Goal: Task Accomplishment & Management: Manage account settings

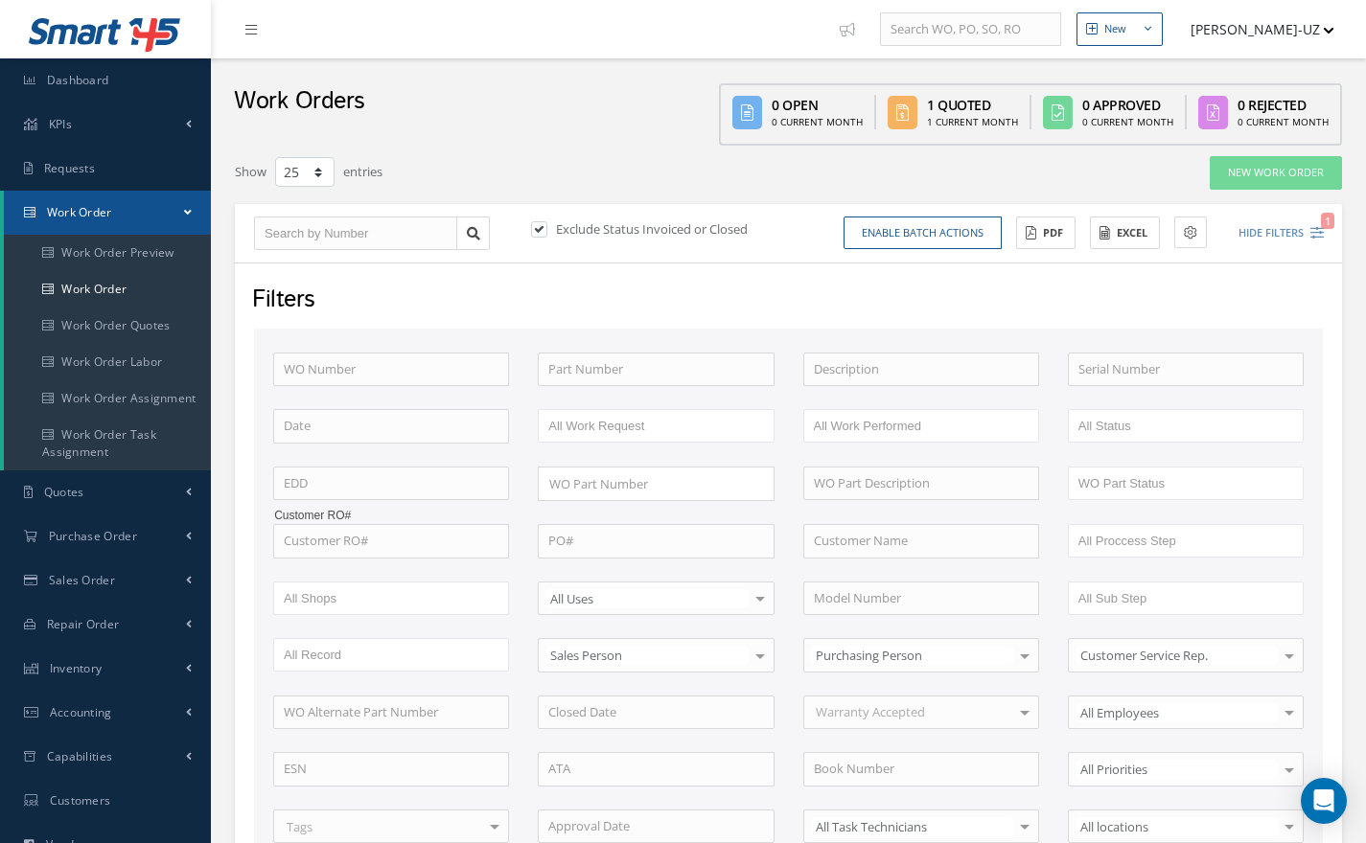
select select "25"
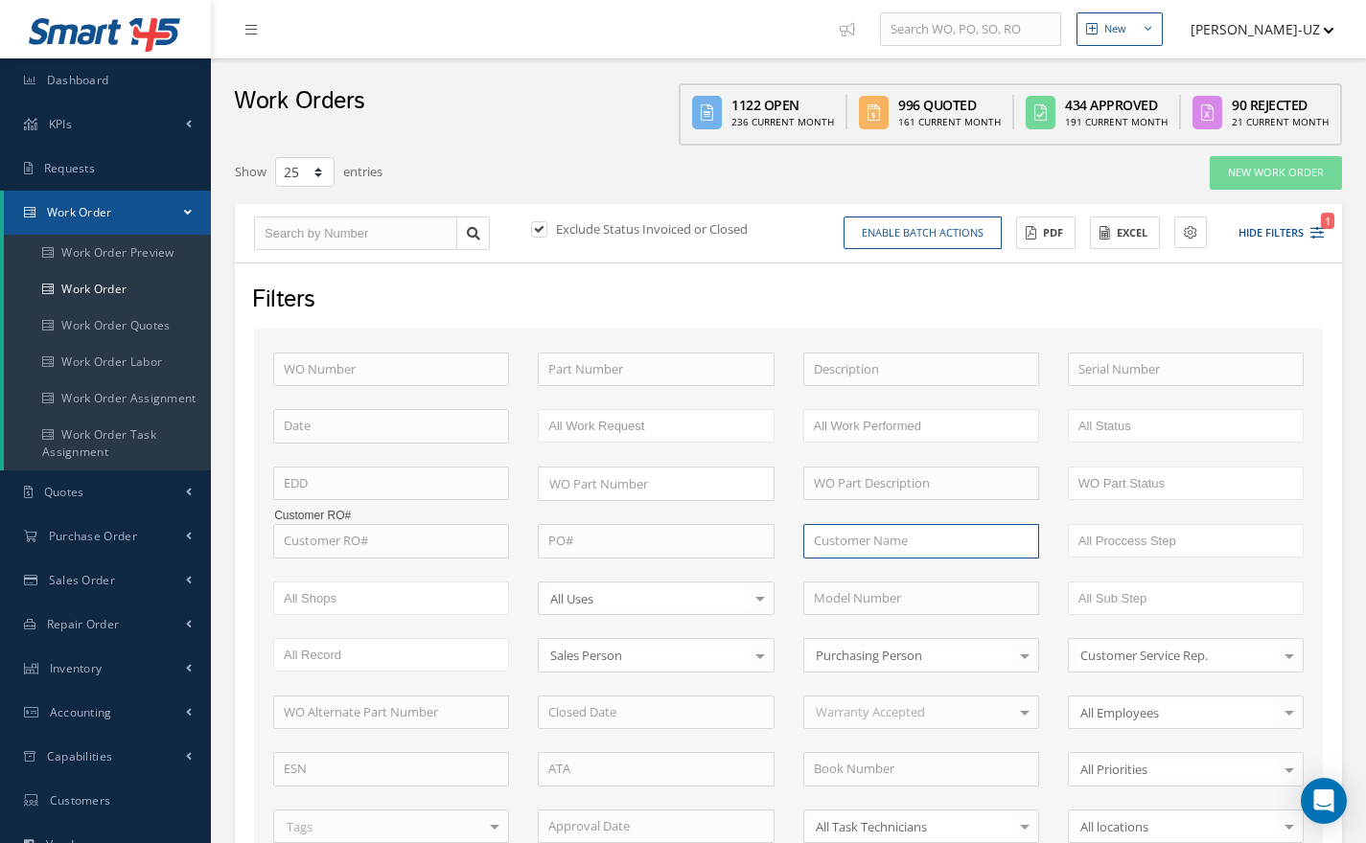
drag, startPoint x: 899, startPoint y: 545, endPoint x: 1102, endPoint y: 551, distance: 203.2
click at [1102, 551] on div "WO Number Part Number Description Serial Number - BENCH CHECK CALIBRATION INSPE…" at bounding box center [788, 638] width 1059 height 571
click at [1141, 539] on input "text" at bounding box center [1139, 541] width 122 height 24
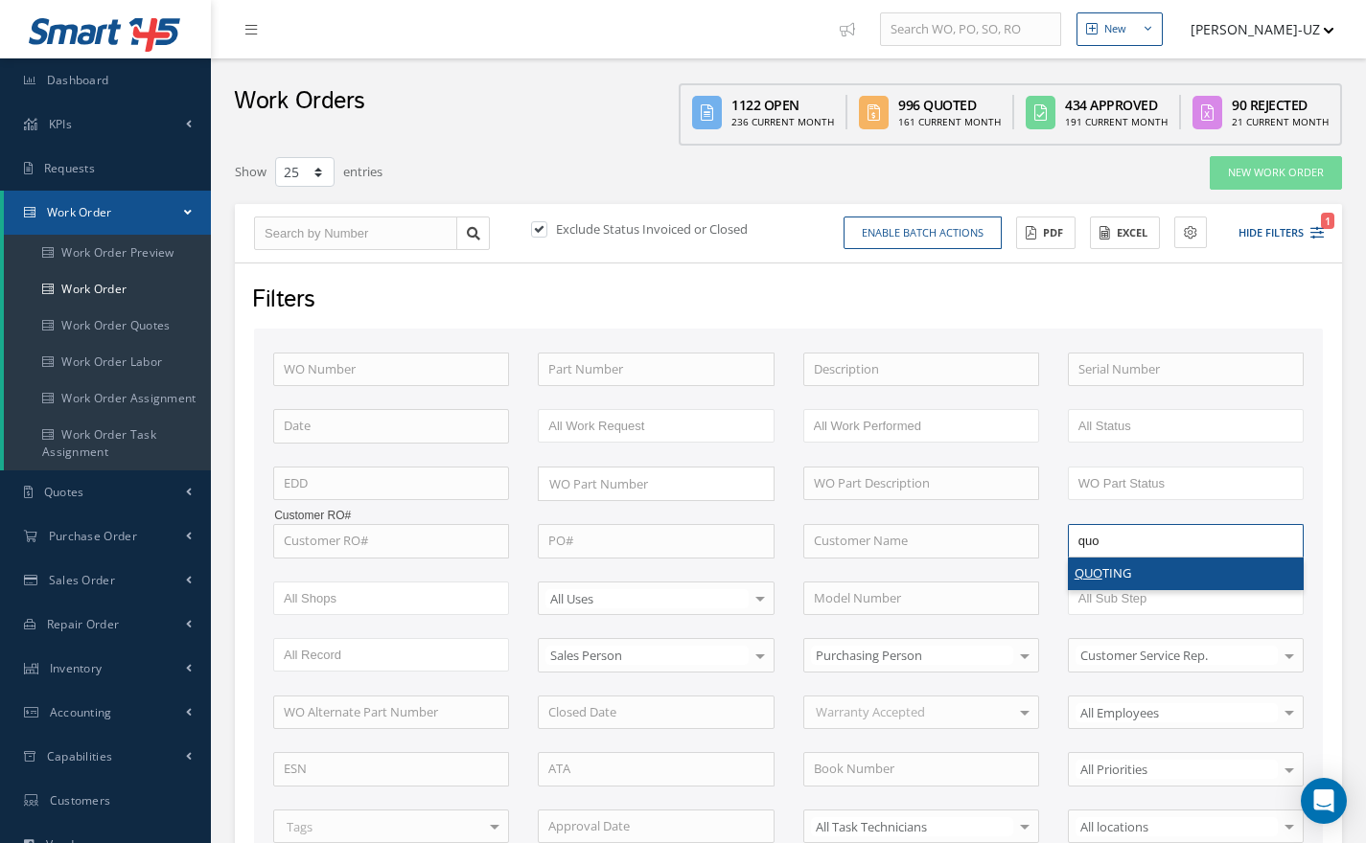
type input "quo"
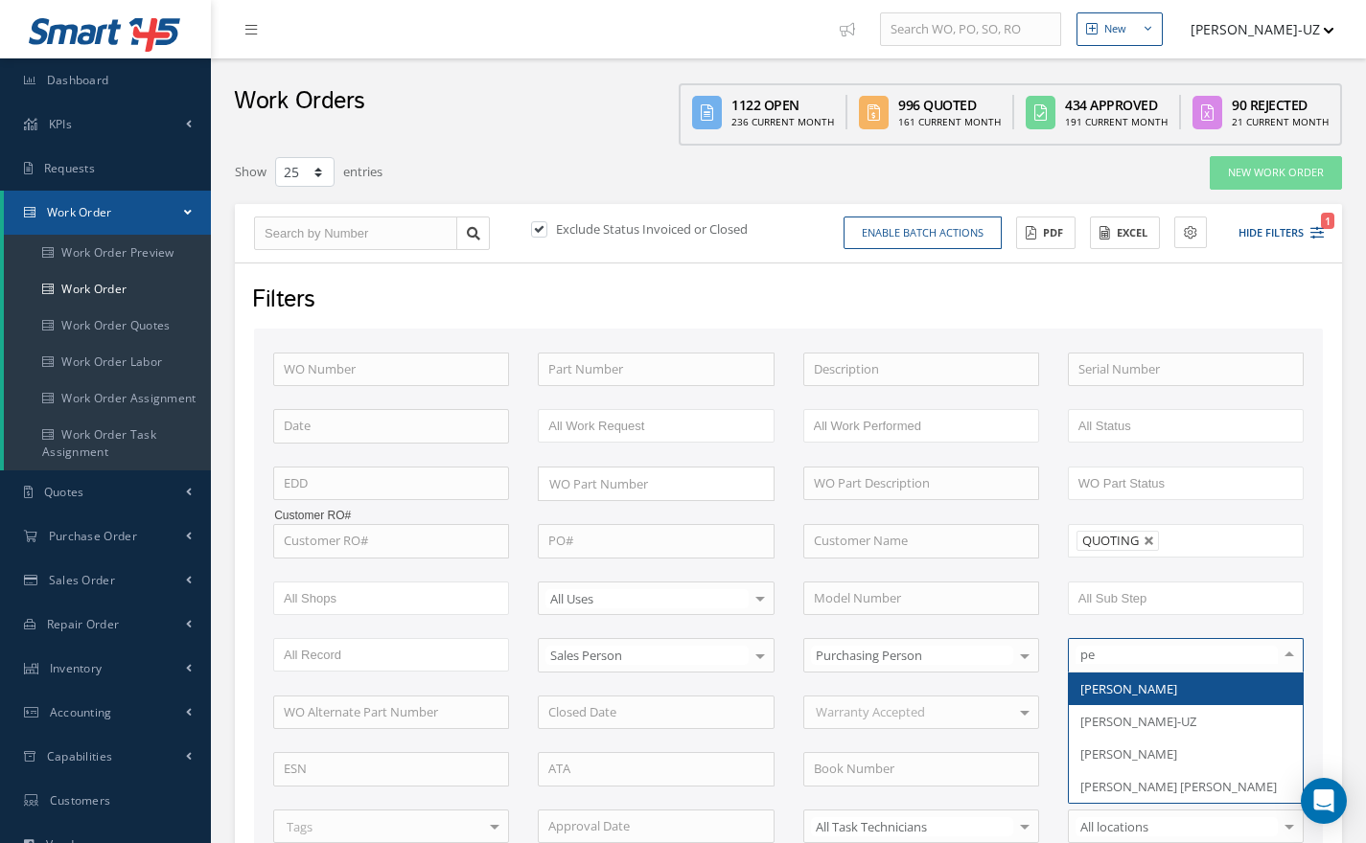
type input "per"
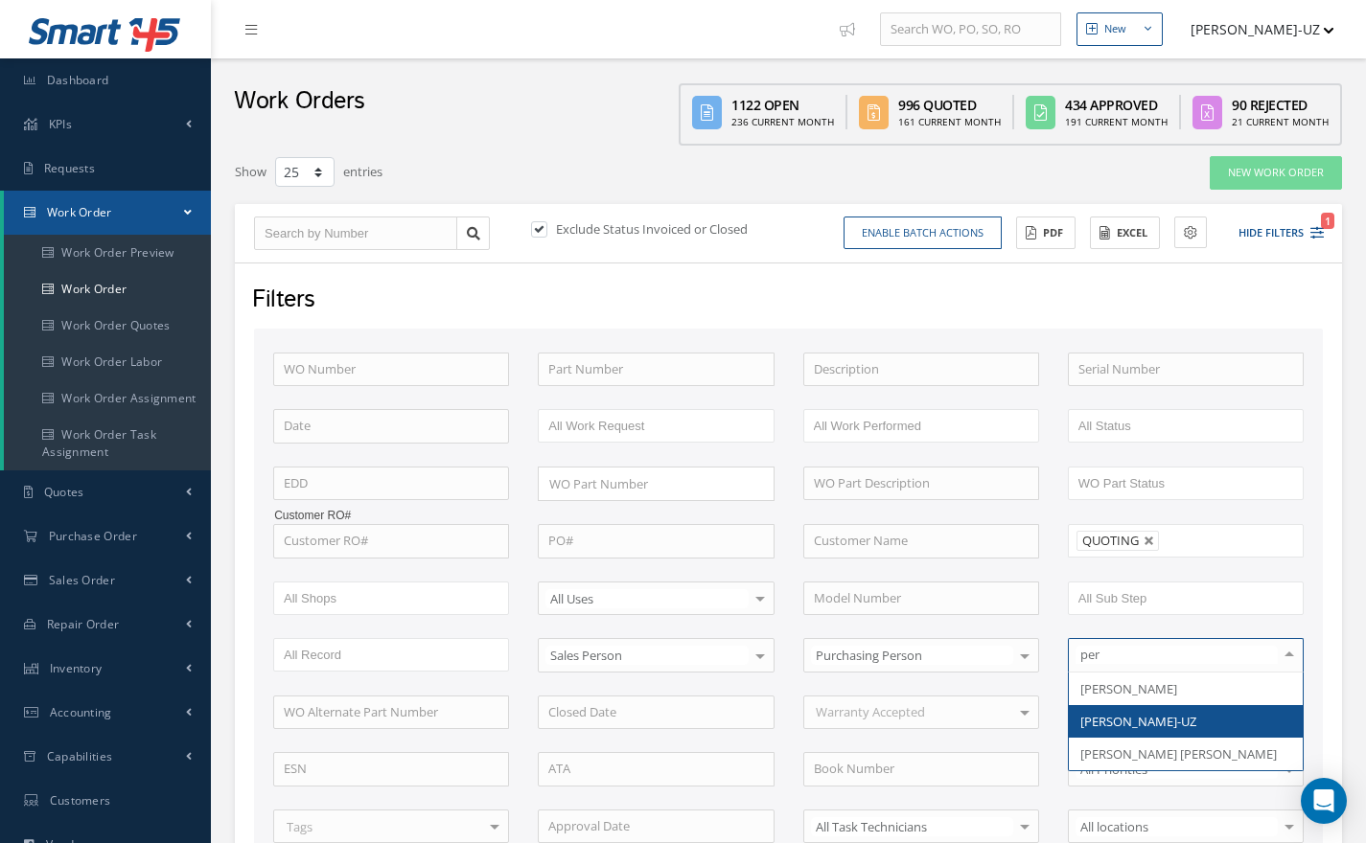
click at [1170, 726] on span "[PERSON_NAME]-UZ" at bounding box center [1138, 721] width 116 height 17
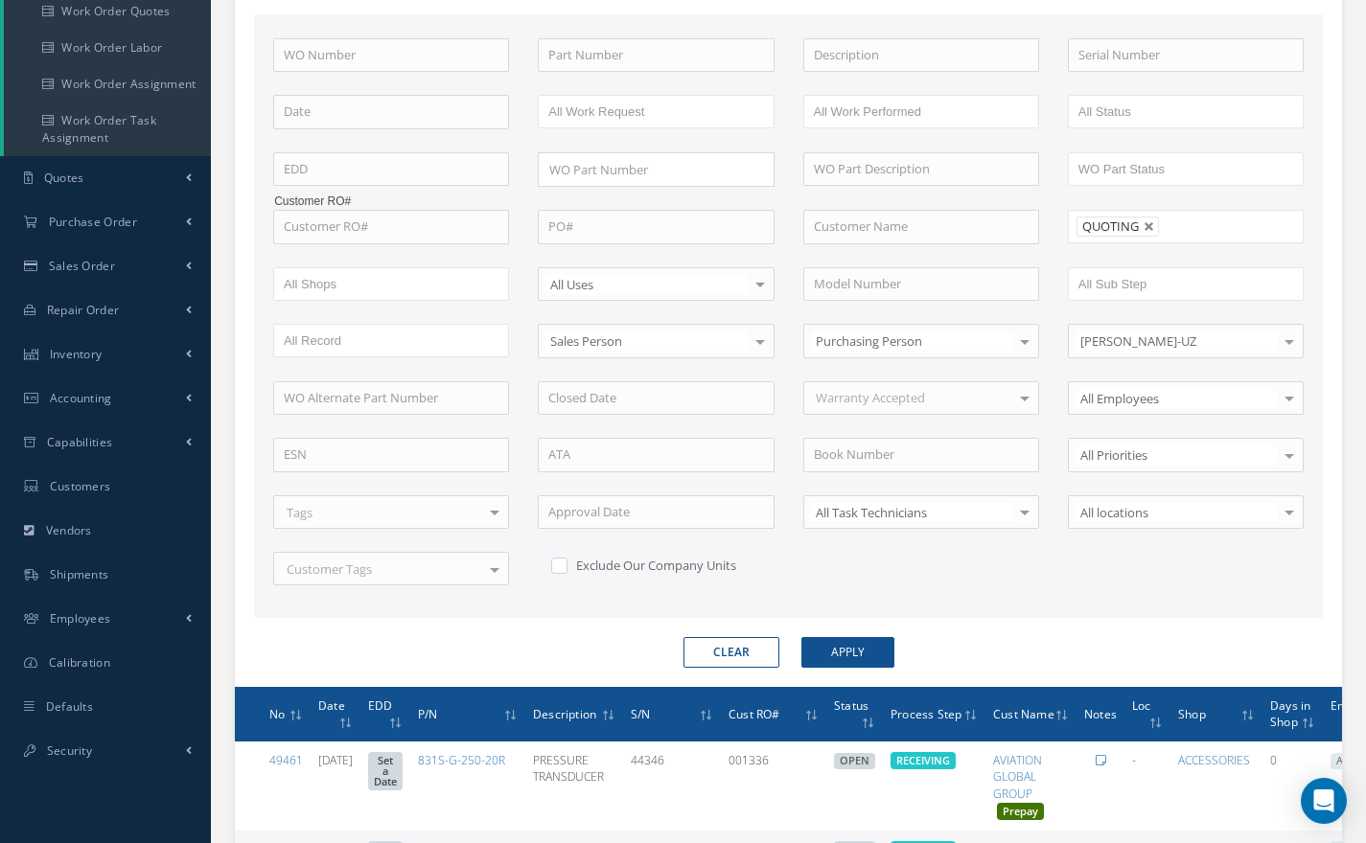
scroll to position [315, 0]
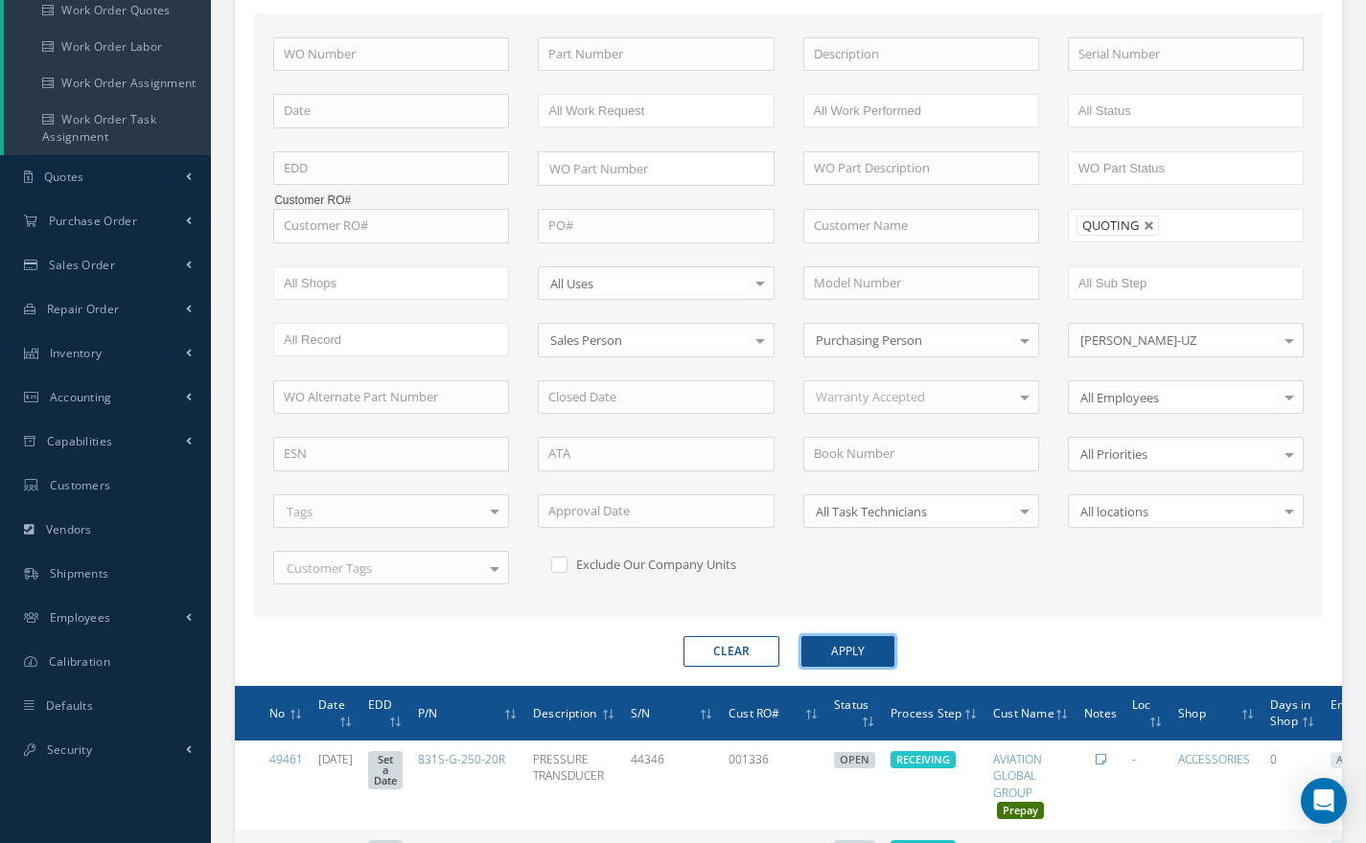
click at [856, 648] on button "Apply" at bounding box center [847, 651] width 93 height 31
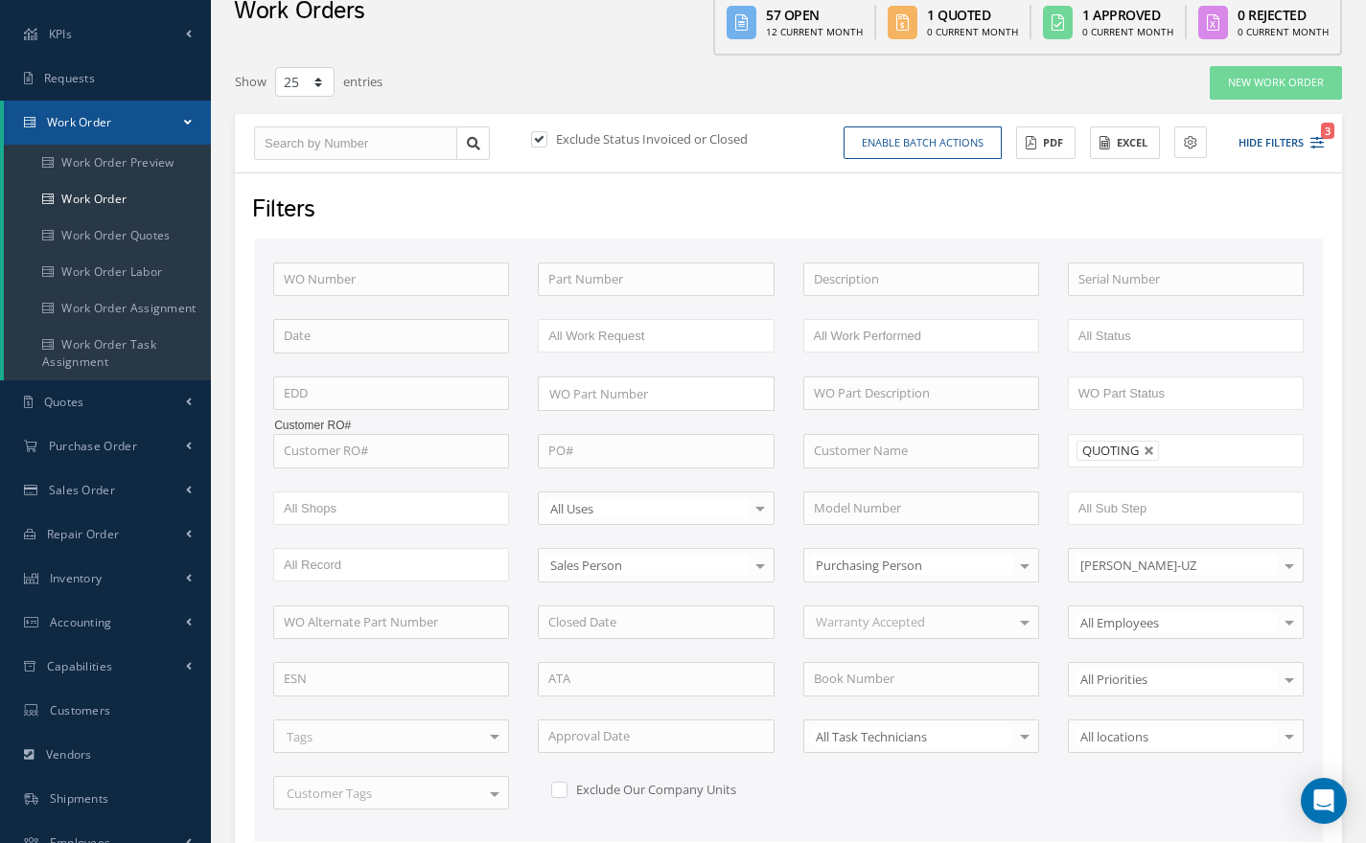
scroll to position [86, 0]
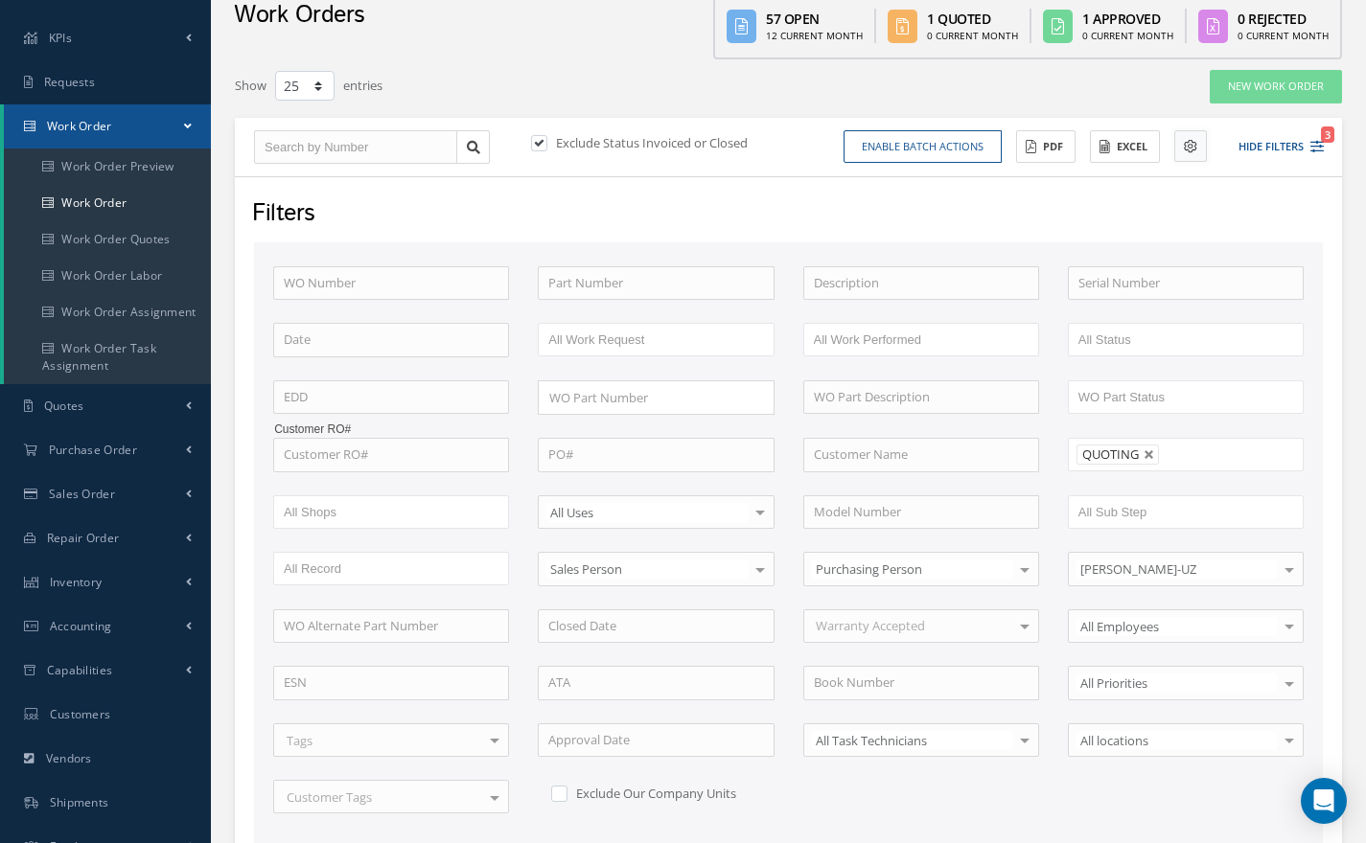
click at [1191, 149] on icon at bounding box center [1190, 146] width 13 height 13
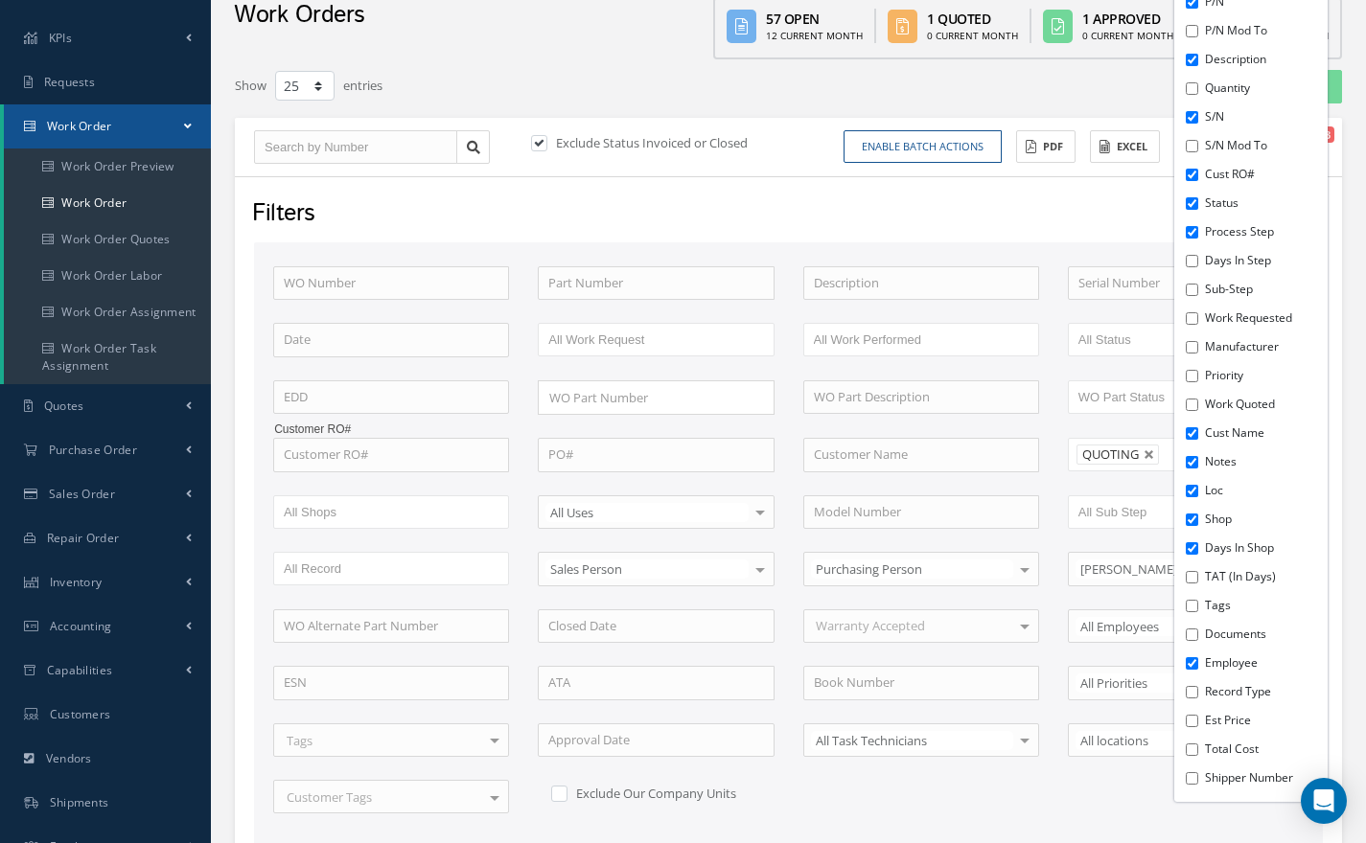
click at [1187, 719] on input "Est Price" at bounding box center [1191, 721] width 12 height 12
checkbox input "true"
click at [1192, 746] on input "Total Cost" at bounding box center [1191, 750] width 12 height 12
checkbox input "true"
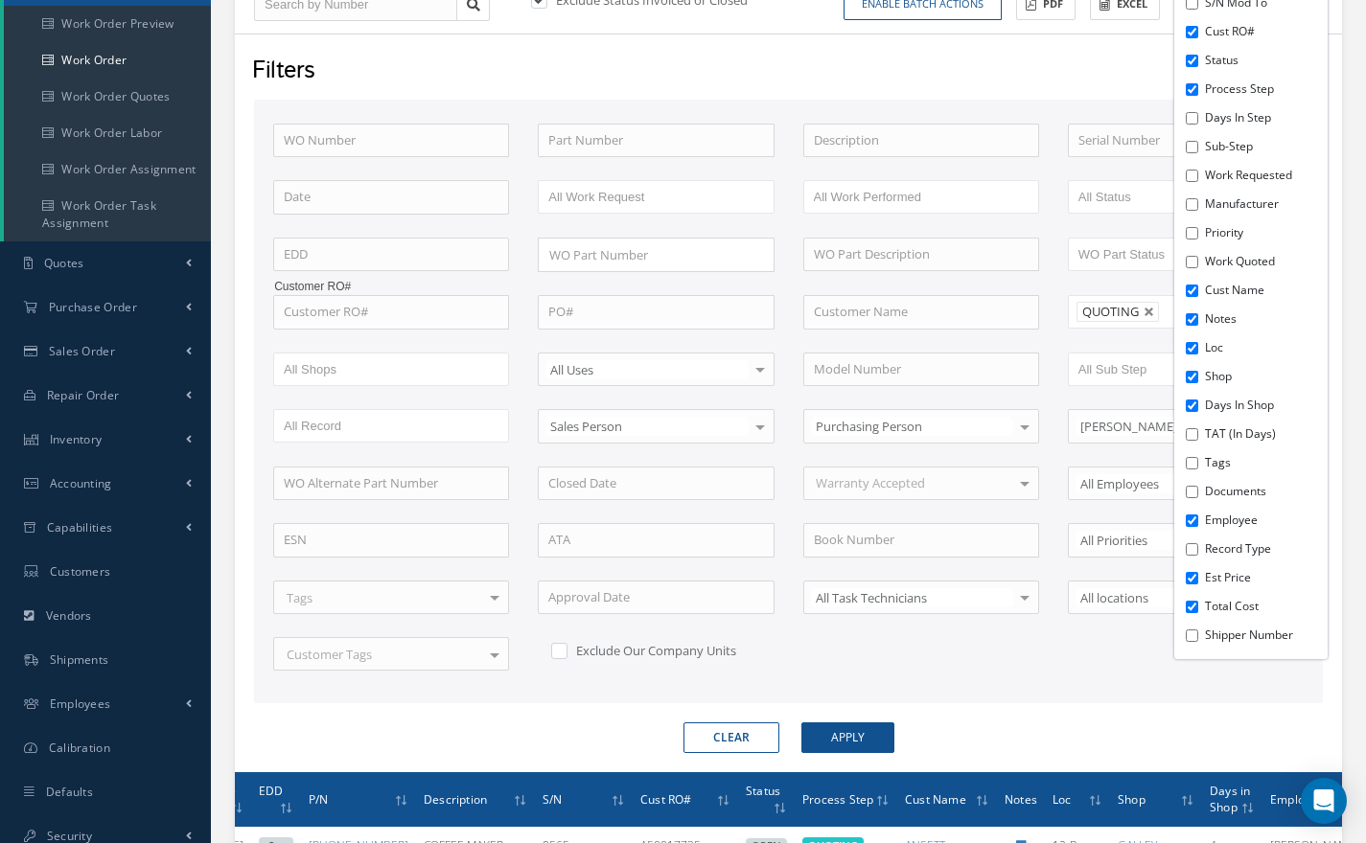
scroll to position [230, 0]
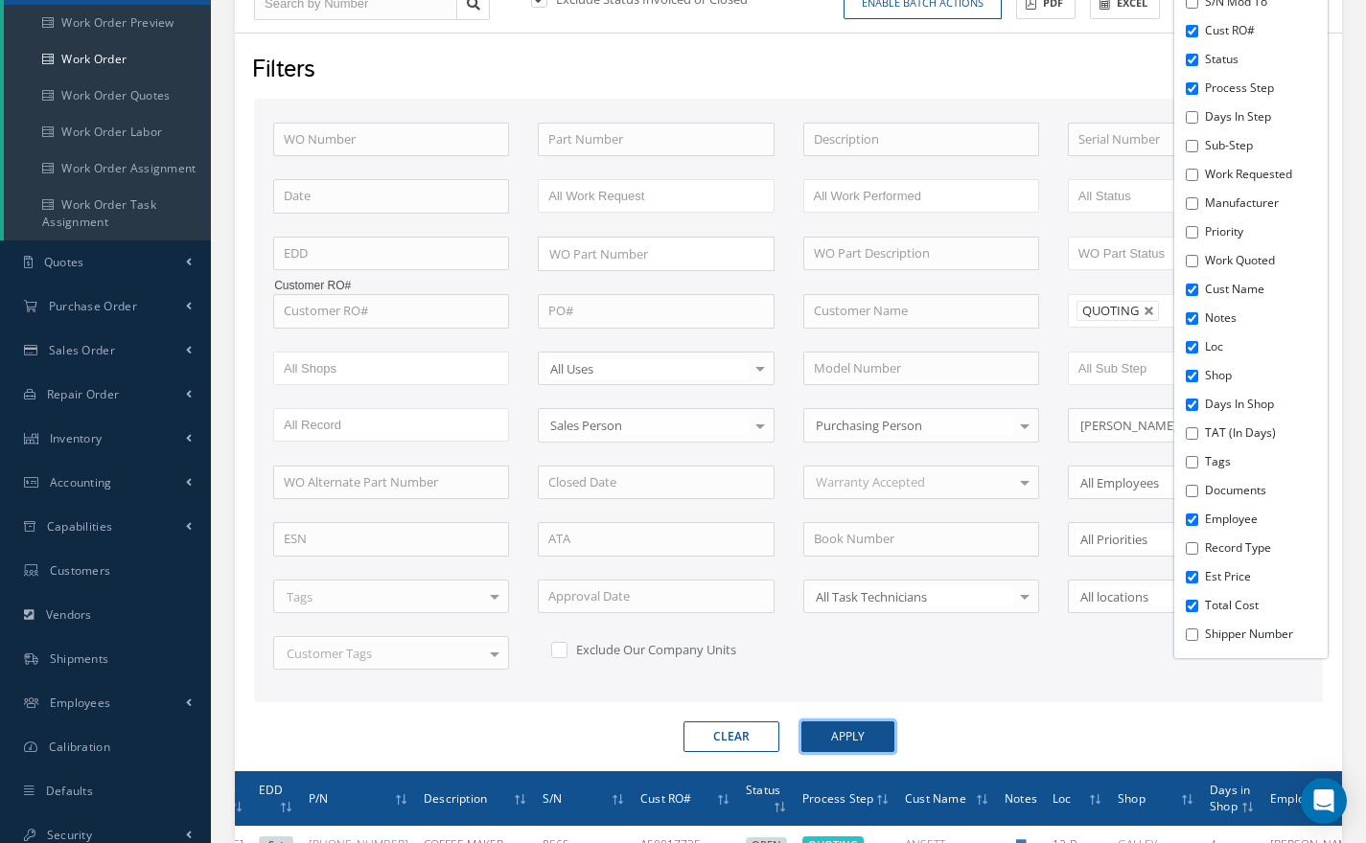
click at [862, 741] on button "Apply" at bounding box center [847, 737] width 93 height 31
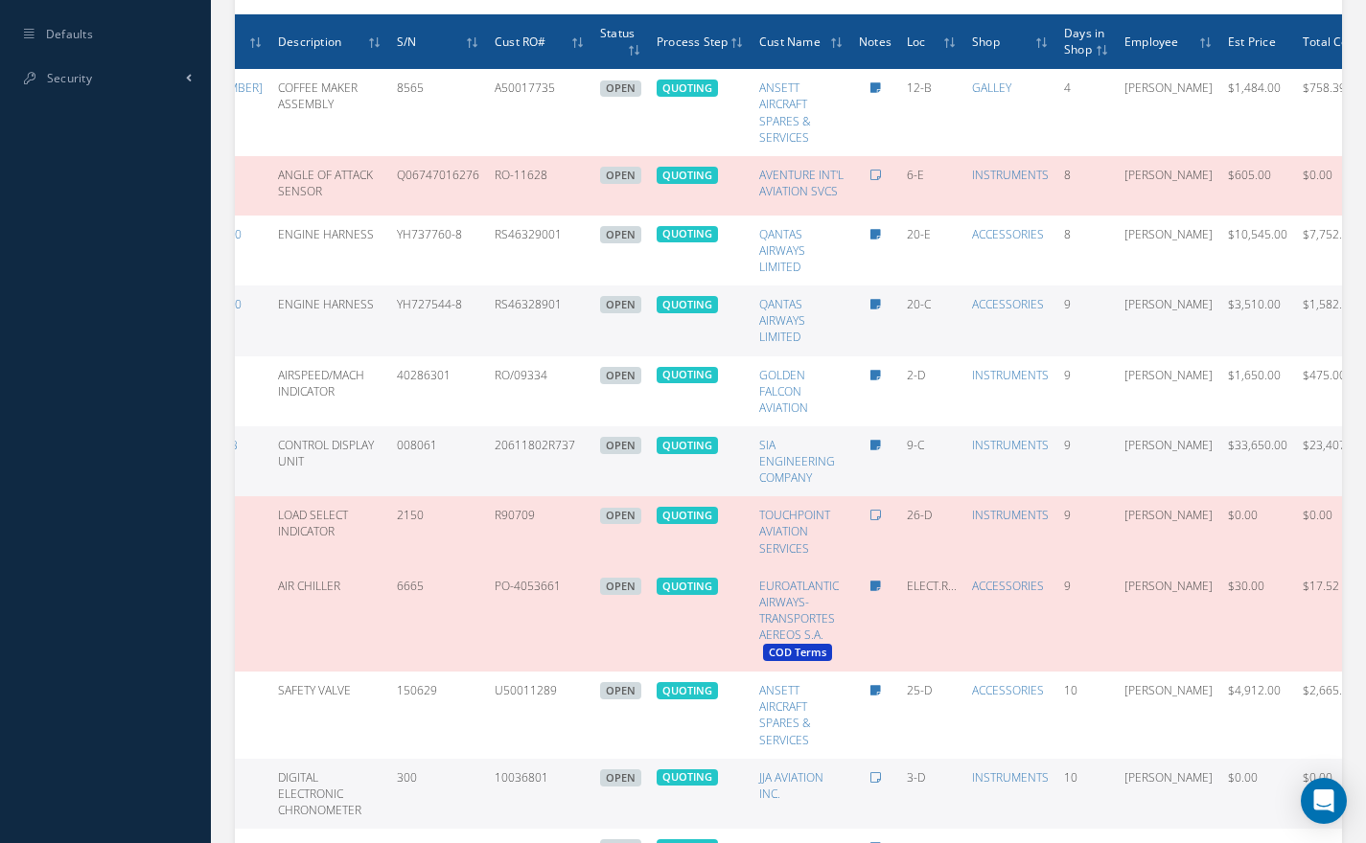
scroll to position [988, 0]
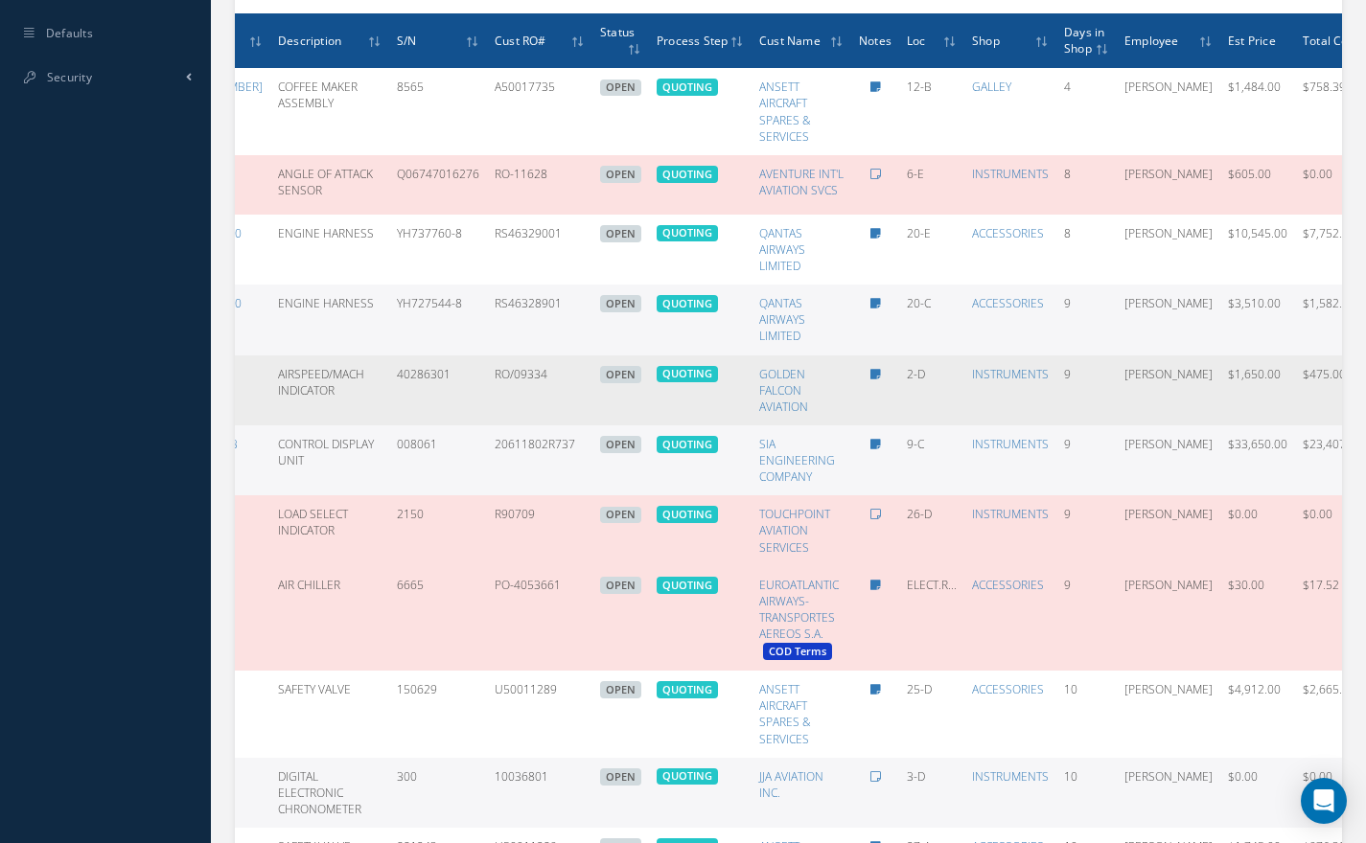
click at [1365, 388] on icon at bounding box center [1384, 387] width 19 height 15
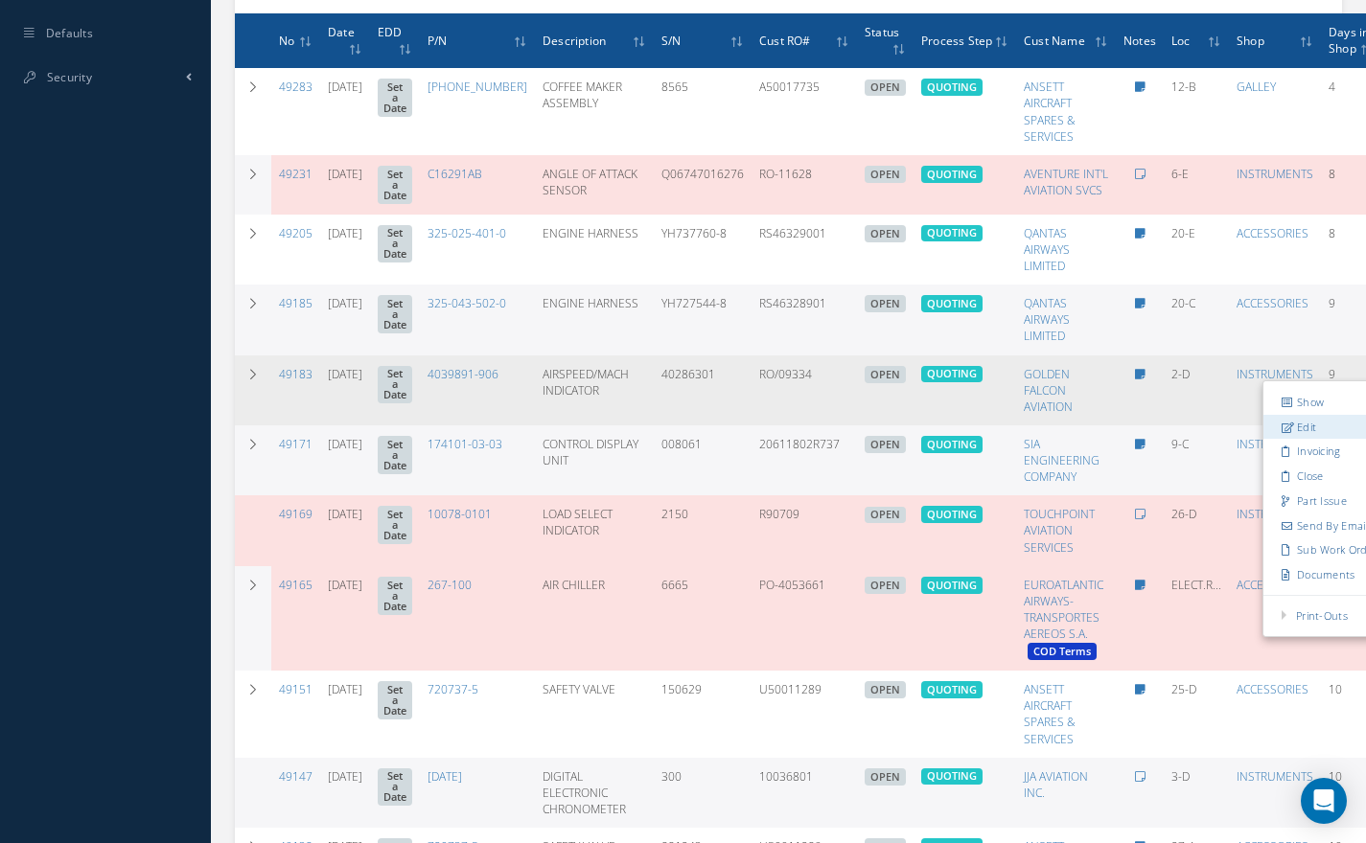
click at [1263, 425] on link "Edit" at bounding box center [1338, 427] width 151 height 25
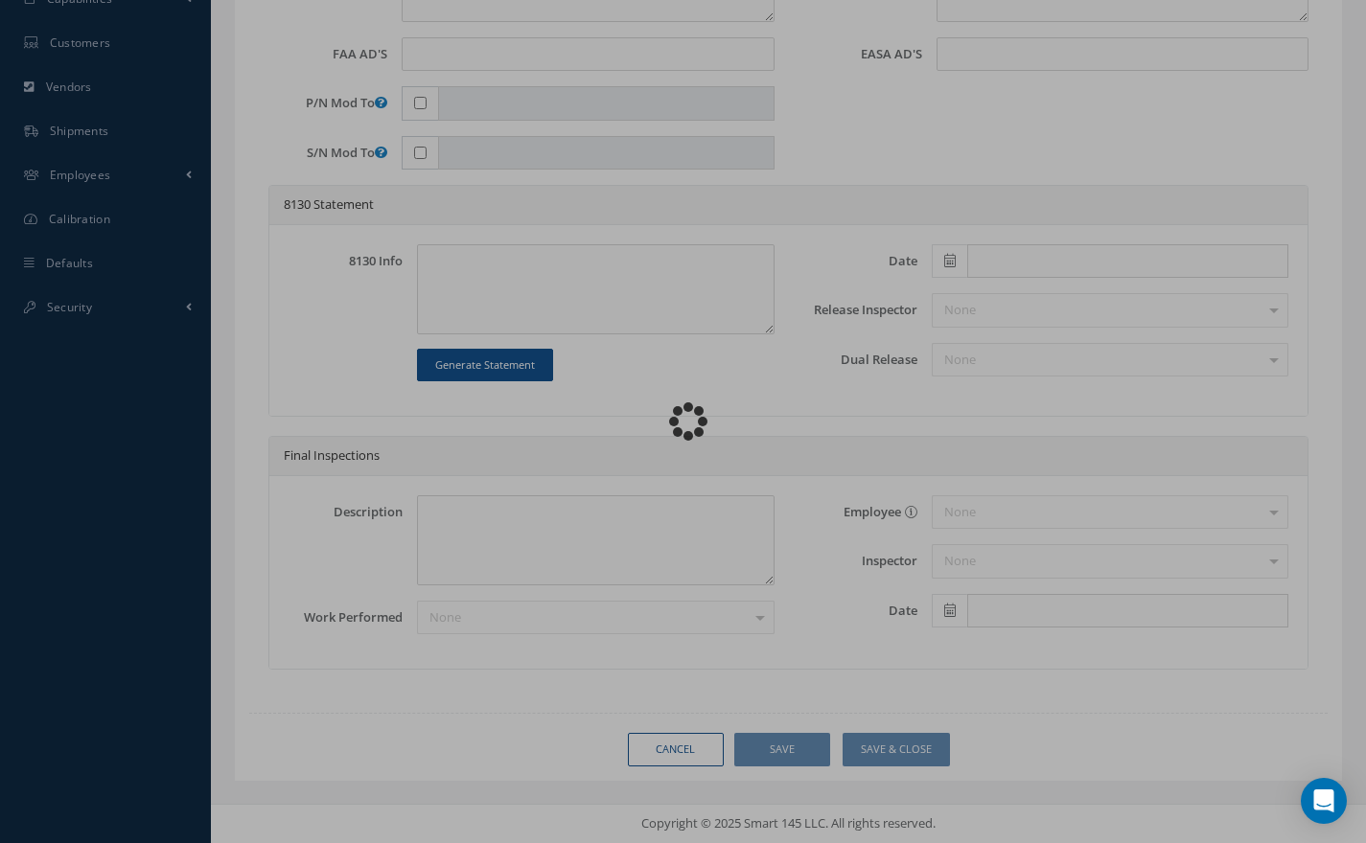
scroll to position [757, 0]
type input "4039891-906"
type input "SI-800"
type input "2-D"
type input "[DATE]"
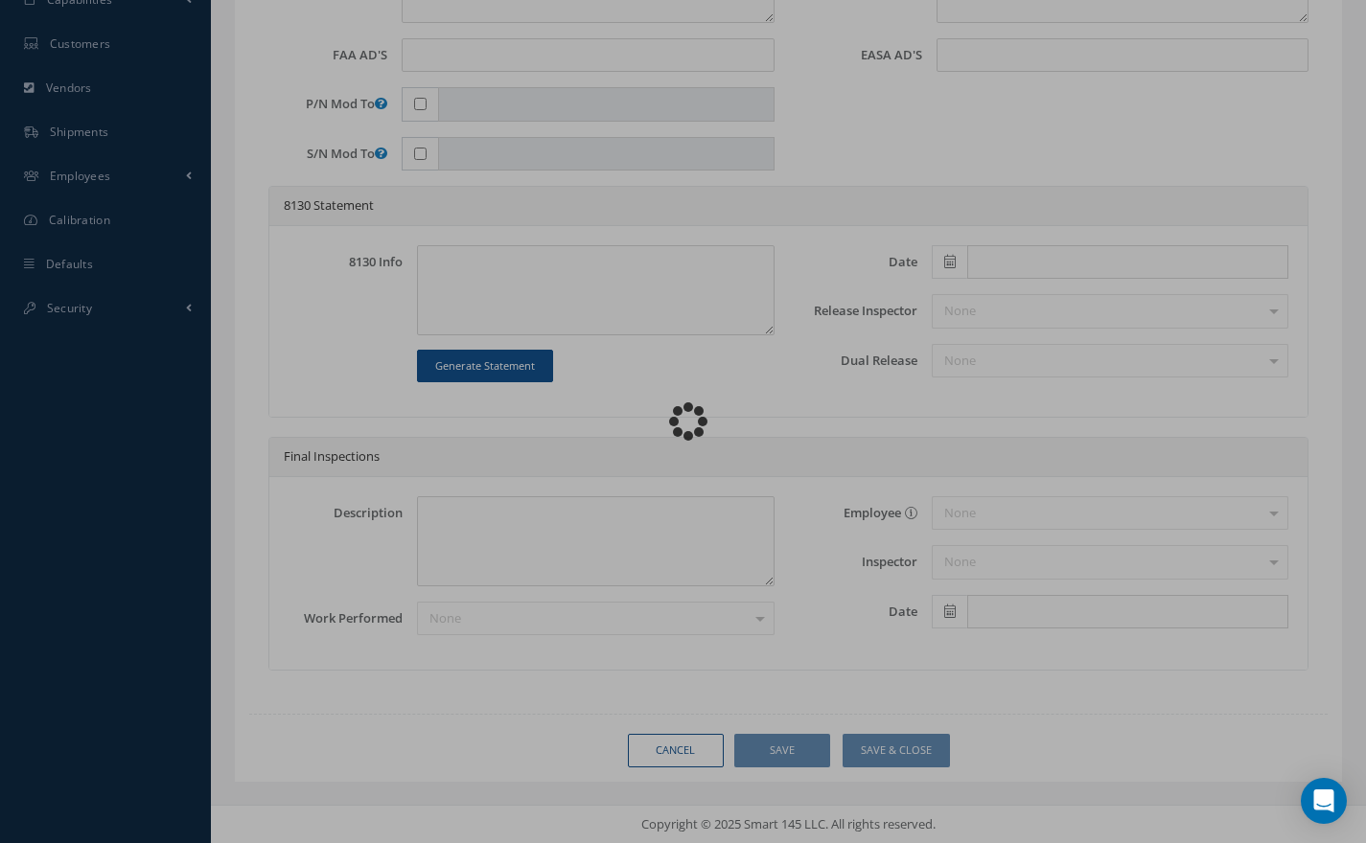
type input "AIRSPEED/MACH INDICATOR"
type input "RO/09334"
type input "40286301"
type textarea "NONE"
type textarea "PLEASE SEE R.O. FOR DETAILS"
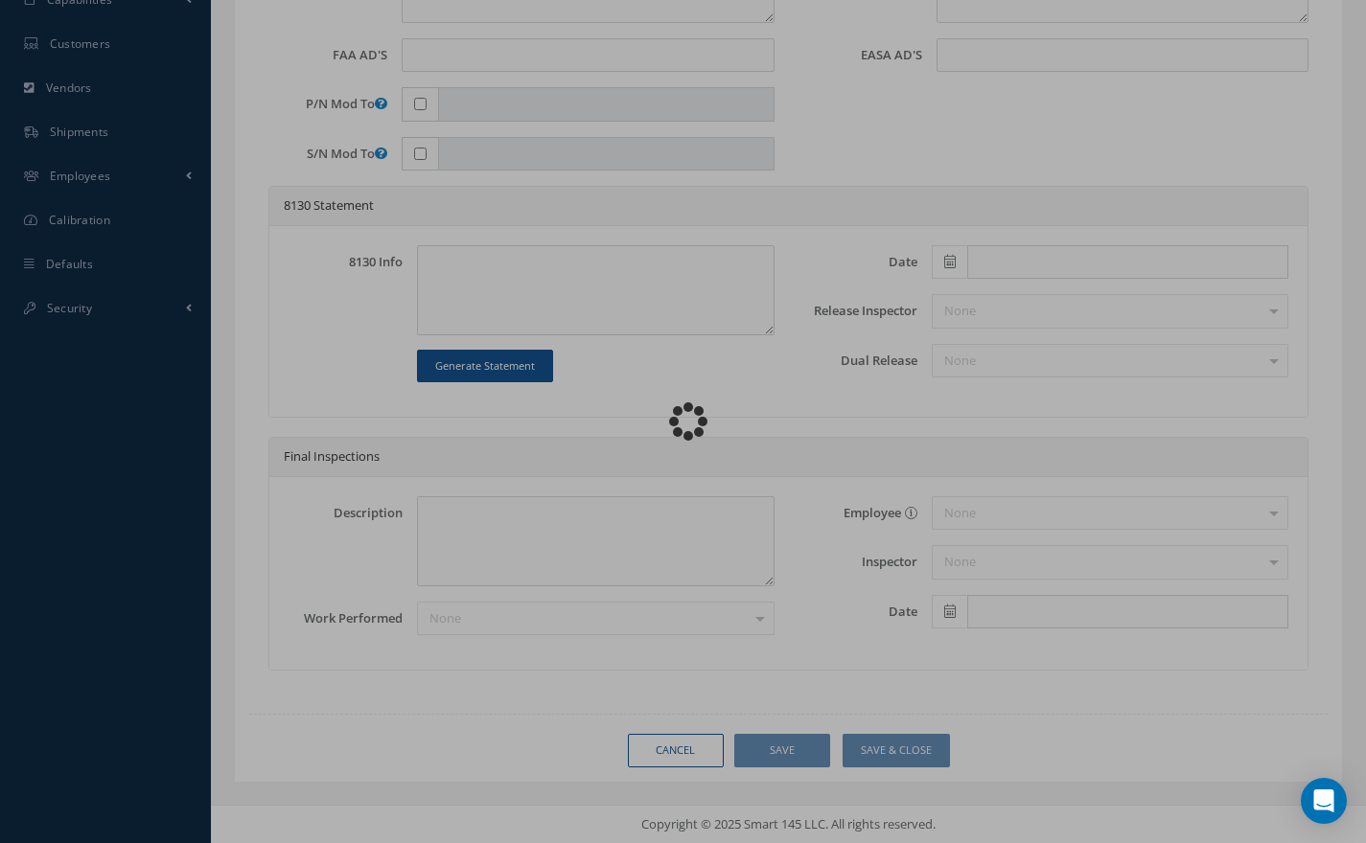
type textarea "NO VISUAL DAMAGE"
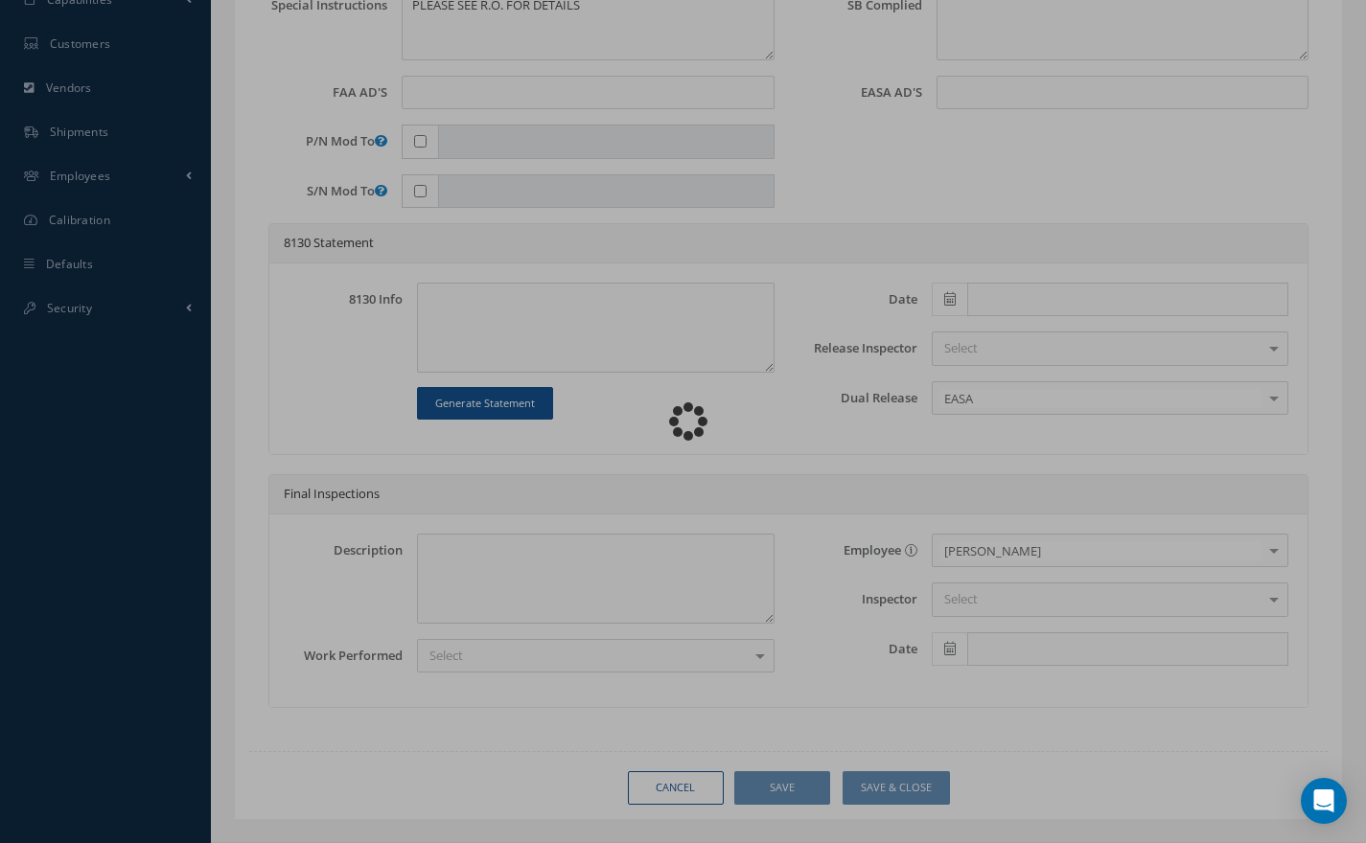
scroll to position [0, 0]
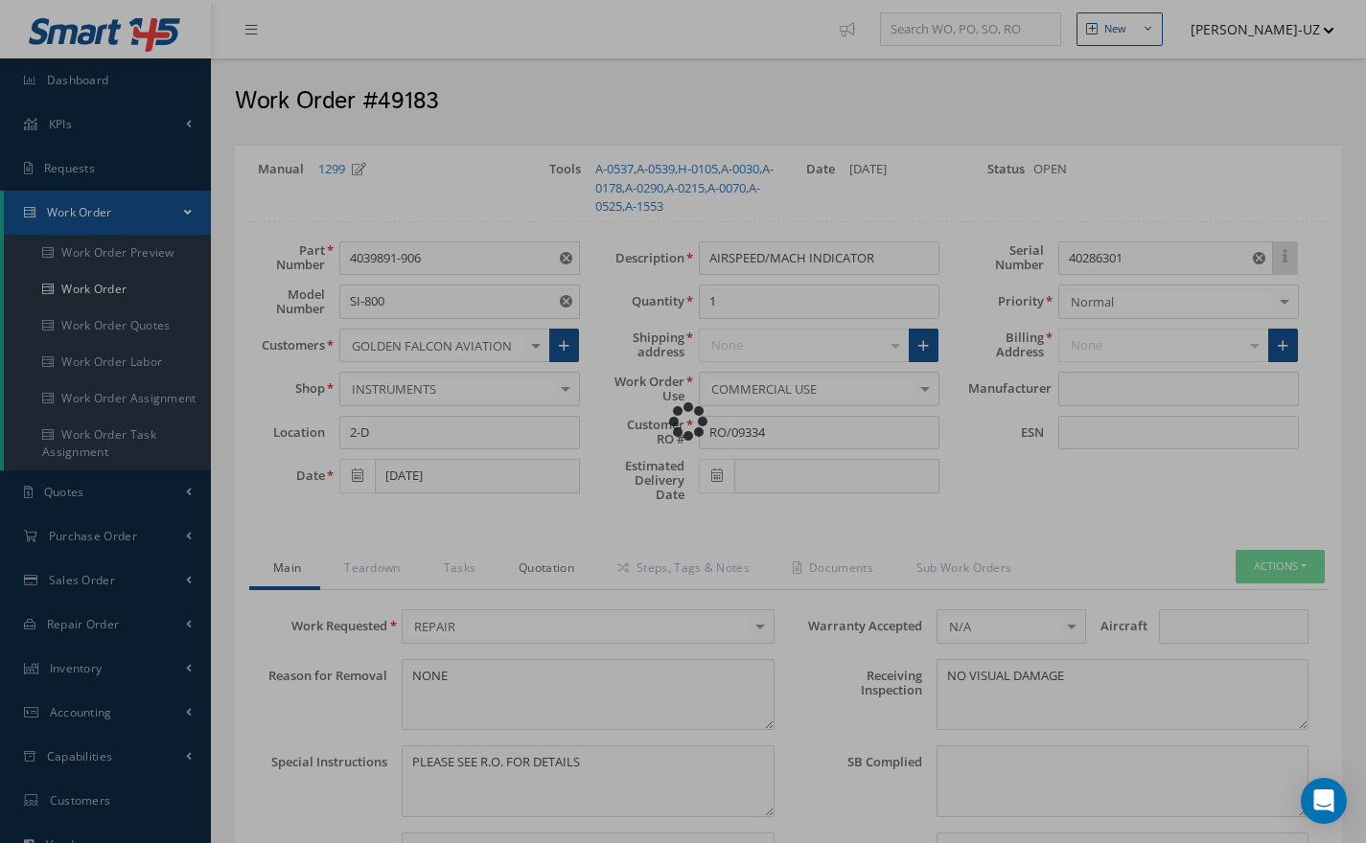
type input "HONEYWELL"
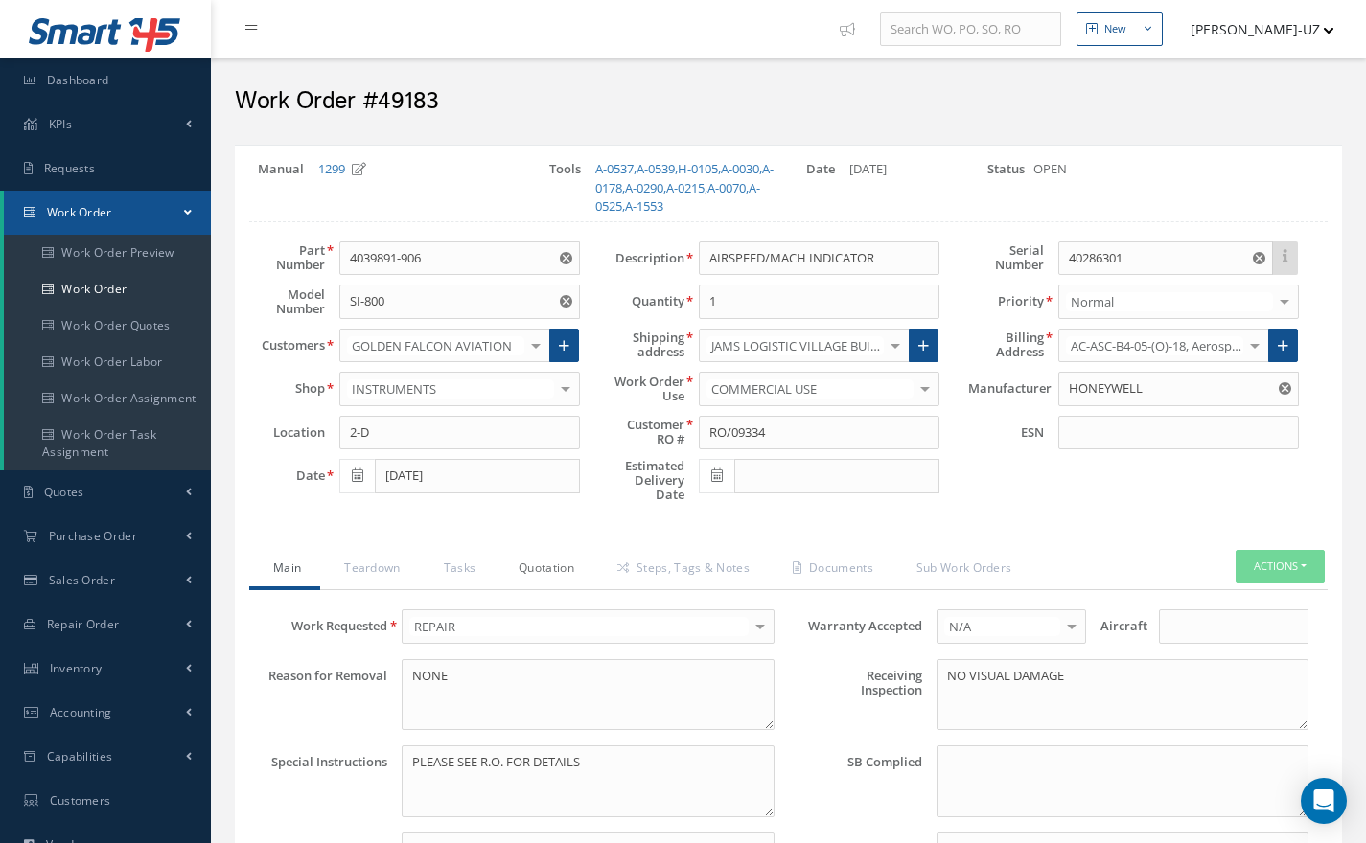
click at [536, 573] on link "Quotation" at bounding box center [543, 570] width 99 height 40
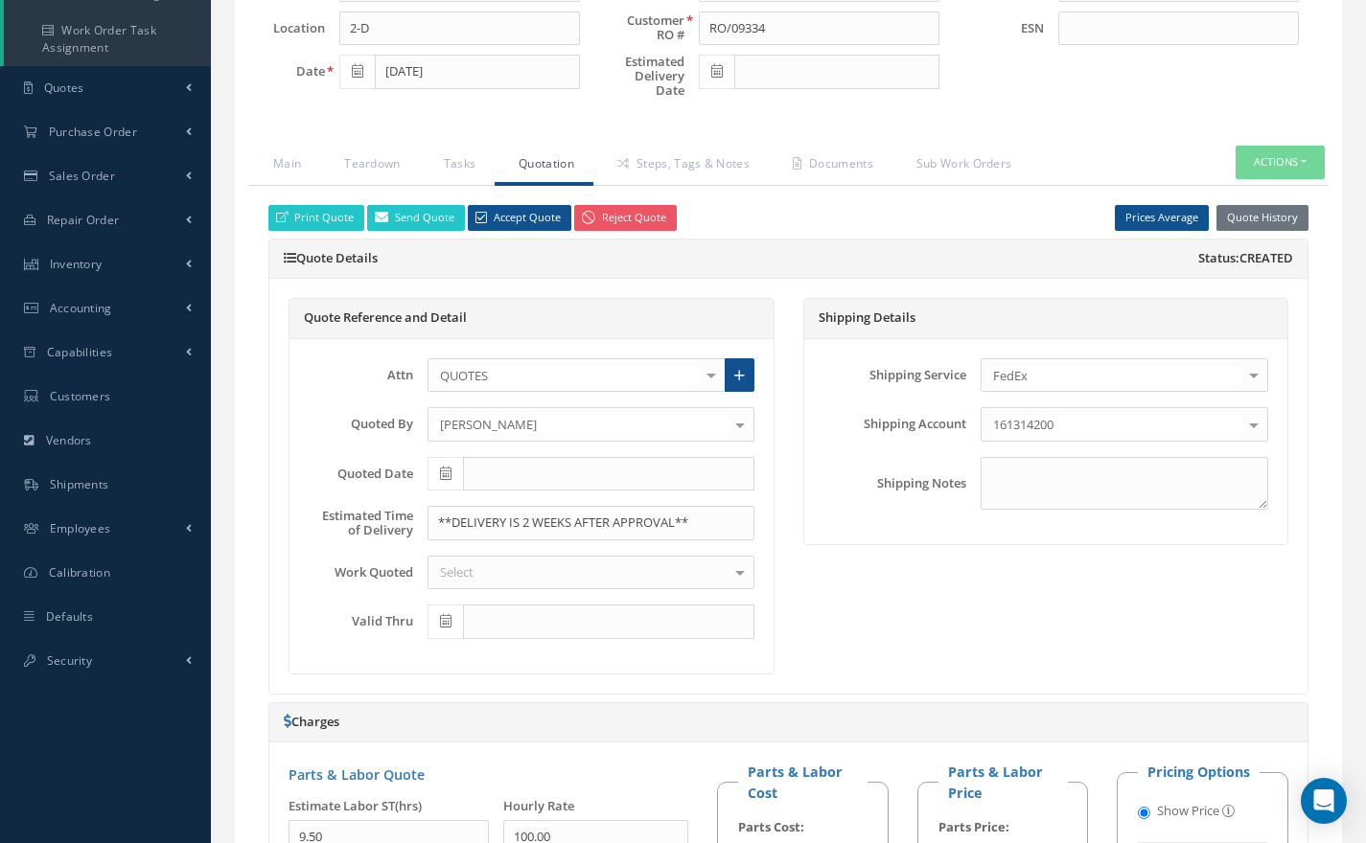
scroll to position [398, 0]
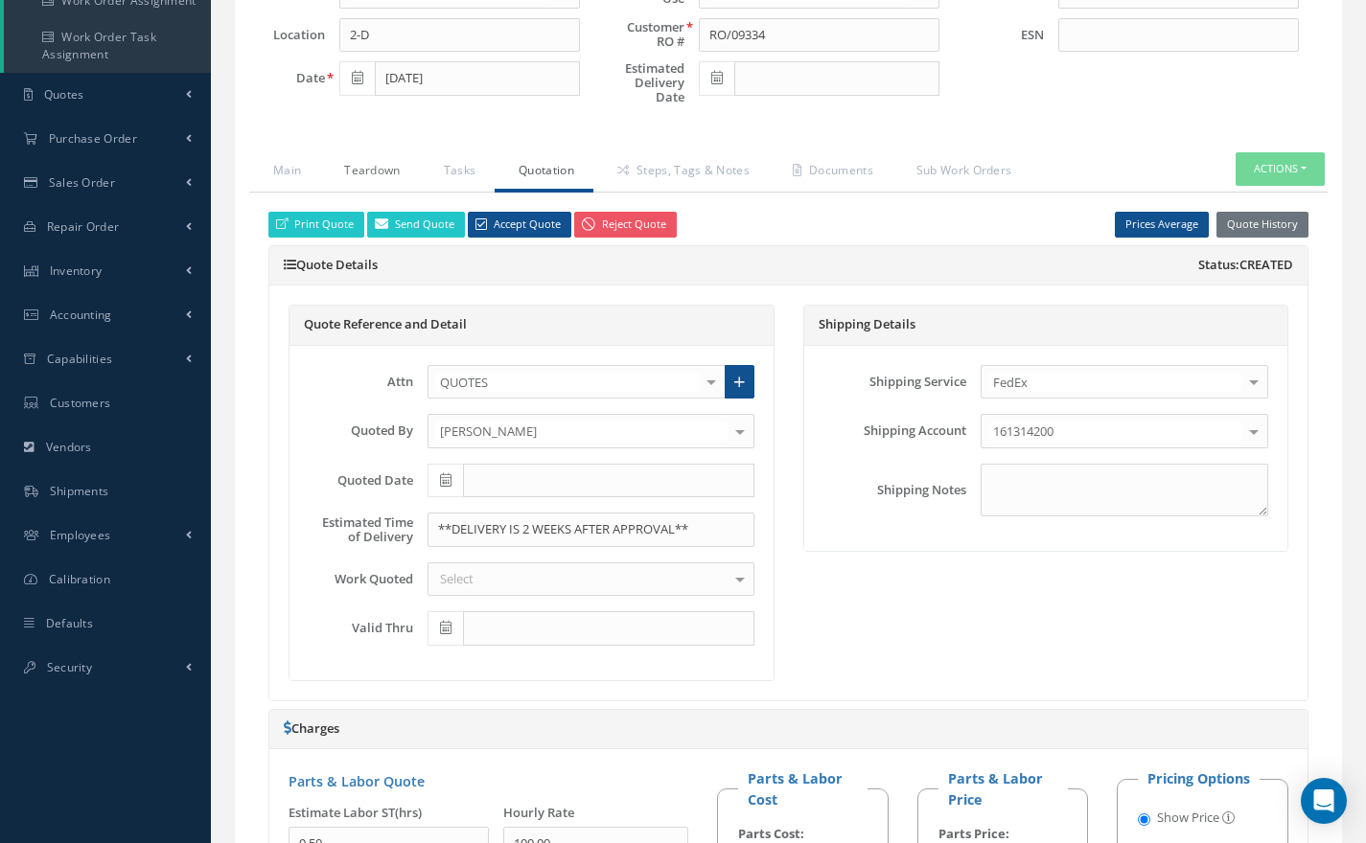
click at [373, 179] on link "Teardown" at bounding box center [369, 172] width 99 height 40
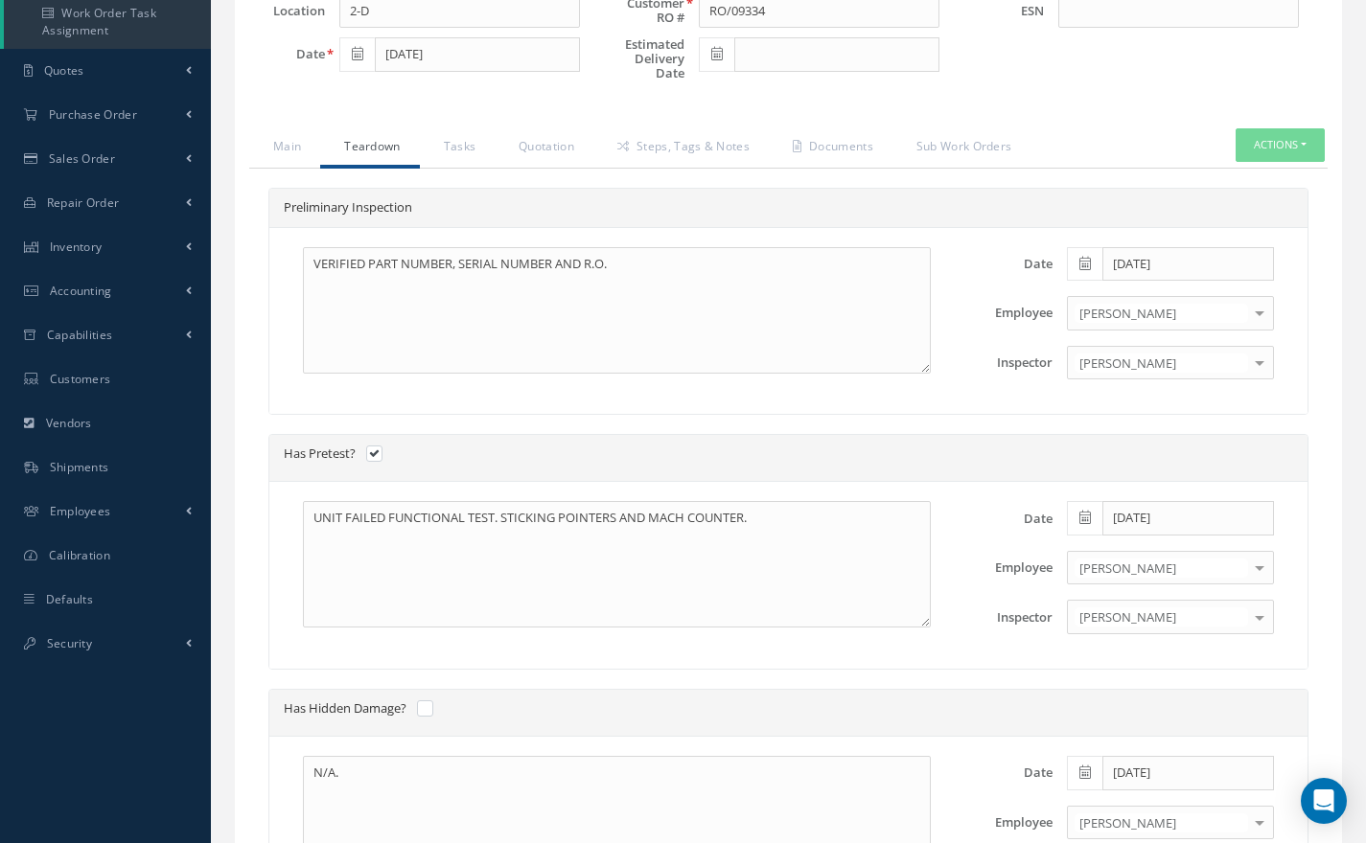
scroll to position [423, 0]
click at [1290, 144] on button "Actions" at bounding box center [1279, 144] width 89 height 34
click at [1072, 108] on div "Loading… Manual 1299 Tools A-0537, A-0539, H-0105, A-0030, A-0178, A-0290, A-02…" at bounding box center [788, 747] width 1107 height 2051
click at [554, 148] on link "Quotation" at bounding box center [543, 147] width 99 height 40
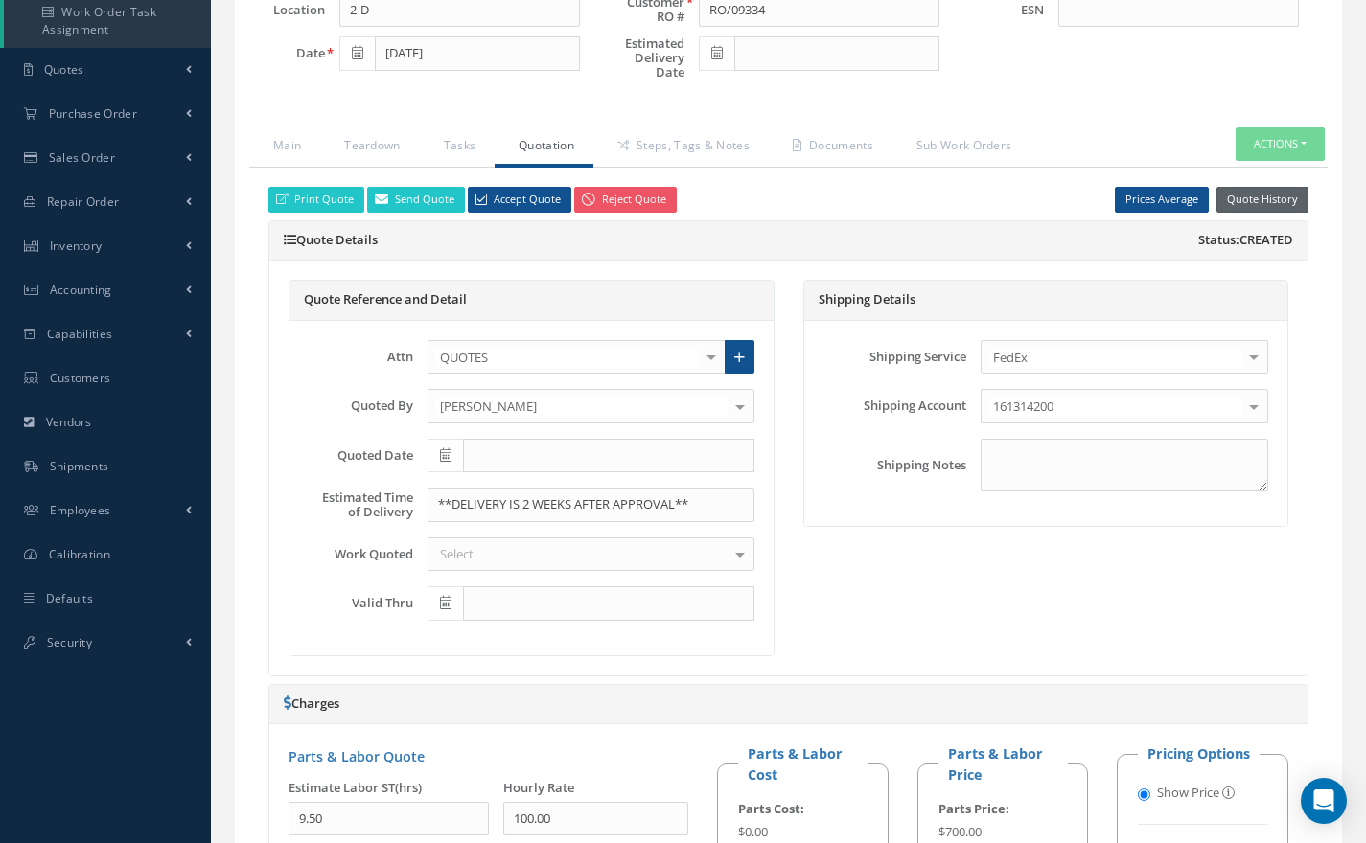
click at [1295, 196] on button "Quote History" at bounding box center [1262, 200] width 92 height 26
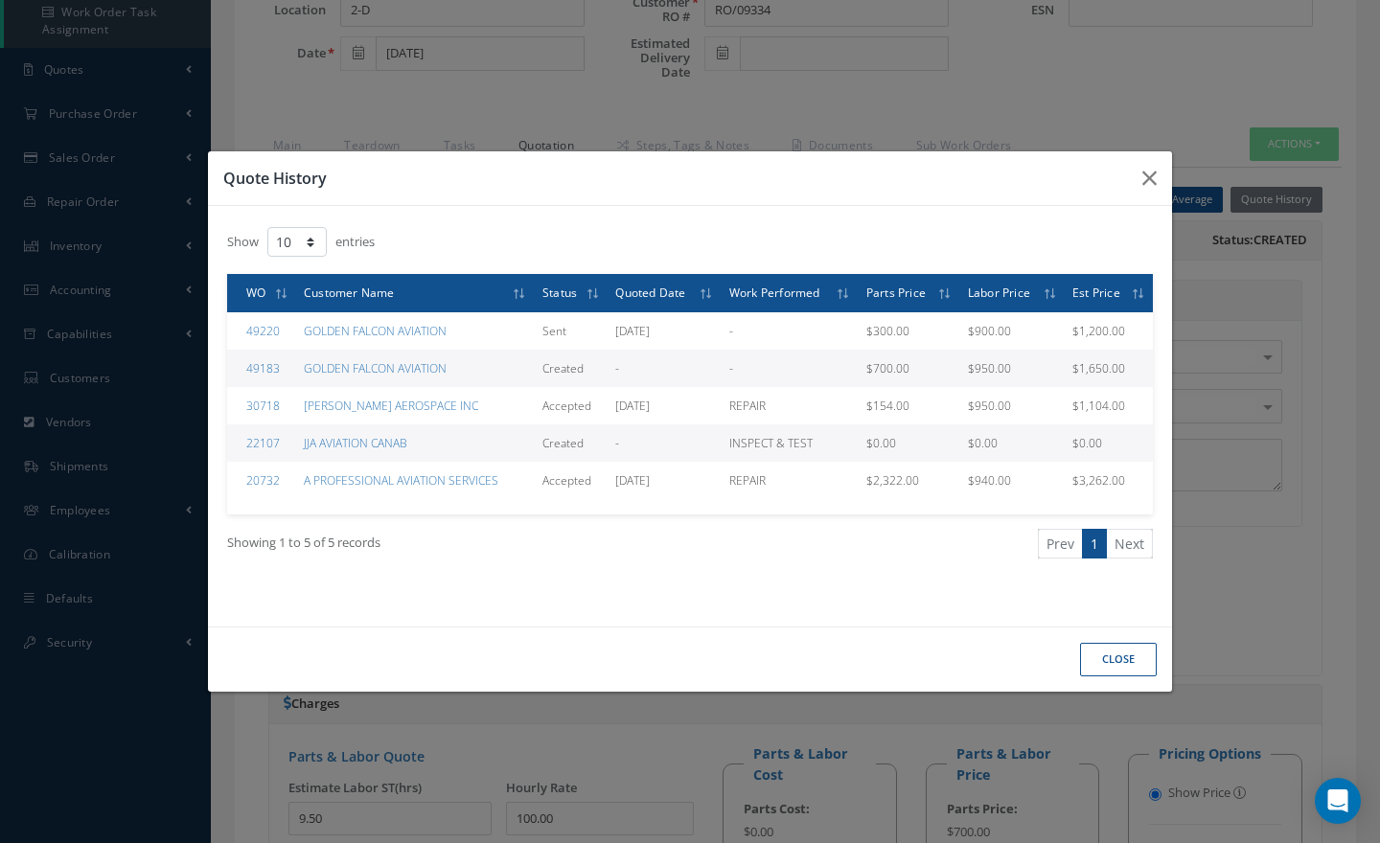
click at [1010, 375] on td "$950.00" at bounding box center [1012, 368] width 104 height 37
click at [1151, 176] on icon "button" at bounding box center [1149, 178] width 14 height 23
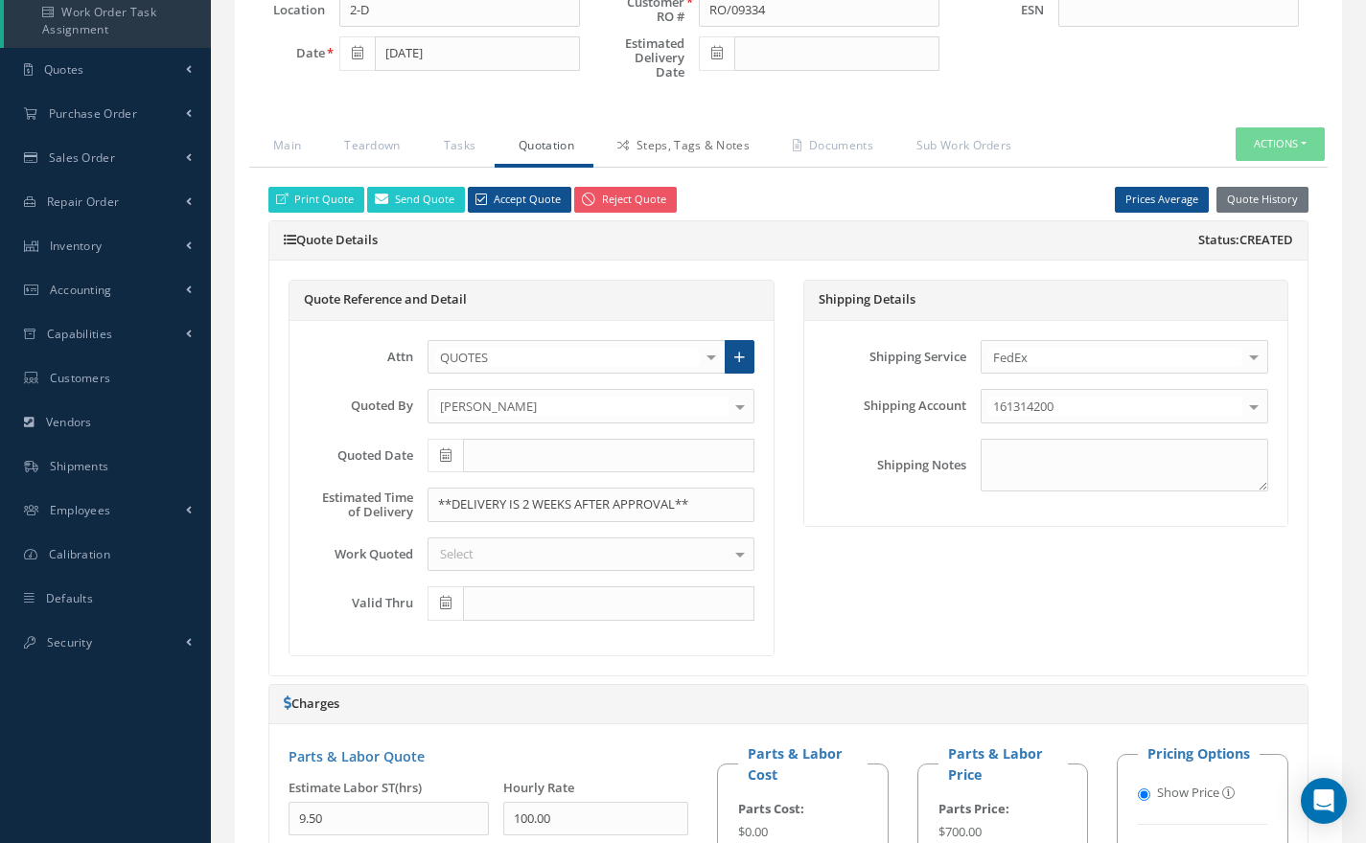
click at [707, 141] on link "Steps, Tags & Notes" at bounding box center [680, 147] width 175 height 40
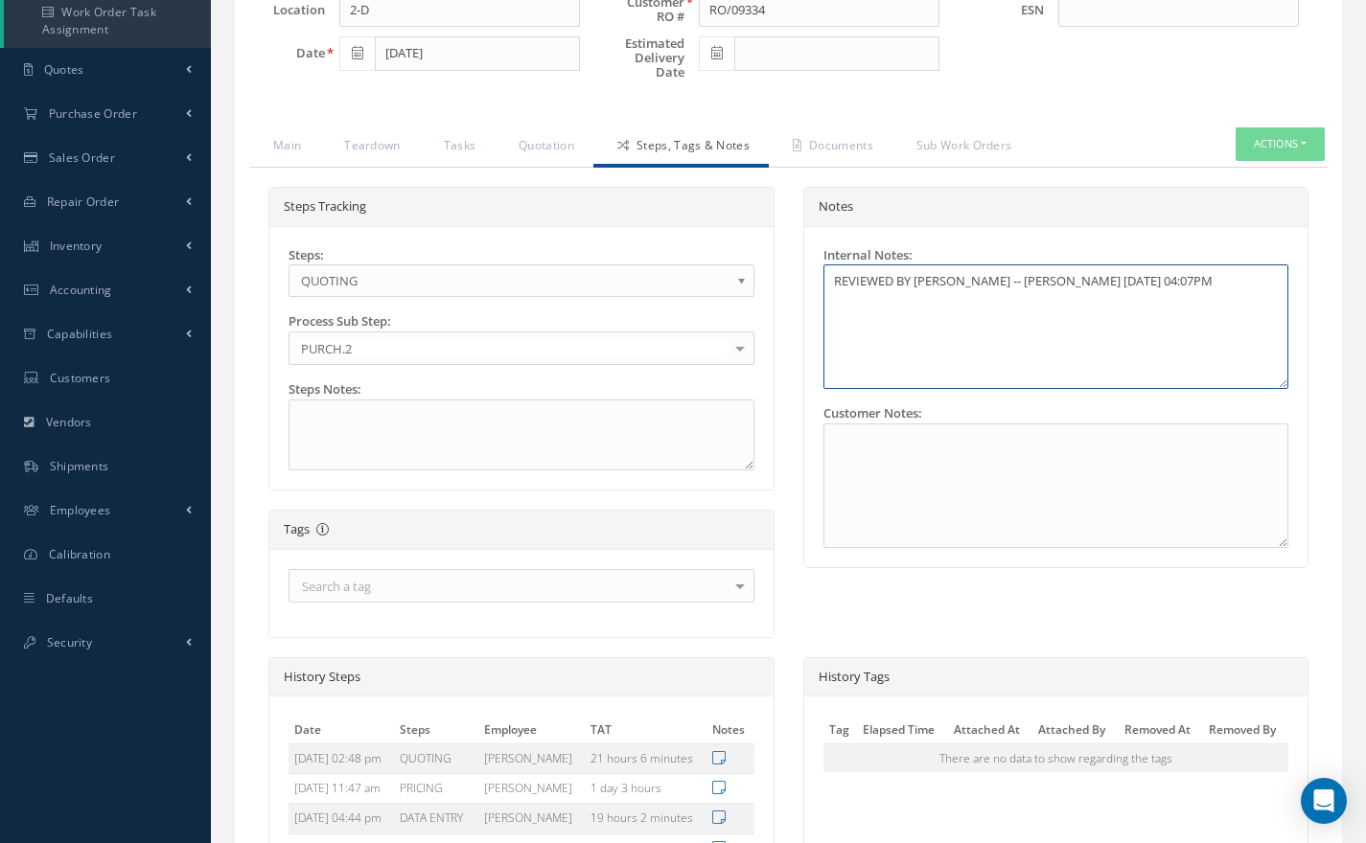
click at [1224, 285] on textarea "REVIEWED BY [PERSON_NAME] -- [PERSON_NAME] [DATE] 04:07PM" at bounding box center [1056, 326] width 466 height 125
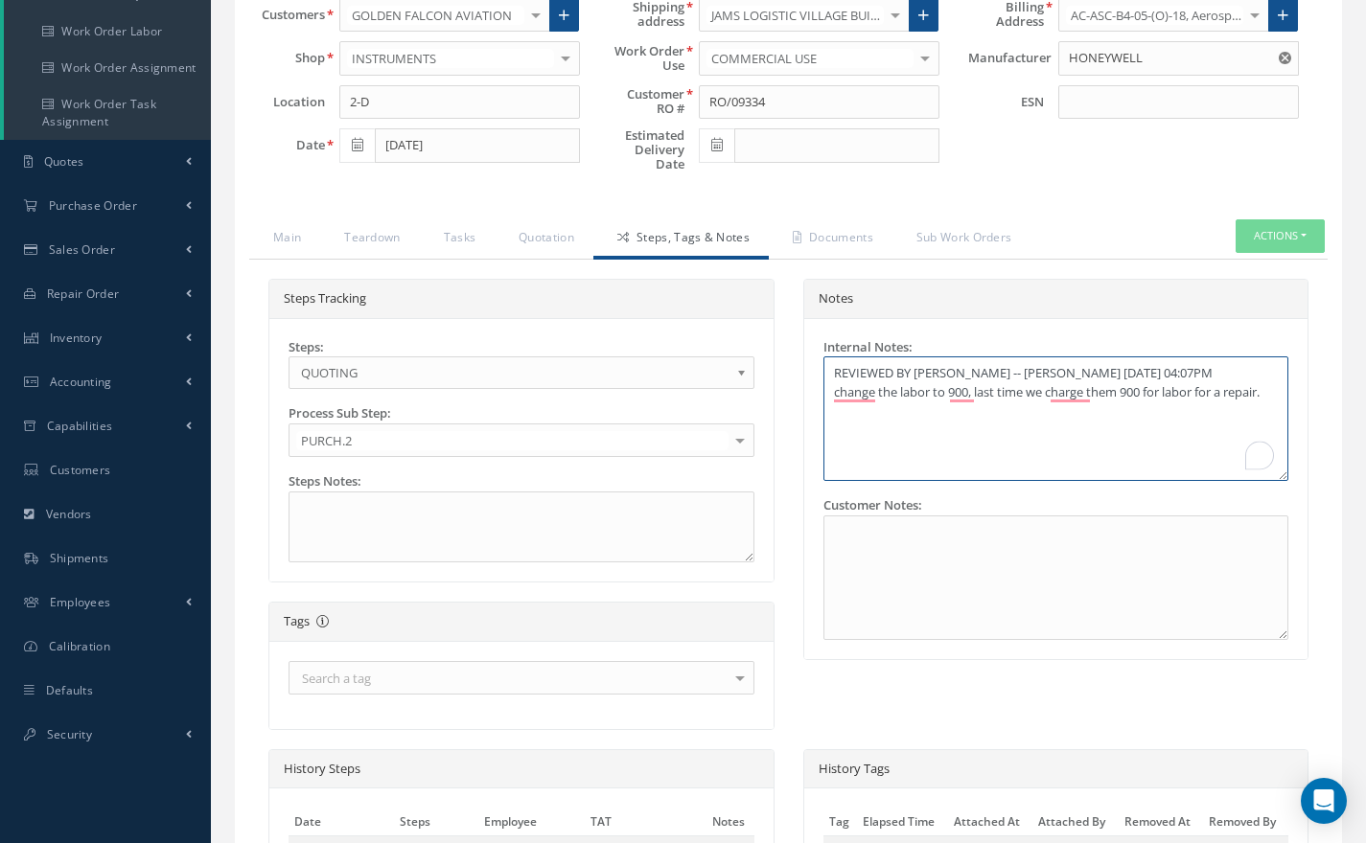
scroll to position [330, 0]
type textarea "REVIEWED BY [PERSON_NAME] -- [PERSON_NAME] [DATE] 04:07PM change the labor to 9…"
click at [543, 246] on link "Quotation" at bounding box center [543, 240] width 99 height 40
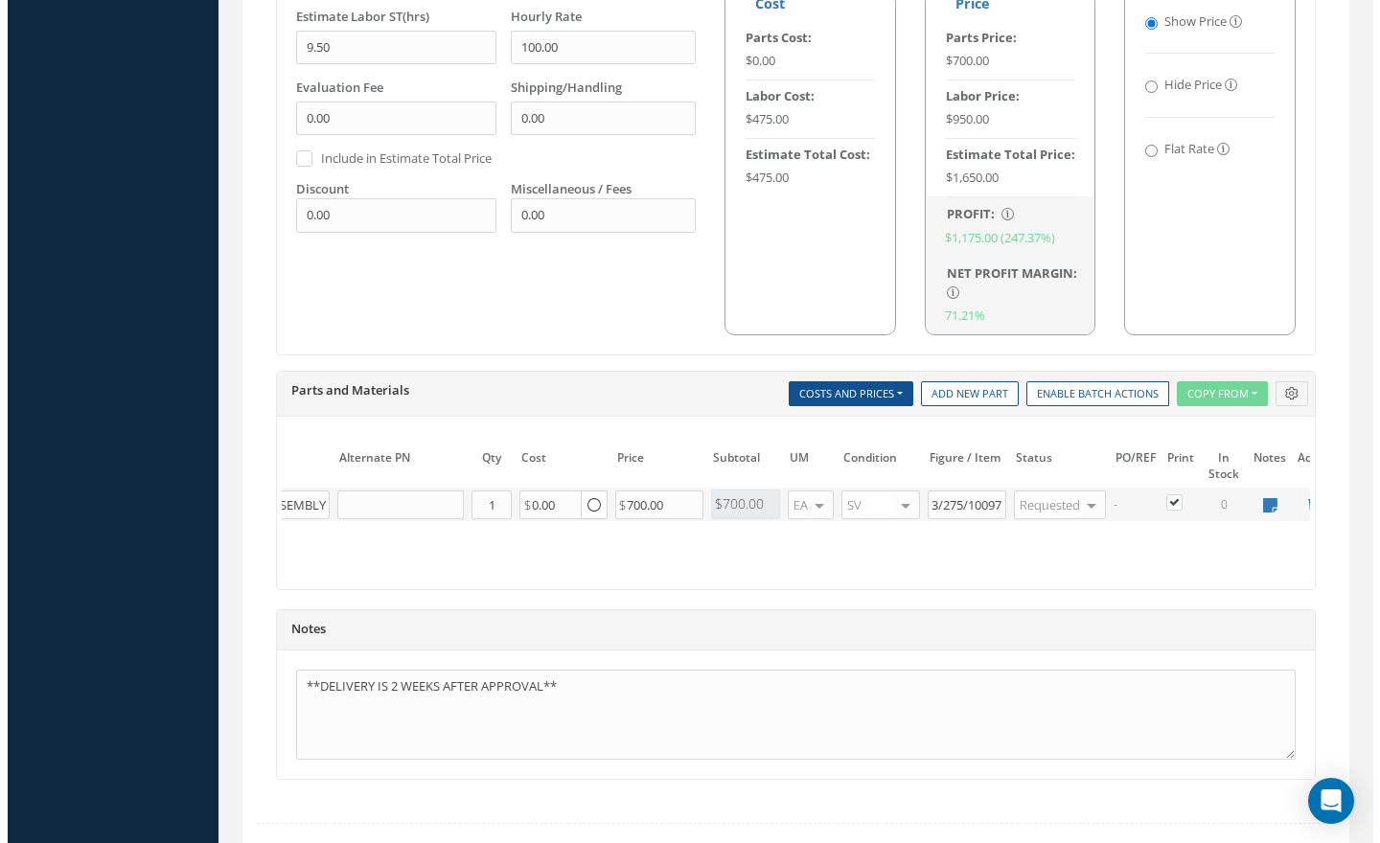
scroll to position [0, 293]
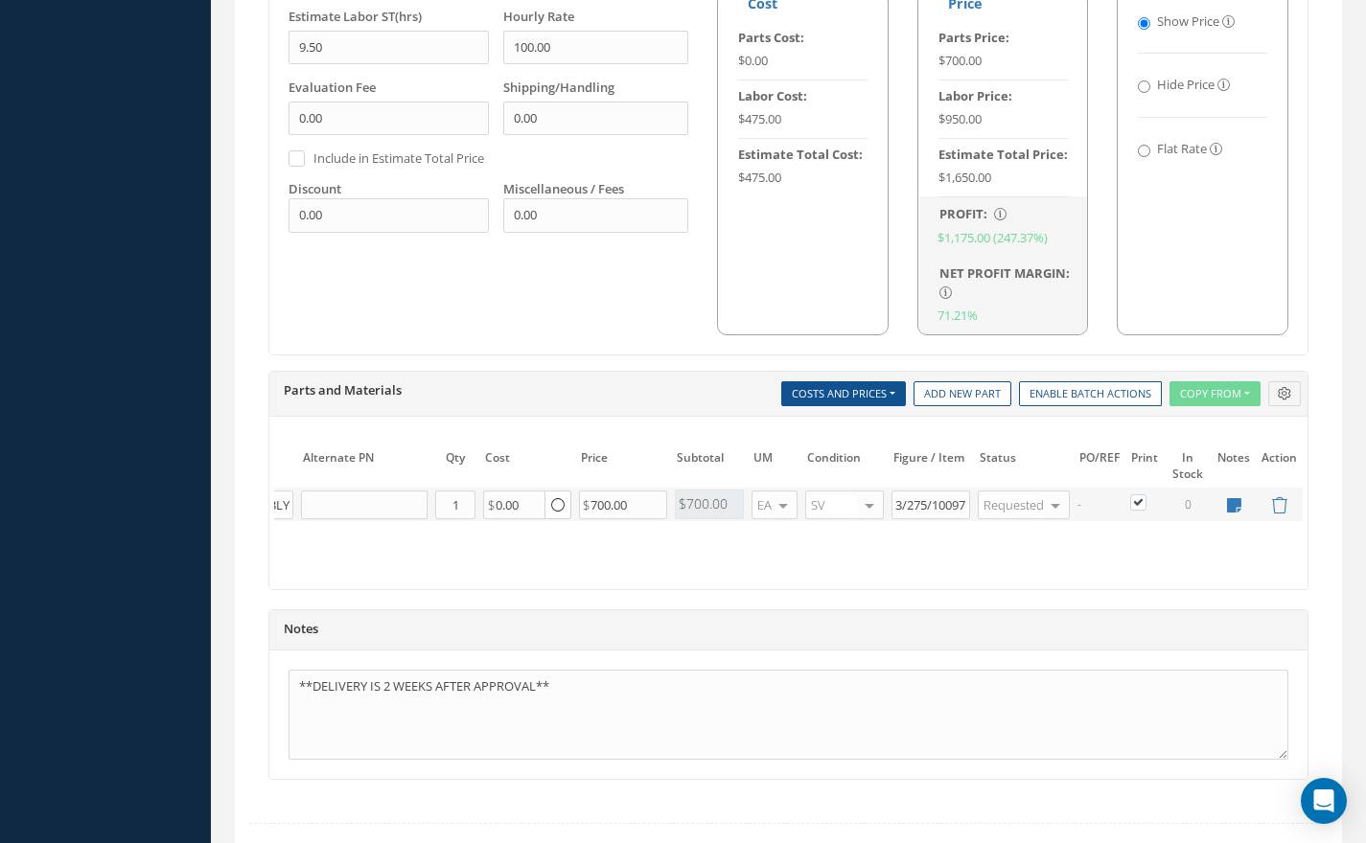
click at [1224, 503] on td at bounding box center [1233, 505] width 44 height 34
click at [1233, 506] on icon at bounding box center [1234, 505] width 14 height 16
type textarea "OLD CANAB -----WO:44564"
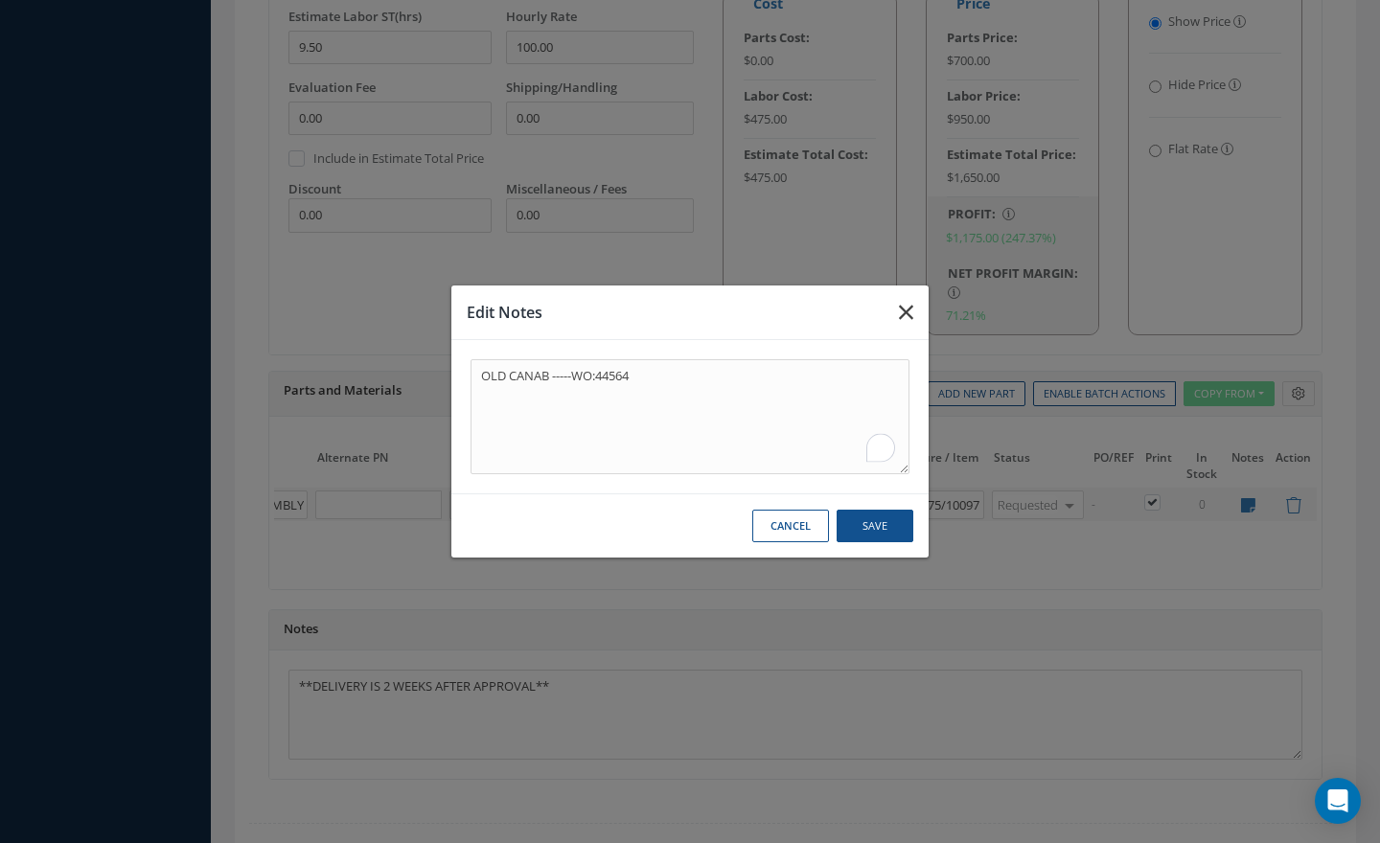
click at [908, 308] on icon "button" at bounding box center [906, 312] width 14 height 23
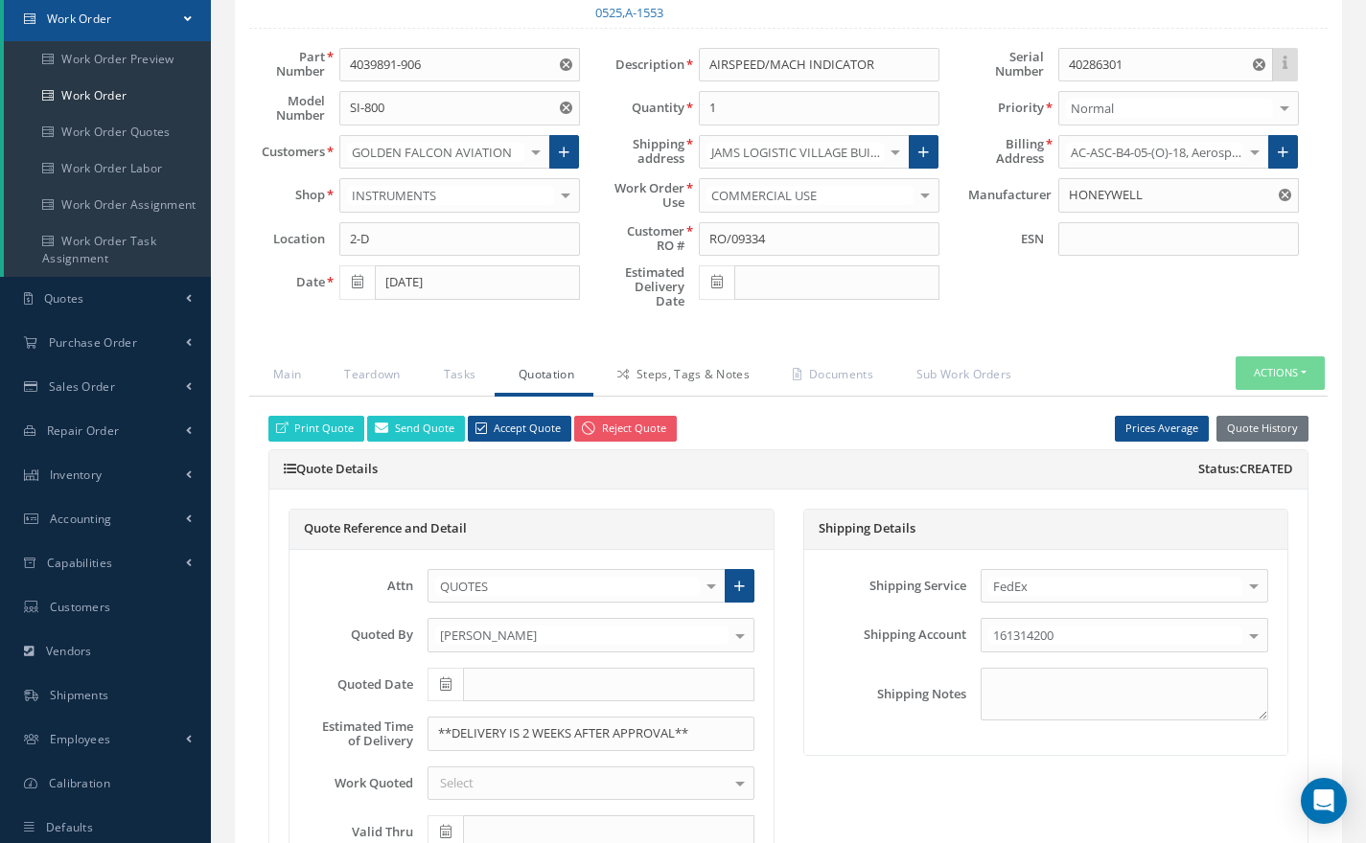
scroll to position [180, 0]
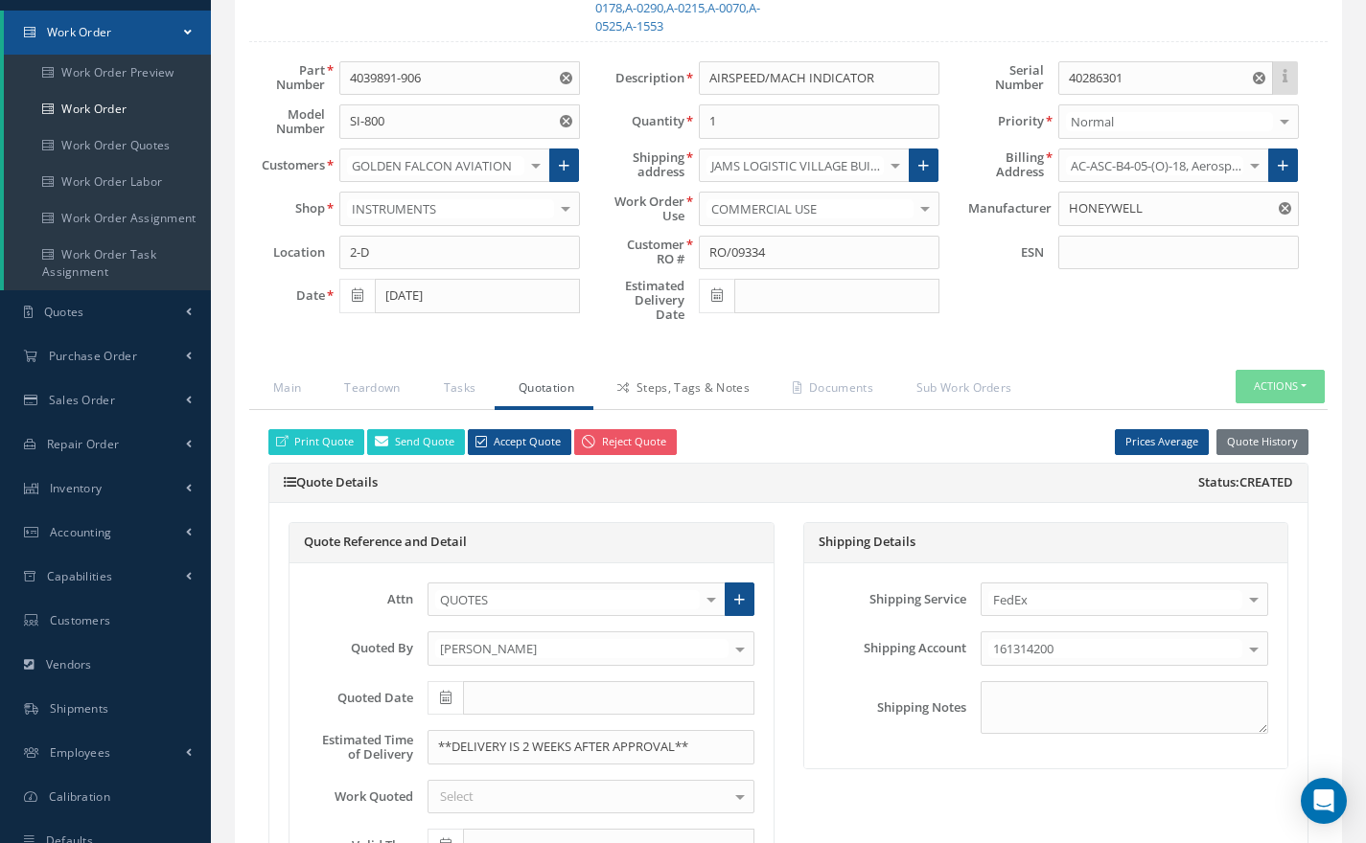
click at [685, 384] on link "Steps, Tags & Notes" at bounding box center [680, 390] width 175 height 40
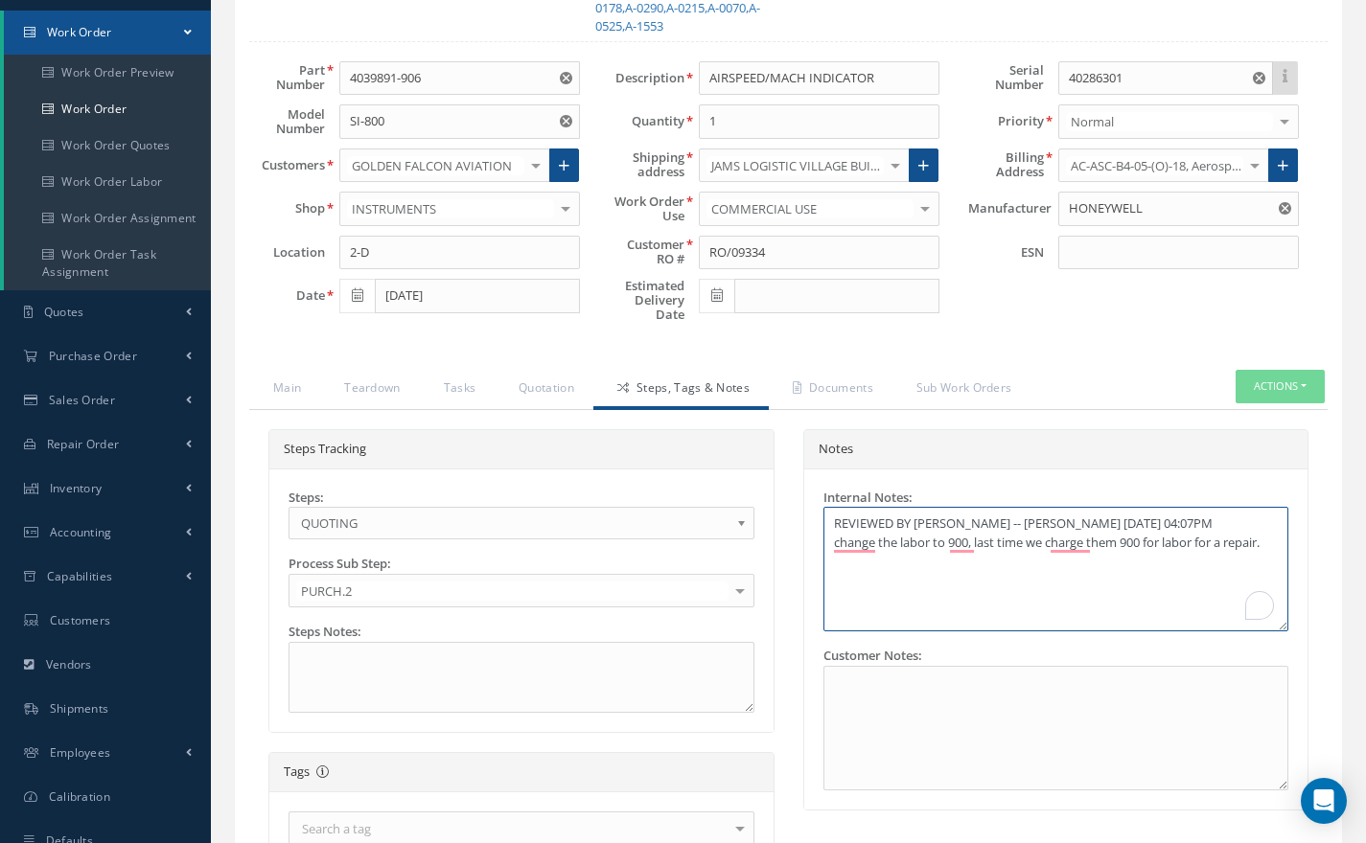
click at [1275, 540] on textarea "REVIEWED BY [PERSON_NAME] -- [PERSON_NAME] [DATE] 04:07PM change the labor to 9…" at bounding box center [1056, 569] width 466 height 125
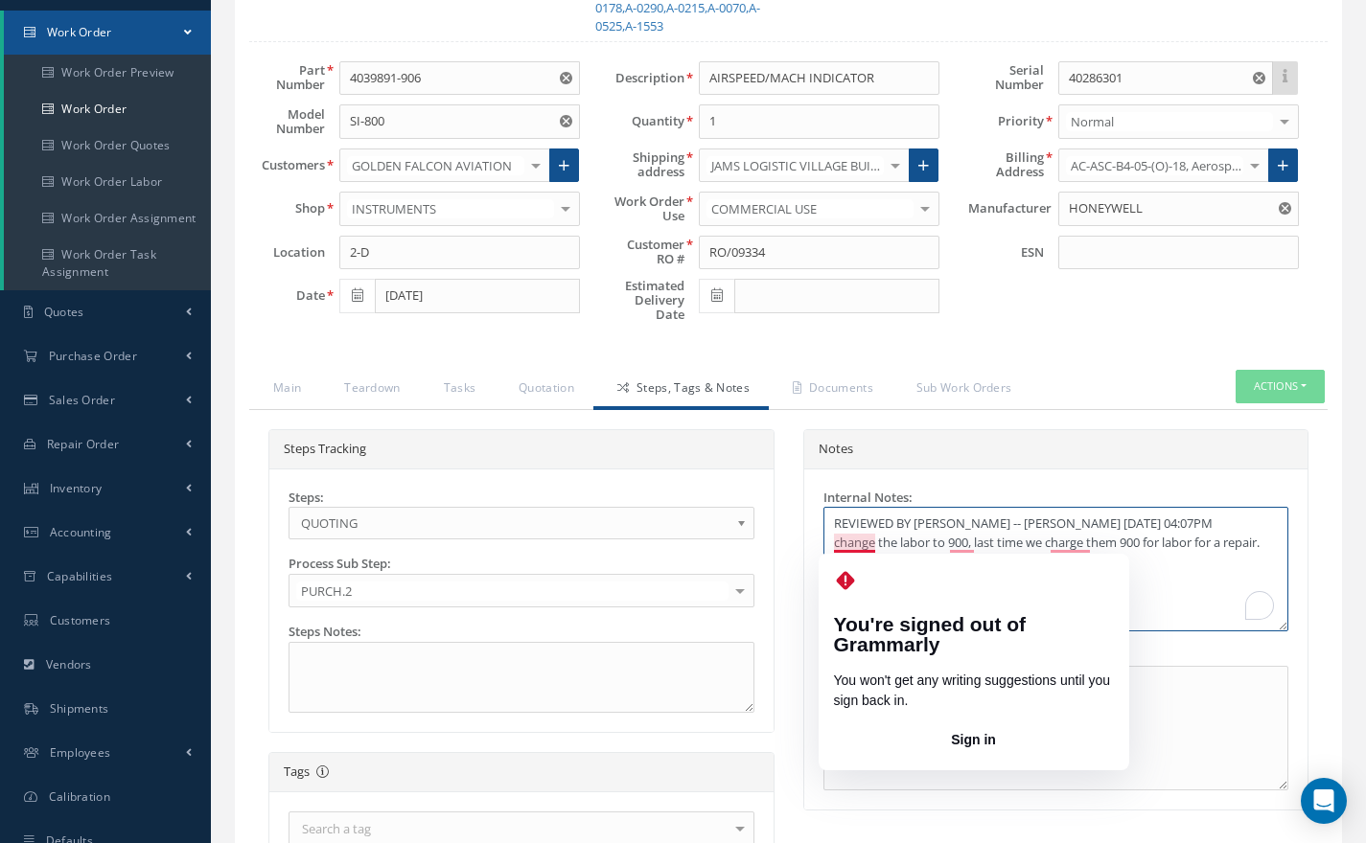
click at [852, 541] on textarea "REVIEWED BY [PERSON_NAME] -- [PERSON_NAME] [DATE] 04:07PM change the labor to 9…" at bounding box center [1056, 569] width 466 height 125
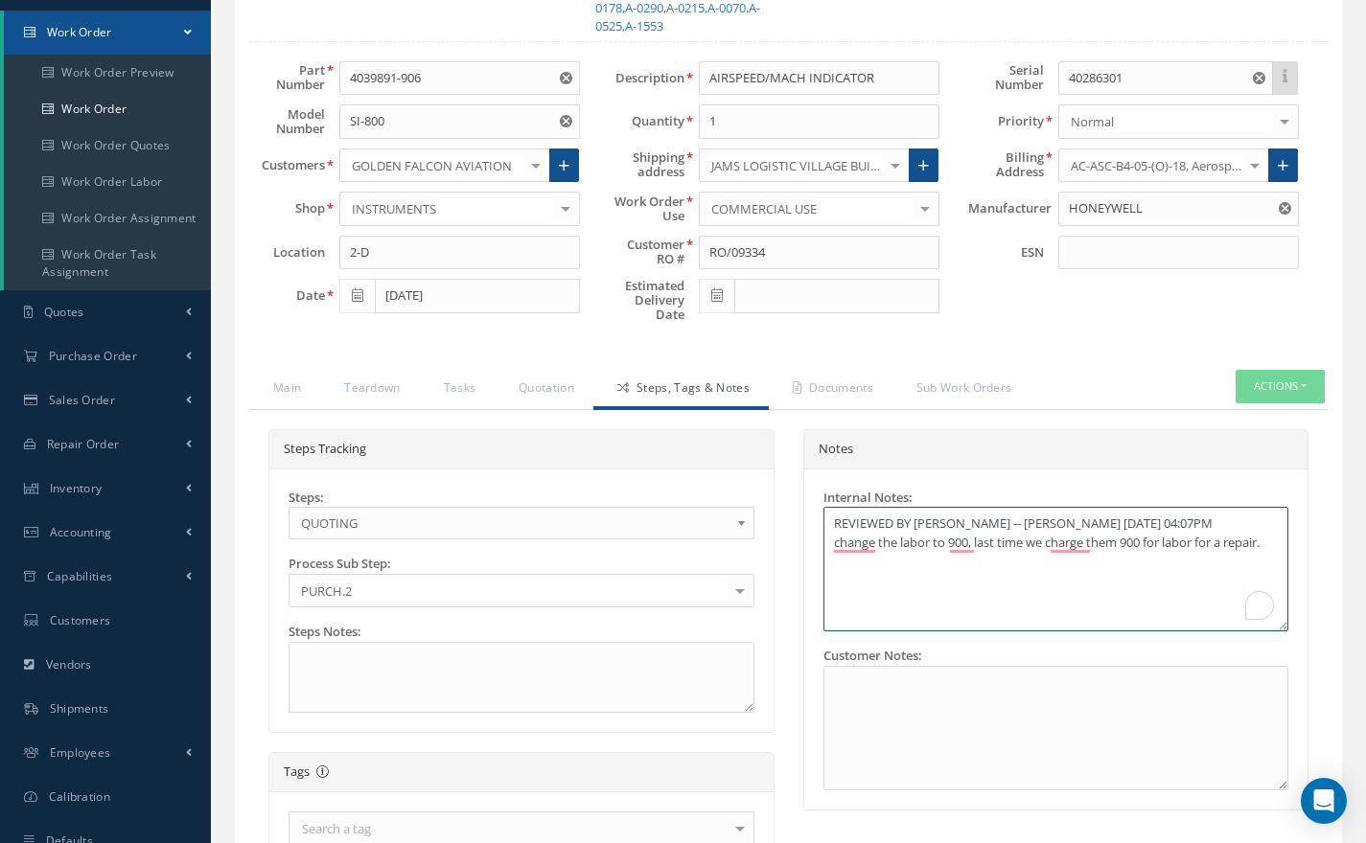
click at [1184, 583] on textarea "REVIEWED BY [PERSON_NAME] -- [PERSON_NAME] [DATE] 04:07PM change the labor to 9…" at bounding box center [1056, 569] width 466 height 125
click at [1270, 542] on textarea "REVIEWED BY [PERSON_NAME] -- [PERSON_NAME] [DATE] 04:07PM change the labor to 9…" at bounding box center [1056, 569] width 466 height 125
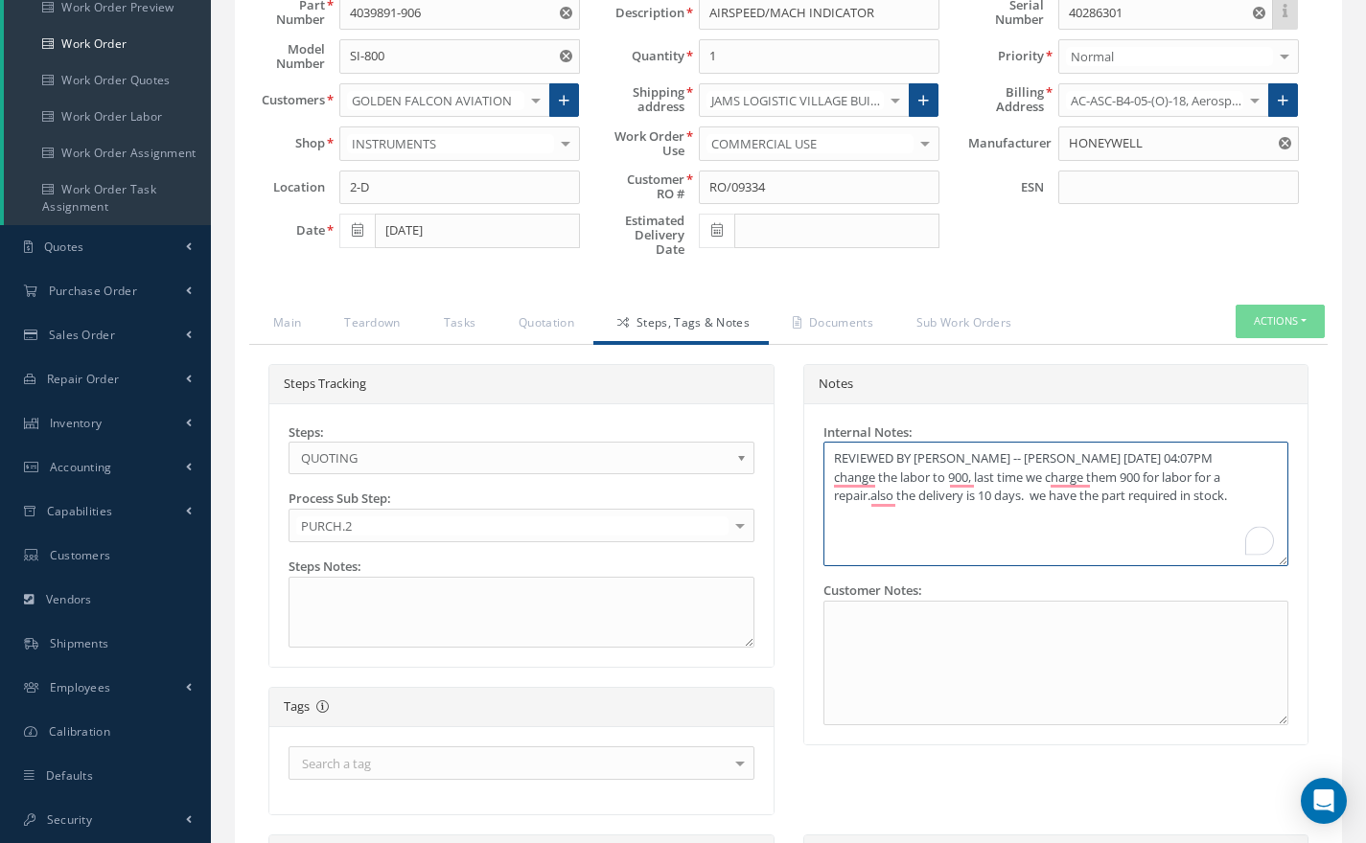
scroll to position [246, 0]
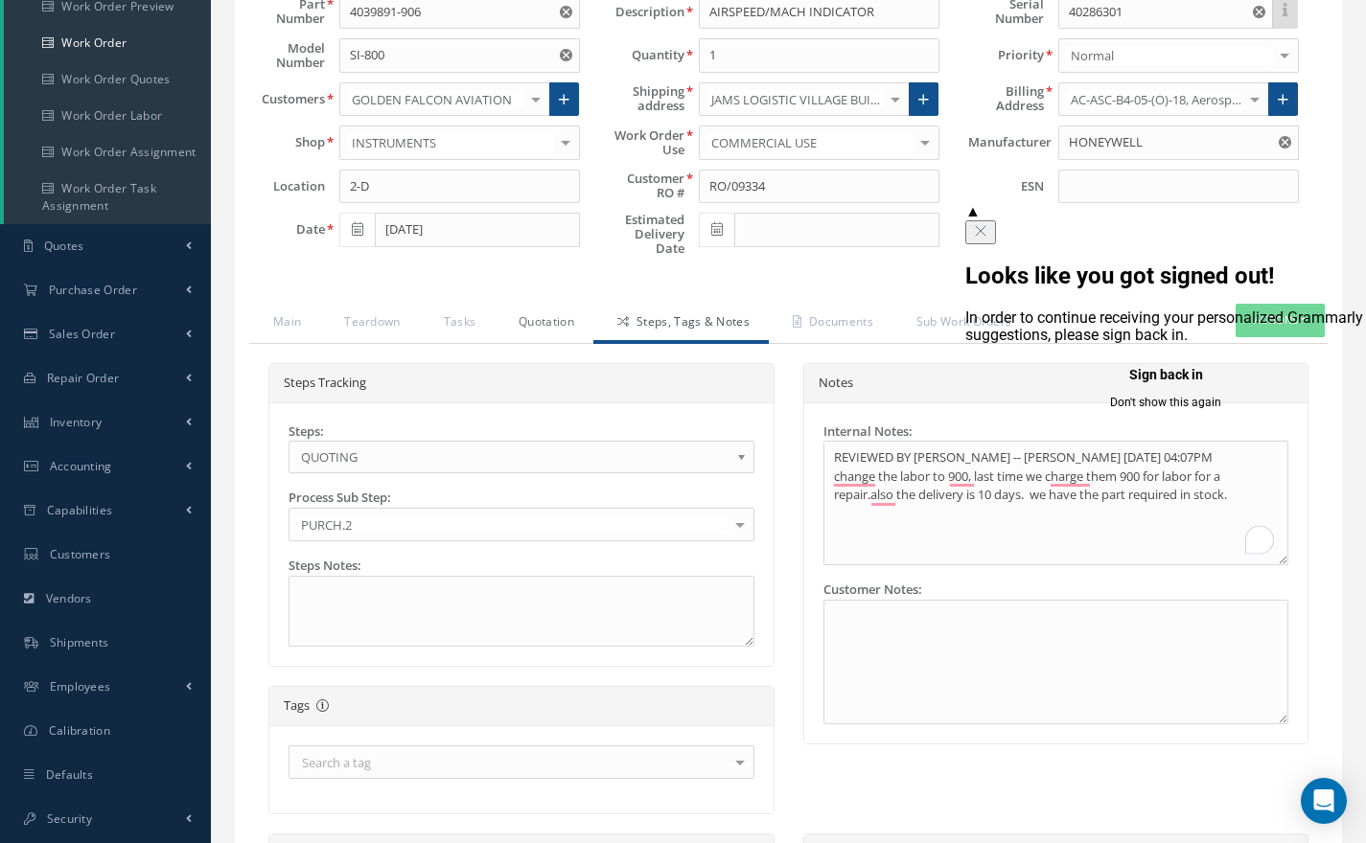
click at [544, 323] on link "Quotation" at bounding box center [543, 324] width 99 height 40
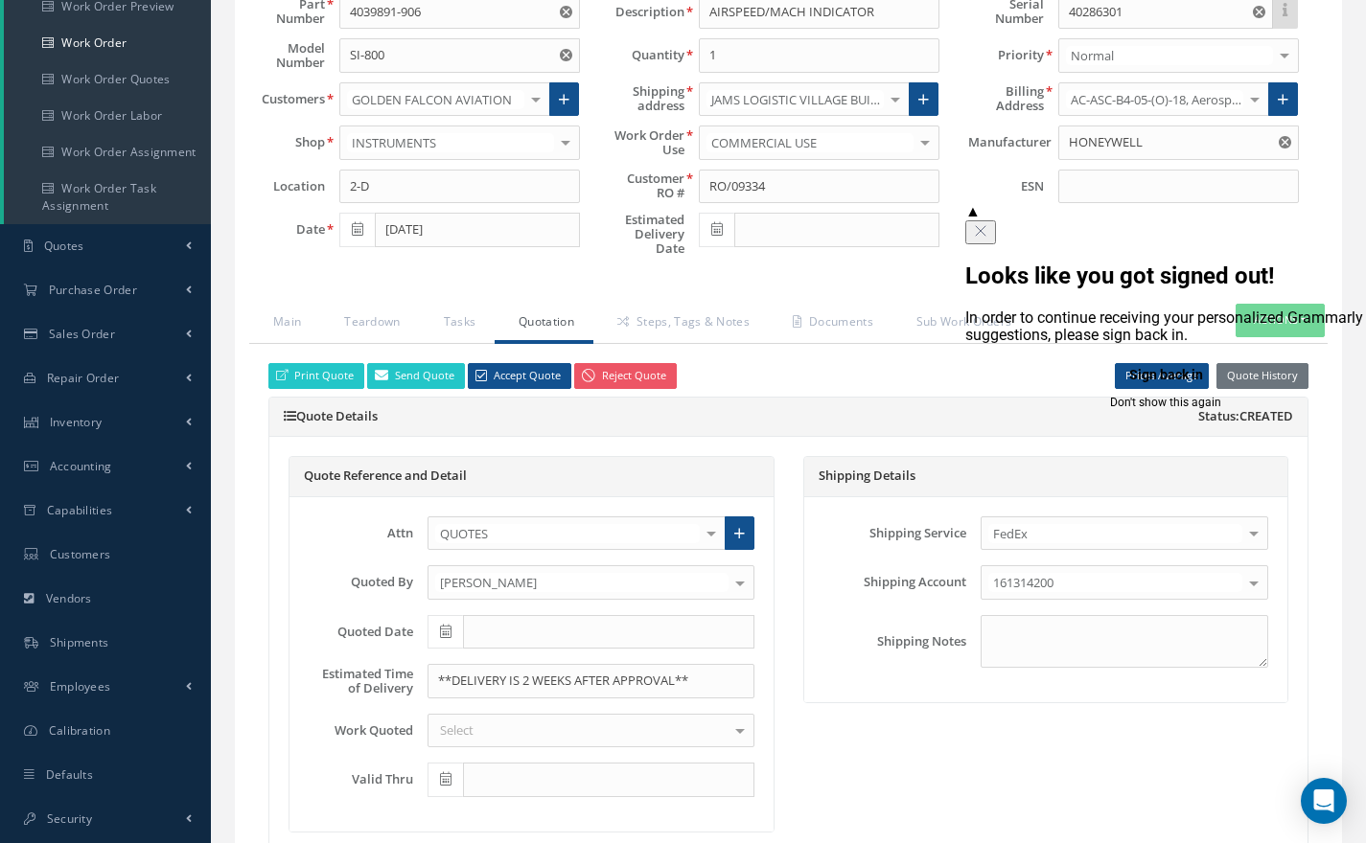
click at [544, 323] on link "Quotation" at bounding box center [543, 324] width 99 height 40
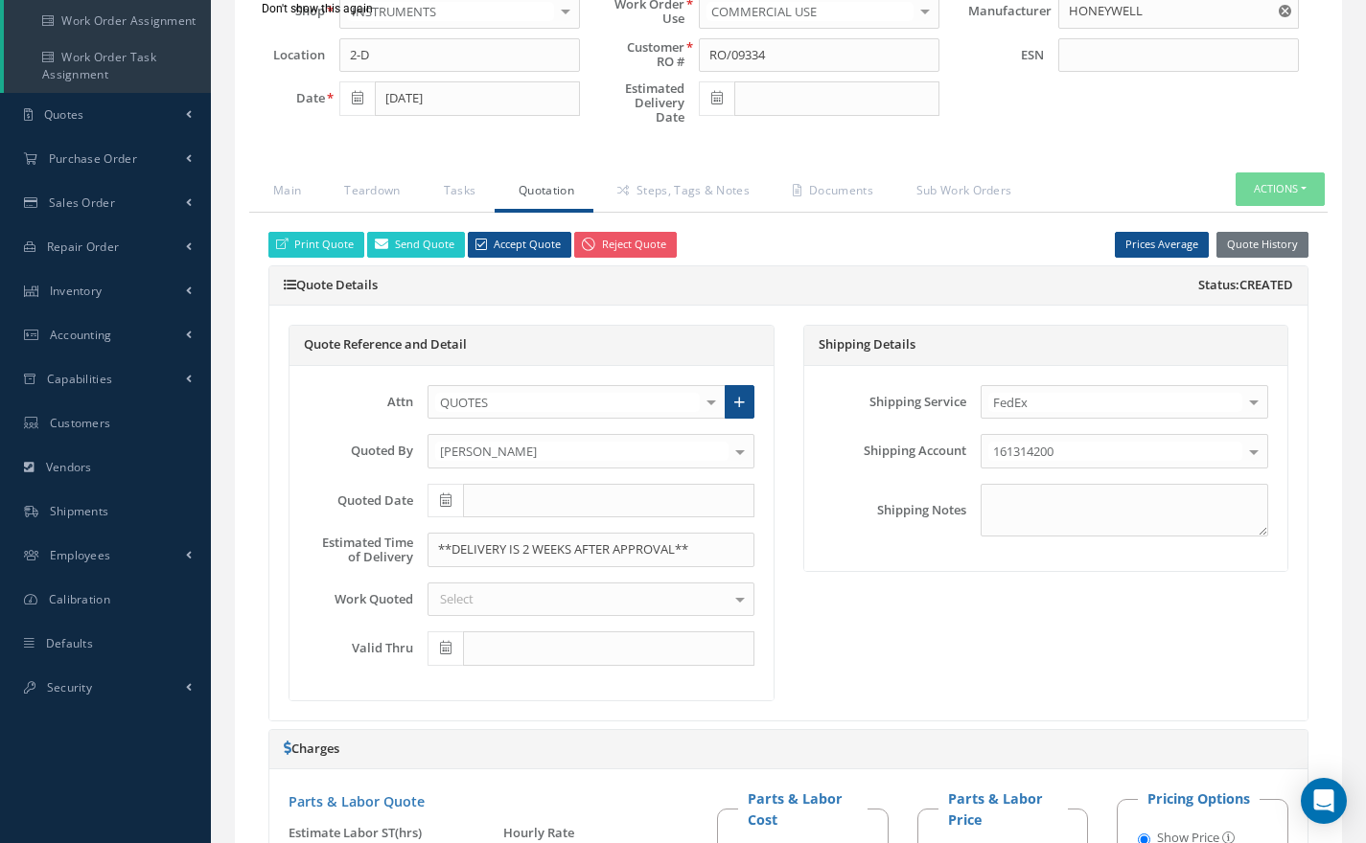
scroll to position [373, 0]
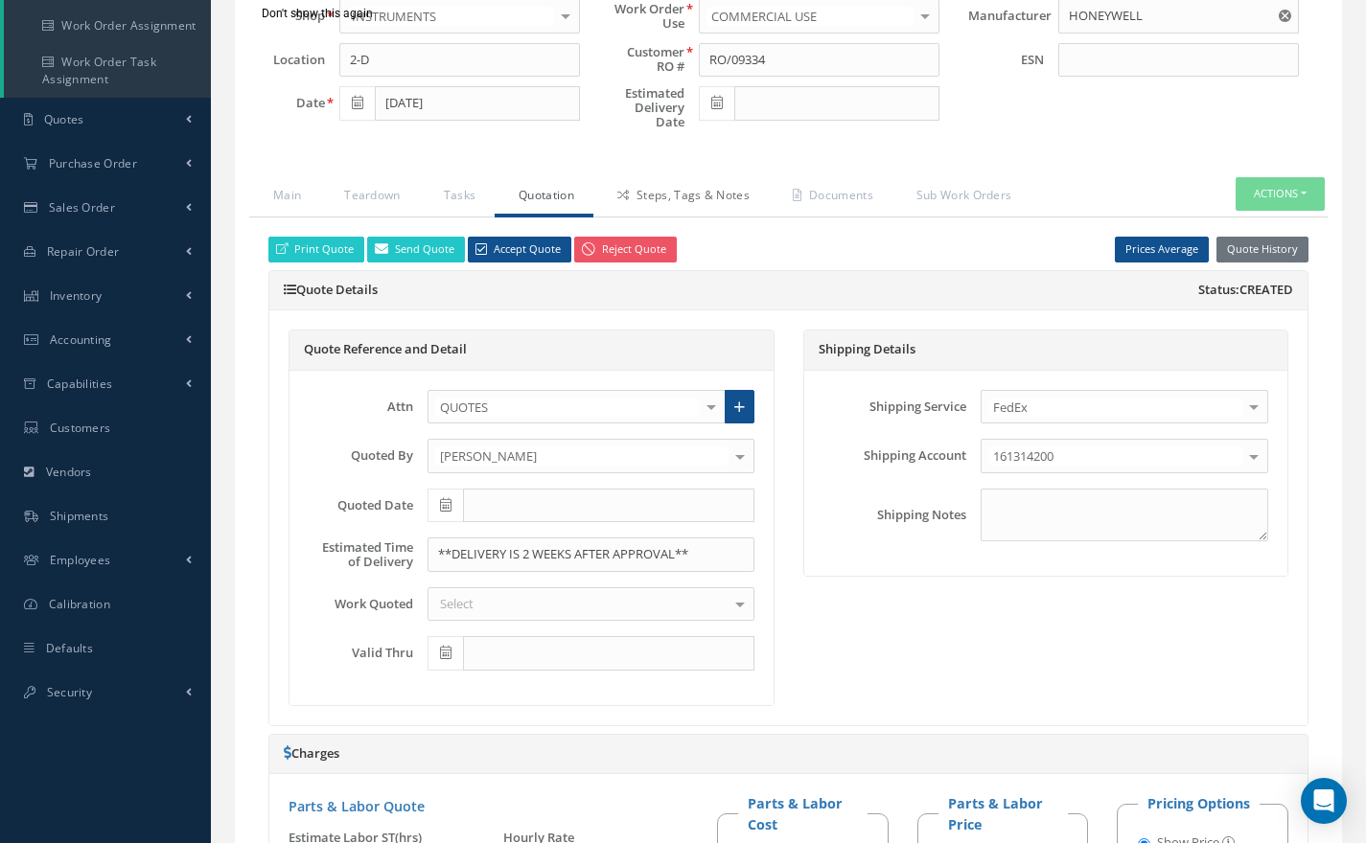
click at [724, 178] on link "Steps, Tags & Notes" at bounding box center [680, 197] width 175 height 40
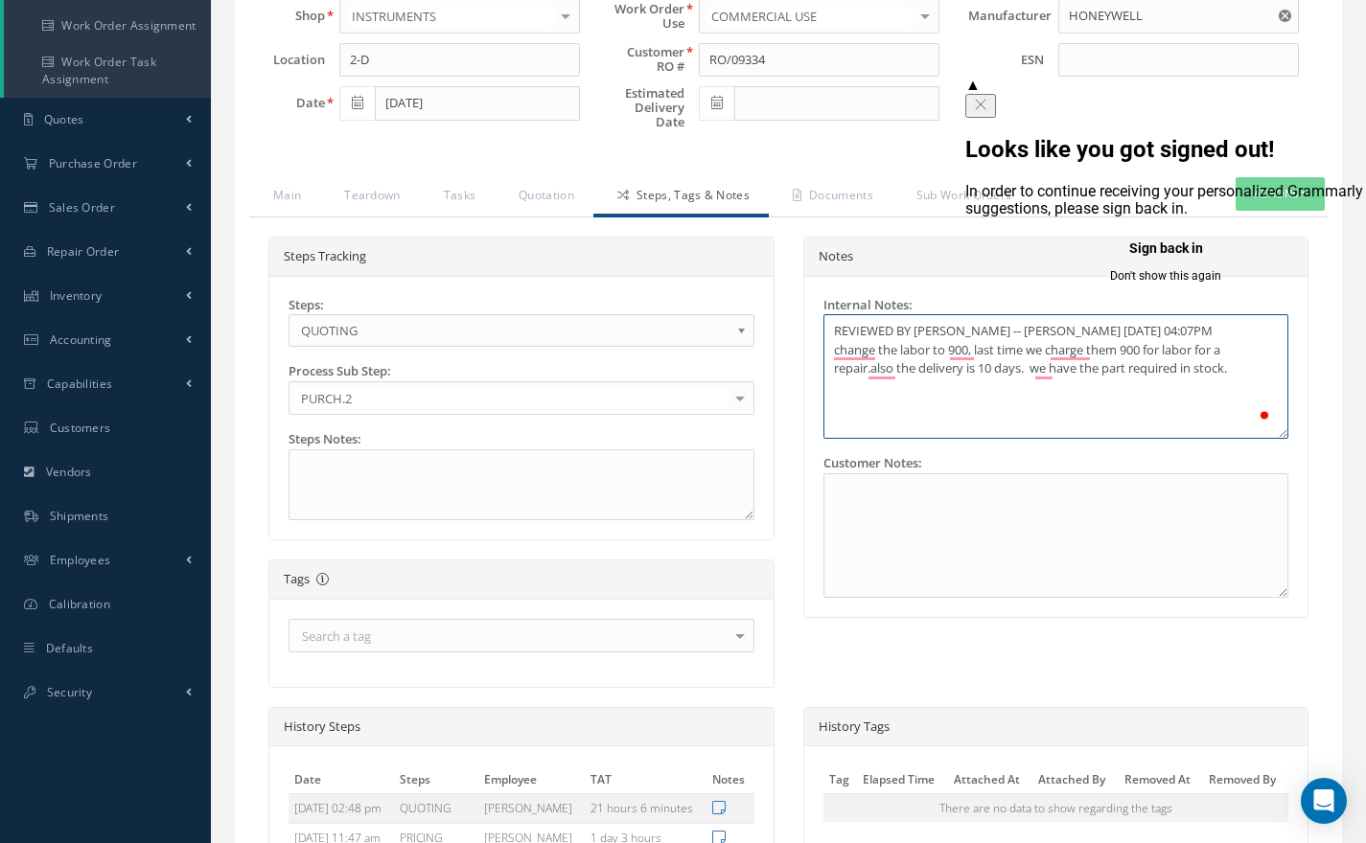
click at [1259, 379] on textarea "REVIEWED BY [PERSON_NAME] -- [PERSON_NAME] [DATE] 04:07PM change the labor to 9…" at bounding box center [1056, 376] width 466 height 125
click at [1115, 287] on button "Don't show this again" at bounding box center [1165, 275] width 401 height 23
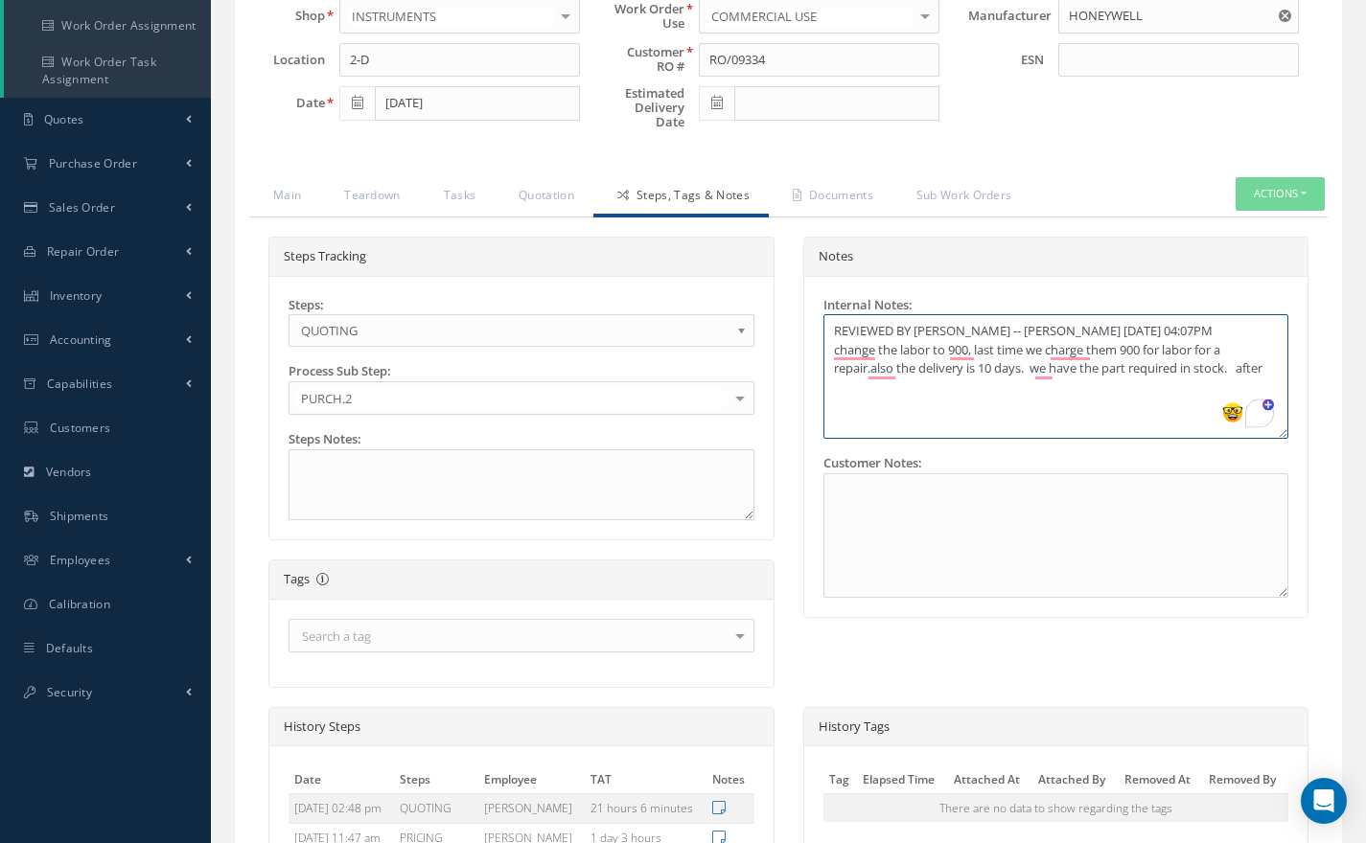
click at [1115, 400] on textarea "REVIEWED BY [PERSON_NAME] -- [PERSON_NAME] [DATE] 04:07PM change the labor to 9…" at bounding box center [1056, 376] width 466 height 125
click at [1276, 373] on textarea "REVIEWED BY [PERSON_NAME] -- [PERSON_NAME] [DATE] 04:07PM change the labor to 9…" at bounding box center [1056, 376] width 466 height 125
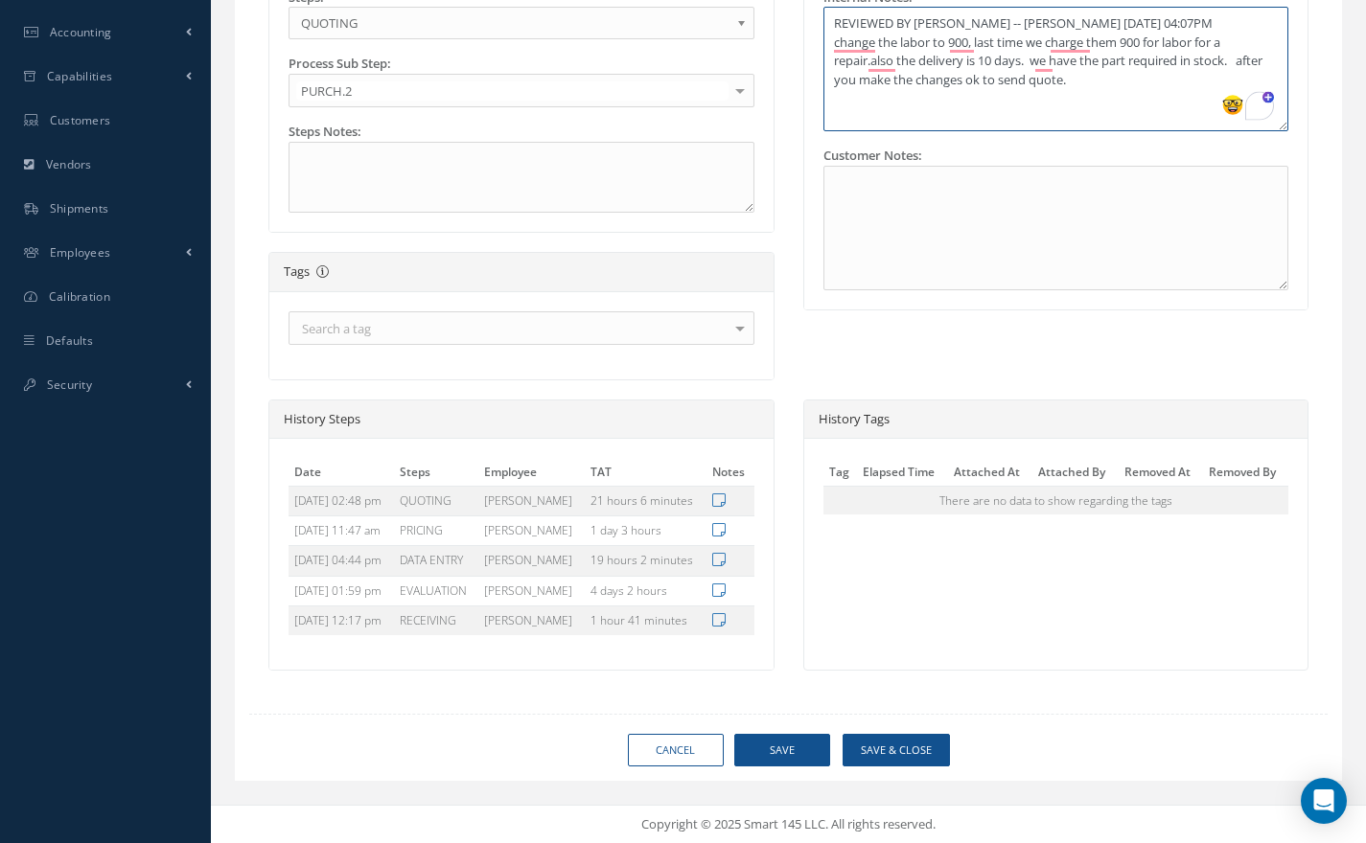
scroll to position [721, 0]
type textarea "REVIEWED BY [PERSON_NAME] -- [PERSON_NAME] [DATE] 04:07PM change the labor to 9…"
click at [793, 768] on button "Save" at bounding box center [782, 751] width 96 height 34
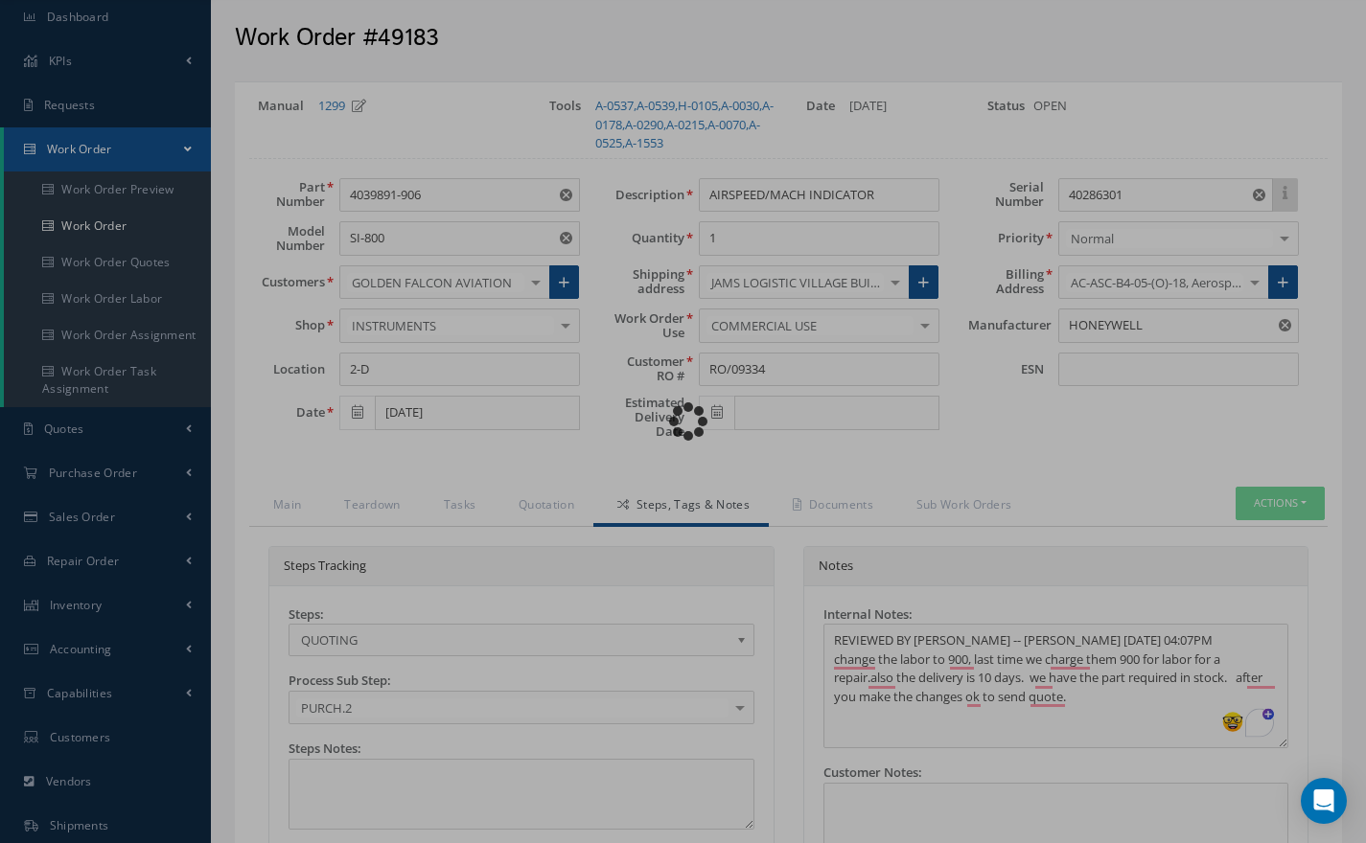
scroll to position [0, 0]
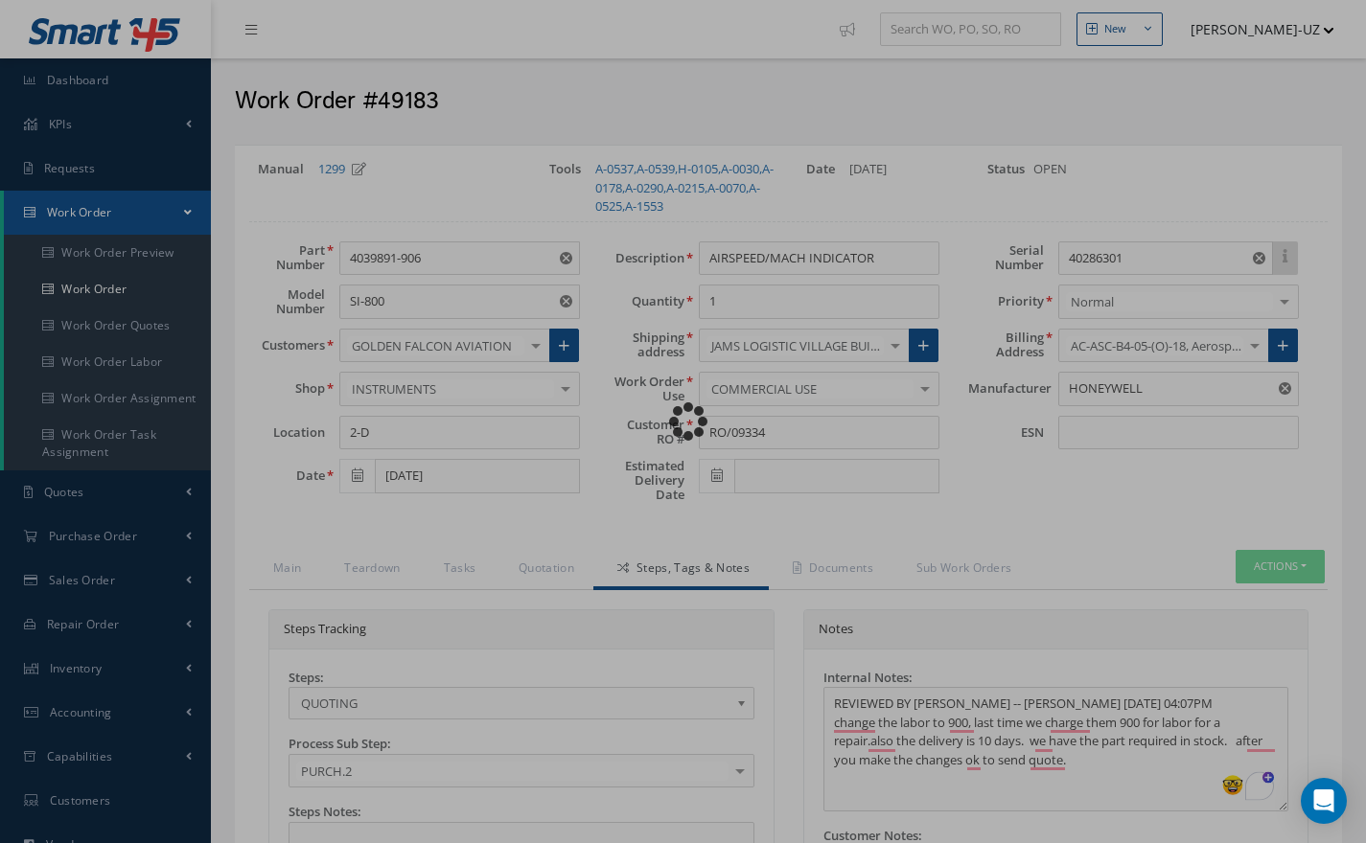
type textarea "REVIEWED BY [PERSON_NAME] -- [PERSON_NAME] [DATE] 04:07PM change the labor to 9…"
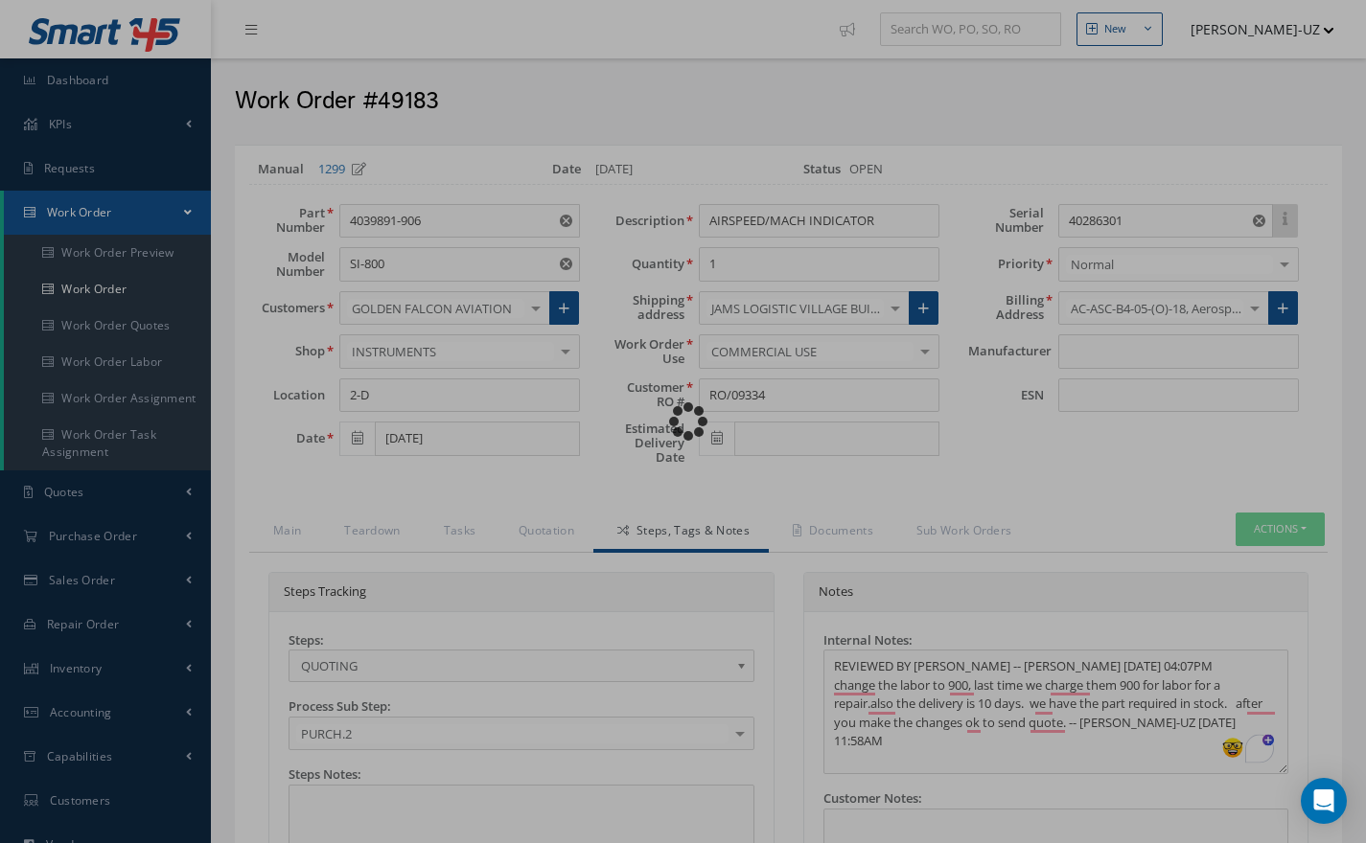
type input "HONEYWELL"
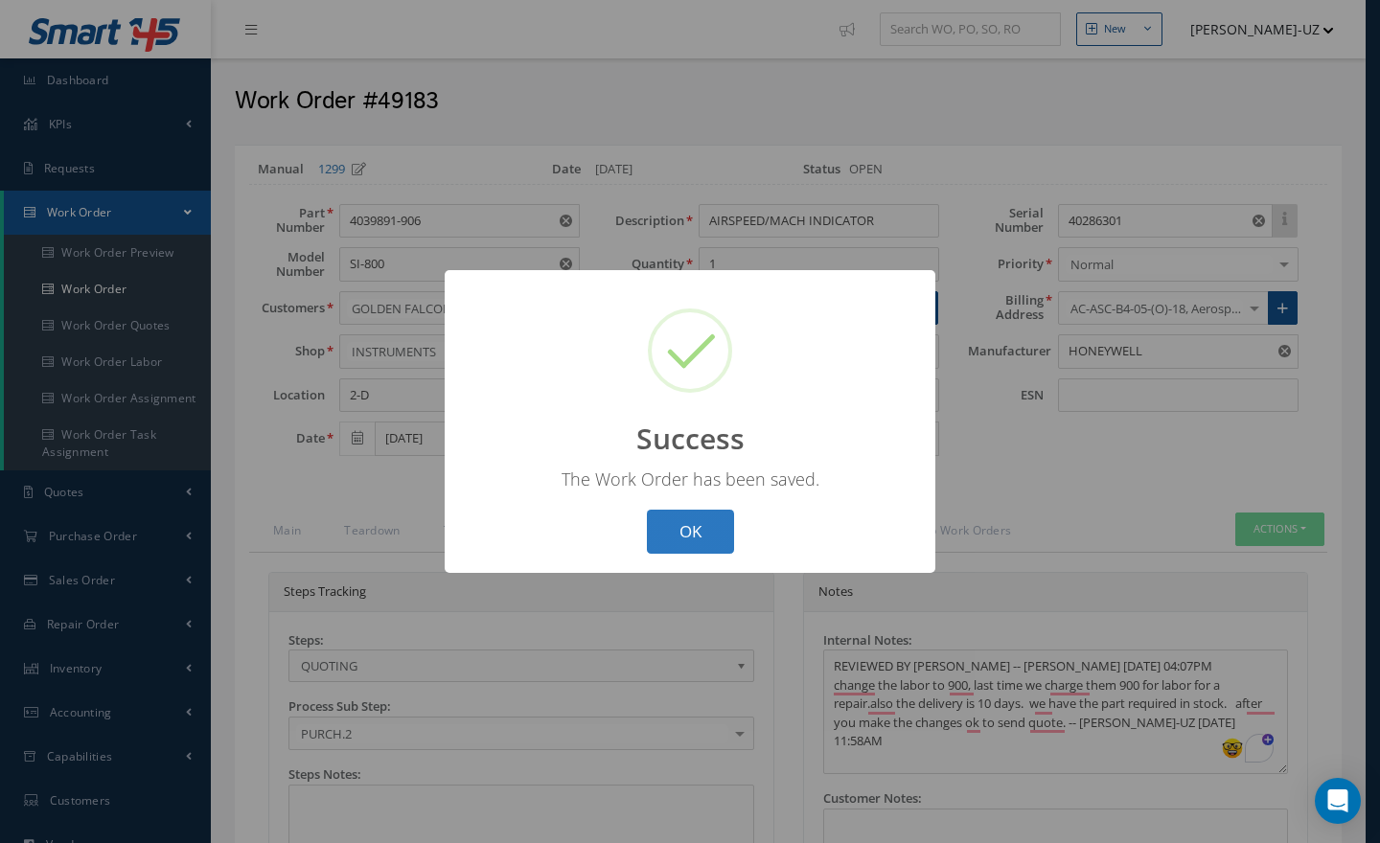
click at [688, 533] on button "OK" at bounding box center [690, 532] width 87 height 45
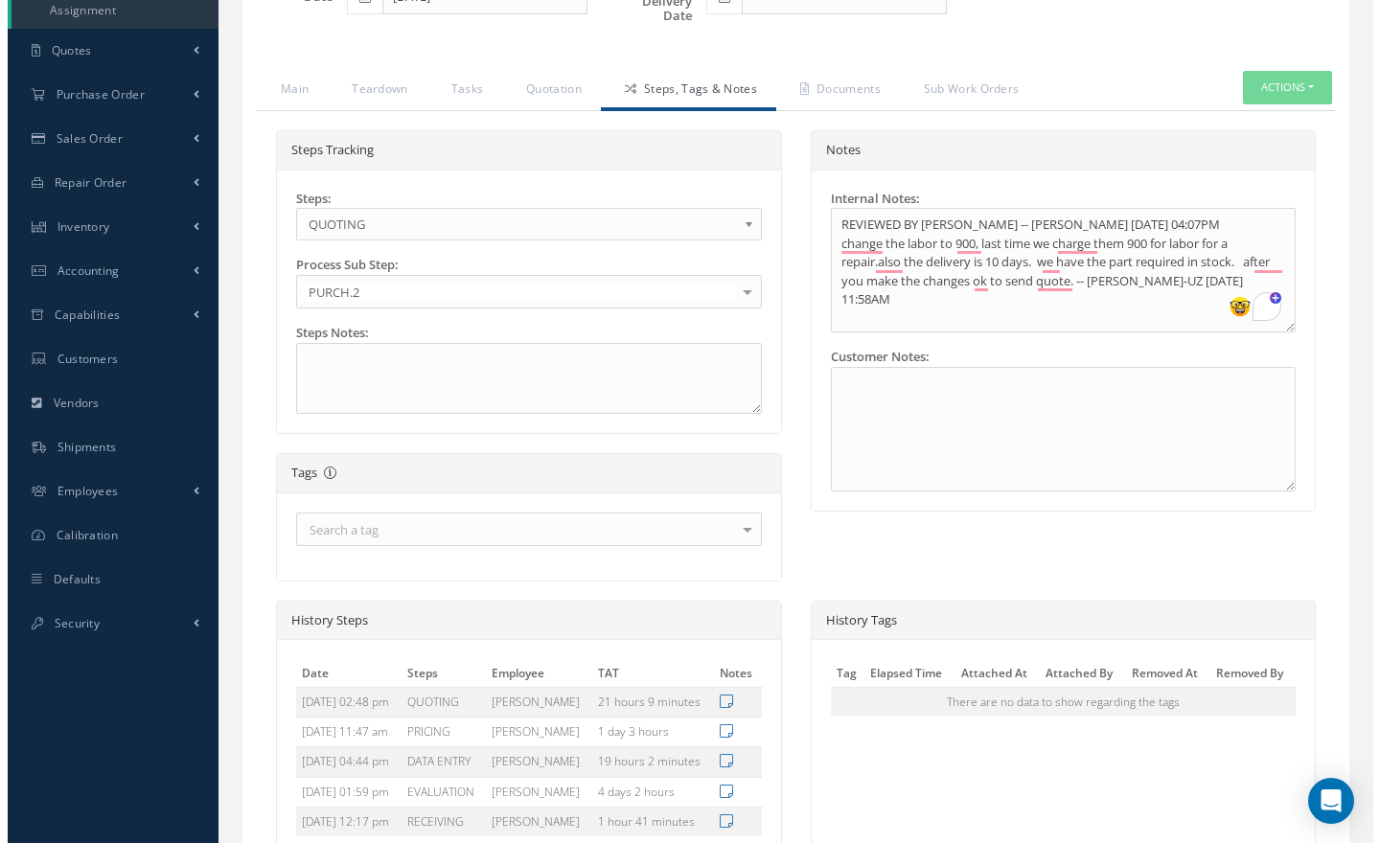
scroll to position [721, 0]
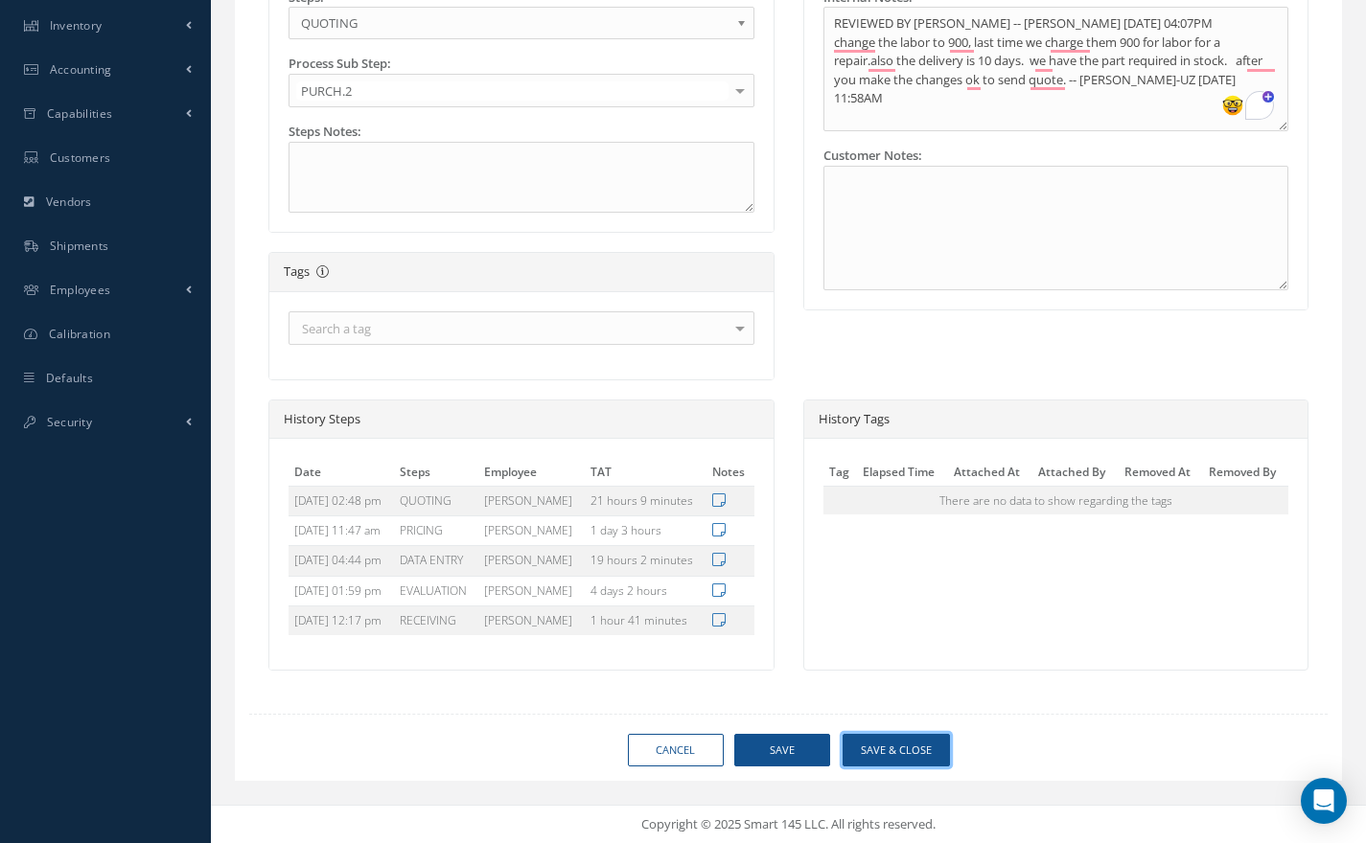
click at [922, 747] on button "Save & Close" at bounding box center [895, 751] width 107 height 34
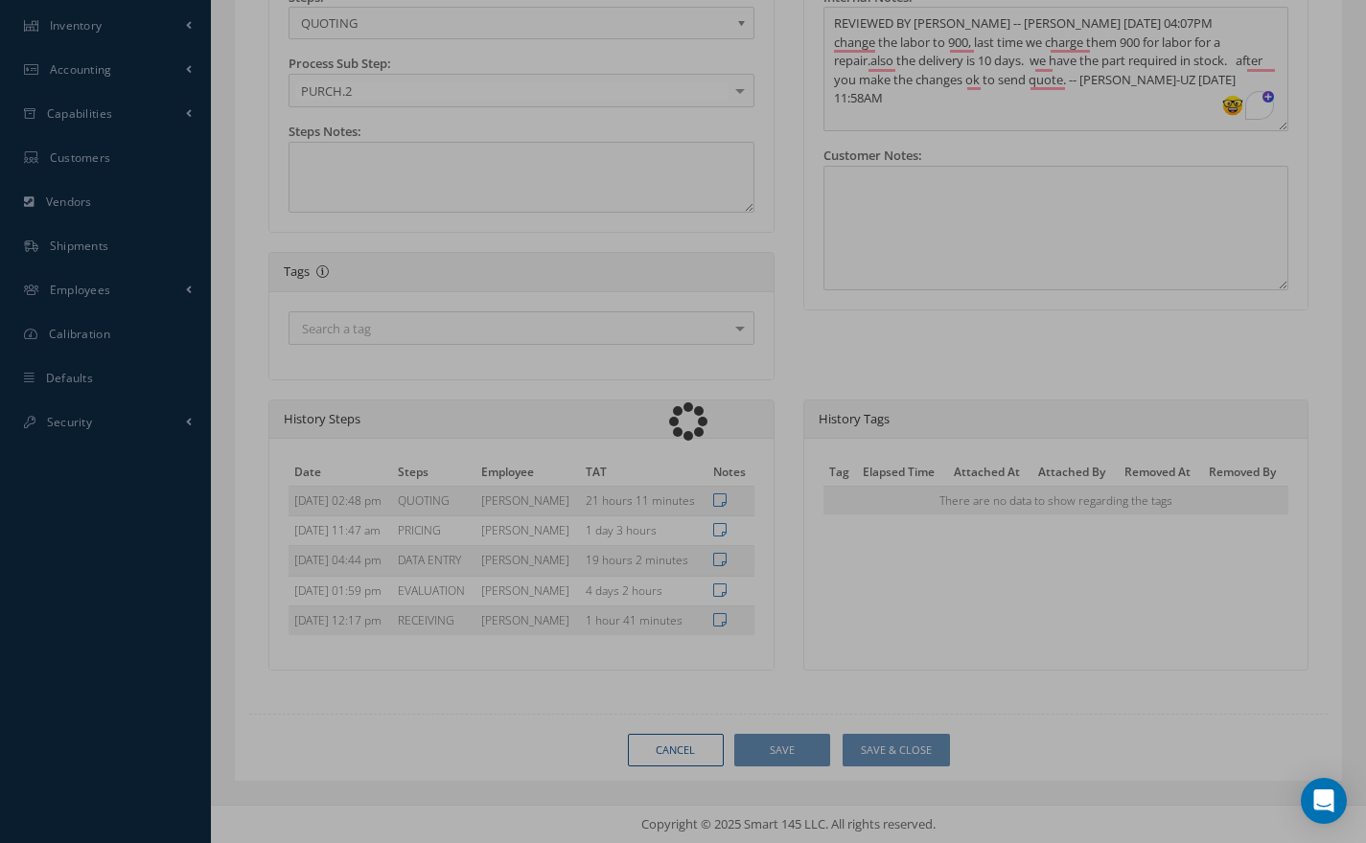
type input "HONEYWELL"
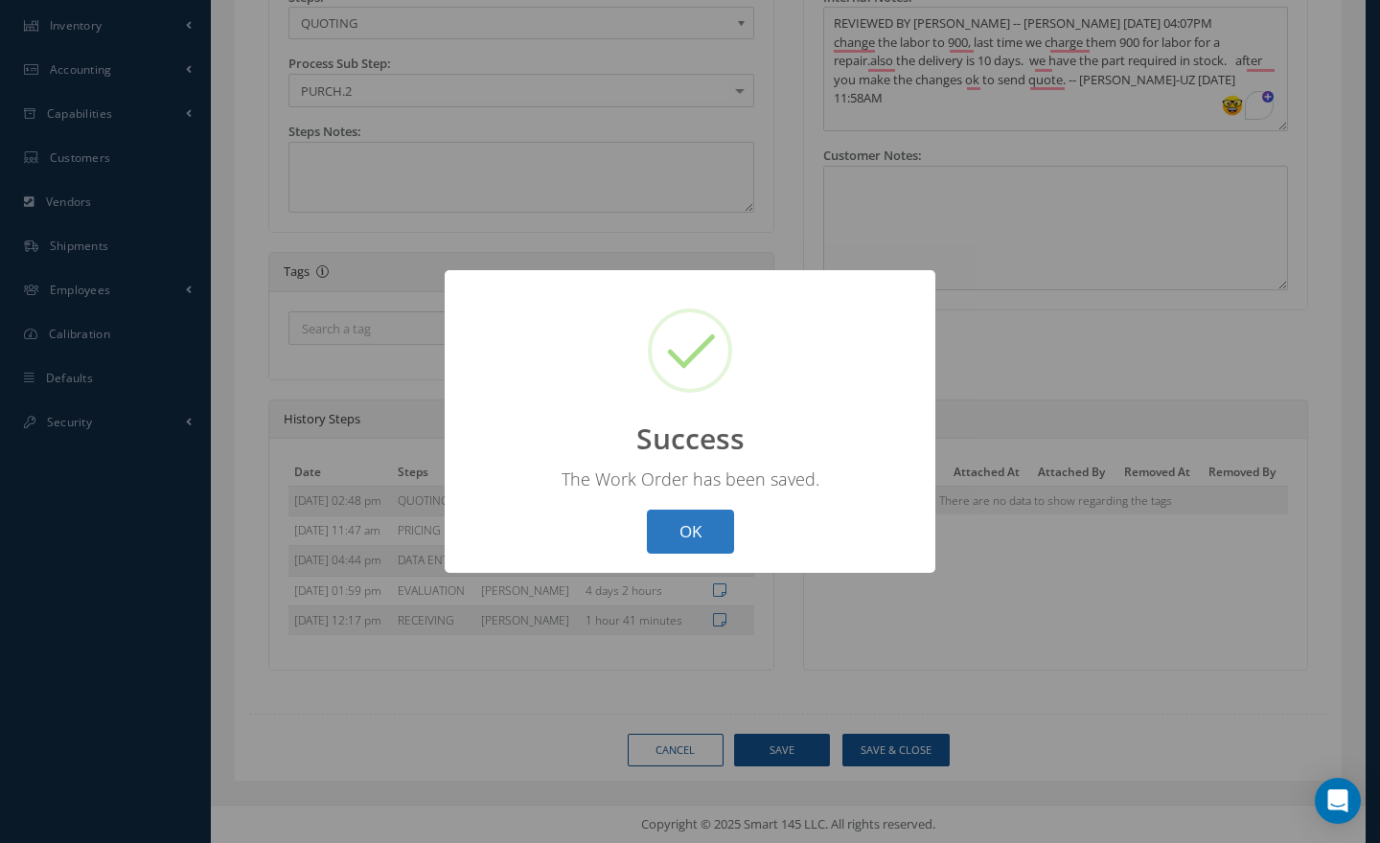
click at [701, 536] on button "OK" at bounding box center [690, 532] width 87 height 45
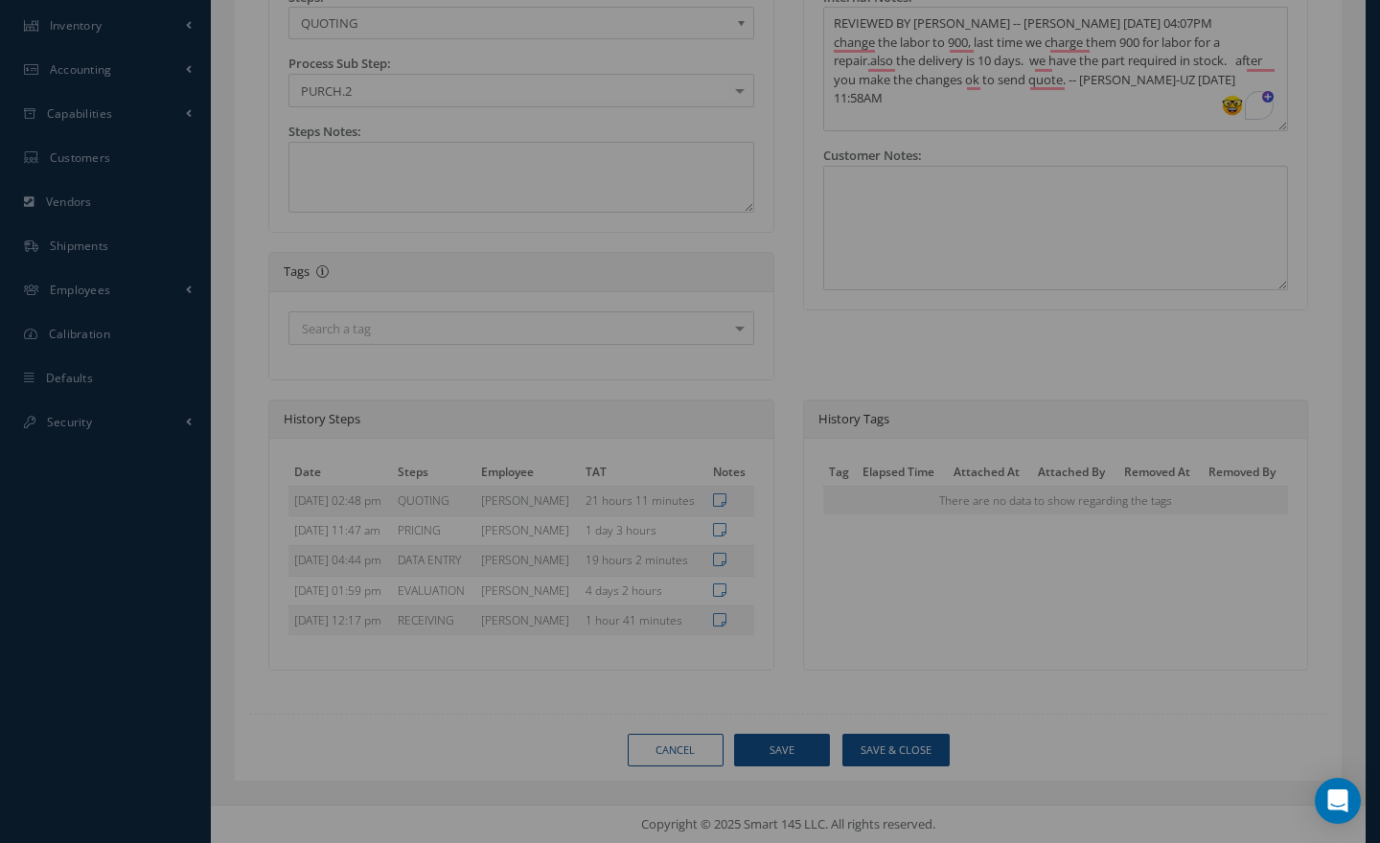
select select "25"
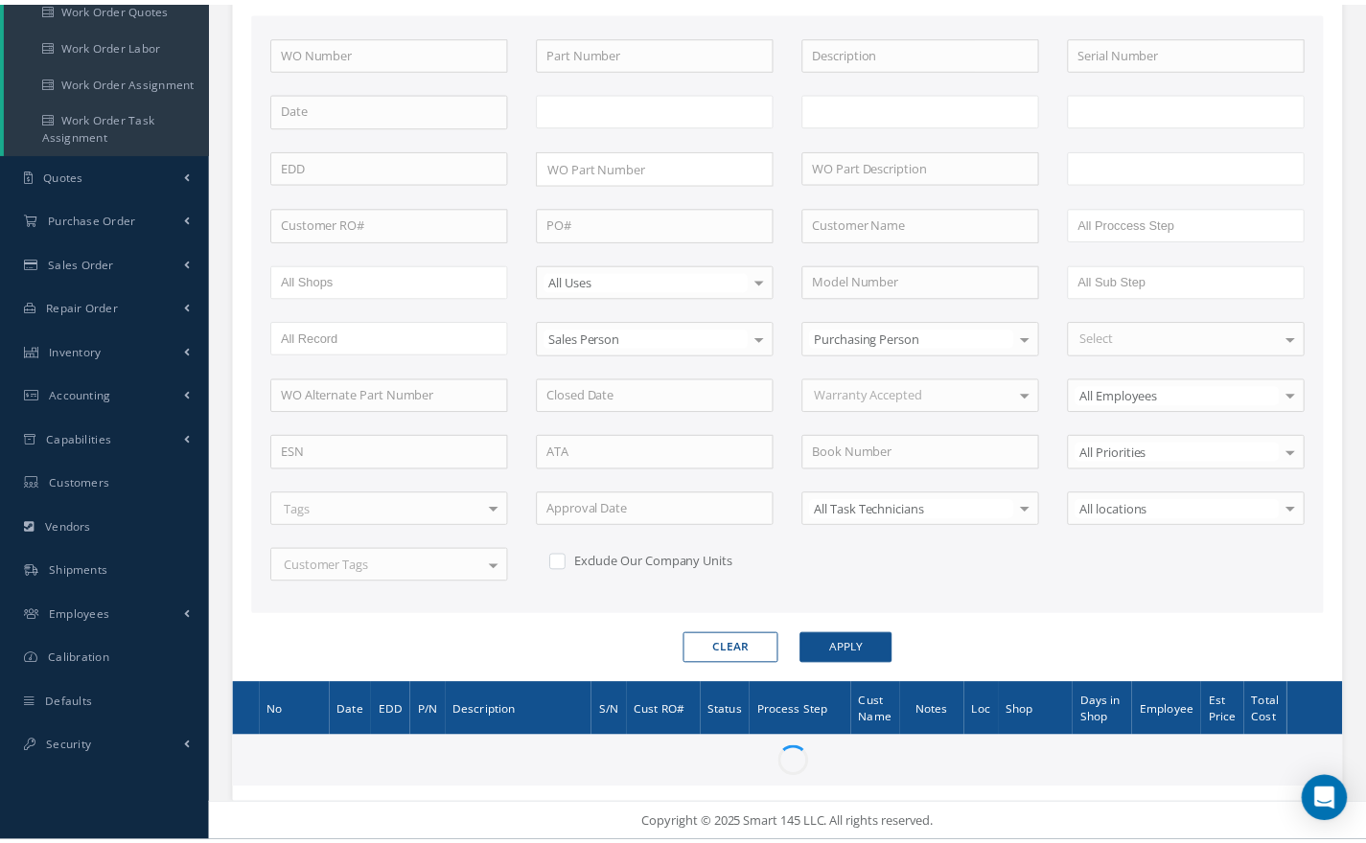
scroll to position [317, 0]
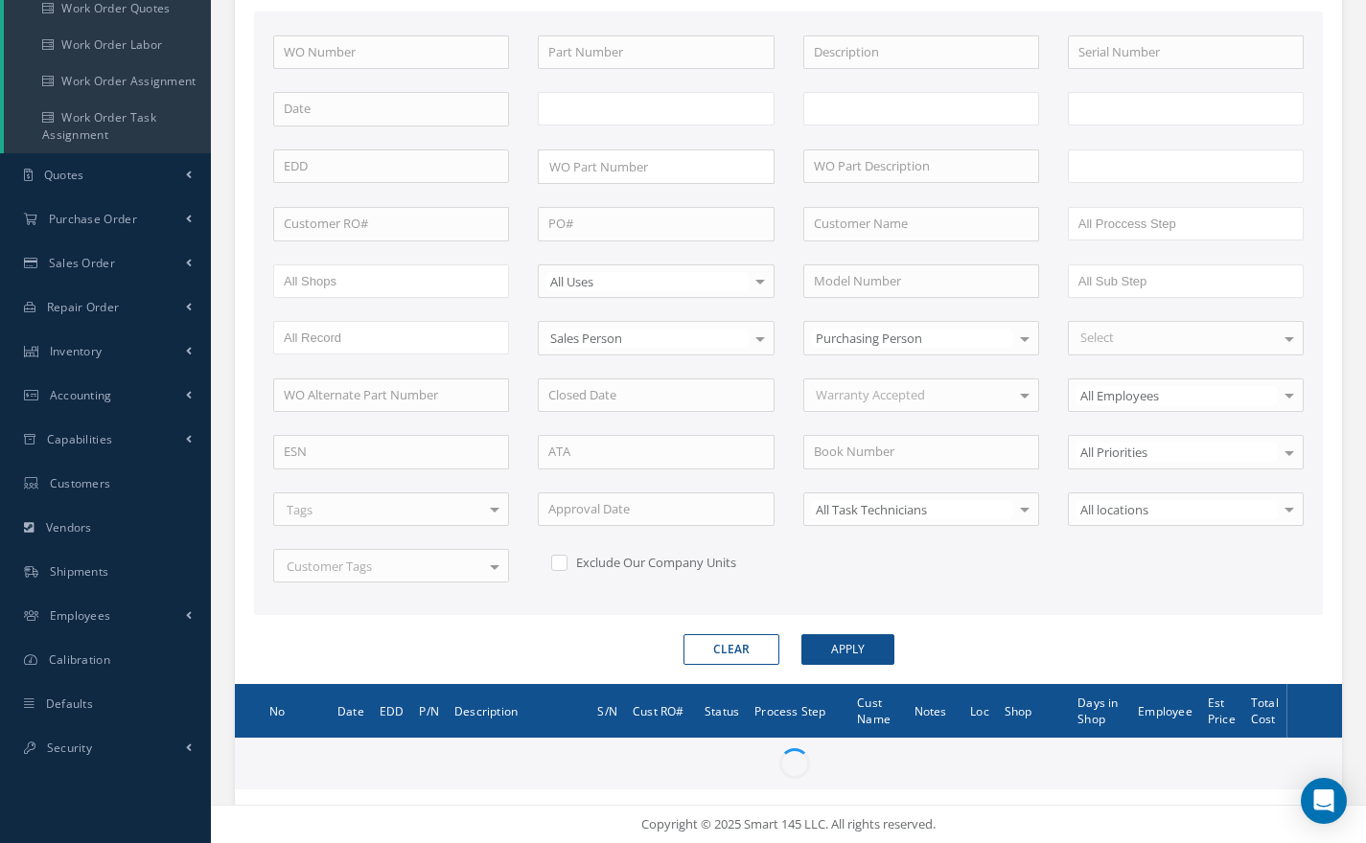
type input "All Work Request"
type input "All Work Performed"
type input "All Status"
type input "WO Part Status"
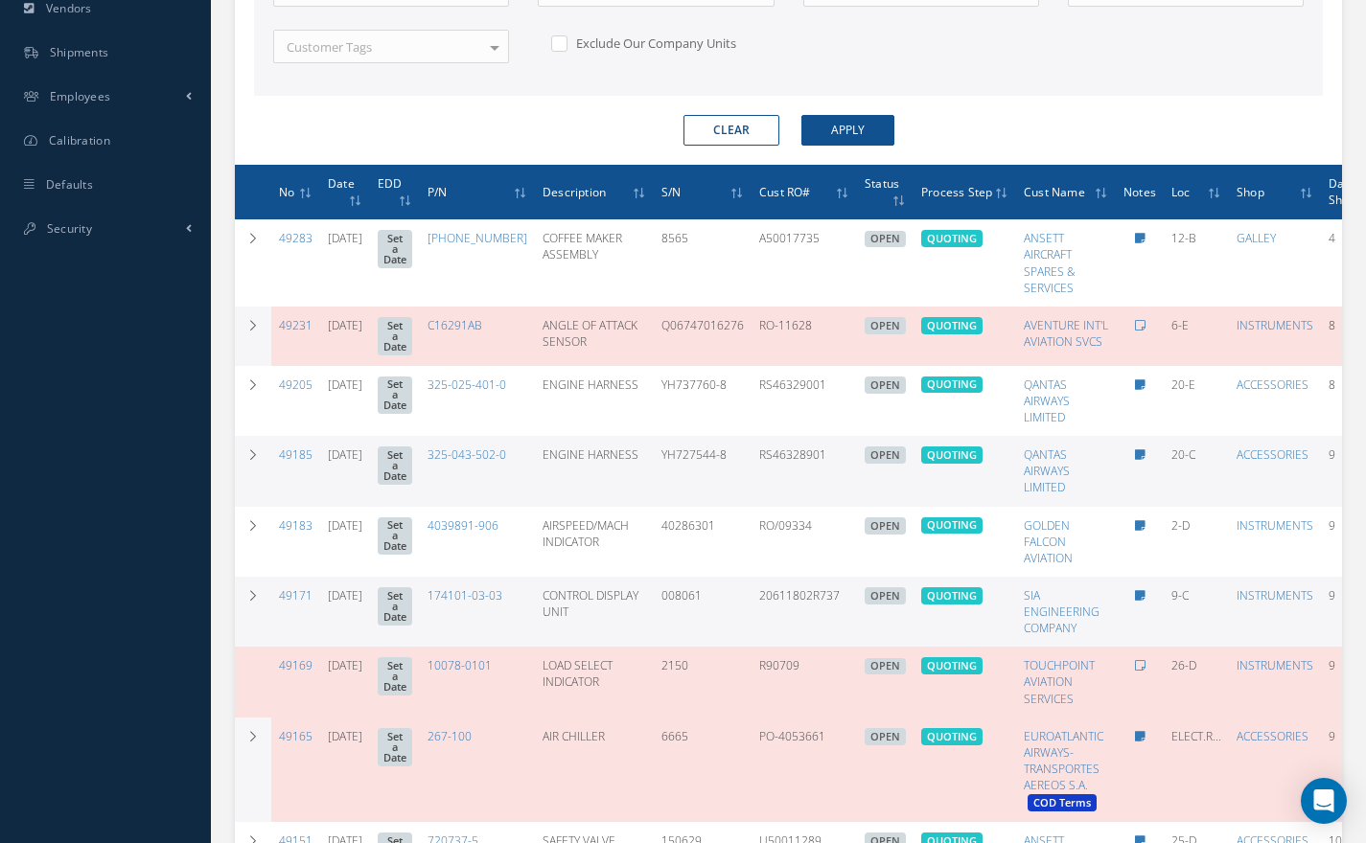
scroll to position [838, 0]
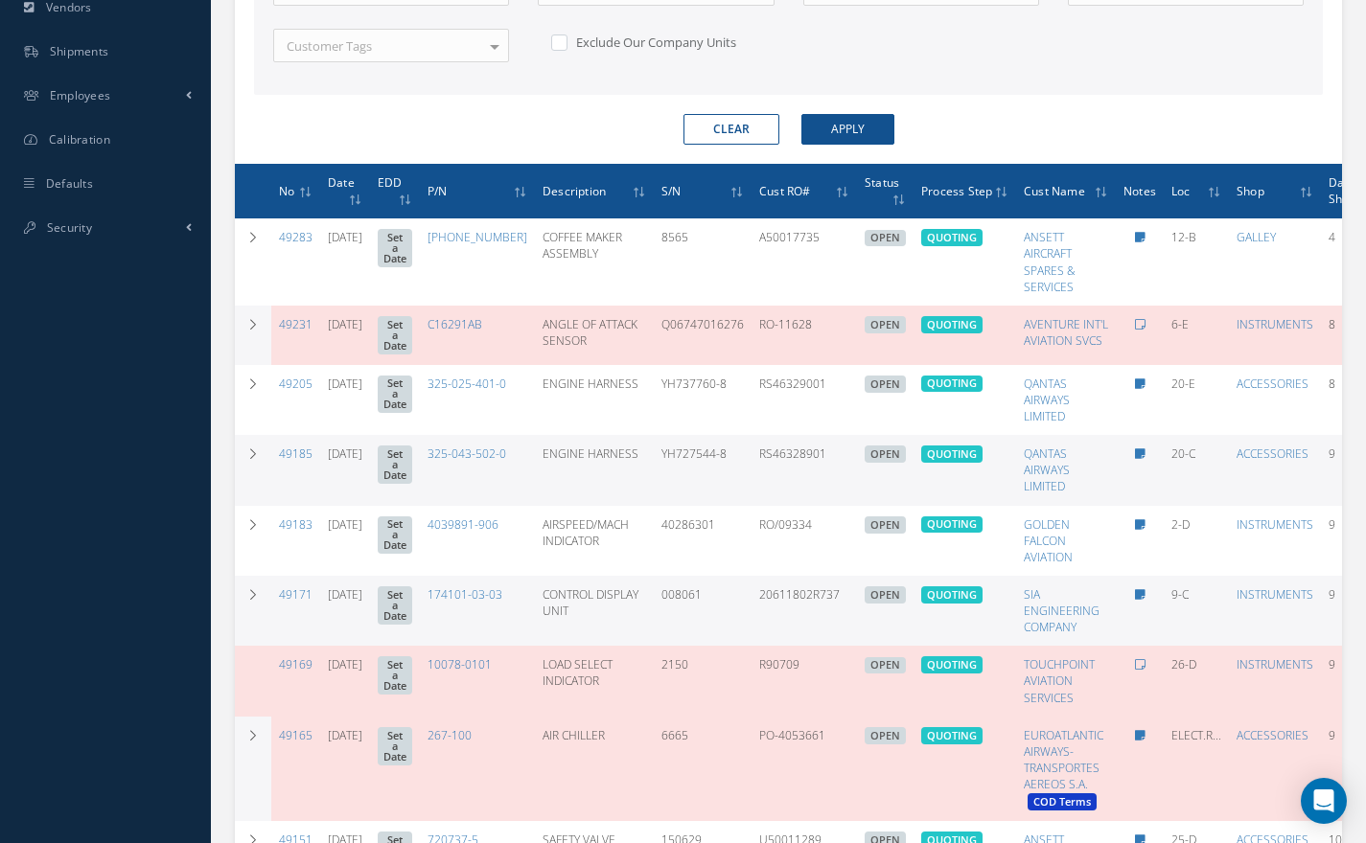
click at [1026, 195] on span "Cust Name" at bounding box center [1053, 190] width 61 height 18
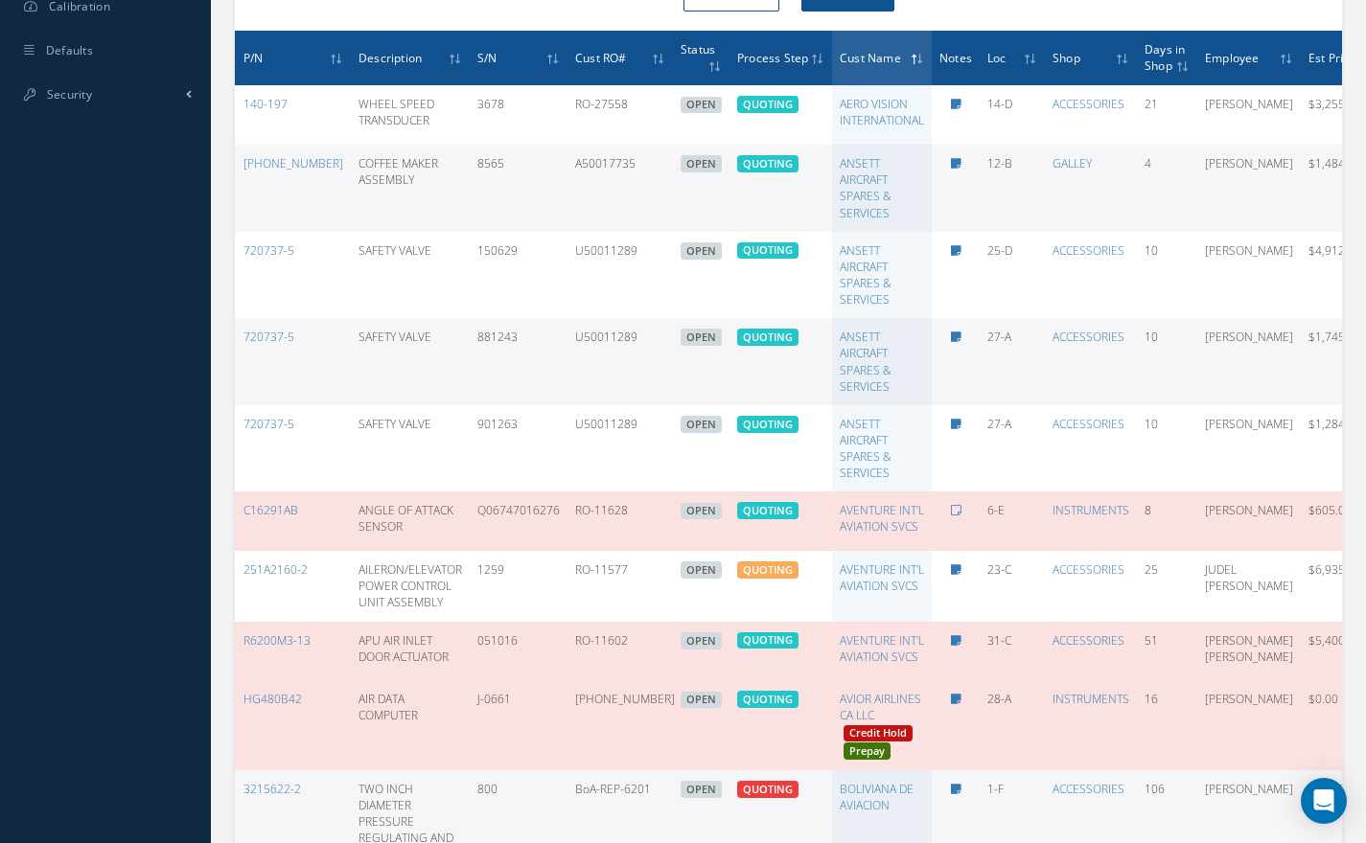
scroll to position [0, 240]
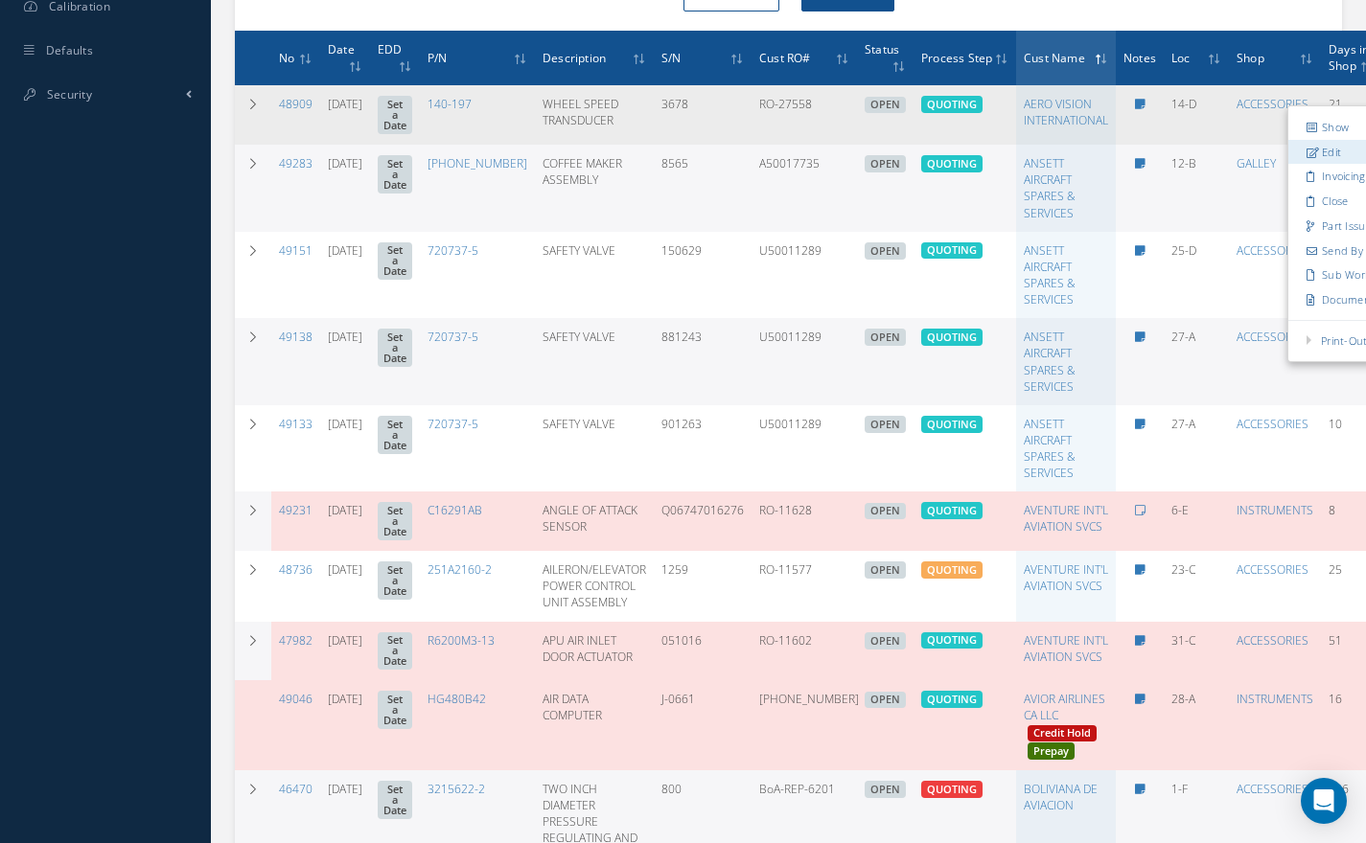
click at [1288, 143] on link "Edit" at bounding box center [1363, 152] width 151 height 25
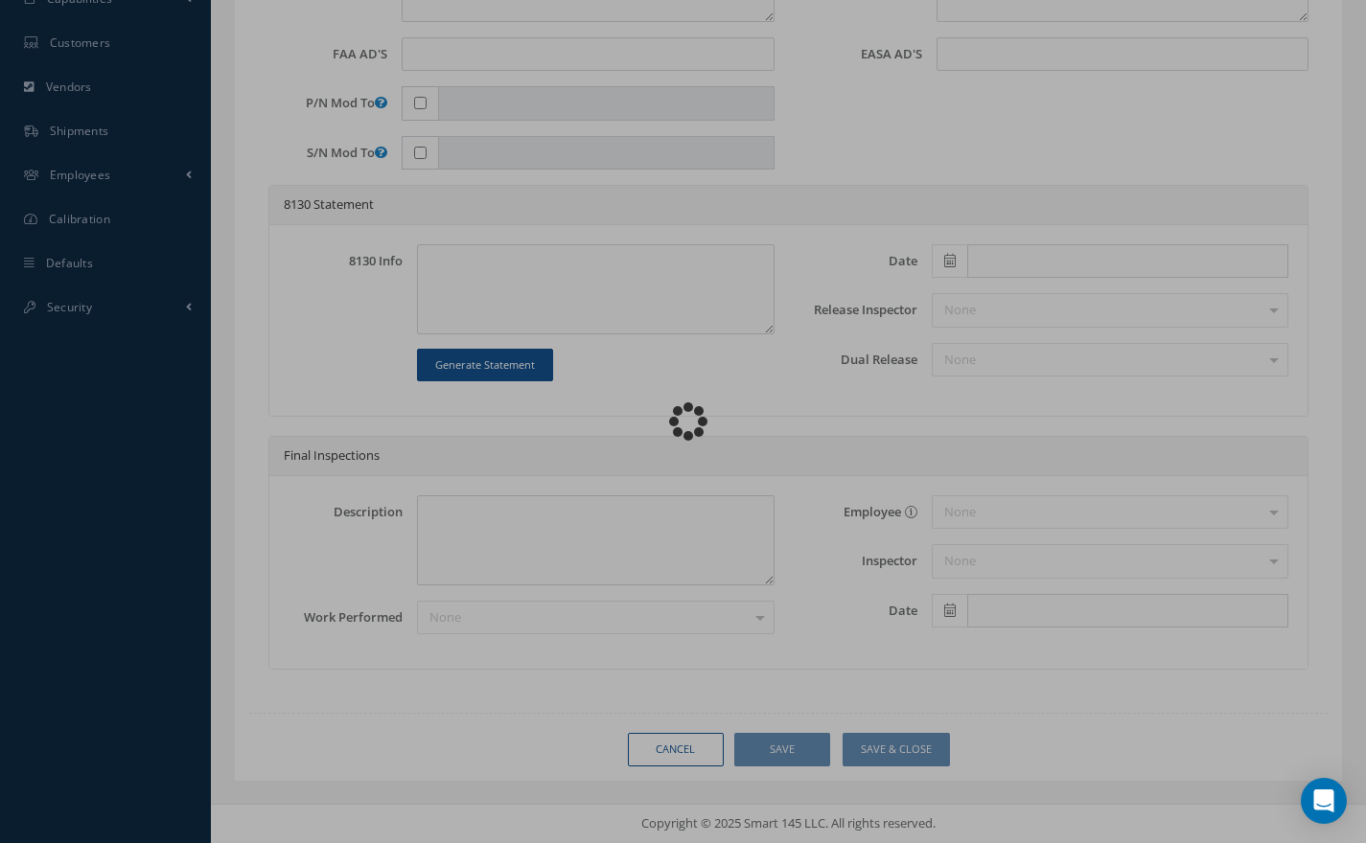
scroll to position [757, 0]
type input "140-197"
type input "14-D"
type input "[DATE]"
type input "WHEEL SPEED TRANSDUCER"
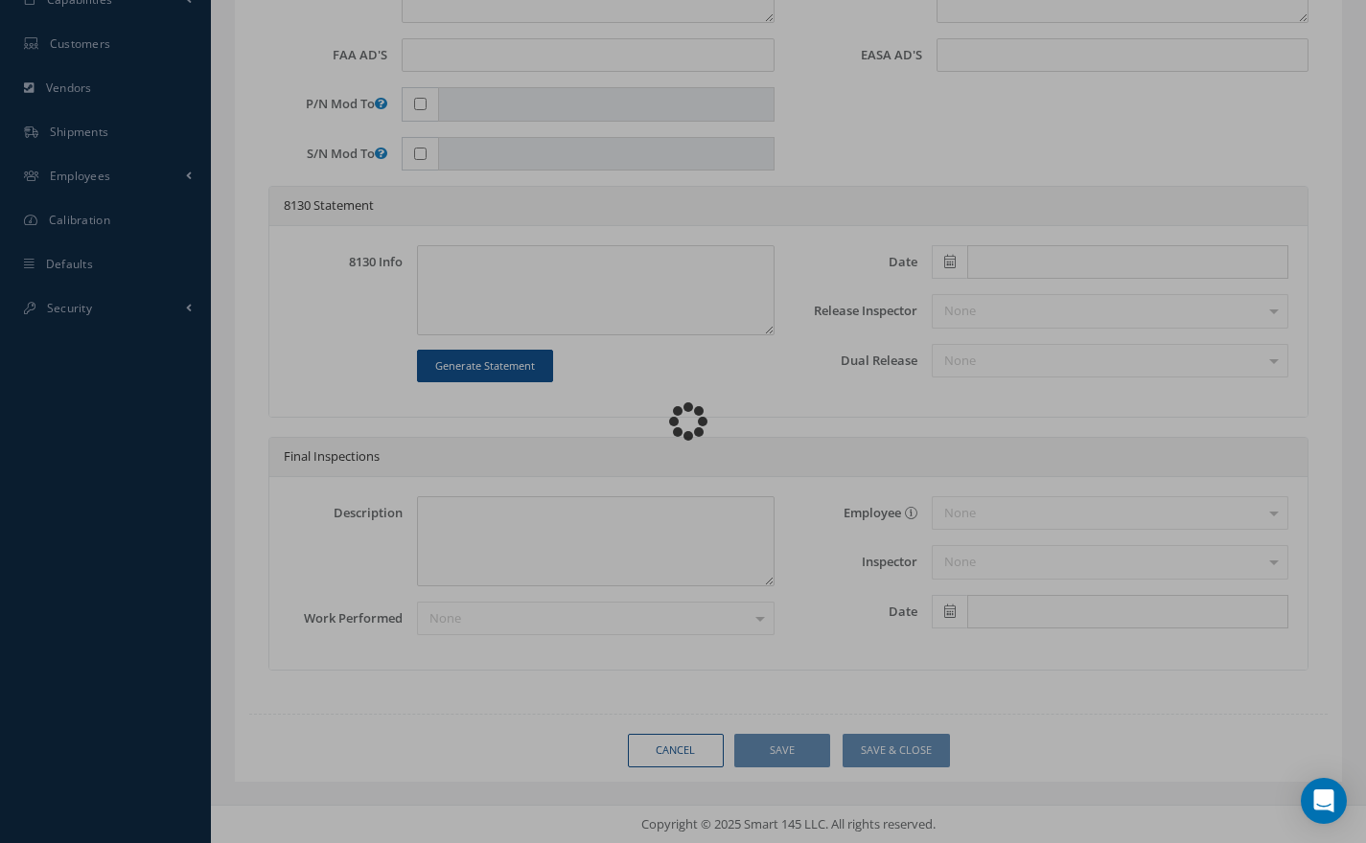
type input "RO-27558"
type input "3678"
type textarea "NONE"
type textarea "PLEASE SEE R.O. FOR DETAILS"
type textarea "NO VISUAL DAMAGE"
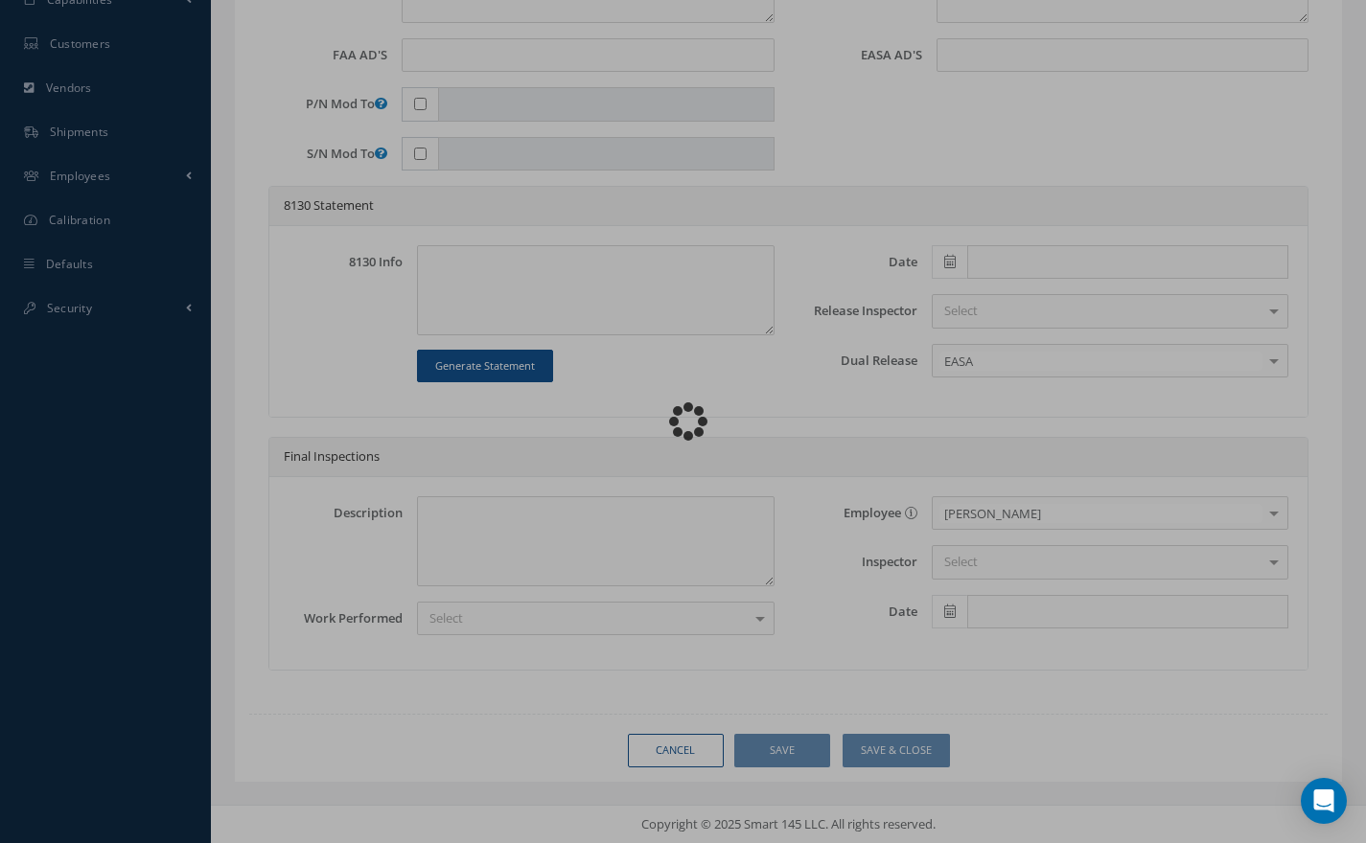
scroll to position [0, 0]
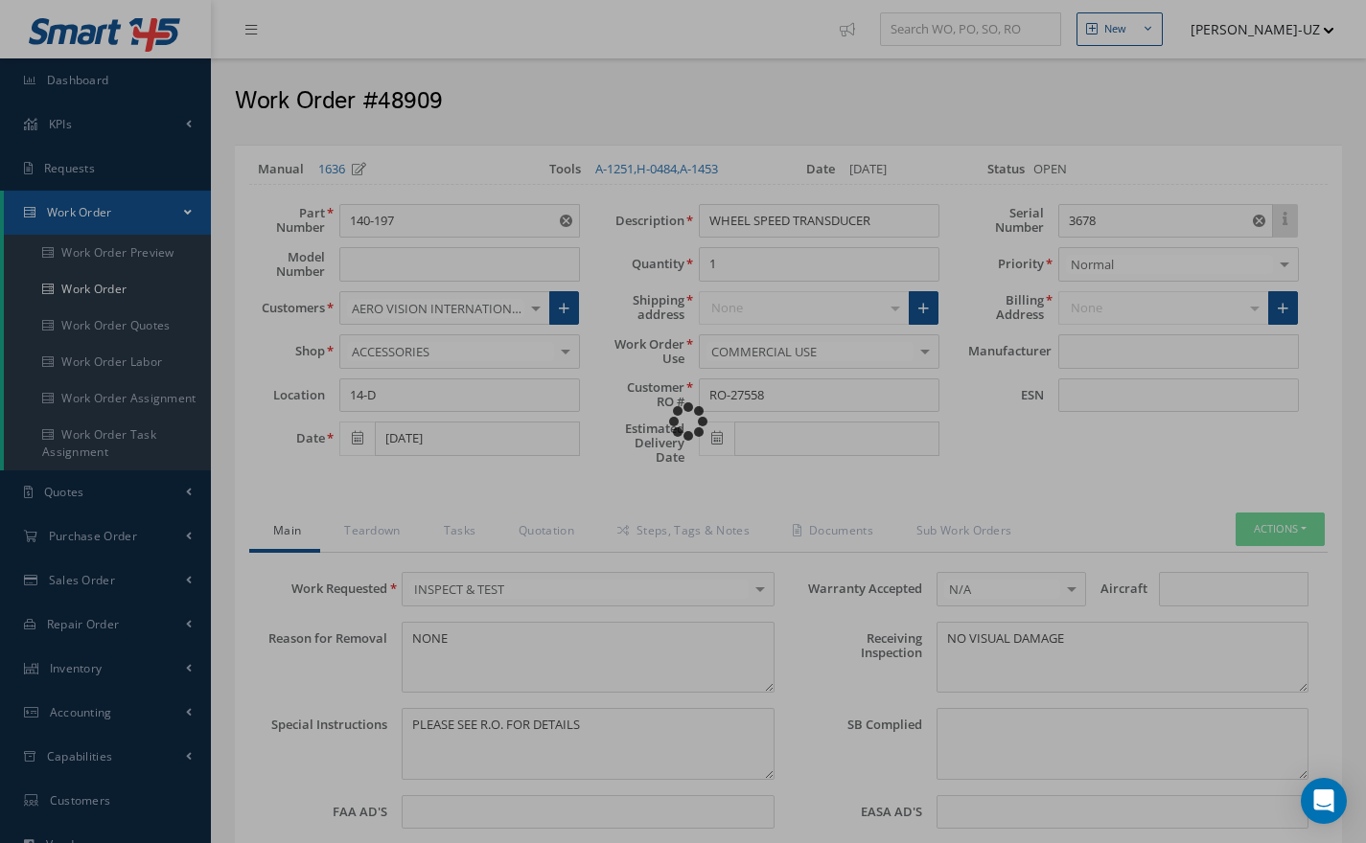
type input "CRANE AEROSPACE & ELECTRONICS"
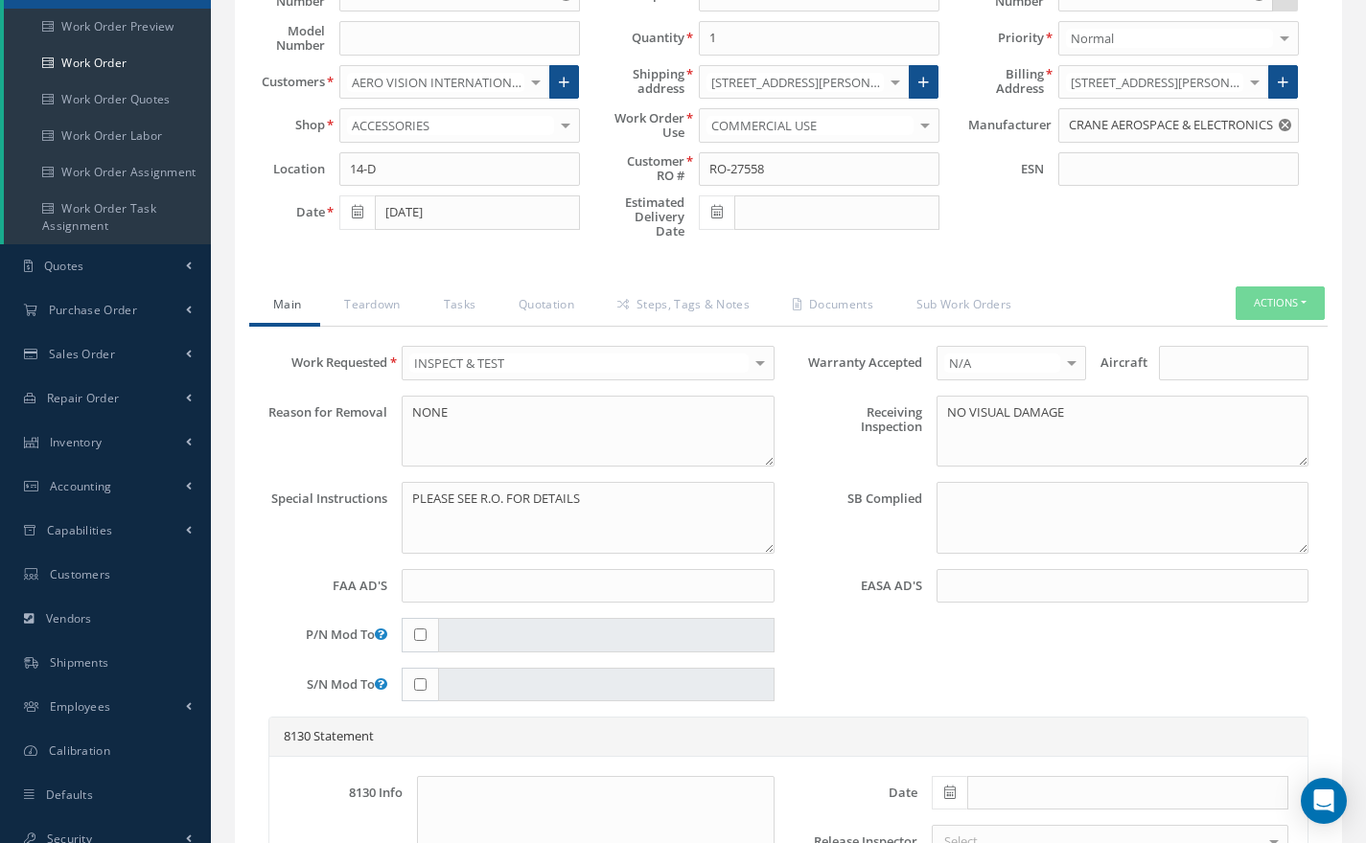
scroll to position [228, 0]
click at [370, 306] on link "Teardown" at bounding box center [369, 305] width 99 height 40
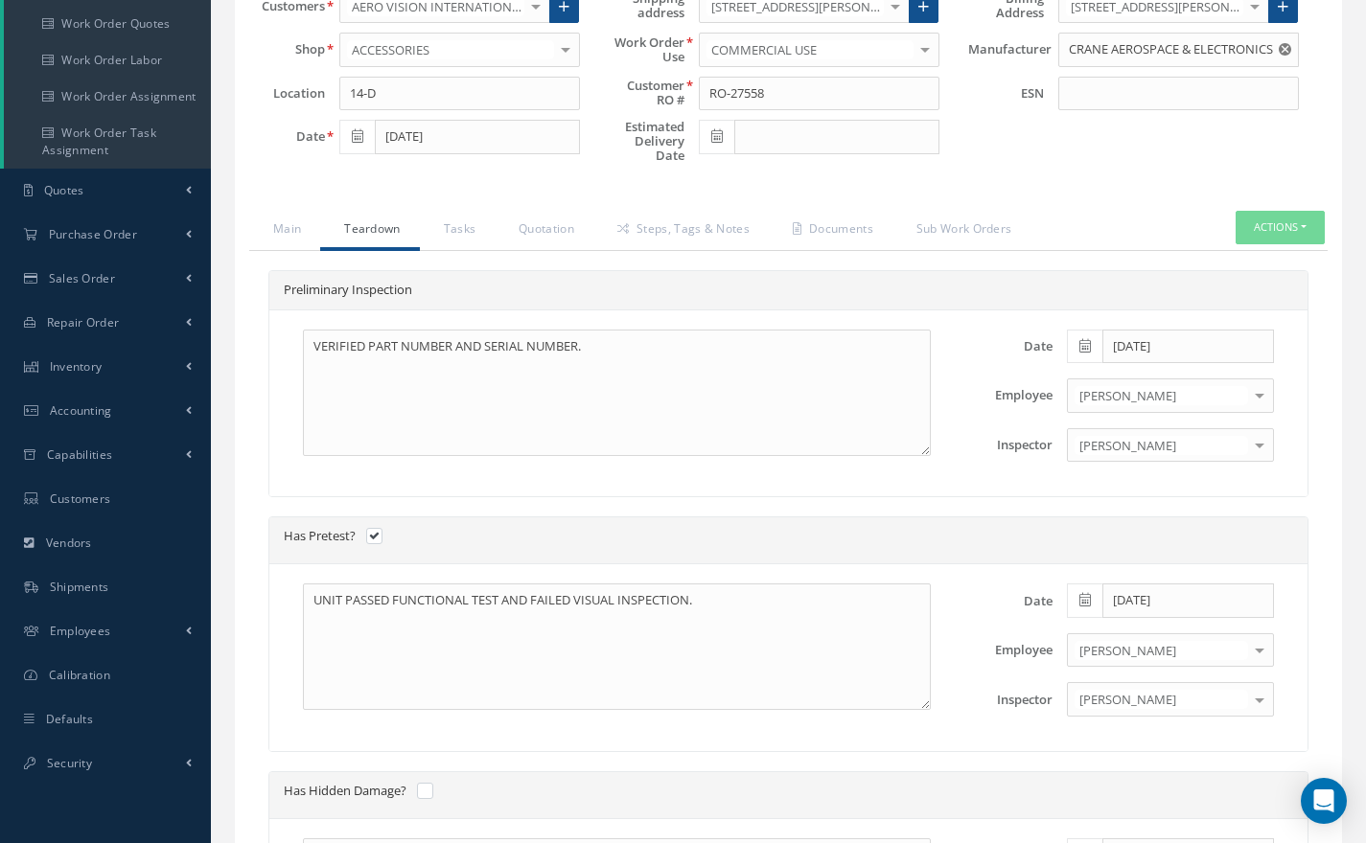
scroll to position [283, 0]
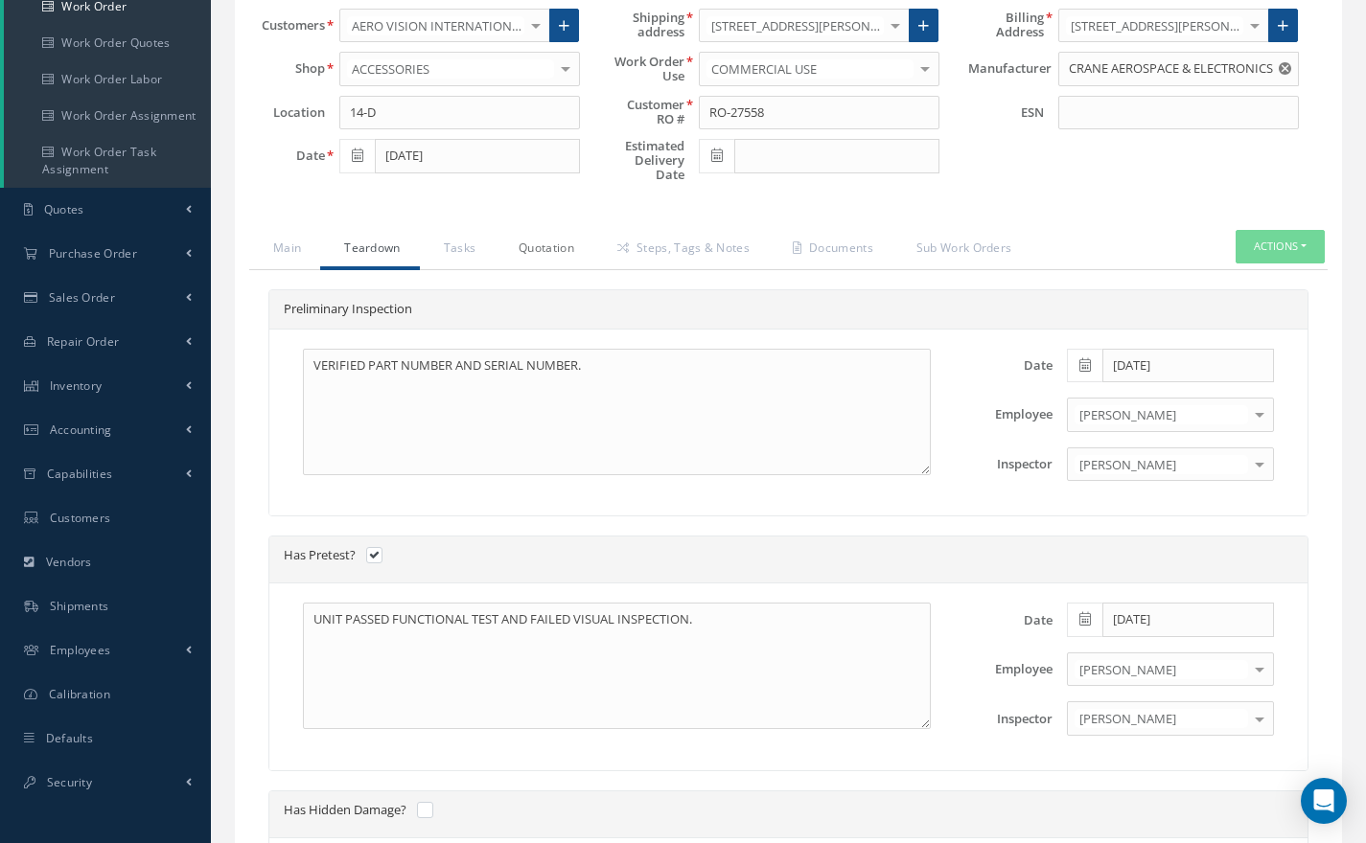
click at [552, 258] on link "Quotation" at bounding box center [543, 250] width 99 height 40
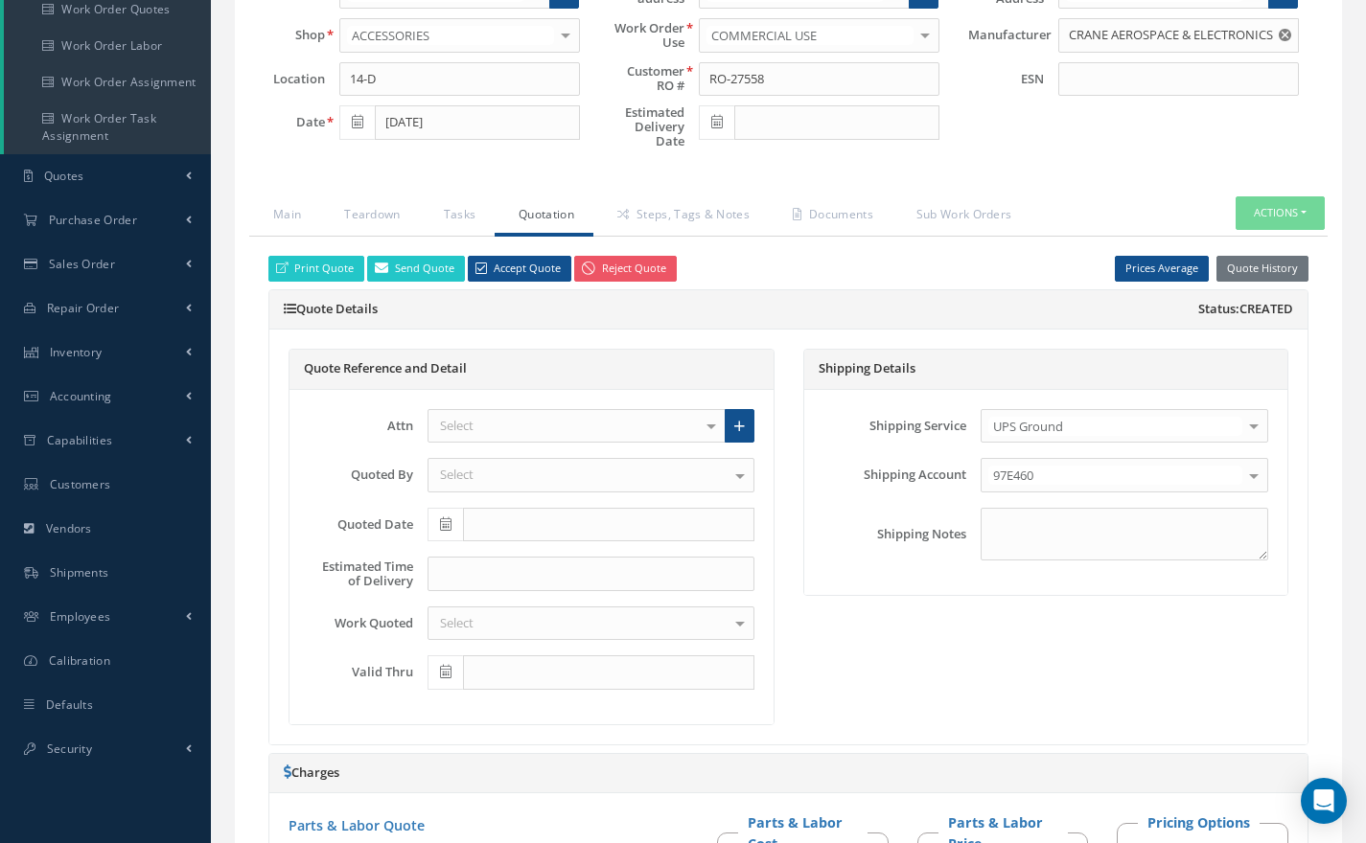
scroll to position [317, 0]
click at [369, 216] on link "Teardown" at bounding box center [369, 215] width 99 height 40
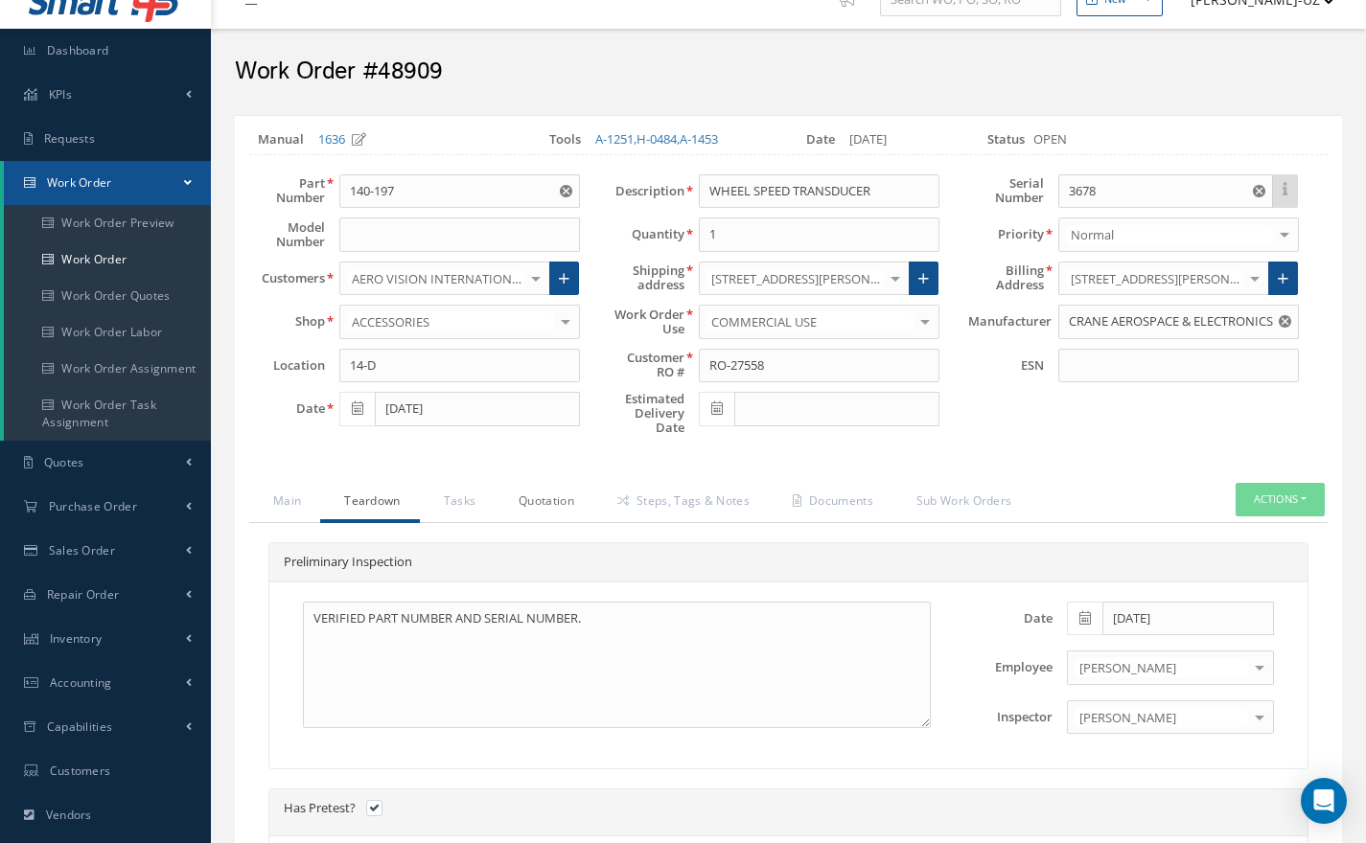
scroll to position [38, 0]
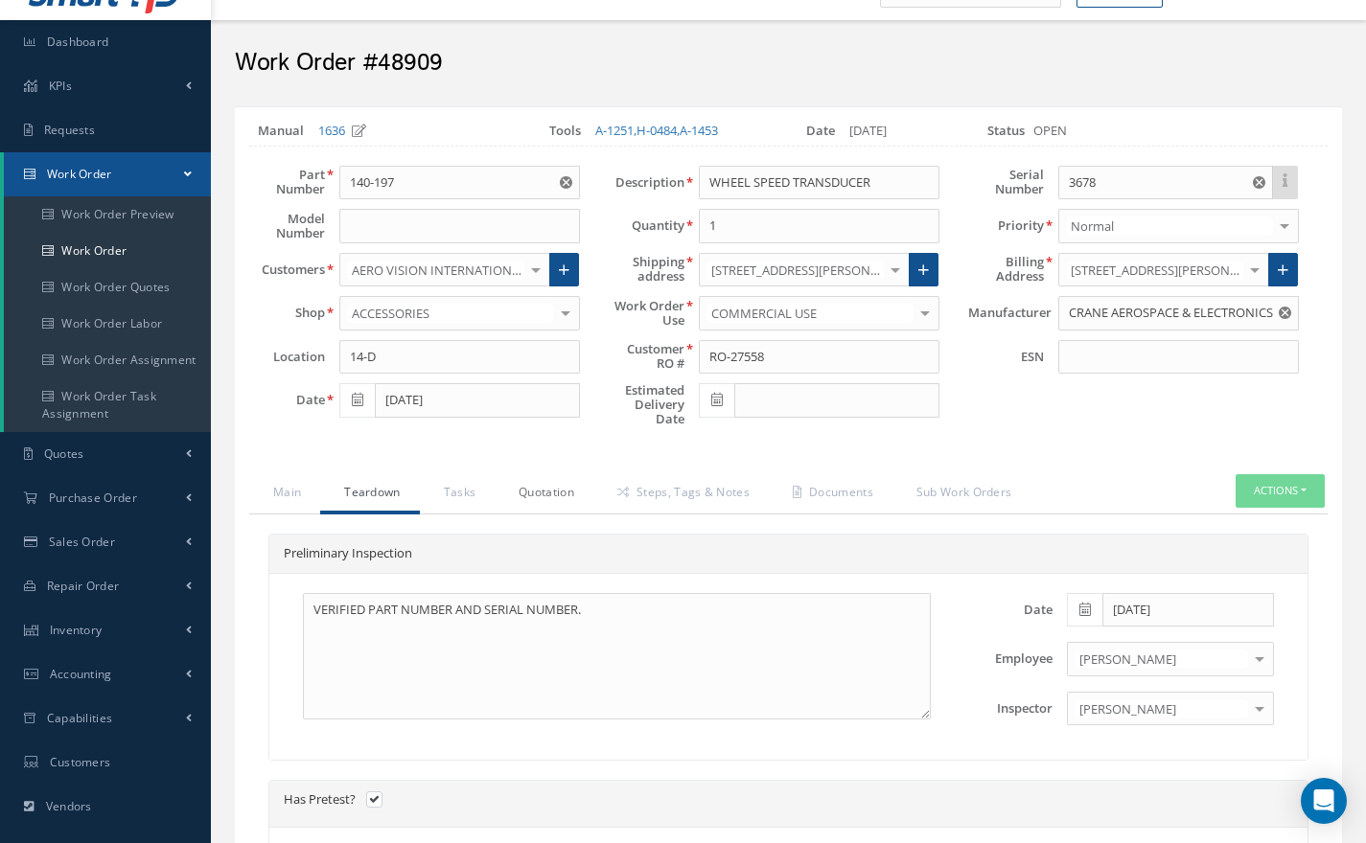
click at [533, 492] on link "Quotation" at bounding box center [543, 494] width 99 height 40
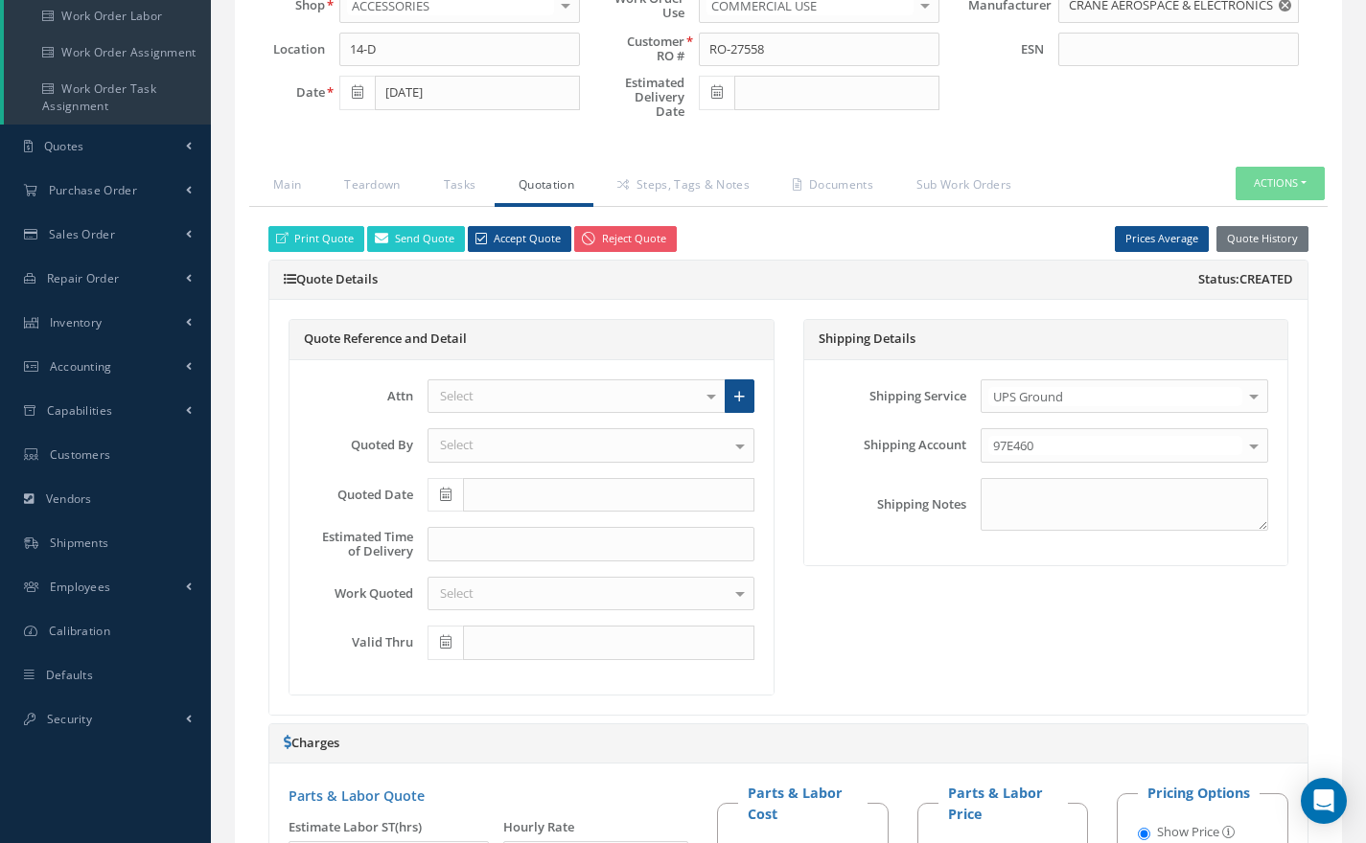
scroll to position [344, 0]
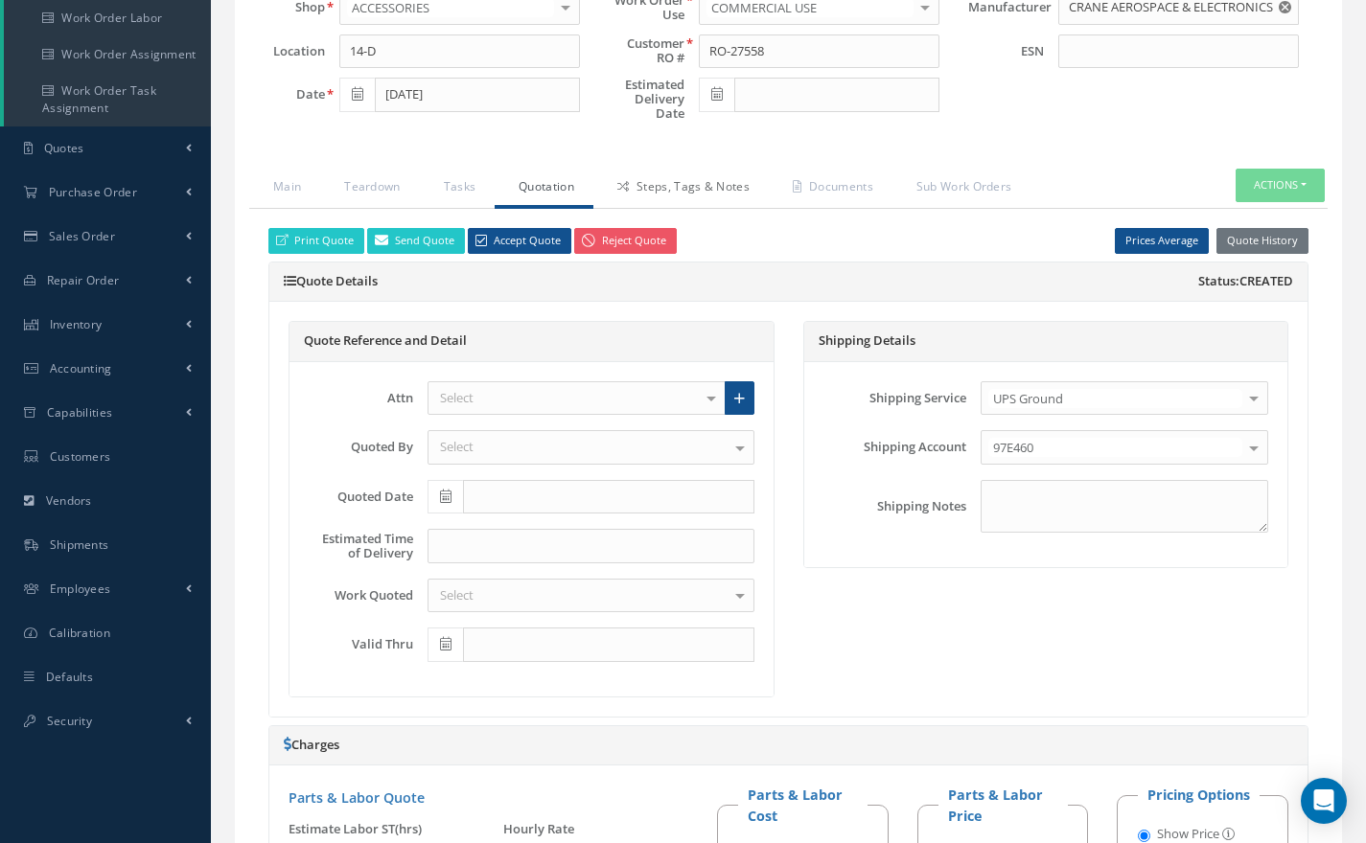
click at [686, 183] on link "Steps, Tags & Notes" at bounding box center [680, 189] width 175 height 40
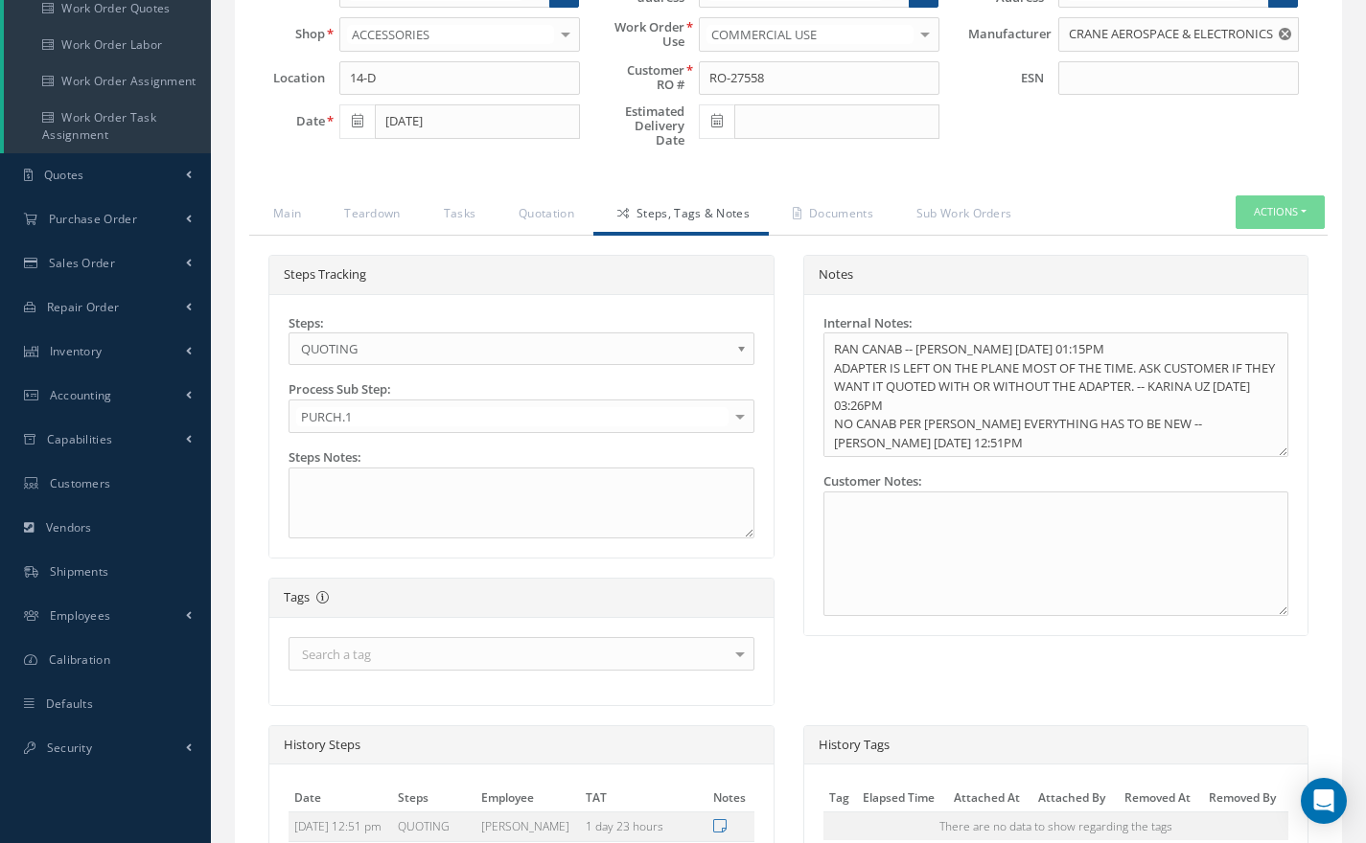
scroll to position [320, 0]
click at [841, 217] on link "Documents" at bounding box center [831, 213] width 124 height 40
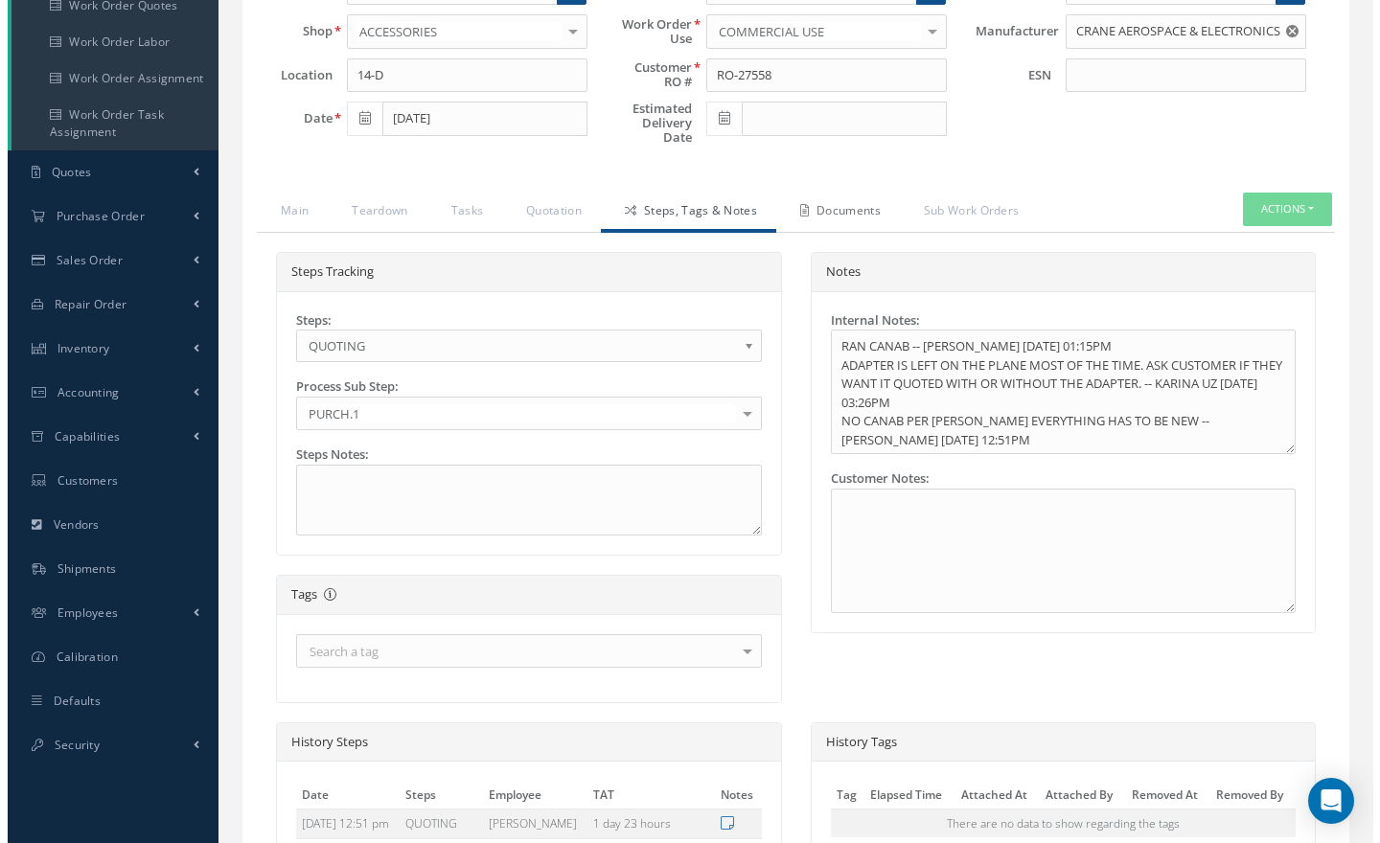
scroll to position [244, 0]
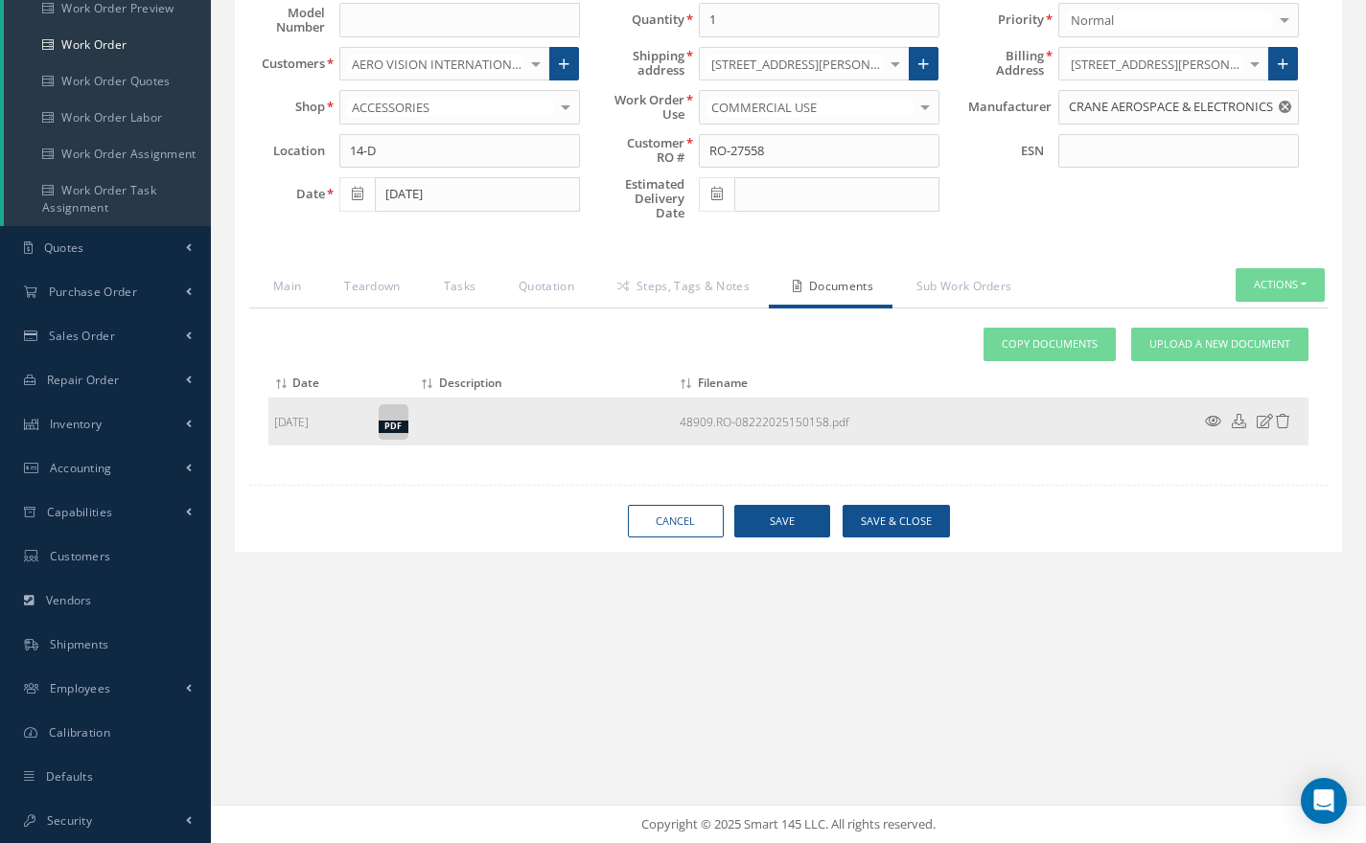
click at [1211, 415] on icon at bounding box center [1213, 421] width 16 height 14
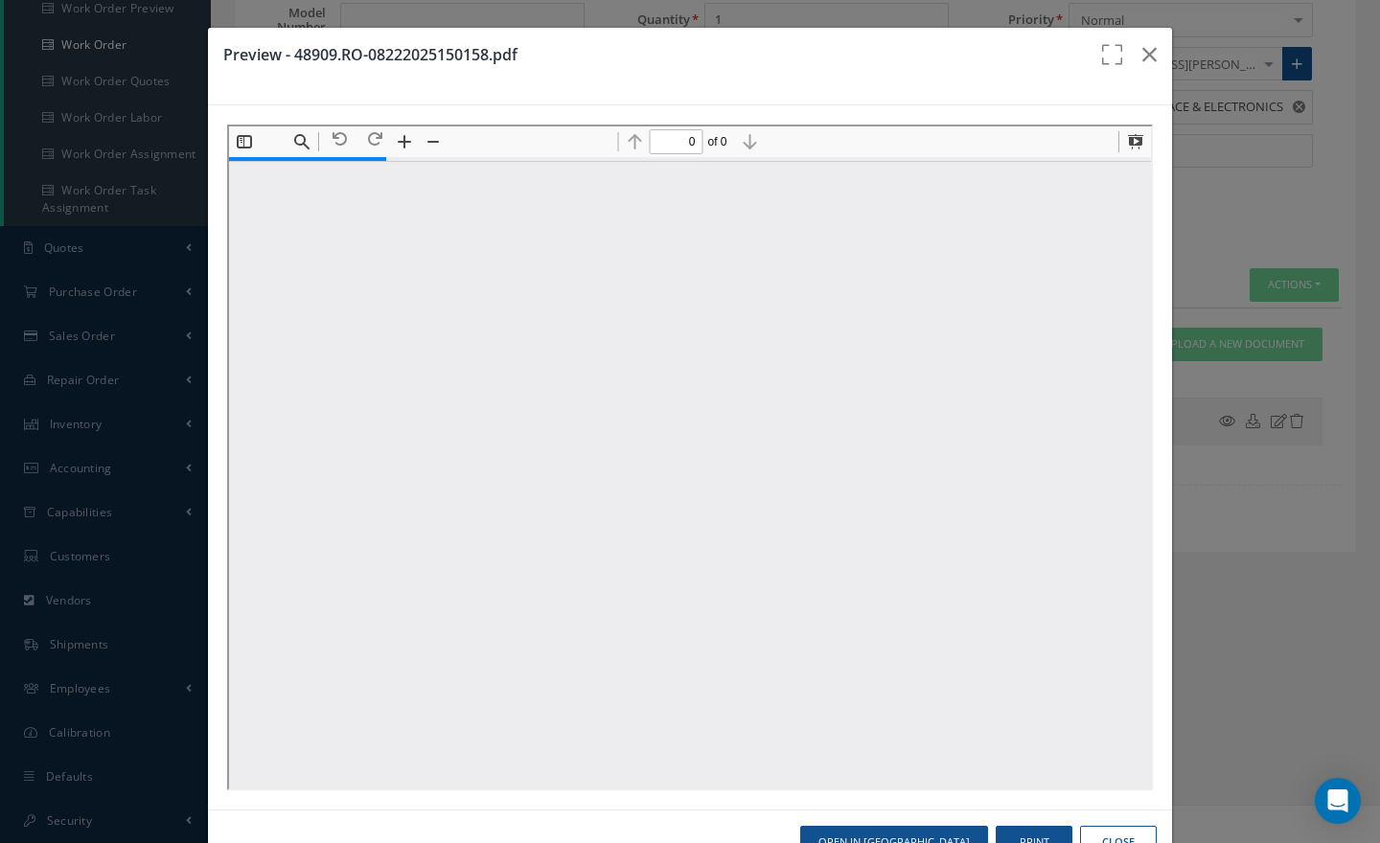
scroll to position [0, 0]
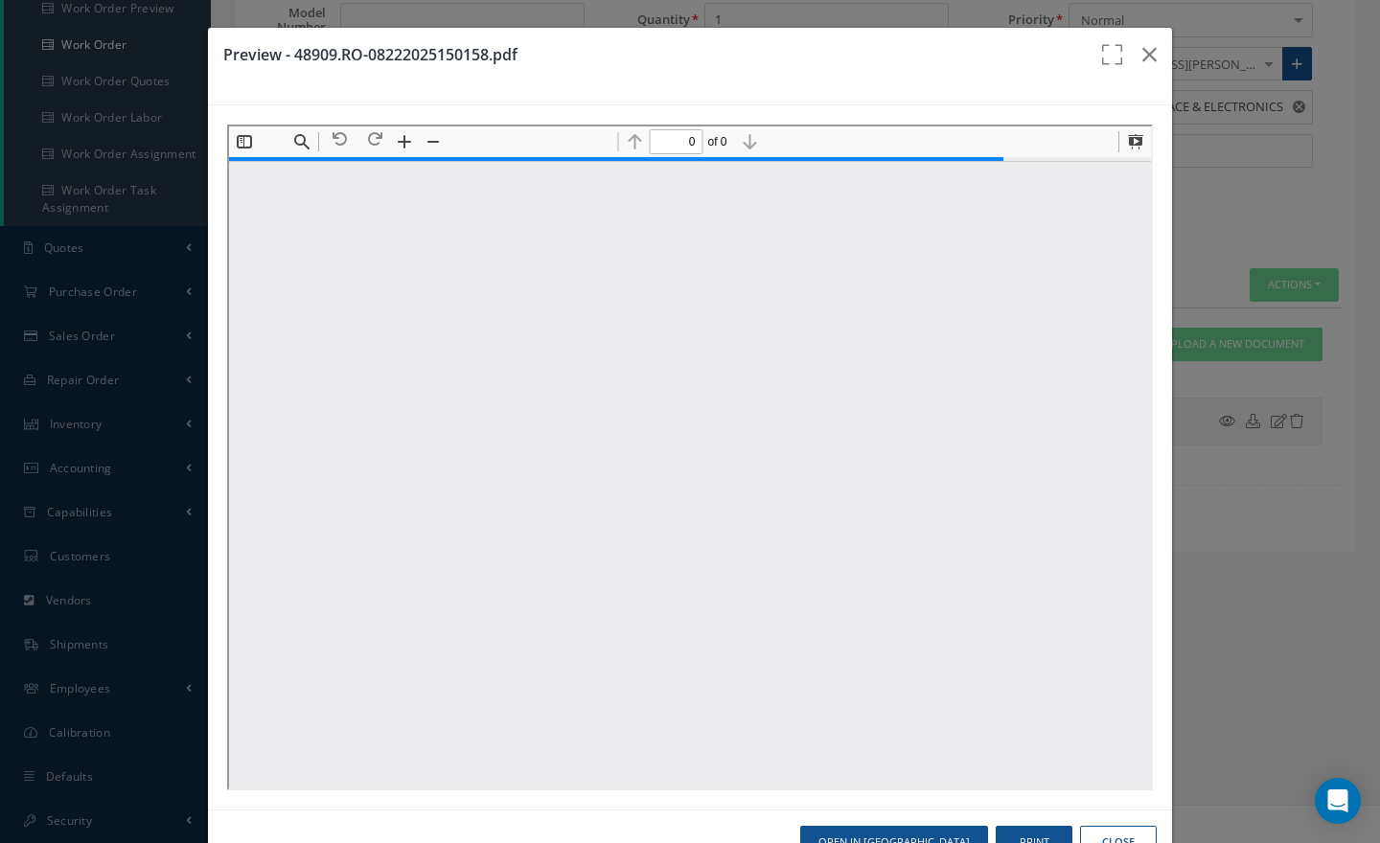
type input "1"
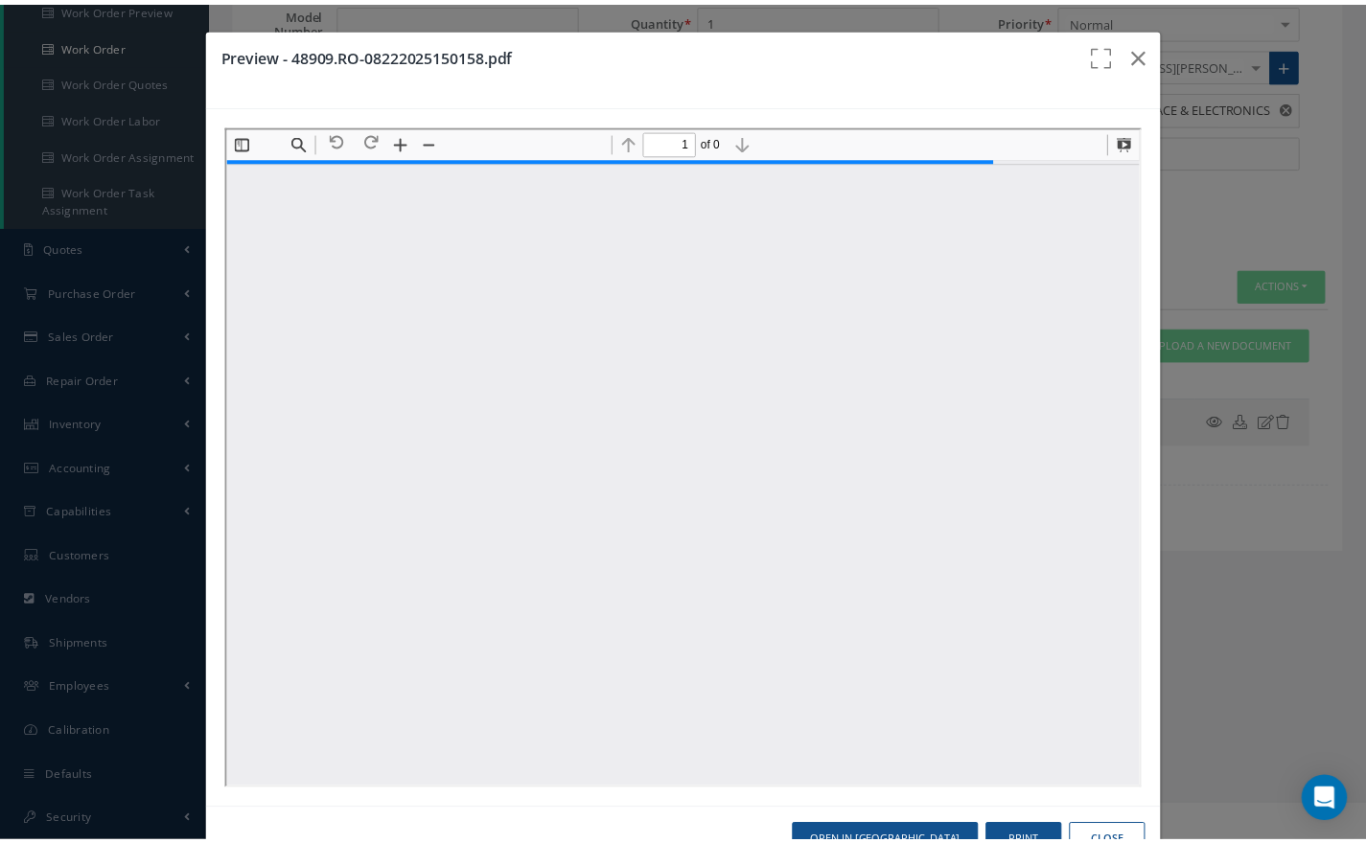
scroll to position [10, 0]
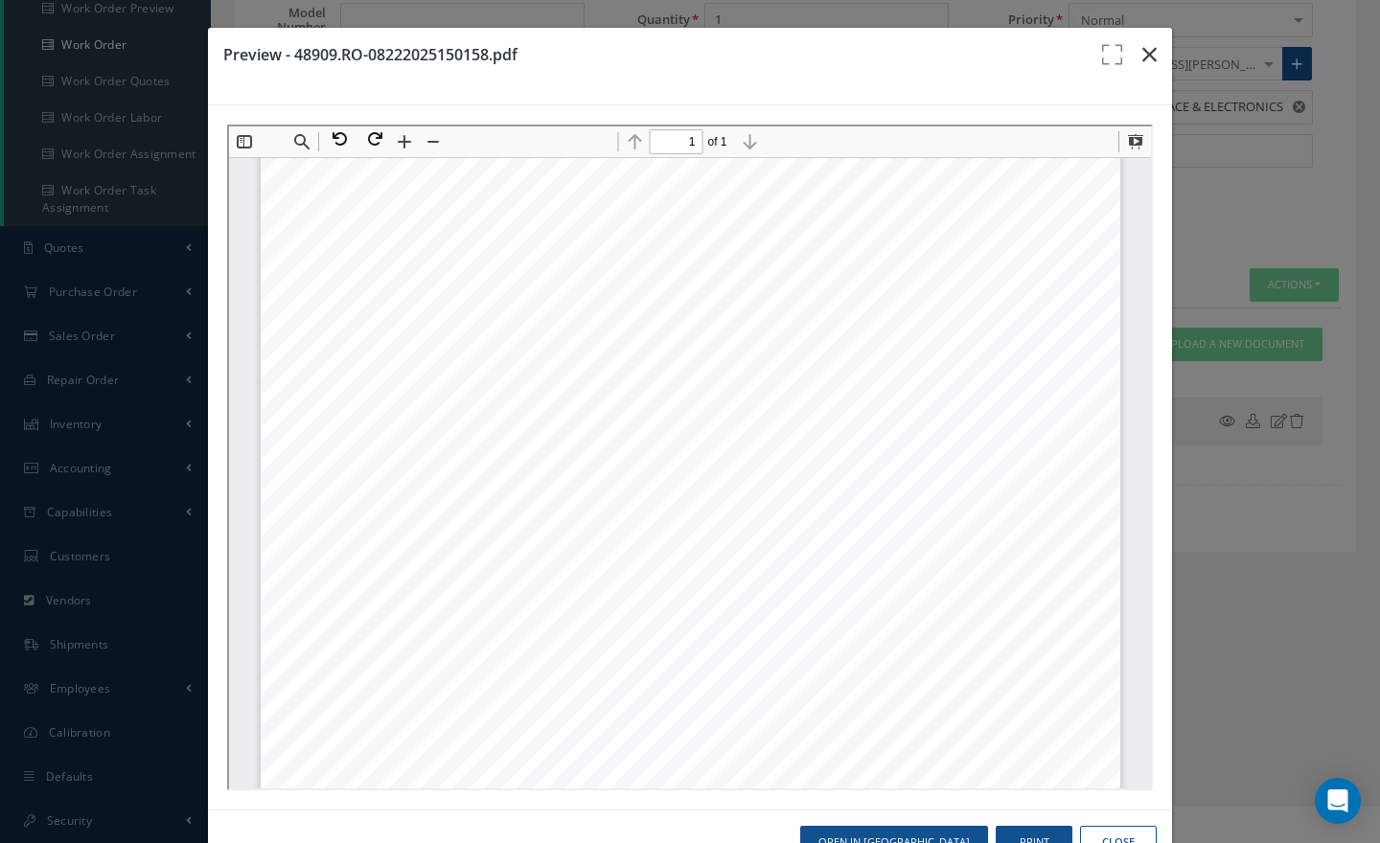
click at [1142, 54] on icon "button" at bounding box center [1149, 54] width 14 height 23
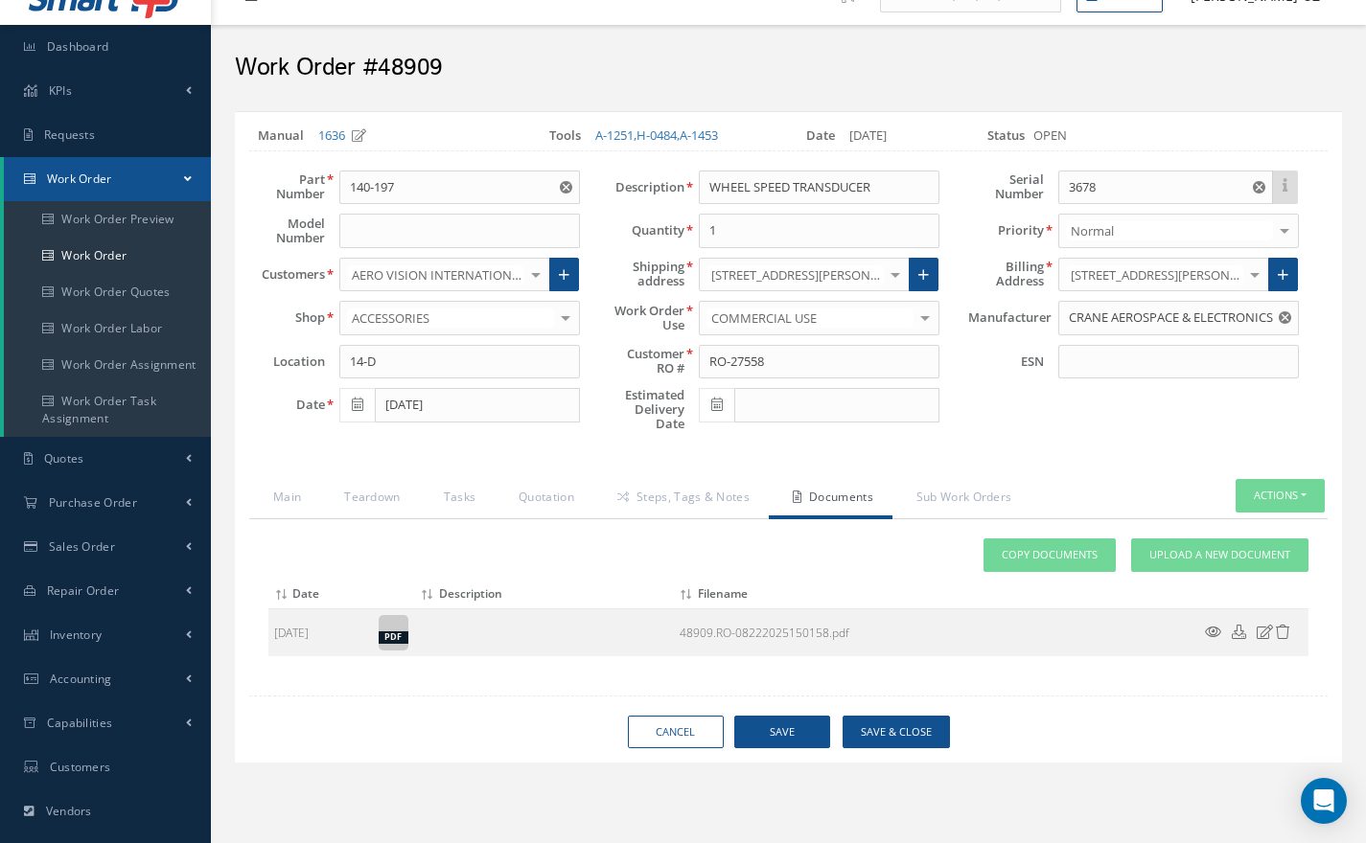
scroll to position [0, 0]
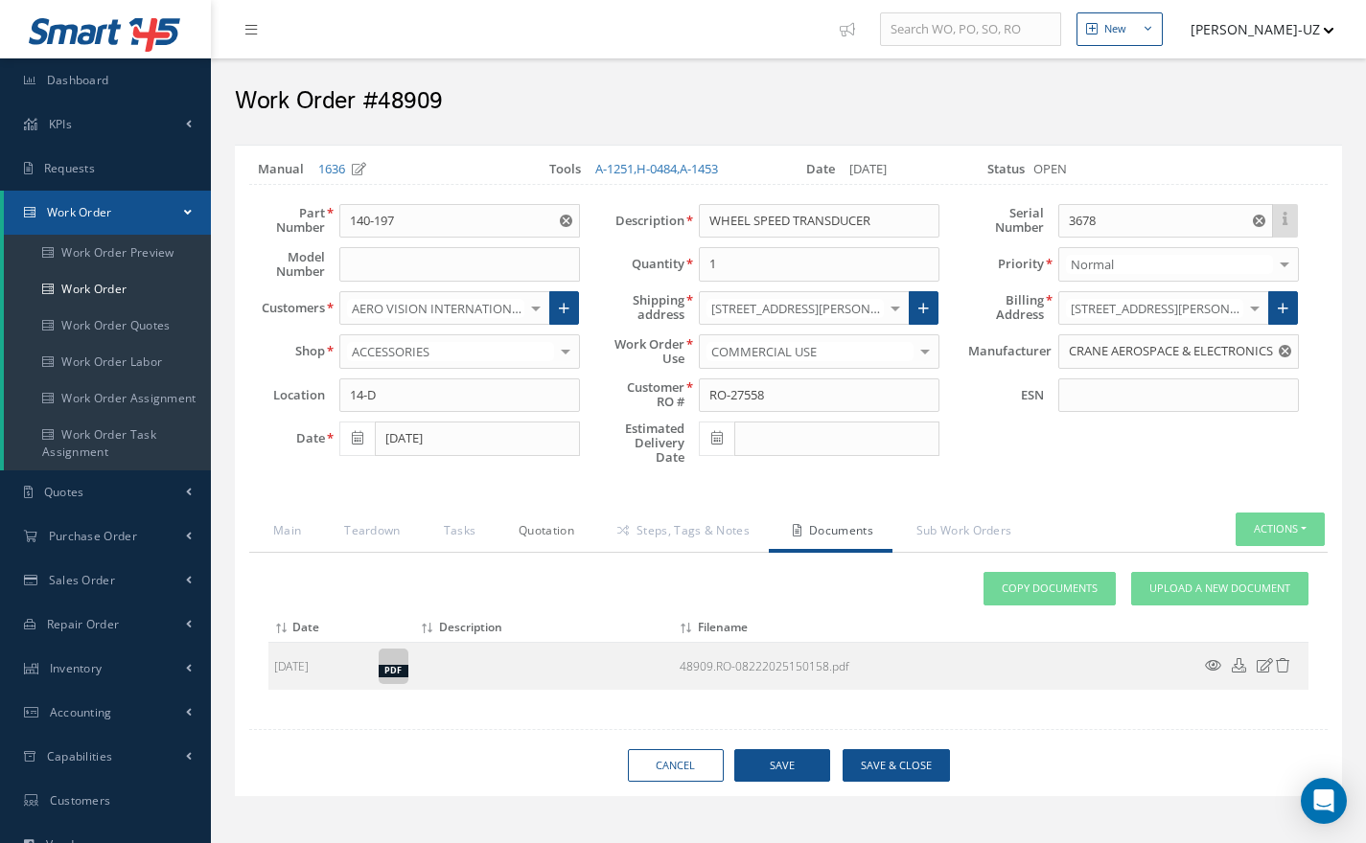
click at [549, 533] on link "Quotation" at bounding box center [543, 533] width 99 height 40
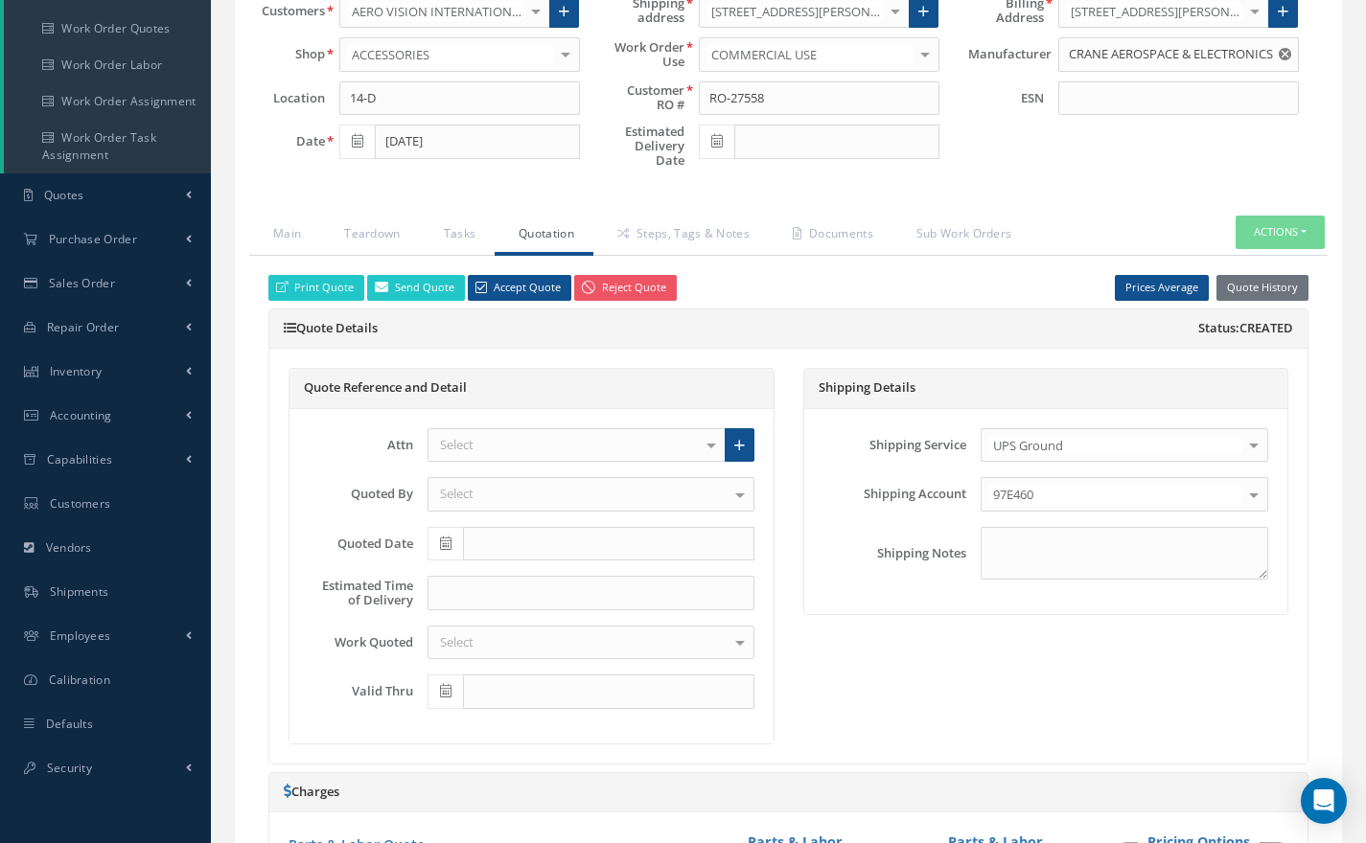
scroll to position [292, 0]
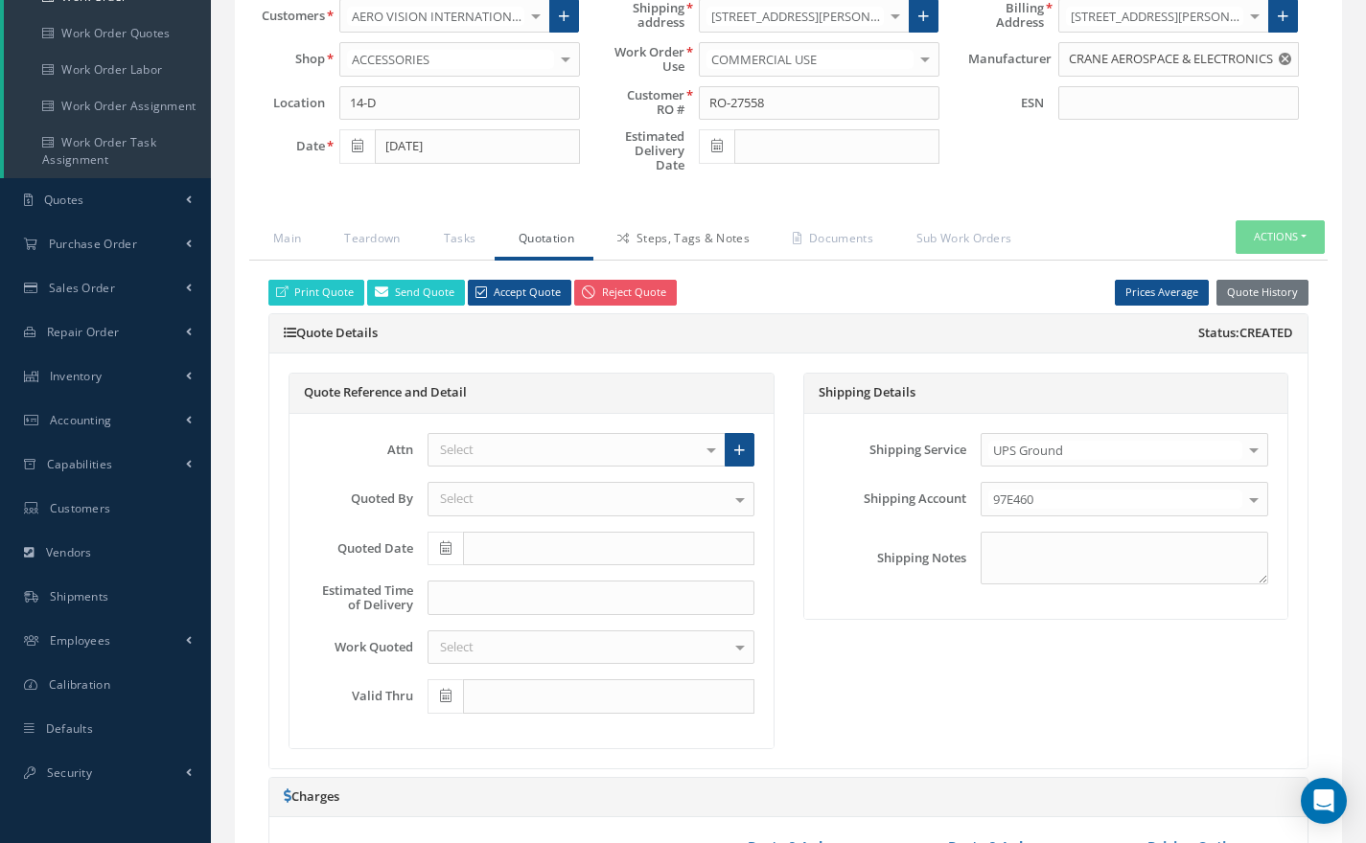
click at [699, 239] on link "Steps, Tags & Notes" at bounding box center [680, 240] width 175 height 40
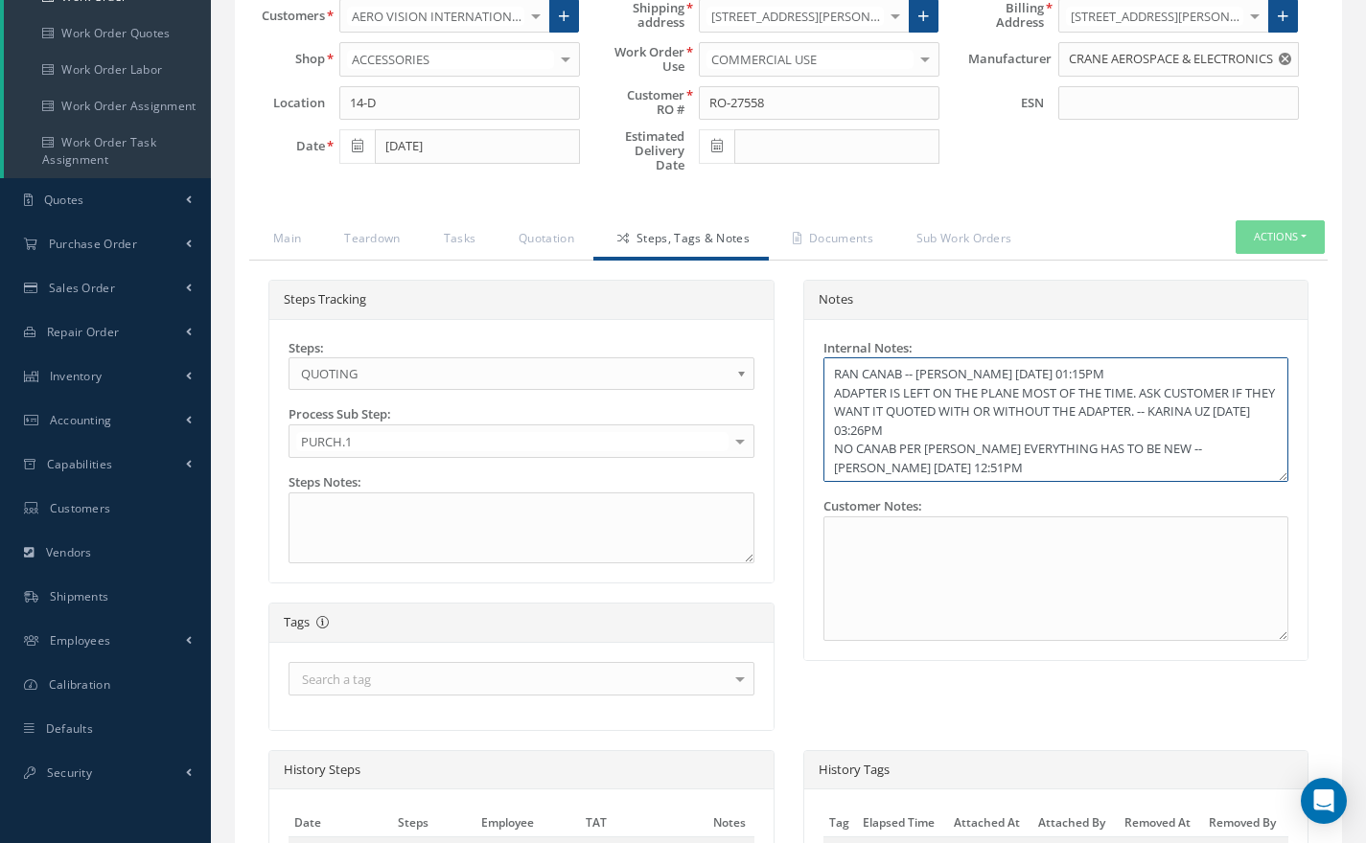
click at [986, 463] on textarea "RAN CANAB -- [PERSON_NAME] [DATE] 01:15PM ADAPTER IS LEFT ON THE PLANE MOST OF …" at bounding box center [1056, 419] width 466 height 125
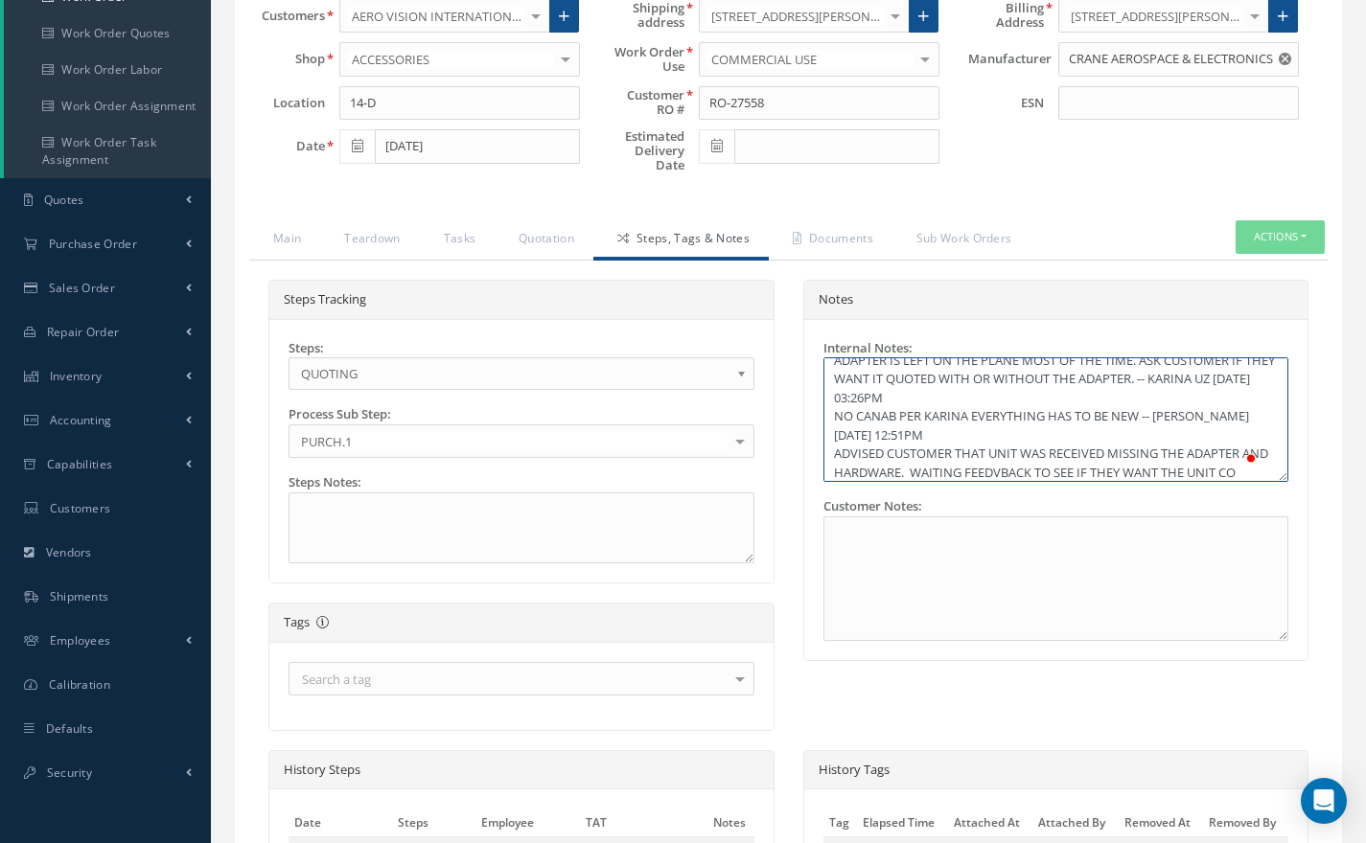
scroll to position [51, 0]
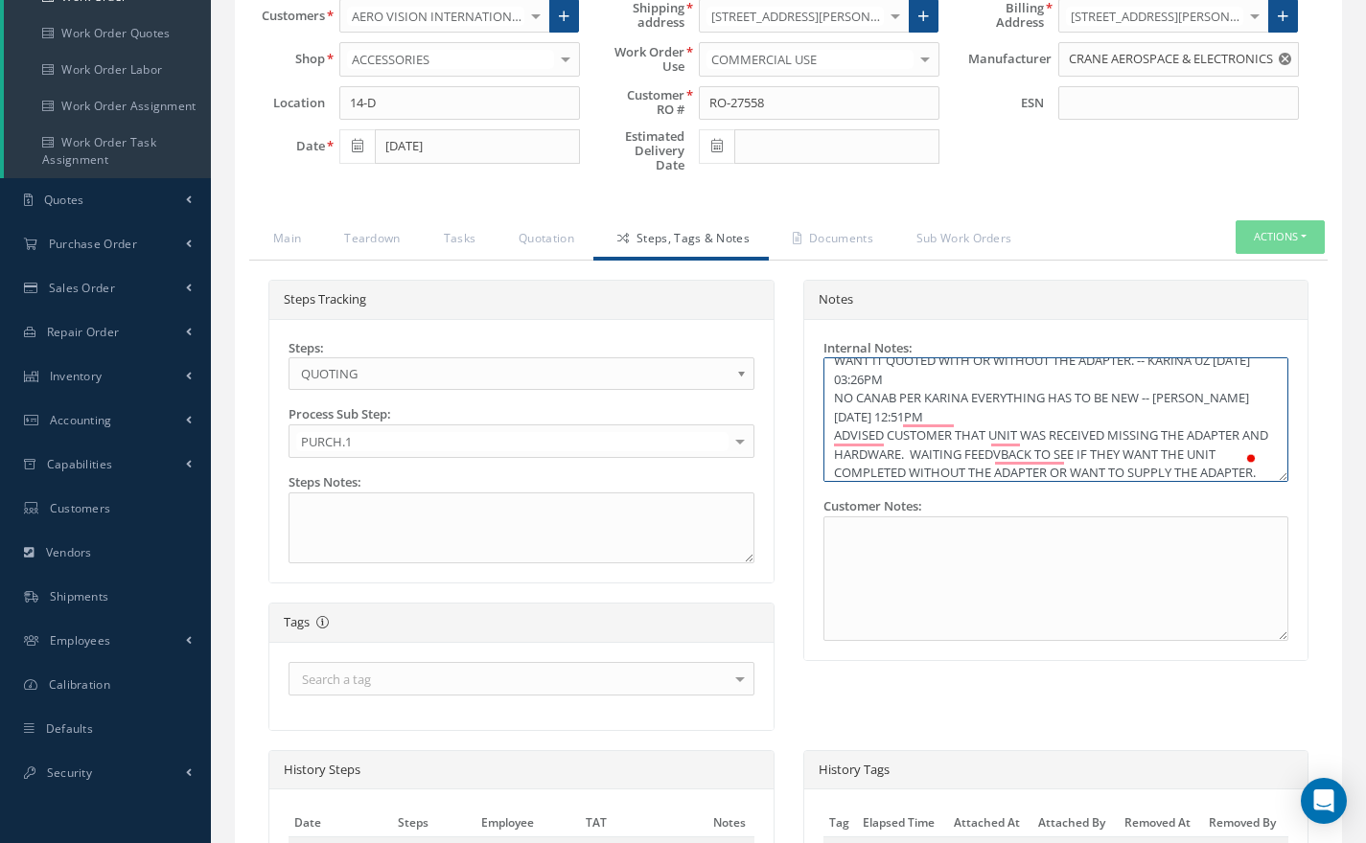
type textarea "RAN CANAB -- [PERSON_NAME] [DATE] 01:15PM ADAPTER IS LEFT ON THE PLANE MOST OF …"
click at [744, 371] on b at bounding box center [744, 378] width 17 height 31
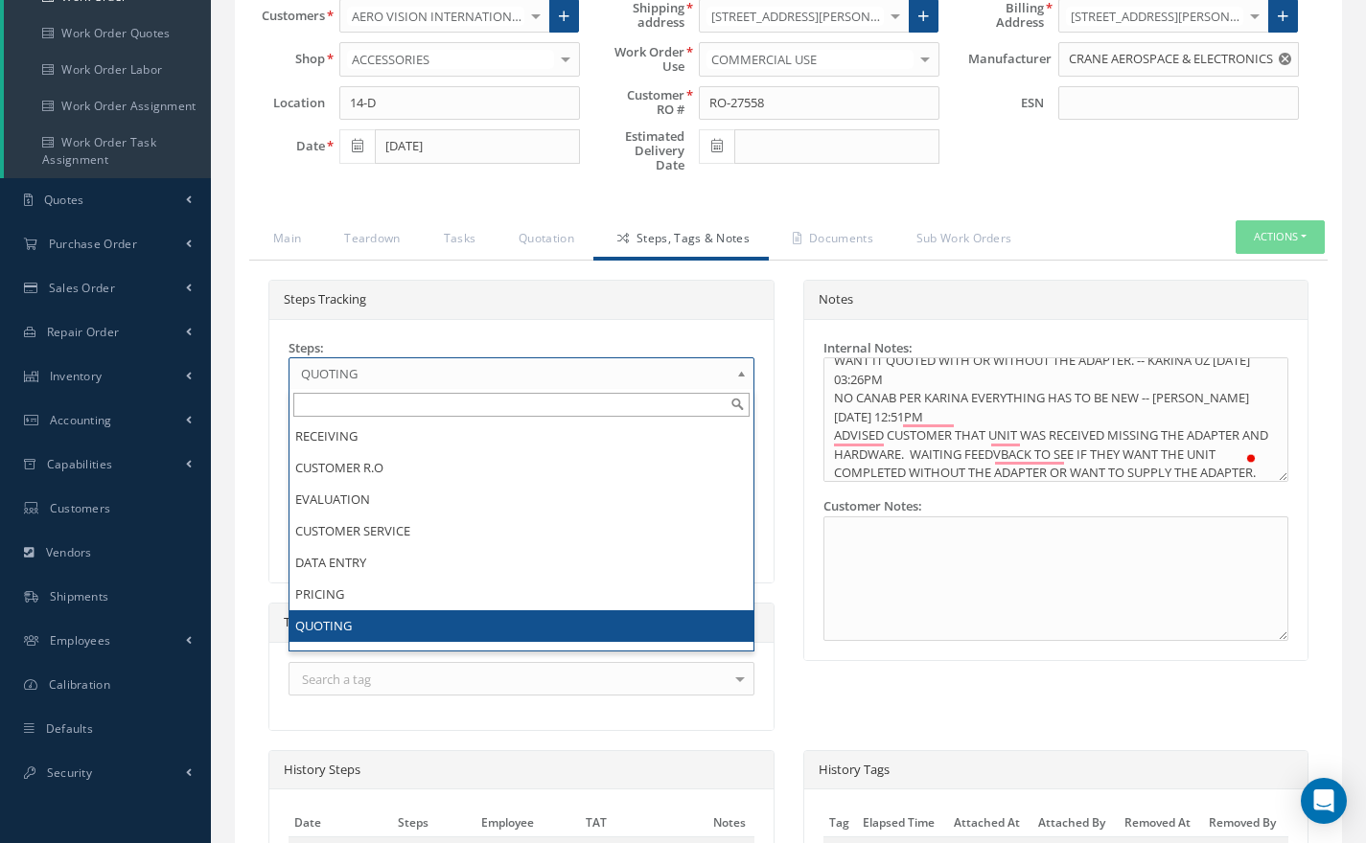
click at [744, 371] on b at bounding box center [744, 378] width 17 height 31
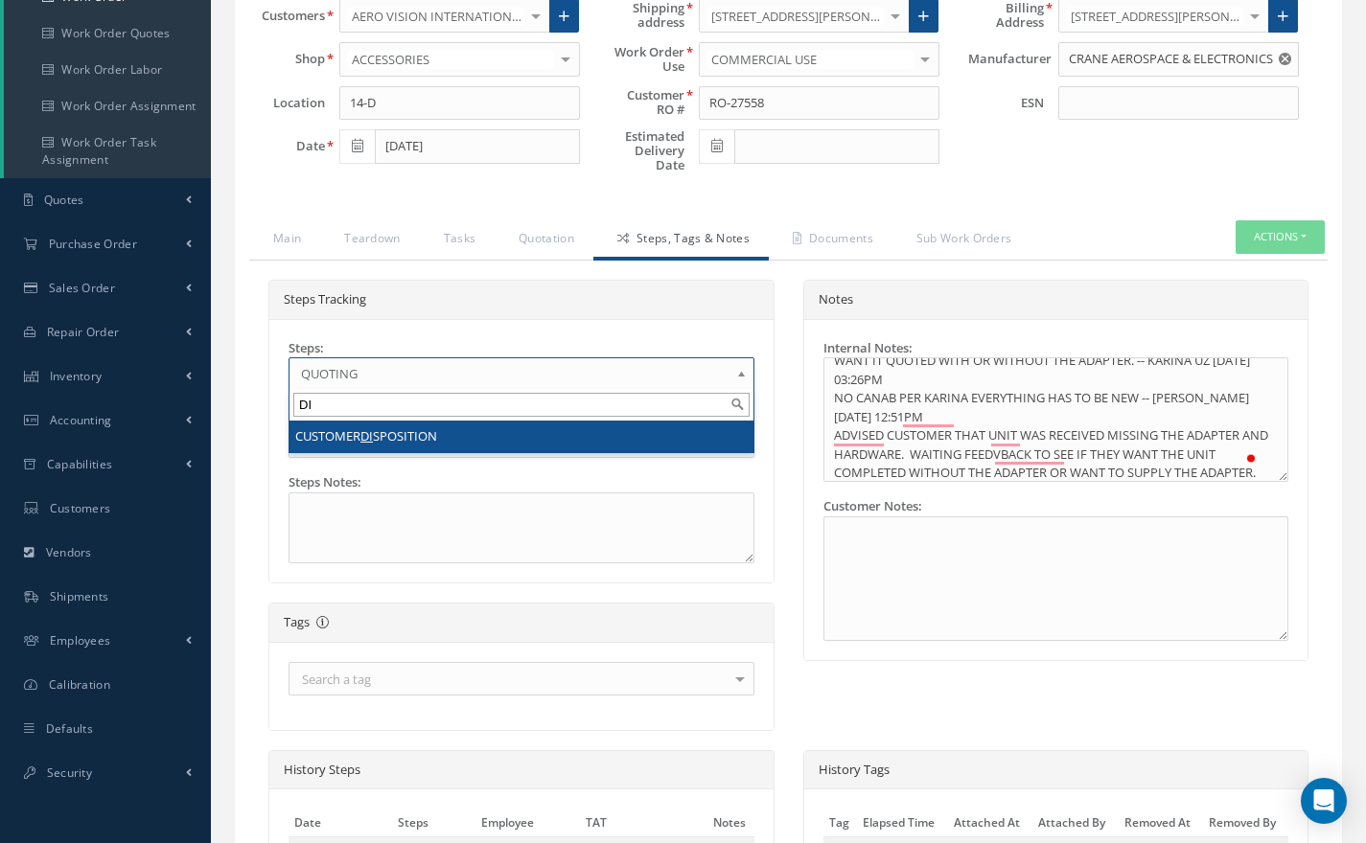
type input "DI"
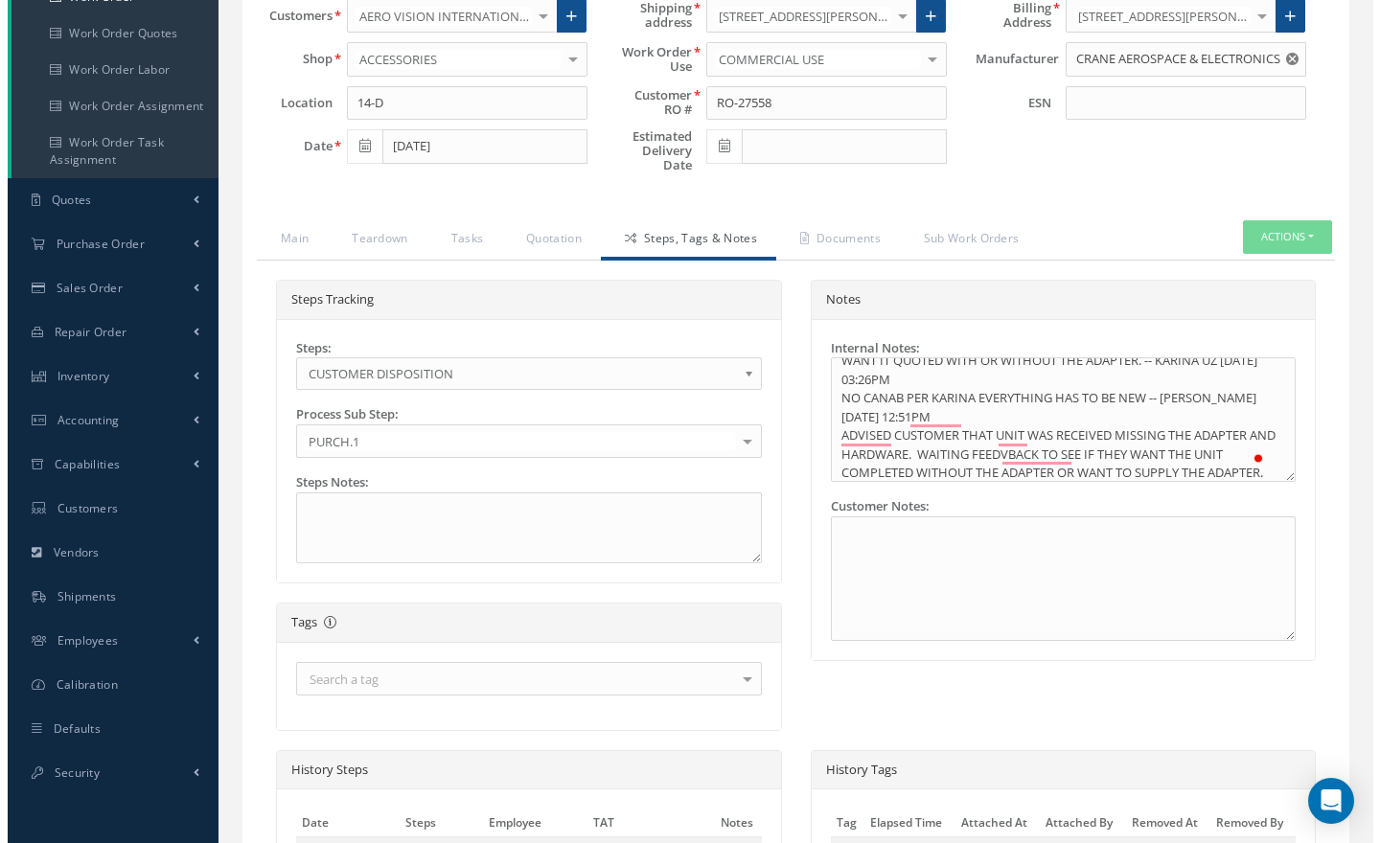
scroll to position [643, 0]
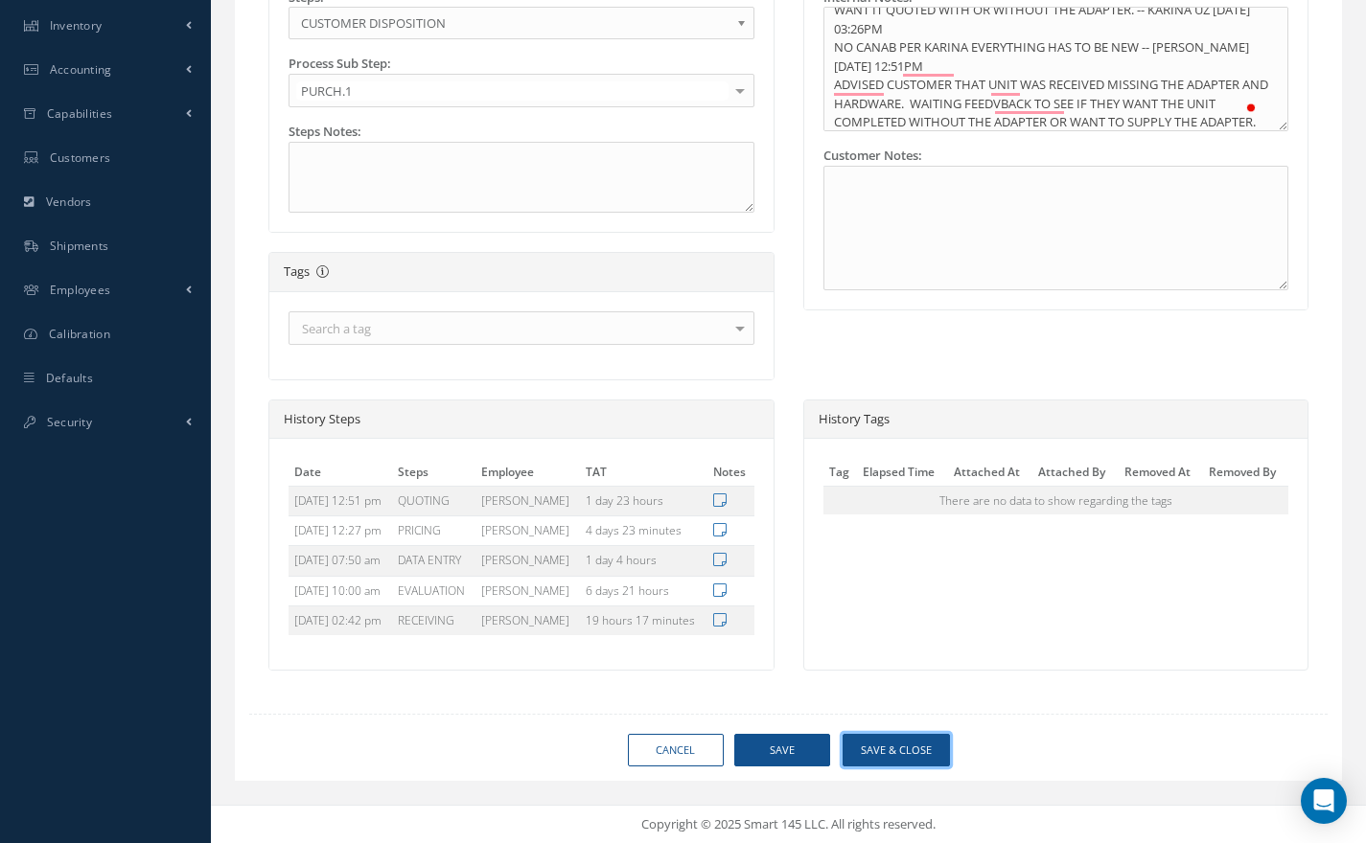
click at [901, 744] on button "Save & Close" at bounding box center [895, 751] width 107 height 34
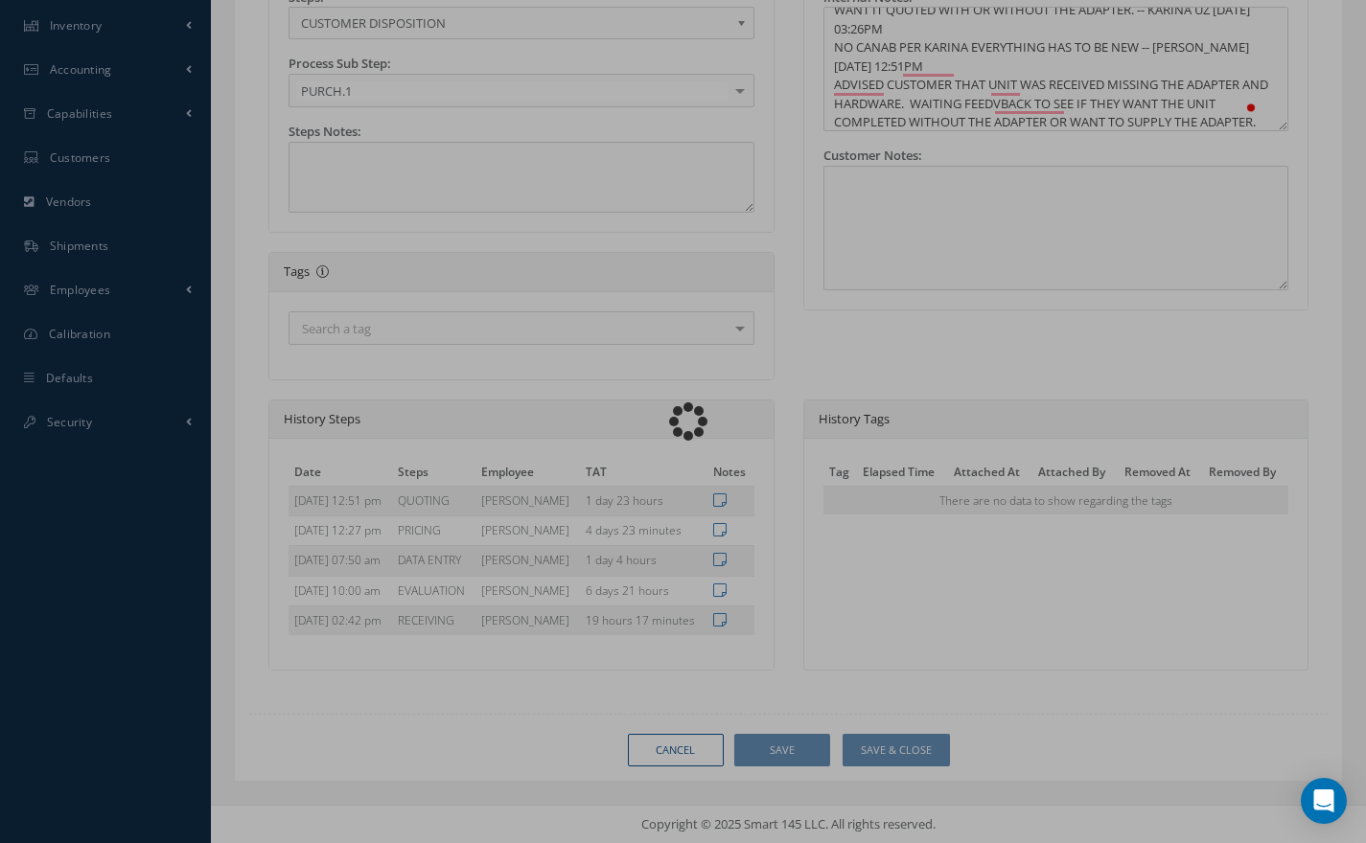
type textarea "RAN CANAB -- [PERSON_NAME] [DATE] 01:15PM ADAPTER IS LEFT ON THE PLANE MOST OF …"
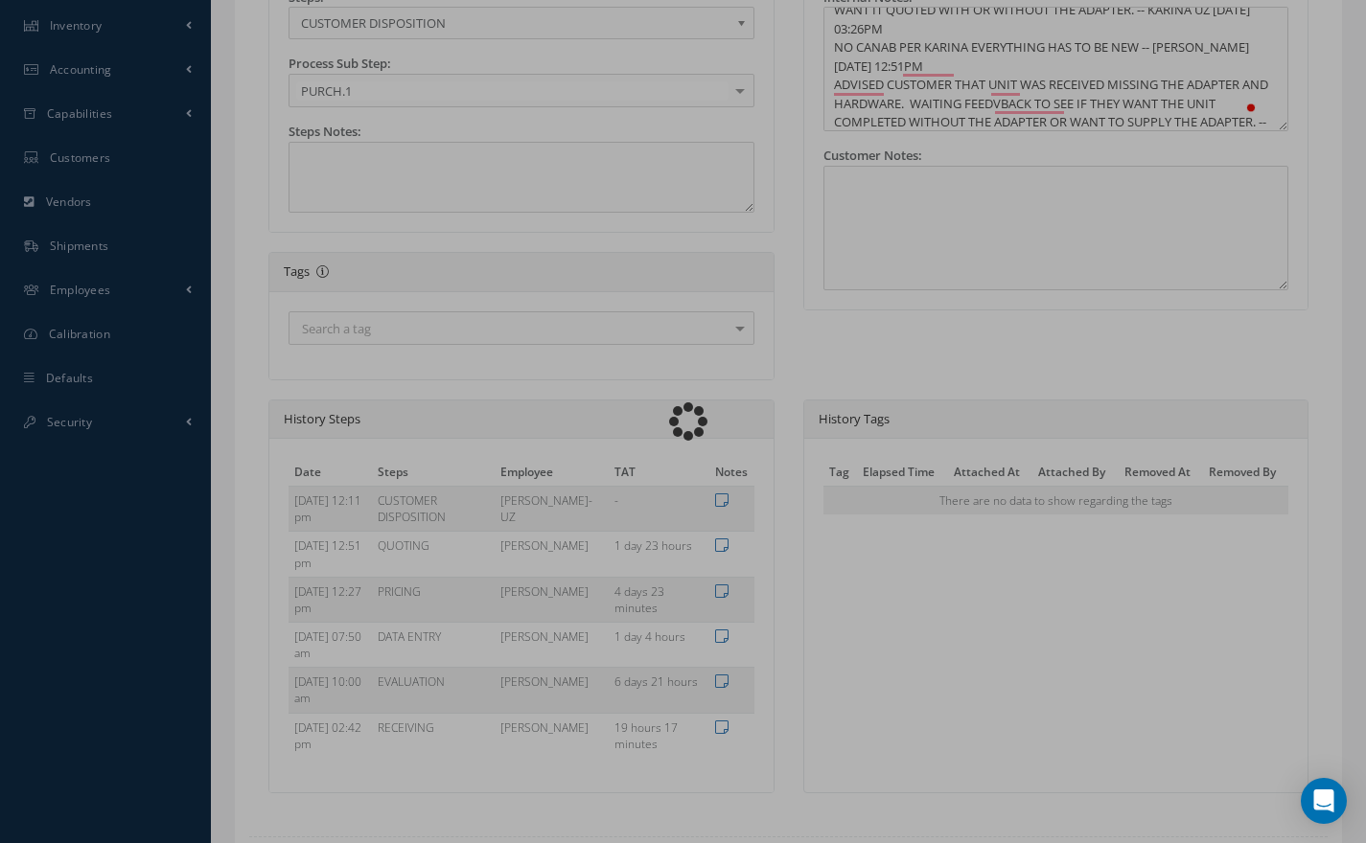
type input "CRANE AEROSPACE & ELECTRONICS"
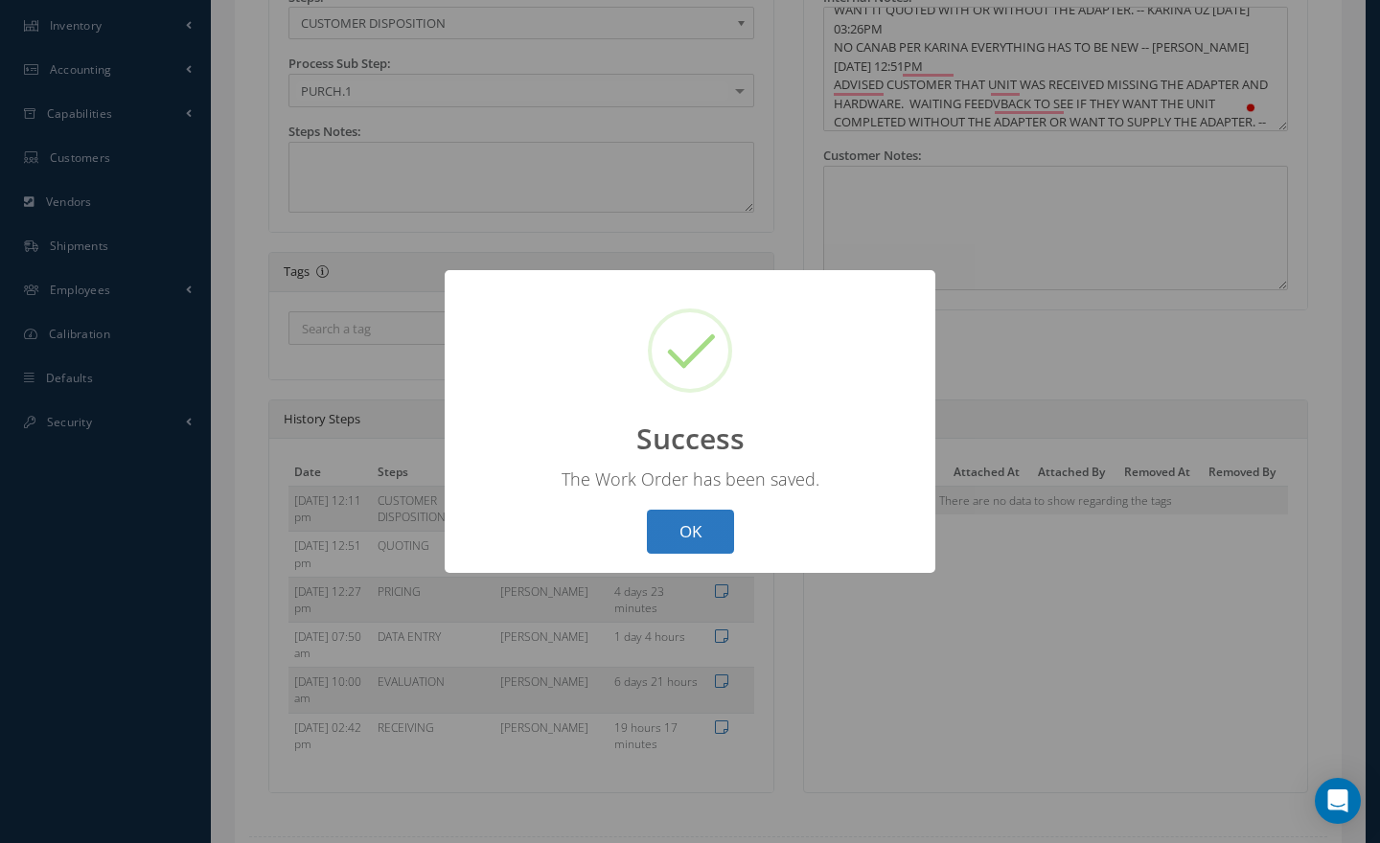
click at [693, 546] on button "OK" at bounding box center [690, 532] width 87 height 45
select select "25"
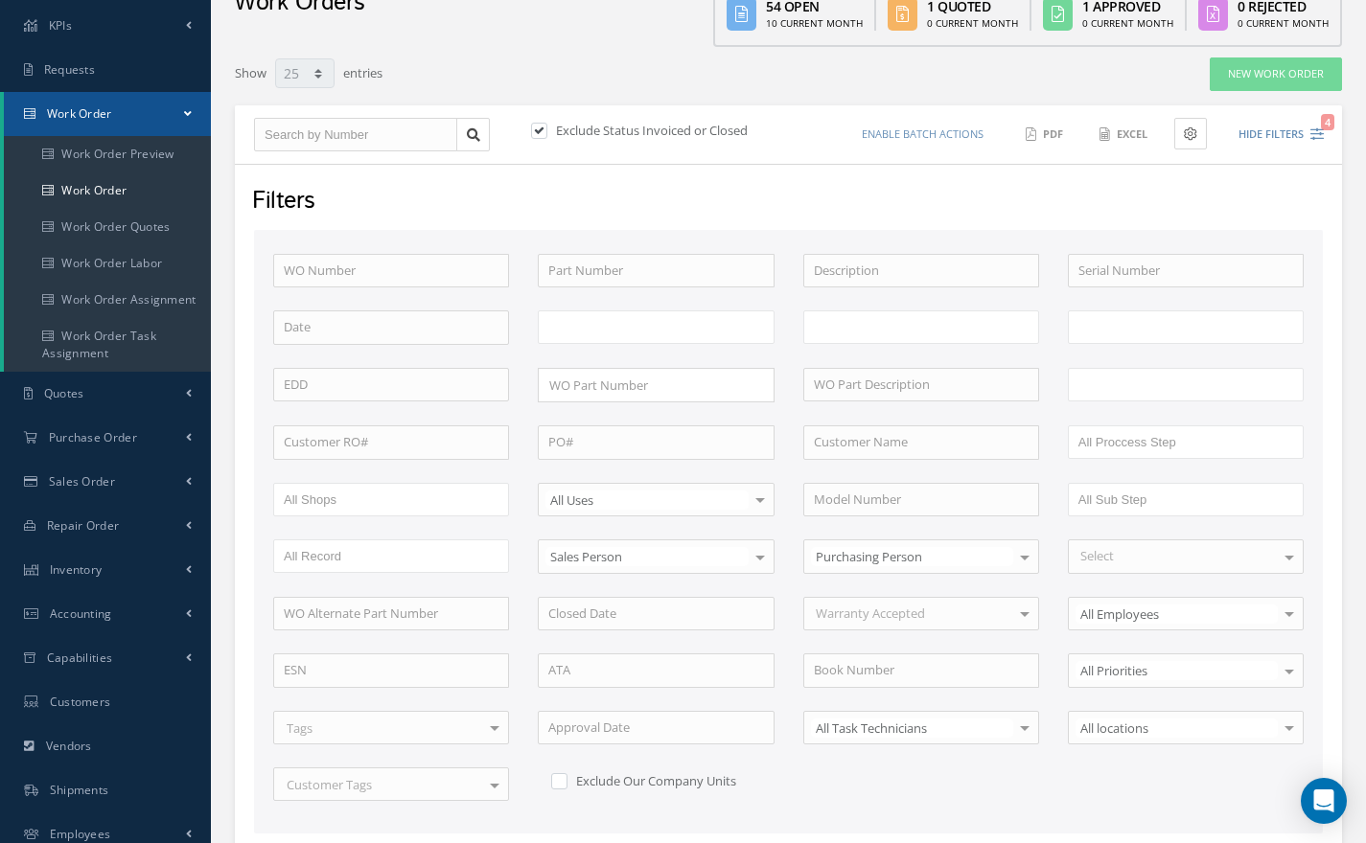
scroll to position [36, 0]
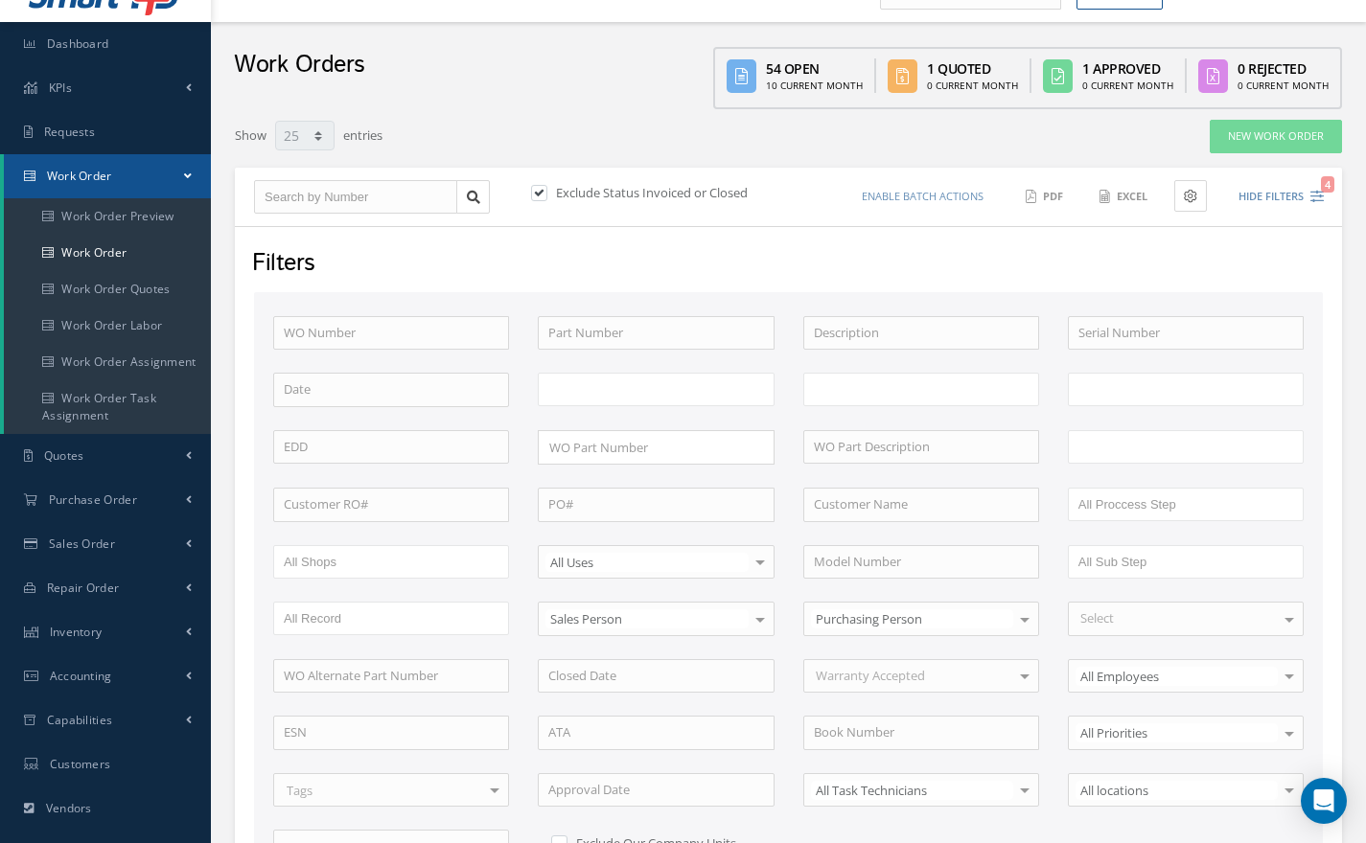
type input "All Work Request"
type input "All Work Performed"
type input "All Status"
type input "WO Part Status"
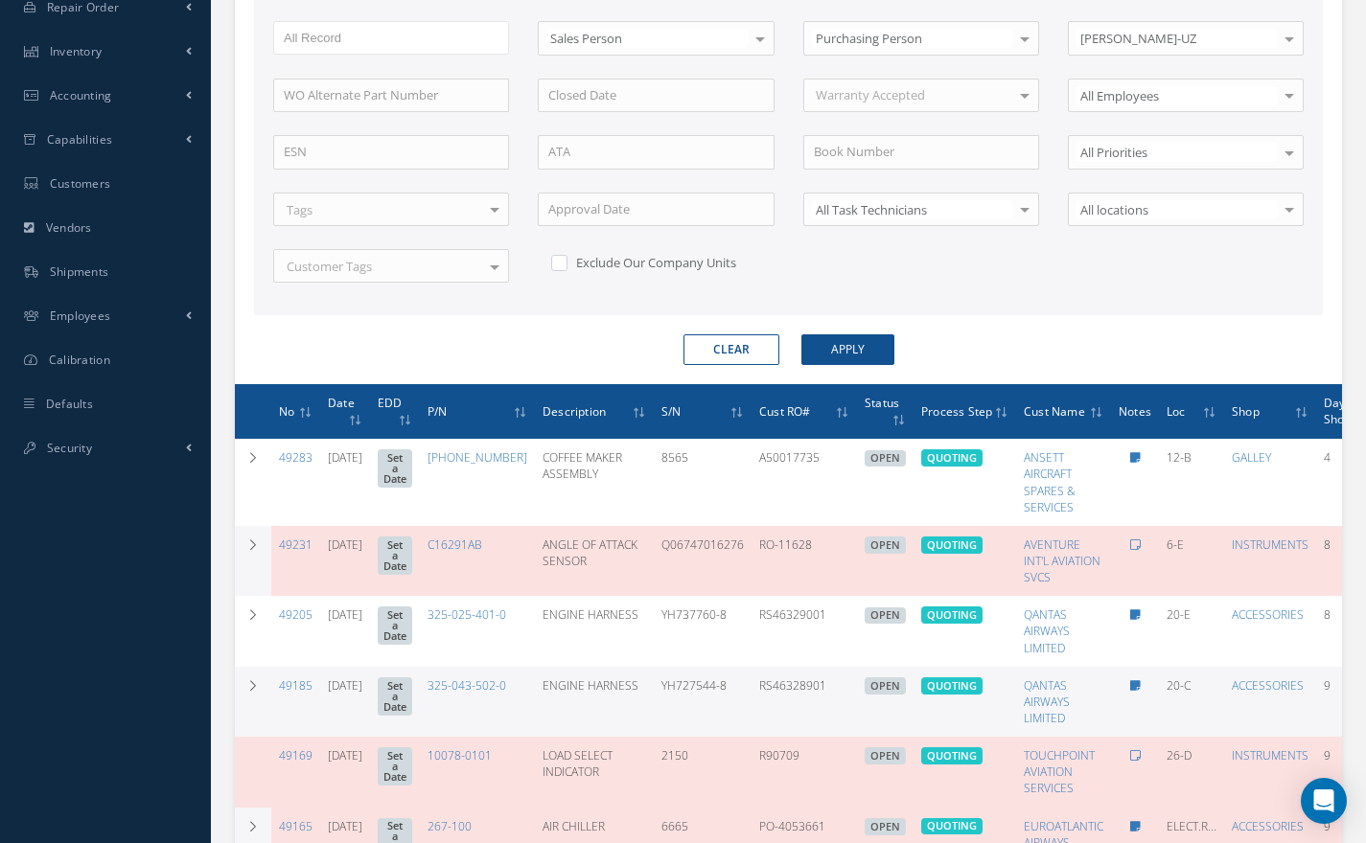
scroll to position [634, 0]
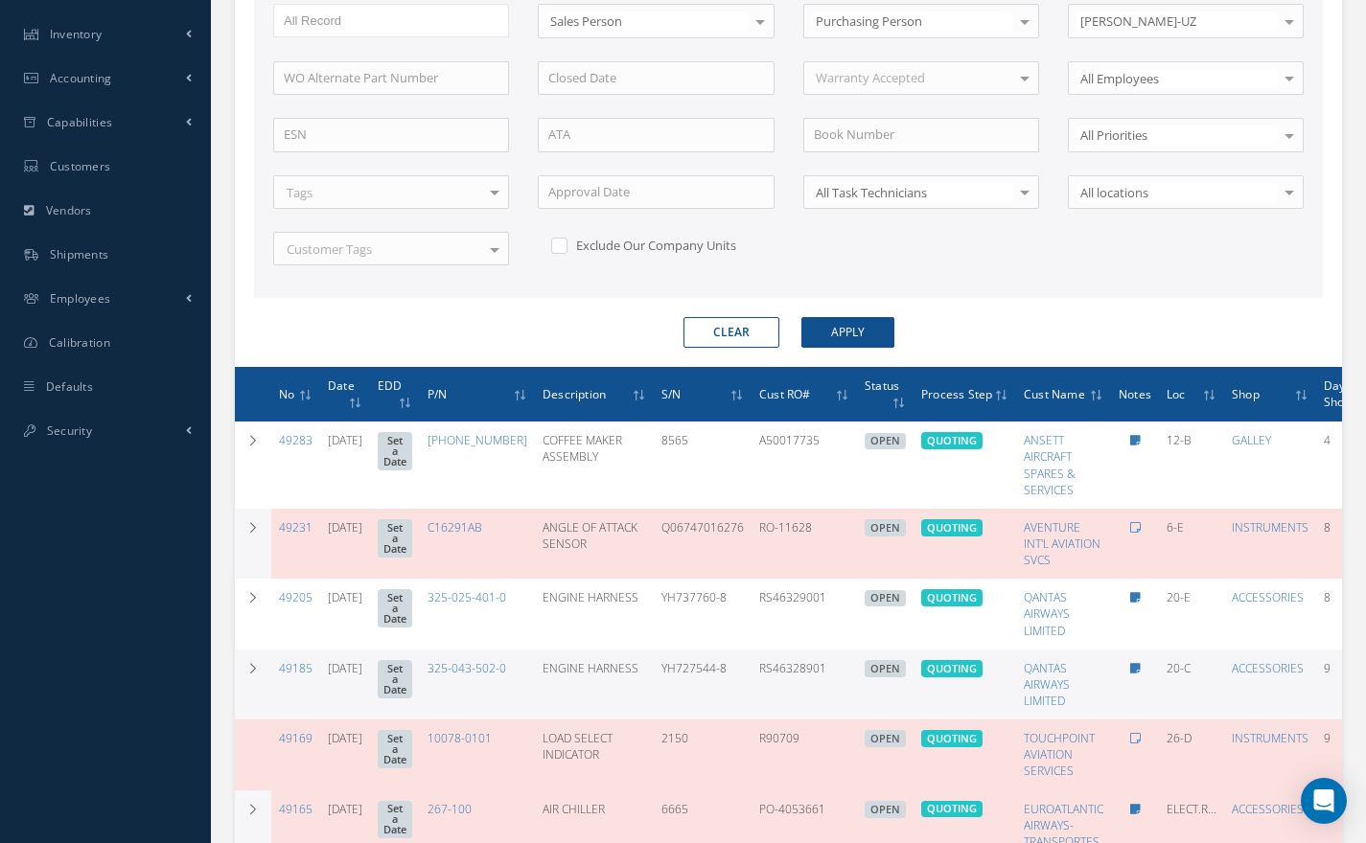
click at [1023, 393] on span "Cust Name" at bounding box center [1053, 393] width 61 height 18
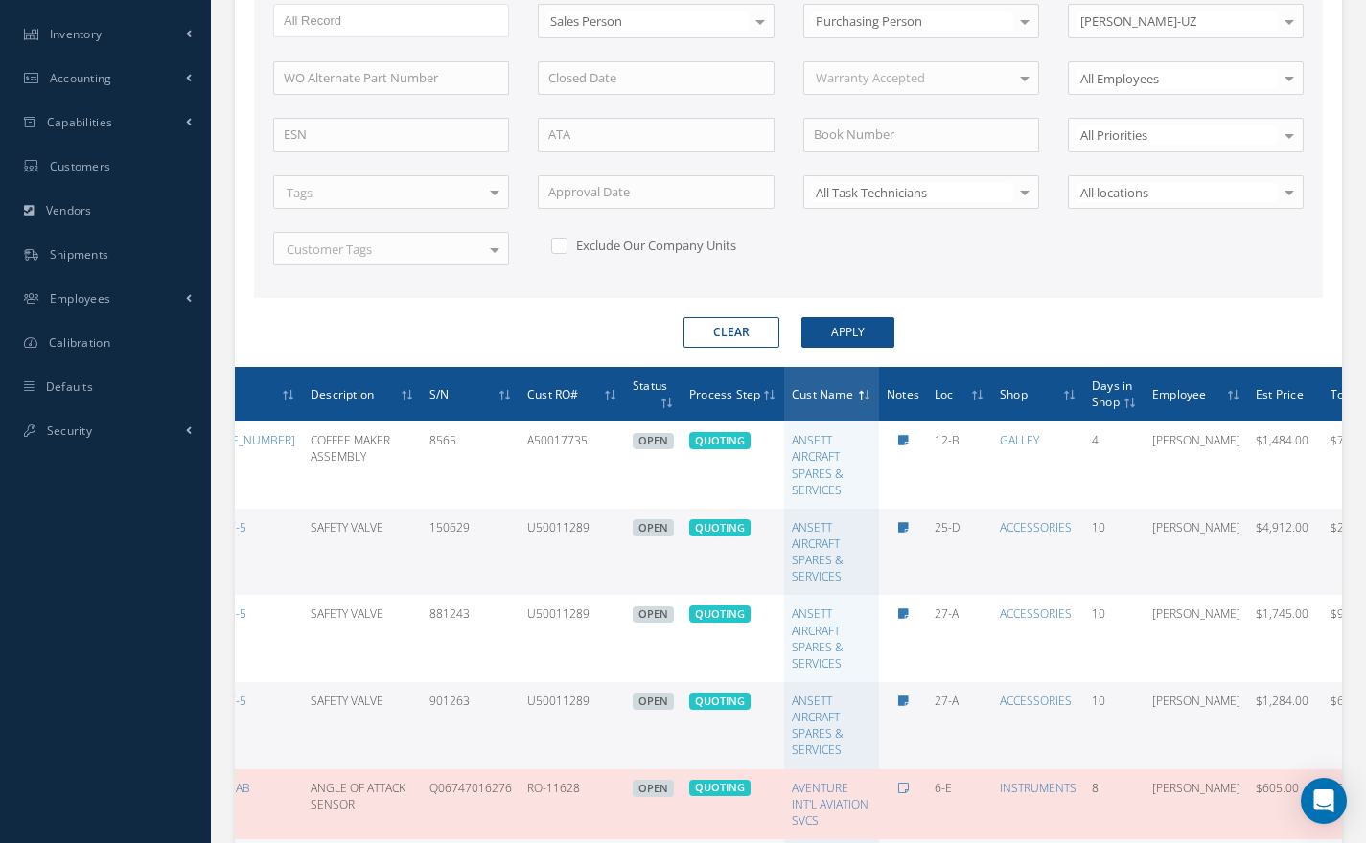
scroll to position [0, 236]
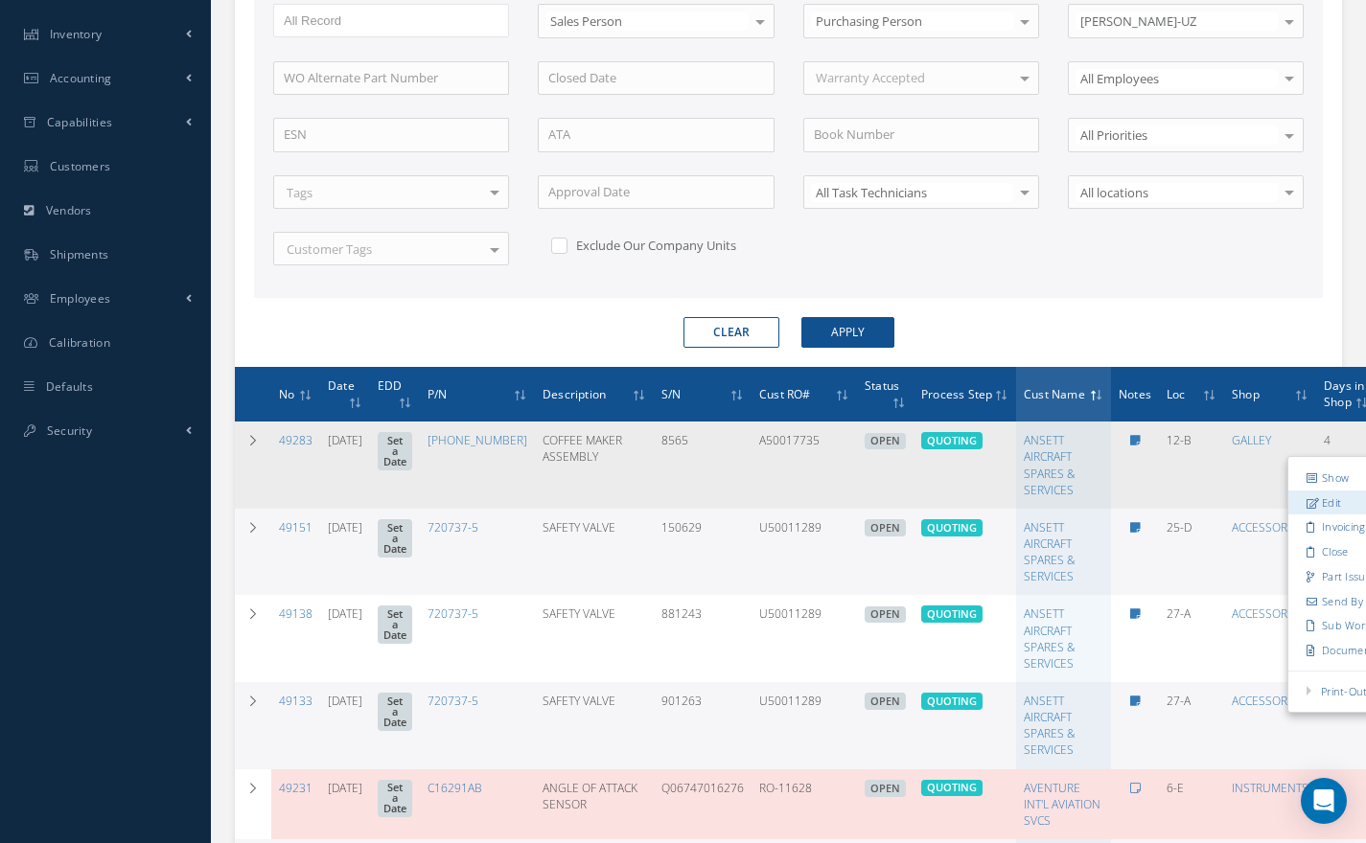
click at [1288, 495] on link "Edit" at bounding box center [1363, 502] width 151 height 25
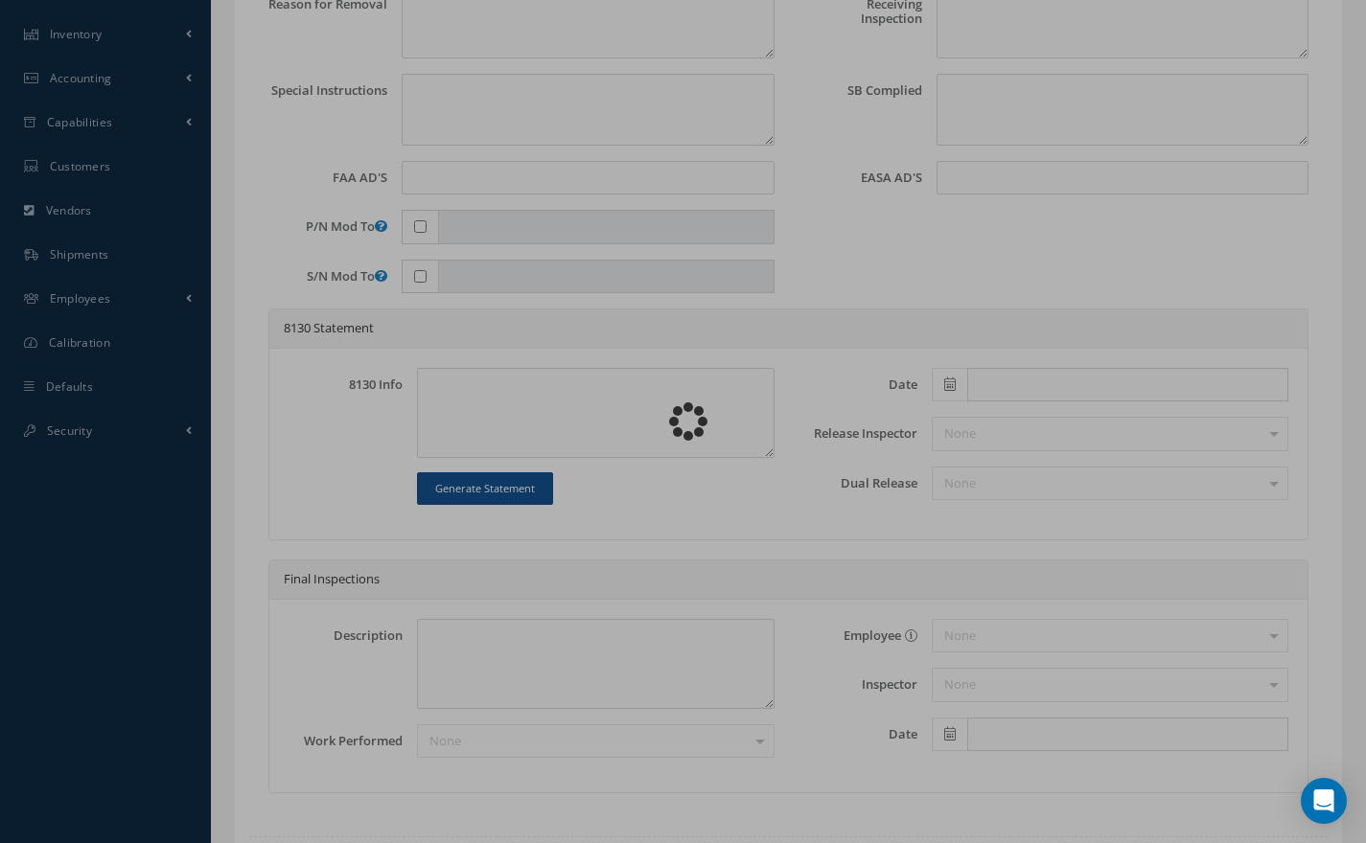
type input "[PHONE_NUMBER]"
type input "12-B"
type input "[DATE]"
type input "COFFEE MAKER ASSEMBLY"
type input "A50017735"
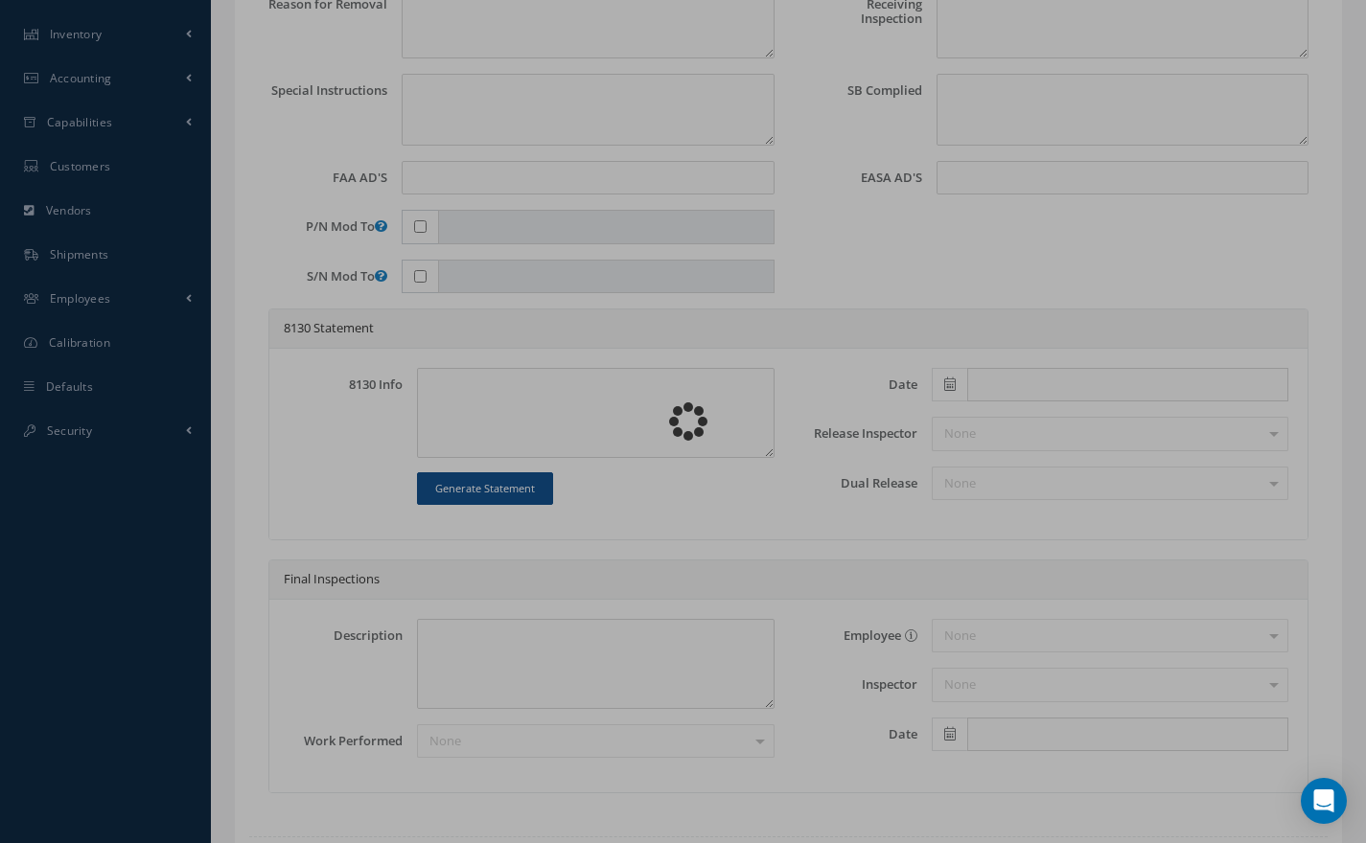
type input "8565"
type textarea "NONE"
type textarea "PLEASE SEE R.O. FOR DETAILS"
type textarea "NO VISUAL DAMAGE"
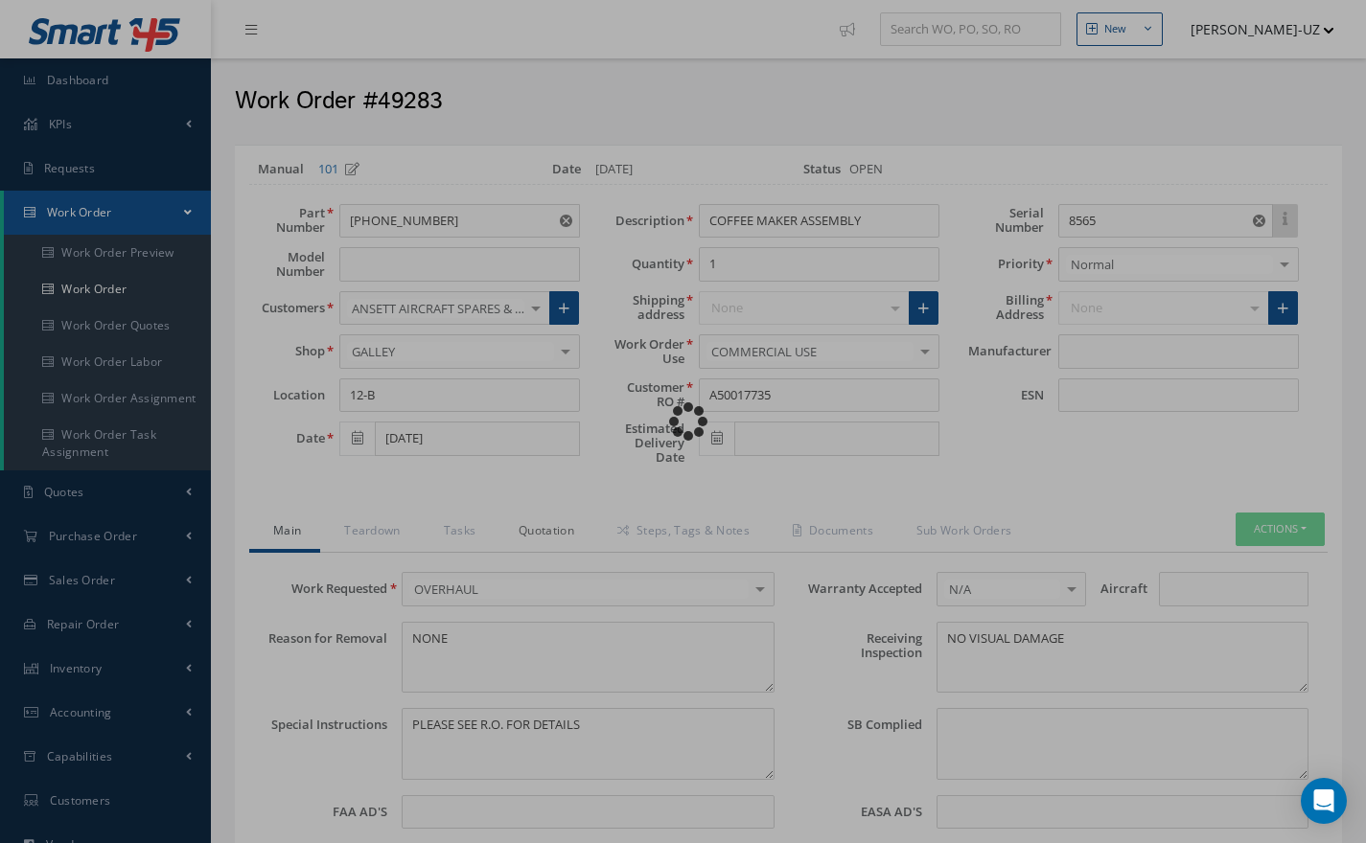
type input "B/E AEROSPACE"
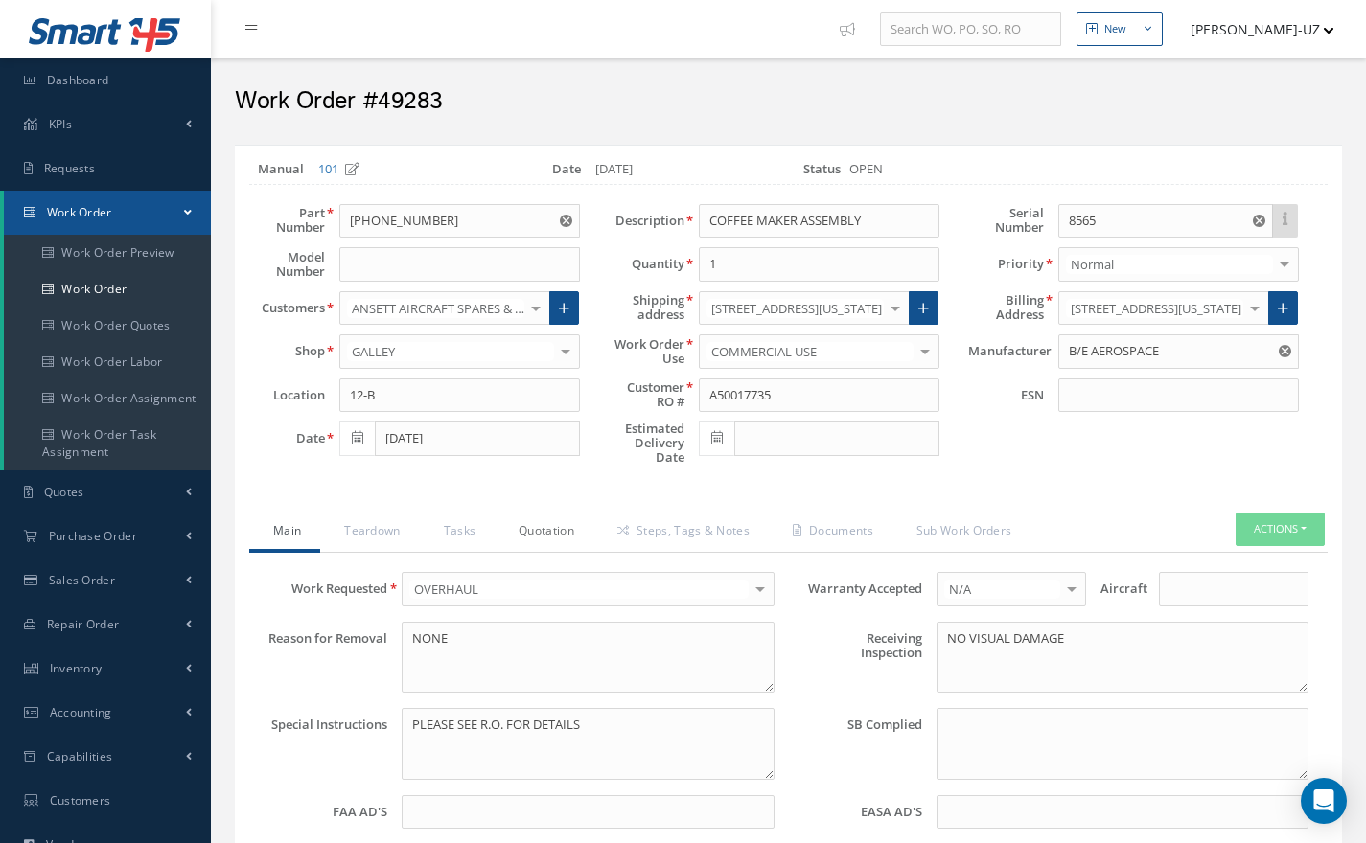
click at [569, 538] on link "Quotation" at bounding box center [543, 533] width 99 height 40
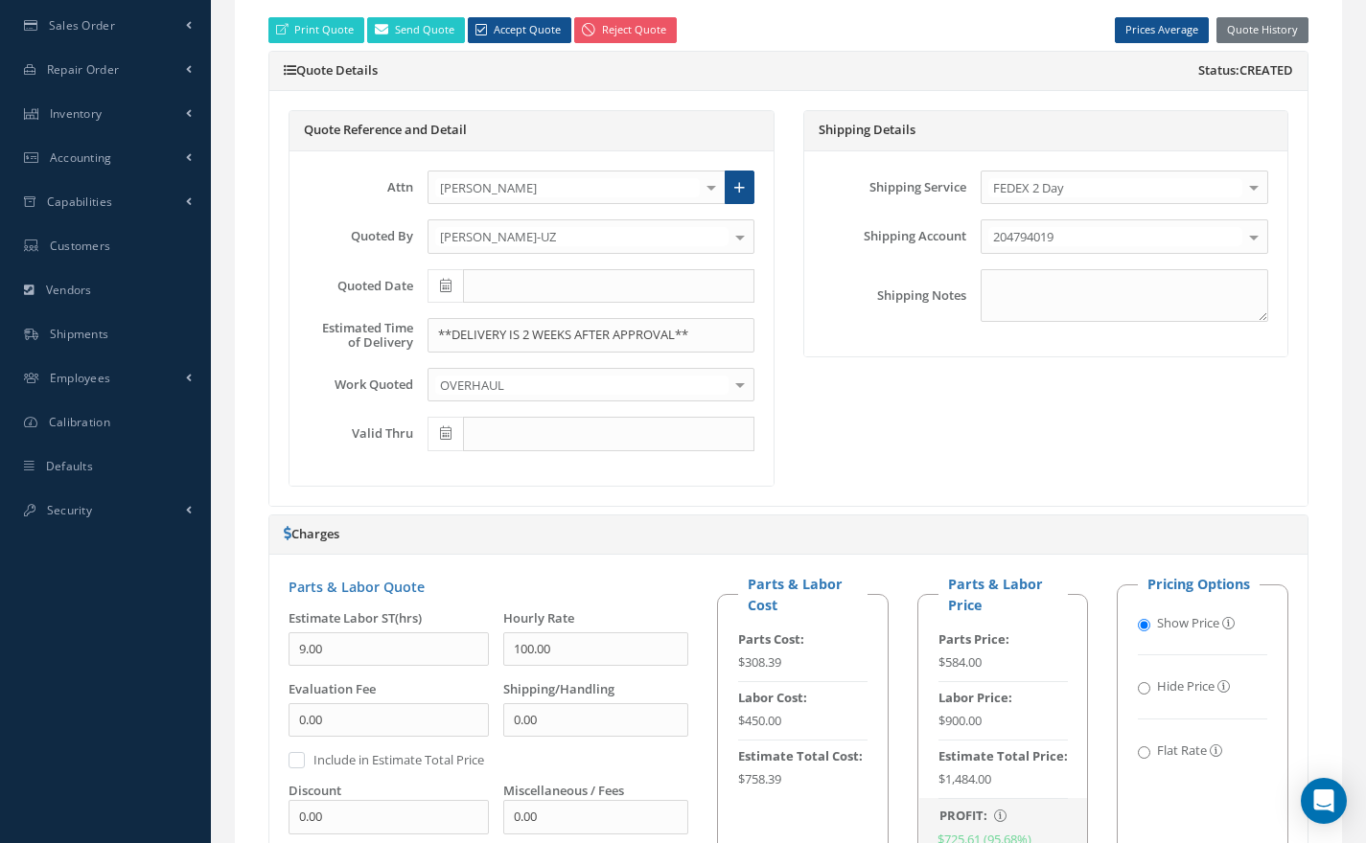
scroll to position [402, 0]
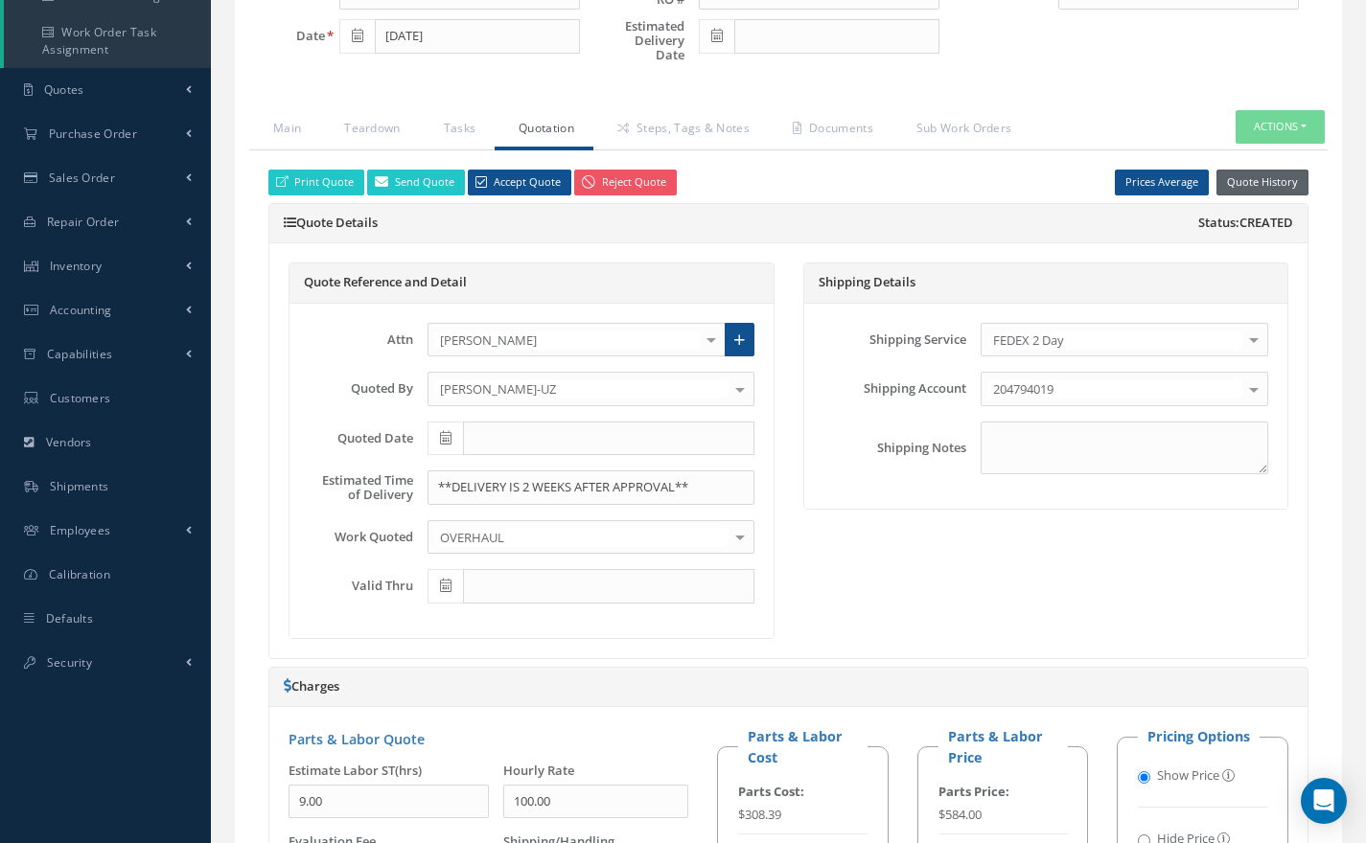
click at [1293, 185] on button "Quote History" at bounding box center [1262, 183] width 92 height 26
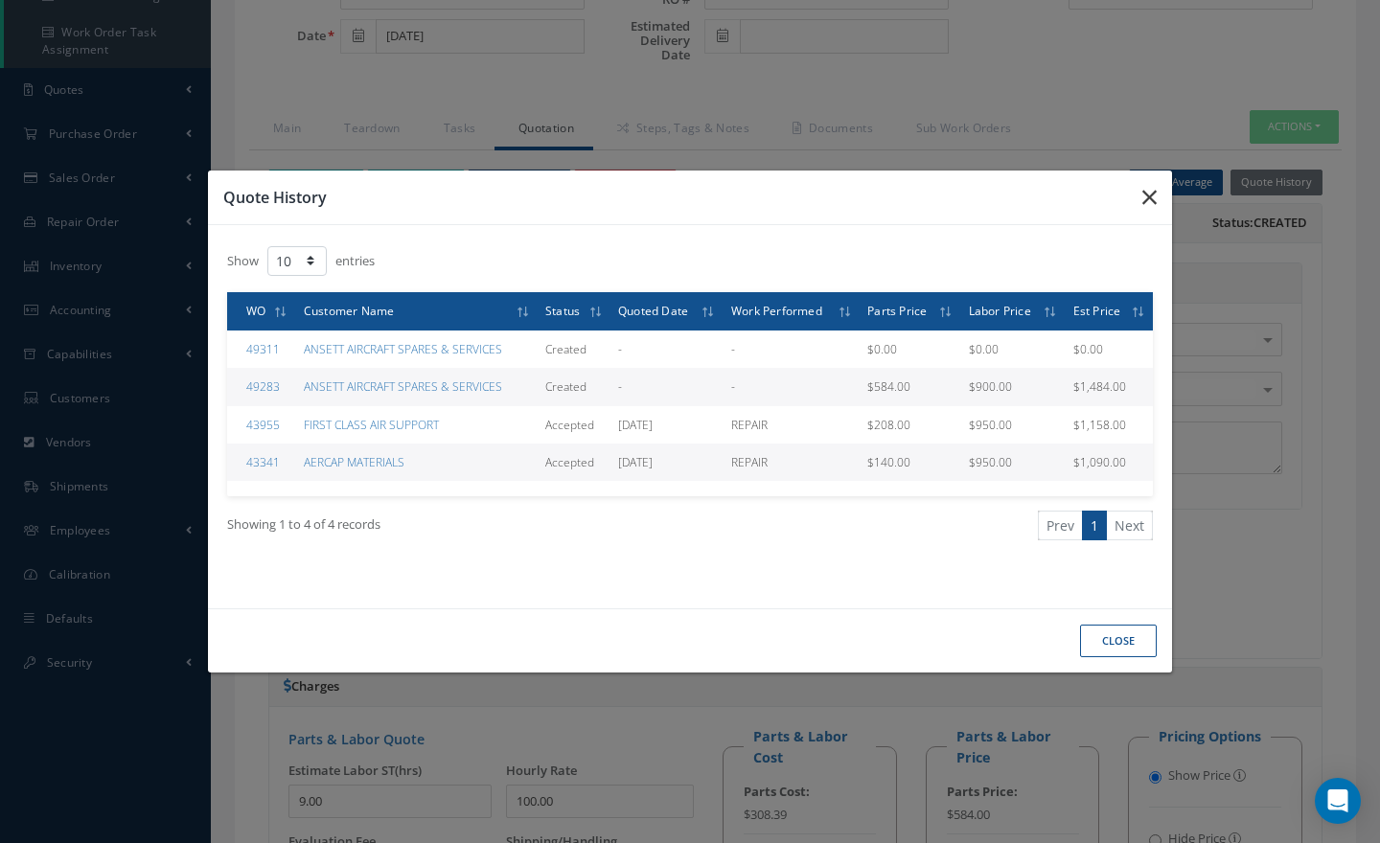
click at [1143, 195] on icon "button" at bounding box center [1149, 197] width 14 height 23
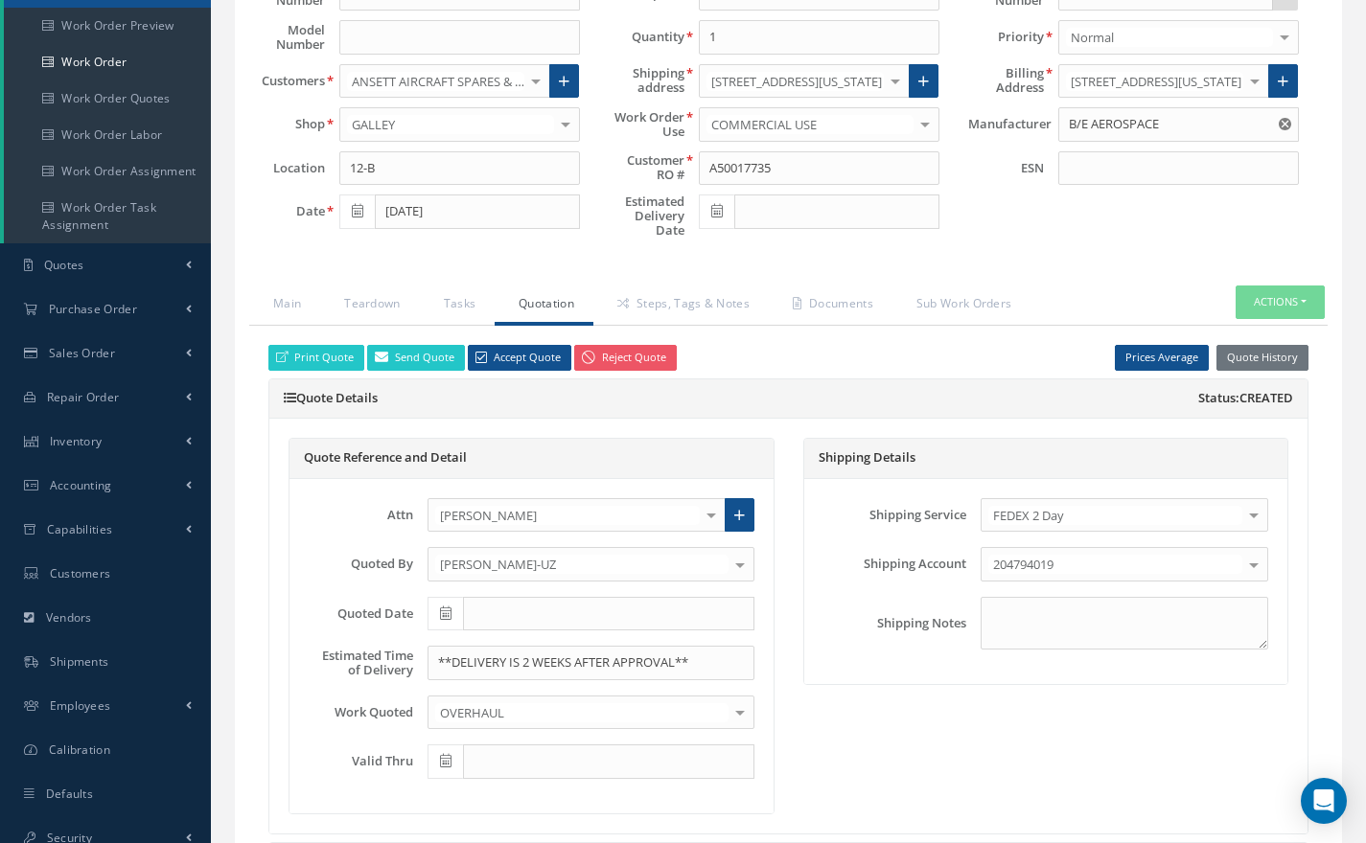
click at [1143, 195] on div "Serial Number 8565 Priority Normal Normal AOG Critical Rush No elements found. …" at bounding box center [1133, 112] width 359 height 271
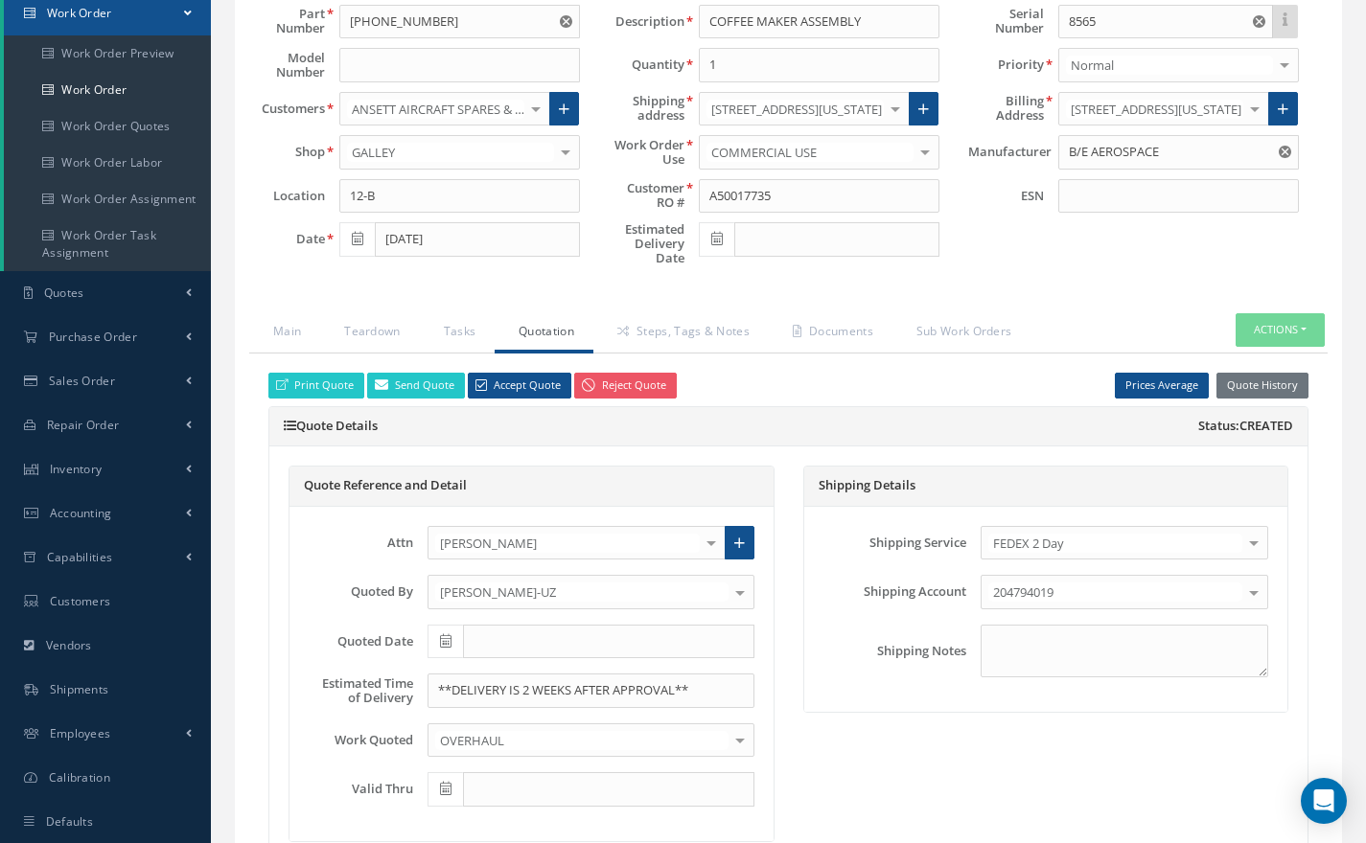
scroll to position [198, 0]
click at [698, 337] on link "Steps, Tags & Notes" at bounding box center [680, 334] width 175 height 40
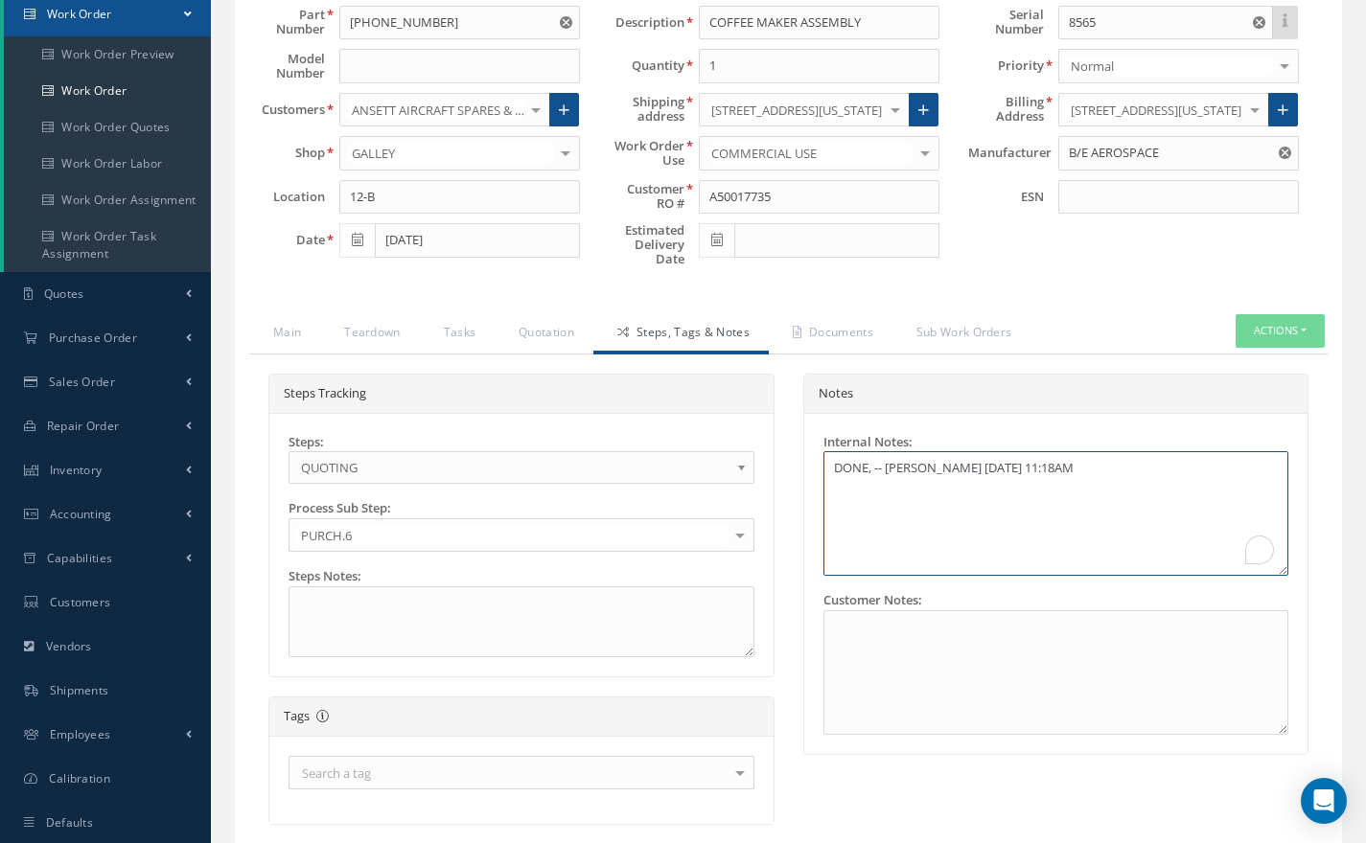
click at [1139, 470] on textarea "DONE, -- [PERSON_NAME] [DATE] 11:18AM" at bounding box center [1056, 513] width 466 height 125
type textarea "DONE, -- [PERSON_NAME] [DATE] 11:18AM WAIT UNTIL THE"
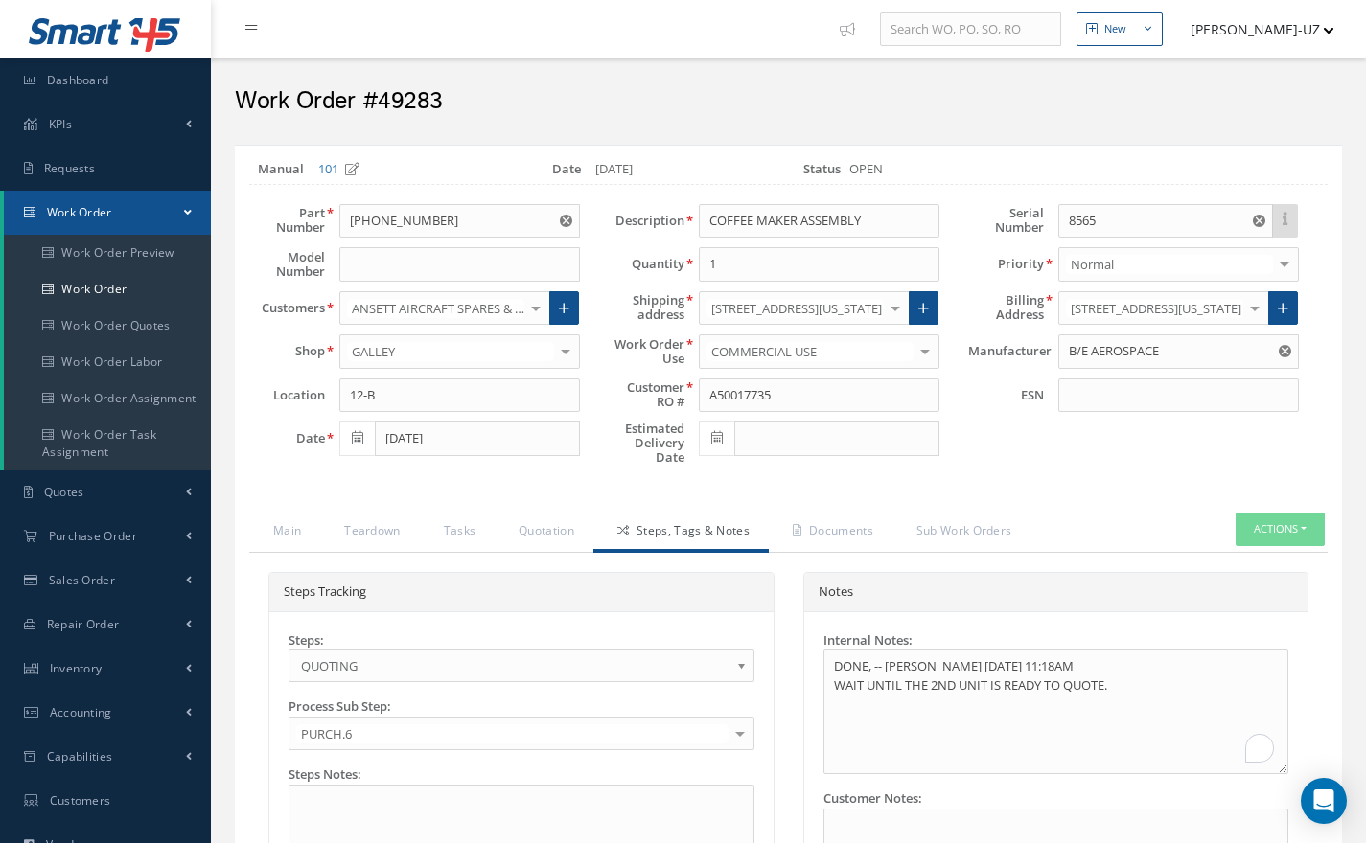
type textarea "DONE, -- LAURA RODRIGUEZ 09/12/2025 11:18AM WAIT UNTIL THE 2ND UNIT IS READY TO…"
drag, startPoint x: 446, startPoint y: 216, endPoint x: 313, endPoint y: 218, distance: 132.3
click at [313, 218] on div "Part Number 411-0001-141 411-0001-141" at bounding box center [414, 221] width 359 height 34
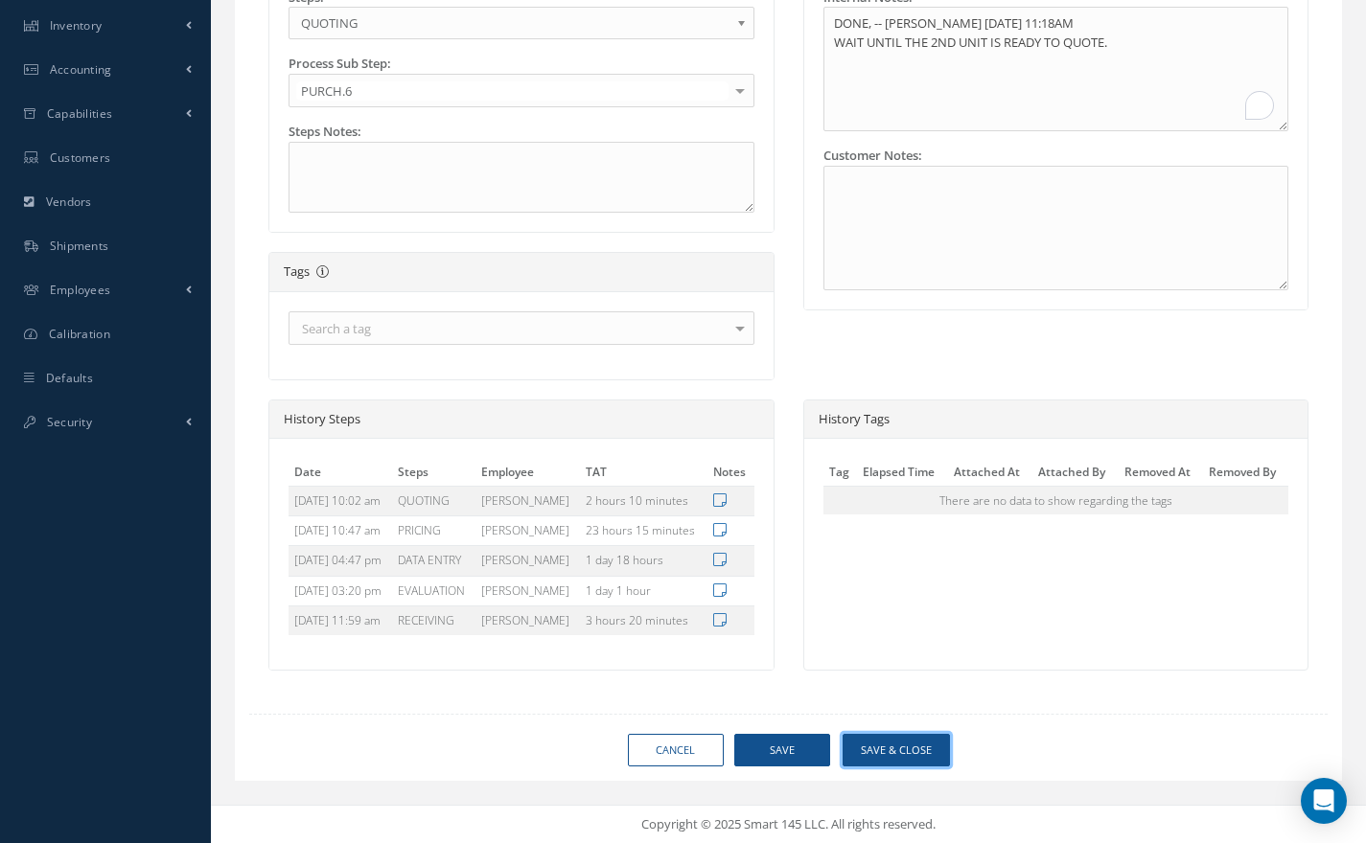
click at [870, 748] on button "Save & Close" at bounding box center [895, 751] width 107 height 34
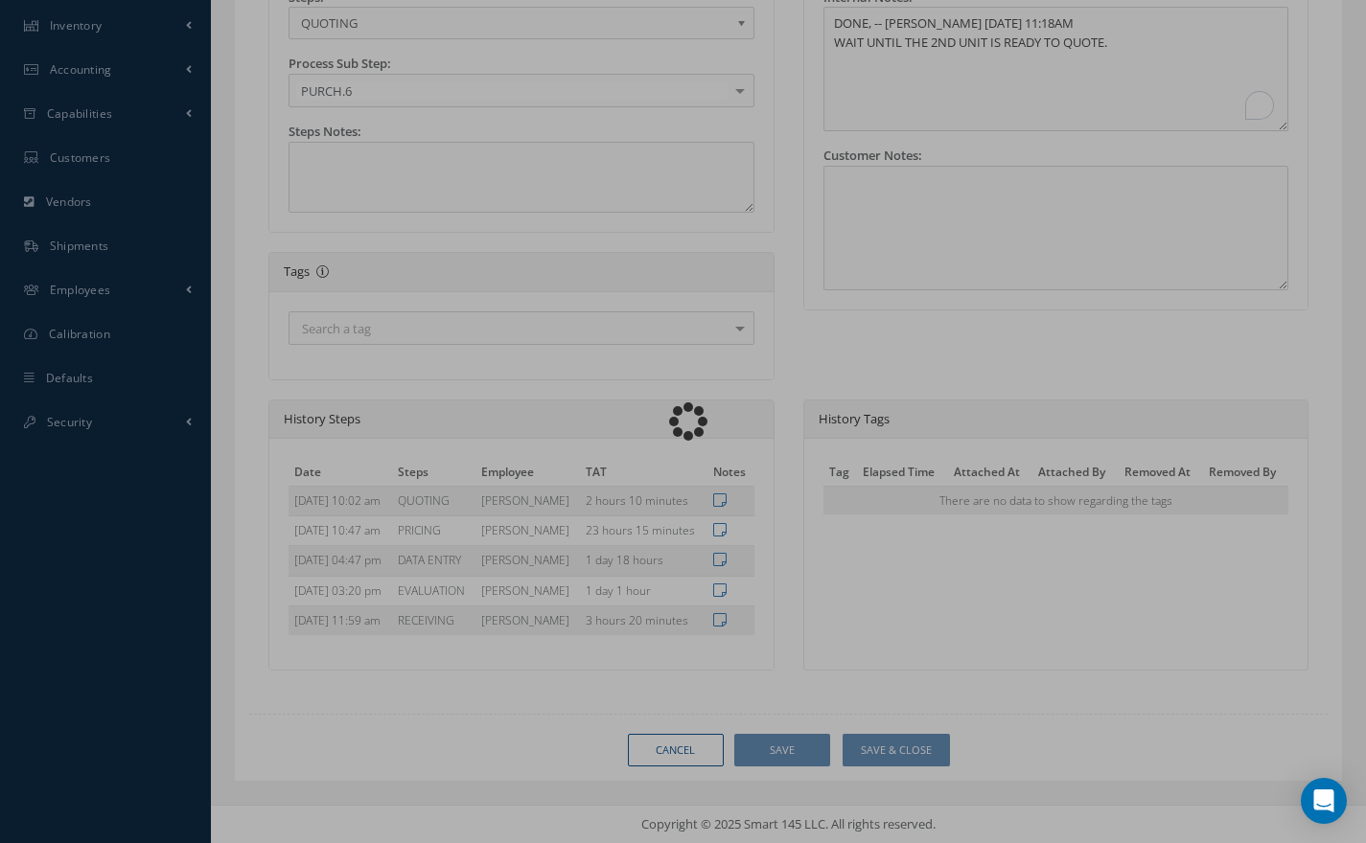
type textarea "DONE, -- LAURA RODRIGUEZ 09/12/2025 11:18AM WAIT UNTIL THE 2ND UNIT IS READY TO…"
type input "B/E AEROSPACE"
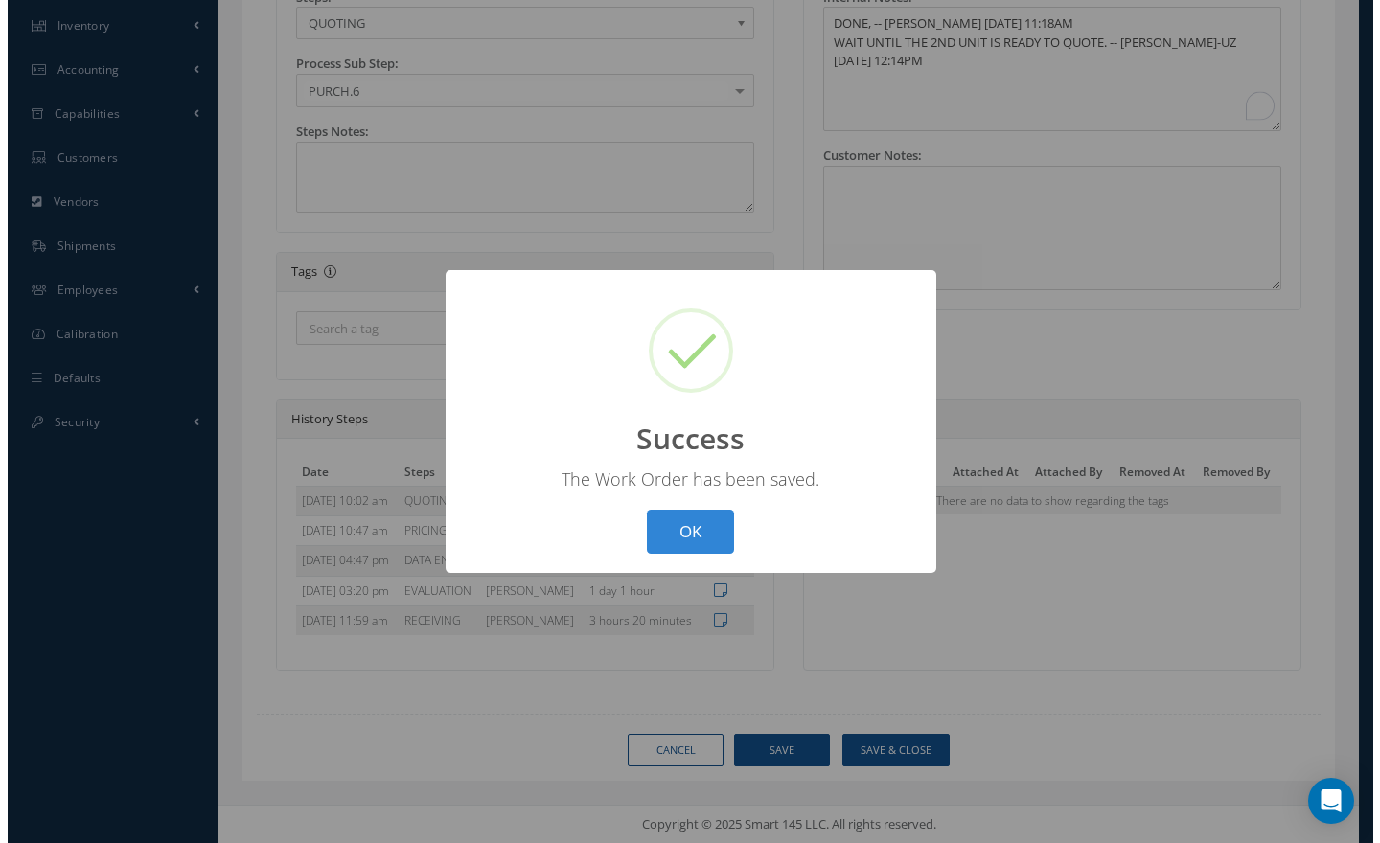
scroll to position [643, 0]
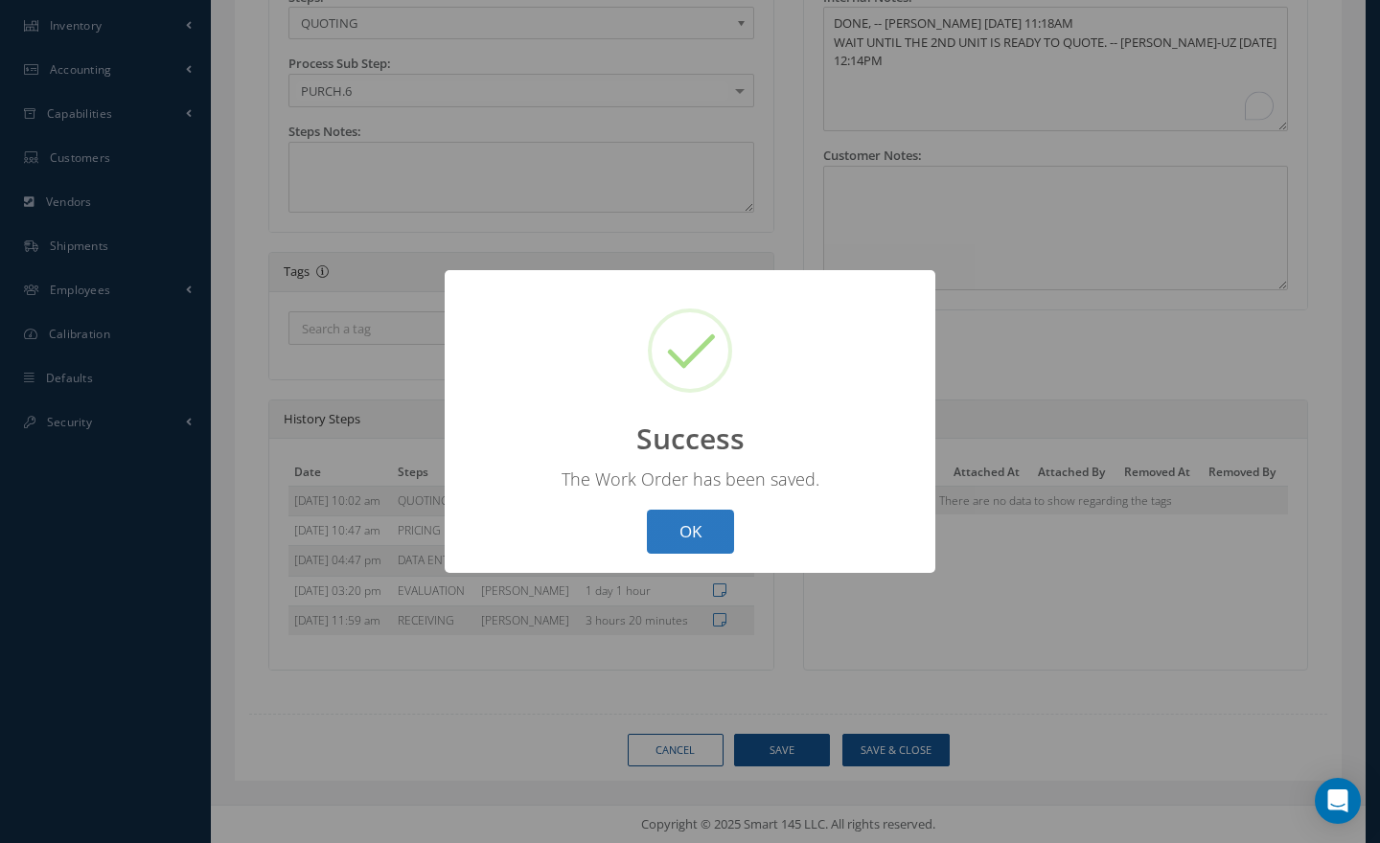
click at [698, 526] on button "OK" at bounding box center [690, 532] width 87 height 45
select select "25"
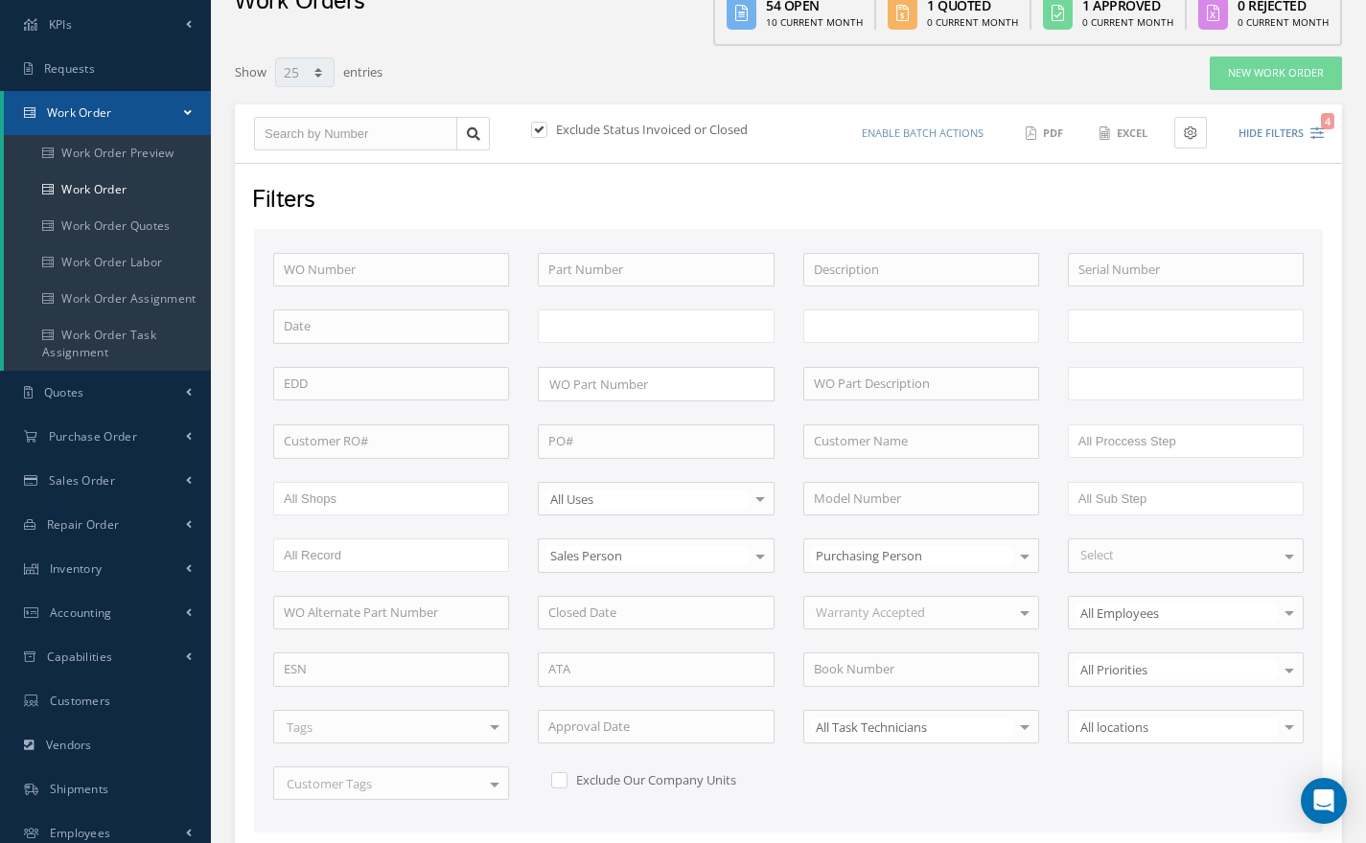
scroll to position [54, 0]
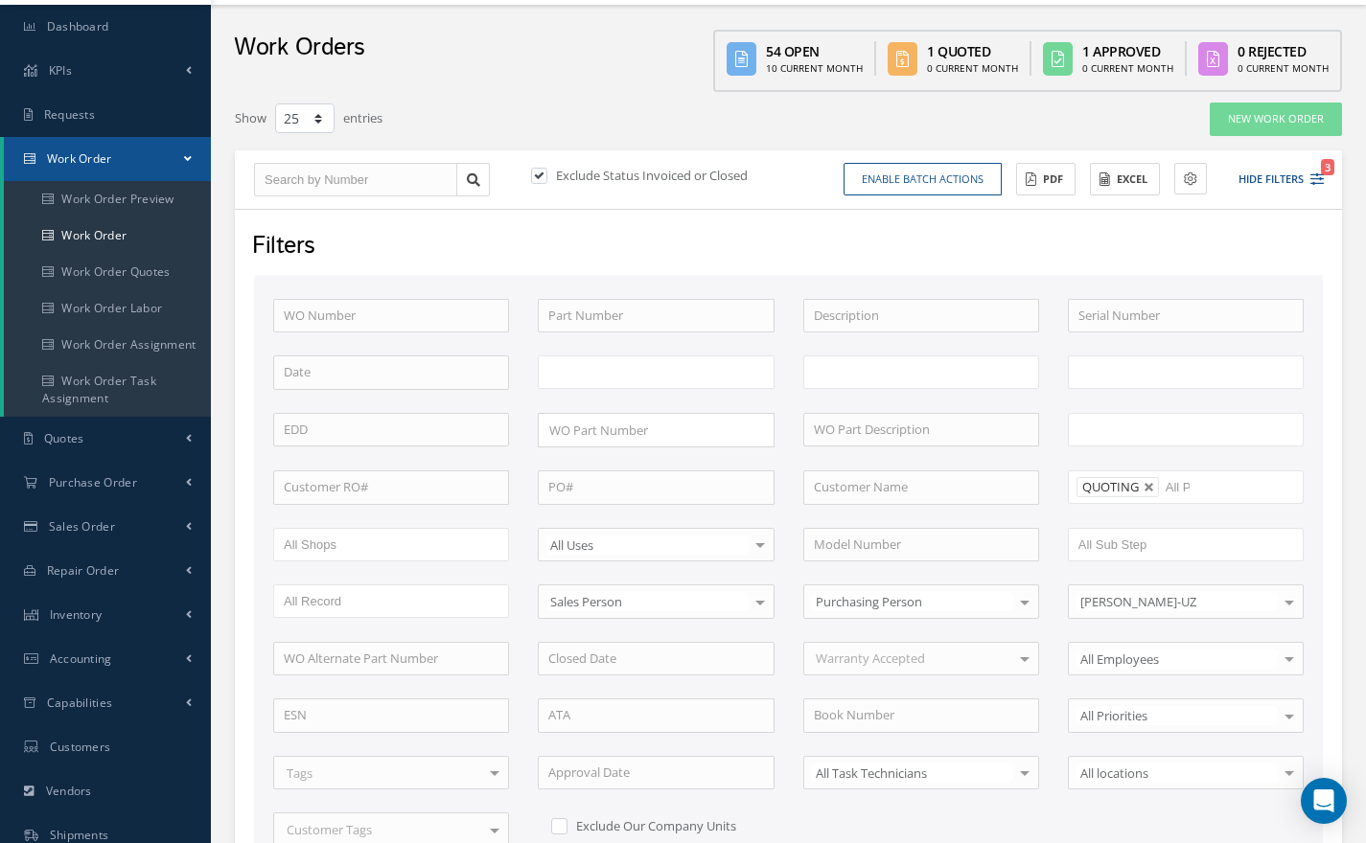
type input "All Work Request"
type input "All Work Performed"
type input "All Status"
type input "WO Part Status"
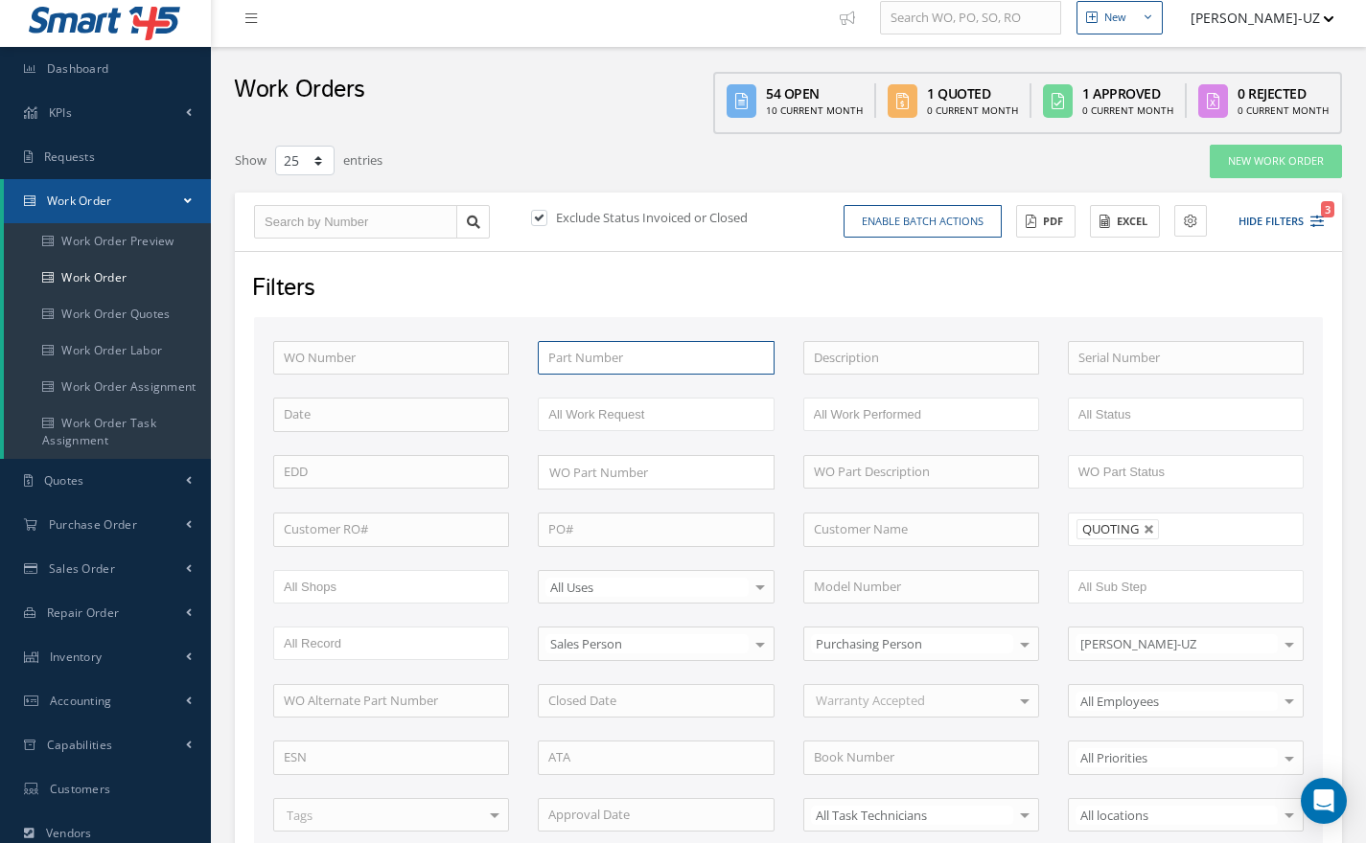
click at [624, 358] on input "text" at bounding box center [656, 358] width 236 height 34
paste input "[PHONE_NUMBER]"
type input "[PHONE_NUMBER]"
click at [1150, 528] on link at bounding box center [1148, 529] width 11 height 11
type input "All Proccess Step"
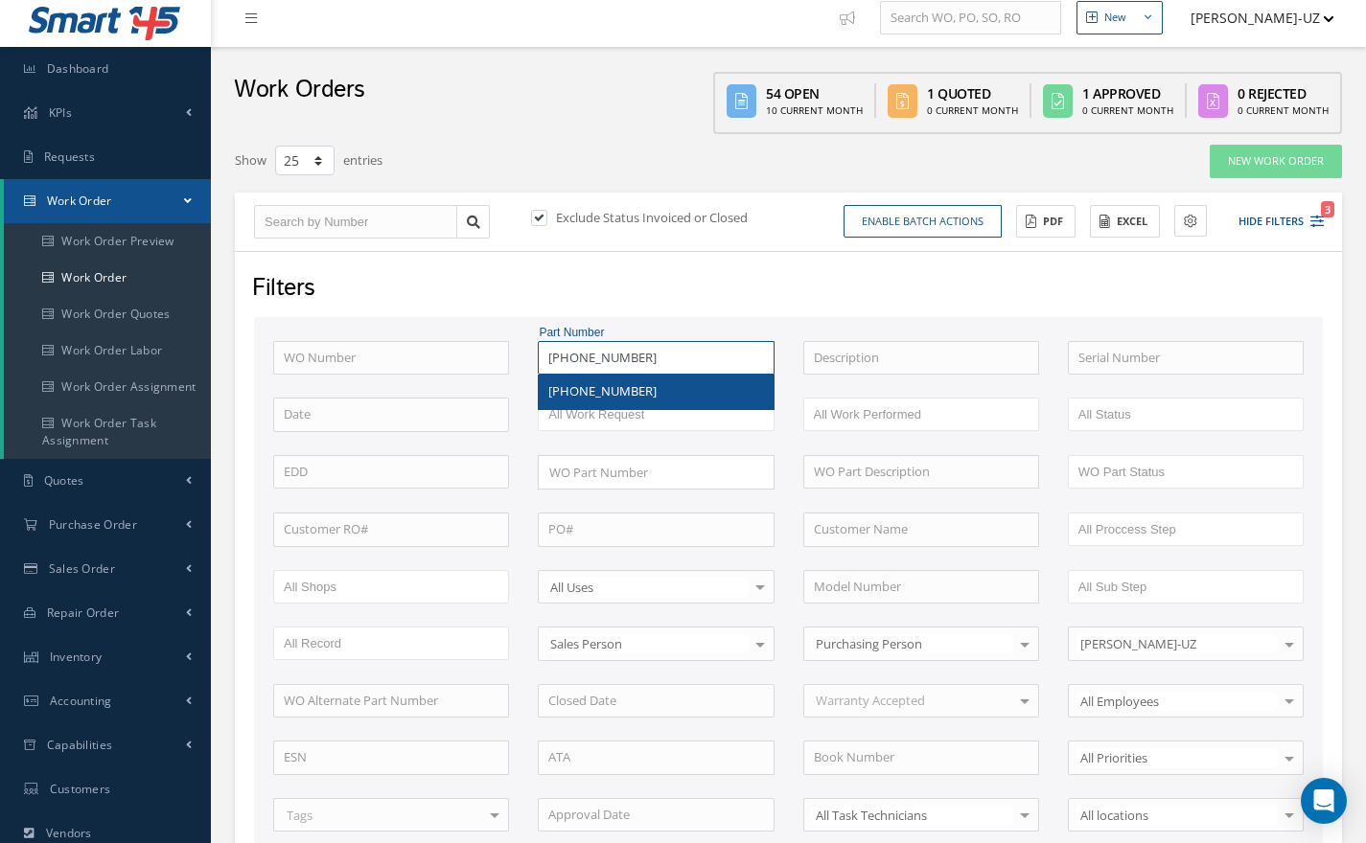
type input "[PHONE_NUMBER]"
click at [581, 392] on span "[PHONE_NUMBER]" at bounding box center [602, 390] width 108 height 17
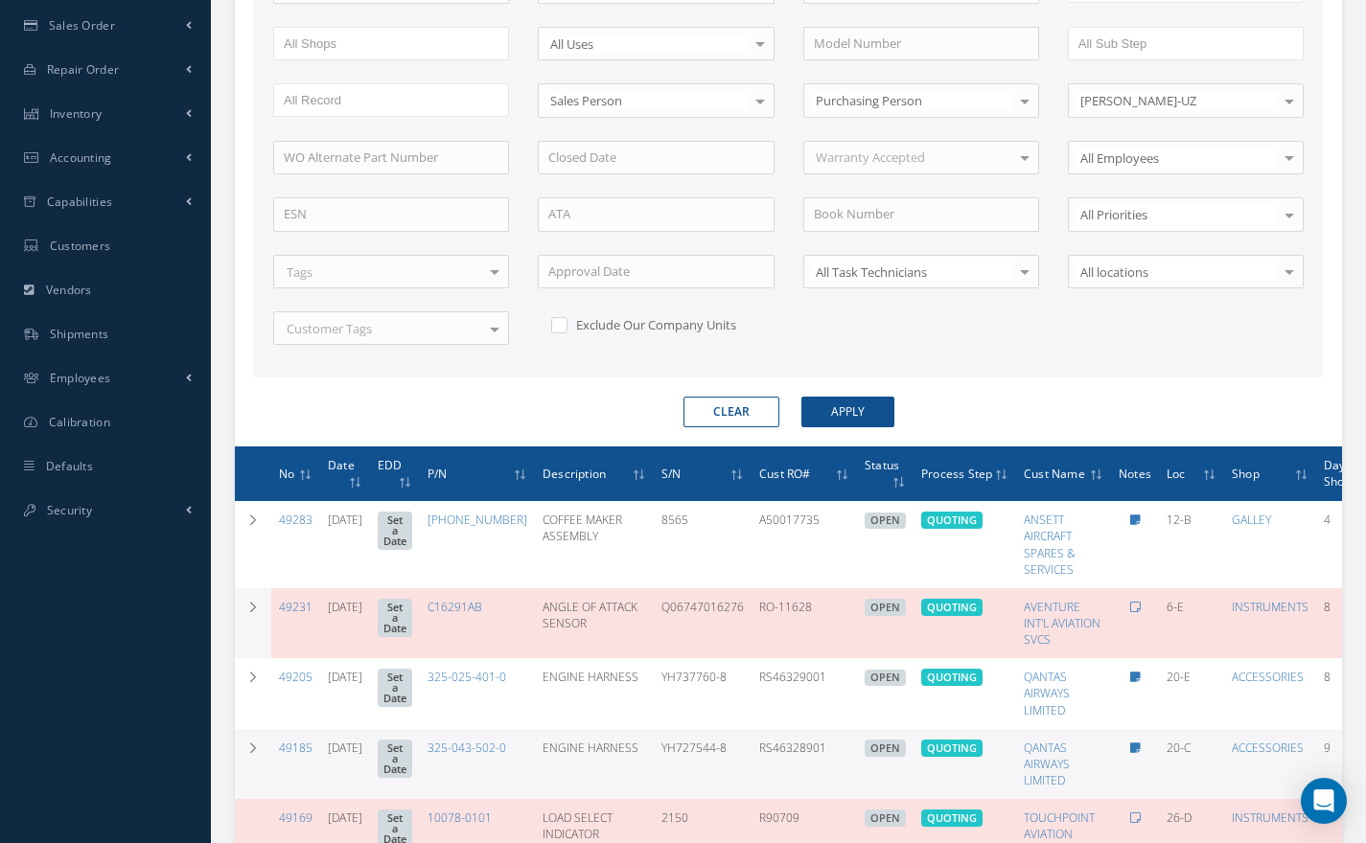
scroll to position [556, 0]
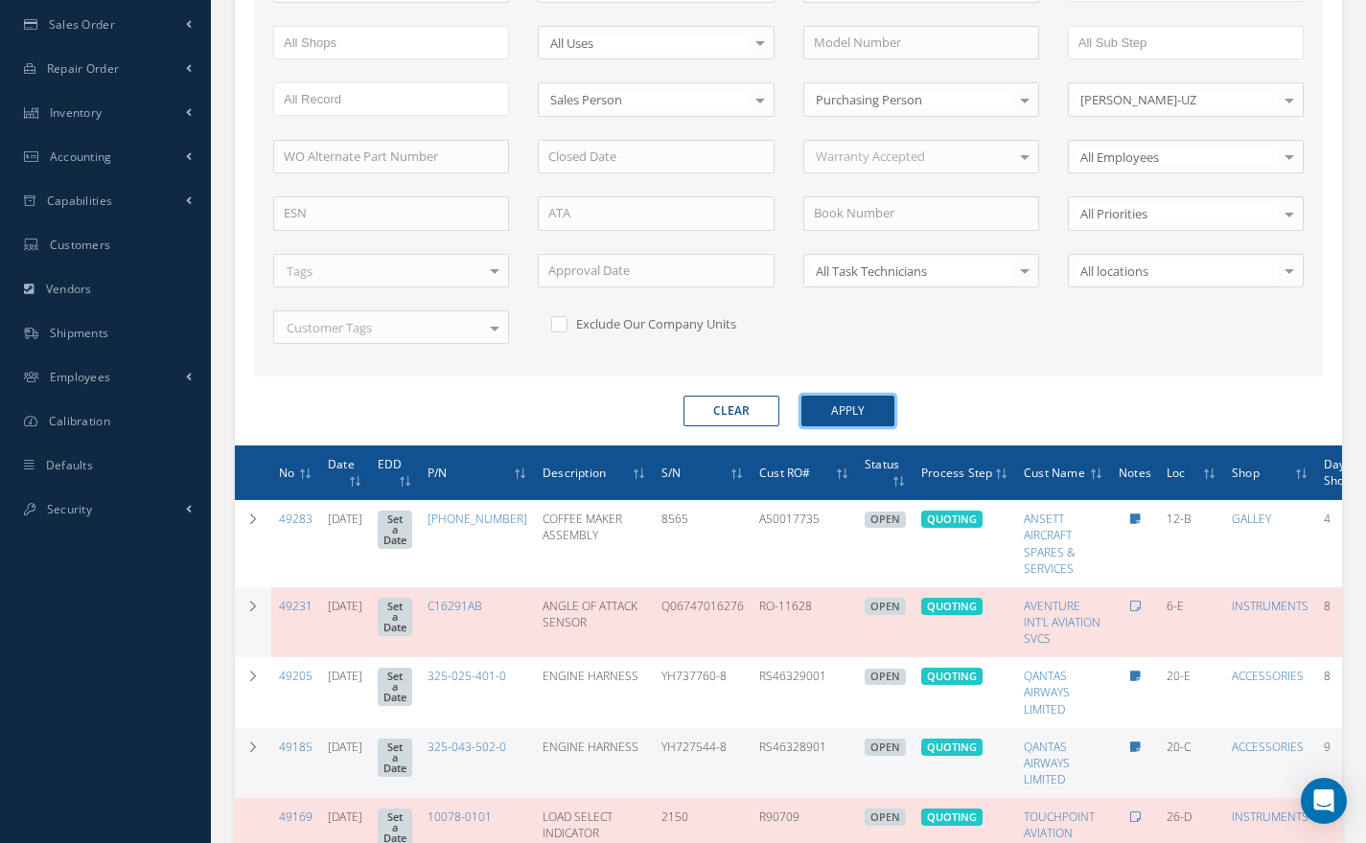
click at [856, 406] on button "Apply" at bounding box center [847, 411] width 93 height 31
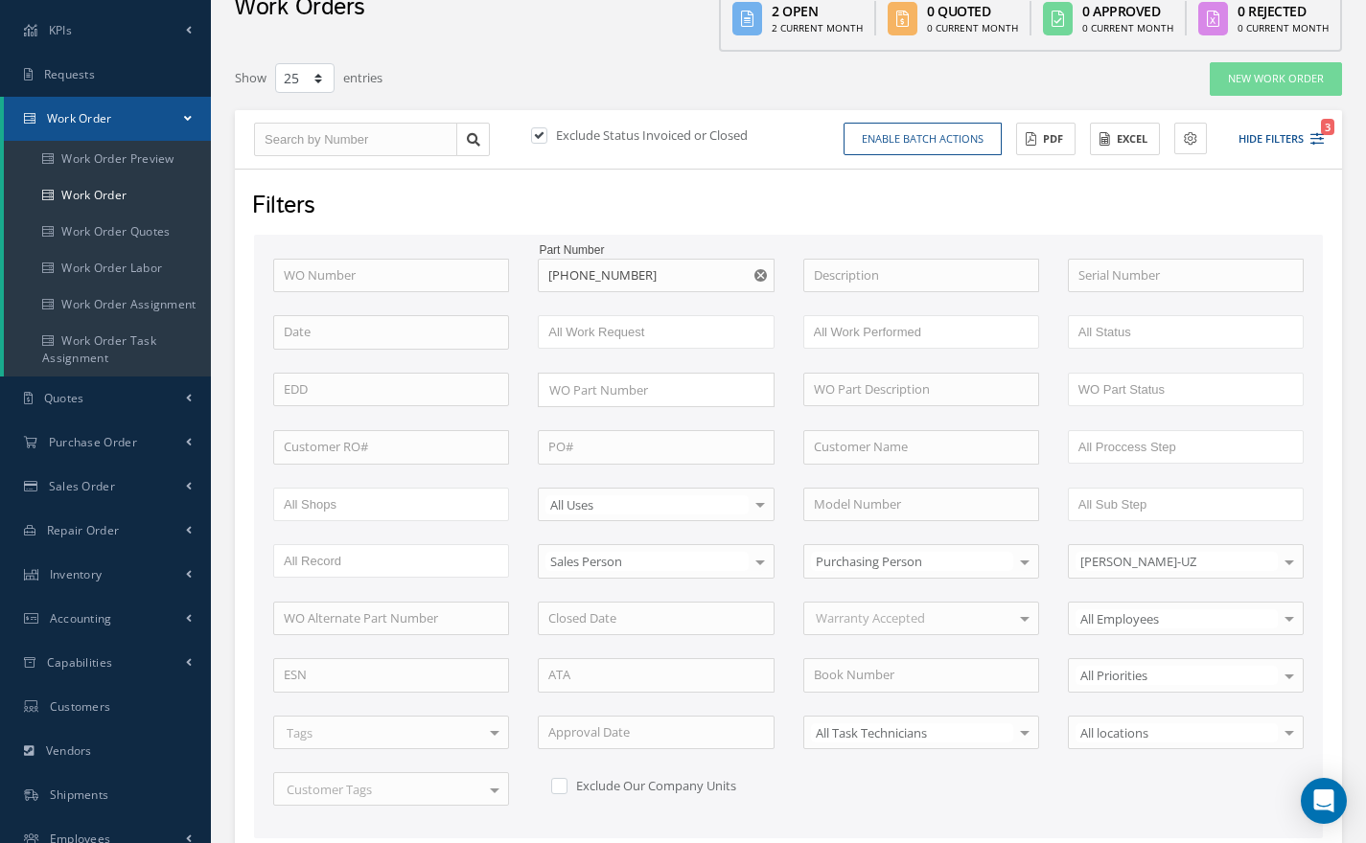
scroll to position [92, 0]
click at [762, 271] on use "Reset" at bounding box center [760, 277] width 12 height 12
click at [1118, 450] on input "text" at bounding box center [1139, 449] width 122 height 24
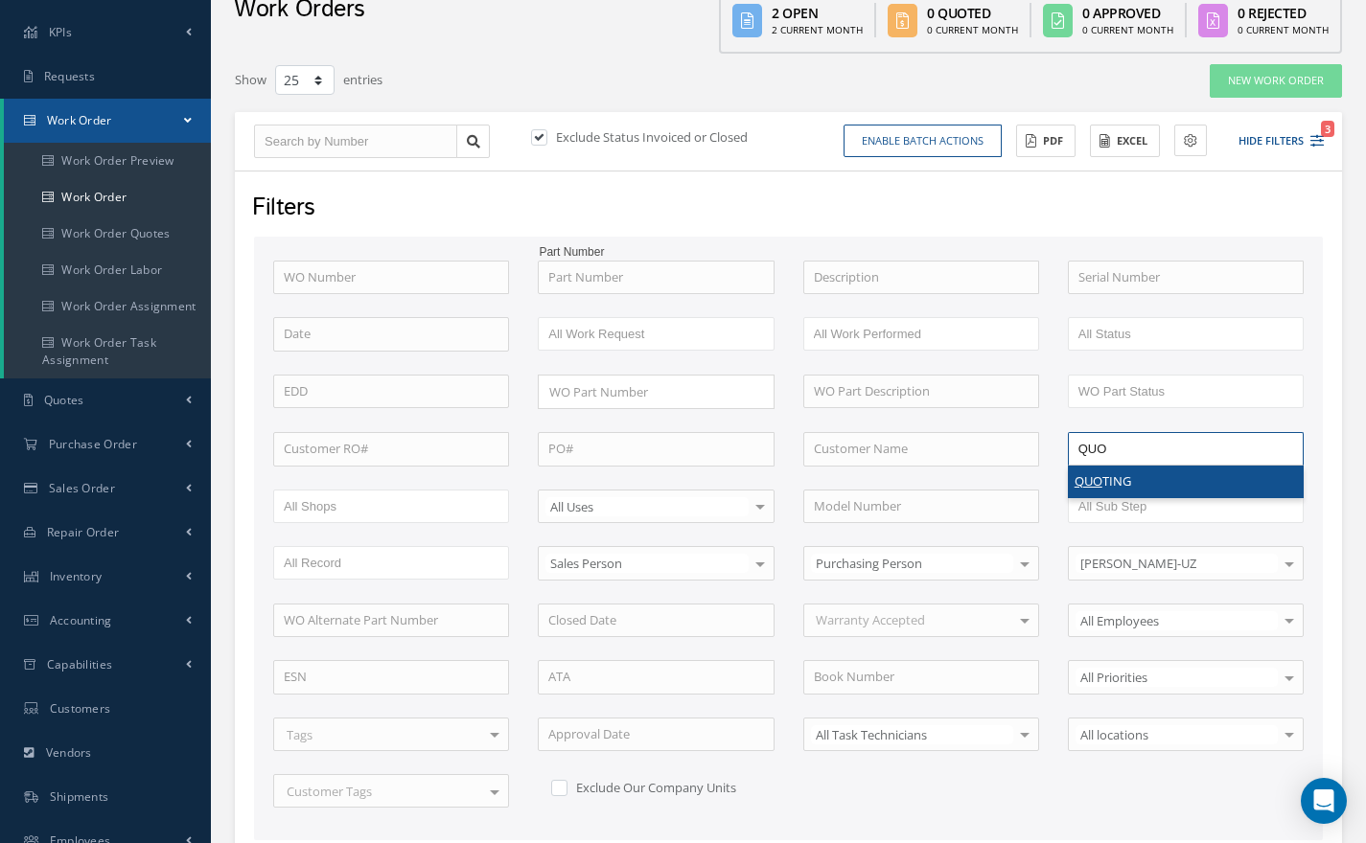
type input "QUO"
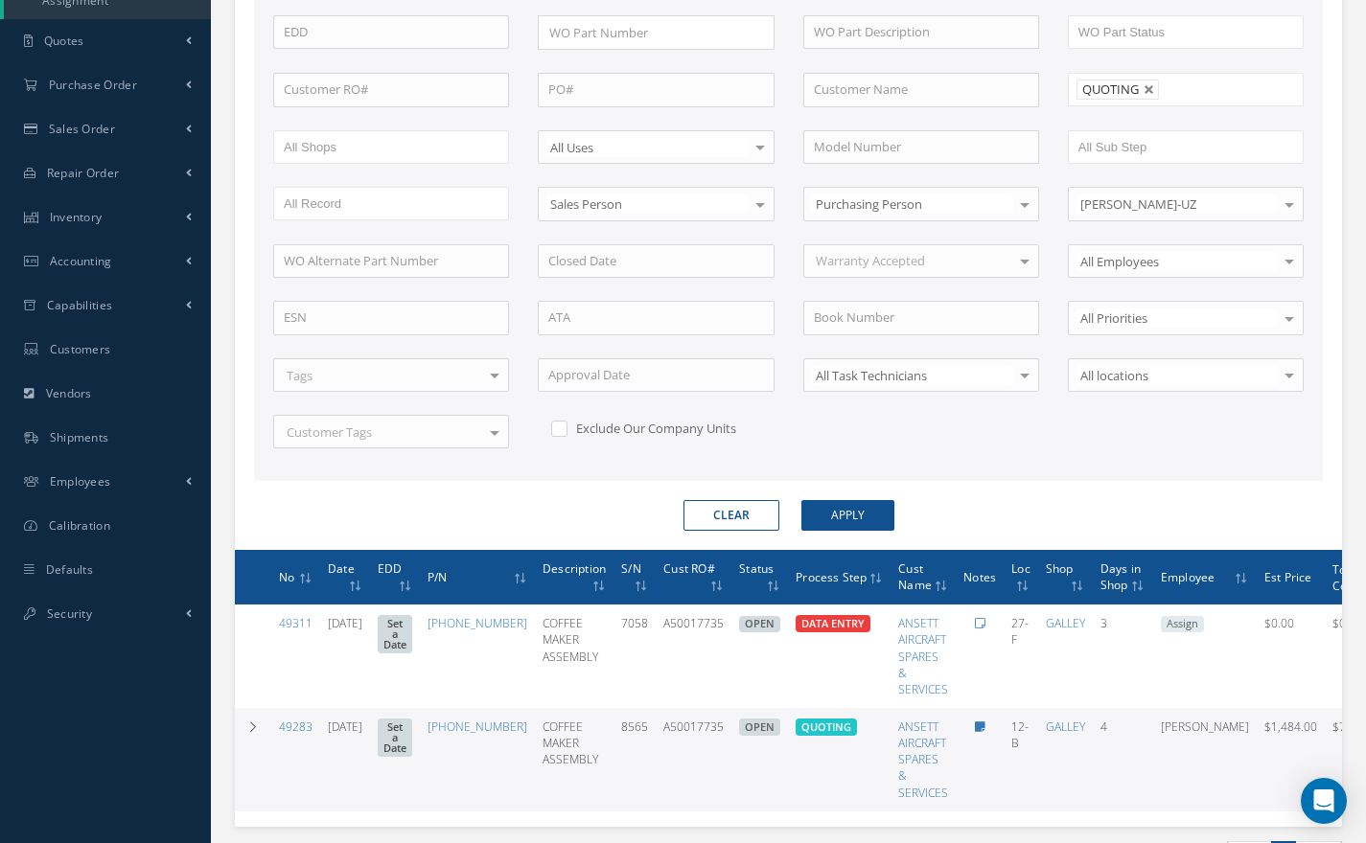
scroll to position [455, 0]
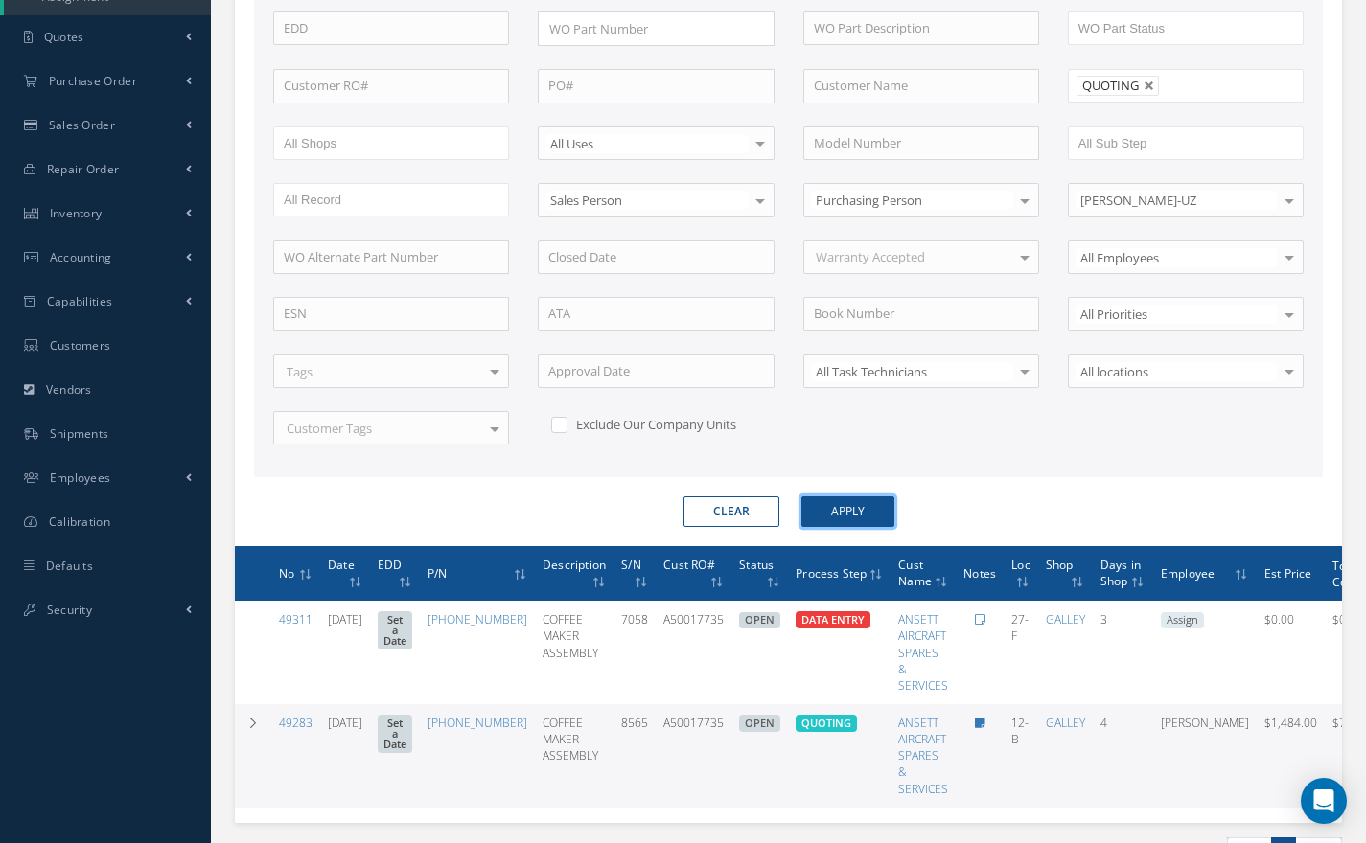
click at [868, 507] on button "Apply" at bounding box center [847, 511] width 93 height 31
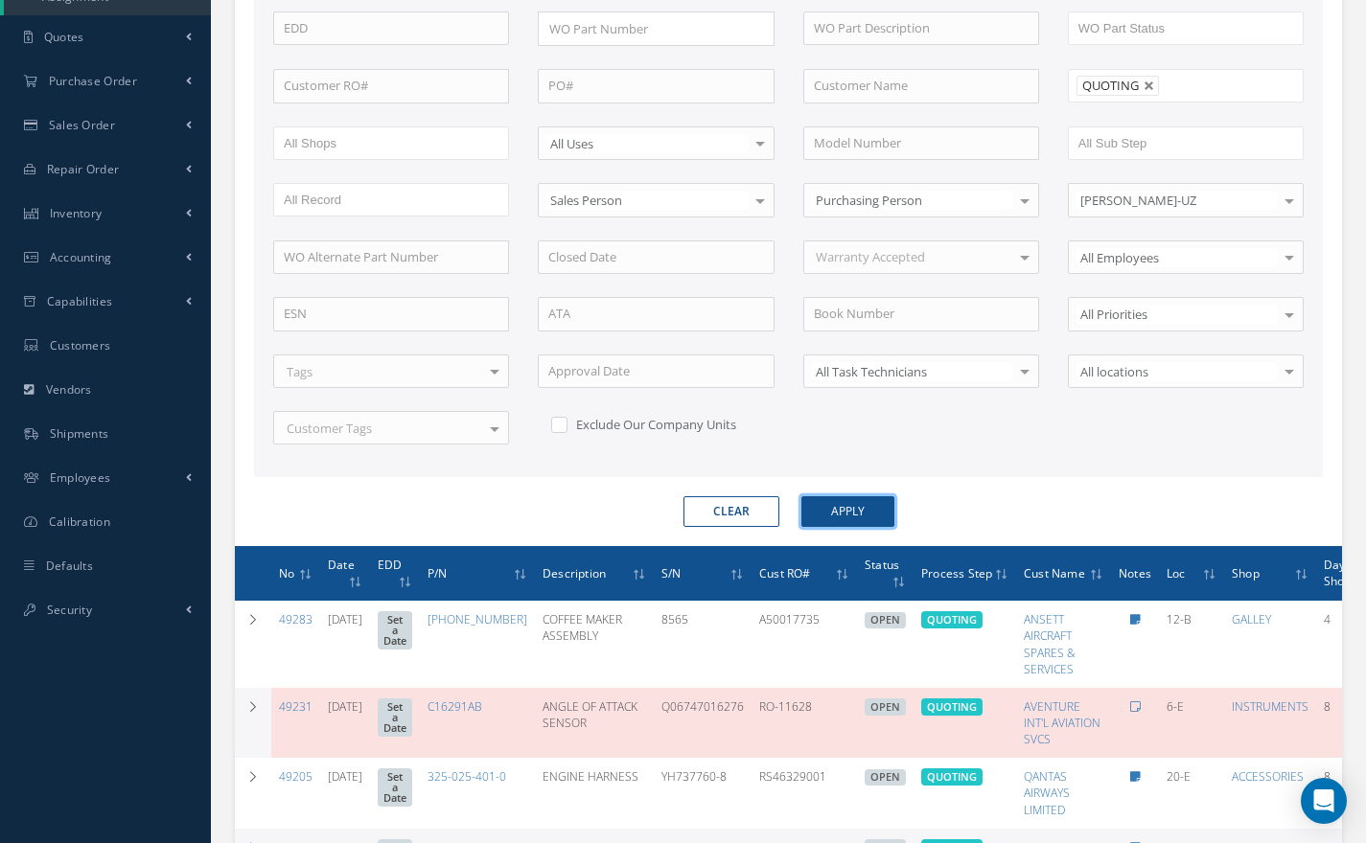
scroll to position [569, 0]
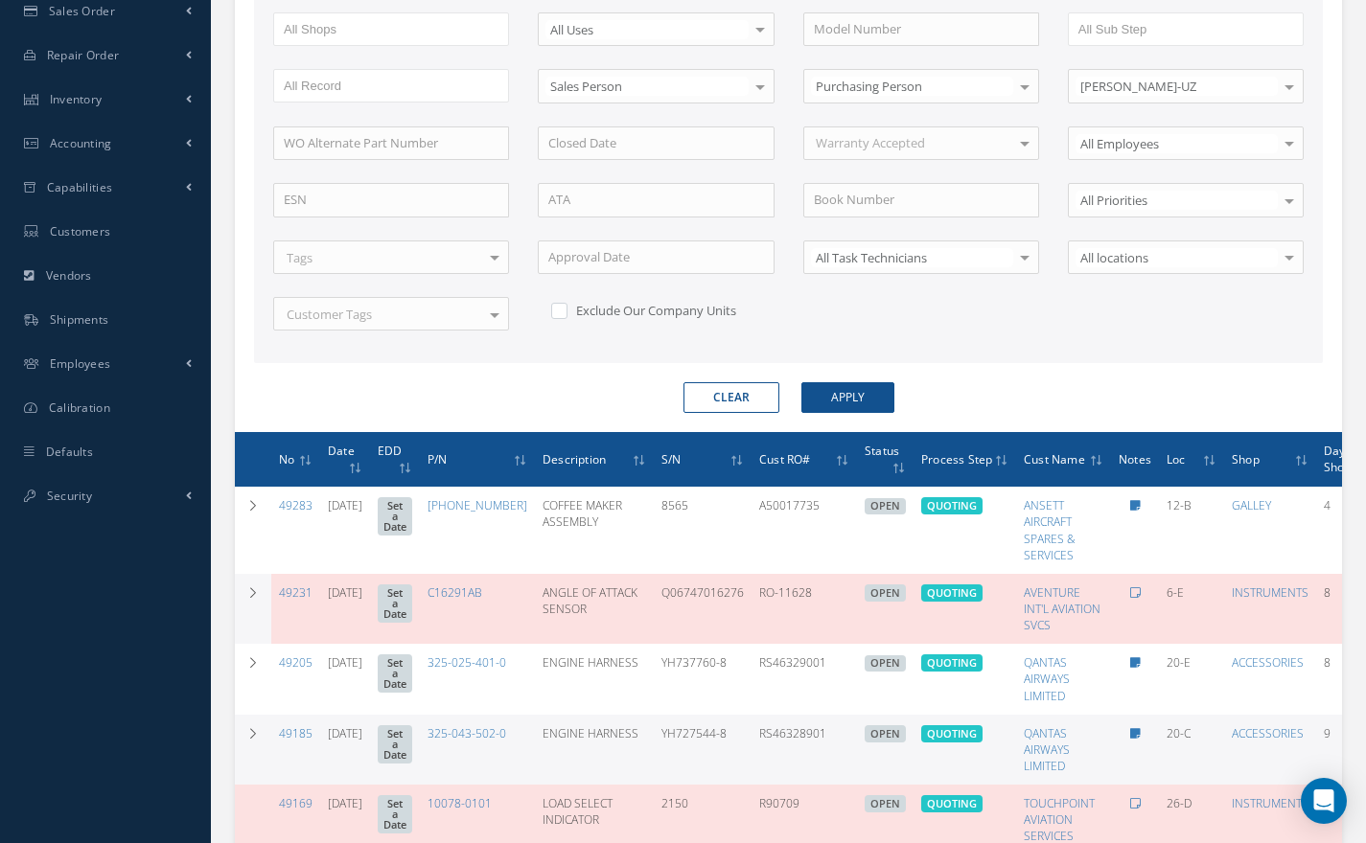
click at [1023, 462] on span "Cust Name" at bounding box center [1053, 458] width 61 height 18
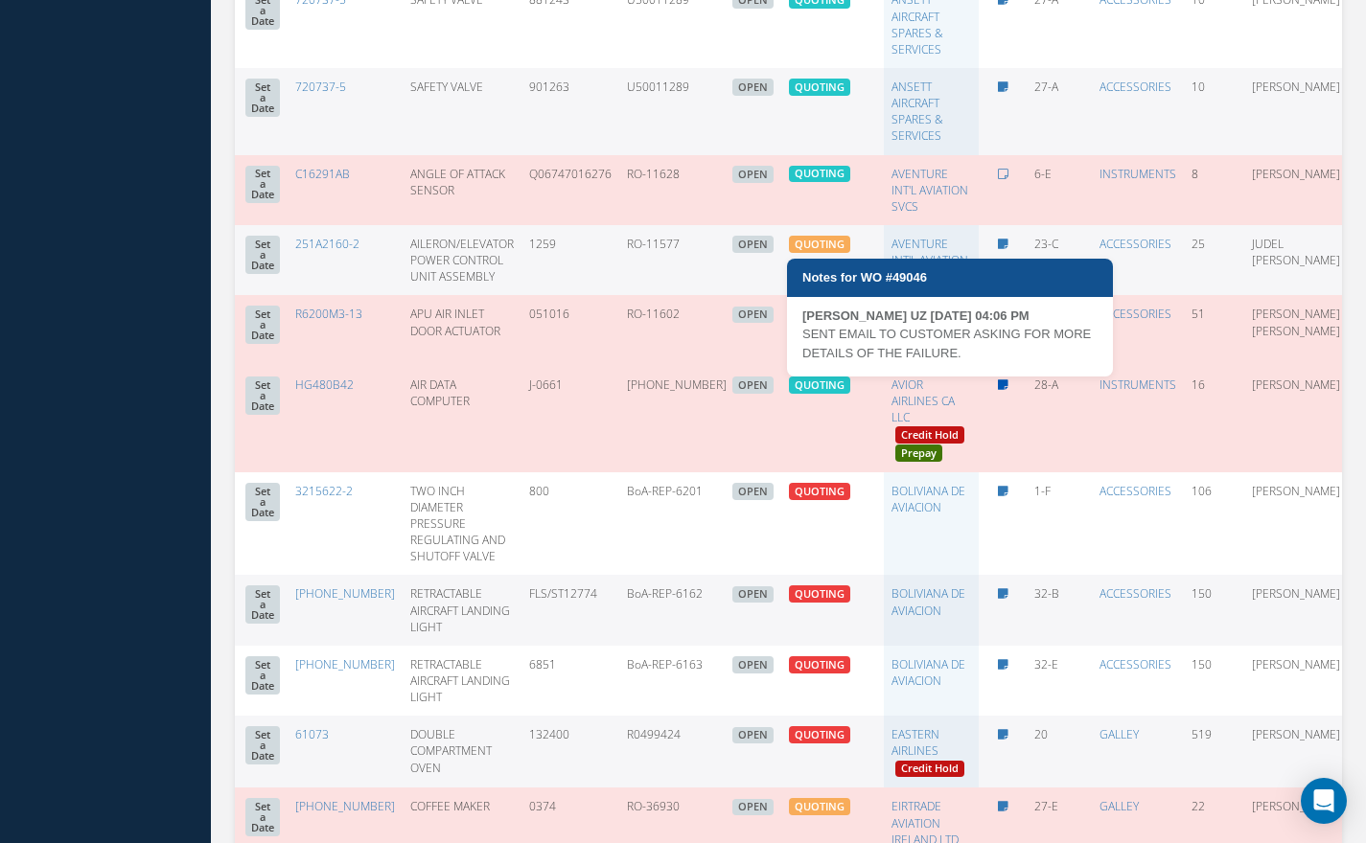
scroll to position [0, 236]
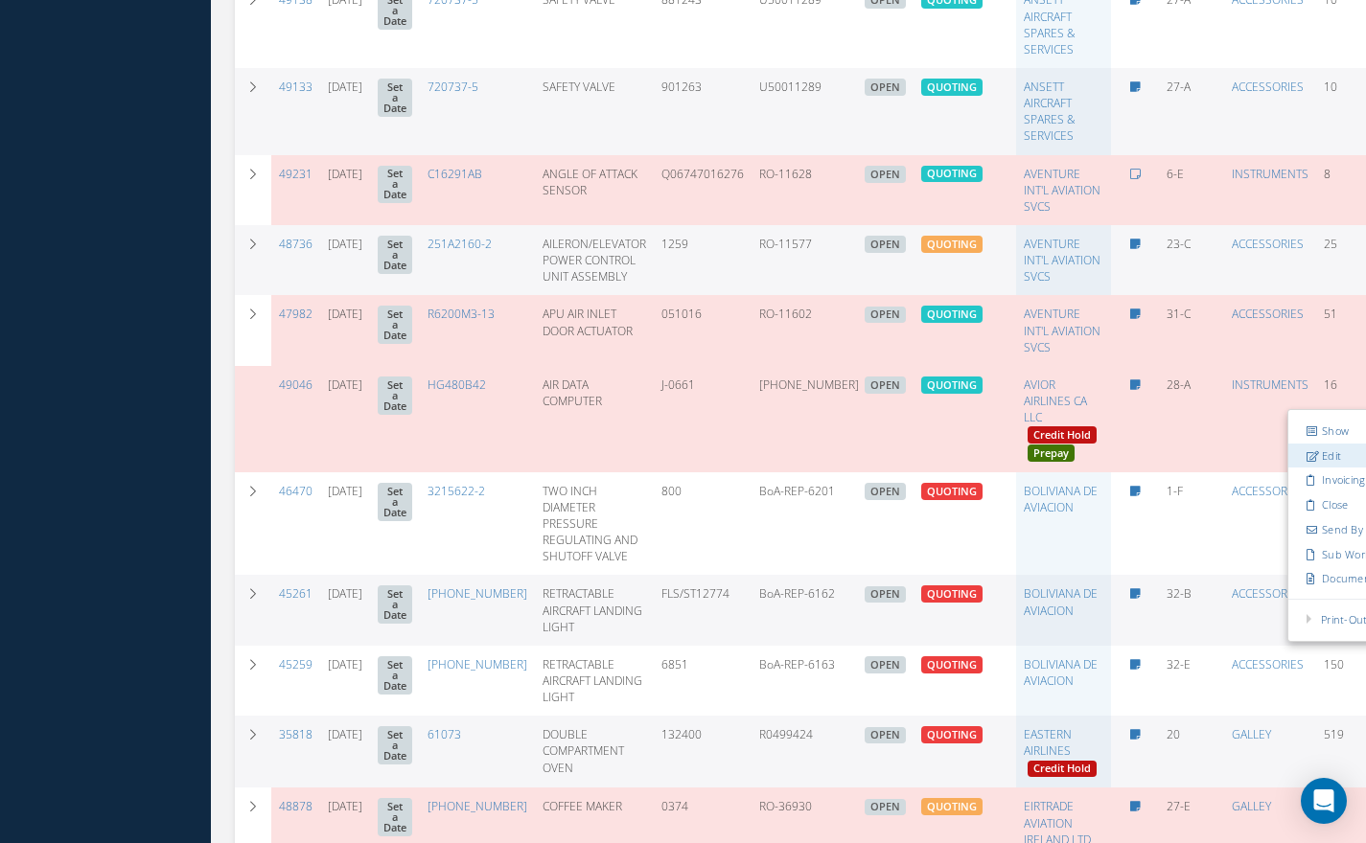
click at [1288, 457] on link "Edit" at bounding box center [1363, 456] width 151 height 25
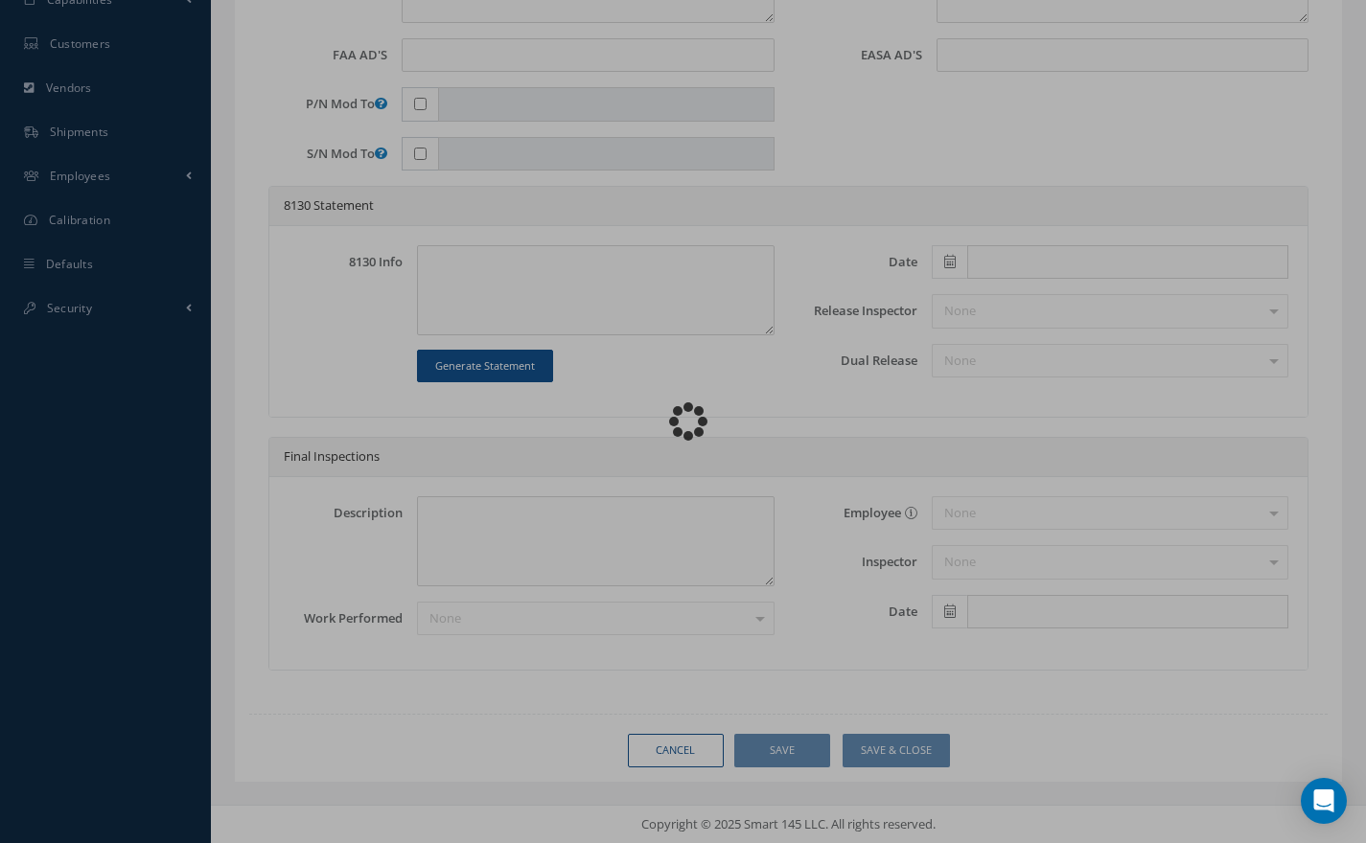
type input "HG480B42"
type input "28-A"
type input "[DATE]"
type input "AIR DATA COMPUTER"
type input "[PHONE_NUMBER]"
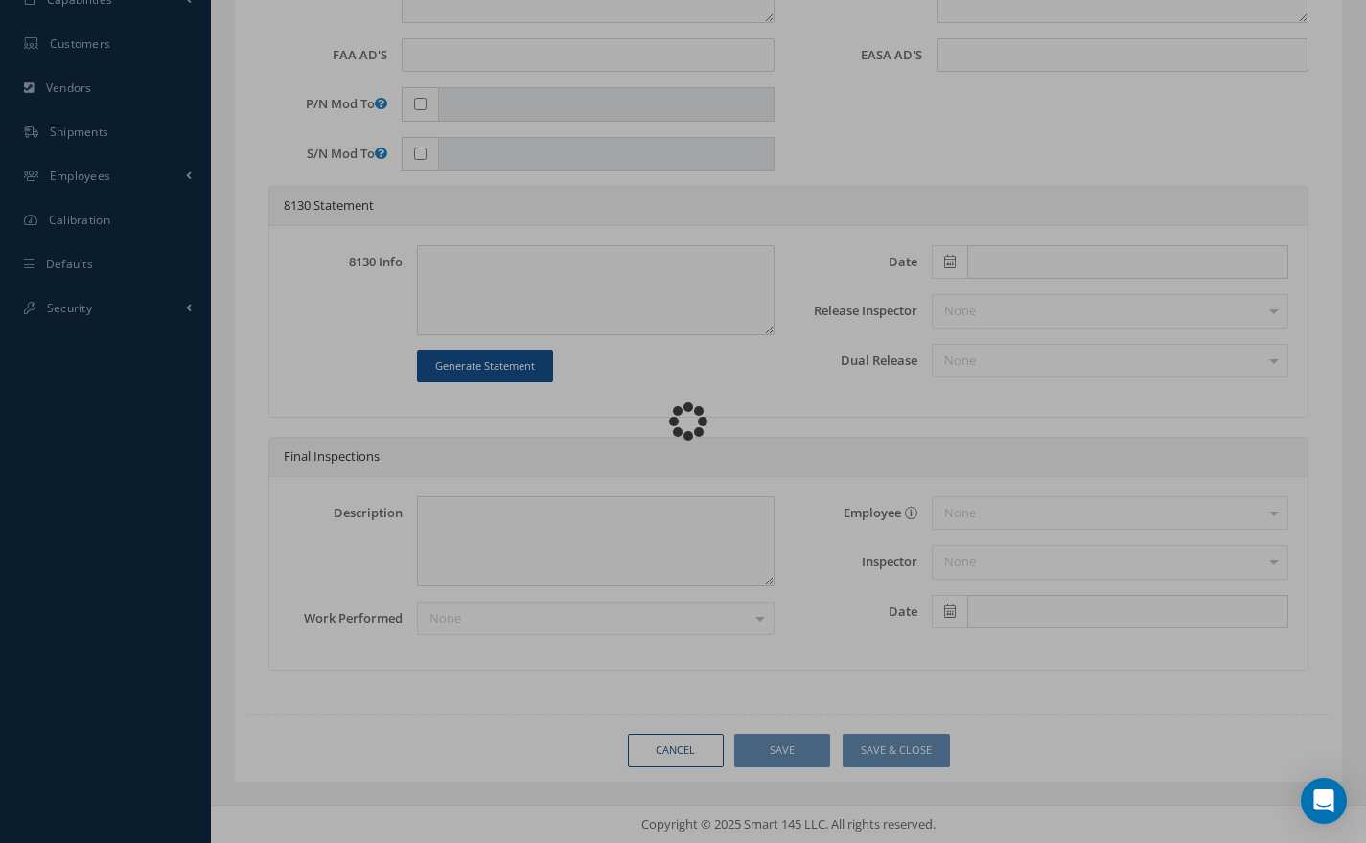
type input "J-0661"
type textarea "NONE"
type textarea "PLEASE SEE R.O. FOR DETAILS"
type textarea "NO VISUAL DAMAGE"
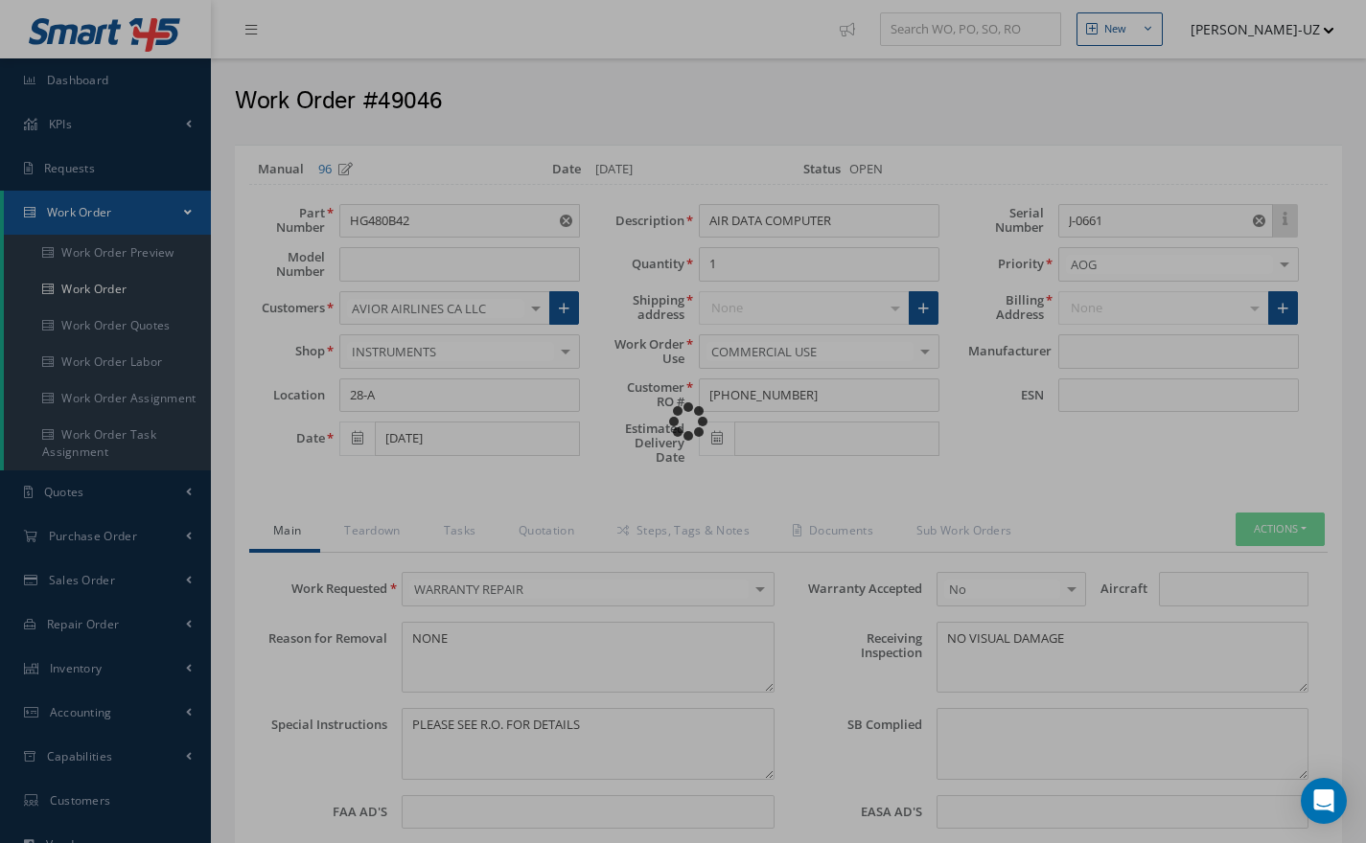
type input "HONEYWELL"
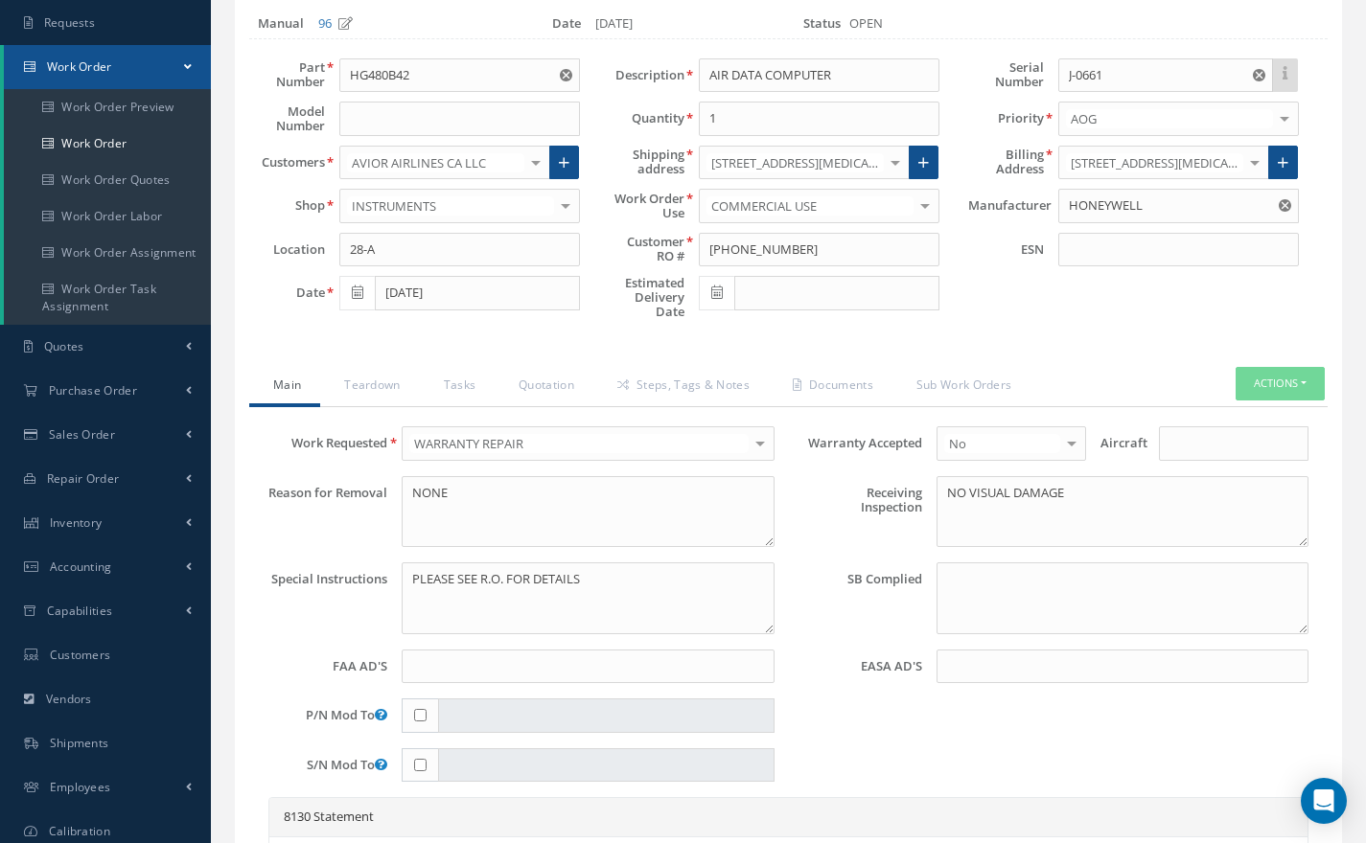
scroll to position [147, 0]
click at [696, 374] on link "Steps, Tags & Notes" at bounding box center [680, 386] width 175 height 40
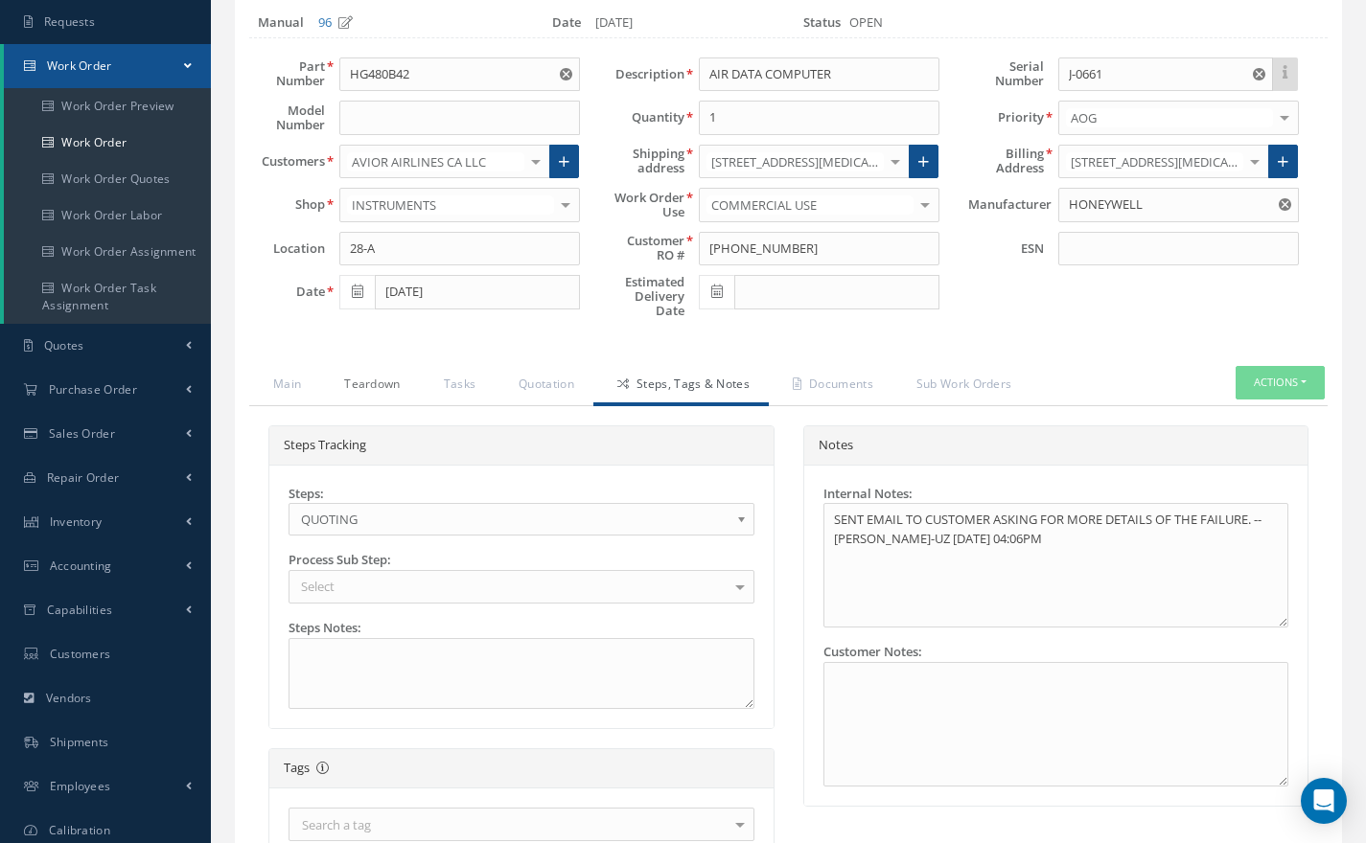
click at [363, 392] on link "Teardown" at bounding box center [369, 386] width 99 height 40
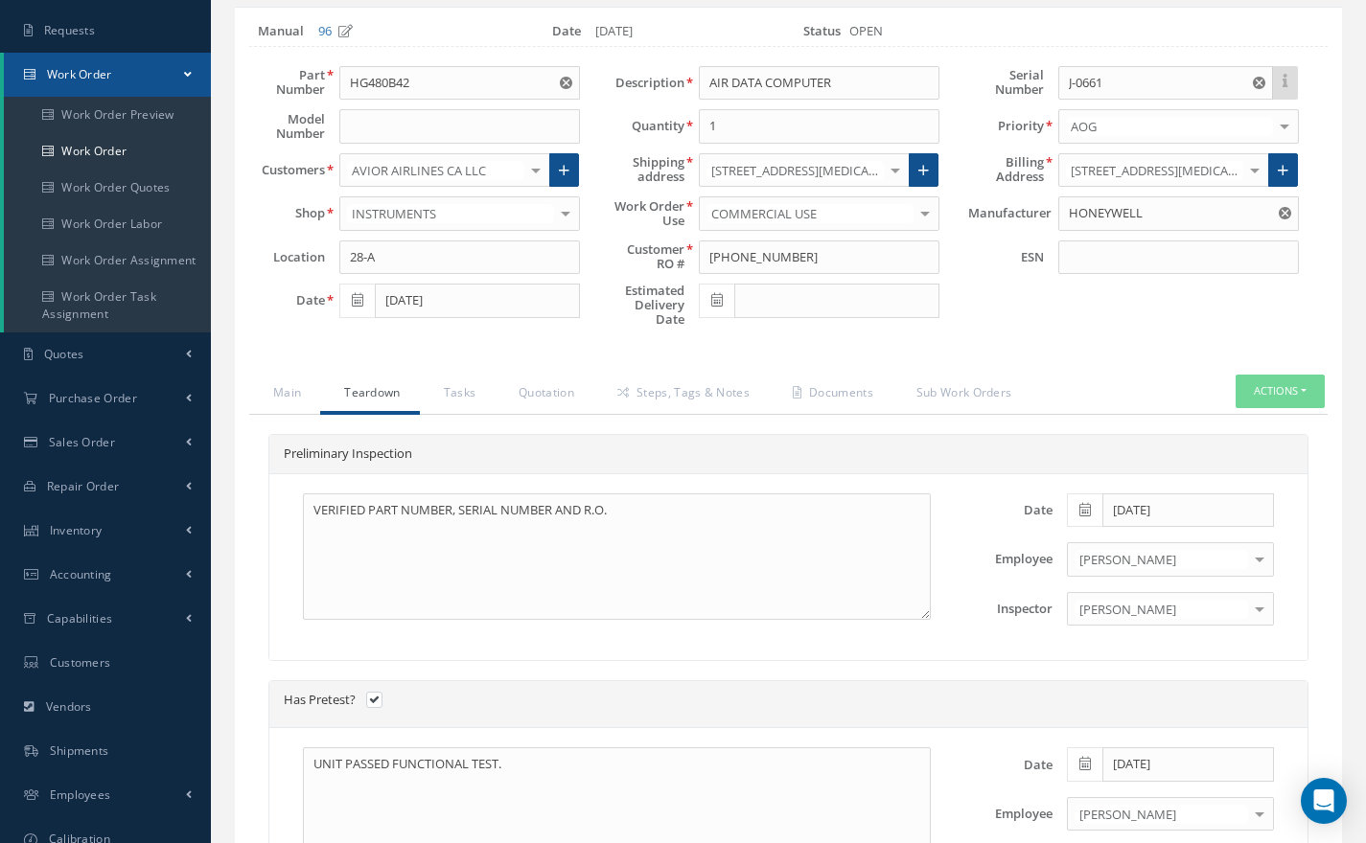
scroll to position [73, 0]
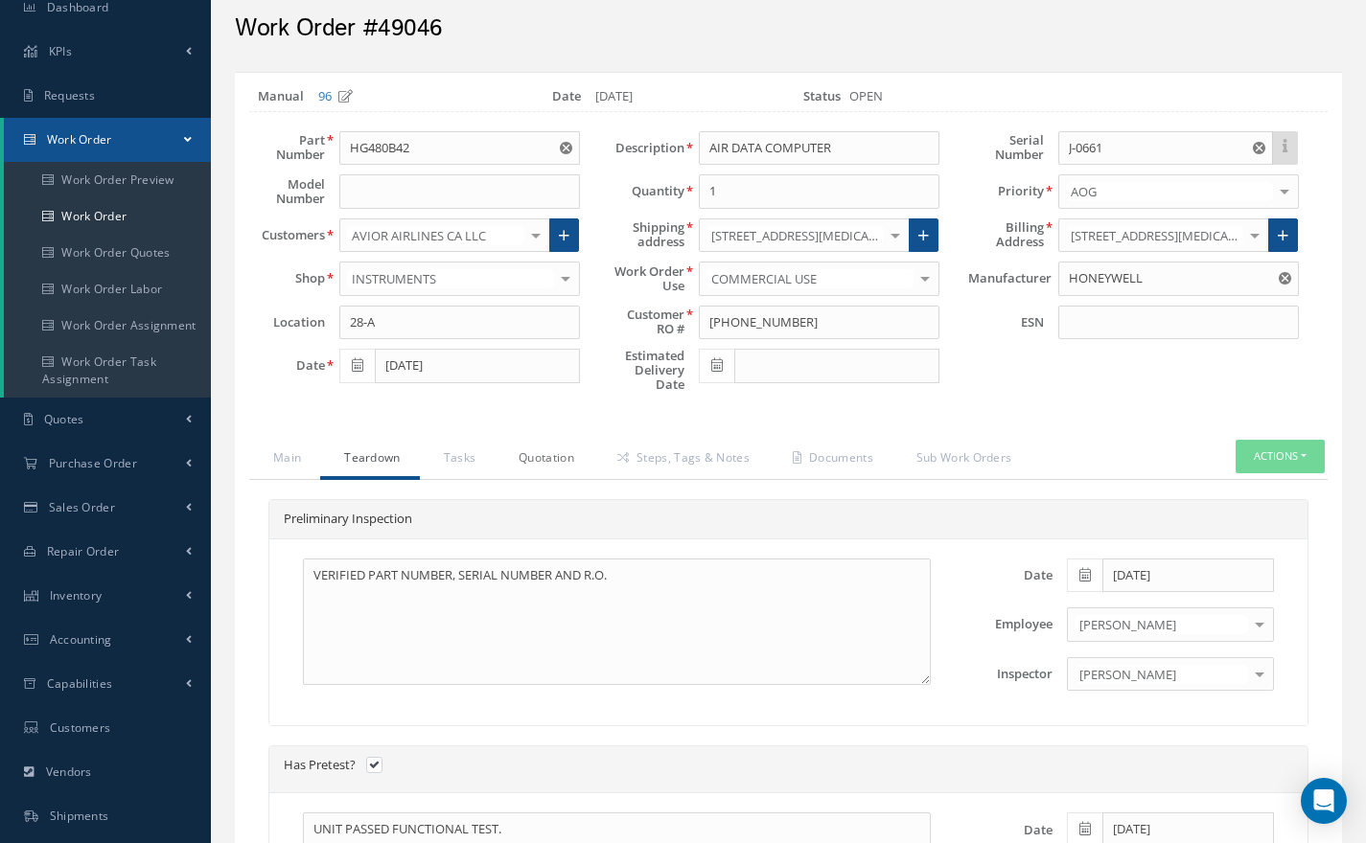
click at [561, 462] on link "Quotation" at bounding box center [543, 460] width 99 height 40
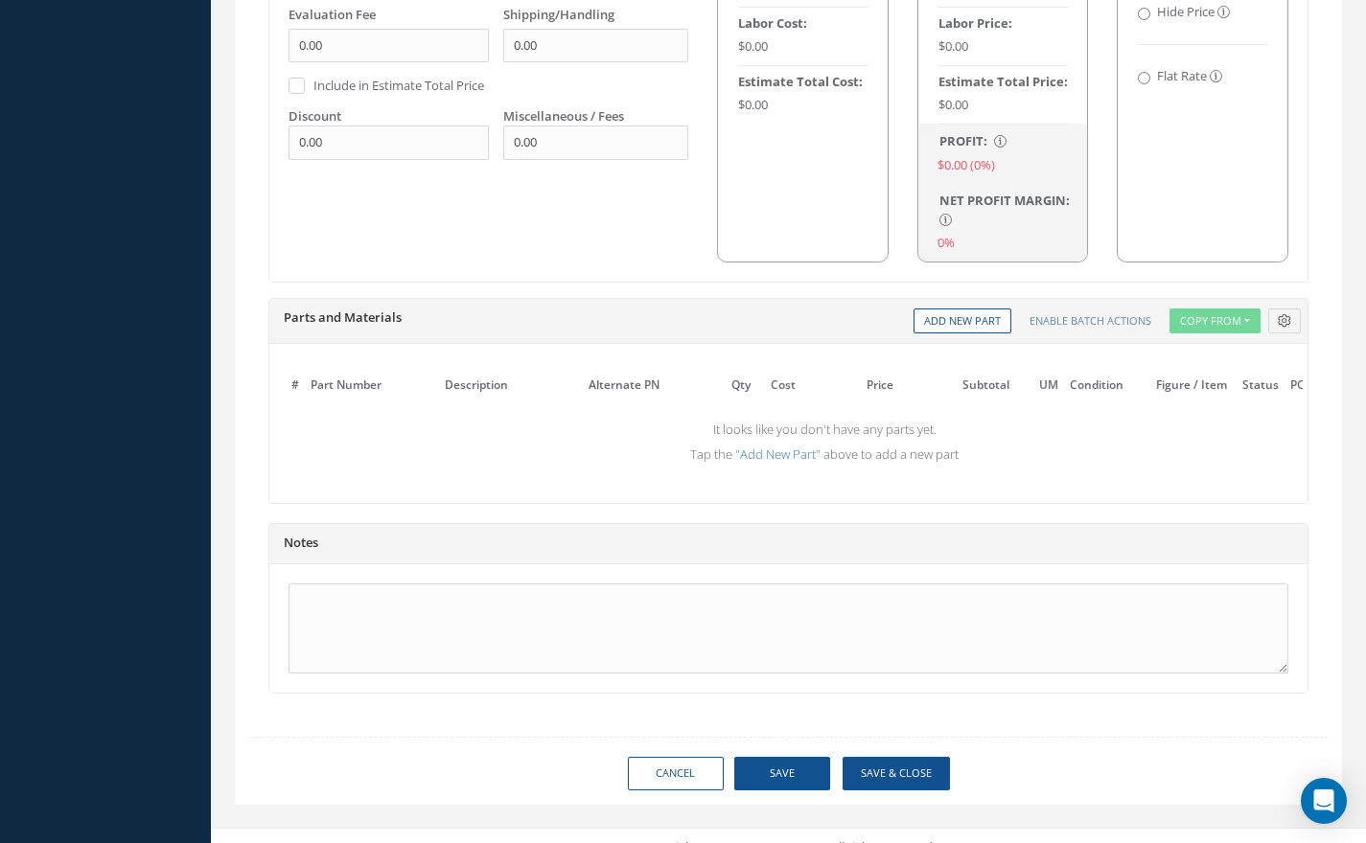
scroll to position [1252, 0]
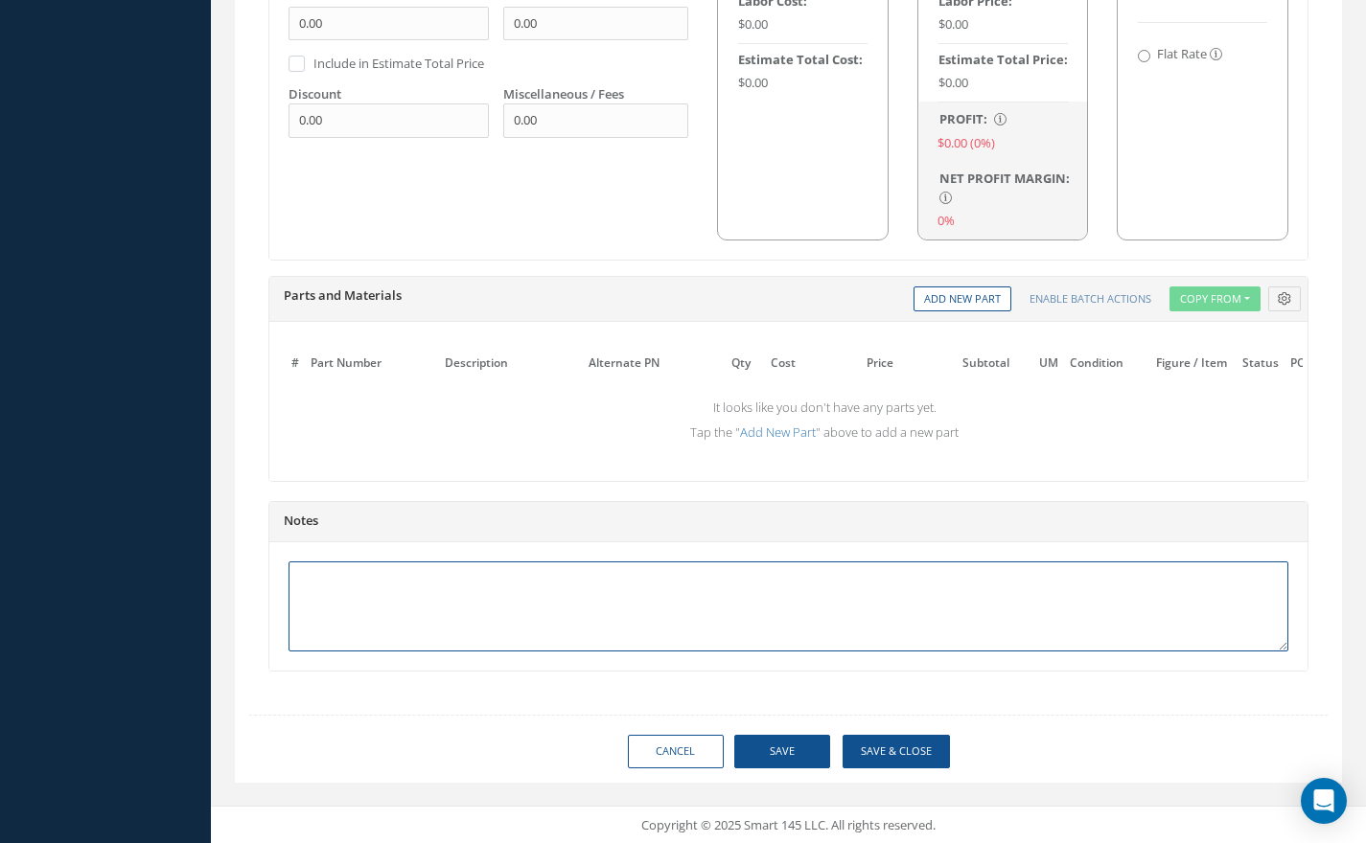
click at [355, 595] on textarea at bounding box center [788, 607] width 1000 height 90
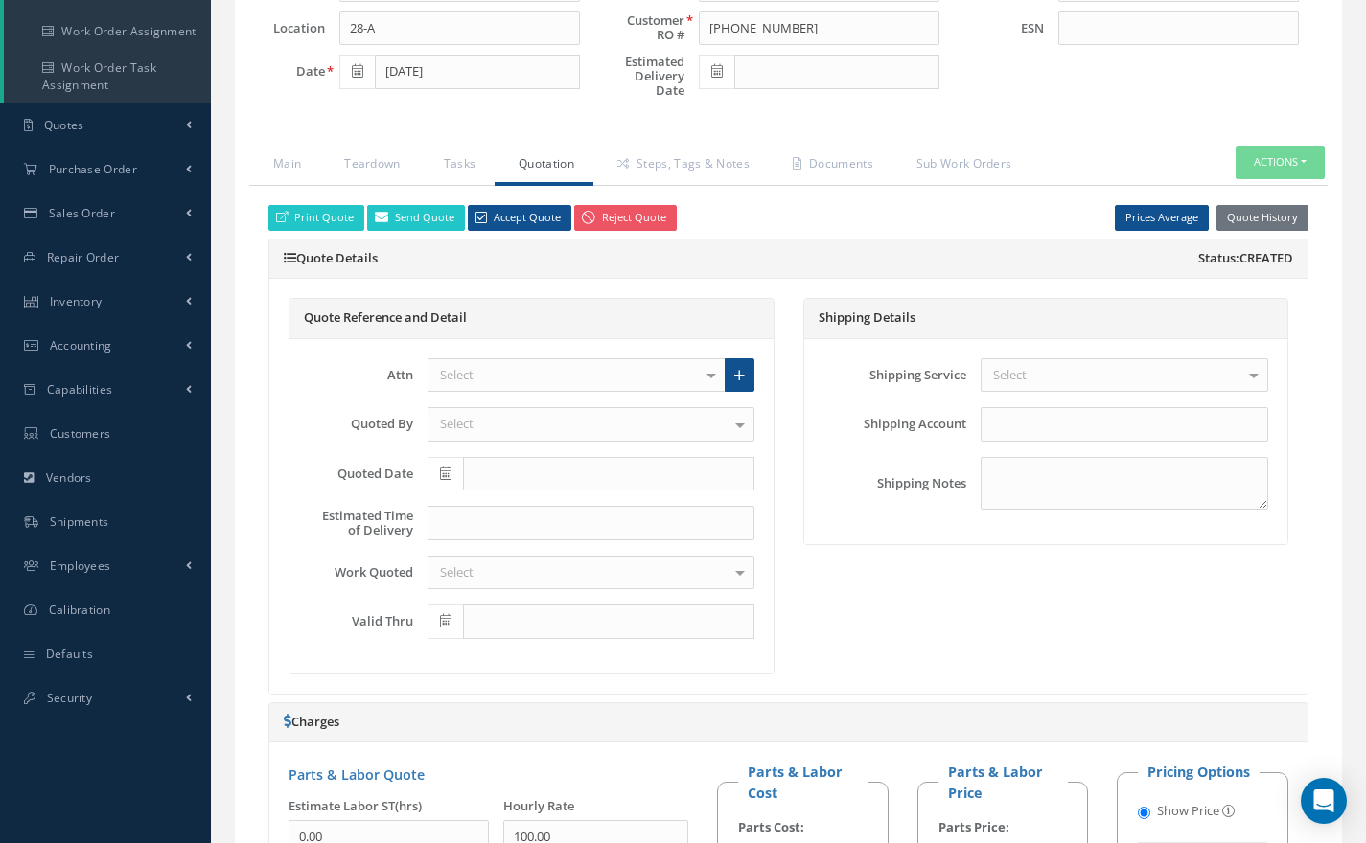
scroll to position [417, 0]
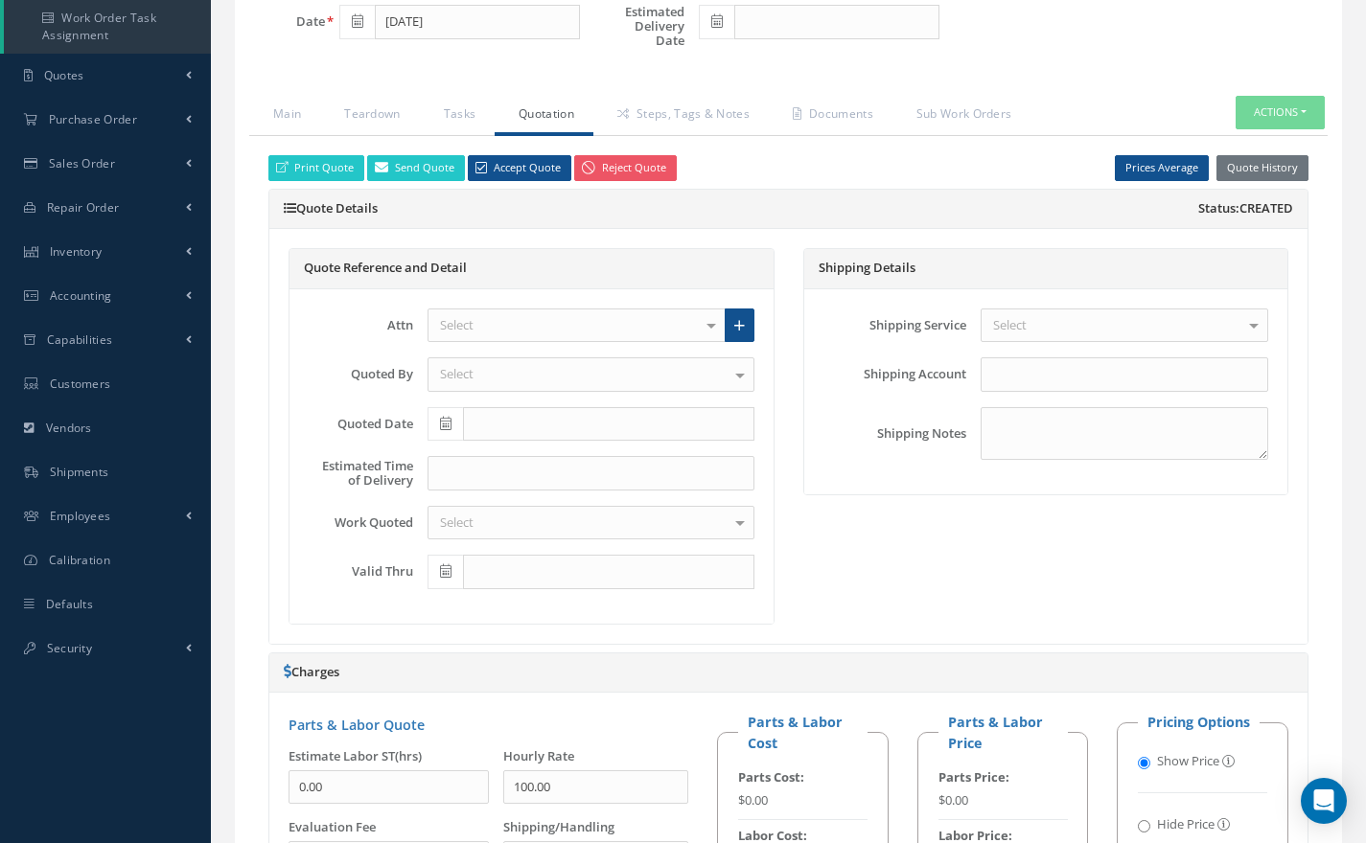
type textarea "WA"
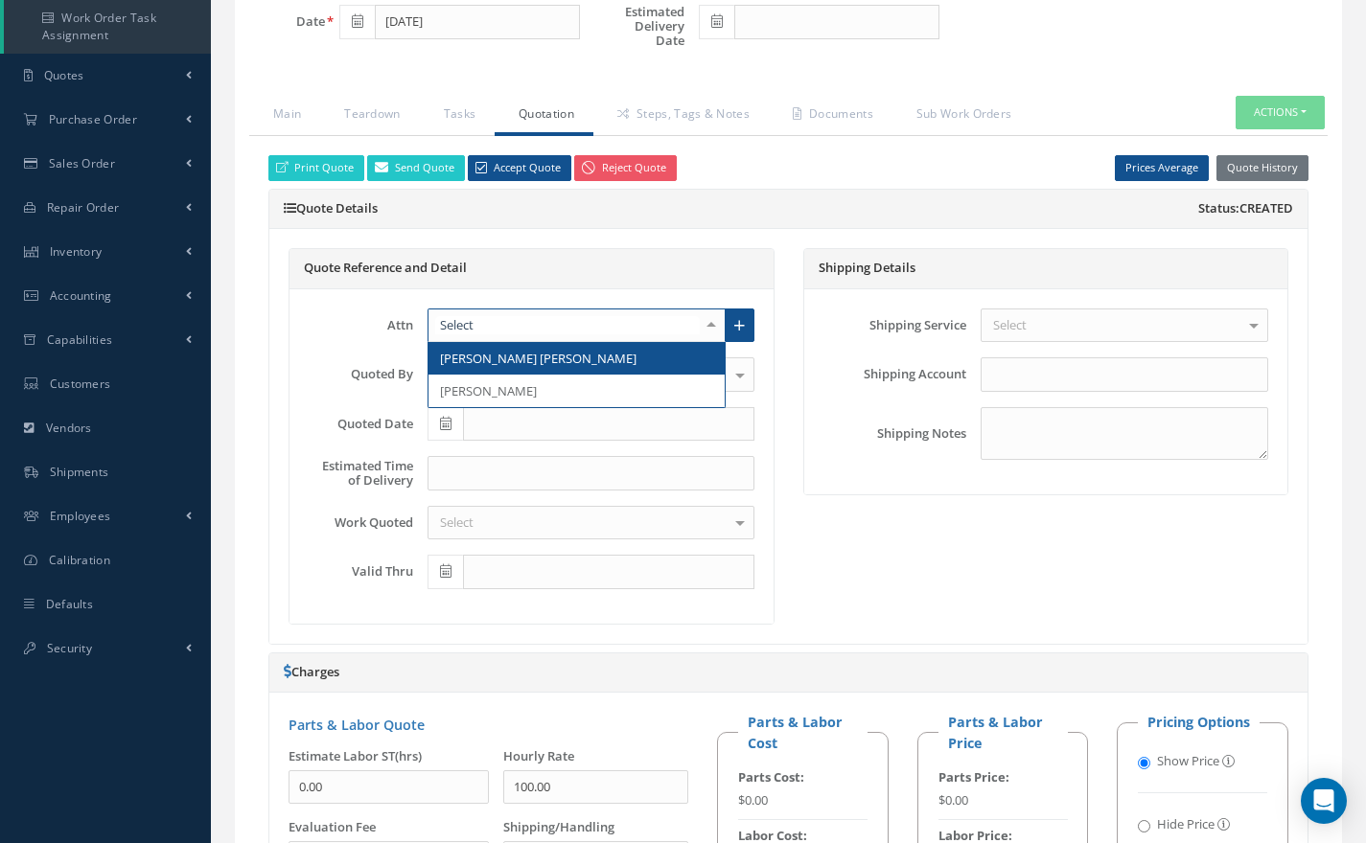
click at [509, 324] on div at bounding box center [576, 326] width 298 height 34
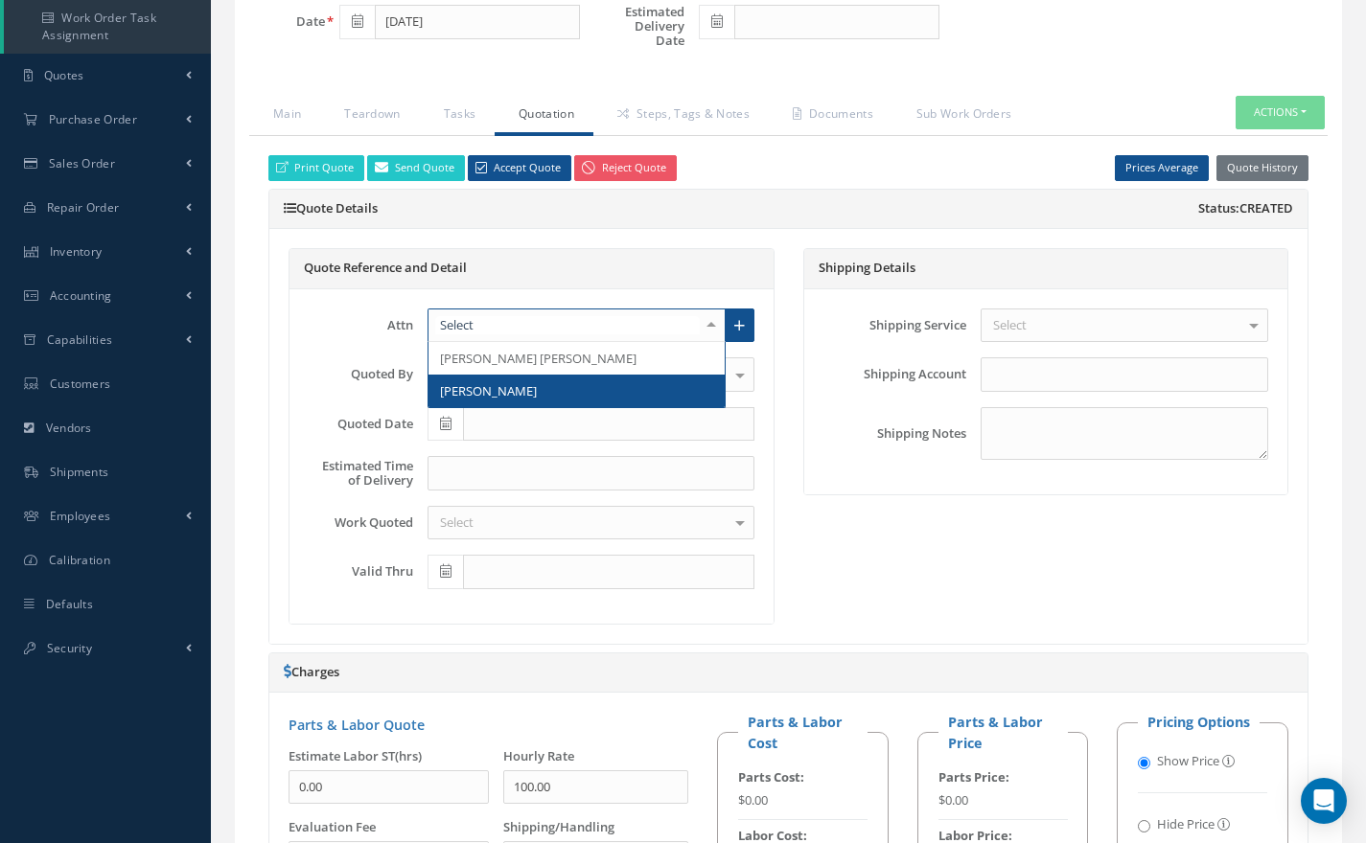
click at [467, 386] on span "Josue Marin" at bounding box center [488, 390] width 97 height 17
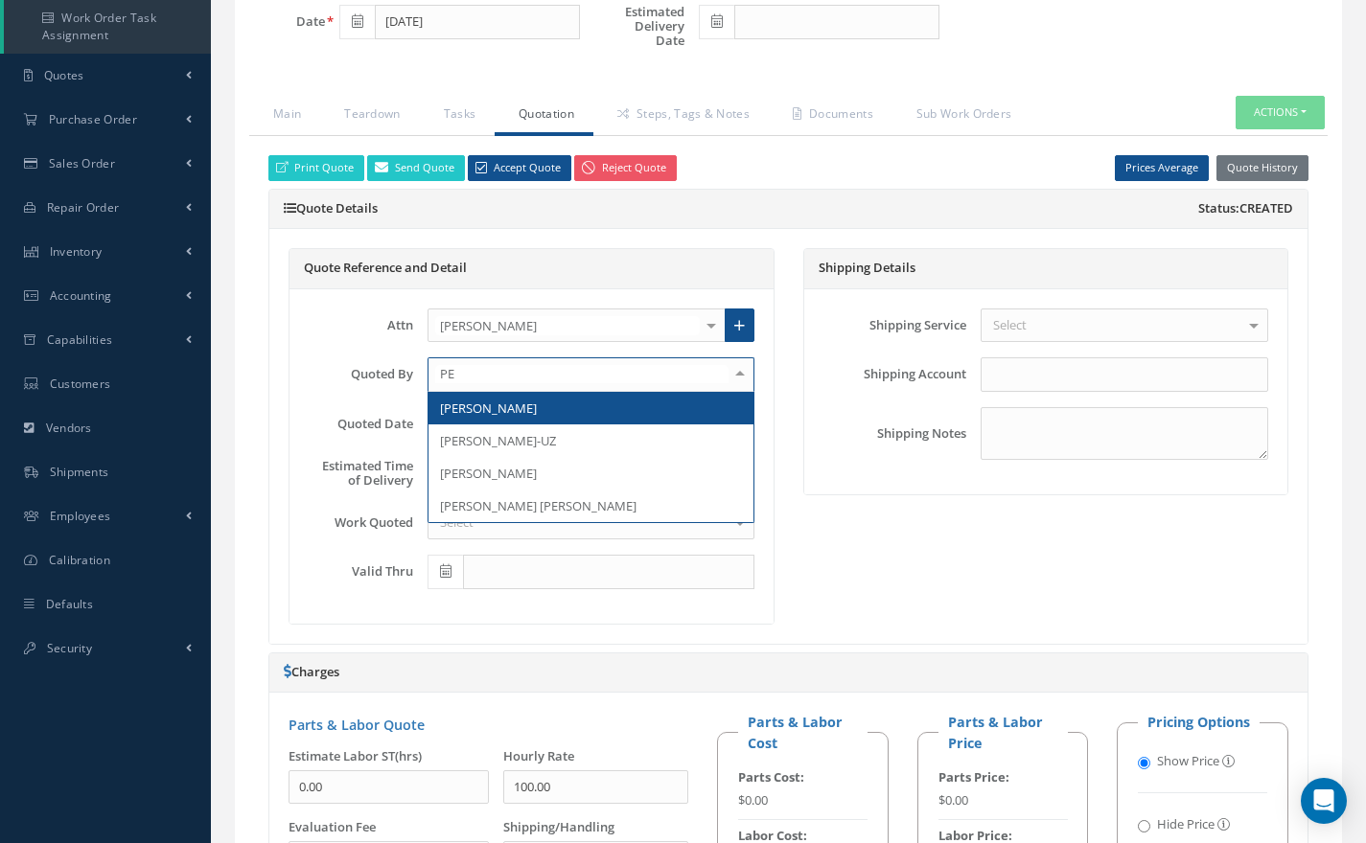
type input "PER"
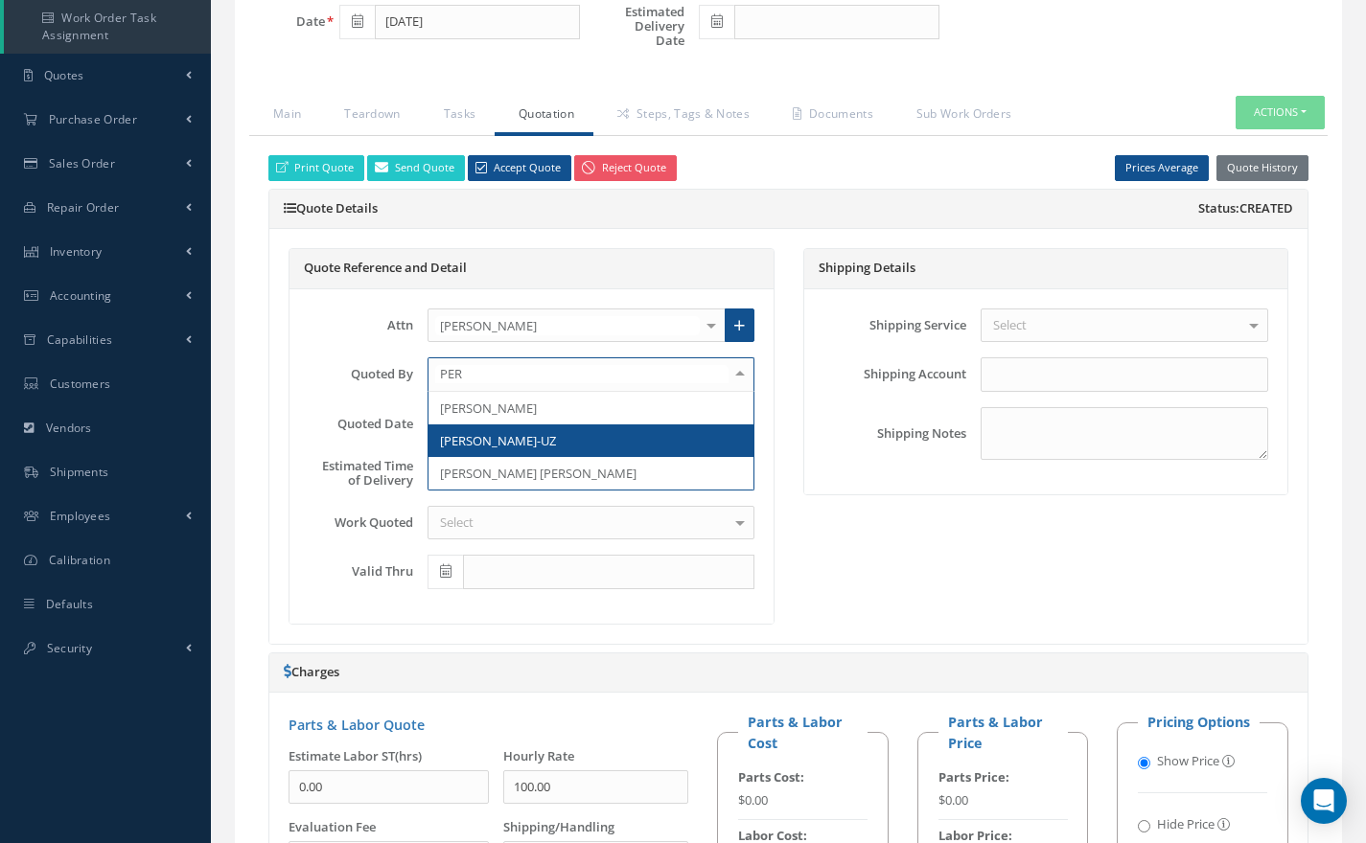
click at [483, 433] on span "[PERSON_NAME]-UZ" at bounding box center [498, 440] width 116 height 17
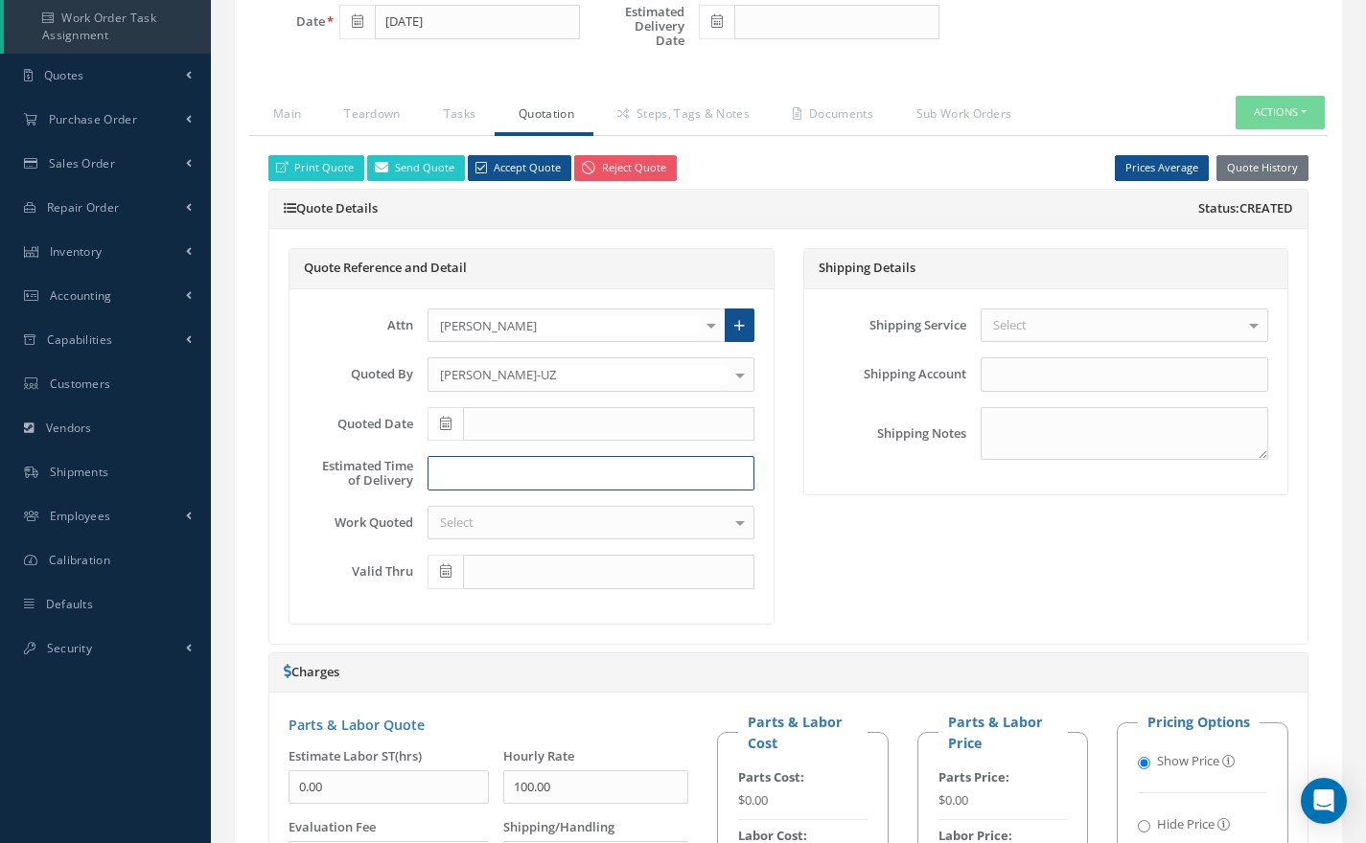
click at [451, 469] on input at bounding box center [590, 473] width 327 height 34
click at [1255, 112] on button "Actions" at bounding box center [1279, 113] width 89 height 34
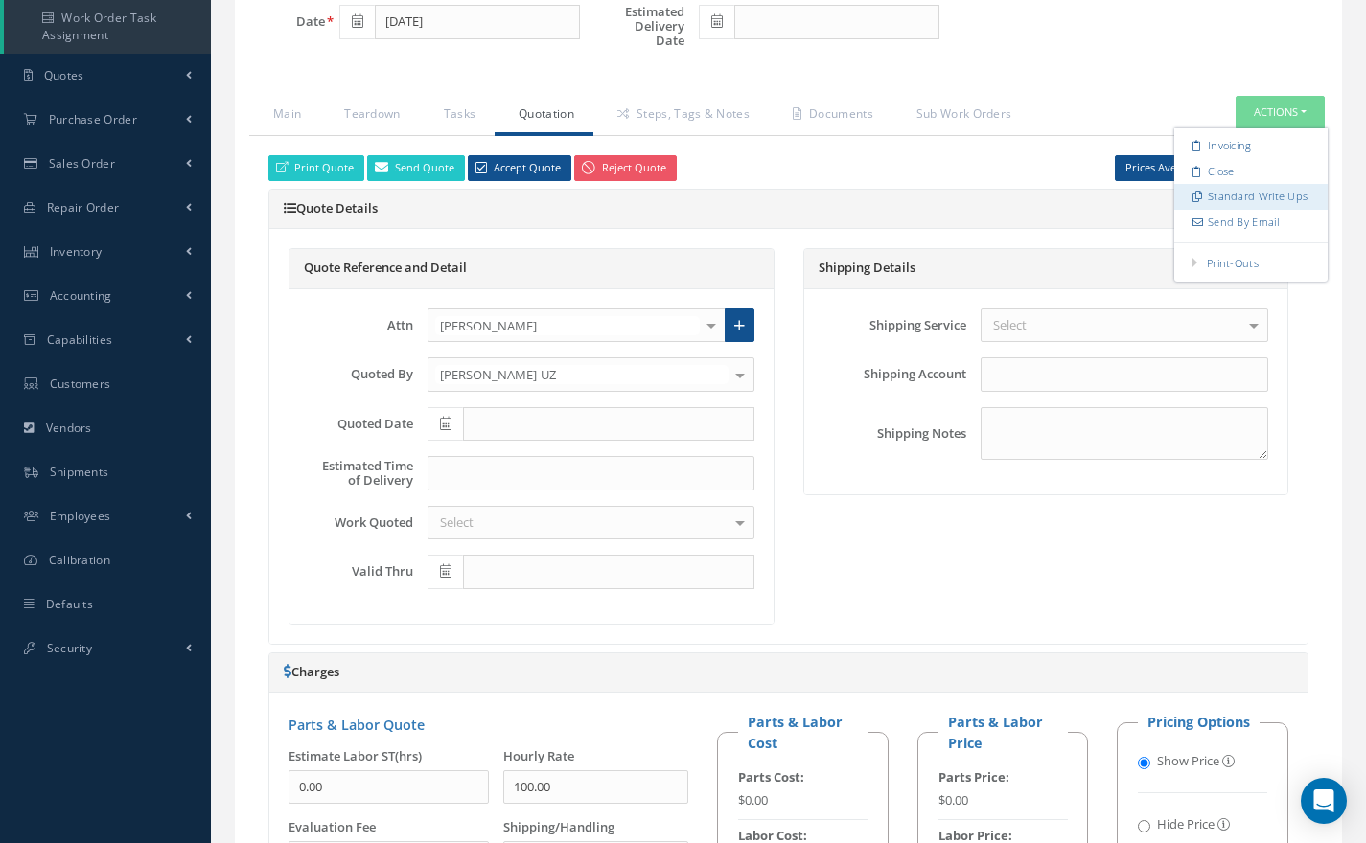
click at [1253, 196] on link "Standard Write Ups" at bounding box center [1250, 197] width 153 height 26
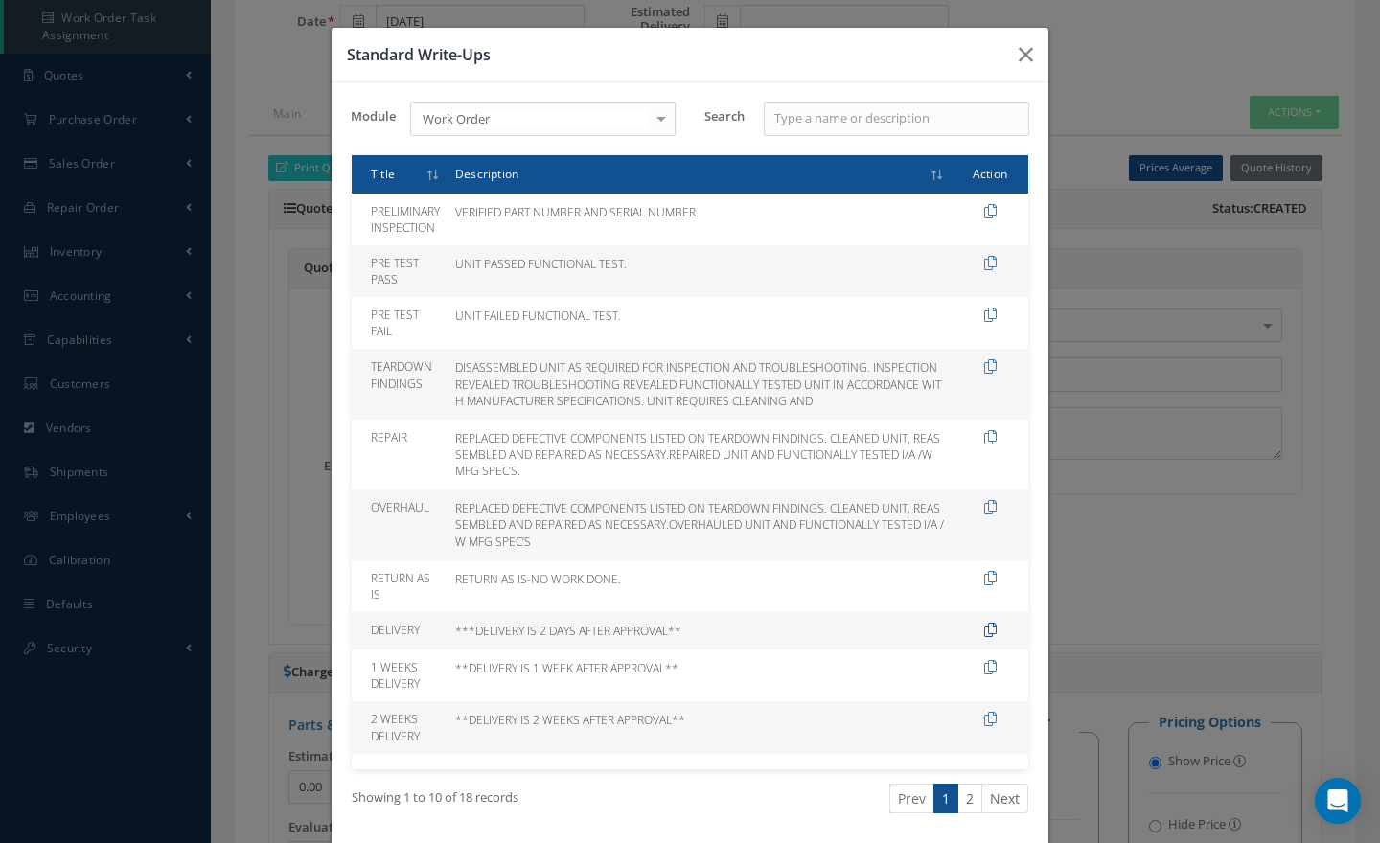
click at [984, 625] on icon at bounding box center [990, 630] width 12 height 14
type input "***DELIVERY IS 2 DAYS AFTER APPROVAL**"
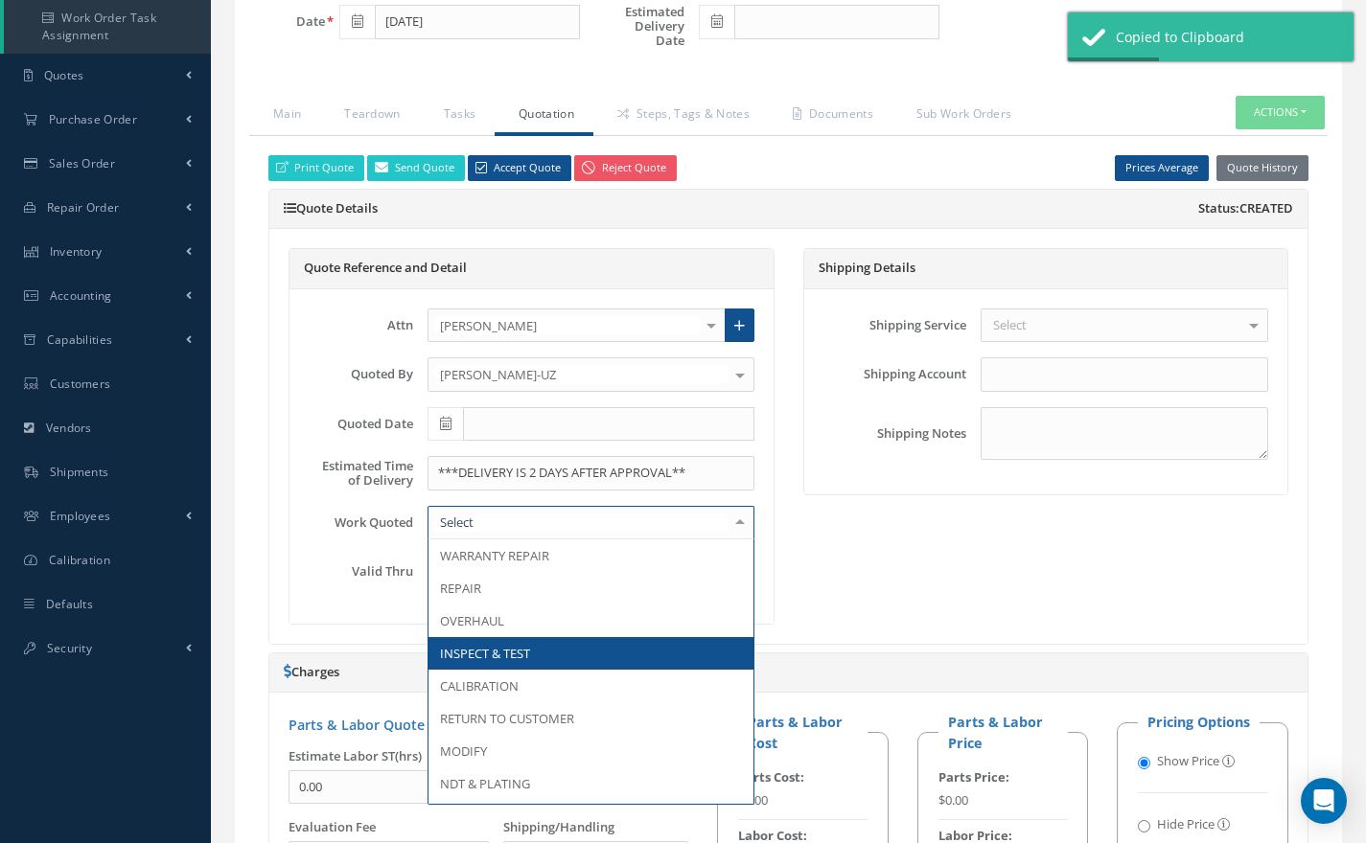
click at [500, 655] on span "INSPECT & TEST" at bounding box center [485, 653] width 90 height 17
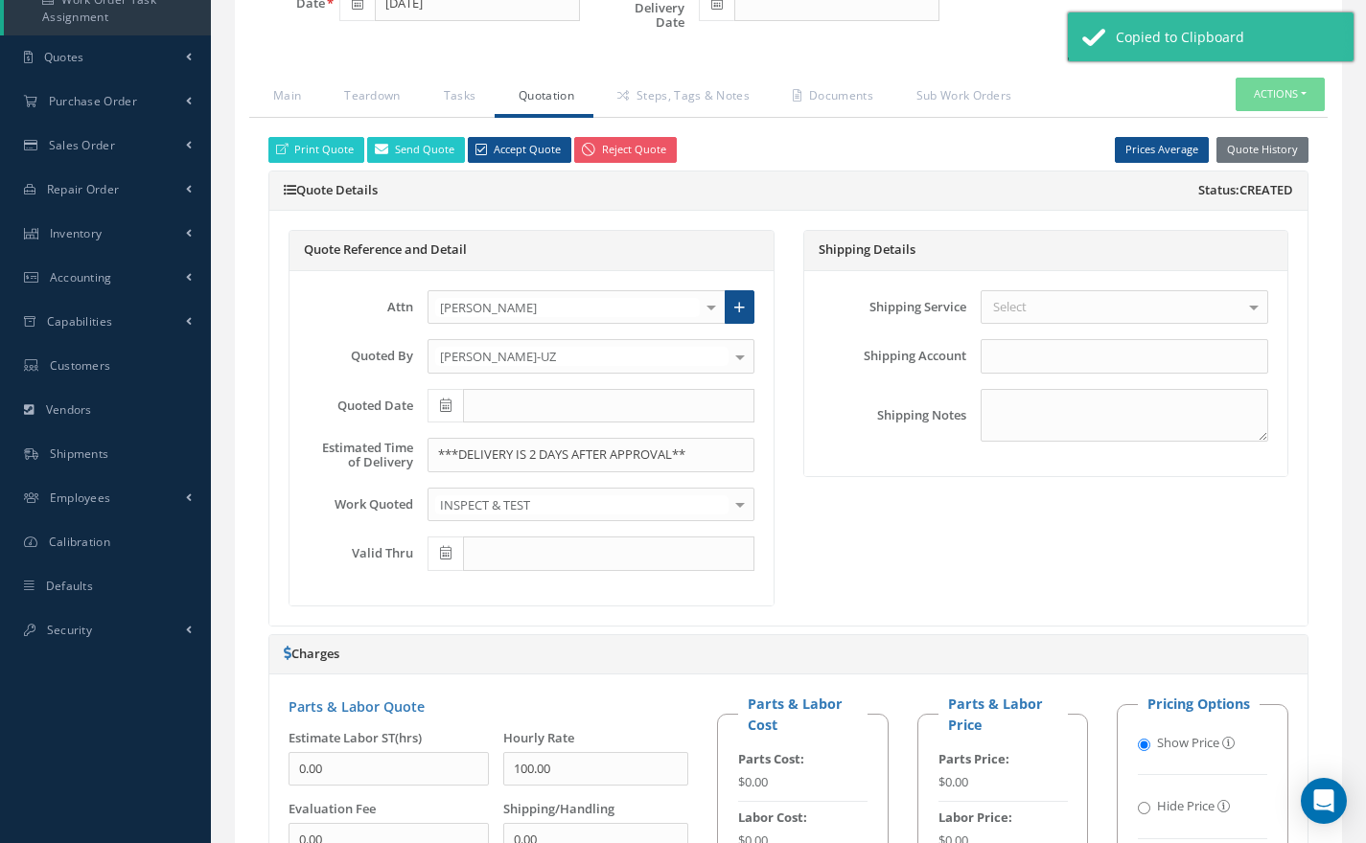
scroll to position [434, 0]
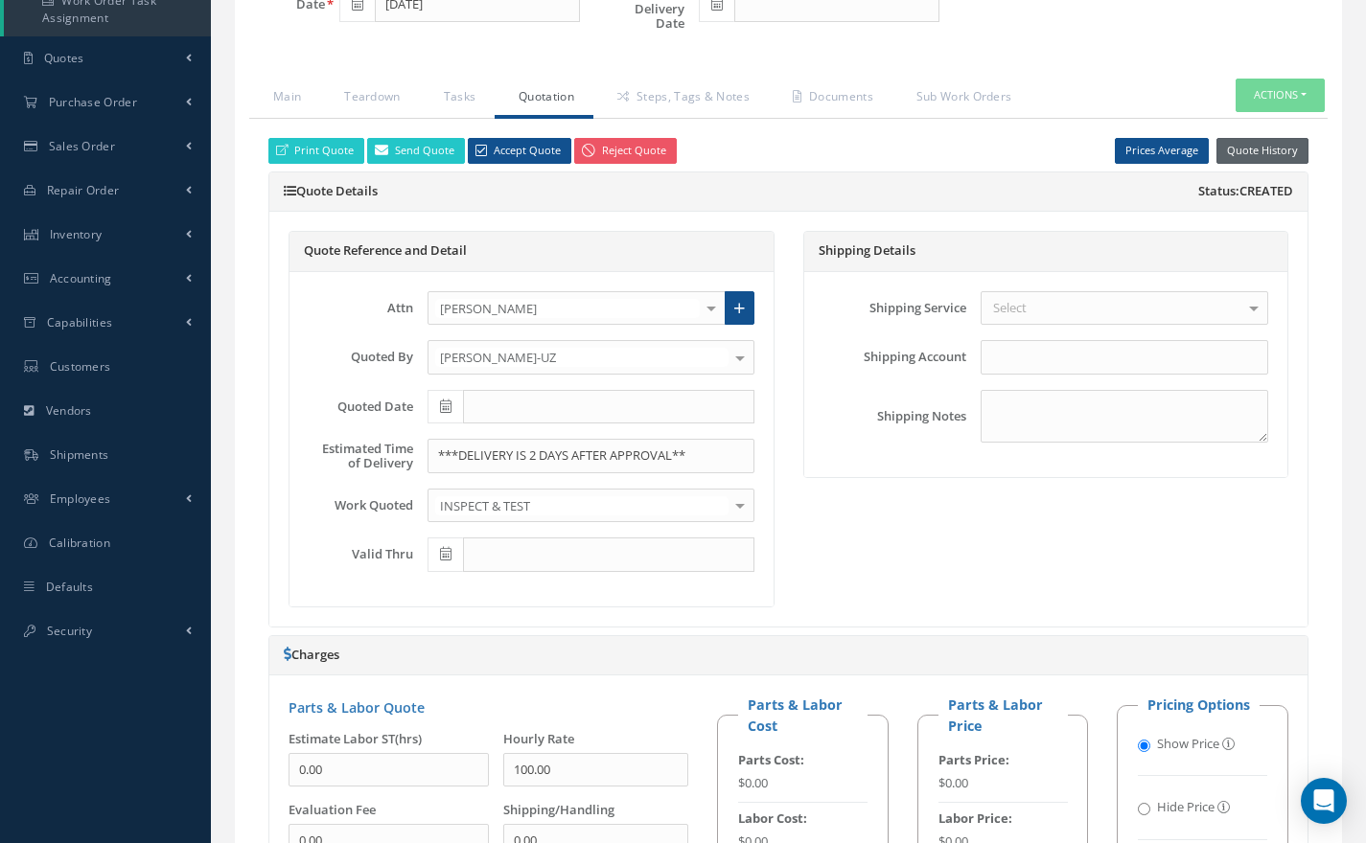
click at [1265, 151] on button "Quote History" at bounding box center [1262, 151] width 92 height 26
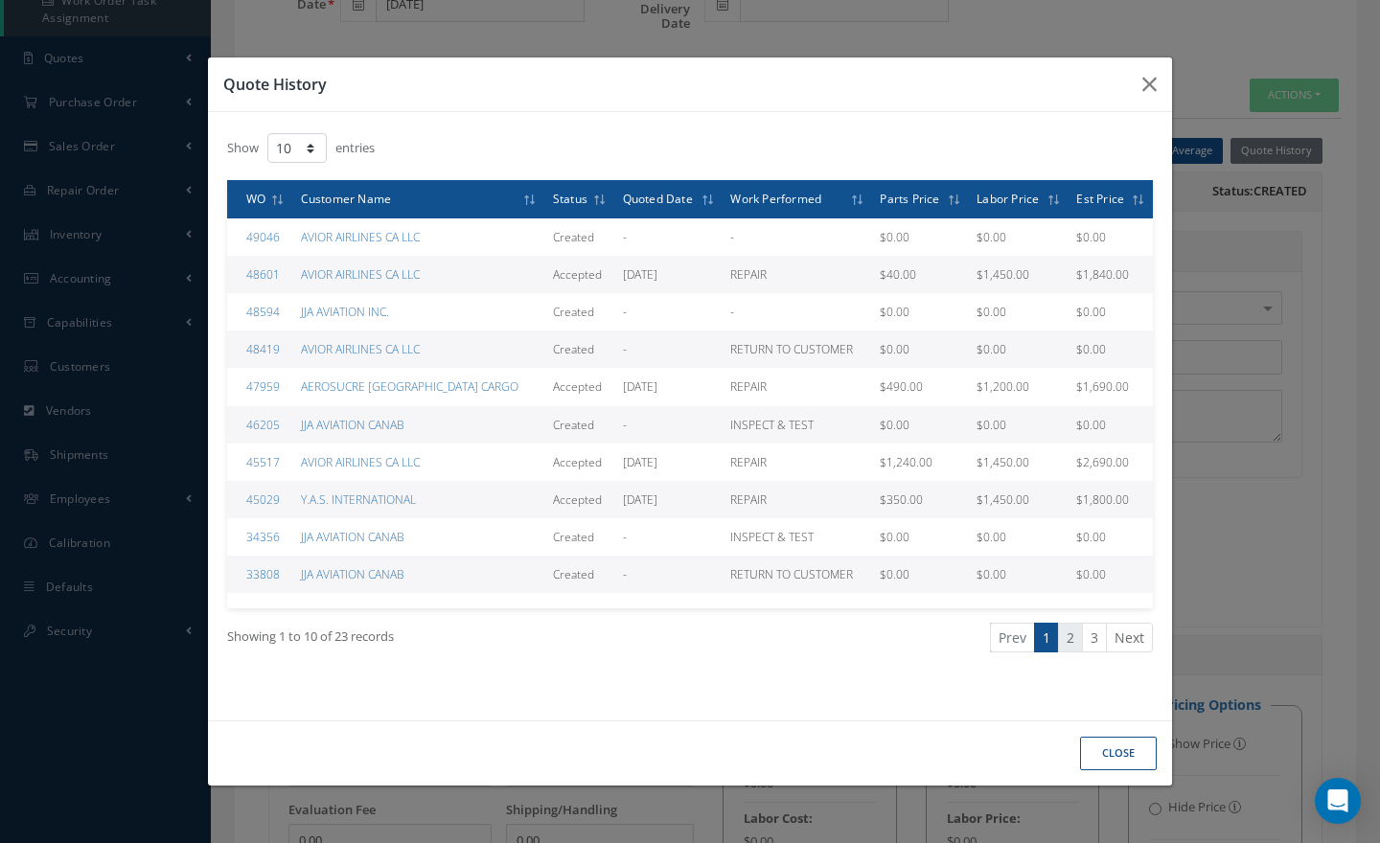
click at [1075, 642] on link "2" at bounding box center [1070, 638] width 25 height 30
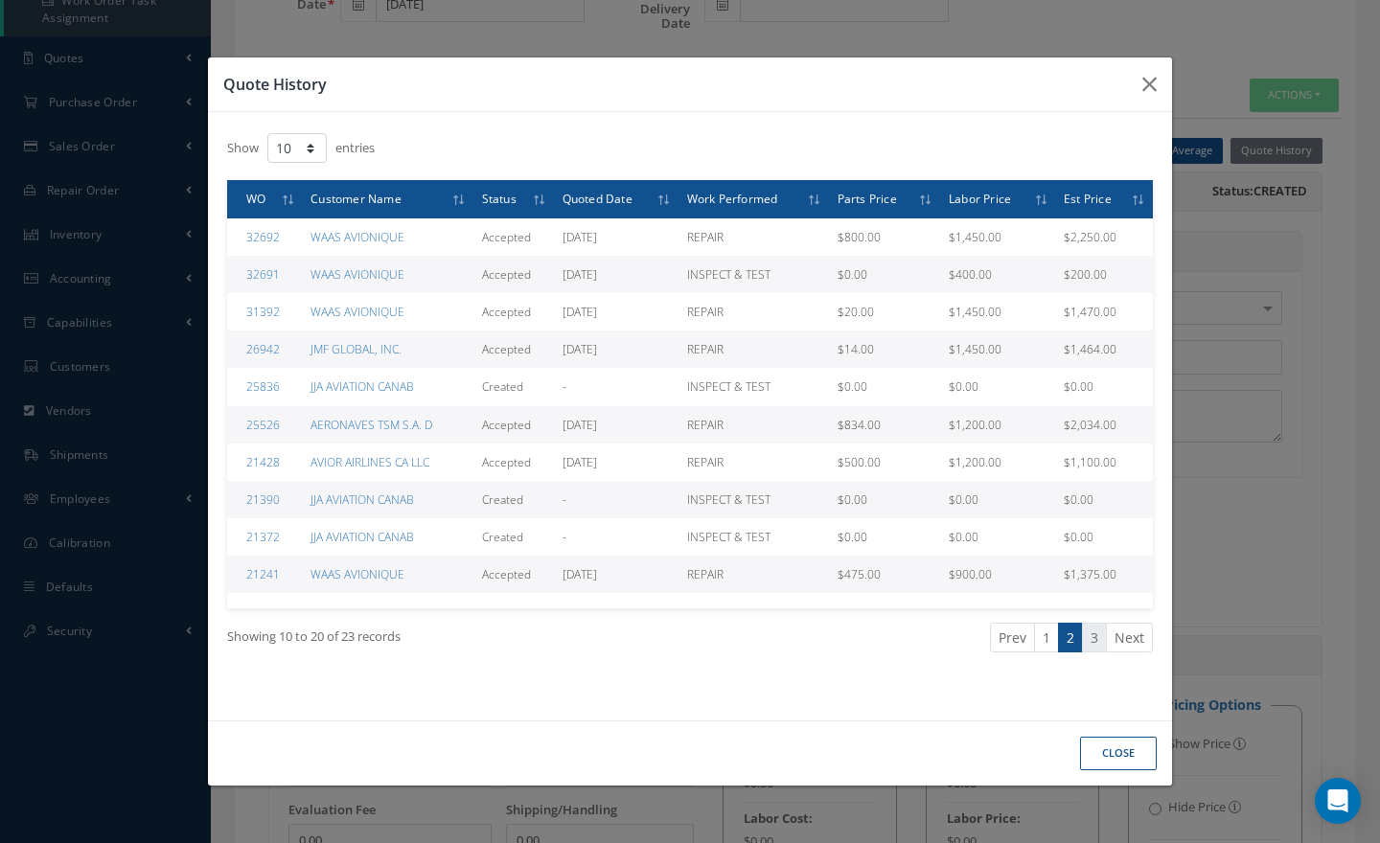
click at [1093, 640] on link "3" at bounding box center [1094, 638] width 25 height 30
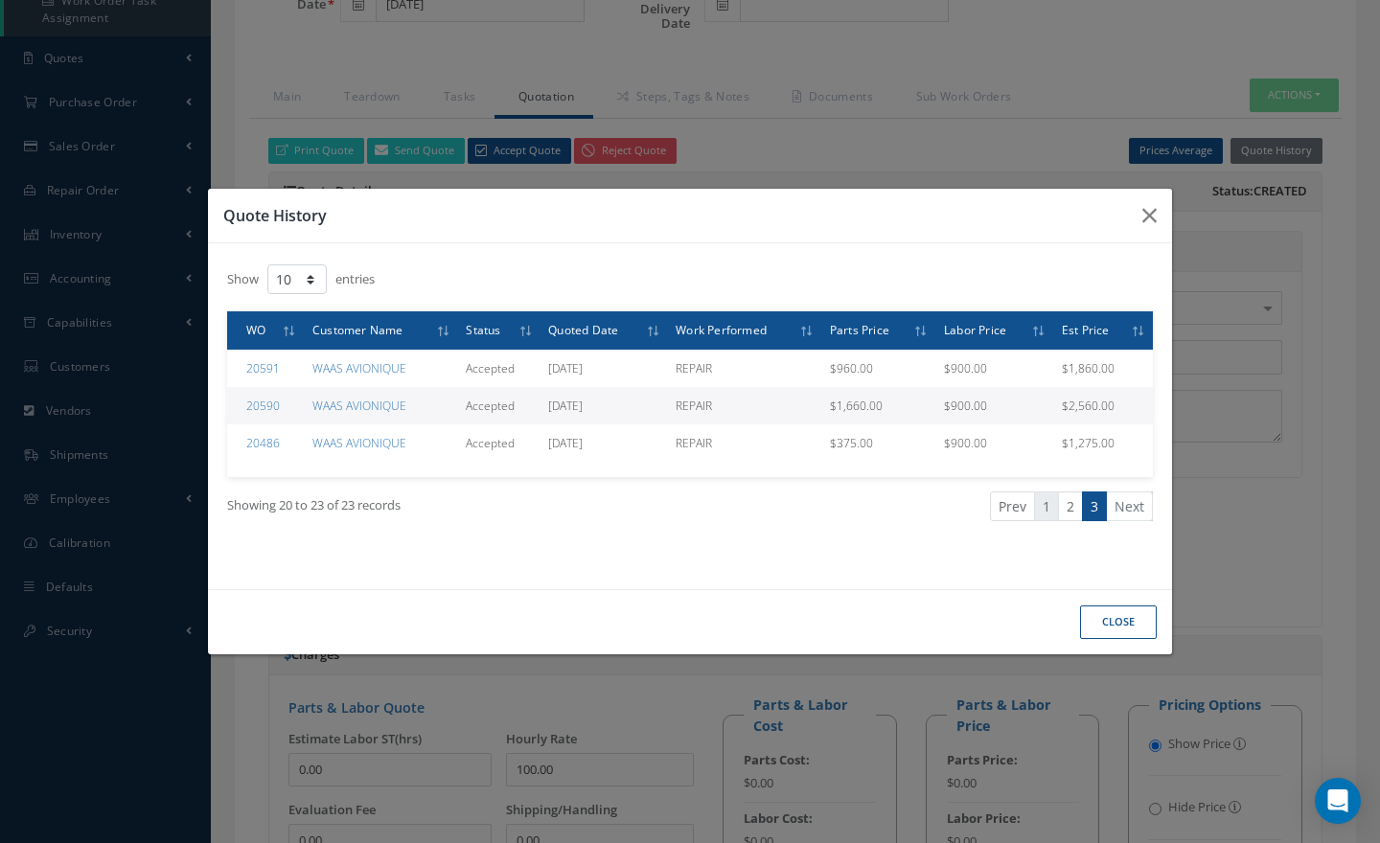
click at [1042, 511] on link "1" at bounding box center [1046, 507] width 25 height 30
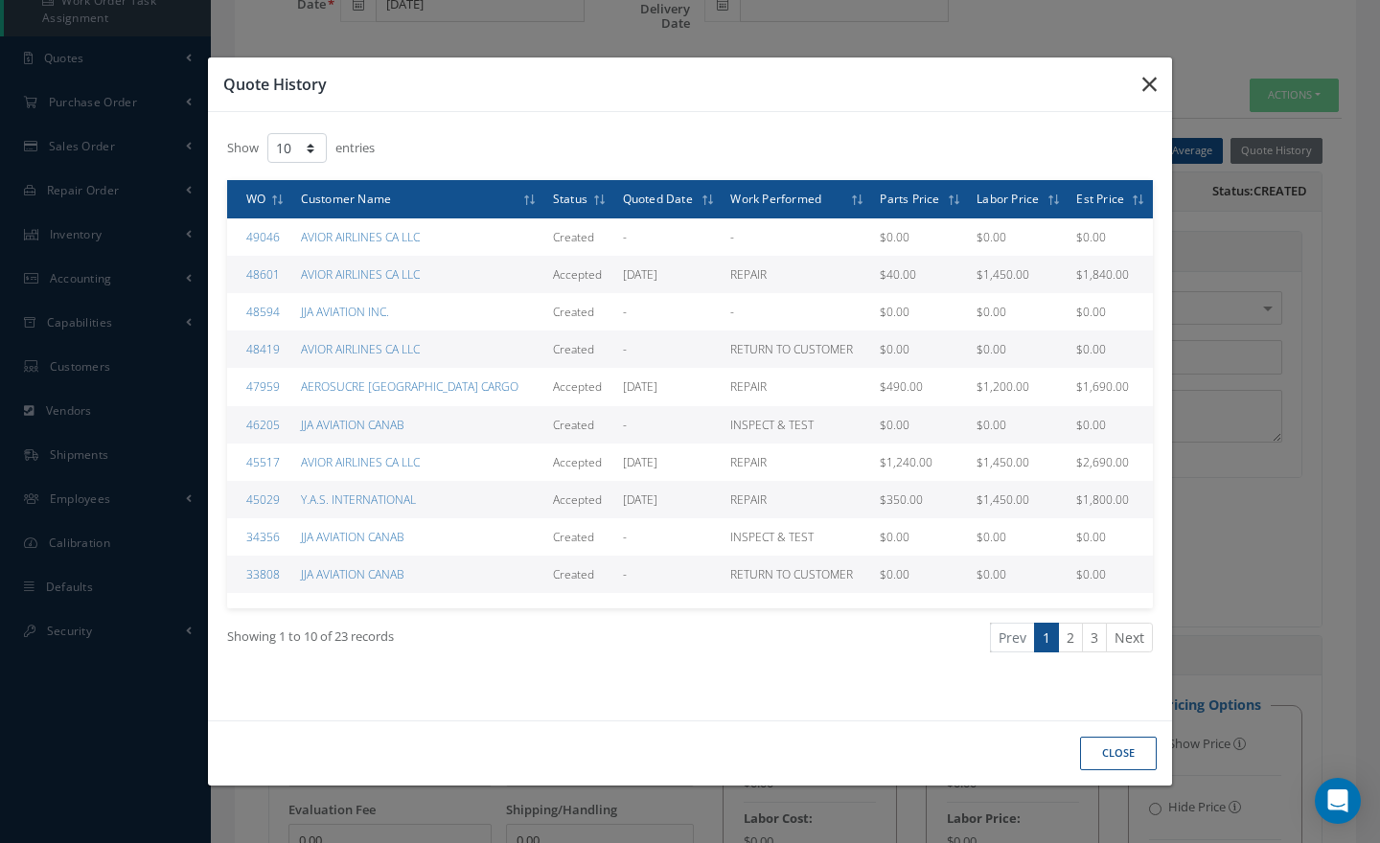
click at [1153, 77] on icon "button" at bounding box center [1149, 84] width 14 height 23
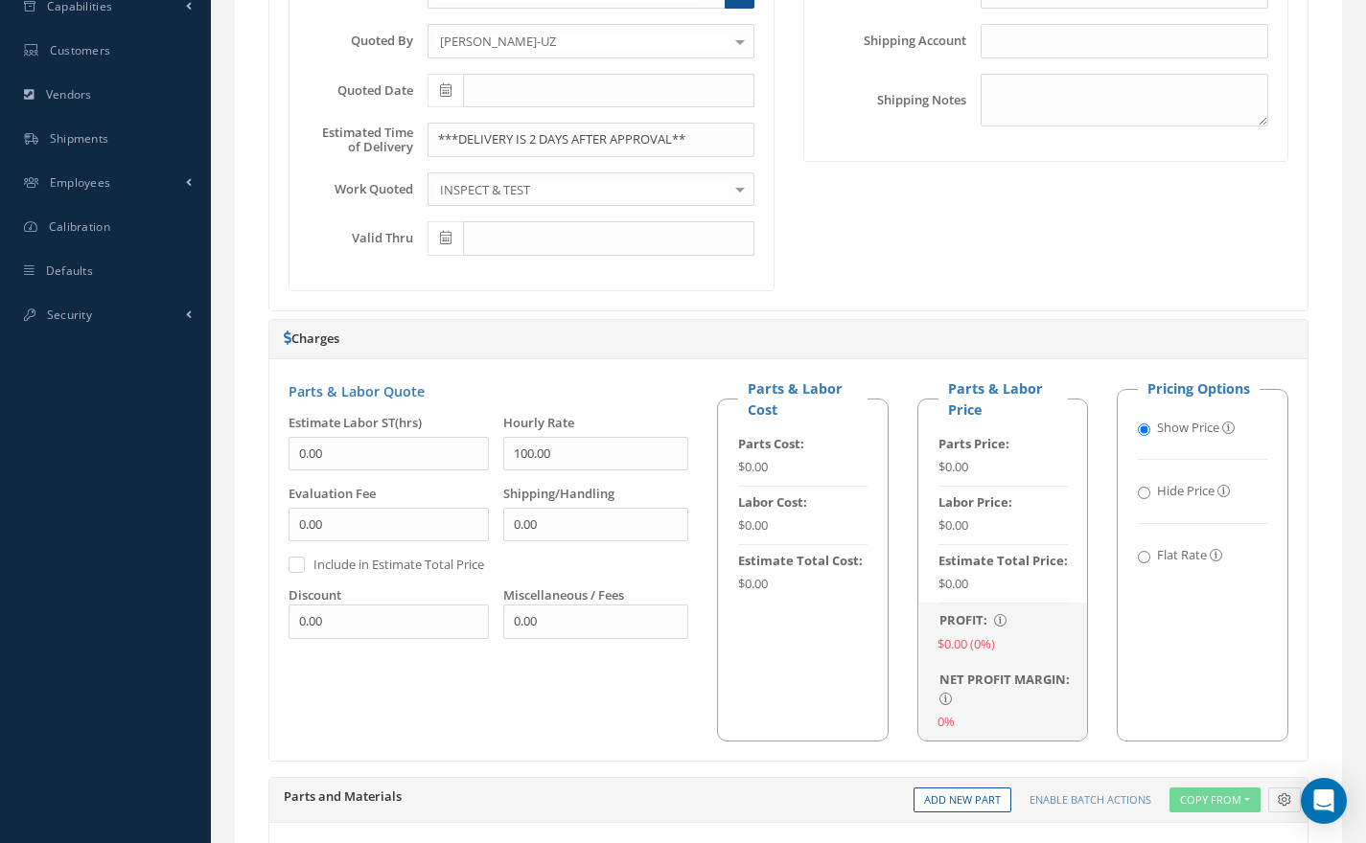
scroll to position [740, 0]
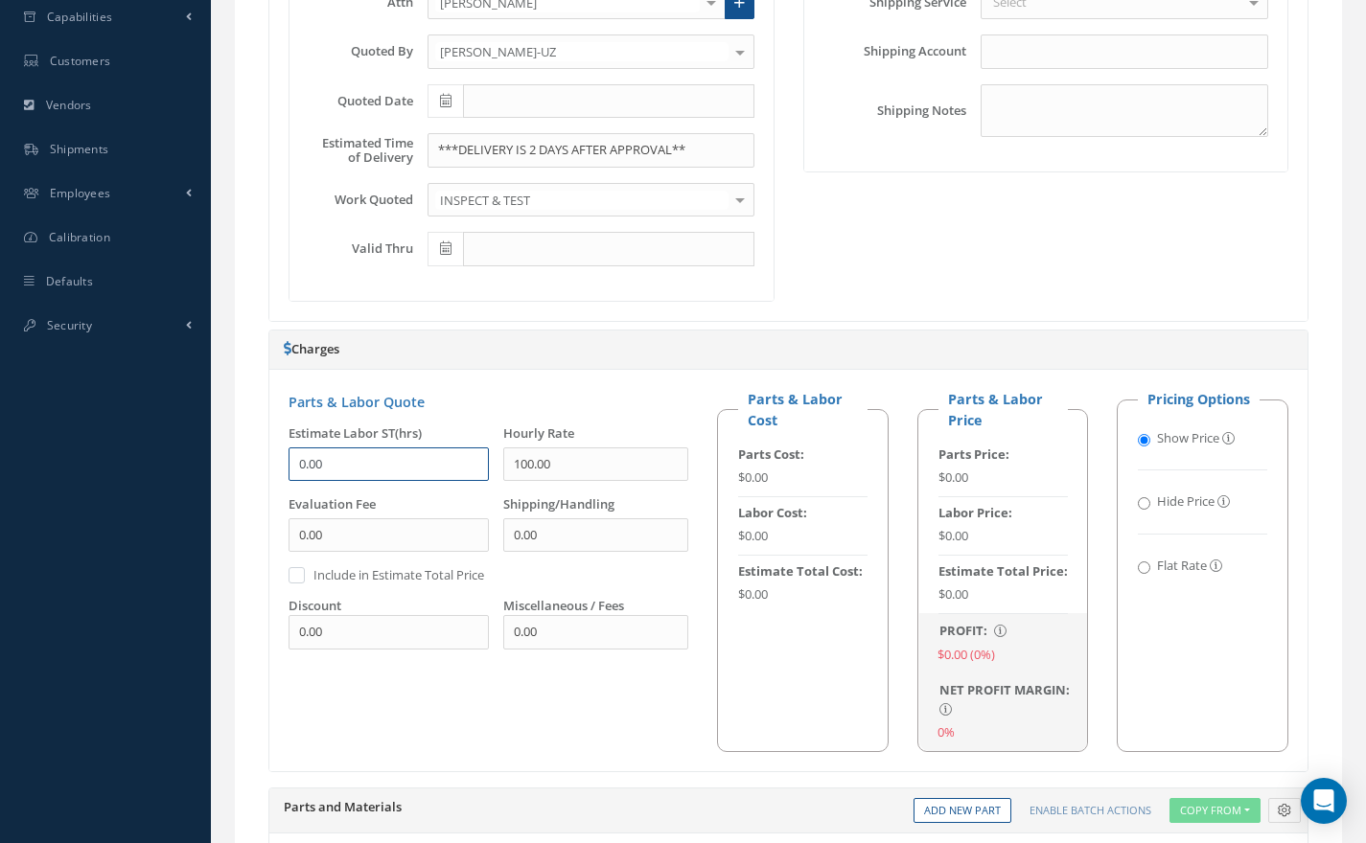
click at [306, 464] on input "0.00" at bounding box center [388, 465] width 200 height 34
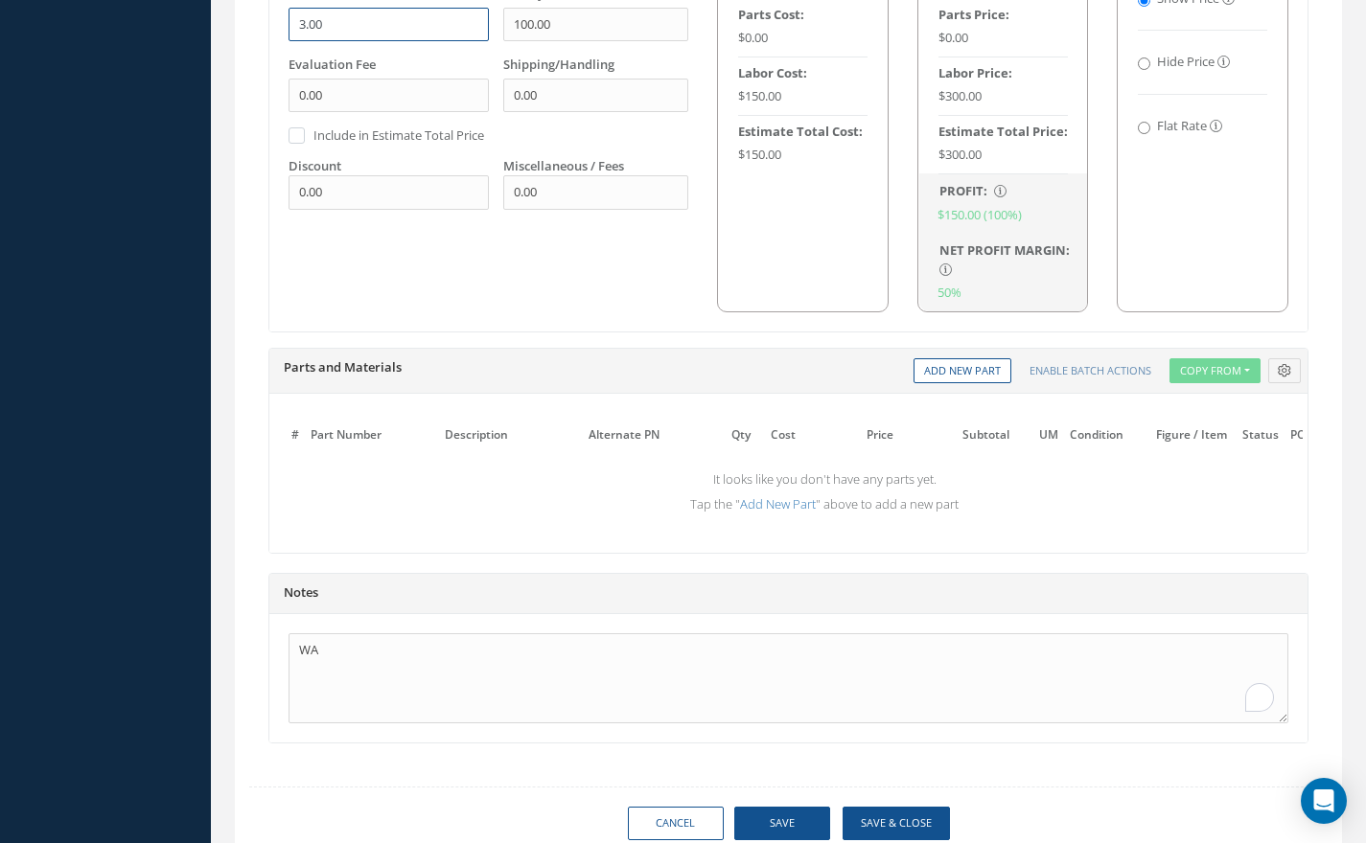
scroll to position [1267, 0]
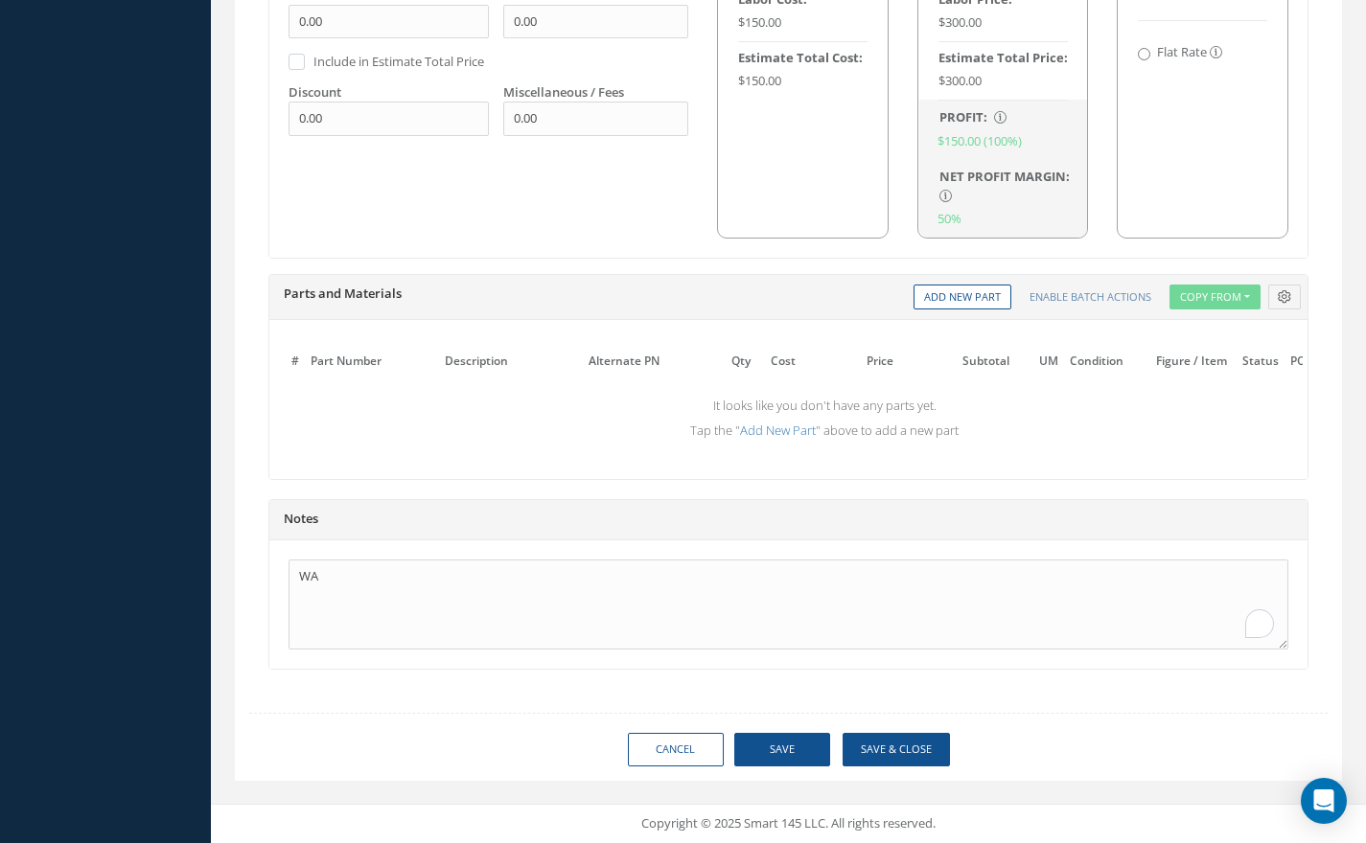
type input "3.00"
click at [346, 580] on textarea "WA" at bounding box center [788, 605] width 1000 height 90
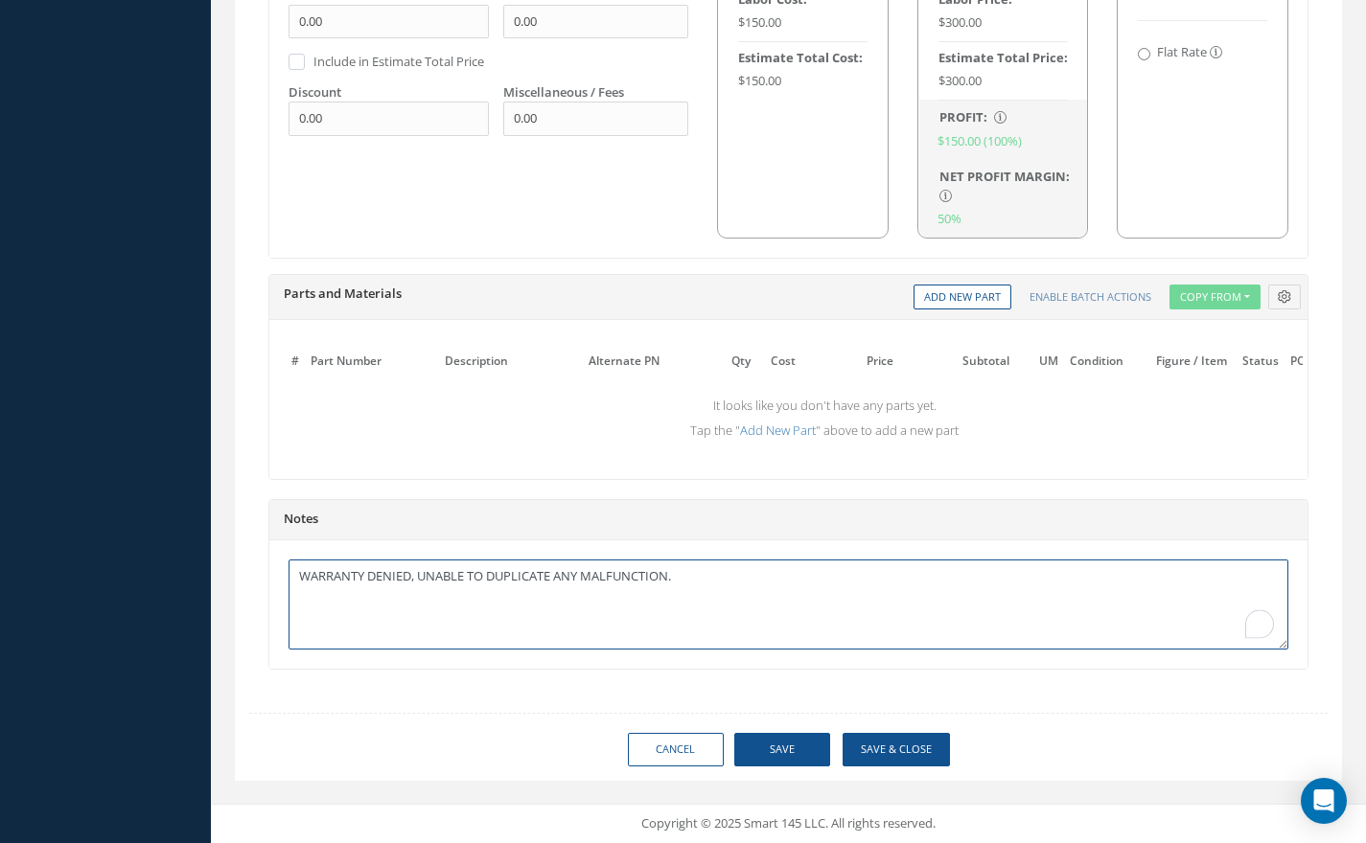
paste textarea "***DELIVERY IS 2 DAYS AFTER APPROVAL**"
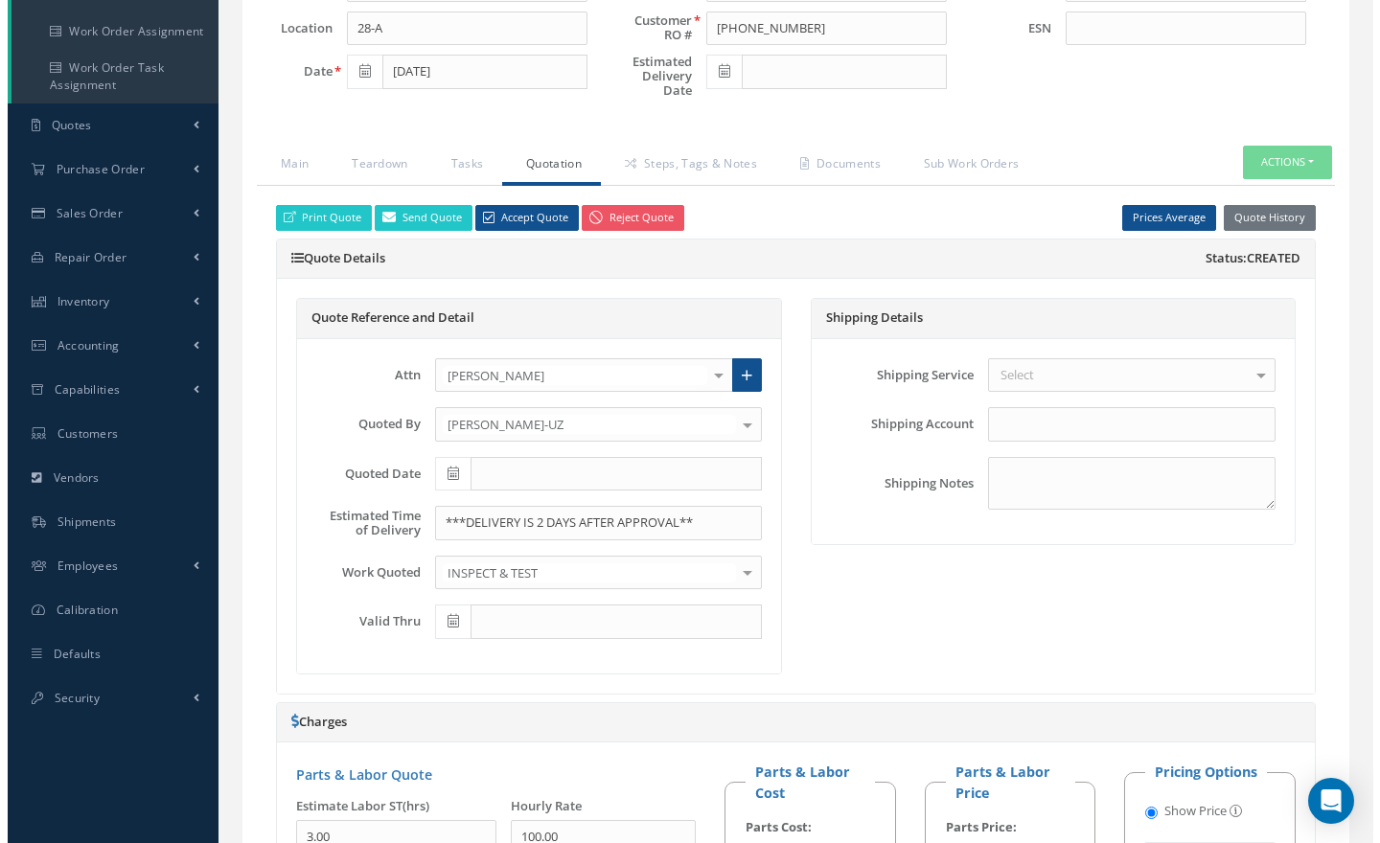
scroll to position [365, 0]
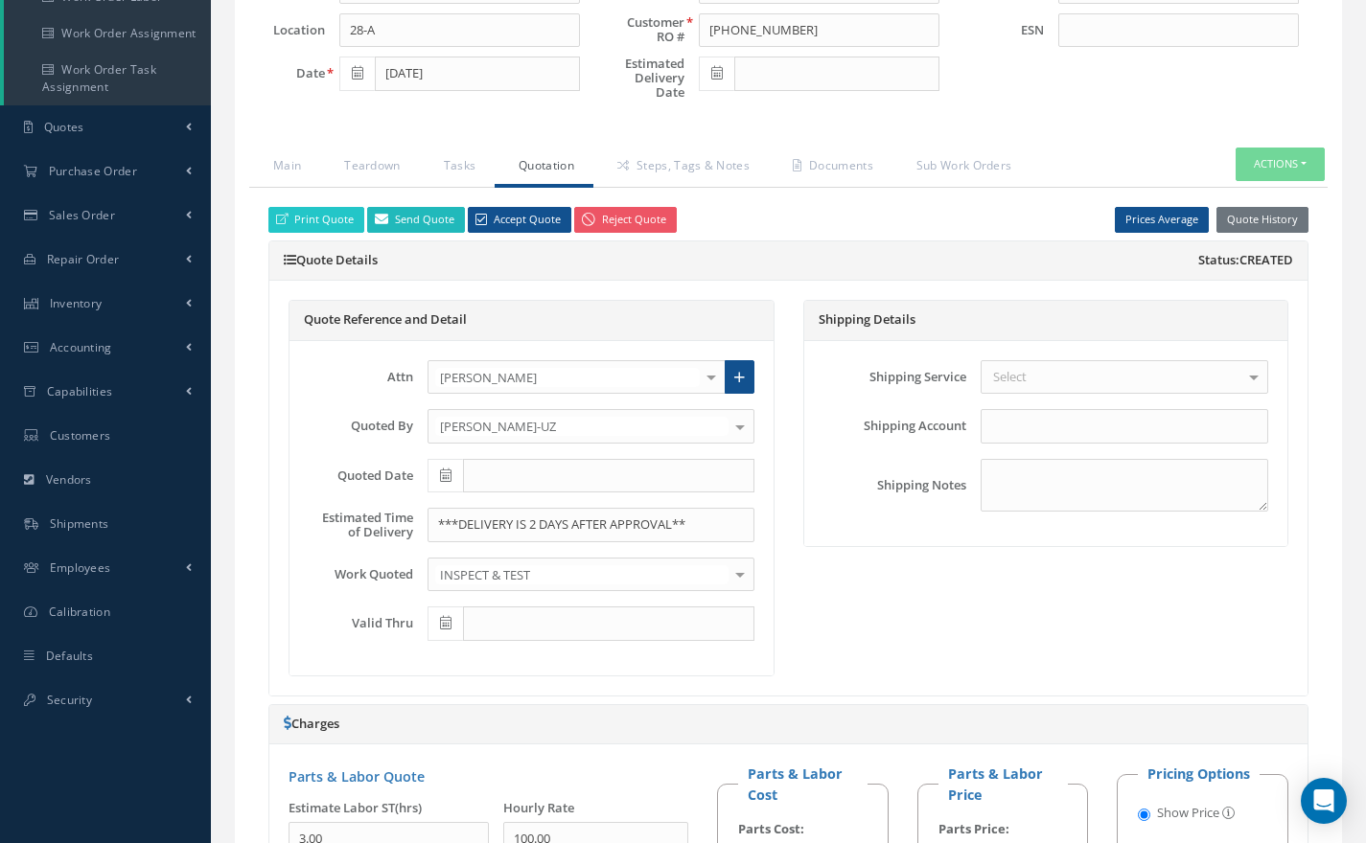
type textarea "WARRANTY DENIED, UNABLE TO DUPLICATE ANY MALFUNCTION. ***DELIVERY IS 2 DAYS AFT…"
click at [420, 218] on link "Send Quote" at bounding box center [416, 220] width 98 height 26
type input "Quote for RO 2025-08-021, WO 49046"
type textarea "Dear, Please find attached your Quote for RO 2025-08-021. Please feel free to c…"
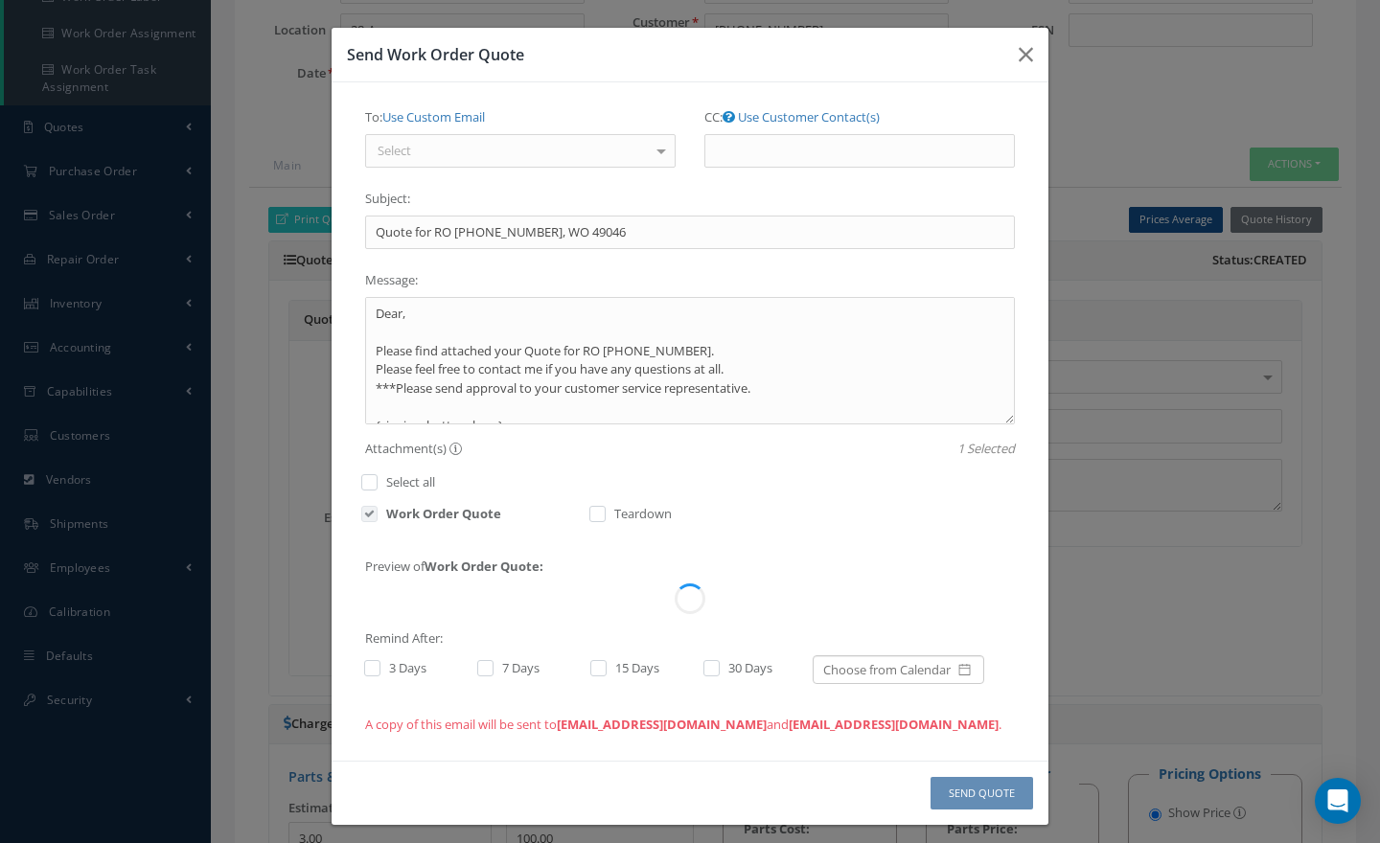
click at [536, 149] on div "Select" at bounding box center [520, 151] width 310 height 34
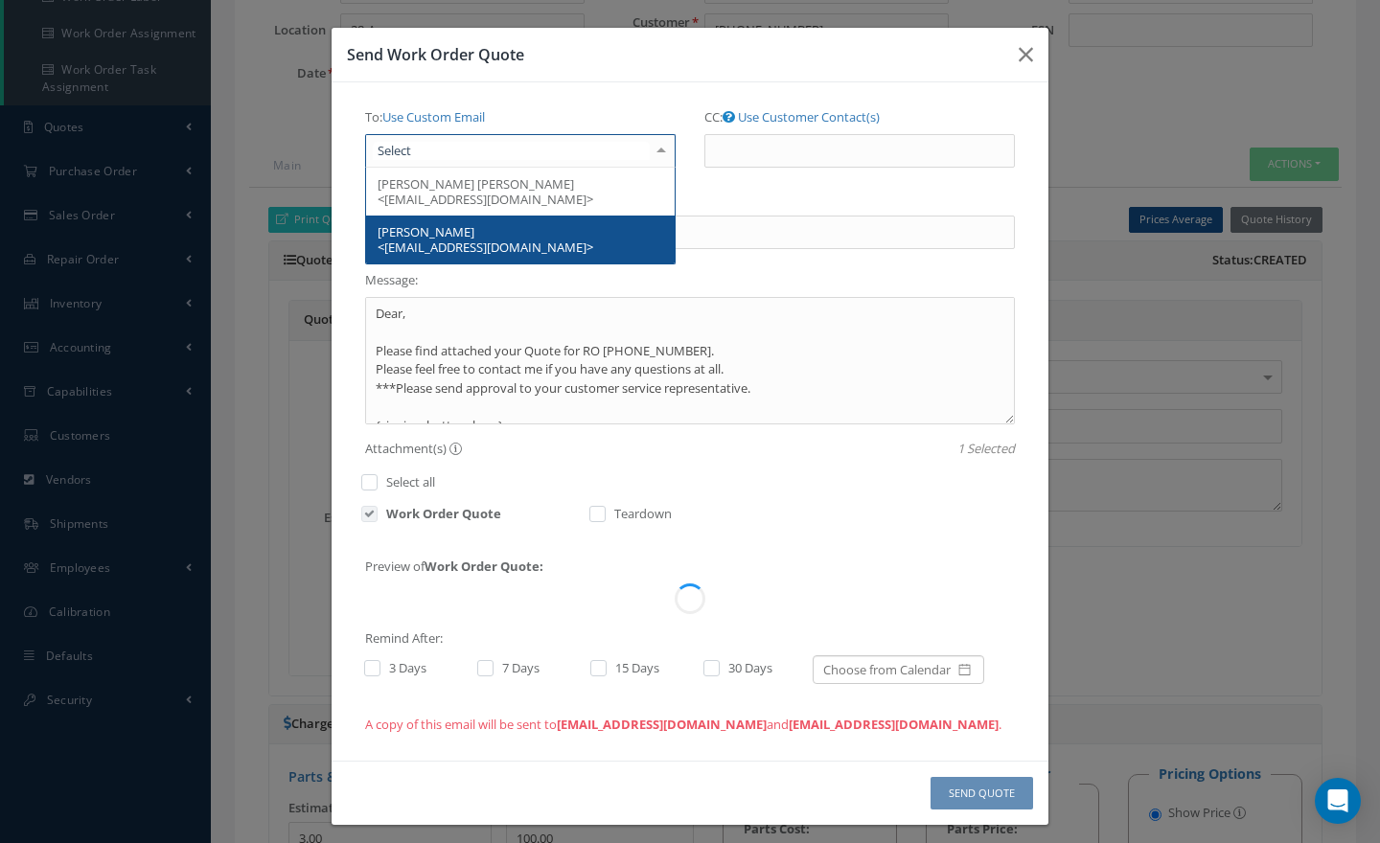
click at [425, 231] on span "Josue Marin <marinjd@avior.com.ve>" at bounding box center [486, 239] width 216 height 33
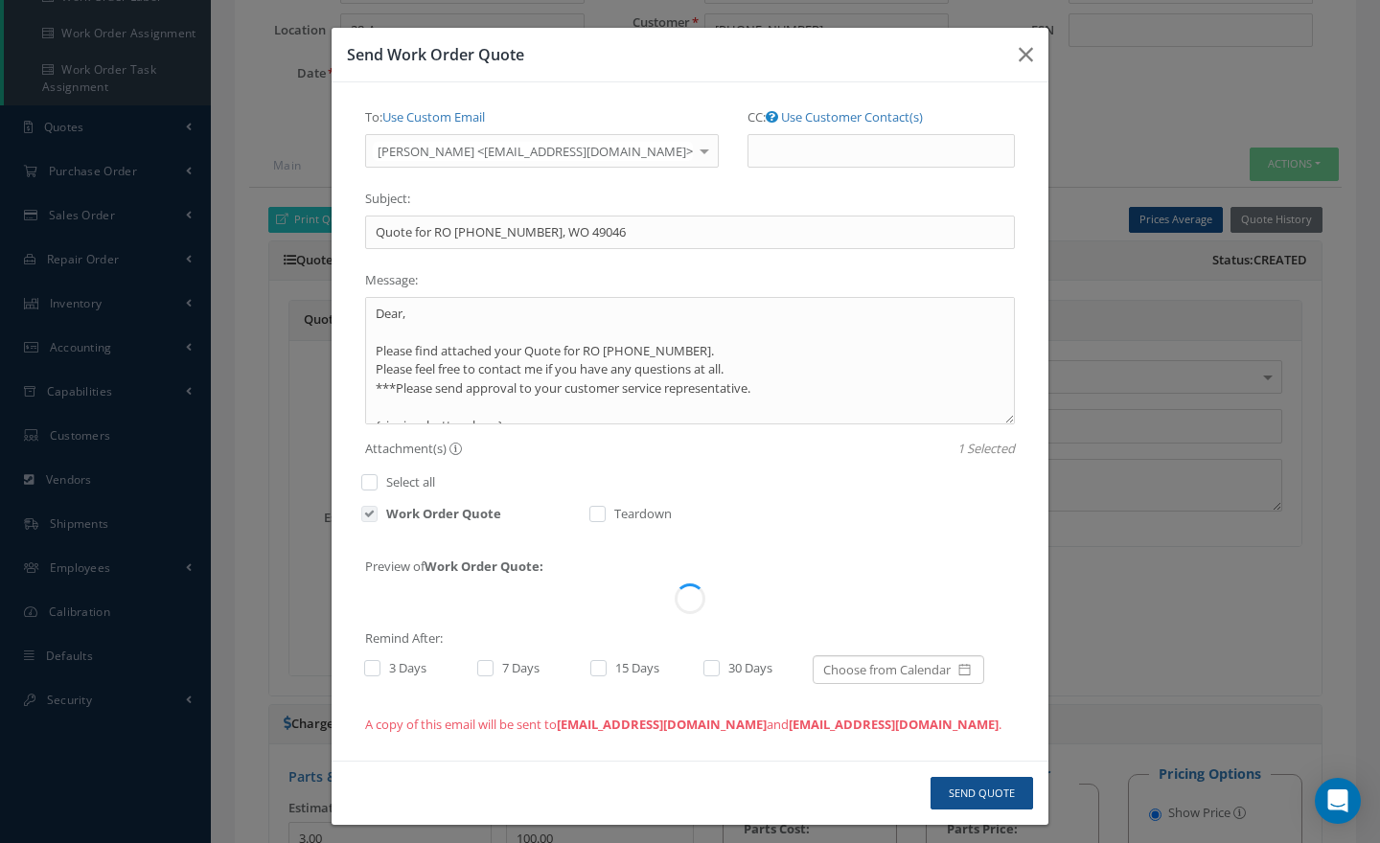
scroll to position [0, 0]
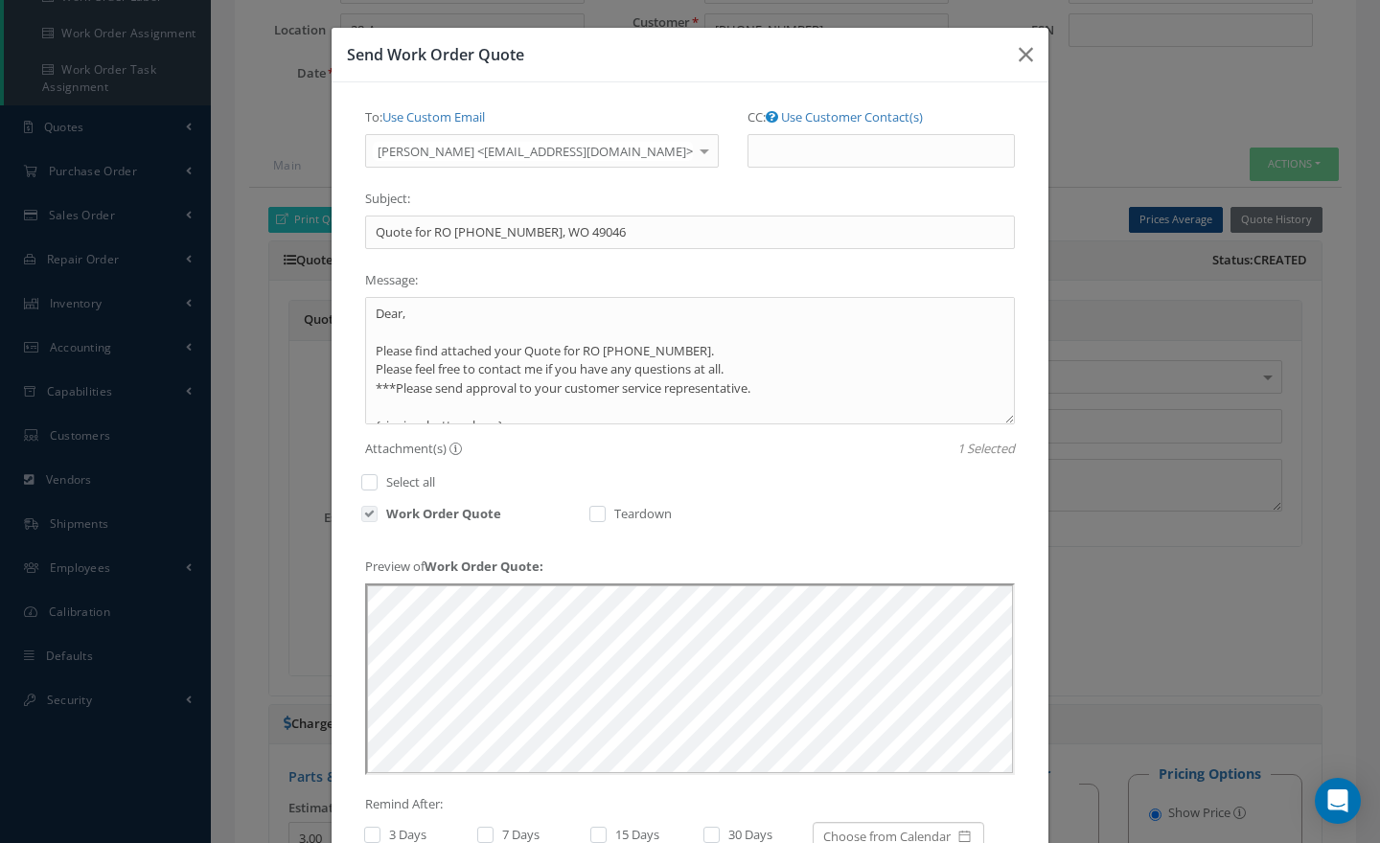
click at [801, 107] on label "CC: Use Customer Contact(s)" at bounding box center [834, 118] width 175 height 33
click at [0, 0] on input "CC:" at bounding box center [0, 0] width 0 height 0
click at [800, 114] on link "Use Customer Contact(s)" at bounding box center [852, 116] width 142 height 17
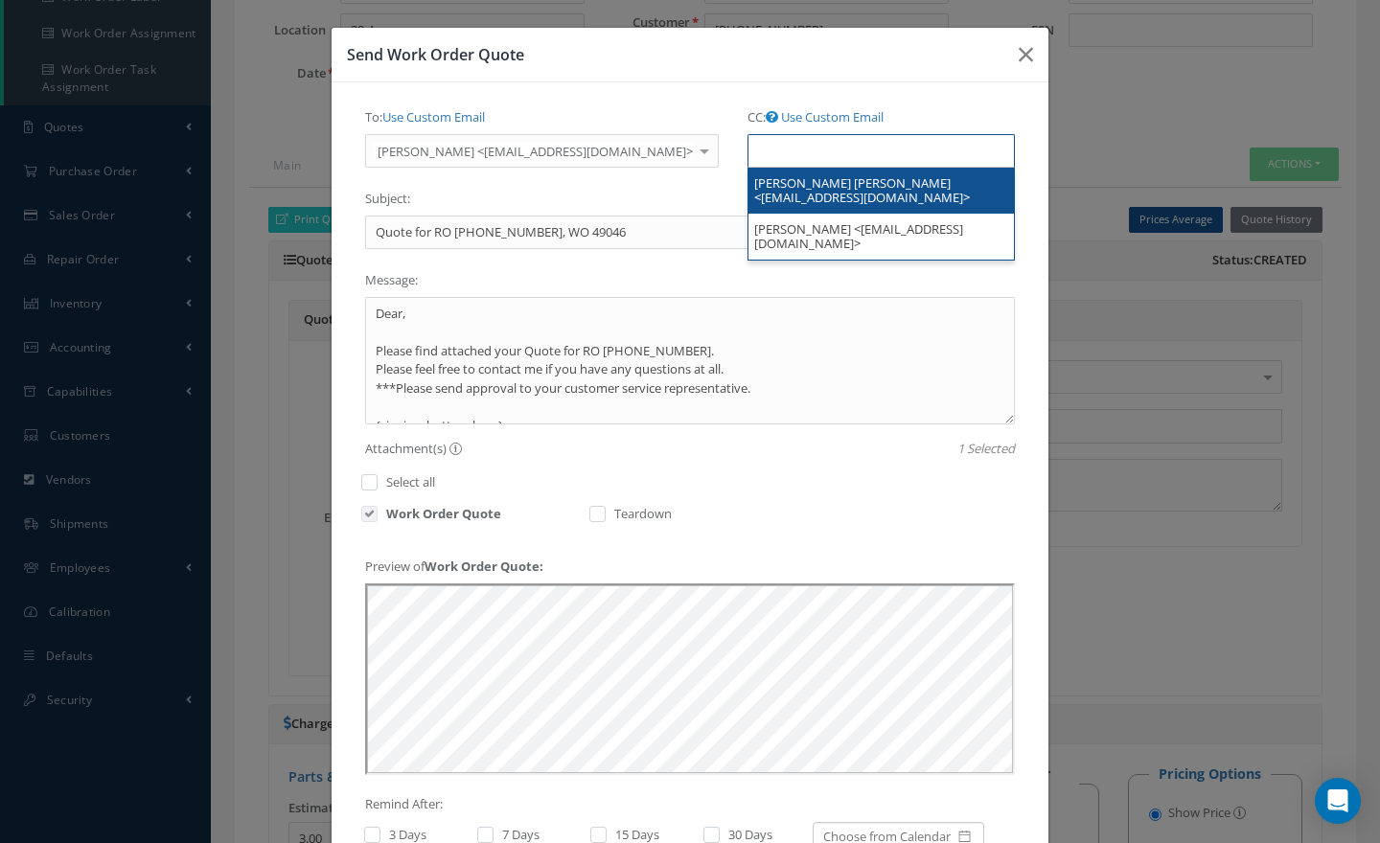
click at [783, 156] on ul at bounding box center [880, 151] width 267 height 34
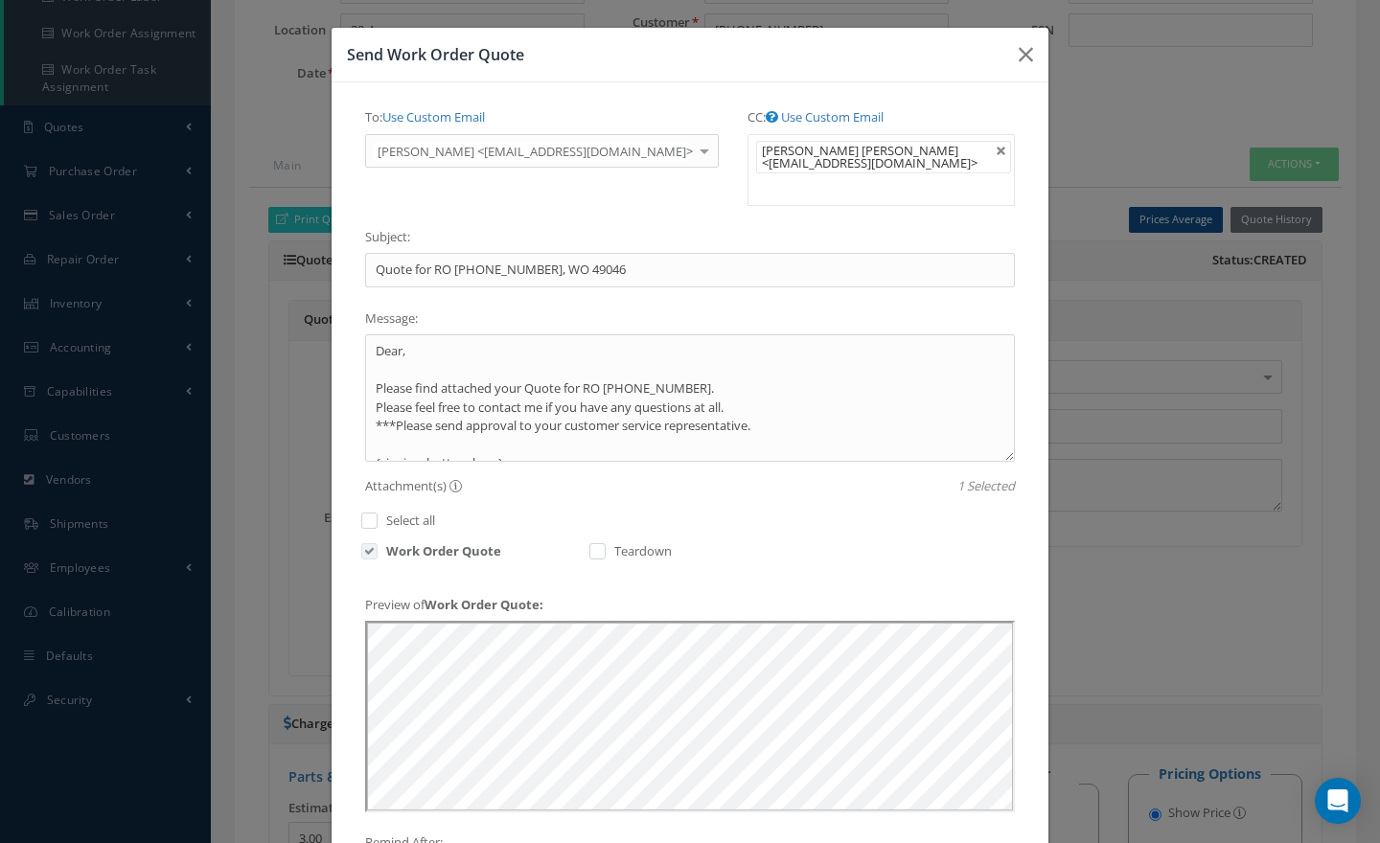
checkbox input "true"
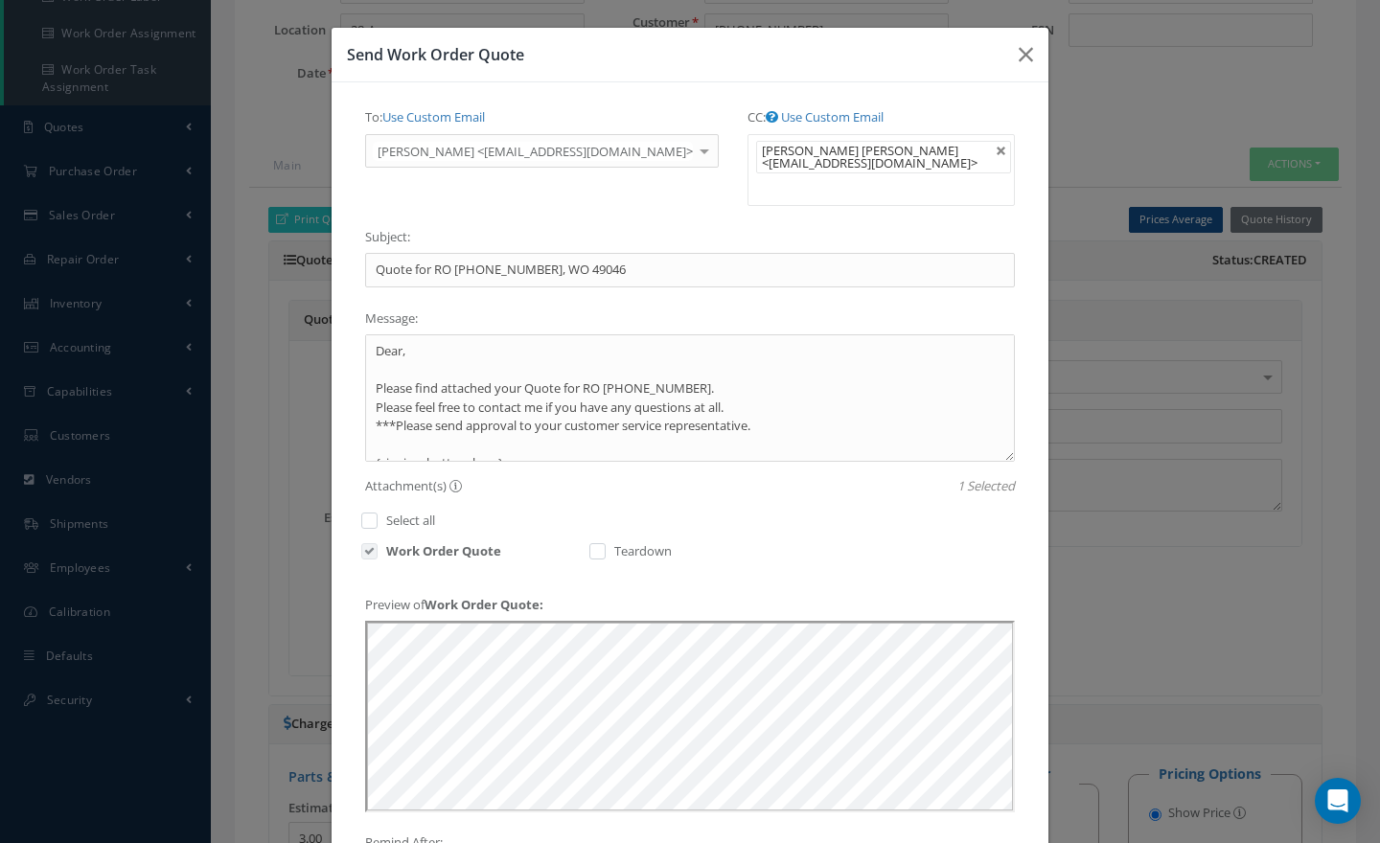
checkbox input "true"
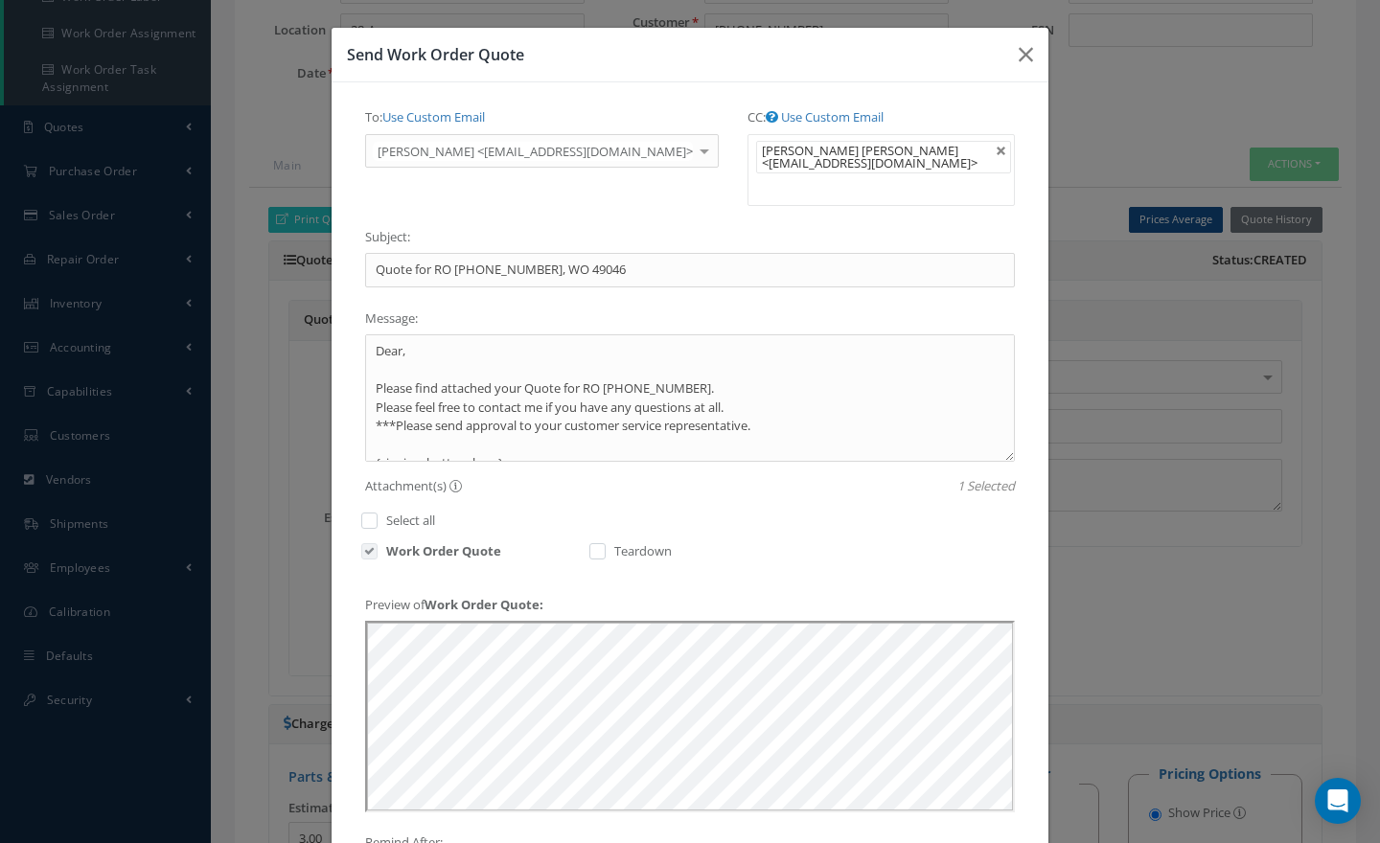
checkbox input "true"
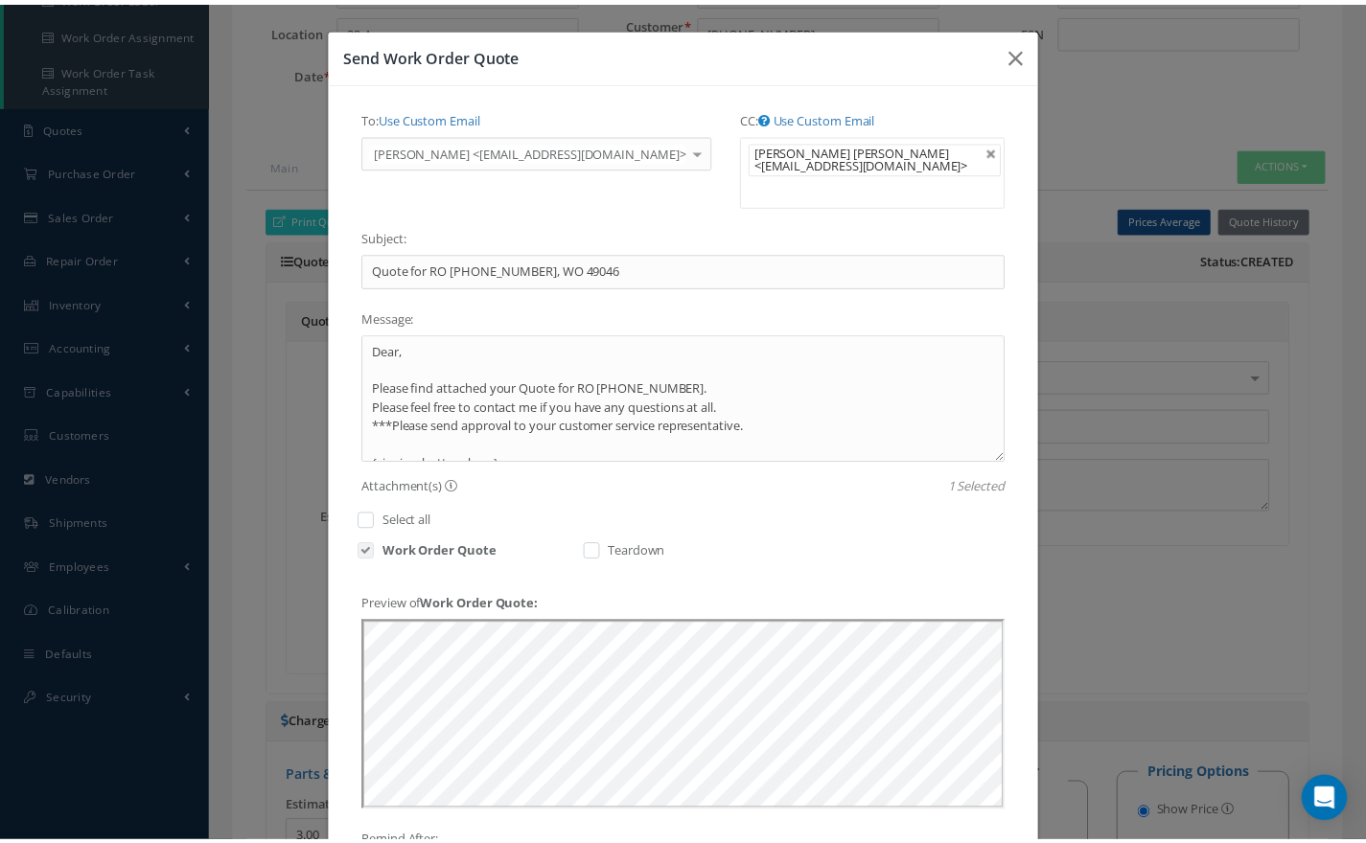
scroll to position [175, 0]
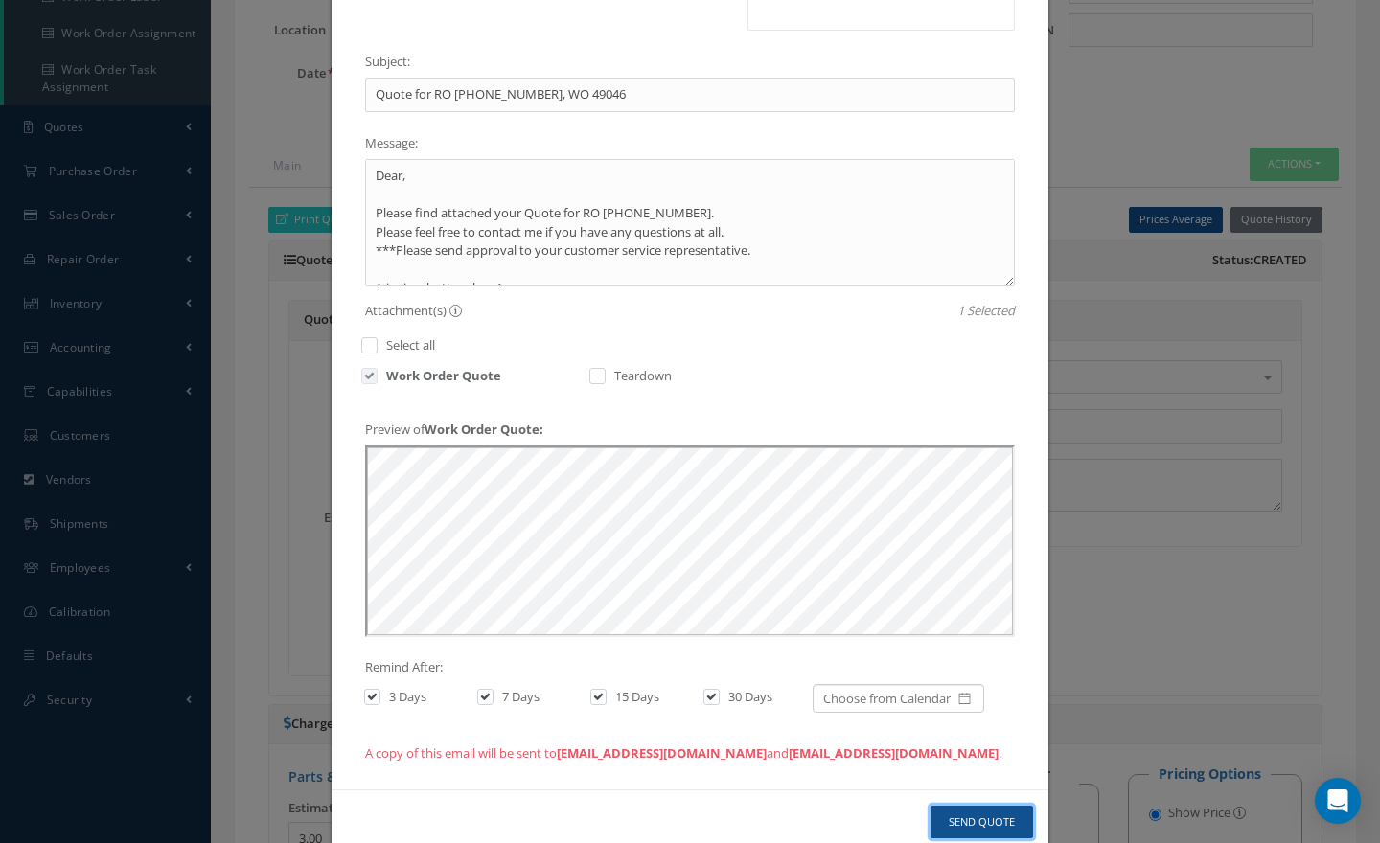
click at [961, 806] on button "Send Quote" at bounding box center [982, 823] width 103 height 34
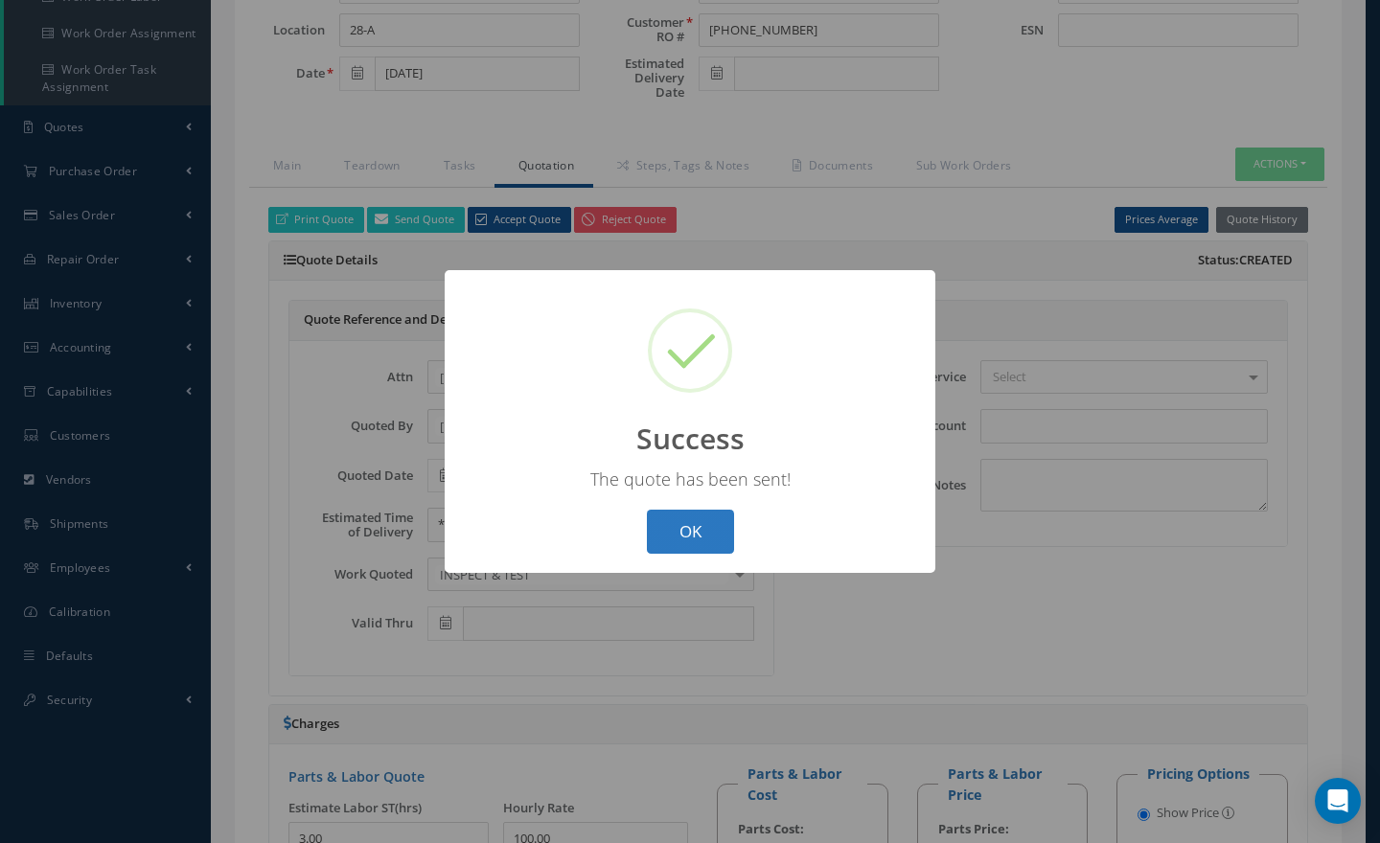
click at [712, 538] on button "OK" at bounding box center [690, 532] width 87 height 45
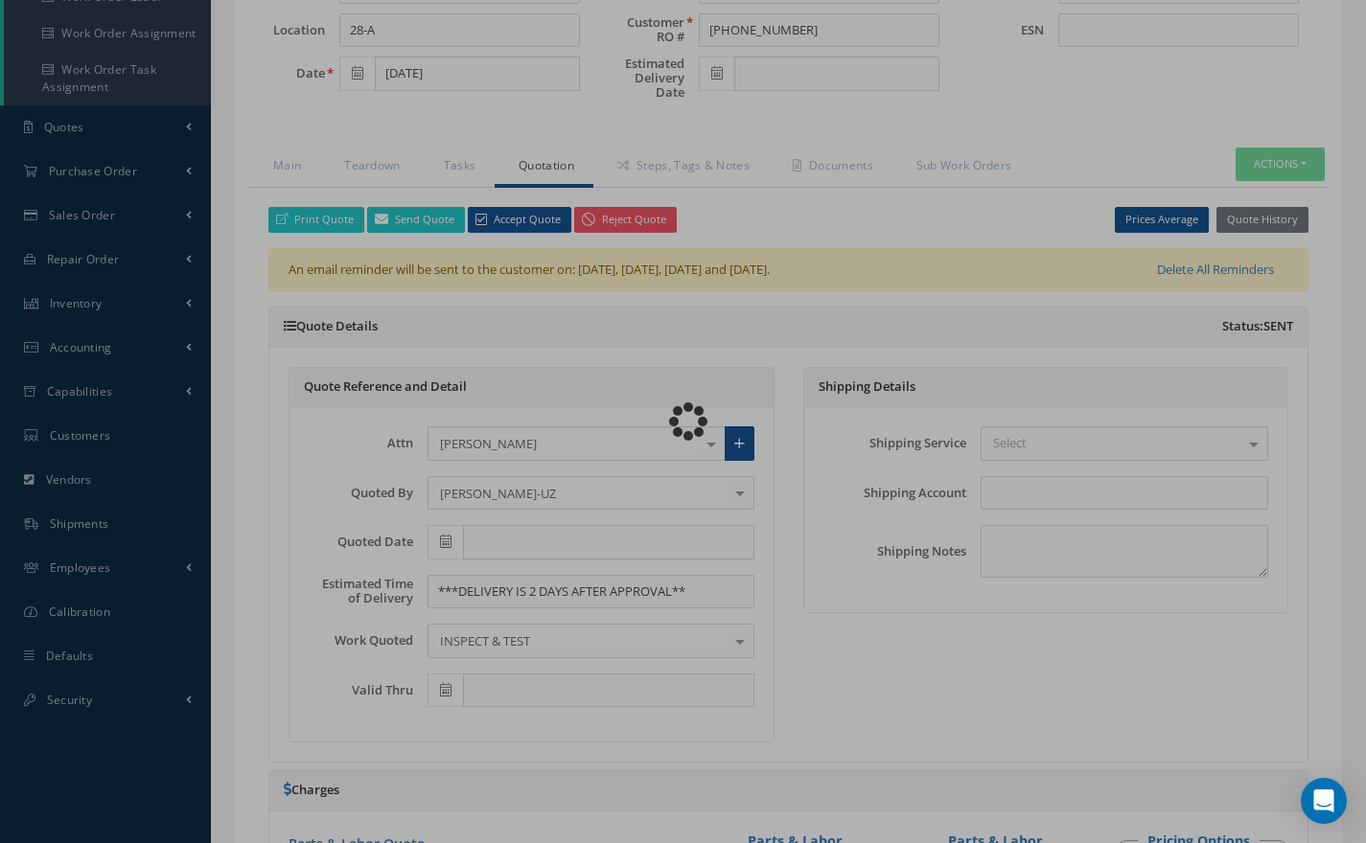
type input "HONEYWELL"
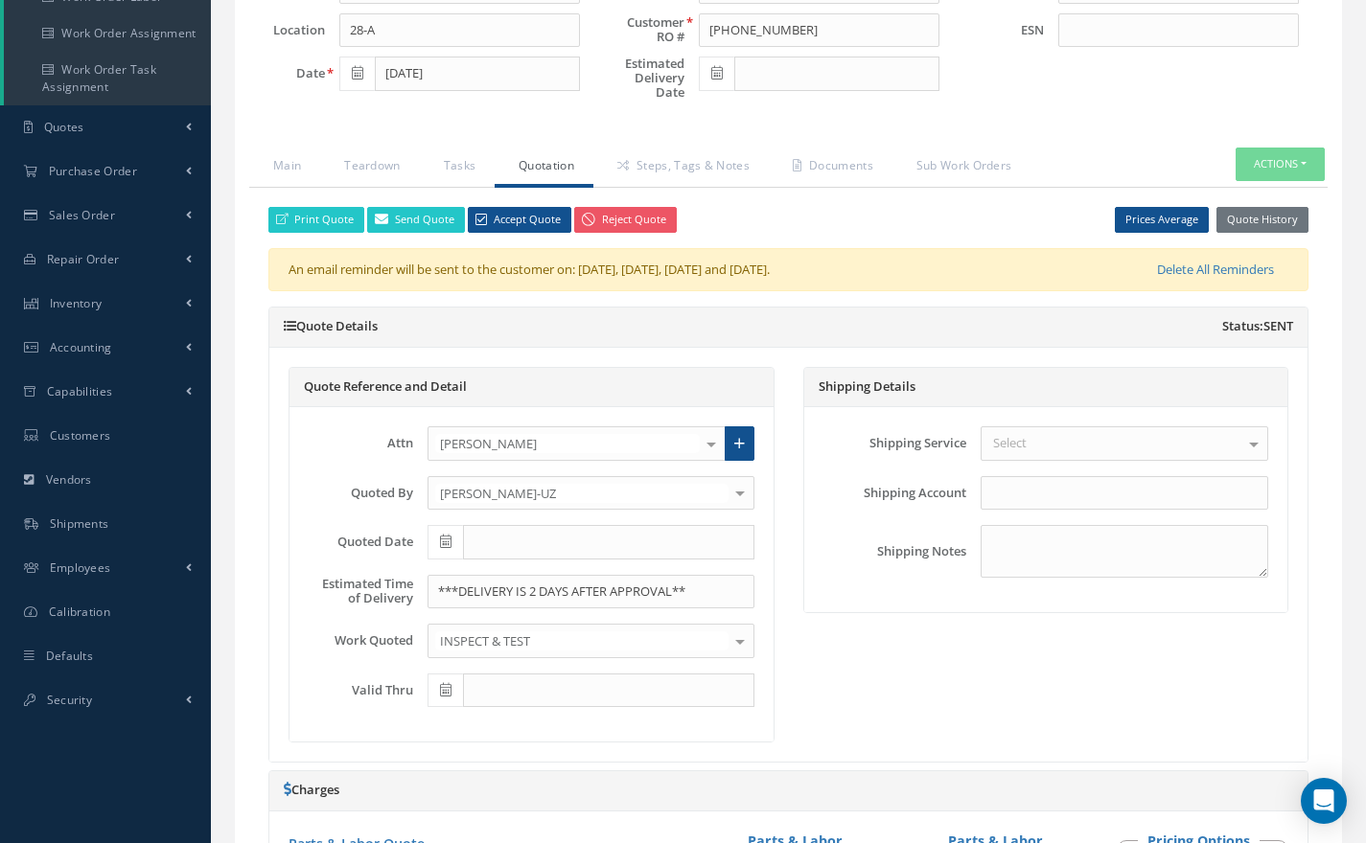
click at [445, 539] on icon at bounding box center [445, 541] width 11 height 13
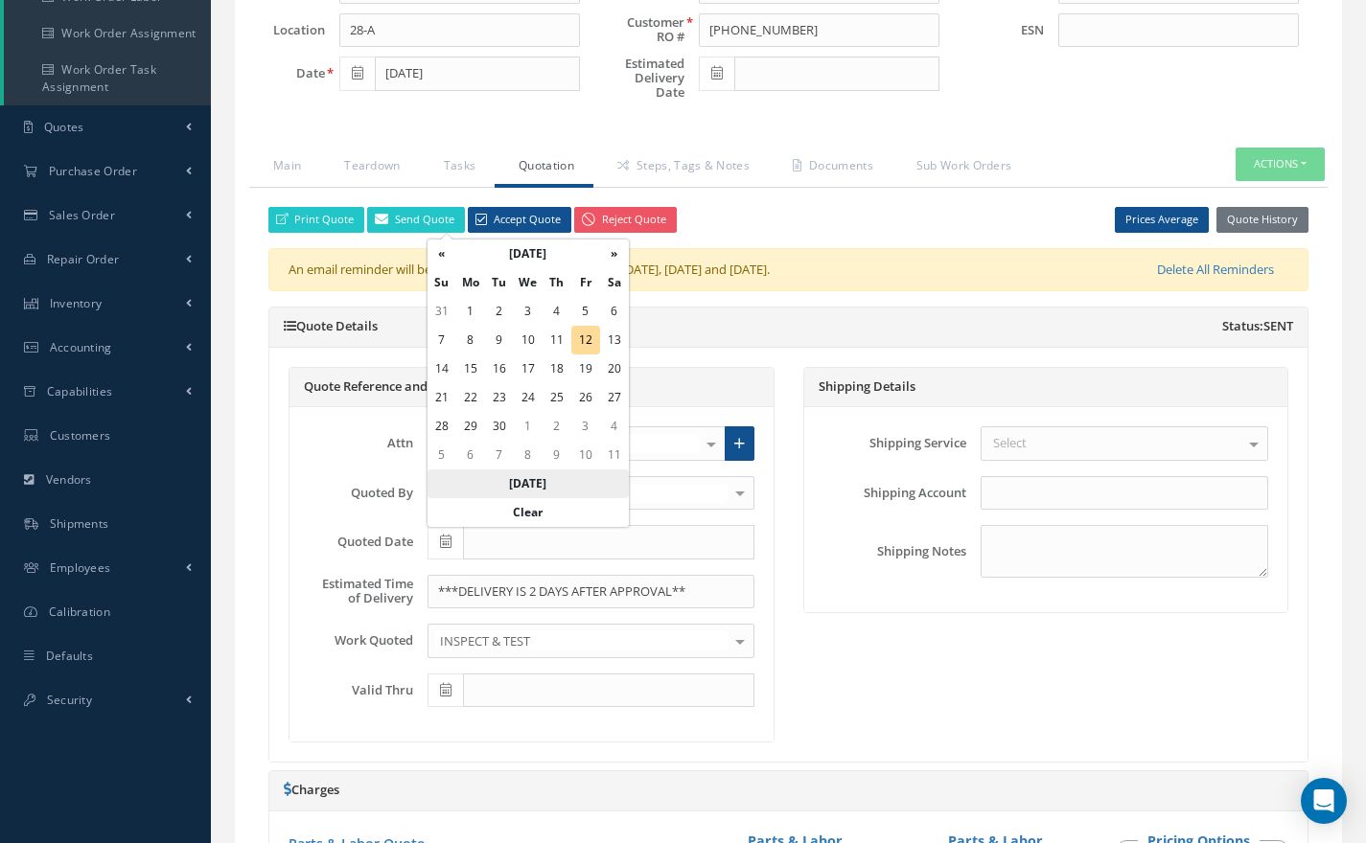
click at [540, 486] on th "Today" at bounding box center [527, 484] width 201 height 29
type input "[DATE]"
type input "12/11/2025"
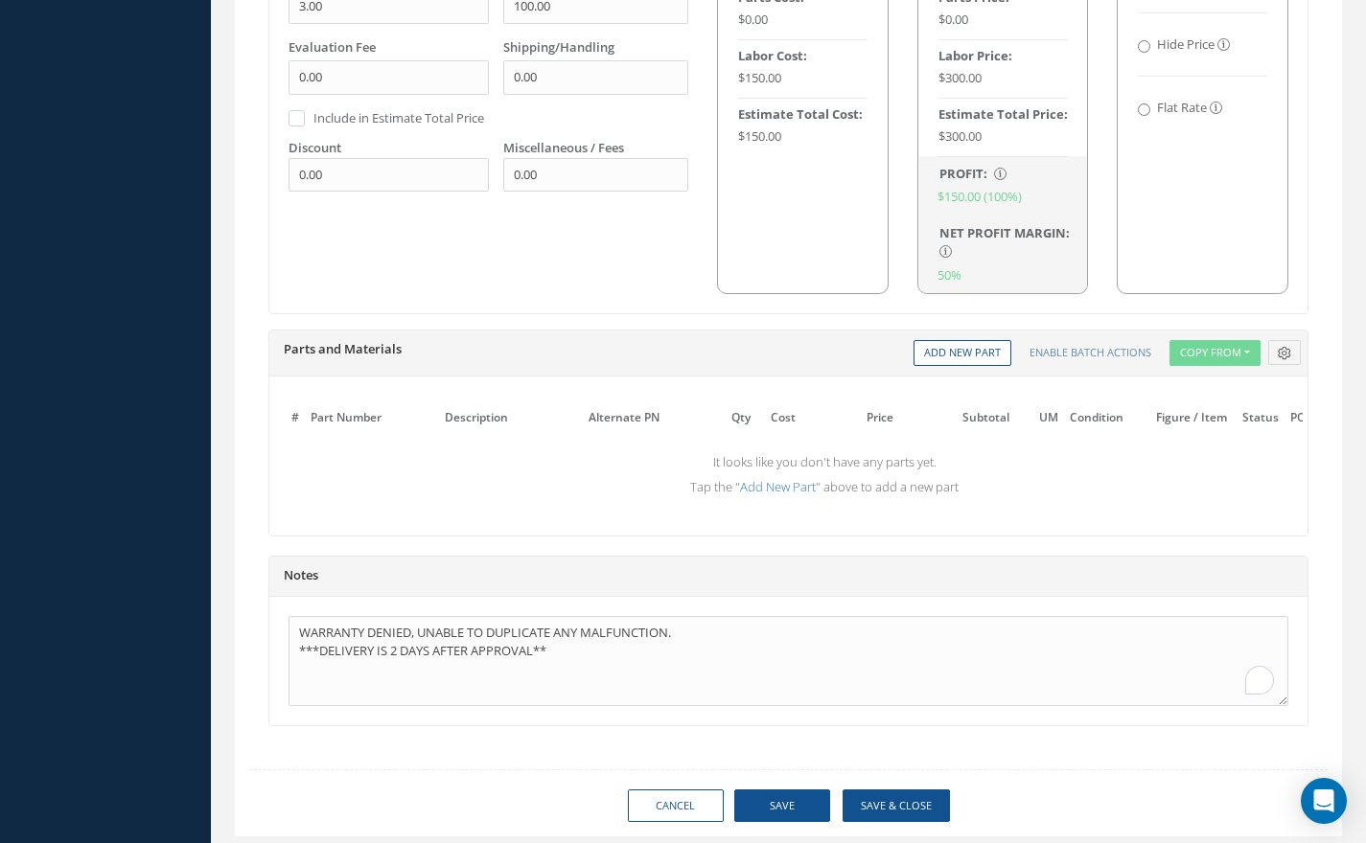
scroll to position [1267, 0]
click at [900, 814] on button "Save & Close" at bounding box center [895, 804] width 107 height 34
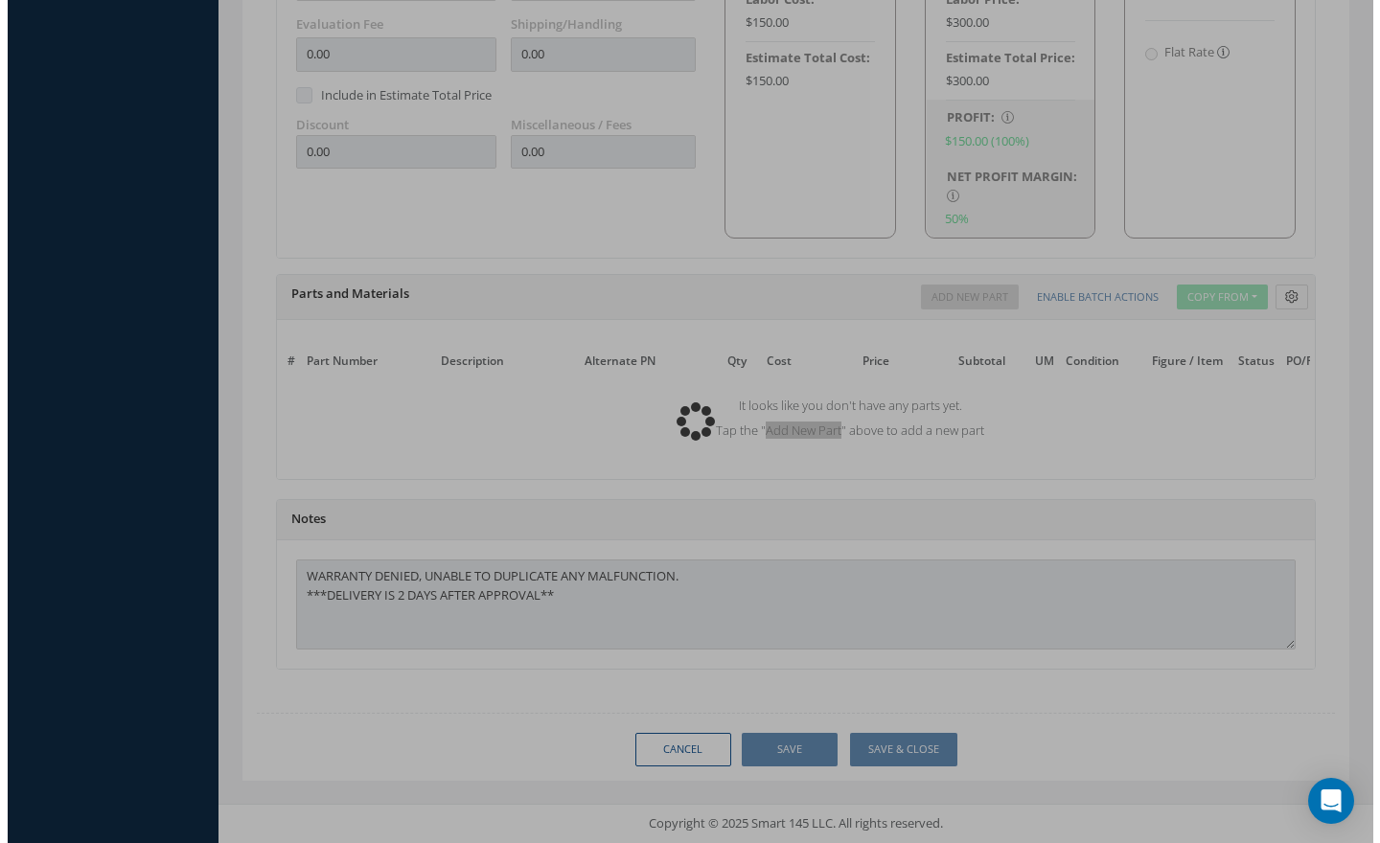
scroll to position [1233, 0]
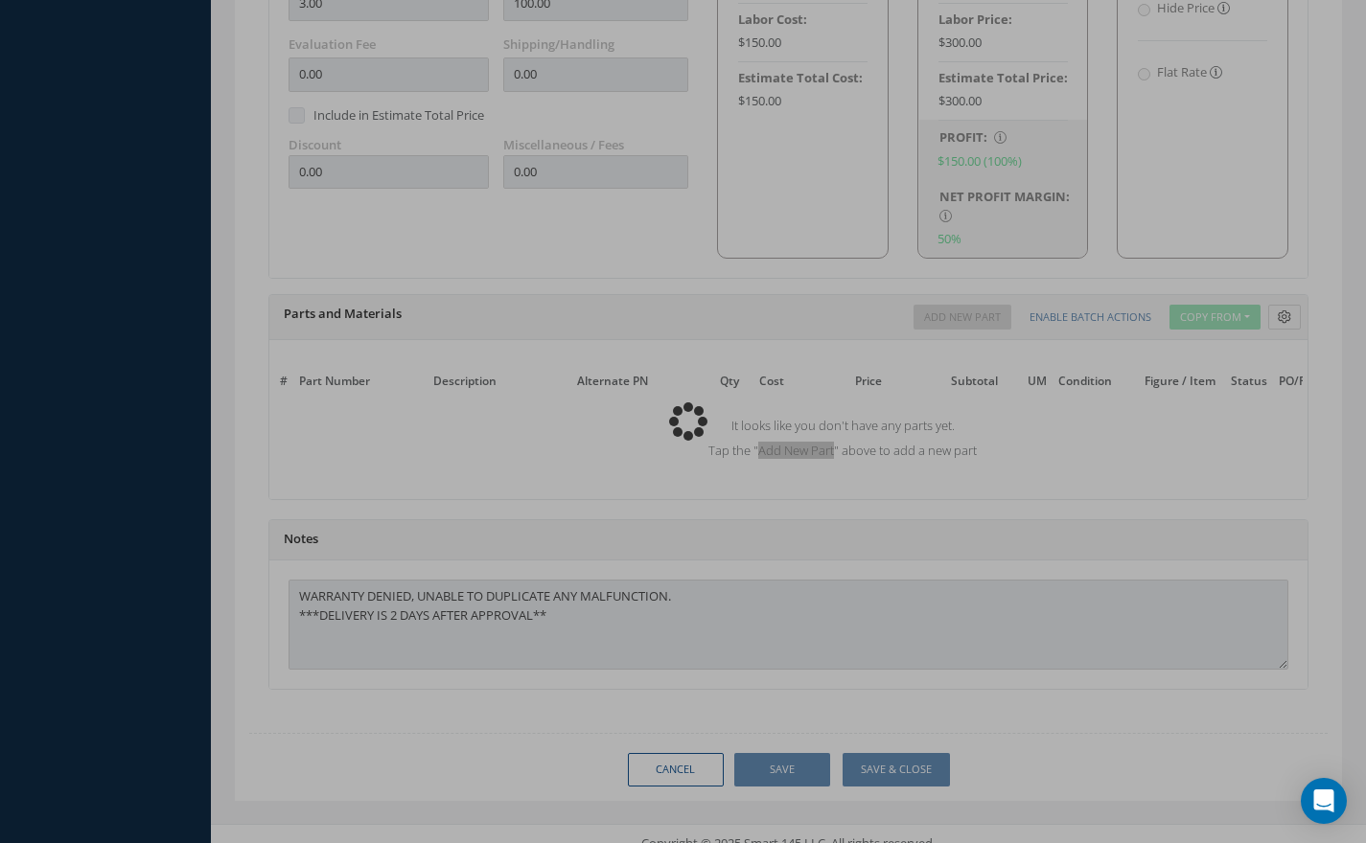
type input "HONEYWELL"
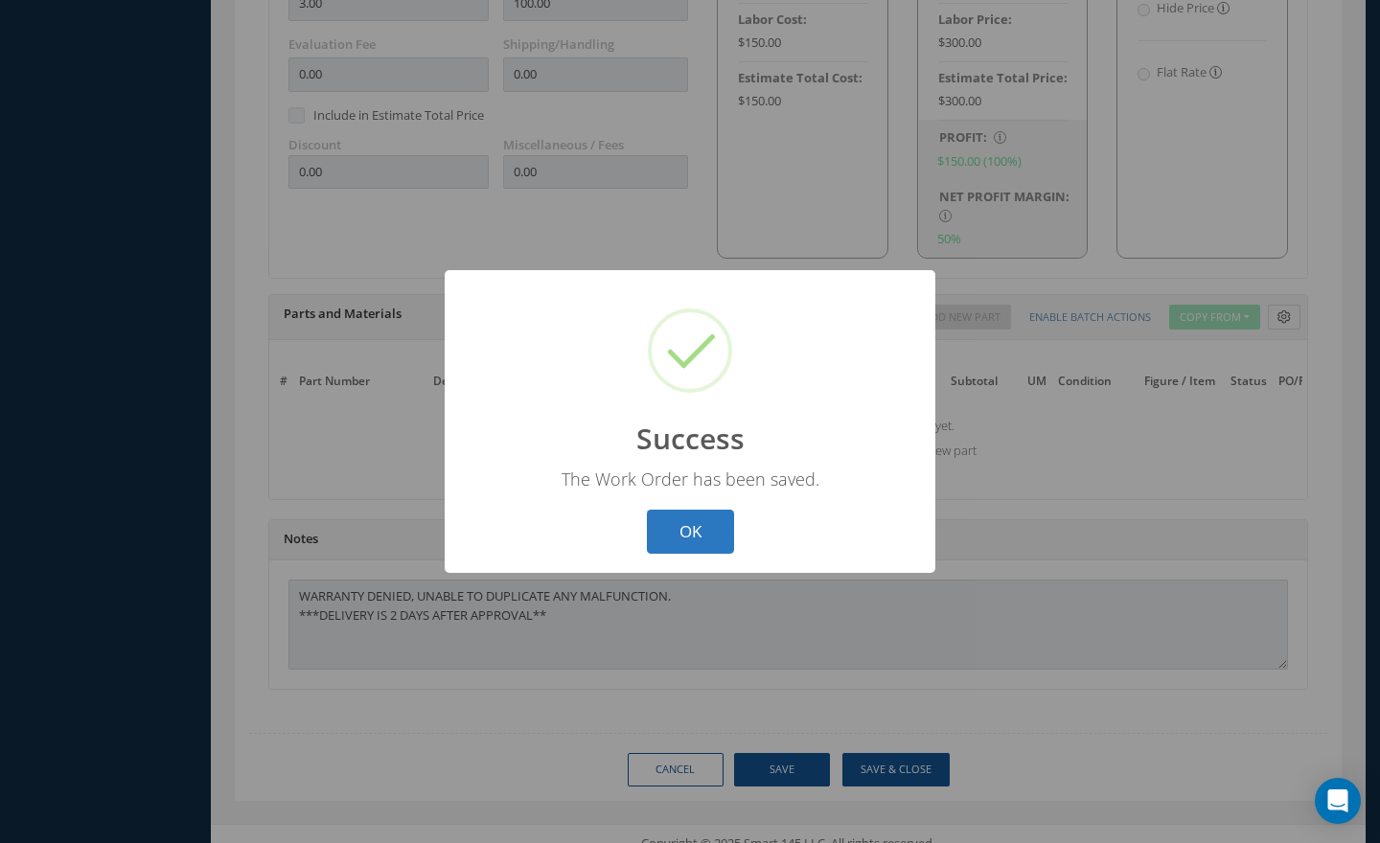
click at [678, 522] on button "OK" at bounding box center [690, 532] width 87 height 45
select select "25"
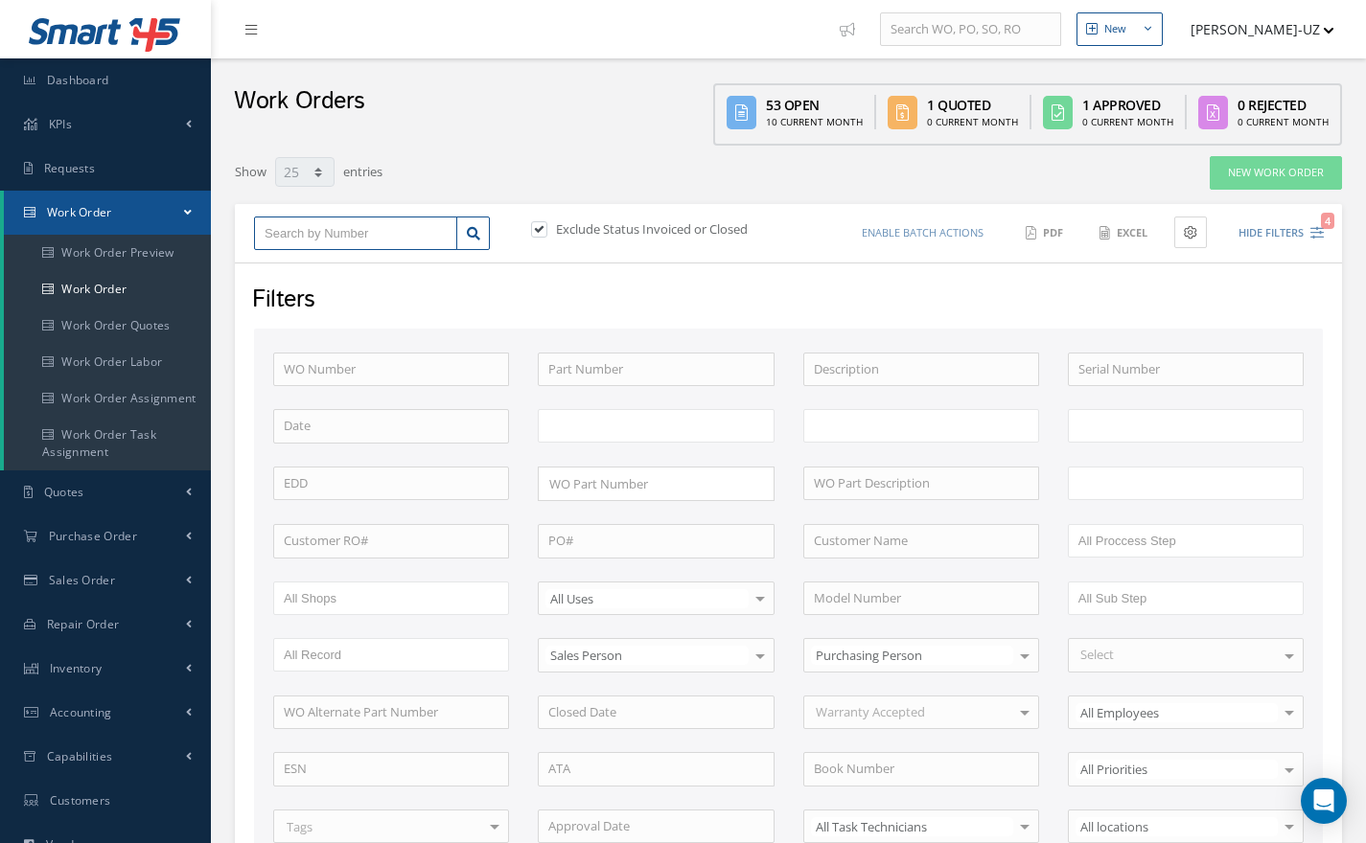
click at [345, 226] on input "text" at bounding box center [355, 234] width 203 height 34
type input "All Work Request"
type input "All Work Performed"
type input "All Status"
type input "WO Part Status"
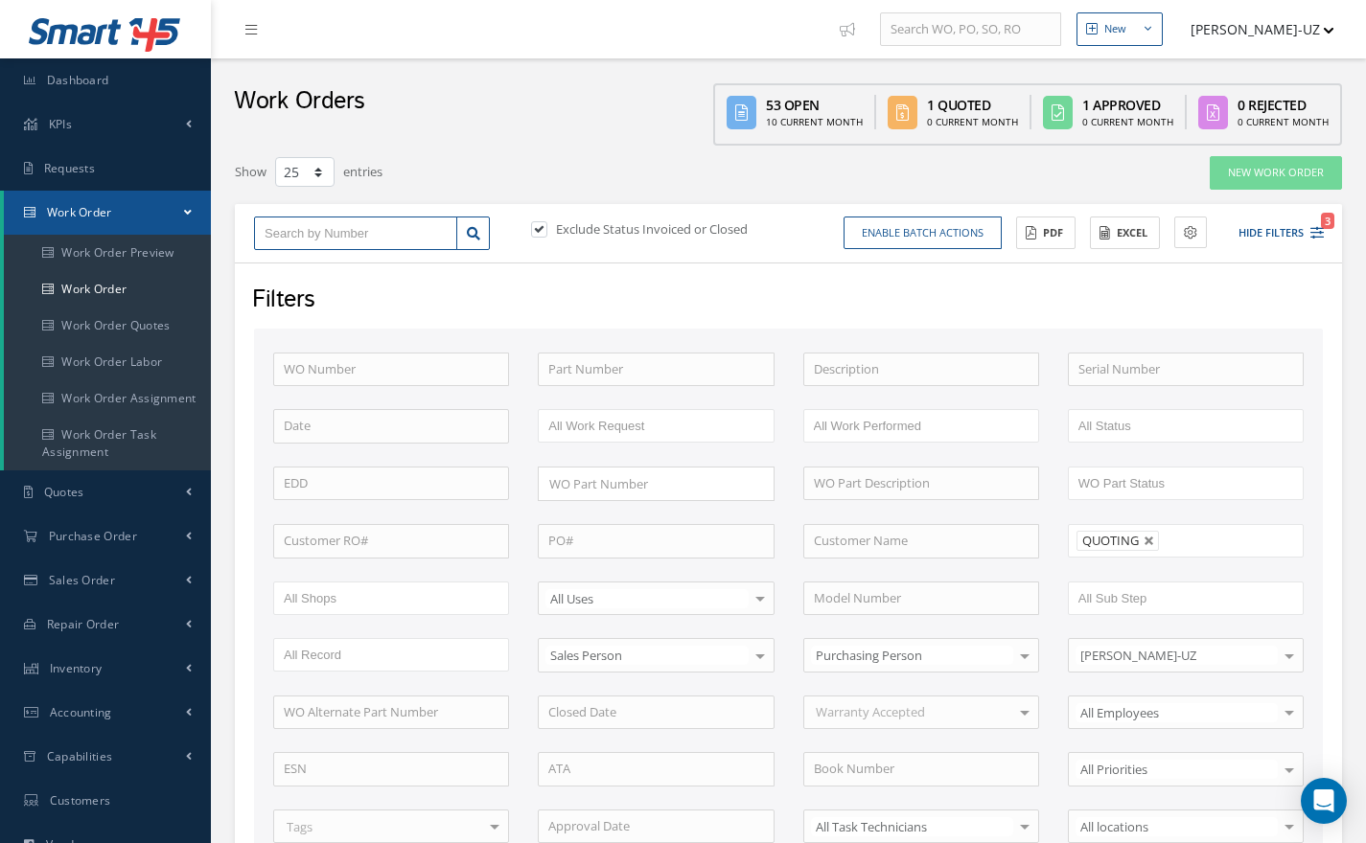
type input "4"
type input "48"
type input "488"
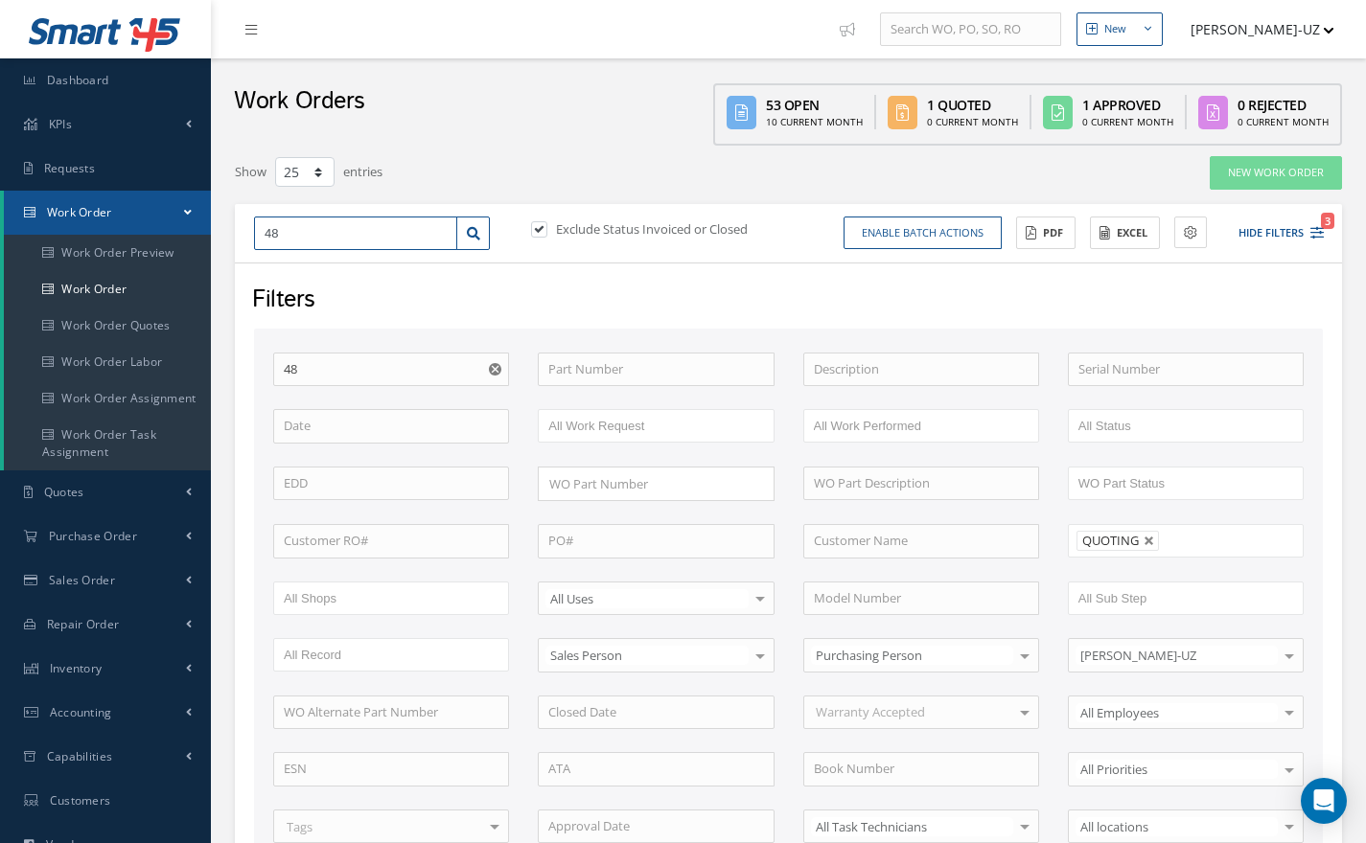
type input "488"
type input "4887"
type input "48878"
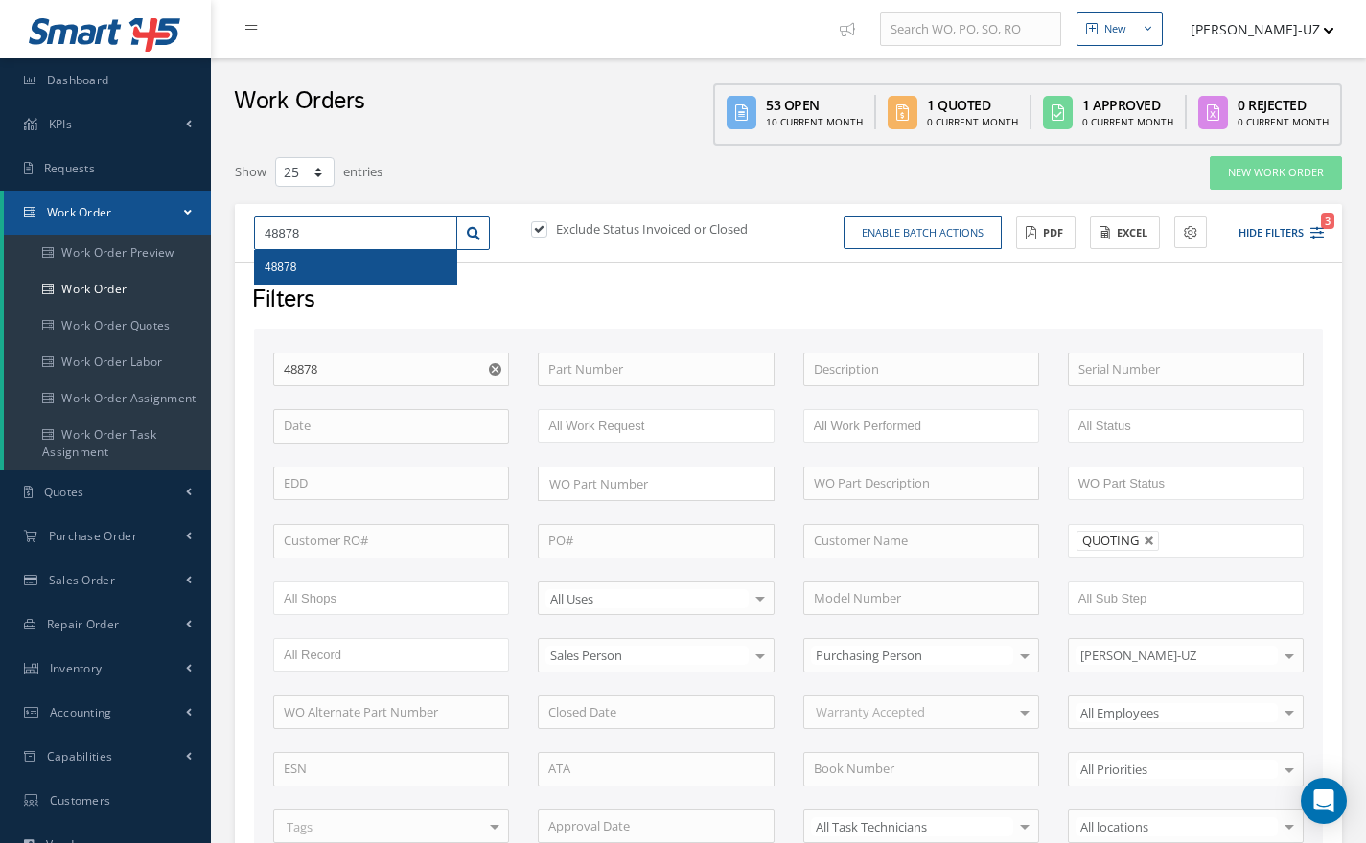
type input "48878"
click at [286, 274] on div "48878" at bounding box center [355, 267] width 182 height 19
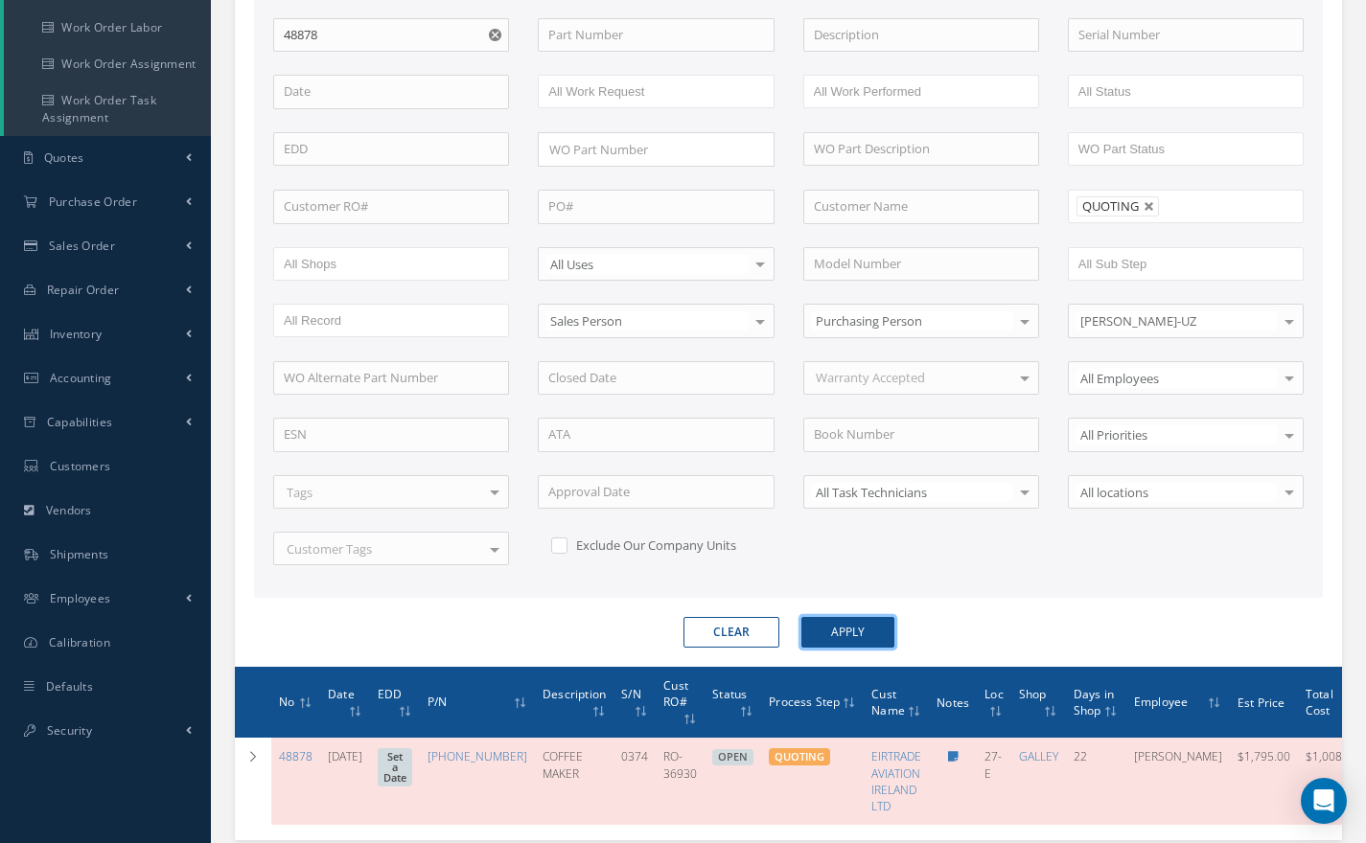
click at [848, 625] on button "Apply" at bounding box center [847, 632] width 93 height 31
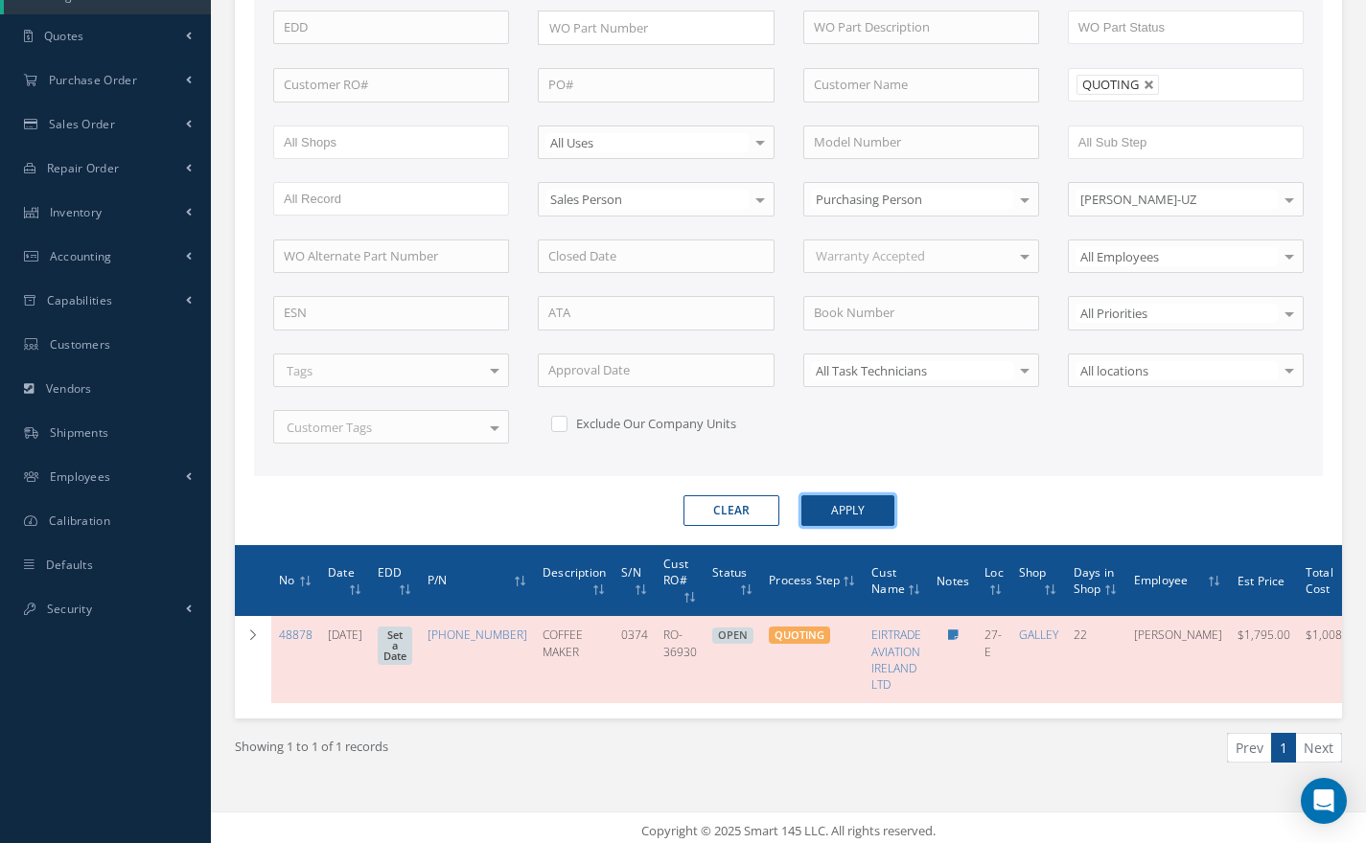
scroll to position [457, 0]
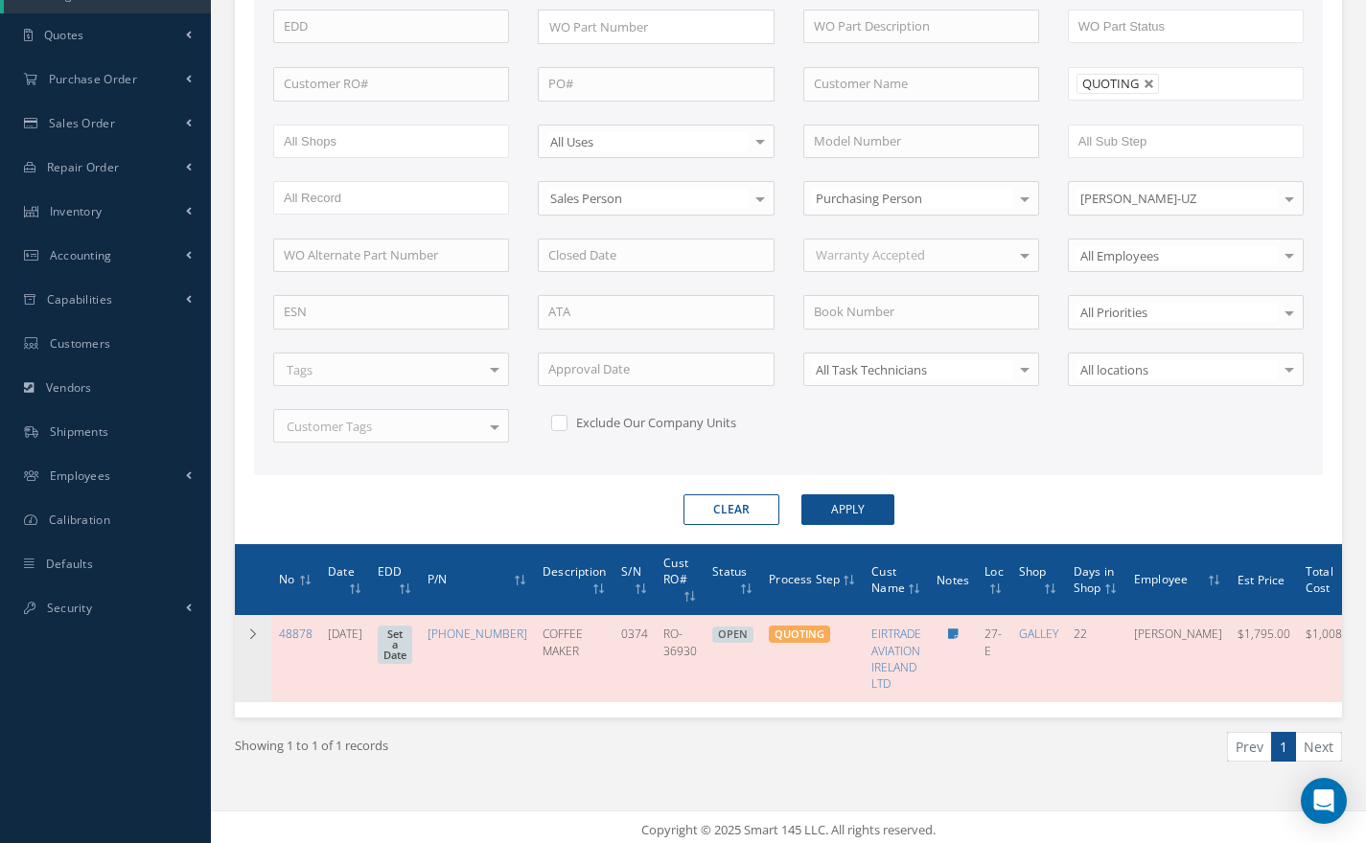
click at [1365, 652] on icon at bounding box center [1380, 657] width 19 height 15
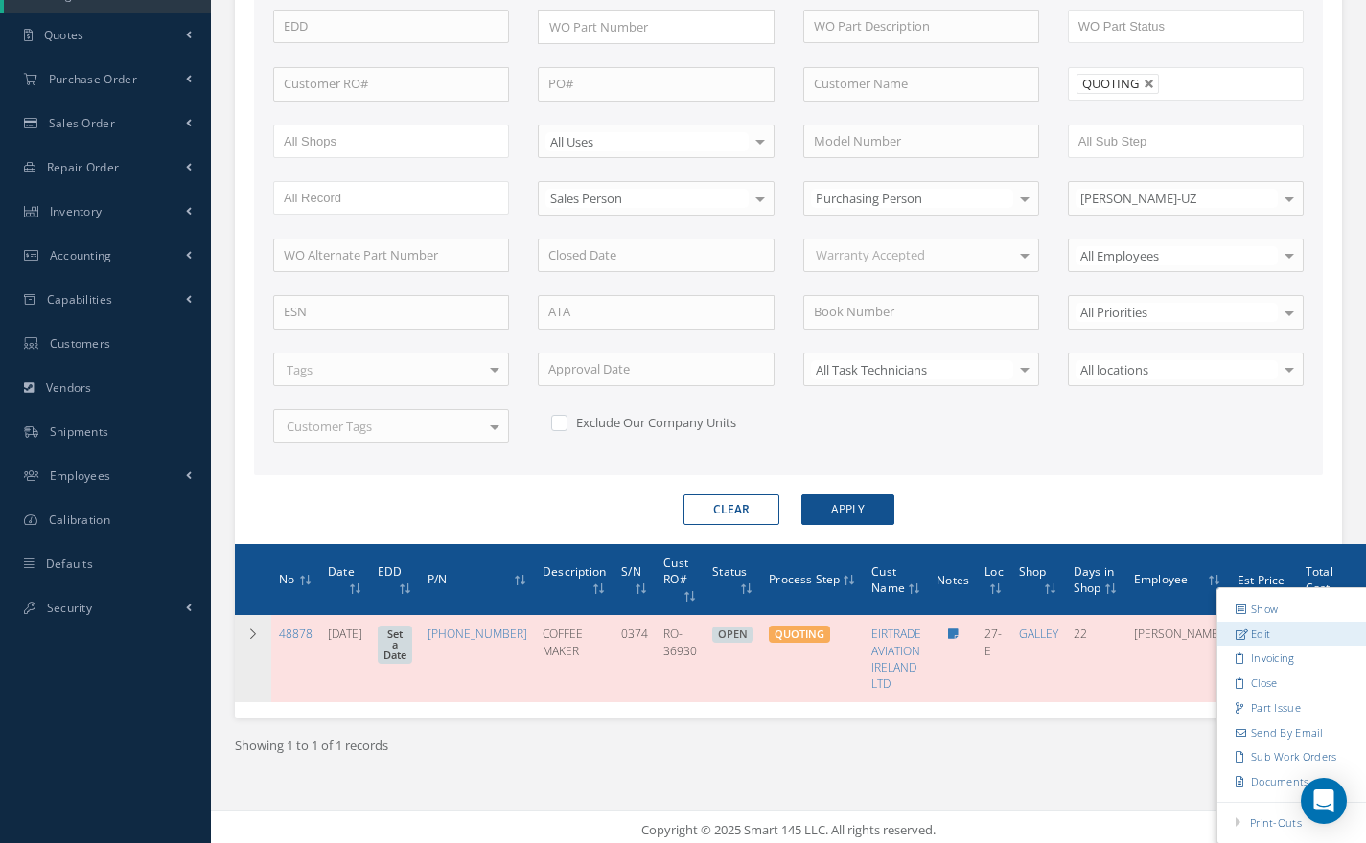
click at [1242, 627] on link "Edit" at bounding box center [1292, 633] width 151 height 25
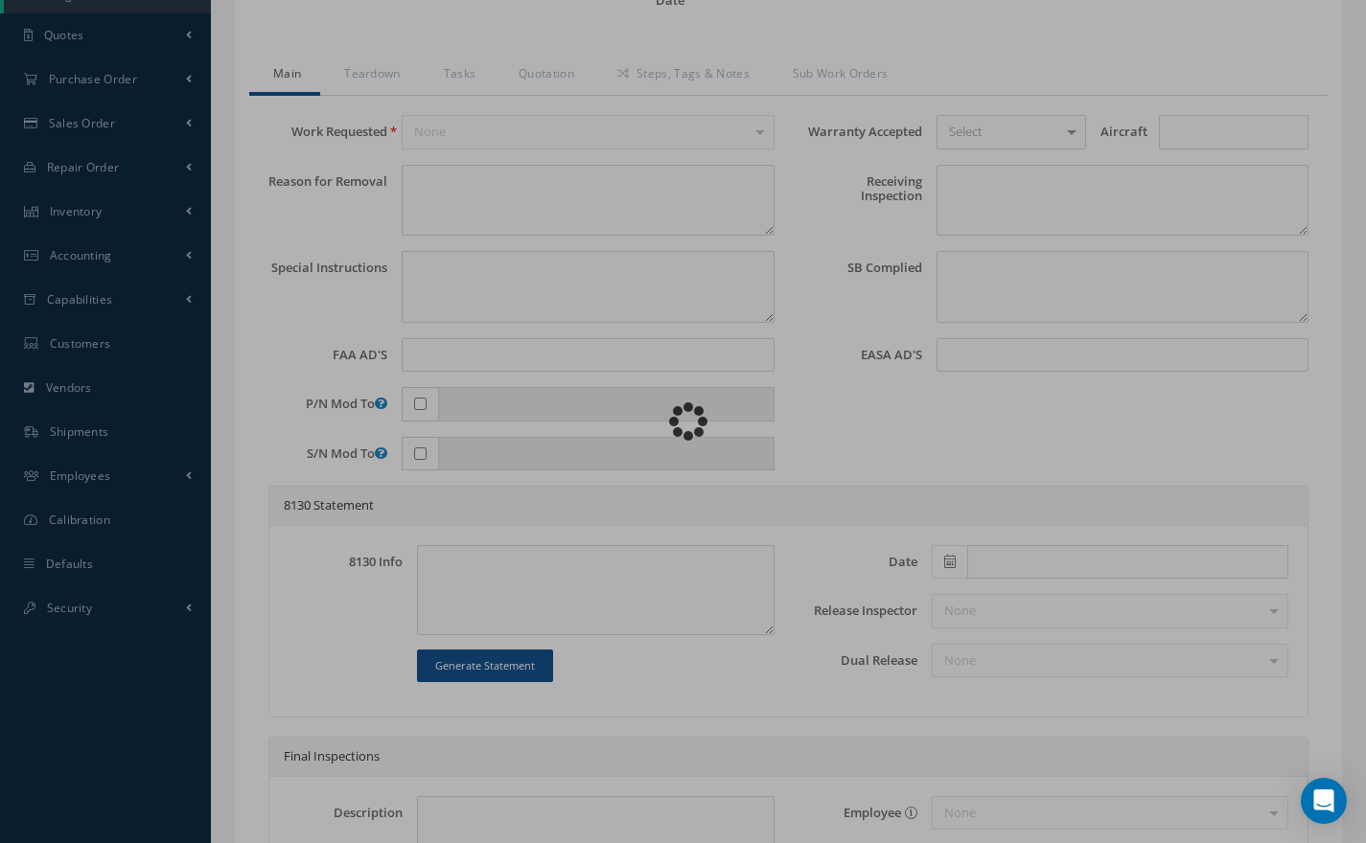
type input "[PHONE_NUMBER]"
type input "27-E"
type input "[DATE]"
type input "COFFEE MAKER"
type input "RO-36930"
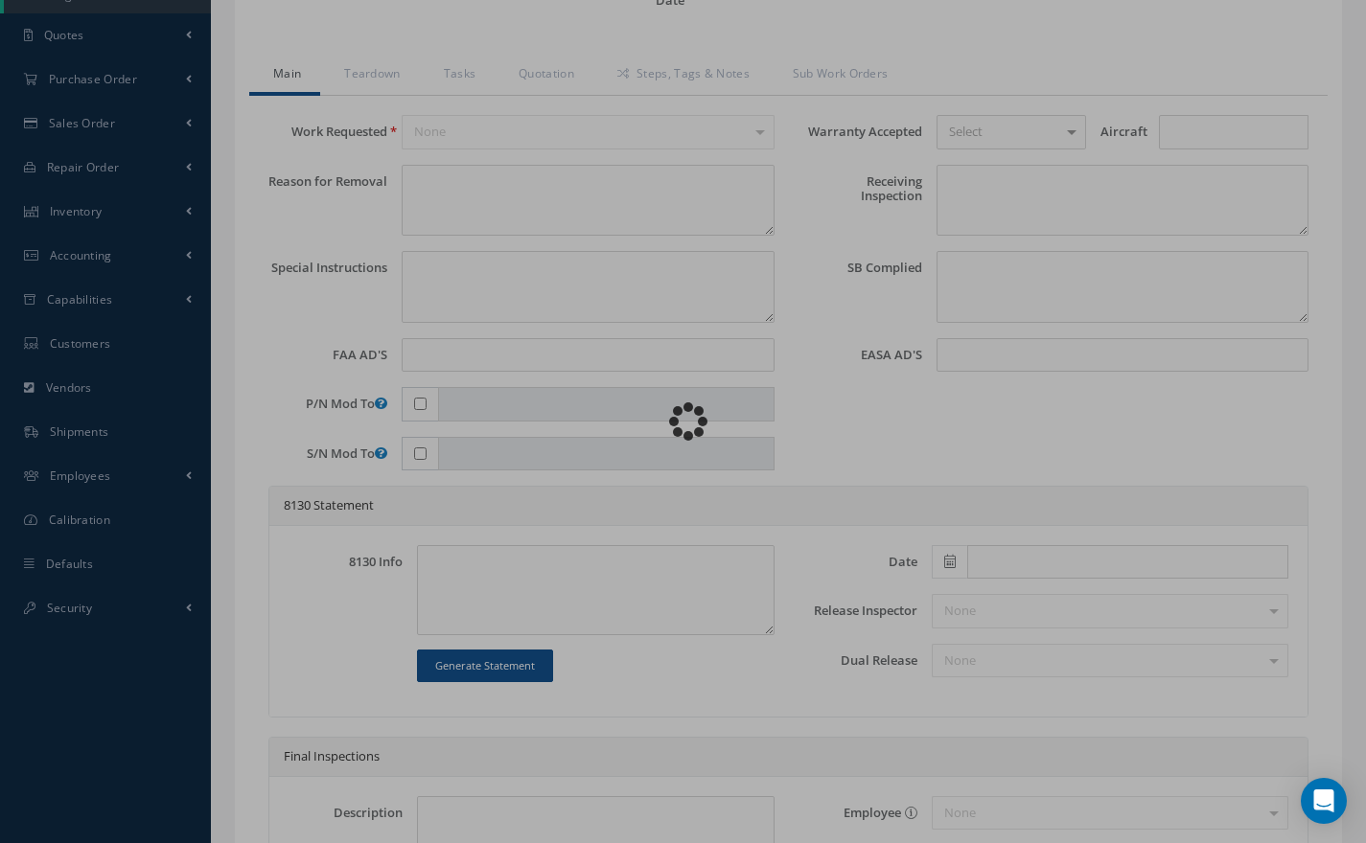
type input "0374"
type textarea "NONE"
type textarea "PLEASE SEE R.O. FOR DETAILS"
type textarea "NO VISUAL DAMAGE"
type textarea "VERIFIED PART NUMBER, SERIAL NUMBER AND R.O."
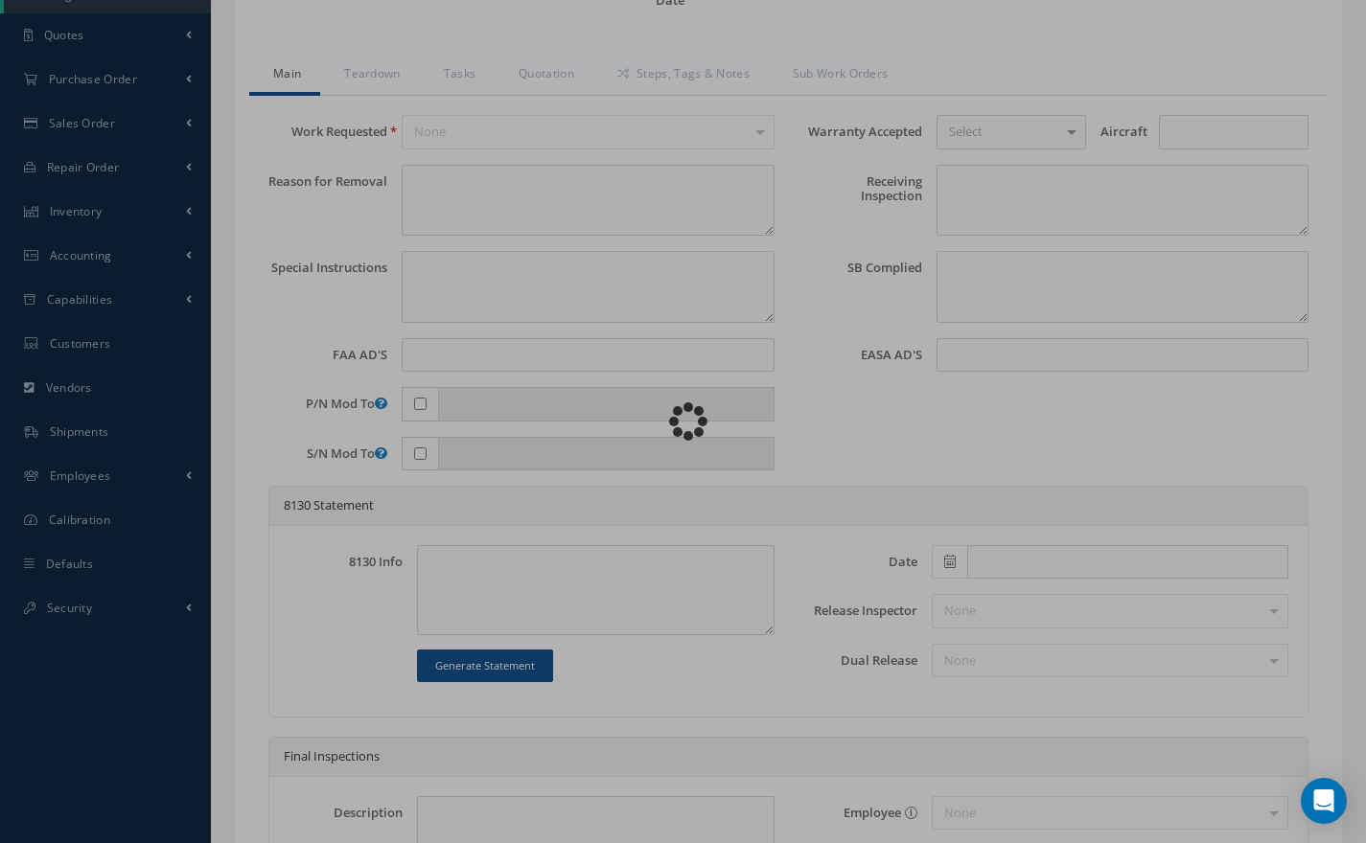
type input "[DATE]"
checkbox input "true"
type textarea "UNIT FAILED FUNCTIONAL TEST AND VISUAL INSPECTION."
type input "[DATE]"
checkbox input "false"
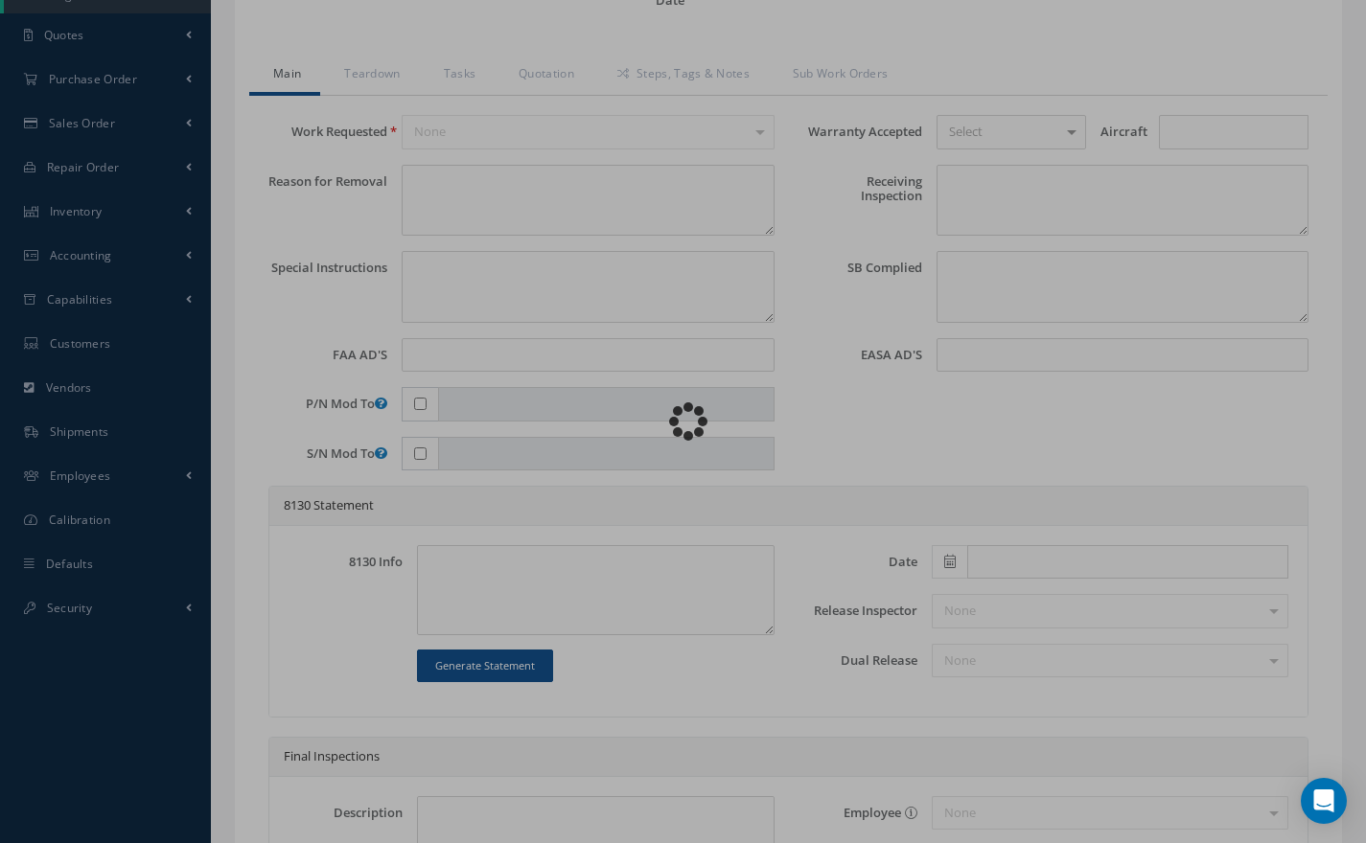
type textarea "N/A."
type input "[DATE]"
type textarea "UNIT INSPECTED AND TESTED AS REQUIRED. INSPECTION REVEALED DUST CONTAMINATION A…"
type input "[DATE]"
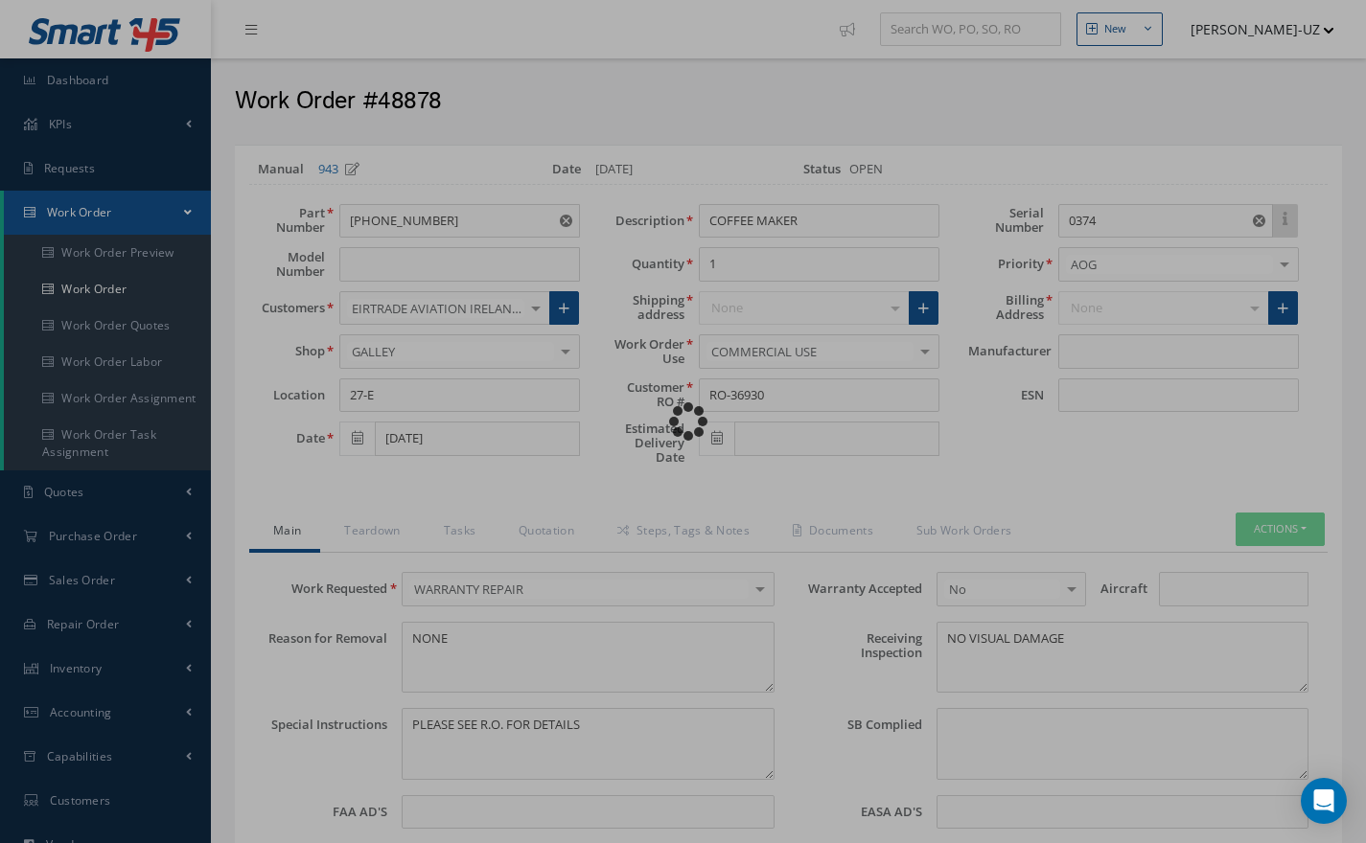
type input "B/E AEROSPACE"
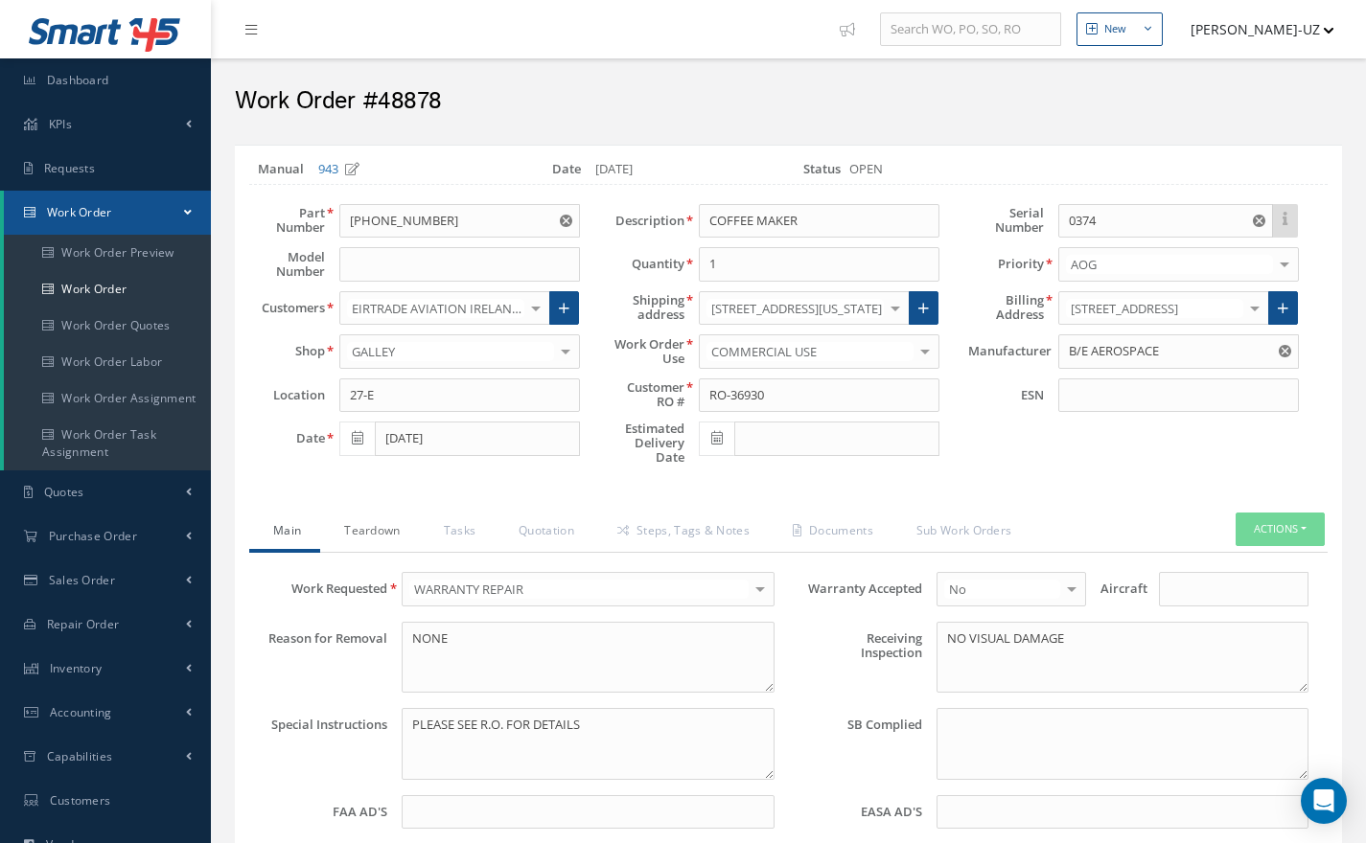
click at [360, 523] on link "Teardown" at bounding box center [369, 533] width 99 height 40
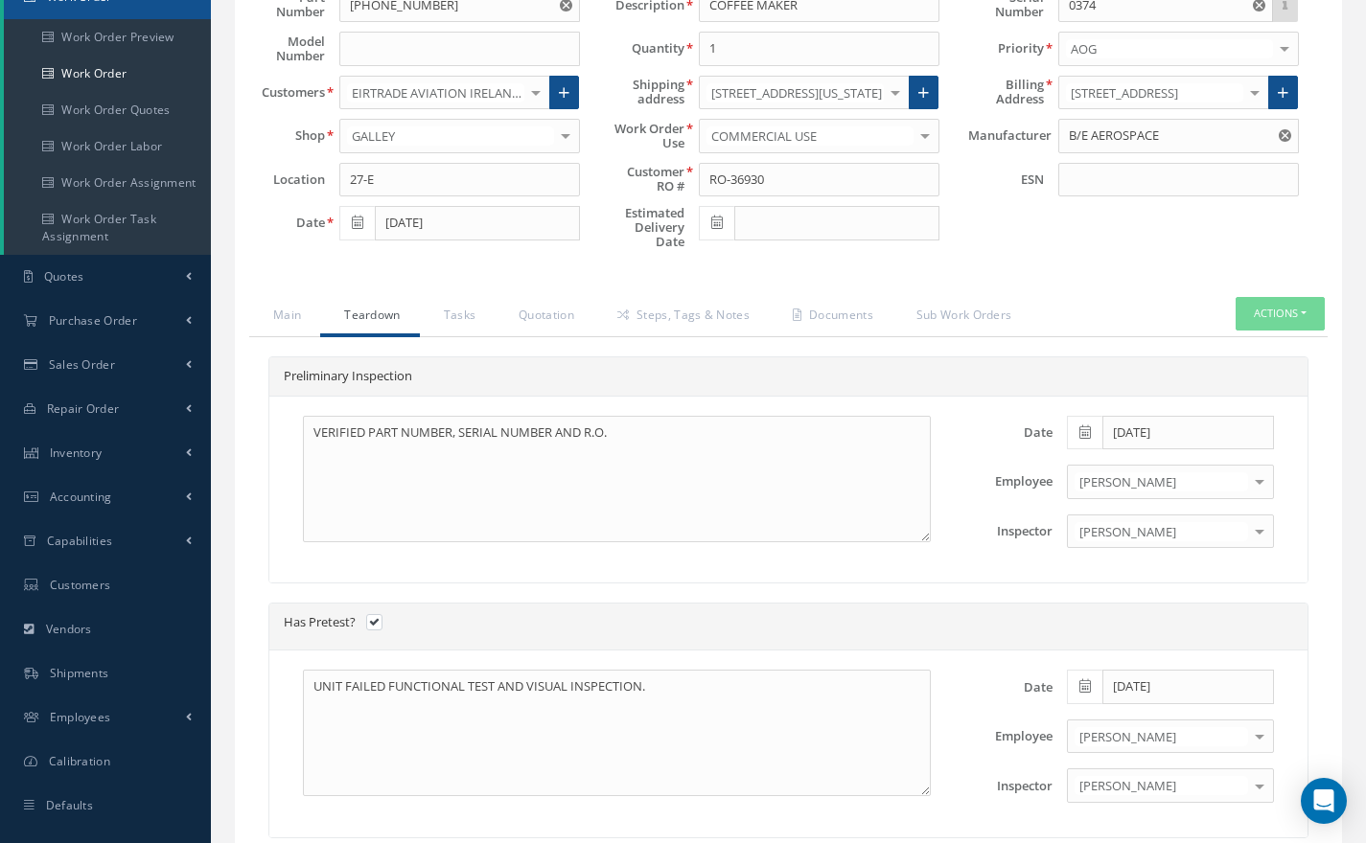
scroll to position [215, 0]
click at [545, 323] on link "Quotation" at bounding box center [543, 318] width 99 height 40
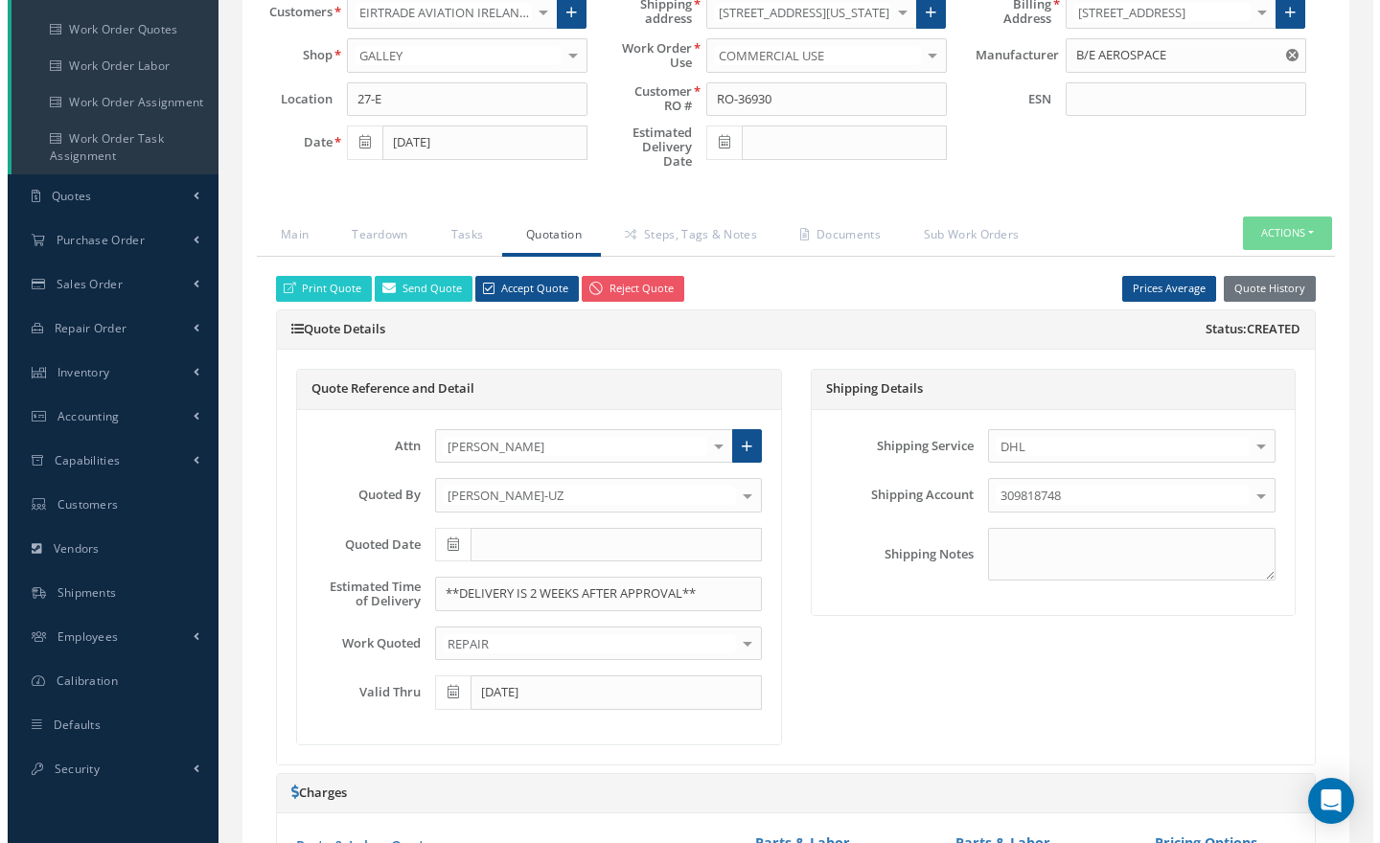
scroll to position [0, 0]
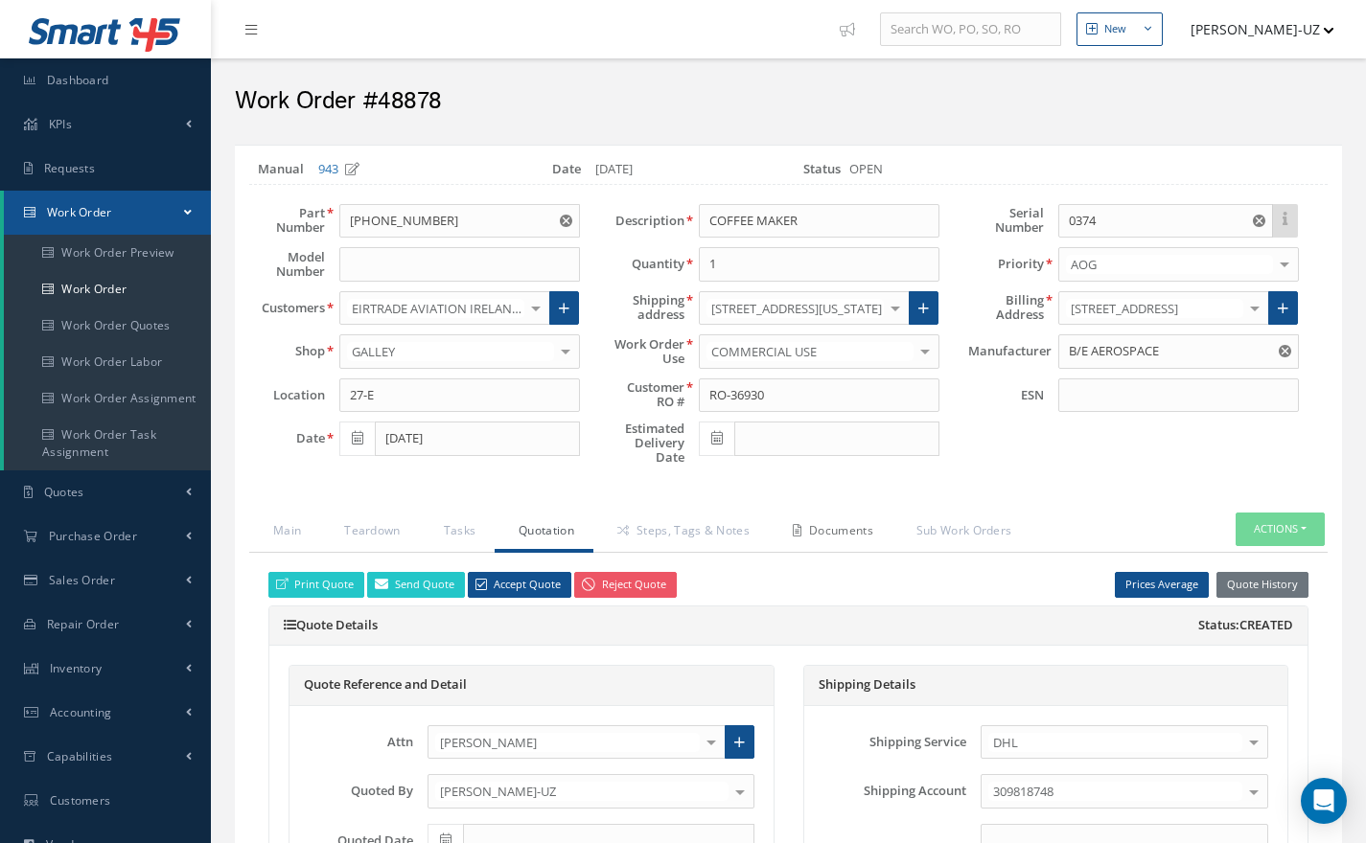
click at [816, 526] on link "Documents" at bounding box center [831, 533] width 124 height 40
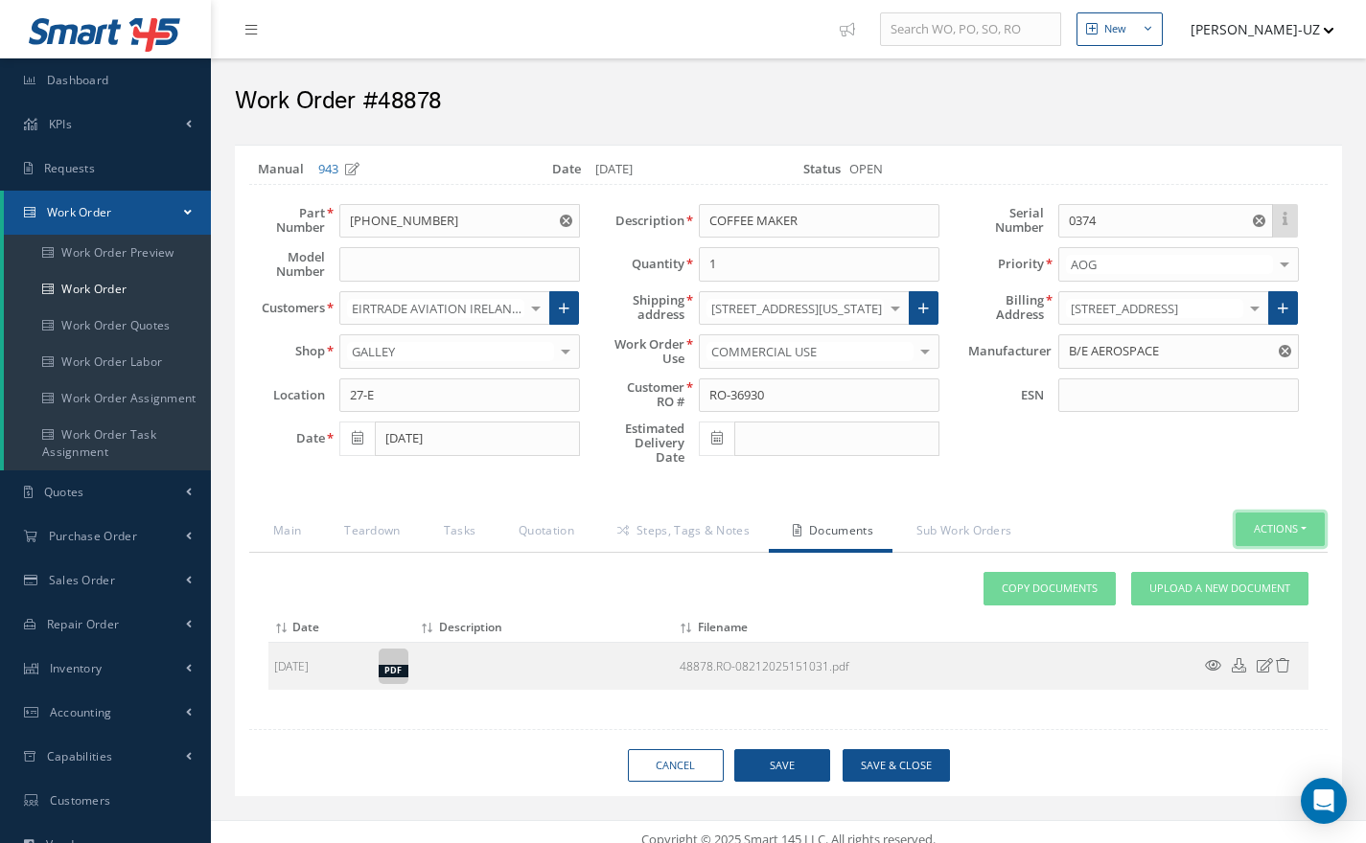
click at [1283, 526] on button "Actions" at bounding box center [1279, 530] width 89 height 34
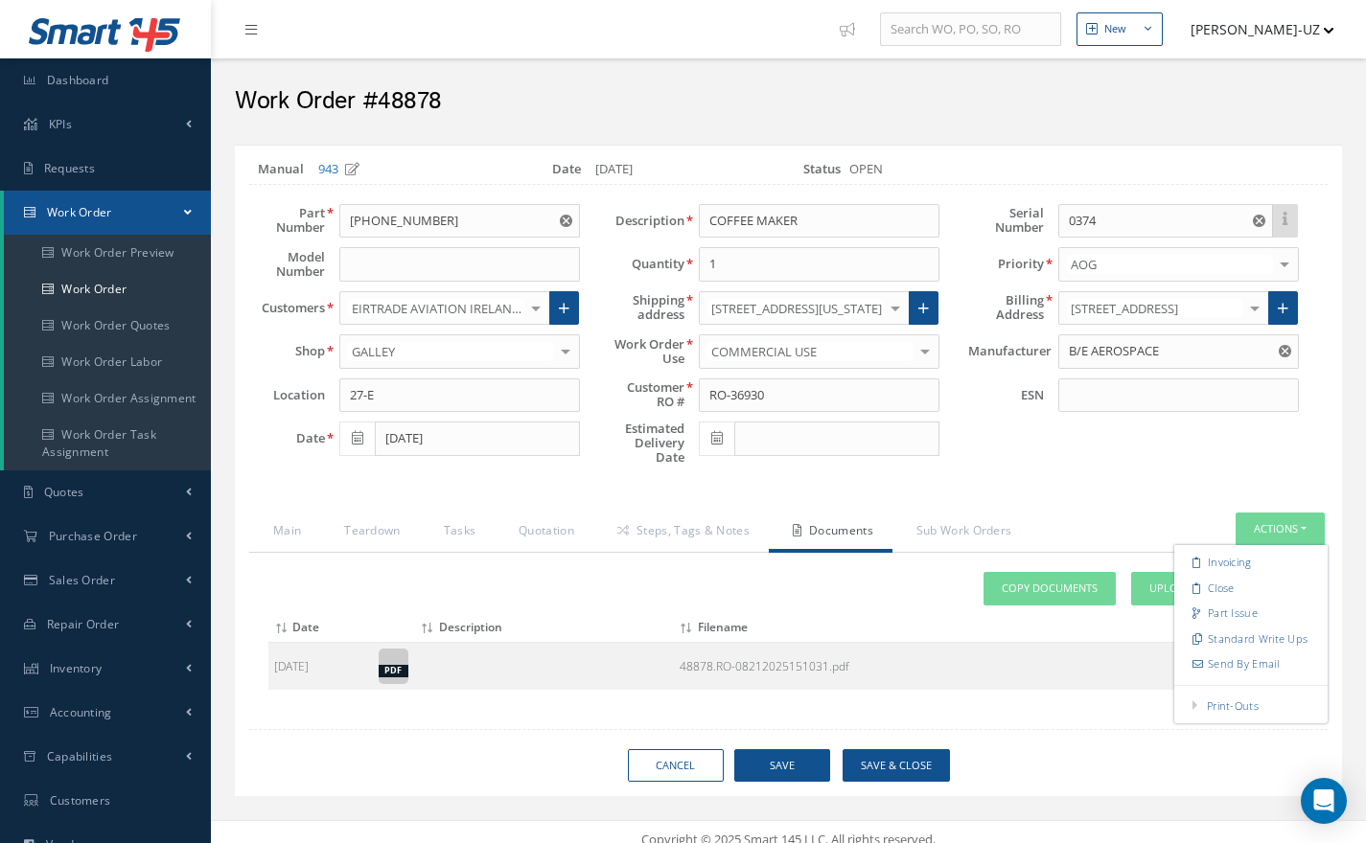
click at [894, 601] on div "Attach File(s) Click inside this area or drag and drop to select file to upload…" at bounding box center [788, 631] width 1040 height 118
click at [1209, 658] on icon at bounding box center [1213, 665] width 16 height 14
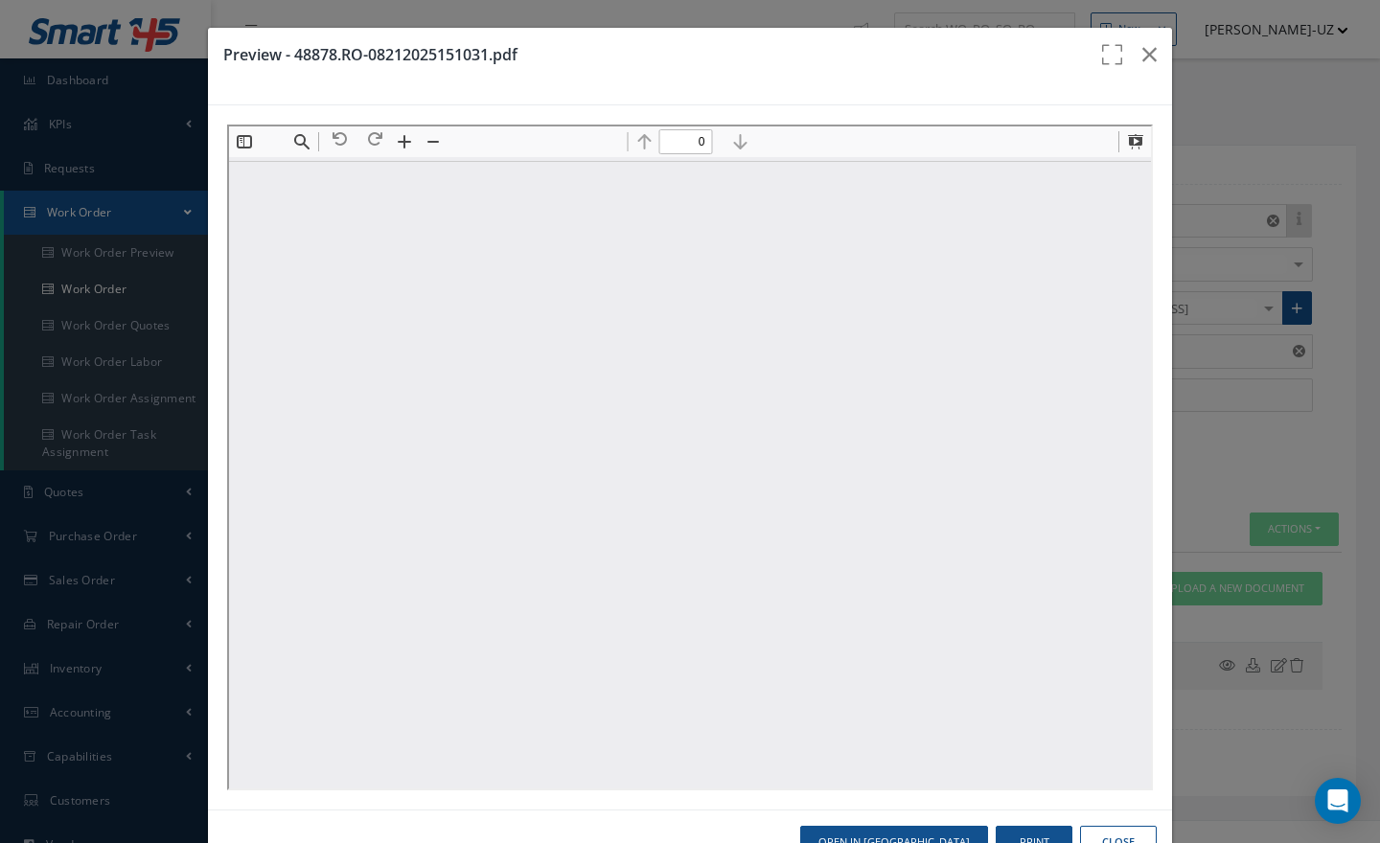
type input "1"
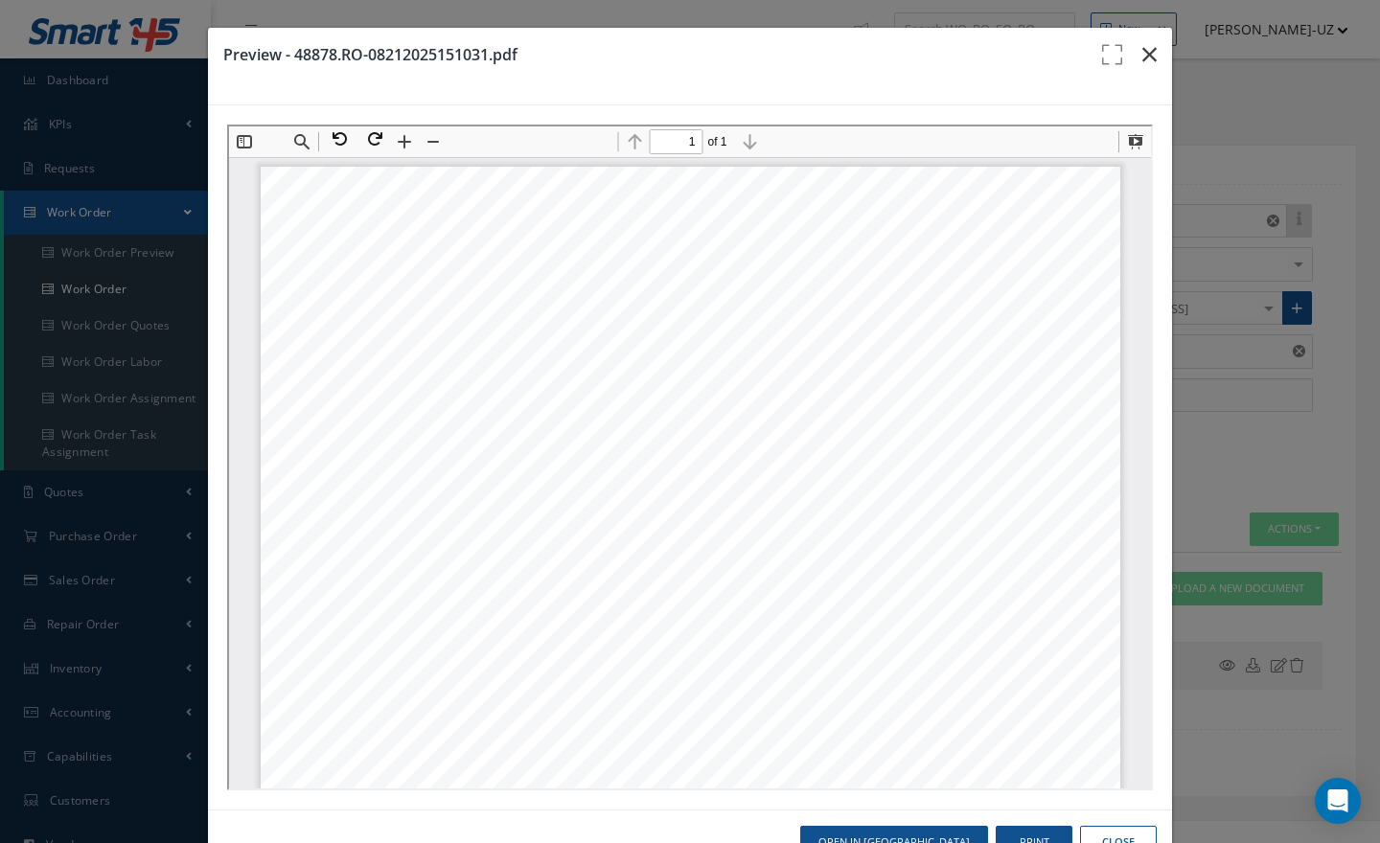
click at [1142, 52] on icon "button" at bounding box center [1149, 54] width 14 height 23
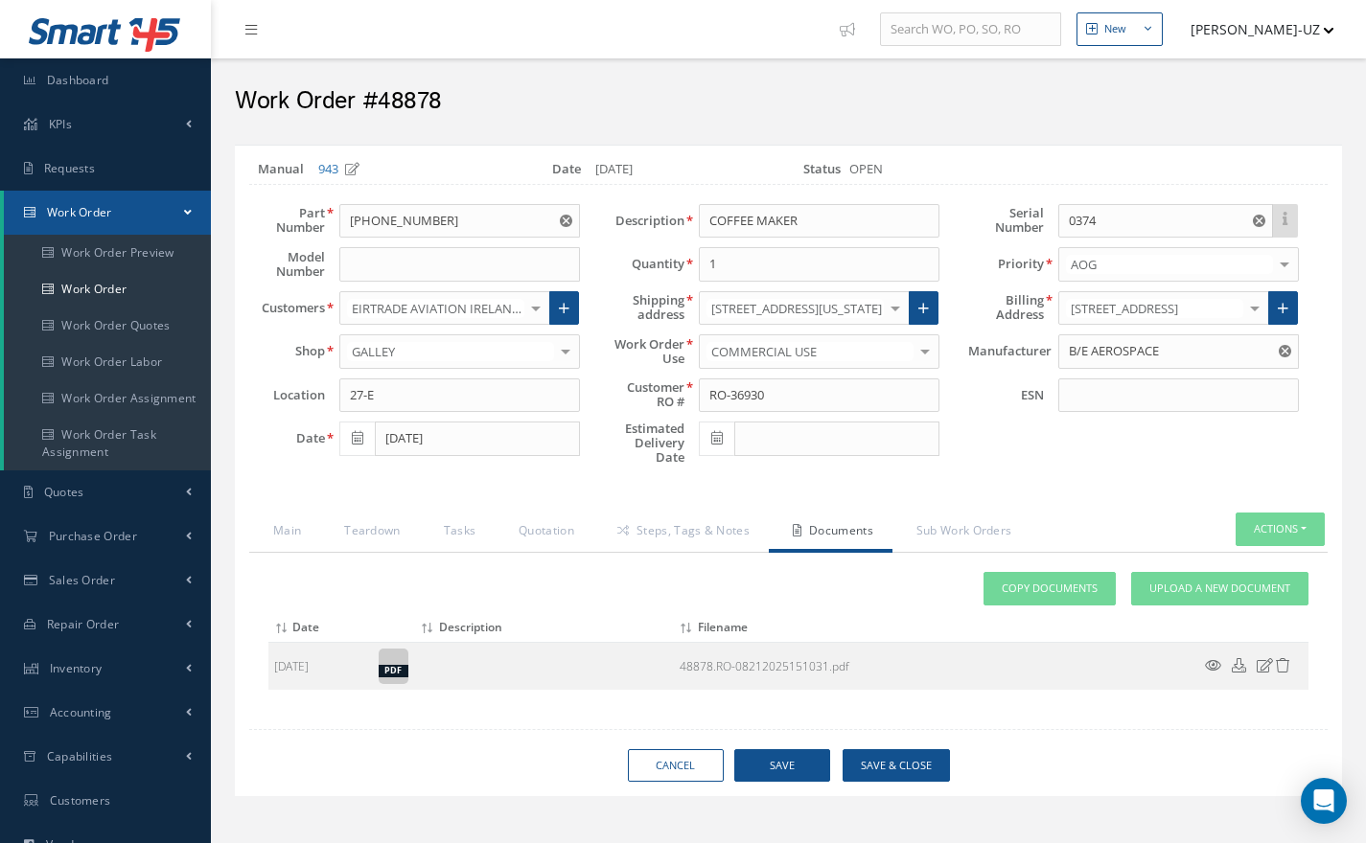
scroll to position [93, 0]
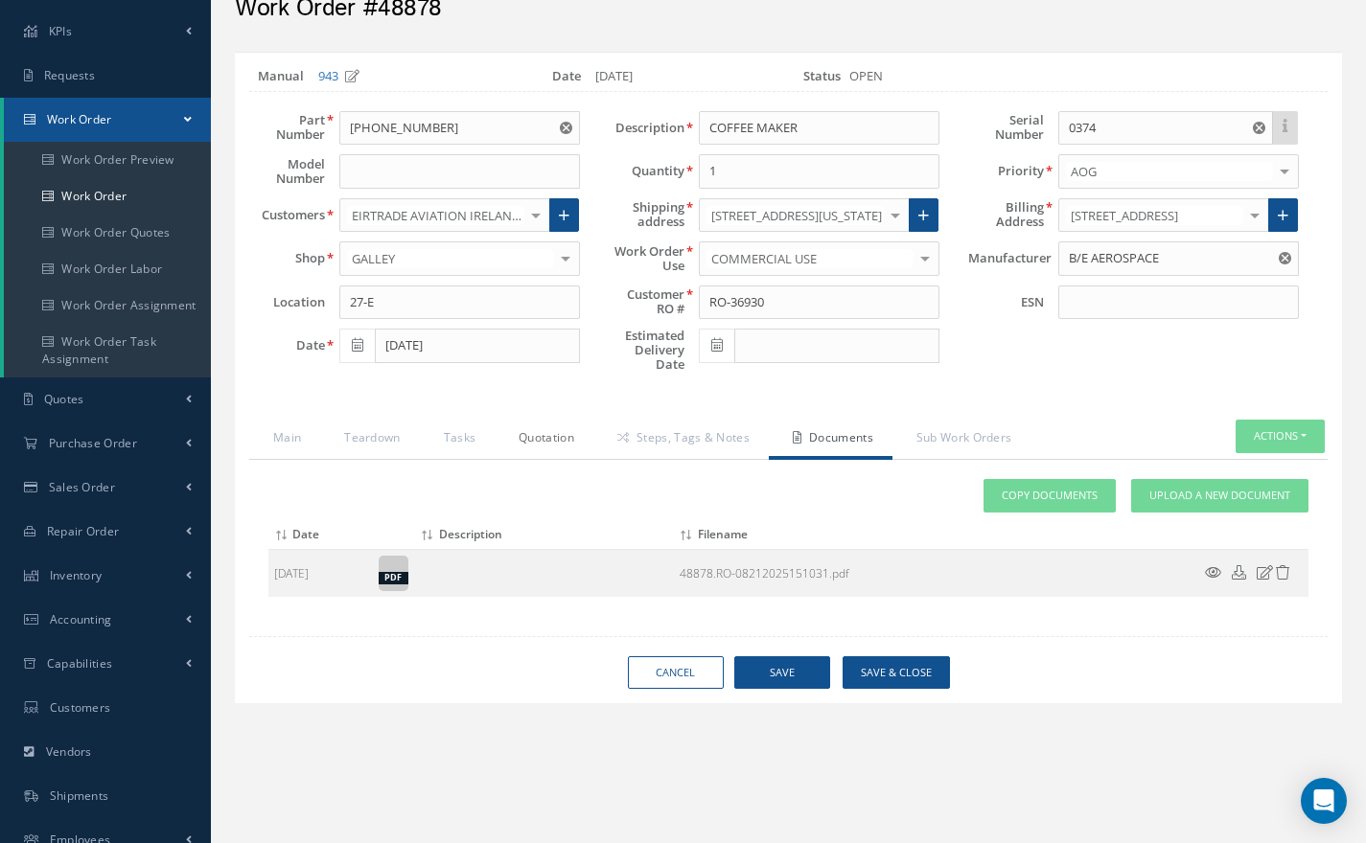
click at [547, 437] on link "Quotation" at bounding box center [543, 440] width 99 height 40
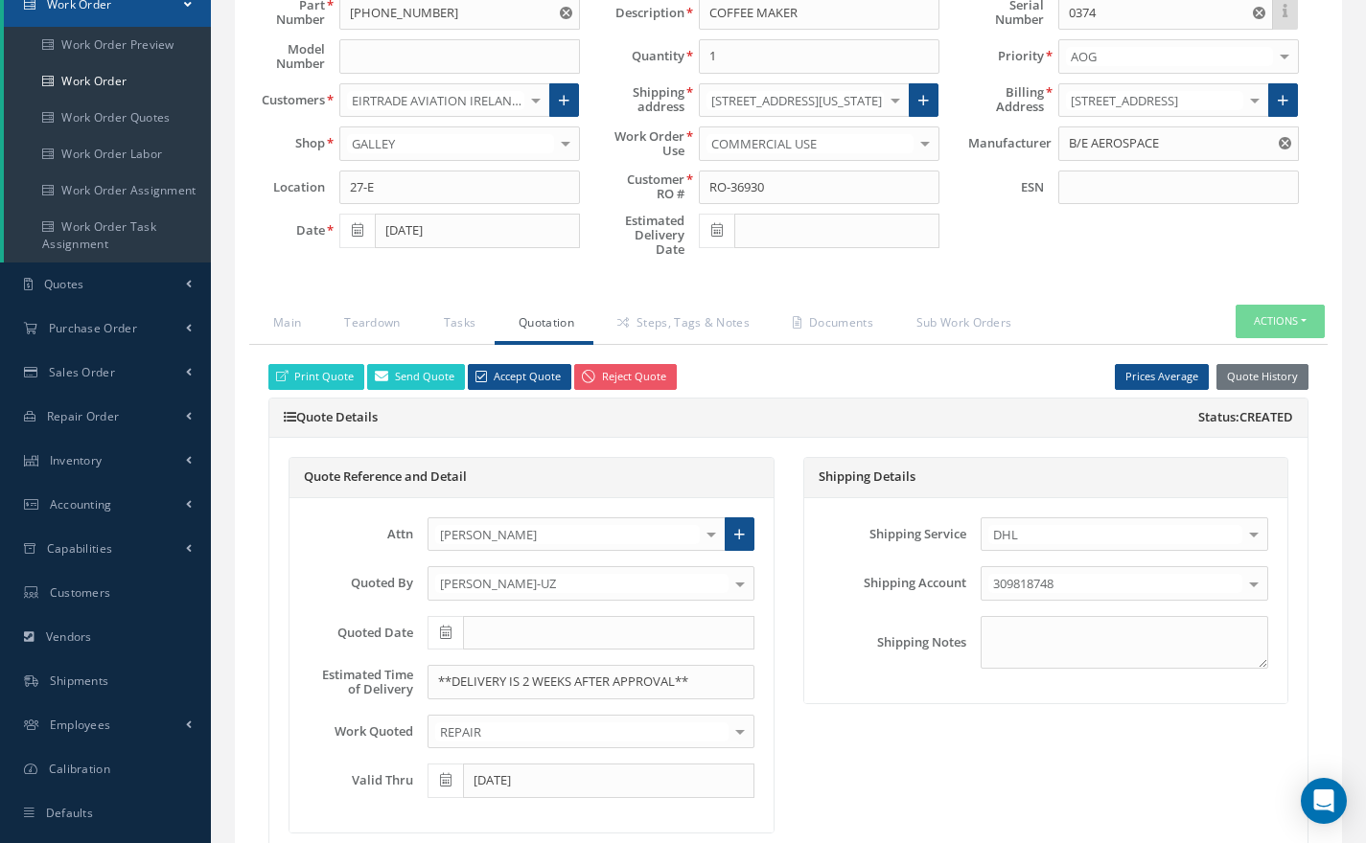
scroll to position [206, 0]
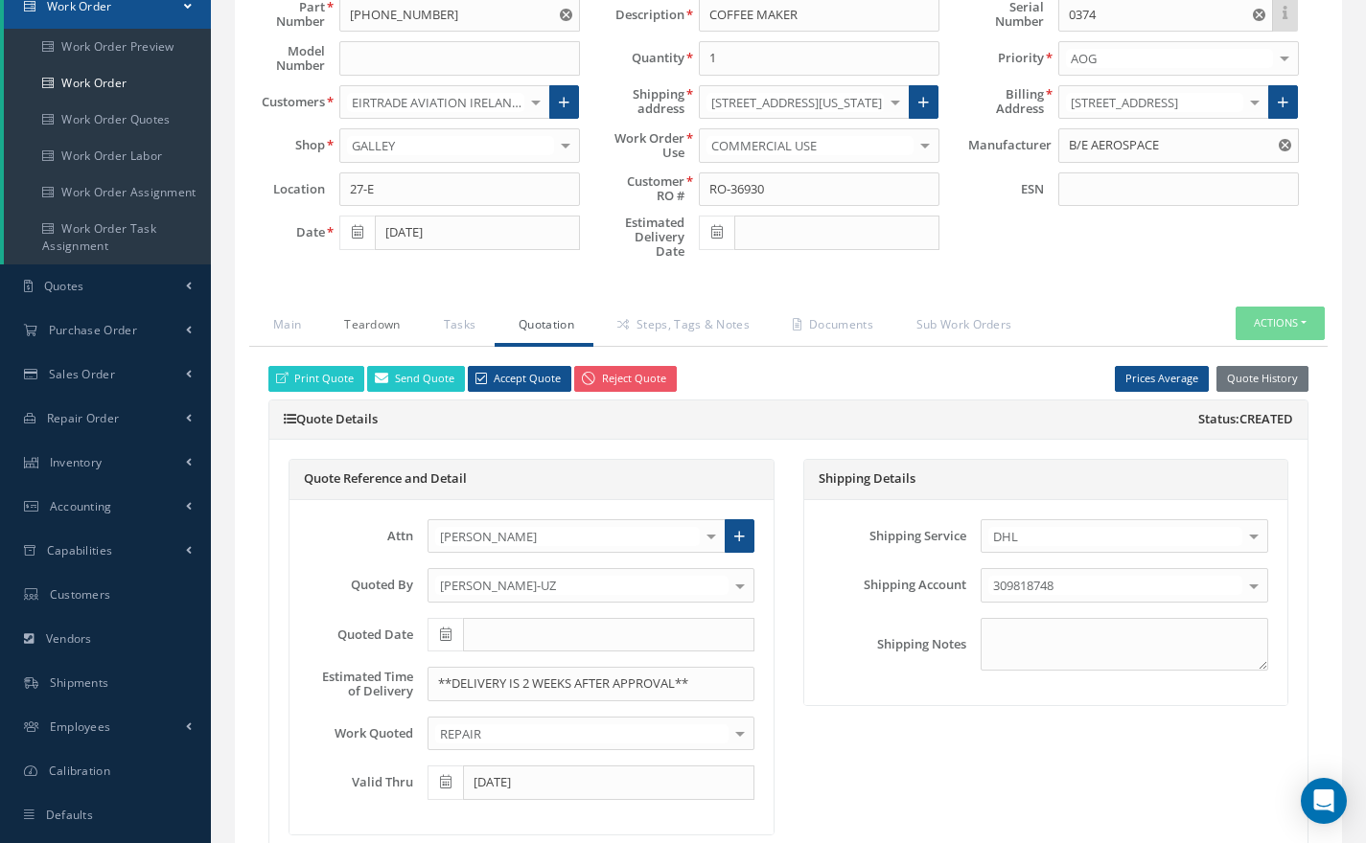
click at [382, 327] on link "Teardown" at bounding box center [369, 327] width 99 height 40
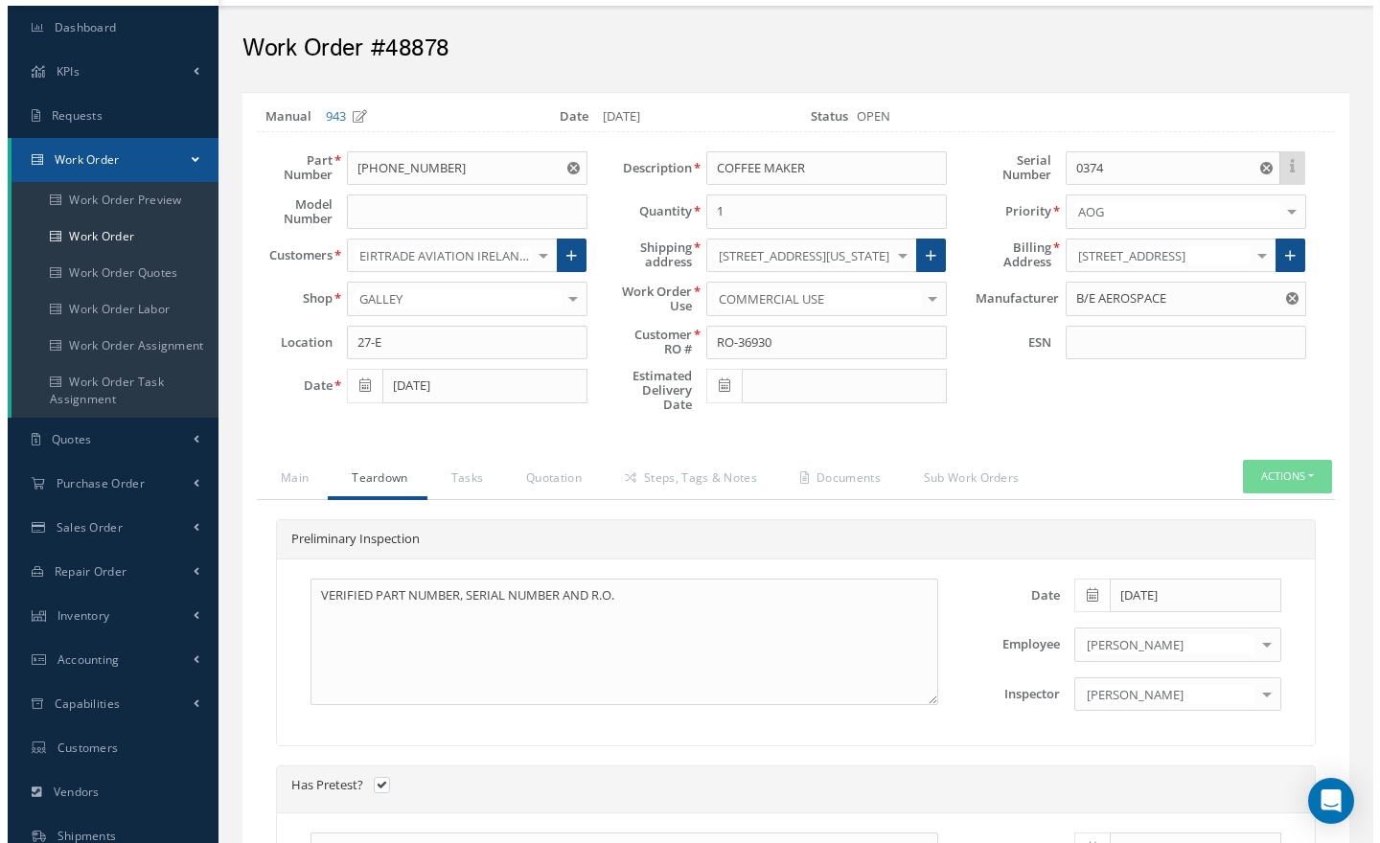
scroll to position [166, 0]
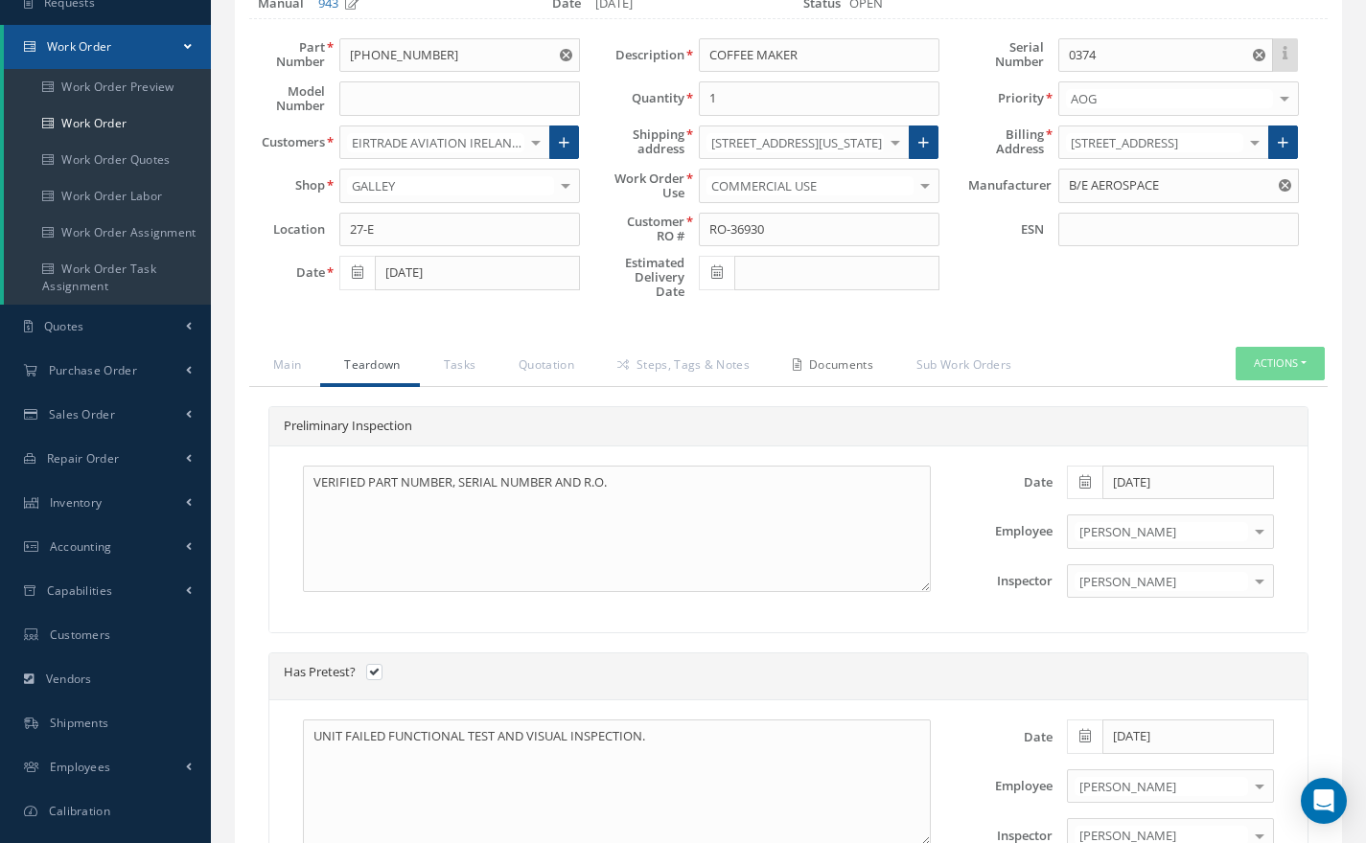
click at [854, 364] on link "Documents" at bounding box center [831, 367] width 124 height 40
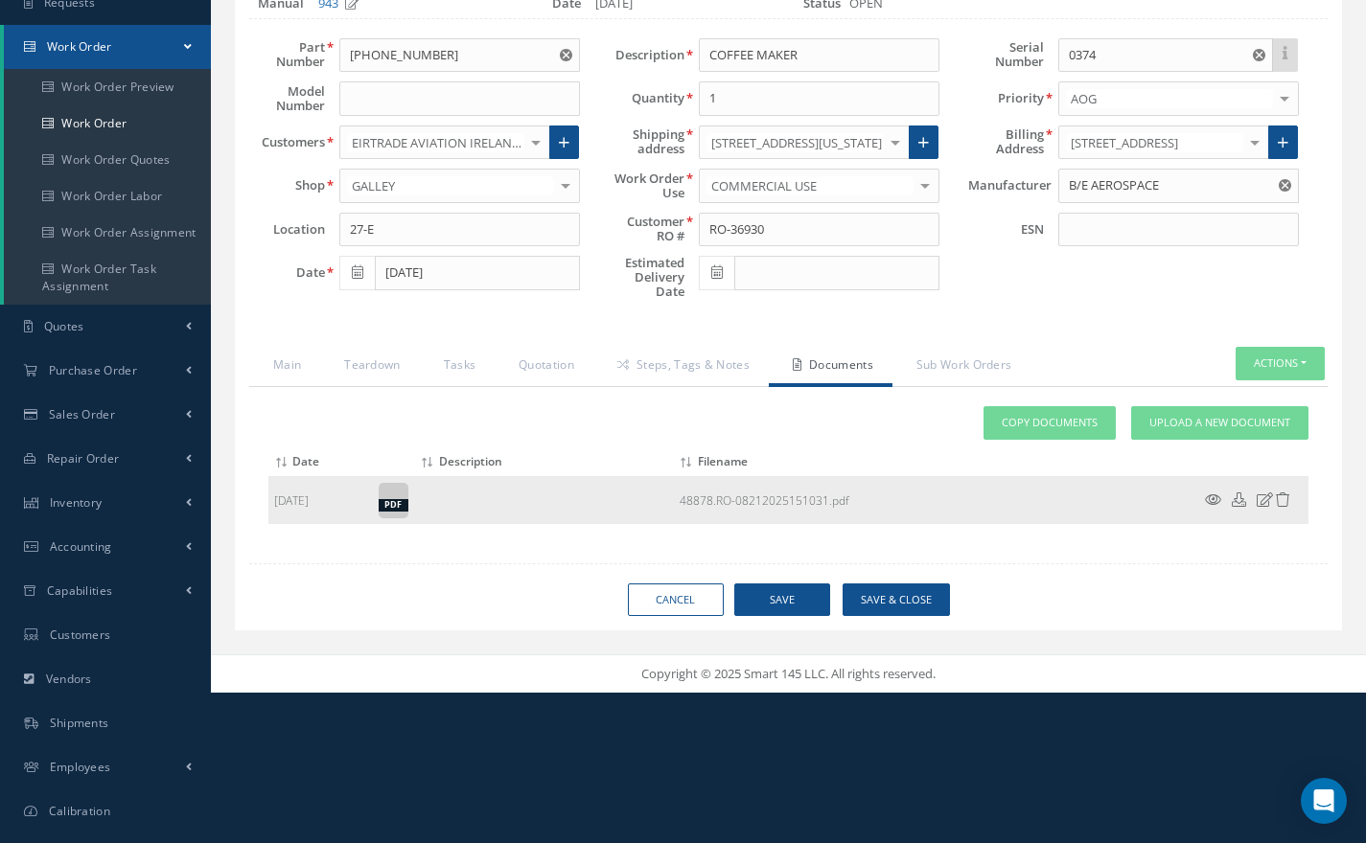
click at [1209, 495] on icon at bounding box center [1213, 500] width 16 height 14
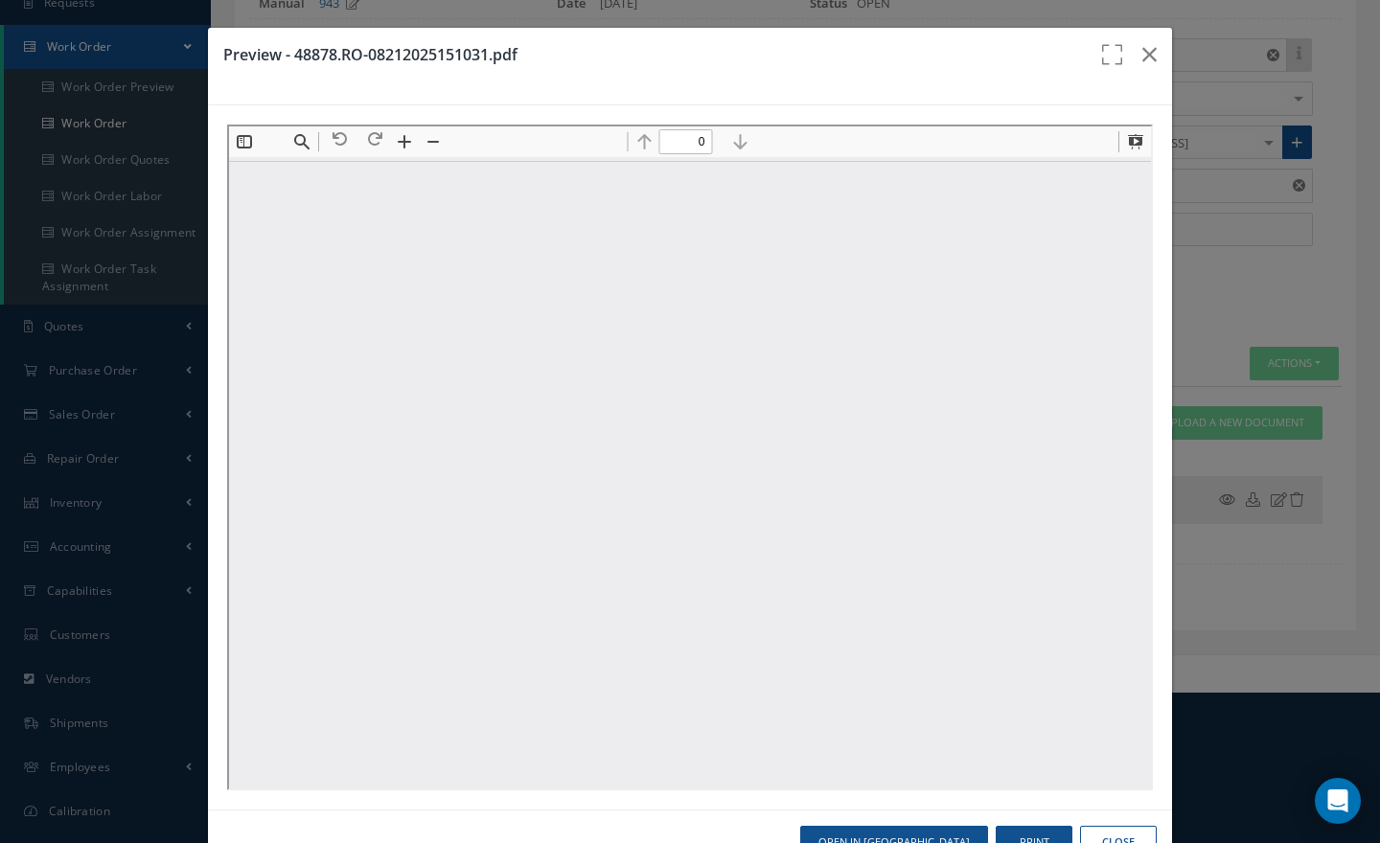
scroll to position [0, 0]
type input "1"
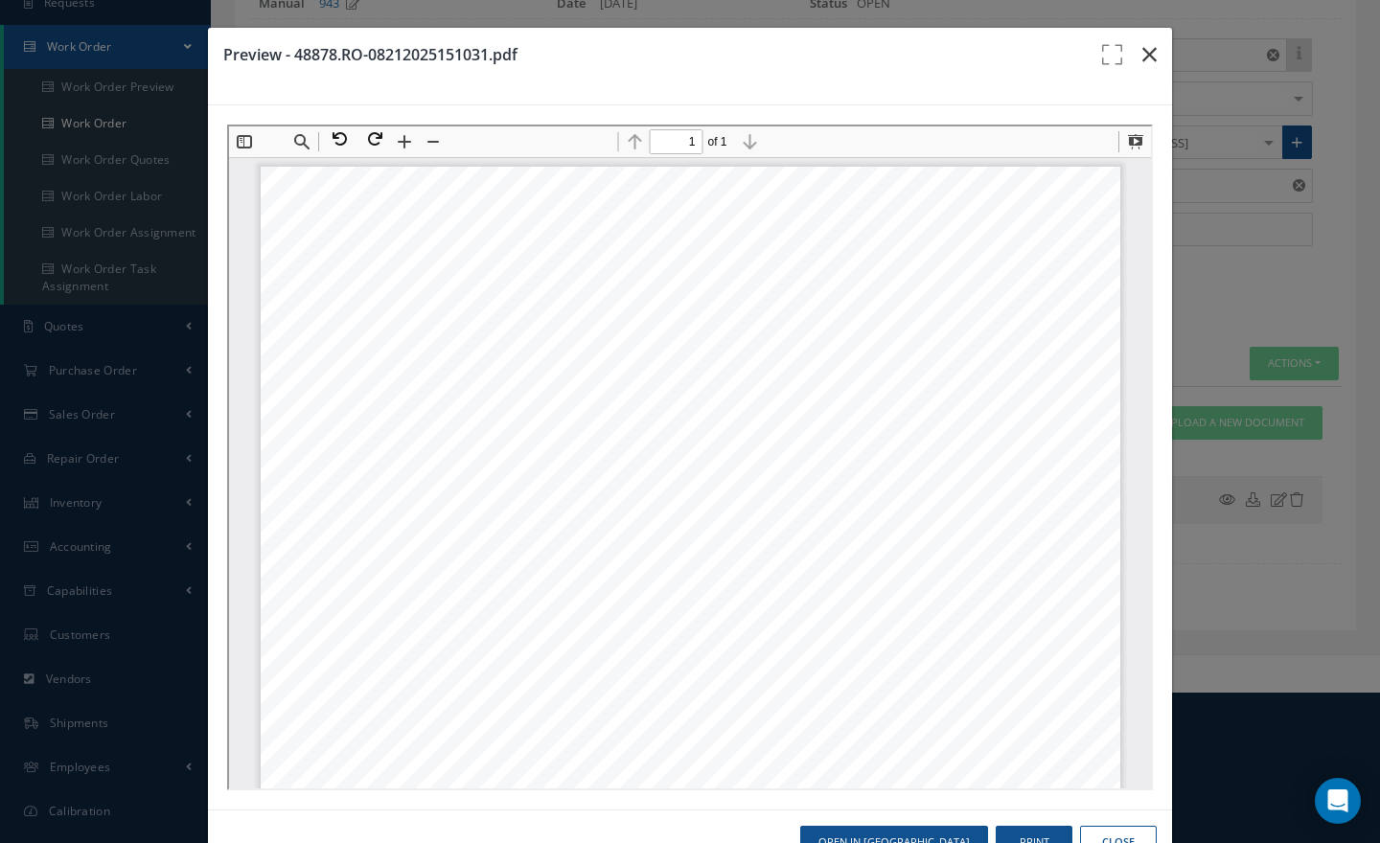
click at [1143, 51] on icon "button" at bounding box center [1149, 54] width 14 height 23
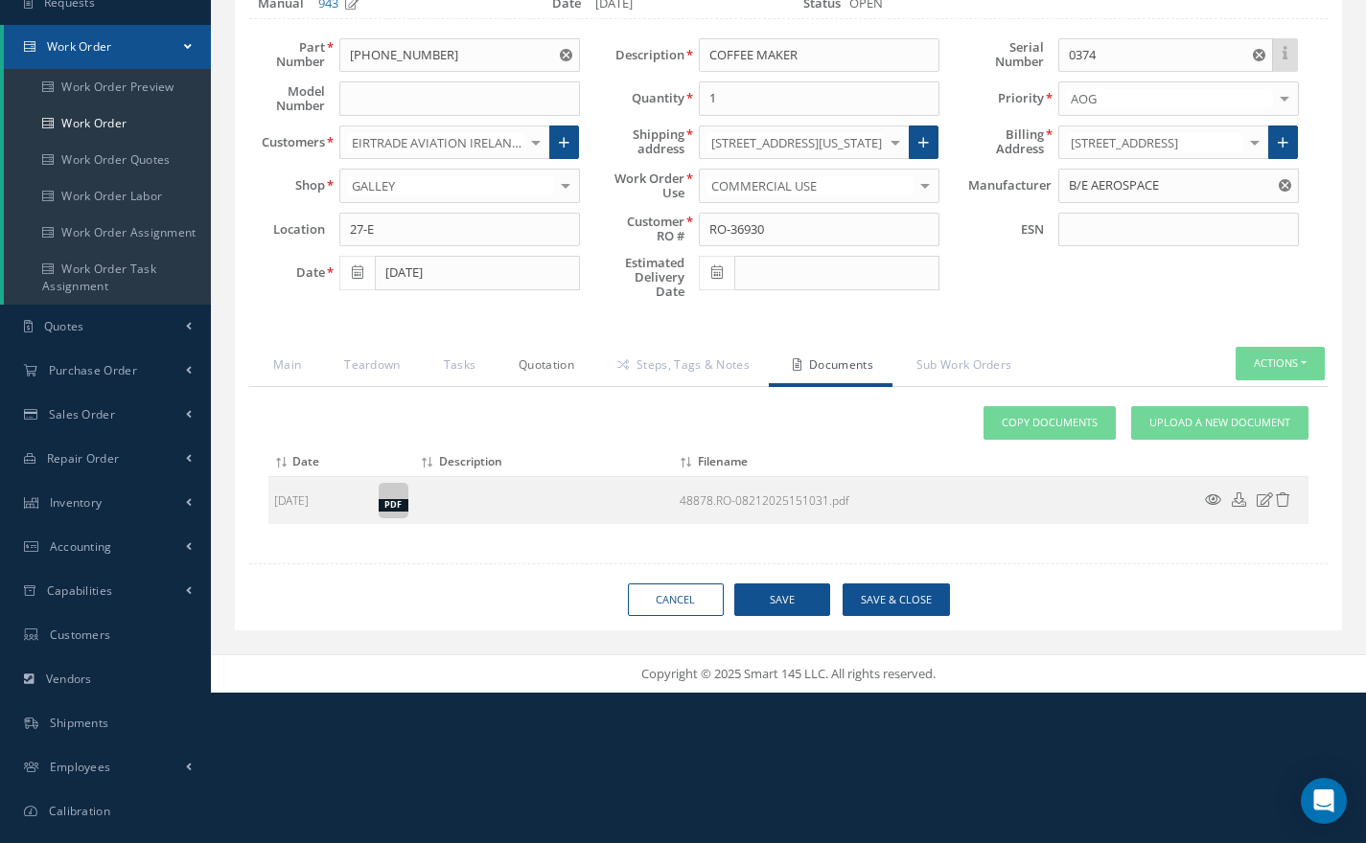
click at [553, 365] on link "Quotation" at bounding box center [543, 367] width 99 height 40
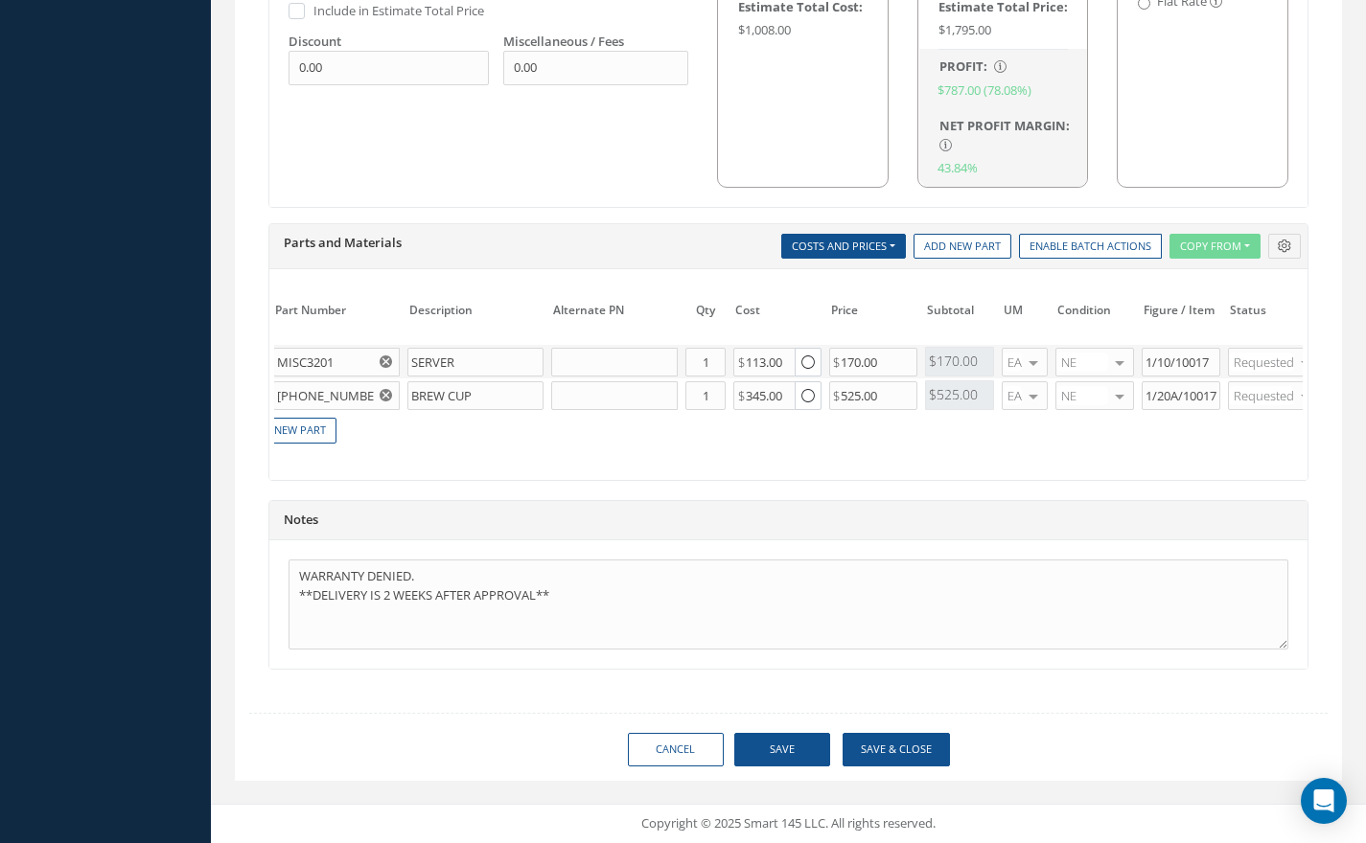
scroll to position [0, 44]
click at [435, 579] on textarea "WARRANTY DENIED. **DELIVERY IS 2 WEEKS AFTER APPROVAL**" at bounding box center [788, 605] width 1000 height 90
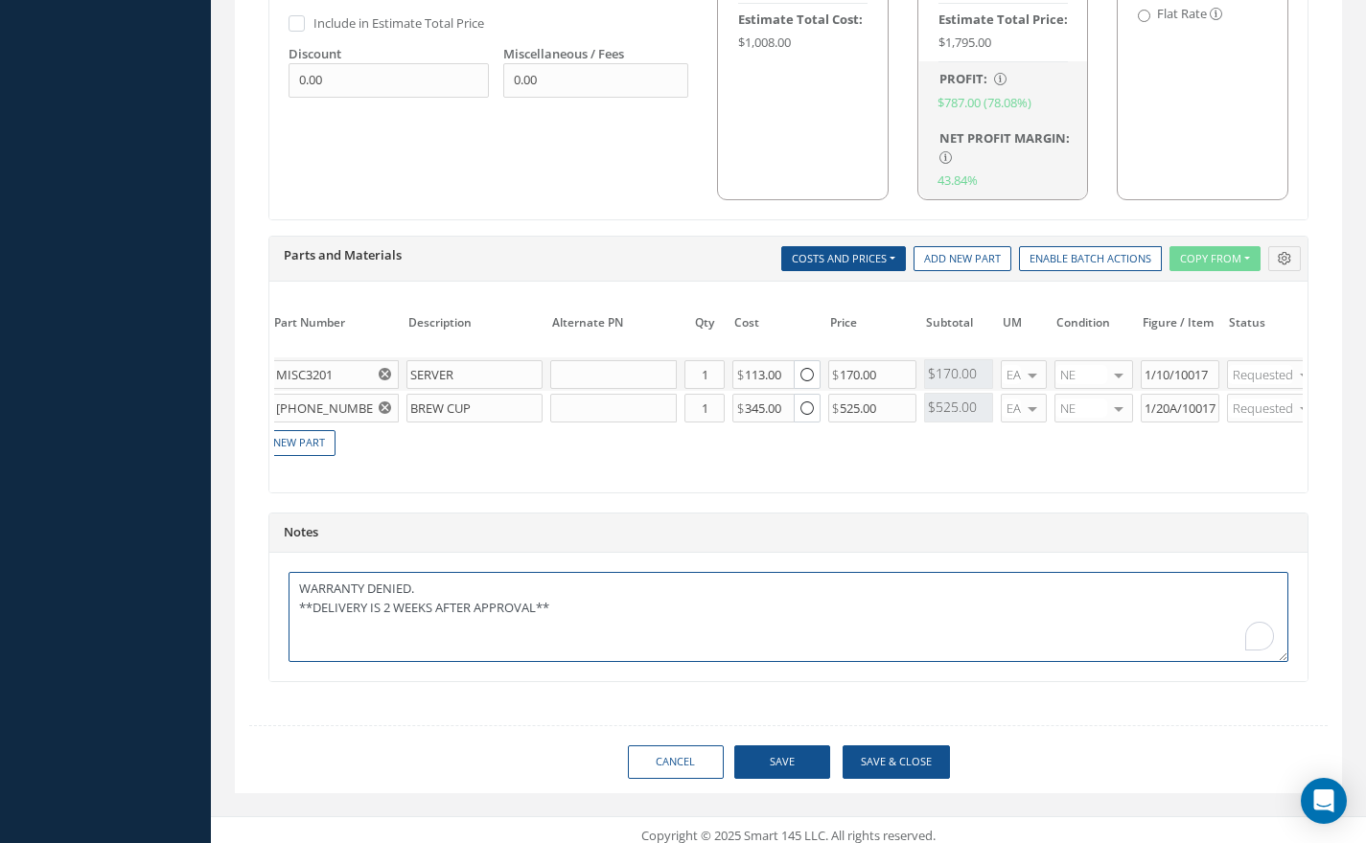
scroll to position [1299, 0]
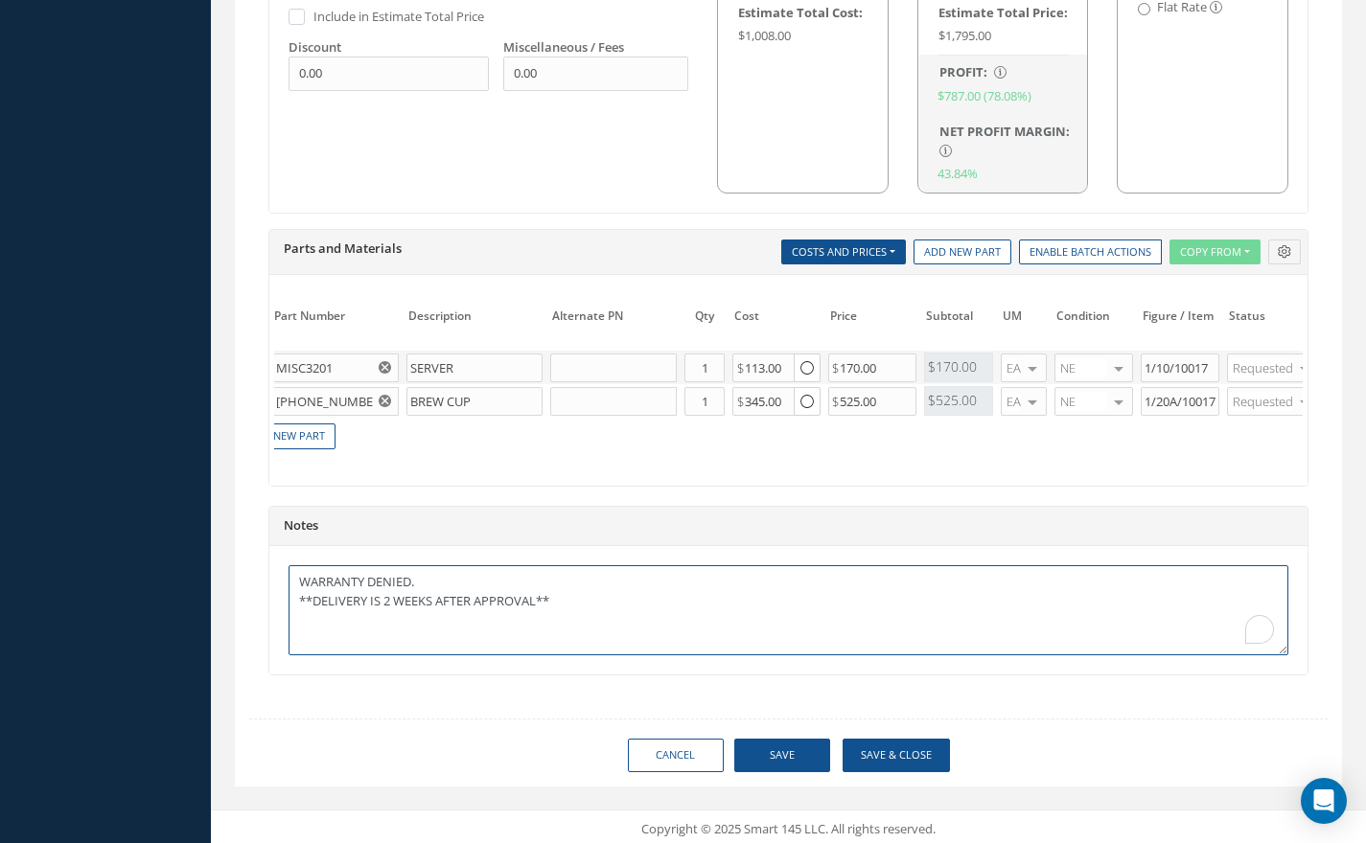
click at [428, 595] on textarea "WARRANTY DENIED. **DELIVERY IS 2 WEEKS AFTER APPROVAL**" at bounding box center [788, 610] width 1000 height 90
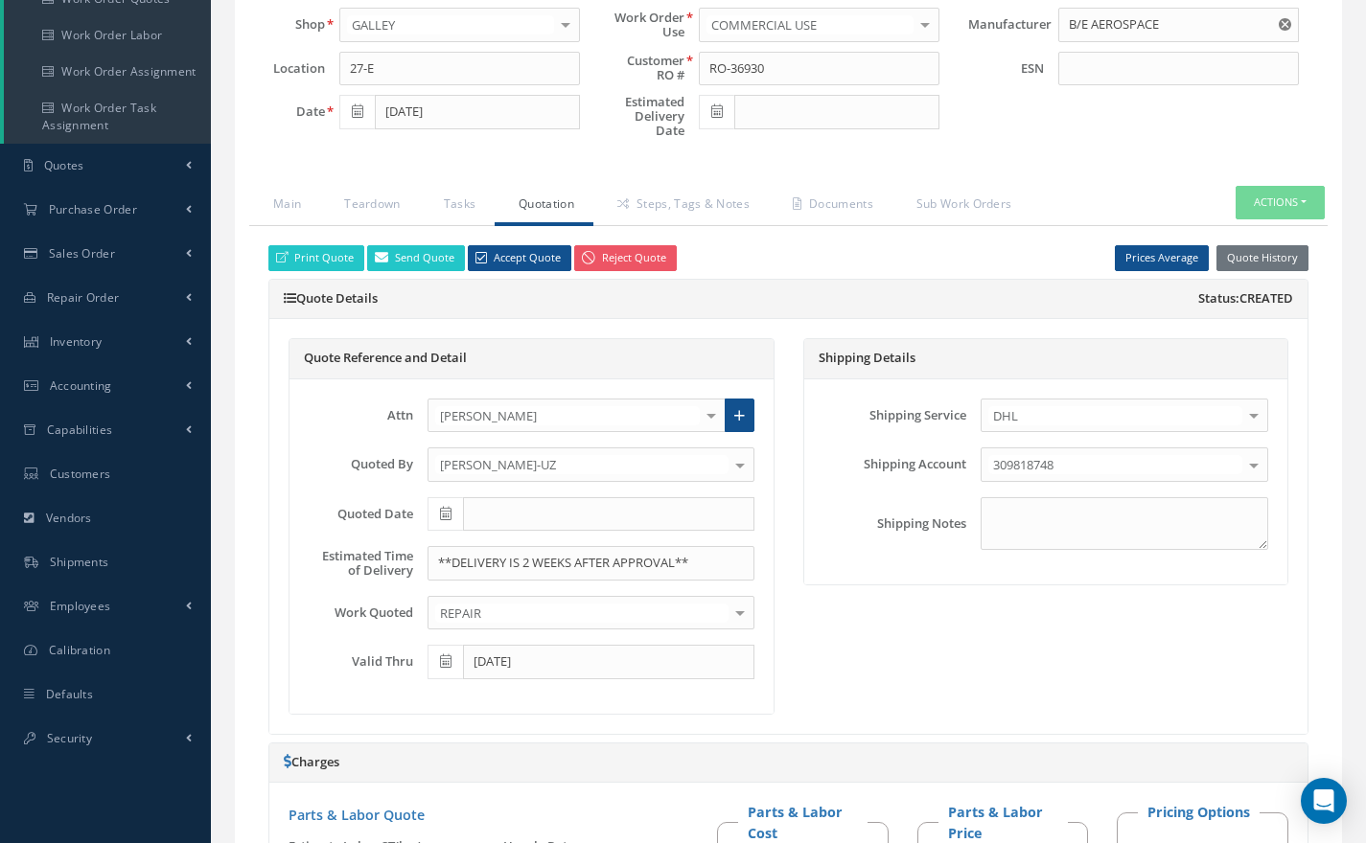
scroll to position [326, 0]
type textarea "WARRANTY DENIED DUE TO SERVER DAMAGE (CUSTOMER INDUCED DAMAGE) BREW CUP MISSING…"
click at [372, 200] on link "Teardown" at bounding box center [369, 207] width 99 height 40
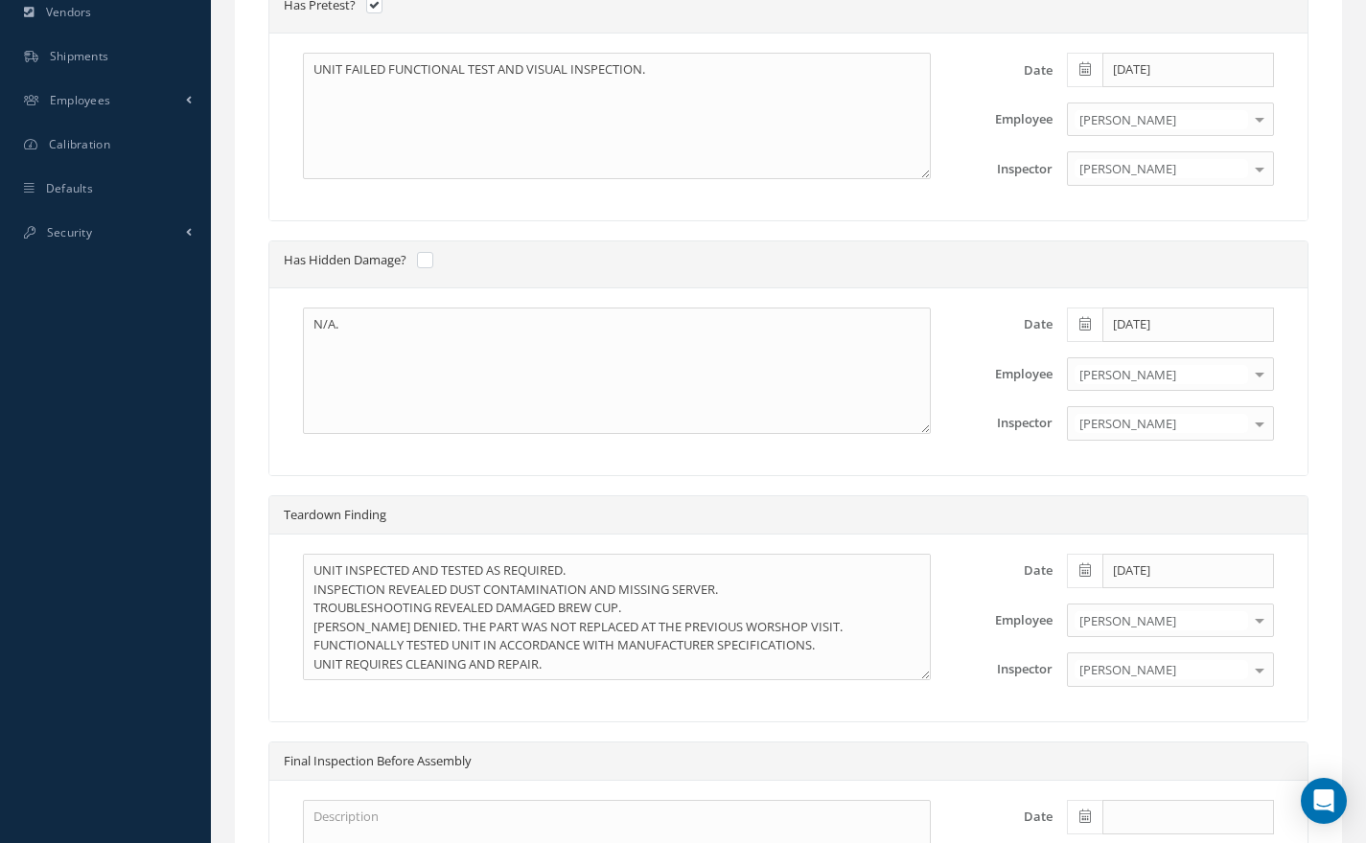
scroll to position [834, 0]
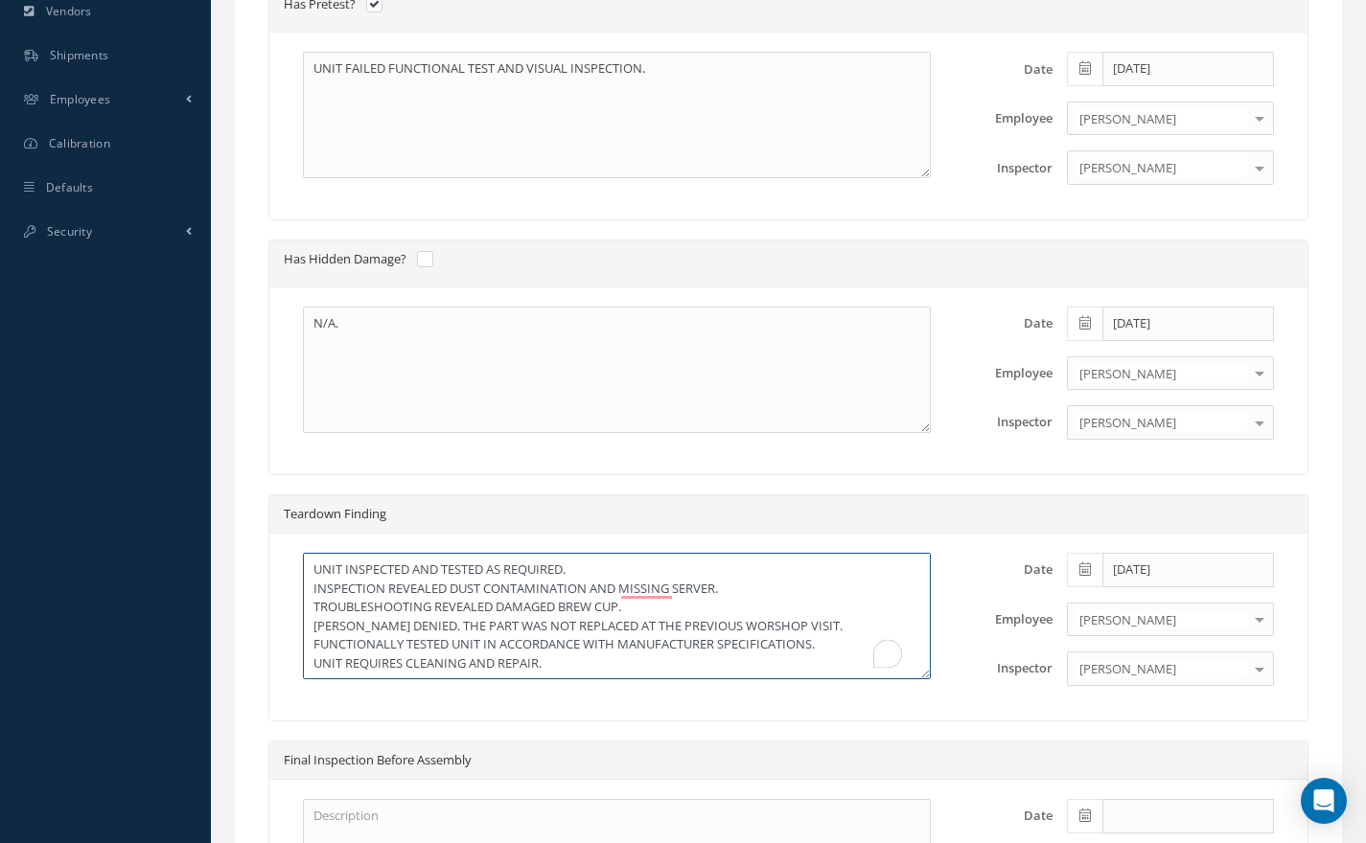
click at [431, 627] on textarea "UNIT INSPECTED AND TESTED AS REQUIRED. INSPECTION REVEALED DUST CONTAMINATION A…" at bounding box center [617, 616] width 628 height 126
click at [461, 641] on textarea "UNIT INSPECTED AND TESTED AS REQUIRED. INSPECTION REVEALED DUST CONTAMINATION A…" at bounding box center [617, 616] width 628 height 126
click at [433, 617] on textarea "UNIT INSPECTED AND TESTED AS REQUIRED. INSPECTION REVEALED DUST CONTAMINATION A…" at bounding box center [617, 616] width 628 height 126
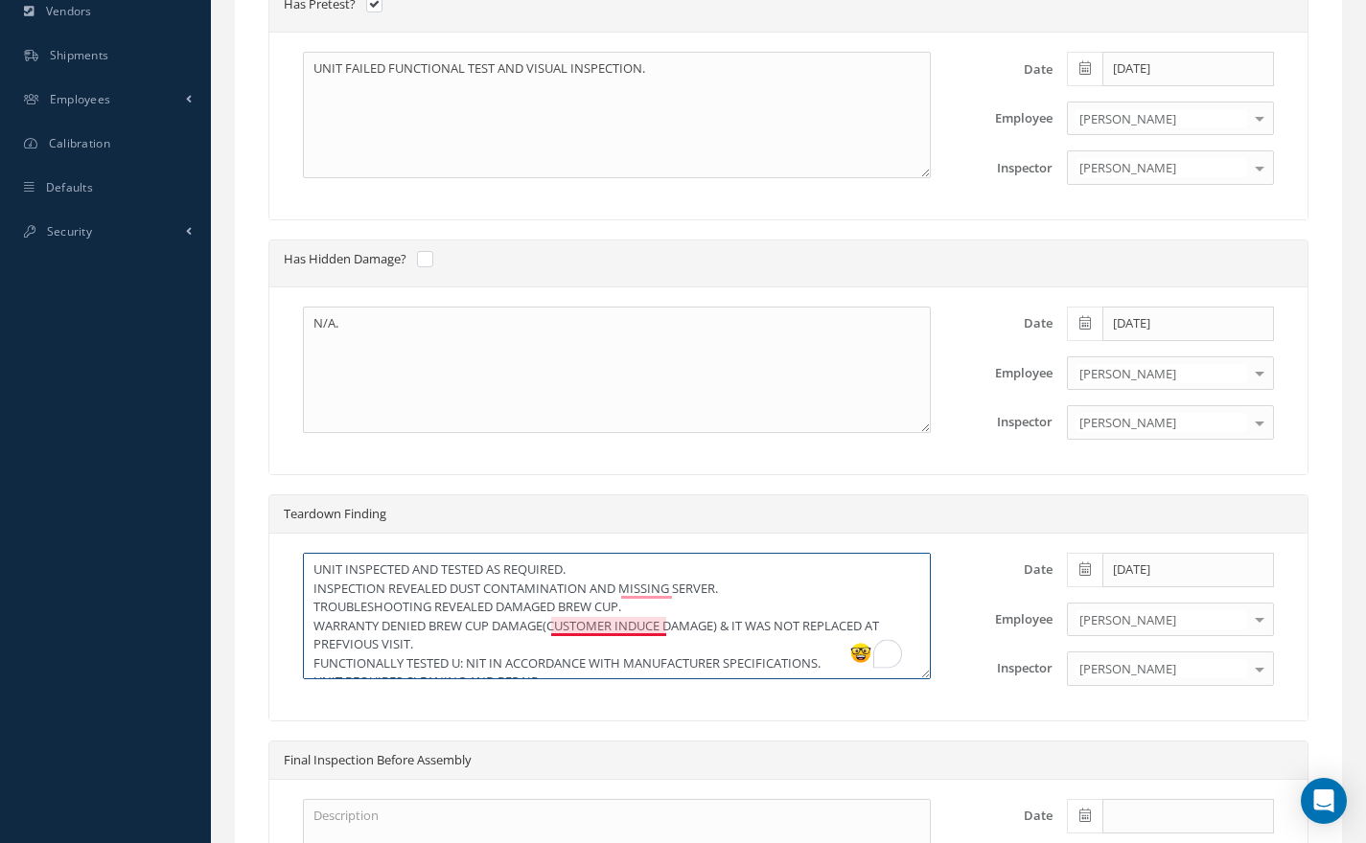
click at [649, 627] on textarea "UNIT INSPECTED AND TESTED AS REQUIRED. INSPECTION REVEALED DUST CONTAMINATION A…" at bounding box center [617, 616] width 628 height 126
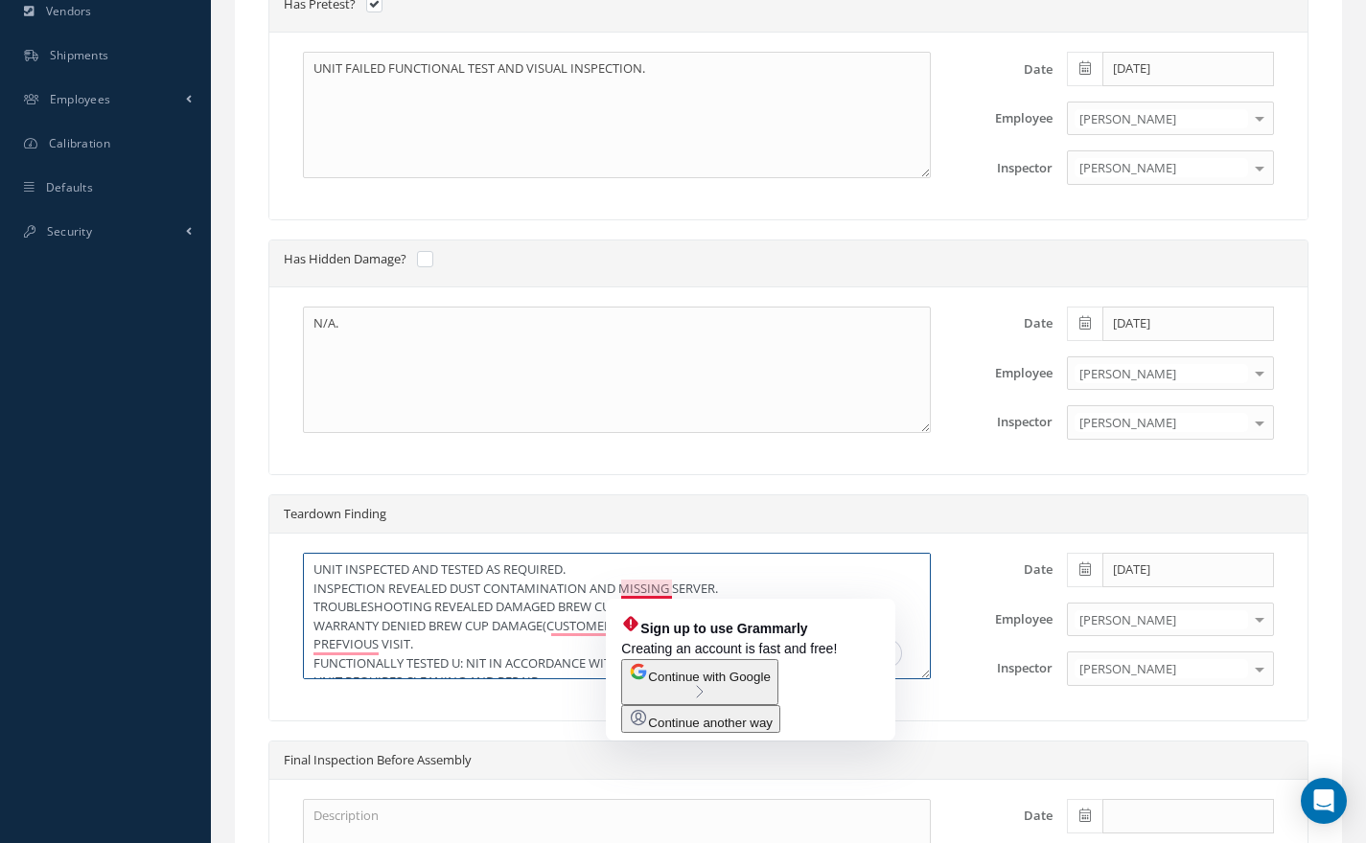
click at [644, 582] on textarea "UNIT INSPECTED AND TESTED AS REQUIRED. INSPECTION REVEALED DUST CONTAMINATION A…" at bounding box center [617, 616] width 628 height 126
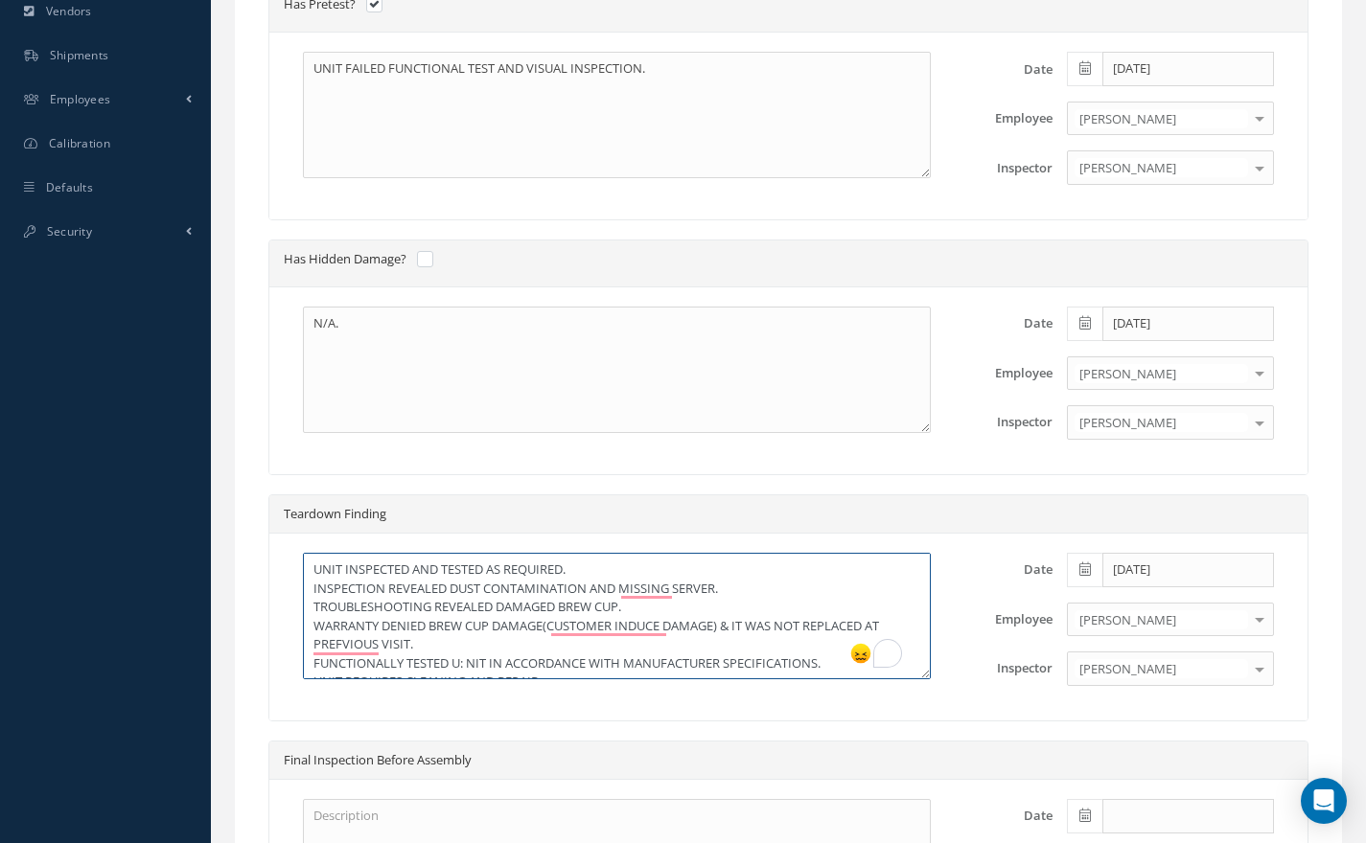
click at [762, 580] on textarea "UNIT INSPECTED AND TESTED AS REQUIRED. INSPECTION REVEALED DUST CONTAMINATION A…" at bounding box center [617, 616] width 628 height 126
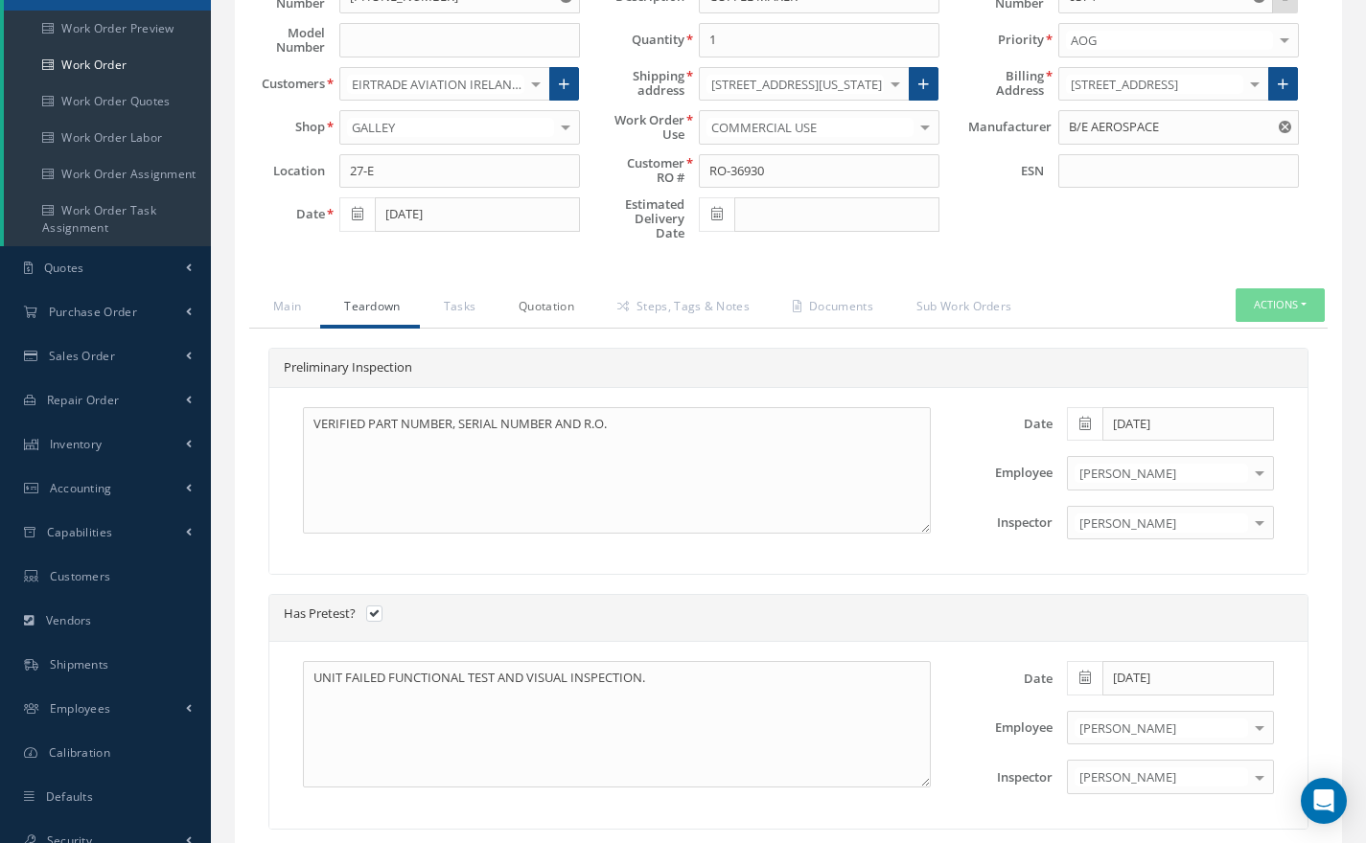
type textarea "UNIT INSPECTED AND TESTED AS REQUIRED. INSPECTION REVEALED DUST CONTAMINATION A…"
click at [541, 312] on link "Quotation" at bounding box center [543, 308] width 99 height 40
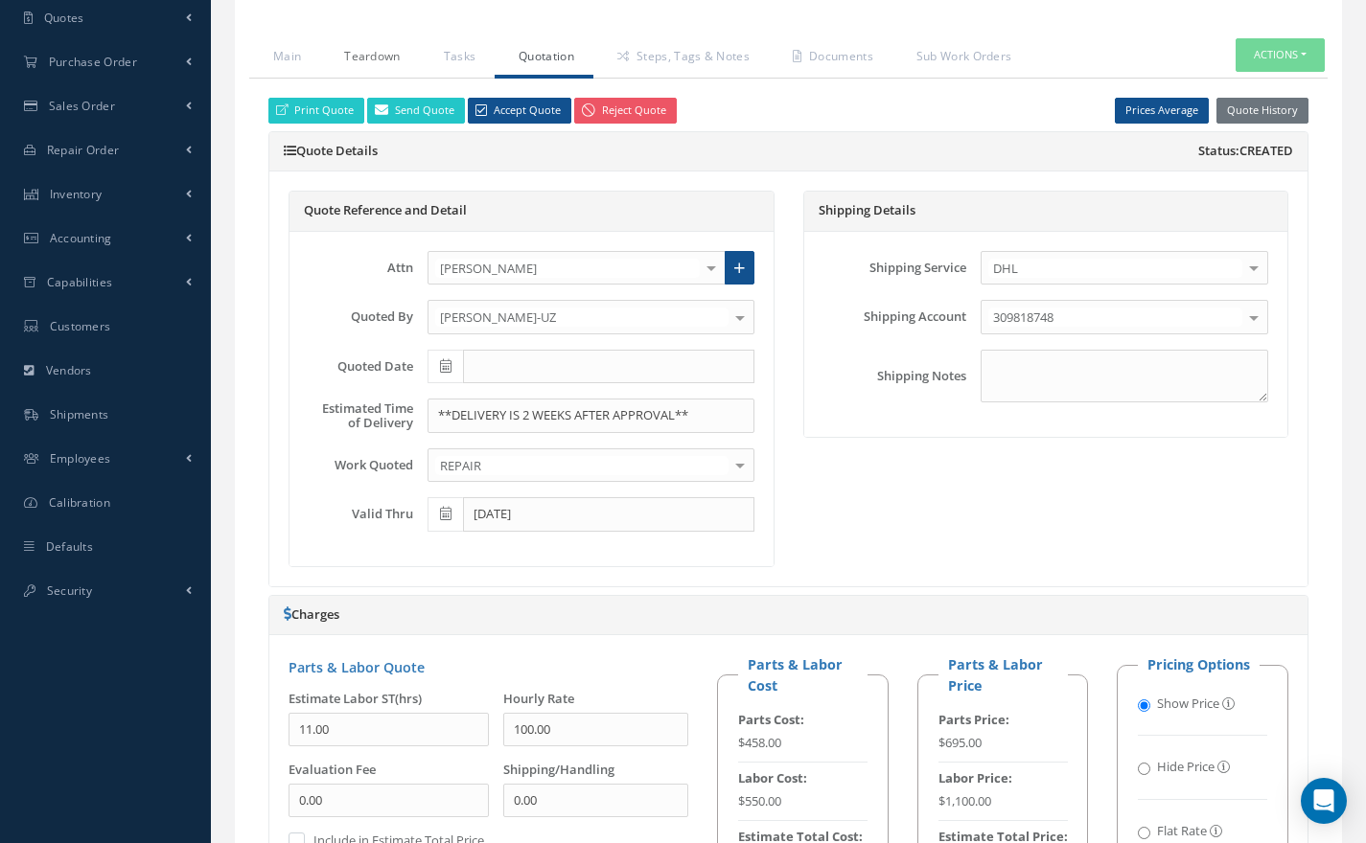
click at [368, 55] on link "Teardown" at bounding box center [369, 58] width 99 height 40
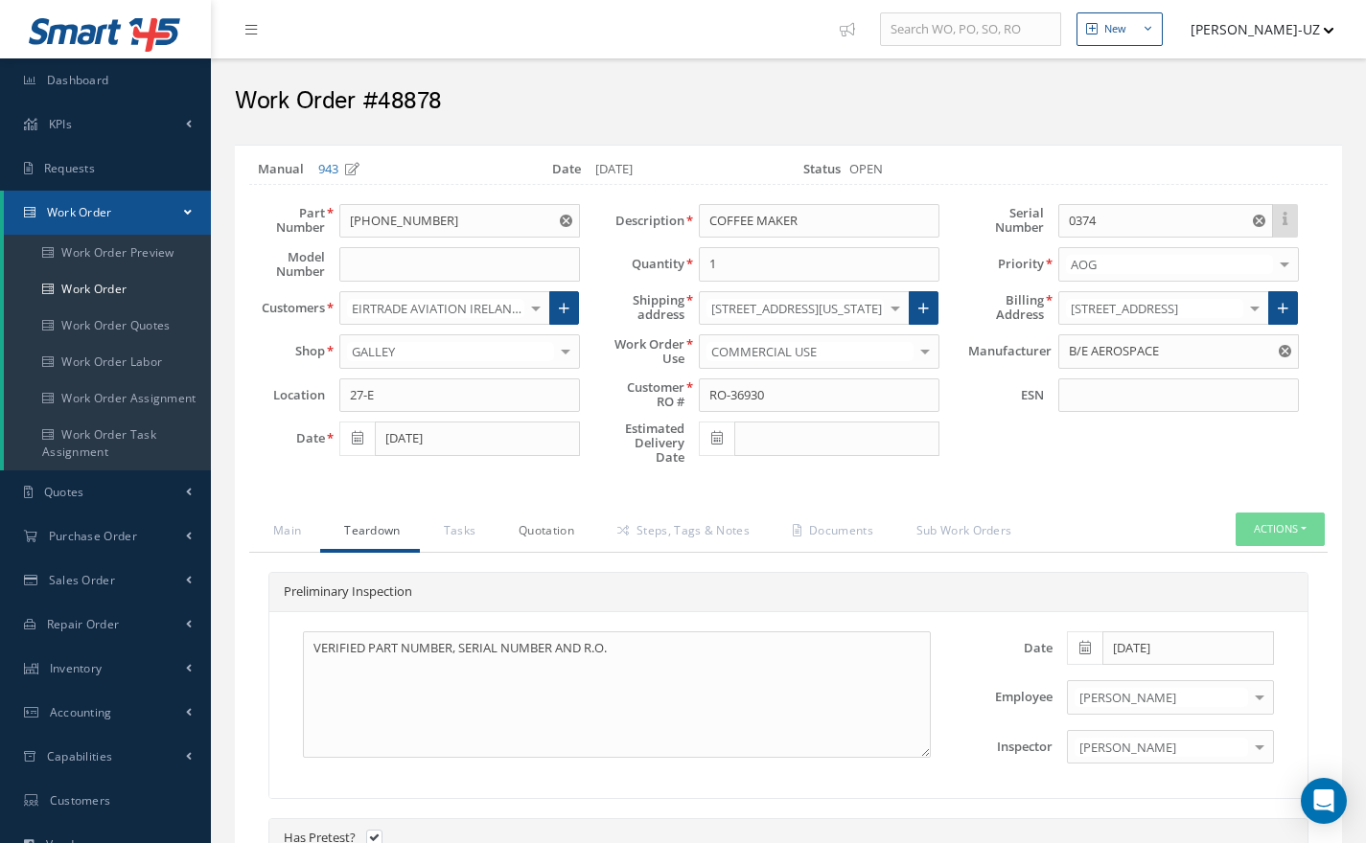
drag, startPoint x: 551, startPoint y: 521, endPoint x: 532, endPoint y: 535, distance: 23.4
click at [532, 535] on link "Quotation" at bounding box center [543, 533] width 99 height 40
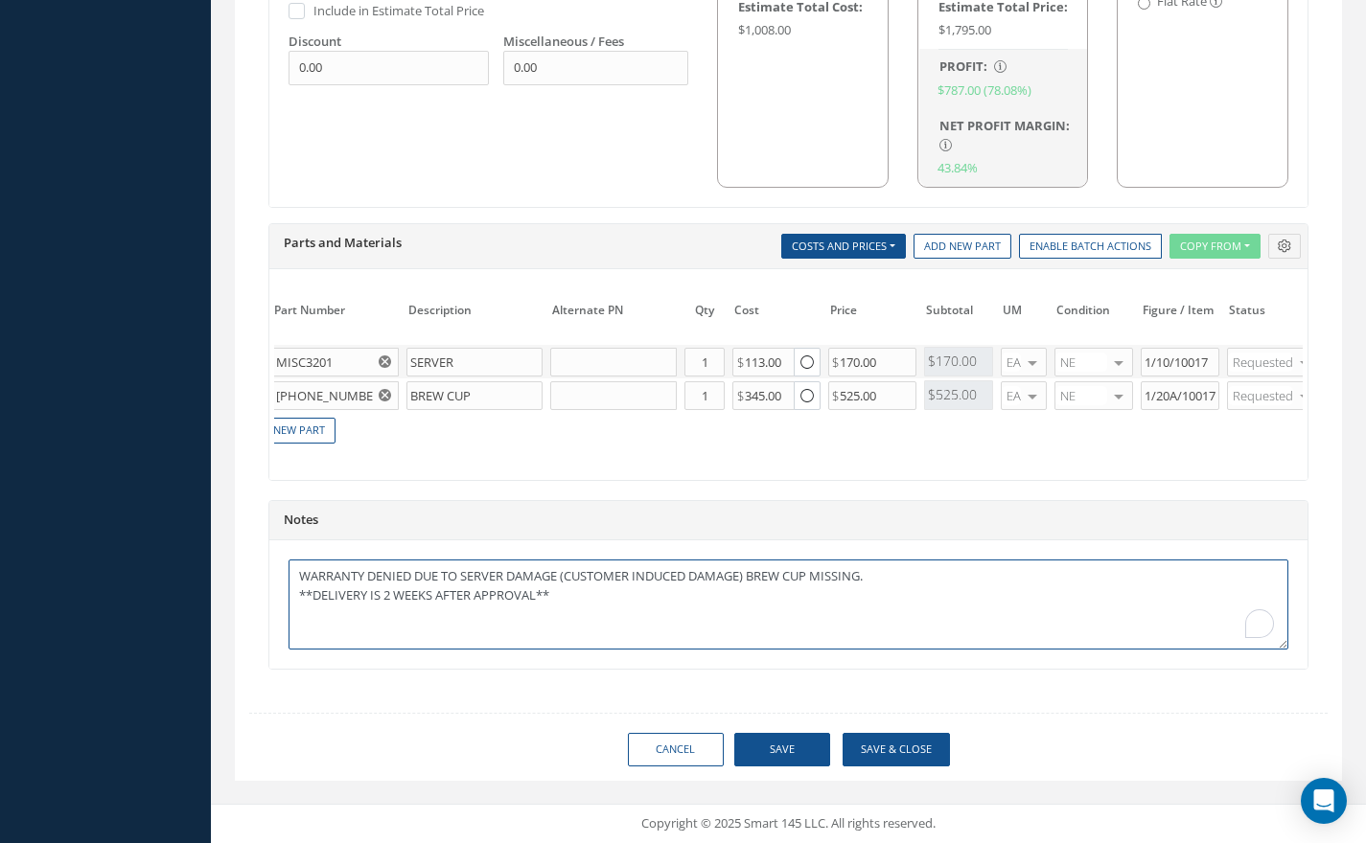
click at [466, 576] on textarea "WARRANTY DENIED DUE TO SERVER DAMAGE (CUSTOMER INDUCED DAMAGE) BREW CUP MISSING…" at bounding box center [788, 605] width 1000 height 90
click at [777, 570] on textarea "WARRANTY DENIED DUE TO BREW CUP DAMAGE (CUSTOMER INDUCED DAMAGE) BREW CUP MISSI…" at bounding box center [788, 605] width 1000 height 90
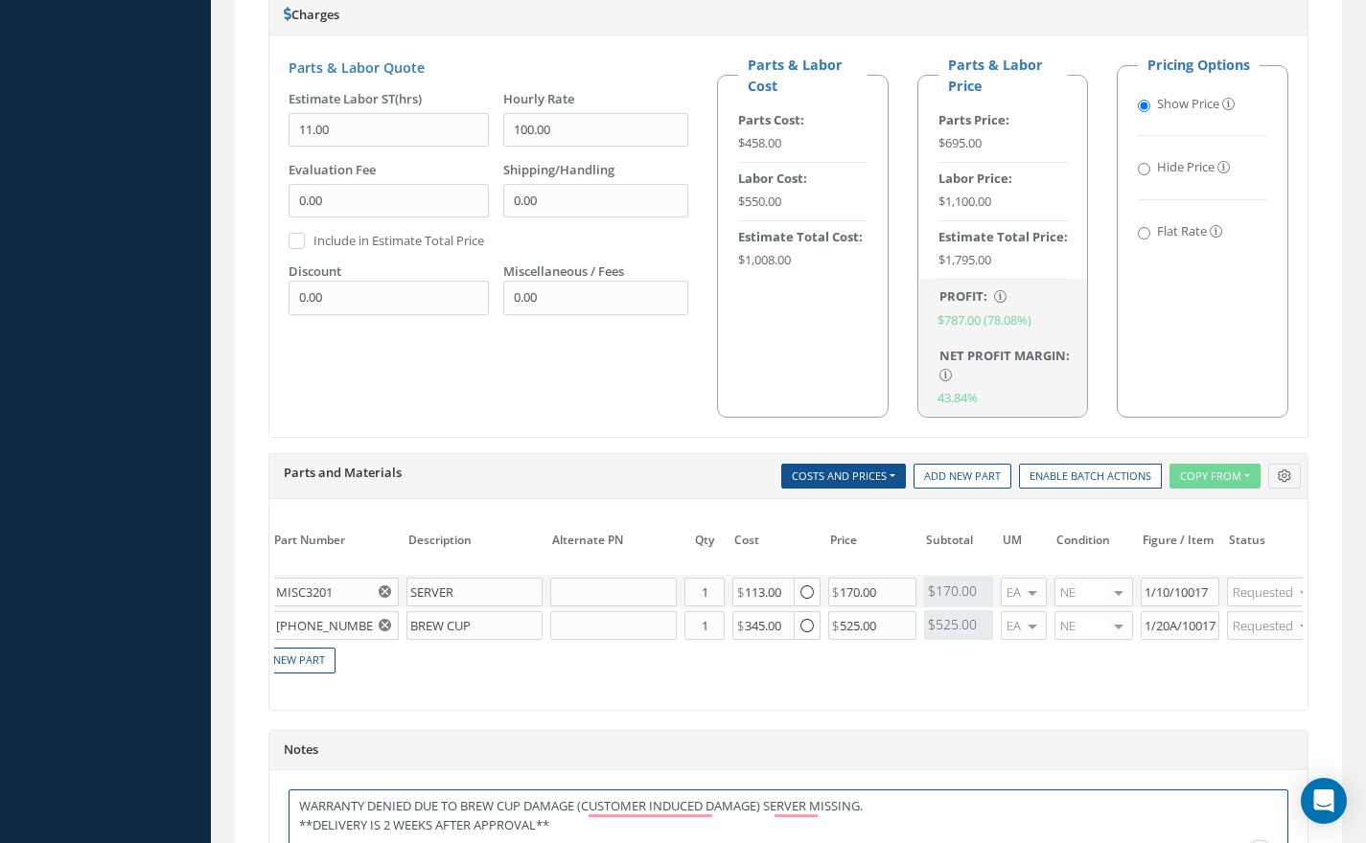
scroll to position [1075, 0]
type textarea "WARRANTY DENIED DUE TO BREW CUP DAMAGE (CUSTOMER INDUCED DAMAGE) SERVER MISSING…"
drag, startPoint x: 348, startPoint y: 298, endPoint x: 230, endPoint y: 310, distance: 118.5
click at [230, 310] on div "Loading… Manual 943 Date 08/21/2025 Status OPEN Part Number 3510-0044-05 Model …" at bounding box center [788, 51] width 1136 height 1965
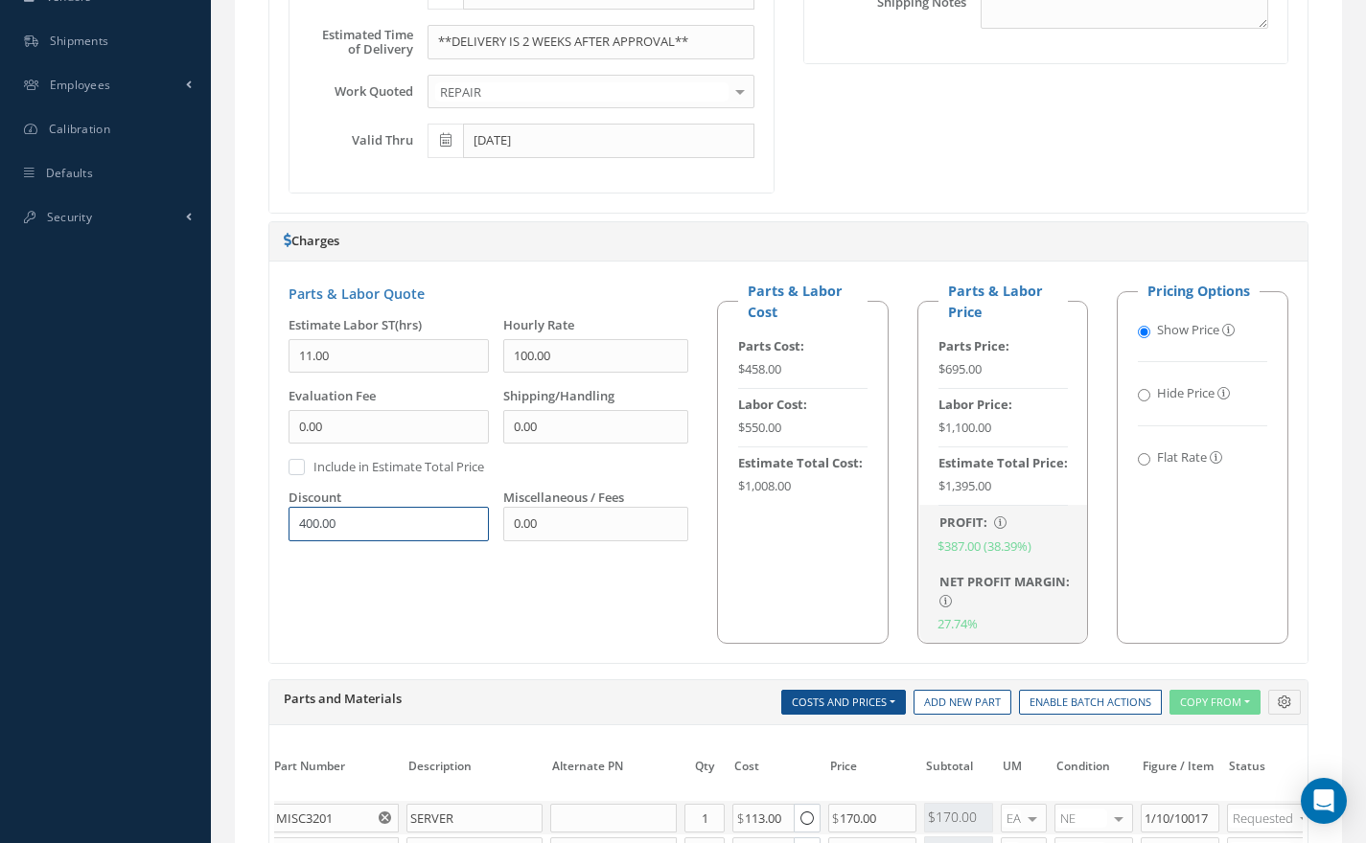
scroll to position [875, 0]
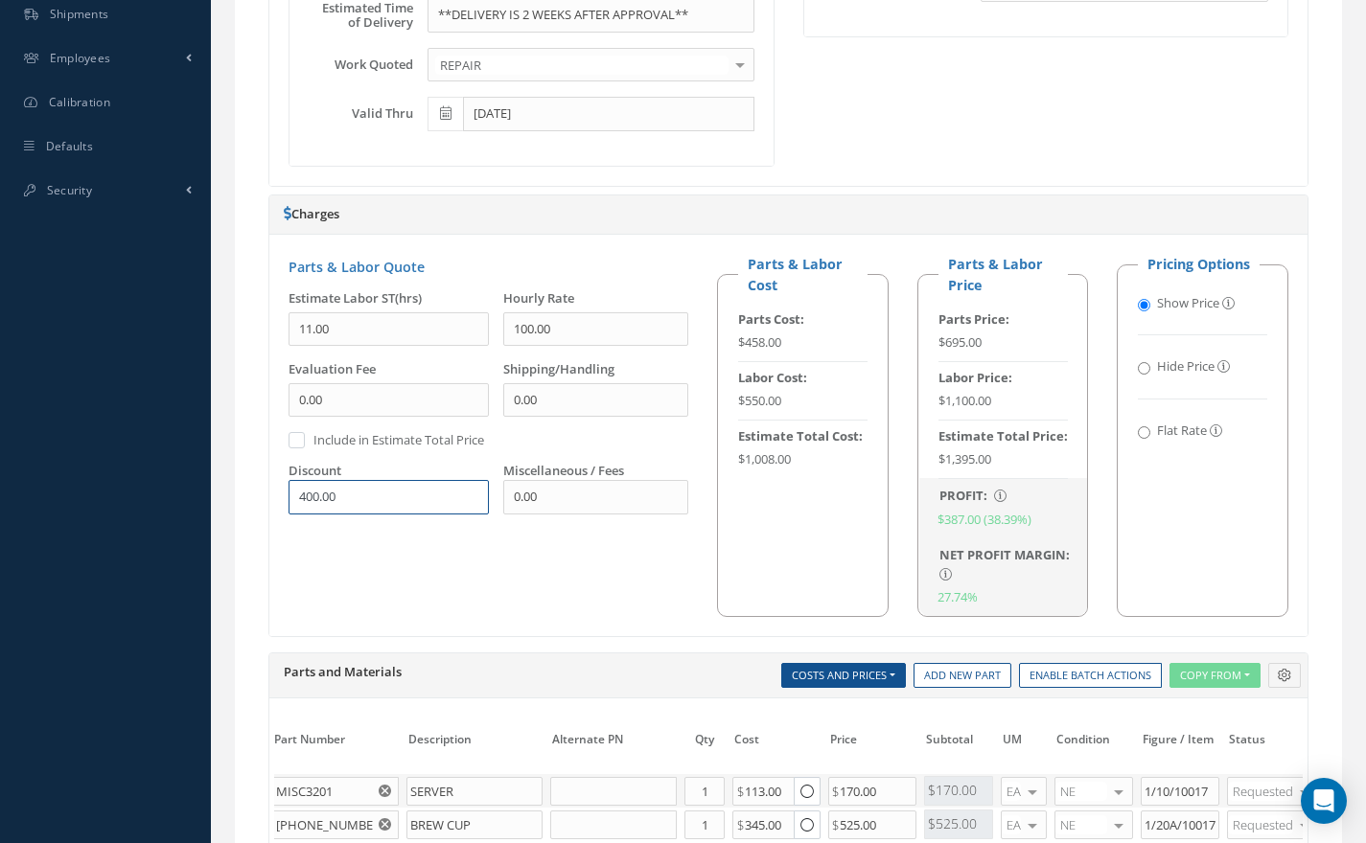
drag, startPoint x: 374, startPoint y: 497, endPoint x: 269, endPoint y: 495, distance: 104.5
click at [269, 495] on div "Parts & Labor Quote Estimate Labor ST(hrs) 11.00 Hourly Rate 100.00 Evaluation …" at bounding box center [788, 435] width 1038 height 401
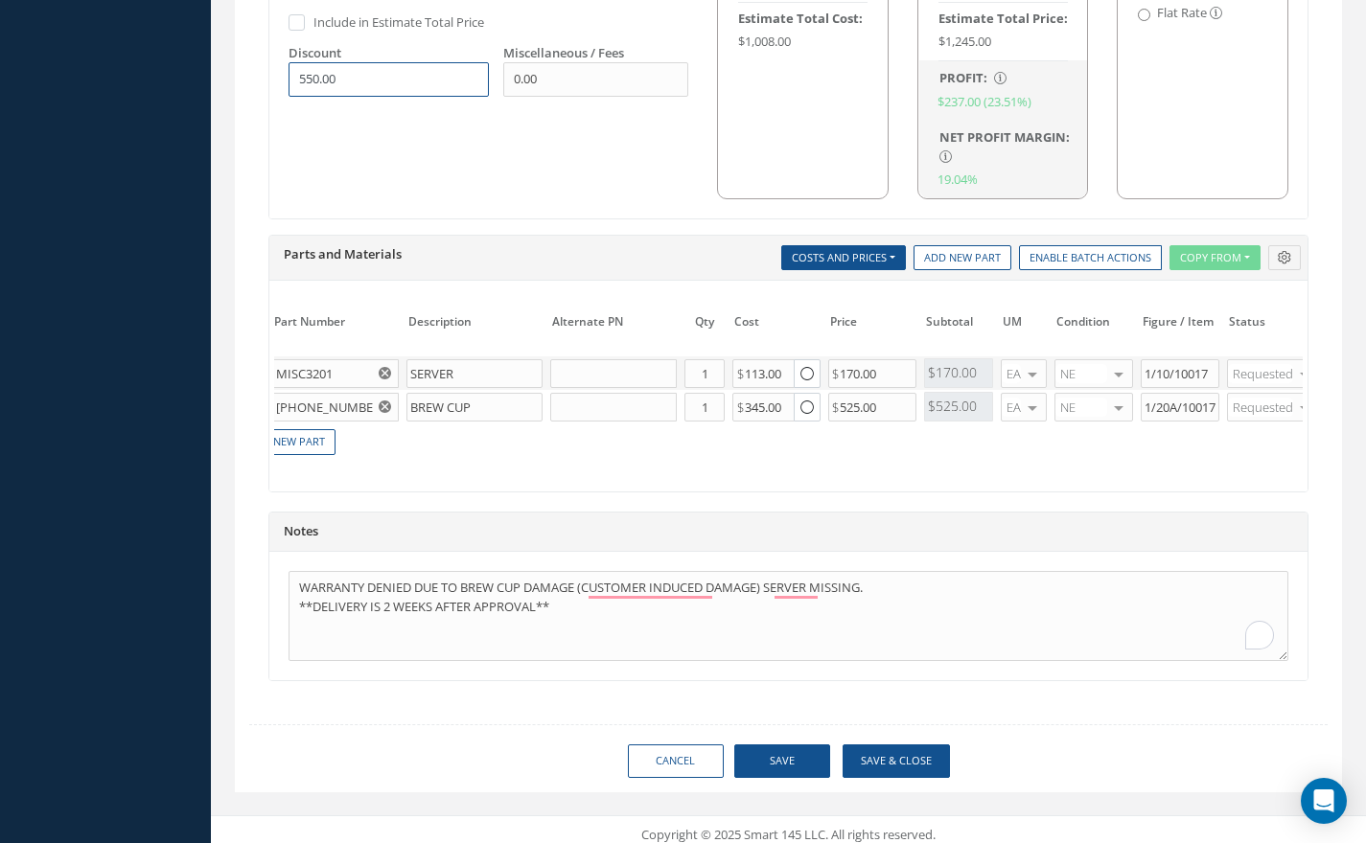
scroll to position [1294, 0]
type input "550.00"
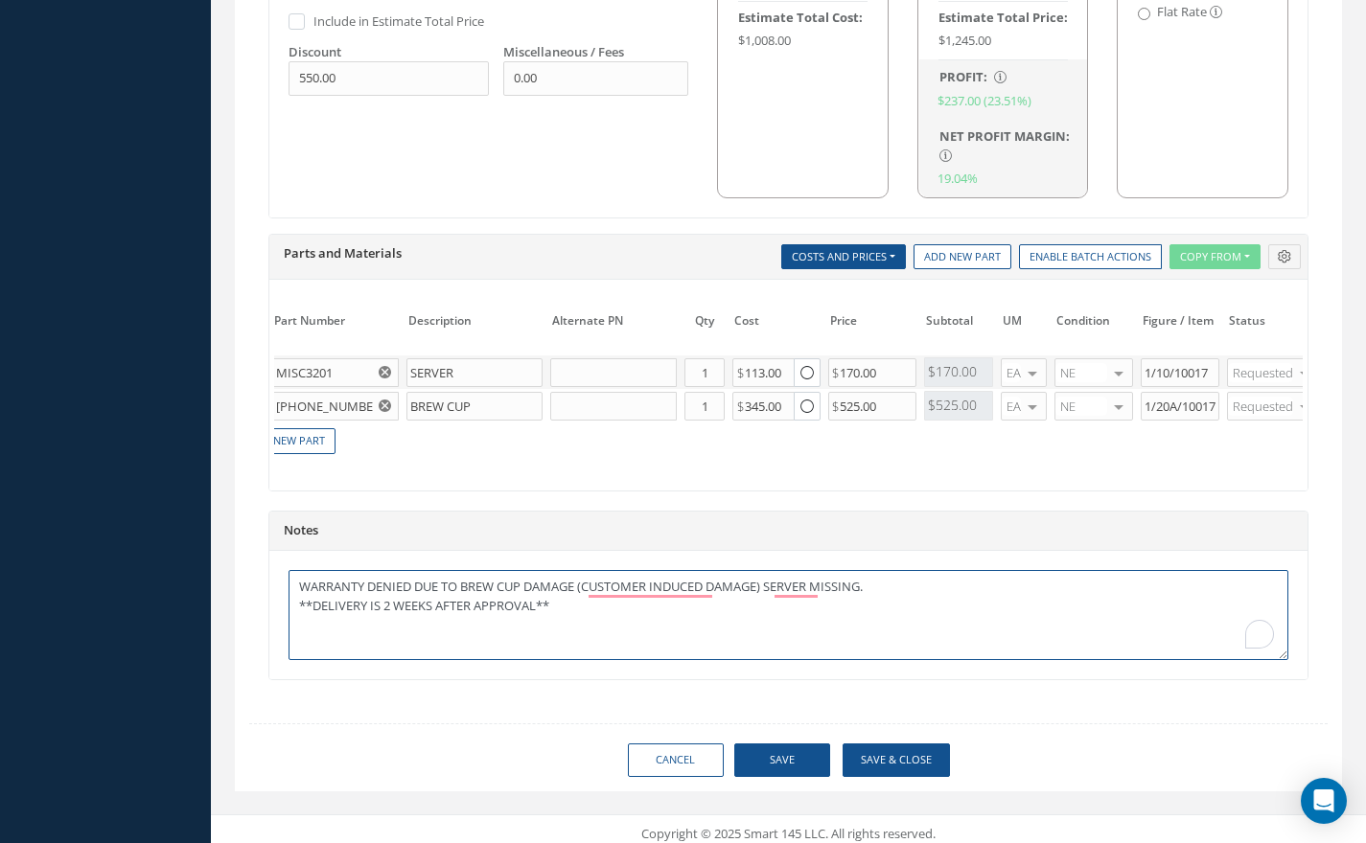
click at [571, 613] on textarea "WARRANTY DENIED DUE TO BREW CUP DAMAGE (CUSTOMER INDUCED DAMAGE) SERVER MISSING…" at bounding box center [788, 615] width 1000 height 90
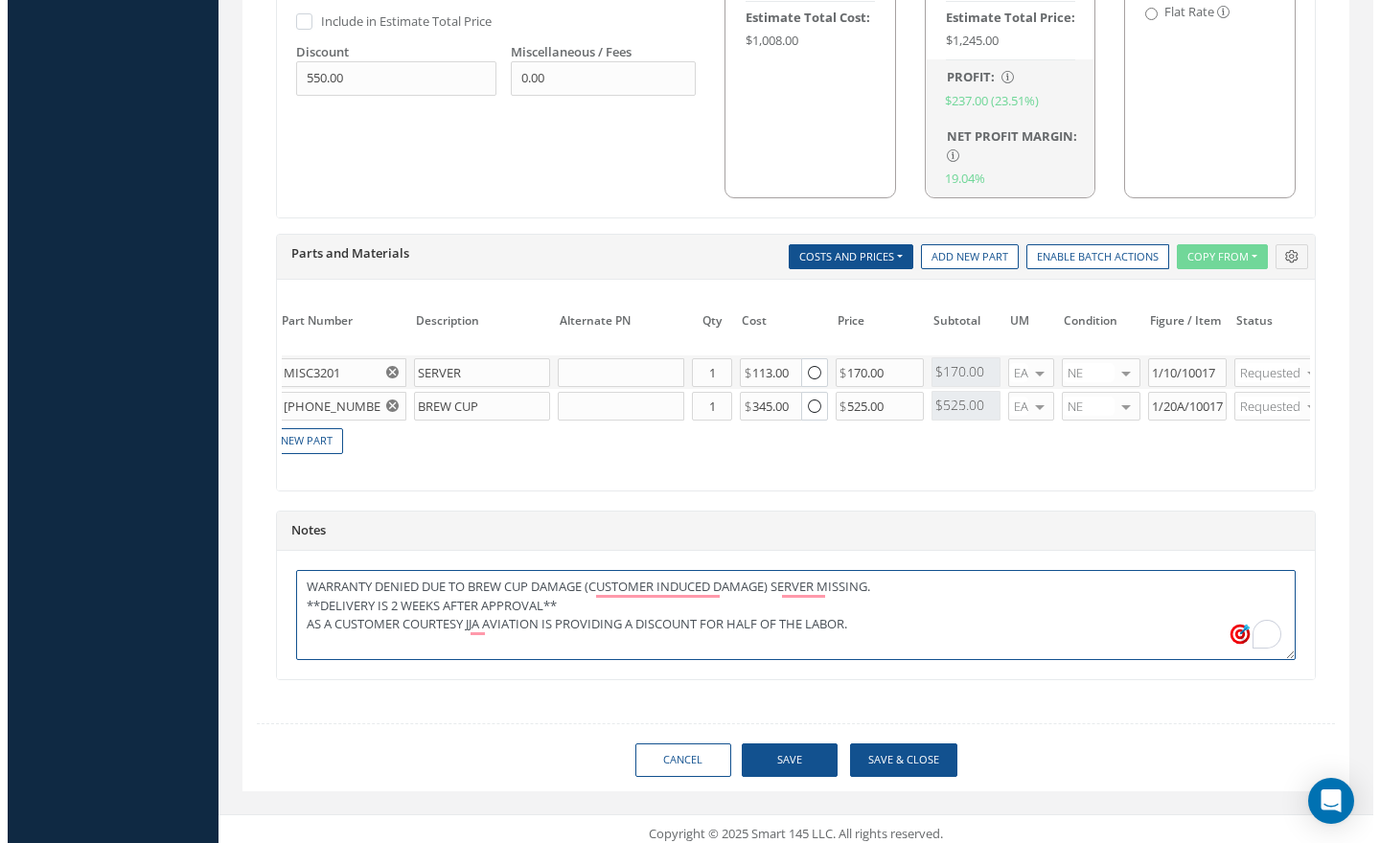
scroll to position [1319, 0]
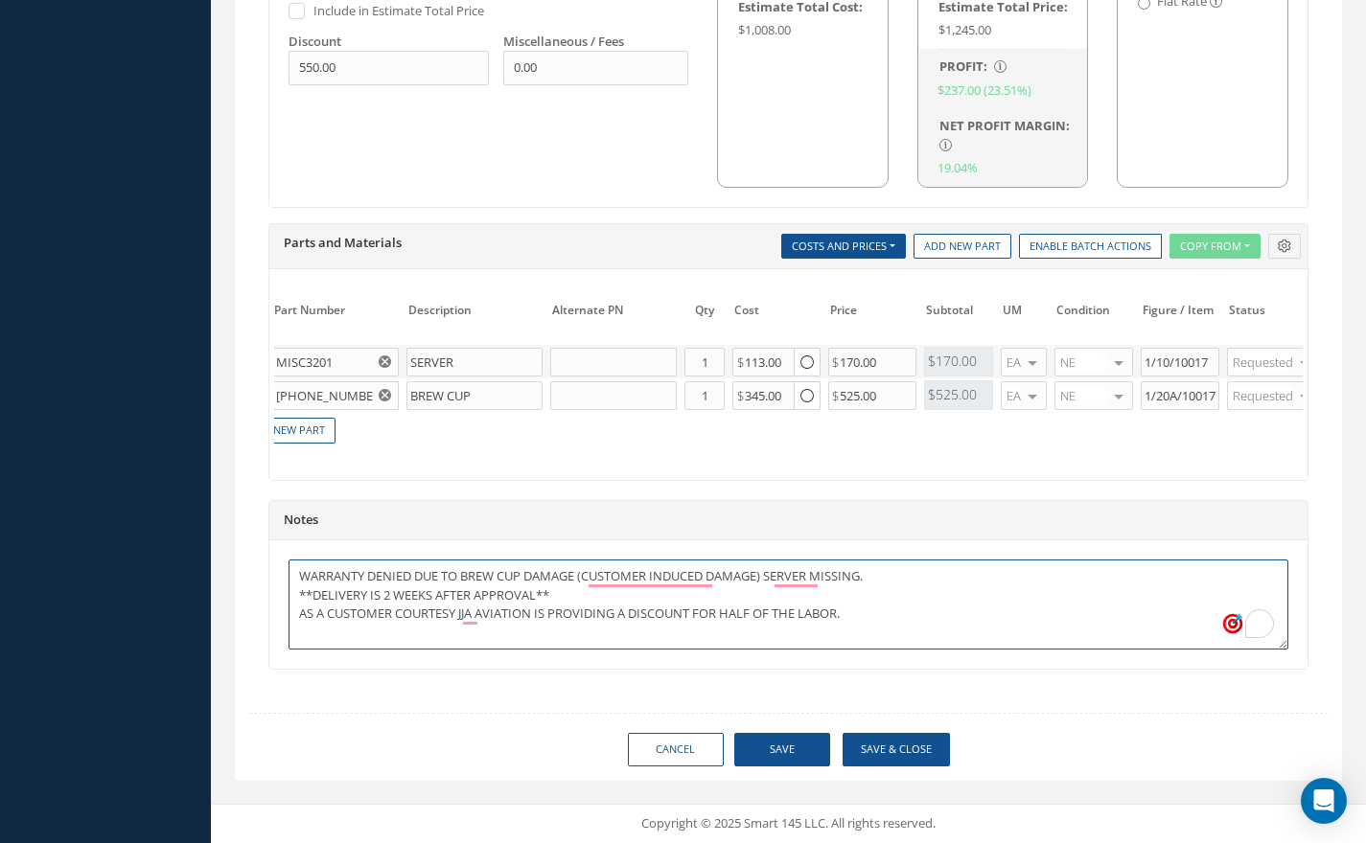
type textarea "WARRANTY DENIED DUE TO BREW CUP DAMAGE (CUSTOMER INDUCED DAMAGE) SERVER MISSING…"
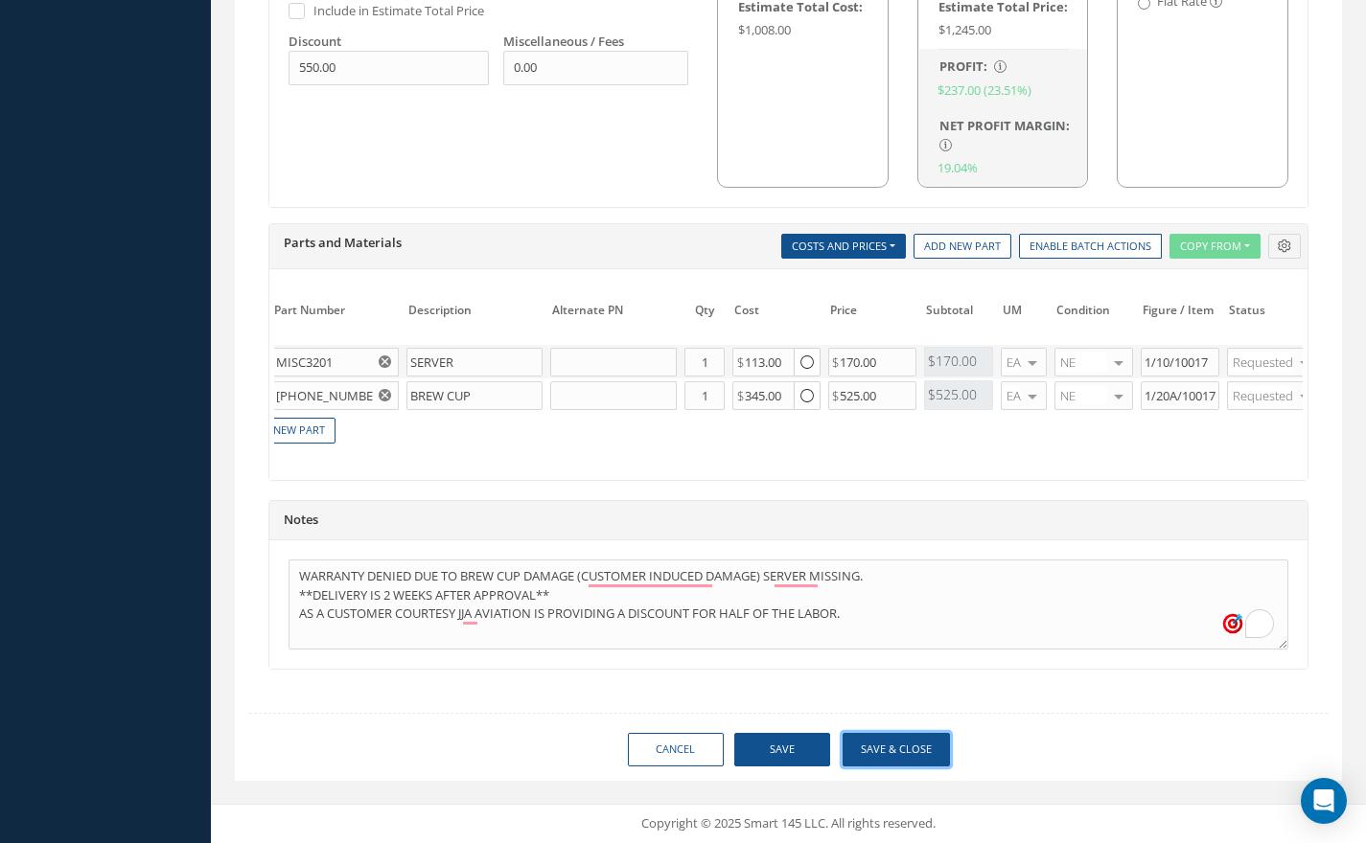
click at [915, 750] on button "Save & Close" at bounding box center [895, 750] width 107 height 34
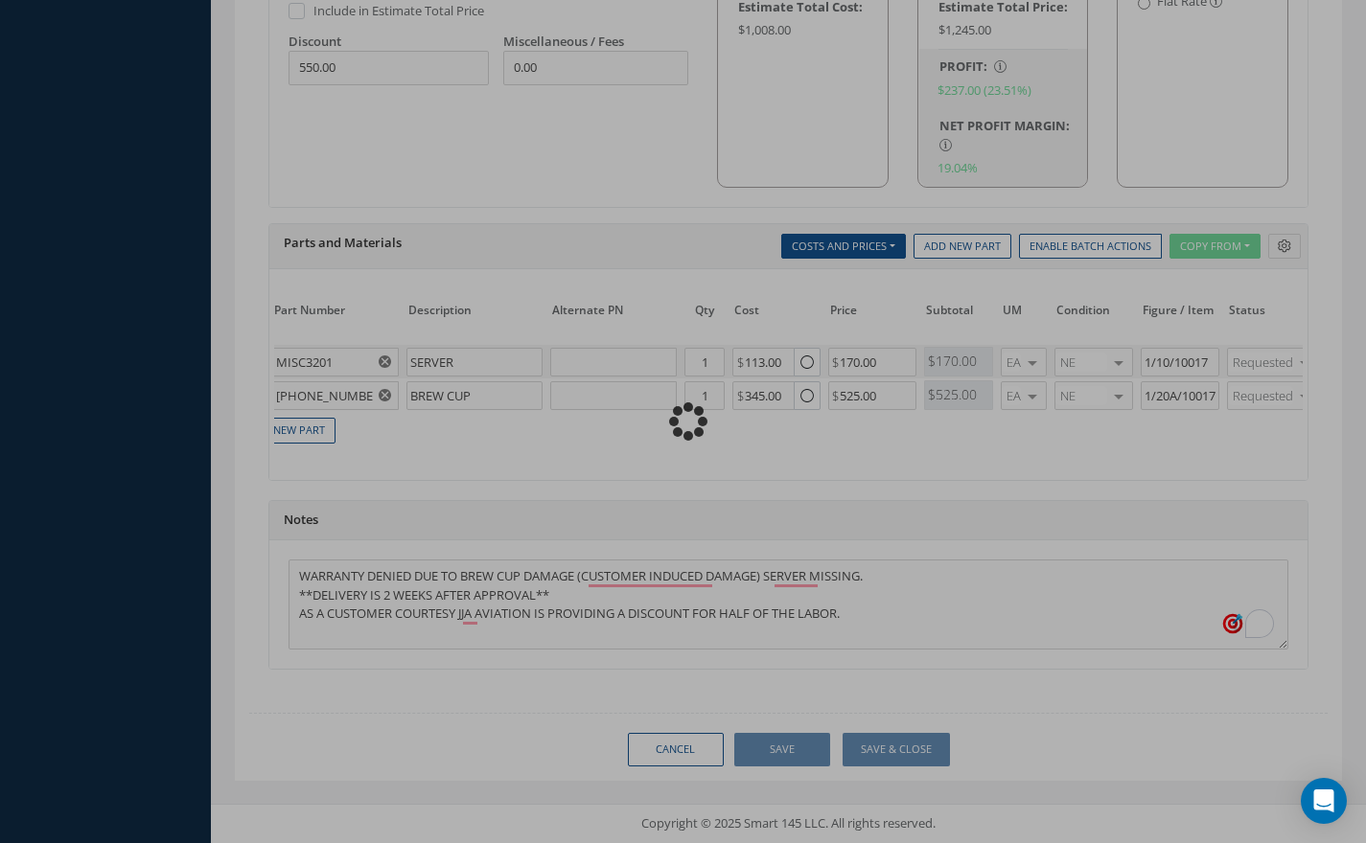
type textarea "WARRANTY DENIED DUE TO BREW CUP DAMAGE (CUSTOMER INDUCED DAMAGE) SERVER MISSING…"
type input "B/E AEROSPACE"
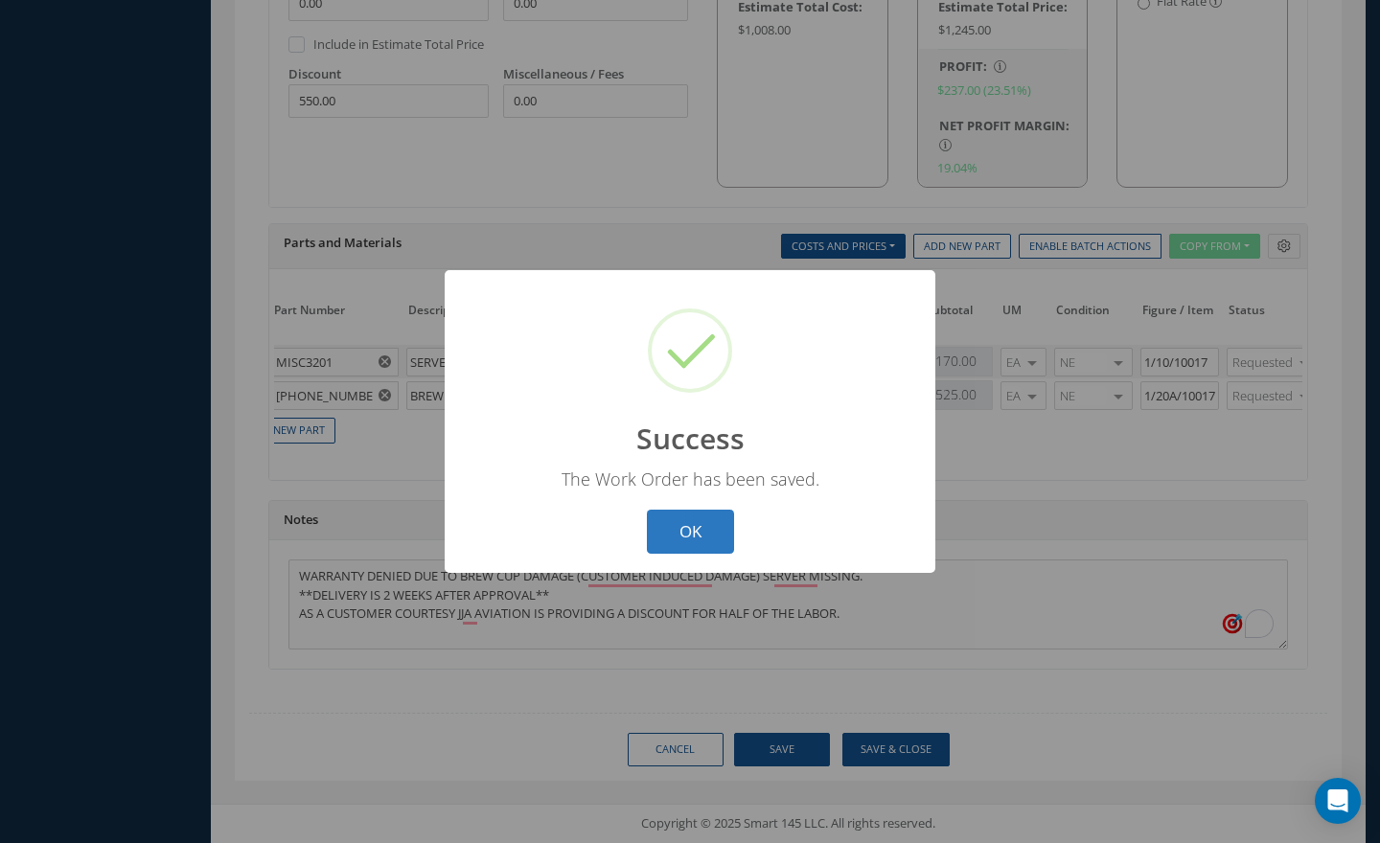
click at [719, 514] on button "OK" at bounding box center [690, 532] width 87 height 45
select select "25"
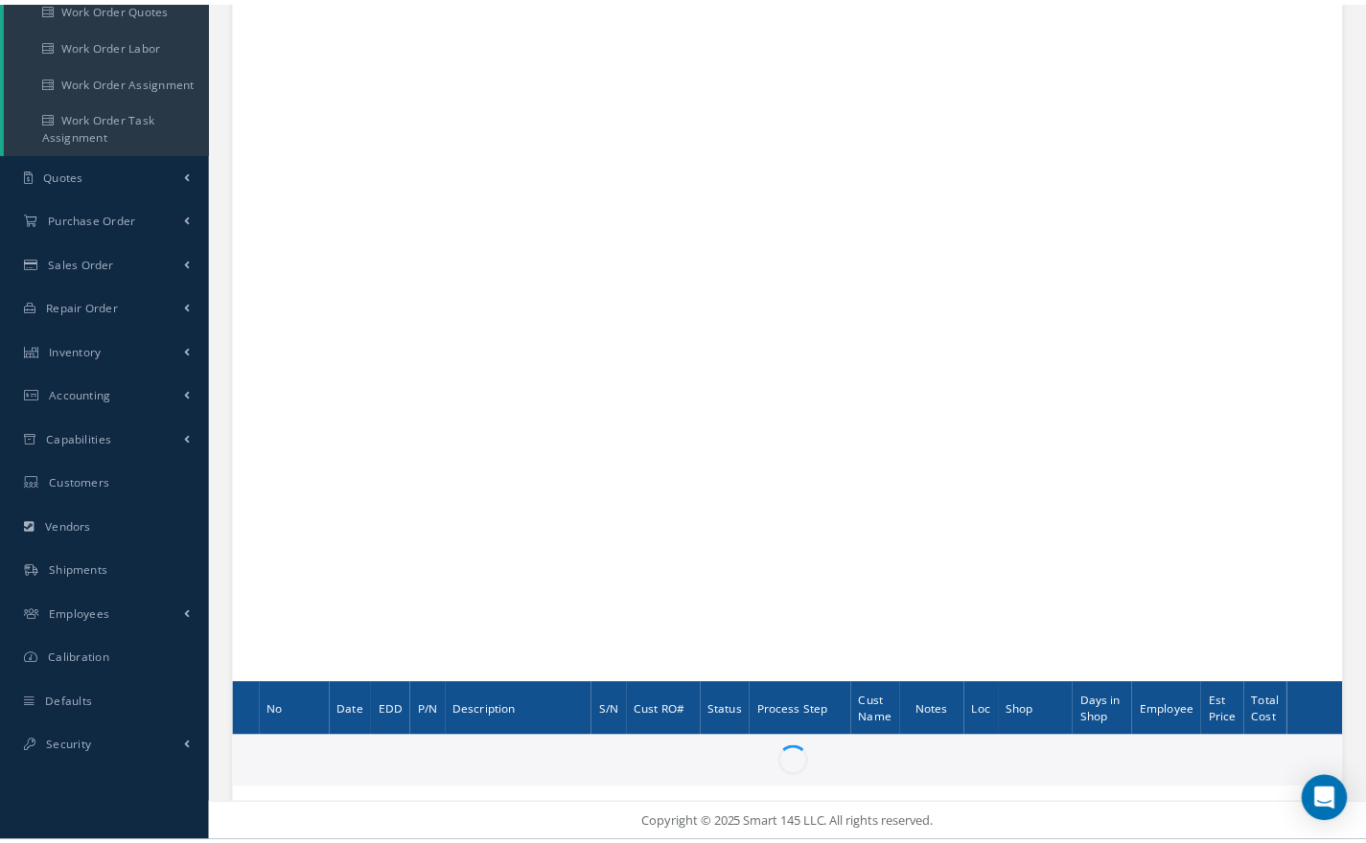
scroll to position [317, 0]
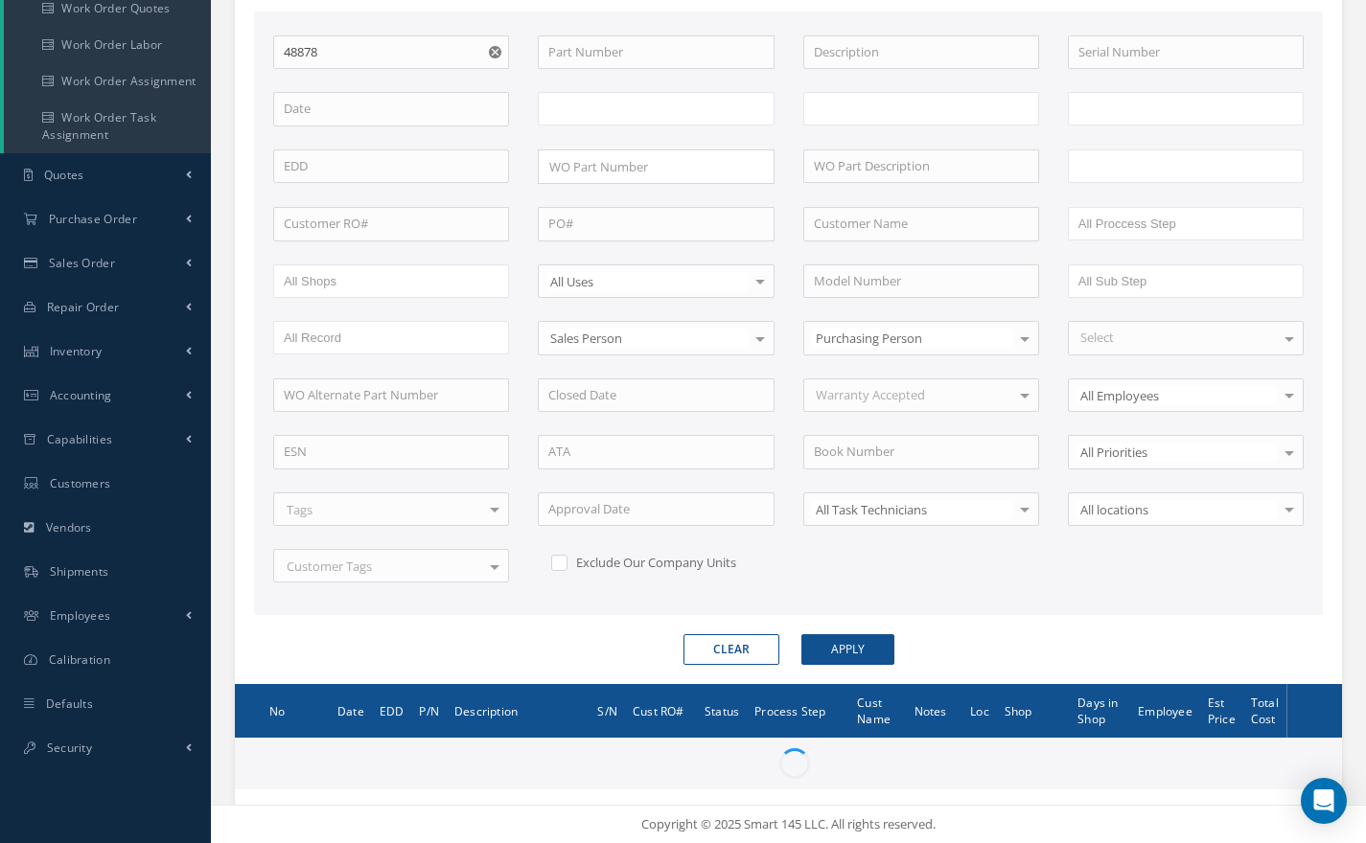
type input "All Work Request"
type input "All Work Performed"
type input "All Status"
type input "WO Part Status"
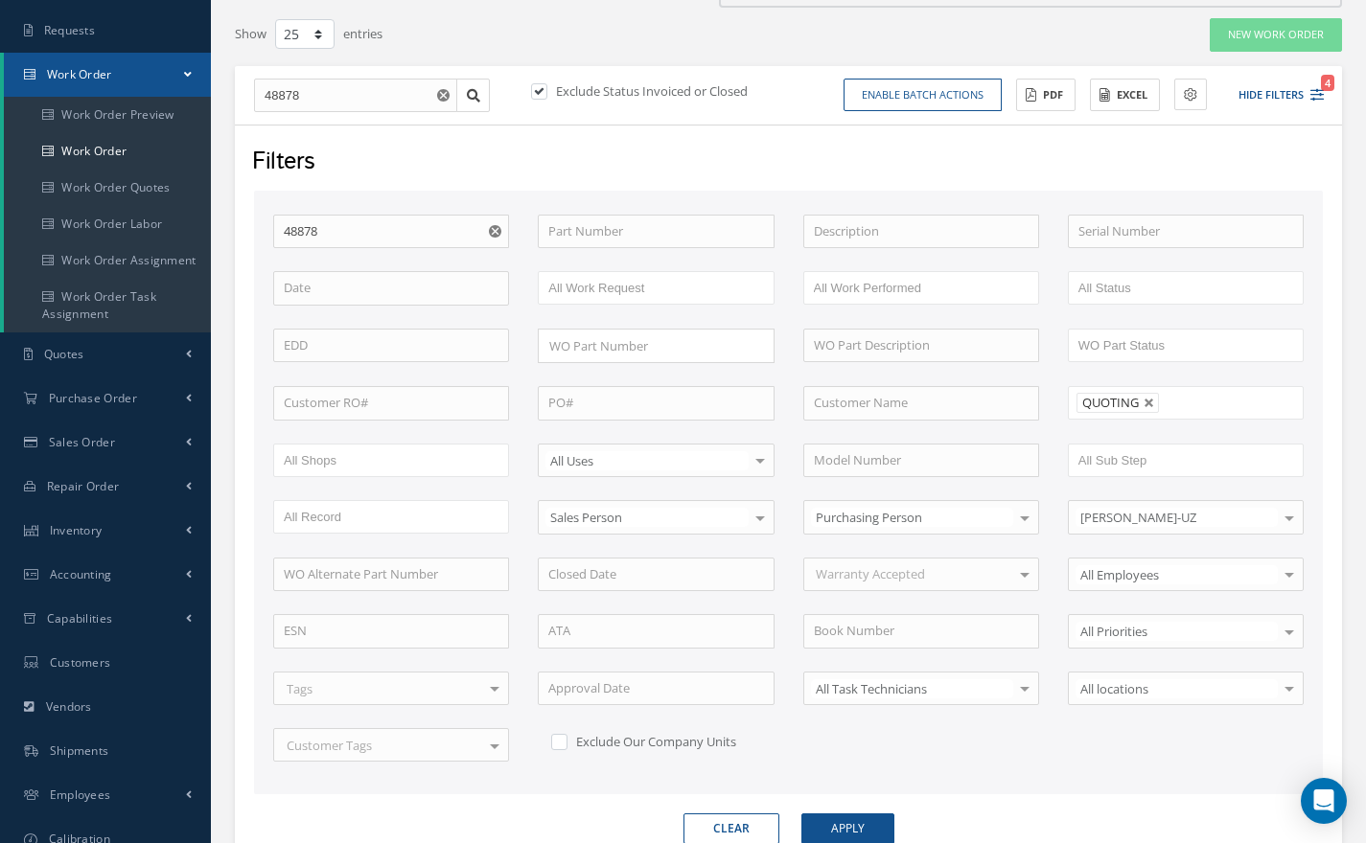
scroll to position [137, 0]
click at [493, 226] on icon "Reset" at bounding box center [495, 232] width 12 height 12
click at [862, 815] on button "Apply" at bounding box center [847, 830] width 93 height 31
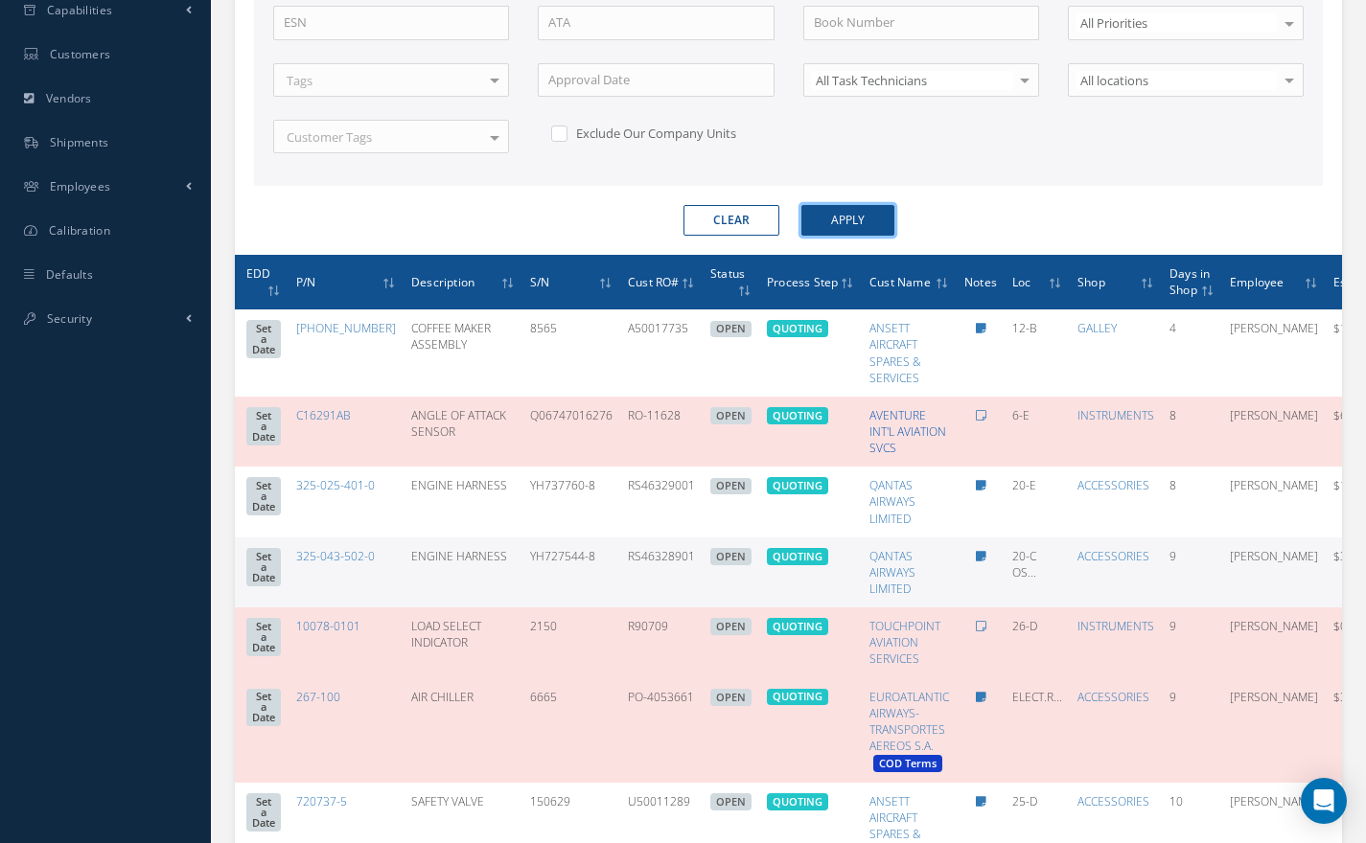
scroll to position [0, 247]
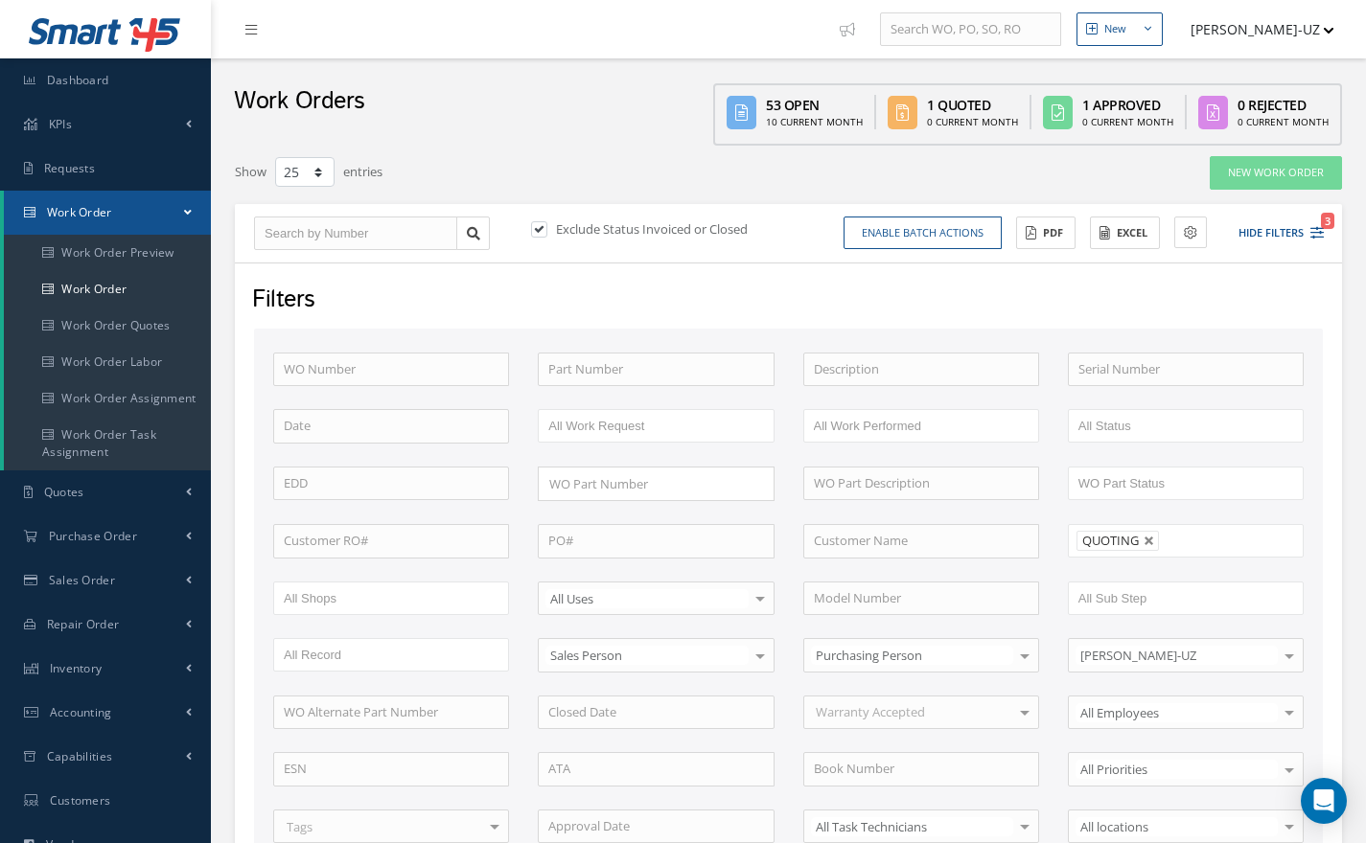
select select "25"
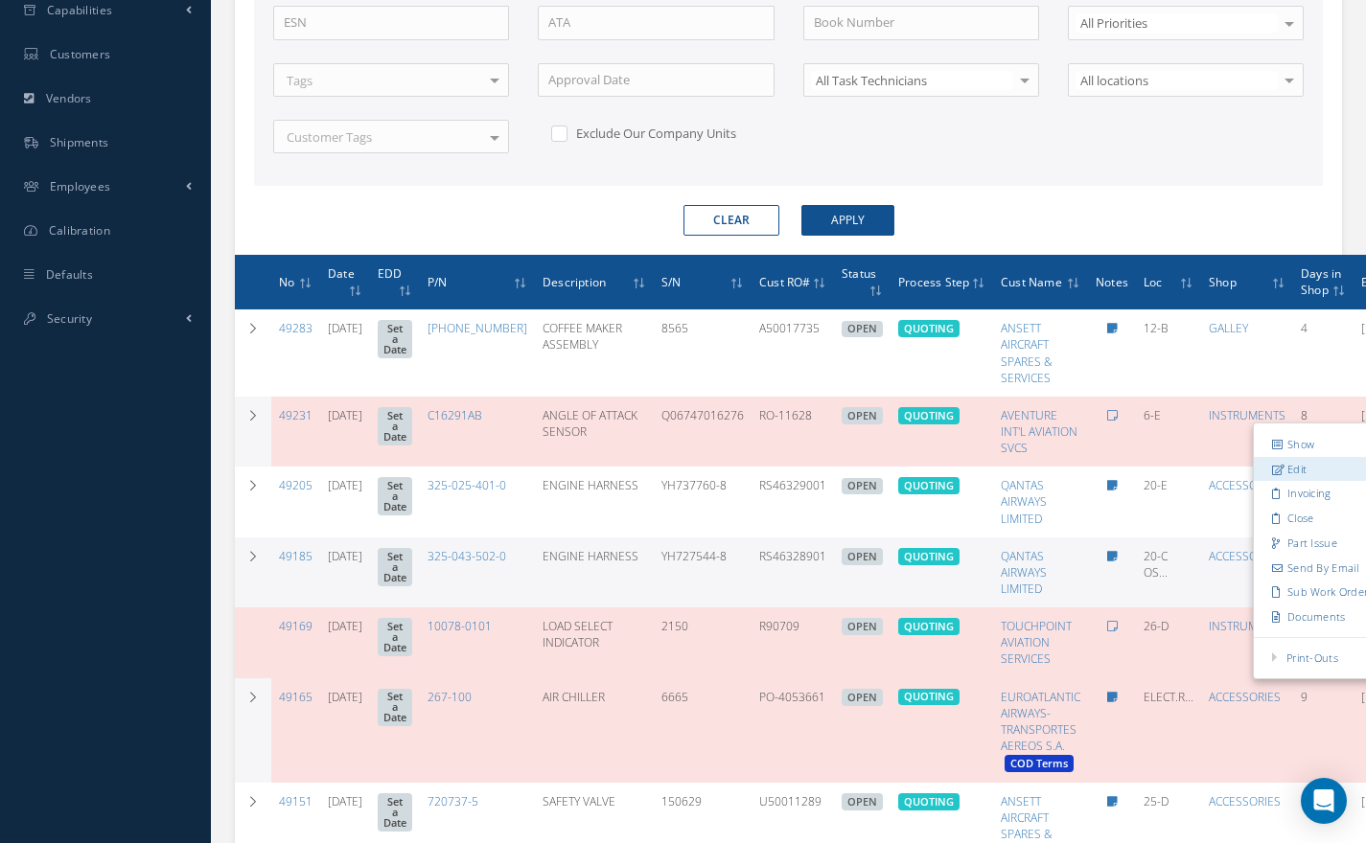
click at [1253, 462] on link "Edit" at bounding box center [1328, 468] width 151 height 25
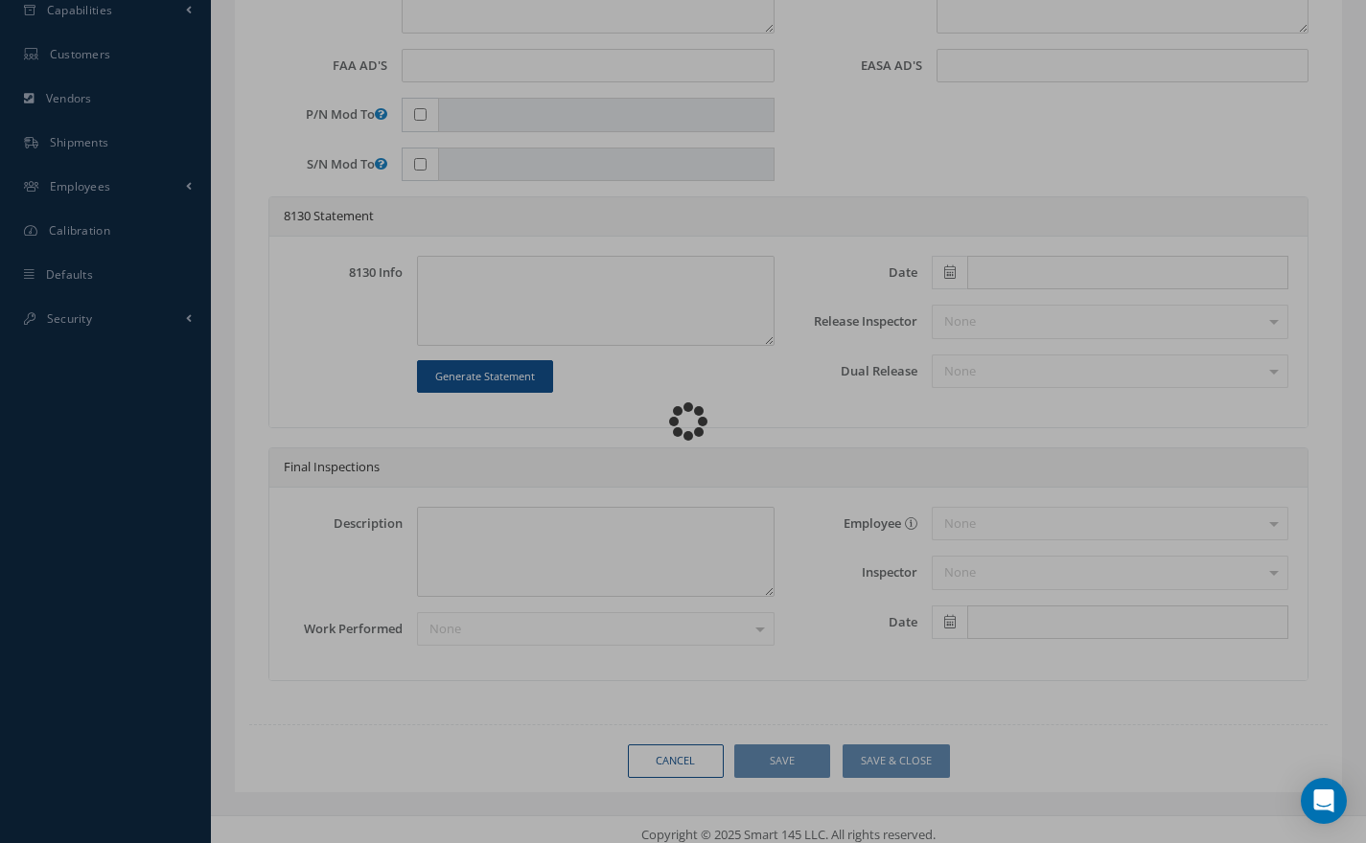
type input "C16291AB"
type input "6-E"
type input "[DATE]"
type input "ANGLE OF ATTACK SENSOR"
type input "RO-11628"
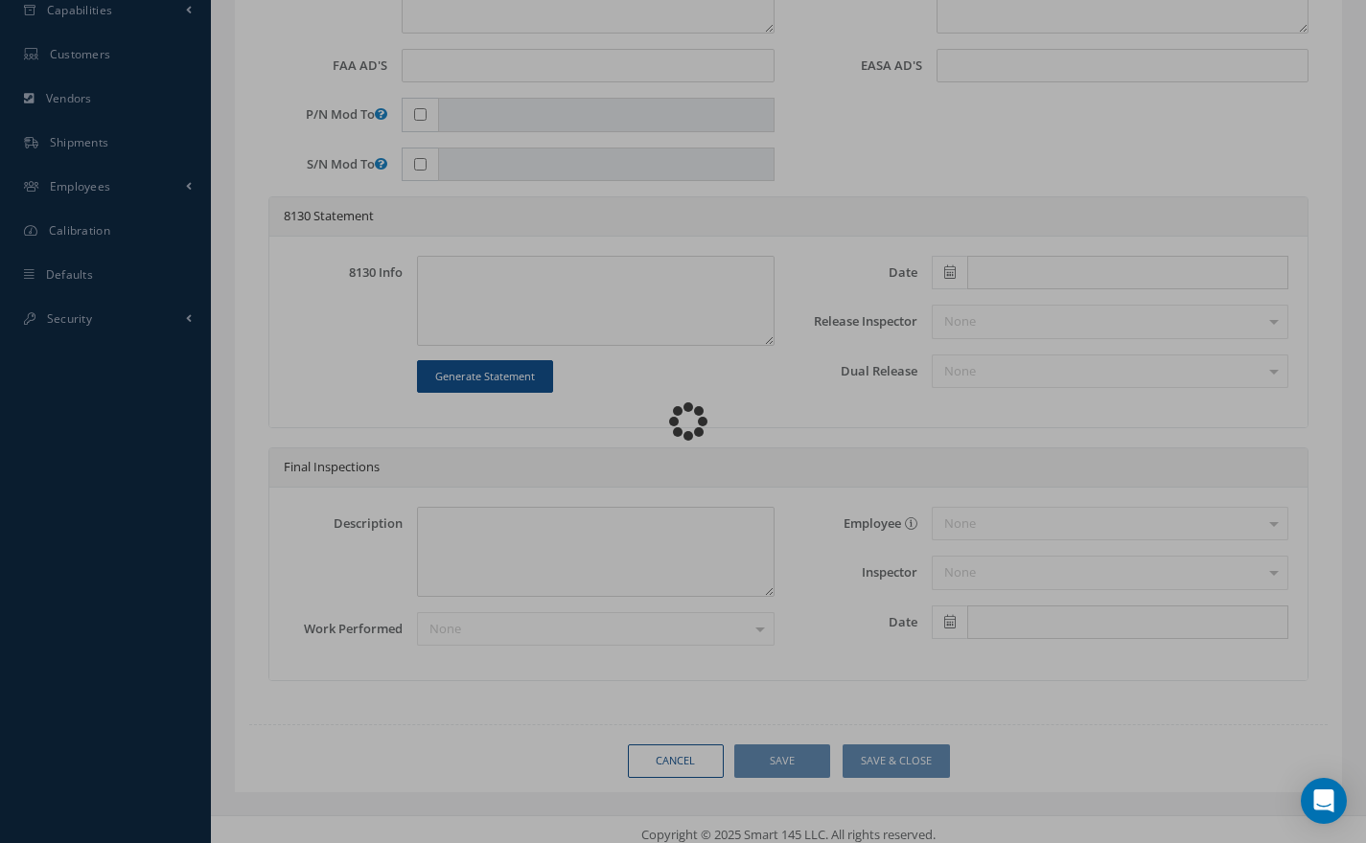
type input "Q06747016276"
type textarea "NONE"
type textarea "PLEASE SEE R.O. FOR DETAILS"
type input "2020-01-12"
type textarea "NO VISUAL DAMAGE"
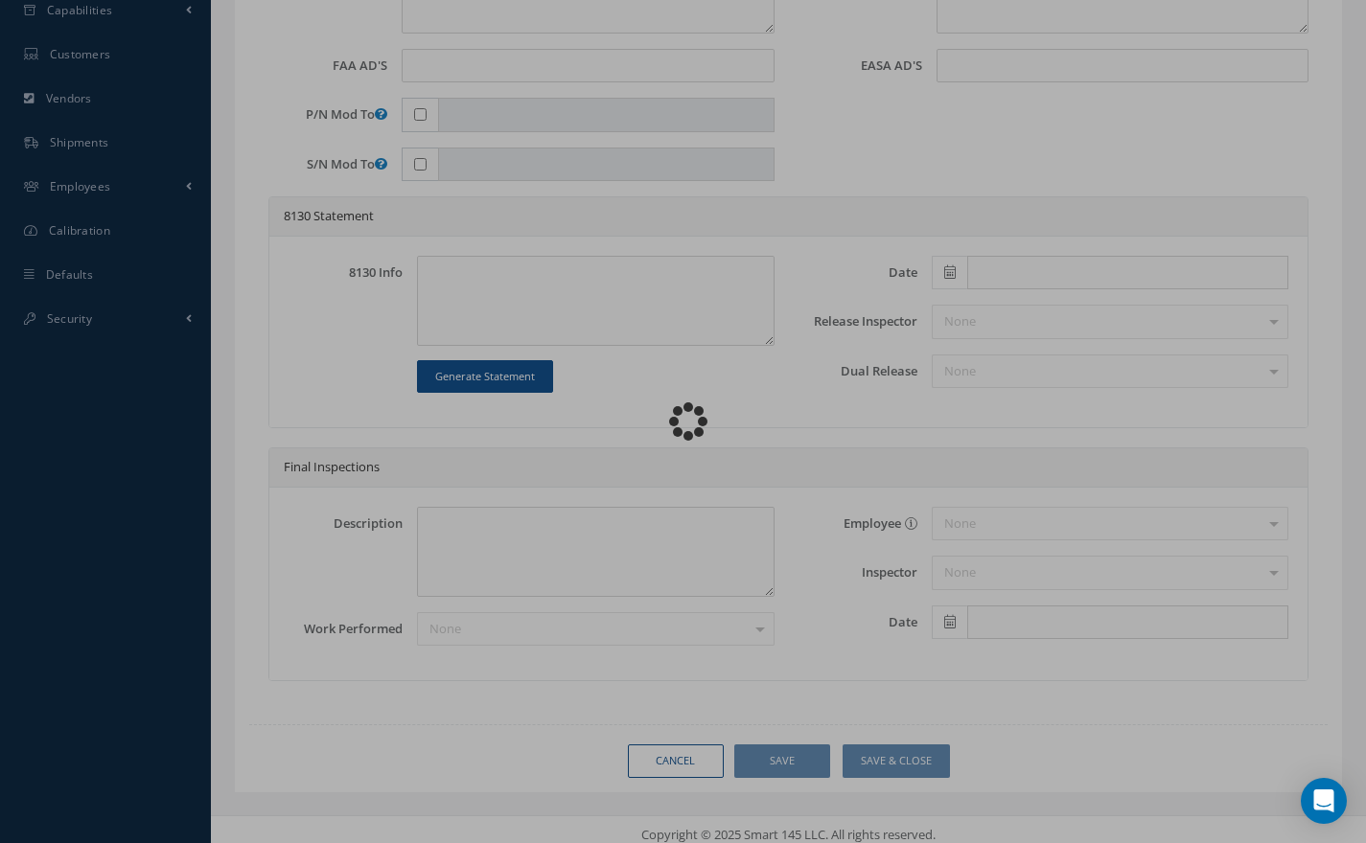
type input "2019-0028"
type textarea "VERIFIED PART NUMBER, SERIAL NUMBER AND R.O."
type input "[DATE]"
checkbox input "true"
type textarea "UNIT FAILED FUNCTIONAL TEST."
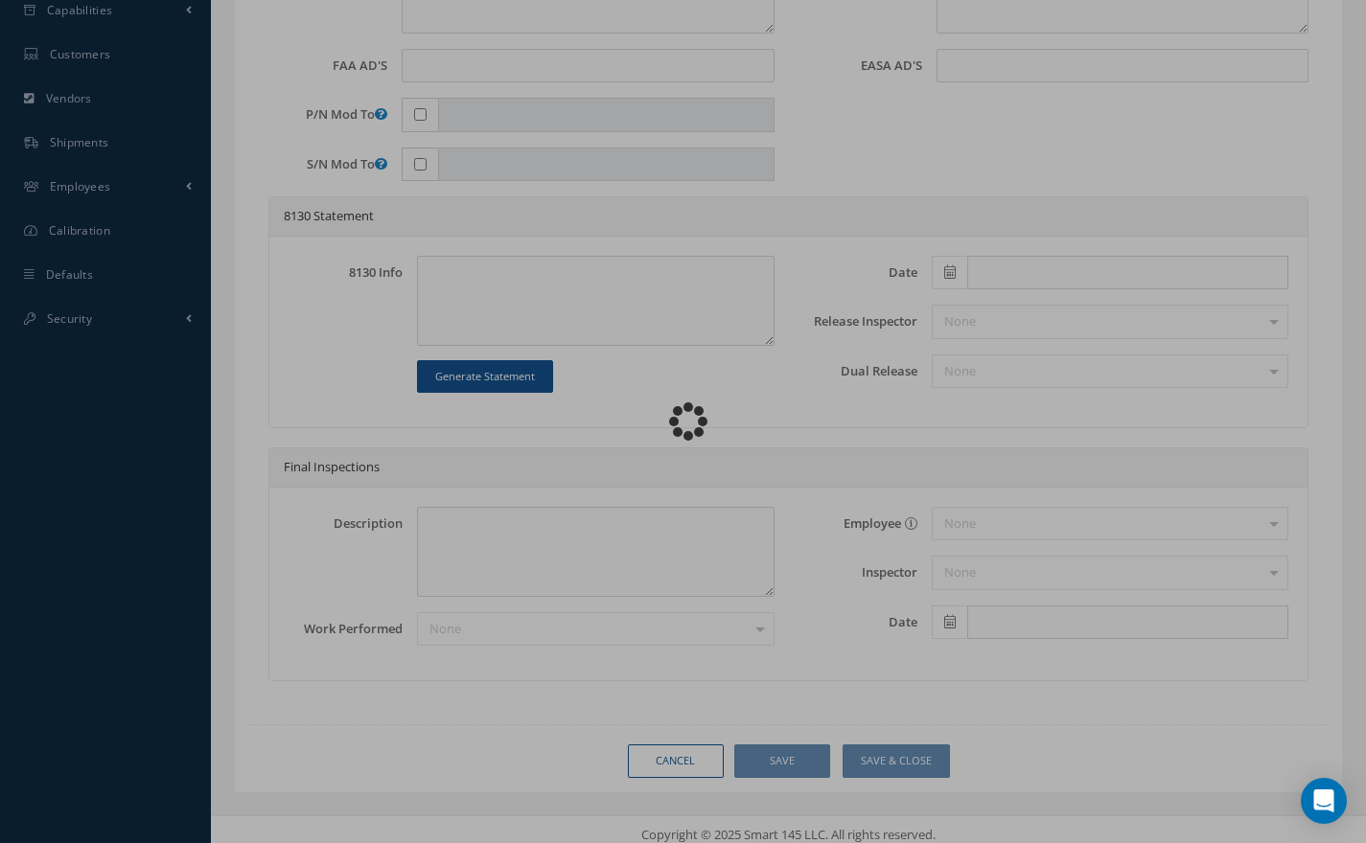
type input "[DATE]"
checkbox input "false"
type textarea "N/A."
type input "[DATE]"
type textarea "DISASSEMBLED UNIT AS REQUIRED FOR INSPECTION AND TROUBLESHOOTING. INSPECTION RE…"
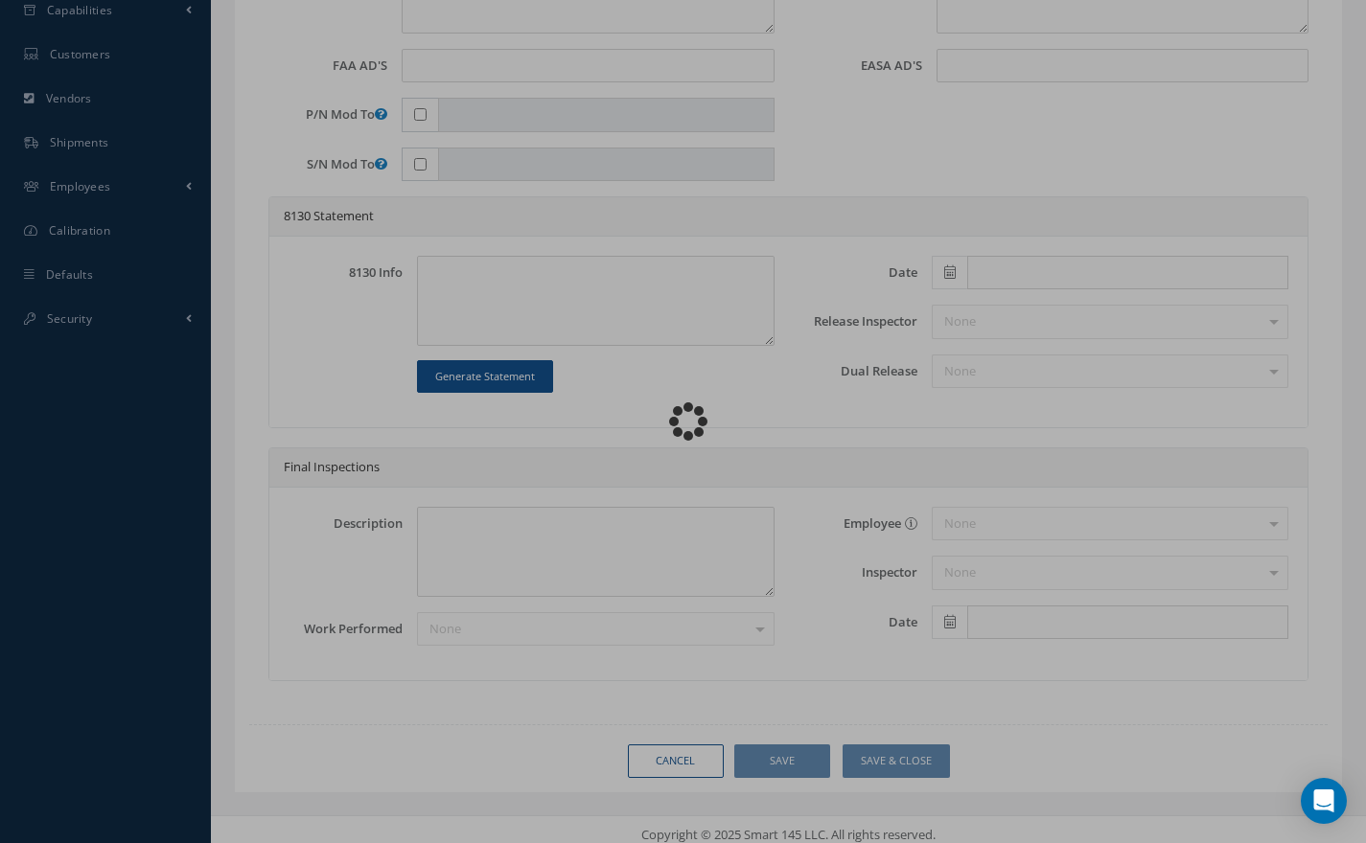
type input "[DATE]"
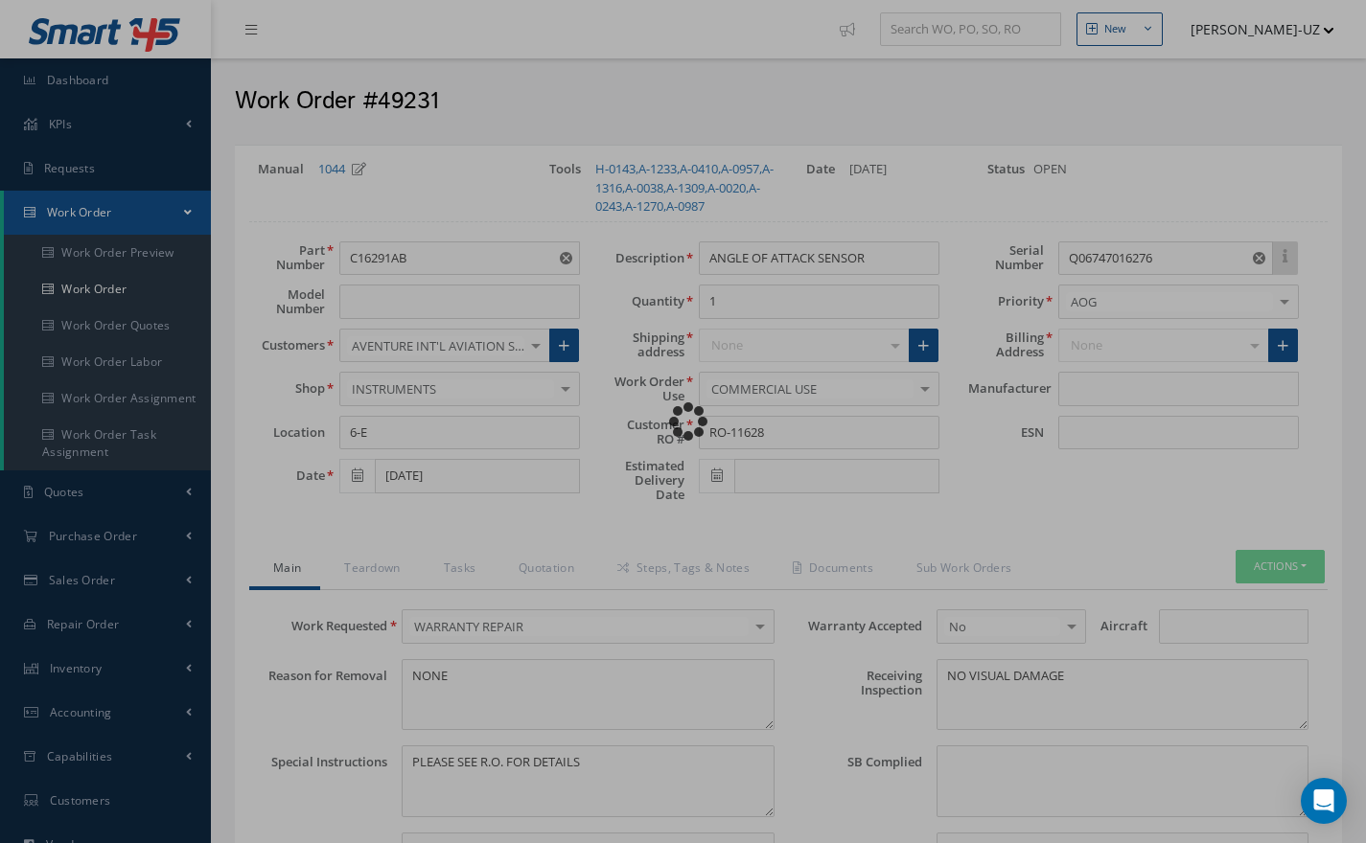
type input "THALES"
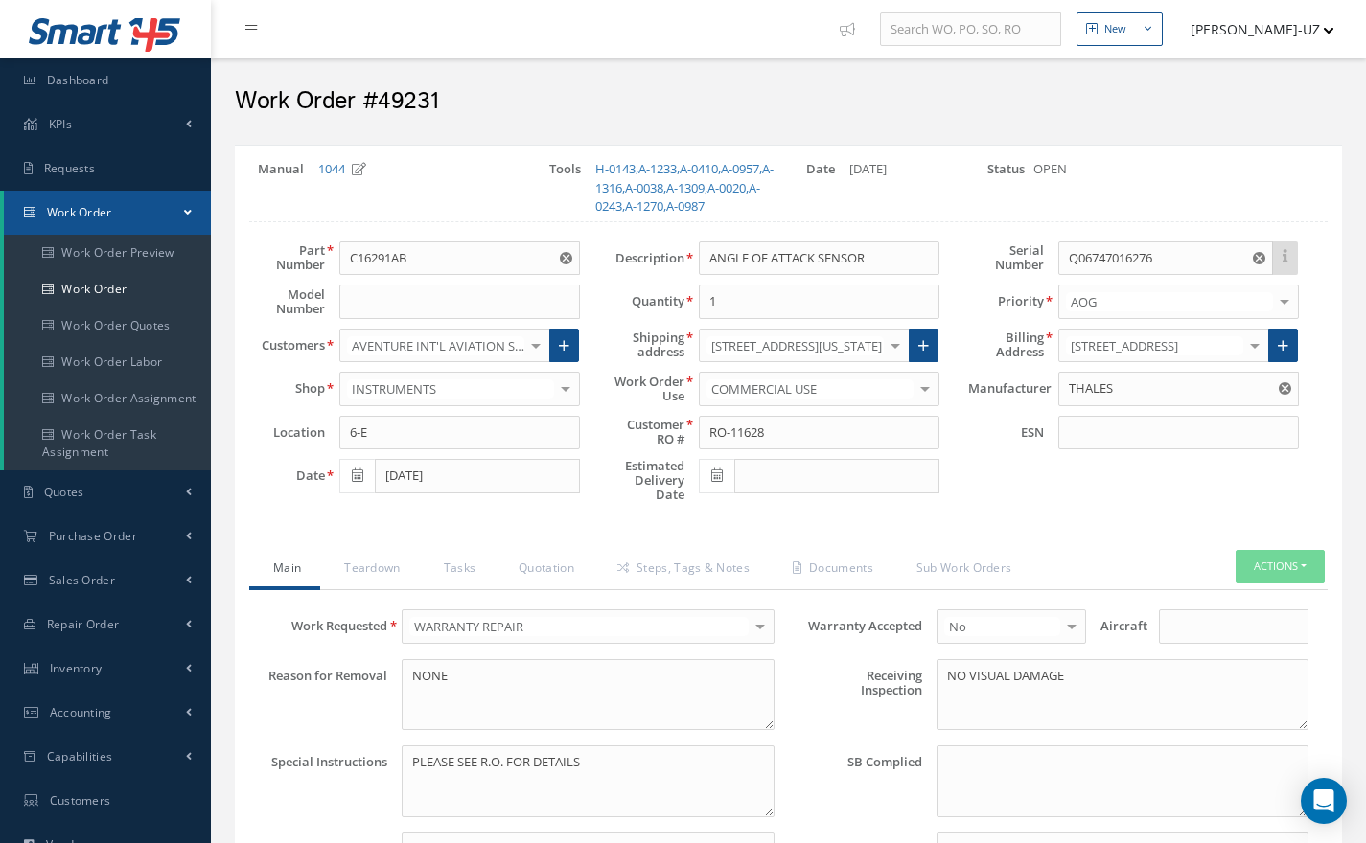
scroll to position [77, 0]
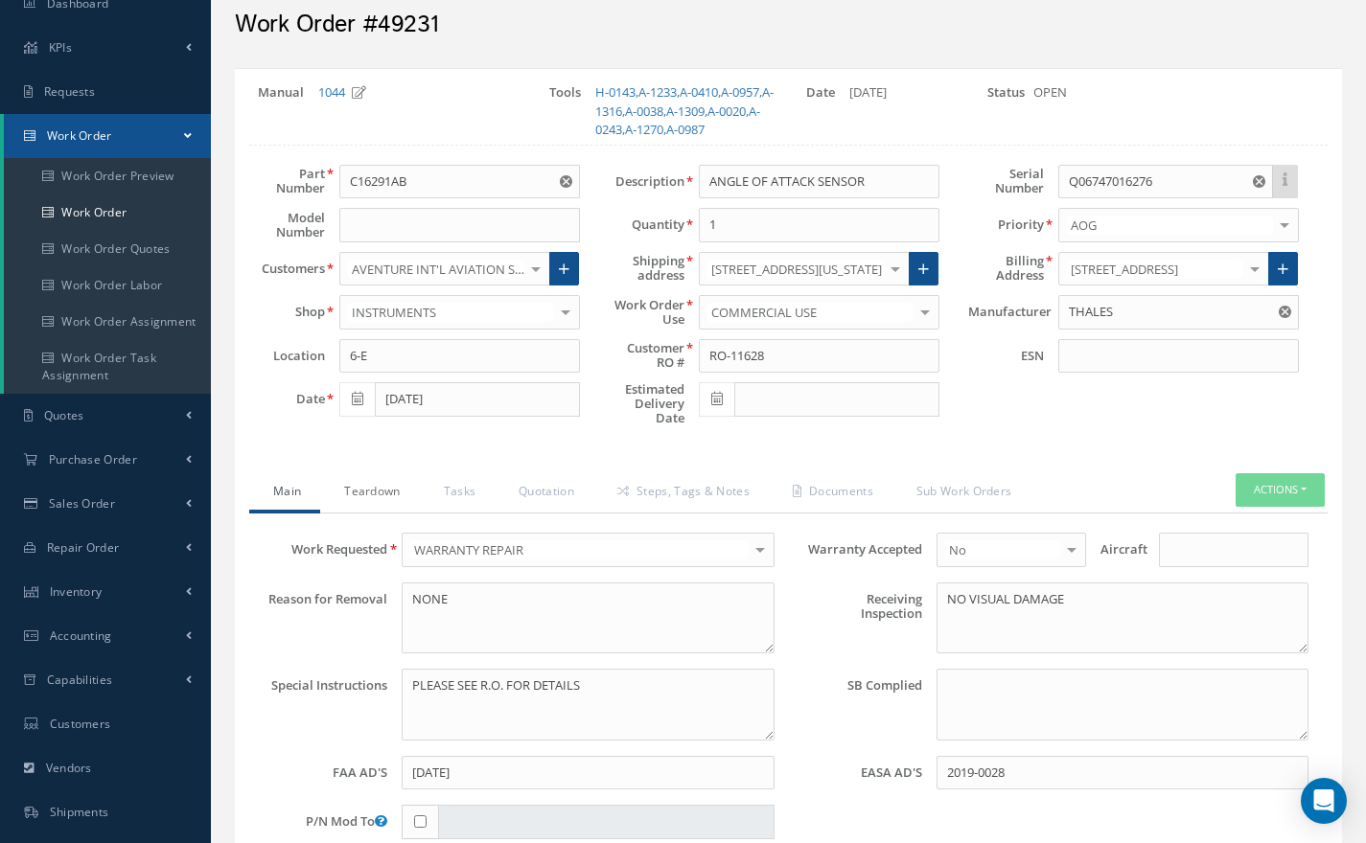
click at [364, 510] on link "Teardown" at bounding box center [369, 493] width 99 height 40
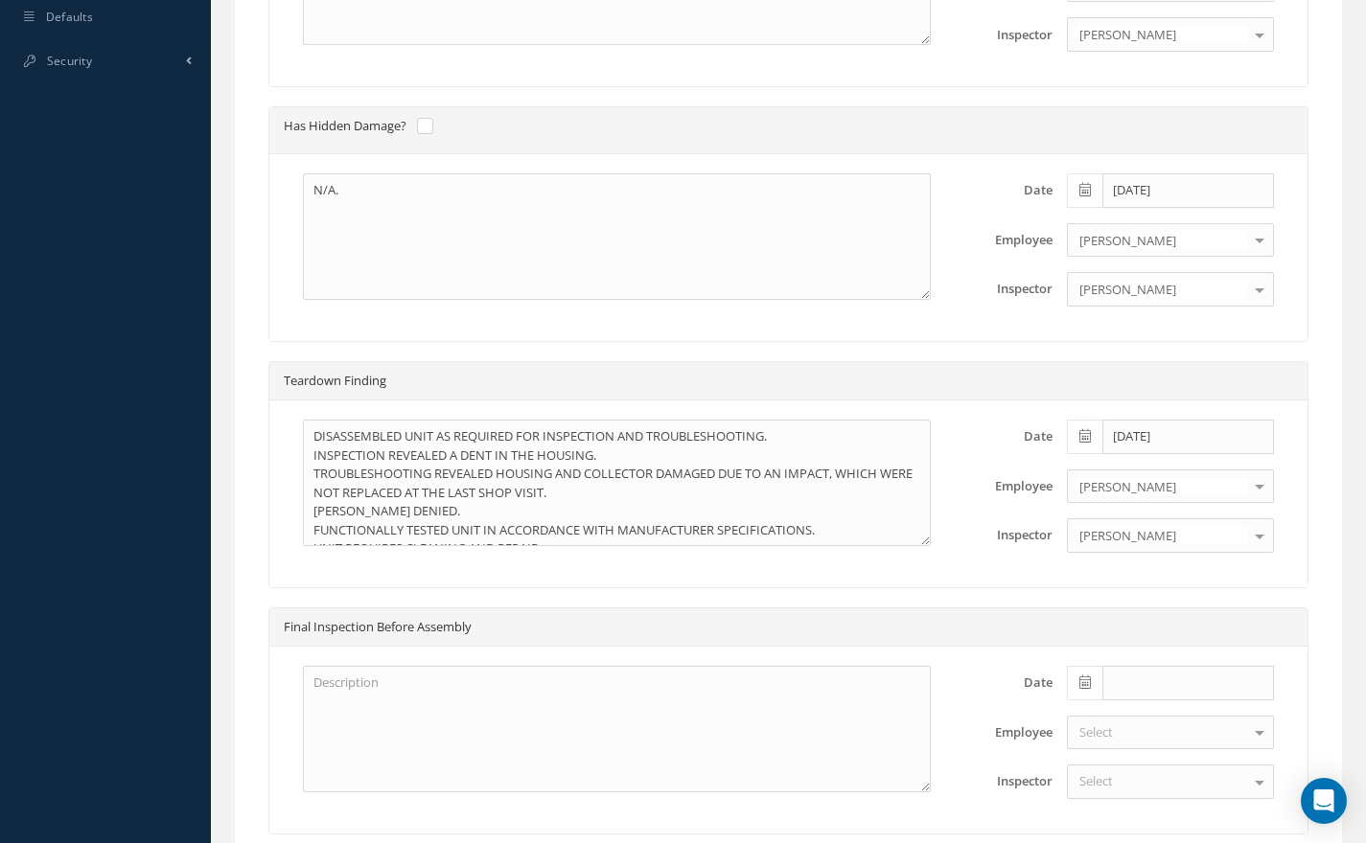
scroll to position [1005, 0]
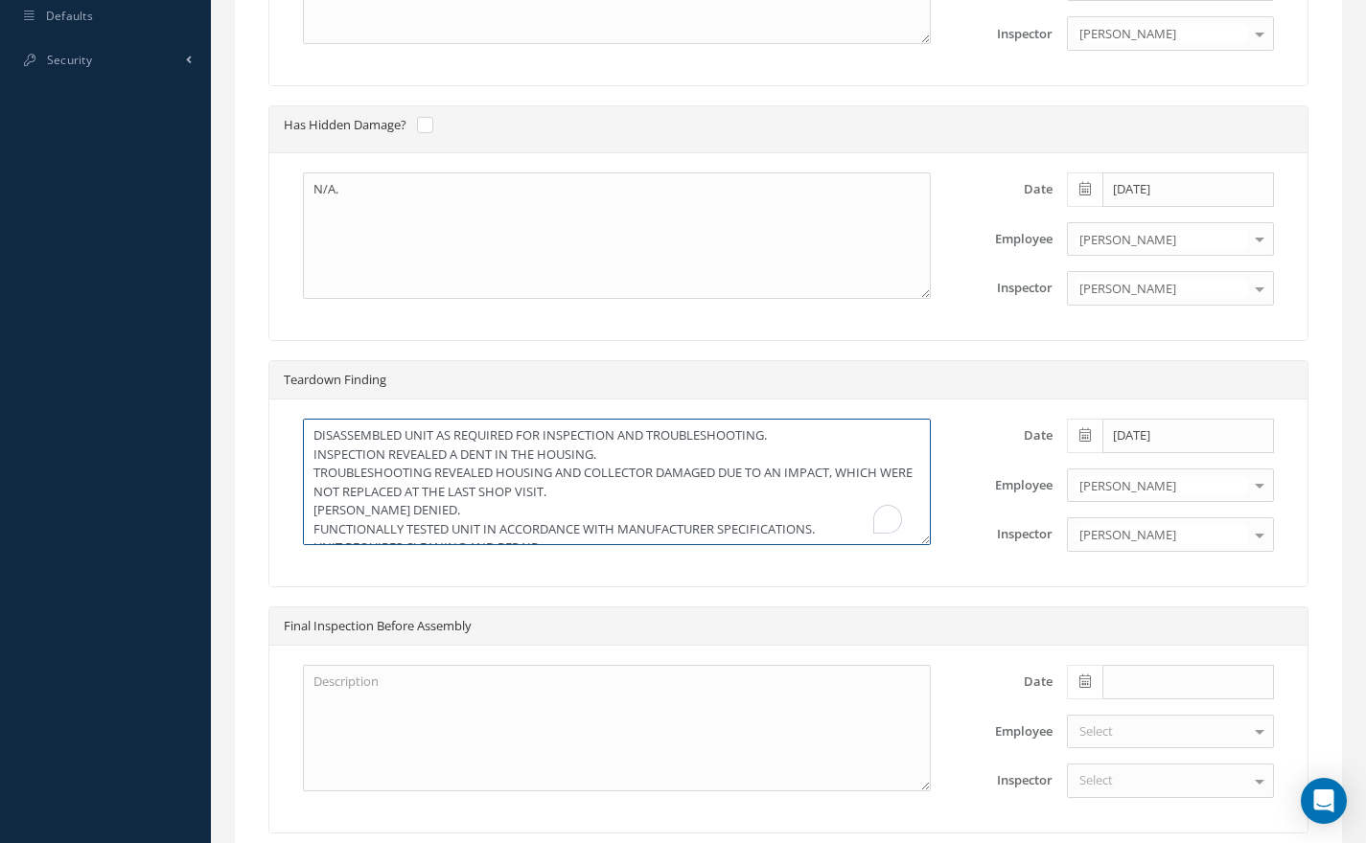
click at [457, 471] on textarea "DISASSEMBLED UNIT AS REQUIRED FOR INSPECTION AND TROUBLESHOOTING. INSPECTION RE…" at bounding box center [617, 482] width 628 height 126
click at [482, 470] on textarea "DISASSEMBLED UNIT AS REQUIRED FOR INSPECTION AND TROUBLESHOOTING. INSPECTION RE…" at bounding box center [617, 482] width 628 height 126
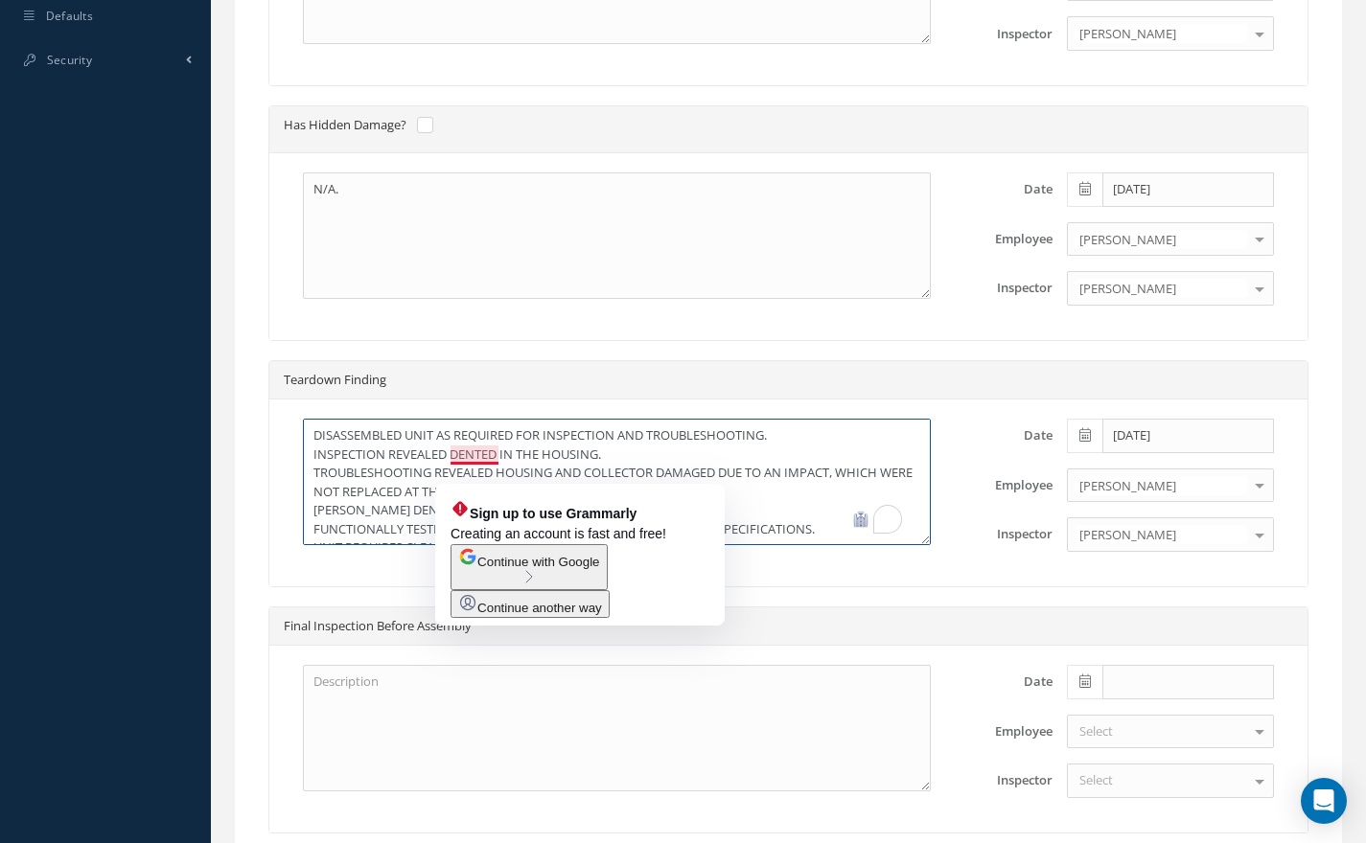
click at [453, 471] on textarea "DISASSEMBLED UNIT AS REQUIRED FOR INSPECTION AND TROUBLESHOOTING. INSPECTION RE…" at bounding box center [617, 482] width 628 height 126
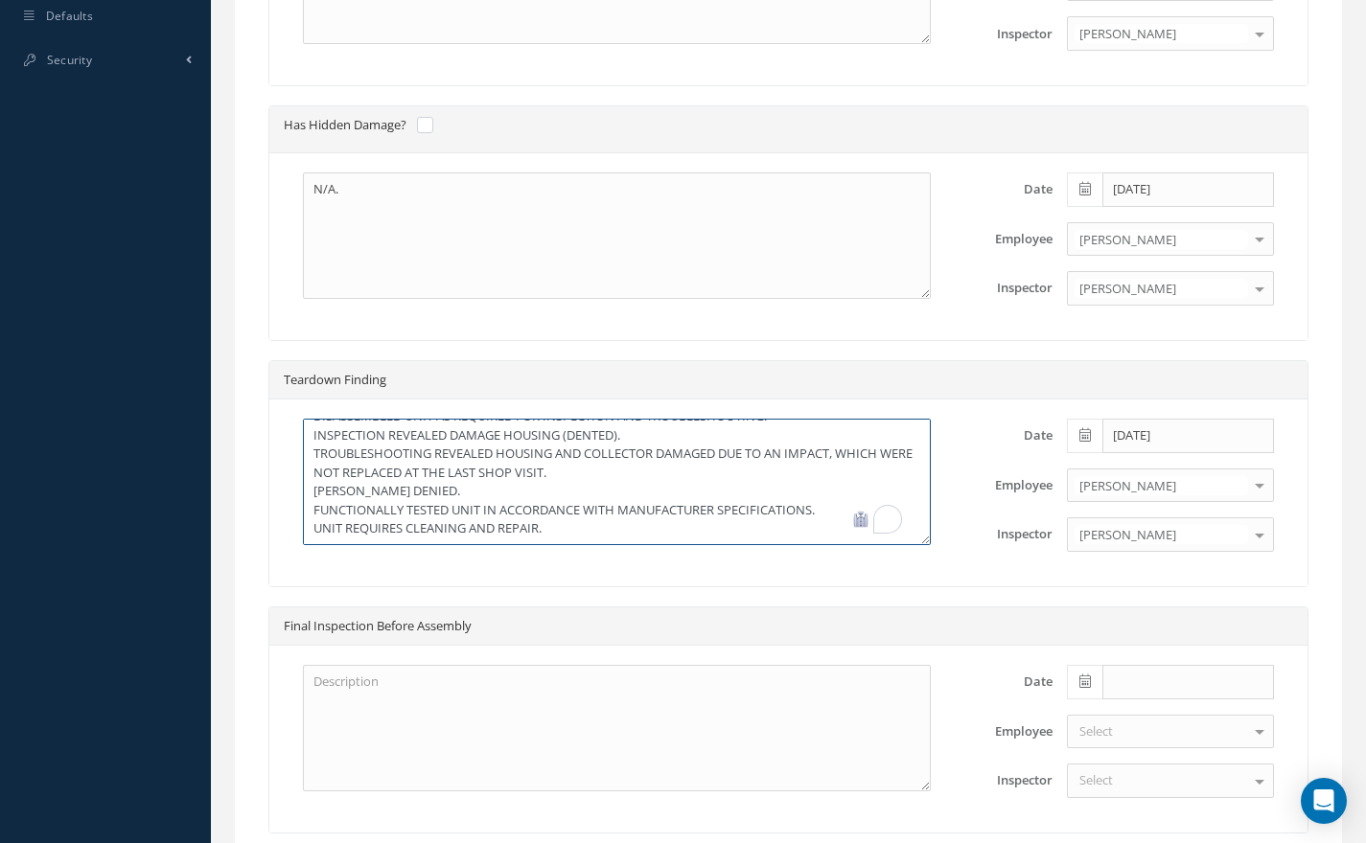
scroll to position [18, 0]
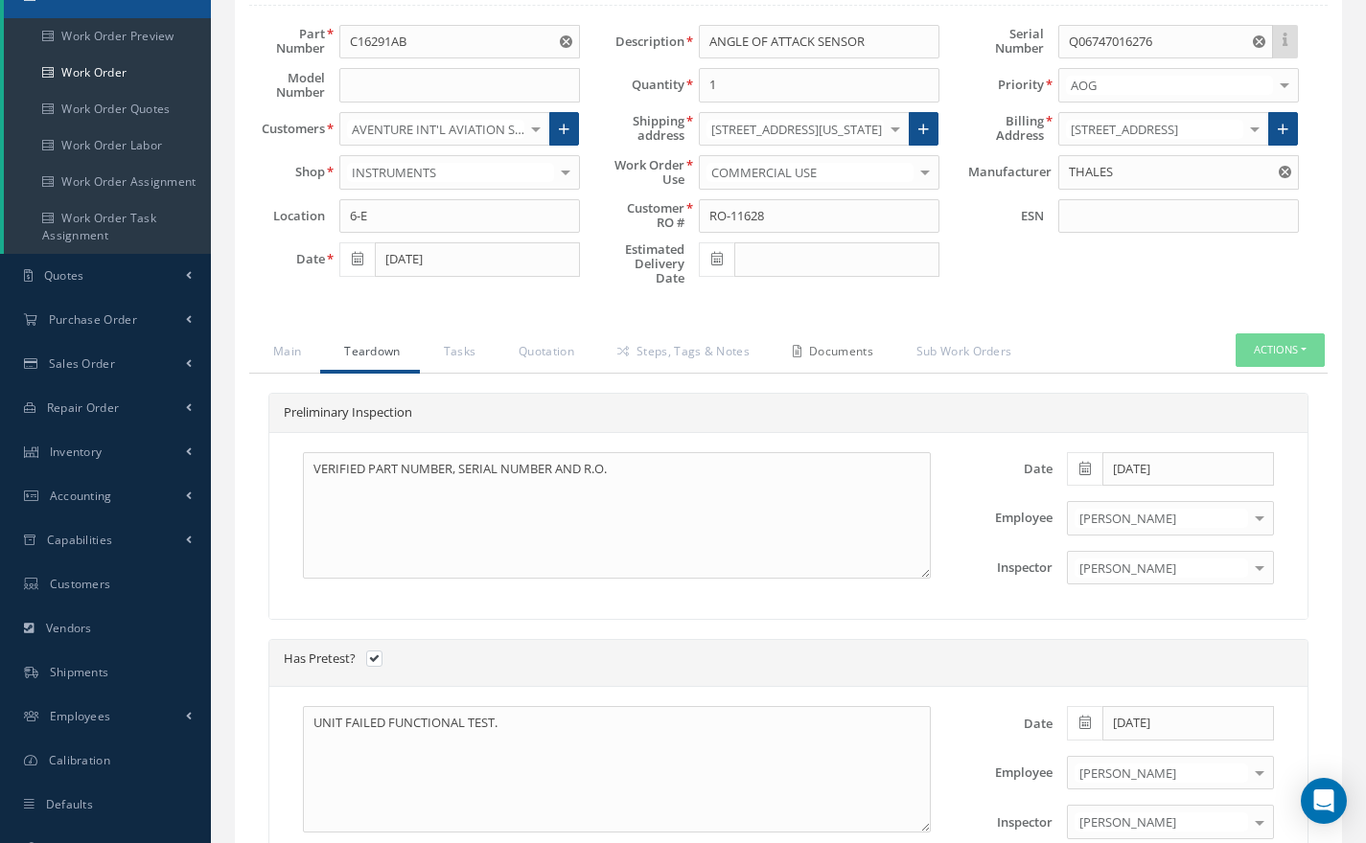
type textarea "DISASSEMBLED UNIT AS REQUIRED FOR INSPECTION AND TROUBLESHOOTING. INSPECTION RE…"
click at [846, 374] on link "Documents" at bounding box center [831, 353] width 124 height 40
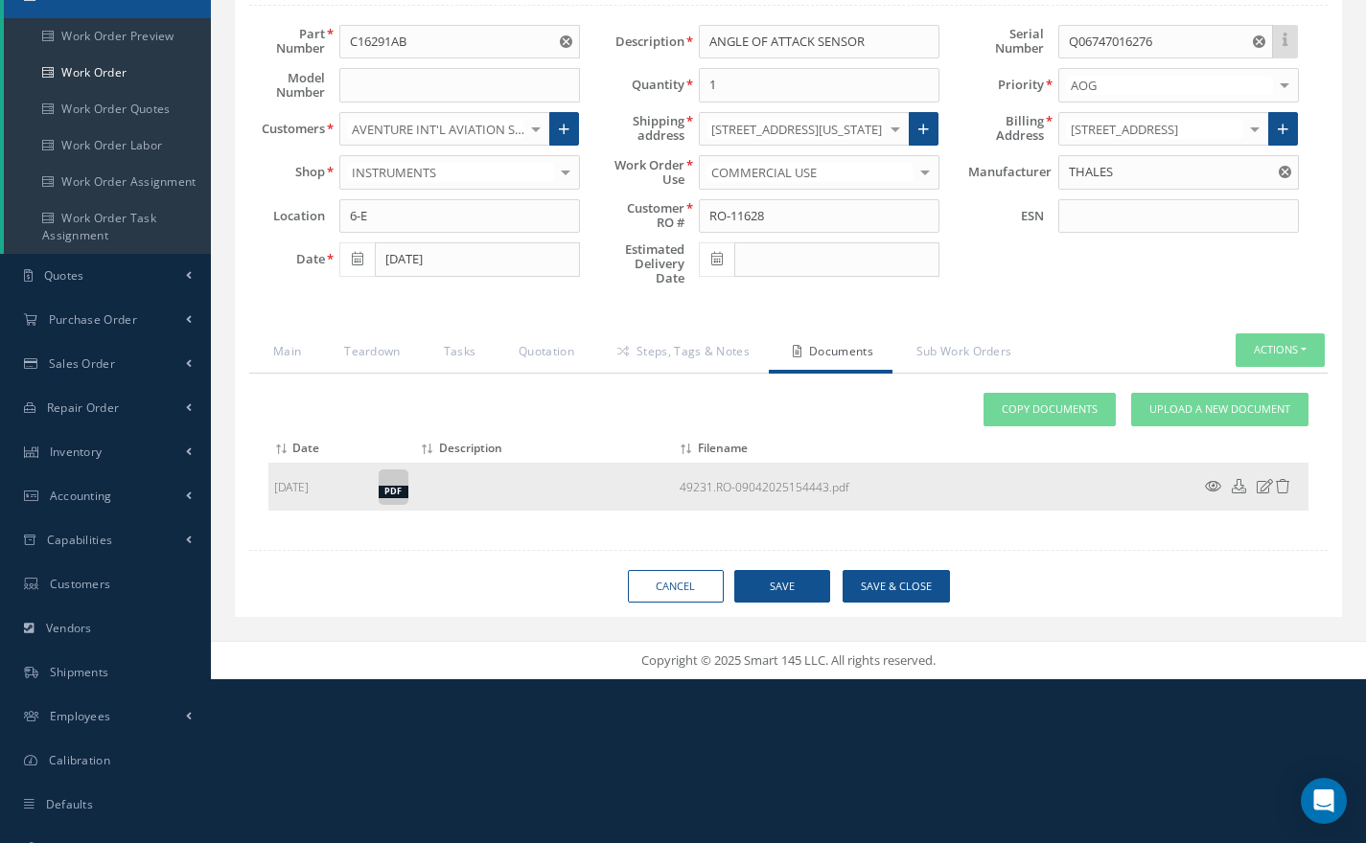
click at [1209, 494] on icon at bounding box center [1213, 486] width 16 height 14
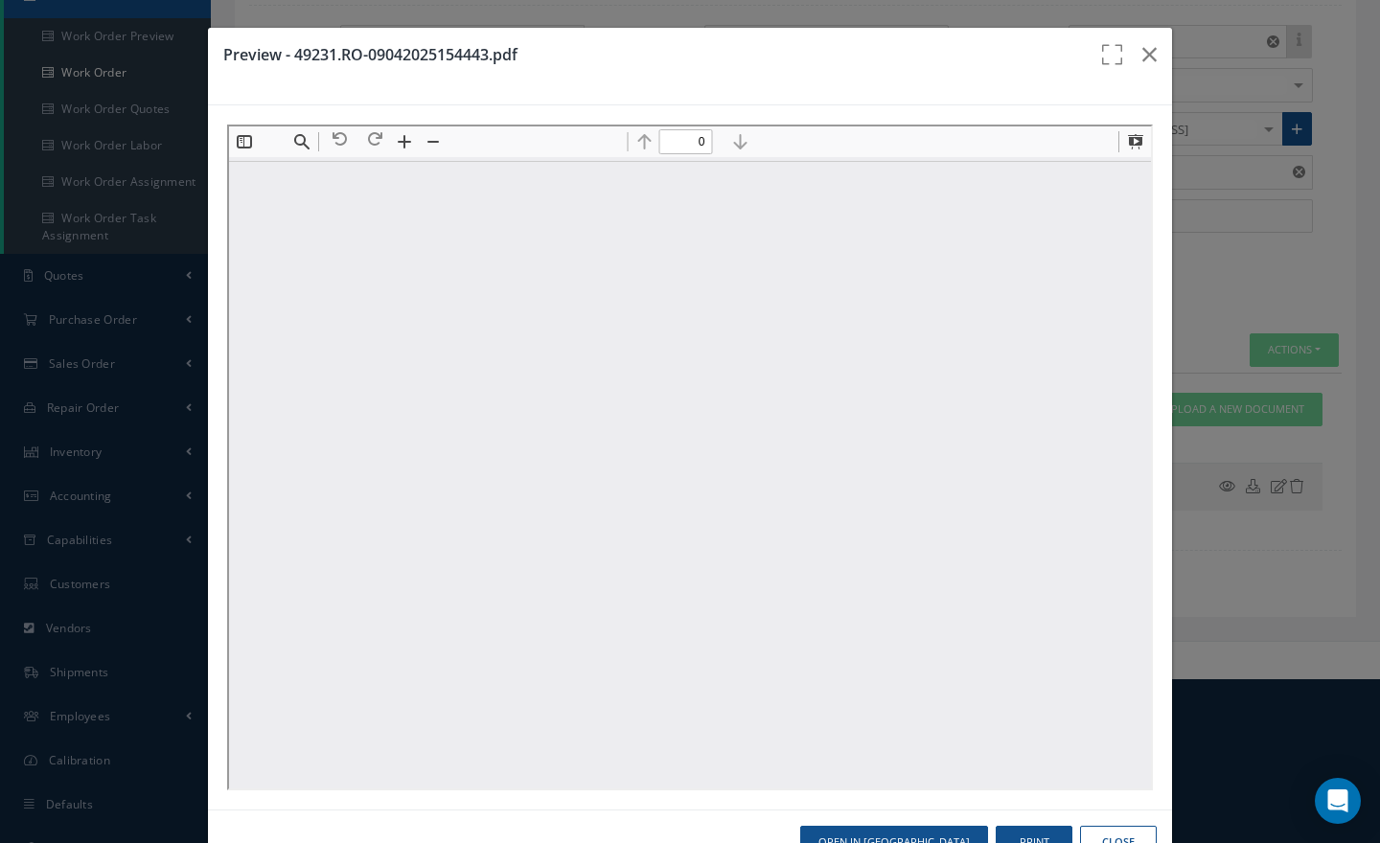
type input "1"
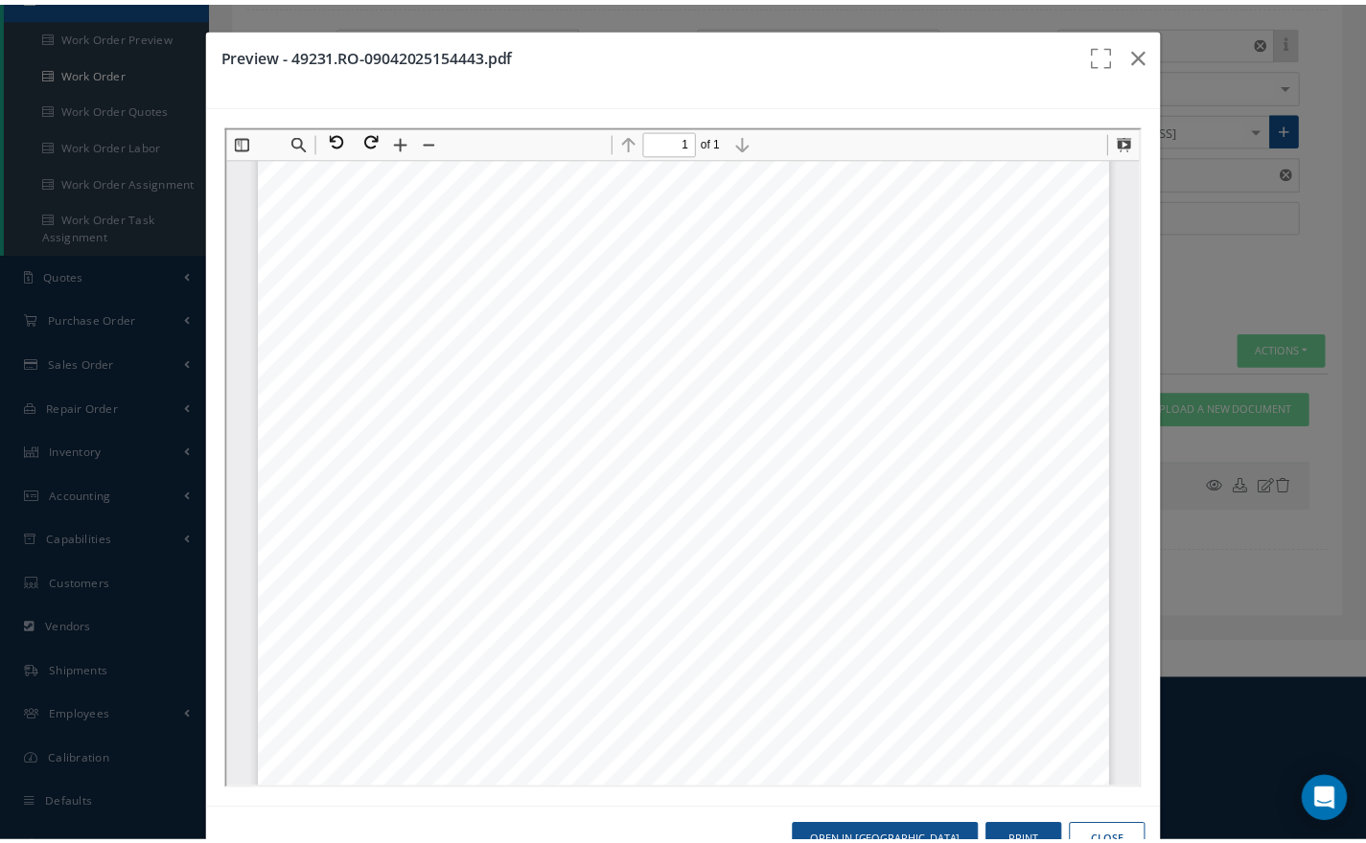
scroll to position [200, 0]
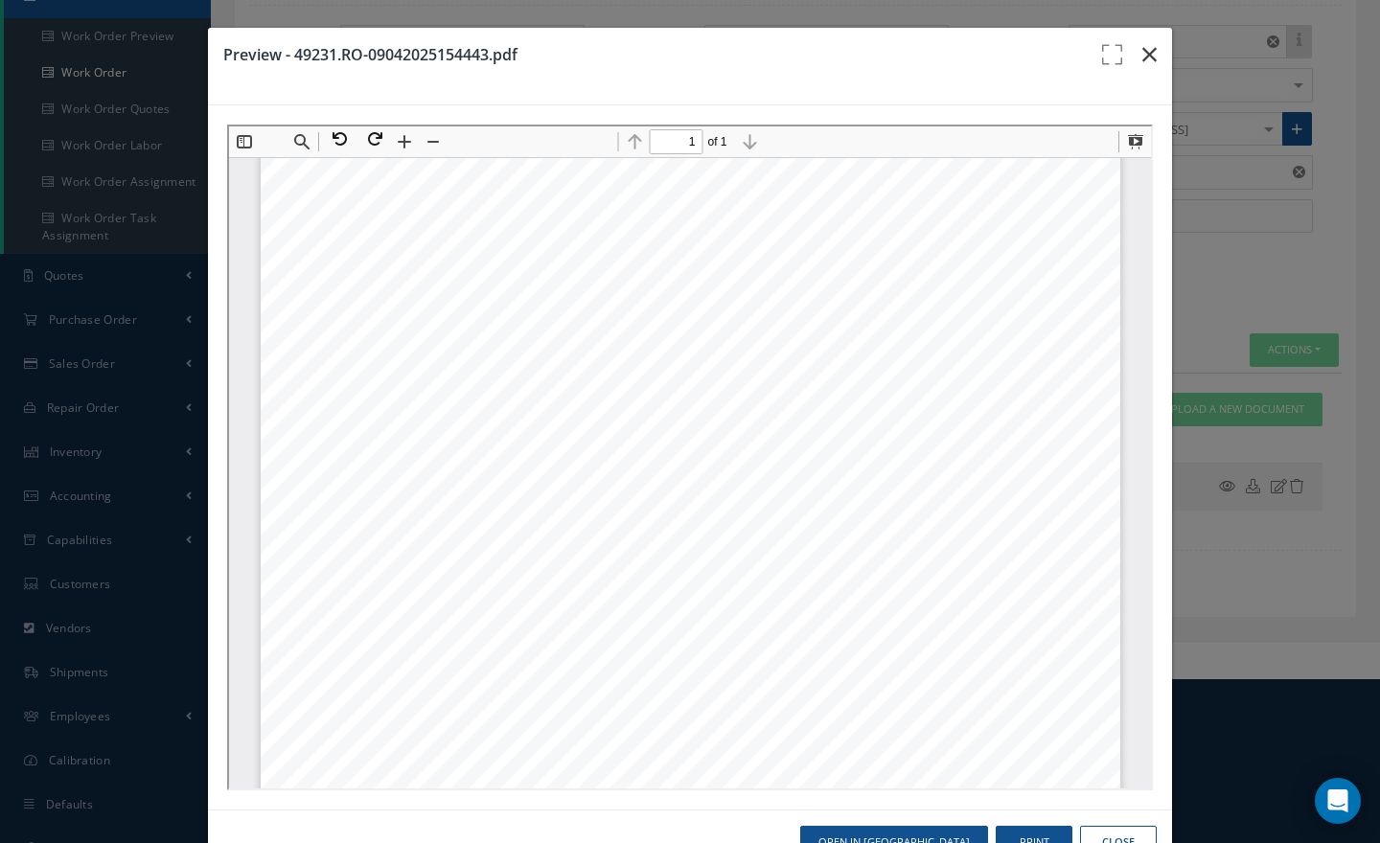
click at [1142, 54] on icon "button" at bounding box center [1149, 54] width 14 height 23
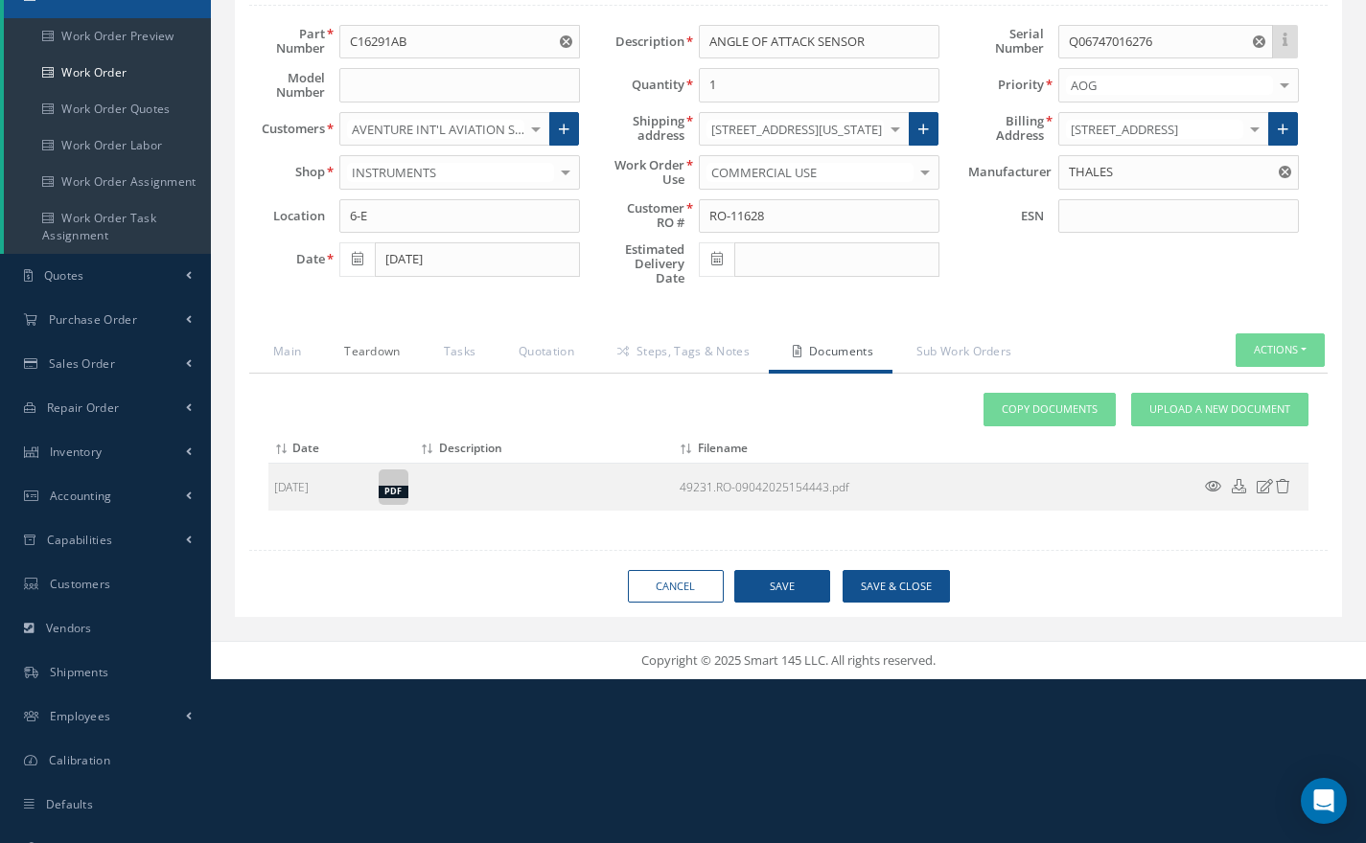
click at [377, 367] on link "Teardown" at bounding box center [369, 353] width 99 height 40
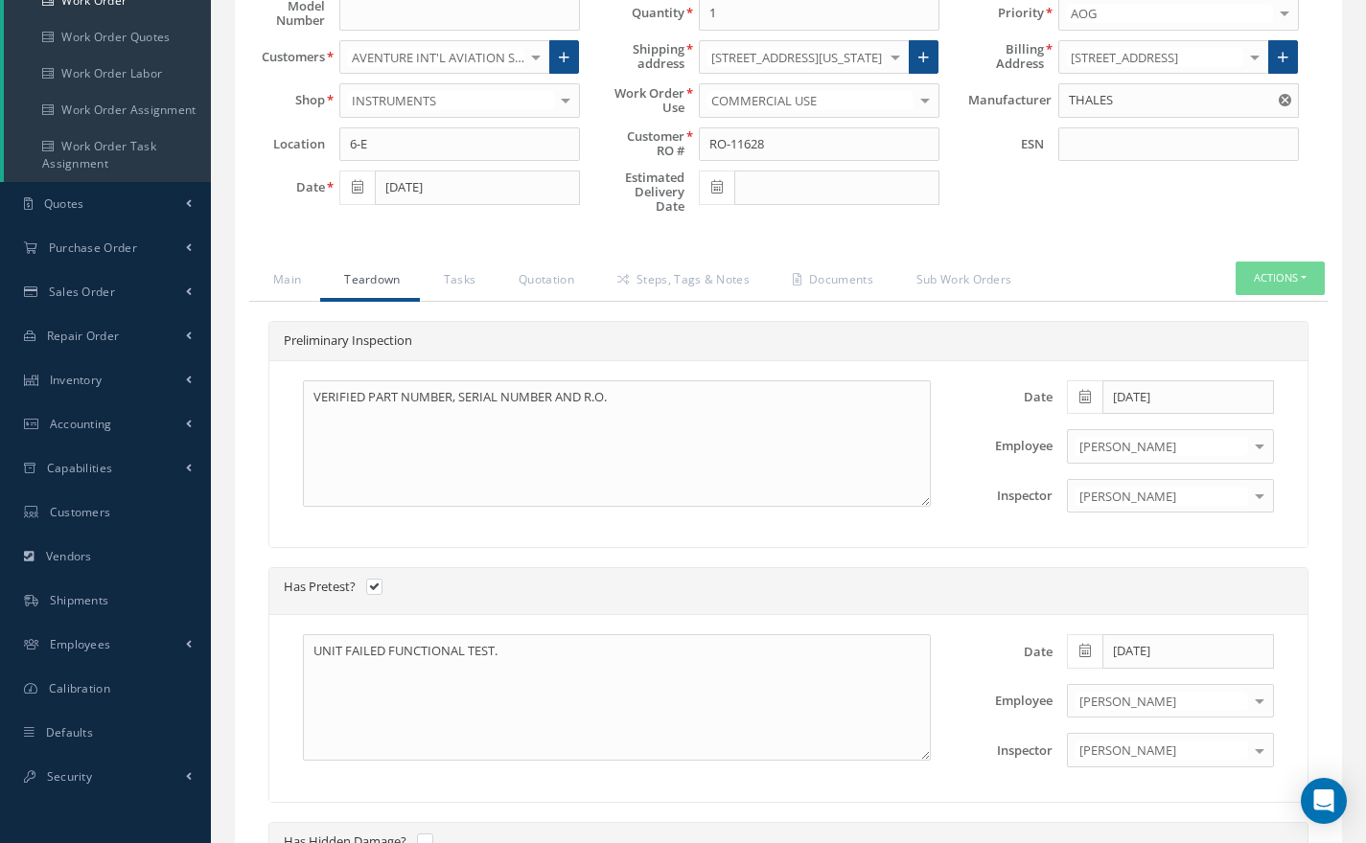
scroll to position [259, 0]
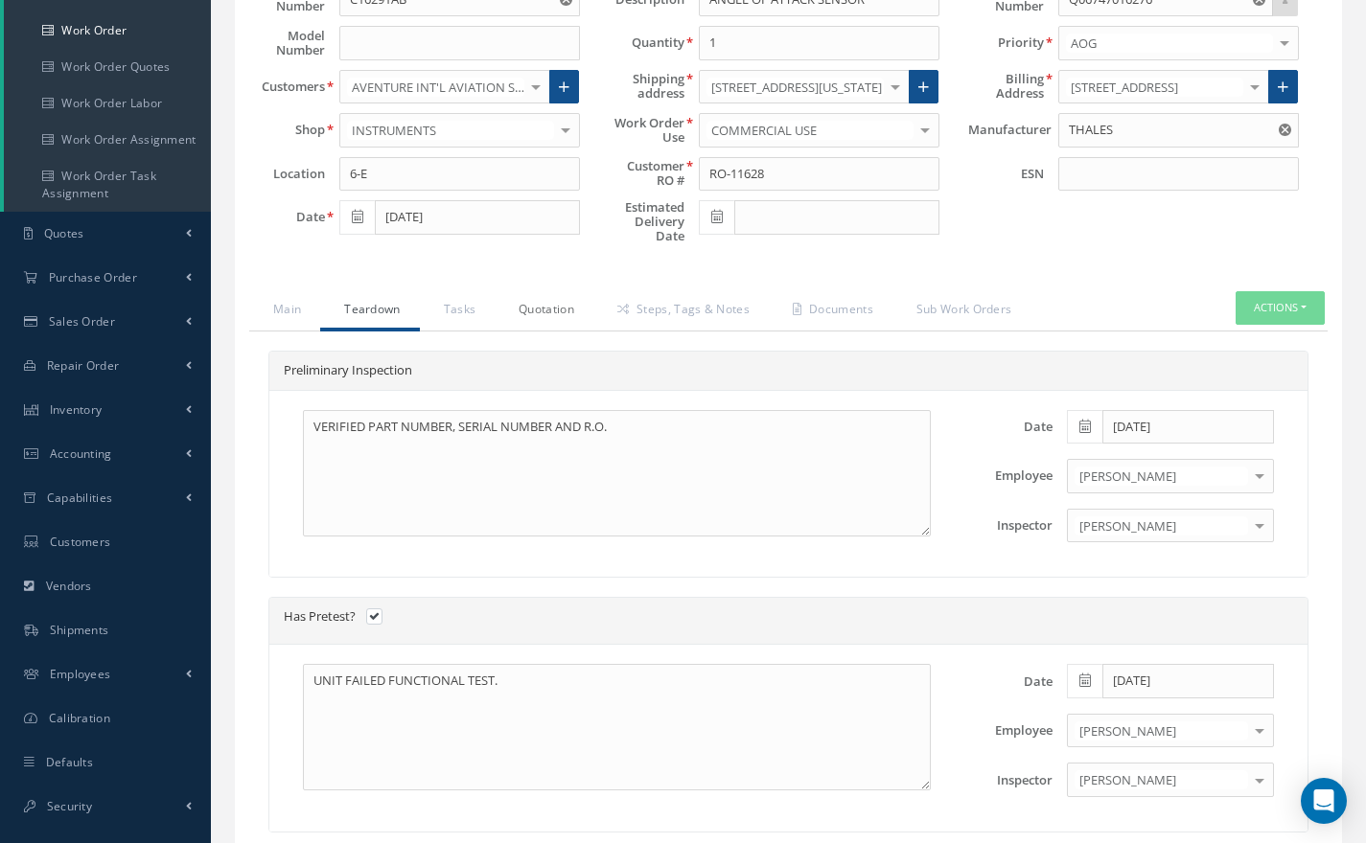
click at [551, 327] on link "Quotation" at bounding box center [543, 311] width 99 height 40
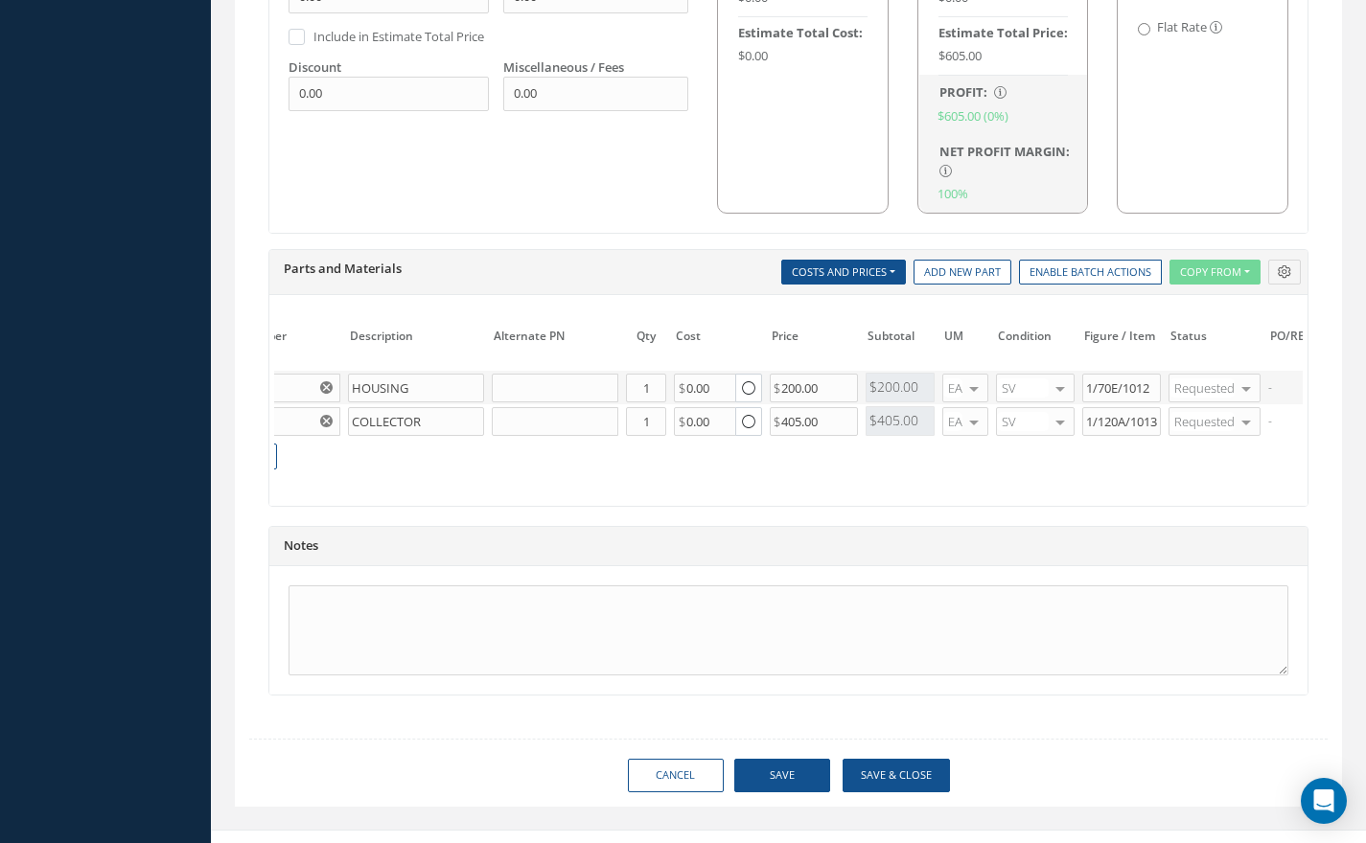
scroll to position [0, 293]
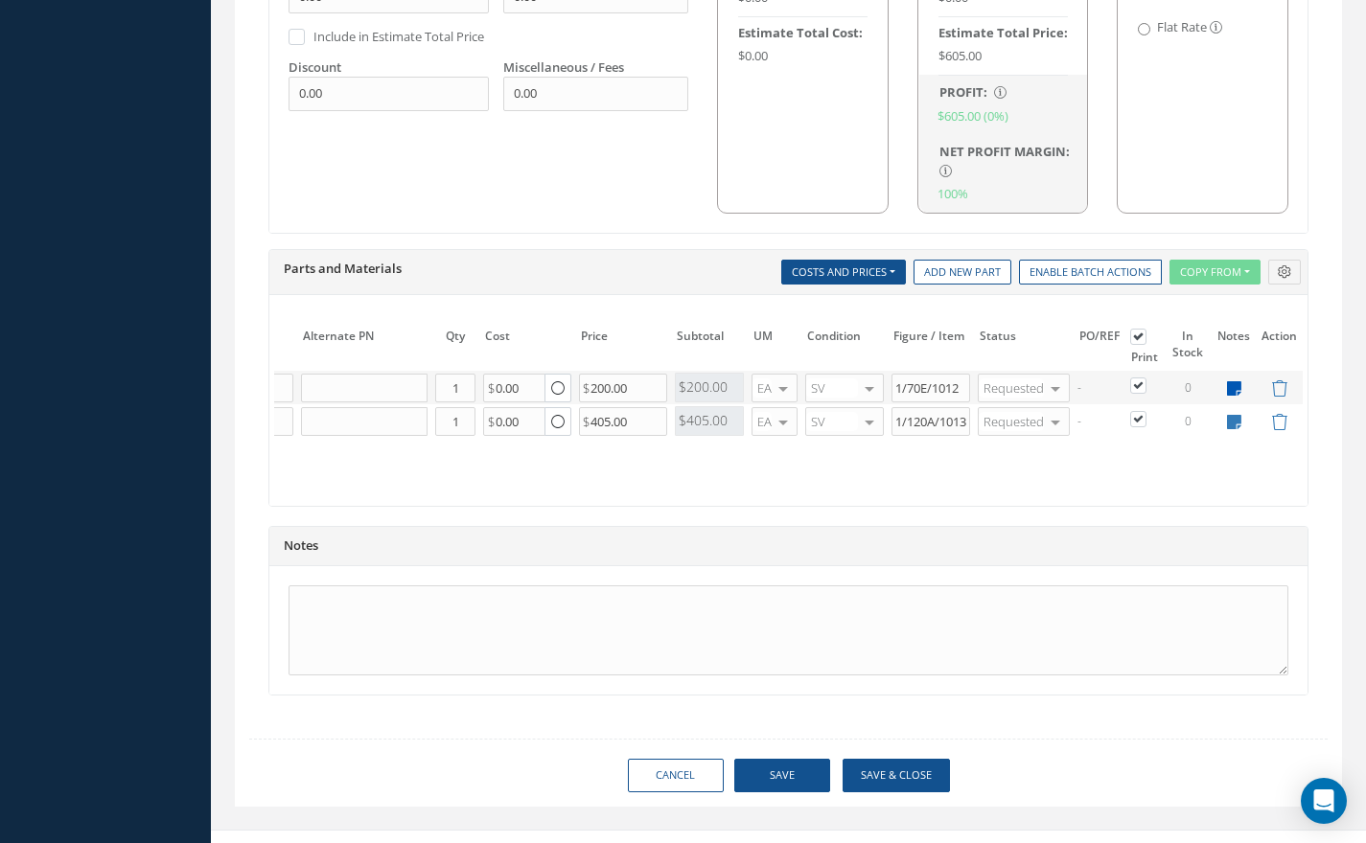
click at [1231, 397] on icon at bounding box center [1234, 388] width 14 height 16
type textarea "OLD CANAB W.O. 47575"
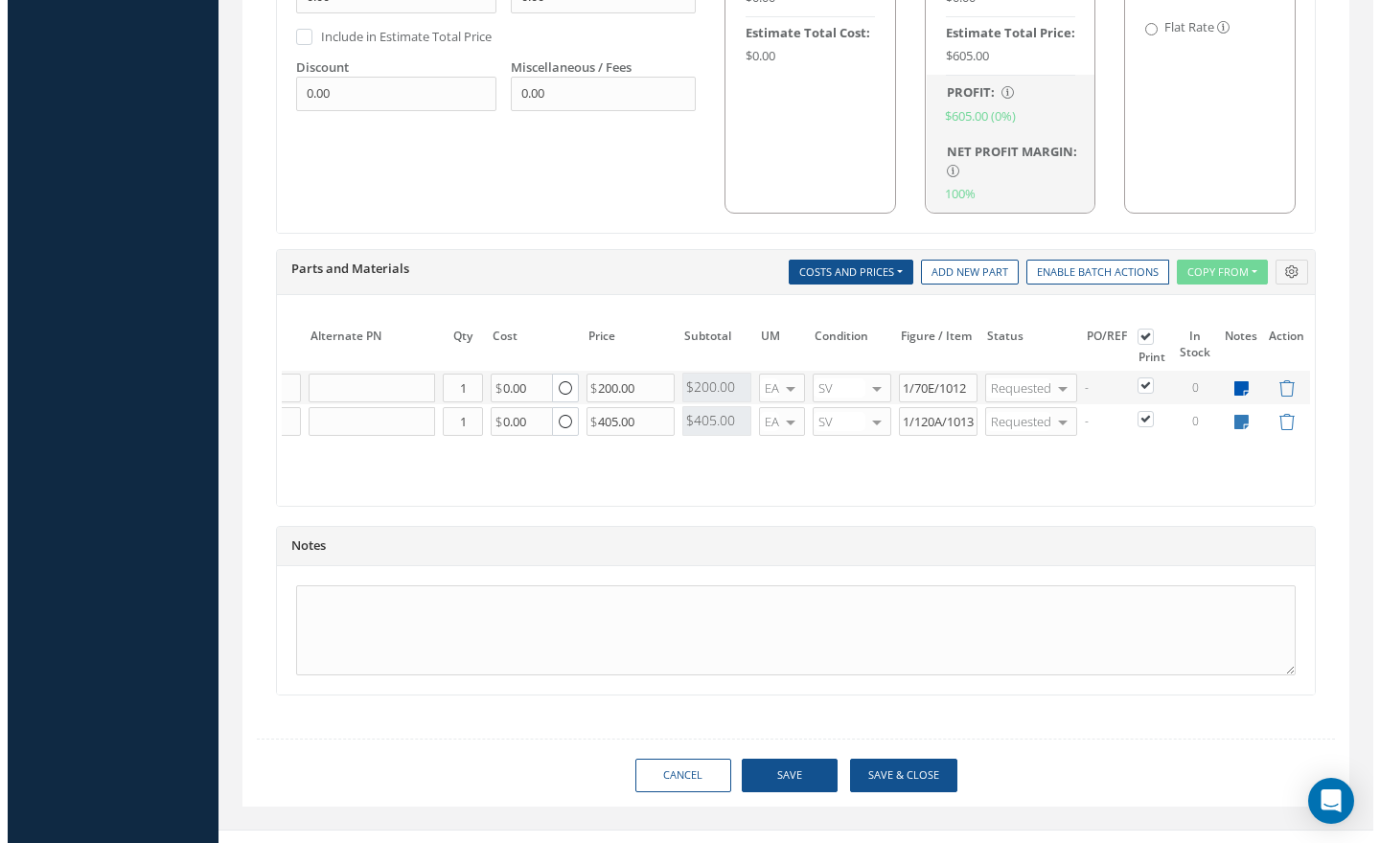
scroll to position [0, 279]
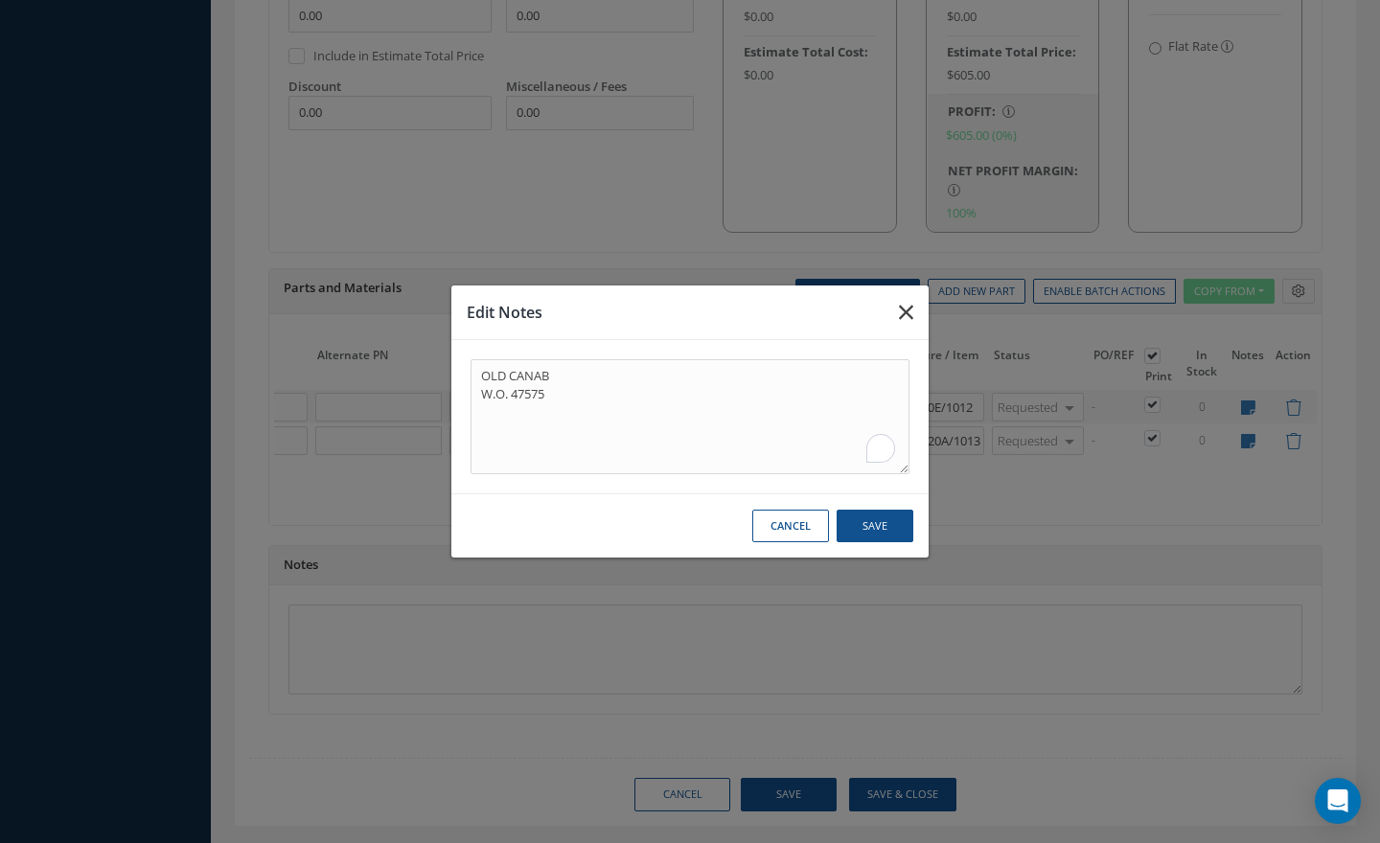
click at [903, 304] on icon "button" at bounding box center [906, 312] width 14 height 23
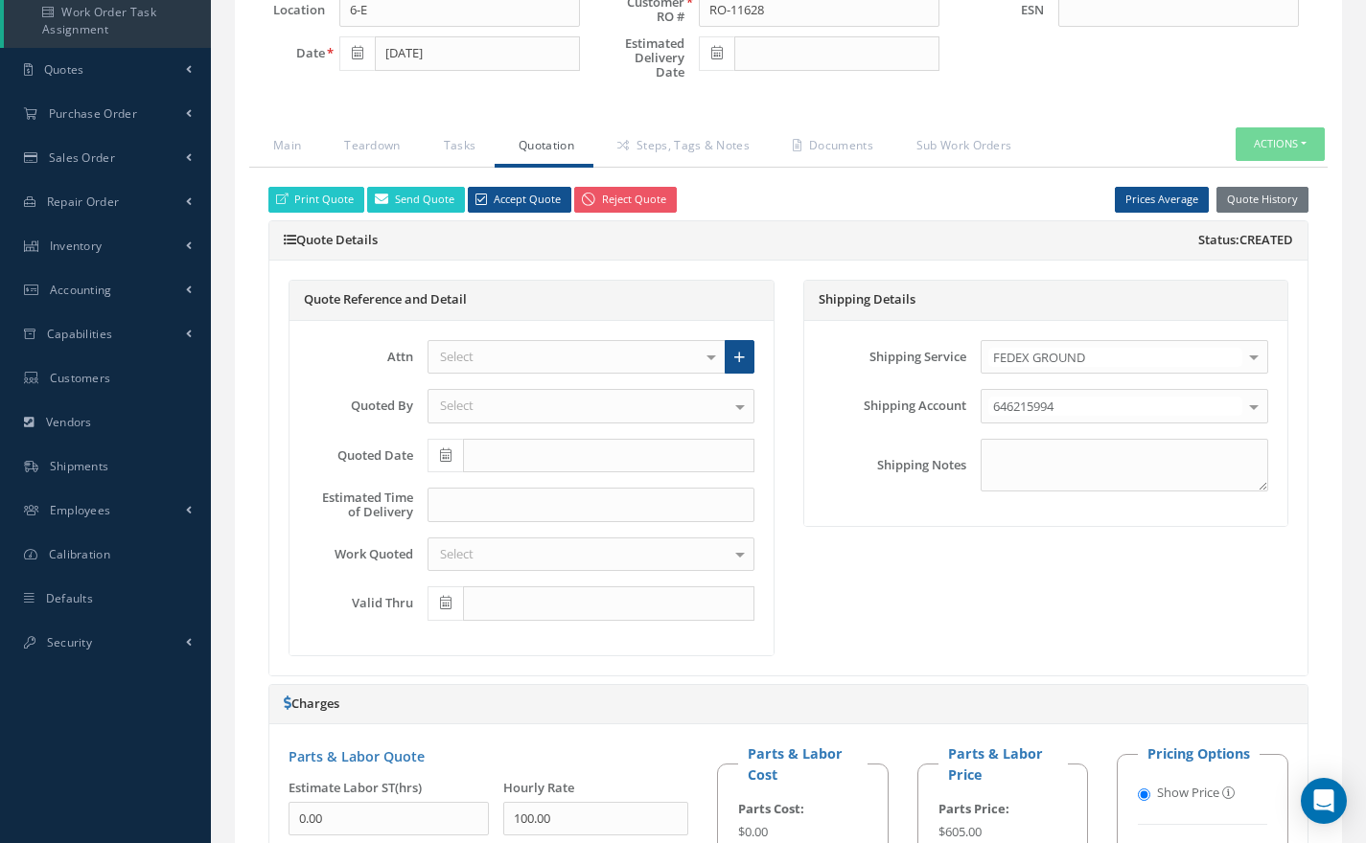
scroll to position [388, 0]
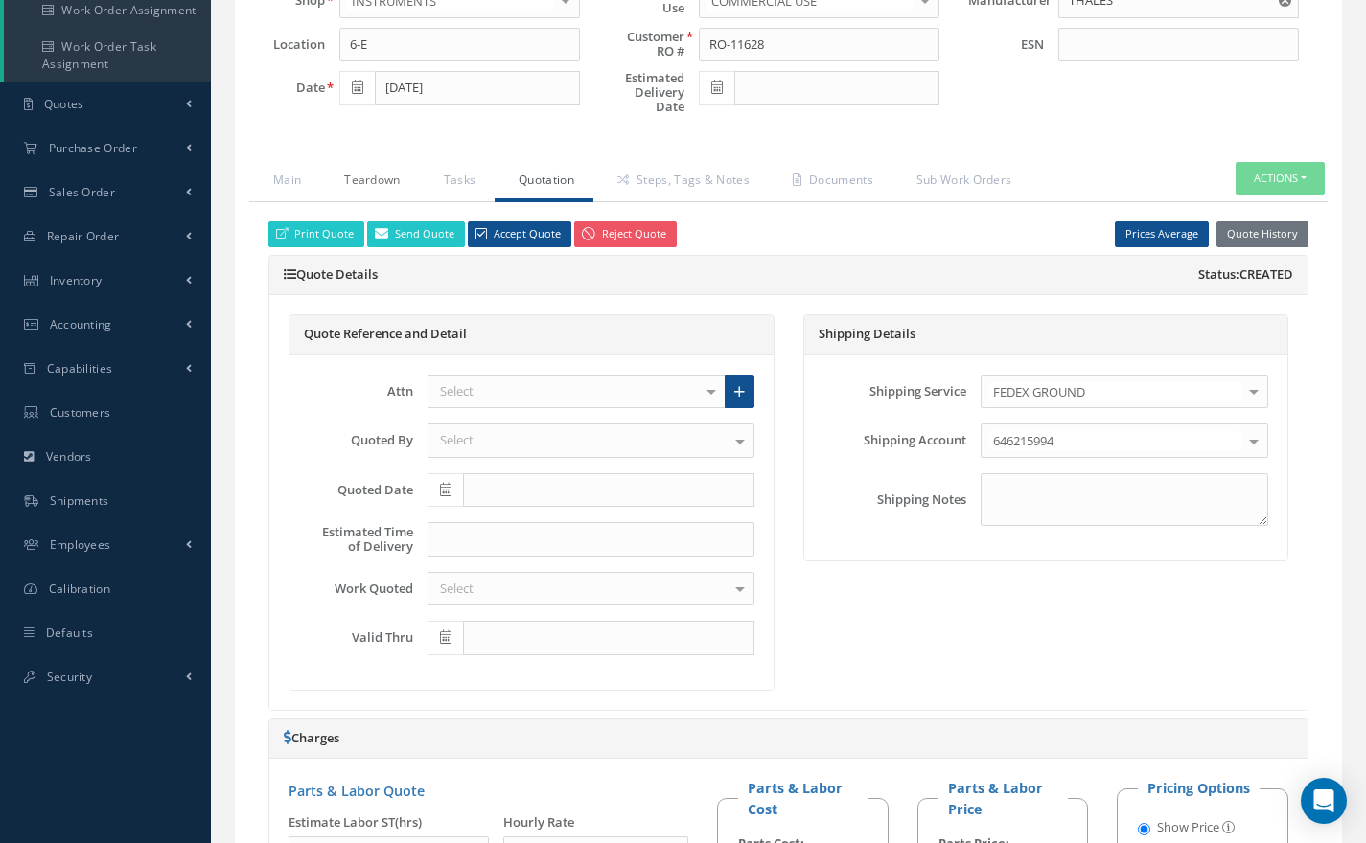
click at [369, 202] on link "Teardown" at bounding box center [369, 182] width 99 height 40
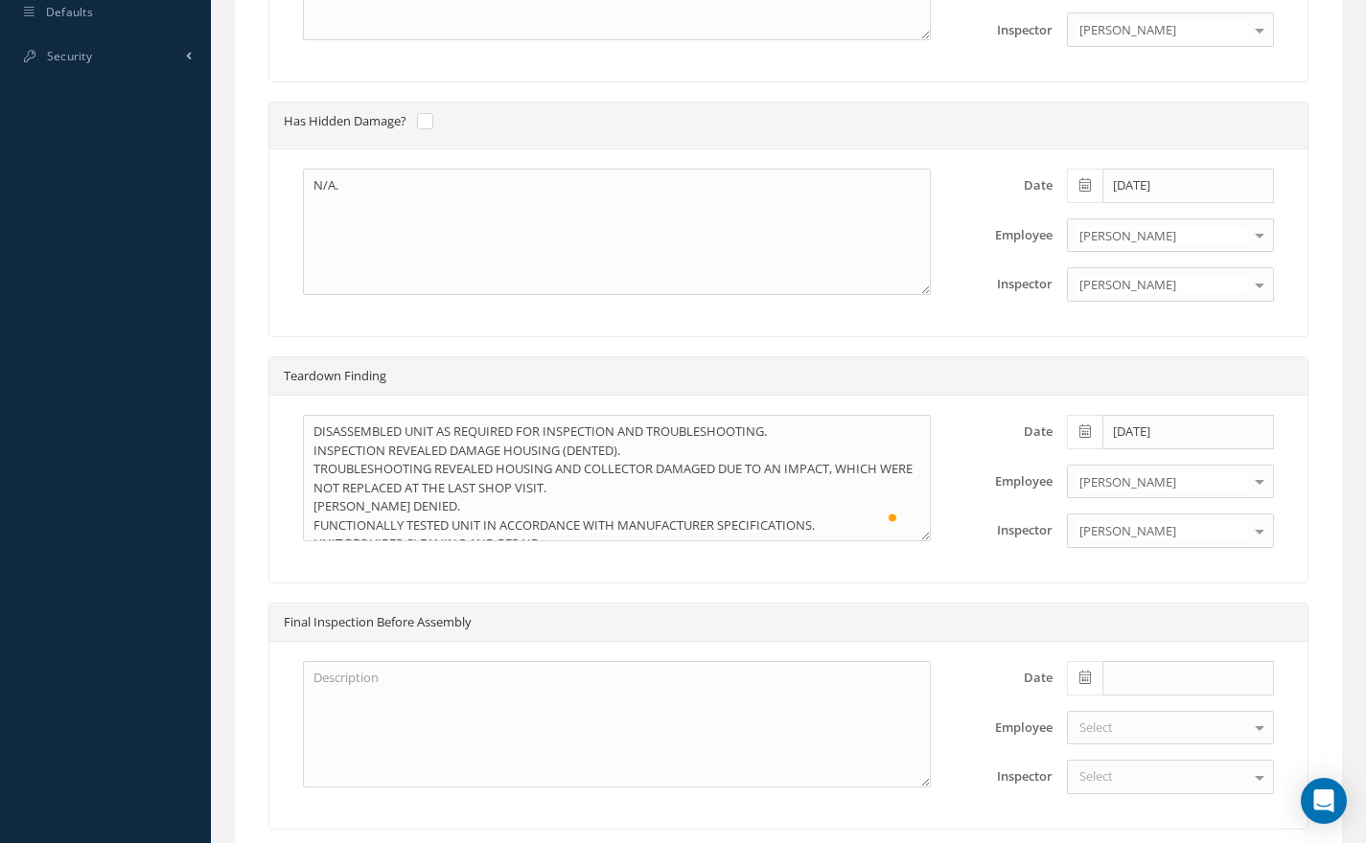
scroll to position [1027, 0]
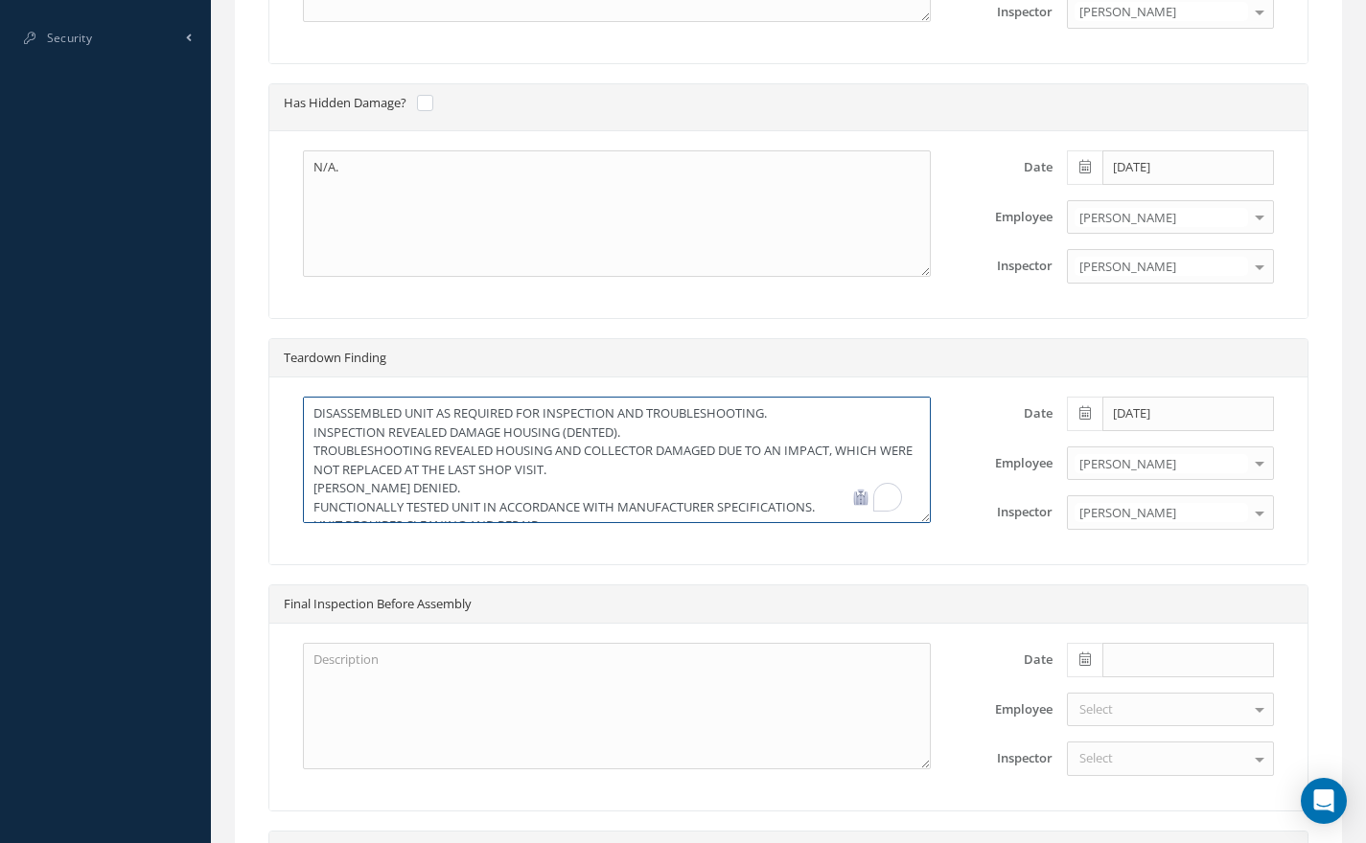
click at [846, 468] on textarea "DISASSEMBLED UNIT AS REQUIRED FOR INSPECTION AND TROUBLESHOOTING. INSPECTION RE…" at bounding box center [617, 460] width 628 height 126
click at [450, 483] on textarea "DISASSEMBLED UNIT AS REQUIRED FOR INSPECTION AND TROUBLESHOOTING. INSPECTION RE…" at bounding box center [617, 460] width 628 height 126
drag, startPoint x: 450, startPoint y: 483, endPoint x: 310, endPoint y: 490, distance: 141.0
click at [310, 490] on textarea "DISASSEMBLED UNIT AS REQUIRED FOR INSPECTION AND TROUBLESHOOTING. INSPECTION RE…" at bounding box center [617, 460] width 628 height 126
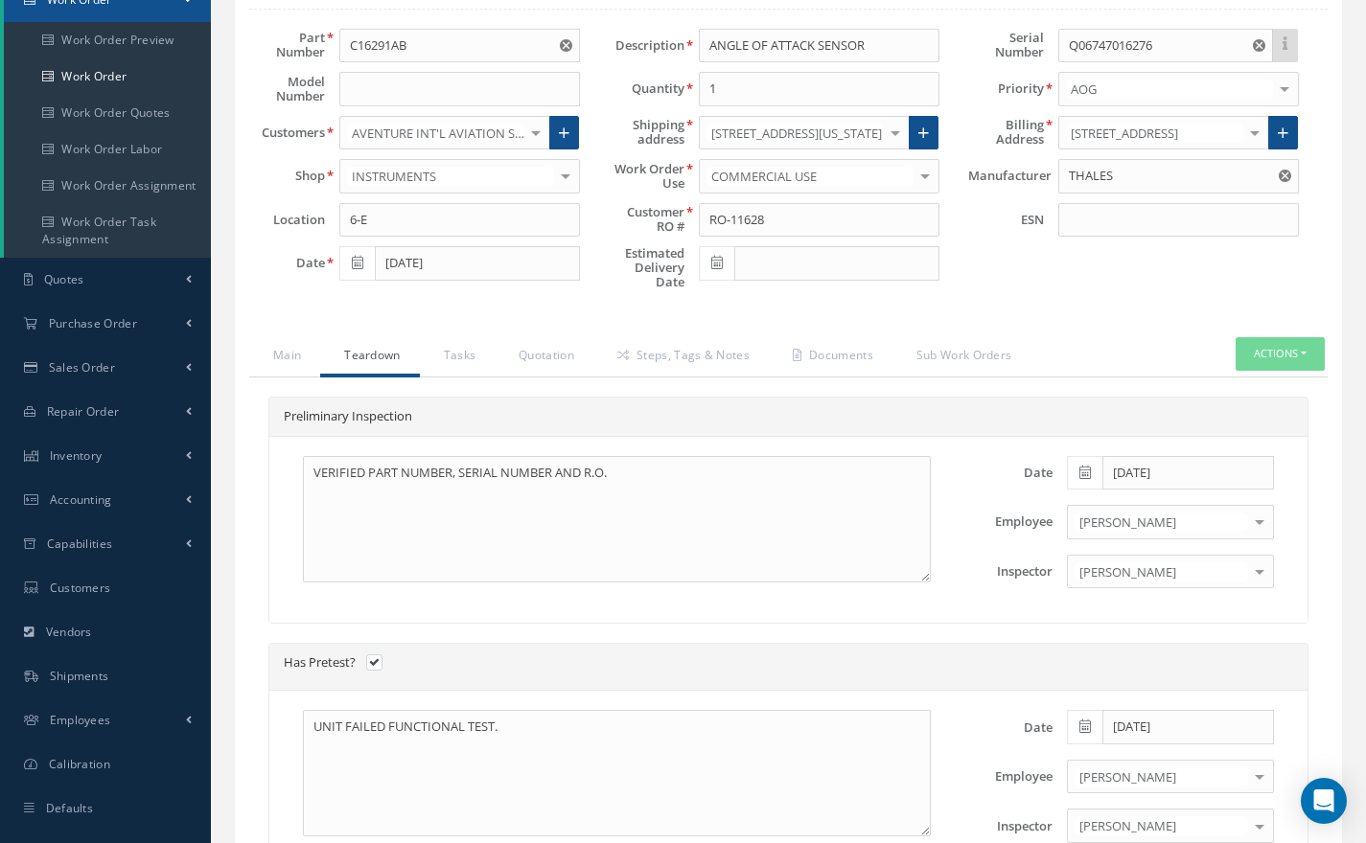
scroll to position [212, 0]
type textarea "DISASSEMBLED UNIT AS REQUIRED FOR INSPECTION AND TROUBLESHOOTING. INSPECTION RE…"
click at [539, 372] on link "Quotation" at bounding box center [543, 358] width 99 height 40
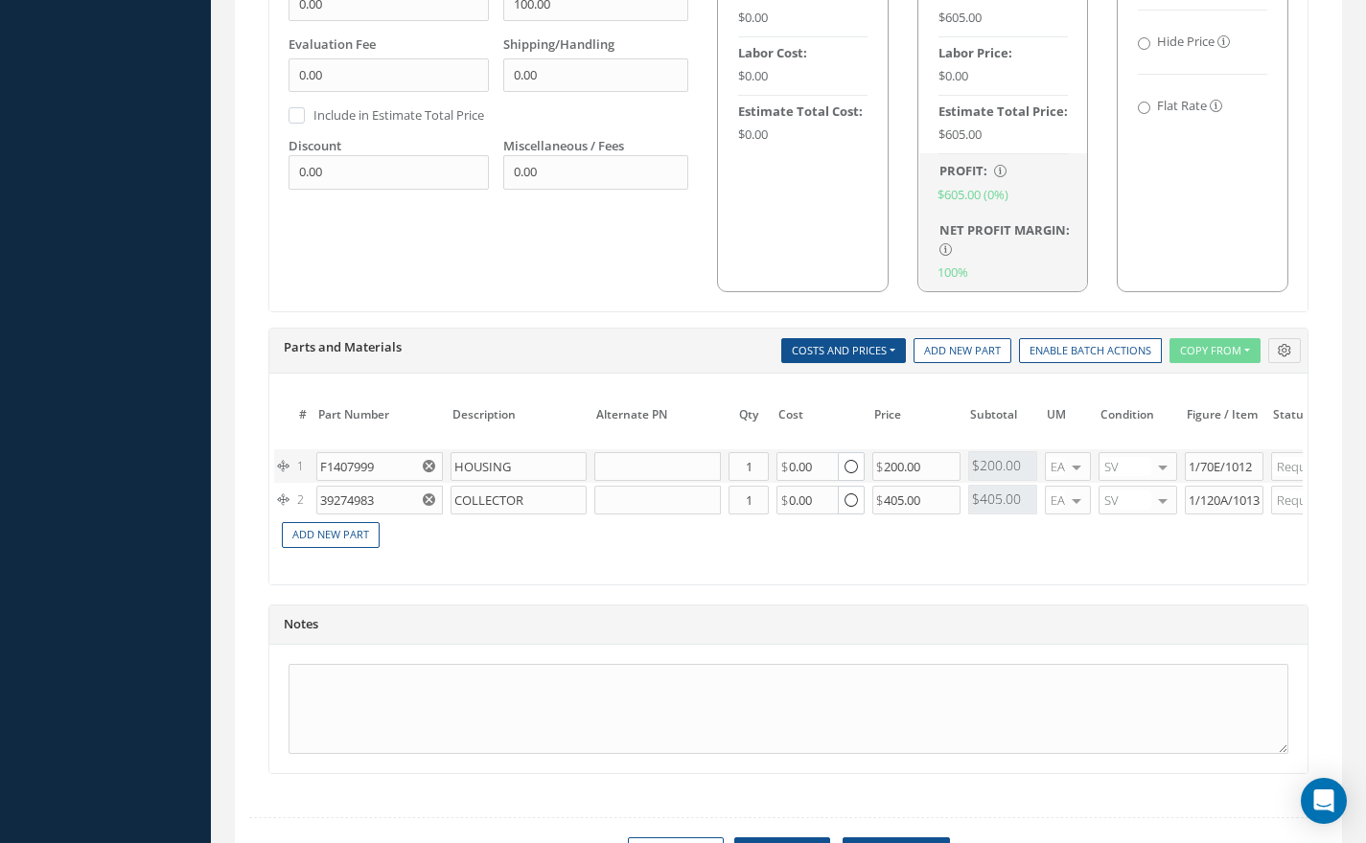
scroll to position [1236, 0]
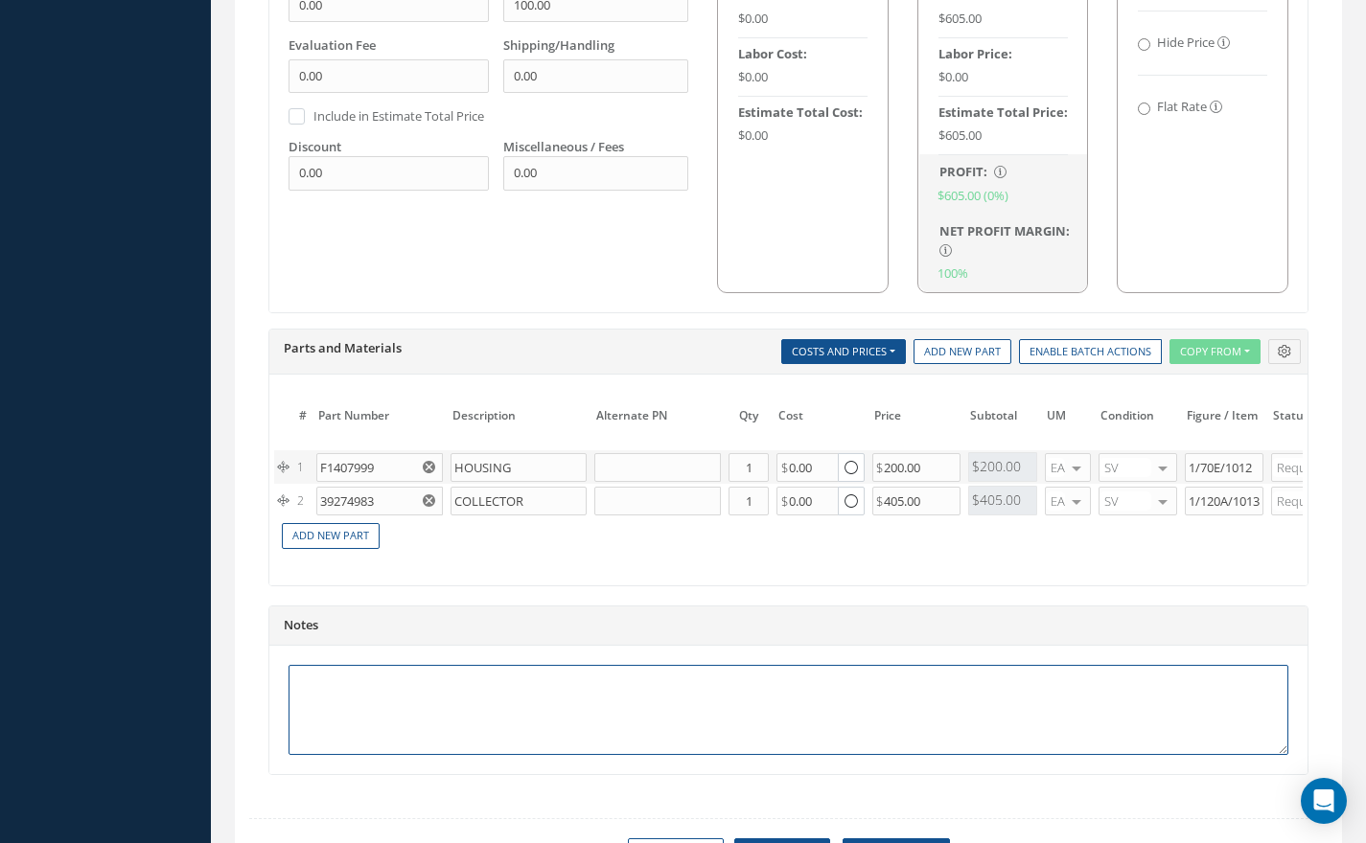
click at [317, 714] on textarea at bounding box center [788, 710] width 1000 height 90
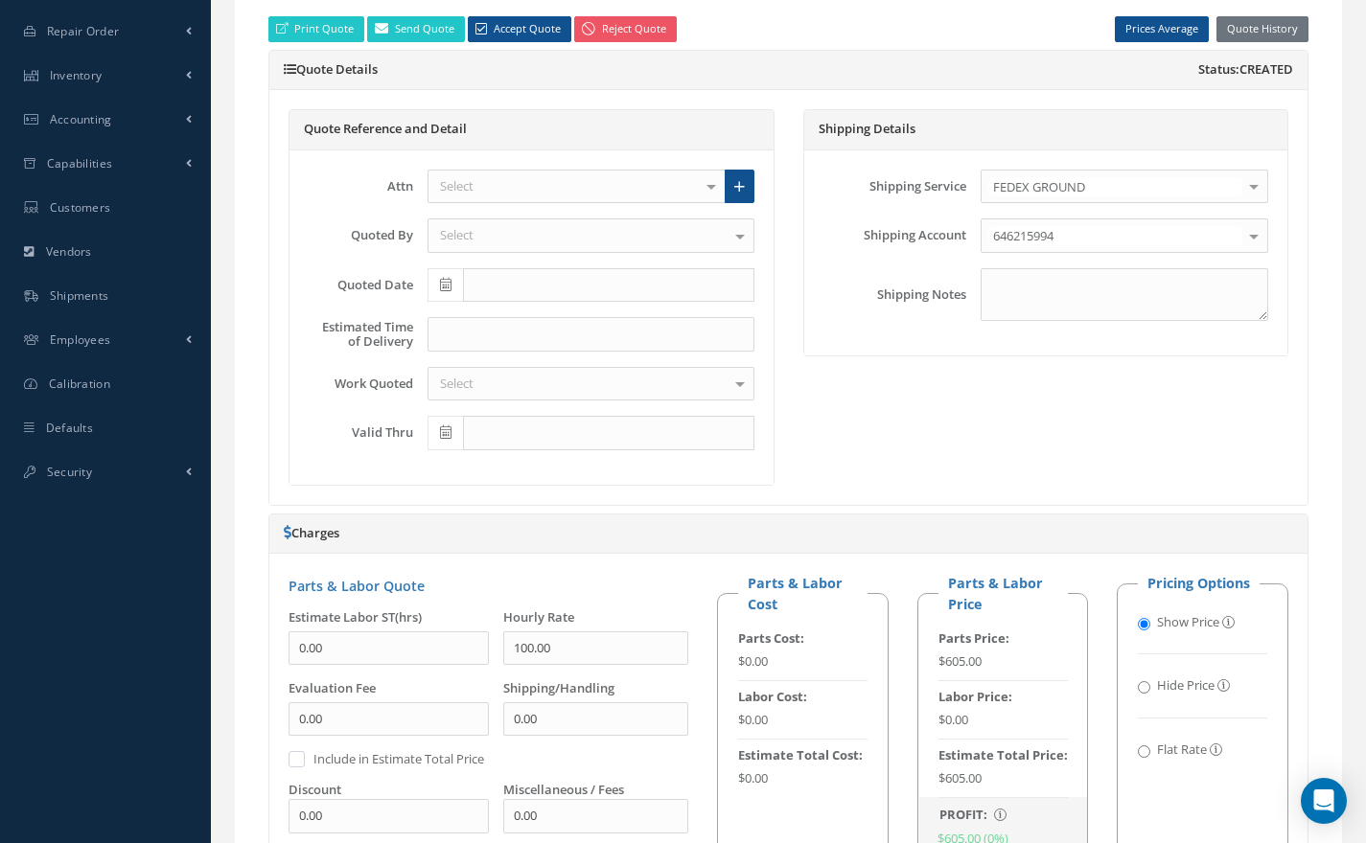
scroll to position [592, 0]
type textarea "UNIT RECEIVED WITH IMPACT DAMAGE CAUSED IN SHIPPING. NO WARRANTY CONSIDERATION,…"
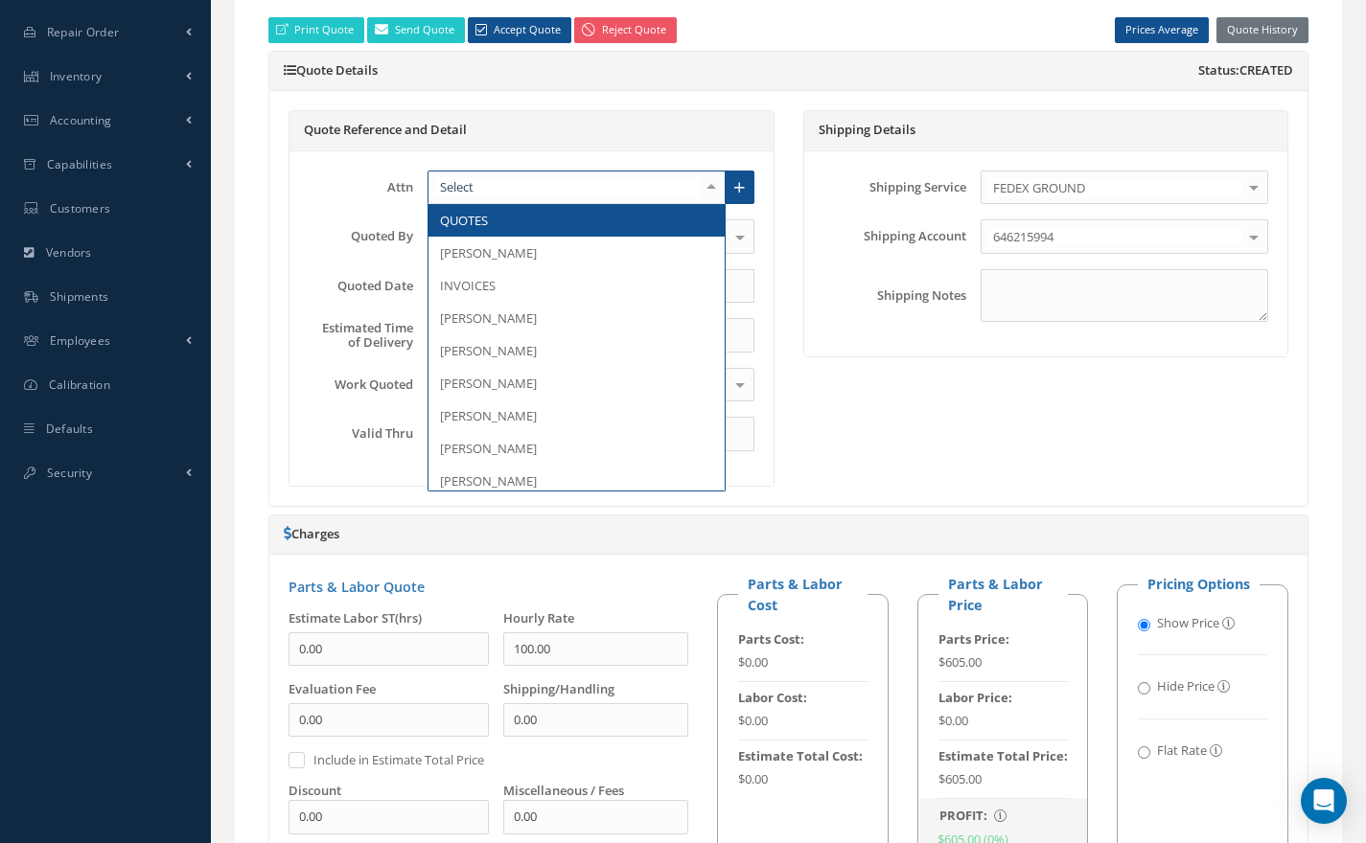
click at [480, 205] on div at bounding box center [576, 188] width 298 height 34
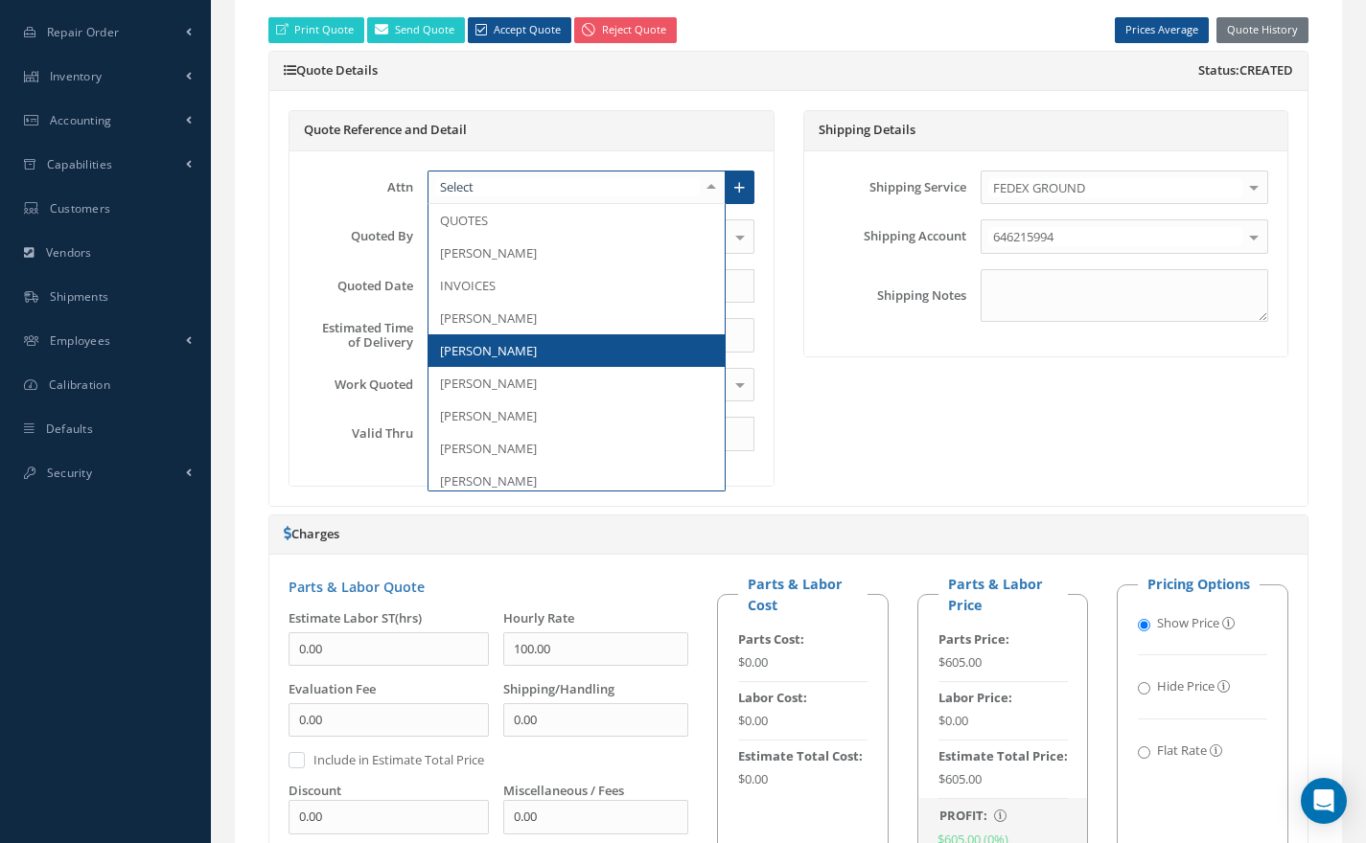
click at [494, 359] on span "Hamzah Faruqi" at bounding box center [488, 350] width 97 height 17
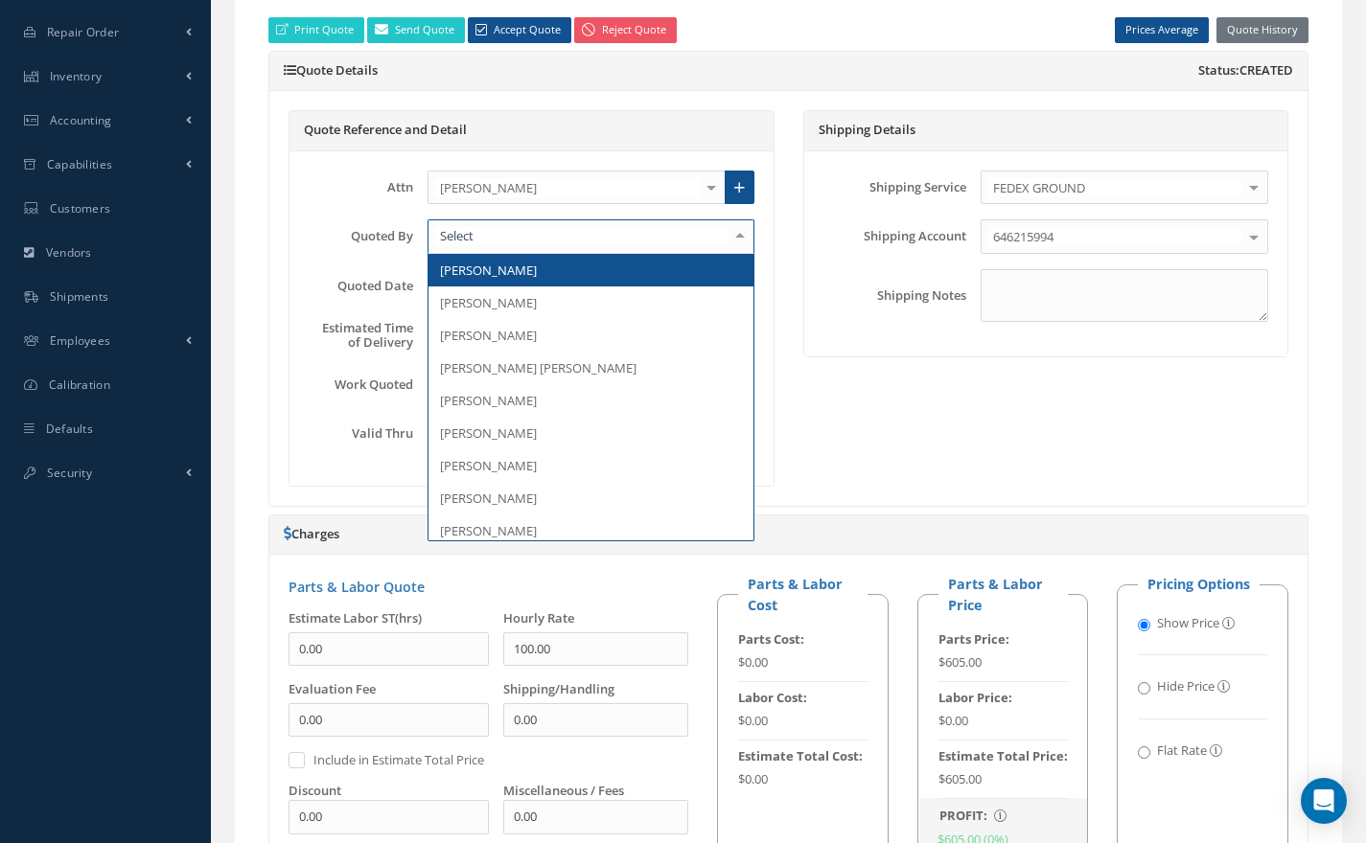
click at [481, 247] on div at bounding box center [590, 236] width 327 height 34
type input "PER"
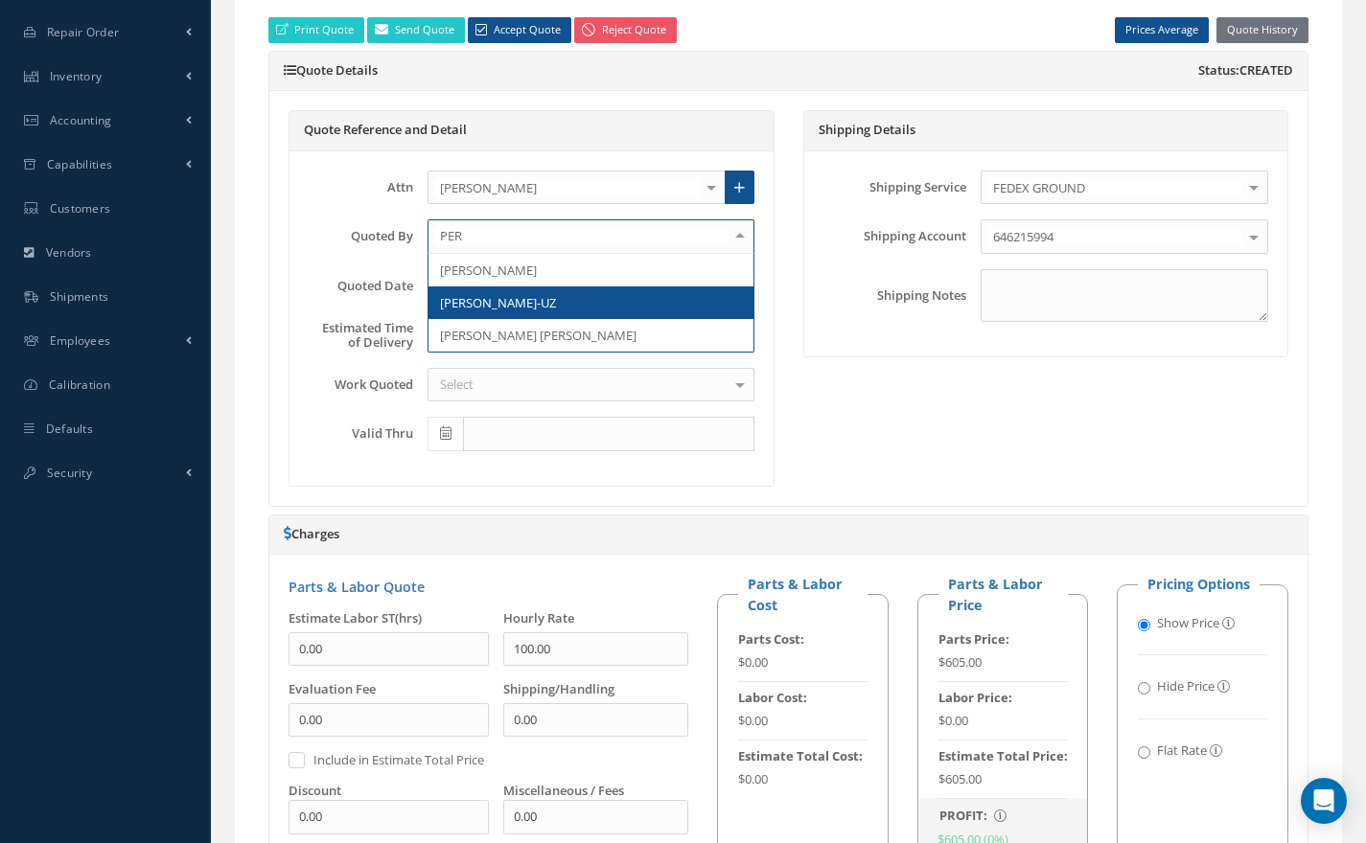
click at [478, 311] on span "[PERSON_NAME]-UZ" at bounding box center [498, 302] width 116 height 17
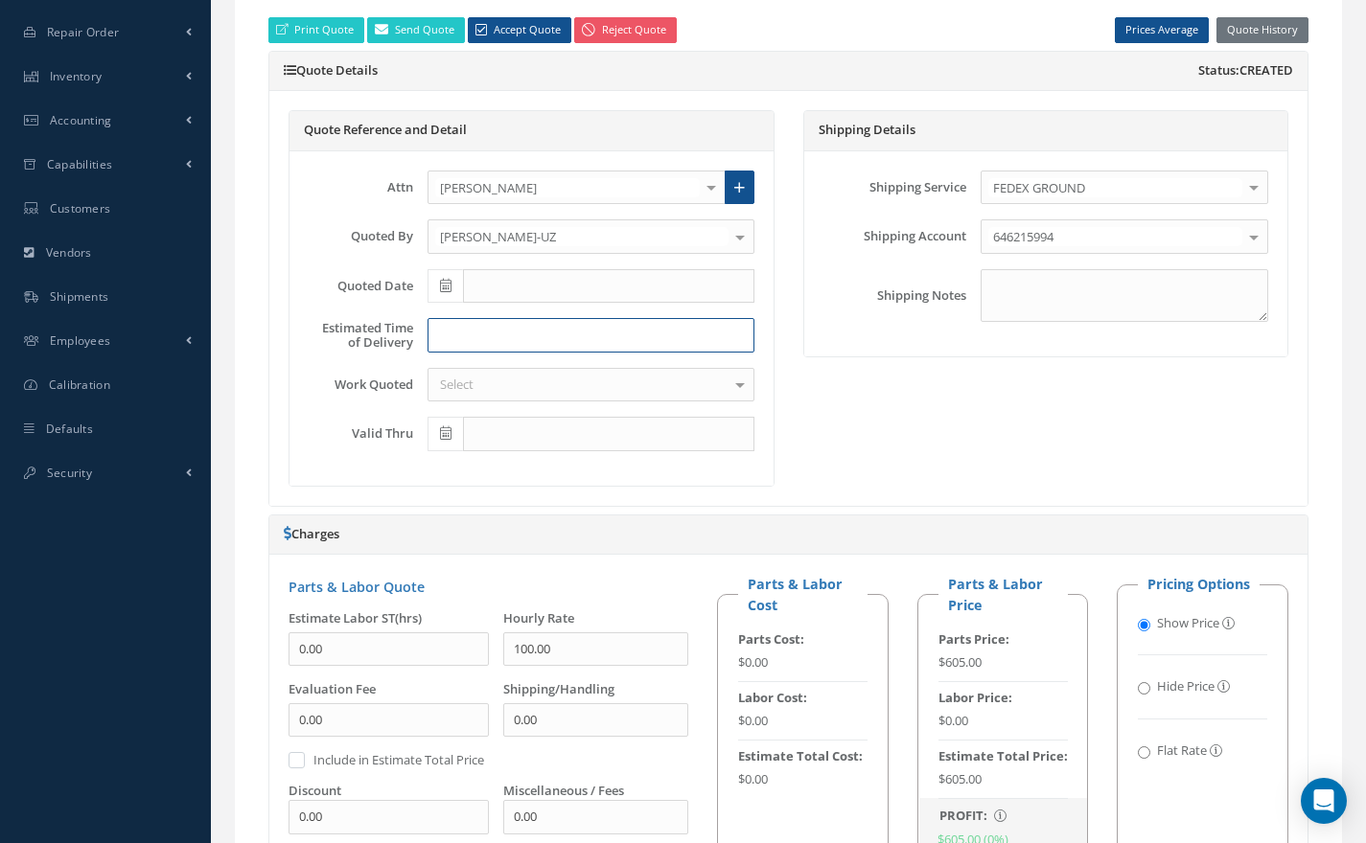
click at [468, 341] on input at bounding box center [590, 335] width 327 height 34
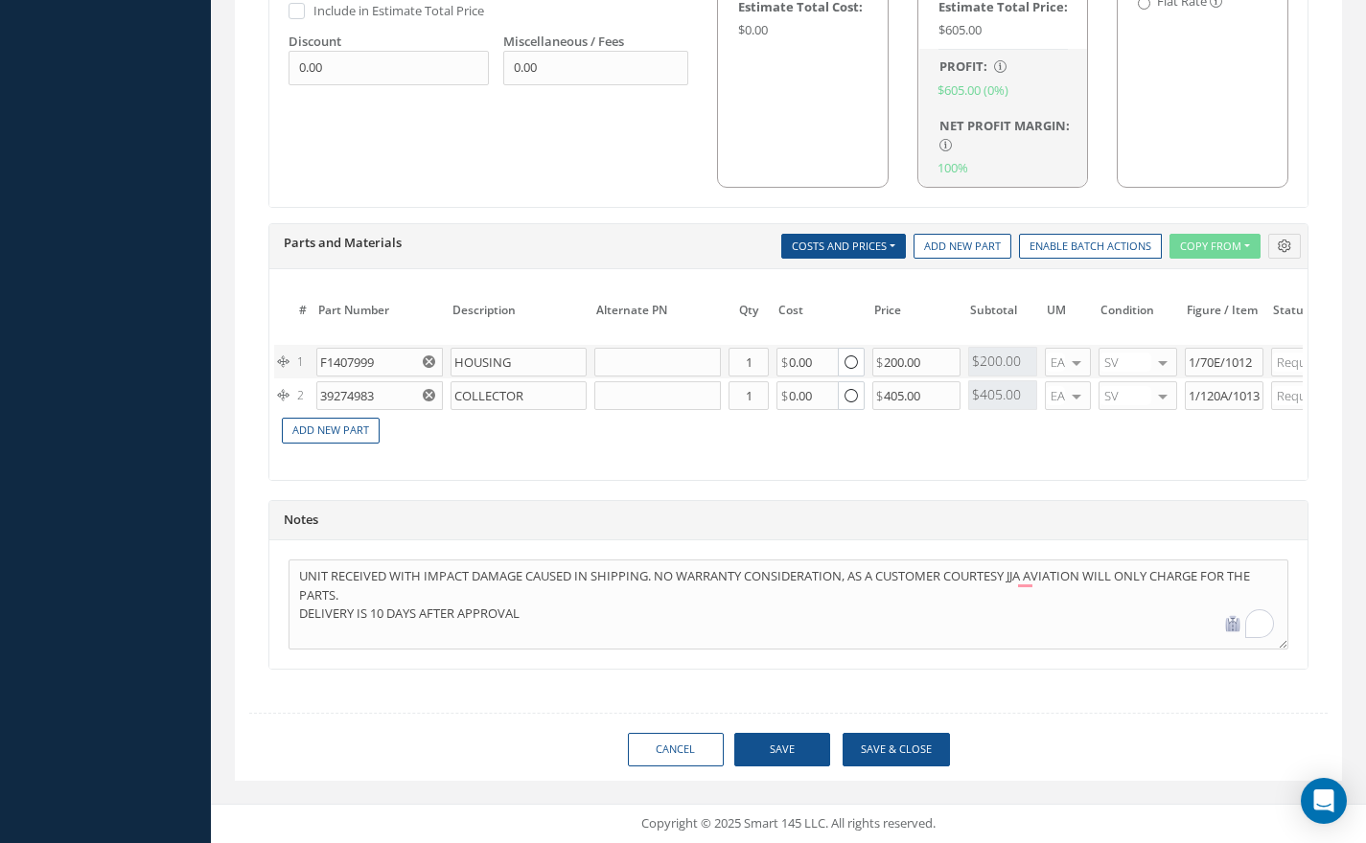
scroll to position [1349, 0]
drag, startPoint x: 562, startPoint y: 643, endPoint x: 309, endPoint y: 661, distance: 253.6
click at [309, 650] on textarea "UNIT RECEIVED WITH IMPACT DAMAGE CAUSED IN SHIPPING. NO WARRANTY CONSIDERATION,…" at bounding box center [788, 605] width 1000 height 90
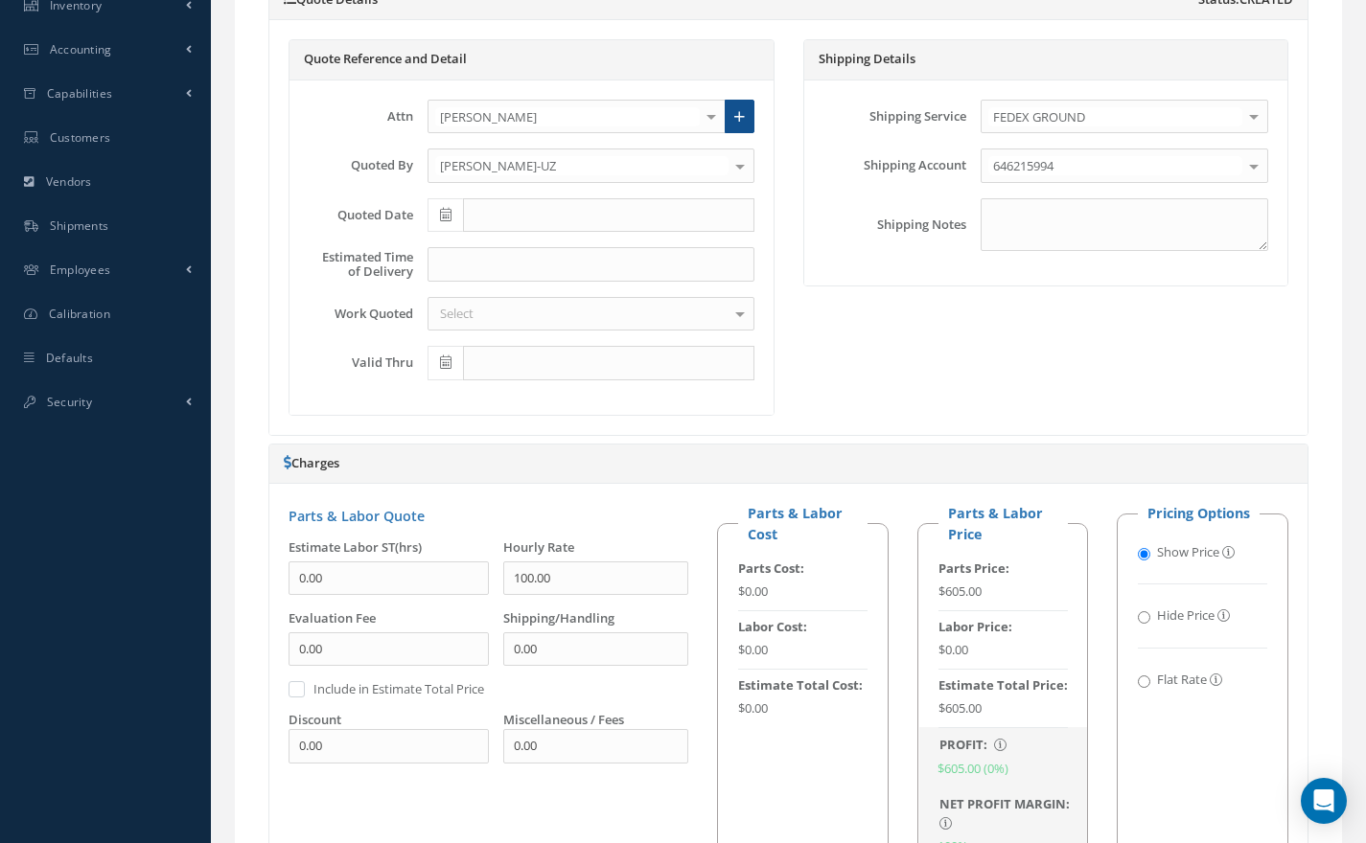
scroll to position [662, 0]
click at [467, 283] on input at bounding box center [590, 265] width 327 height 34
paste input "ELIVERY IS 10 DAYS AFTER APPROVAL"
type input "ELIVERY IS 10 DAYS AFTER APPROVAL"
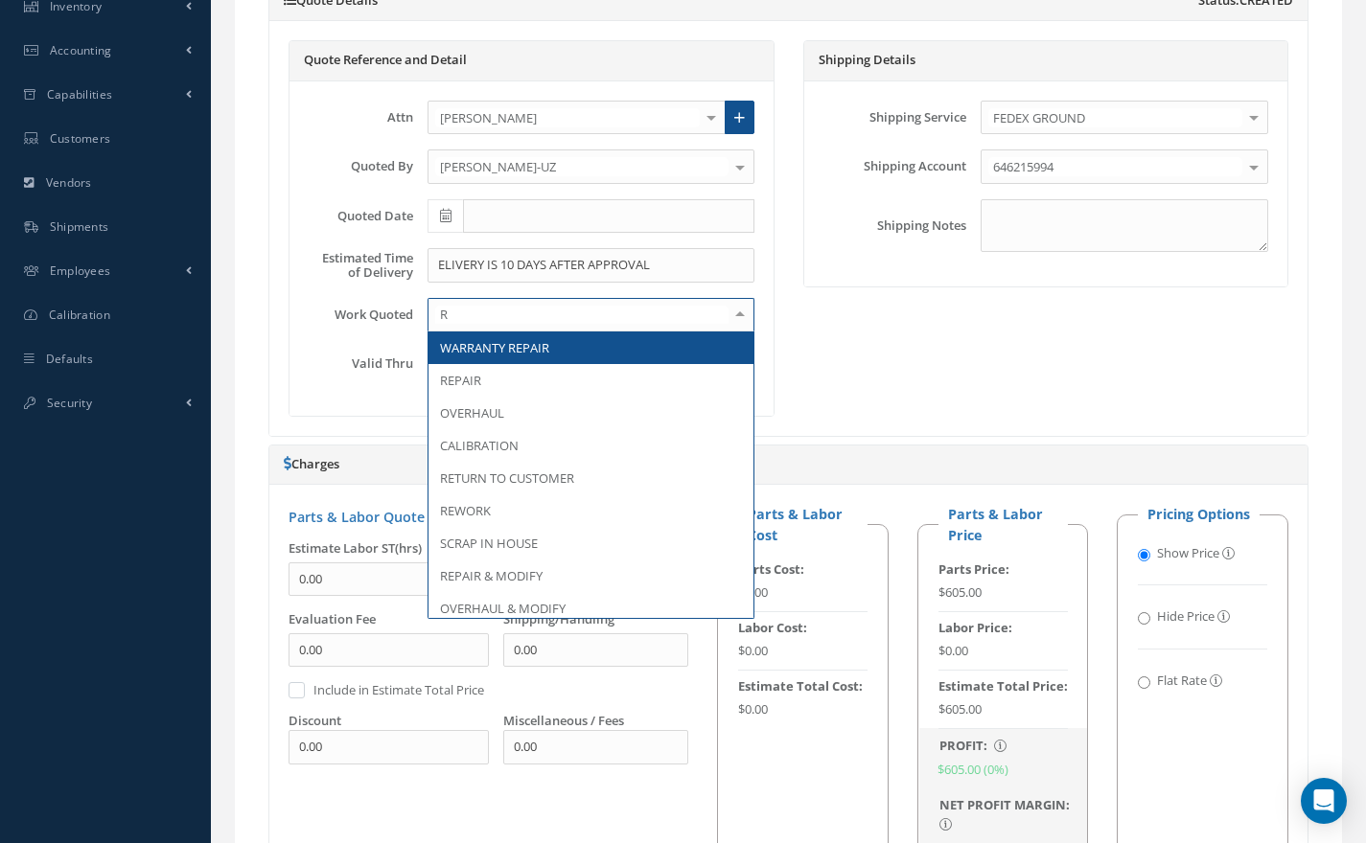
type input "RE"
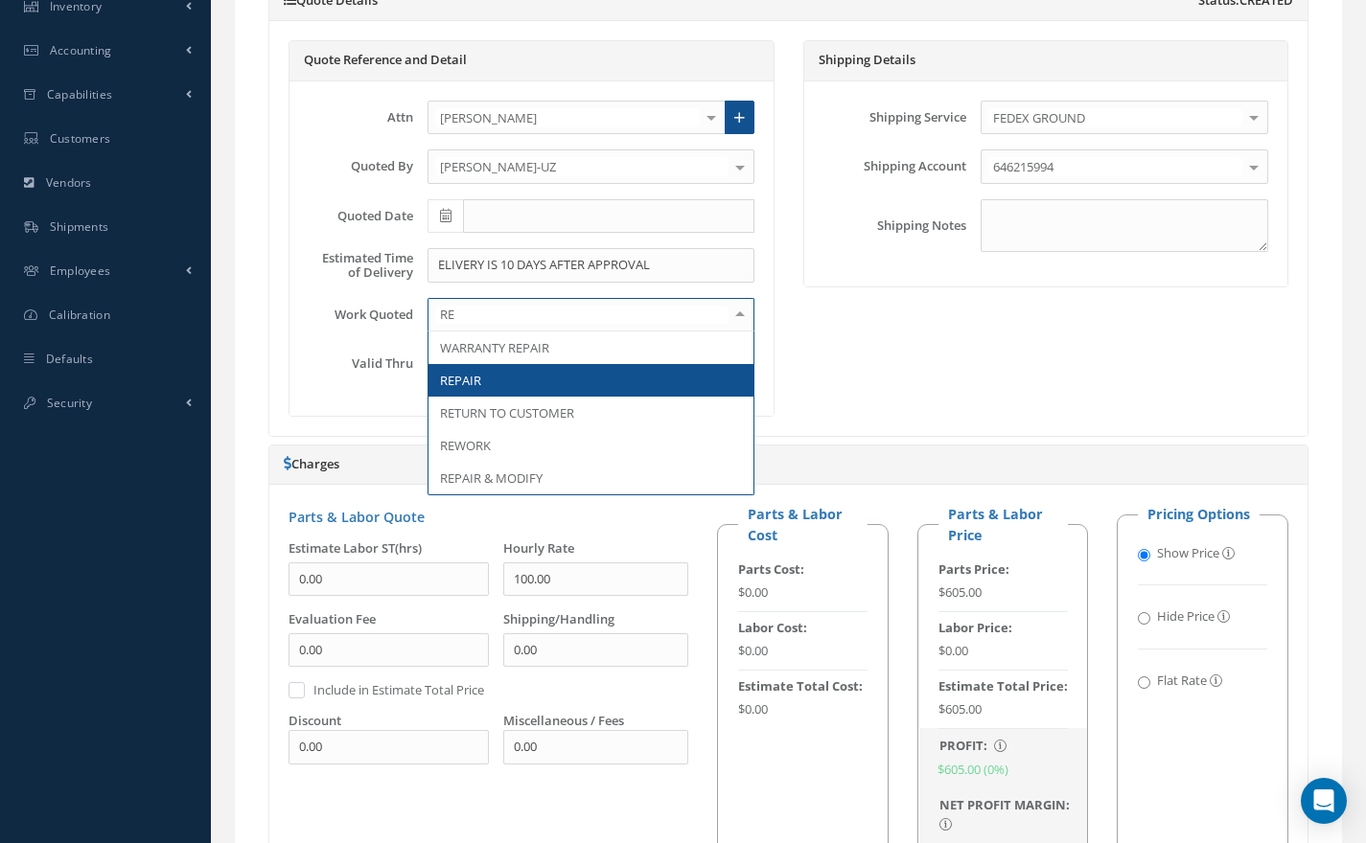
click at [454, 389] on span "REPAIR" at bounding box center [460, 380] width 41 height 17
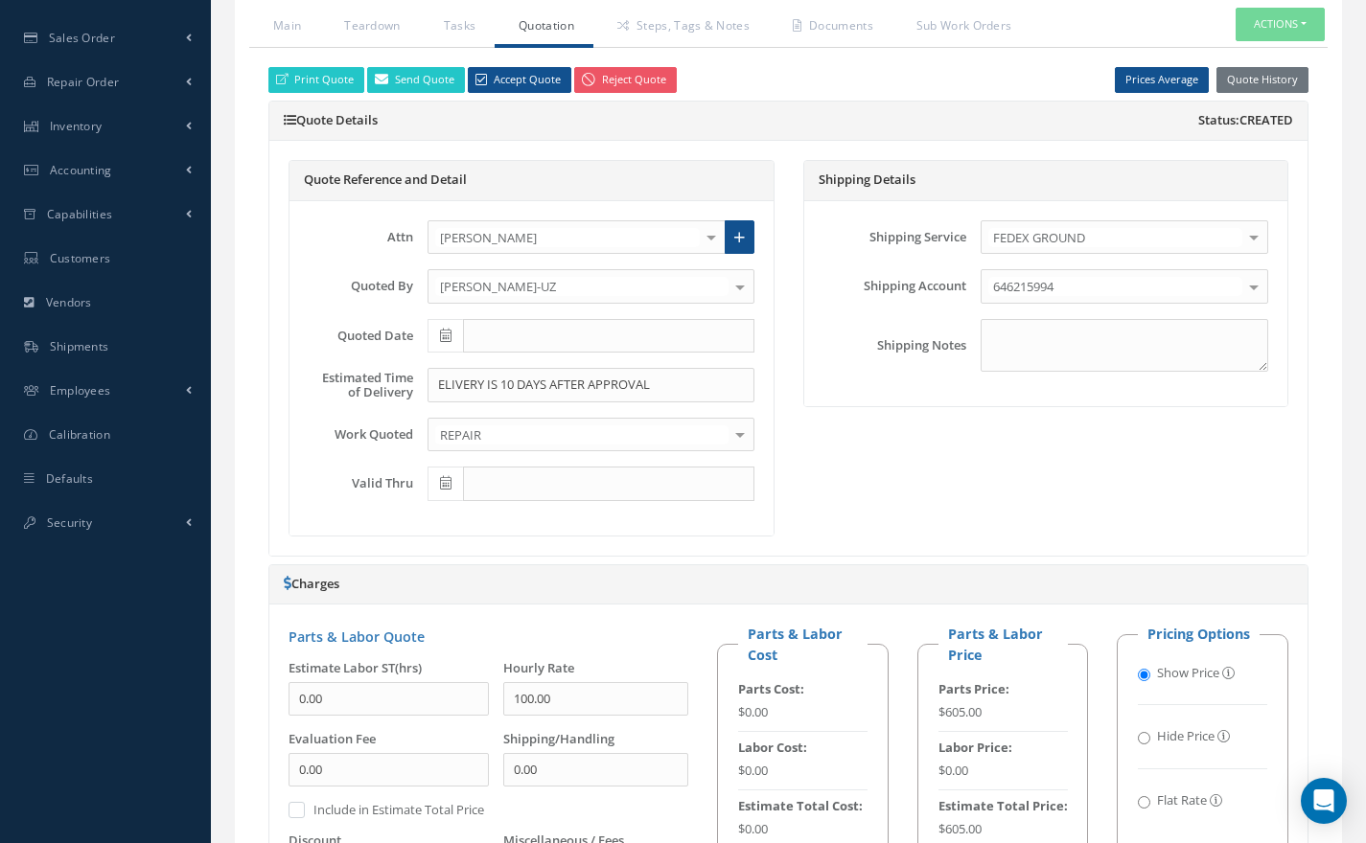
scroll to position [541, 0]
click at [1275, 94] on button "Quote History" at bounding box center [1262, 81] width 92 height 26
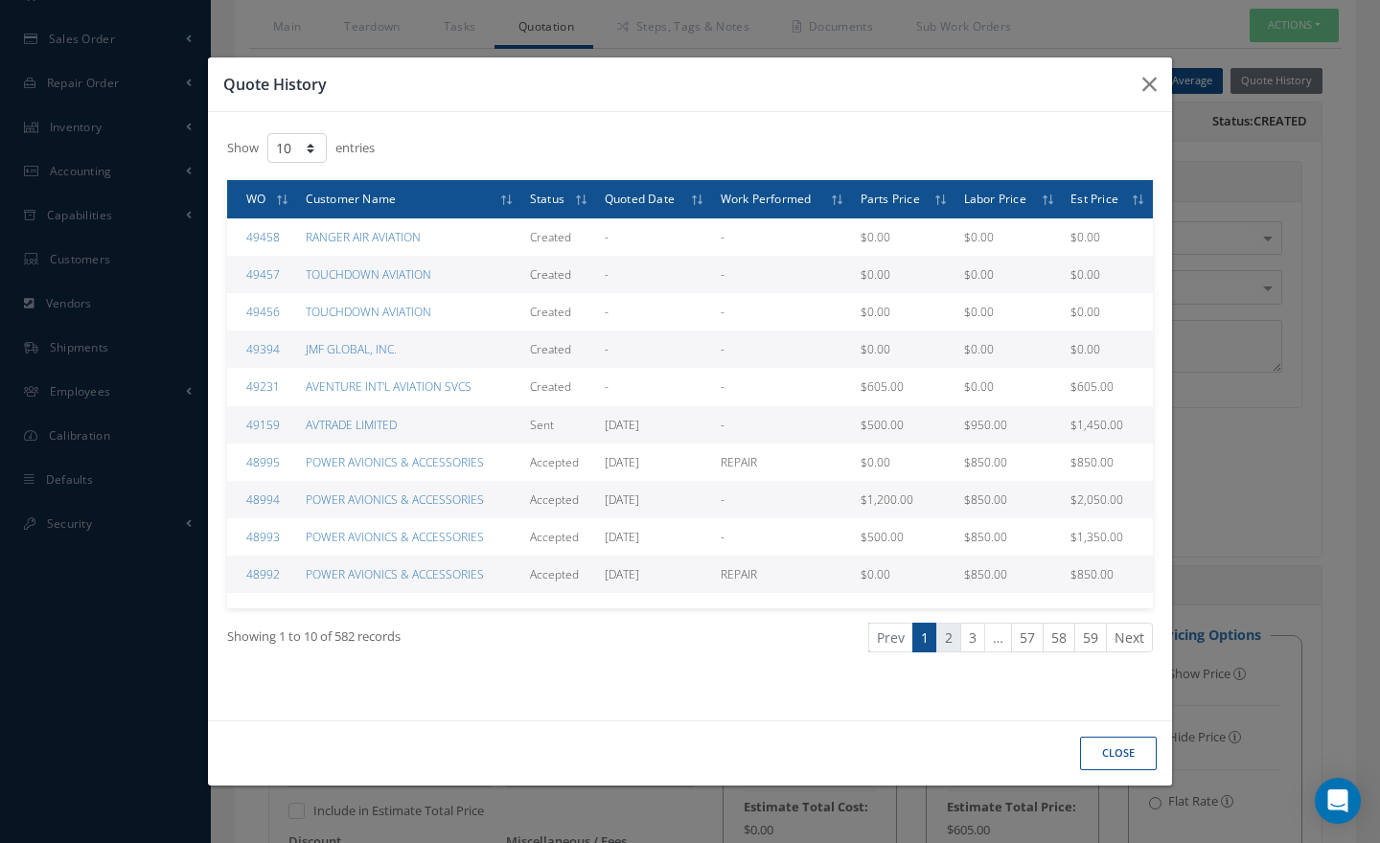
click at [945, 632] on link "2" at bounding box center [948, 638] width 25 height 30
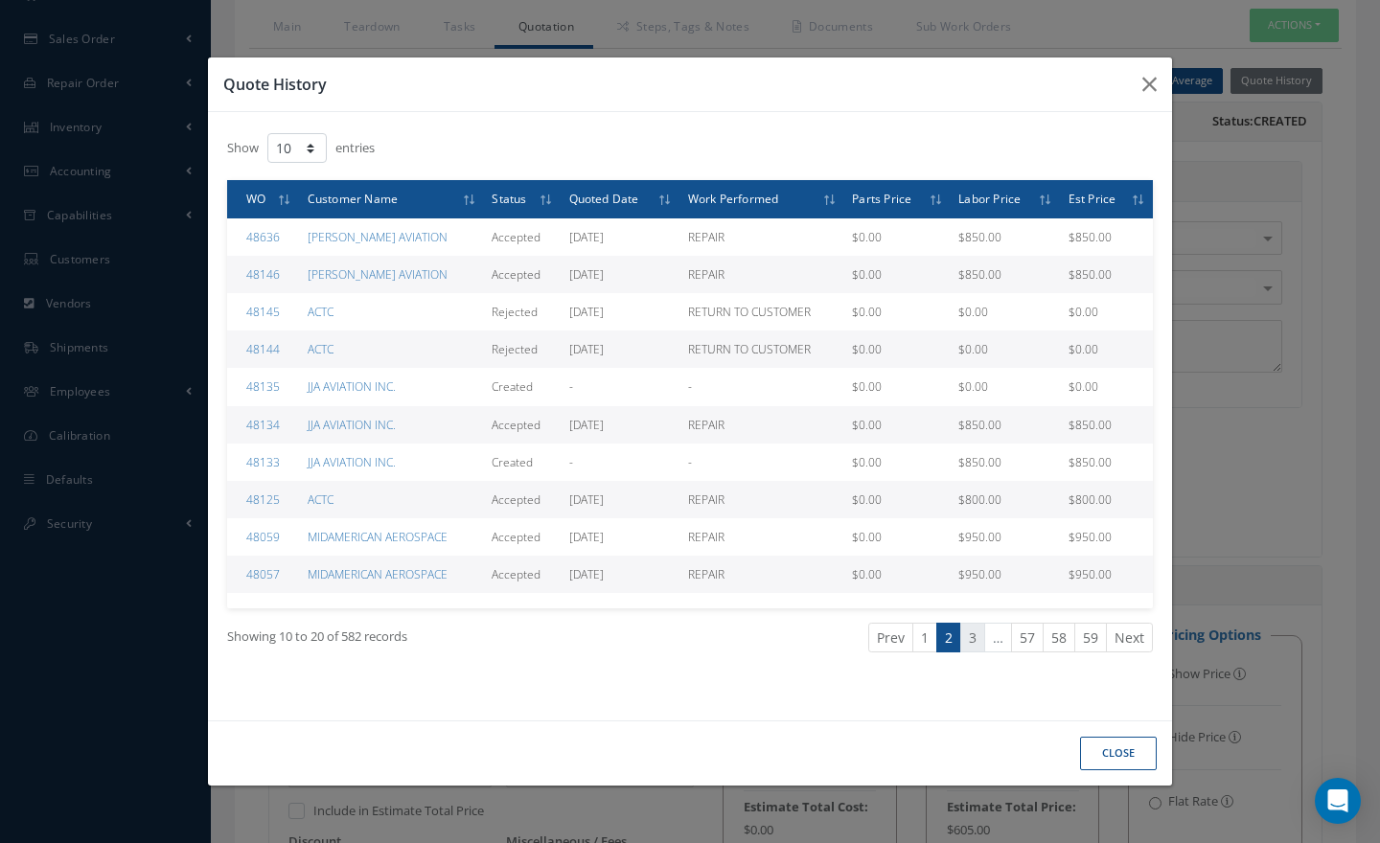
click at [974, 636] on link "3" at bounding box center [972, 638] width 25 height 30
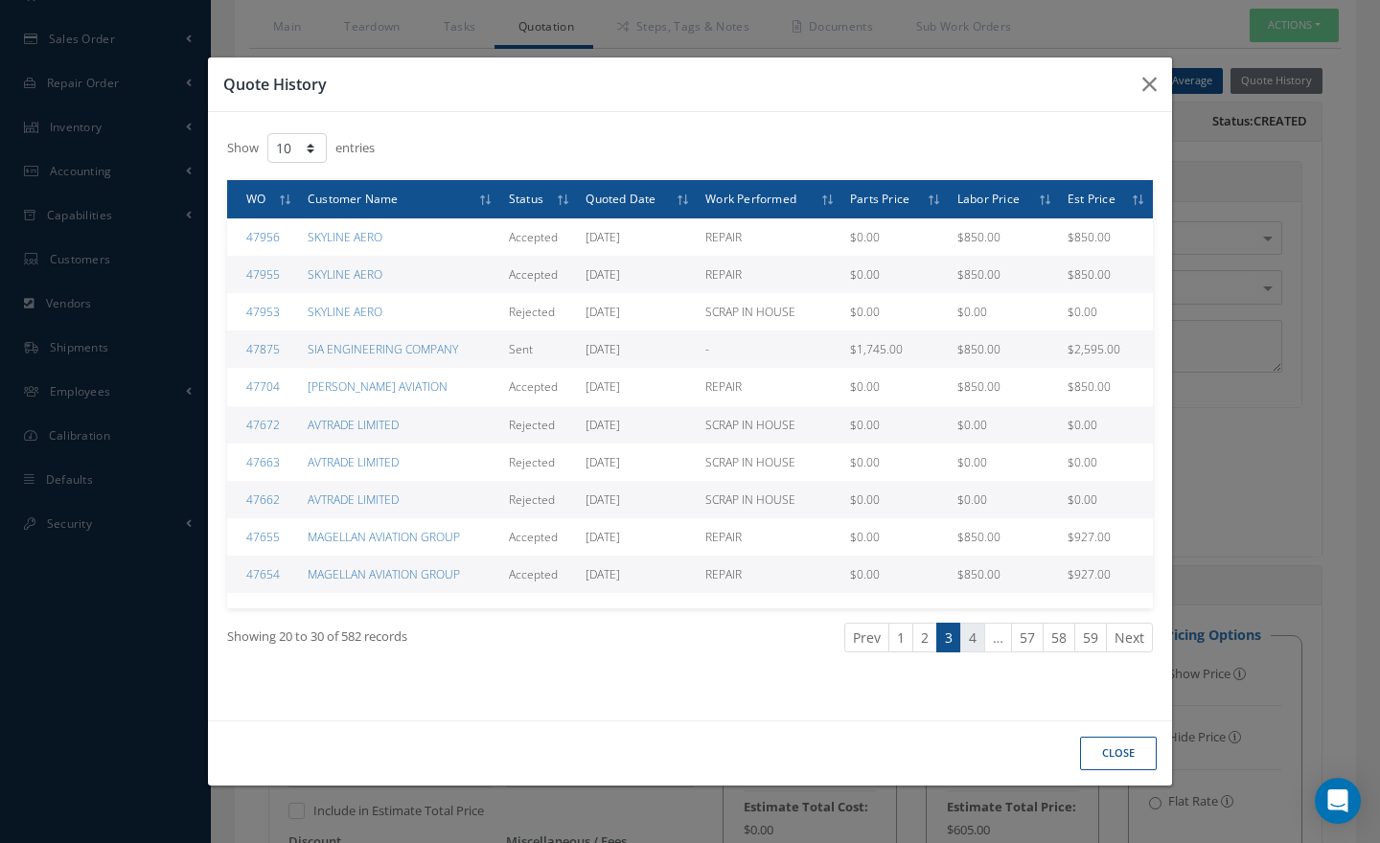
click at [978, 635] on link "4" at bounding box center [972, 638] width 25 height 30
click at [977, 636] on link "5" at bounding box center [972, 638] width 25 height 30
click at [977, 636] on link "6" at bounding box center [972, 638] width 25 height 30
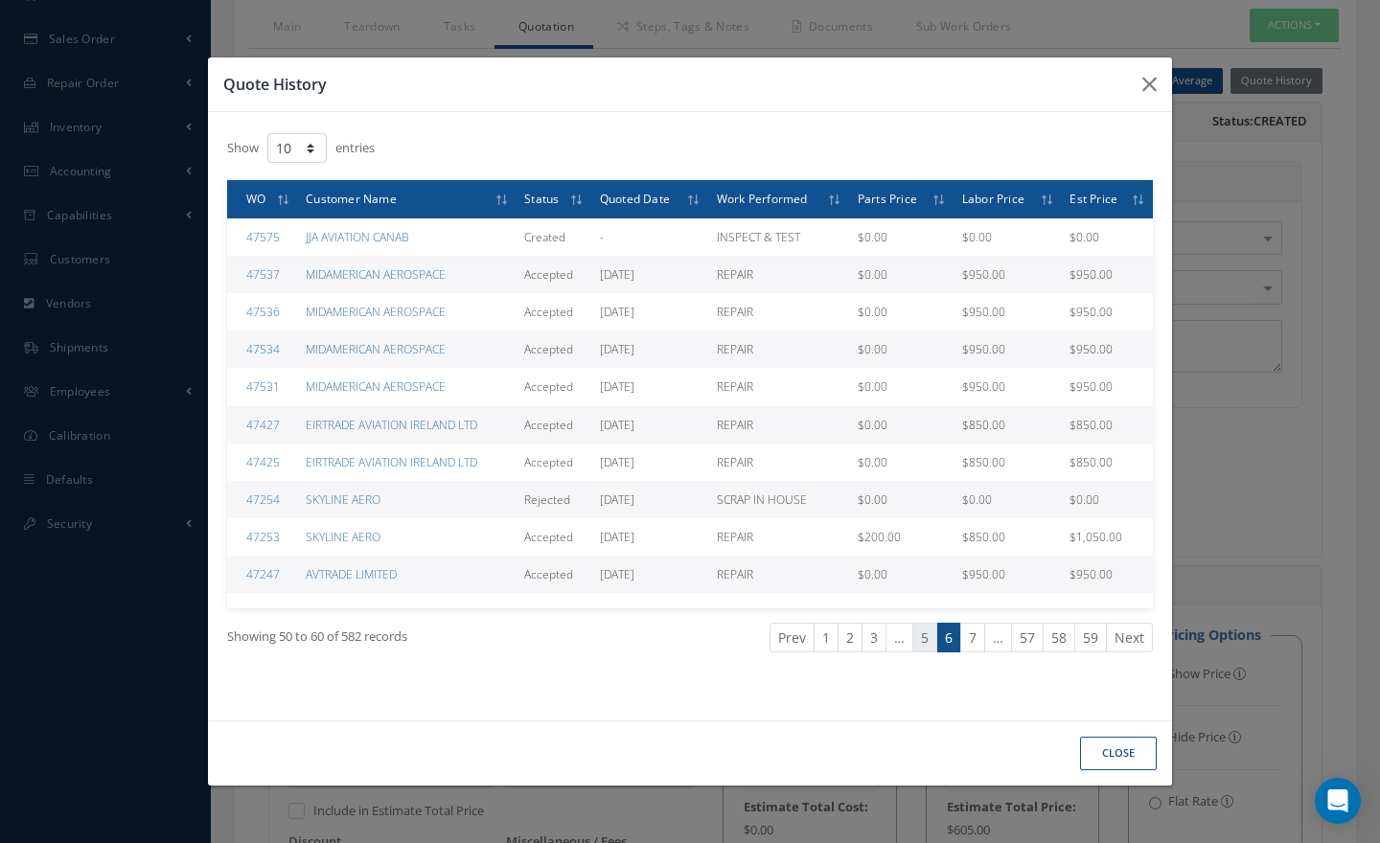
click at [977, 636] on link "7" at bounding box center [972, 638] width 25 height 30
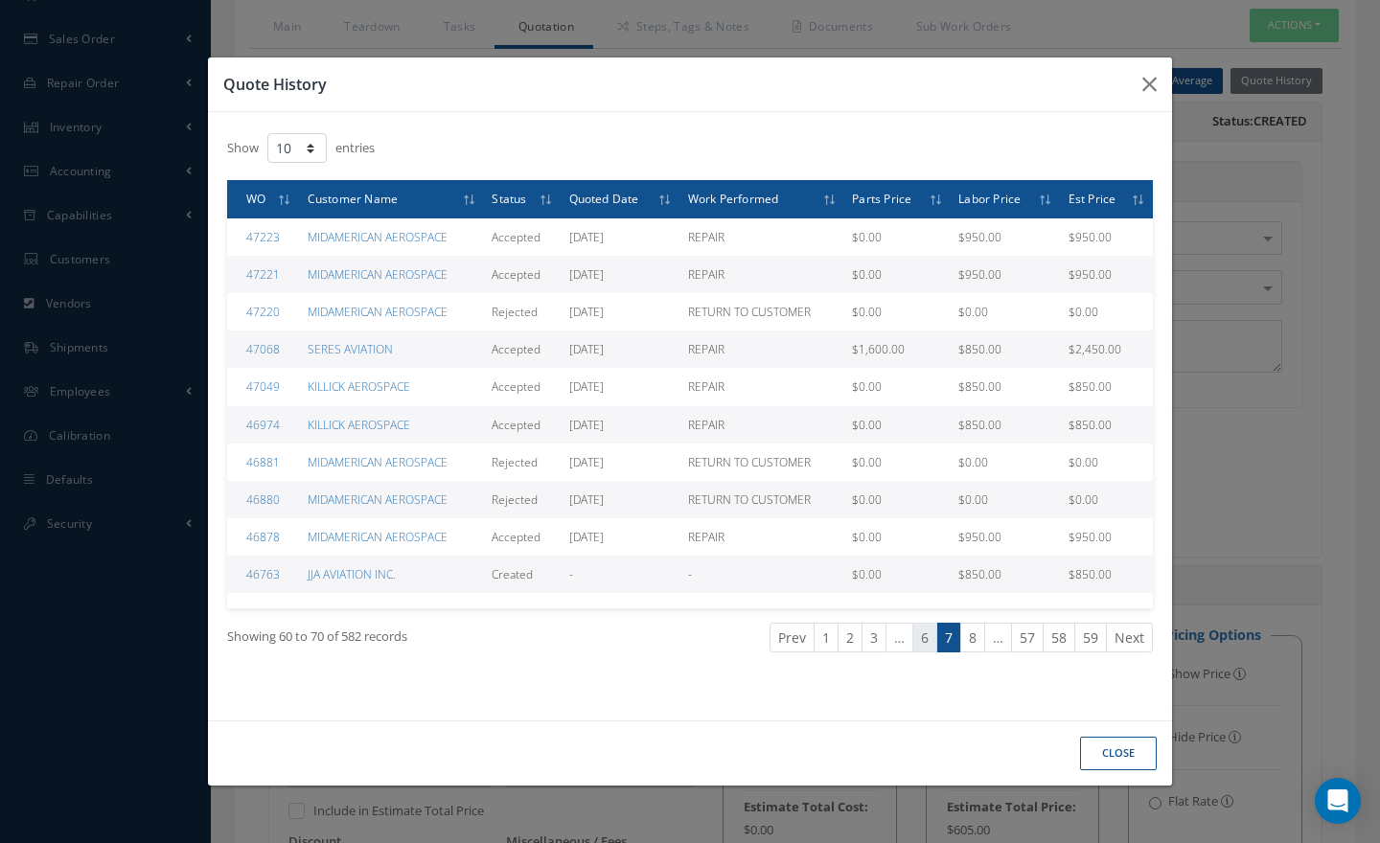
click at [977, 636] on link "8" at bounding box center [972, 638] width 25 height 30
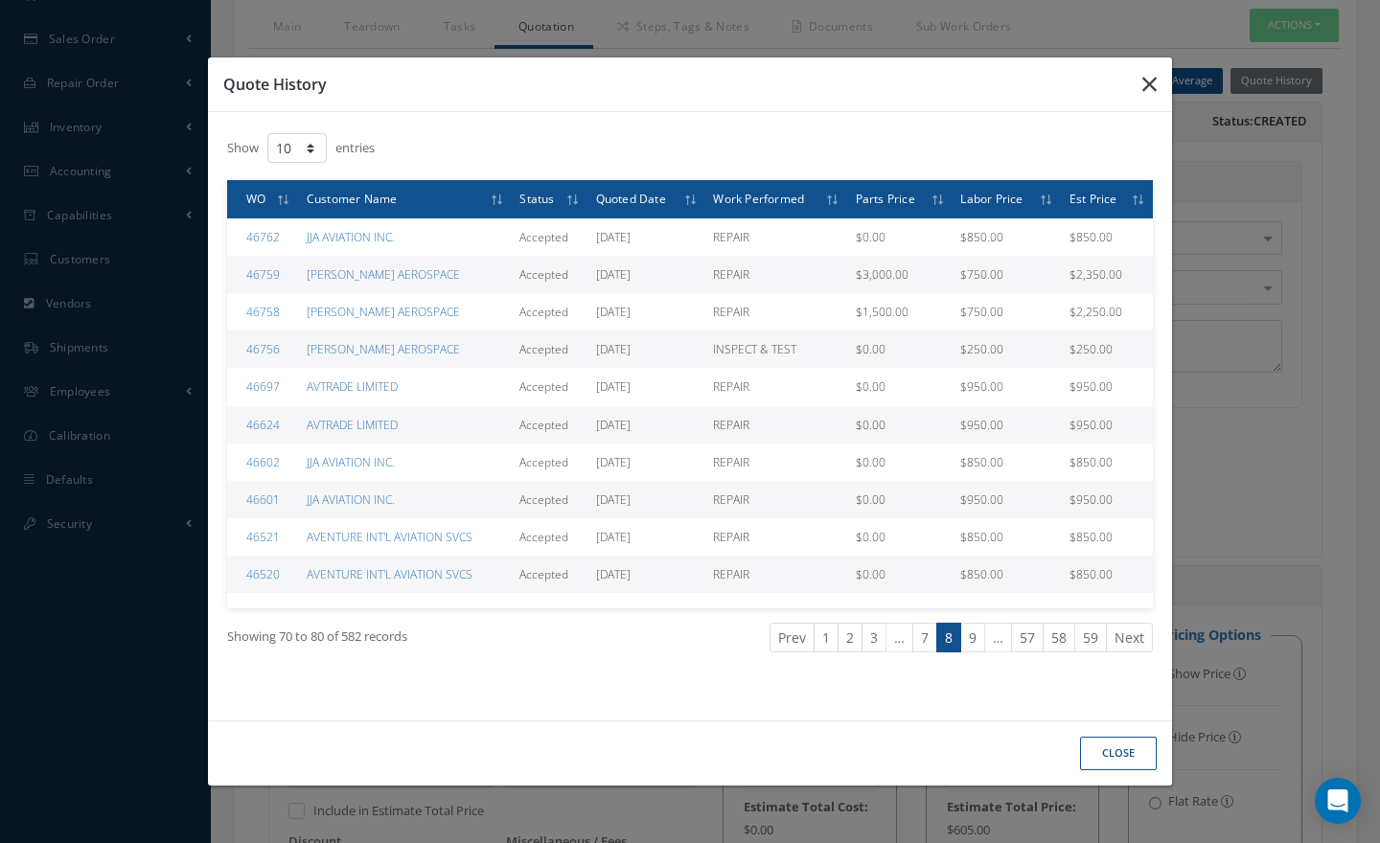
click at [1148, 78] on icon "button" at bounding box center [1149, 84] width 14 height 23
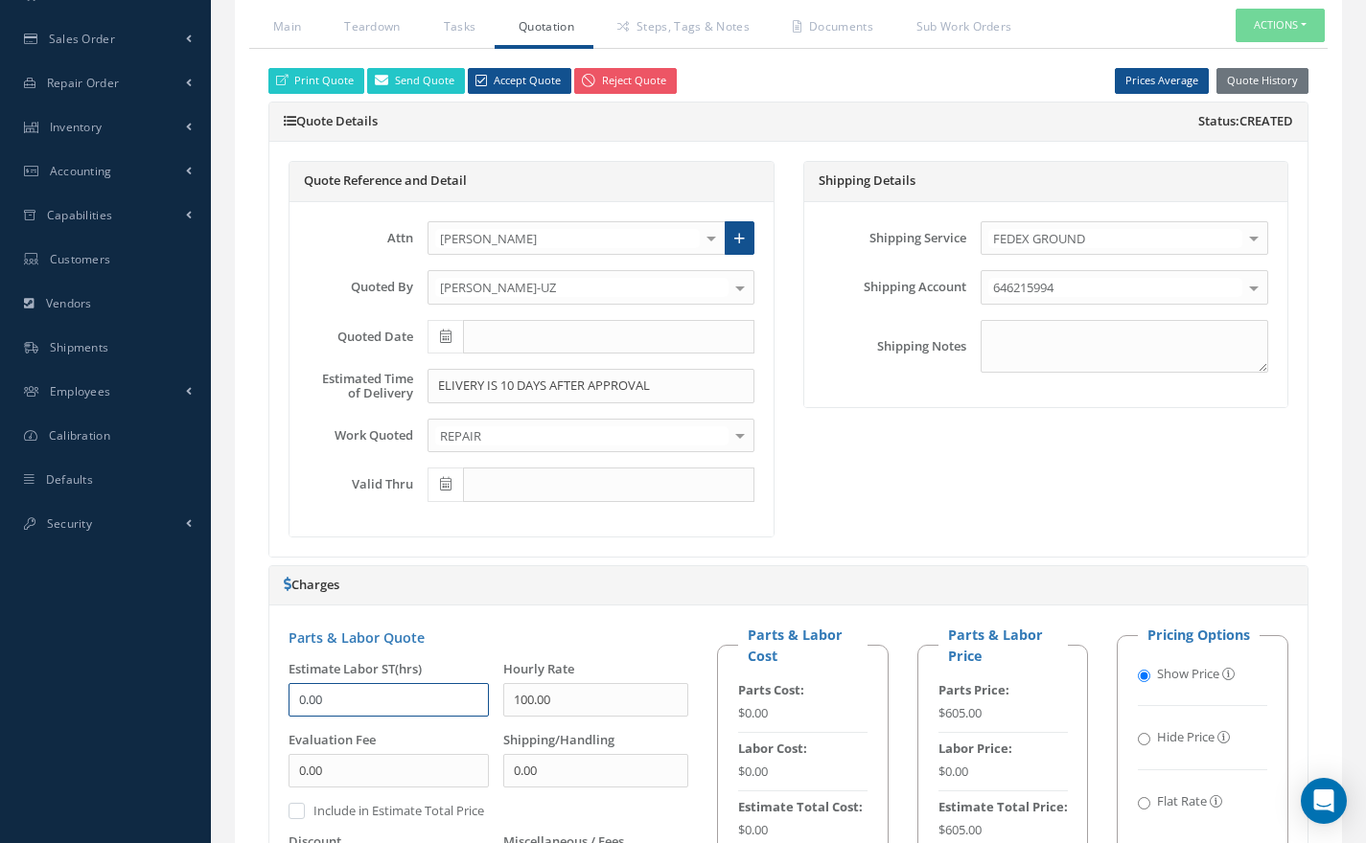
drag, startPoint x: 344, startPoint y: 719, endPoint x: 295, endPoint y: 712, distance: 49.3
click at [295, 712] on input "0.00" at bounding box center [388, 700] width 200 height 34
drag, startPoint x: 295, startPoint y: 712, endPoint x: 435, endPoint y: 559, distance: 207.6
click at [435, 559] on div "Print Quote Send Quote Accept Quote Reject Quote Prices Average Parts Price Lab…" at bounding box center [788, 769] width 1040 height 1402
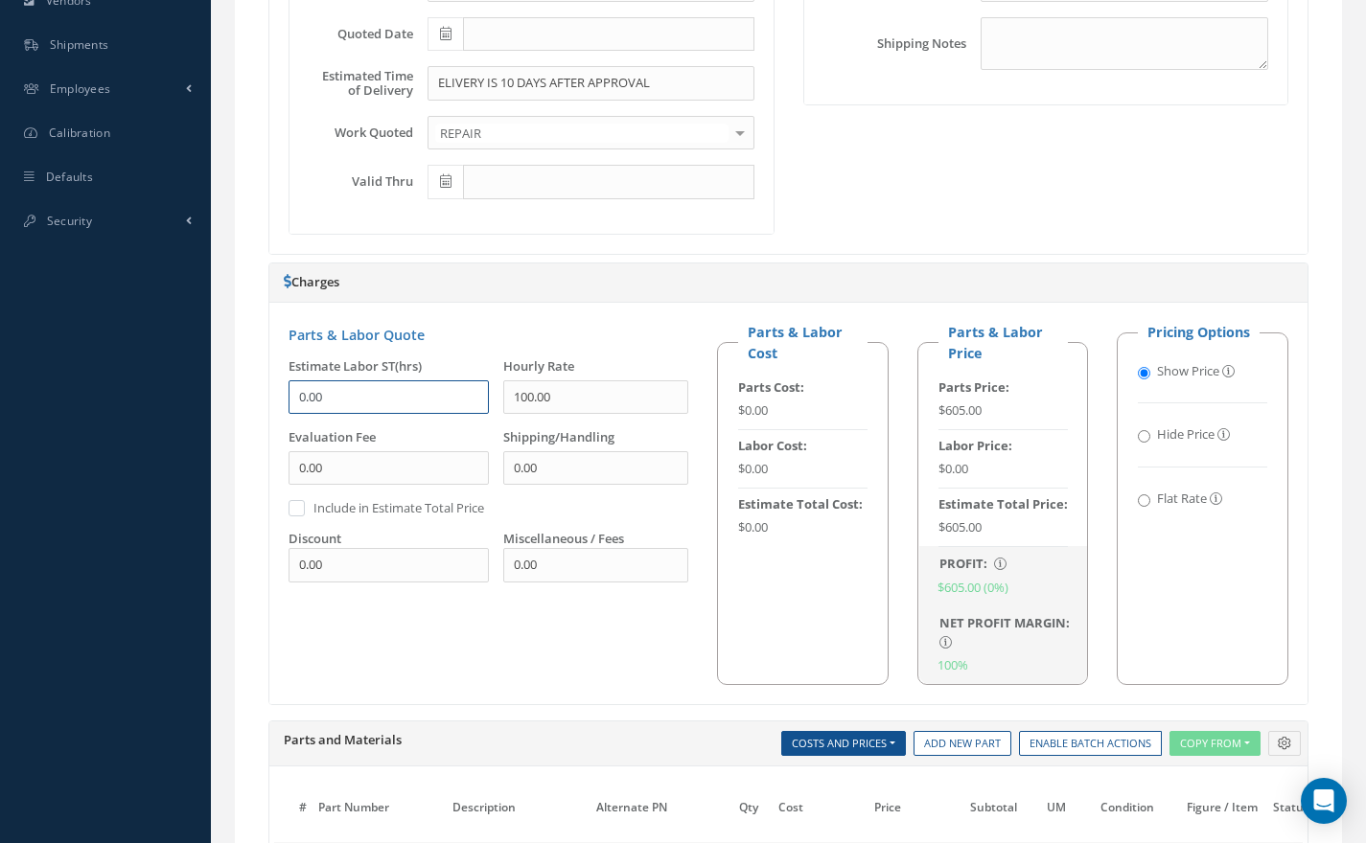
scroll to position [843, 0]
type input "8.50"
click at [299, 581] on input "0.00" at bounding box center [388, 566] width 200 height 34
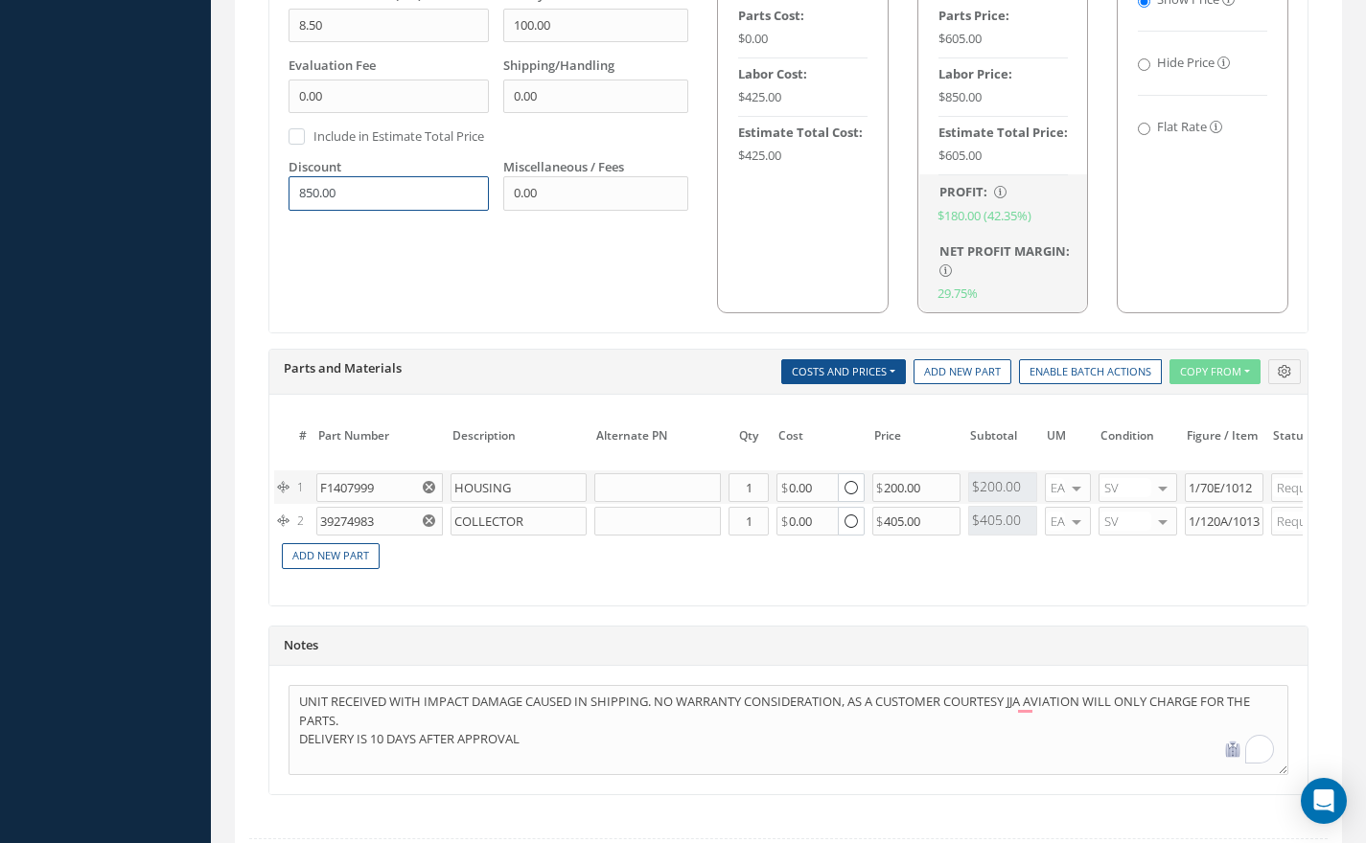
scroll to position [1217, 0]
type input "850.00"
click at [884, 501] on input "200.00" at bounding box center [916, 486] width 88 height 29
type input "300.00"
click at [883, 570] on td "Add New Part" at bounding box center [865, 554] width 1183 height 34
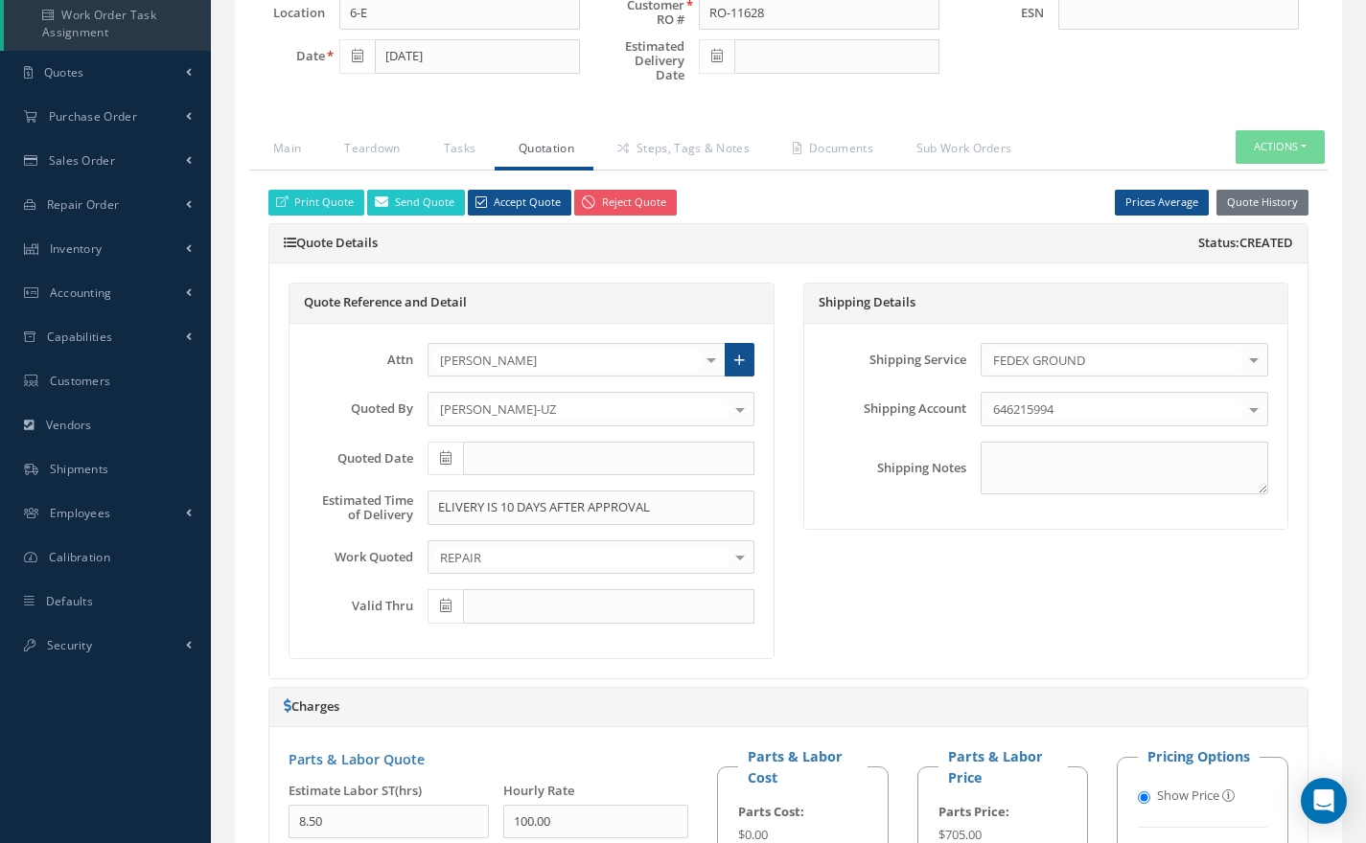
scroll to position [418, 0]
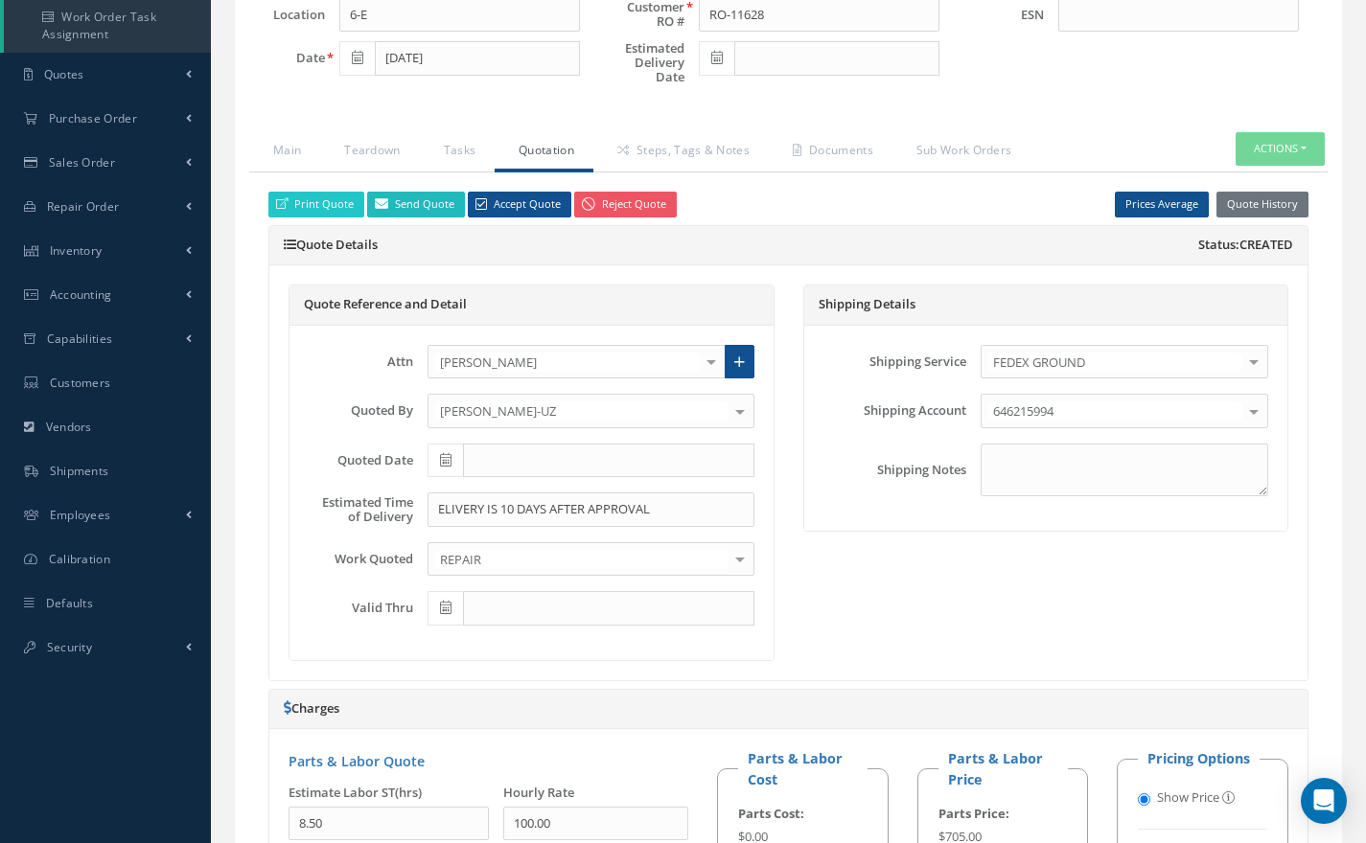
click at [416, 217] on link "Send Quote" at bounding box center [416, 205] width 98 height 26
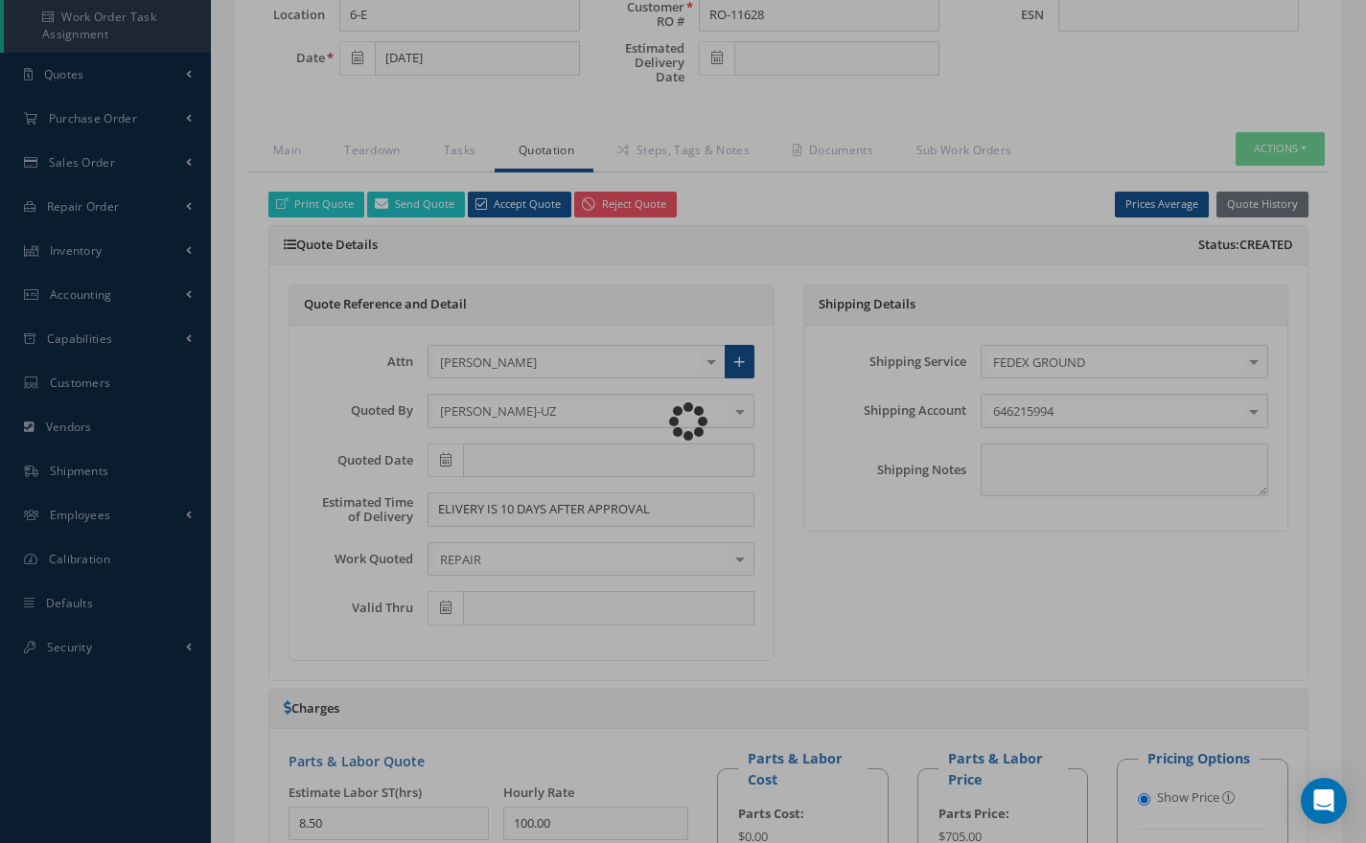
click at [683, 422] on div "Loading…" at bounding box center [683, 422] width 0 height 0
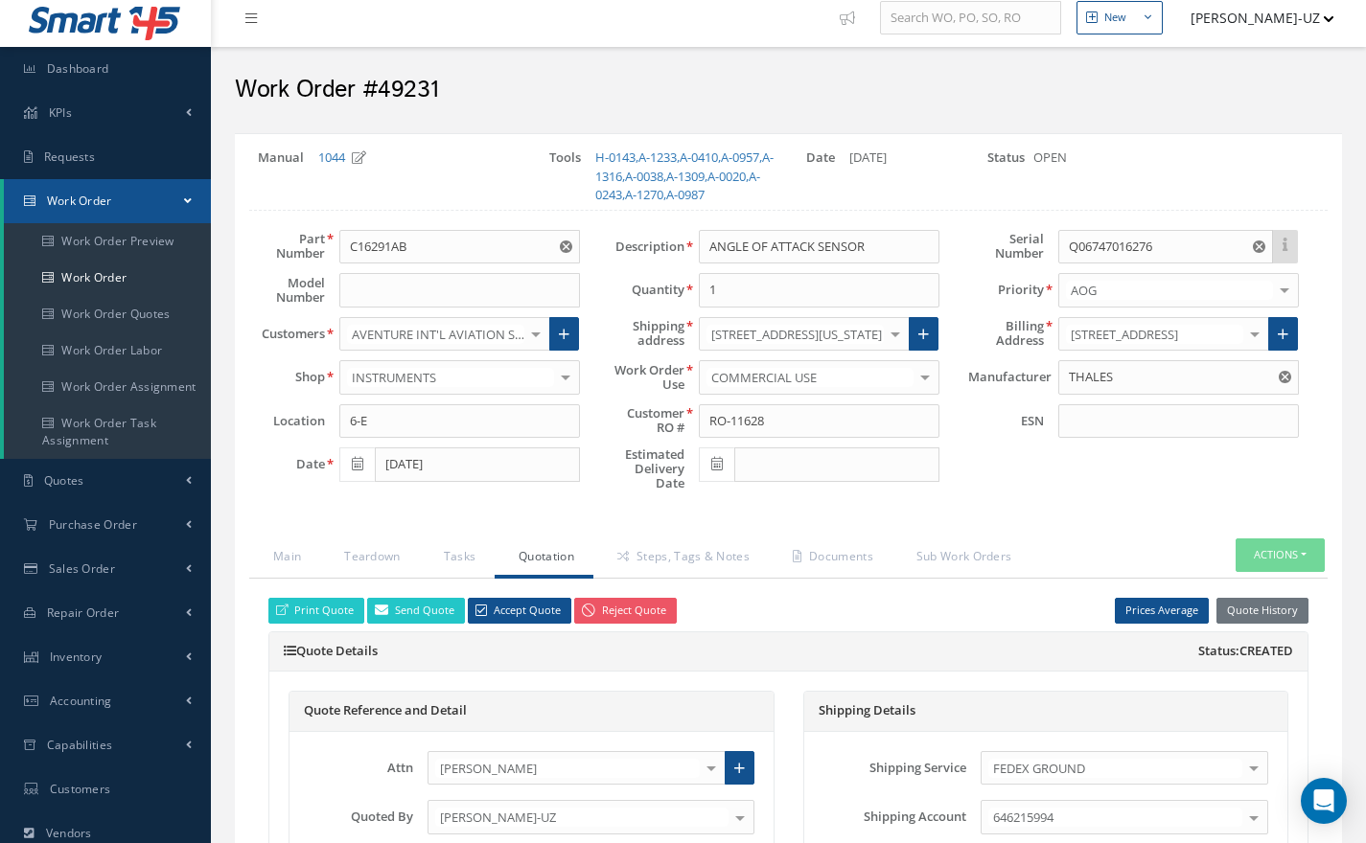
scroll to position [0, 0]
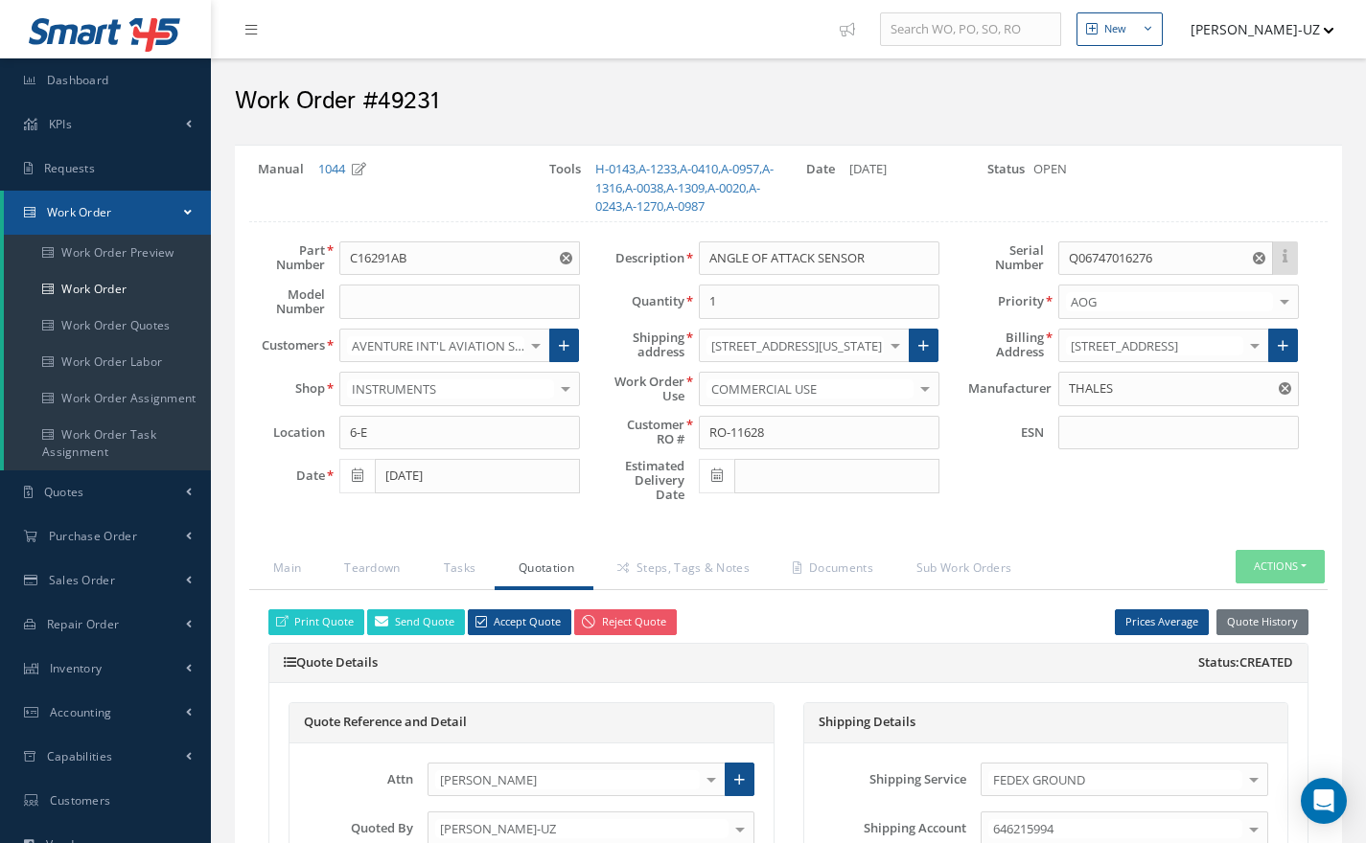
type input "Quote for RO RO-11628, WO 49231"
type textarea "Dear, Please find attached your Quote for RO RO-11628. Please feel free to cont…"
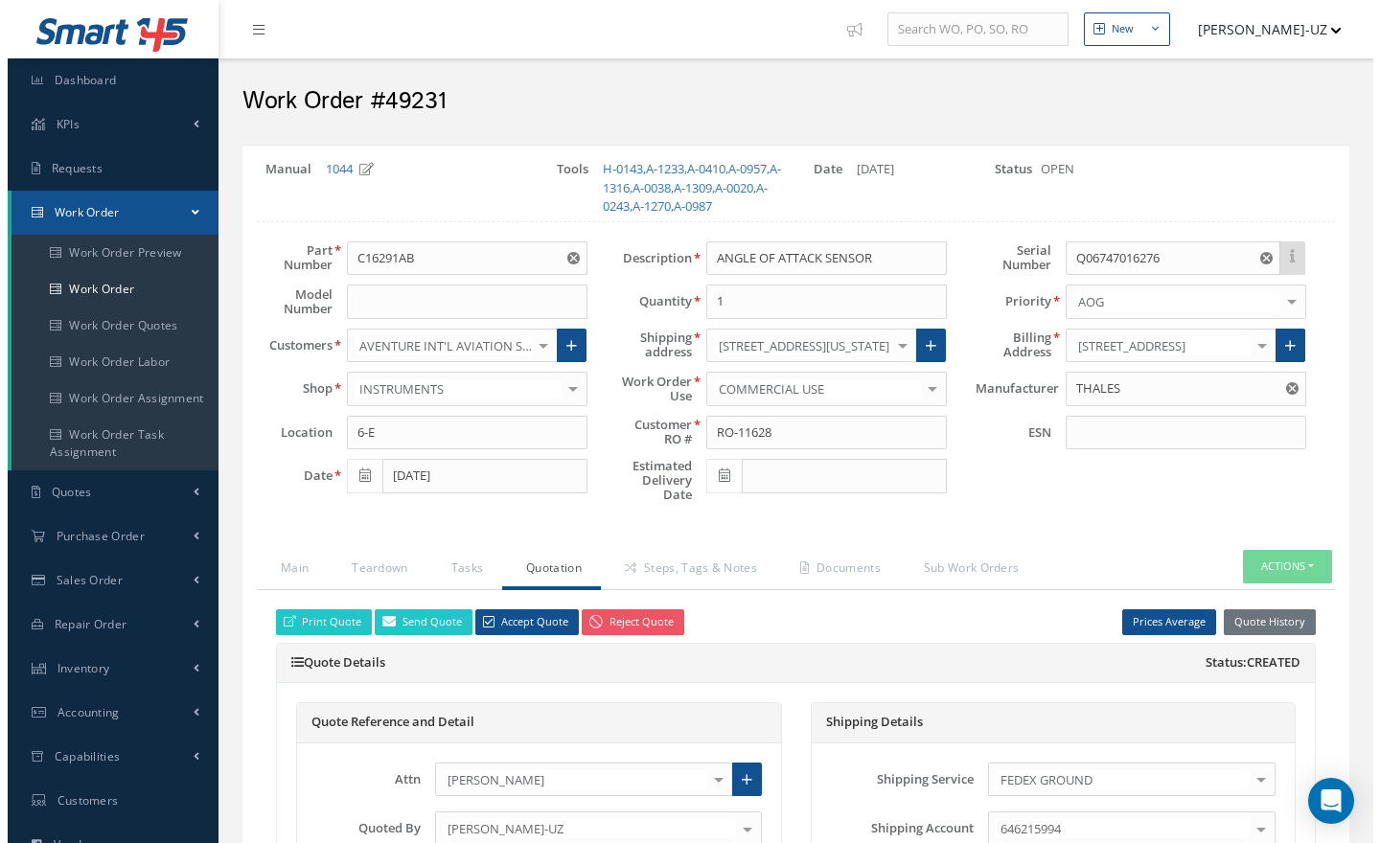
scroll to position [170, 0]
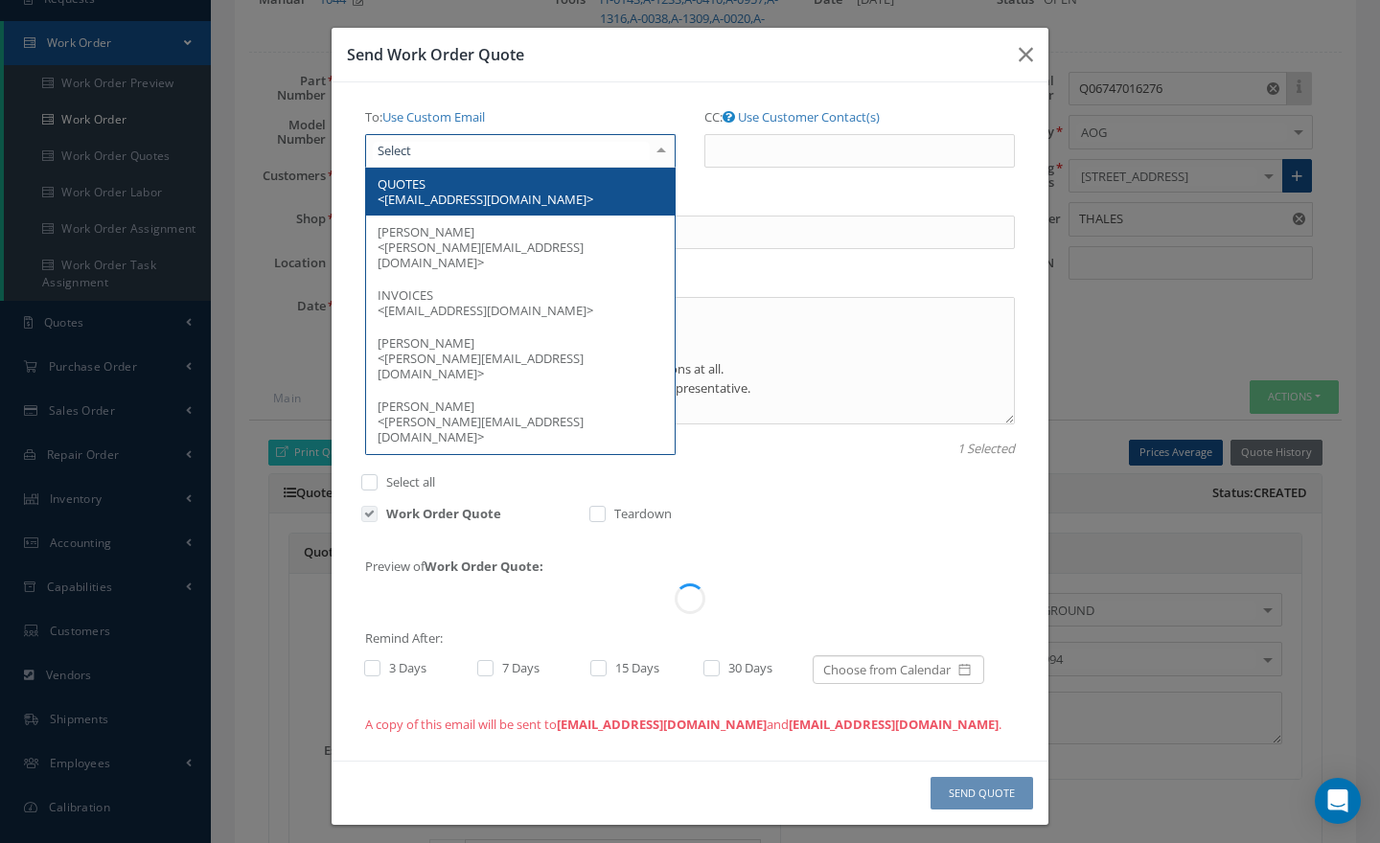
click at [537, 154] on div at bounding box center [520, 151] width 310 height 34
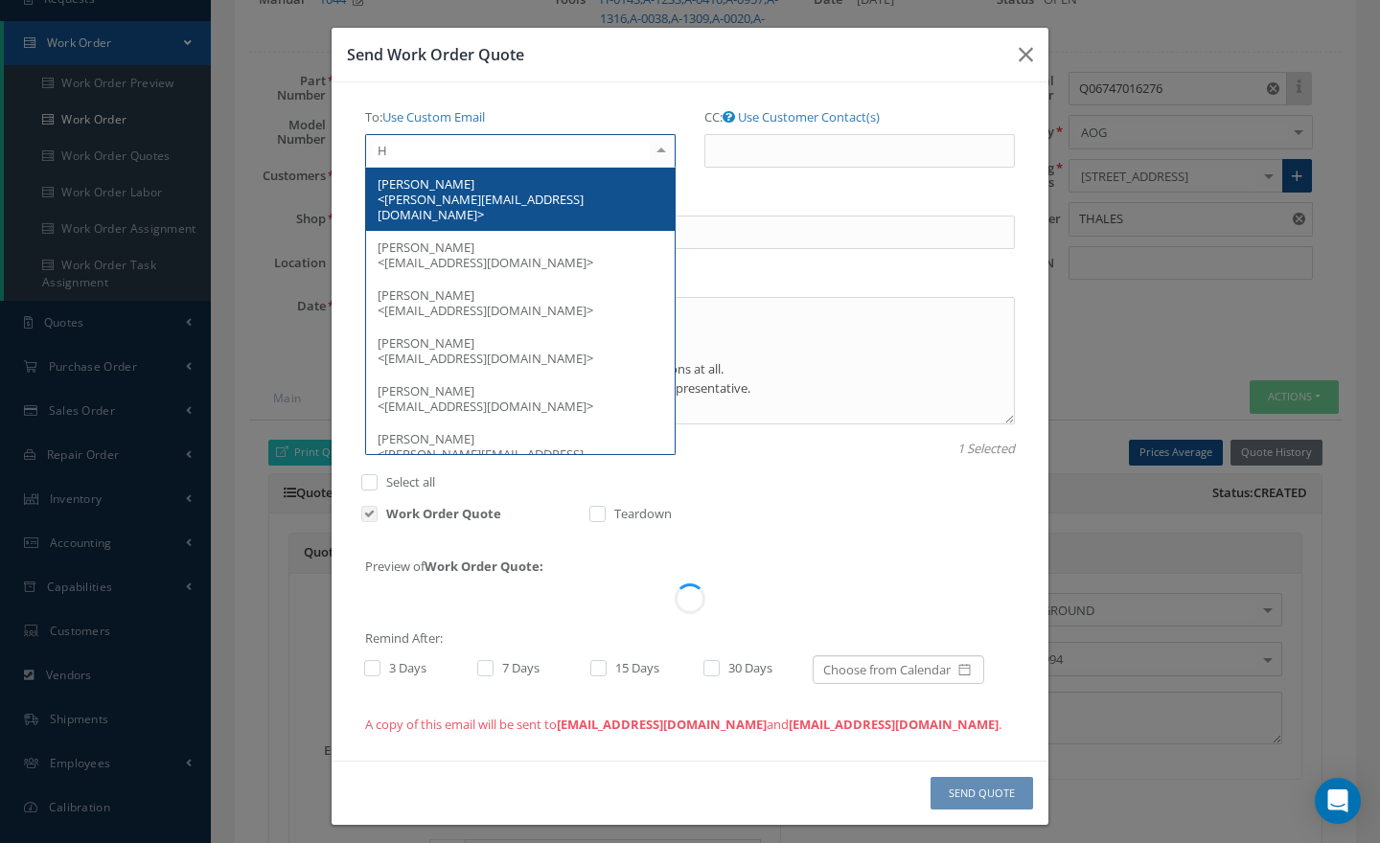
type input "HA"
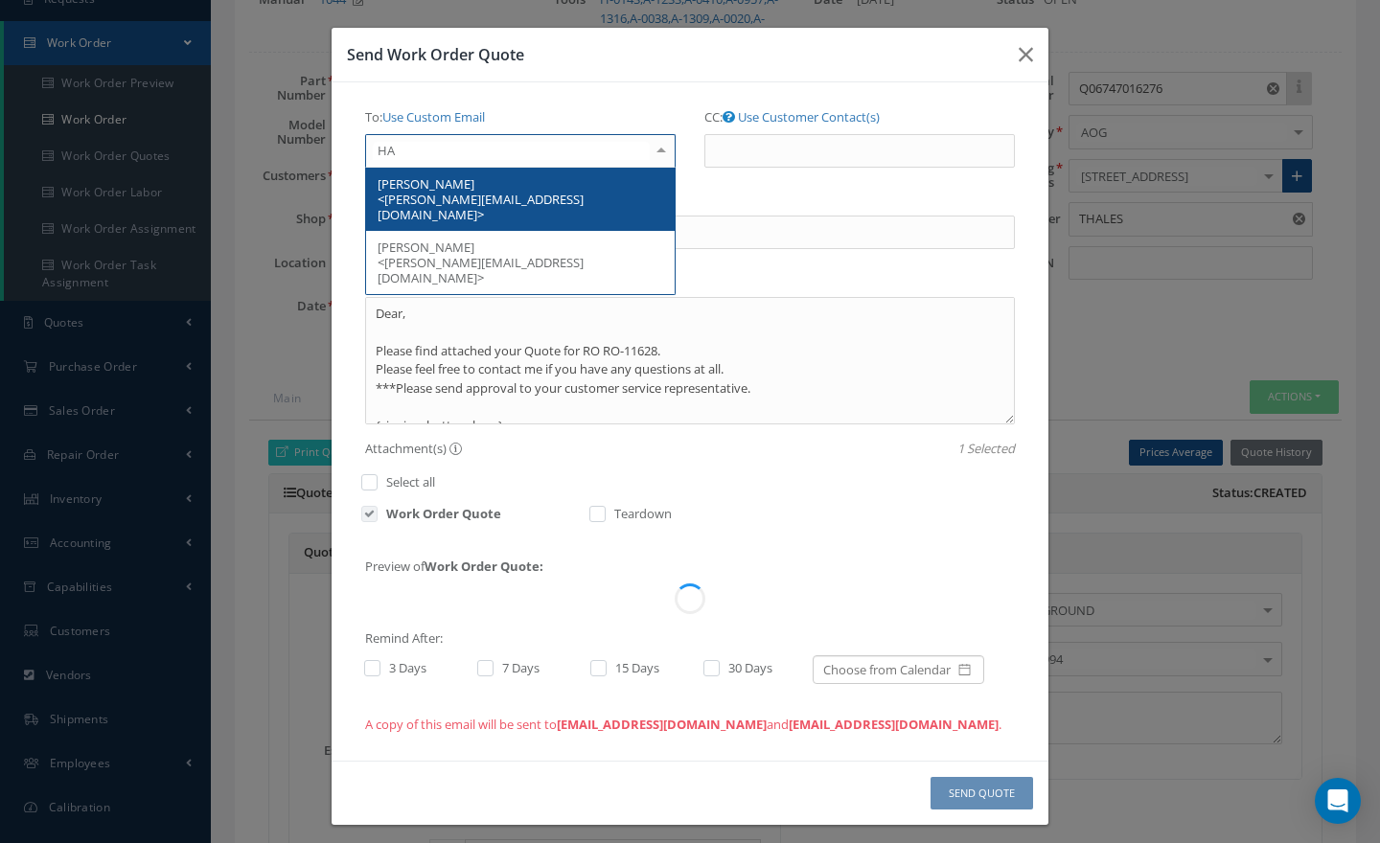
click at [467, 190] on span "Hamzah Faruqi <hamzah@aventureaviation.com>" at bounding box center [520, 199] width 309 height 63
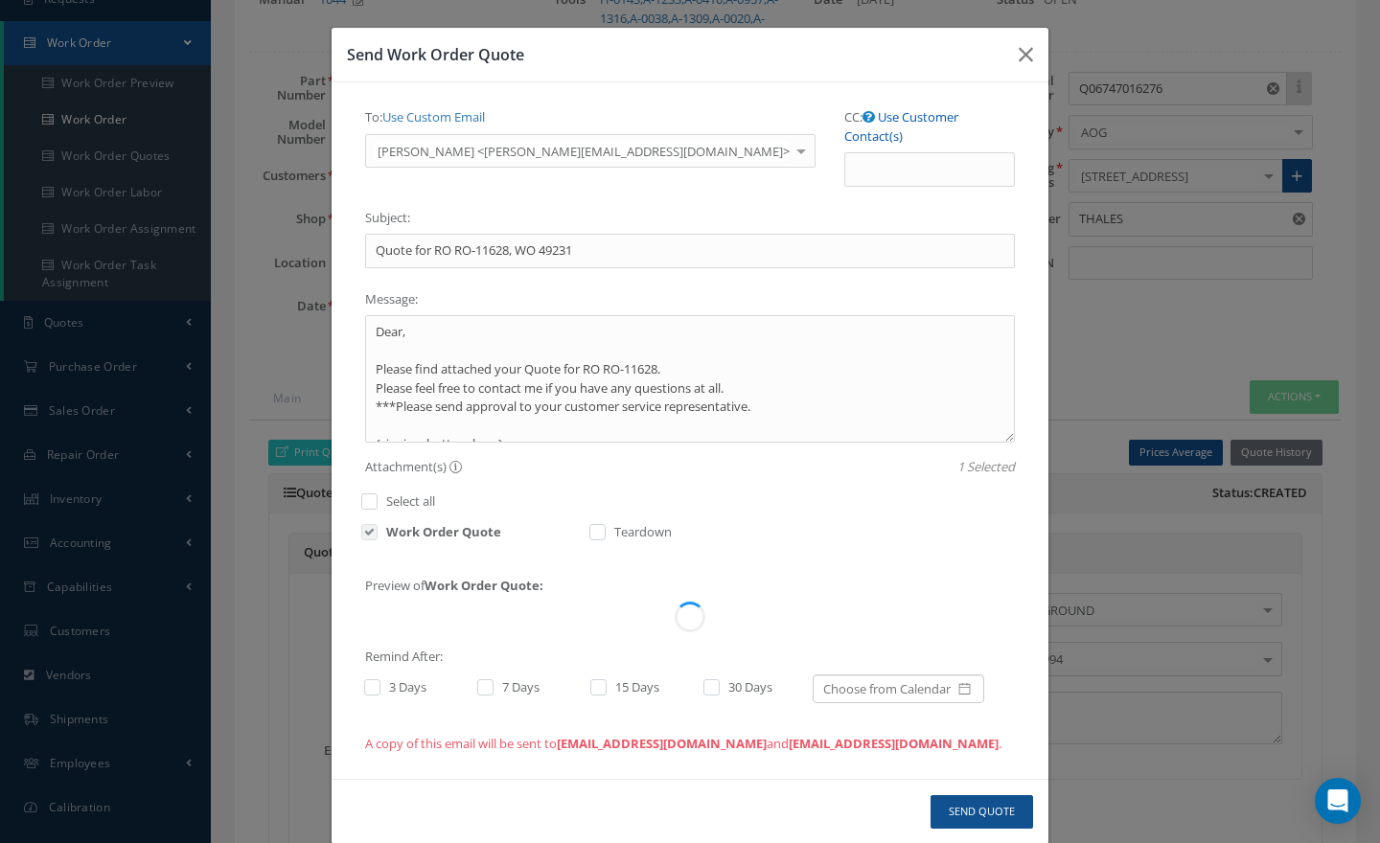
click at [844, 119] on link "Use Customer Contact(s)" at bounding box center [901, 126] width 114 height 36
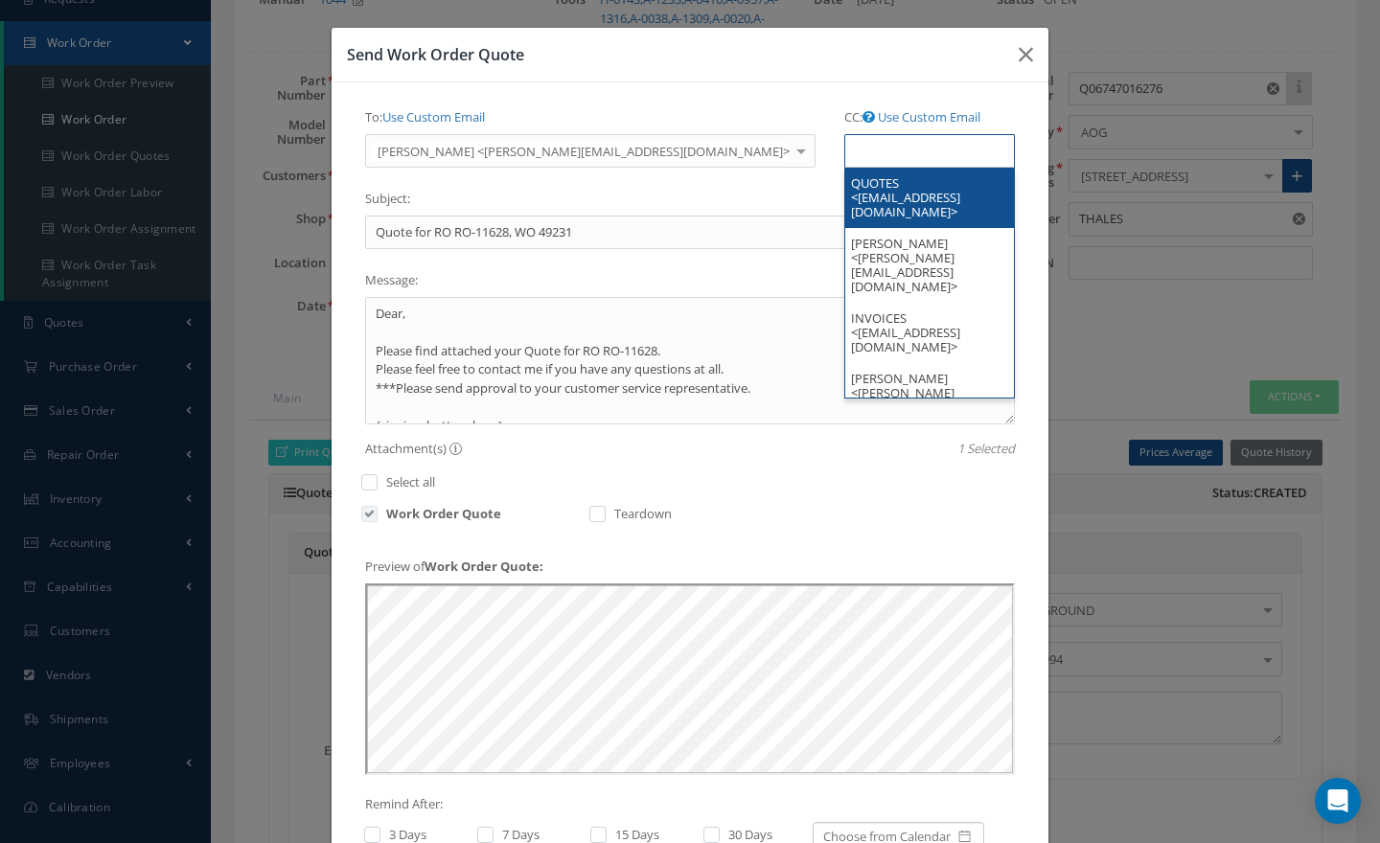
click at [848, 139] on li at bounding box center [884, 151] width 72 height 26
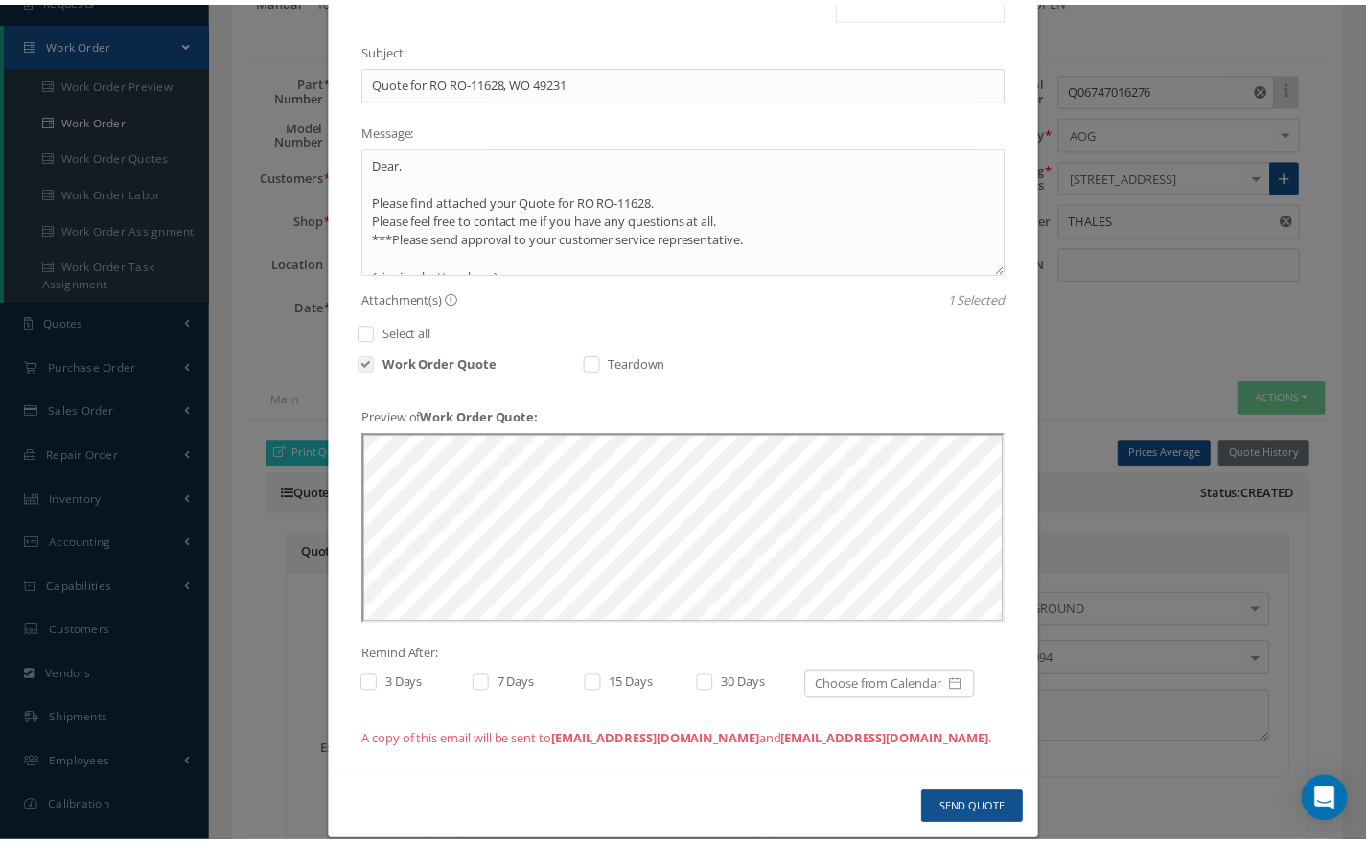
scroll to position [77, 0]
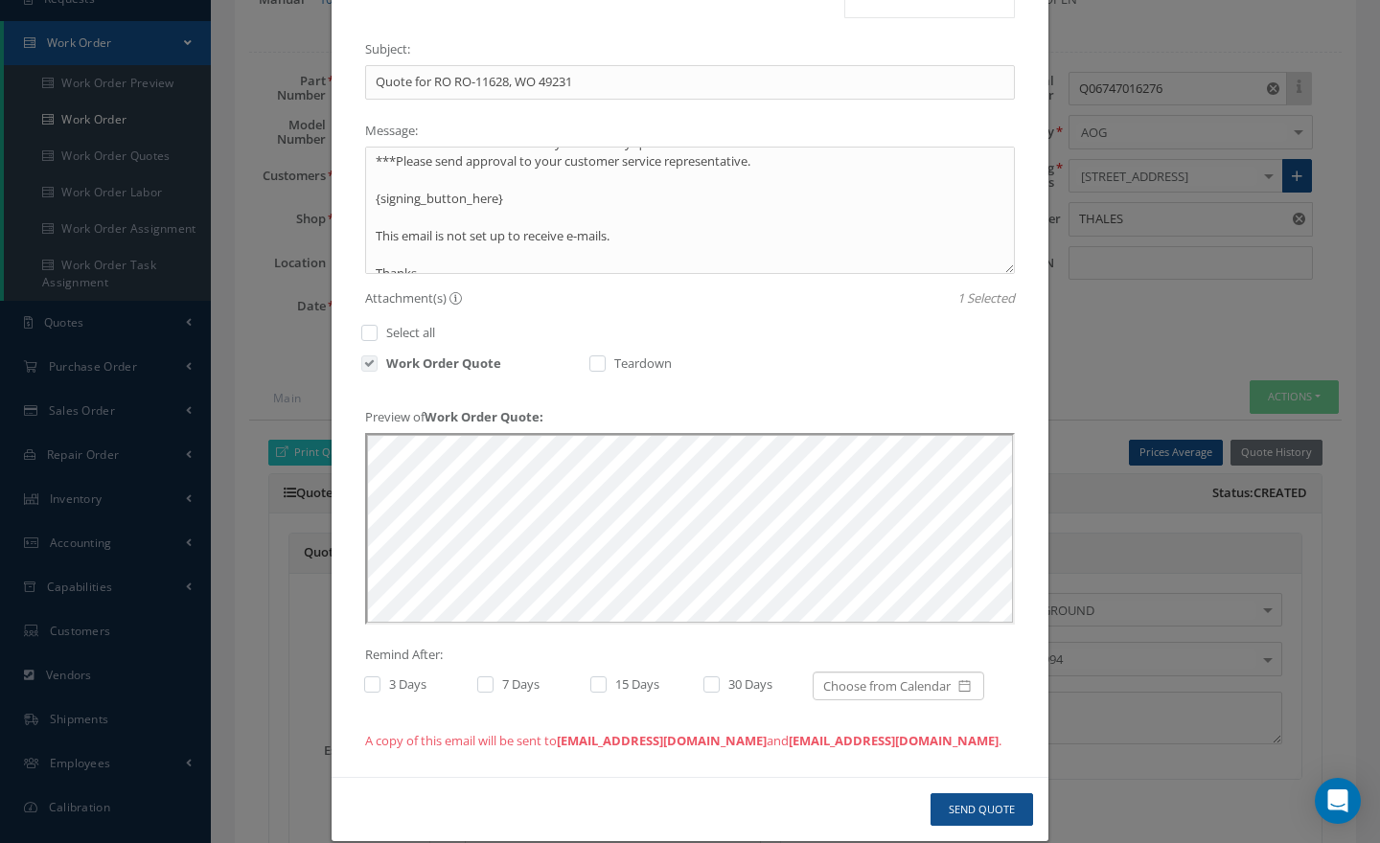
click at [379, 676] on label at bounding box center [381, 684] width 5 height 17
click at [364, 680] on input "checkbox" at bounding box center [370, 686] width 12 height 12
checkbox input "true"
click at [493, 676] on label at bounding box center [495, 684] width 5 height 17
click at [486, 680] on input "checkbox" at bounding box center [483, 686] width 12 height 12
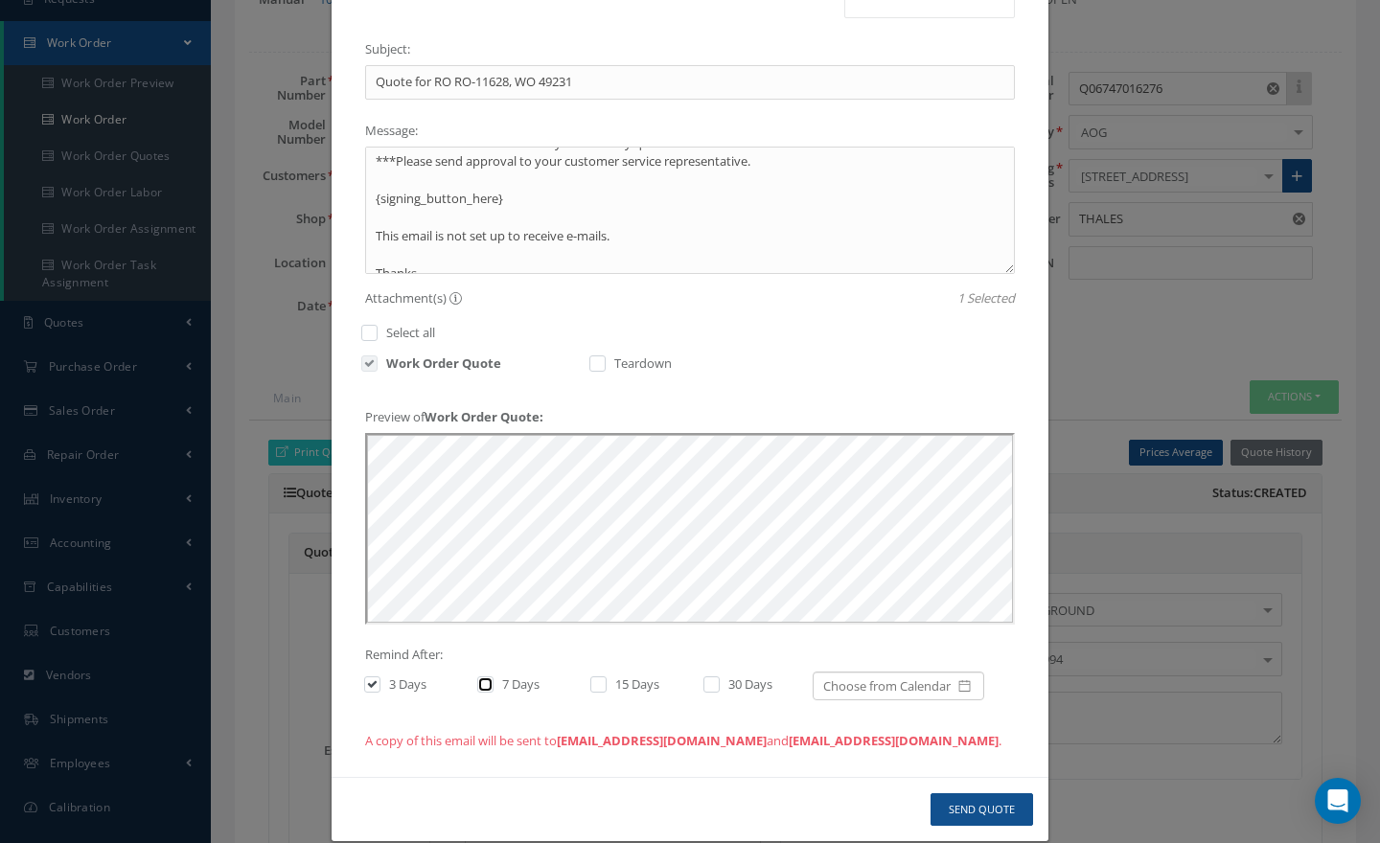
checkbox input "true"
click at [606, 676] on label at bounding box center [608, 684] width 5 height 17
click at [590, 680] on input "checkbox" at bounding box center [596, 686] width 12 height 12
checkbox input "true"
click at [719, 676] on label at bounding box center [721, 684] width 5 height 17
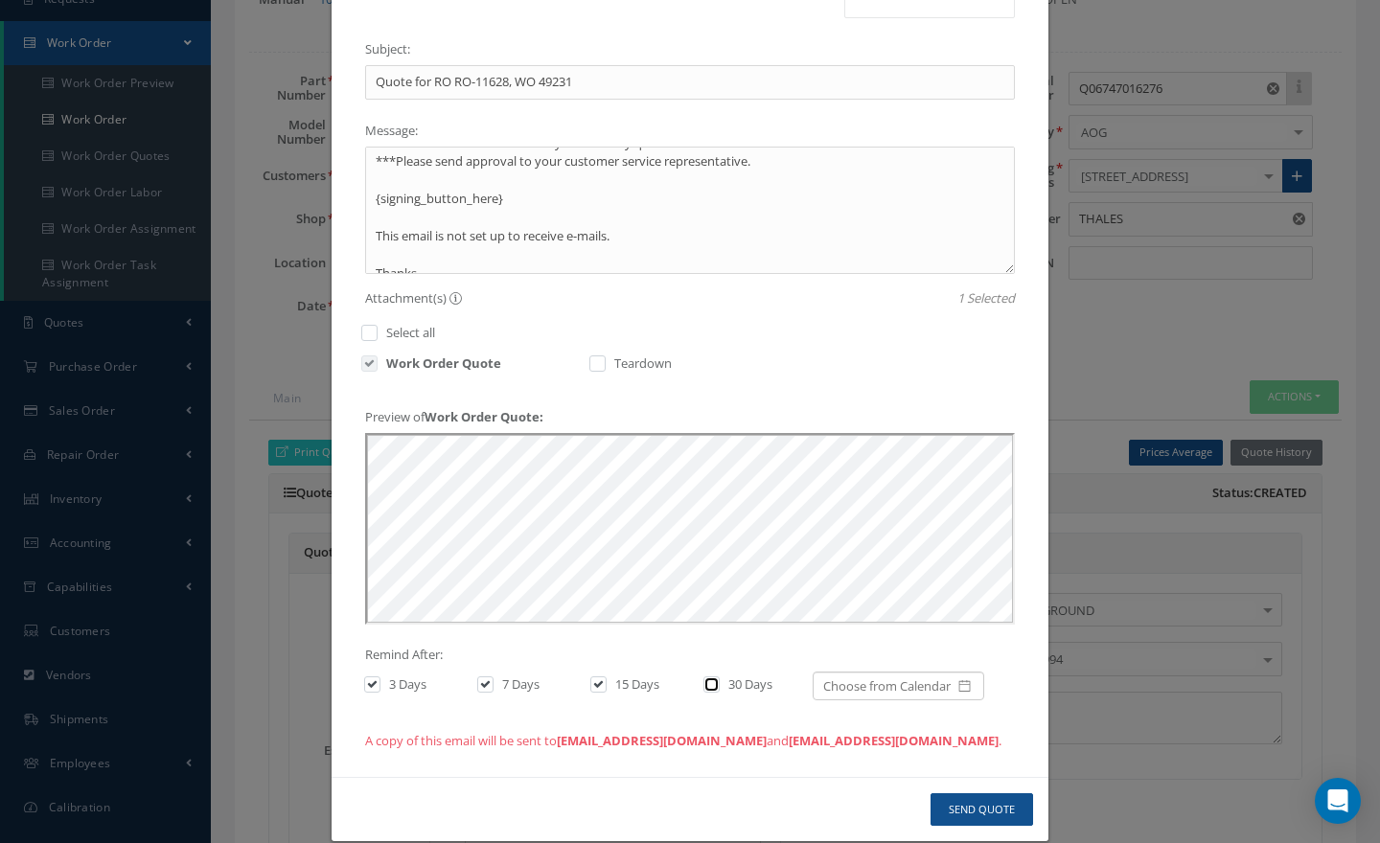
click at [703, 680] on input "checkbox" at bounding box center [709, 686] width 12 height 12
checkbox input "true"
drag, startPoint x: 971, startPoint y: 777, endPoint x: 954, endPoint y: 784, distance: 18.5
click at [954, 793] on button "Send Quote" at bounding box center [982, 810] width 103 height 34
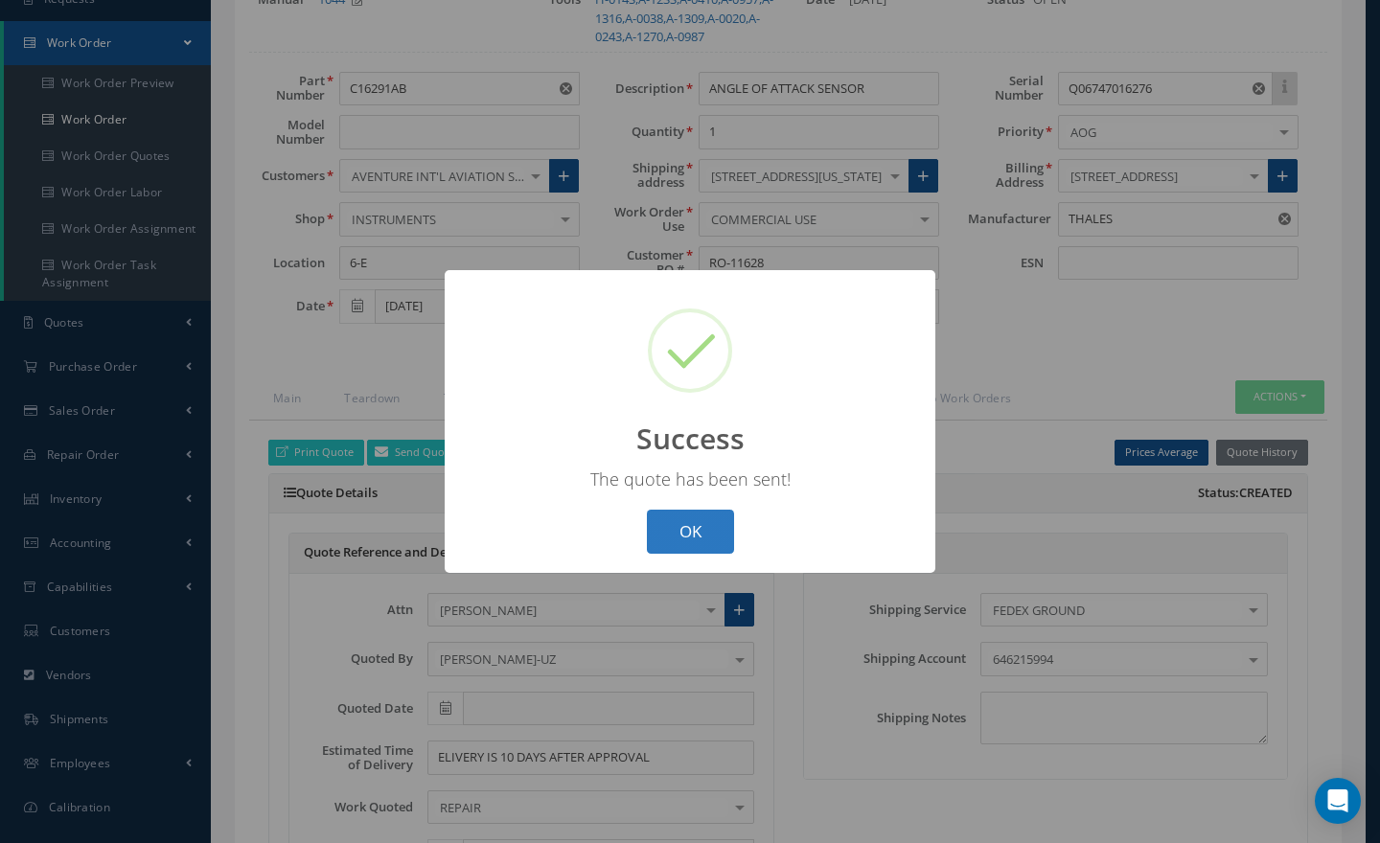
click at [708, 523] on button "OK" at bounding box center [690, 532] width 87 height 45
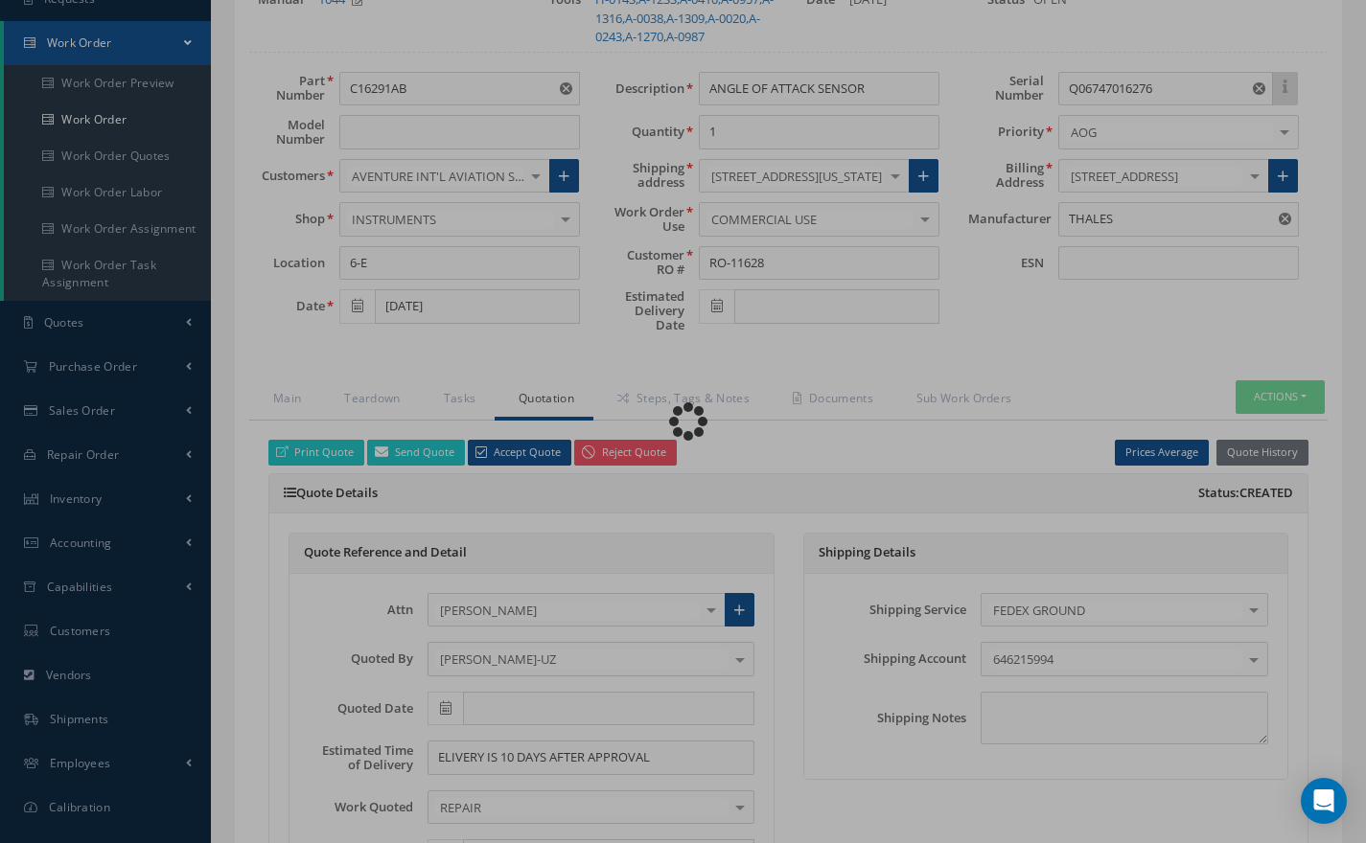
click at [683, 422] on div "Loading…" at bounding box center [683, 422] width 0 height 0
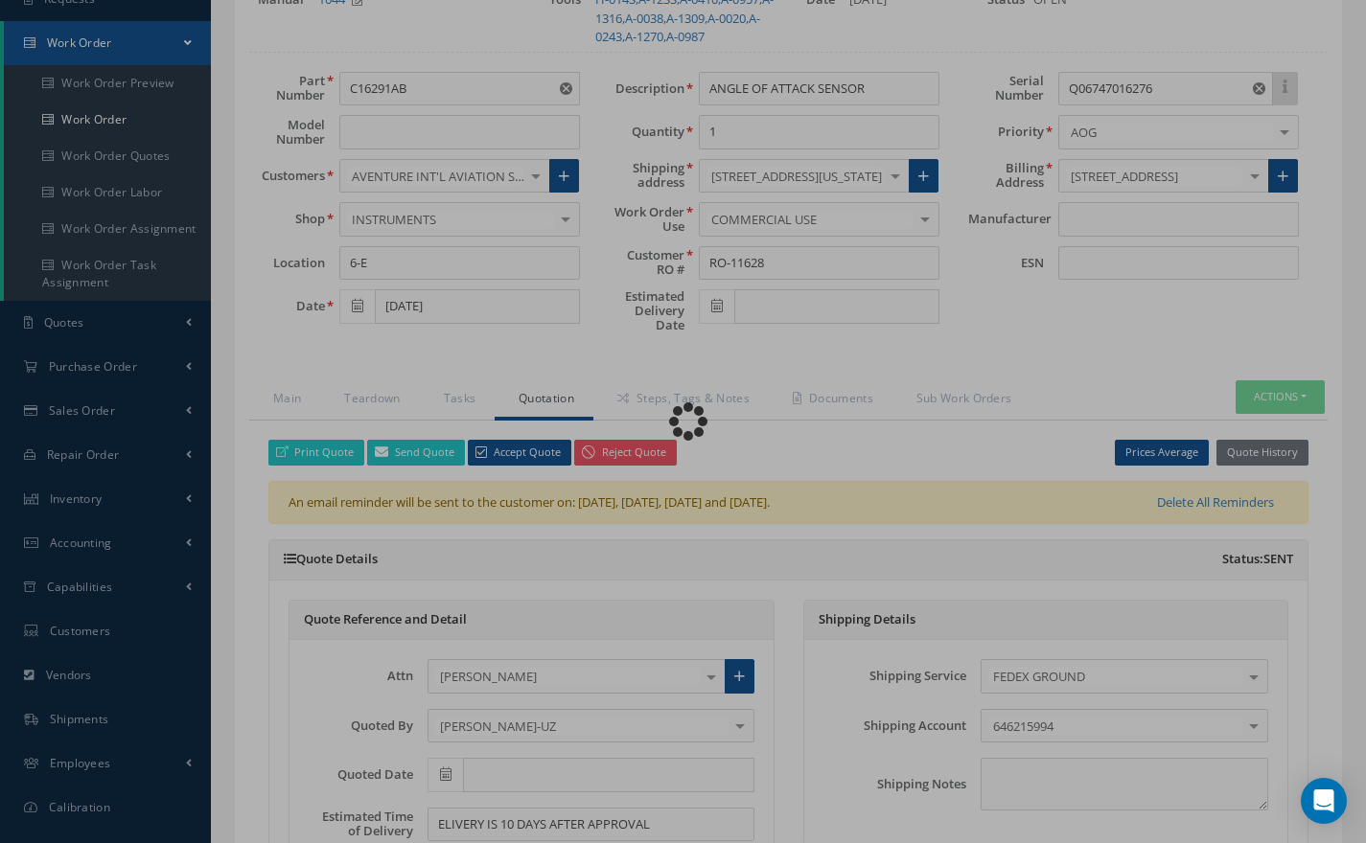
type input "THALES"
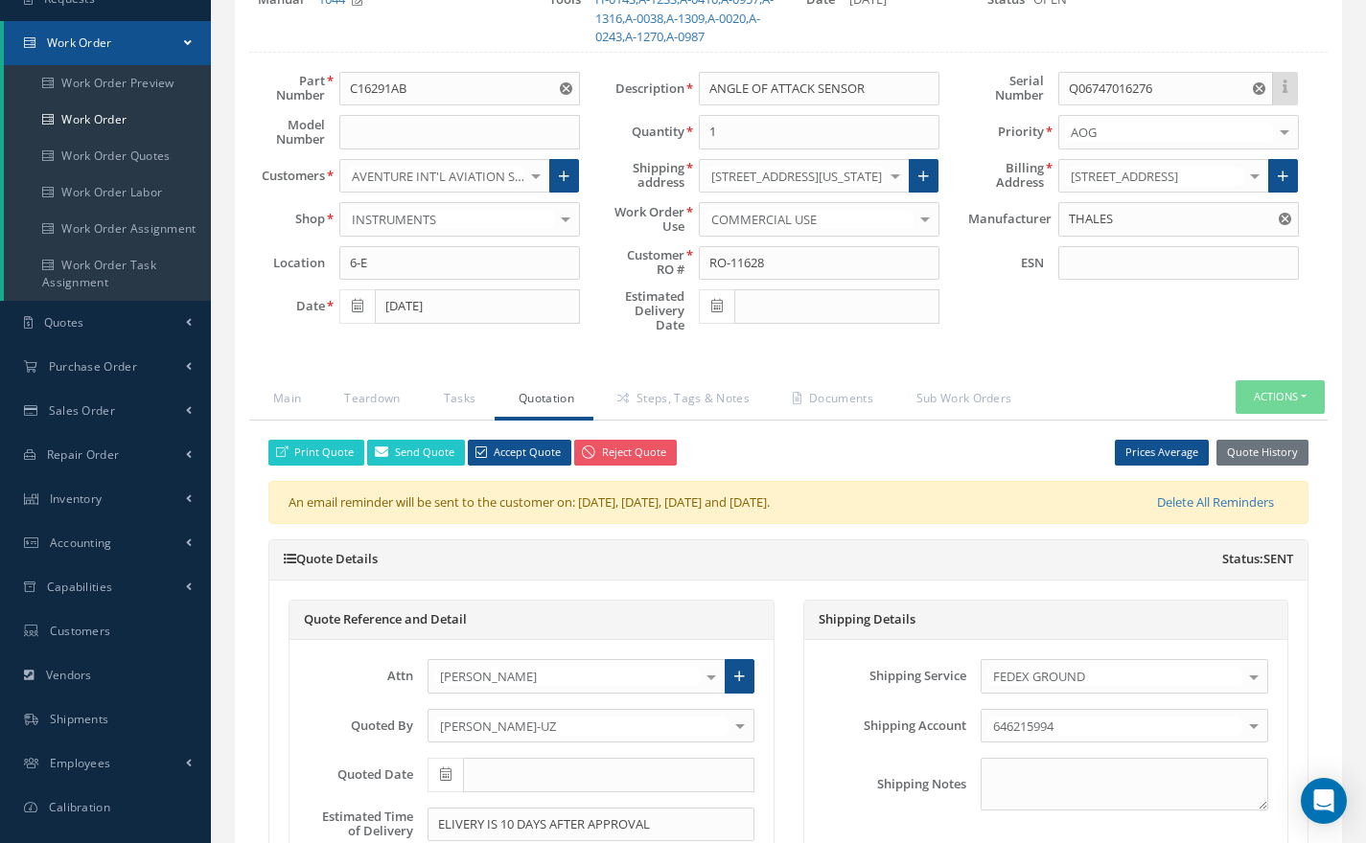
click at [449, 722] on div "Attn Hamzah Faruqi QUOTES ANDREW CROMBIE INVOICES OSMAN FARUQI Hamzah Faruqi Sy…" at bounding box center [531, 807] width 484 height 334
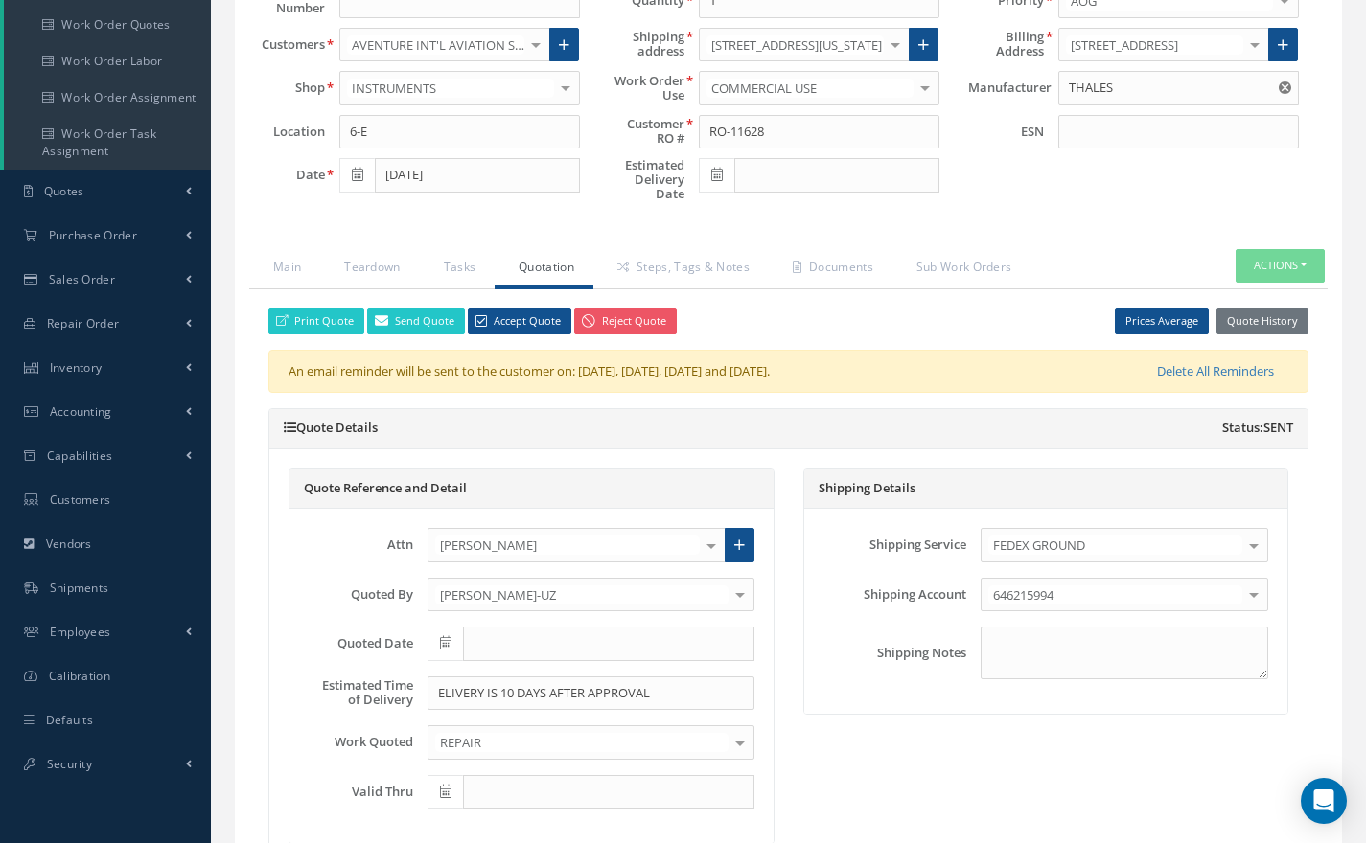
click at [440, 650] on icon at bounding box center [445, 642] width 11 height 13
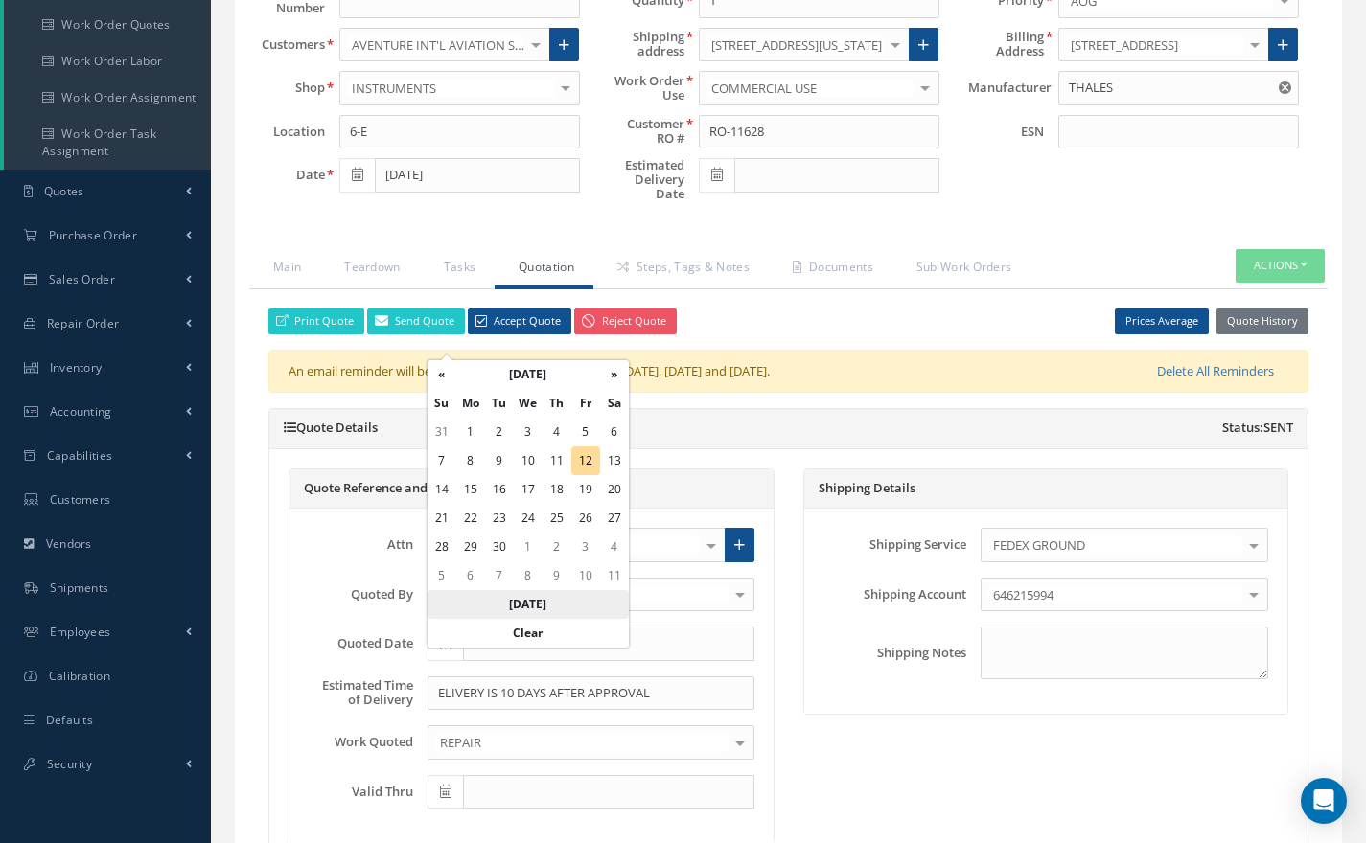
click at [526, 605] on th "Today" at bounding box center [527, 604] width 201 height 29
type input "[DATE]"
type input "12/11/2025"
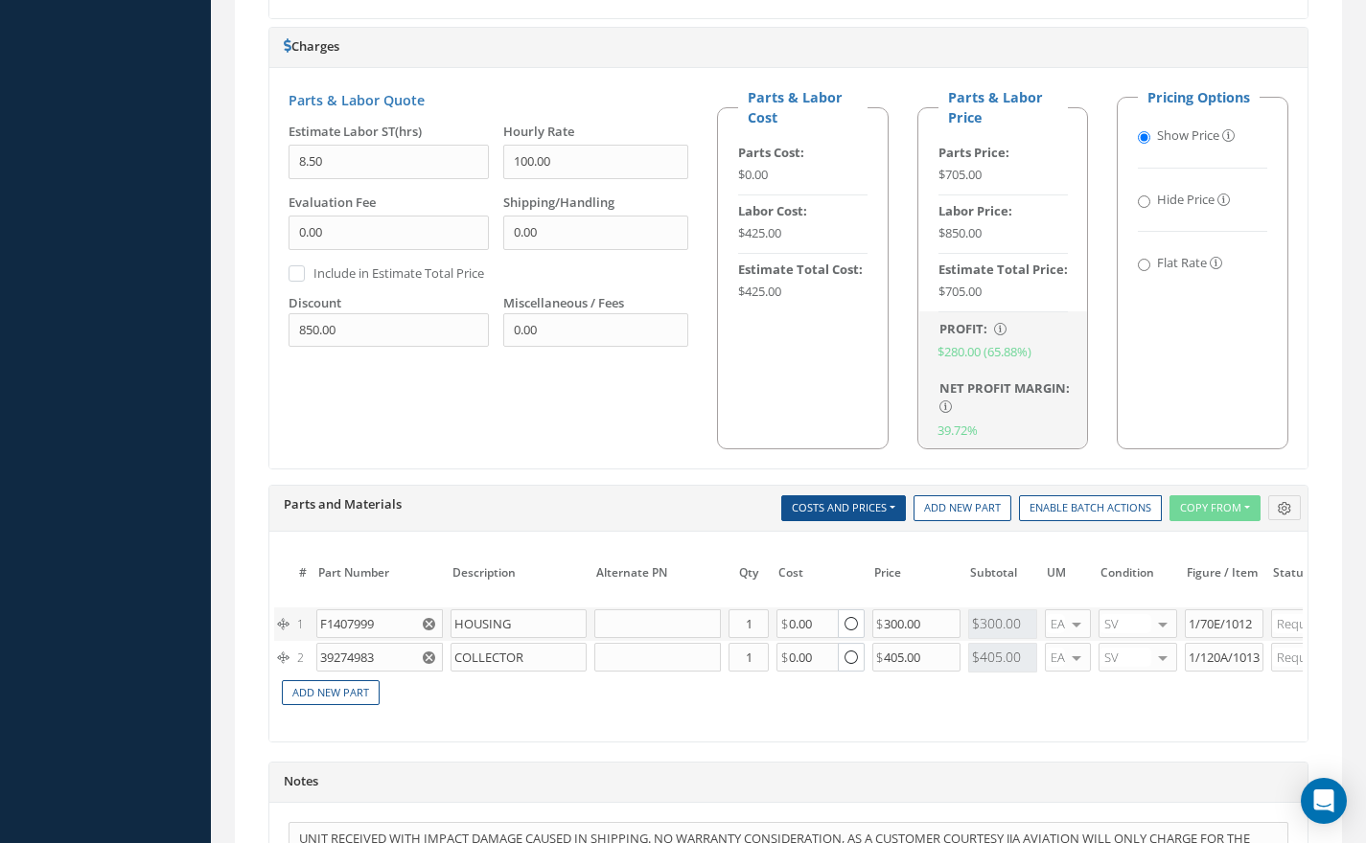
scroll to position [1441, 0]
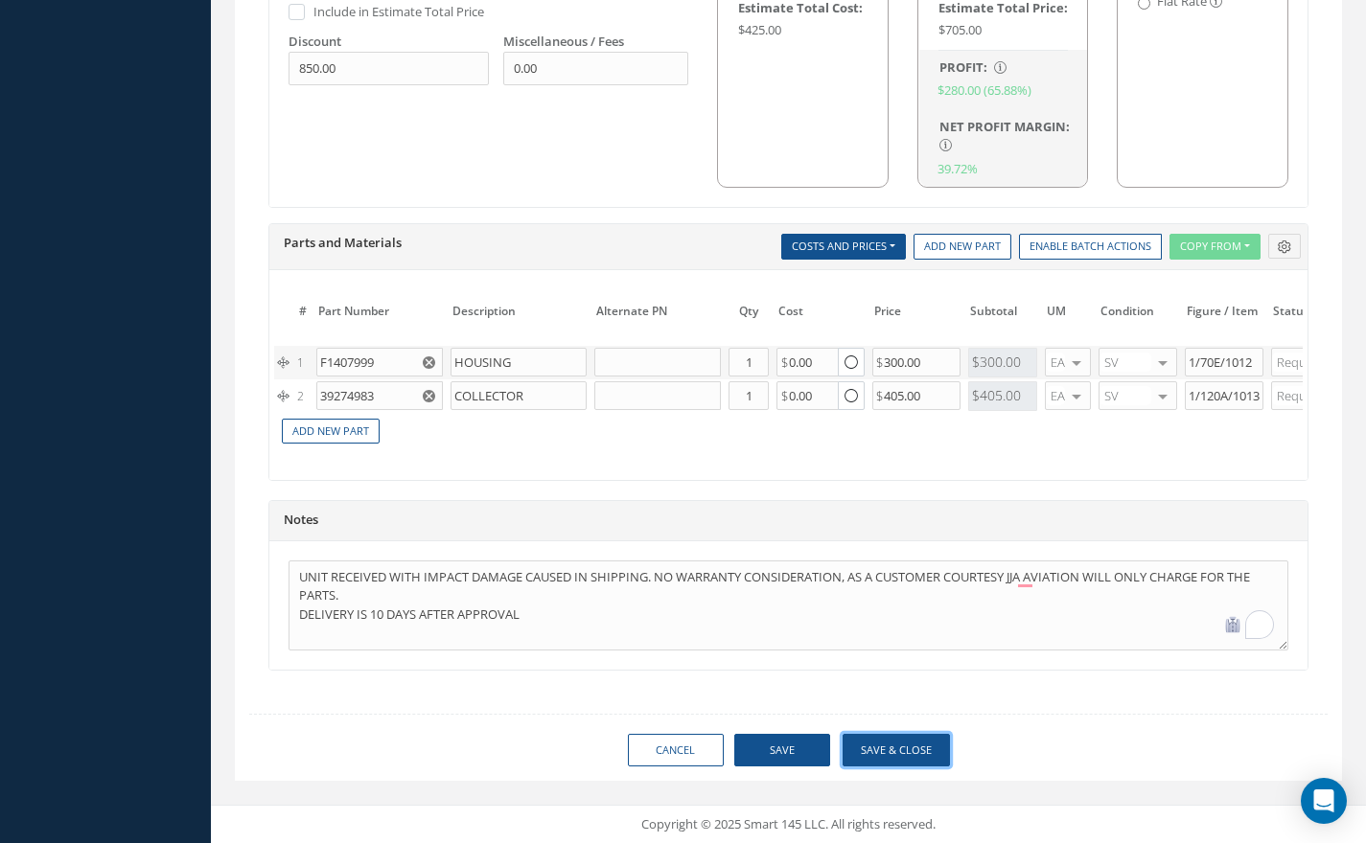
click at [886, 757] on button "Save & Close" at bounding box center [895, 751] width 107 height 34
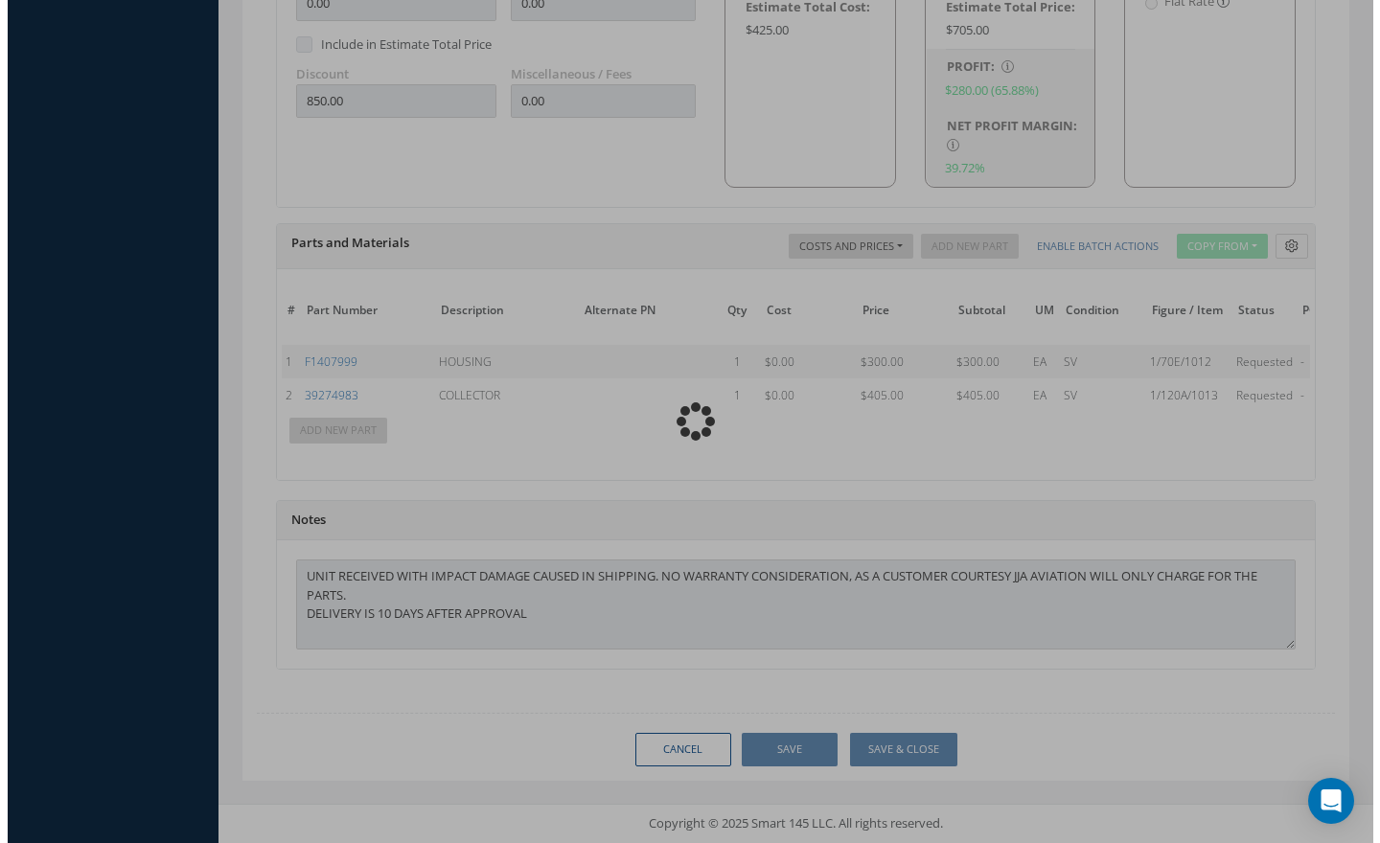
scroll to position [1318, 0]
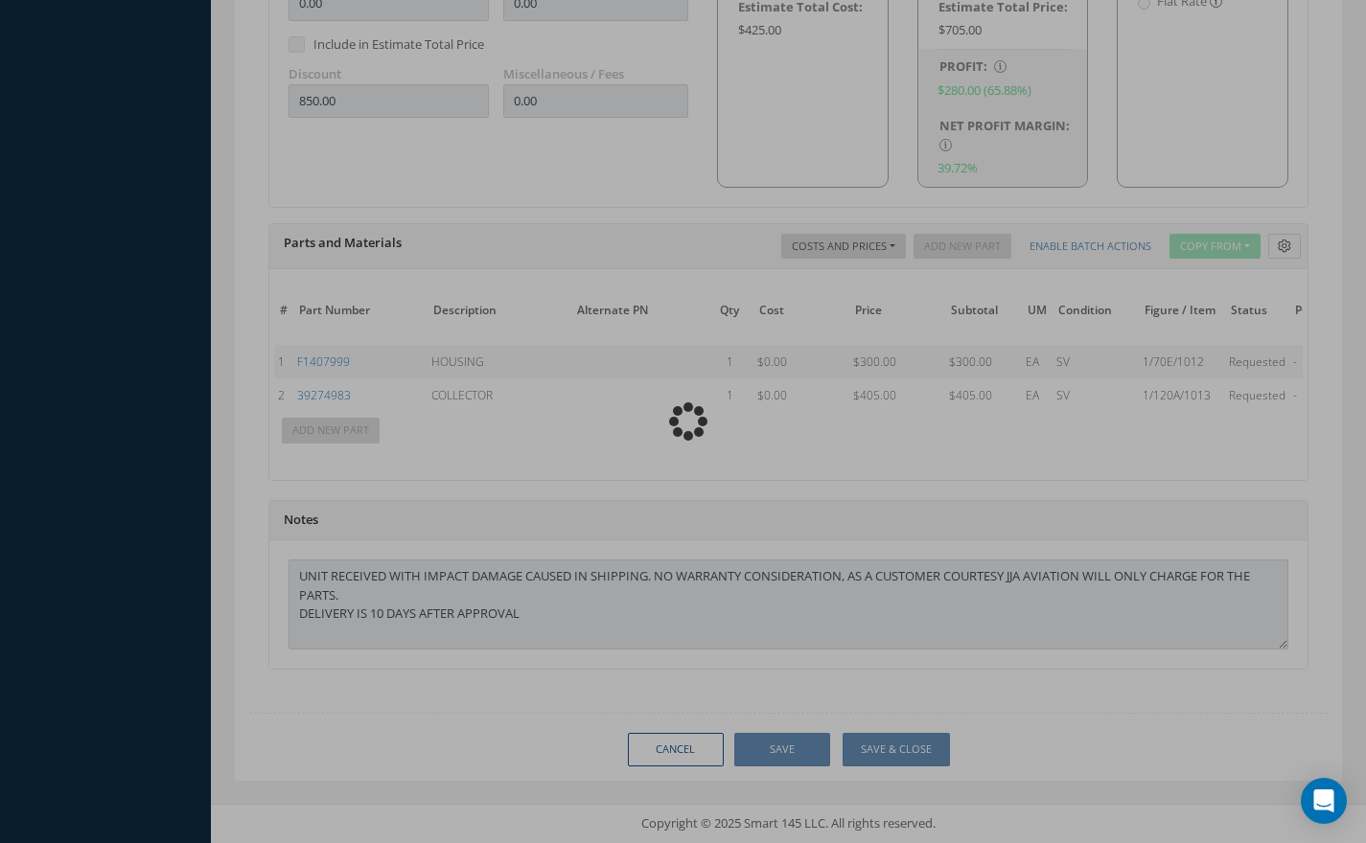
type input "THALES"
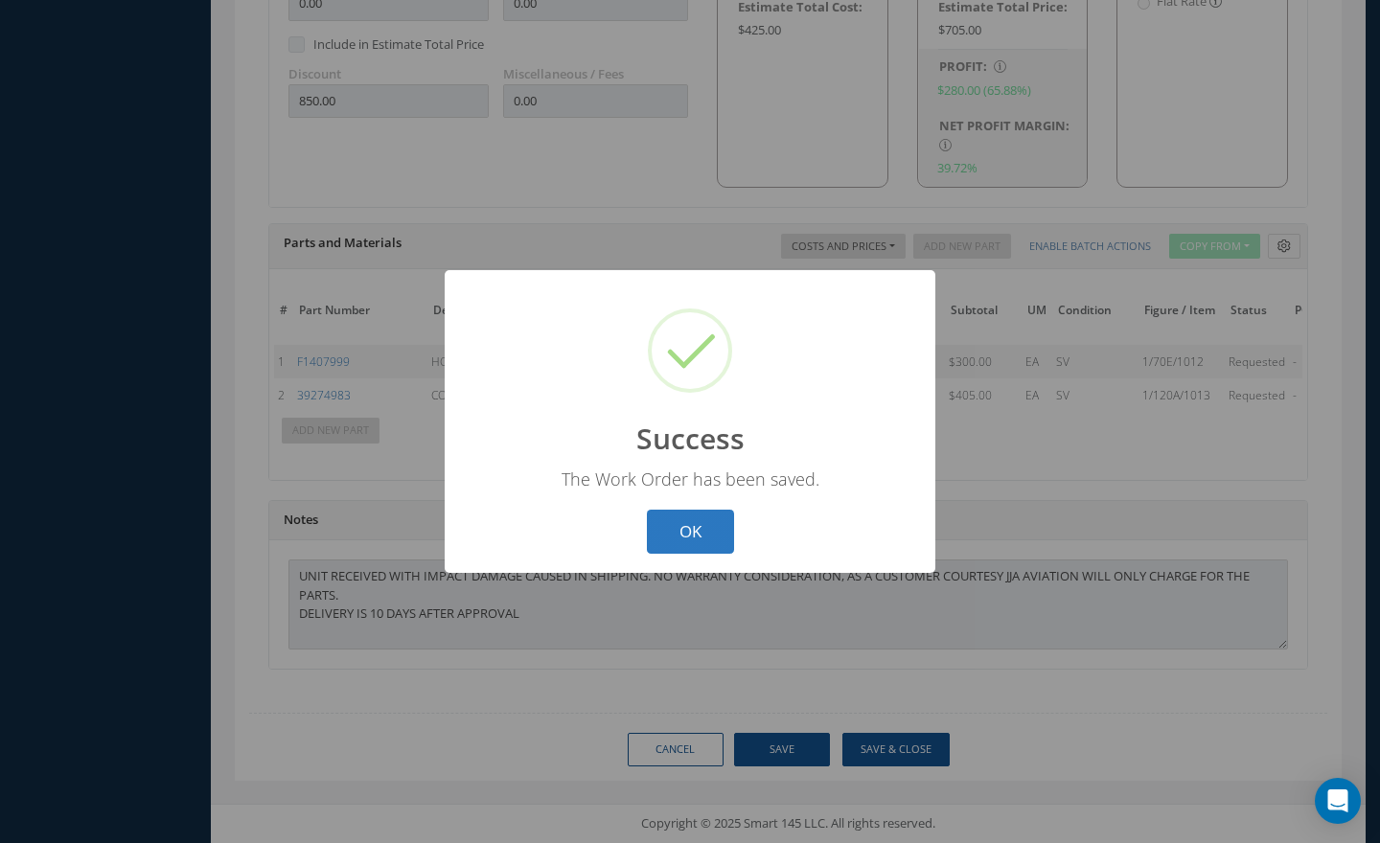
click at [687, 526] on button "OK" at bounding box center [690, 532] width 87 height 45
select select "25"
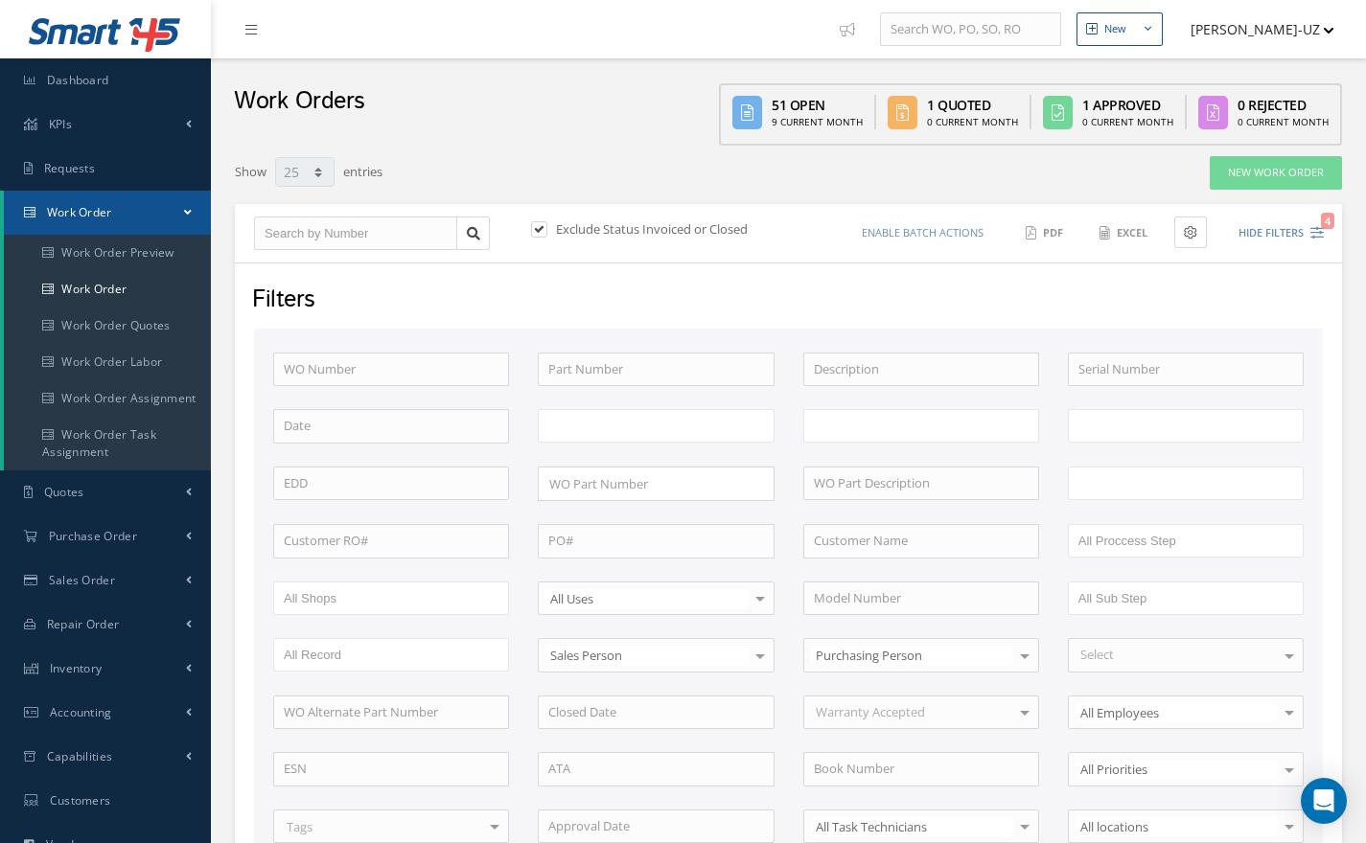
scroll to position [317, 0]
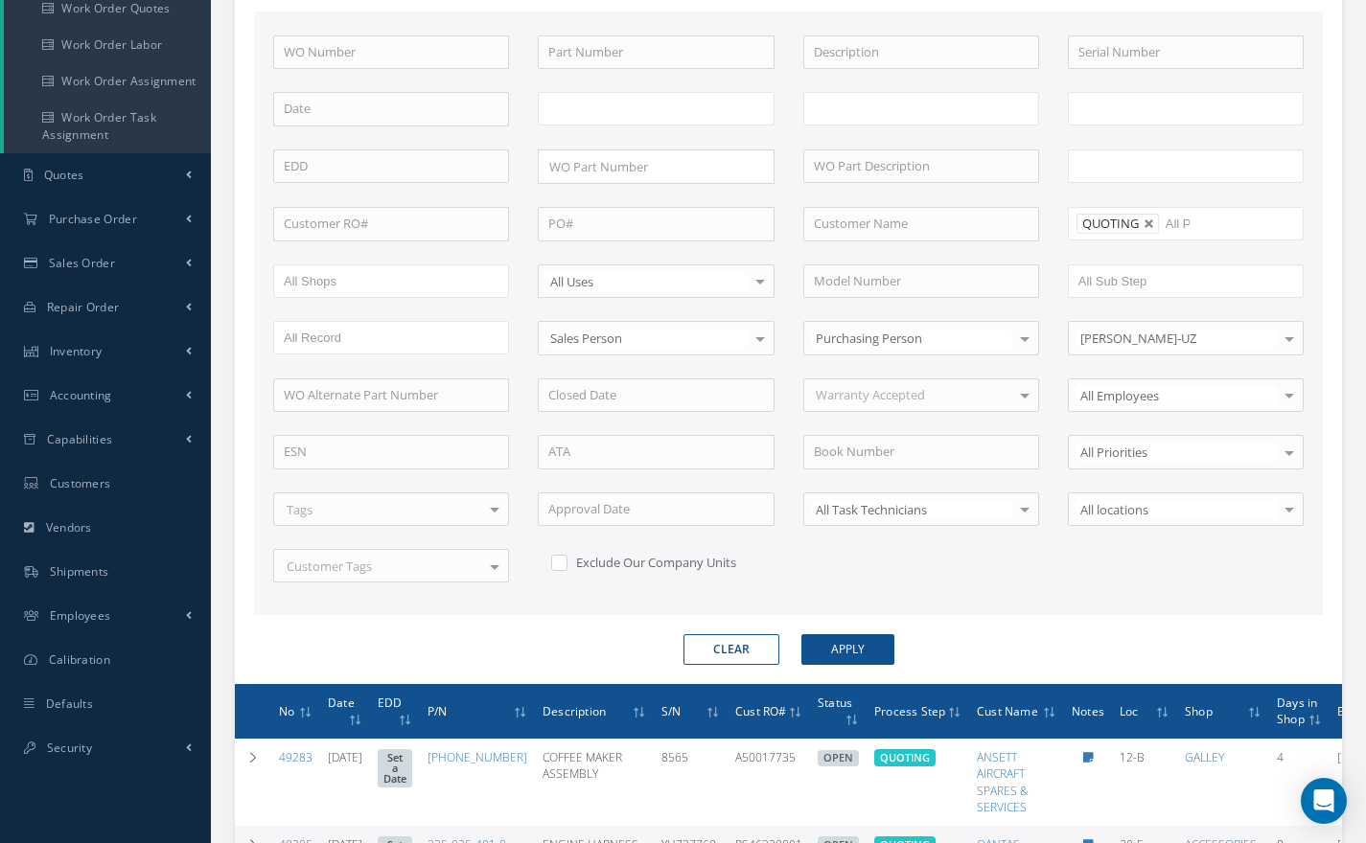
type input "All Work Request"
type input "All Work Performed"
type input "All Status"
type input "WO Part Status"
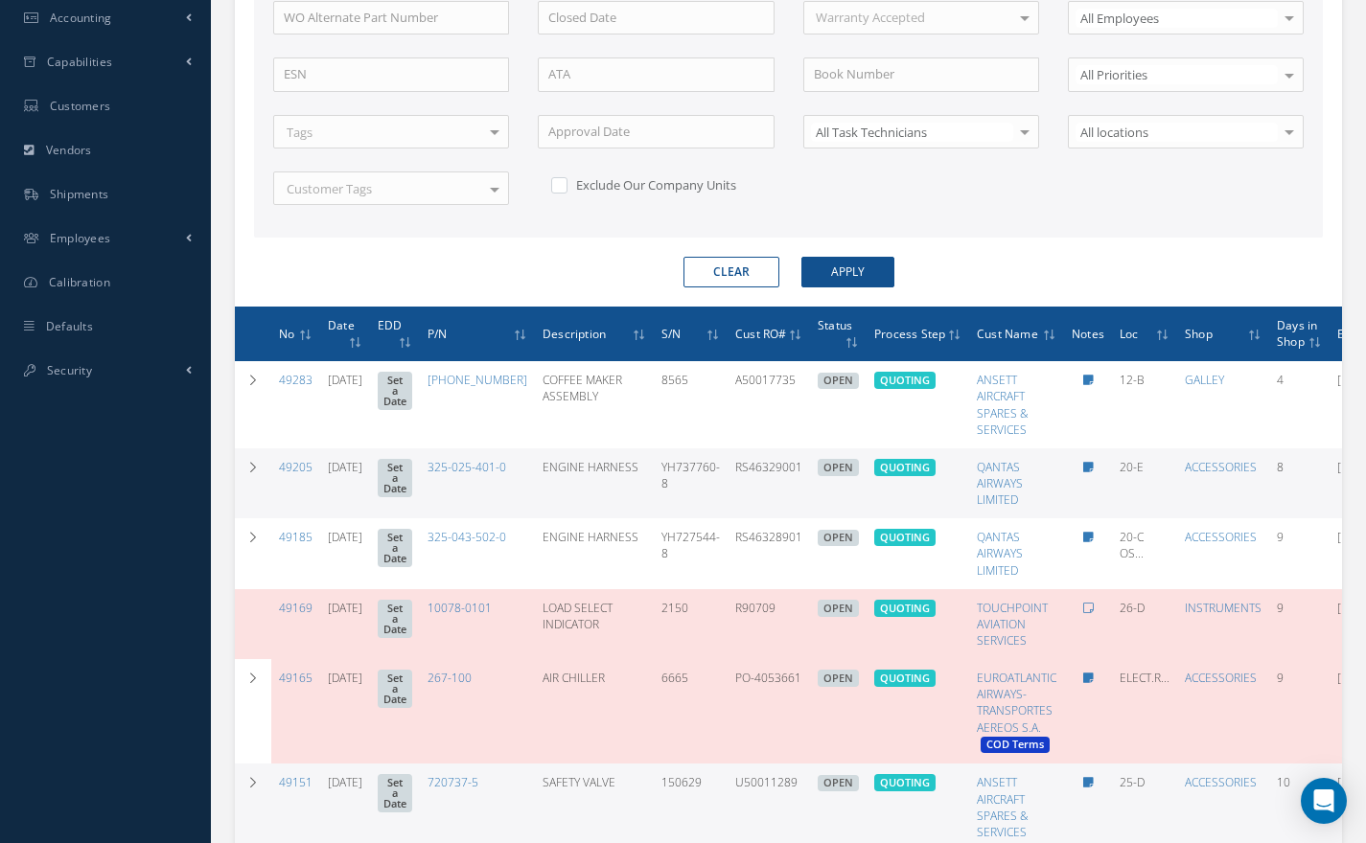
scroll to position [726, 0]
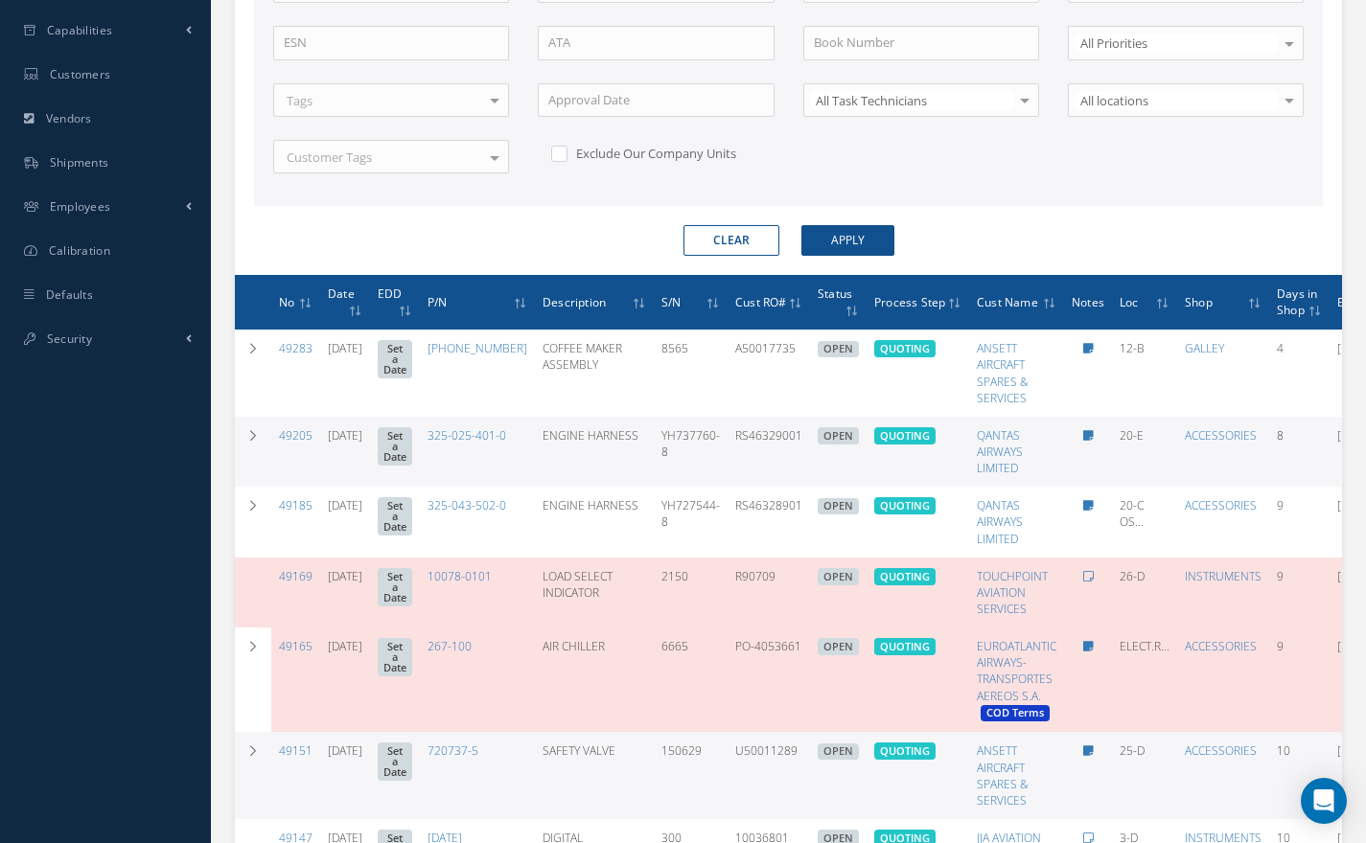
click at [977, 295] on span "Cust Name" at bounding box center [1007, 301] width 61 height 18
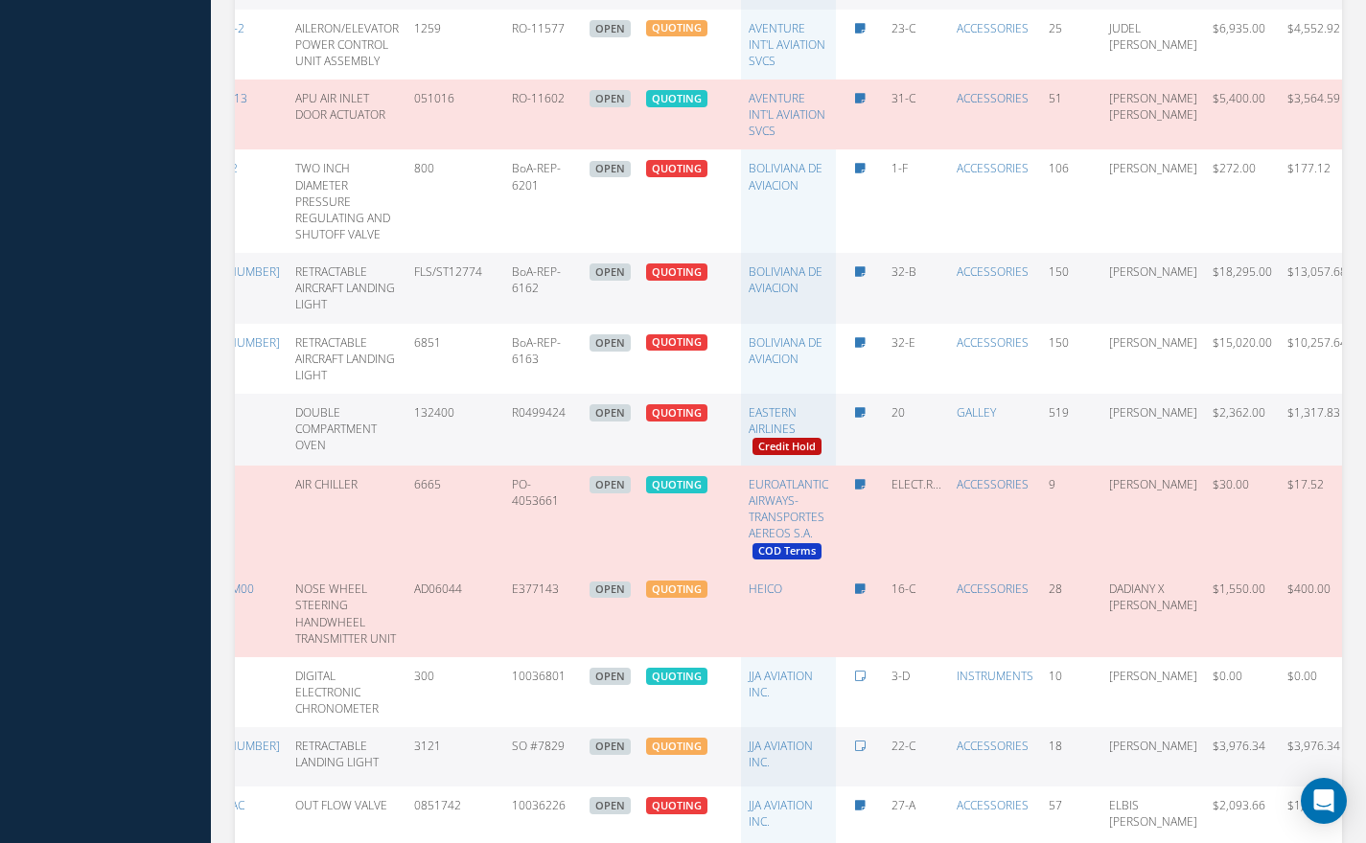
scroll to position [1393, 0]
click at [1360, 517] on icon at bounding box center [1369, 517] width 19 height 15
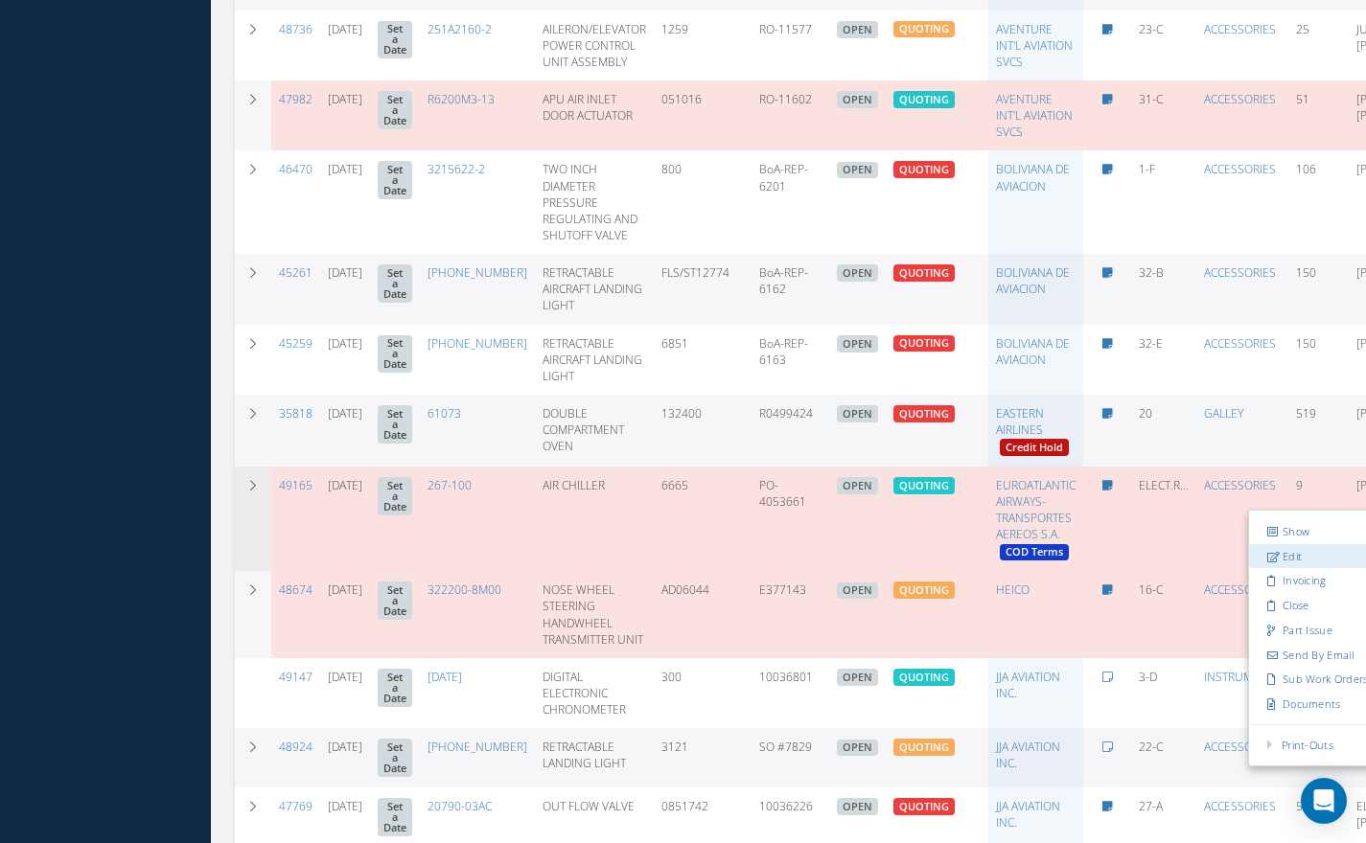
click at [1253, 556] on link "Edit" at bounding box center [1324, 555] width 151 height 25
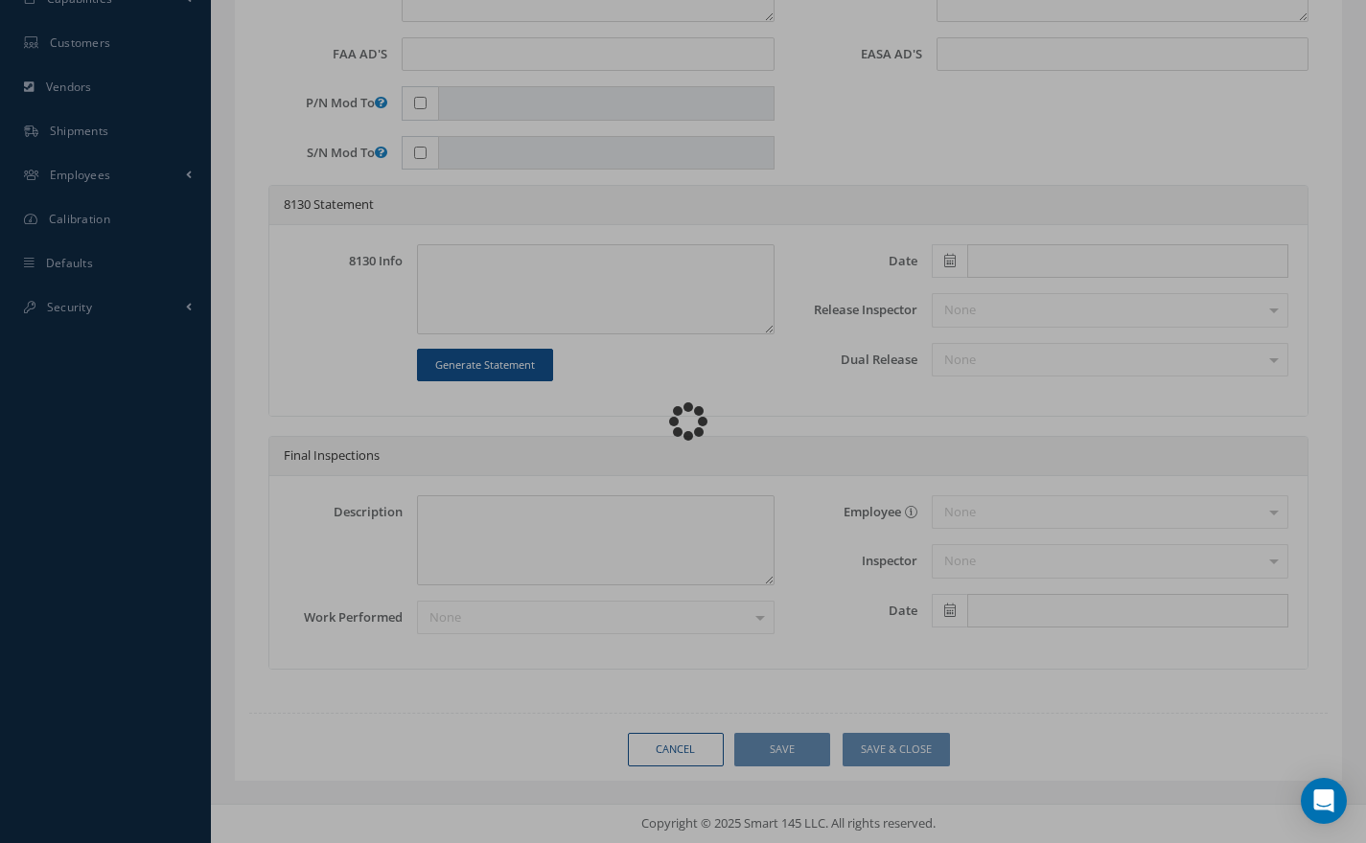
scroll to position [757, 0]
type input "267-100"
type input "[DOMAIN_NAME]"
type input "[DATE]"
type input "AIR CHILLER"
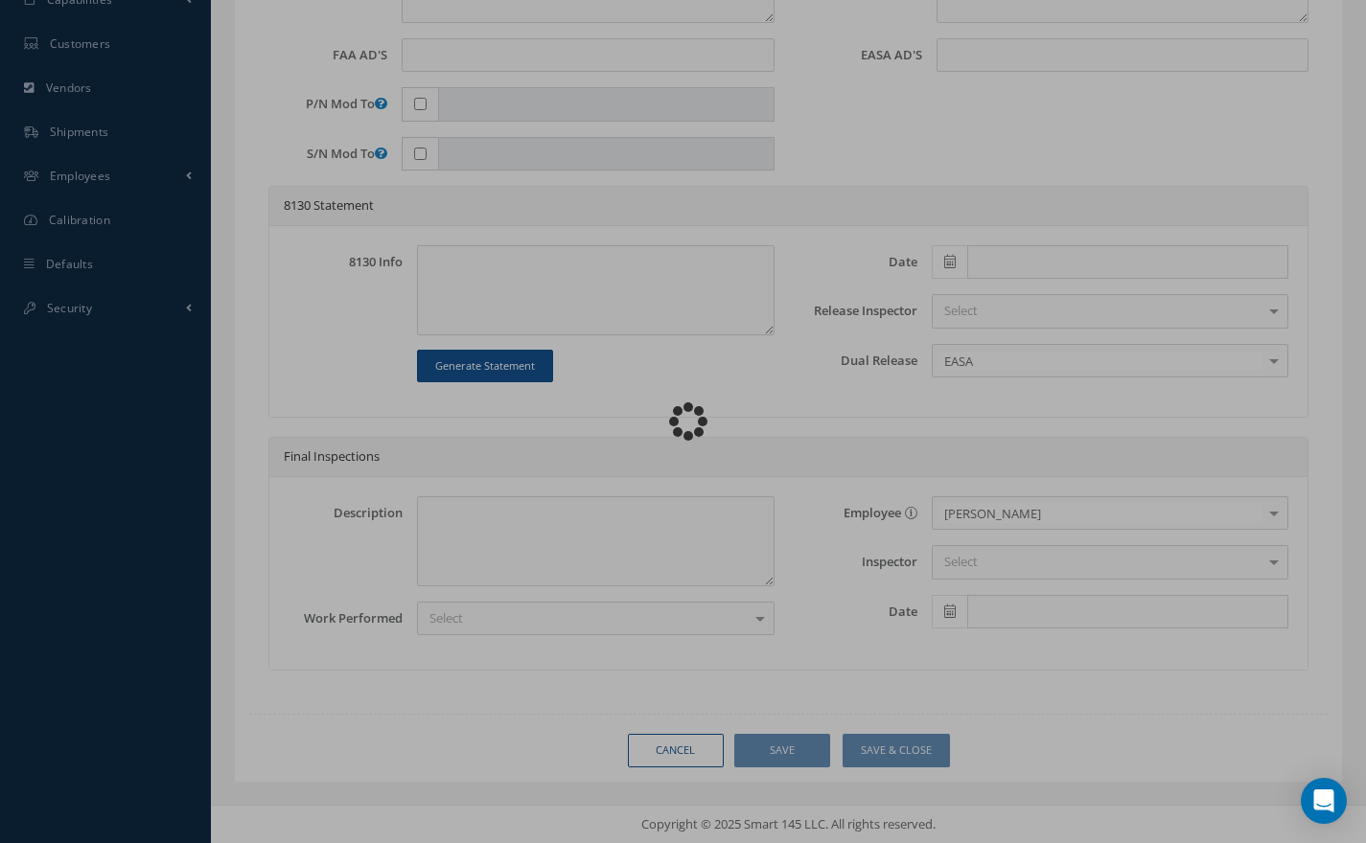
type input "PO-4053661"
type input "6665"
type textarea "UNIT FAILED ON FIT"
type textarea "PLEASE SEE R.O. FOR DETAILS"
type textarea "NO VISUAL DAMAGE"
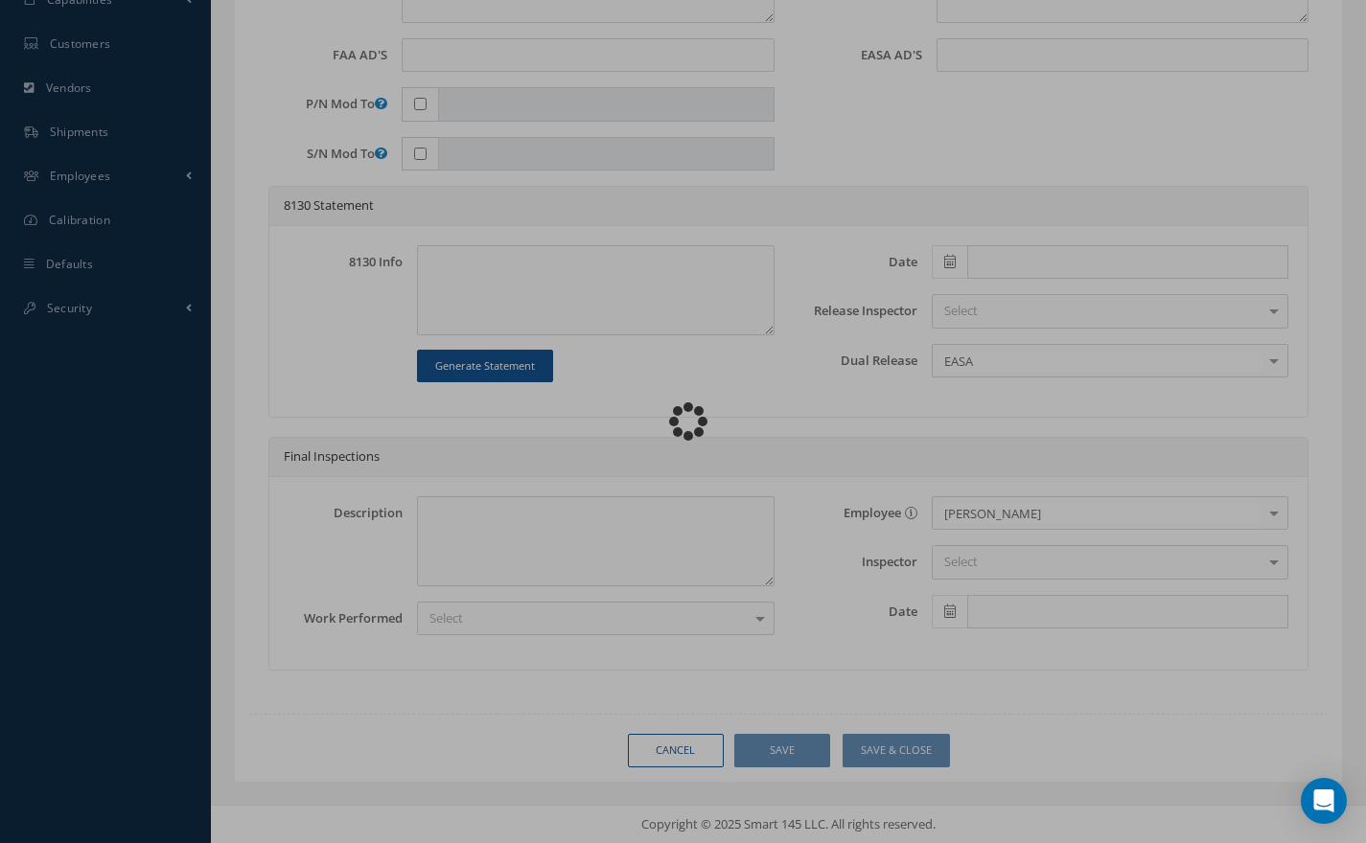
type textarea "VERIFIED PART NUMBER, SERIAL NUMBER AND R.O."
type input "[DATE]"
checkbox input "true"
type textarea "UNIT PASSED FUNCTIONAL TEST AND FAILED VISUAL INSPECTION."
type input "[DATE]"
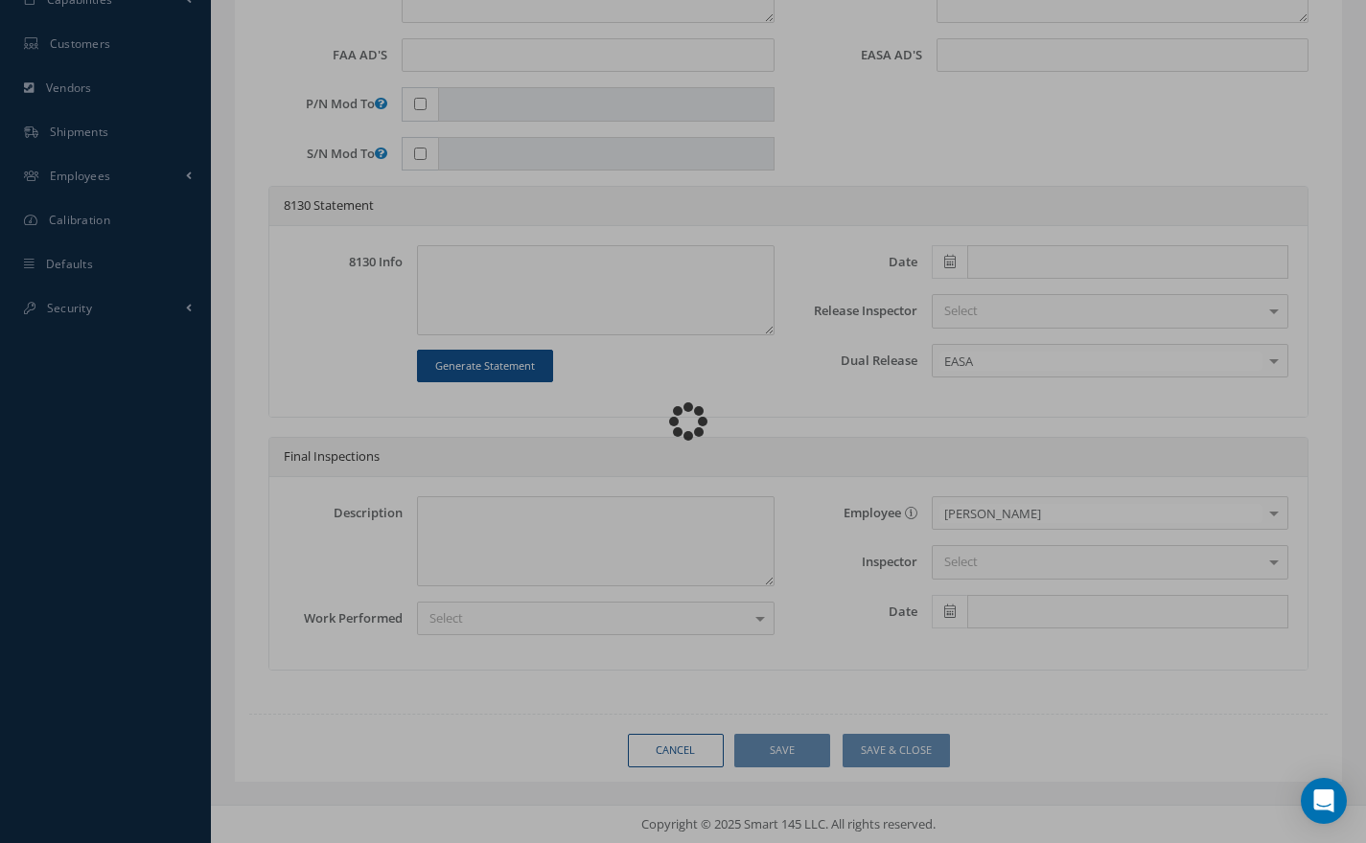
checkbox input "false"
type textarea "N/A."
type input "[DATE]"
type textarea "UNIT INSPECTED AND TESTED AS REQUIRED. UNIT PASSED FUNCTIONAL TEST. INSPECTION …"
type input "[DATE]"
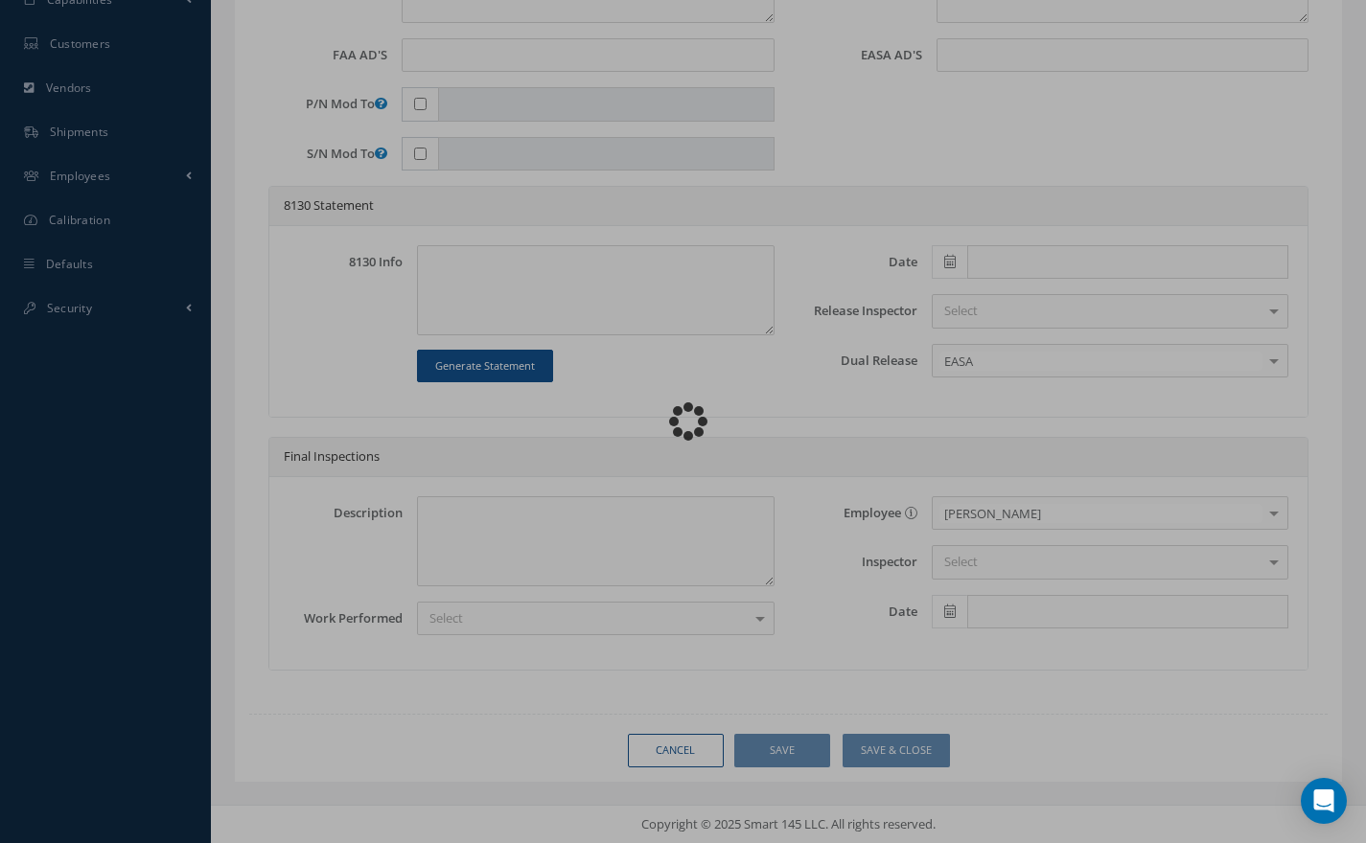
scroll to position [0, 0]
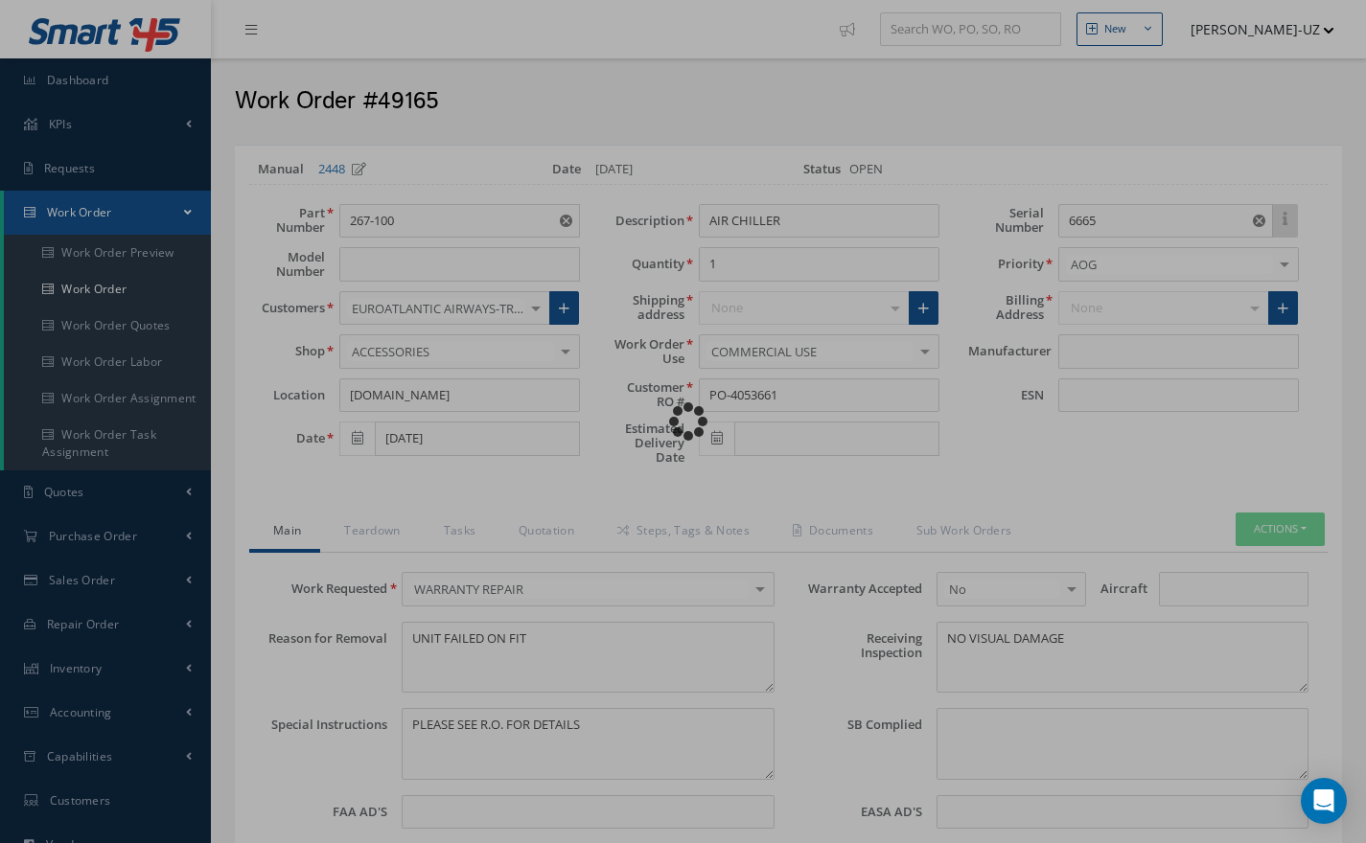
type input "B/E AEROSPACE"
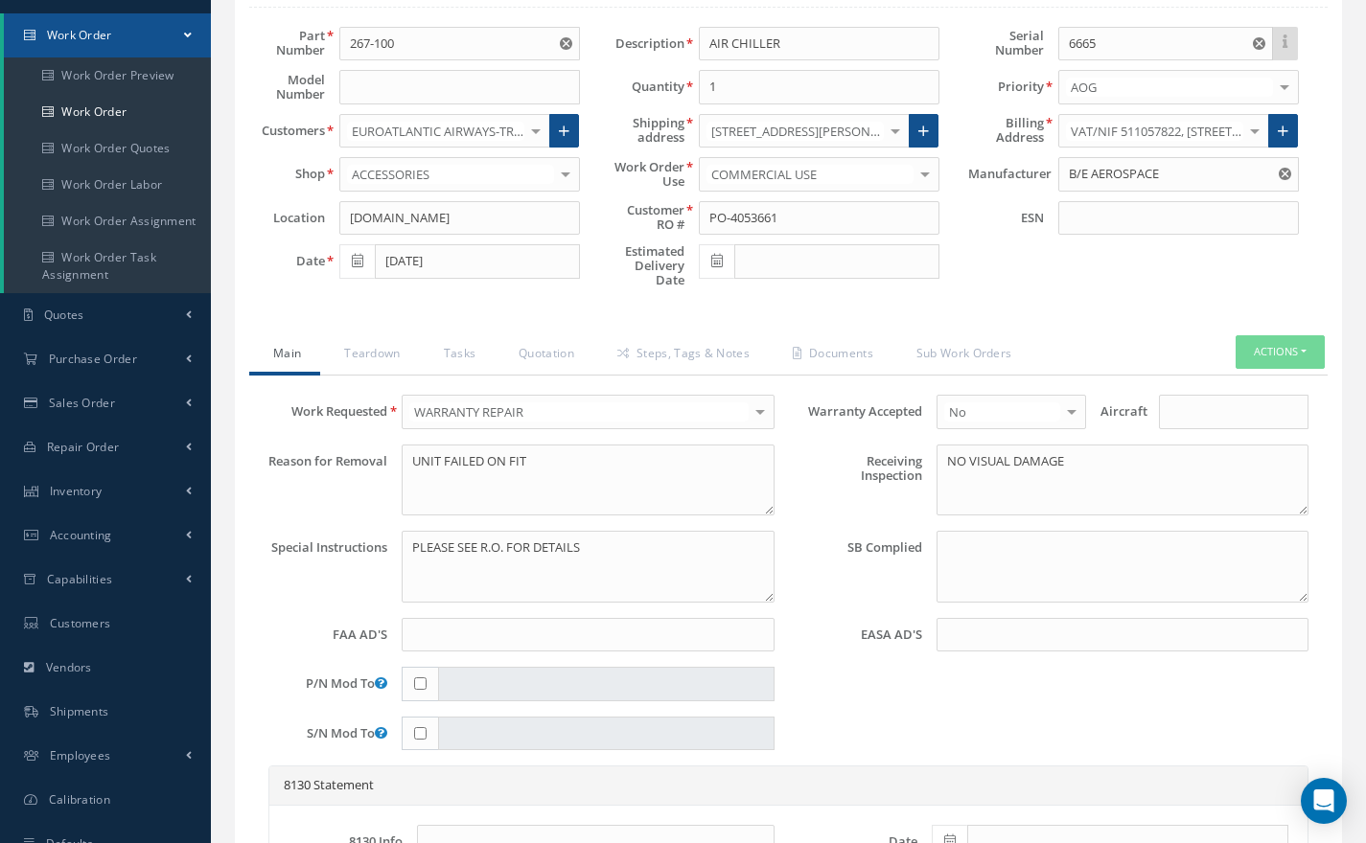
scroll to position [184, 0]
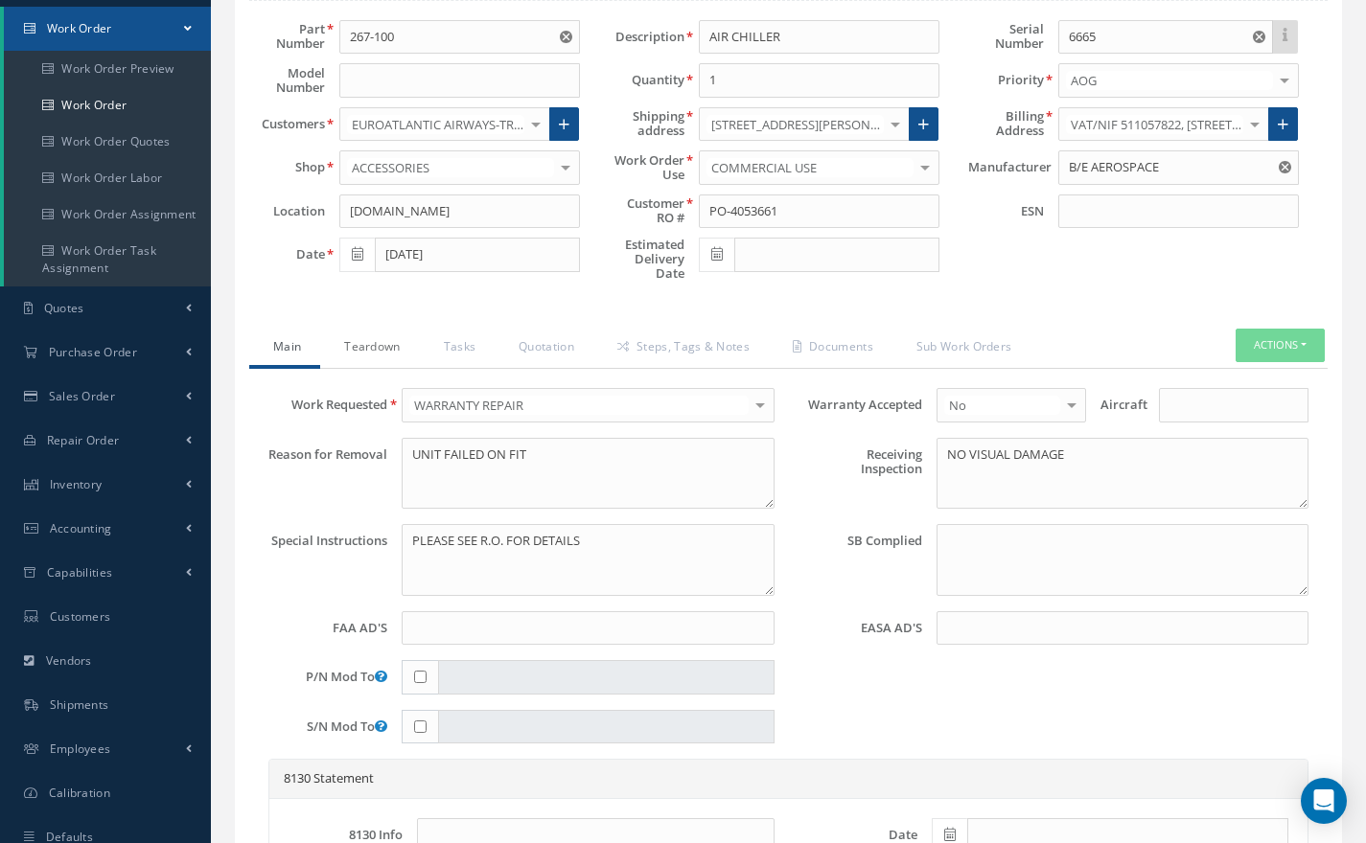
click at [359, 348] on link "Teardown" at bounding box center [369, 349] width 99 height 40
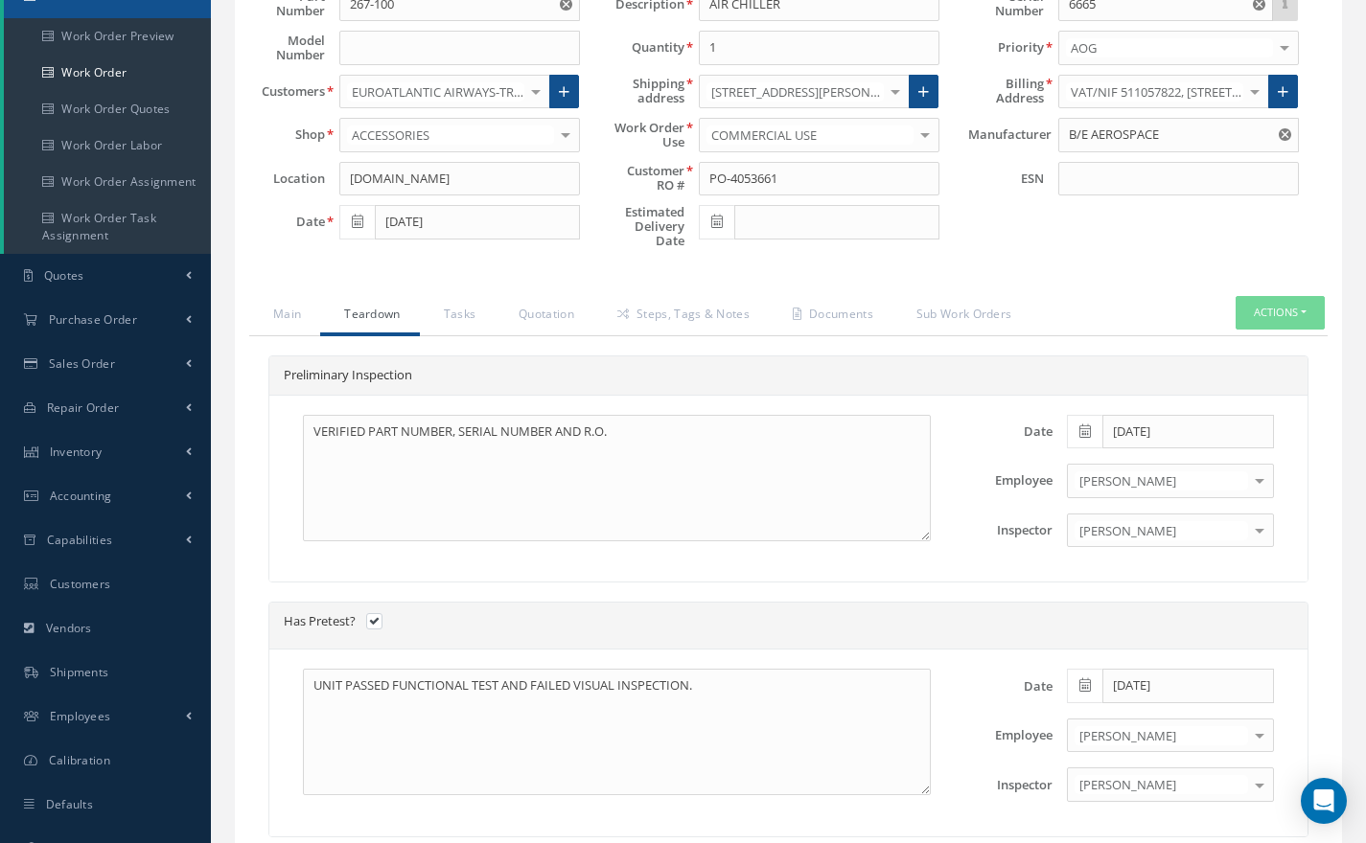
scroll to position [213, 0]
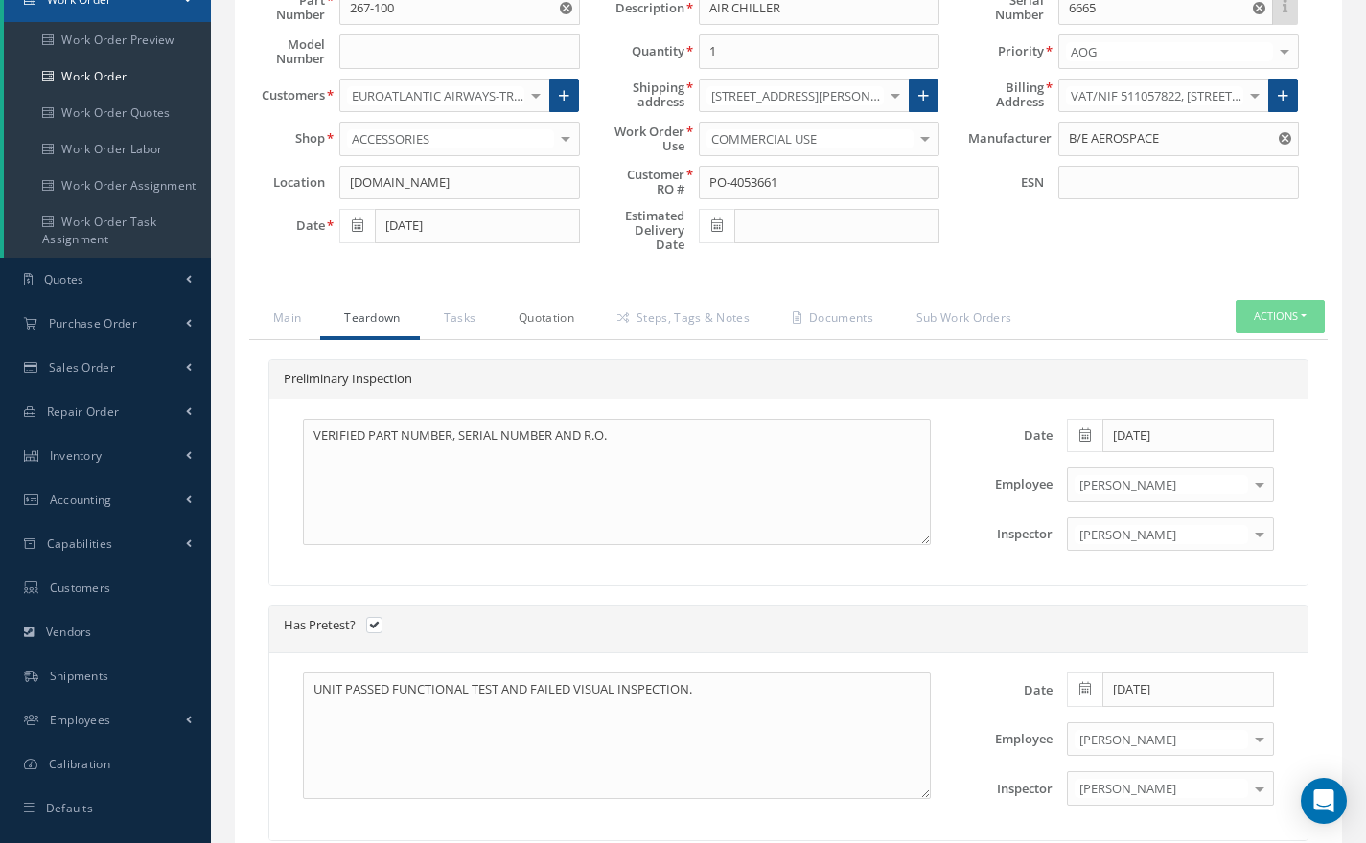
click at [540, 315] on link "Quotation" at bounding box center [543, 320] width 99 height 40
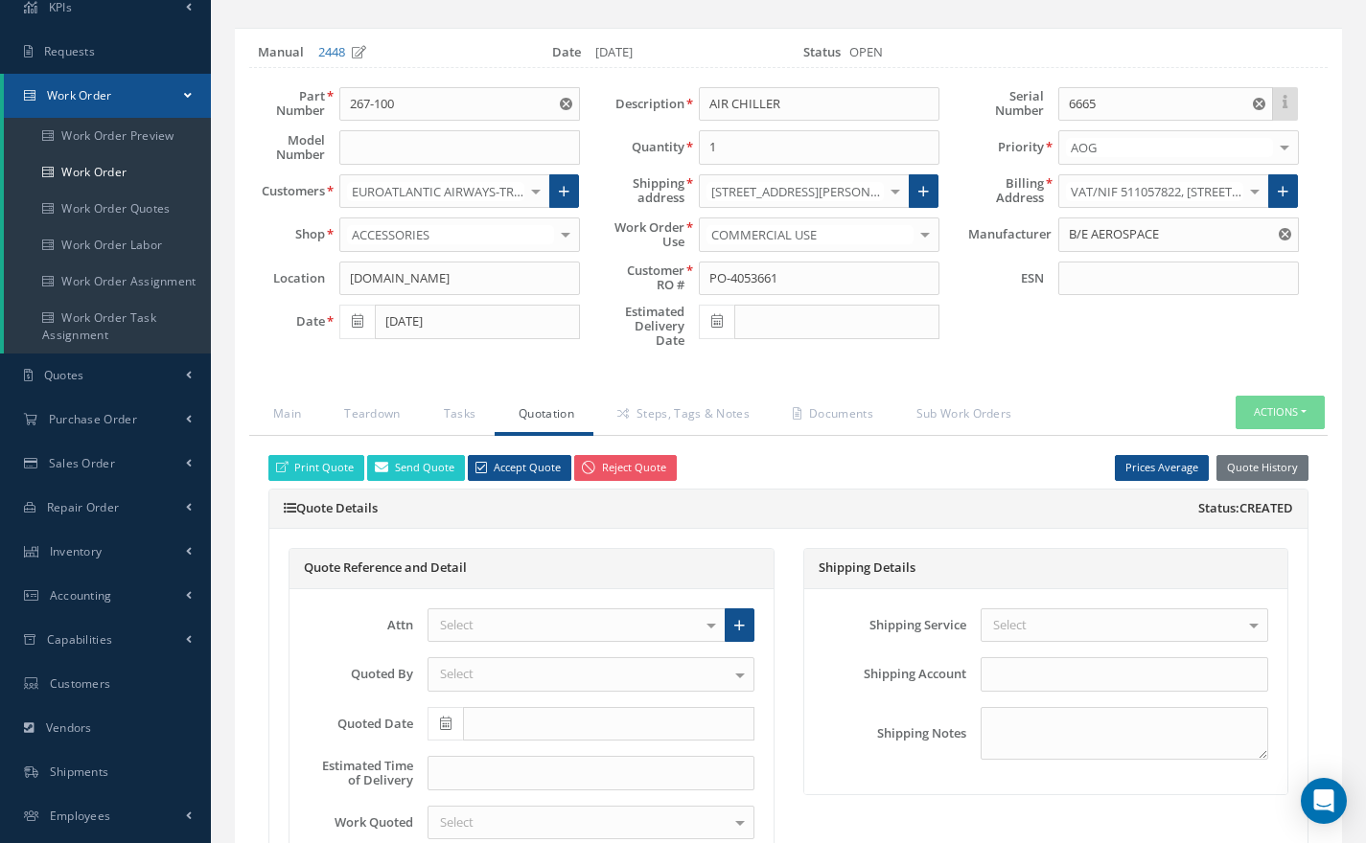
scroll to position [116, 0]
click at [364, 415] on link "Teardown" at bounding box center [369, 417] width 99 height 40
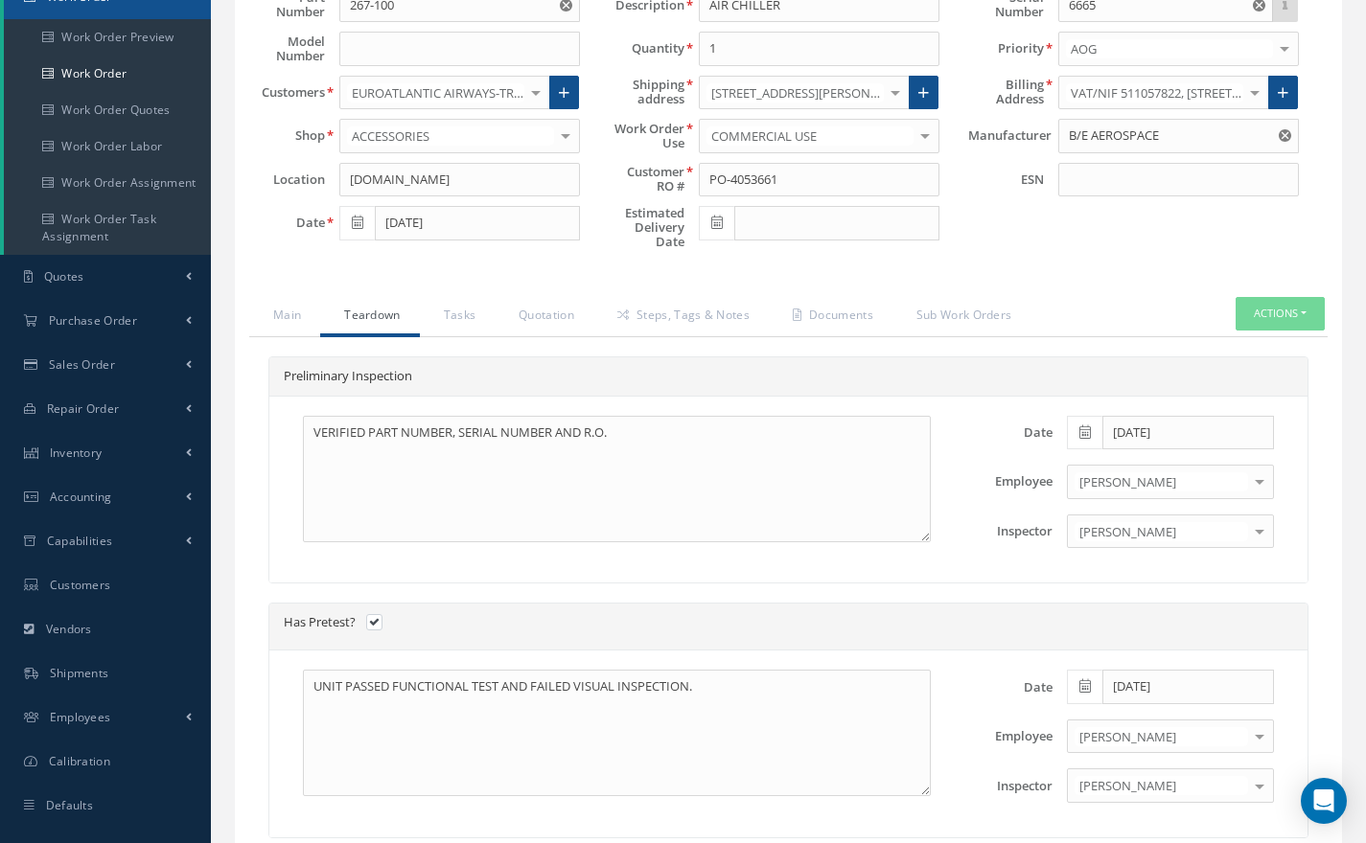
scroll to position [156, 0]
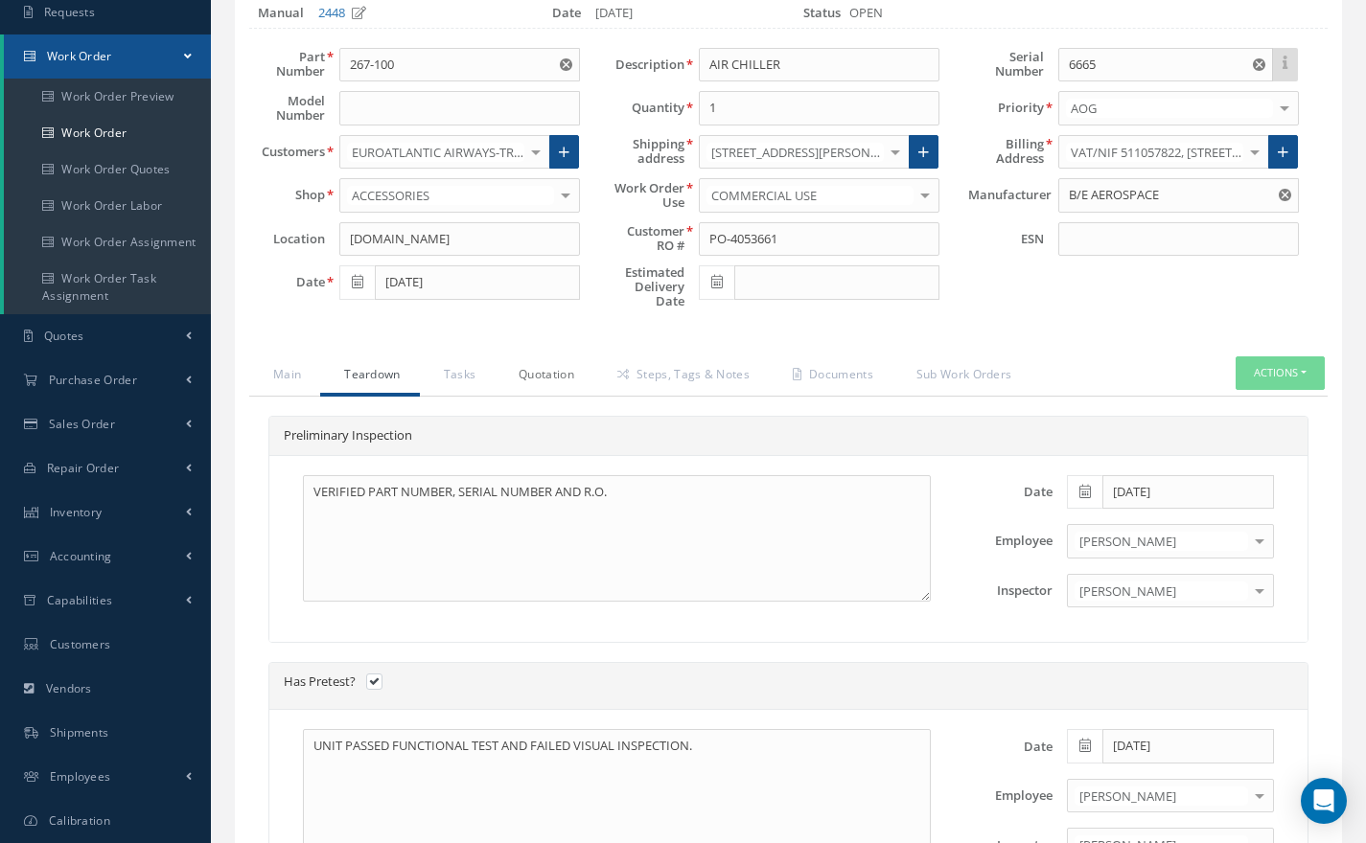
click at [531, 380] on link "Quotation" at bounding box center [543, 376] width 99 height 40
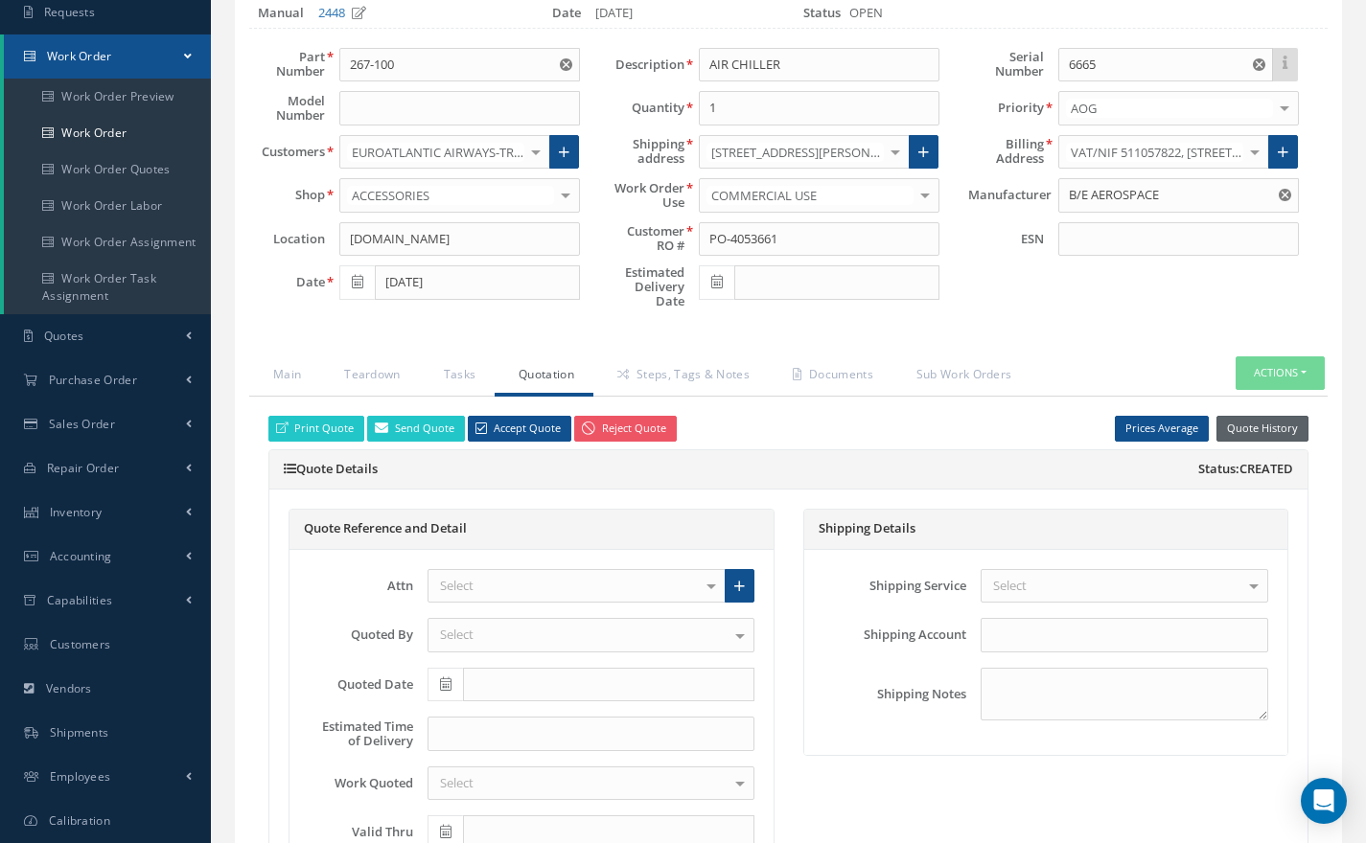
click at [1260, 434] on button "Quote History" at bounding box center [1262, 429] width 92 height 26
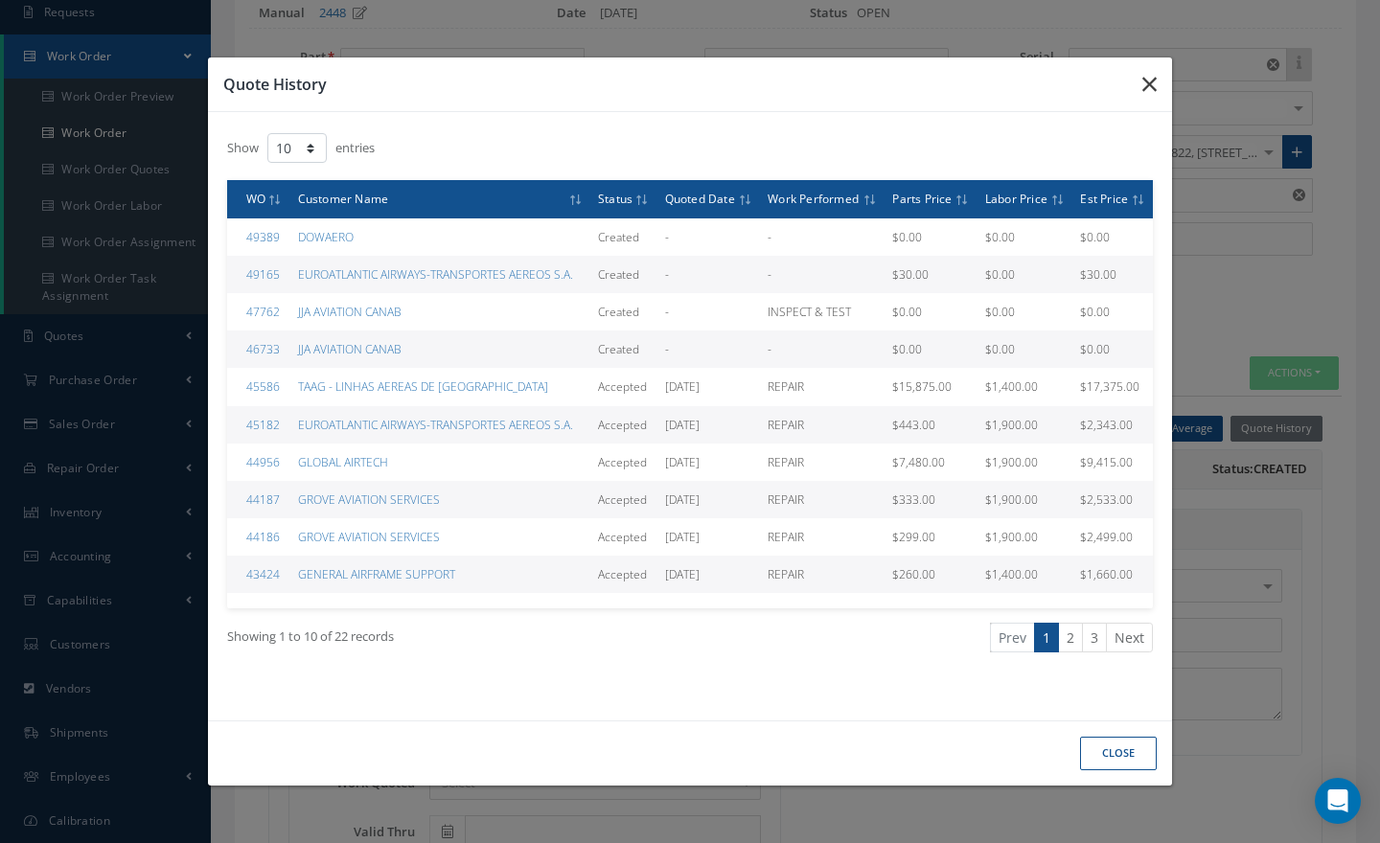
click at [1145, 93] on icon "button" at bounding box center [1149, 84] width 14 height 23
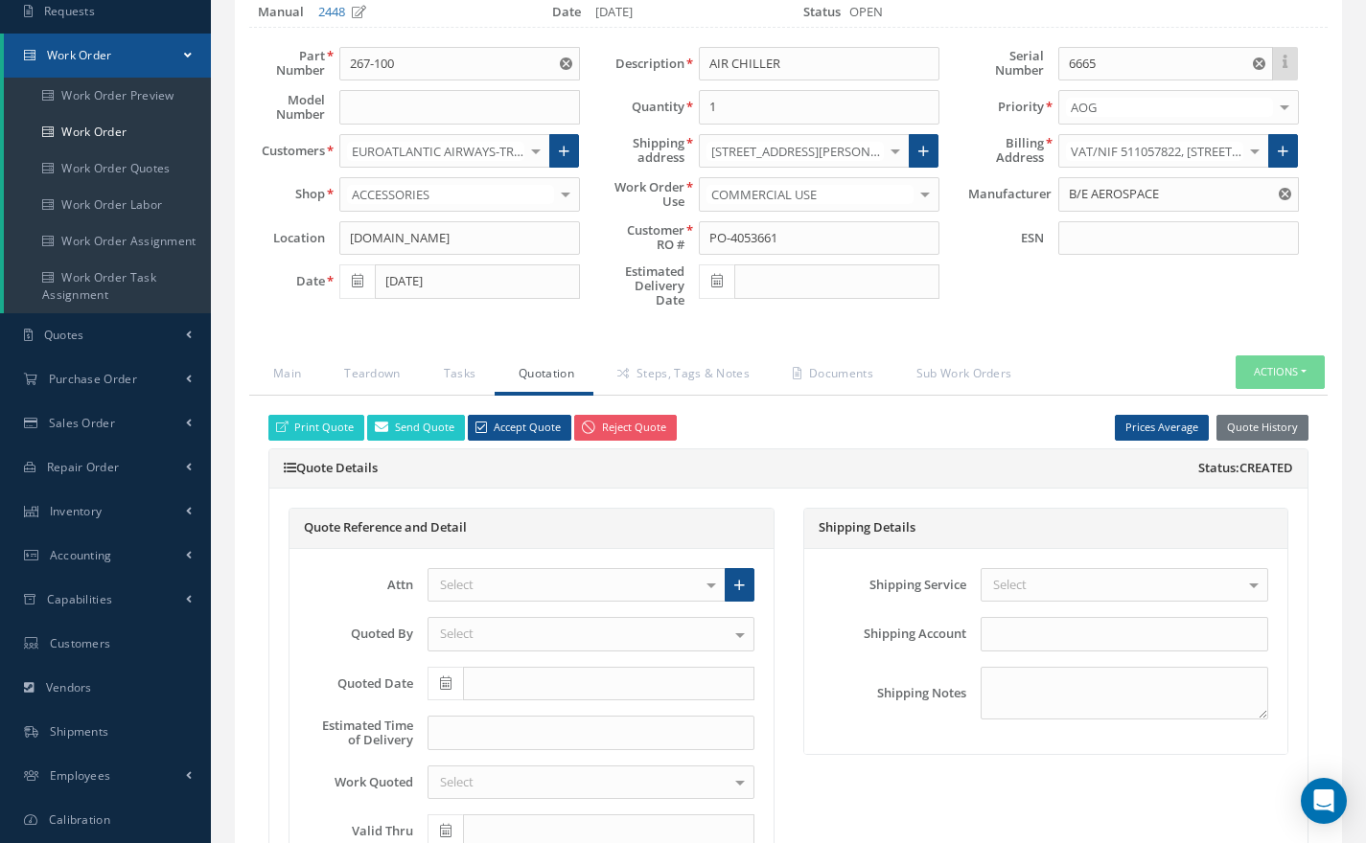
scroll to position [159, 0]
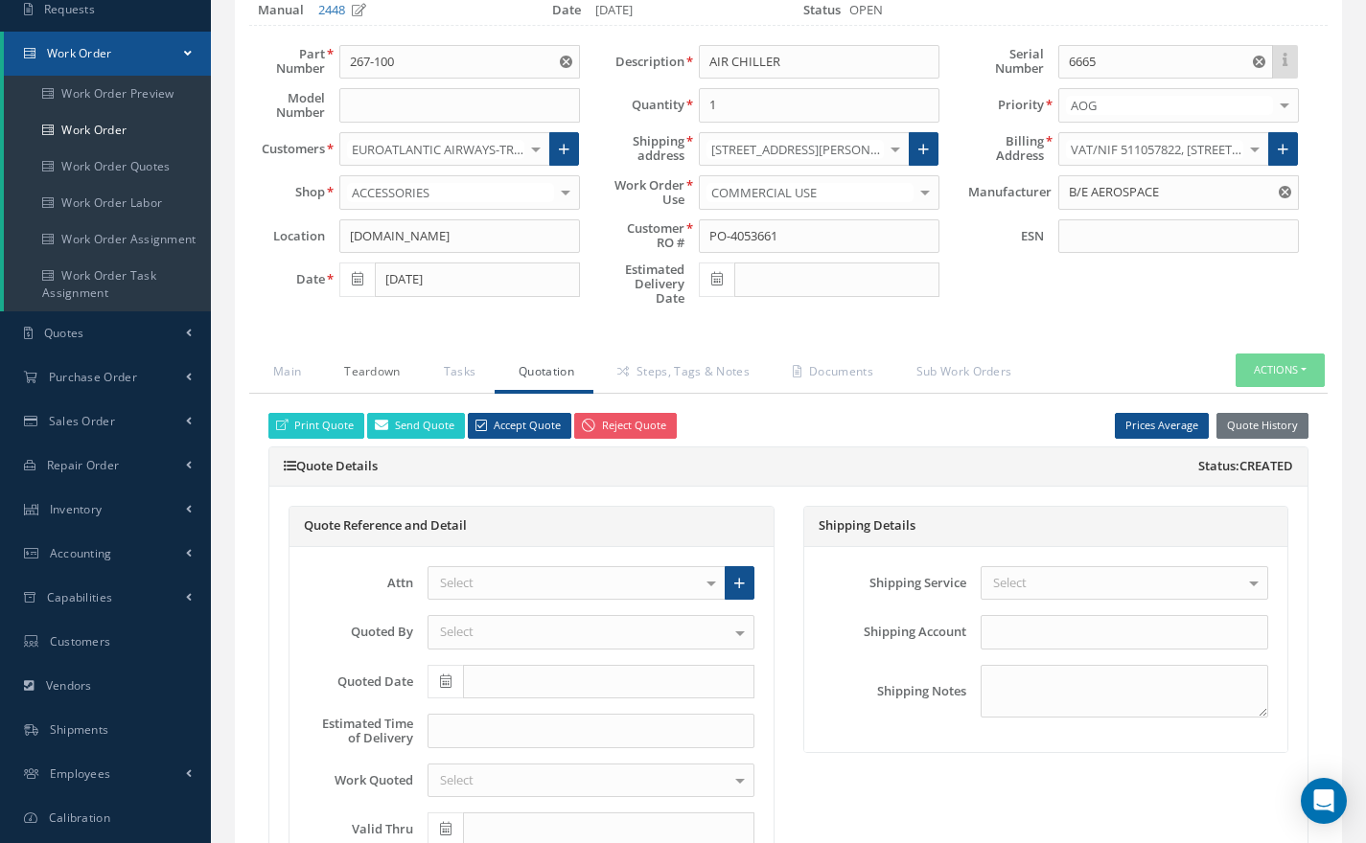
click at [356, 361] on link "Teardown" at bounding box center [369, 374] width 99 height 40
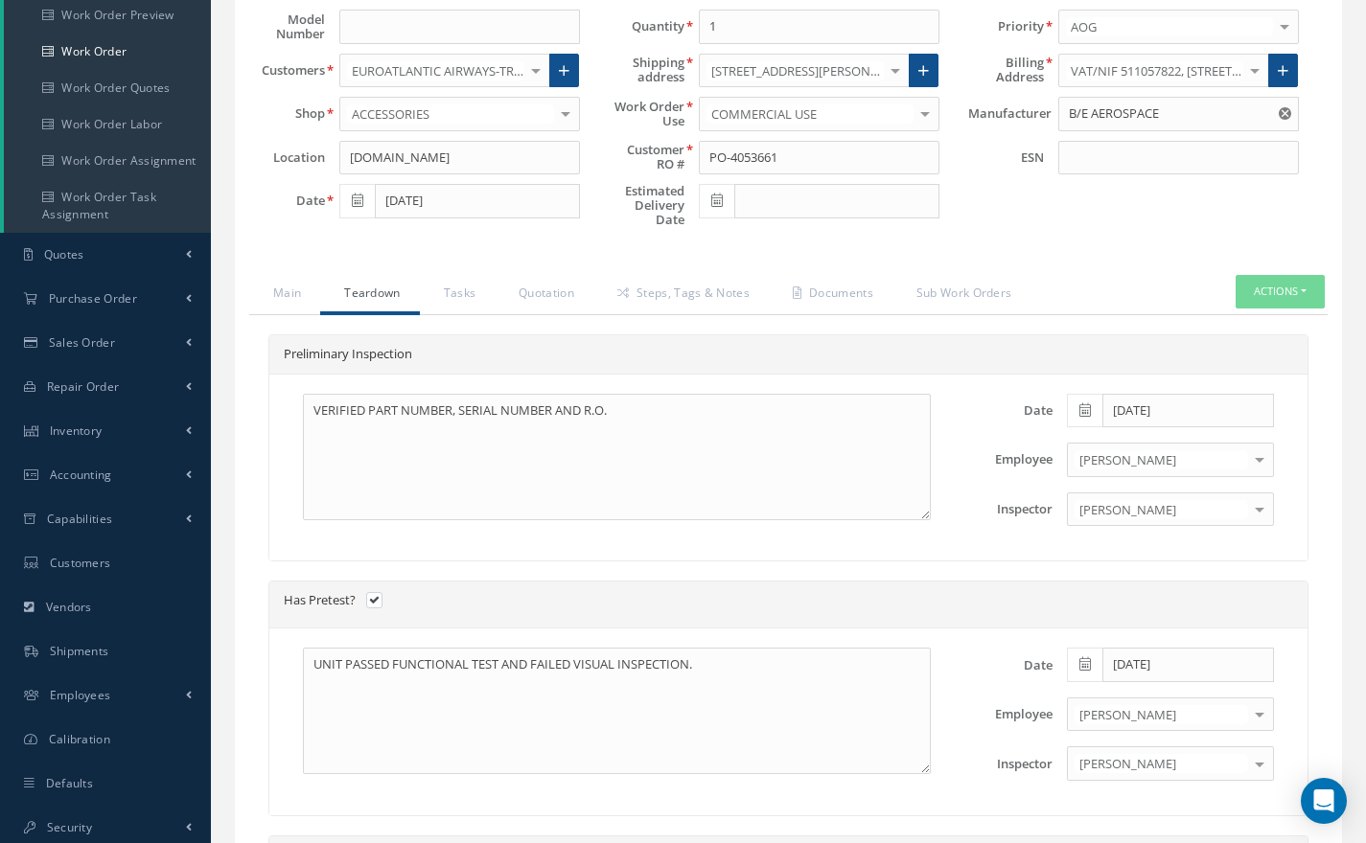
scroll to position [236, 0]
click at [533, 300] on link "Quotation" at bounding box center [543, 297] width 99 height 40
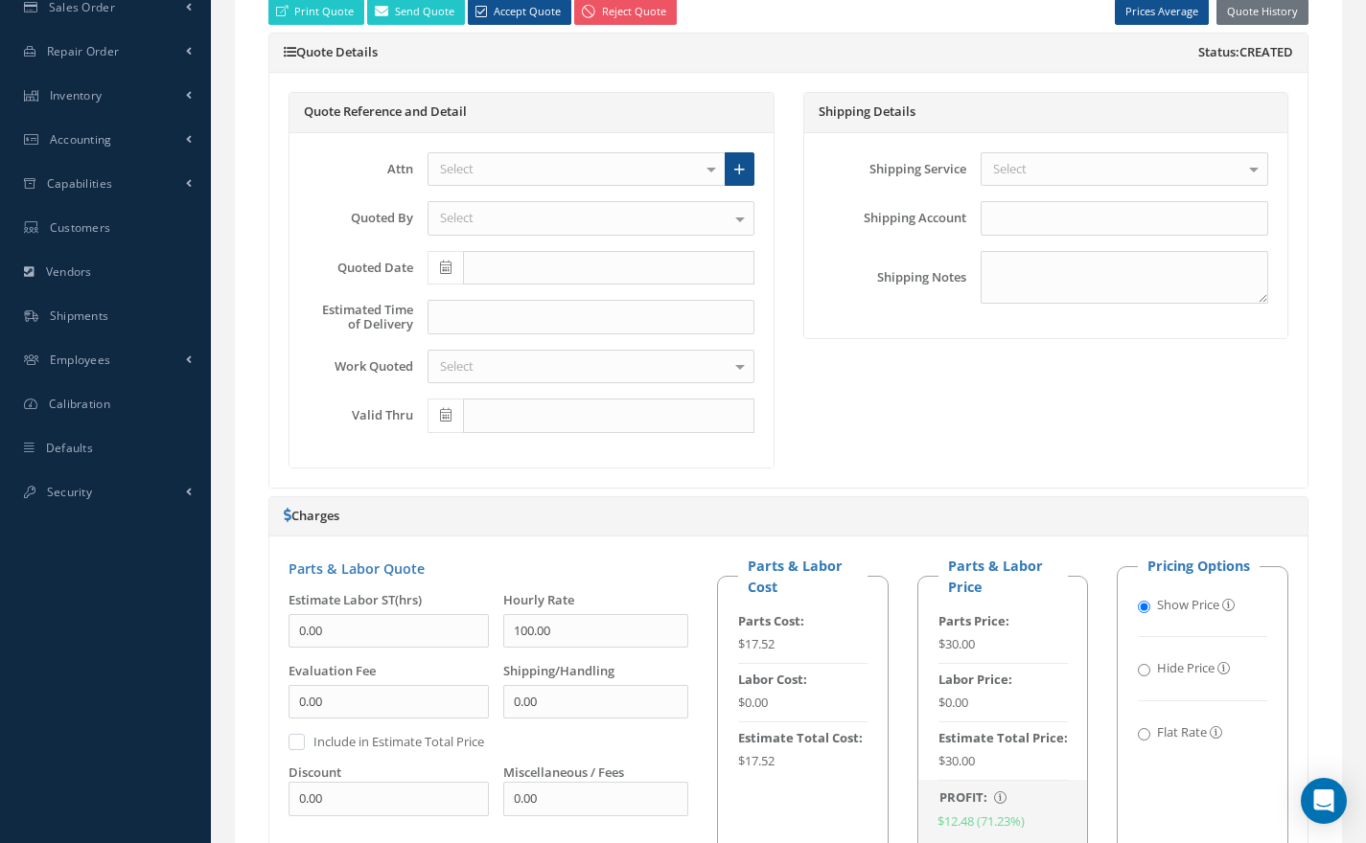
scroll to position [574, 0]
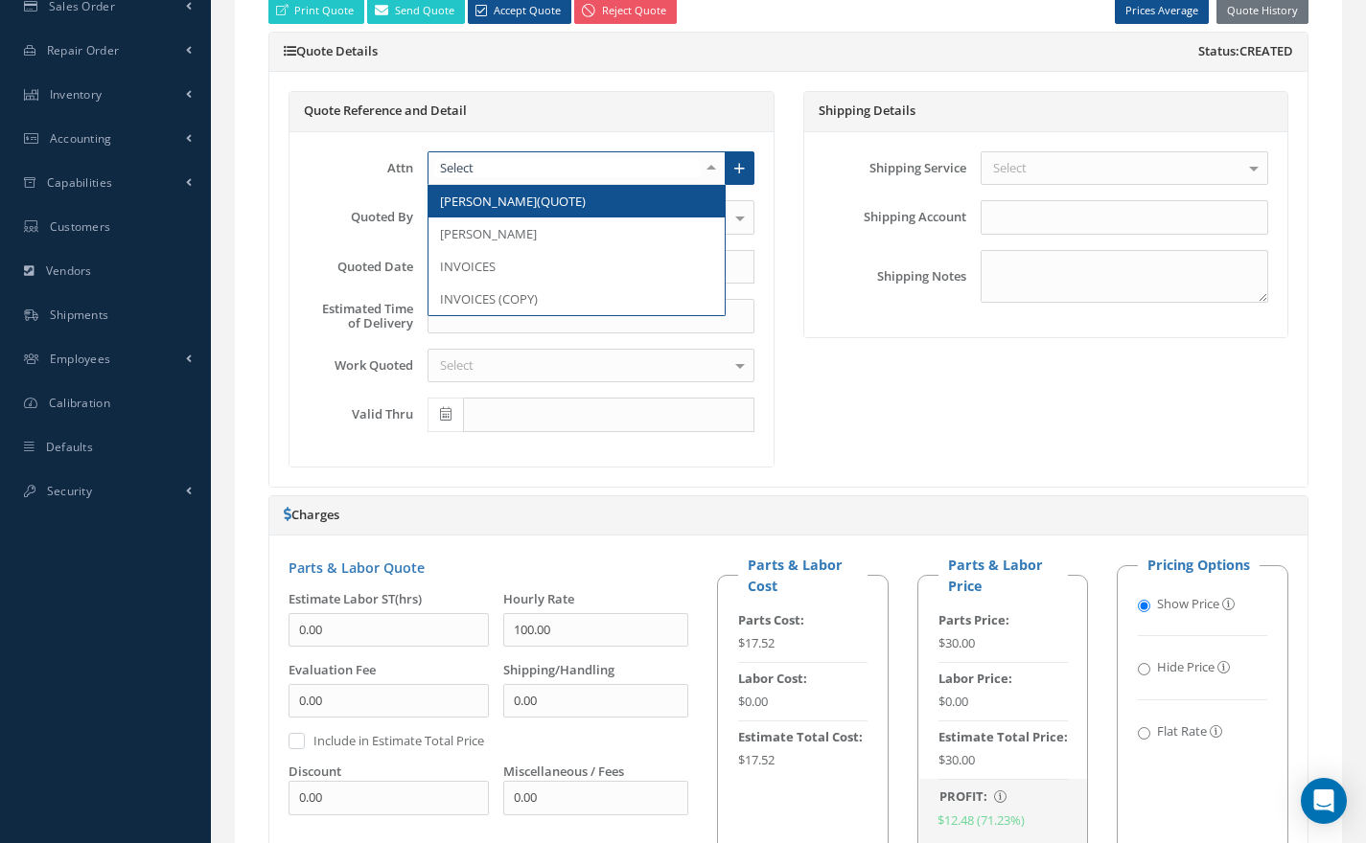
click at [703, 166] on div at bounding box center [711, 168] width 27 height 32
click at [627, 200] on span "Sérgio Coimbra(QUOTE)" at bounding box center [576, 201] width 296 height 33
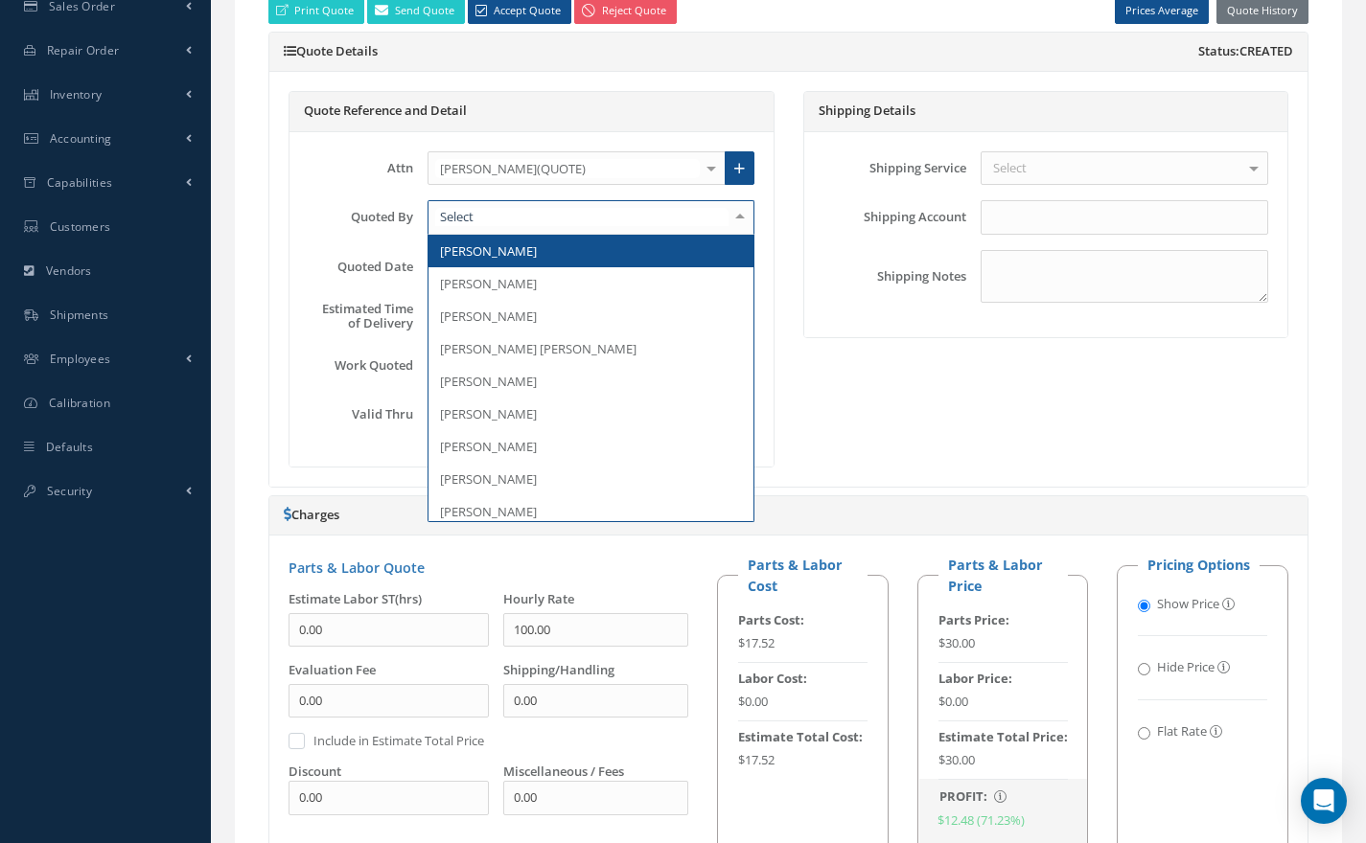
click at [557, 221] on div at bounding box center [590, 217] width 327 height 34
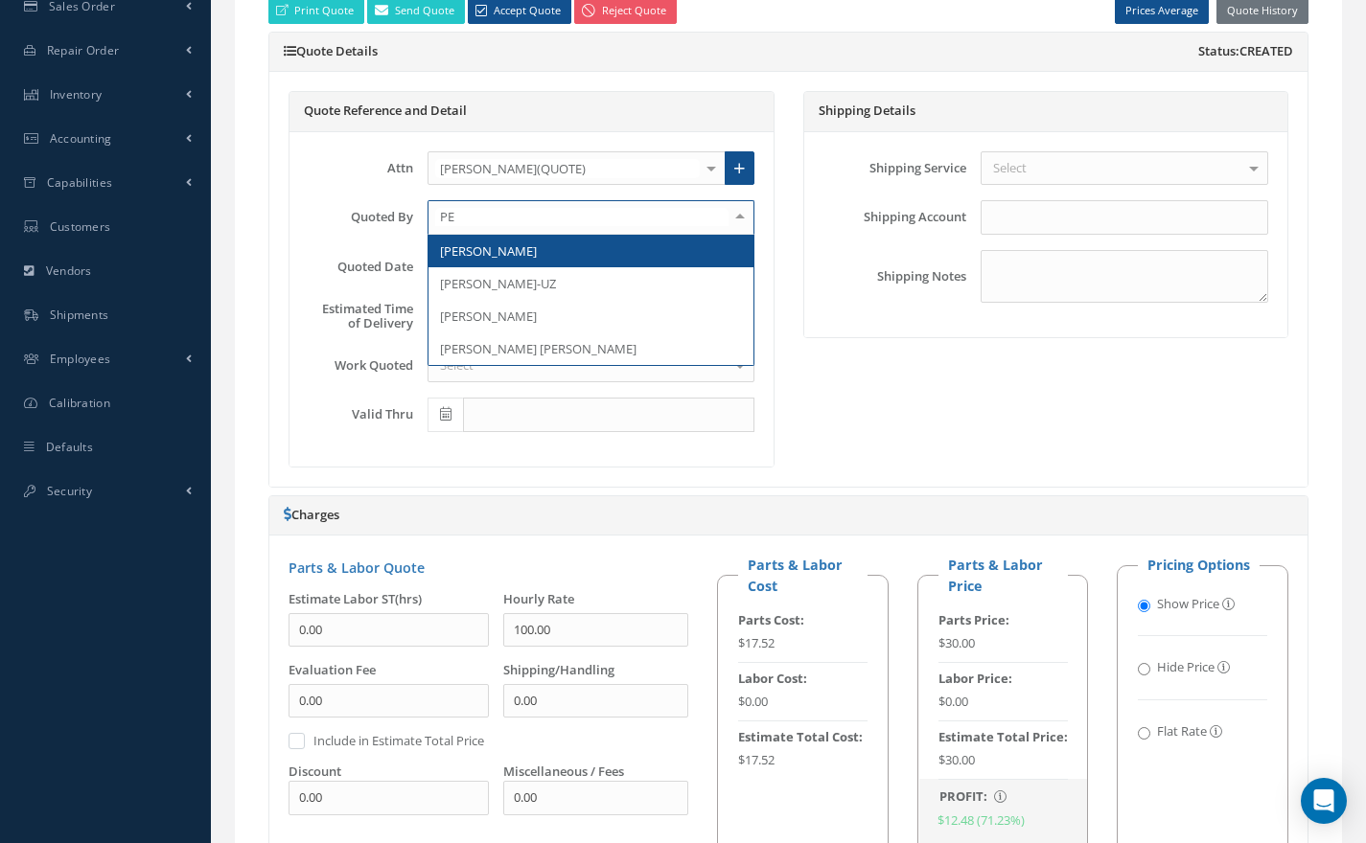
type input "PER"
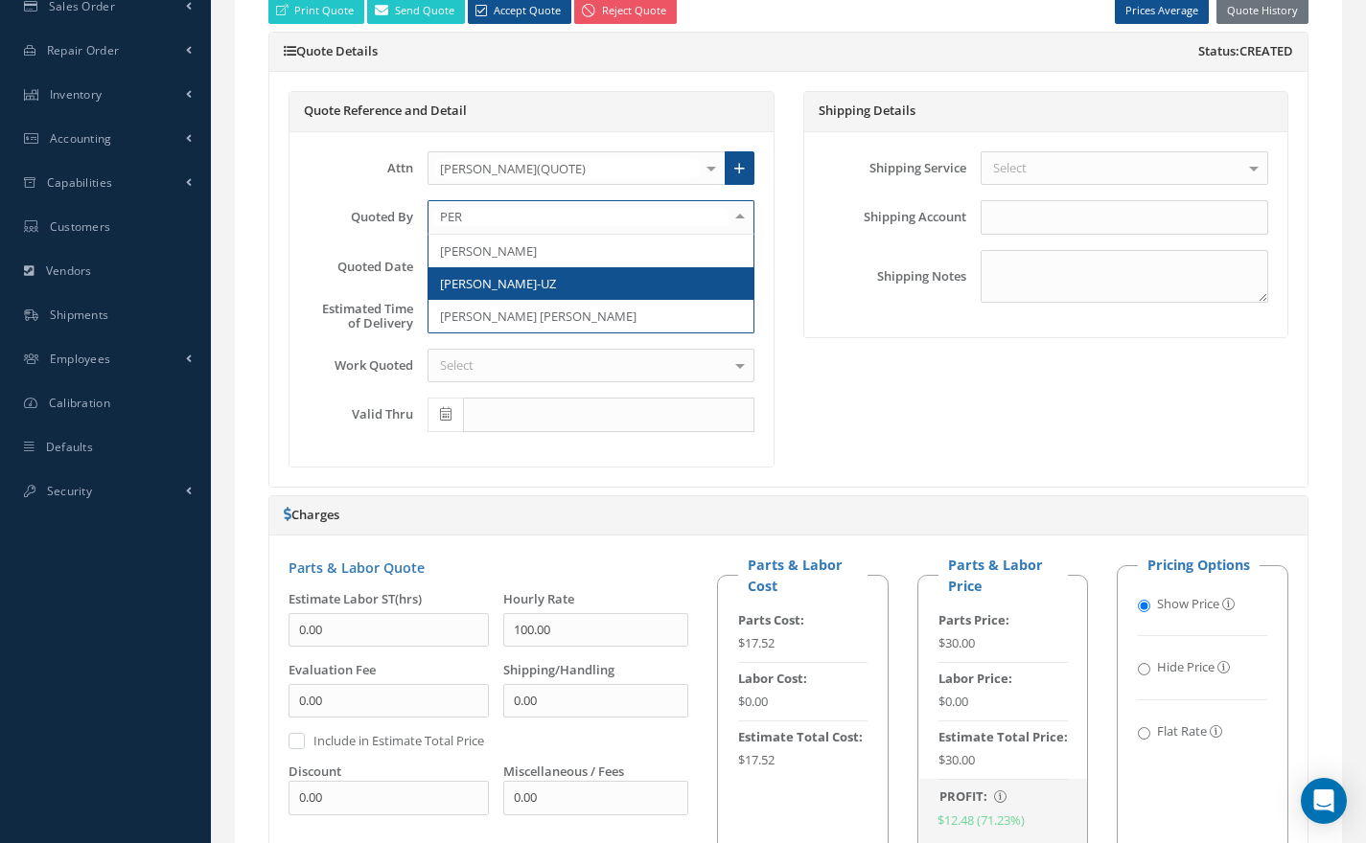
click at [539, 269] on span "[PERSON_NAME]-UZ" at bounding box center [590, 283] width 325 height 33
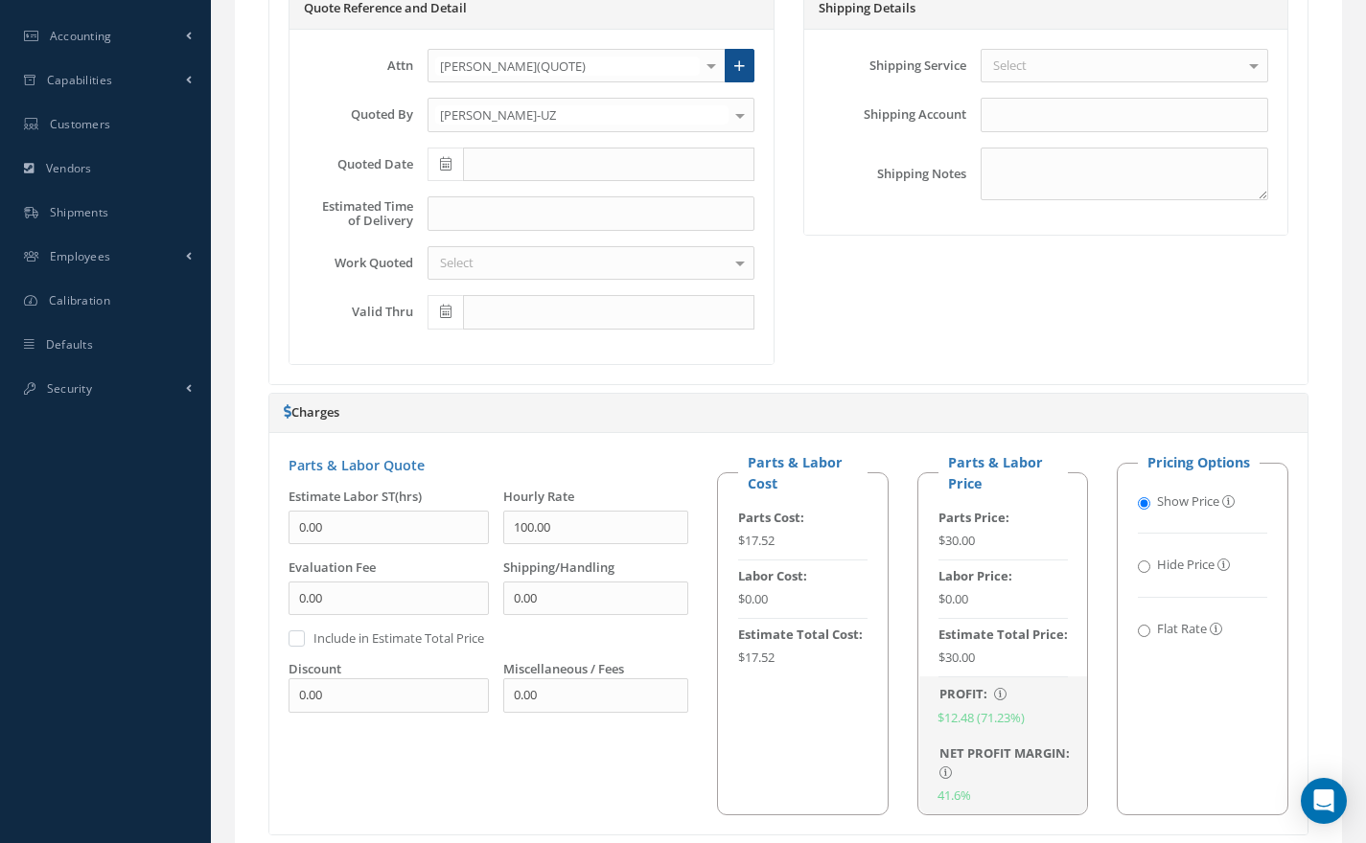
scroll to position [524, 0]
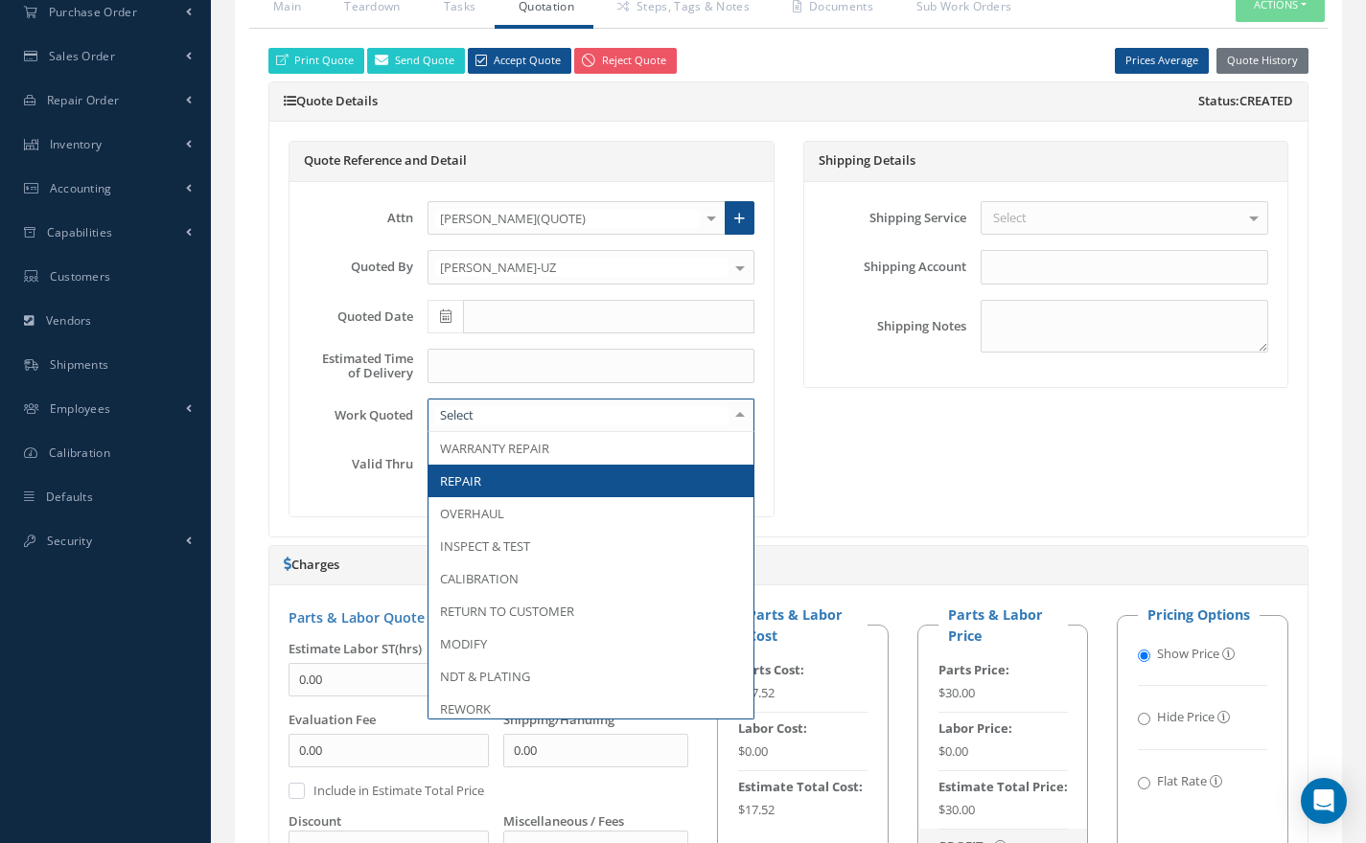
click at [473, 481] on span "REPAIR" at bounding box center [460, 480] width 41 height 17
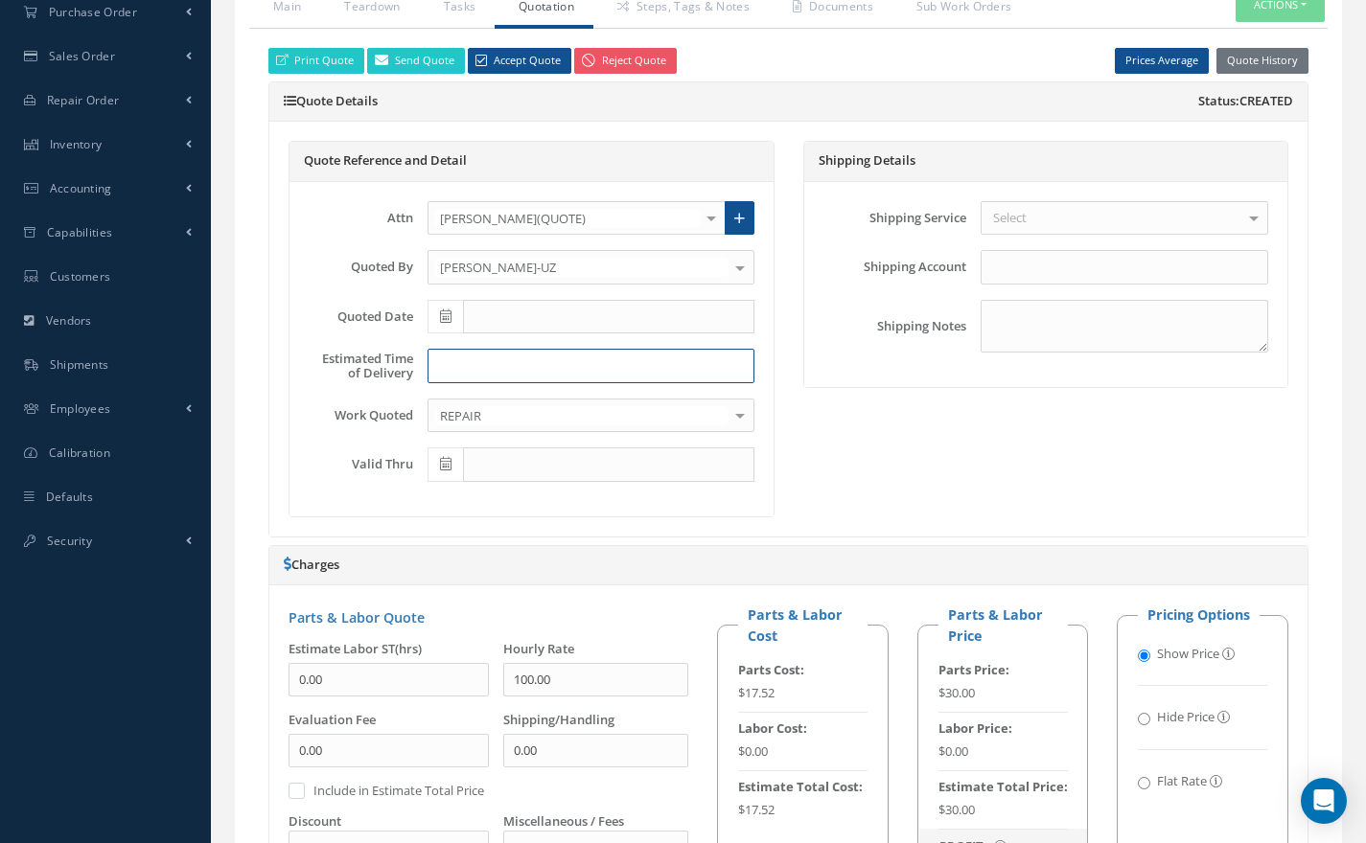
click at [453, 360] on input at bounding box center [590, 366] width 327 height 34
click at [1250, 11] on button "Actions" at bounding box center [1279, 6] width 89 height 34
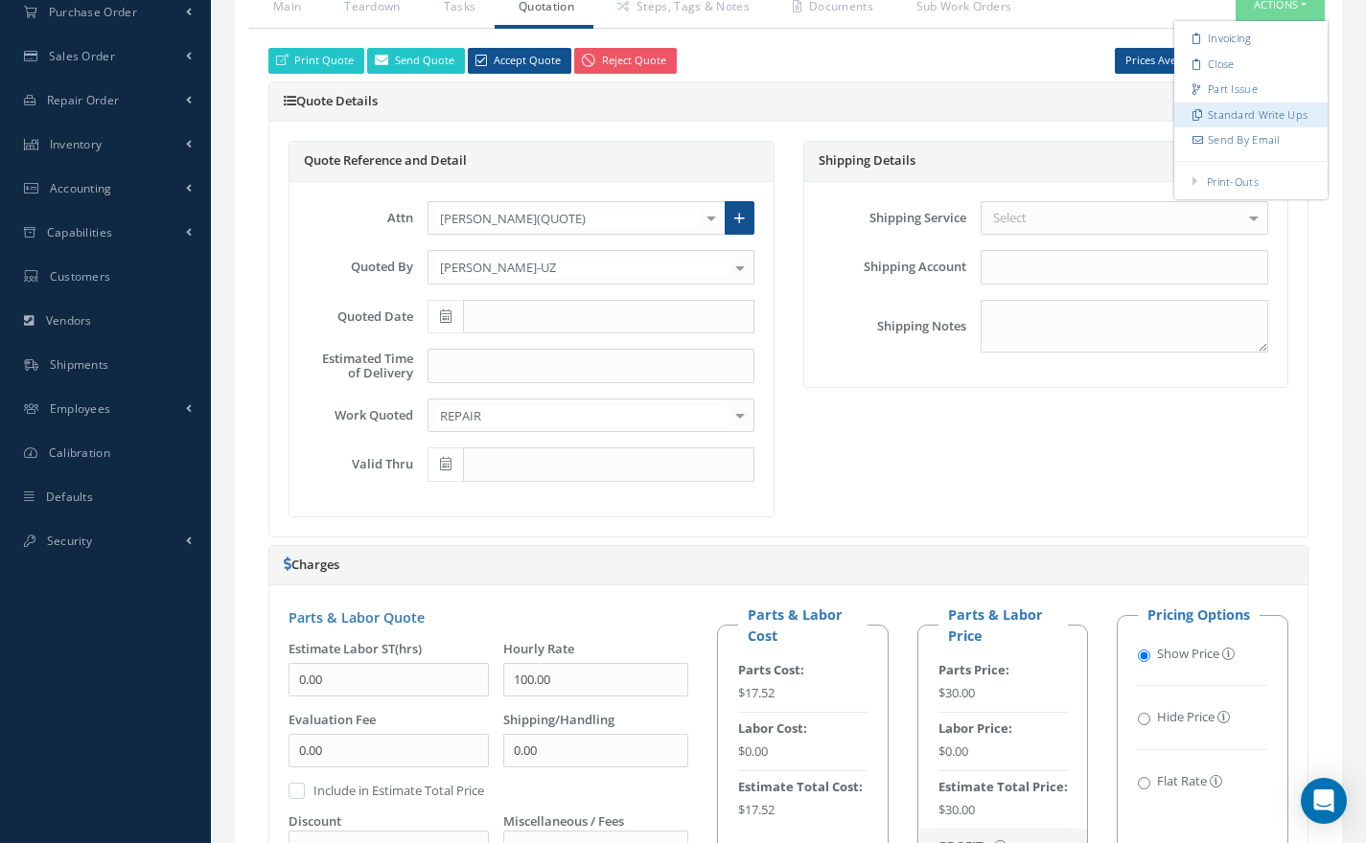
click at [1234, 120] on link "Standard Write Ups" at bounding box center [1250, 116] width 153 height 26
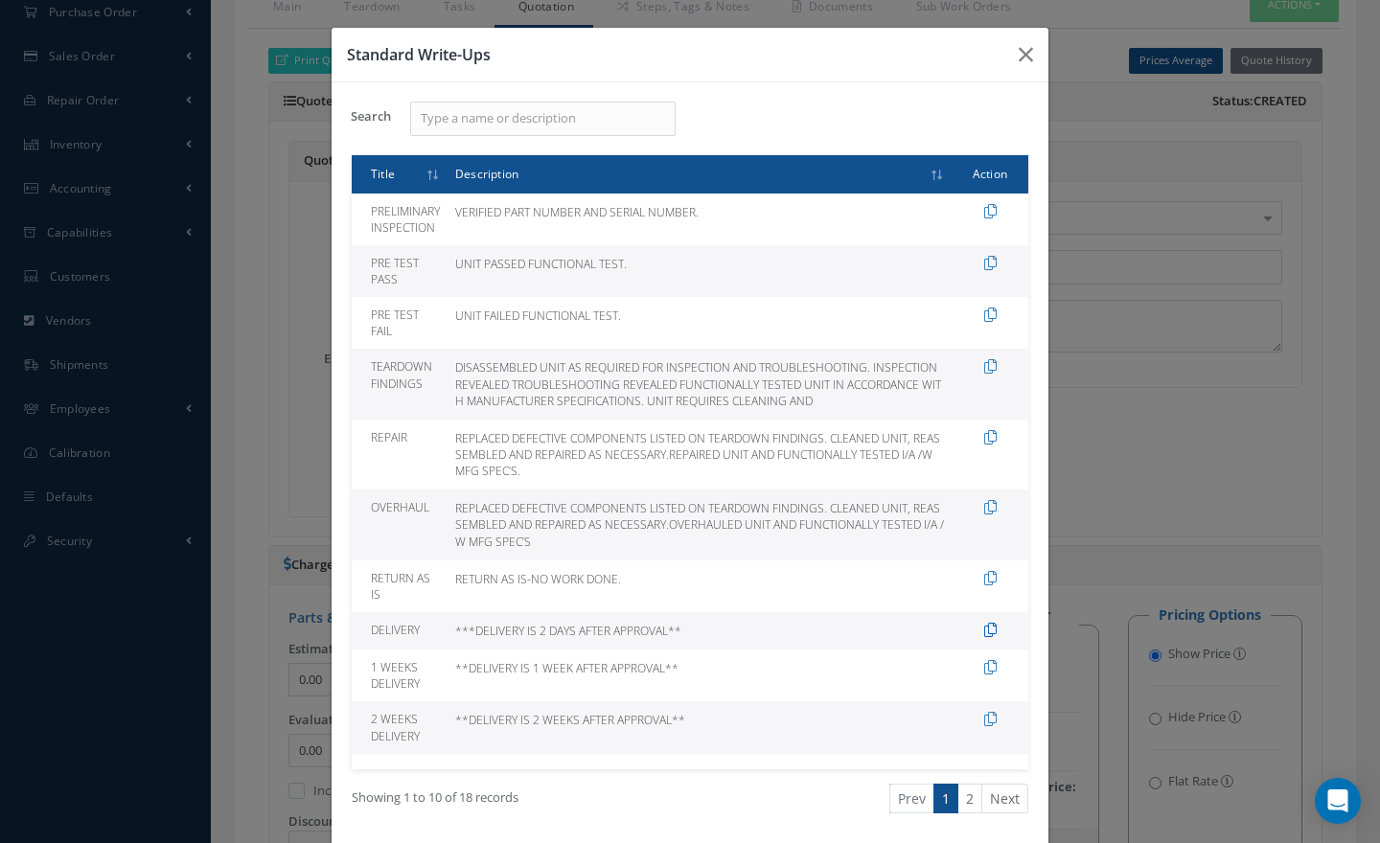
click at [985, 627] on icon at bounding box center [990, 630] width 12 height 14
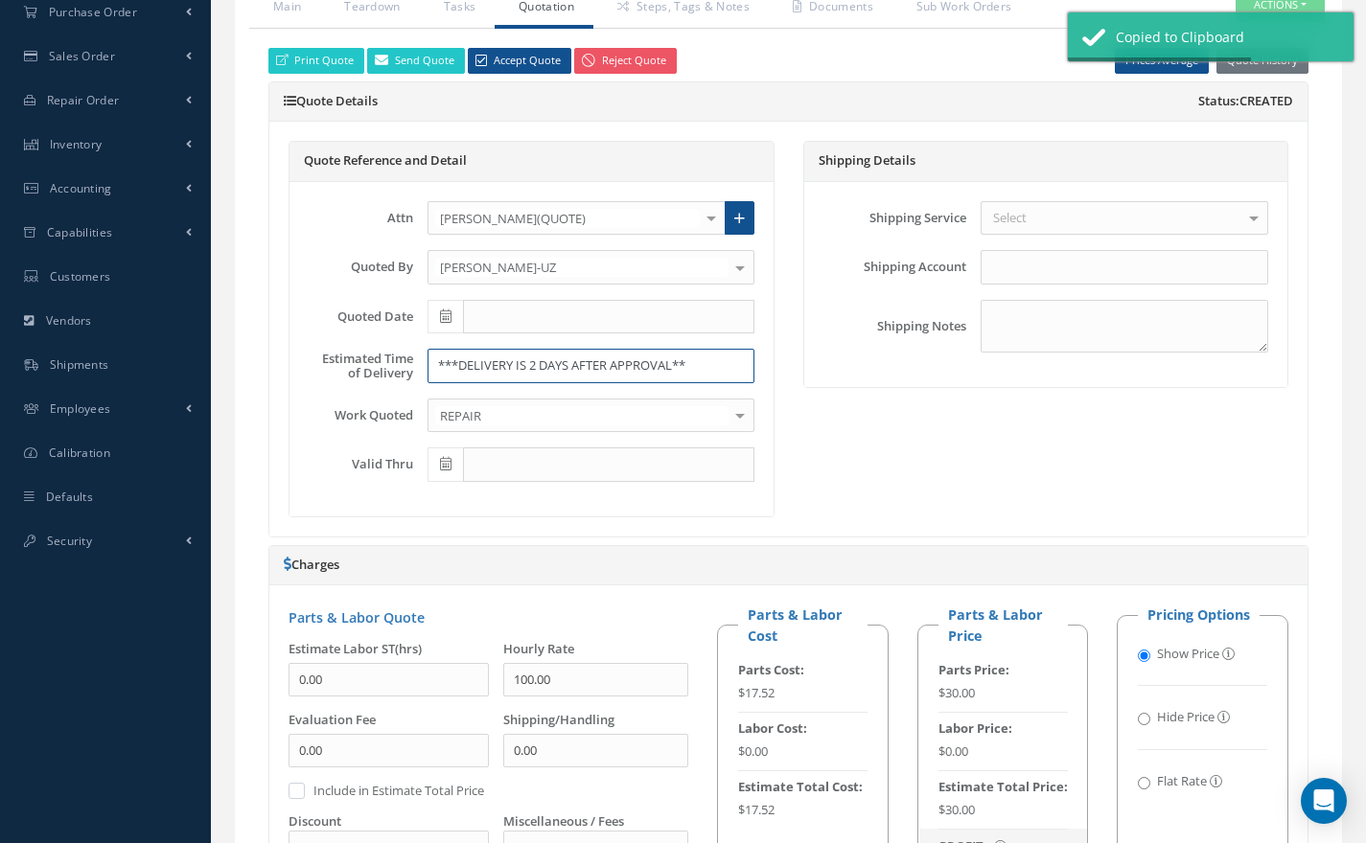
click at [537, 366] on input "***DELIVERY IS 2 DAYS AFTER APPROVAL**" at bounding box center [590, 366] width 327 height 34
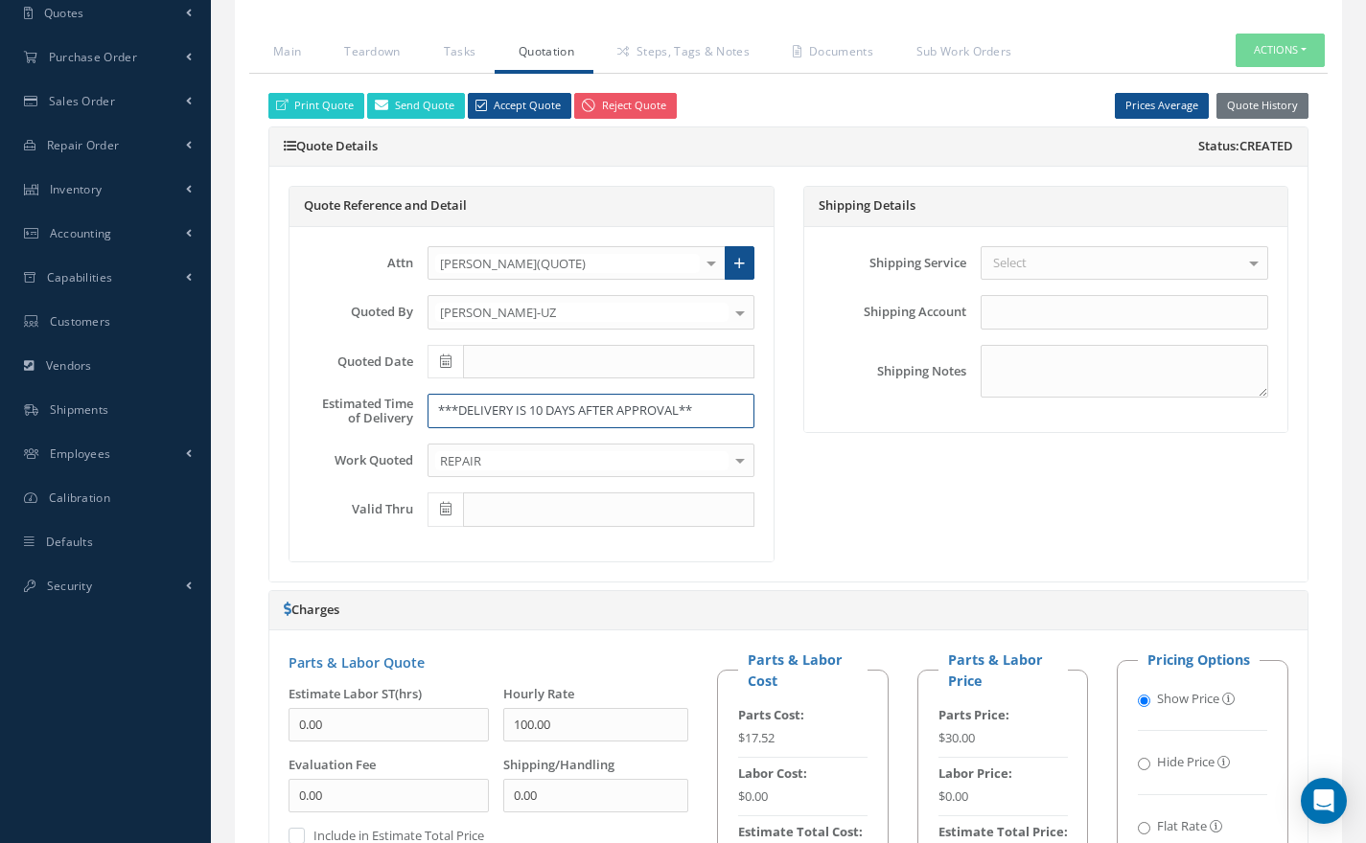
scroll to position [476, 0]
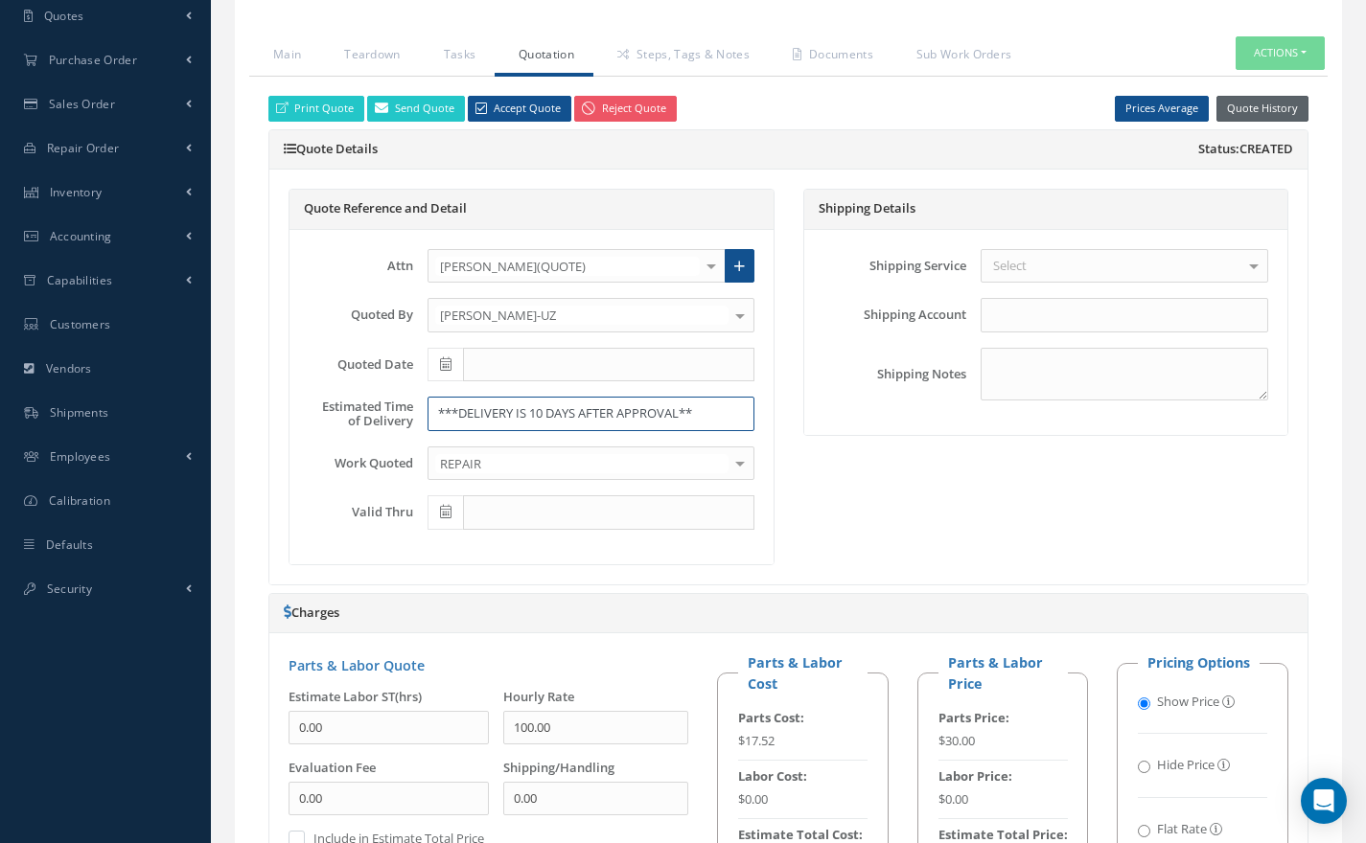
type input "***DELIVERY IS 10 DAYS AFTER APPROVAL**"
click at [1281, 102] on button "Quote History" at bounding box center [1262, 109] width 92 height 26
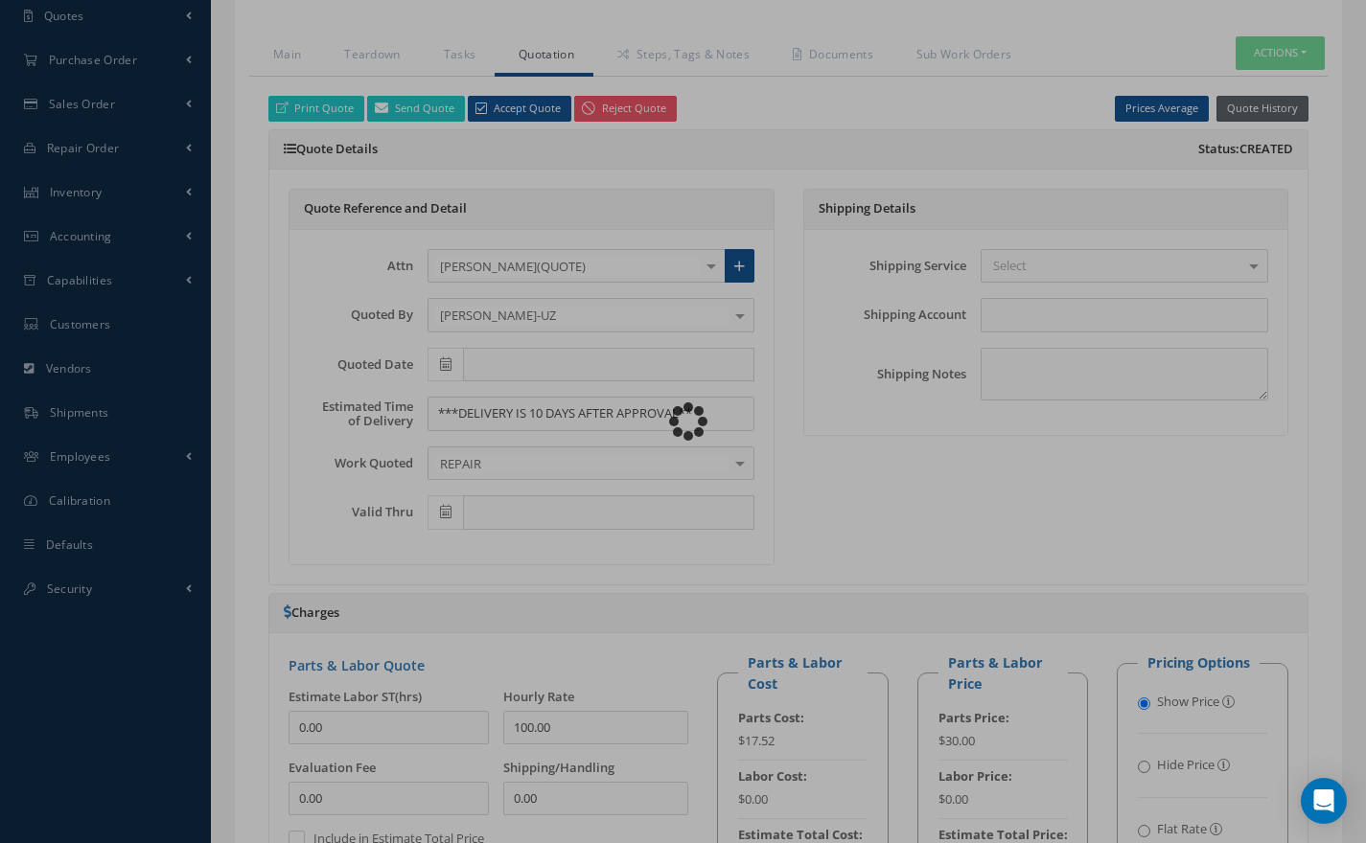
click at [683, 422] on div "Loading…" at bounding box center [683, 422] width 0 height 0
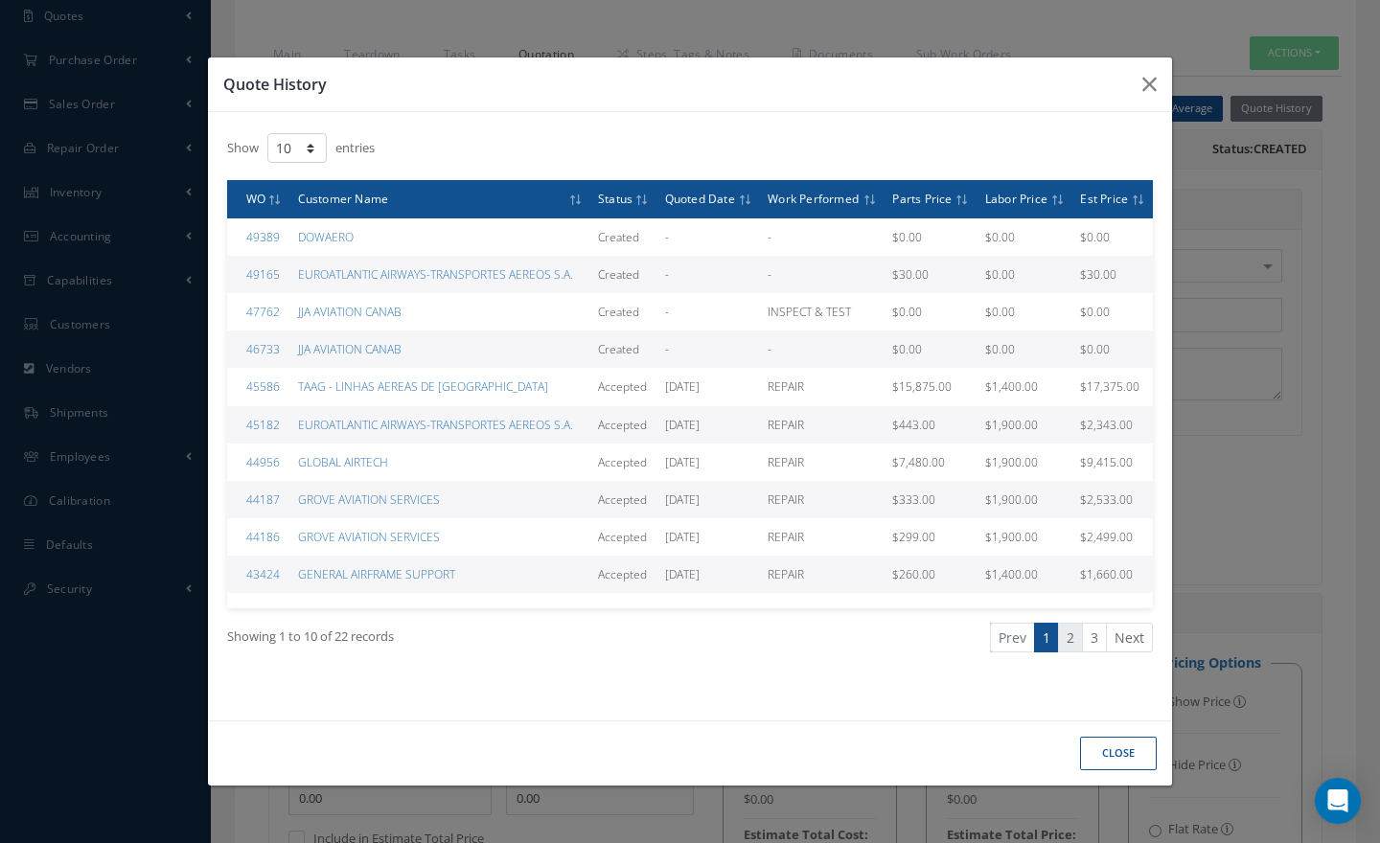
click at [1071, 630] on link "2" at bounding box center [1070, 638] width 25 height 30
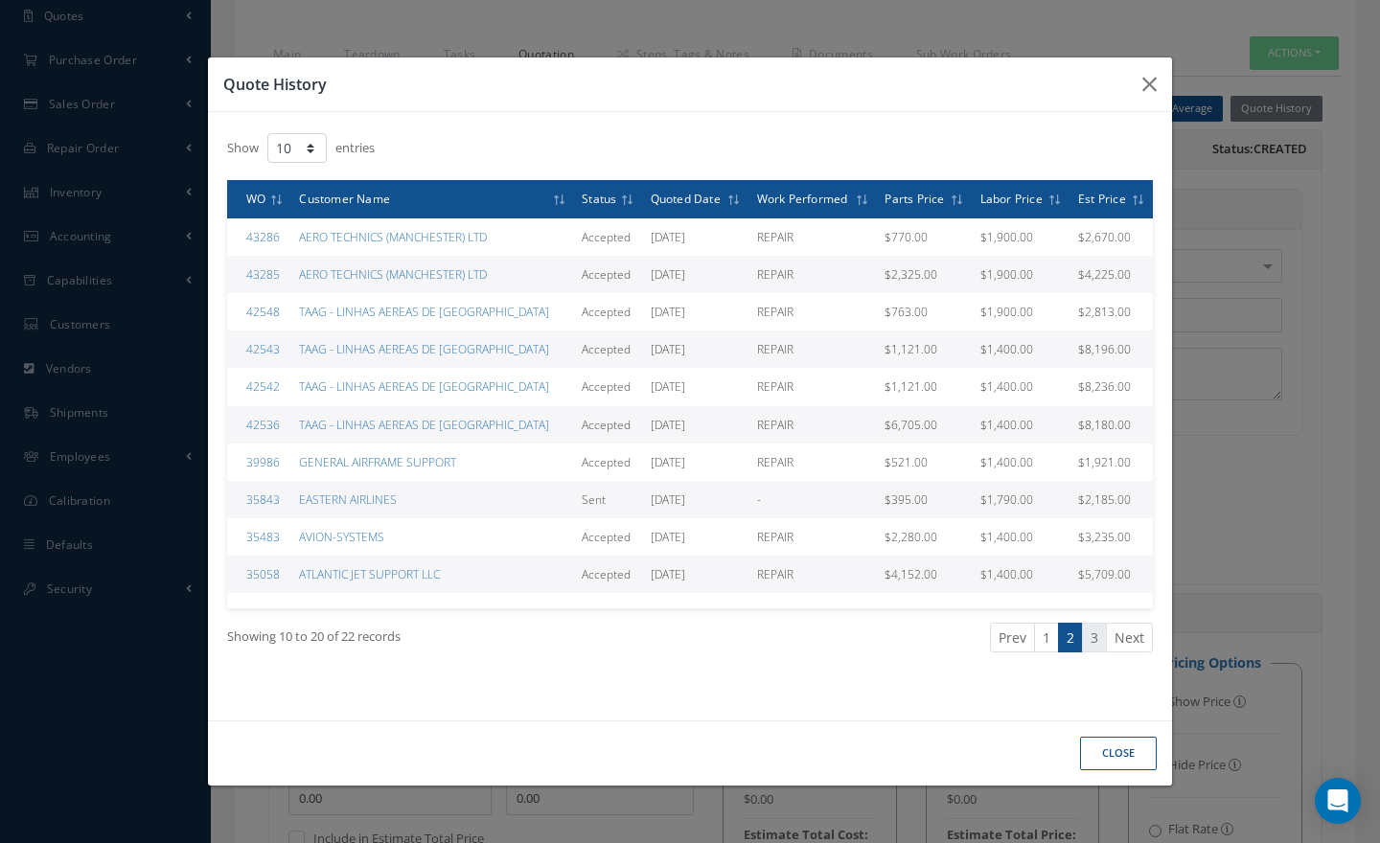
click at [1092, 637] on link "3" at bounding box center [1094, 638] width 25 height 30
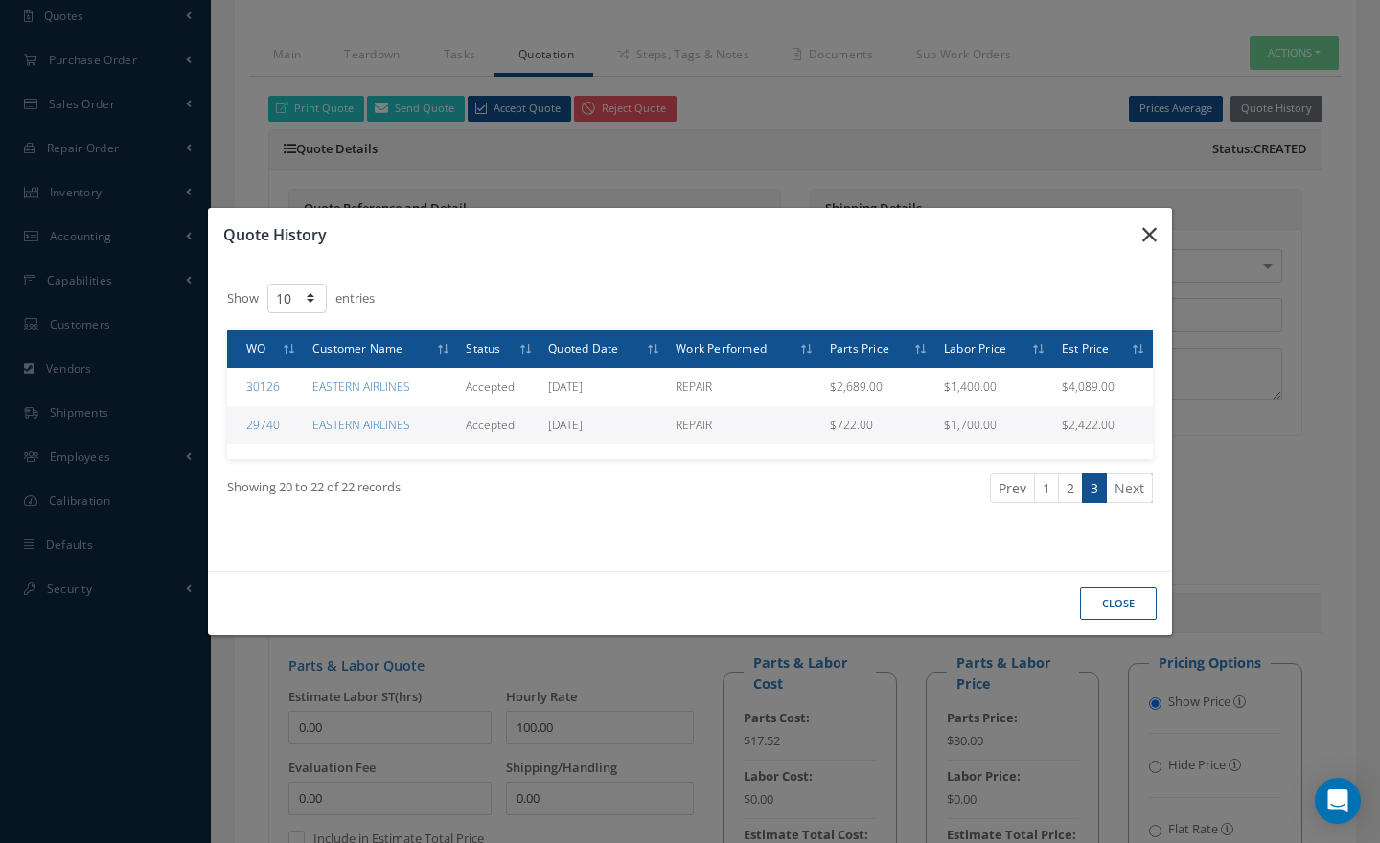
click at [1153, 225] on icon "button" at bounding box center [1149, 234] width 14 height 23
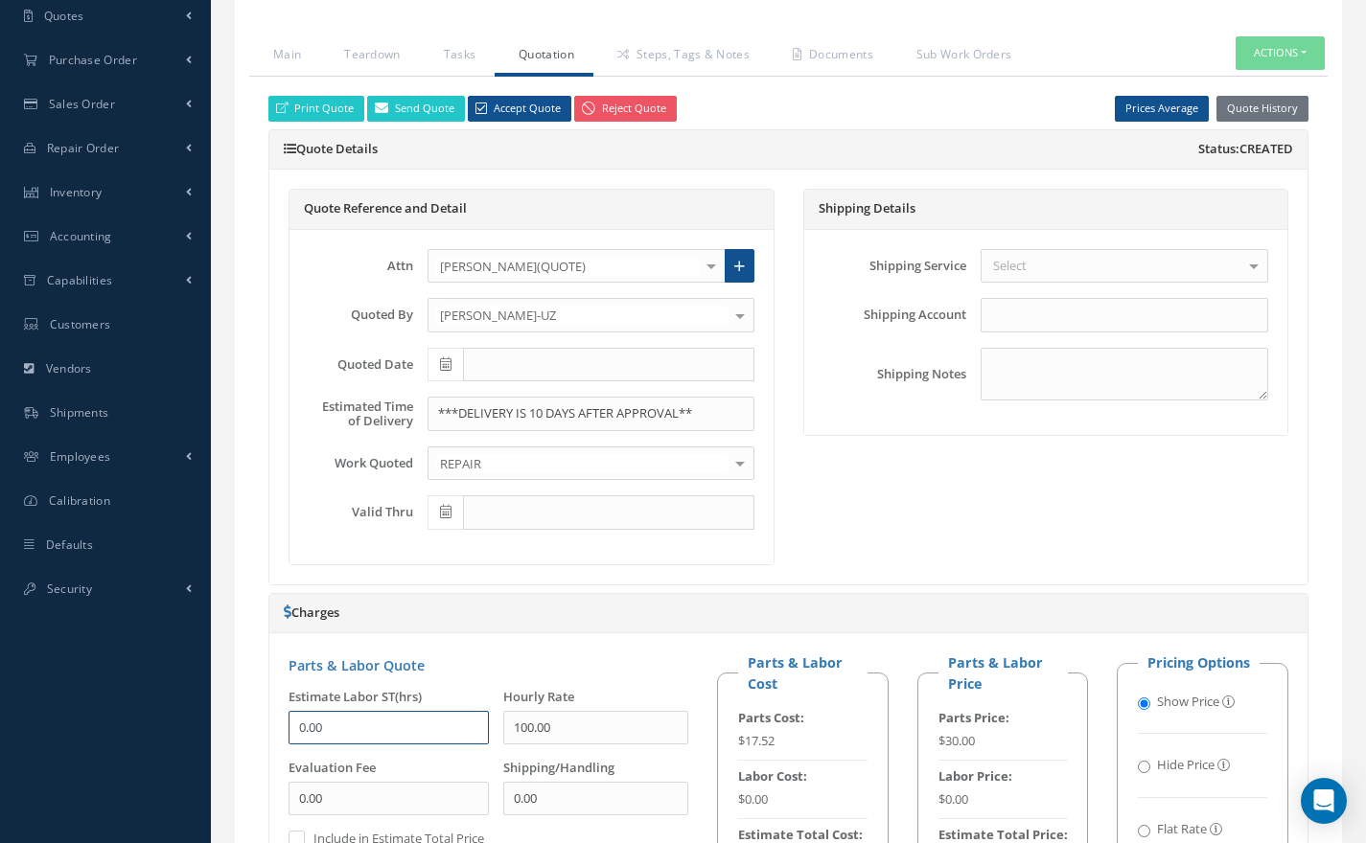
click at [301, 725] on input "0.00" at bounding box center [388, 728] width 200 height 34
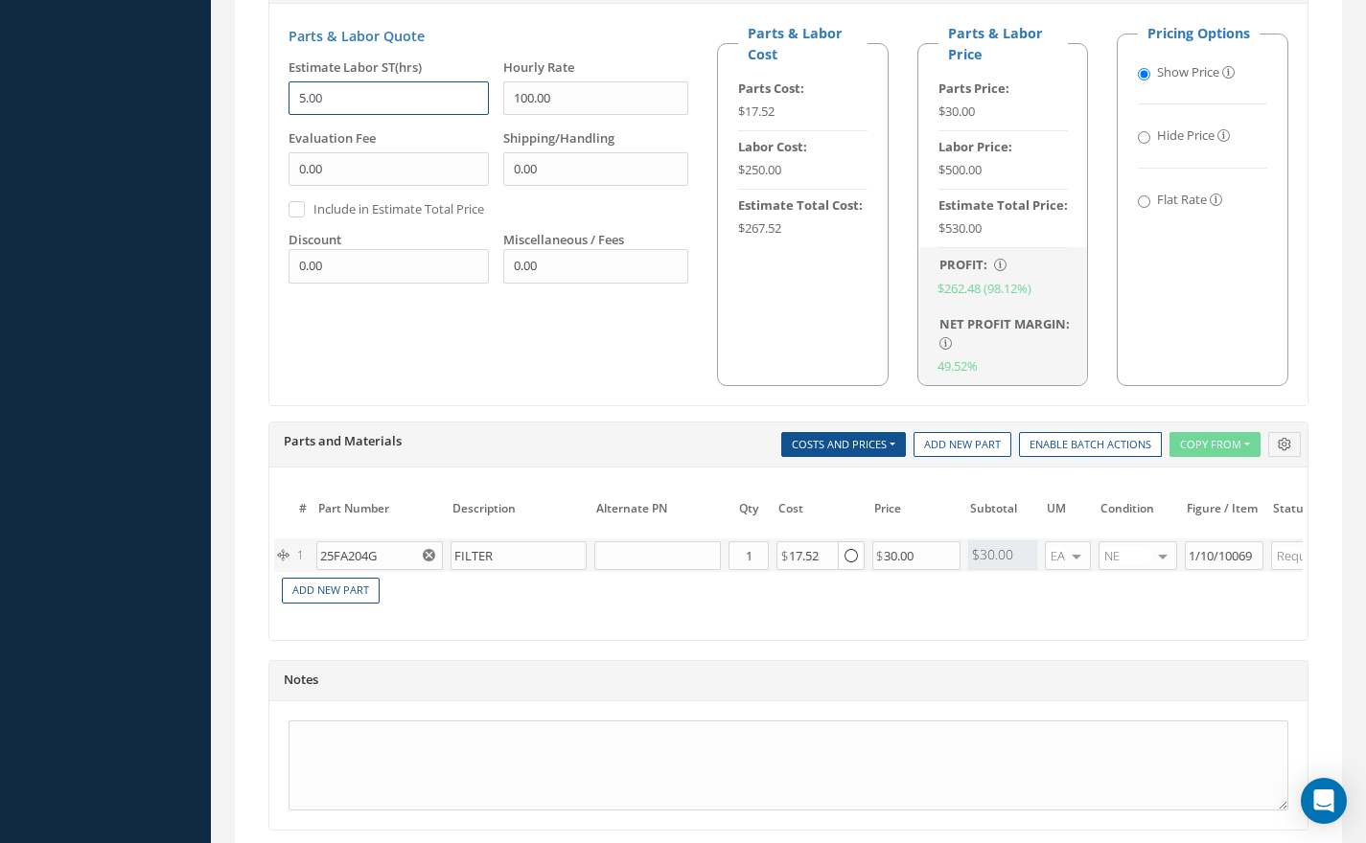
scroll to position [1109, 0]
type input "5.00"
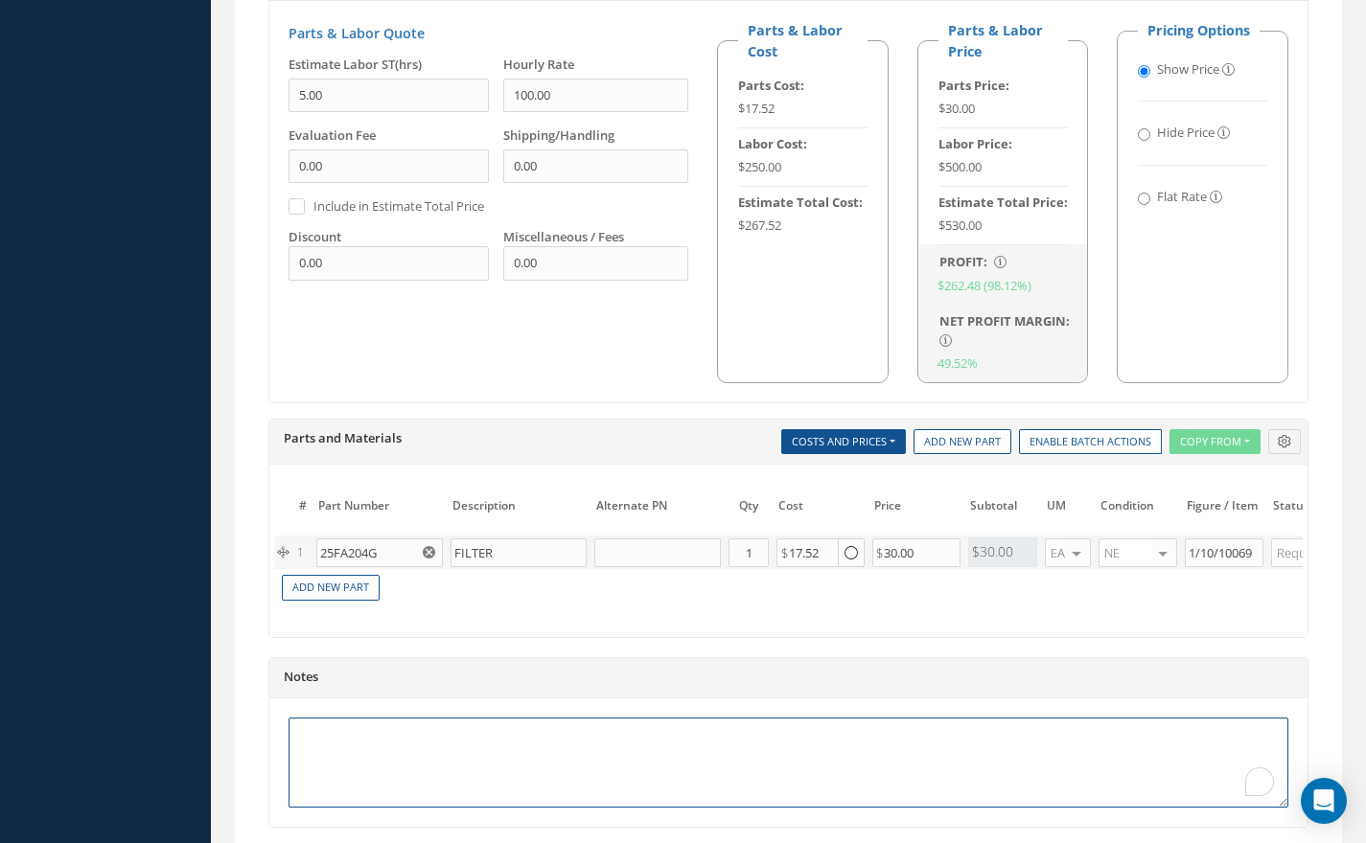
click at [441, 749] on textarea "To enrich screen reader interactions, please activate Accessibility in Grammarl…" at bounding box center [788, 763] width 1000 height 90
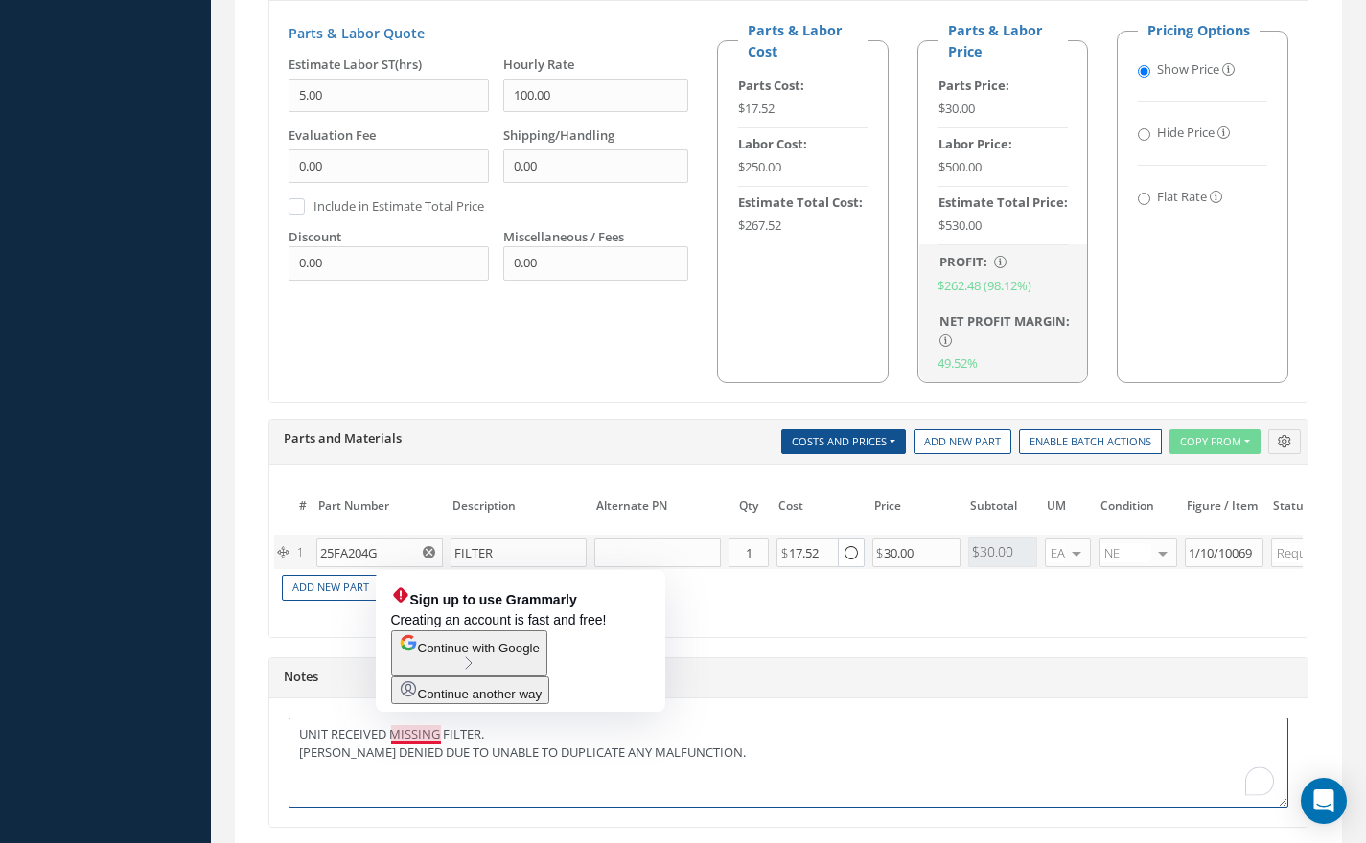
click at [419, 747] on textarea "UNIT RECEIVED MISSING FILTER. WARRANTY DENIED DUE TO UNABLE TO DUPLICATE ANY MA…" at bounding box center [788, 763] width 1000 height 90
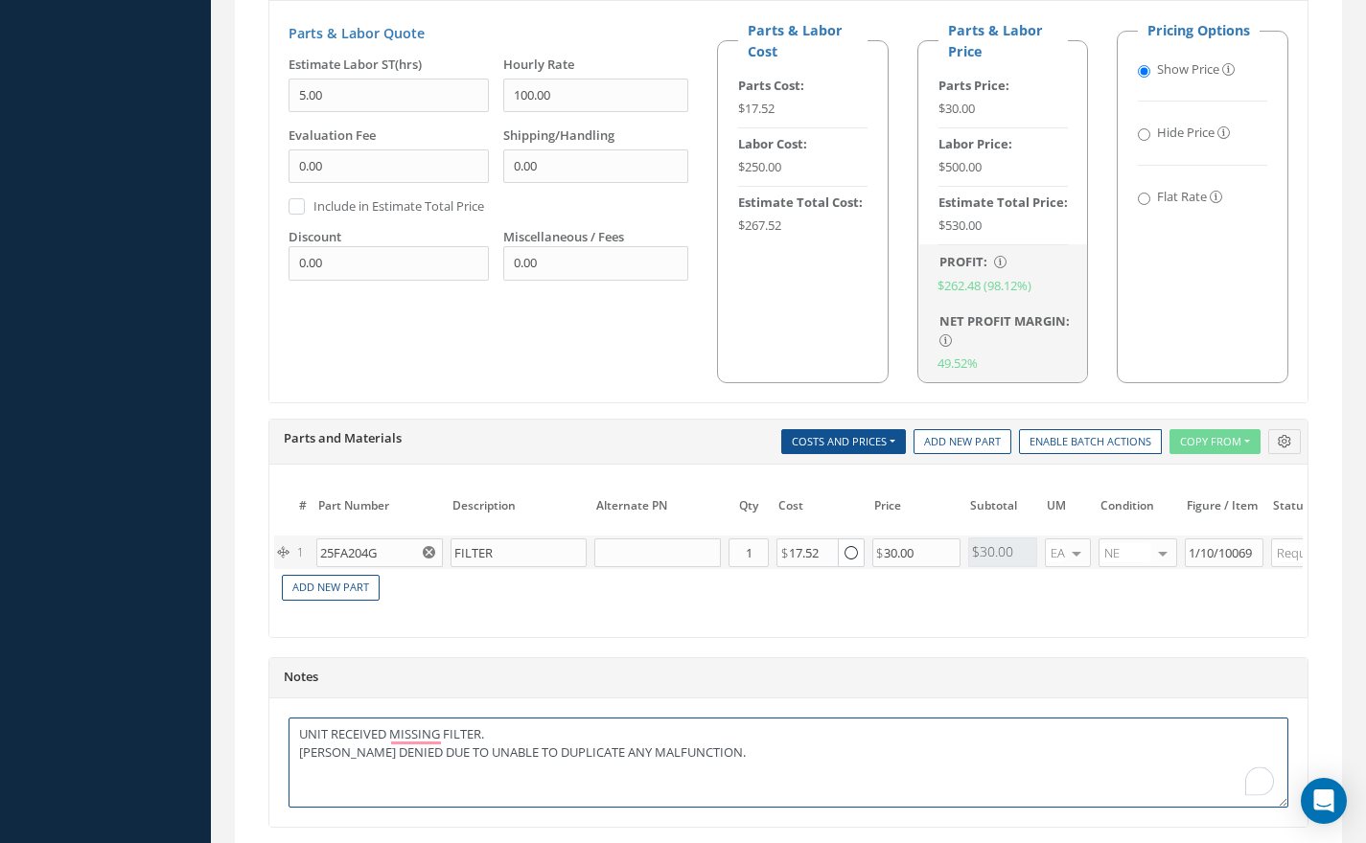
click at [745, 765] on textarea "UNIT RECEIVED MISSING FILTER. WARRANTY DENIED DUE TO UNABLE TO DUPLICATE ANY MA…" at bounding box center [788, 763] width 1000 height 90
paste textarea "***DELIVERY IS 2 DAYS AFTER APPROVAL**"
click at [400, 785] on textarea "UNIT RECEIVED MISSING FILTER. WARRANTY DENIED DUE TO UNABLE TO DUPLICATE ANY MA…" at bounding box center [788, 763] width 1000 height 90
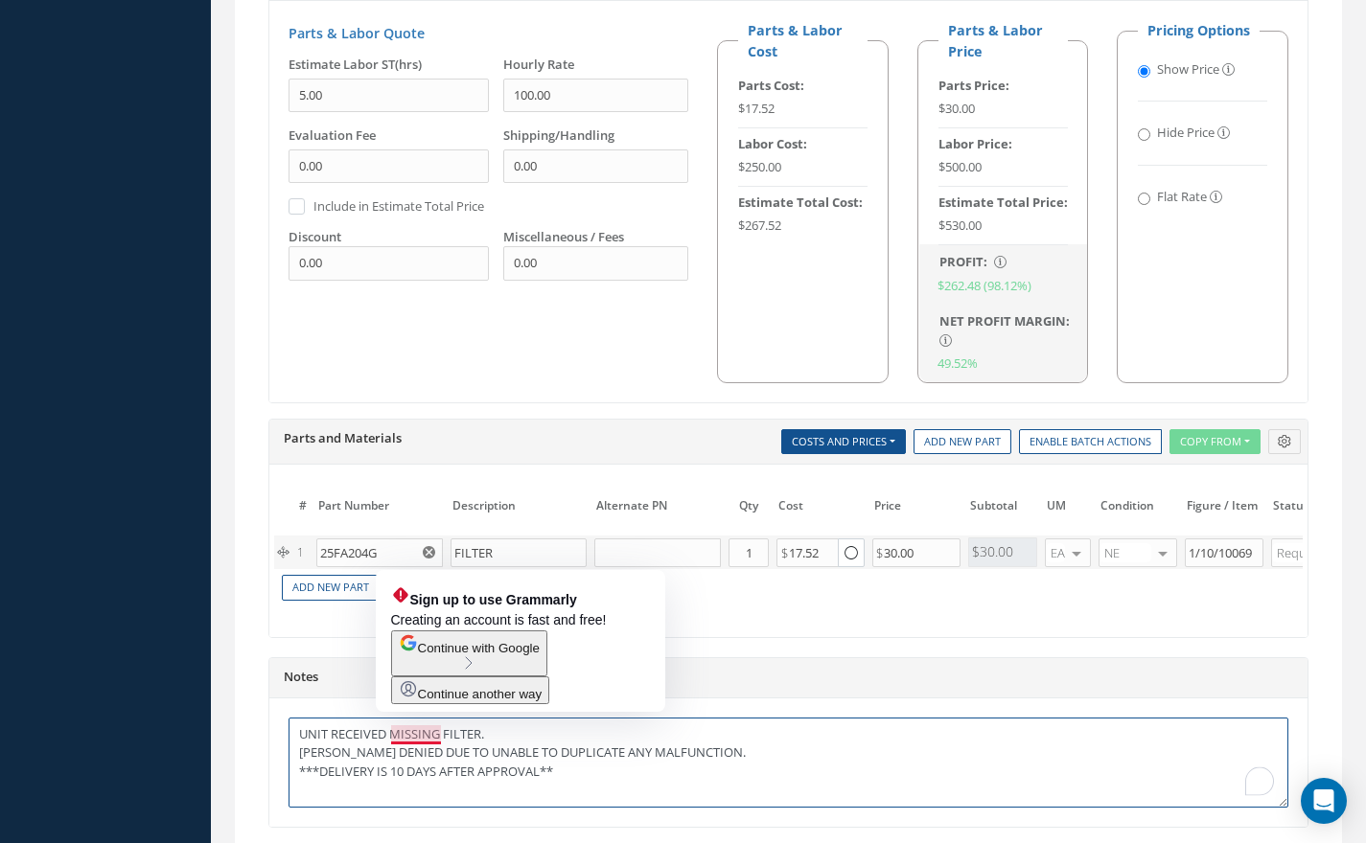
click at [414, 746] on textarea "UNIT RECEIVED MISSING FILTER. WARRANTY DENIED DUE TO UNABLE TO DUPLICATE ANY MA…" at bounding box center [788, 763] width 1000 height 90
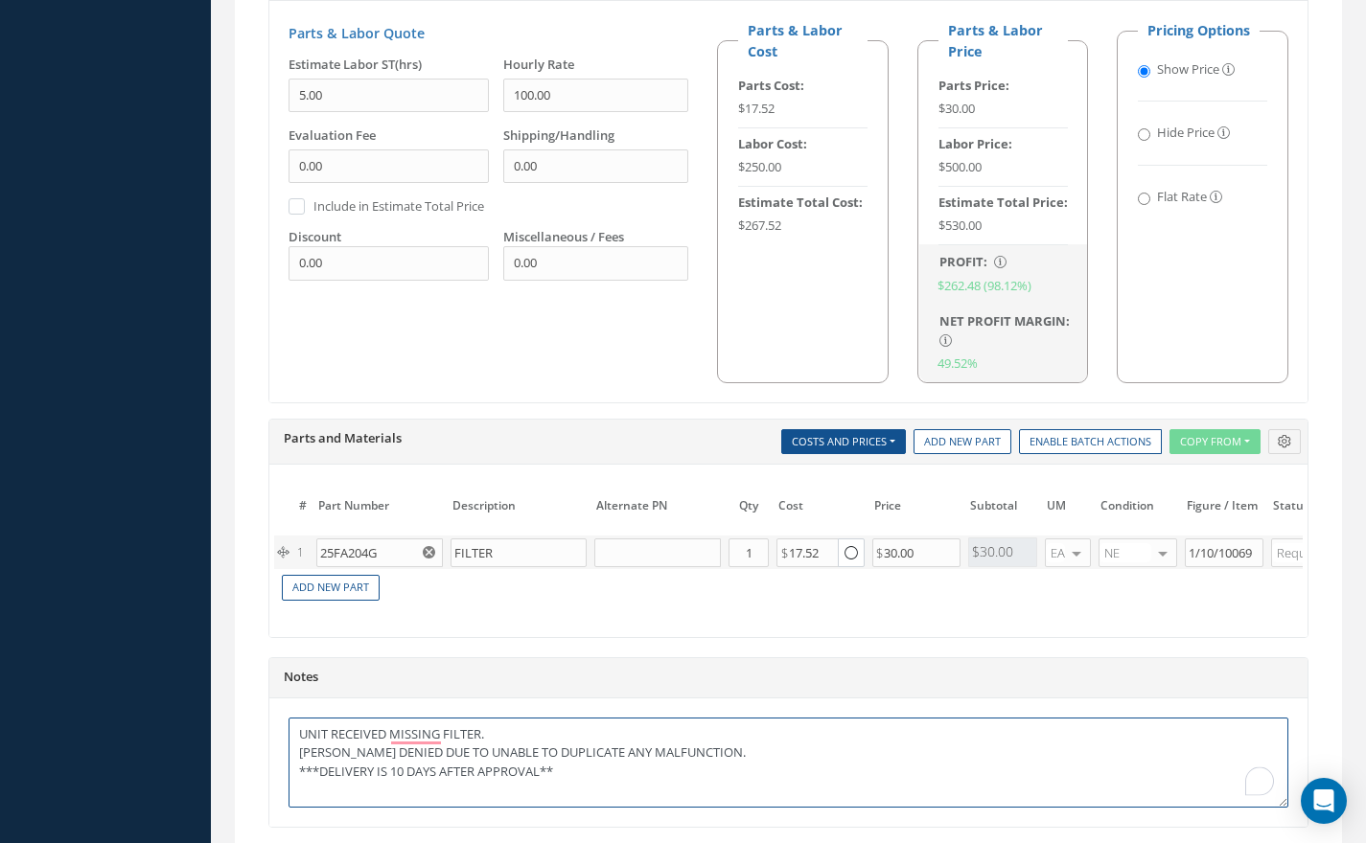
click at [822, 790] on textarea "UNIT RECEIVED MISSING FILTER. WARRANTY DENIED DUE TO UNABLE TO DUPLICATE ANY MA…" at bounding box center [788, 763] width 1000 height 90
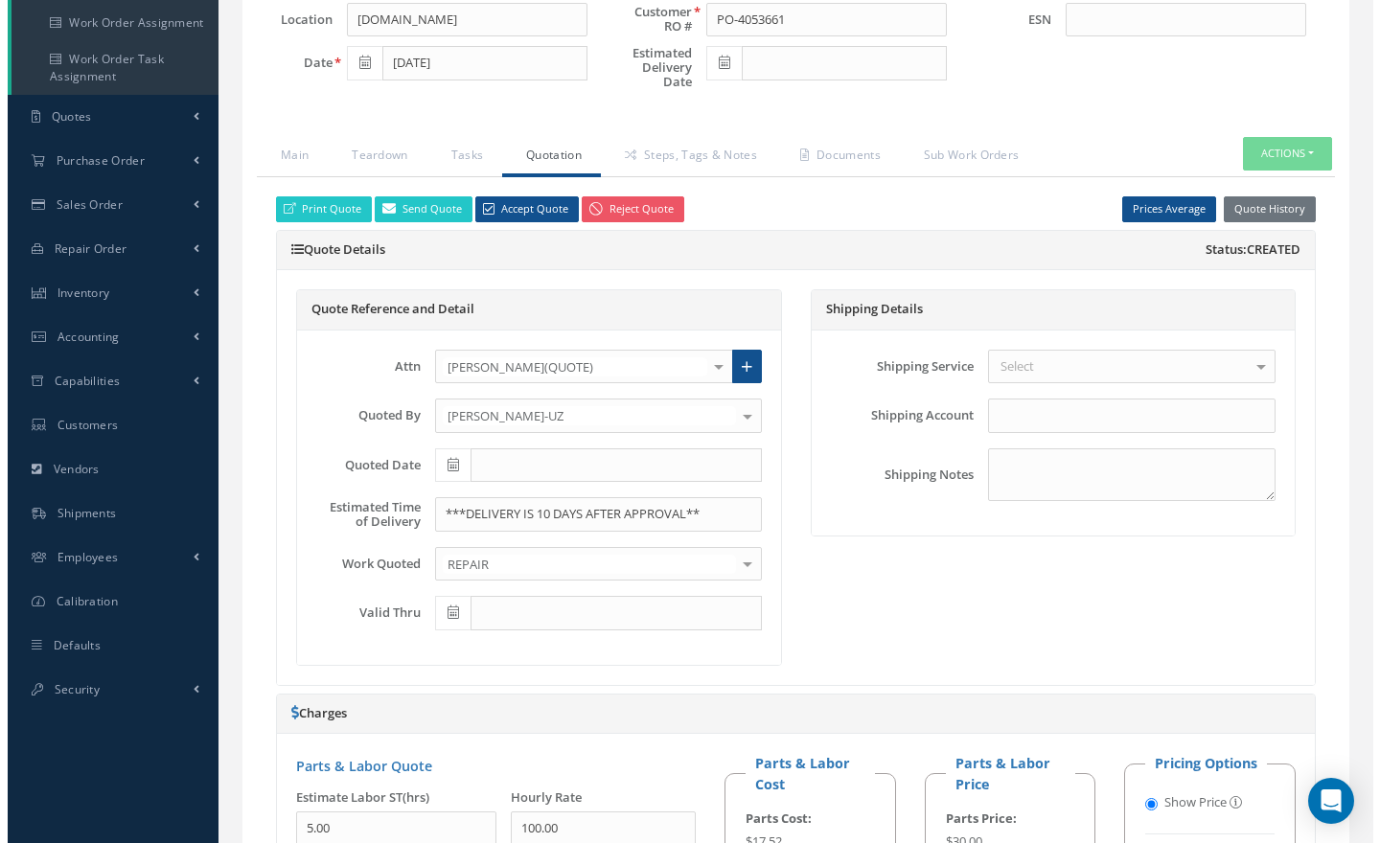
scroll to position [372, 0]
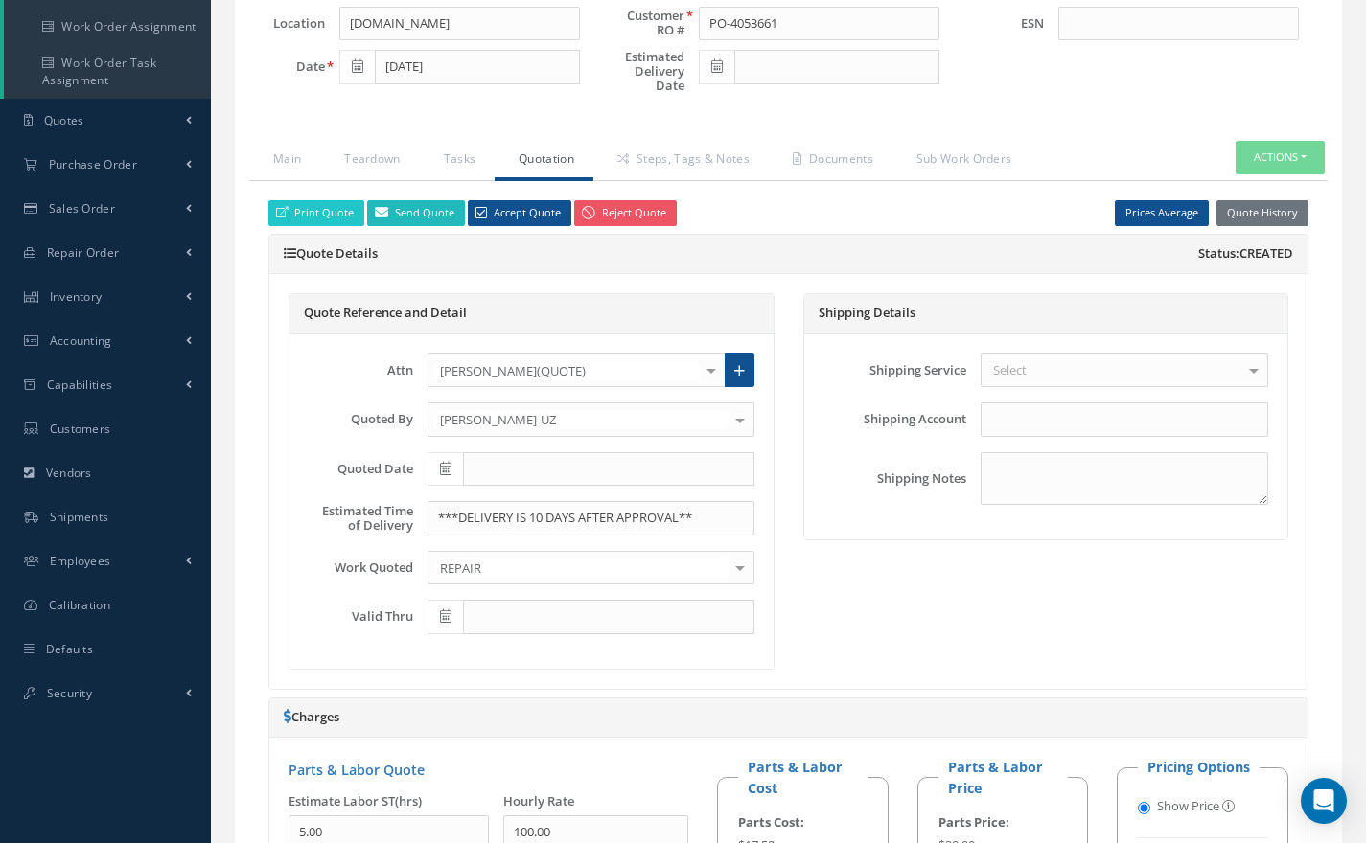
type textarea "UNIT RECEIVED MISSING FILTER. WARRANTY DENIED DUE TO UNABLE TO DUPLICATE ANY MA…"
click at [414, 211] on link "Send Quote" at bounding box center [416, 213] width 98 height 26
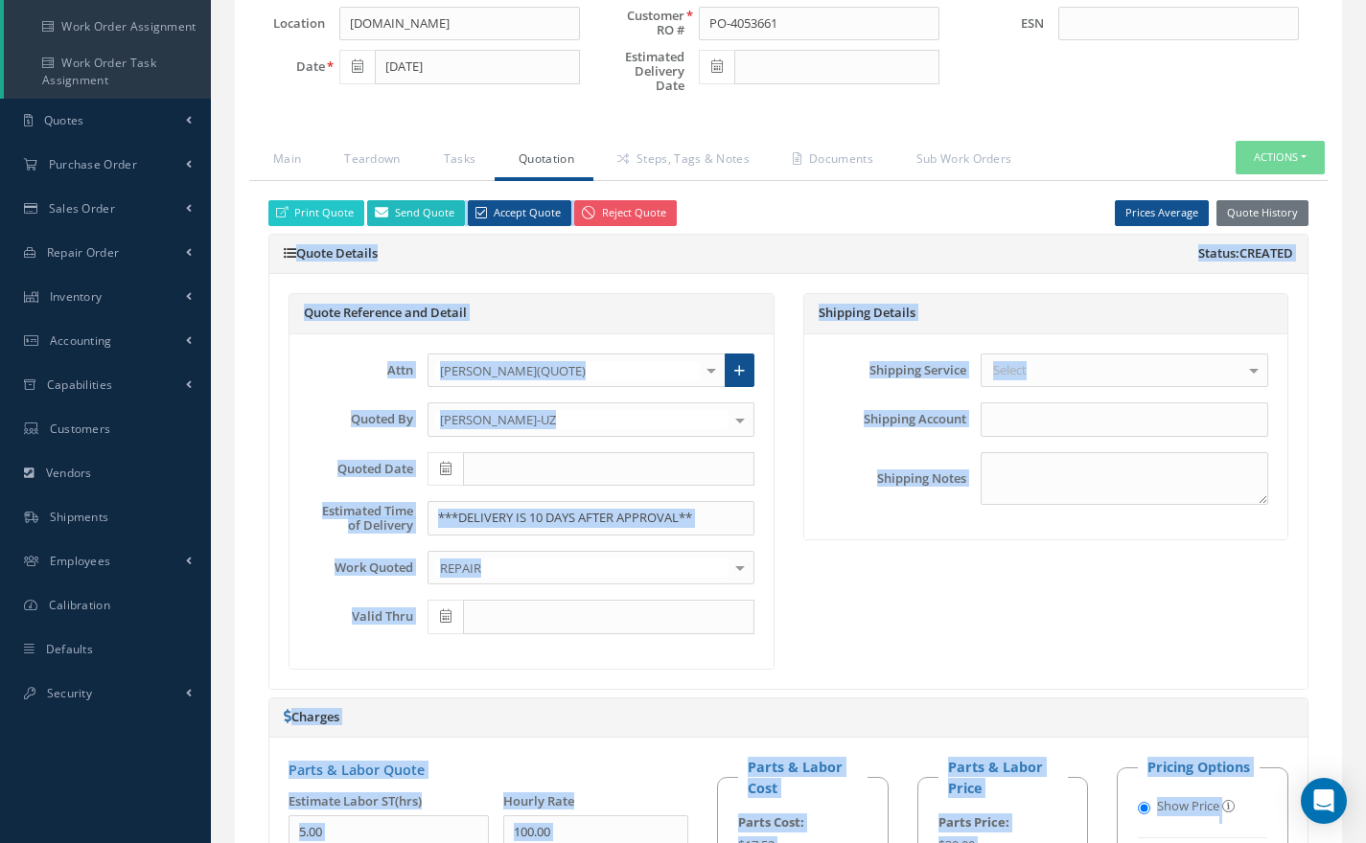
type input "Quote for RO PO-4053661, WO 49165"
type textarea "Dear, Please find attached your Quote for RO PO-4053661. Please feel free to co…"
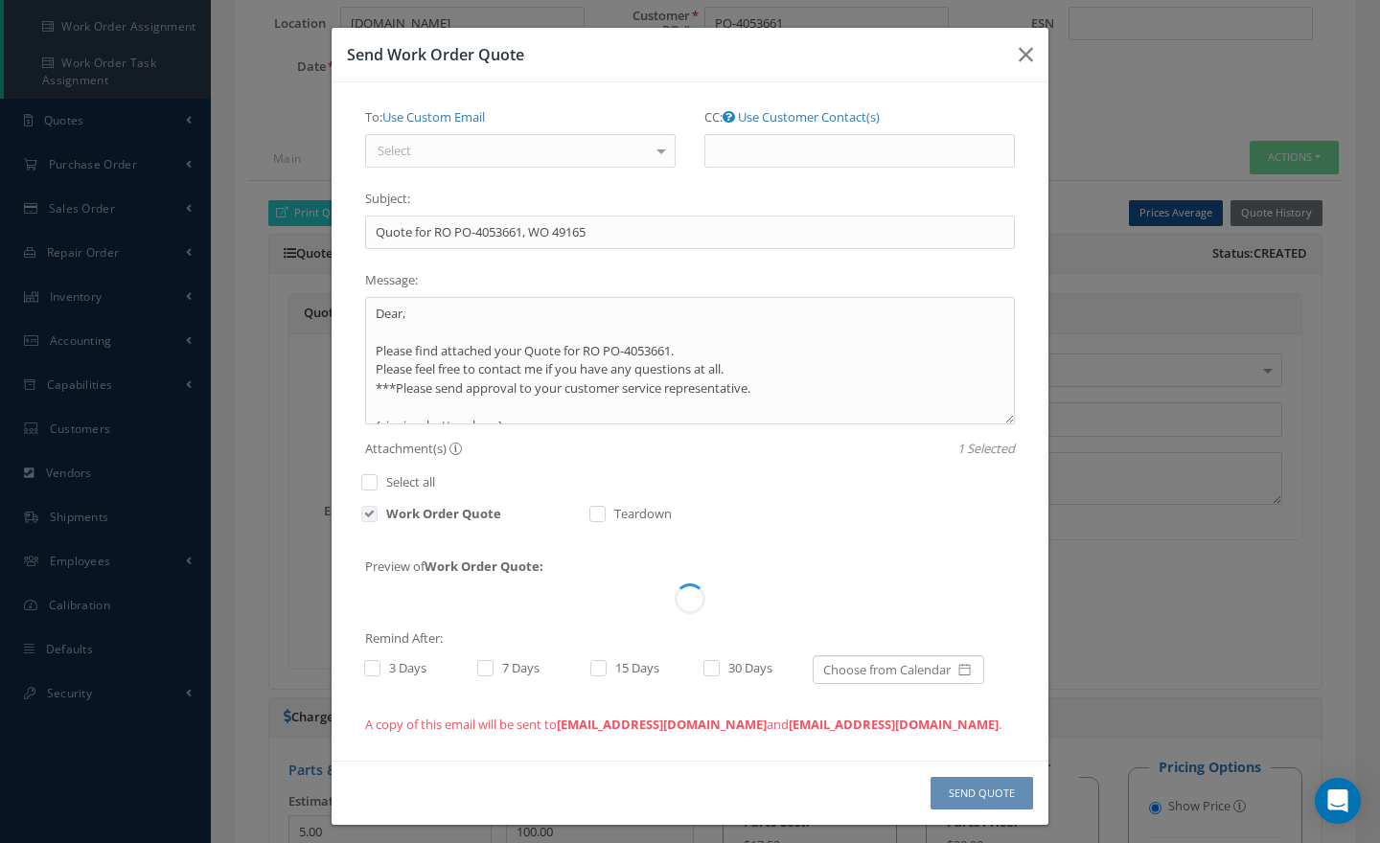
drag, startPoint x: 414, startPoint y: 215, endPoint x: 525, endPoint y: 149, distance: 129.3
click at [525, 149] on div "Select" at bounding box center [520, 151] width 310 height 34
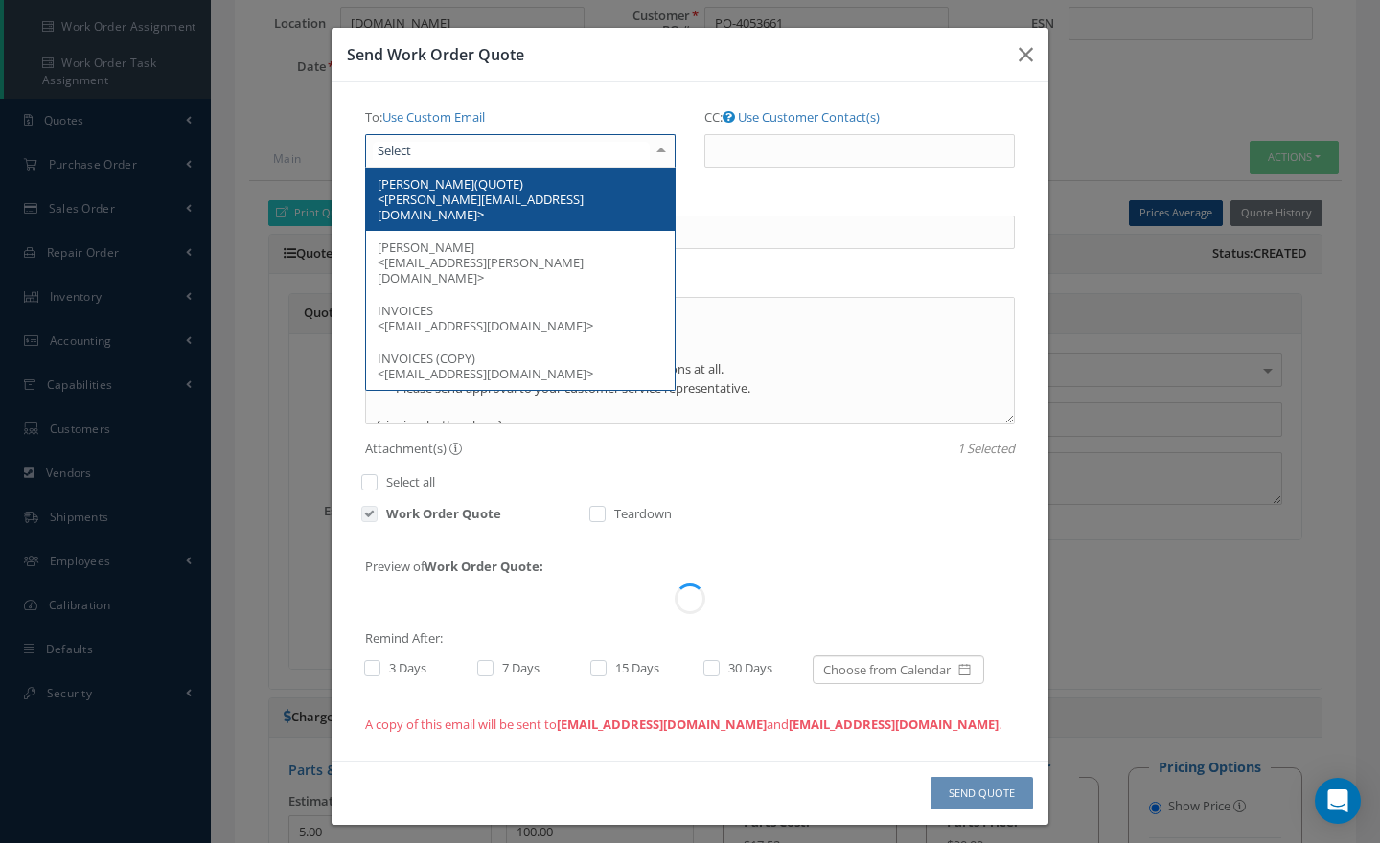
click at [447, 205] on span "Sérgio Coimbra(QUOTE) <Sergio.Coimbra@euroatlantic.pt>" at bounding box center [481, 199] width 206 height 48
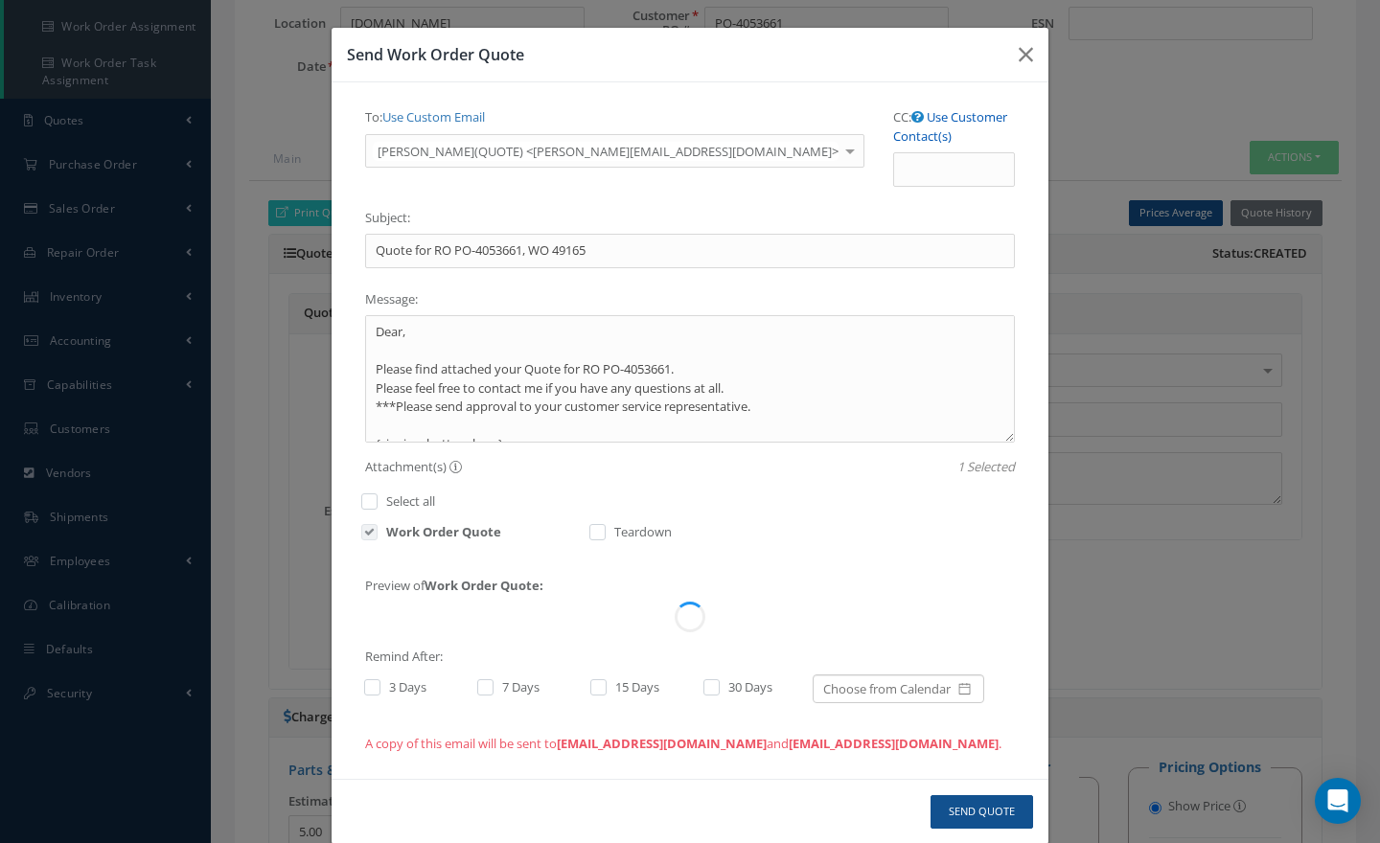
click at [922, 116] on link "Use Customer Contact(s)" at bounding box center [950, 126] width 114 height 36
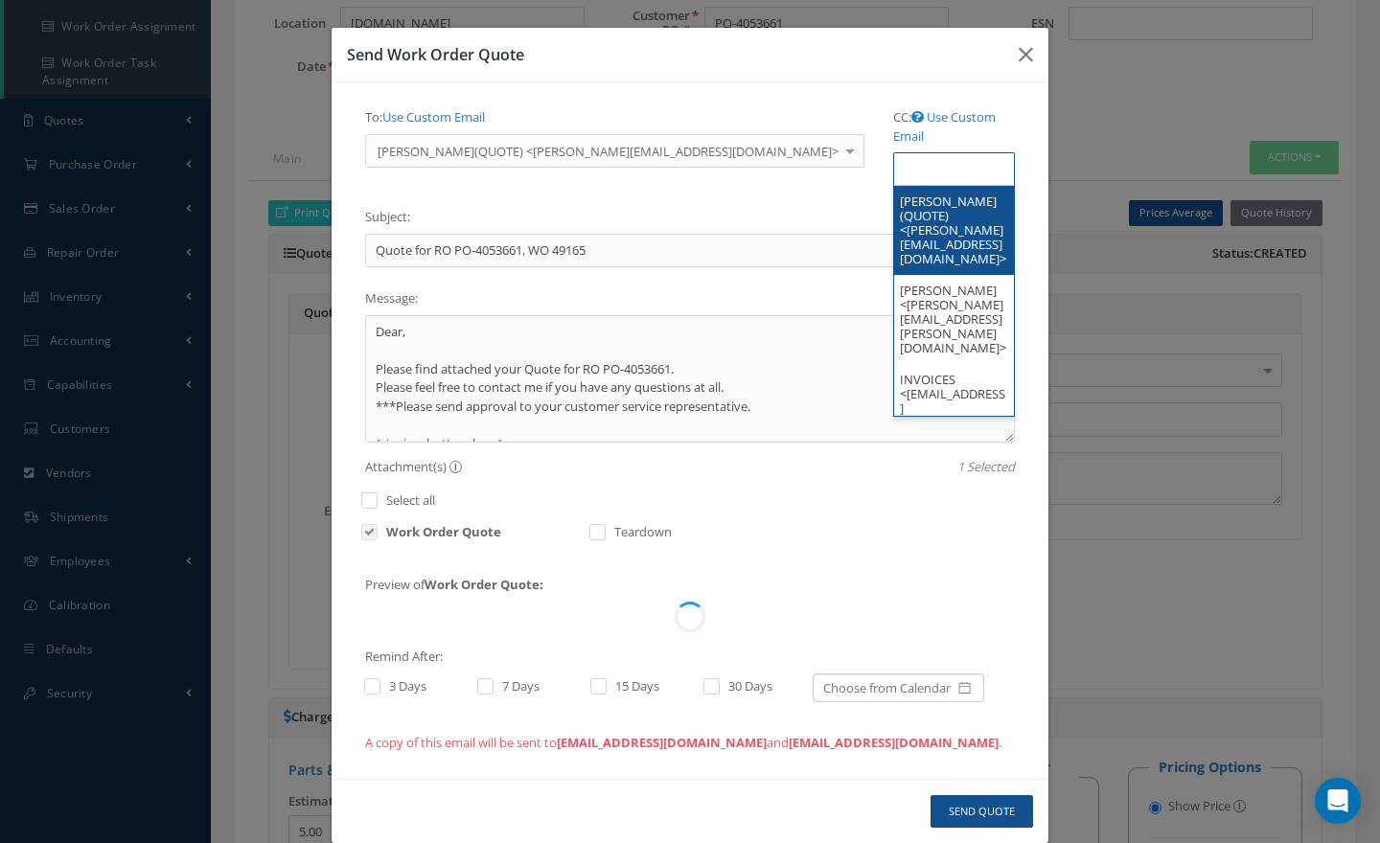
click at [893, 152] on ul at bounding box center [954, 169] width 122 height 34
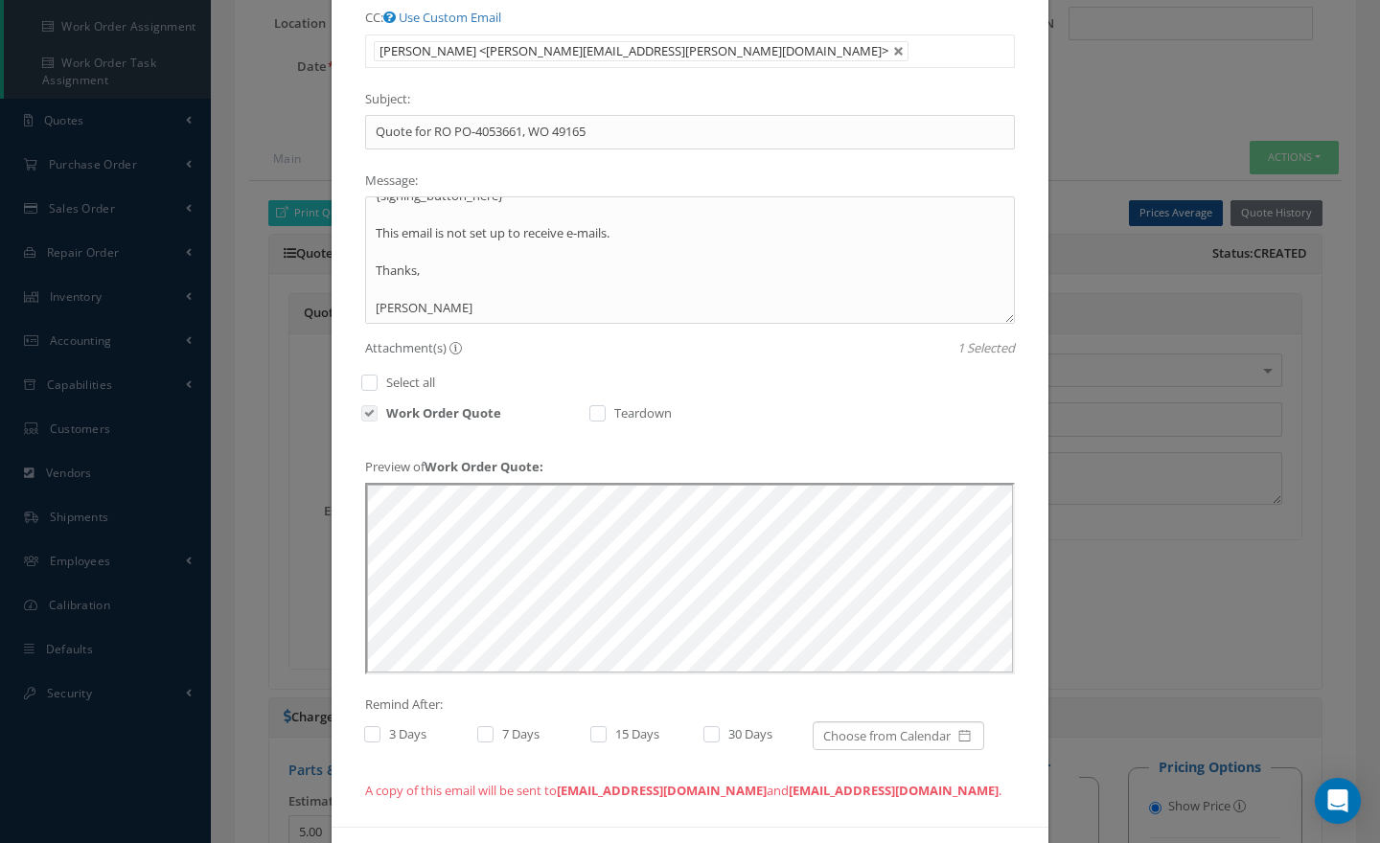
scroll to position [130, 0]
drag, startPoint x: 356, startPoint y: 681, endPoint x: 367, endPoint y: 688, distance: 13.3
click at [379, 725] on label at bounding box center [381, 733] width 5 height 17
click at [367, 730] on input "checkbox" at bounding box center [370, 736] width 12 height 12
checkbox input "true"
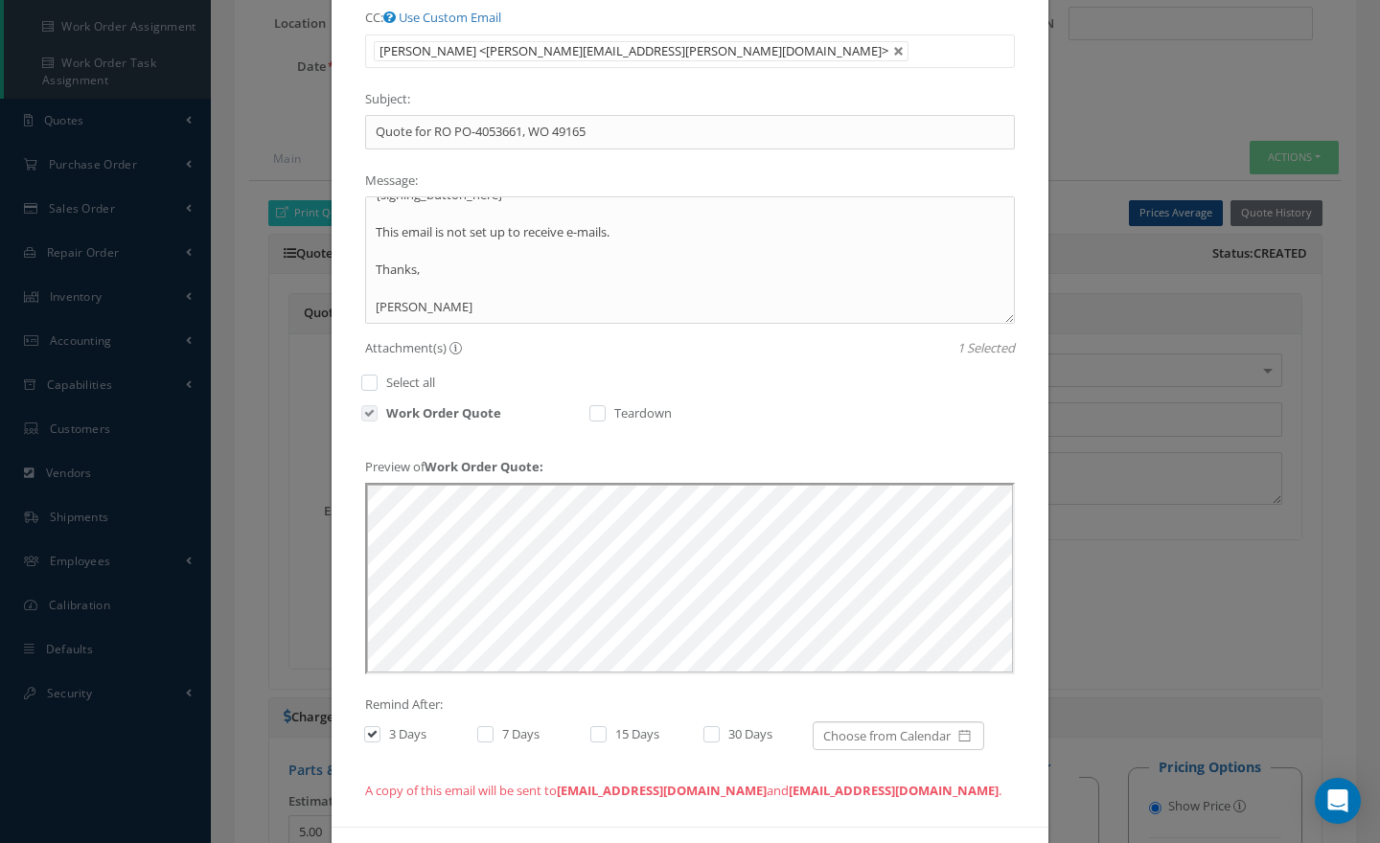
click at [493, 725] on label at bounding box center [495, 733] width 5 height 17
click at [479, 730] on input "checkbox" at bounding box center [483, 736] width 12 height 12
checkbox input "true"
click at [606, 725] on label at bounding box center [608, 733] width 5 height 17
click at [595, 730] on input "checkbox" at bounding box center [596, 736] width 12 height 12
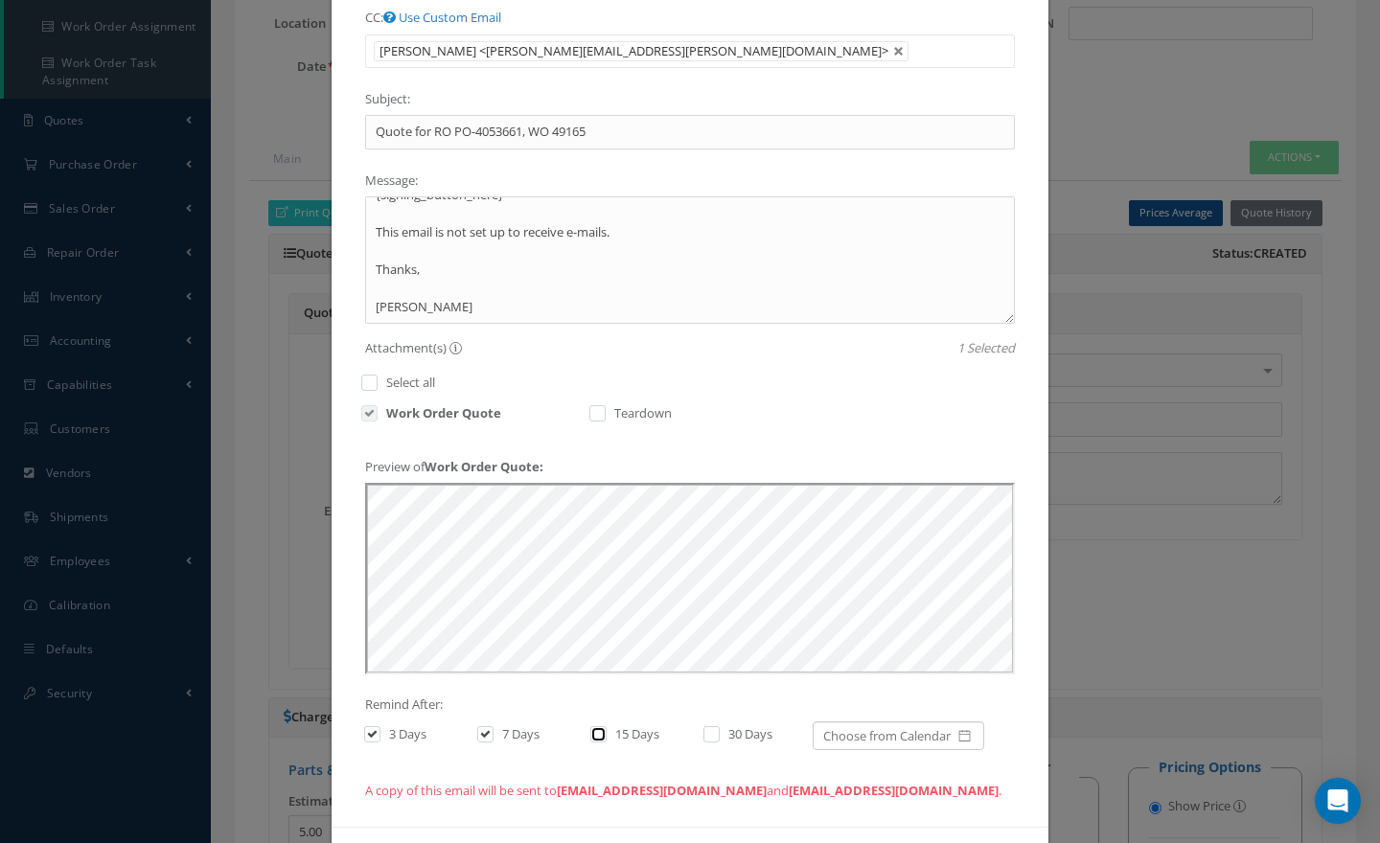
checkbox input "true"
click at [719, 725] on label at bounding box center [721, 733] width 5 height 17
click at [703, 730] on input "checkbox" at bounding box center [709, 736] width 12 height 12
checkbox input "true"
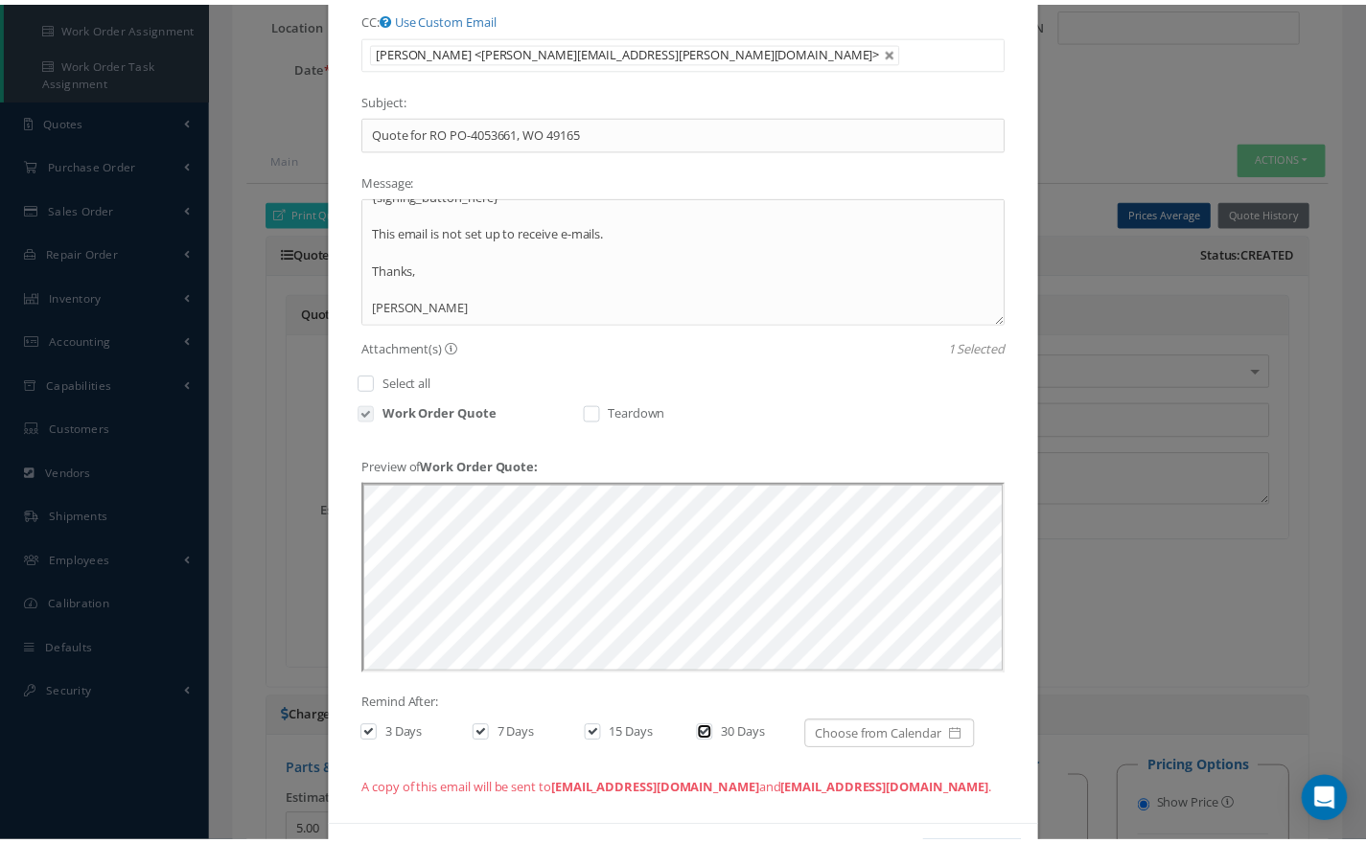
scroll to position [213, 0]
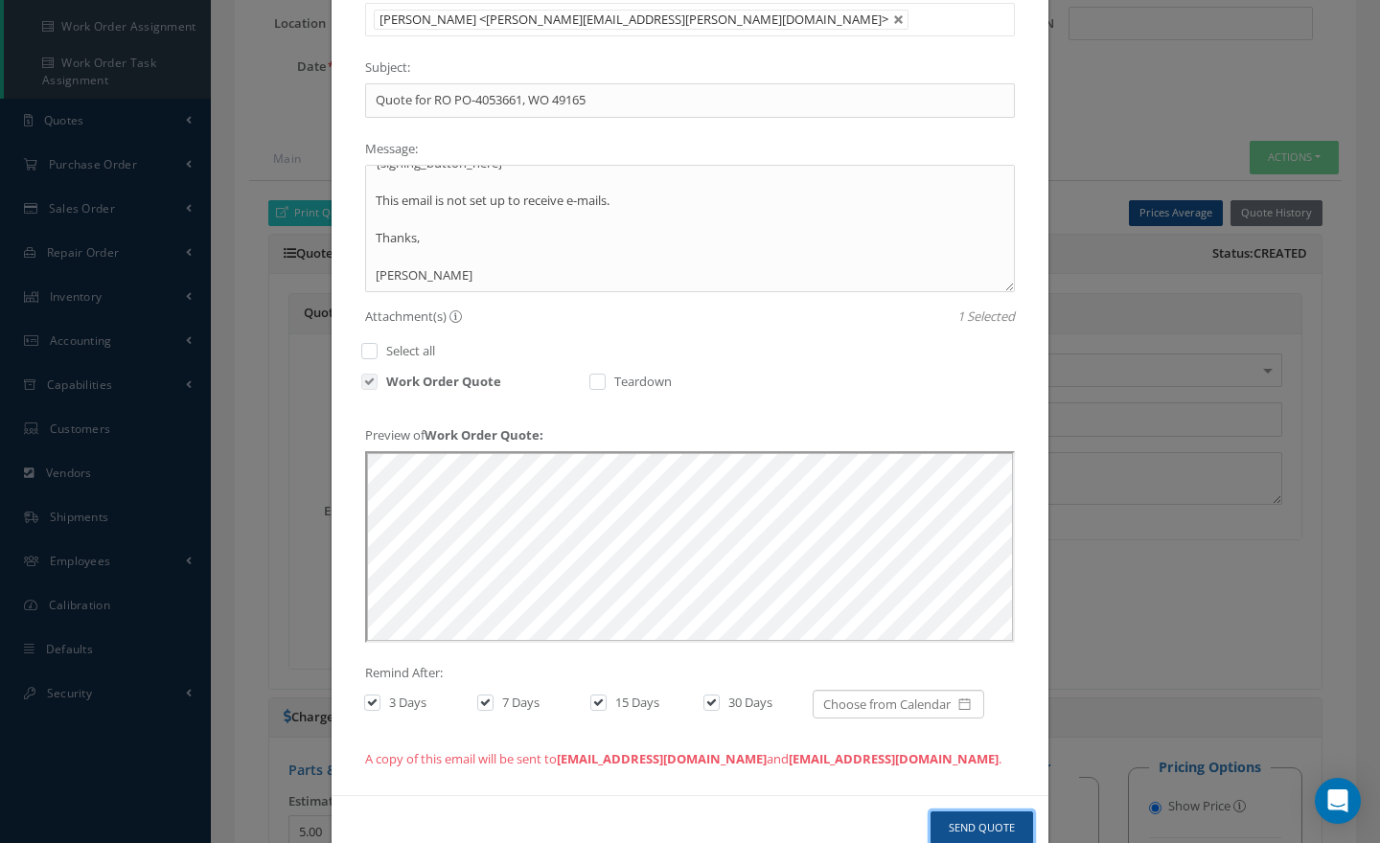
click at [986, 812] on button "Send Quote" at bounding box center [982, 829] width 103 height 34
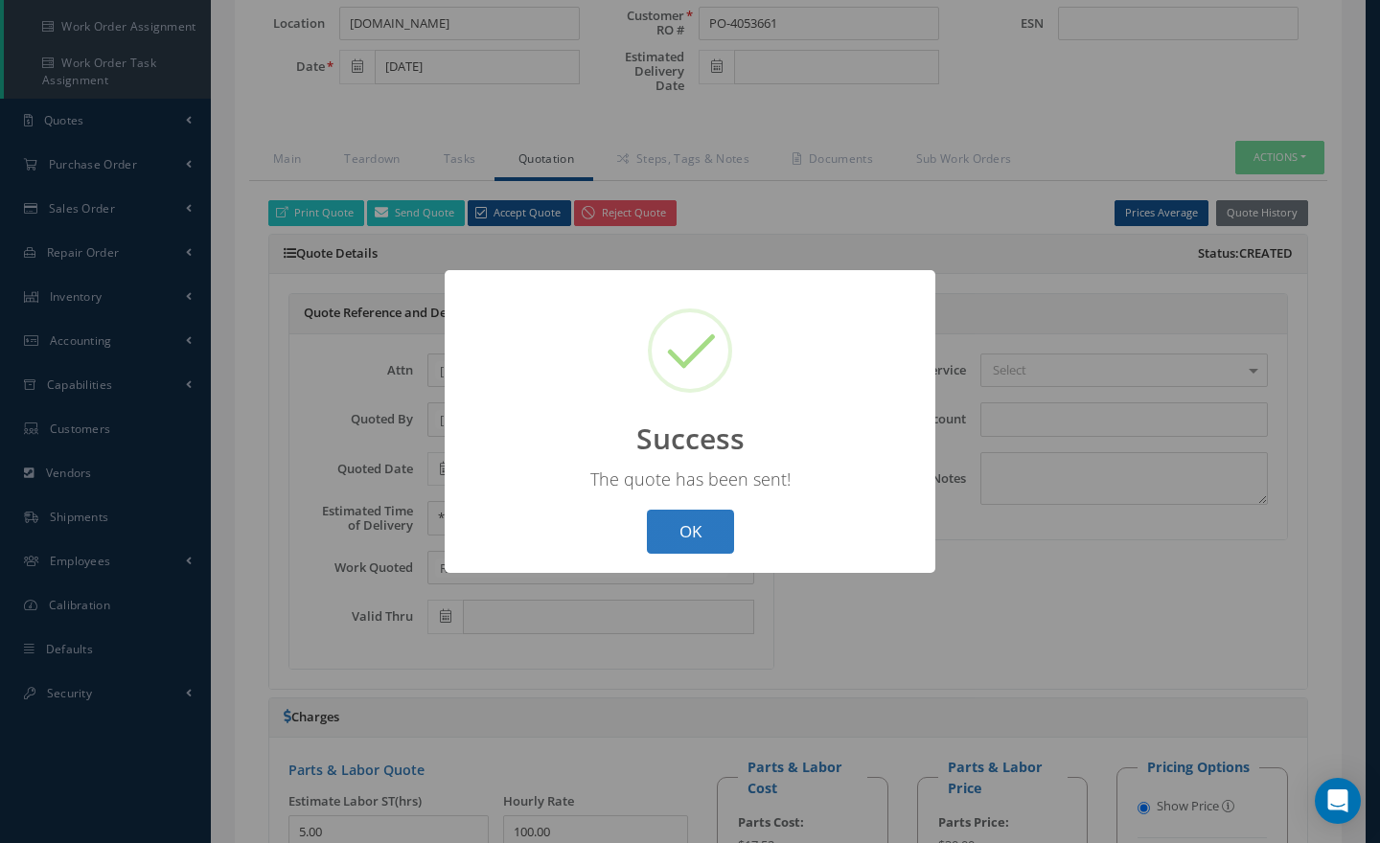
click at [693, 522] on button "OK" at bounding box center [690, 532] width 87 height 45
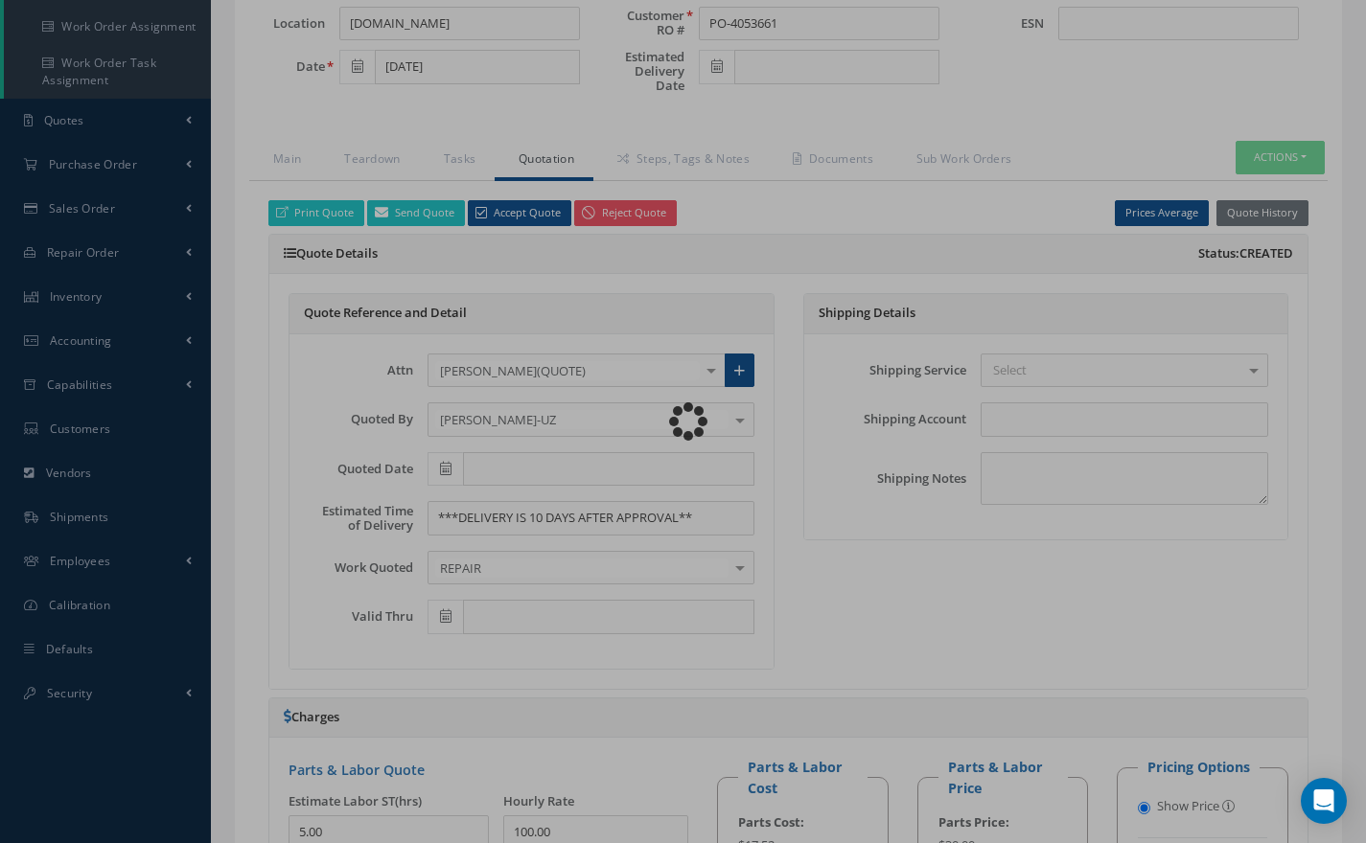
type textarea "UNIT RECEIVED MISSING FILTER. WARRANTY DENIED DUE TO UNABLE TO DUPLICATE ANY MA…"
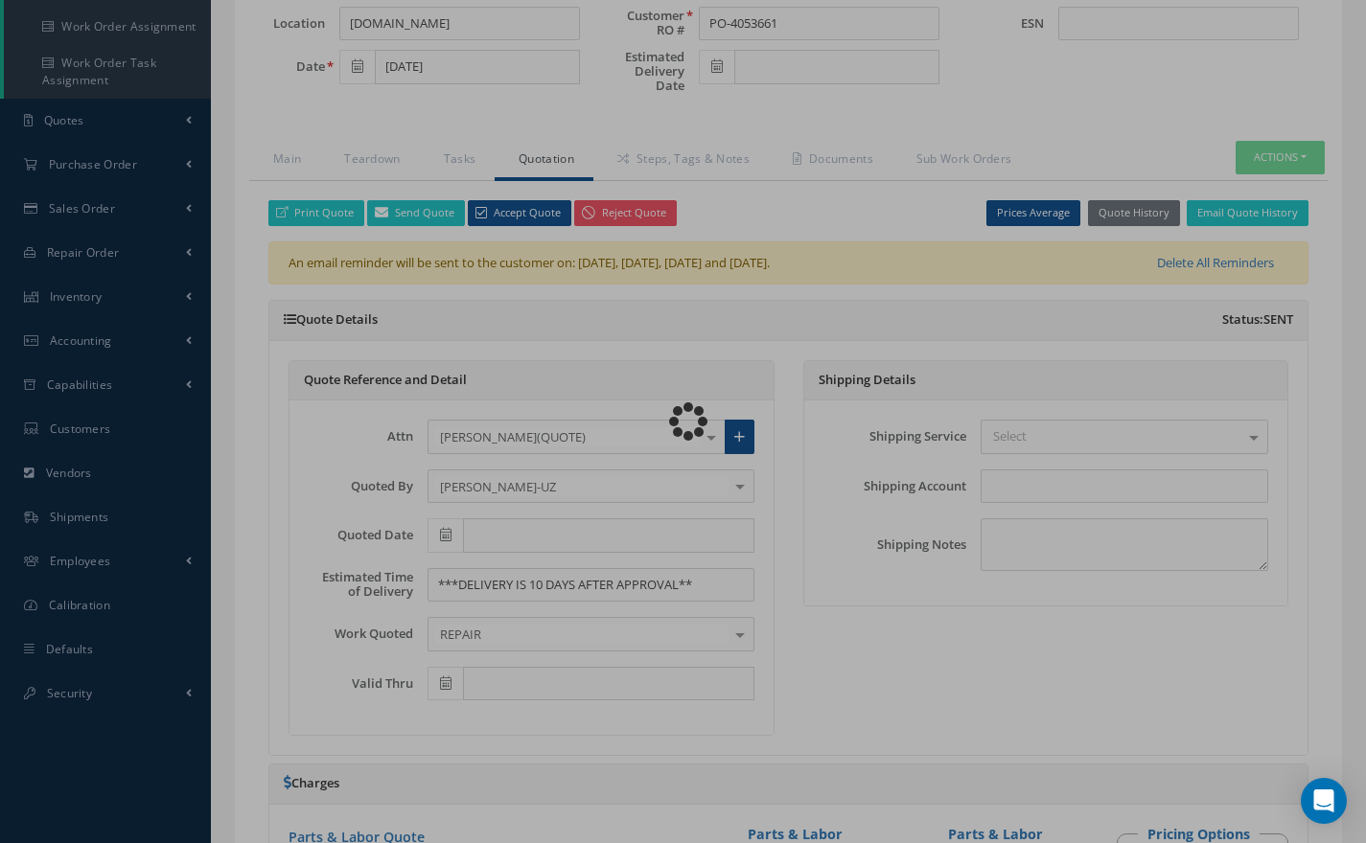
type input "B/E AEROSPACE"
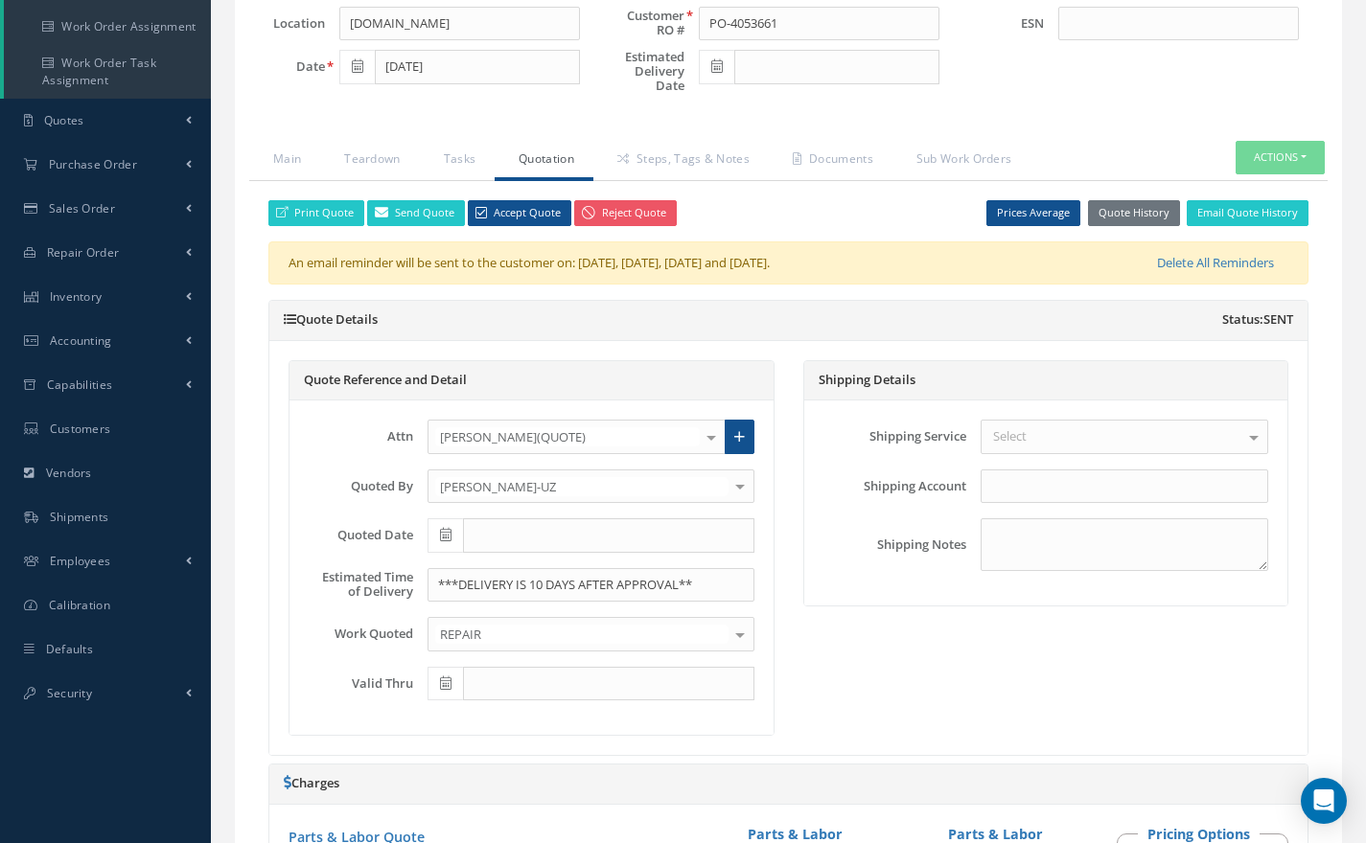
click at [444, 525] on span at bounding box center [444, 535] width 35 height 34
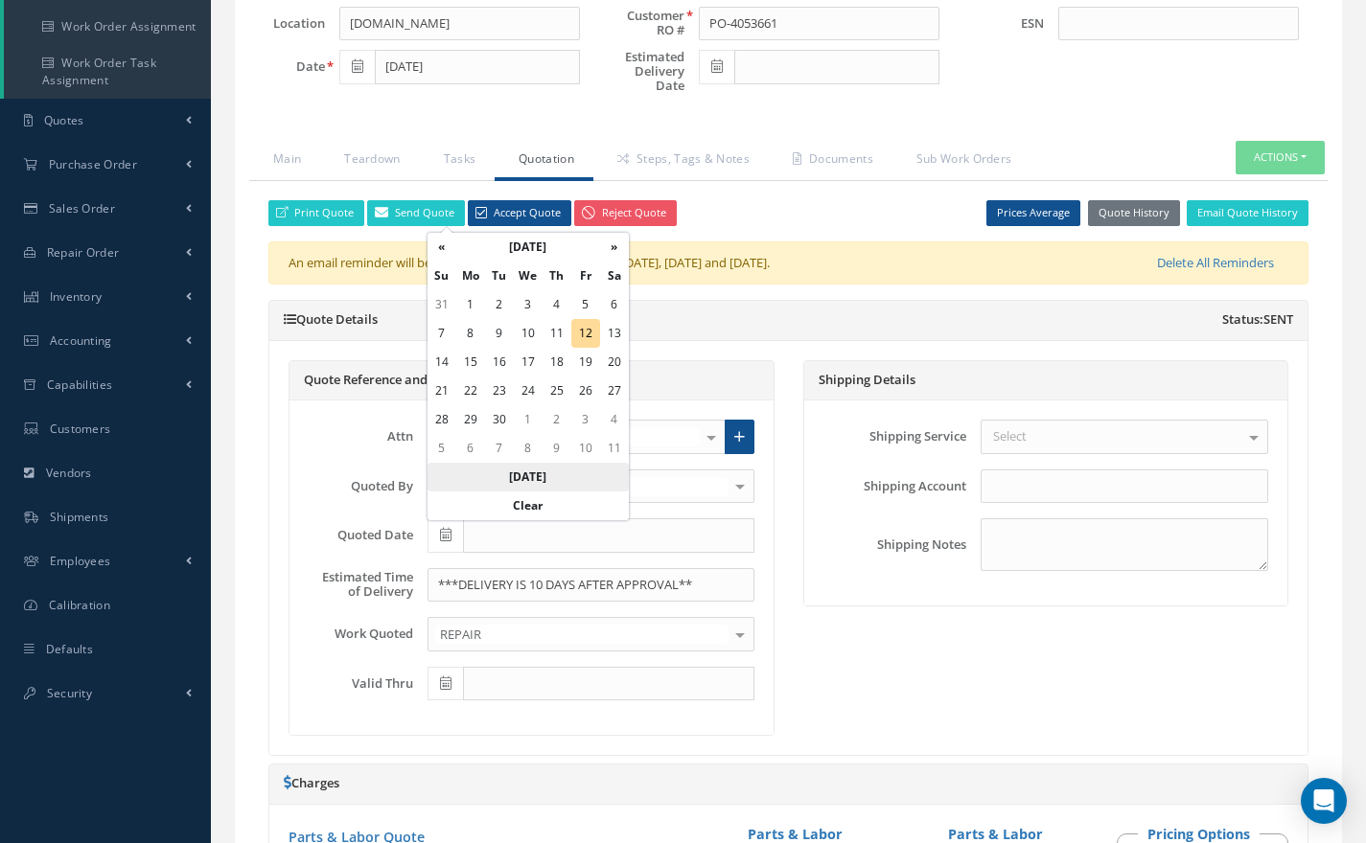
click at [524, 473] on th "Today" at bounding box center [527, 477] width 201 height 29
type input "[DATE]"
type input "12/11/2025"
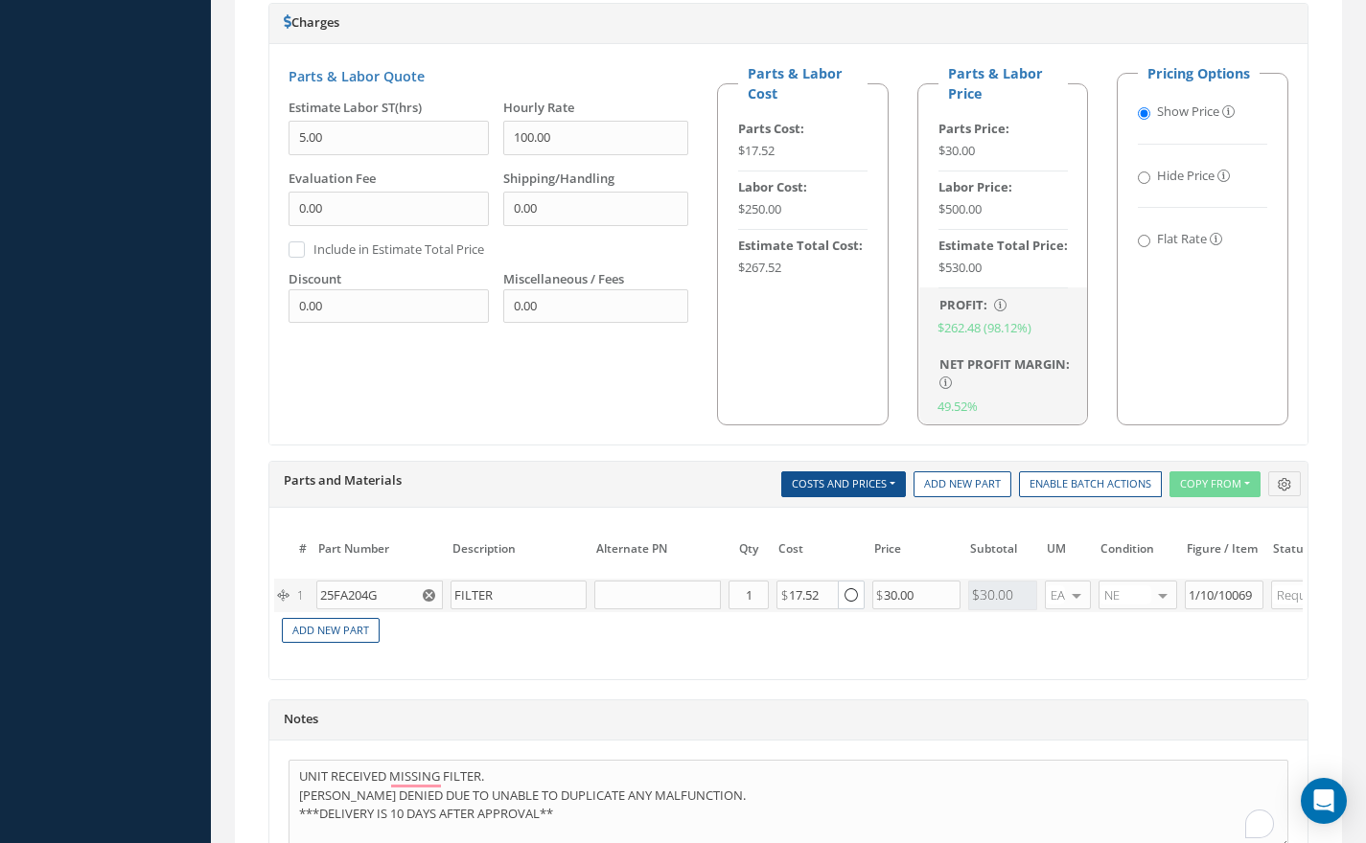
scroll to position [1346, 0]
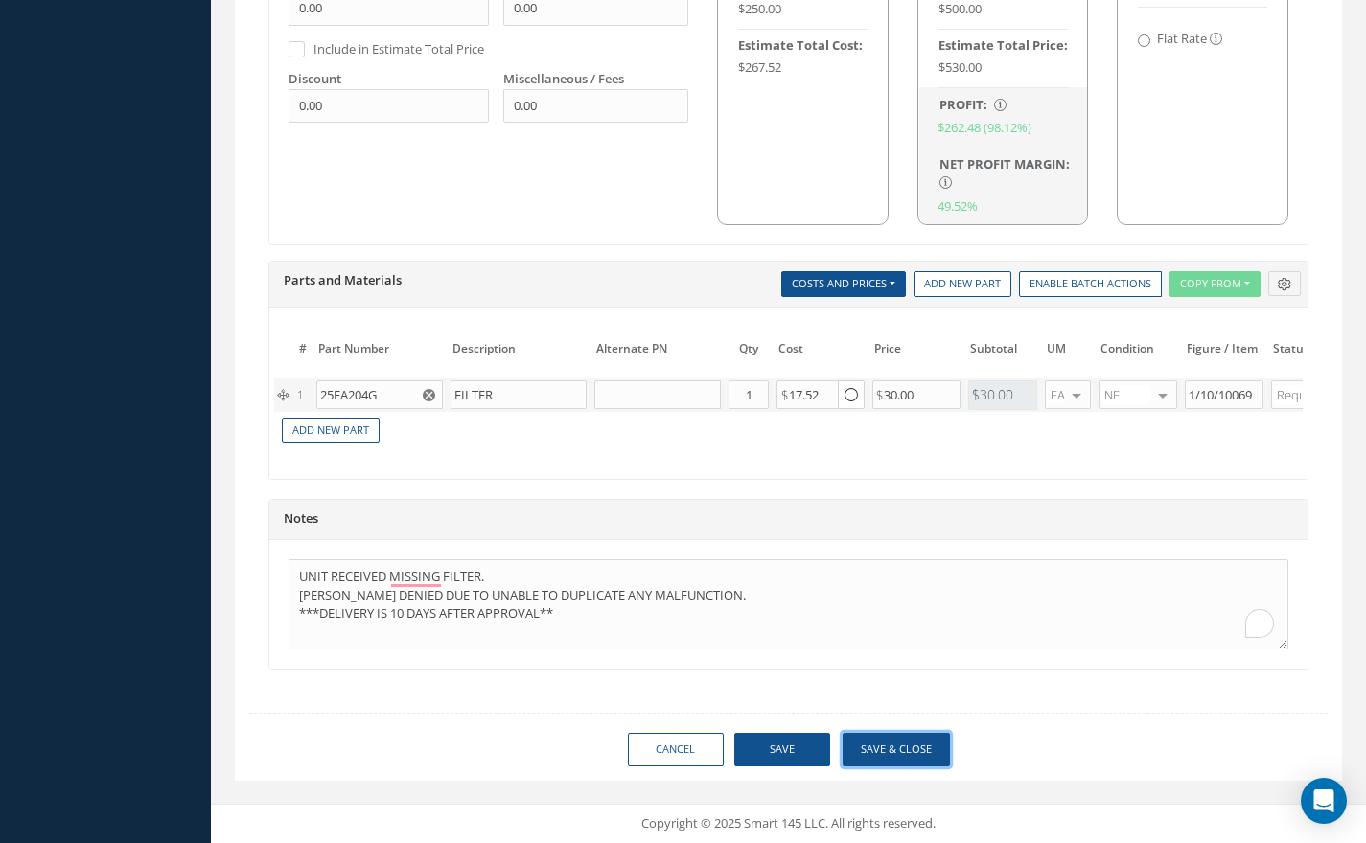
click at [897, 746] on button "Save & Close" at bounding box center [895, 750] width 107 height 34
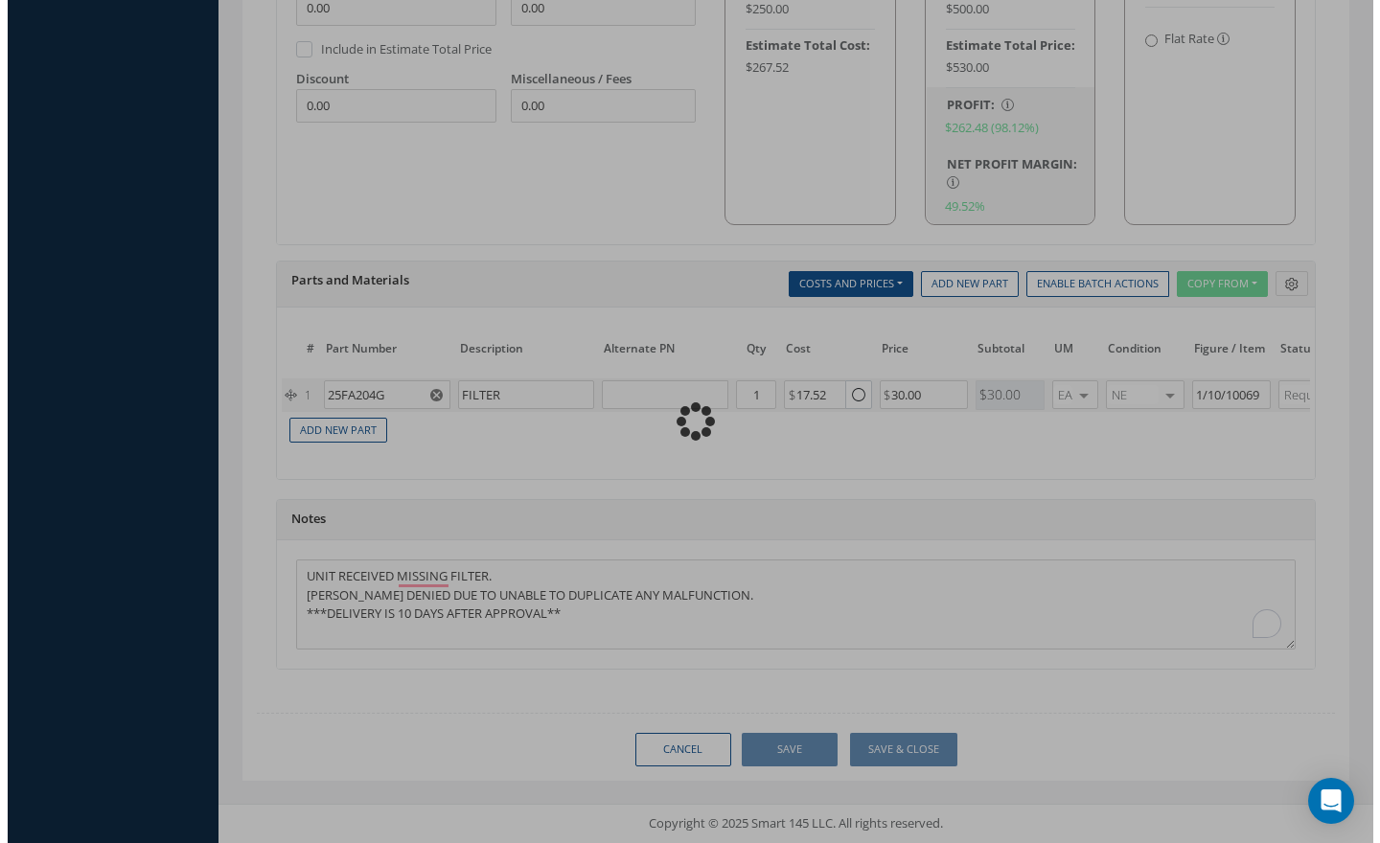
scroll to position [1280, 0]
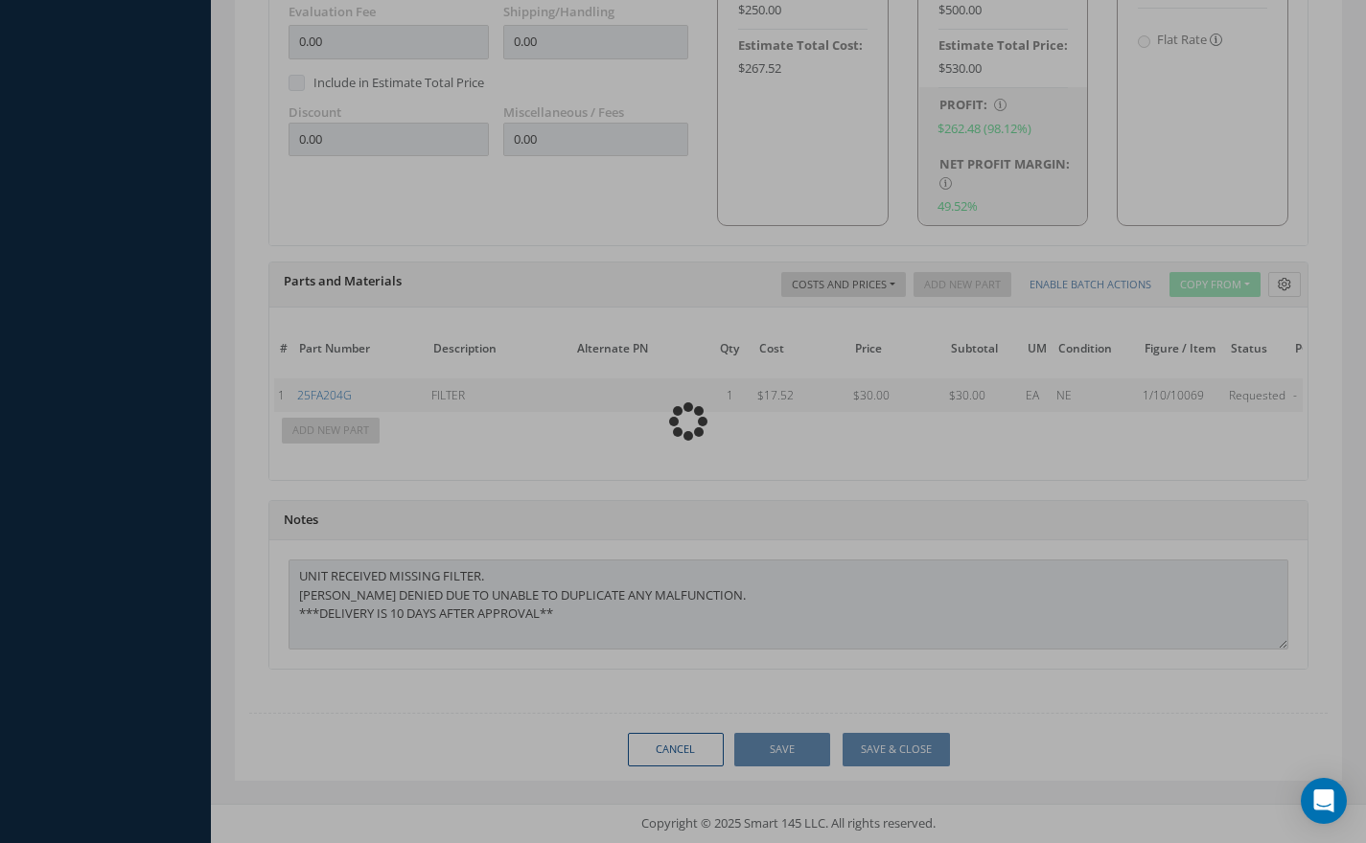
type input "B/E AEROSPACE"
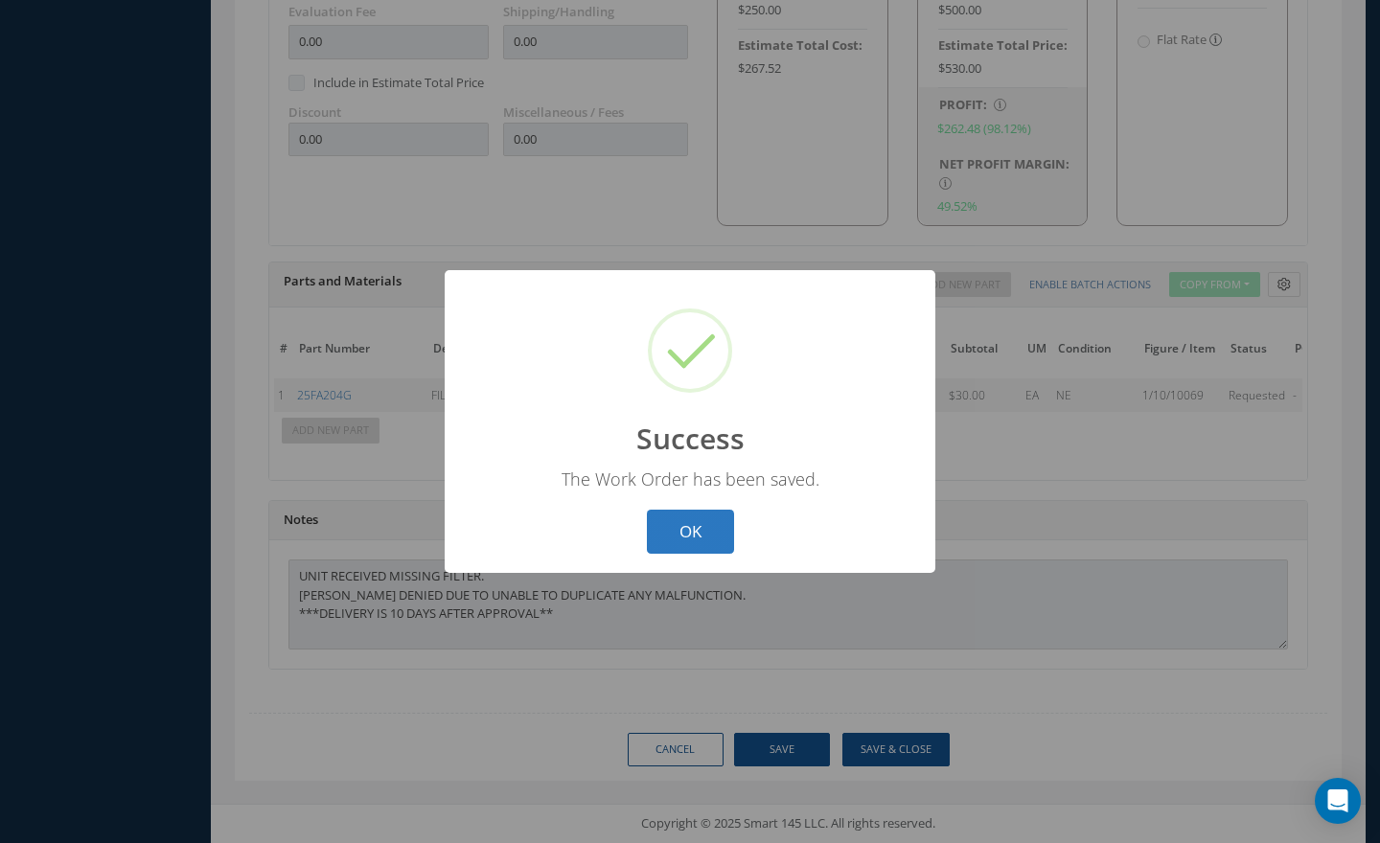
click at [687, 520] on button "OK" at bounding box center [690, 532] width 87 height 45
select select "25"
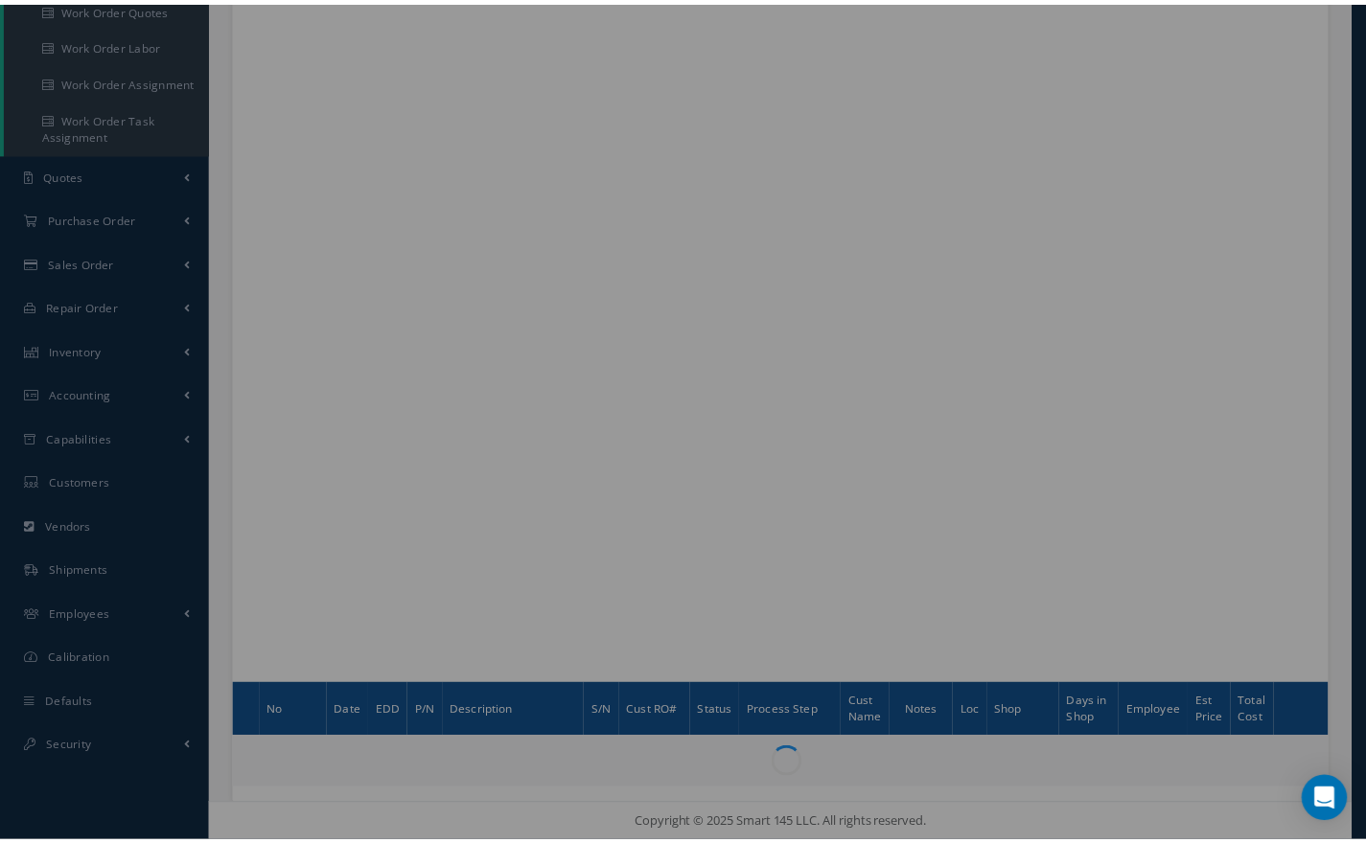
scroll to position [317, 0]
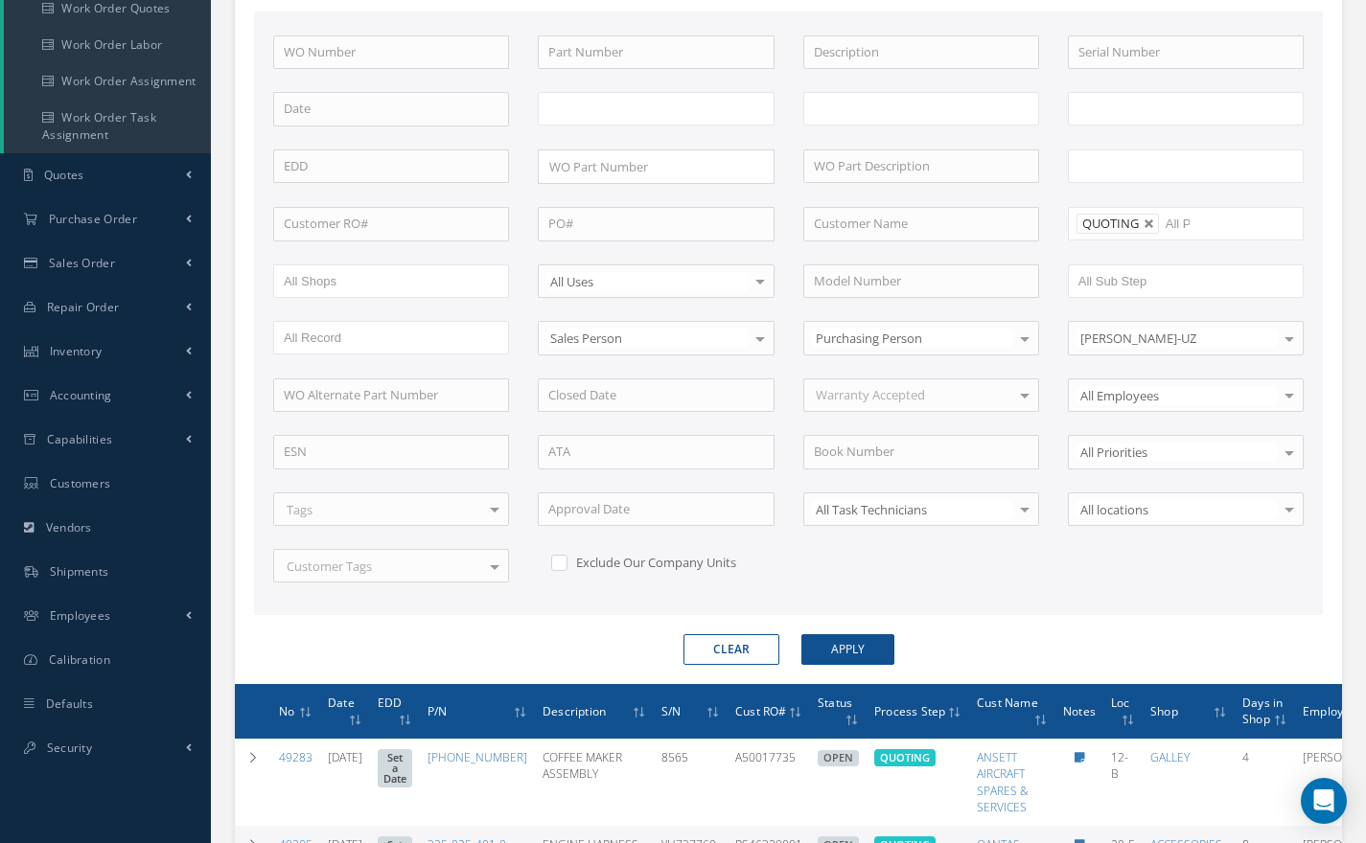
type input "All Work Request"
type input "All Work Performed"
type input "All Status"
type input "WO Part Status"
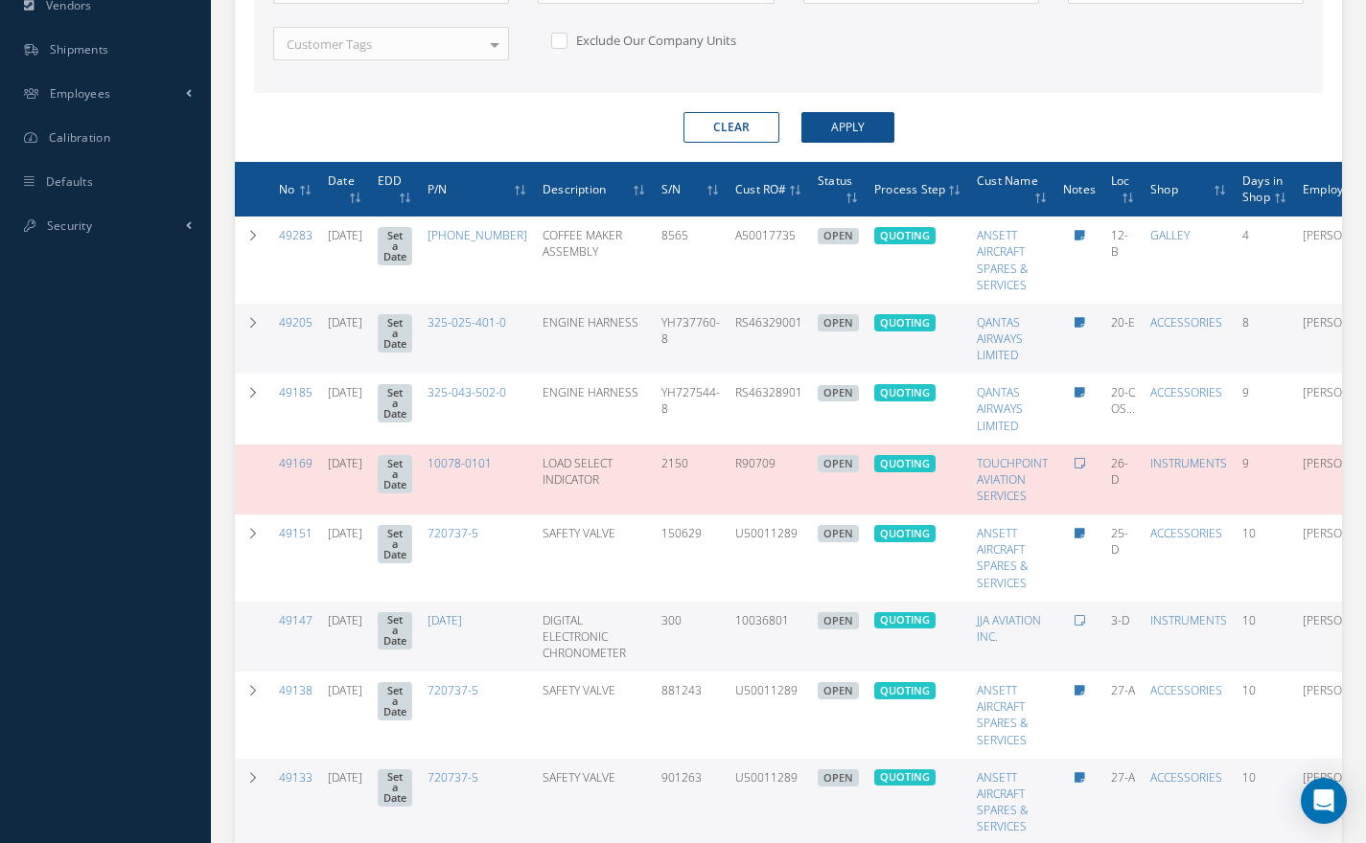
scroll to position [839, 0]
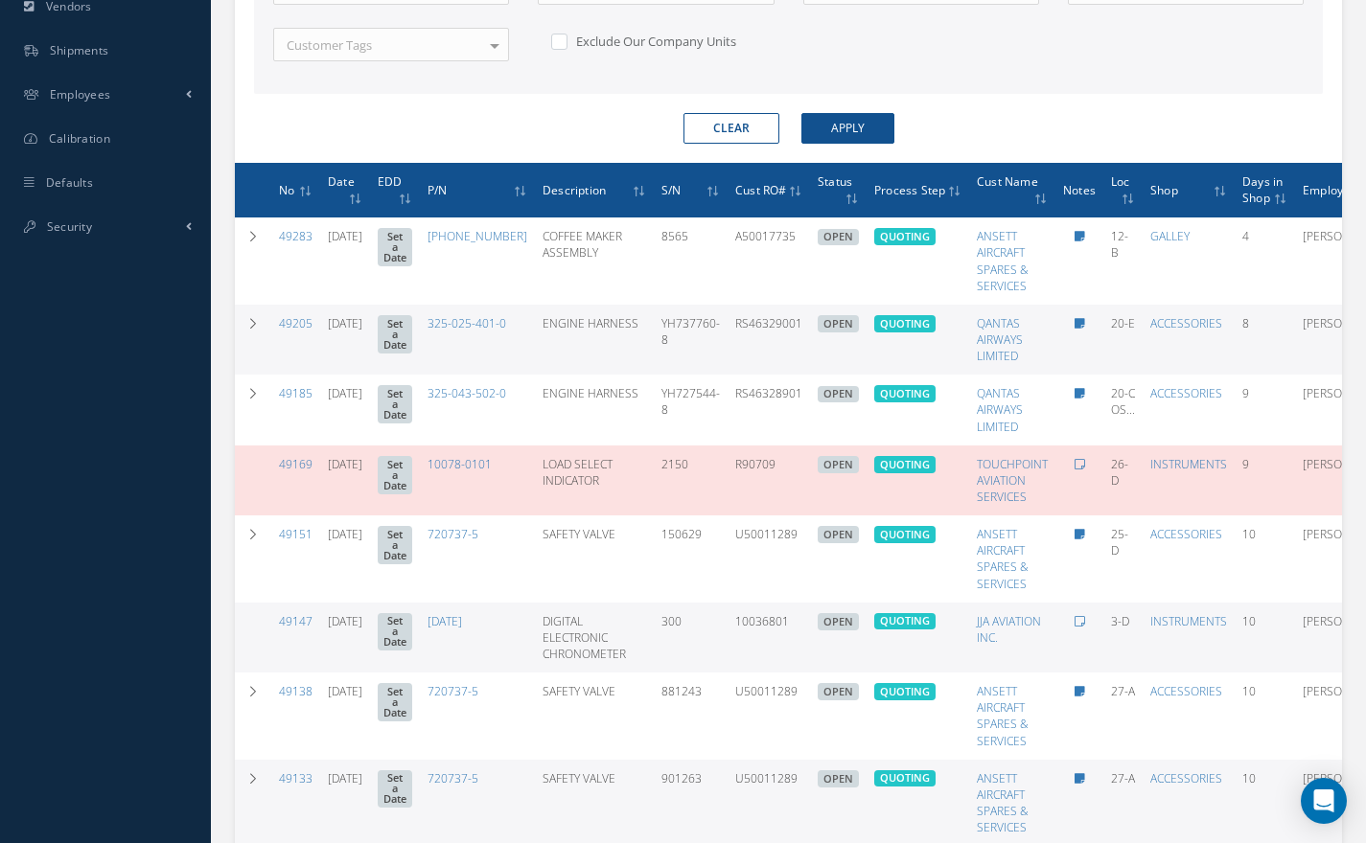
click at [994, 175] on span "Cust Name" at bounding box center [1007, 181] width 61 height 18
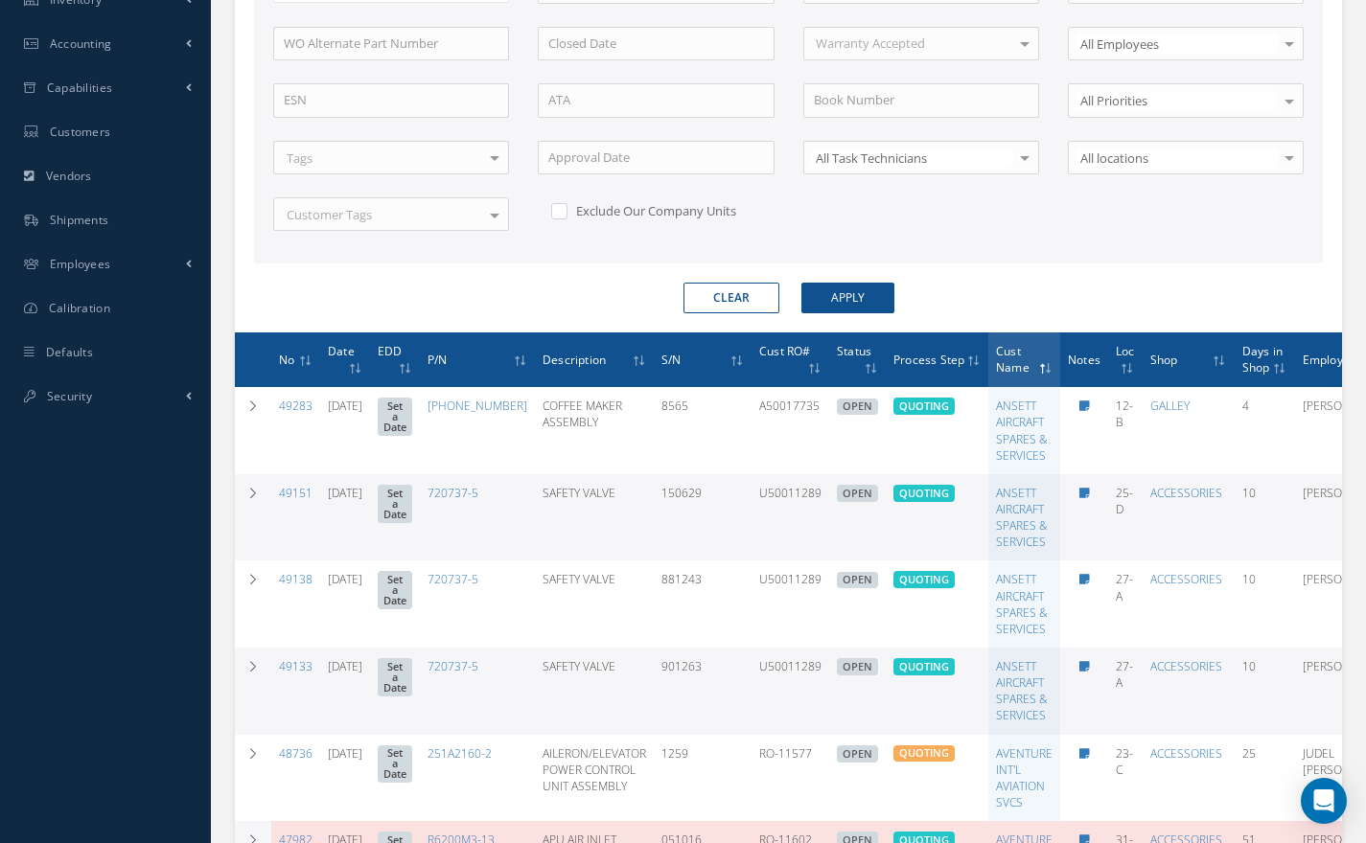
scroll to position [650, 0]
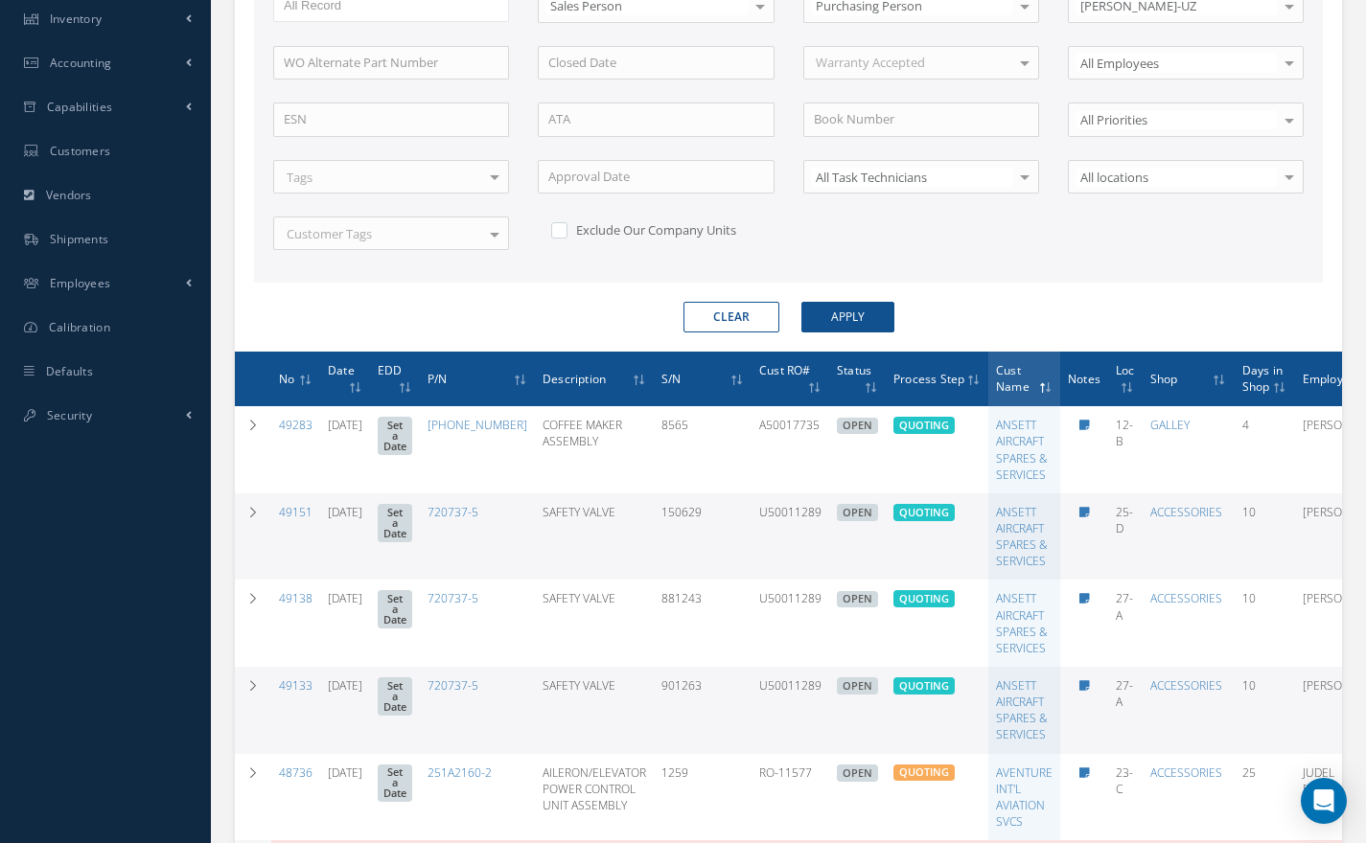
click at [566, 233] on label at bounding box center [568, 229] width 5 height 17
click at [556, 233] on input "checkbox" at bounding box center [557, 227] width 12 height 12
checkbox input "true"
click at [839, 321] on button "Apply" at bounding box center [847, 317] width 93 height 31
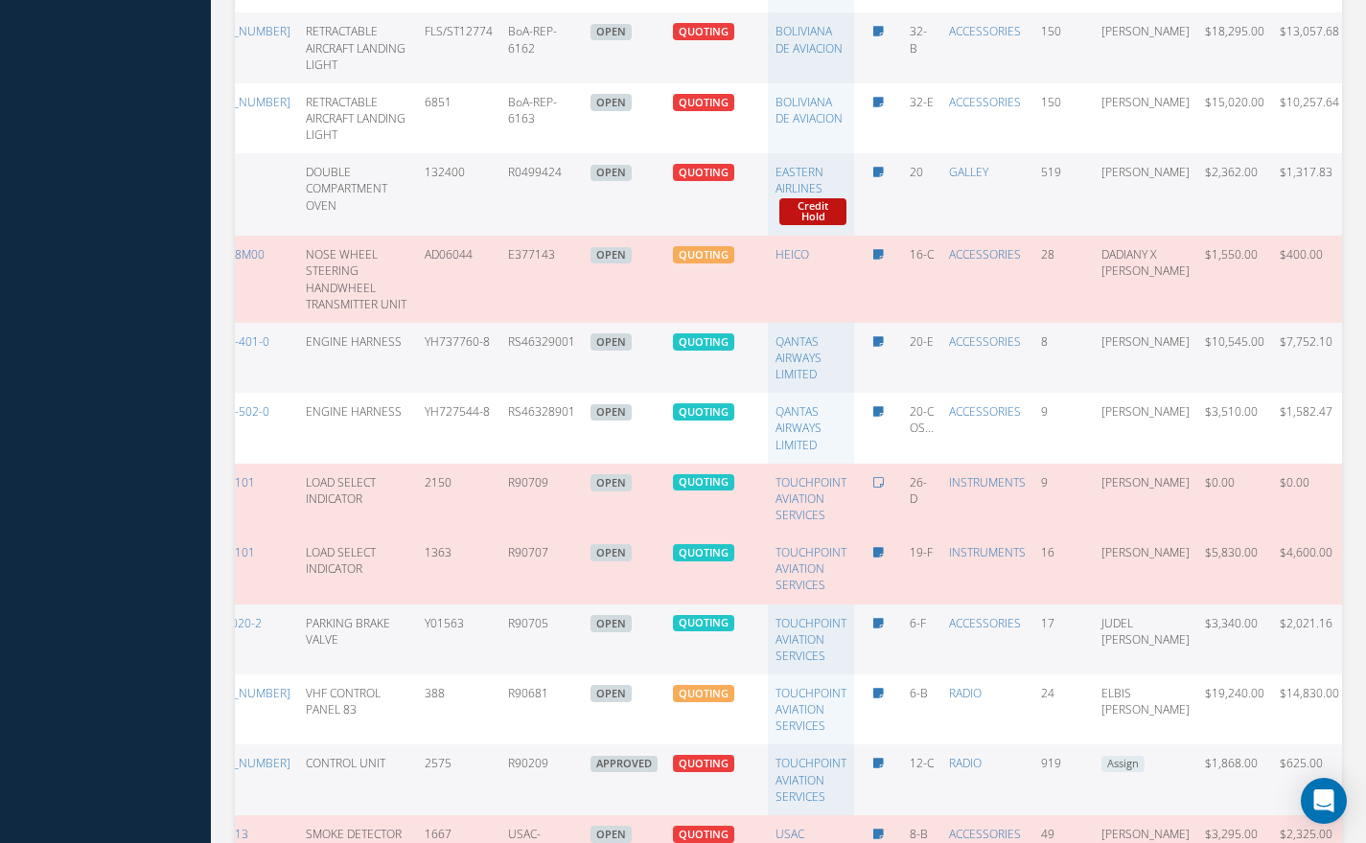
scroll to position [0, 243]
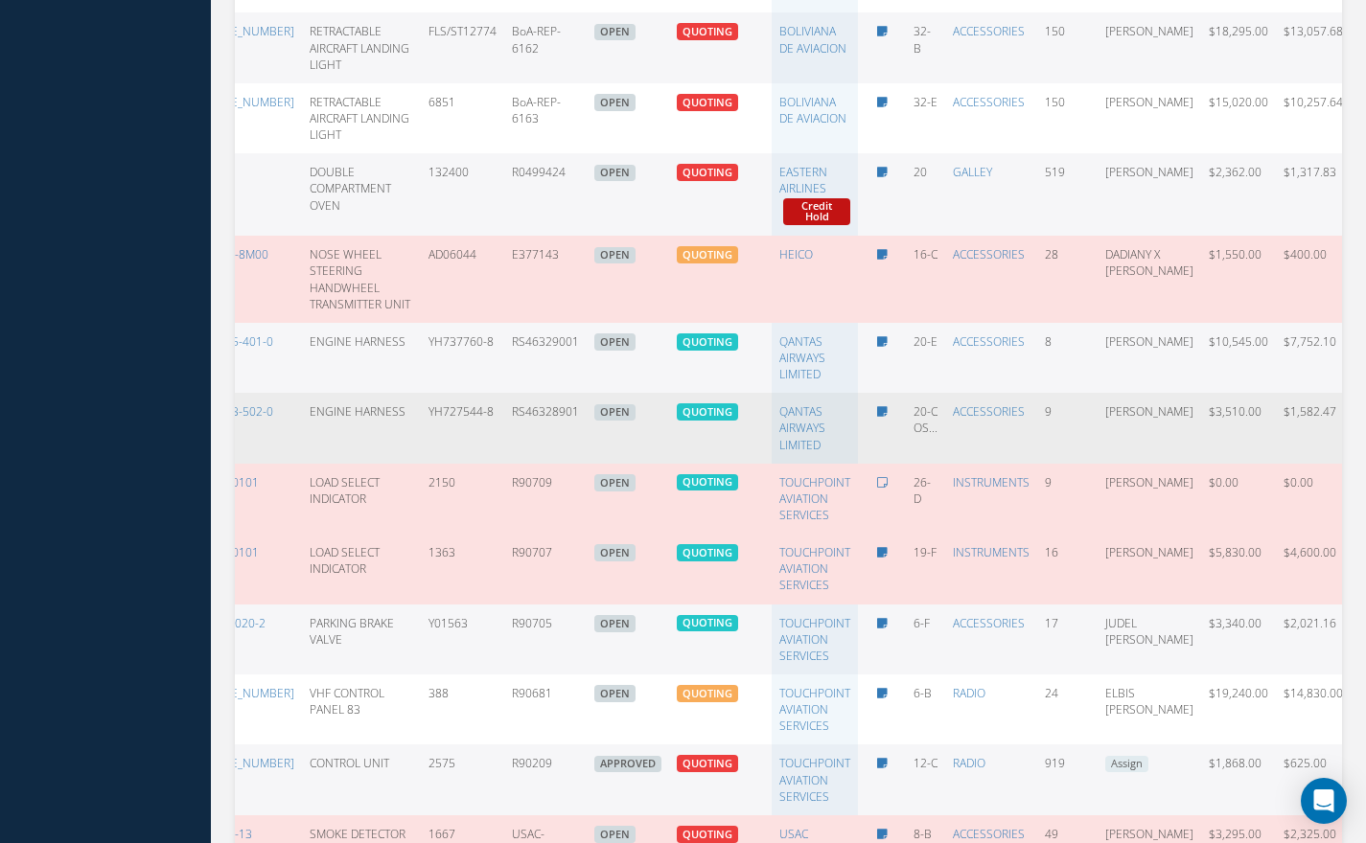
click at [1356, 427] on icon at bounding box center [1365, 426] width 19 height 15
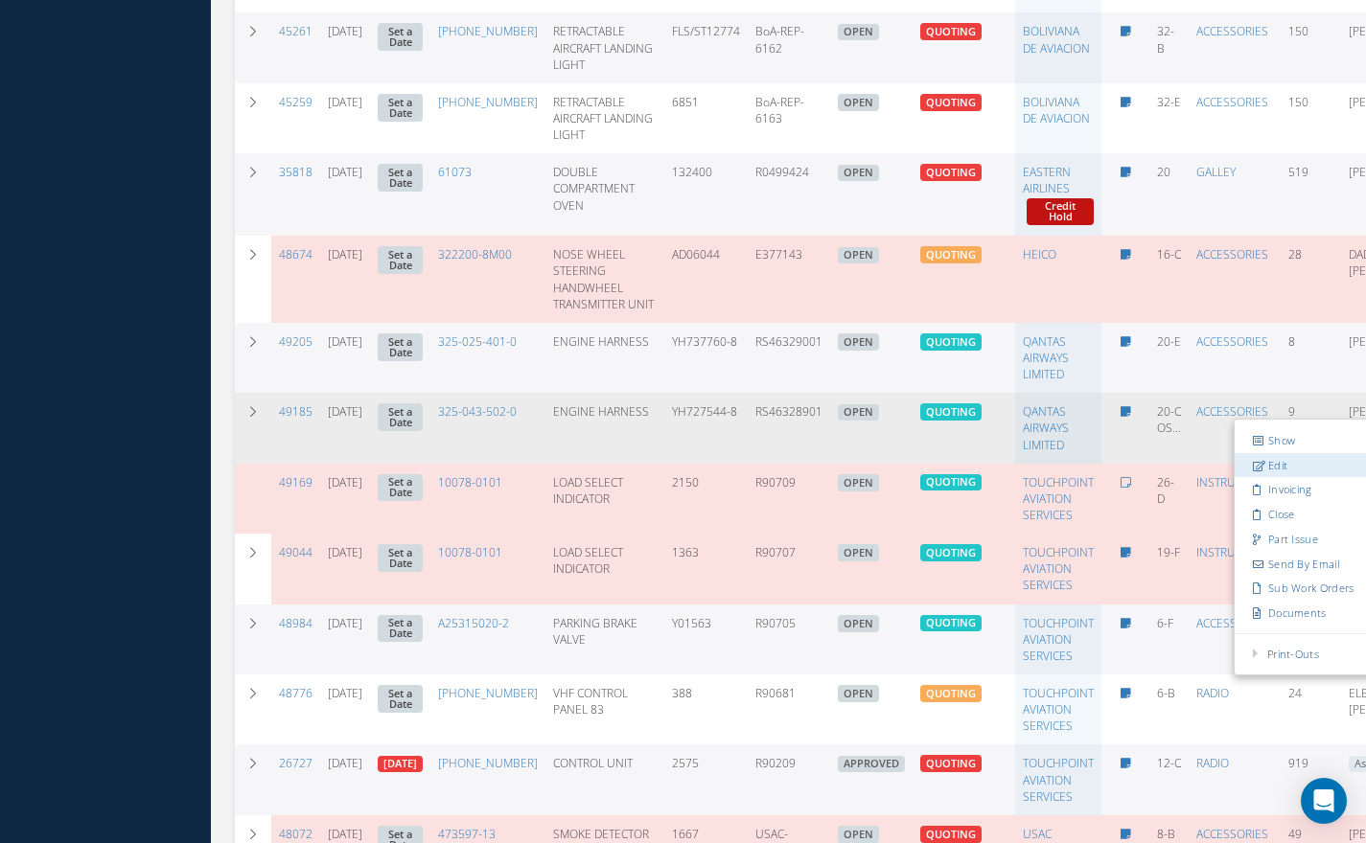
click at [1243, 469] on link "Edit" at bounding box center [1309, 465] width 151 height 25
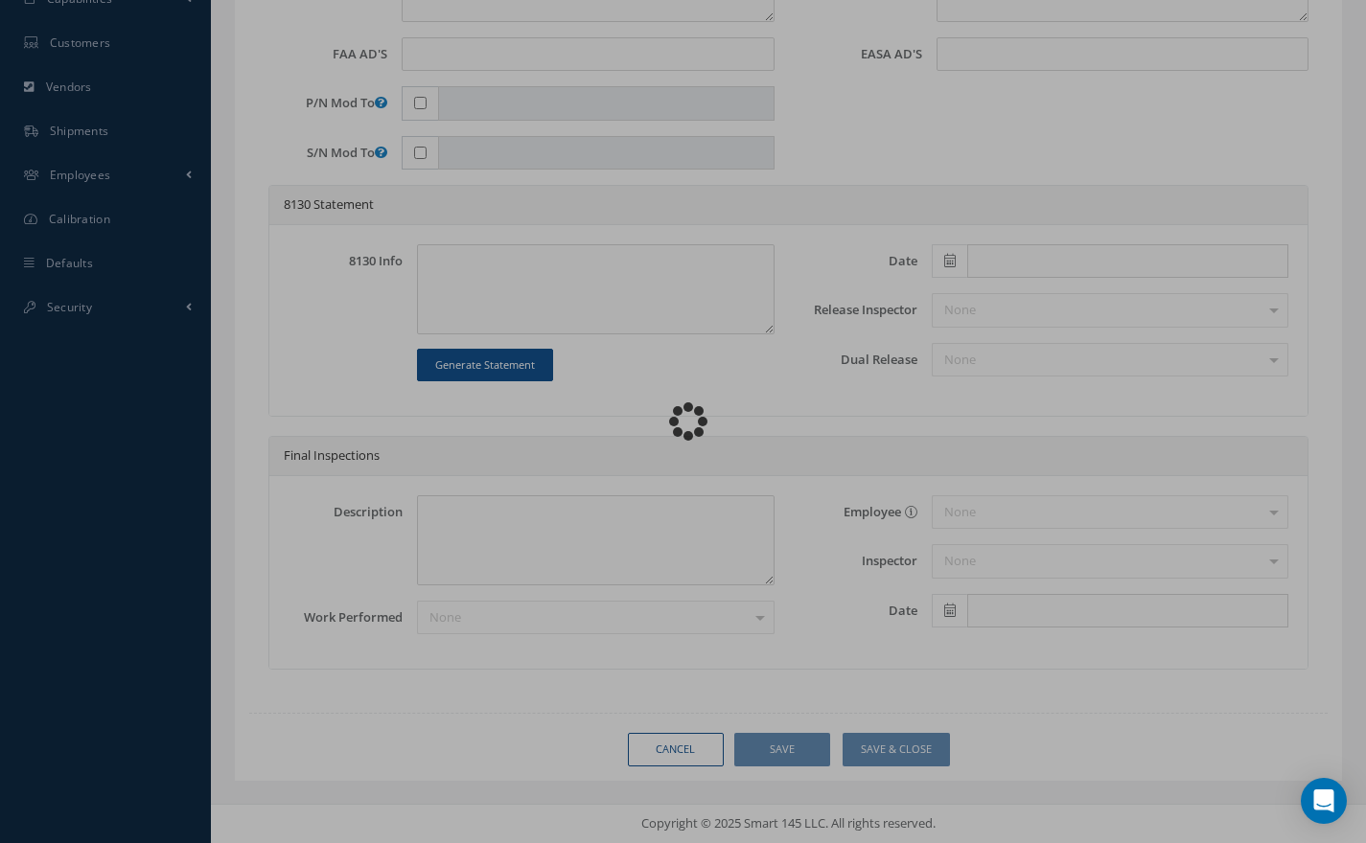
scroll to position [757, 0]
type input "325-043-502-0"
type input "J10"
type input "20-C OSCAR"
type input "[DATE]"
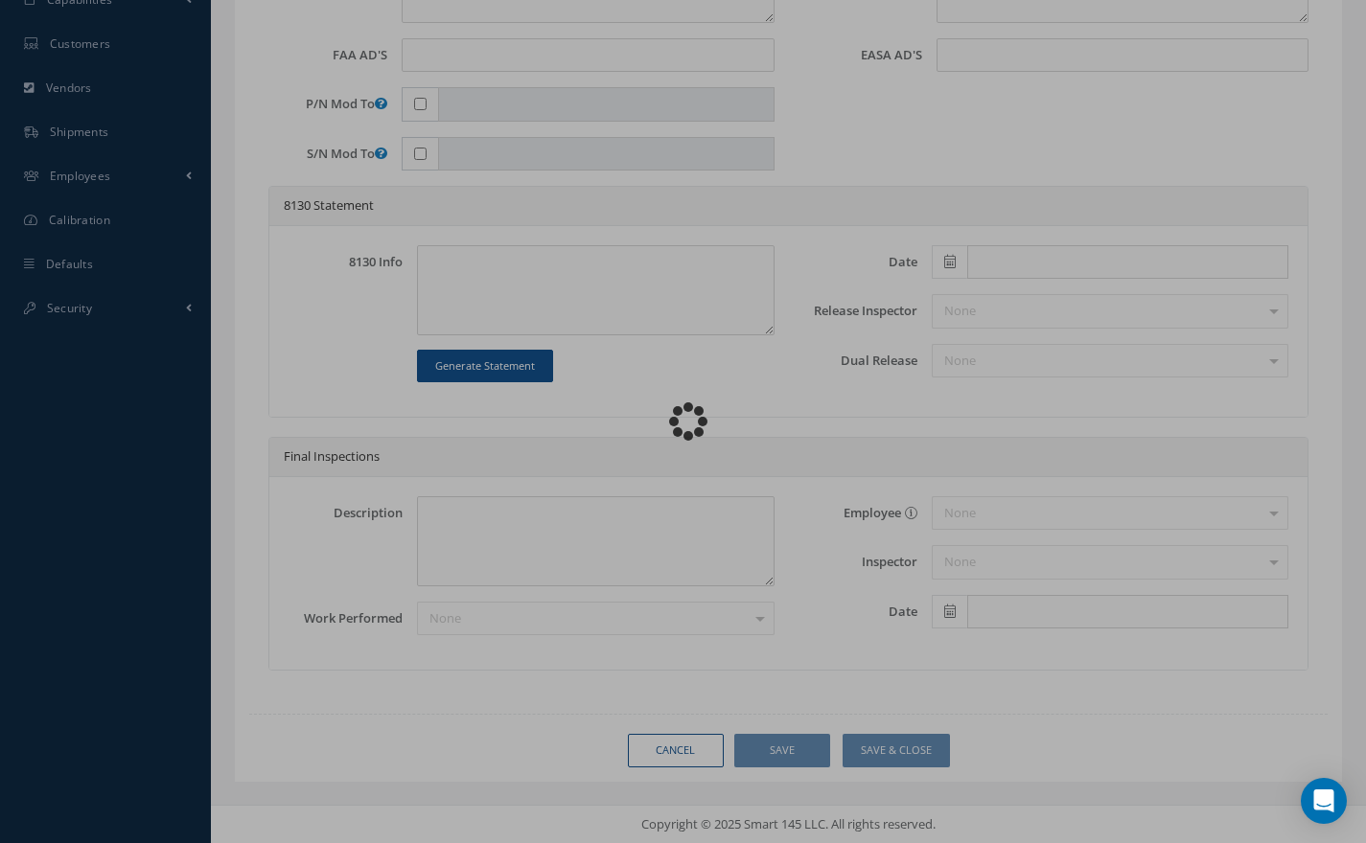
type input "ENGINE HARNESS"
type input "RS46328901"
type input "YH727544-8"
type textarea "J10 HARNESS CONNECTOR DP1001 FAILS PIN RETENTION TEST"
type textarea "PLEASE SEE R.O. FOR DETAILS"
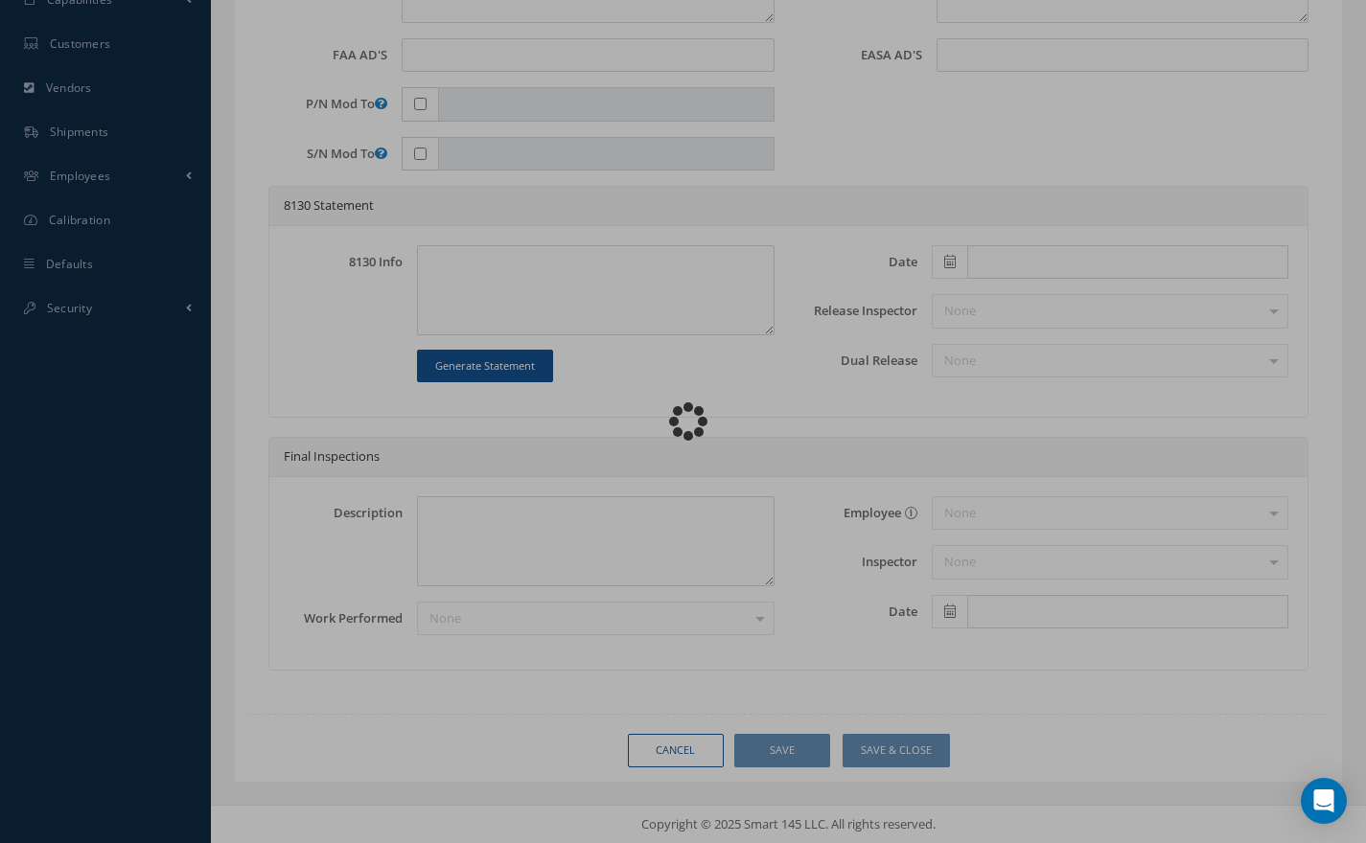
type textarea "NO VISUAL DAMAGE"
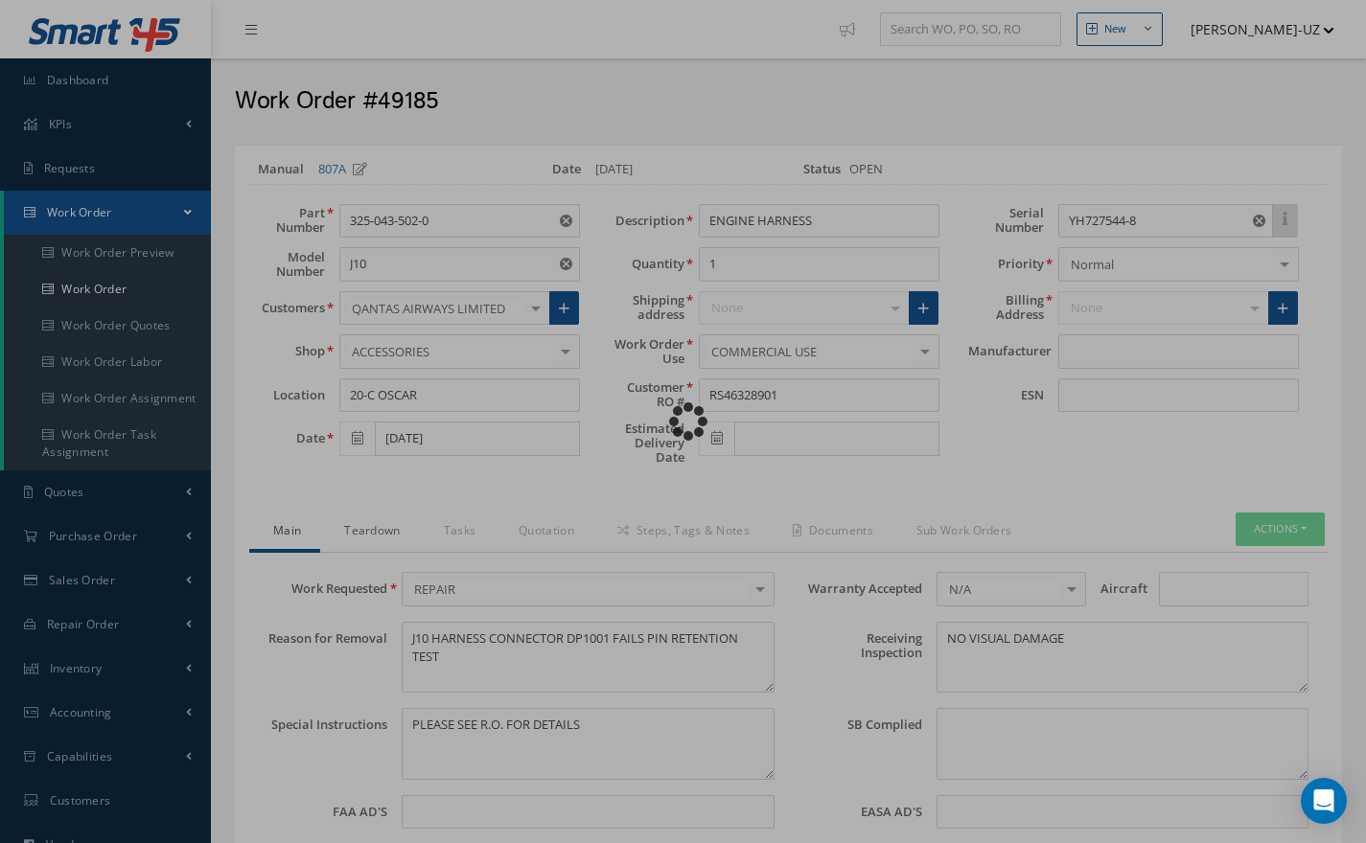
type input "SAFRAN"
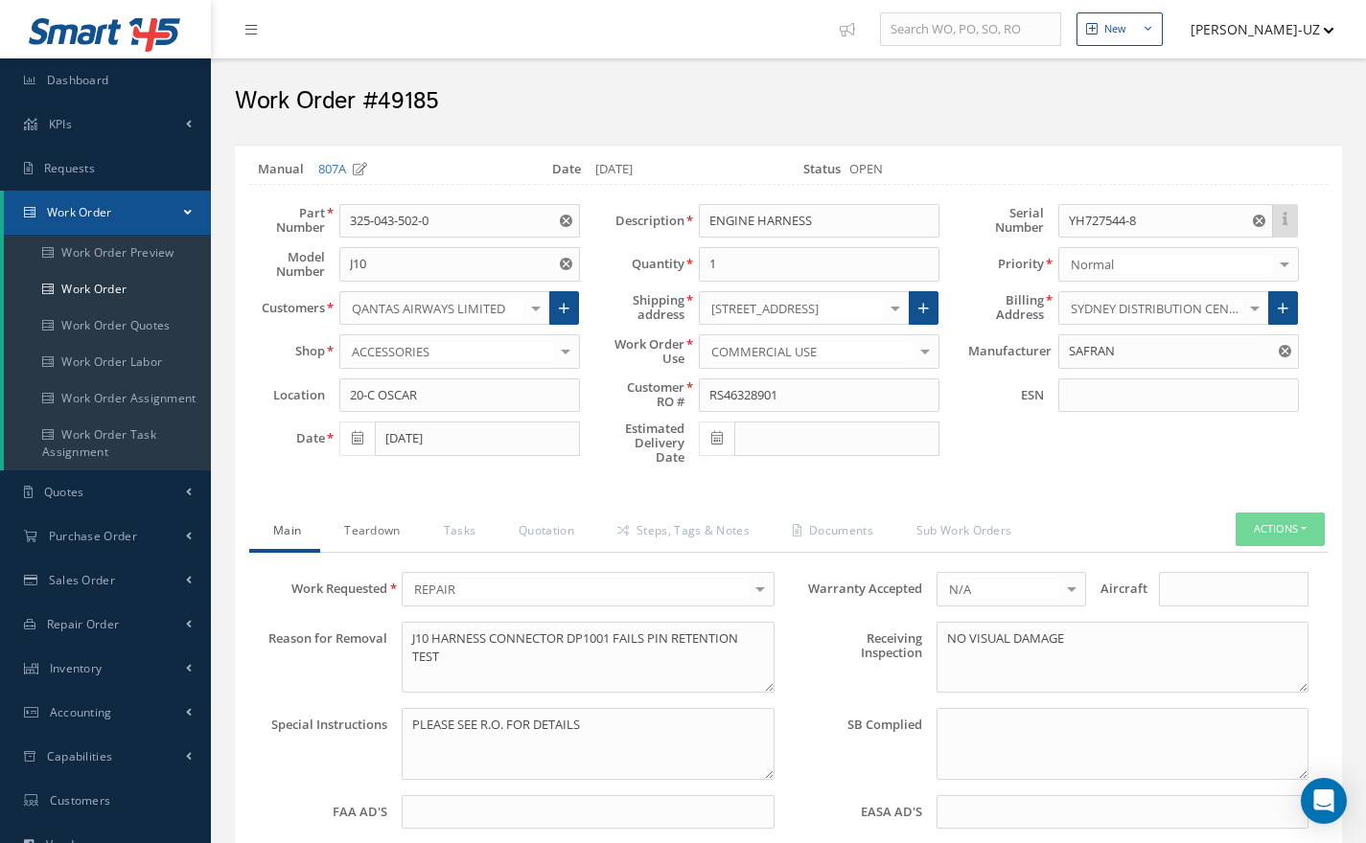
click at [366, 521] on link "Teardown" at bounding box center [369, 533] width 99 height 40
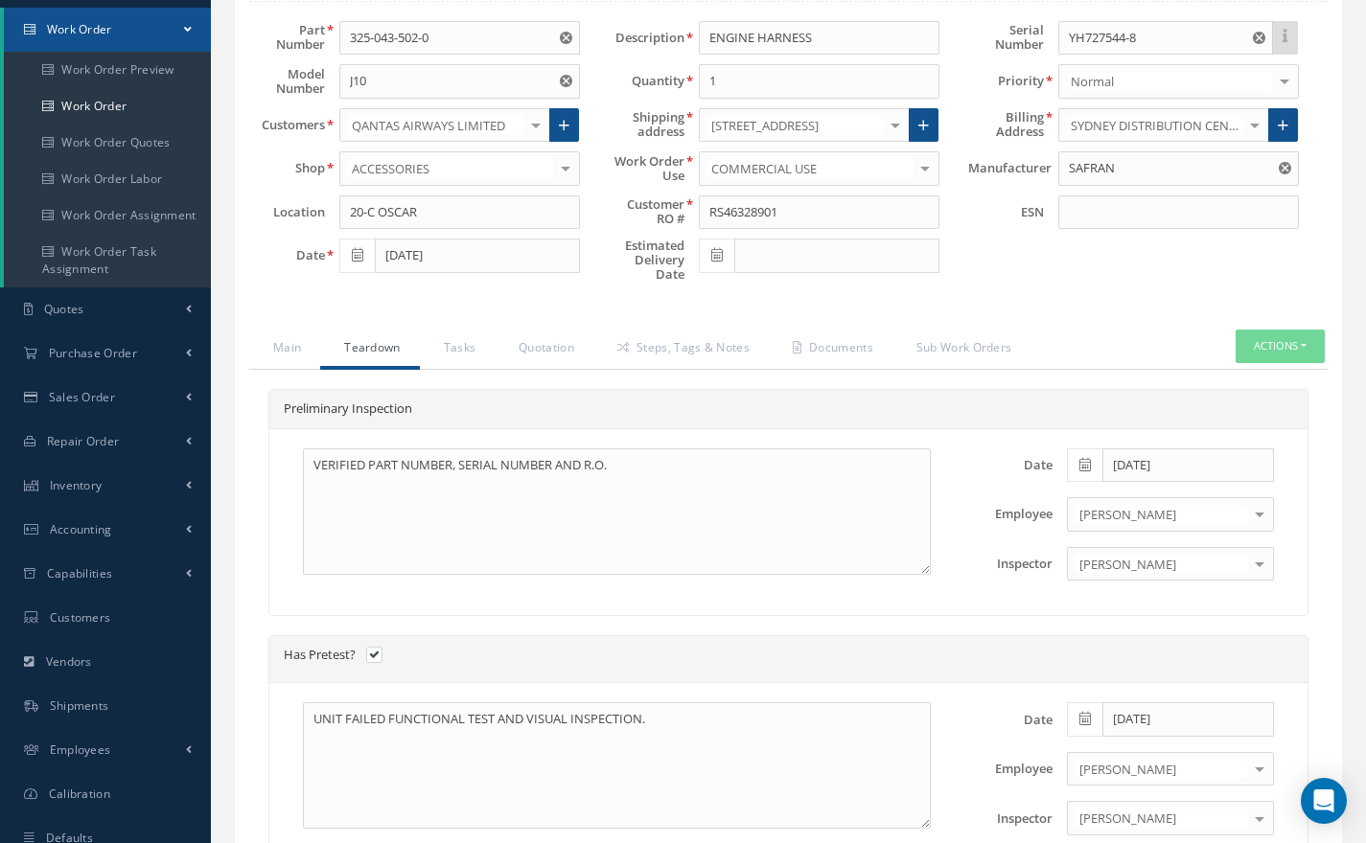
scroll to position [180, 0]
click at [540, 354] on link "Quotation" at bounding box center [543, 353] width 99 height 40
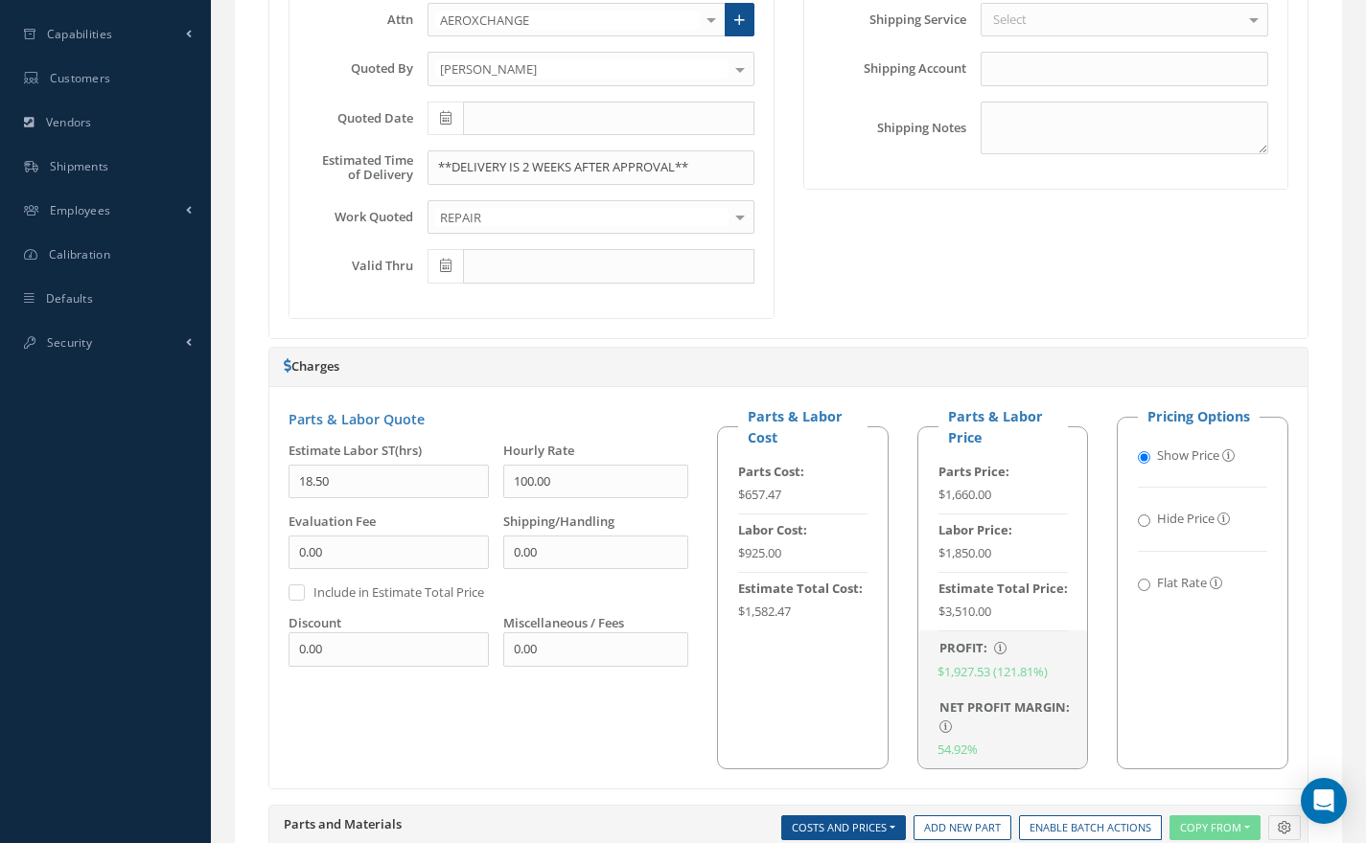
scroll to position [724, 0]
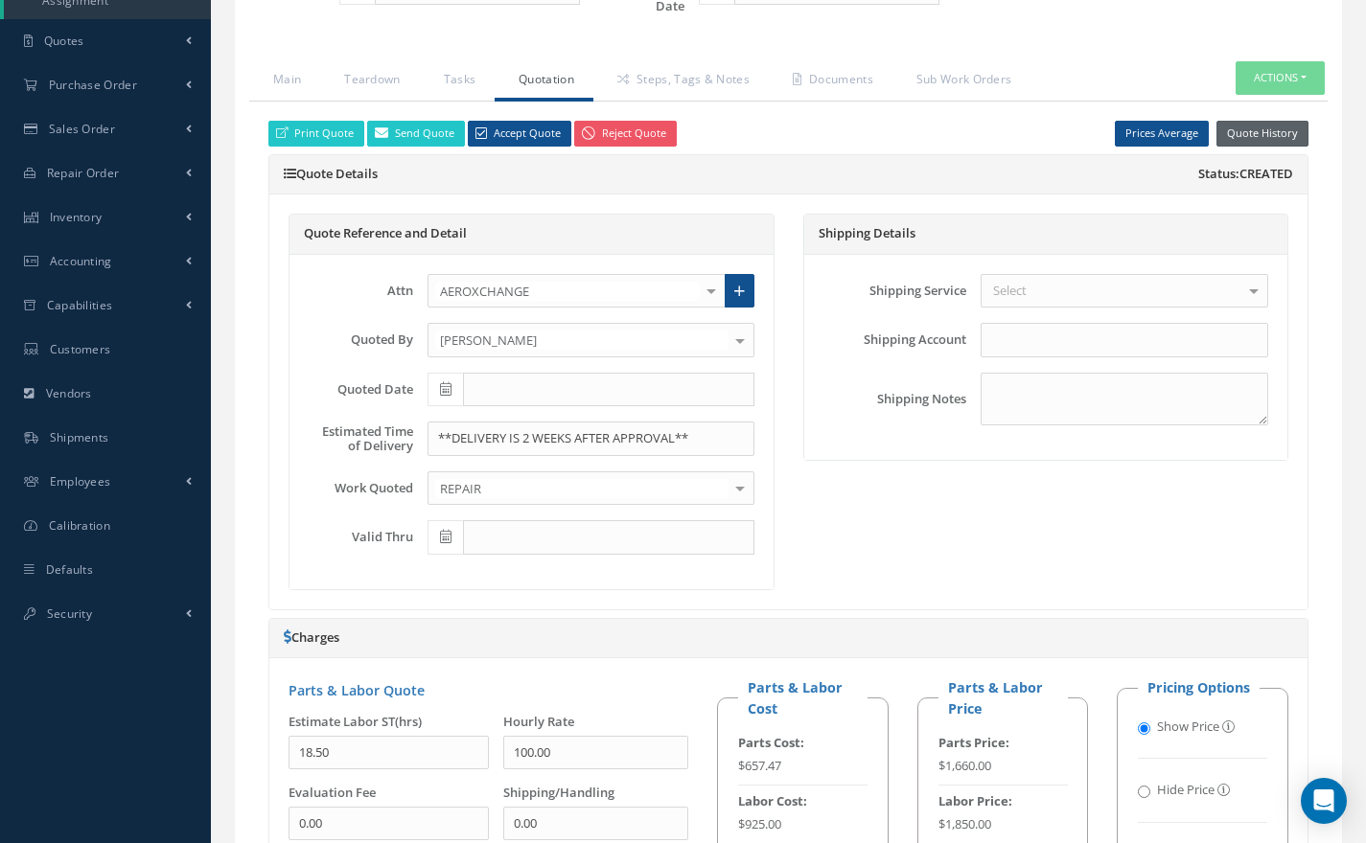
scroll to position [451, 0]
click at [1258, 132] on button "Quote History" at bounding box center [1262, 134] width 92 height 26
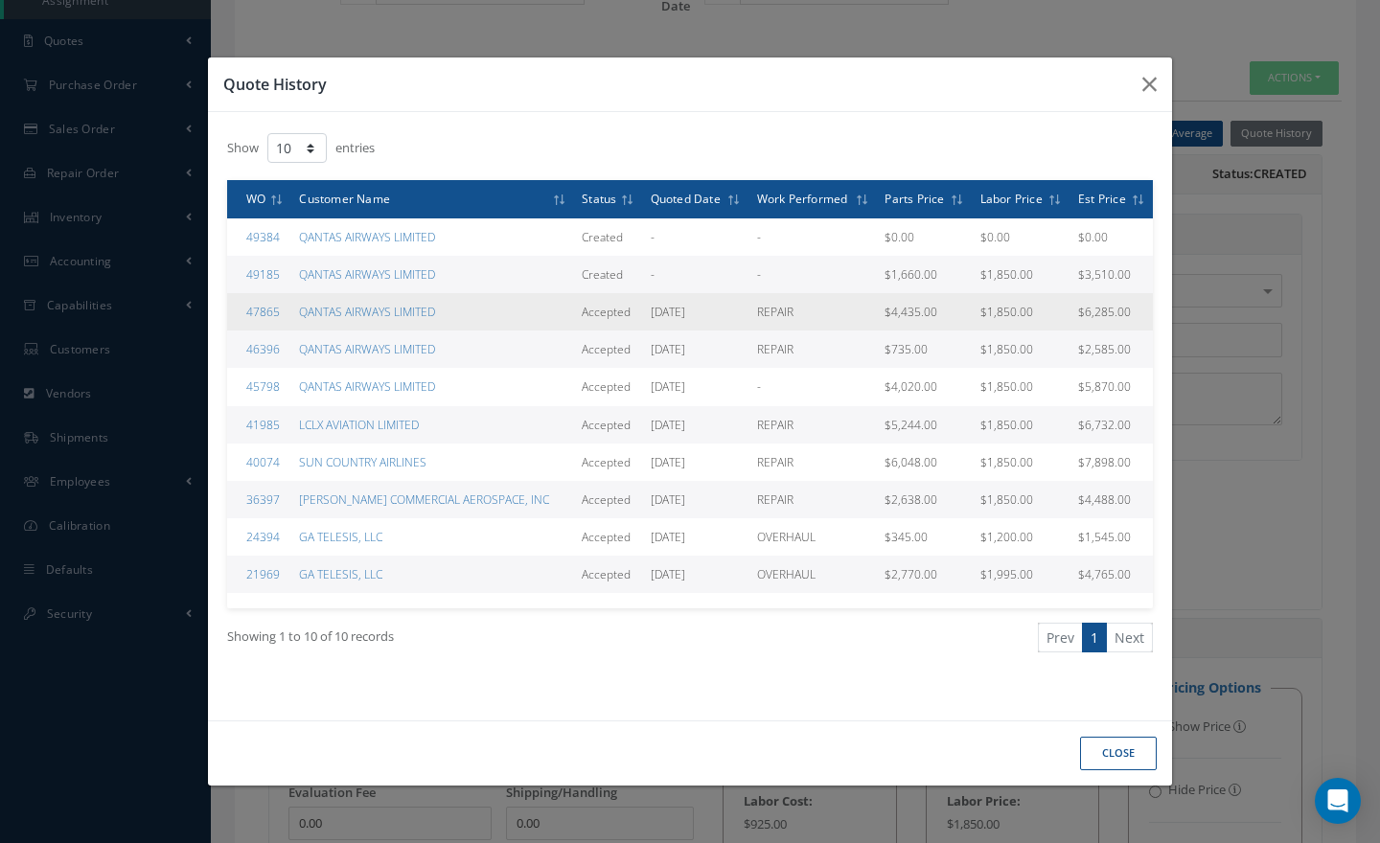
drag, startPoint x: 1110, startPoint y: 309, endPoint x: 1138, endPoint y: 315, distance: 28.6
click at [1138, 315] on td "$6,285.00" at bounding box center [1111, 311] width 82 height 37
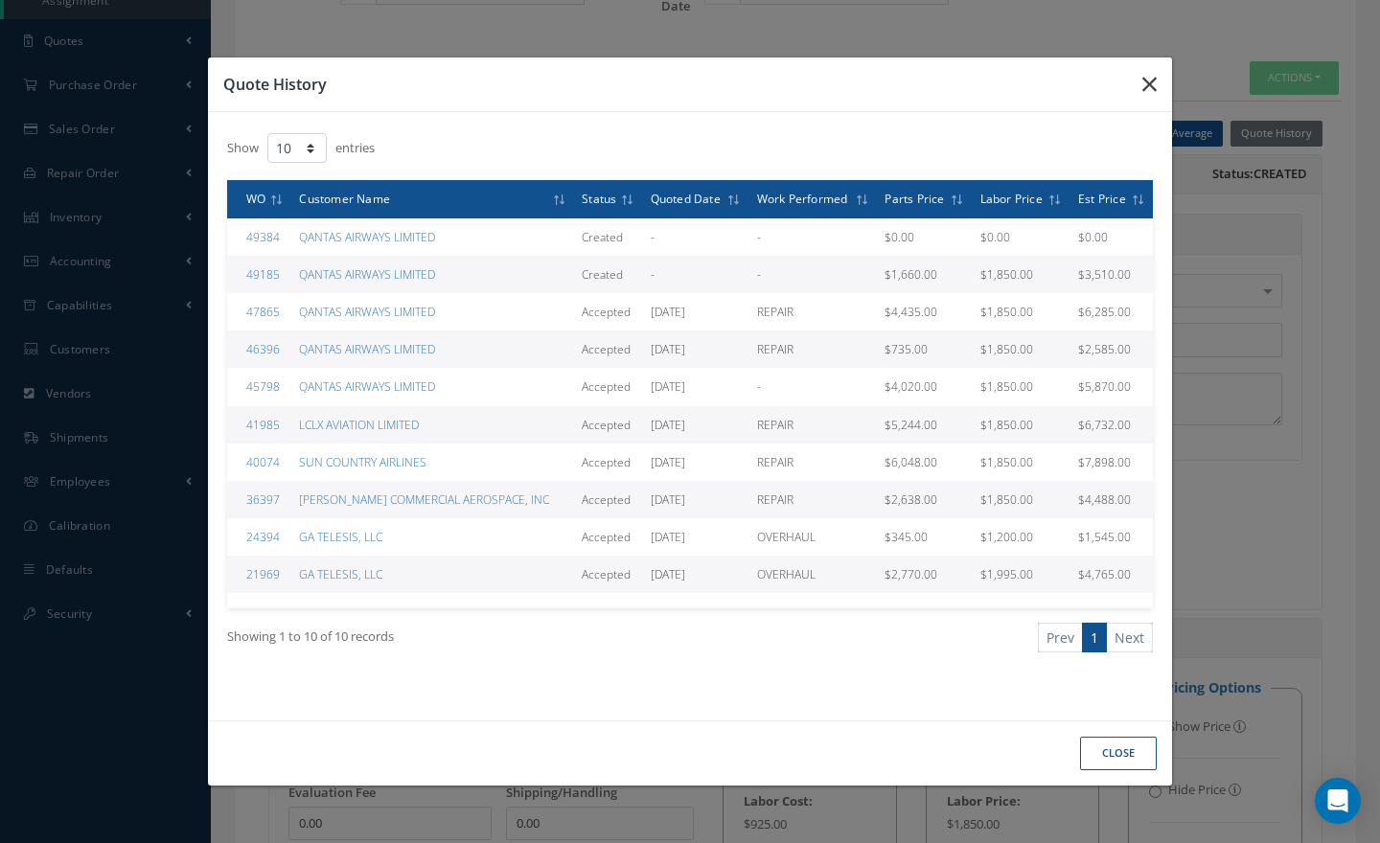
click at [1145, 82] on icon "button" at bounding box center [1149, 84] width 14 height 23
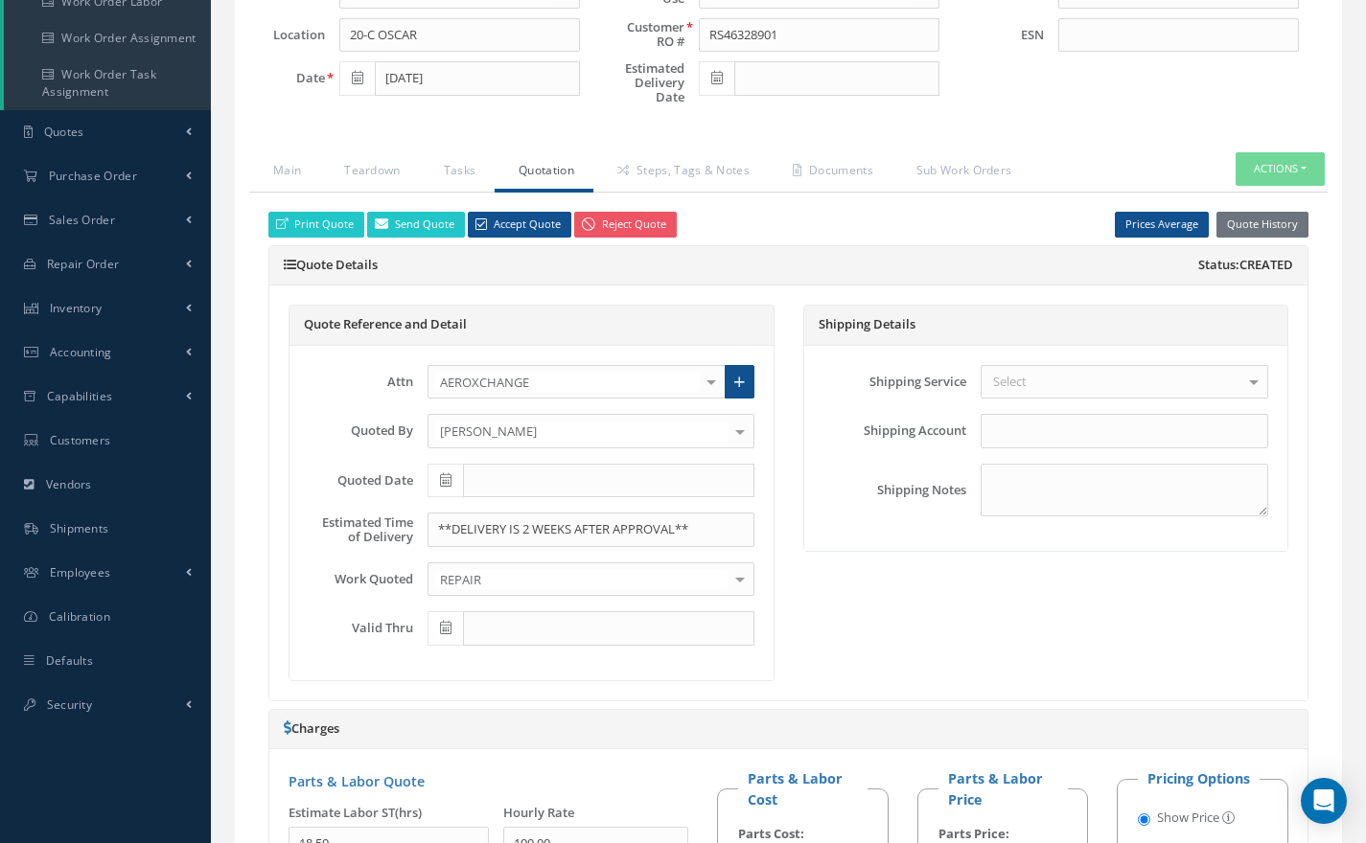
scroll to position [336, 0]
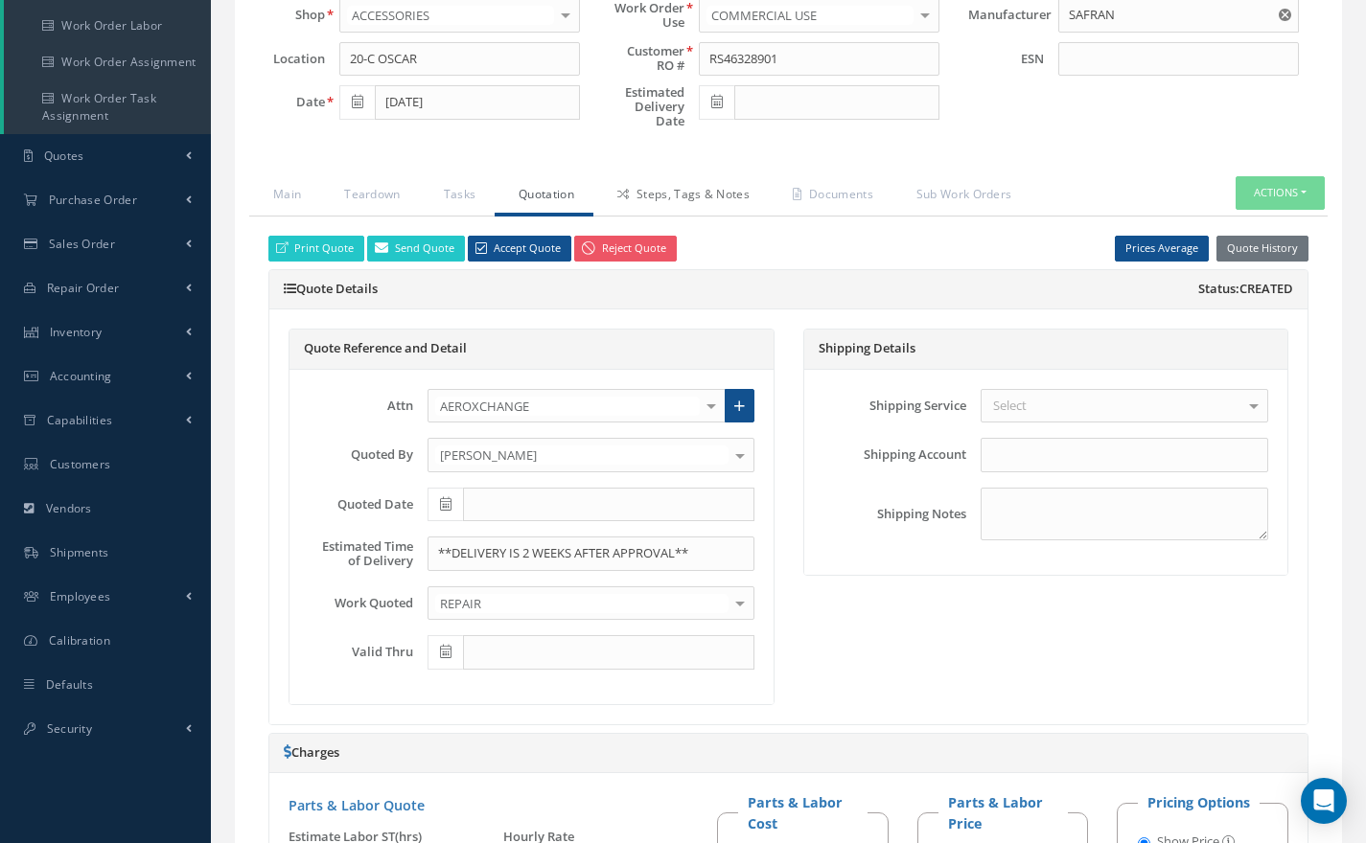
click at [673, 189] on link "Steps, Tags & Notes" at bounding box center [680, 196] width 175 height 40
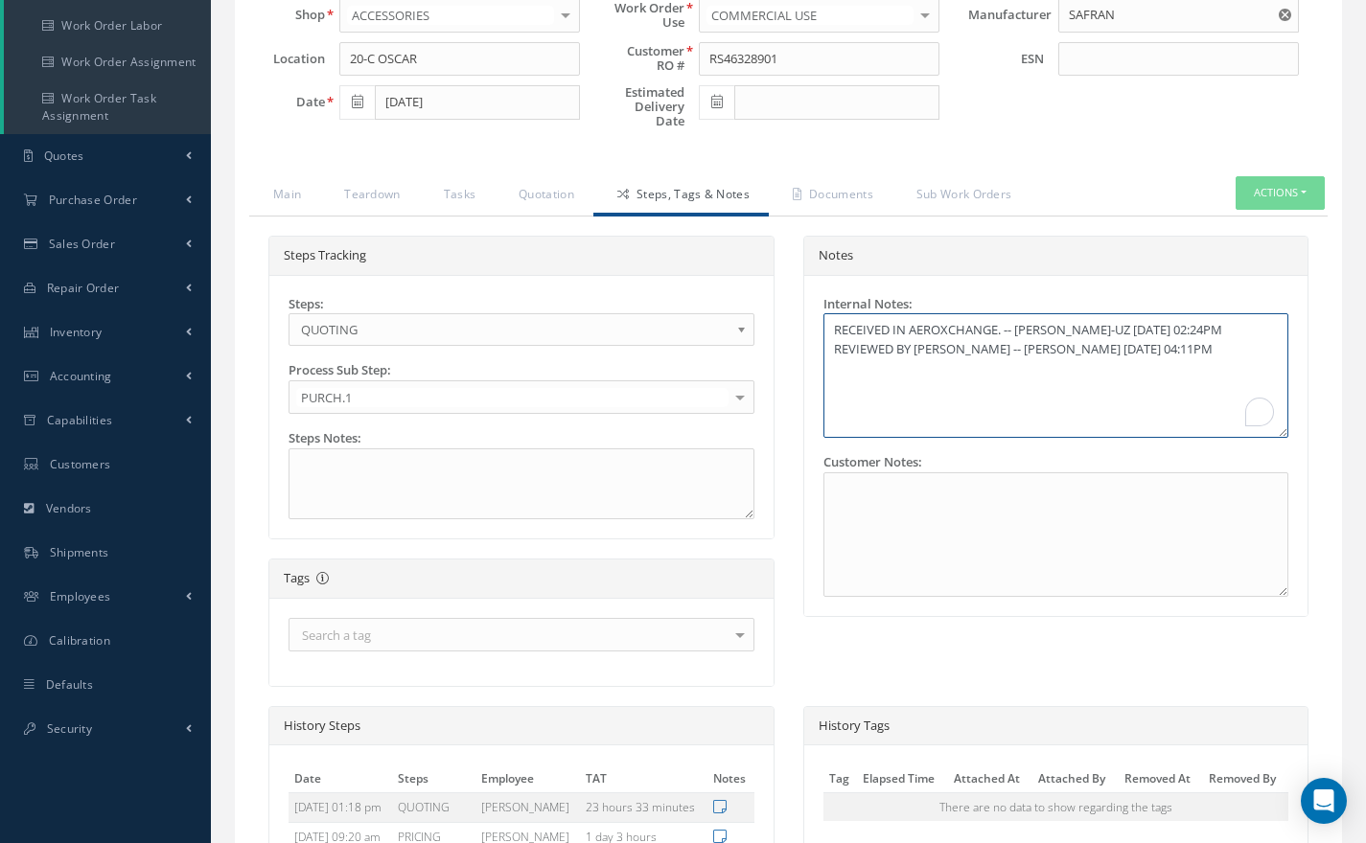
click at [1237, 352] on textarea "RECEIVED IN AEROXCHANGE. -- MARIA PERDOMO-UZ 09/04/2025 02:24PM REVIEWED BY YUS…" at bounding box center [1056, 375] width 466 height 125
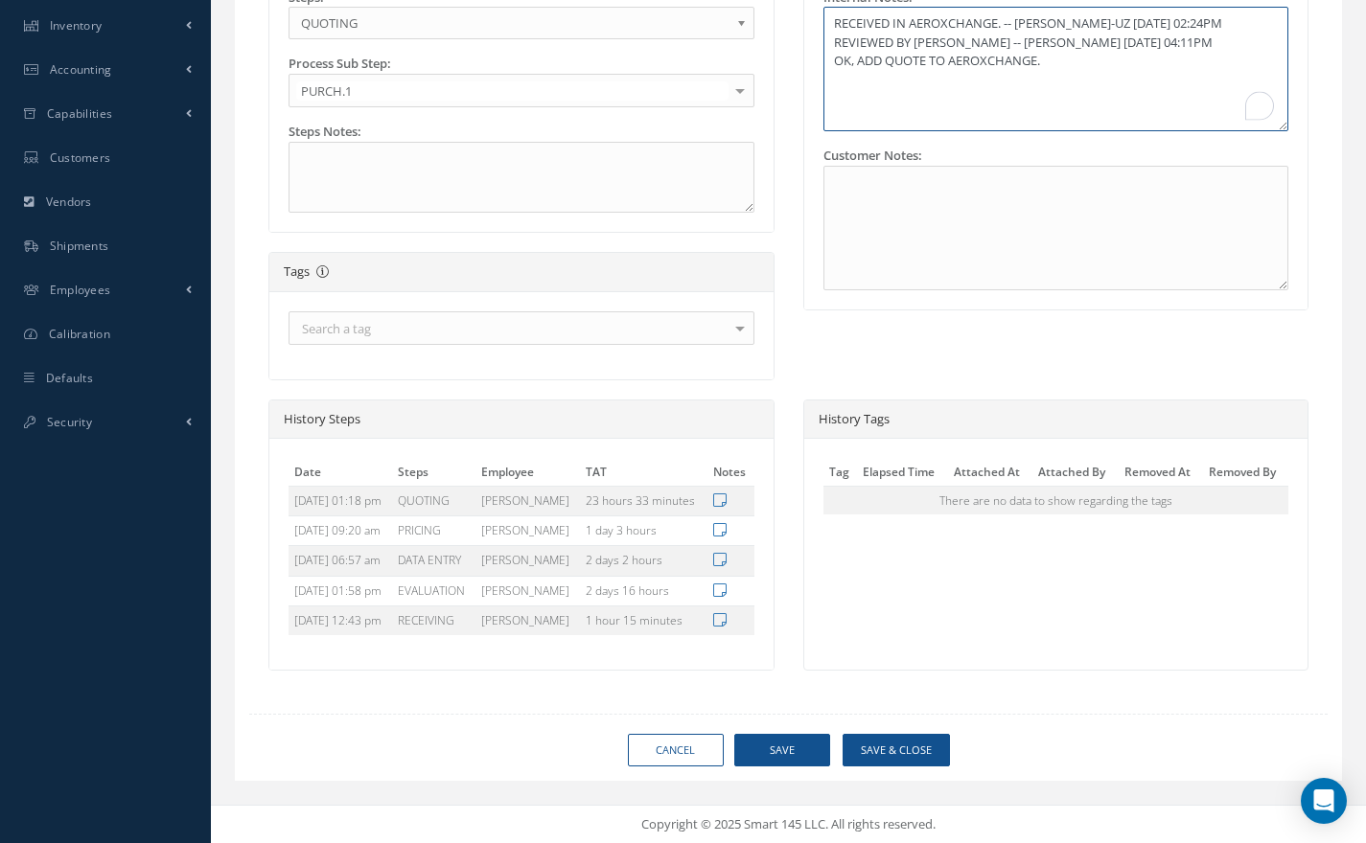
scroll to position [721, 0]
type textarea "RECEIVED IN AEROXCHANGE. -- MARIA PERDOMO-UZ 09/04/2025 02:24PM REVIEWED BY YUS…"
click at [806, 750] on button "Save" at bounding box center [782, 751] width 96 height 34
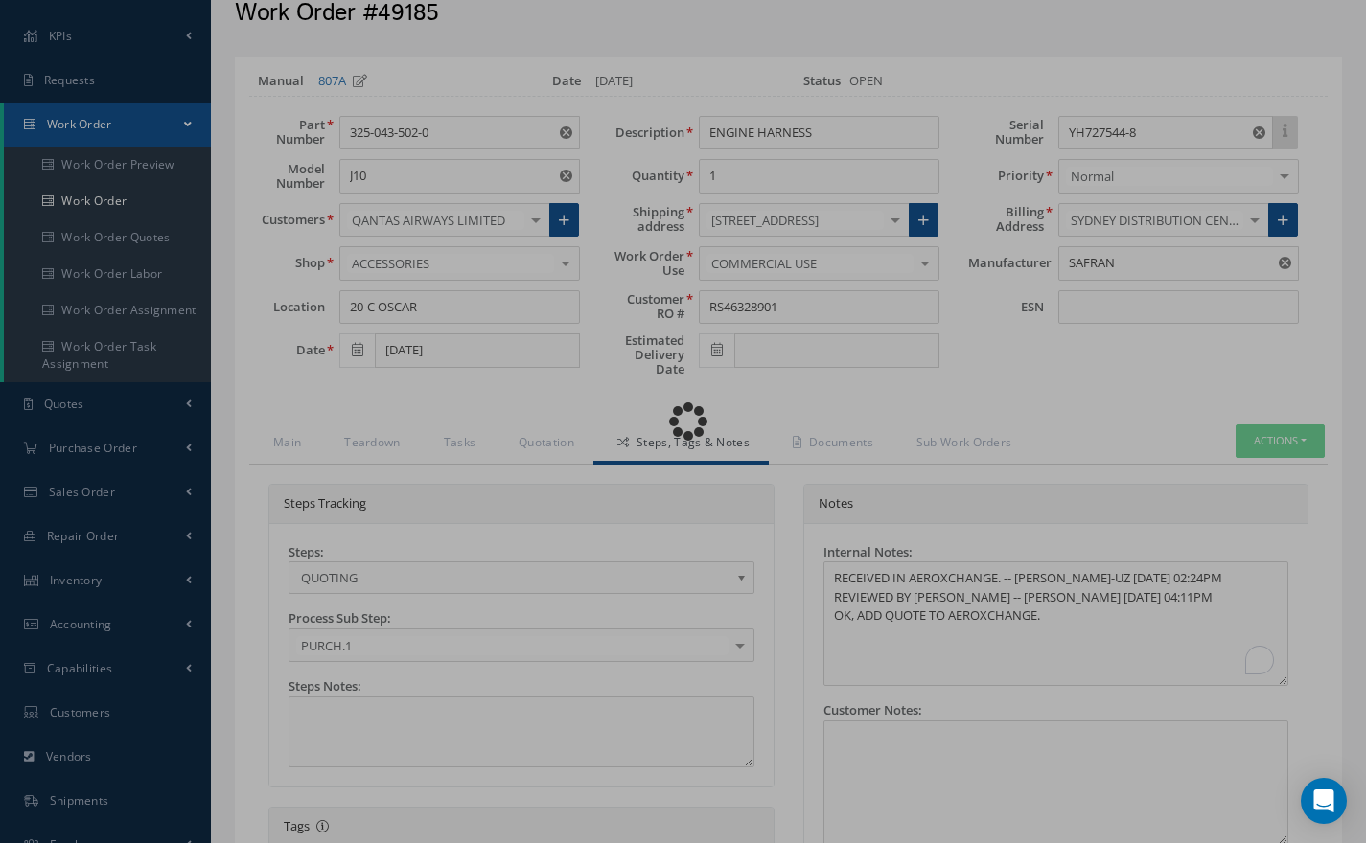
scroll to position [0, 0]
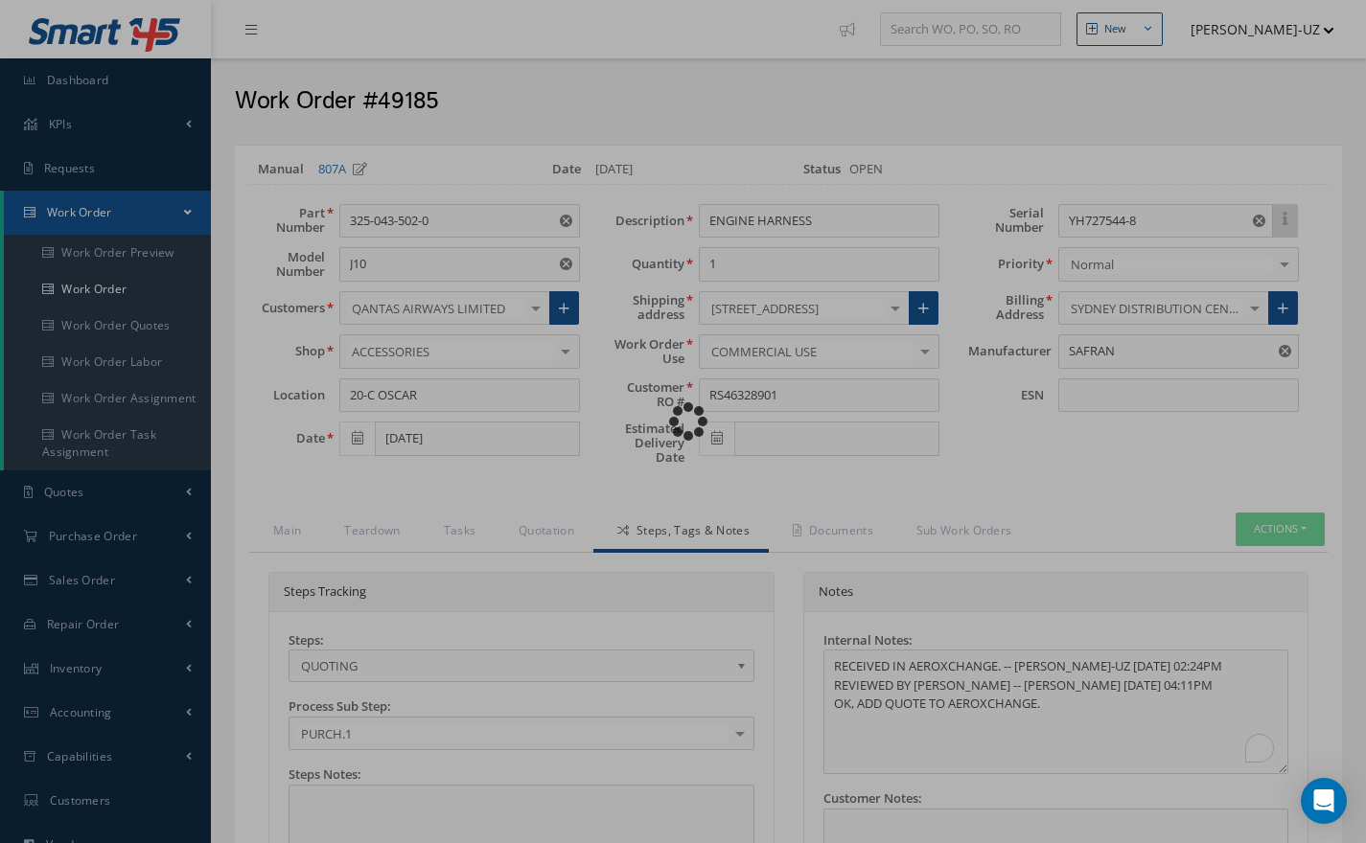
type textarea "RECEIVED IN AEROXCHANGE. -- MARIA PERDOMO-UZ 09/04/2025 02:24PM REVIEWED BY YUS…"
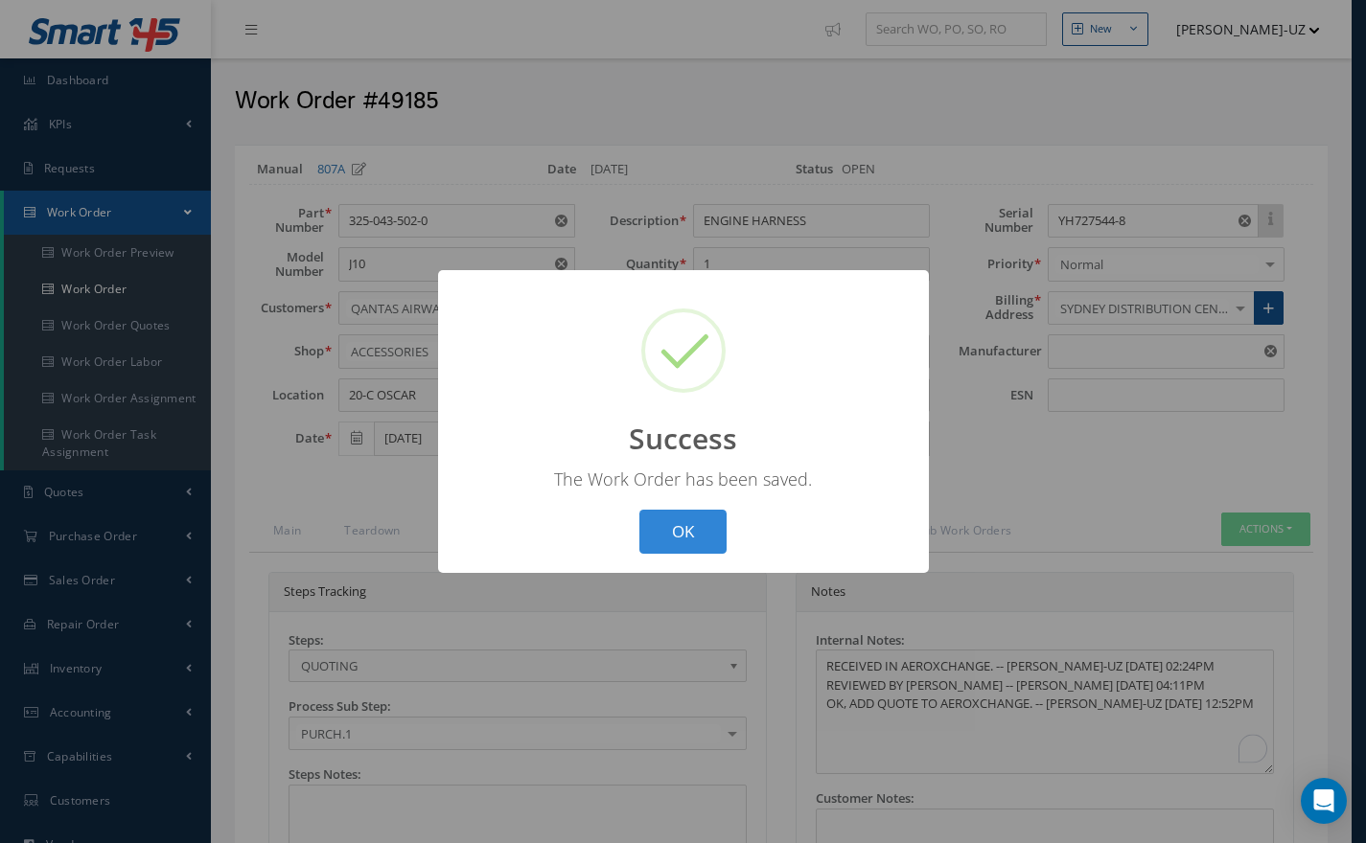
type input "SAFRAN"
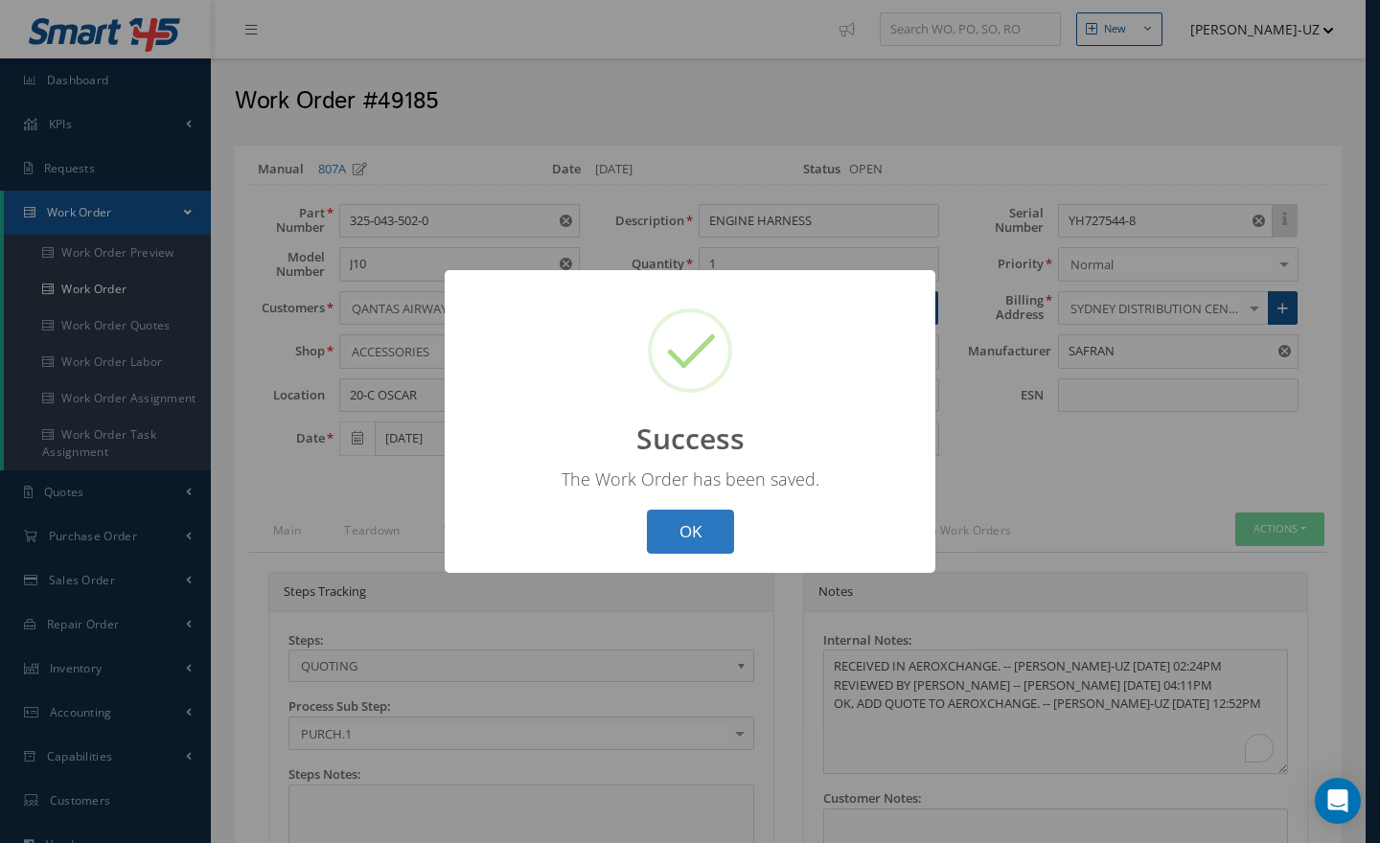
click at [704, 524] on button "OK" at bounding box center [690, 532] width 87 height 45
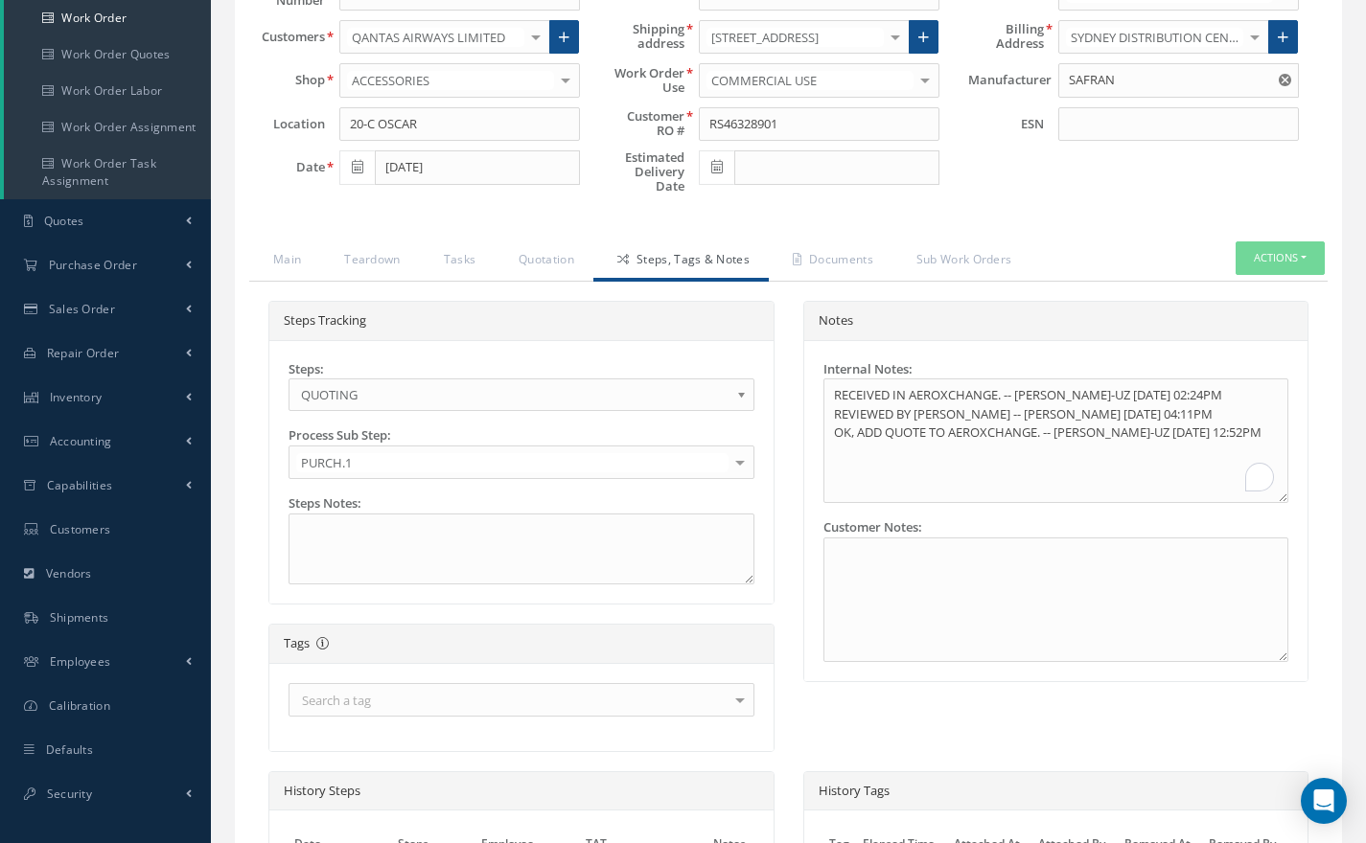
scroll to position [246, 0]
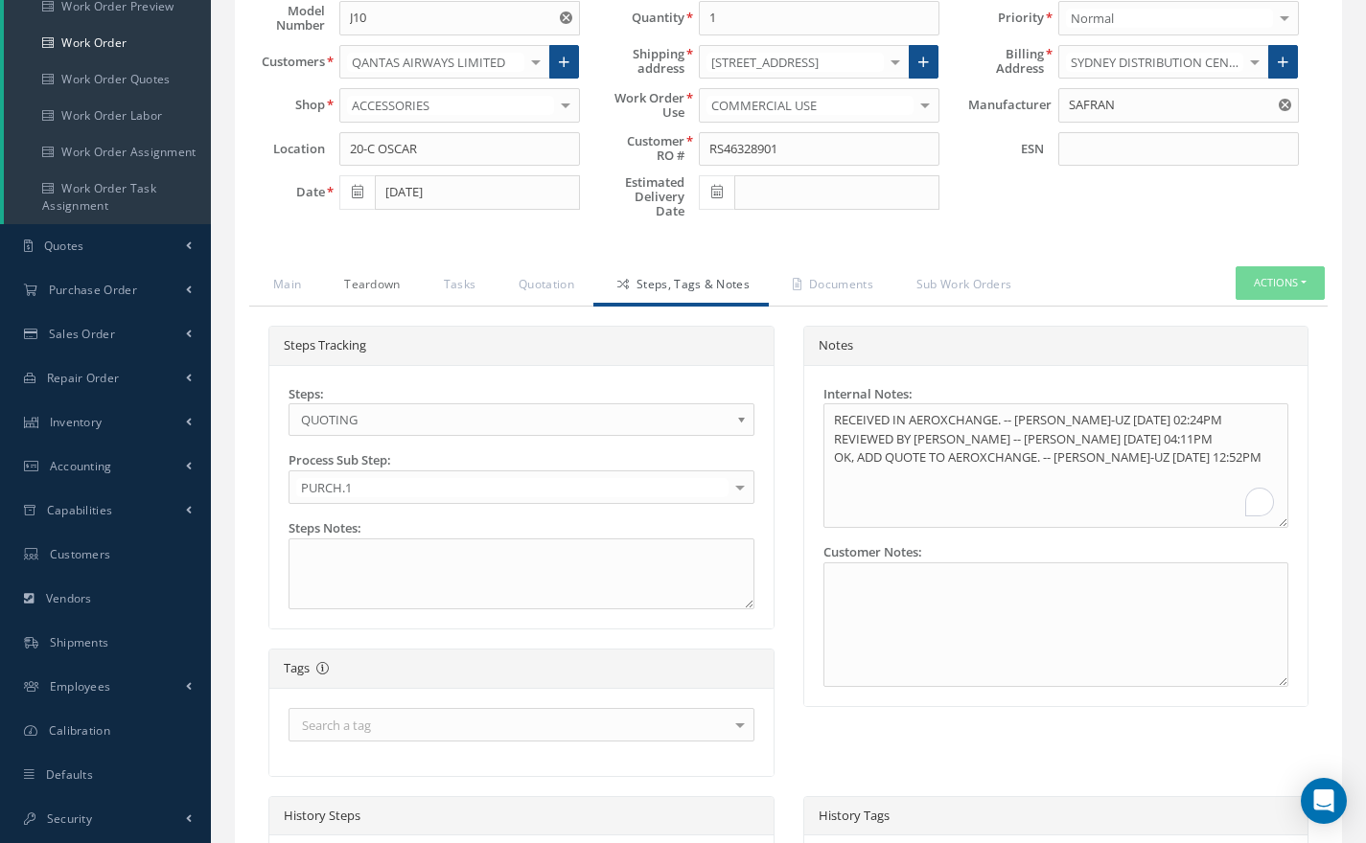
click at [371, 281] on link "Teardown" at bounding box center [369, 286] width 99 height 40
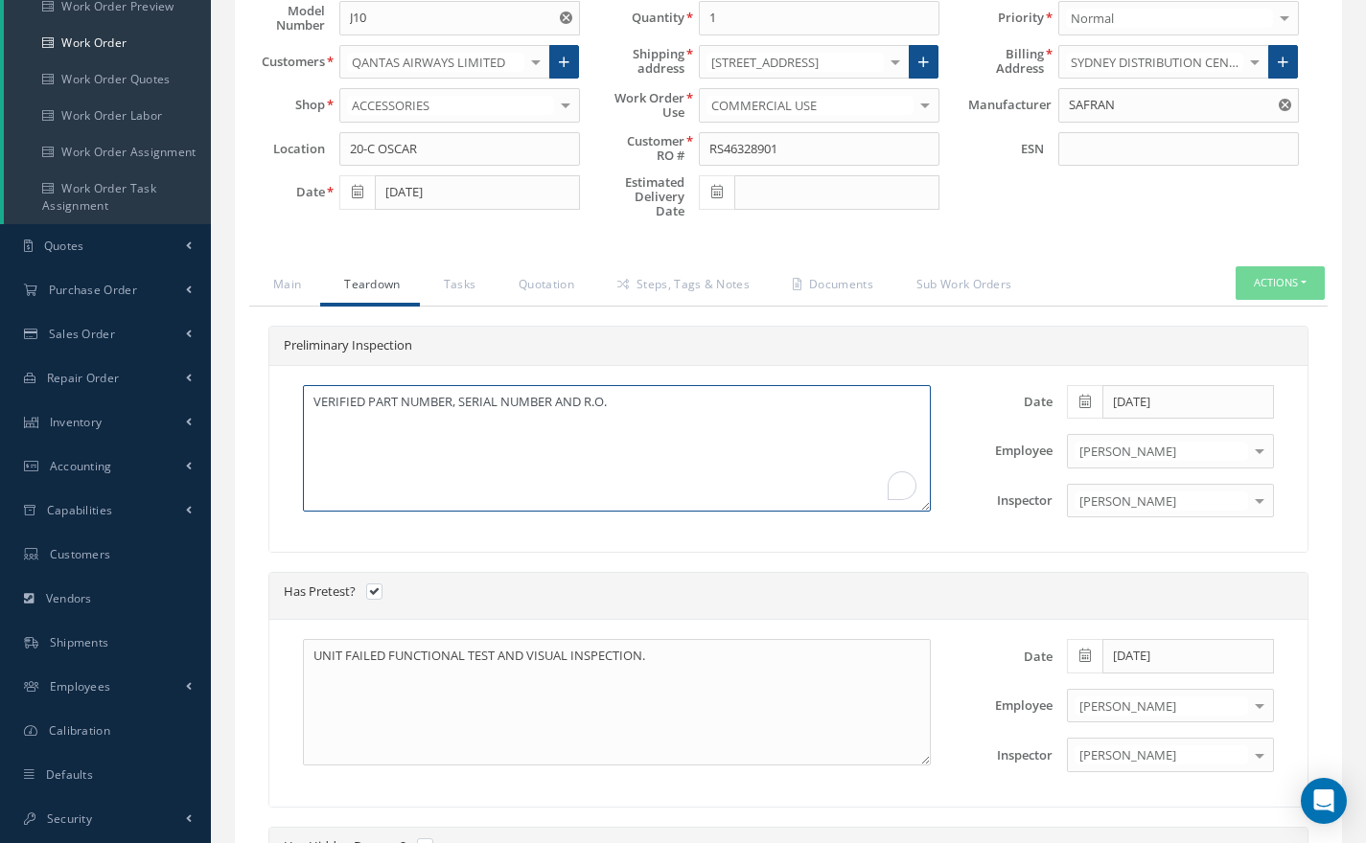
click at [706, 439] on textarea "VERIFIED PART NUMBER, SERIAL NUMBER AND R.O." at bounding box center [617, 448] width 628 height 126
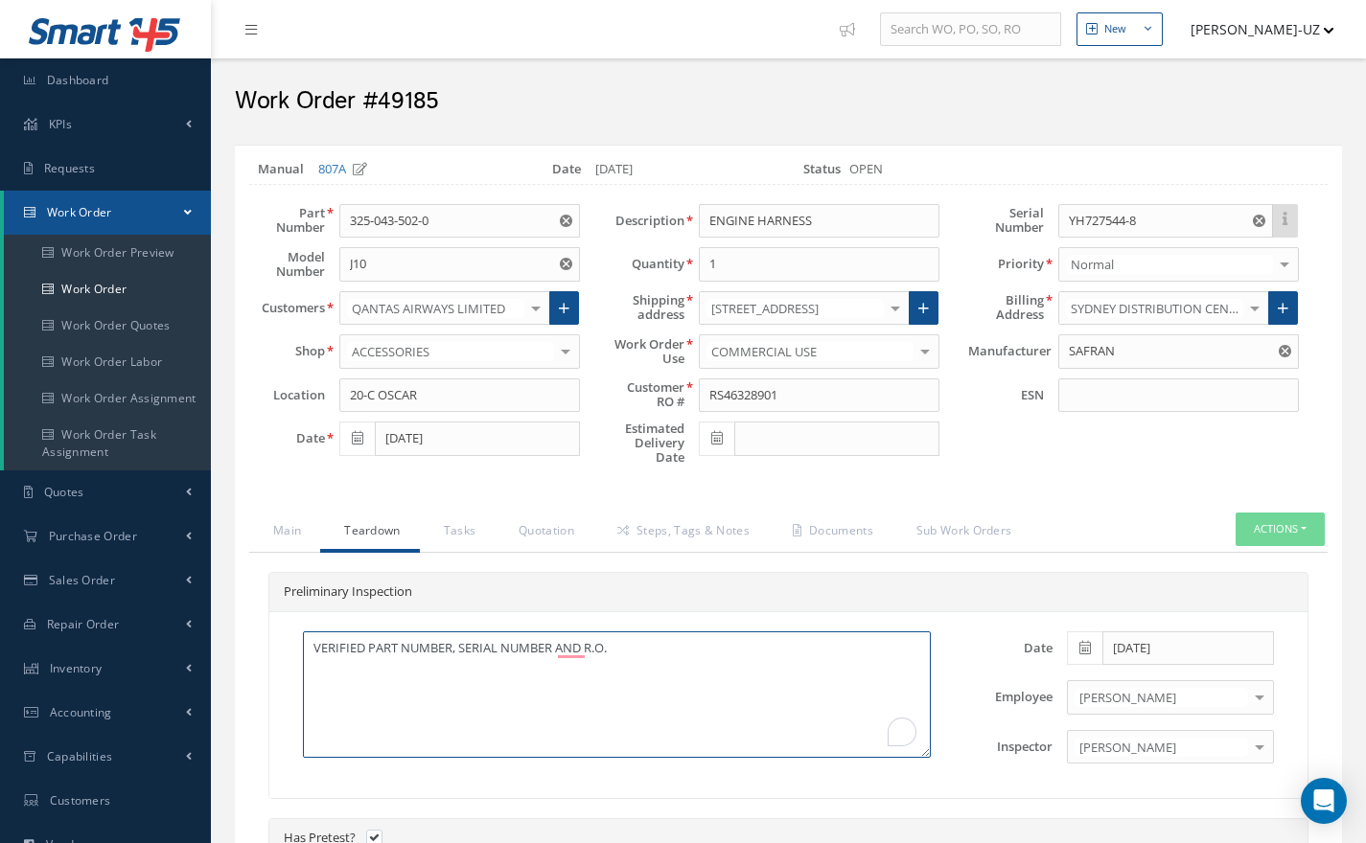
scroll to position [163, 0]
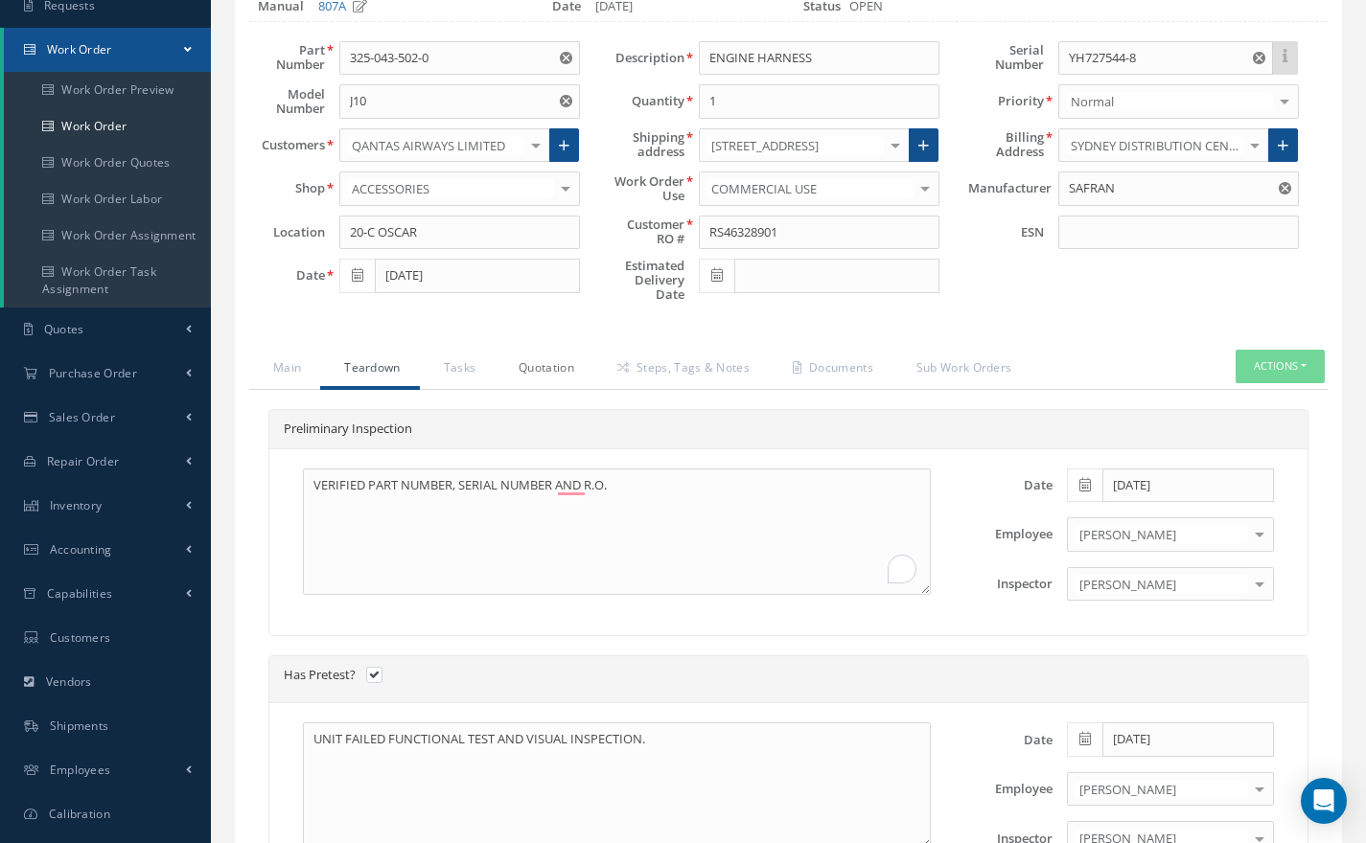
click at [551, 372] on link "Quotation" at bounding box center [543, 370] width 99 height 40
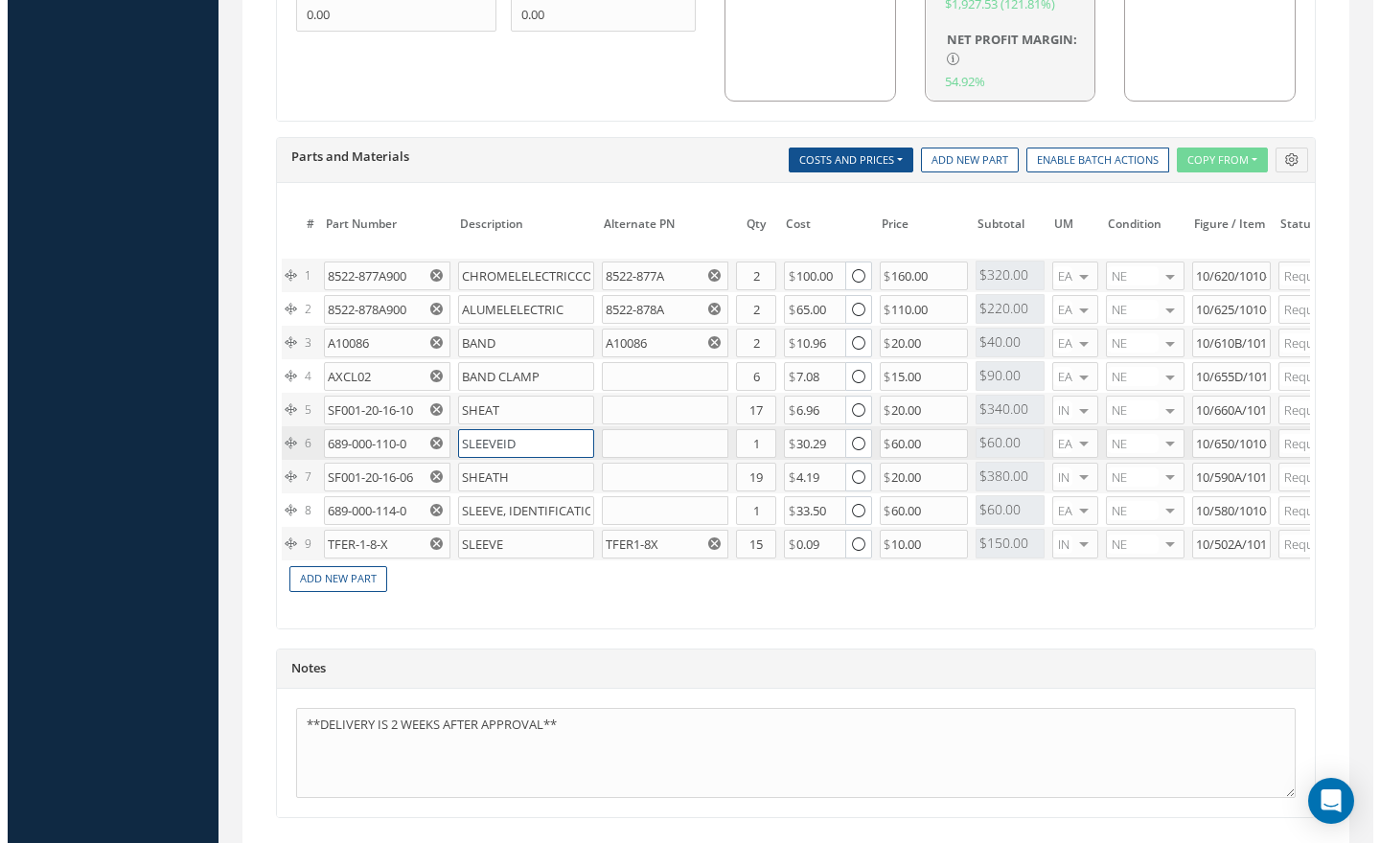
scroll to position [1553, 0]
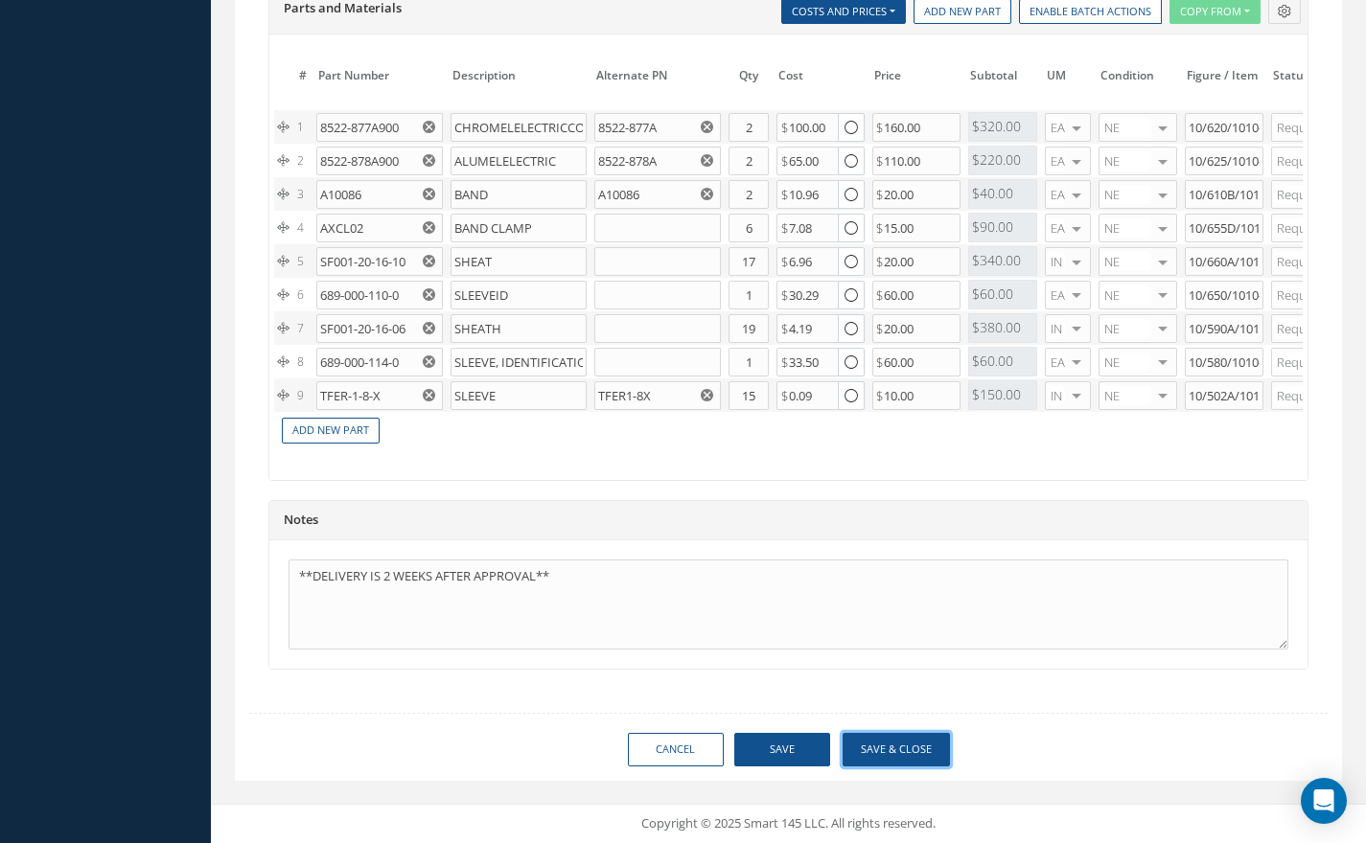
click at [885, 748] on button "Save & Close" at bounding box center [895, 750] width 107 height 34
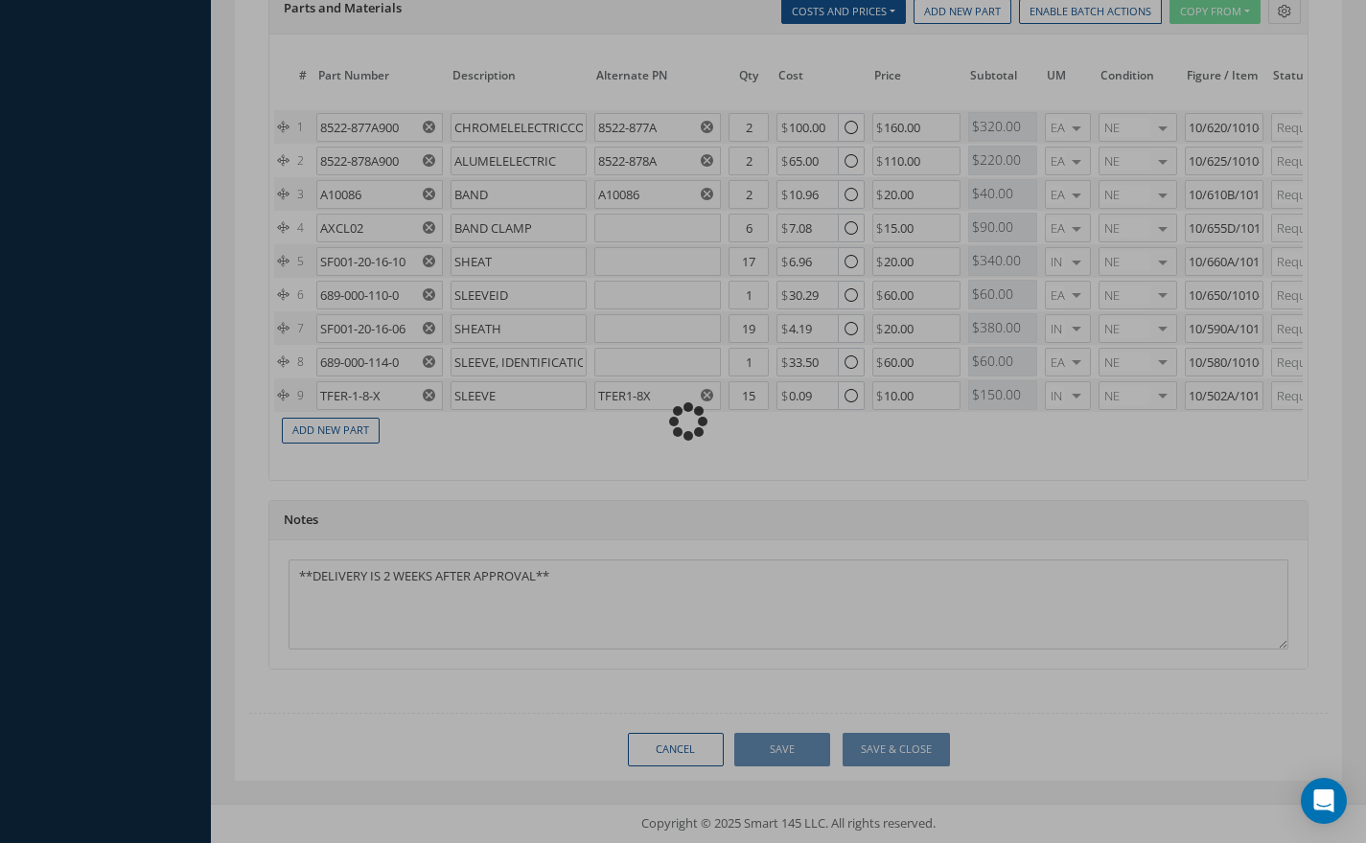
type input "SAFRAN"
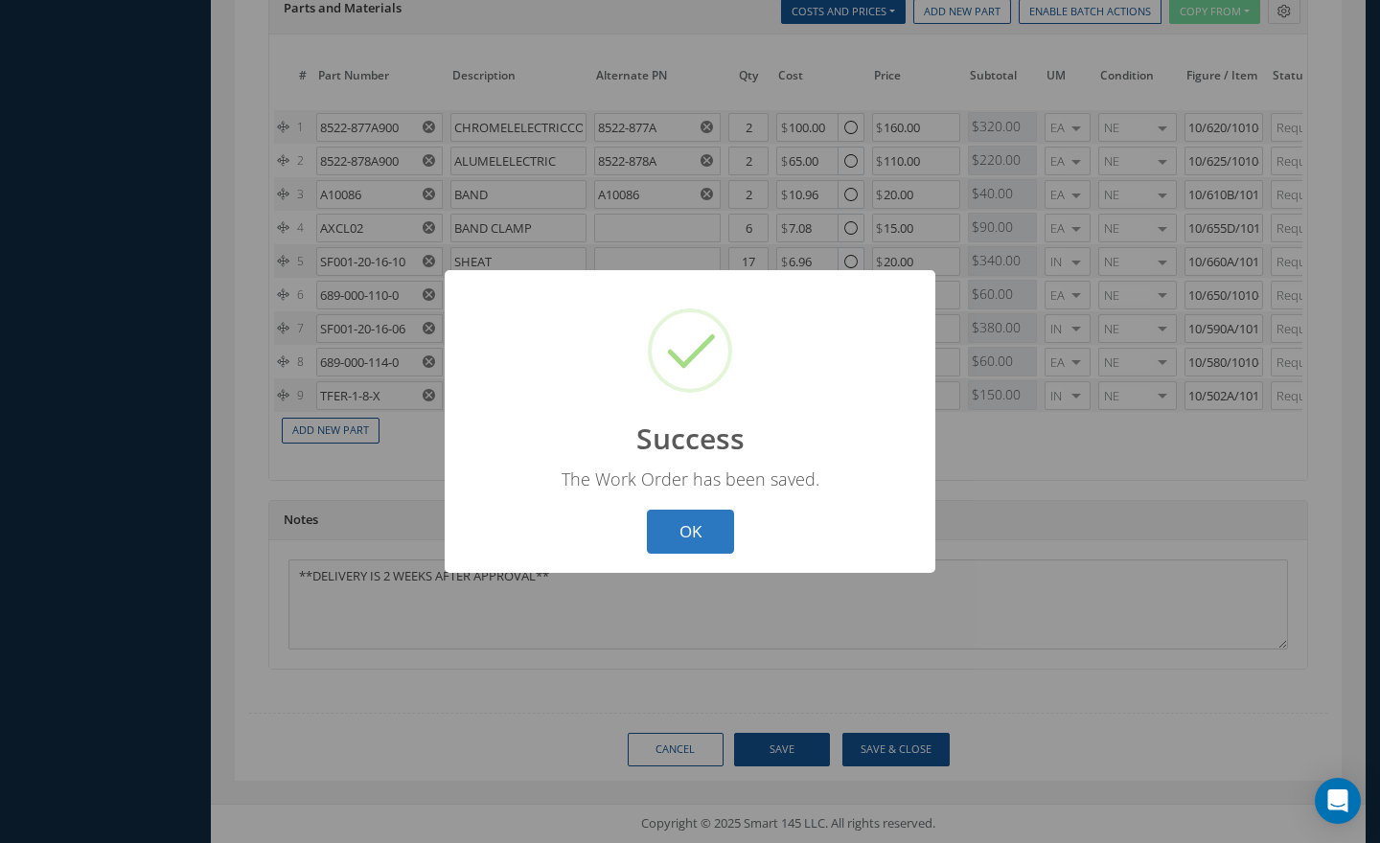
click at [702, 529] on button "OK" at bounding box center [690, 532] width 87 height 45
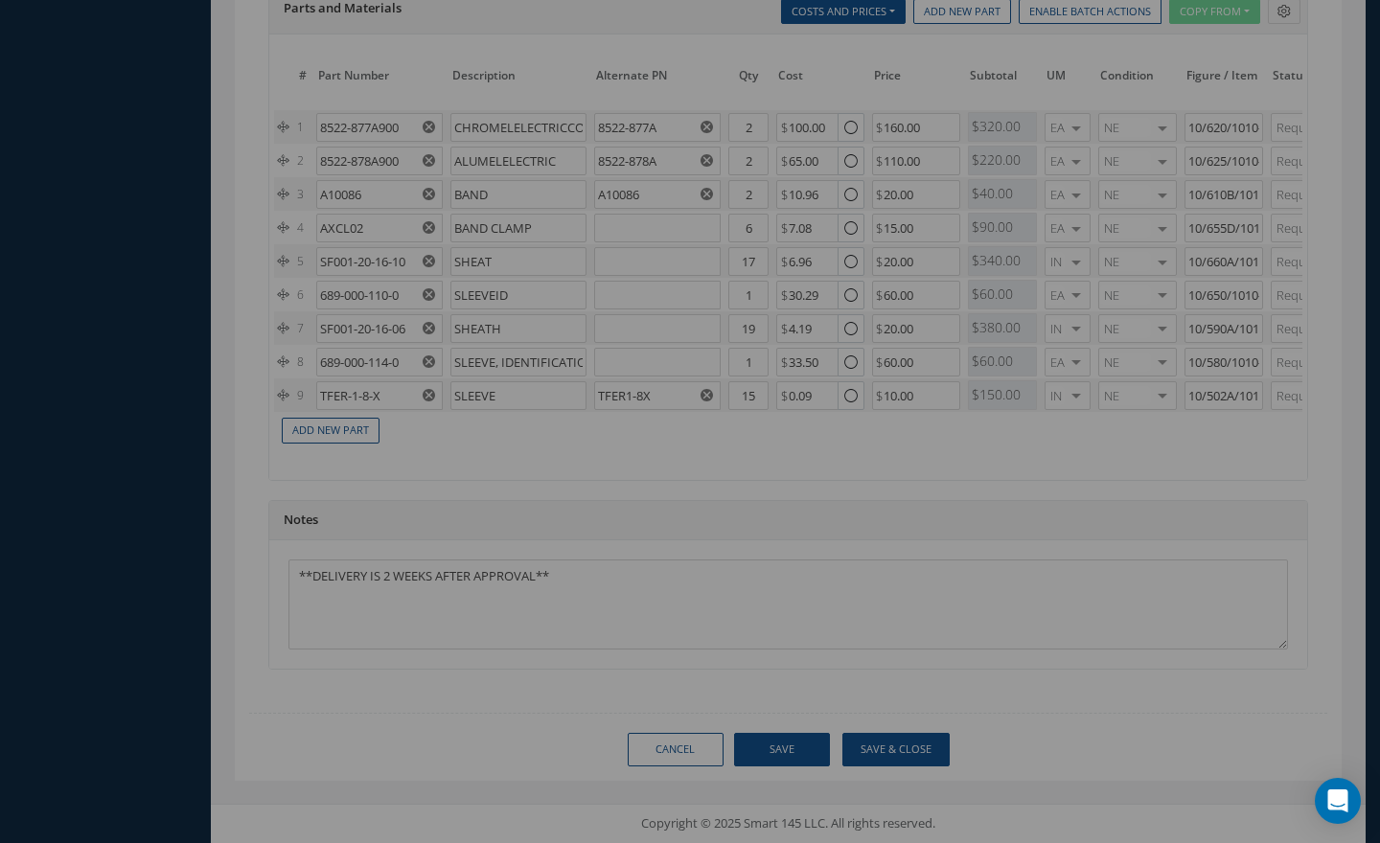
select select "25"
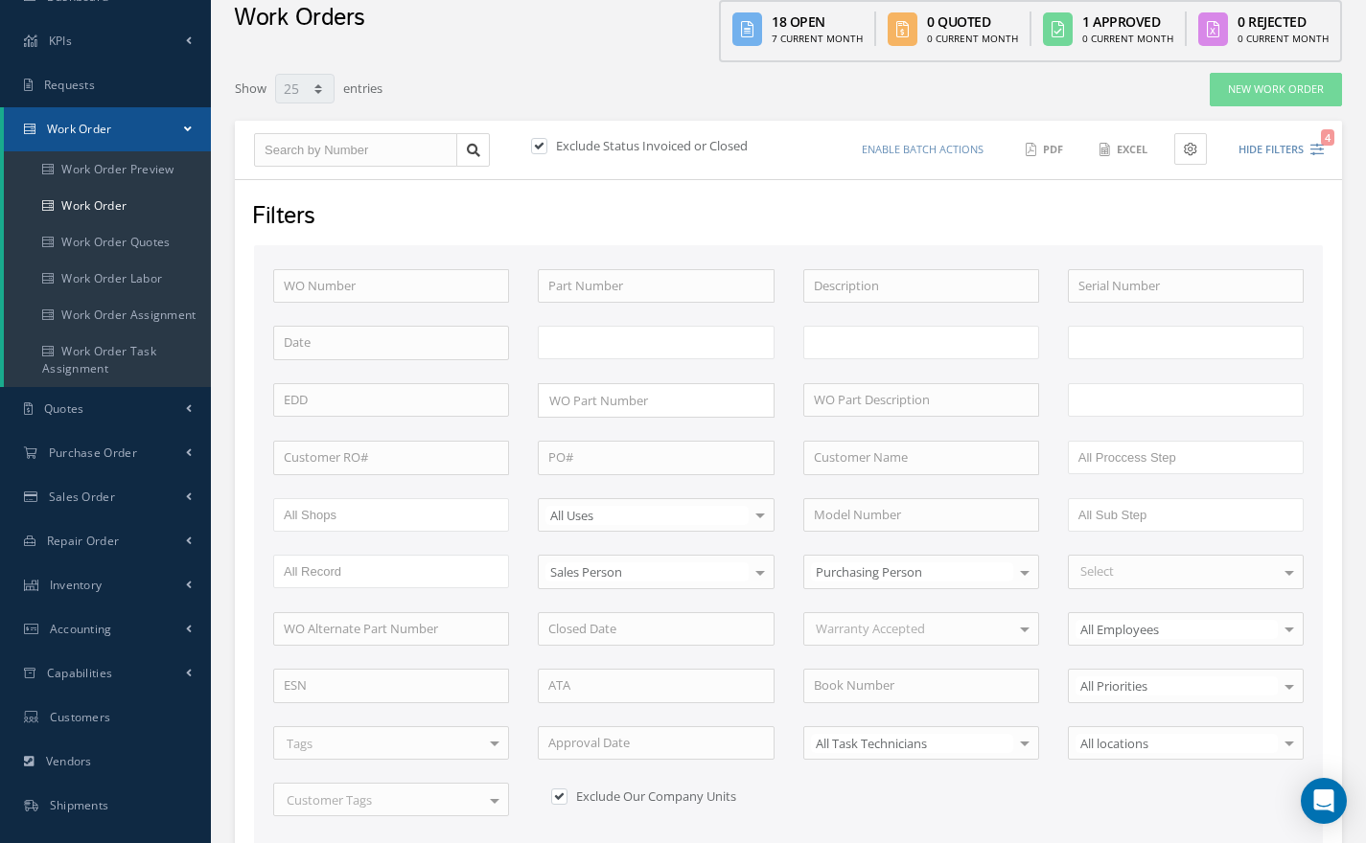
scroll to position [81, 0]
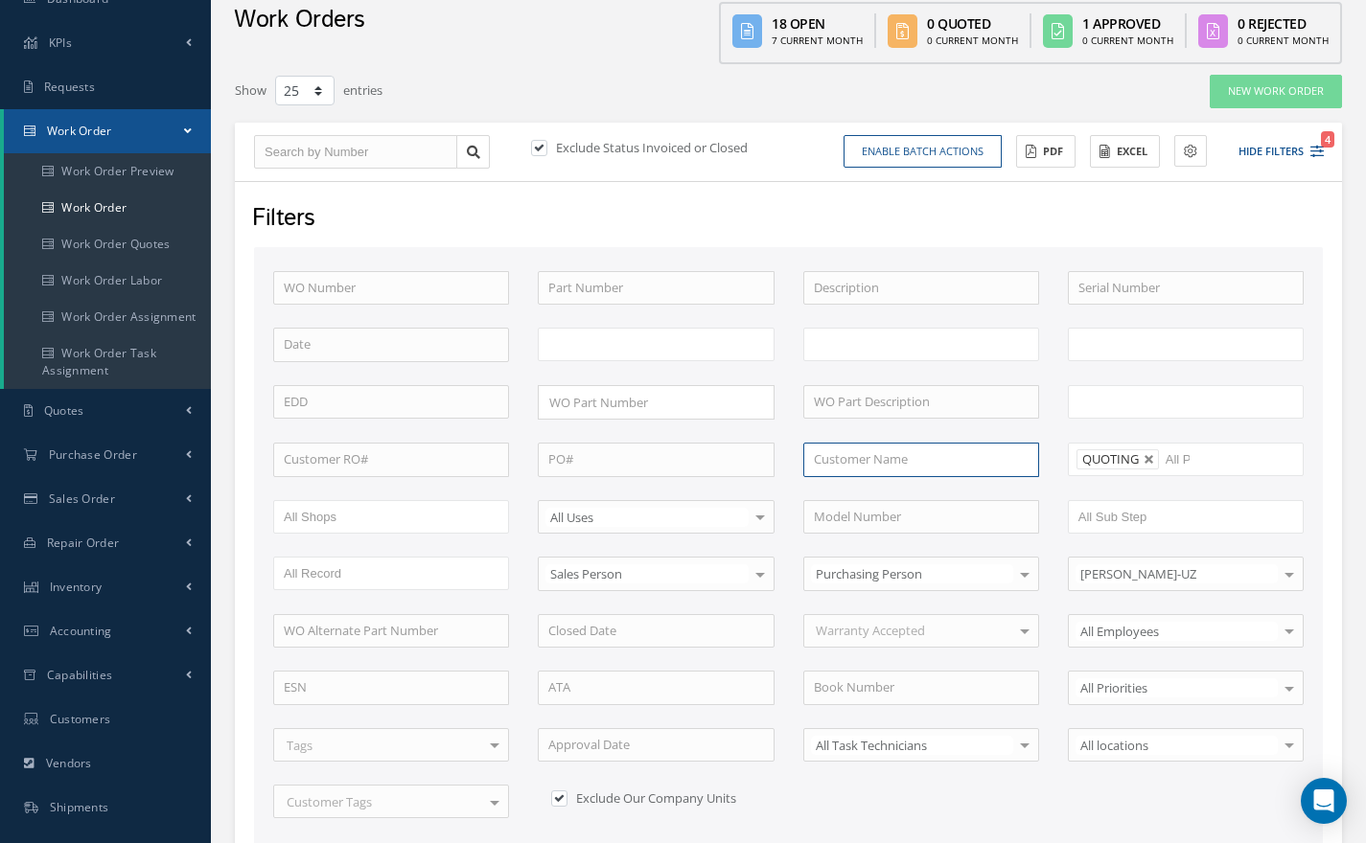
type input "All Work Request"
type input "All Work Performed"
type input "All Status"
type input "WO Part Status"
click at [871, 461] on input "text" at bounding box center [921, 460] width 236 height 34
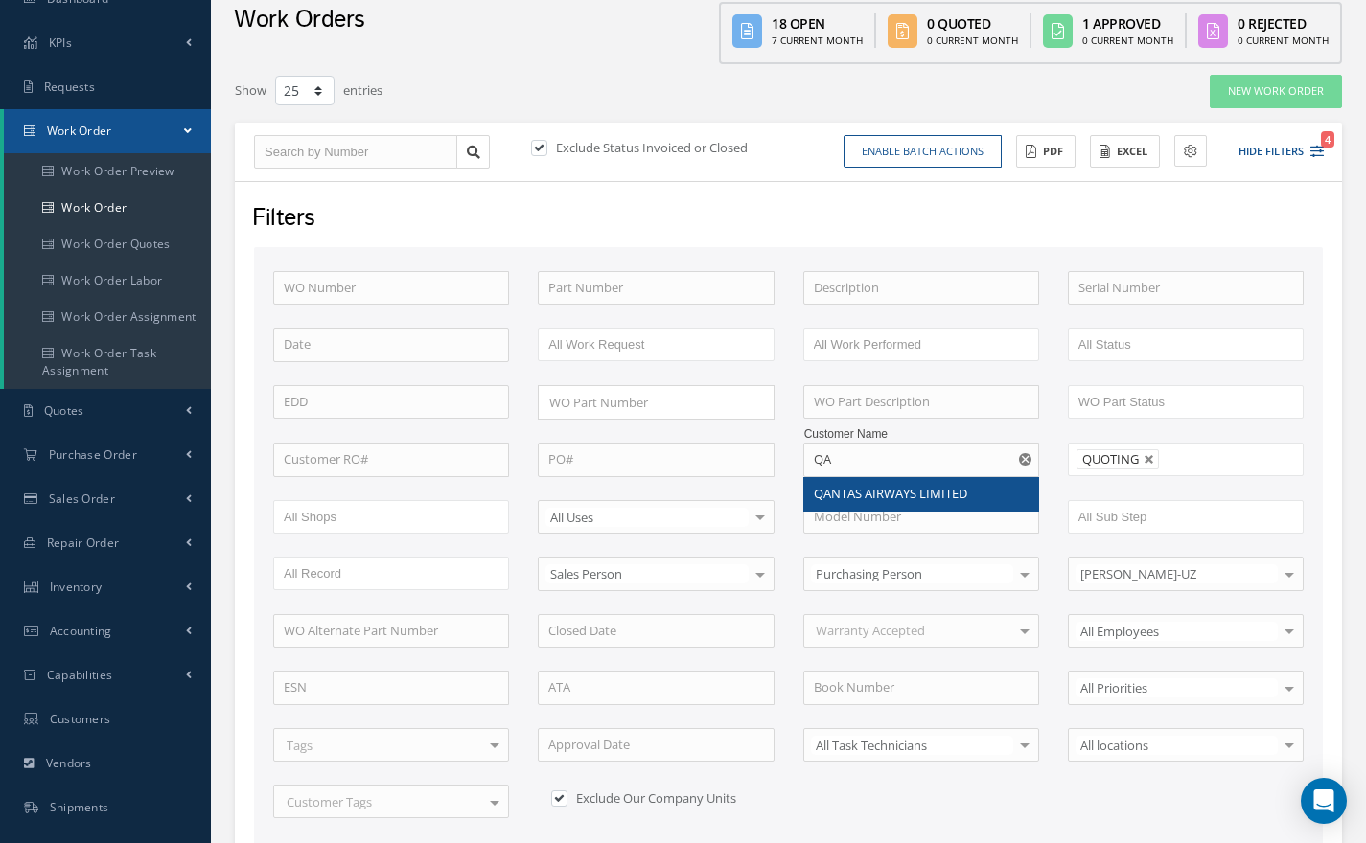
click at [832, 489] on span "QANTAS AIRWAYS LIMITED" at bounding box center [890, 493] width 153 height 17
type input "QANTAS AIRWAYS LIMITED"
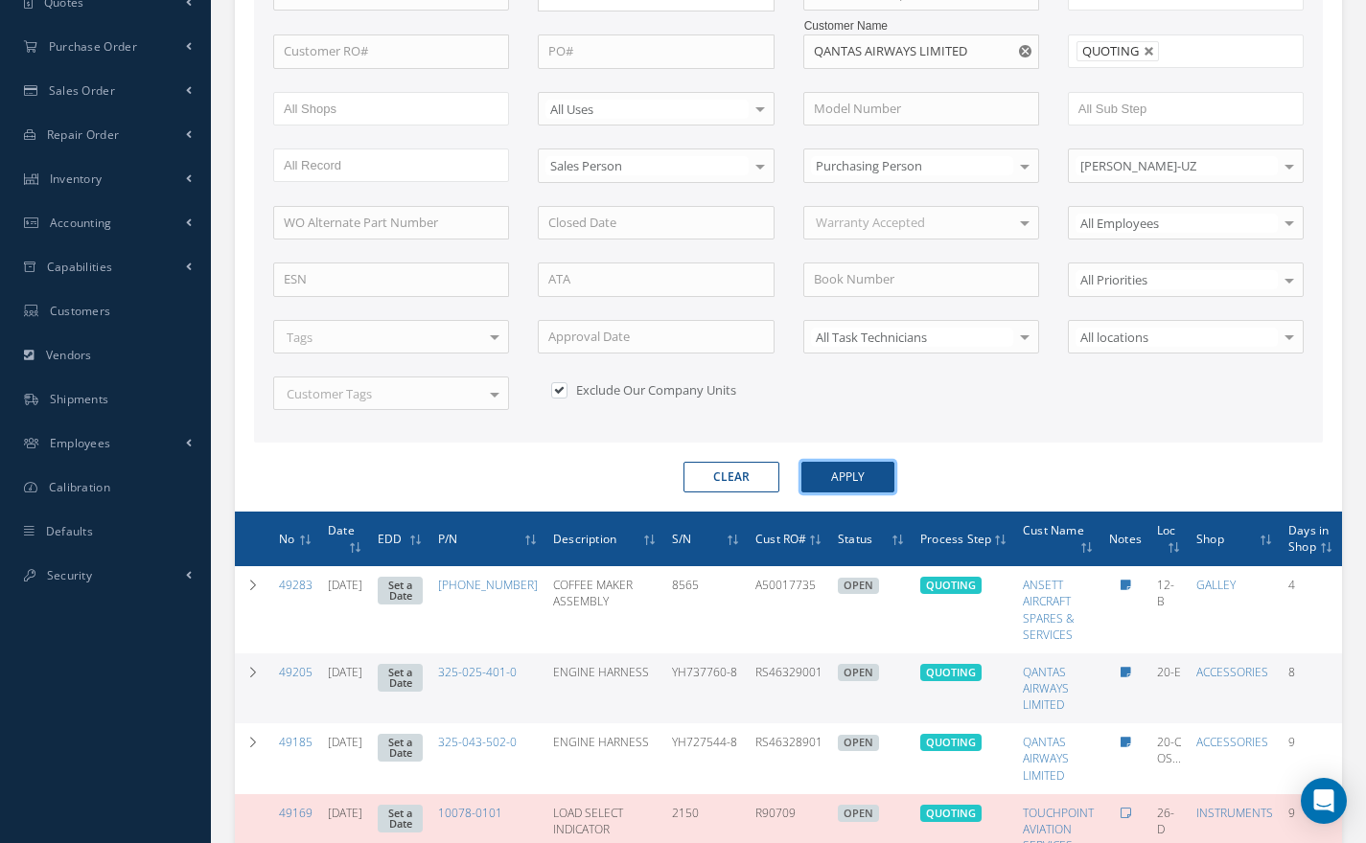
click at [830, 479] on button "Apply" at bounding box center [847, 477] width 93 height 31
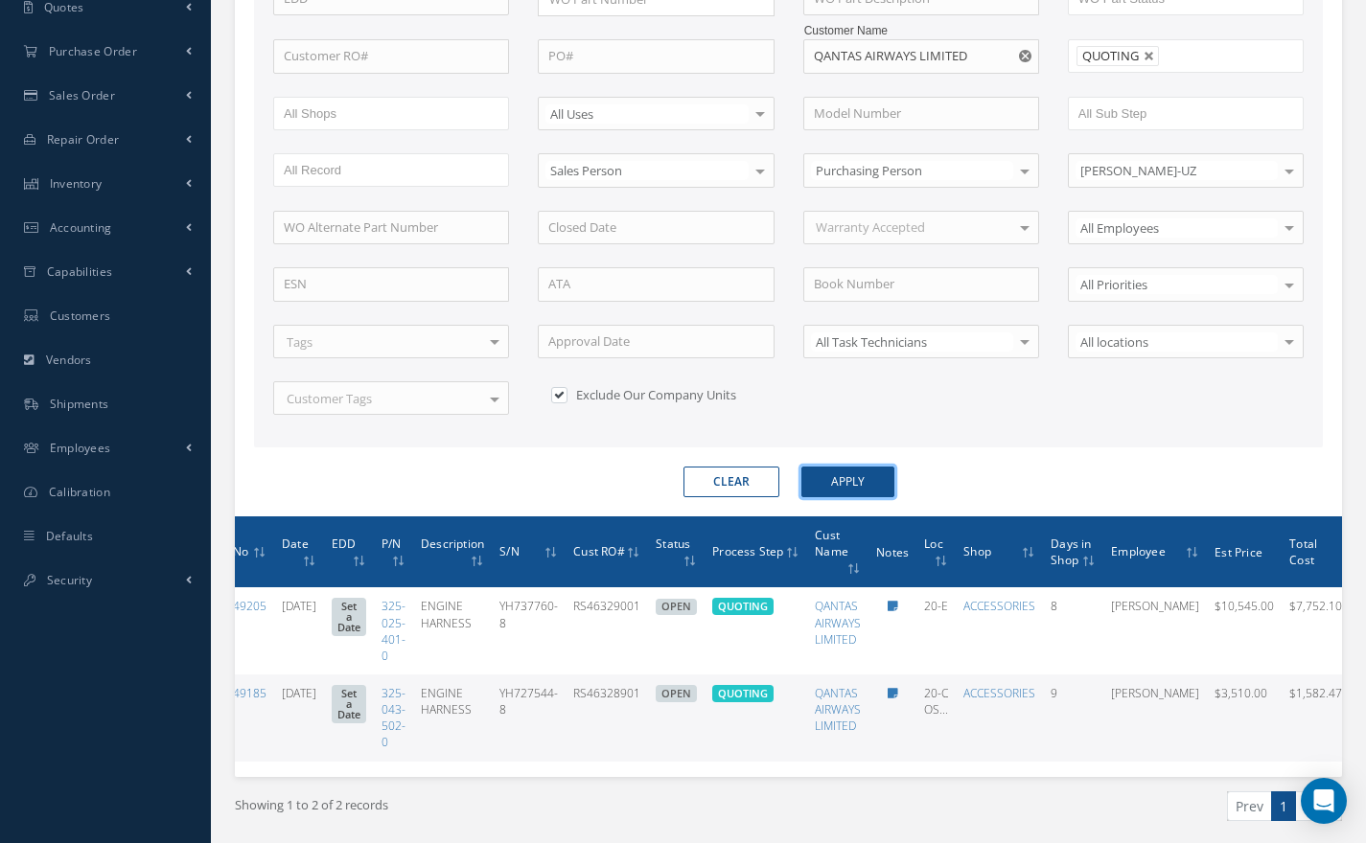
scroll to position [0, 67]
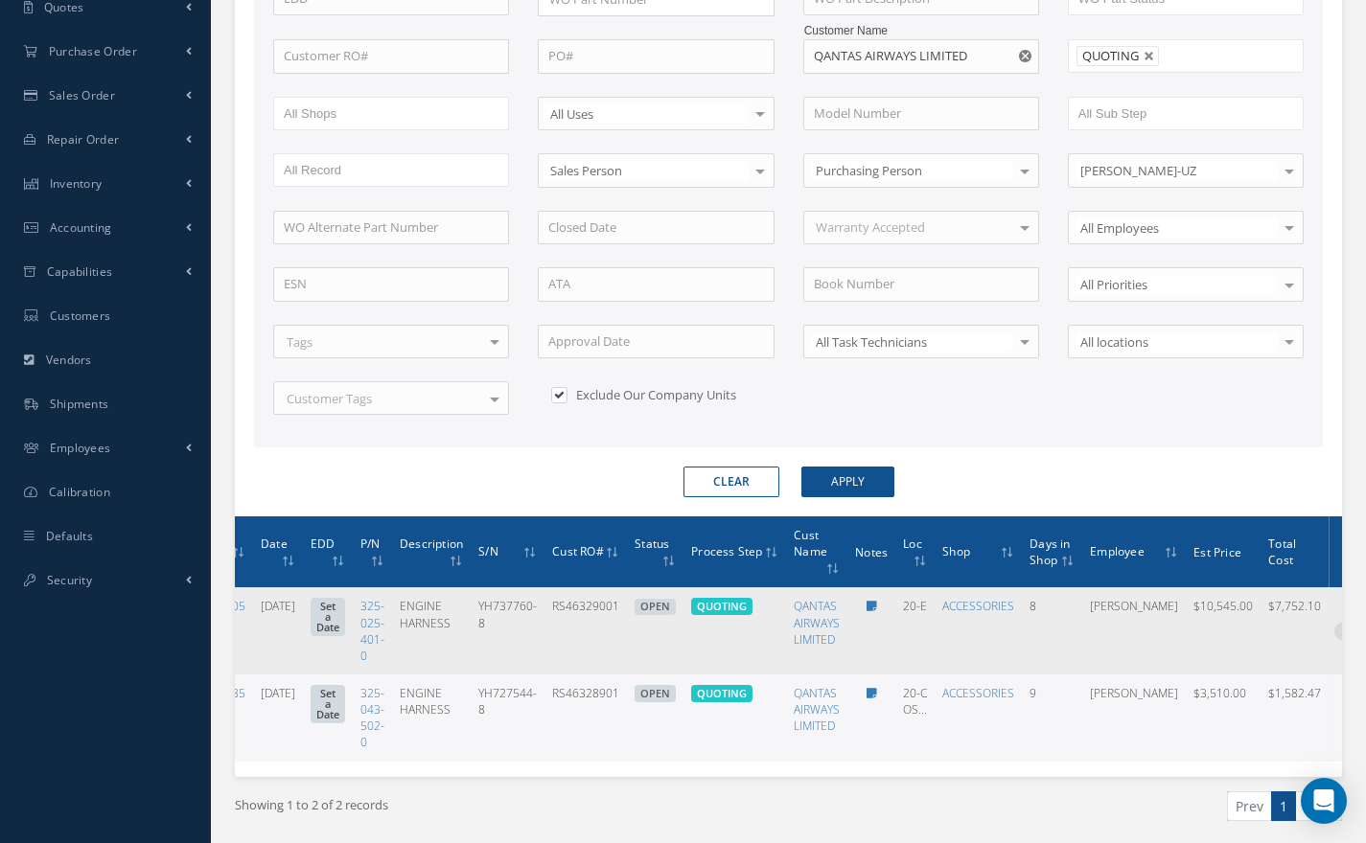
click at [1334, 629] on icon at bounding box center [1343, 629] width 19 height 15
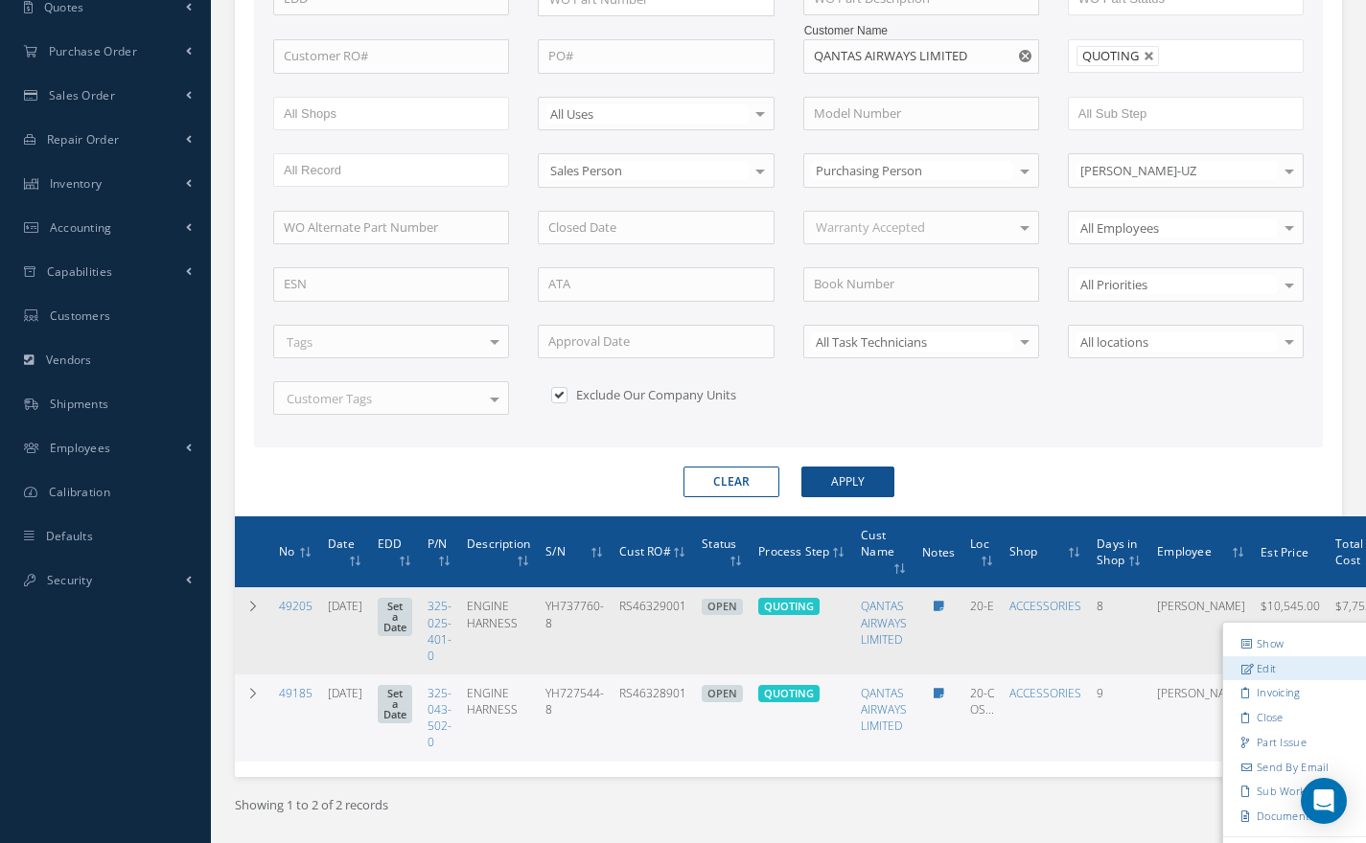
click at [1251, 662] on link "Edit" at bounding box center [1298, 667] width 151 height 25
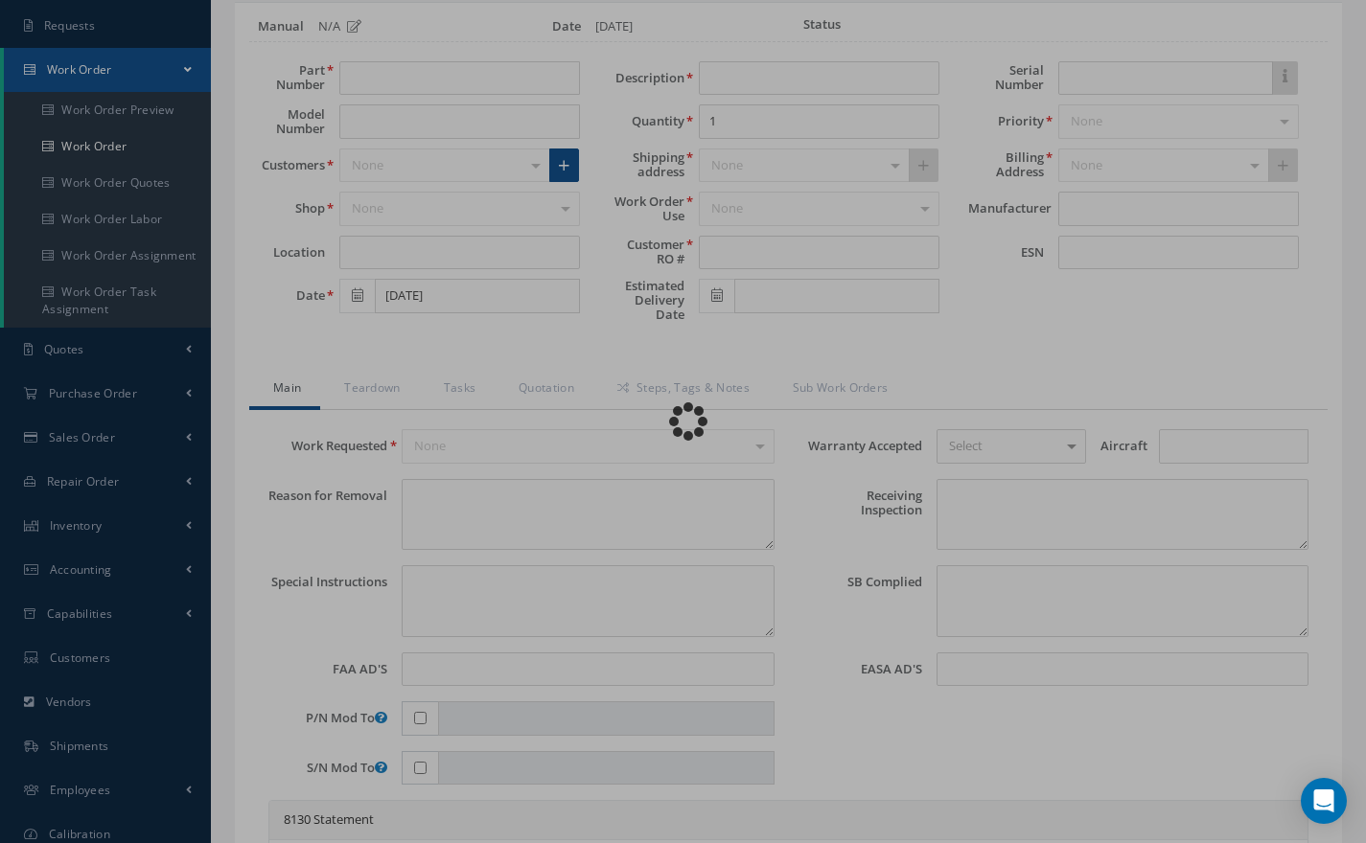
scroll to position [128, 0]
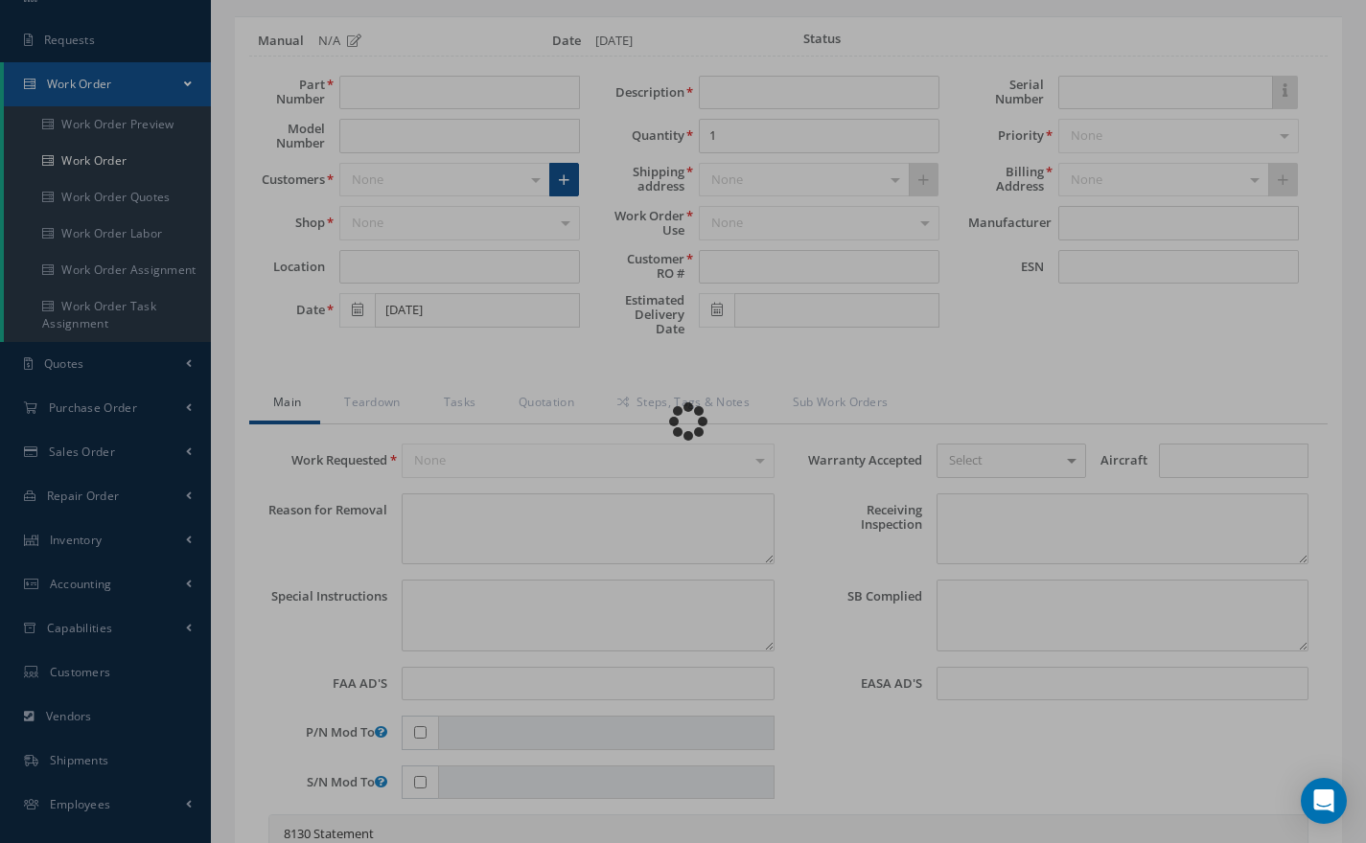
type input "325-025-401-0"
type input "CJ10"
type input "20-E"
type input "[DATE]"
type input "ENGINE HARNESS"
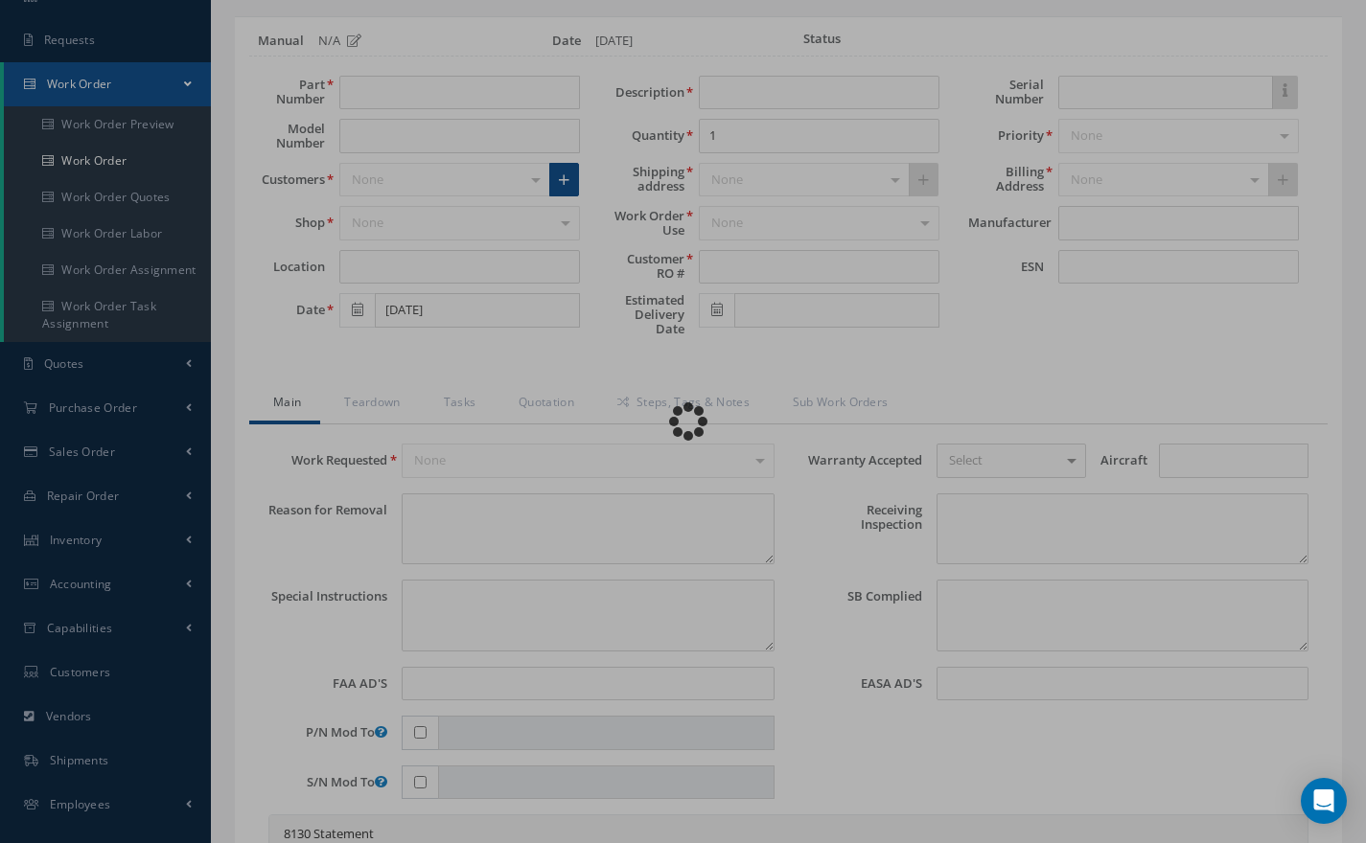
type input "RS46329001"
type input "YH737760-8"
type textarea "J10 HARNESS CONNECTOR DP1001 FAILS PIN RETENTION TEST."
type textarea "PLEASE SEE R.O. FOR DETAILS"
type textarea "NO VISUAL DAMAGE"
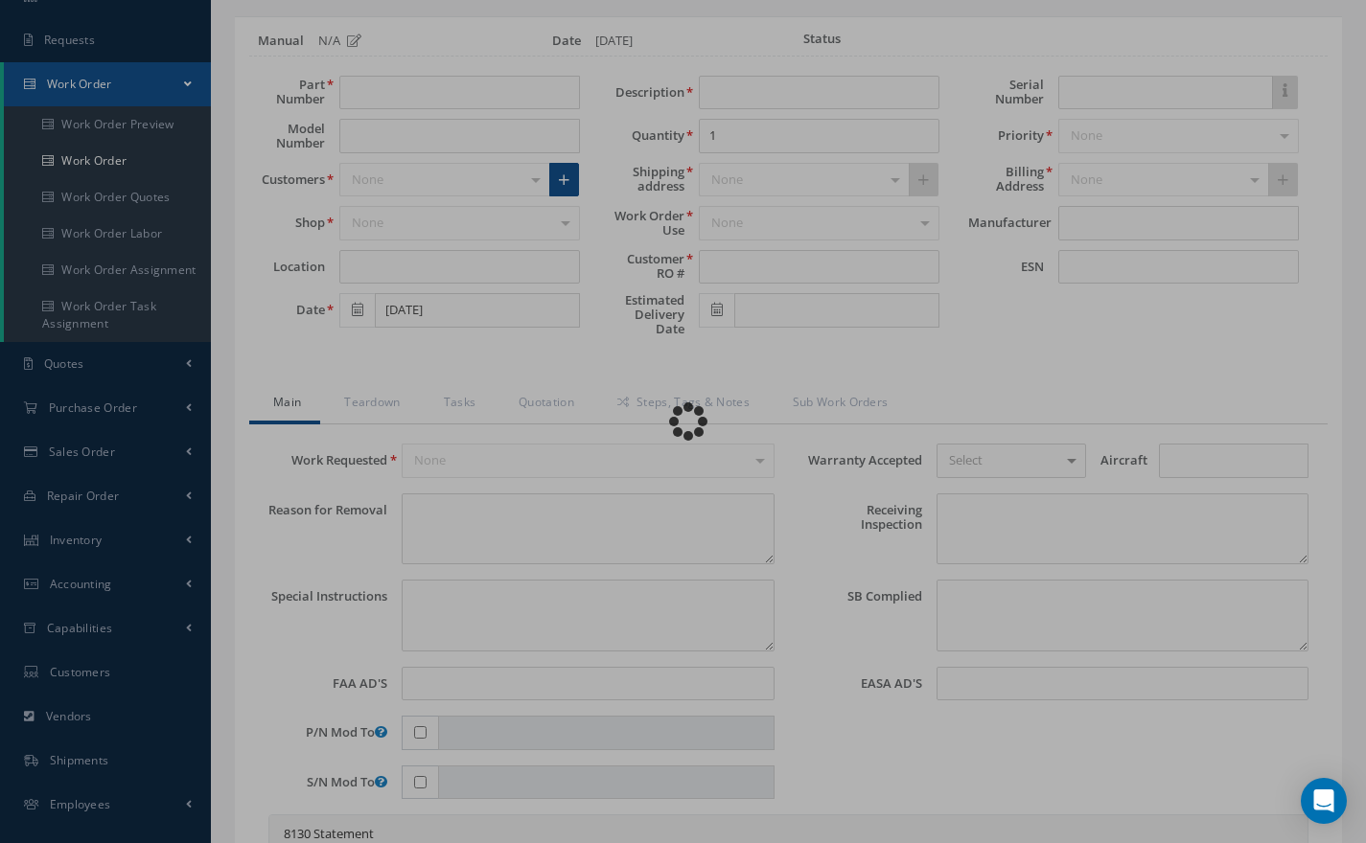
type textarea "VERIFIED PART NUMBER, SERIAL NUMBER AND R.O."
type input "[DATE]"
checkbox input "true"
type textarea "UNIT FAILED FUNCTIONAL TEST AND VISUAL INSPECTION"
type input "[DATE]"
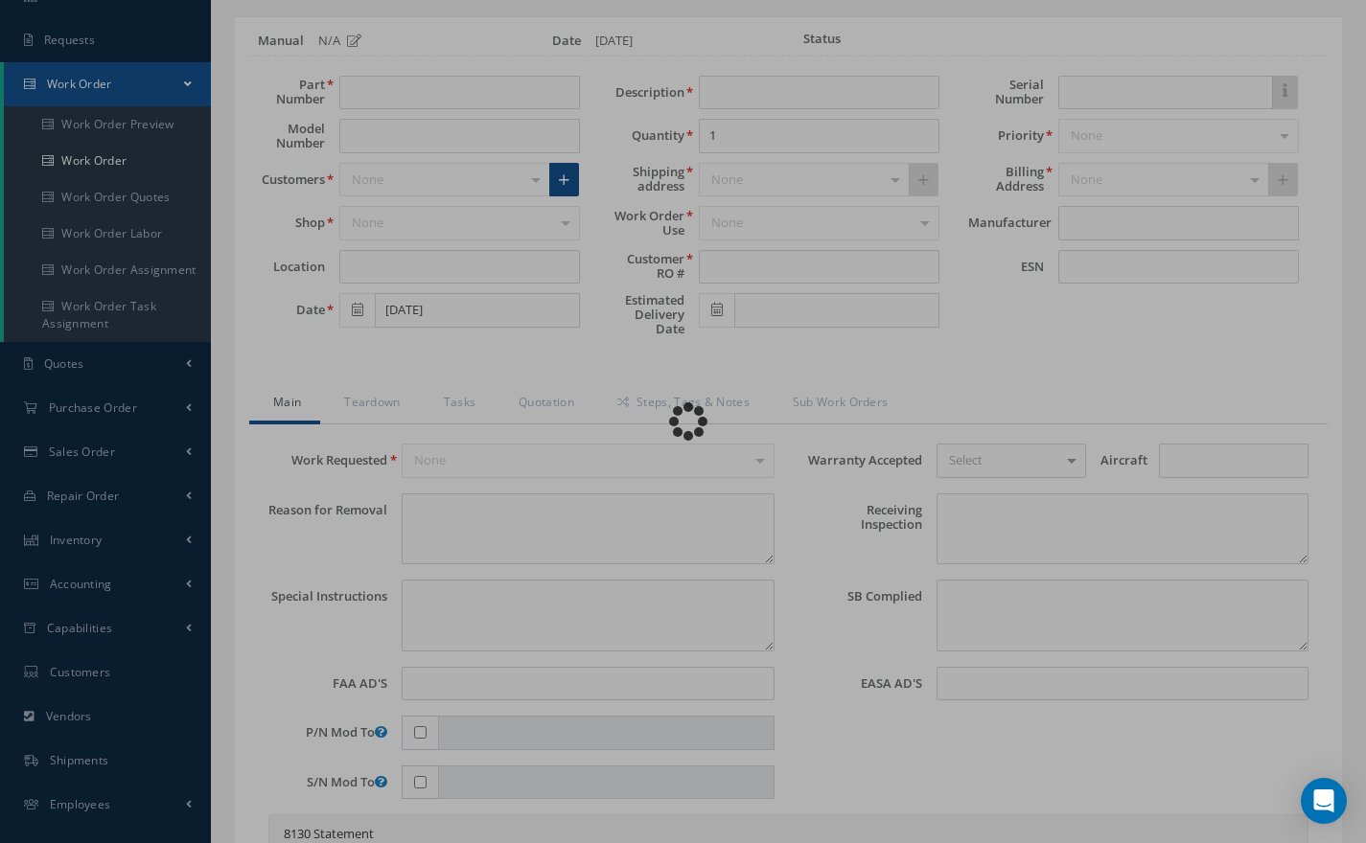
checkbox input "false"
type textarea "N/A."
type input "[DATE]"
type textarea "DISASSEMBLED UNIT AS REQUIRED FOR INSPECTION AND TROUBLESHOOTING. INSPECTION RE…"
type input "[DATE]"
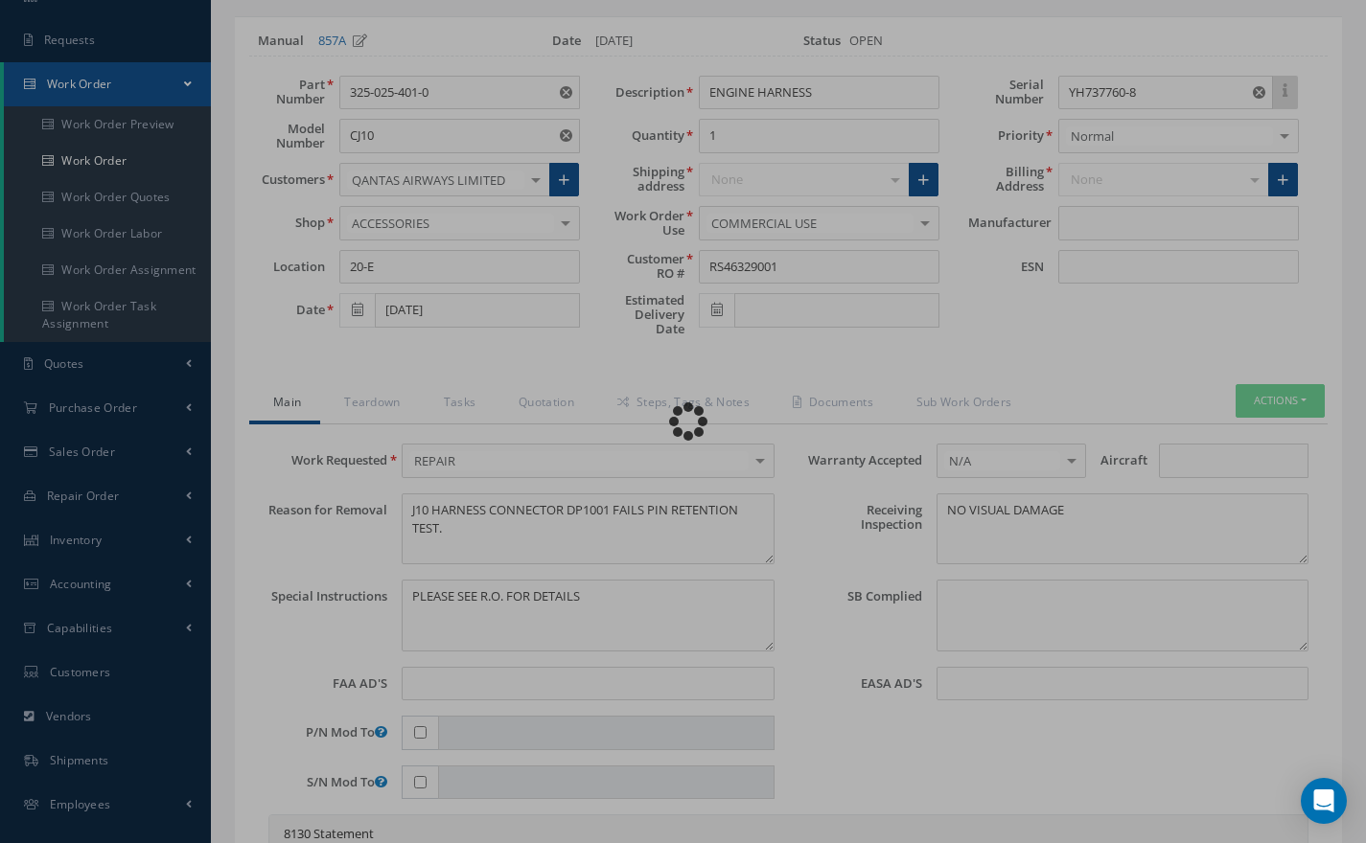
scroll to position [0, 0]
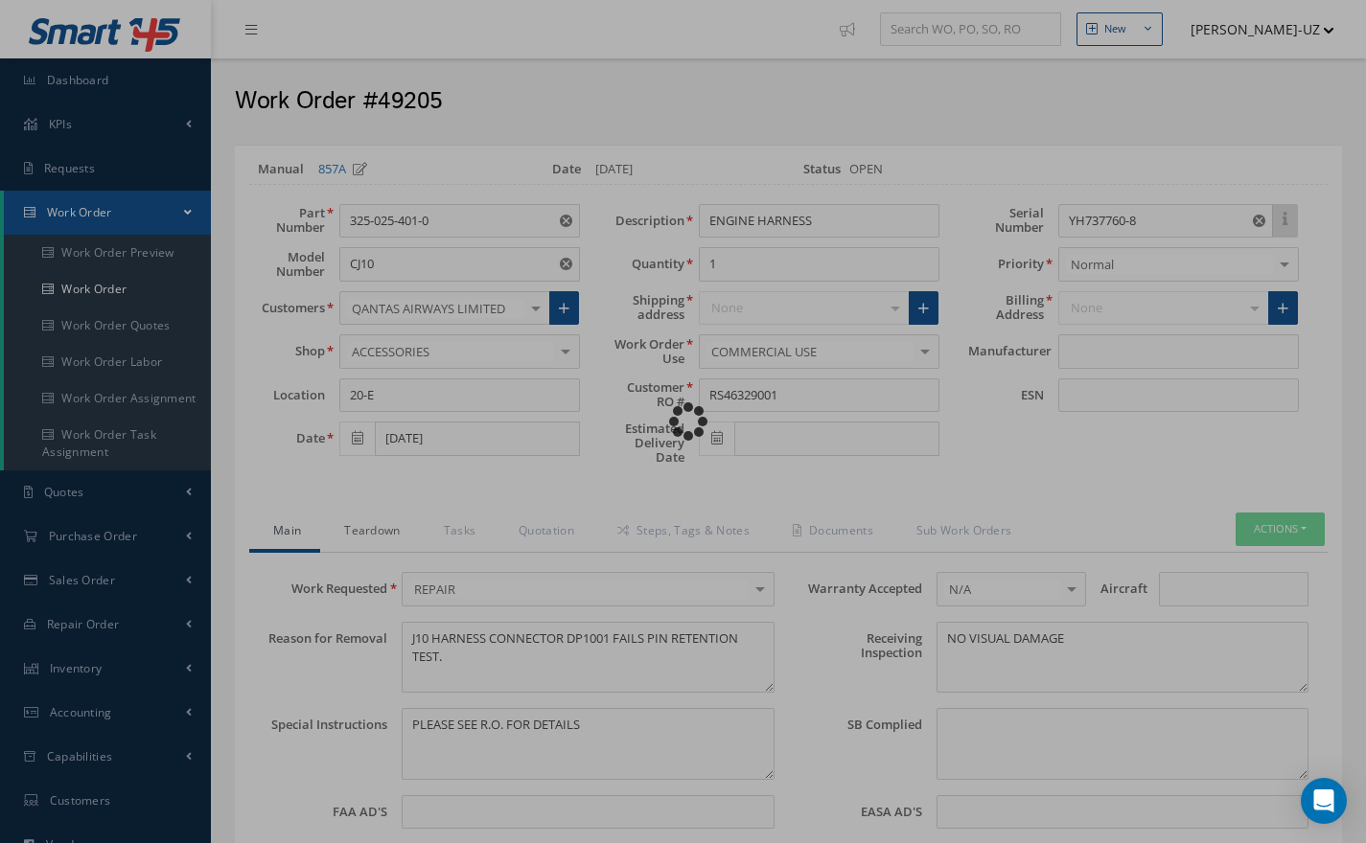
type input "SAFRAN"
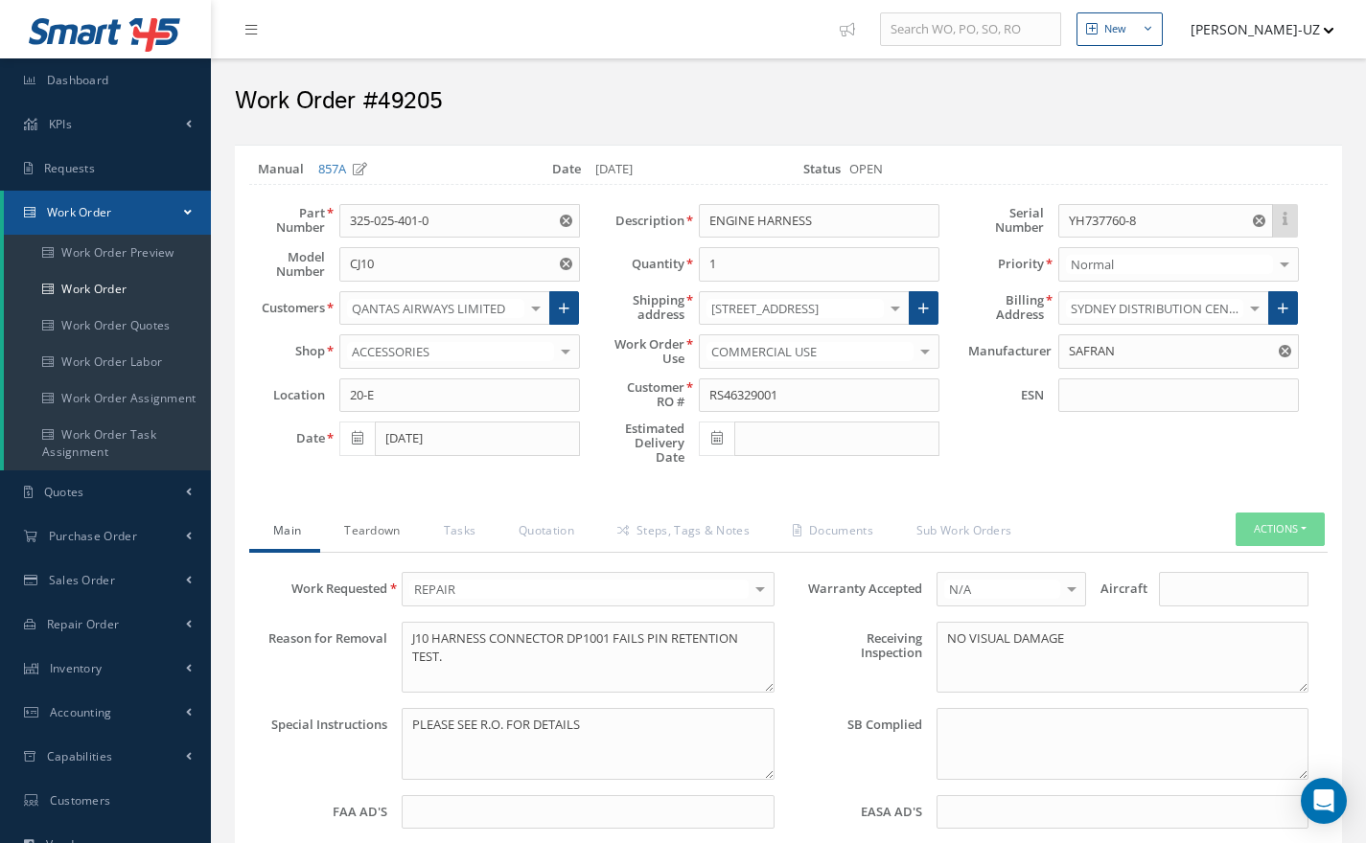
click at [361, 534] on link "Teardown" at bounding box center [369, 533] width 99 height 40
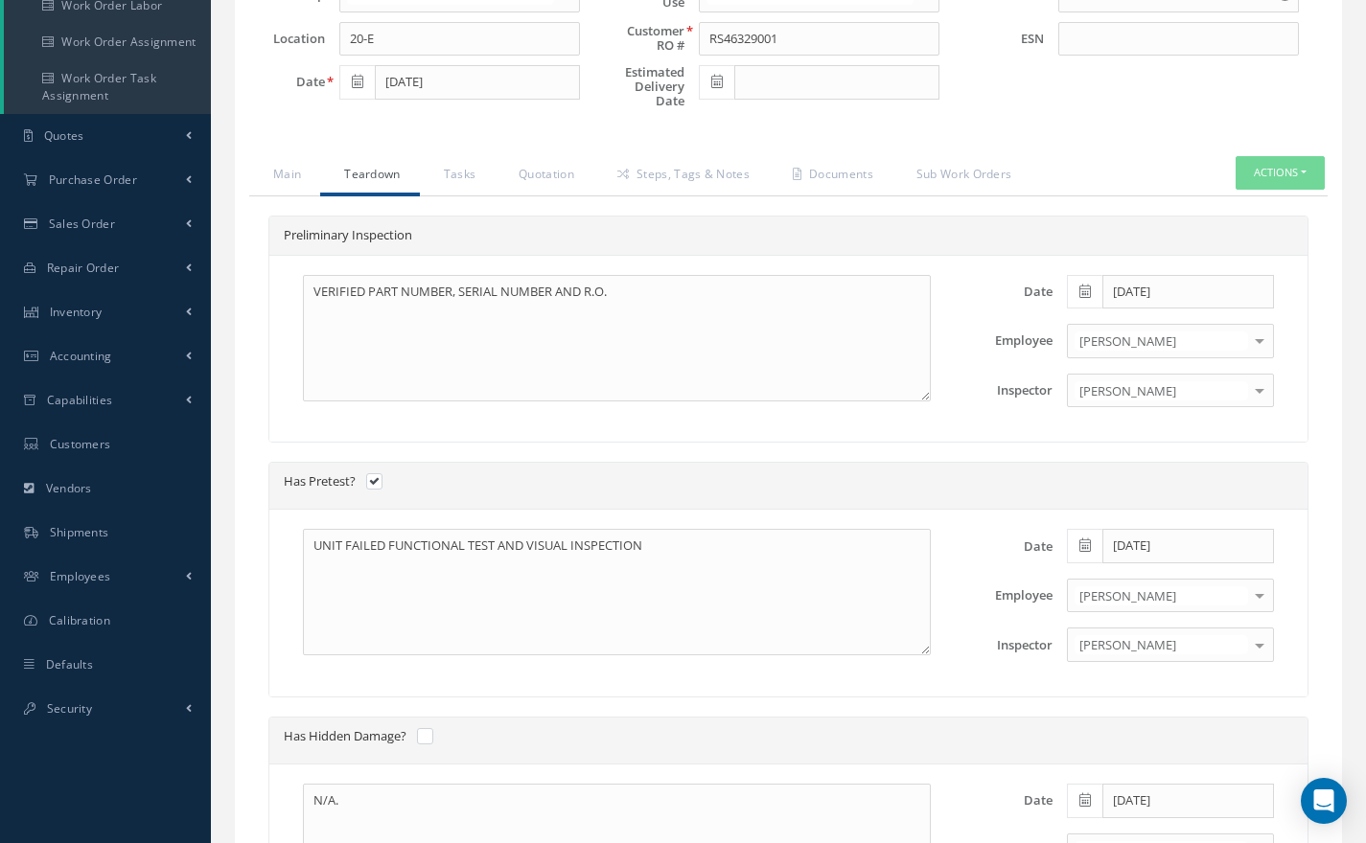
scroll to position [323, 0]
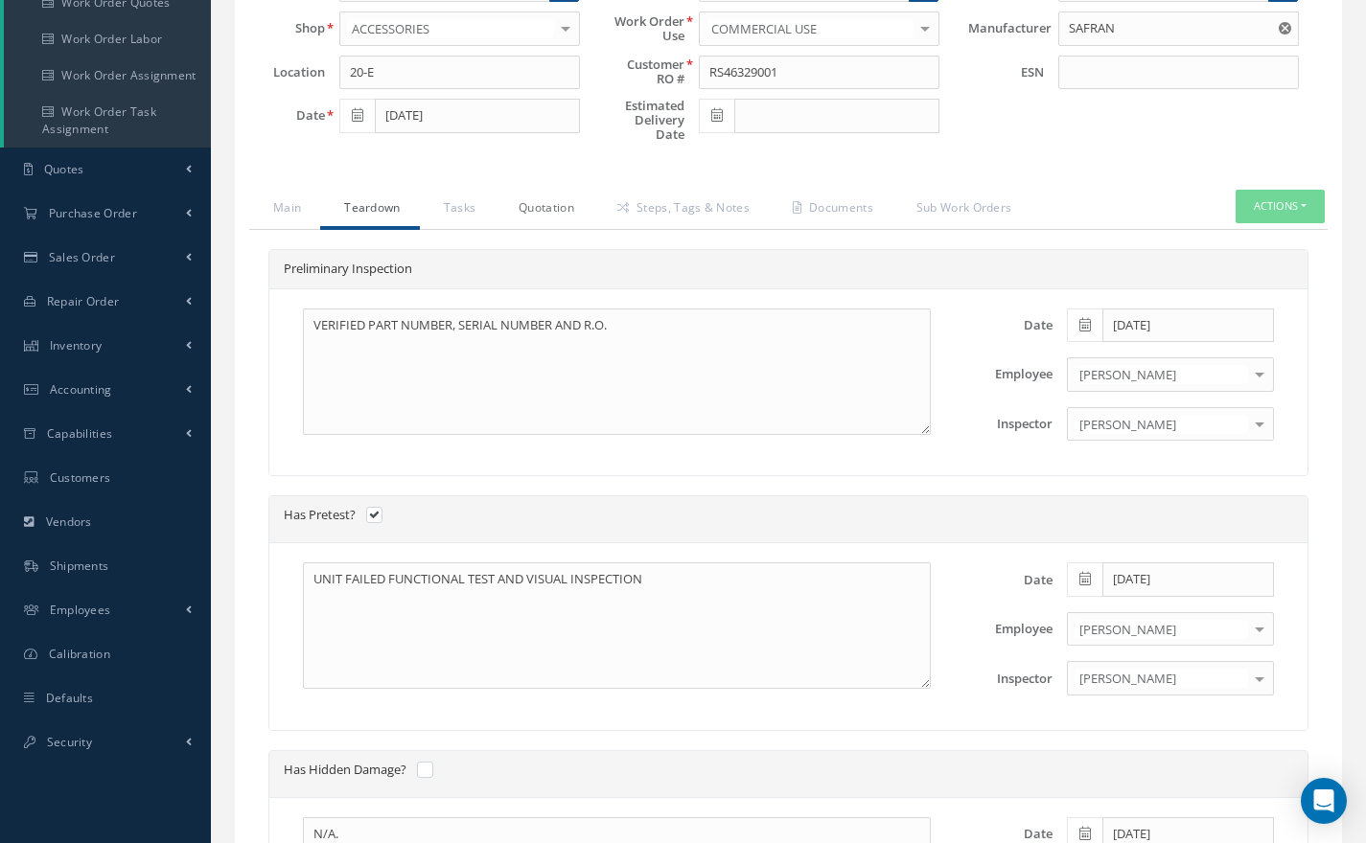
click at [542, 209] on link "Quotation" at bounding box center [543, 210] width 99 height 40
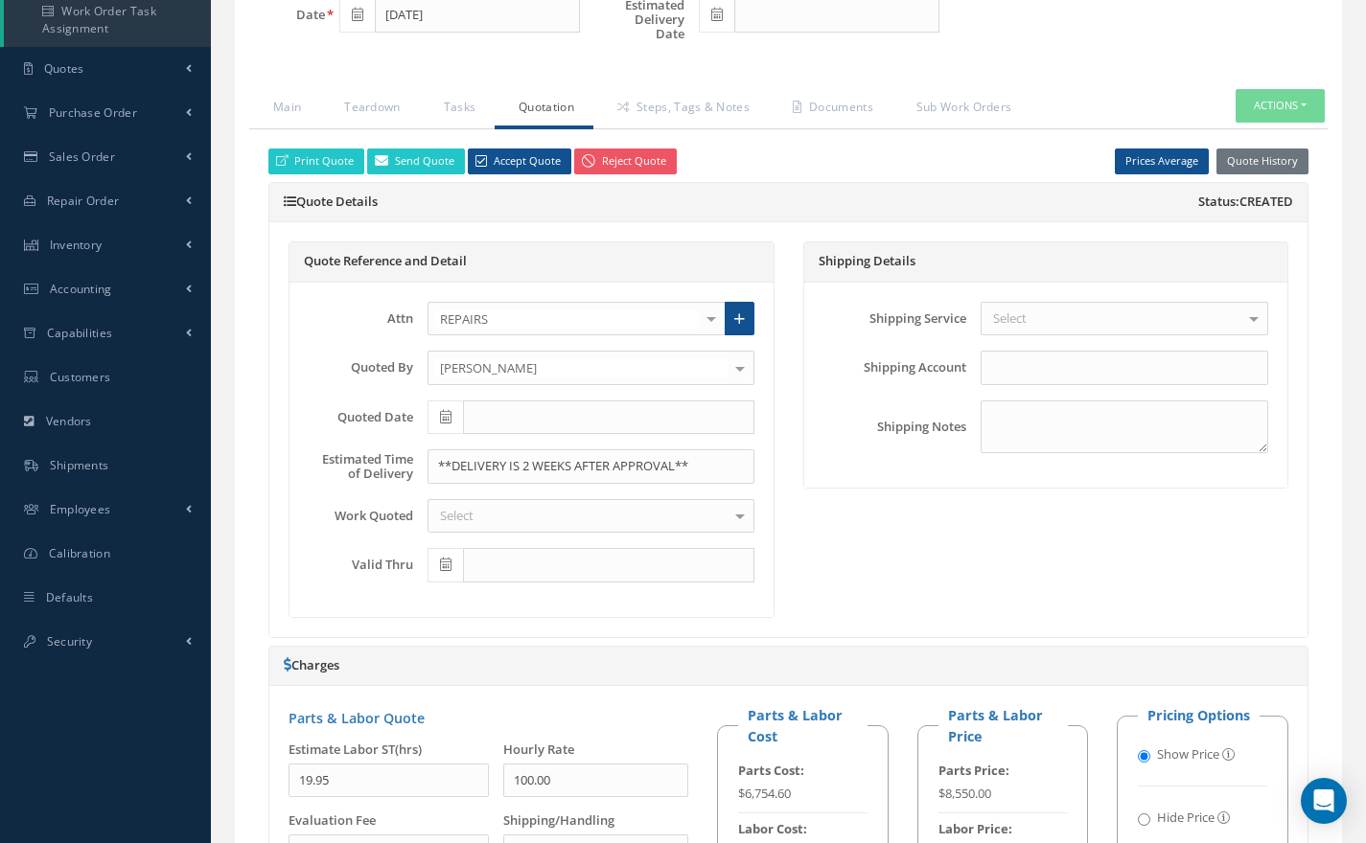
scroll to position [423, 0]
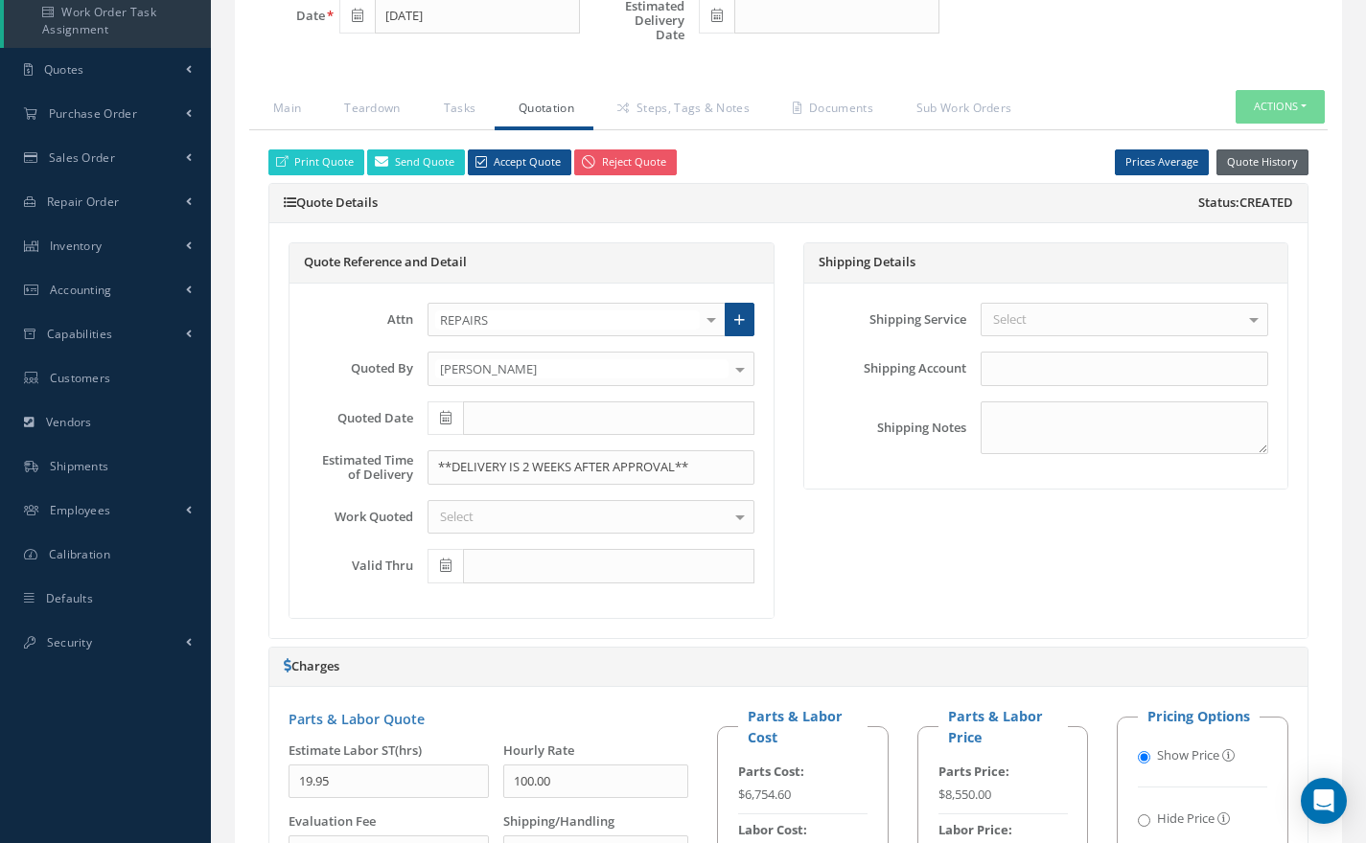
click at [1263, 163] on button "Quote History" at bounding box center [1262, 162] width 92 height 26
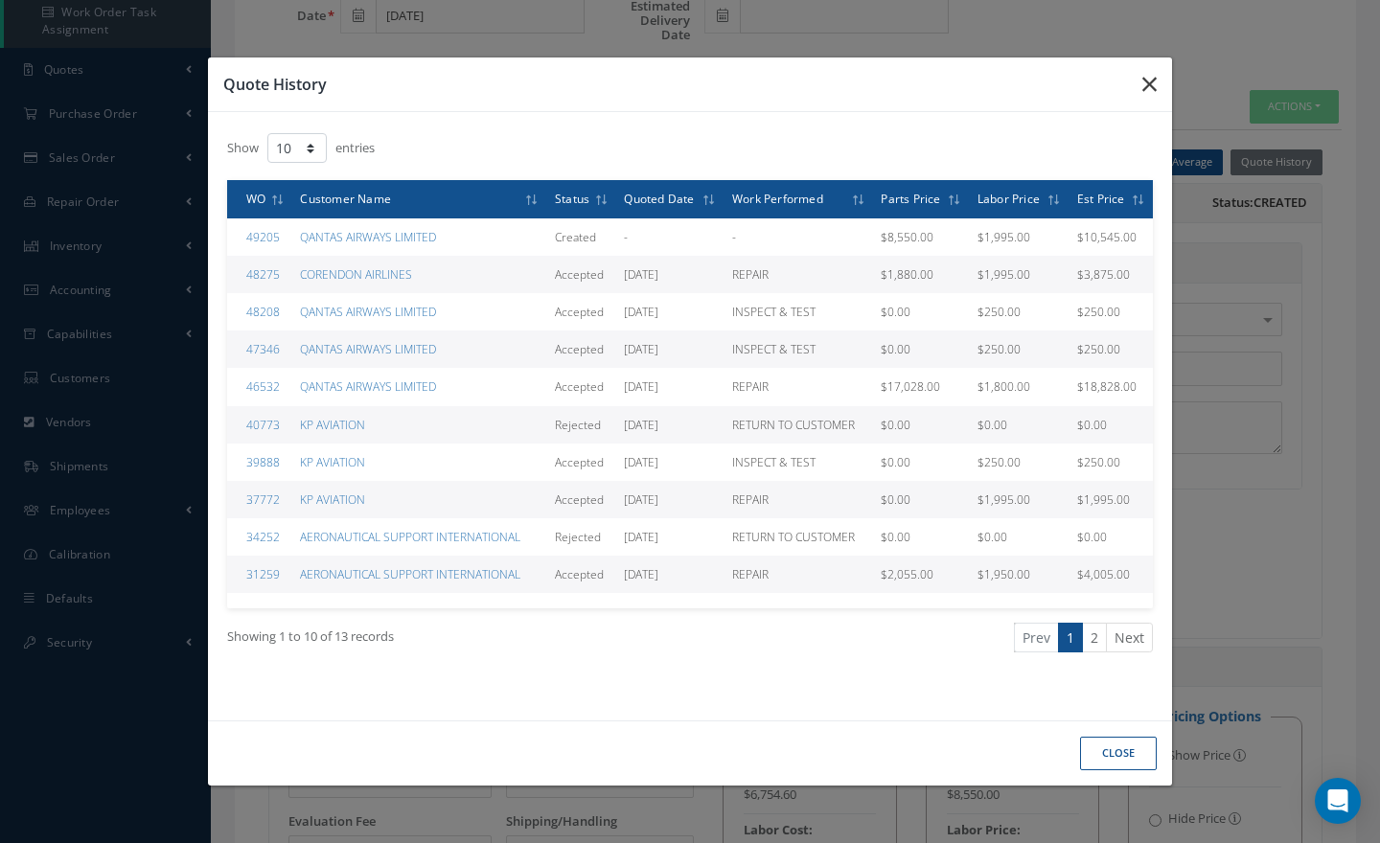
click at [1148, 84] on icon "button" at bounding box center [1149, 84] width 14 height 23
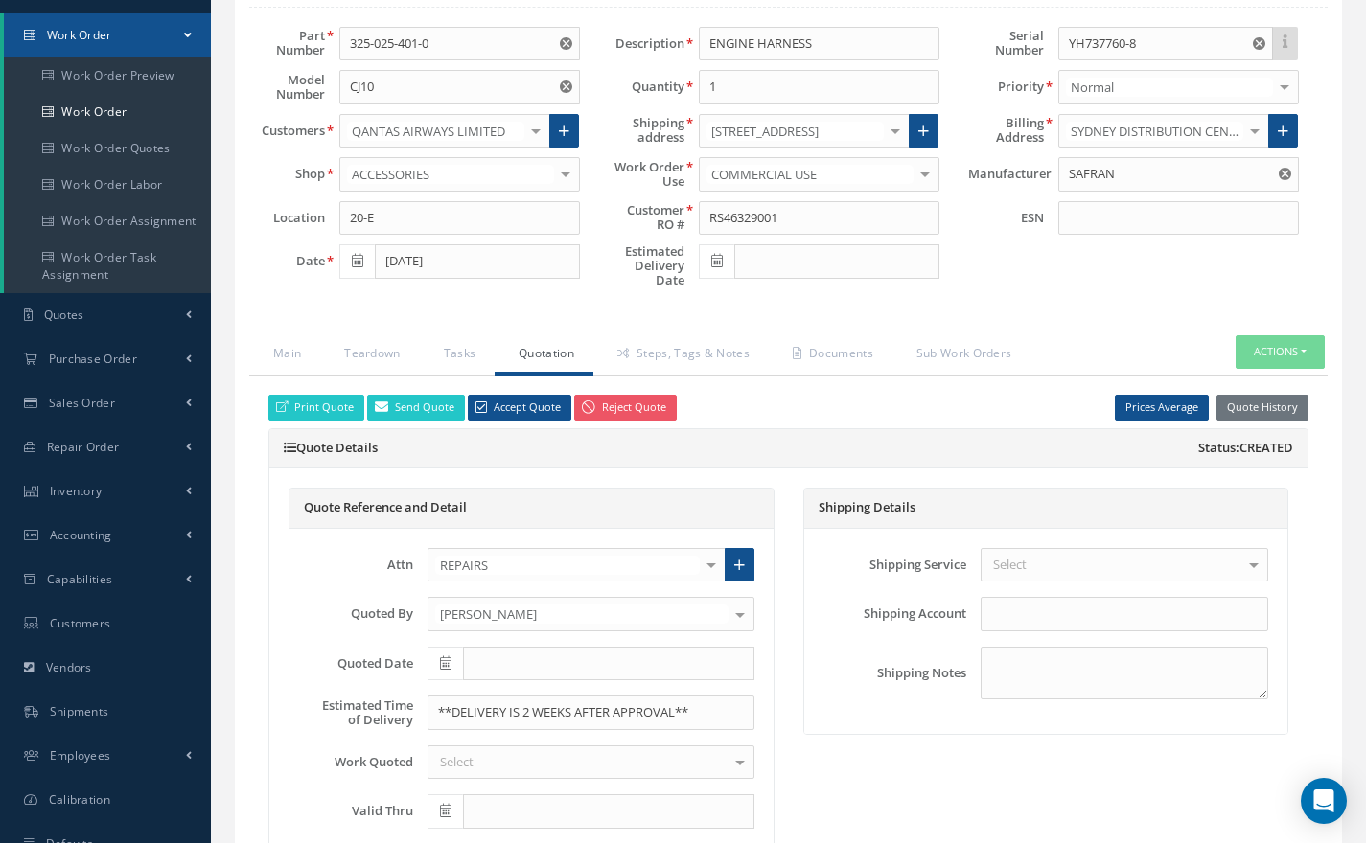
scroll to position [174, 0]
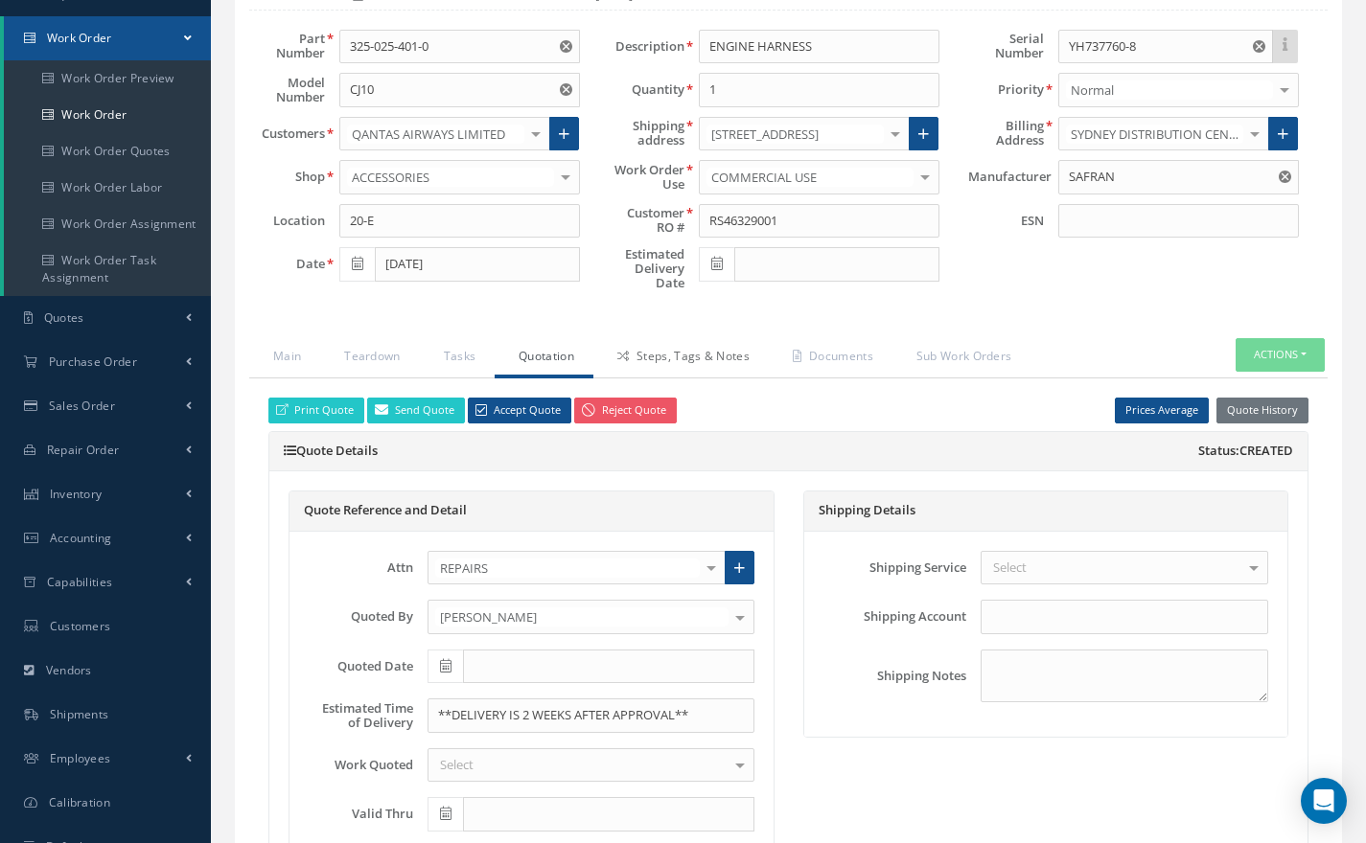
click at [706, 355] on link "Steps, Tags & Notes" at bounding box center [680, 358] width 175 height 40
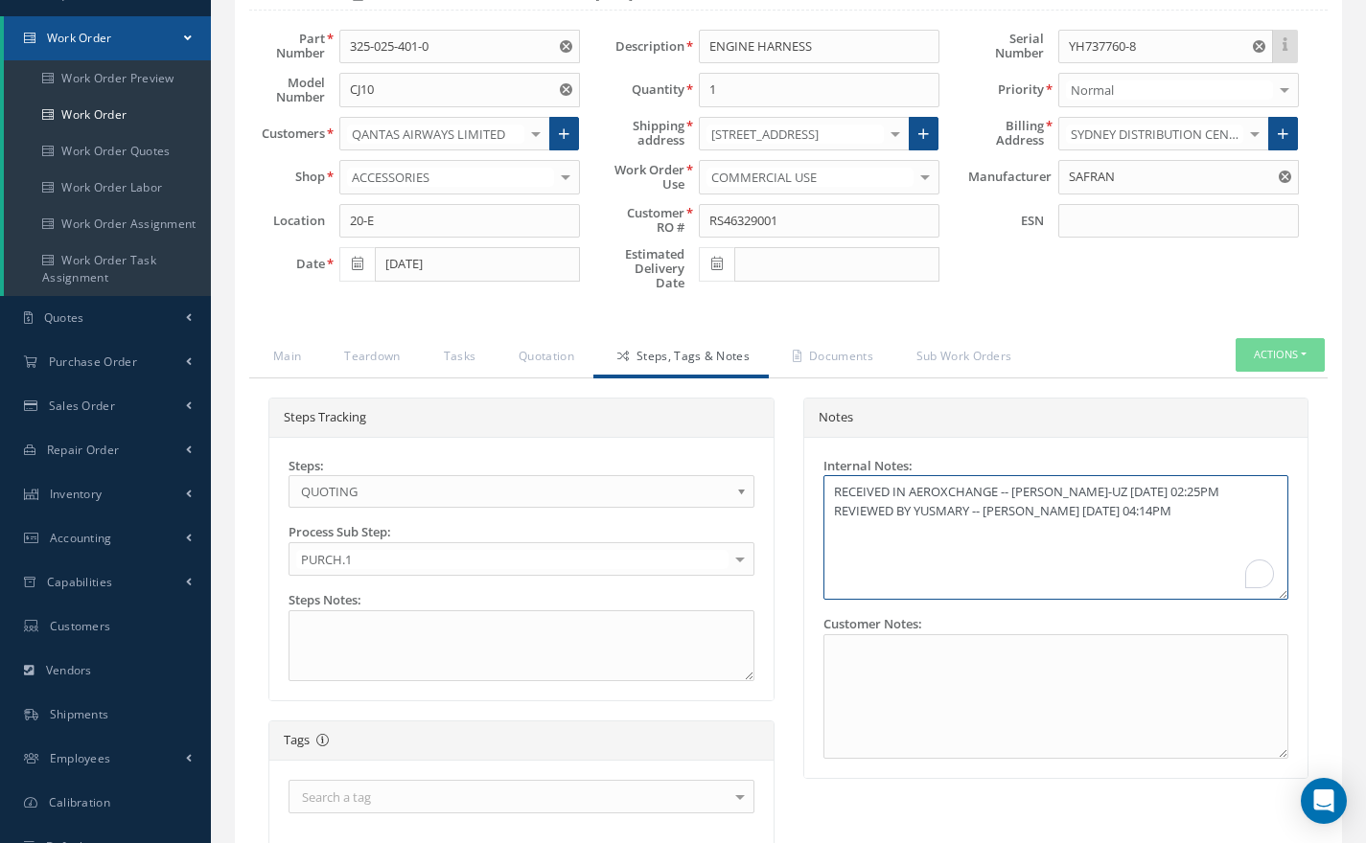
click at [1230, 514] on textarea "RECEIVED IN AEROXCHANGE -- MARIA PERDOMO-UZ 09/04/2025 02:25PM REVIEWED BY YUSM…" at bounding box center [1056, 537] width 466 height 125
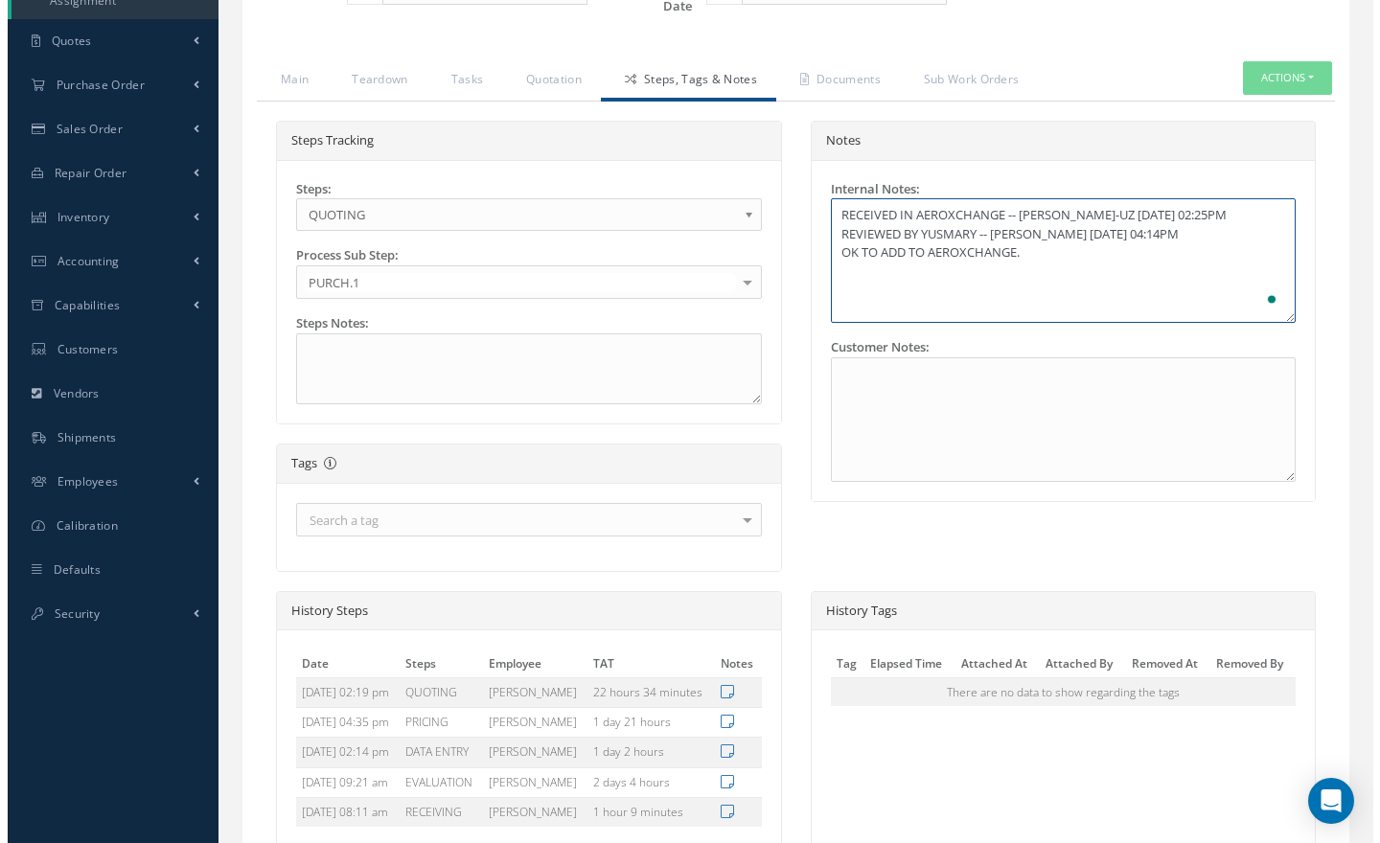
scroll to position [643, 0]
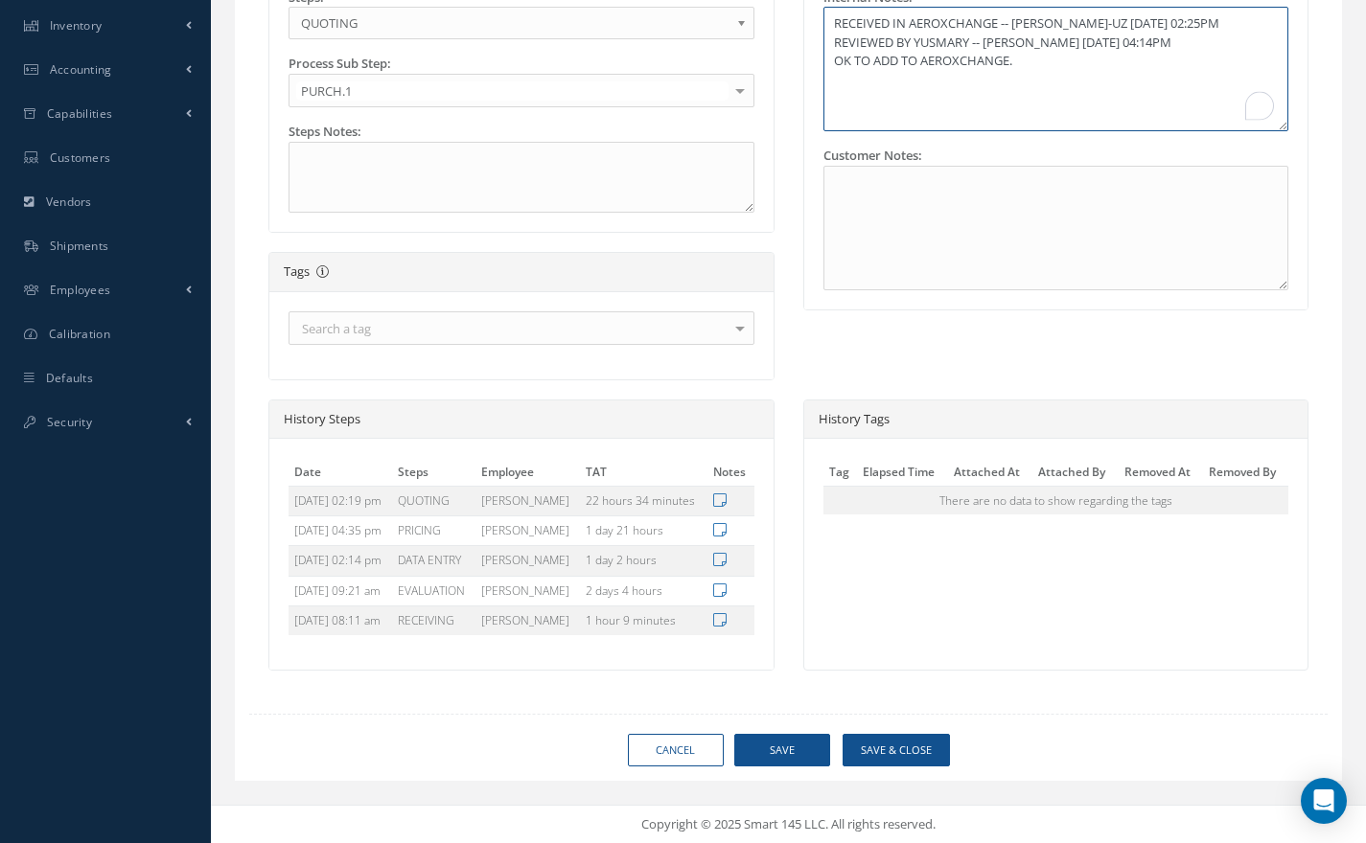
type textarea "RECEIVED IN AEROXCHANGE -- MARIA PERDOMO-UZ 09/04/2025 02:25PM REVIEWED BY YUSM…"
click at [907, 754] on button "Save & Close" at bounding box center [895, 751] width 107 height 34
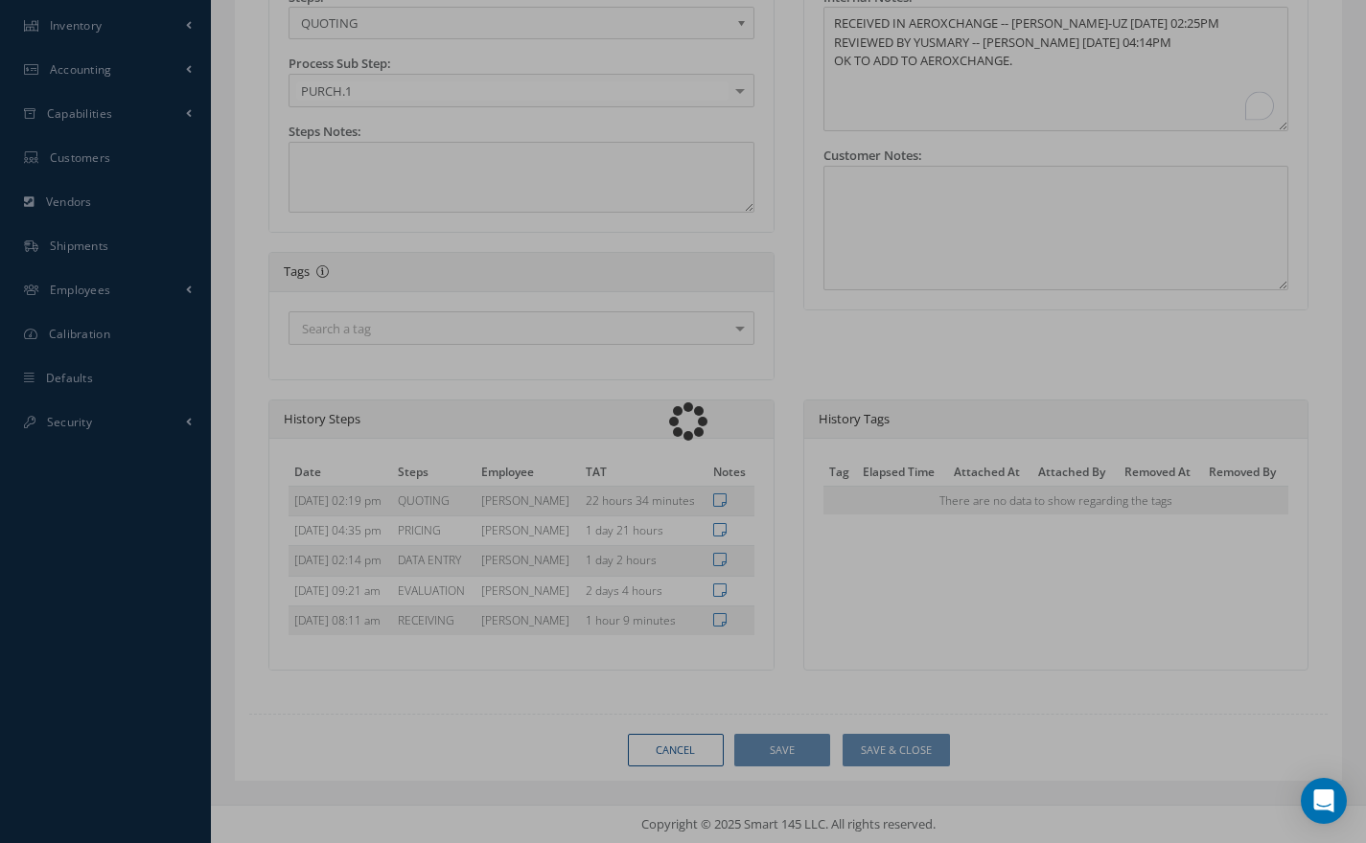
type textarea "RECEIVED IN AEROXCHANGE -- MARIA PERDOMO-UZ 09/04/2025 02:25PM REVIEWED BY YUSM…"
type input "SAFRAN"
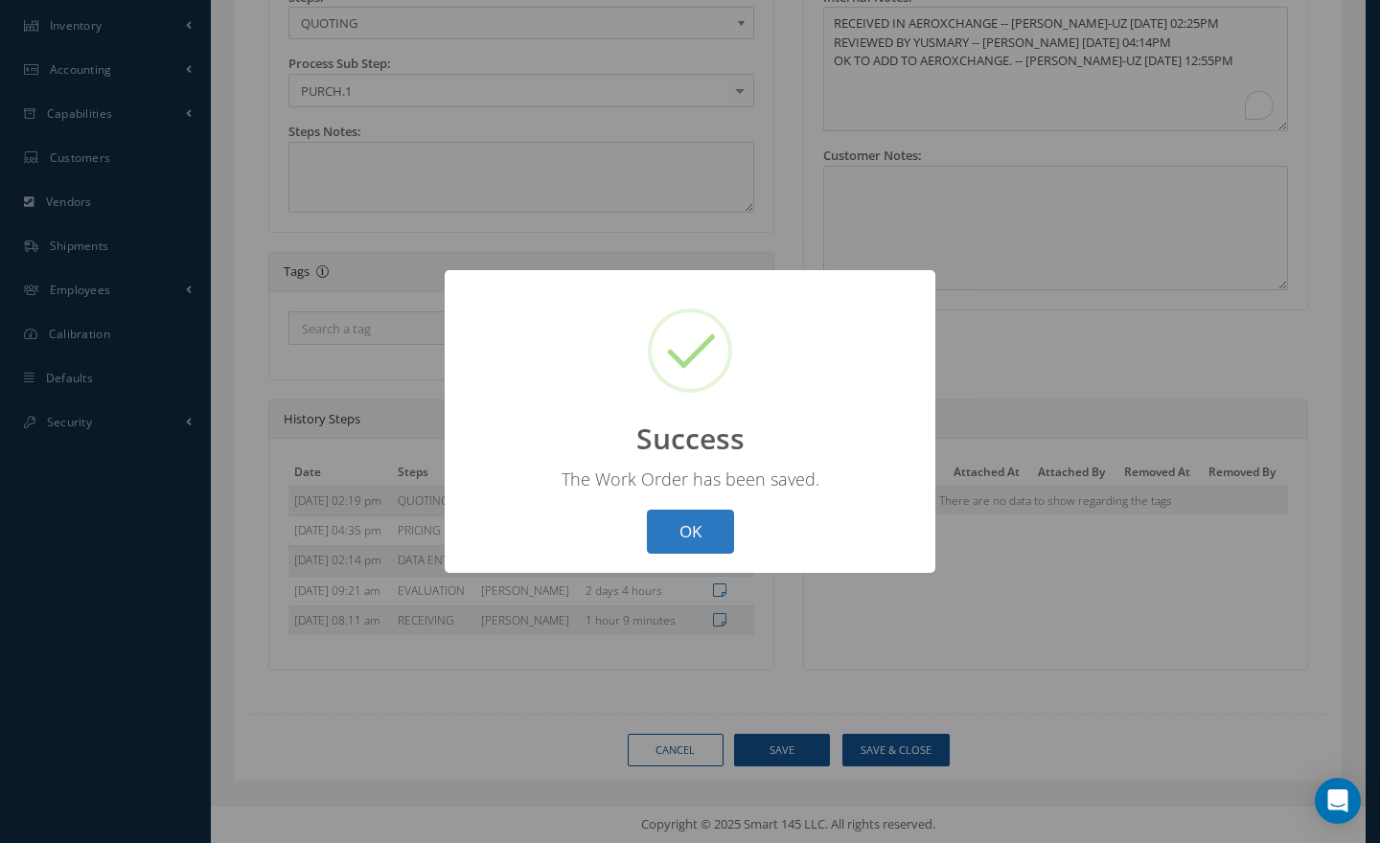
click at [696, 545] on button "OK" at bounding box center [690, 532] width 87 height 45
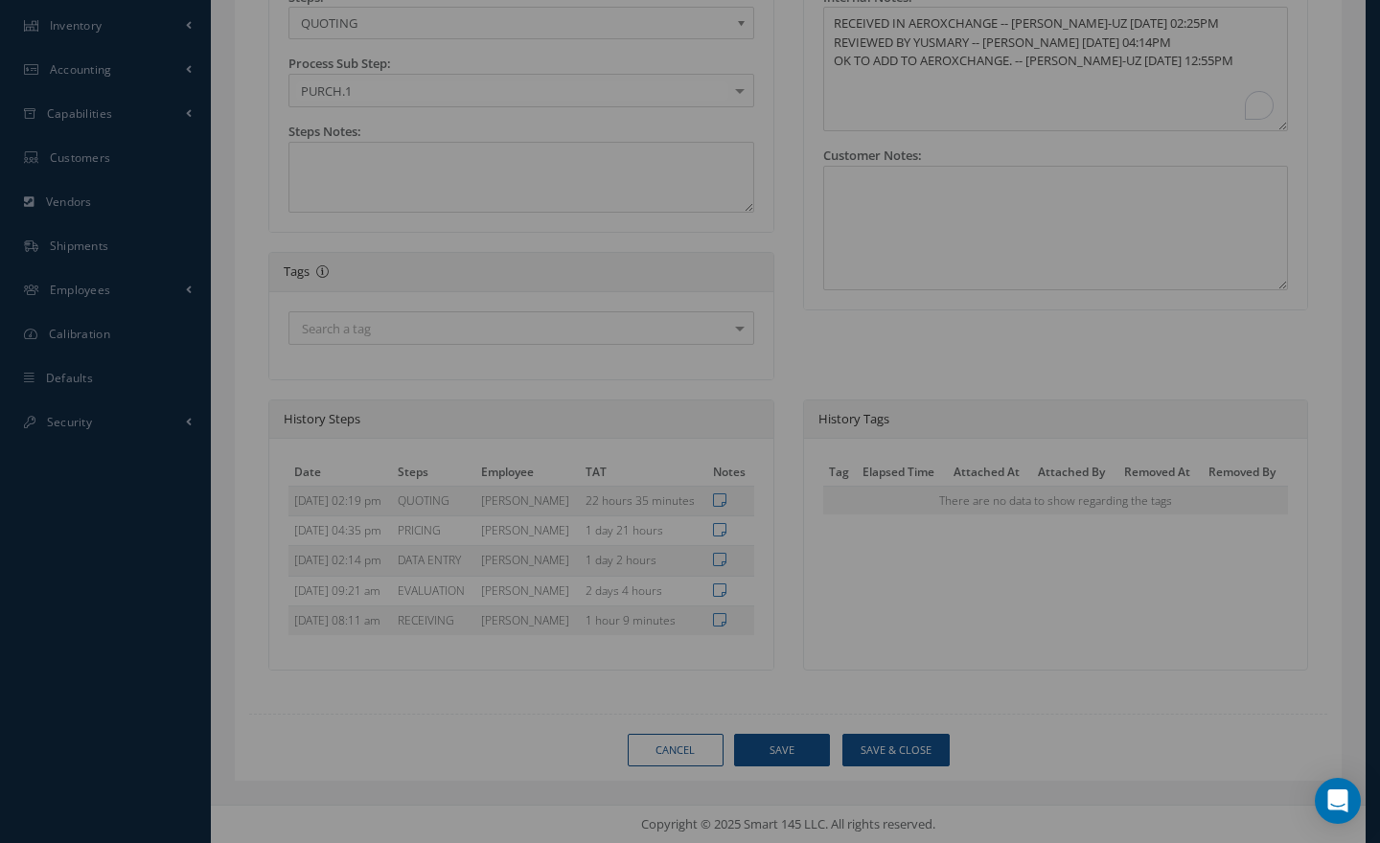
select select "25"
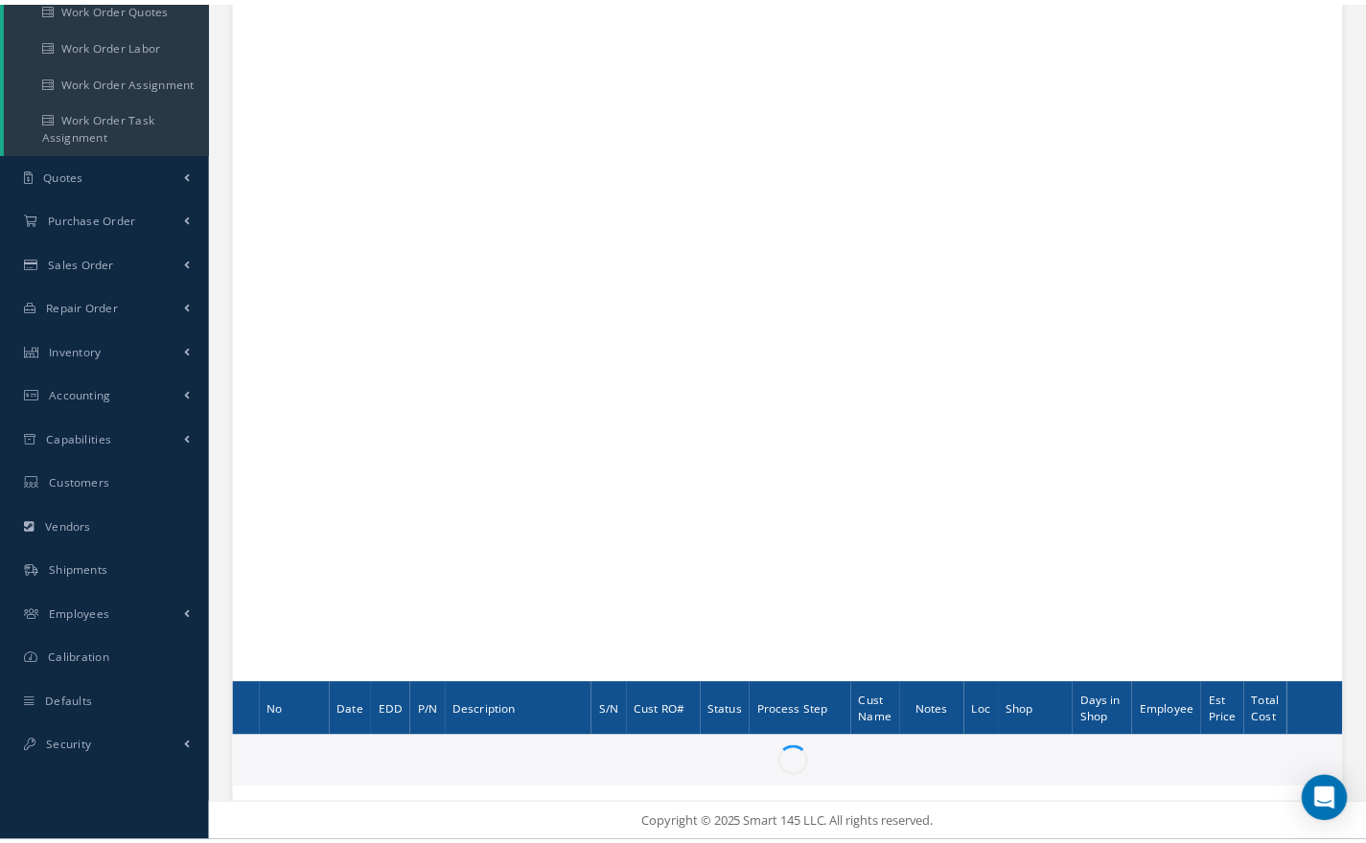
scroll to position [317, 0]
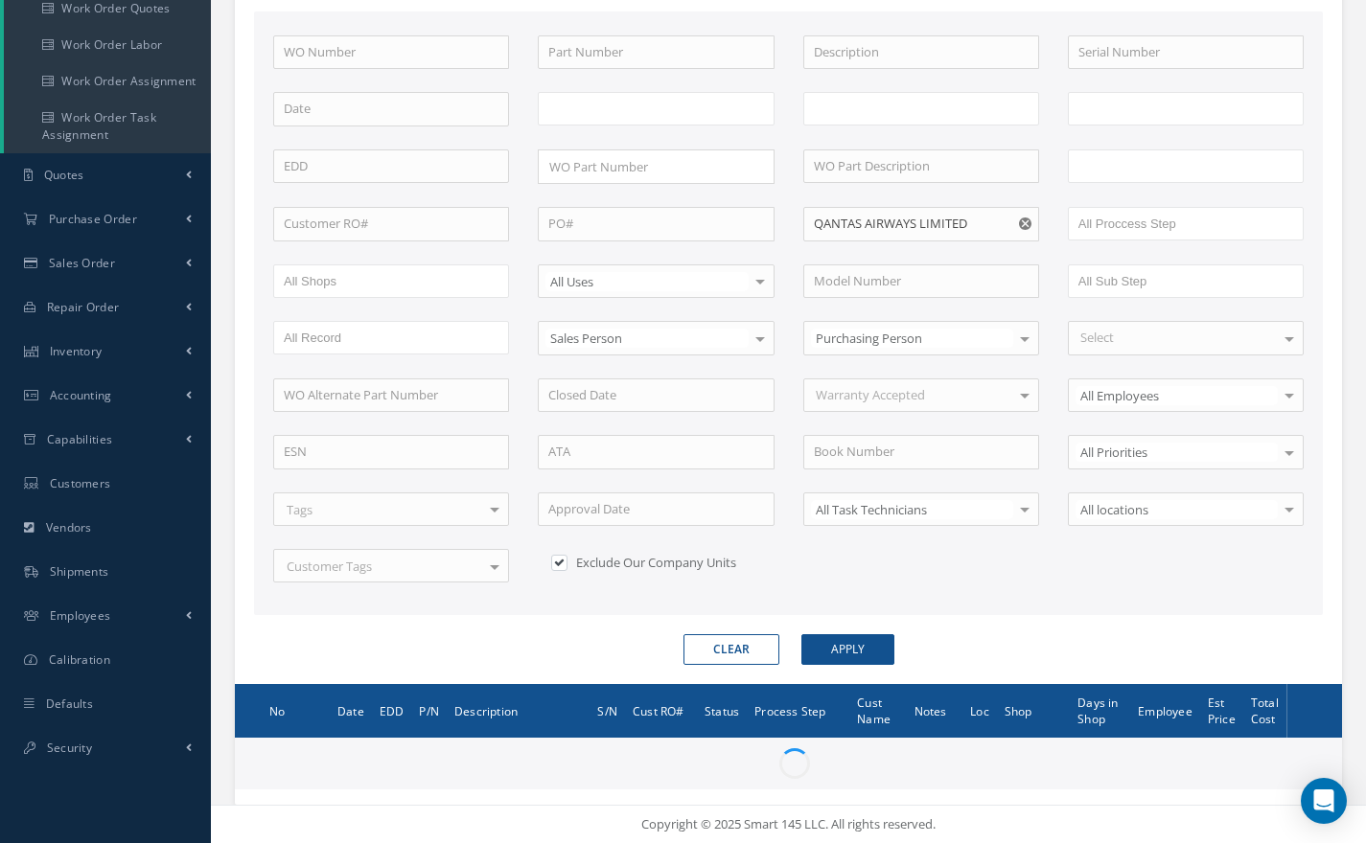
type input "All Work Request"
type input "All Work Performed"
type input "All Status"
type input "WO Part Status"
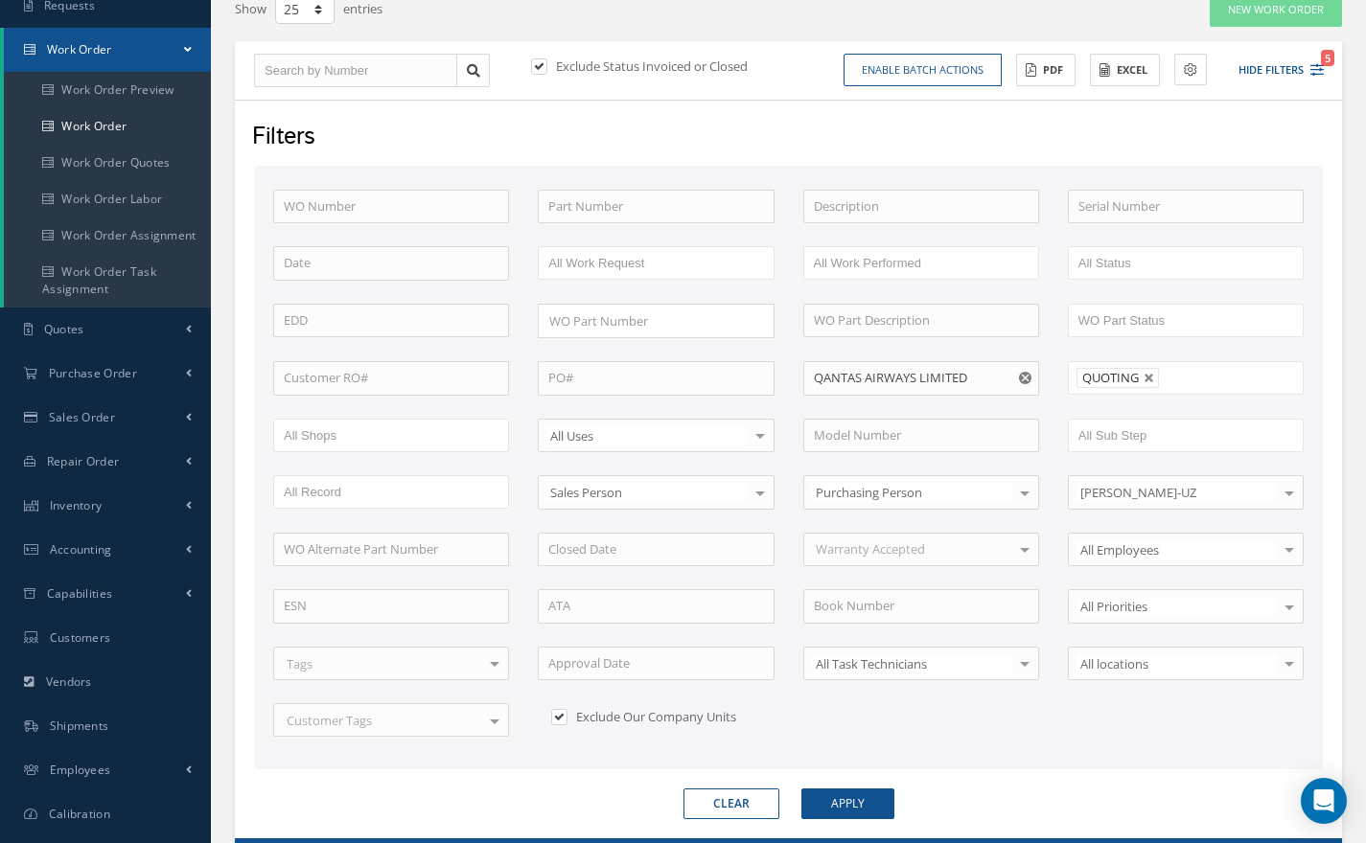
scroll to position [162, 0]
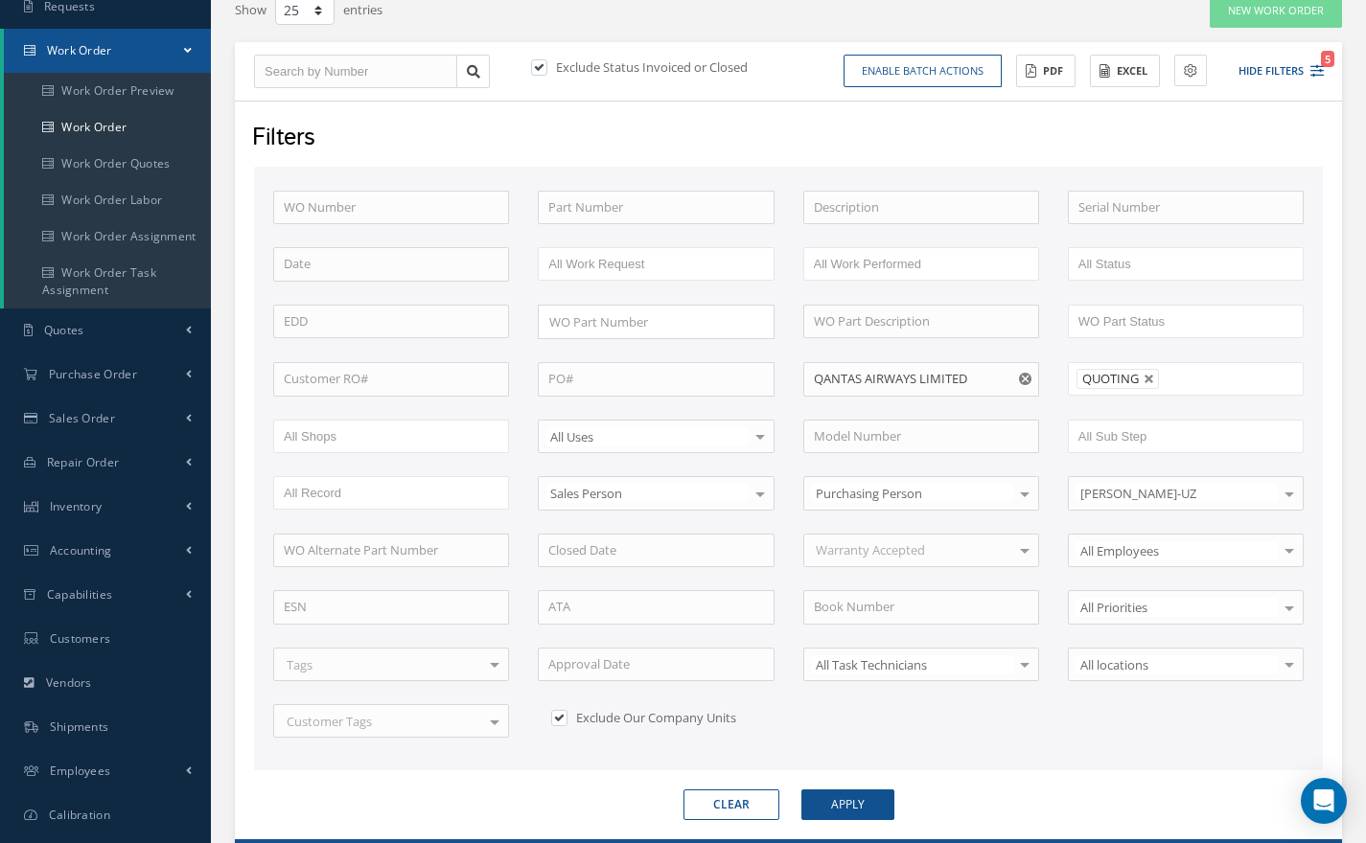
click at [1023, 375] on use "Reset" at bounding box center [1025, 379] width 12 height 12
click at [844, 793] on button "Apply" at bounding box center [847, 805] width 93 height 31
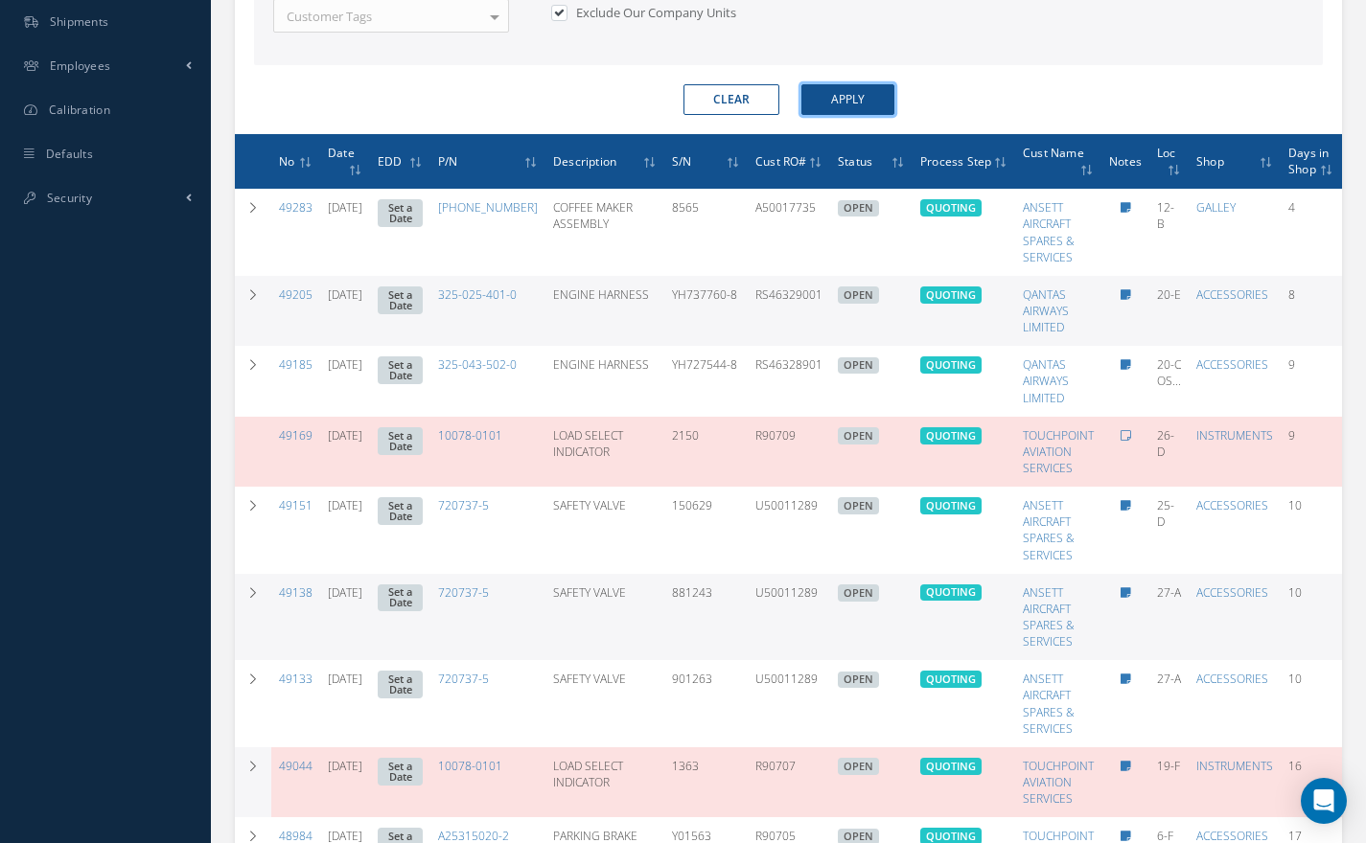
scroll to position [879, 0]
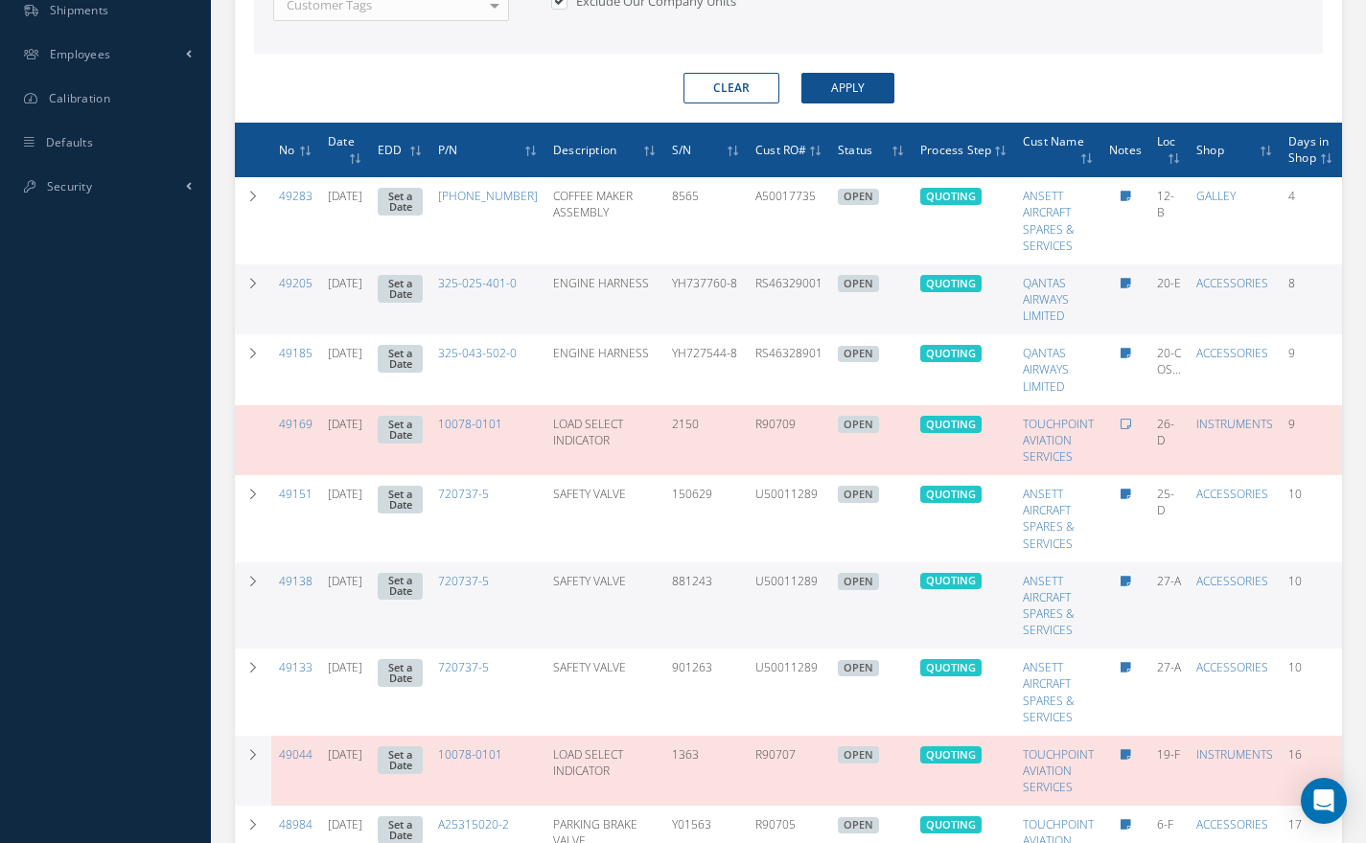
click at [1046, 144] on span "Cust Name" at bounding box center [1053, 140] width 61 height 18
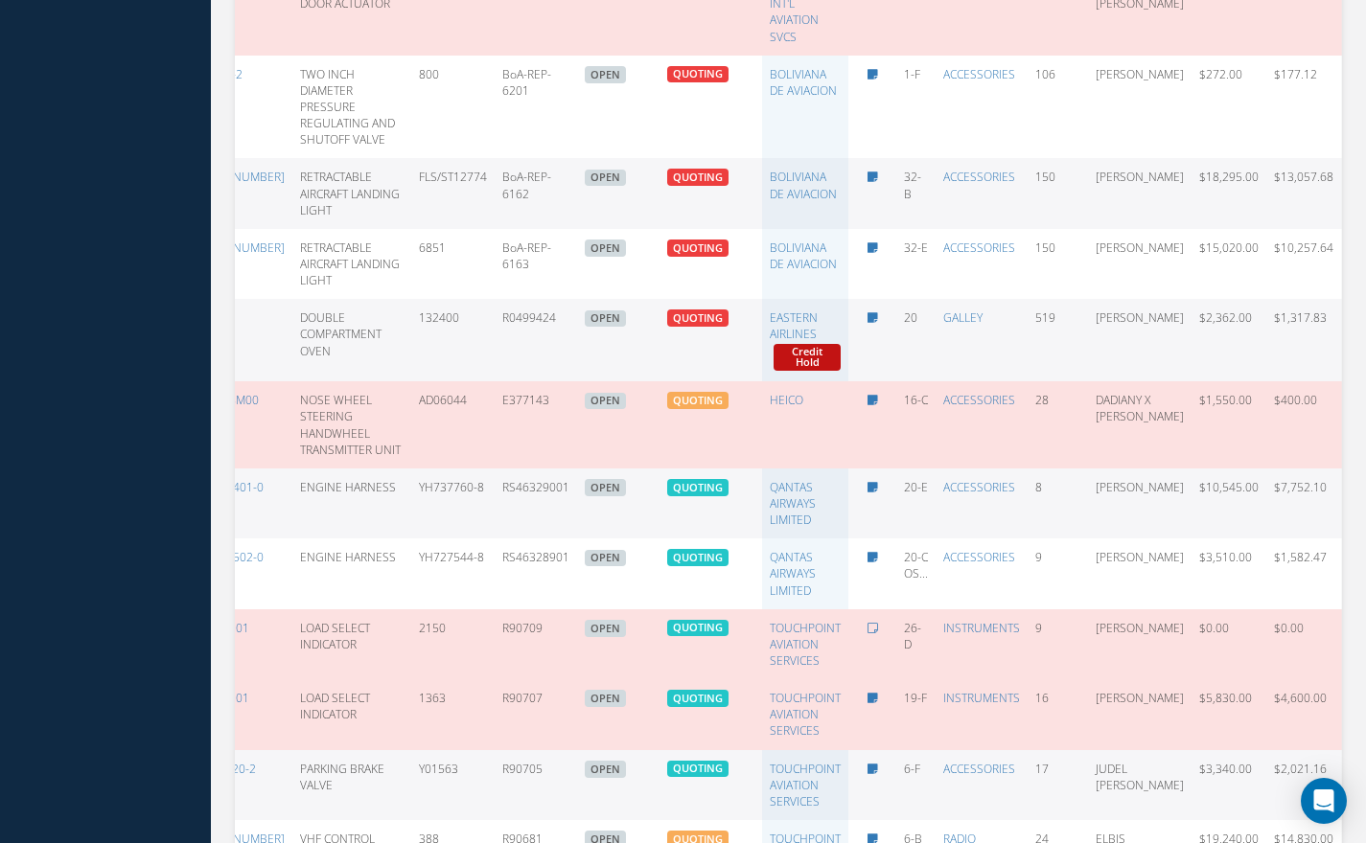
scroll to position [1513, 0]
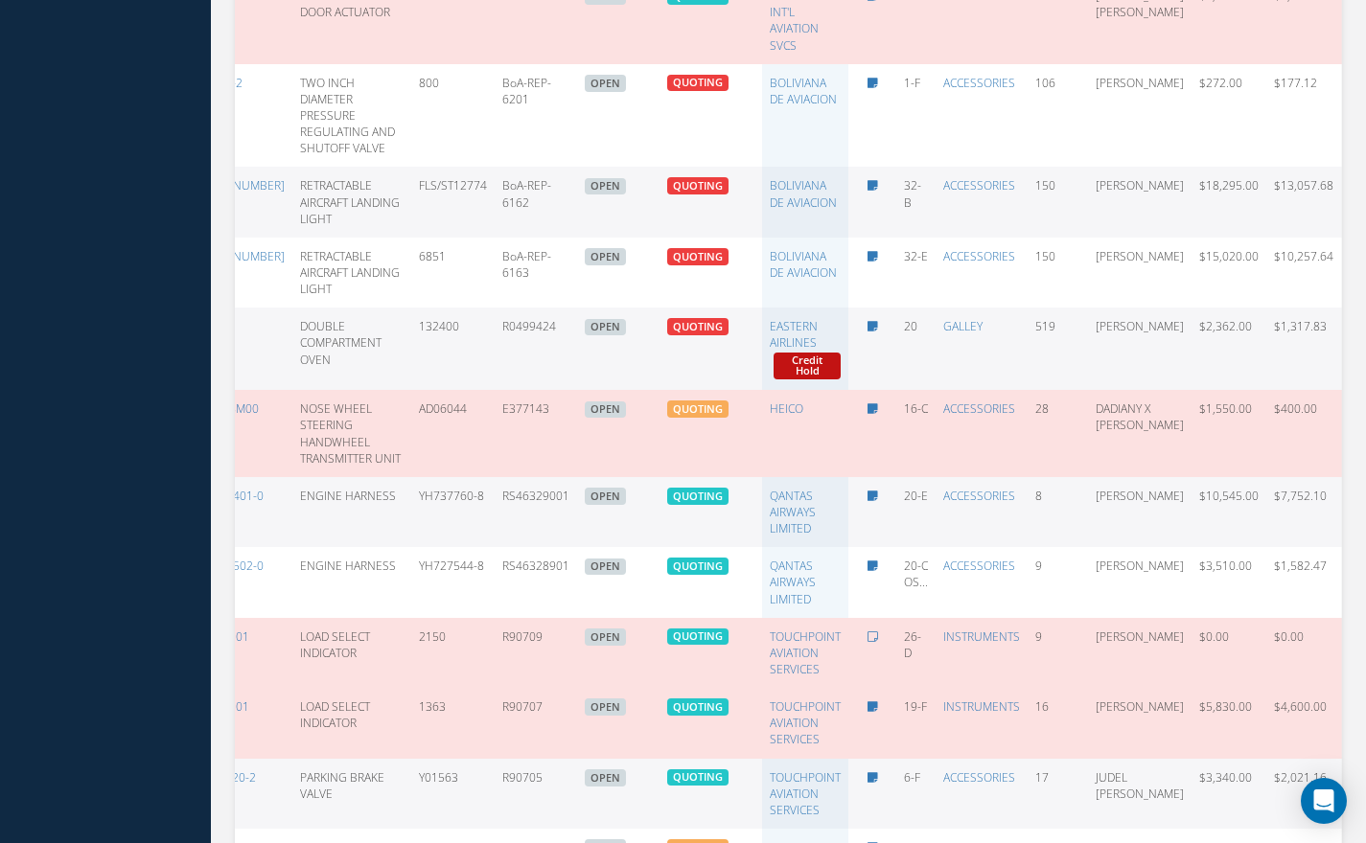
click at [1346, 430] on icon at bounding box center [1355, 432] width 19 height 15
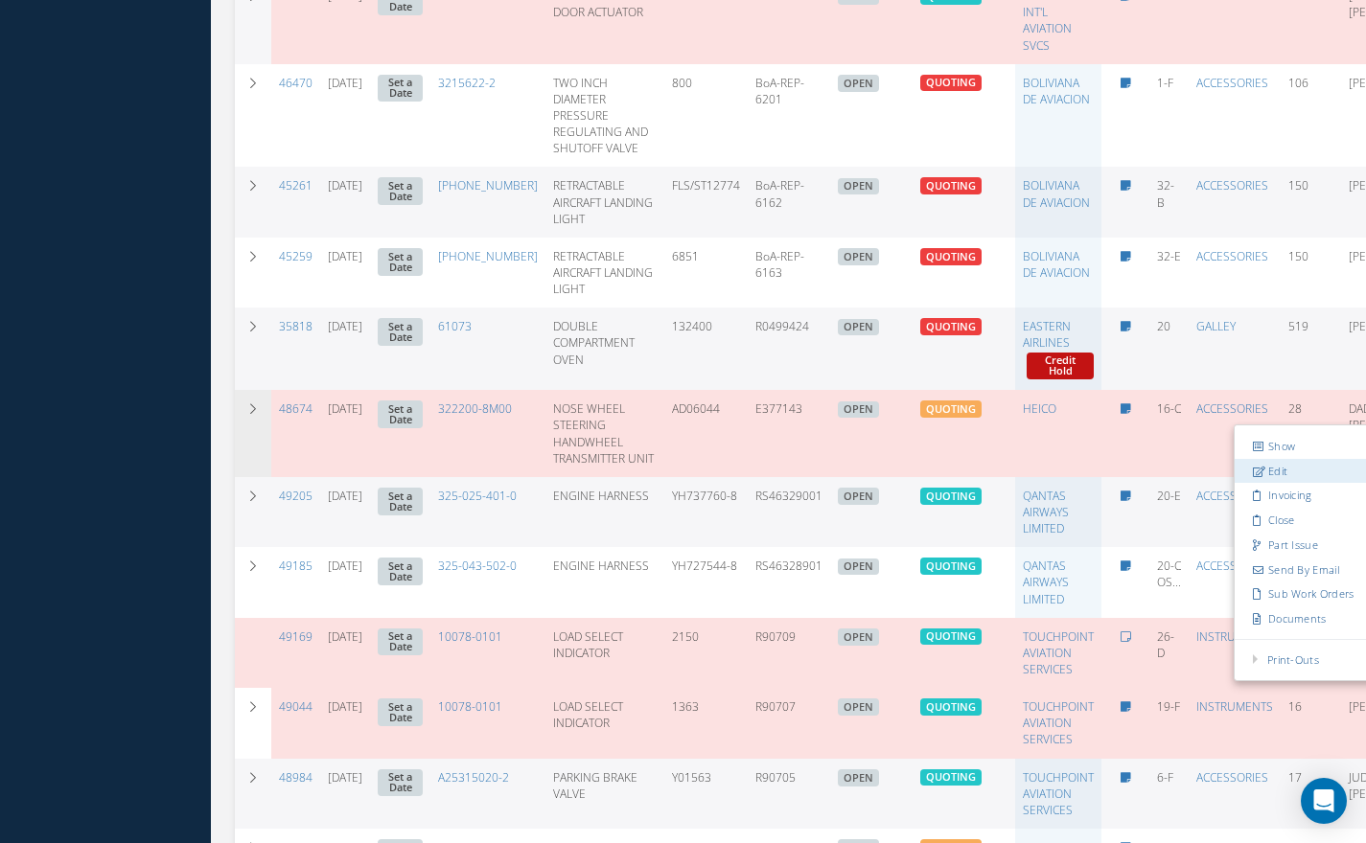
click at [1249, 469] on link "Edit" at bounding box center [1309, 470] width 151 height 25
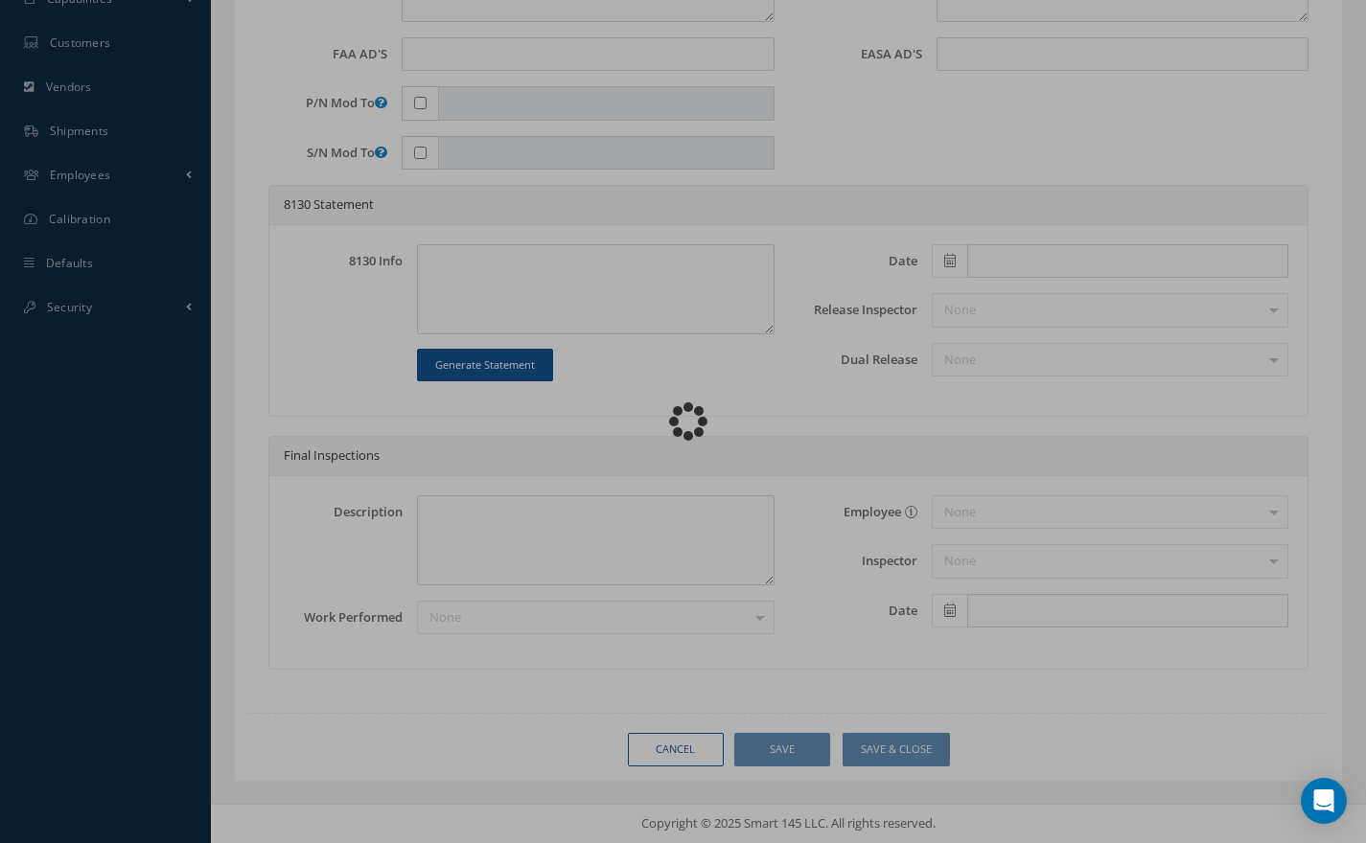
scroll to position [757, 0]
type input "322200-8M00"
type input "16-C"
type input "[DATE]"
type input "NOSE WHEEL STEERING HANDWHEEL TRANSMITTER UNIT"
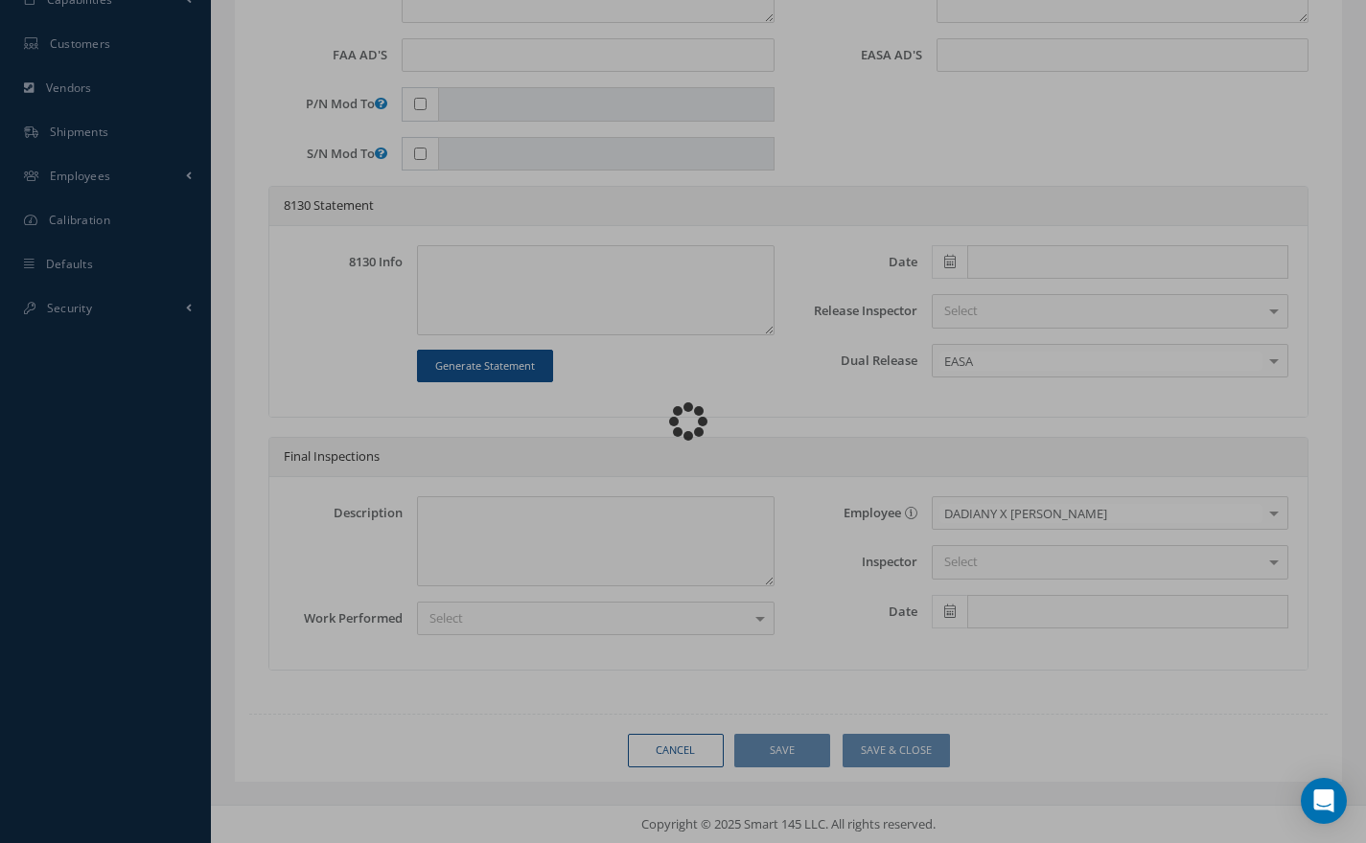
type input "E377143"
type input "AD06044"
type textarea "FIRST OFFICER RUDDER PEDAL DISC PUSH BUTTON DOES NOT DISCONECT."
type textarea "PLEASE SEE R.O. FOR DETAILS"
type textarea "NO VISUAL DAMAGE"
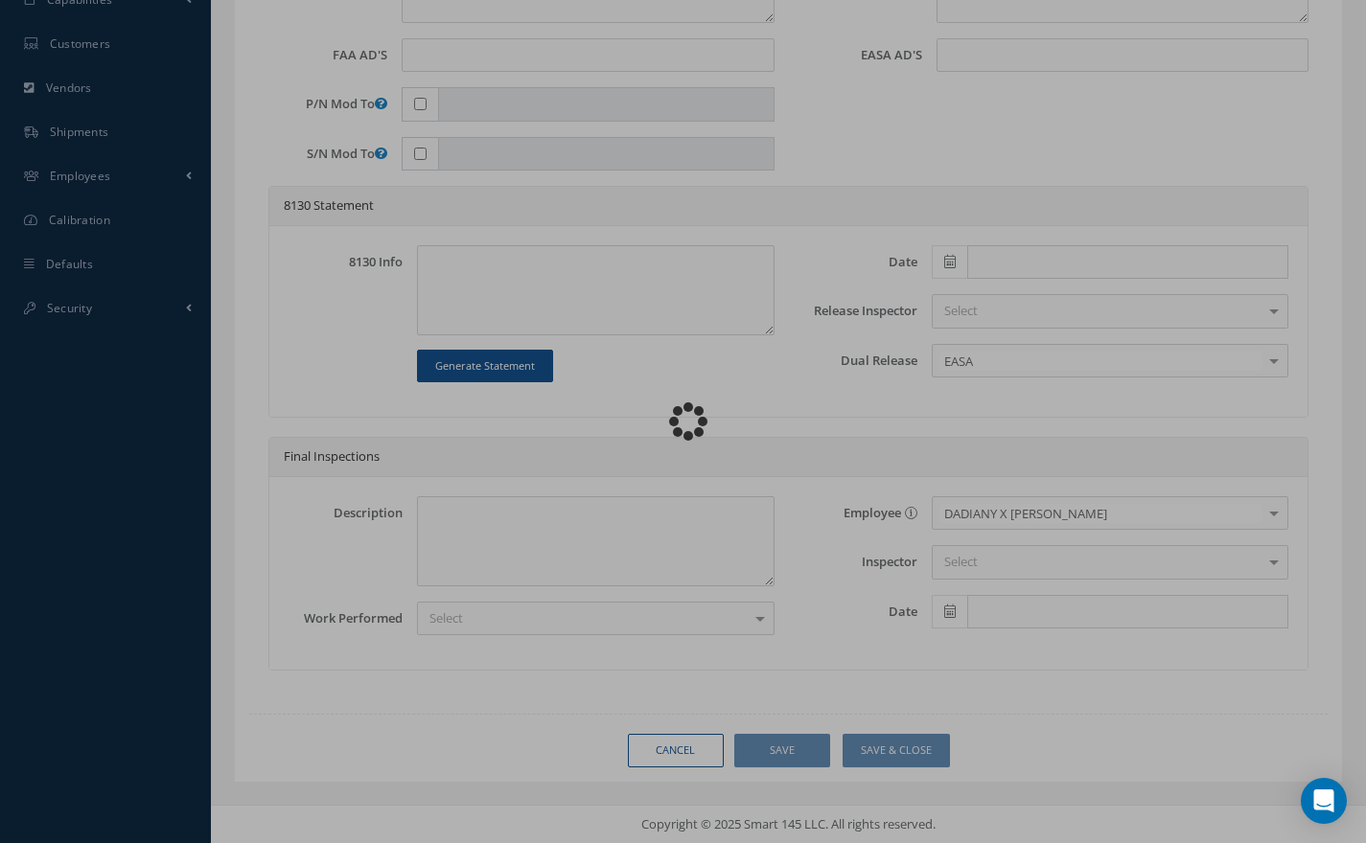
scroll to position [0, 0]
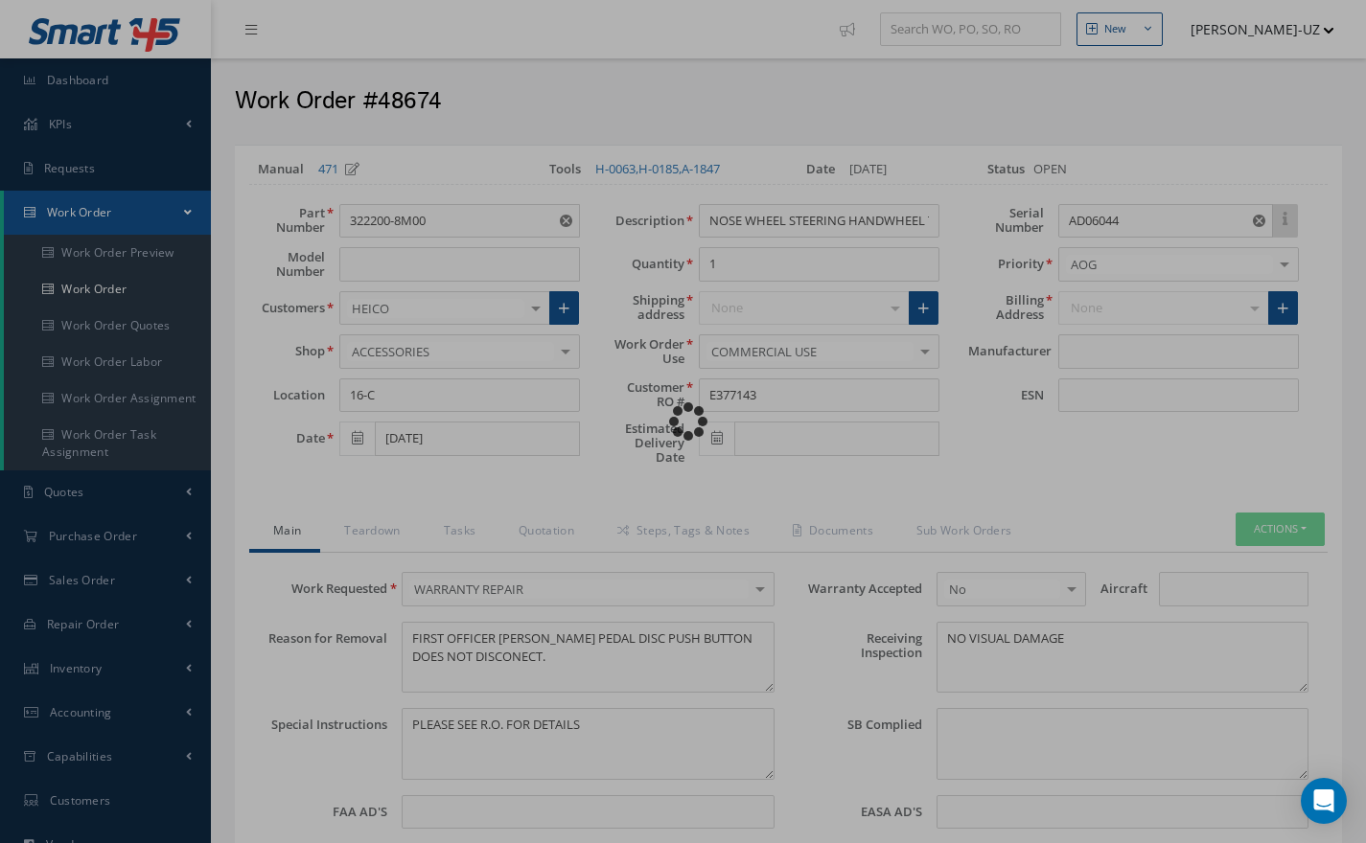
type input "CROUZET"
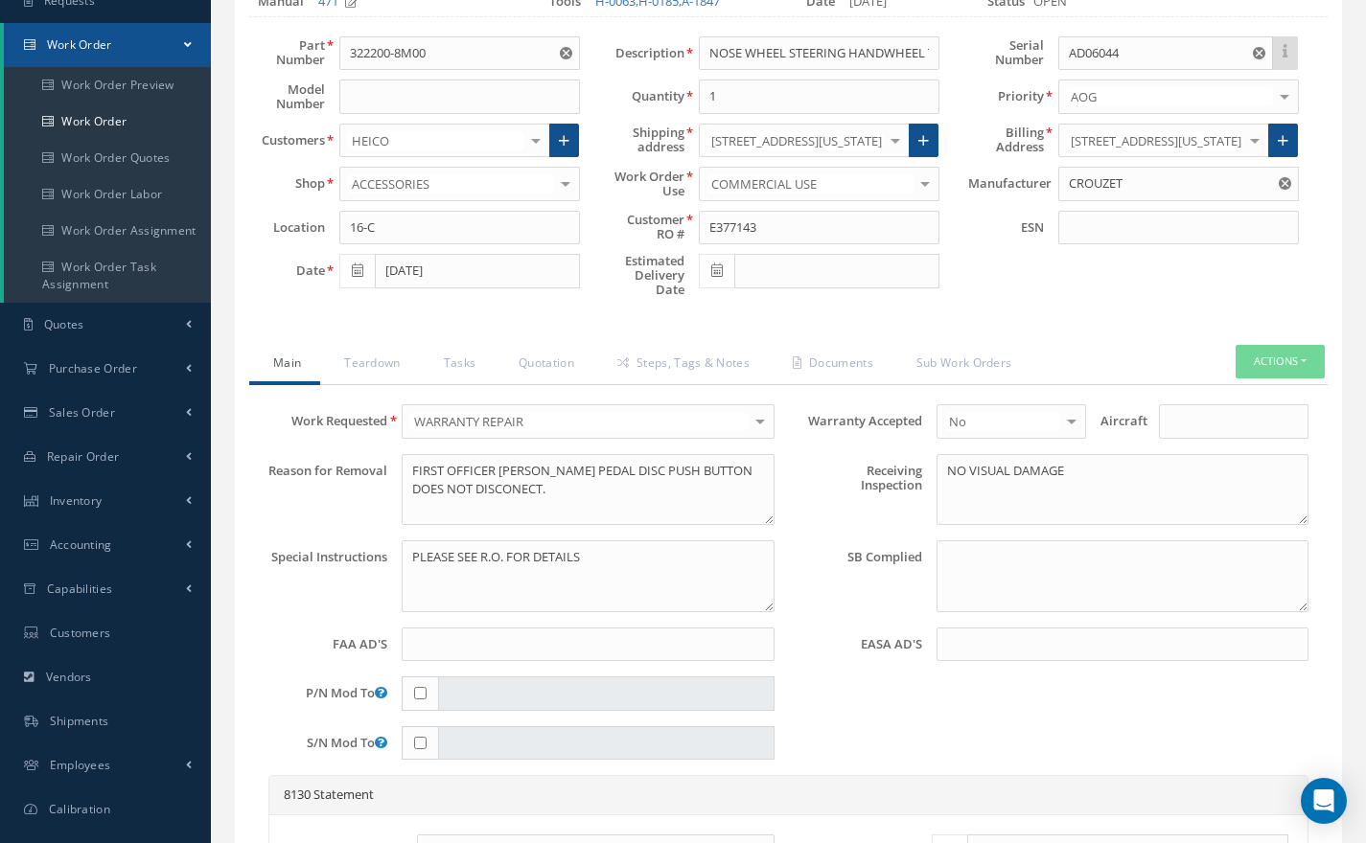
scroll to position [171, 0]
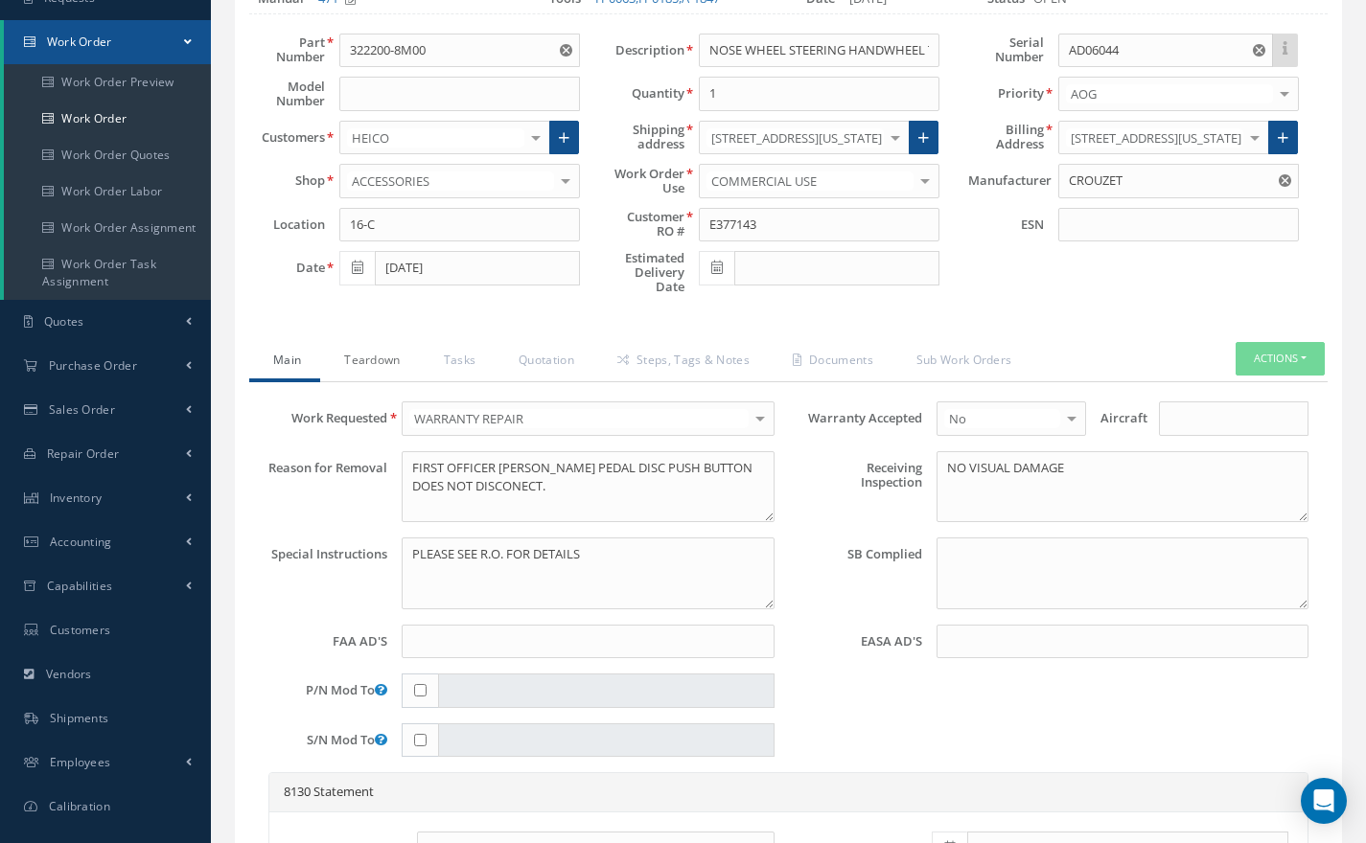
click at [386, 361] on link "Teardown" at bounding box center [369, 362] width 99 height 40
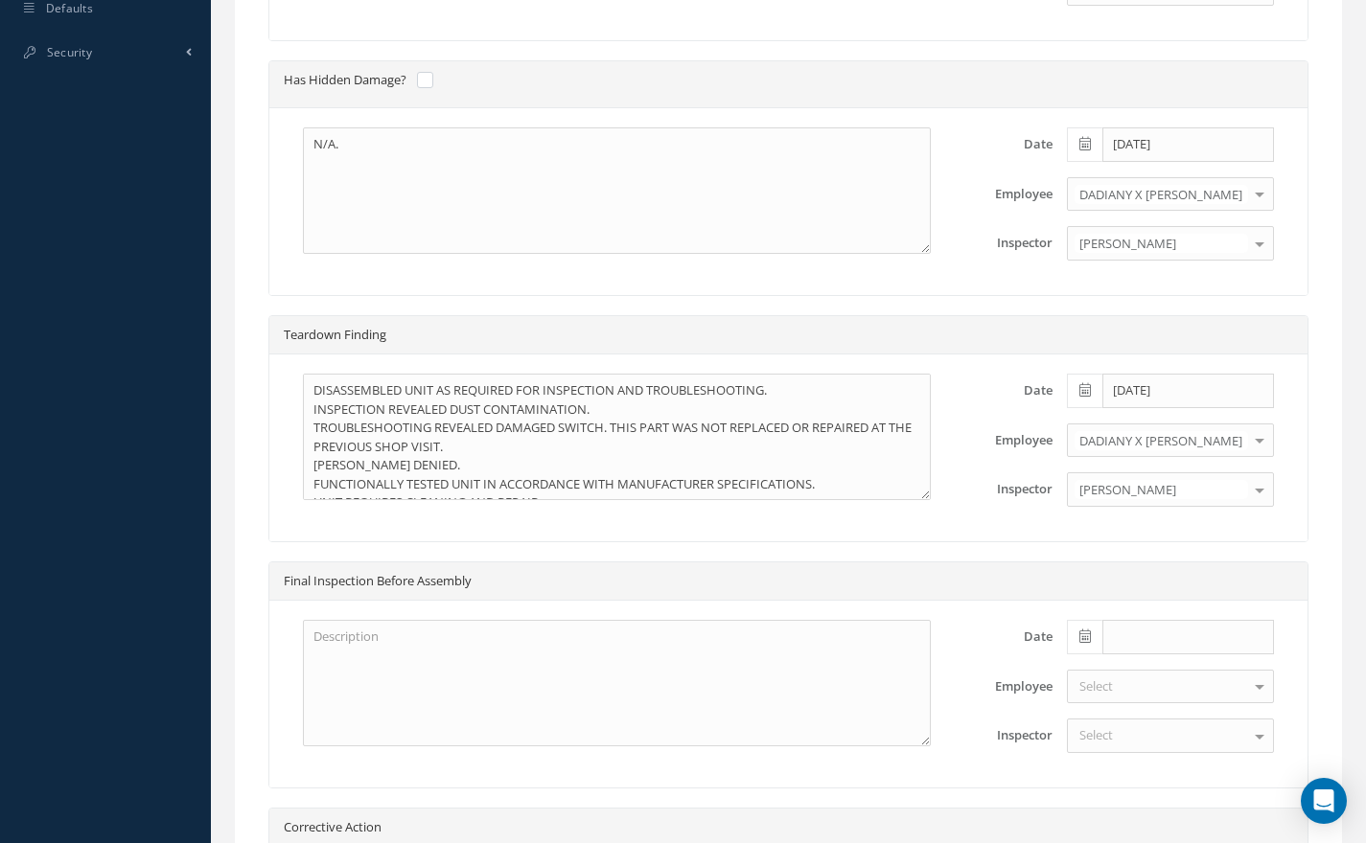
scroll to position [1012, 0]
click at [447, 465] on textarea "DISASSEMBLED UNIT AS REQUIRED FOR INSPECTION AND TROUBLESHOOTING. INSPECTION RE…" at bounding box center [617, 438] width 628 height 126
click at [476, 453] on textarea "DISASSEMBLED UNIT AS REQUIRED FOR INSPECTION AND TROUBLESHOOTING. INSPECTION RE…" at bounding box center [617, 438] width 628 height 126
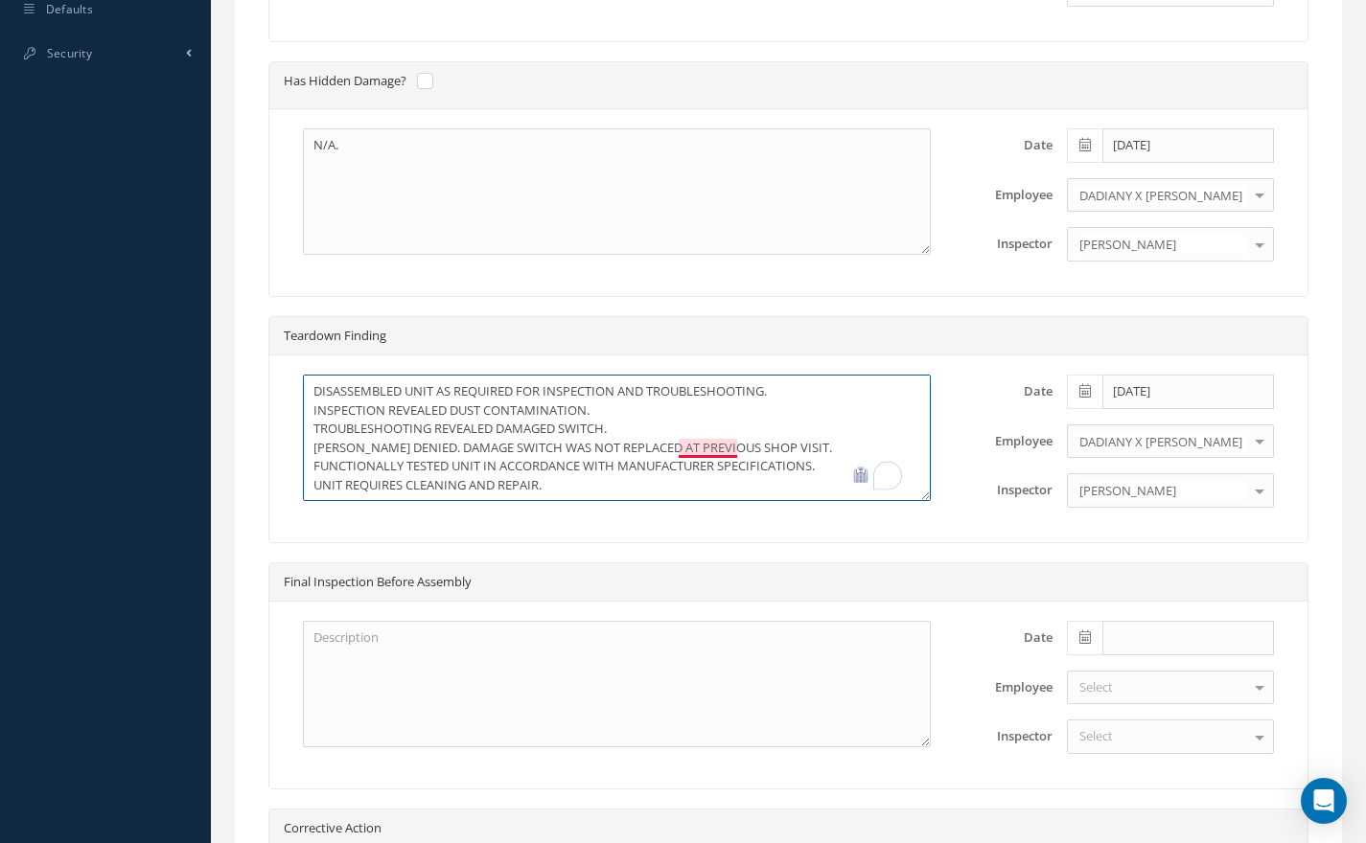
click at [715, 449] on textarea "DISASSEMBLED UNIT AS REQUIRED FOR INSPECTION AND TROUBLESHOOTING. INSPECTION RE…" at bounding box center [617, 438] width 628 height 126
click at [779, 422] on textarea "DISASSEMBLED UNIT AS REQUIRED FOR INSPECTION AND TROUBLESHOOTING. INSPECTION RE…" at bounding box center [617, 438] width 628 height 126
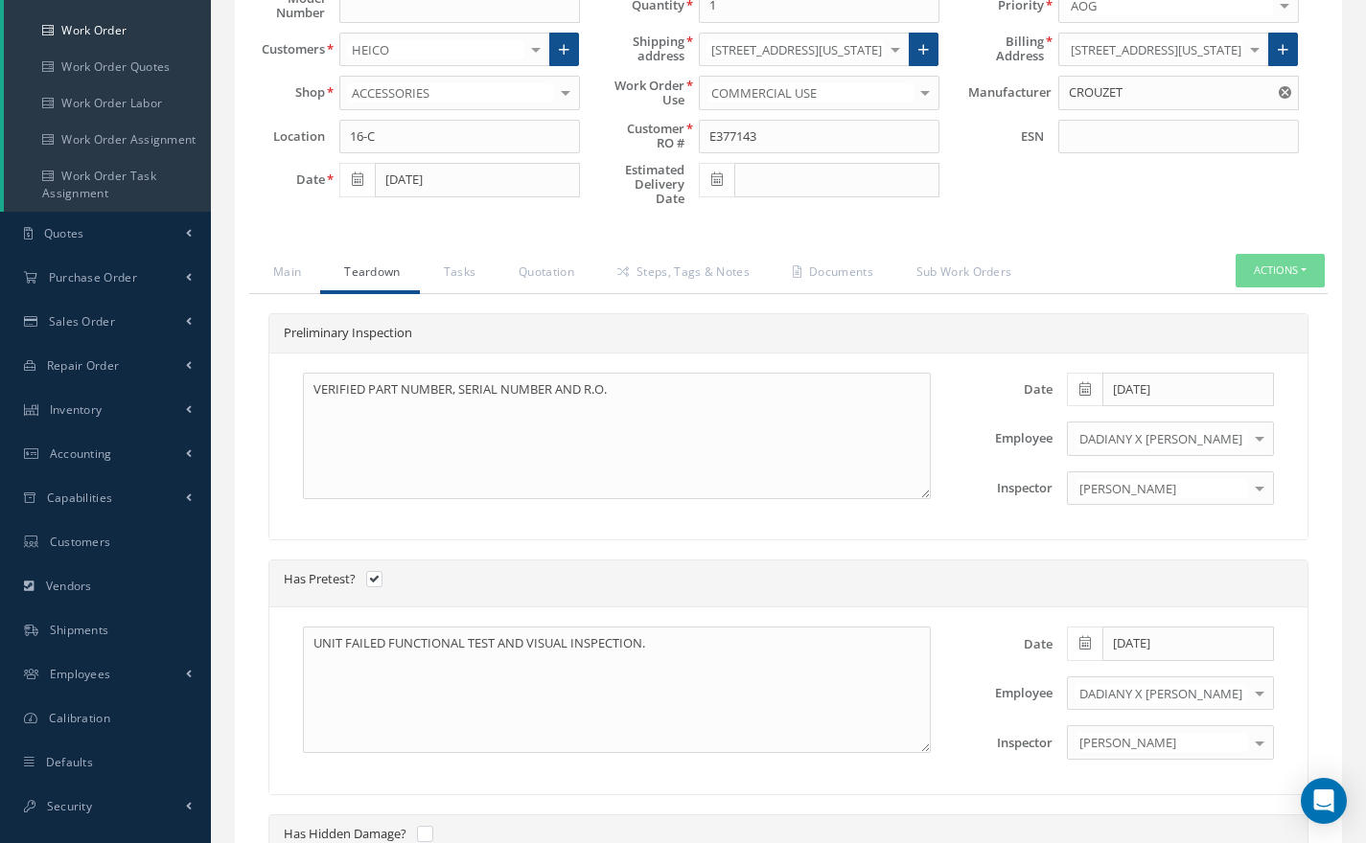
scroll to position [257, 0]
type textarea "DISASSEMBLED UNIT AS REQUIRED FOR INSPECTION AND TROUBLESHOOTING. INSPECTION RE…"
click at [536, 286] on link "Quotation" at bounding box center [543, 276] width 99 height 40
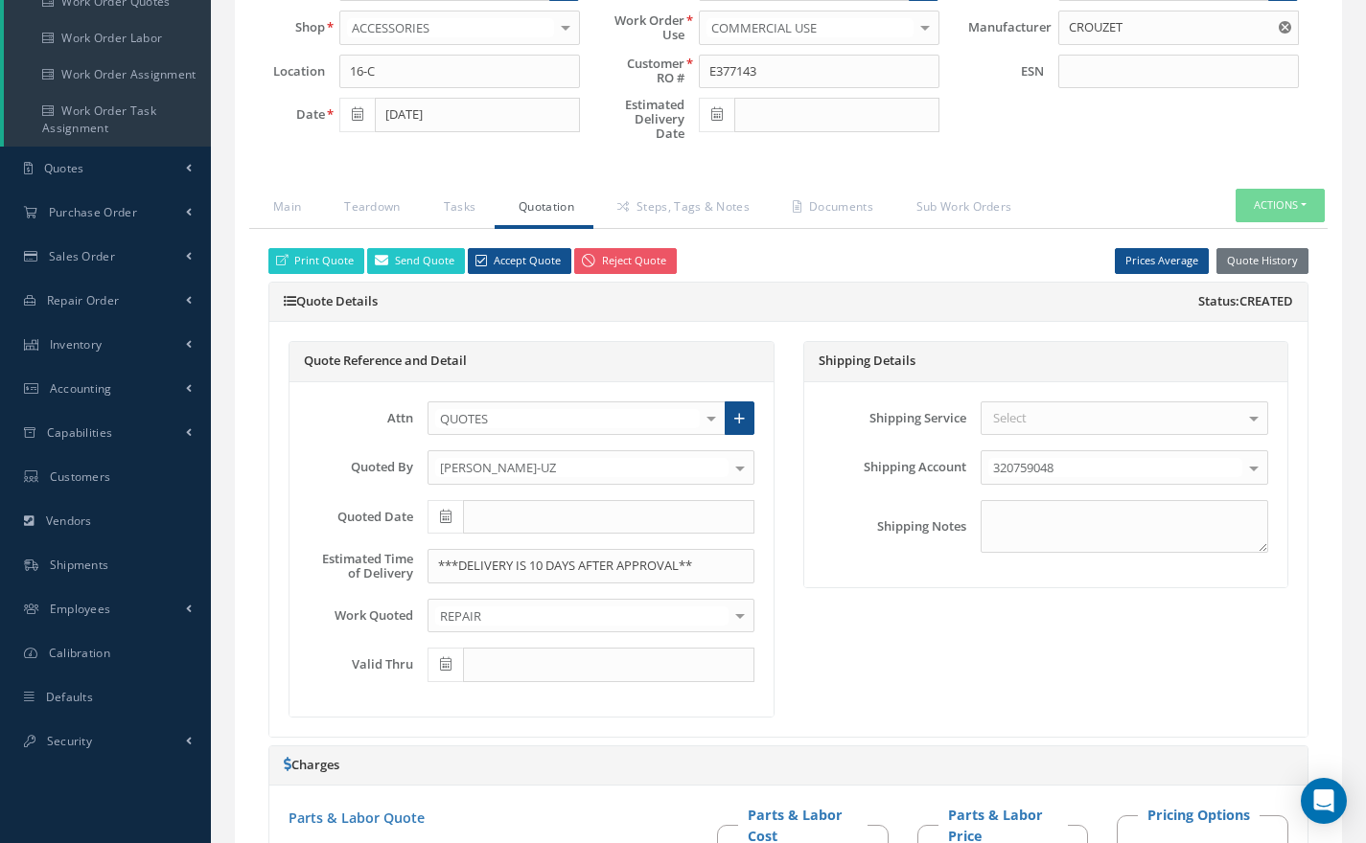
scroll to position [323, 0]
click at [1276, 264] on button "Quote History" at bounding box center [1262, 262] width 92 height 26
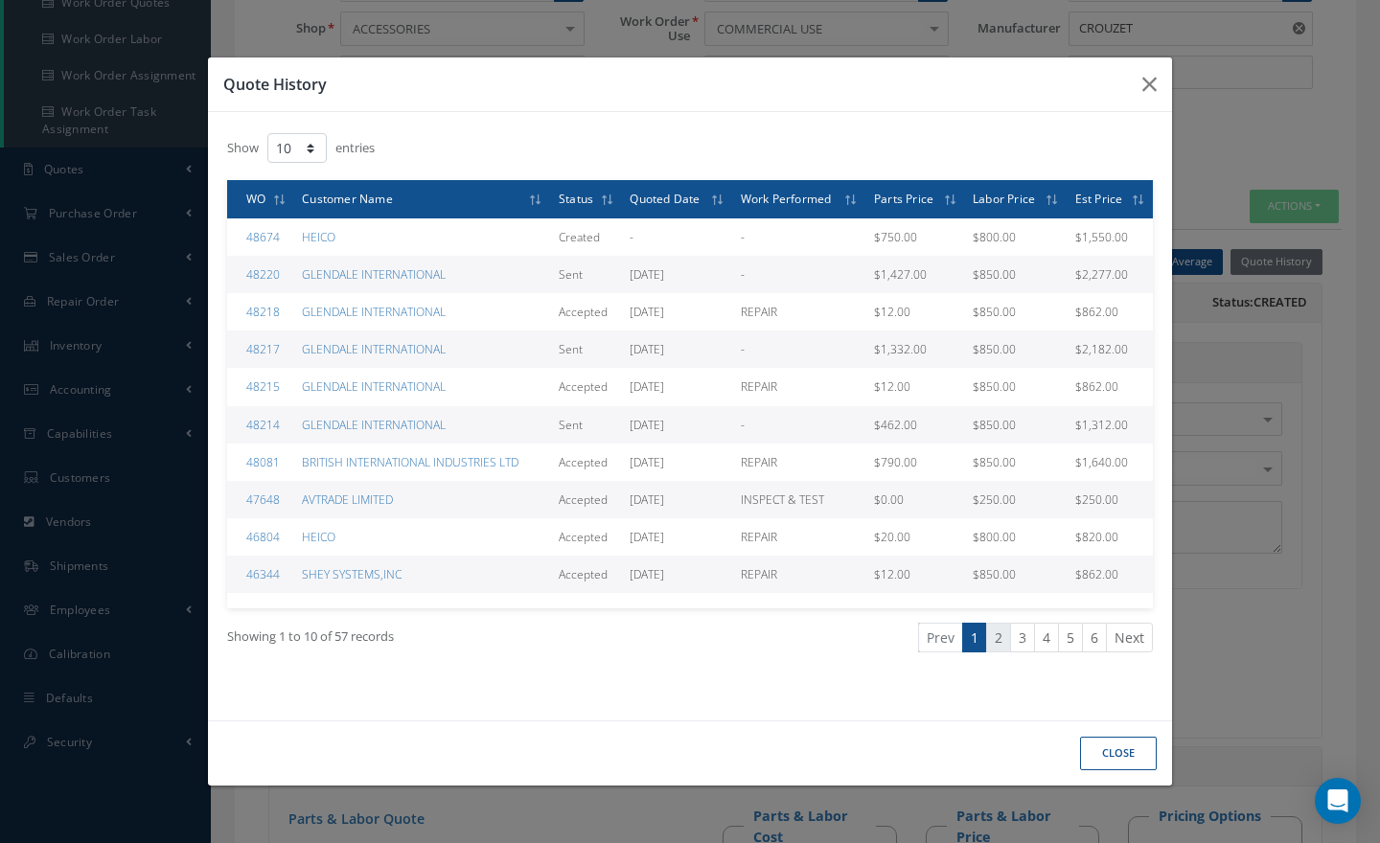
click at [998, 638] on link "2" at bounding box center [998, 638] width 25 height 30
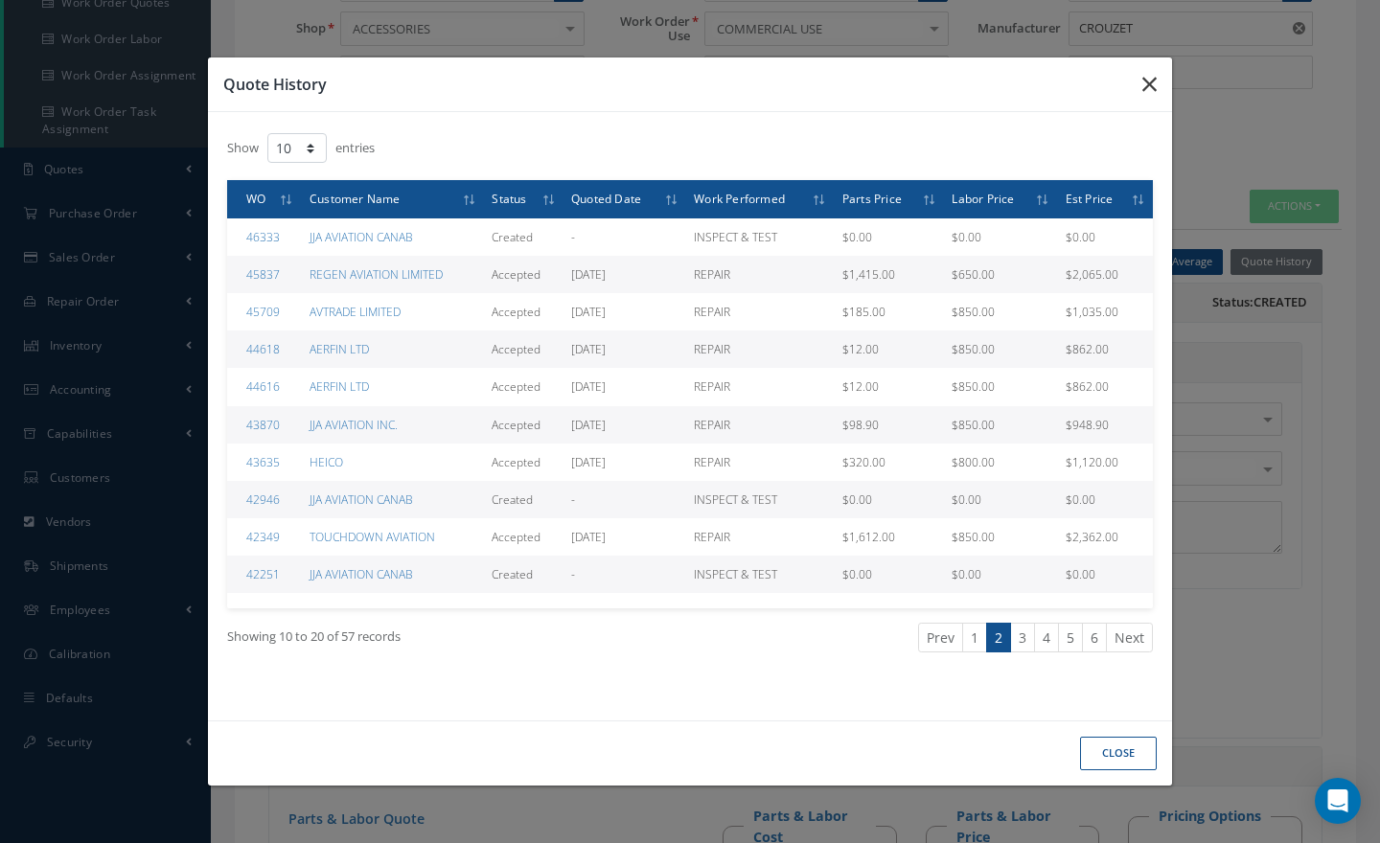
click at [1149, 84] on icon "button" at bounding box center [1149, 84] width 14 height 23
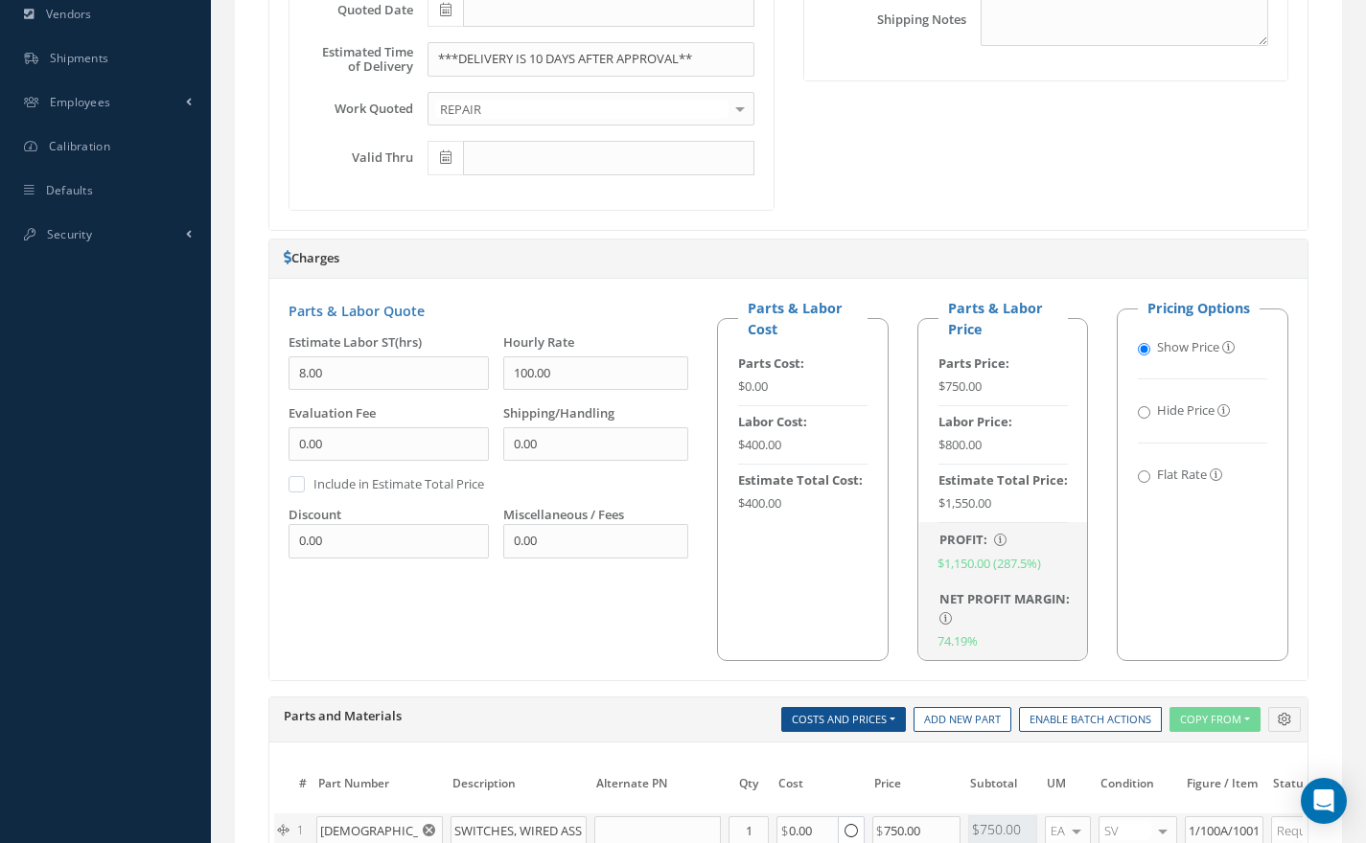
scroll to position [859, 0]
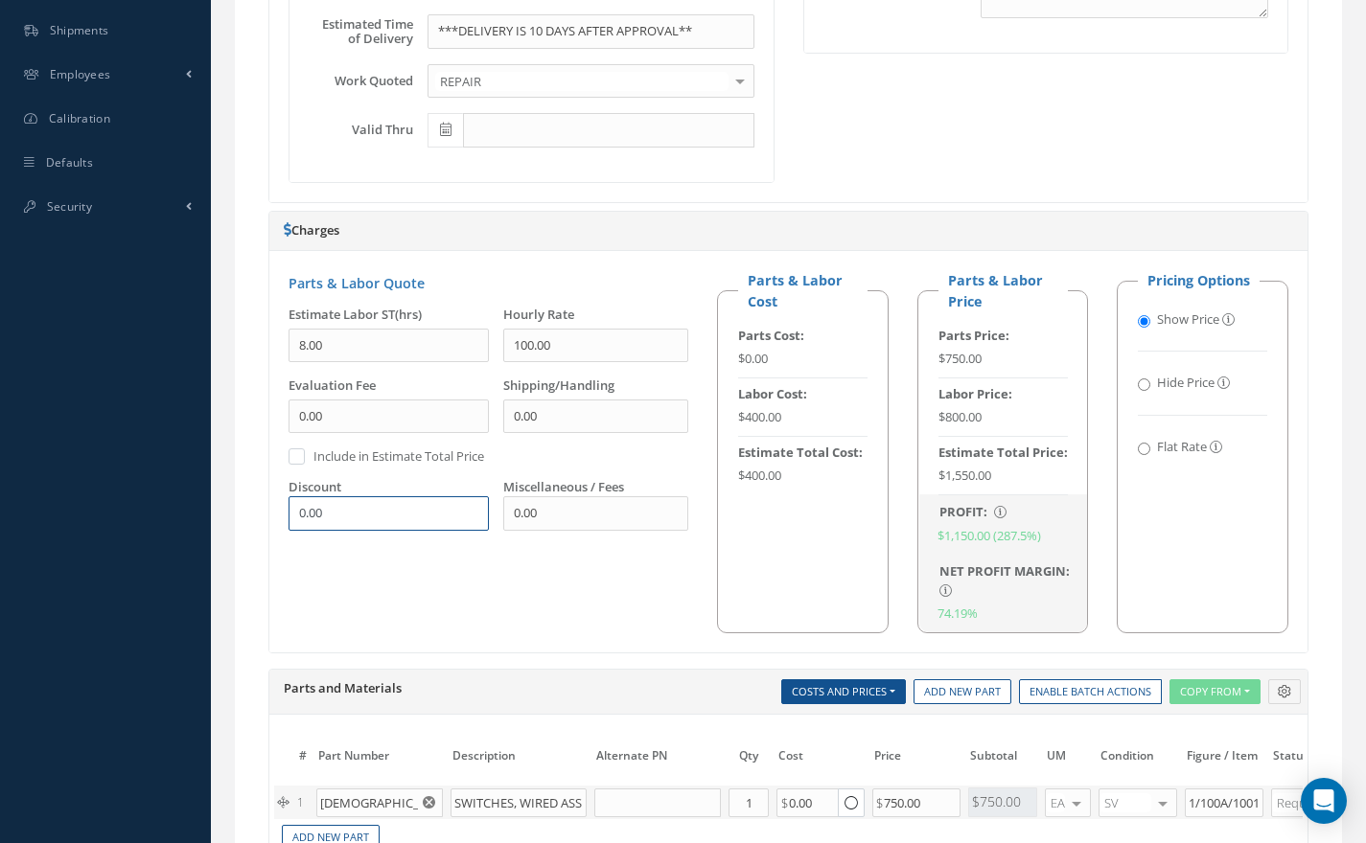
drag, startPoint x: 390, startPoint y: 511, endPoint x: 245, endPoint y: 510, distance: 144.7
click at [245, 510] on div "Main Teardown Tasks Quotation Steps, Tags & Notes Documents Sub Work Orders Act…" at bounding box center [788, 385] width 1107 height 1462
type input "5"
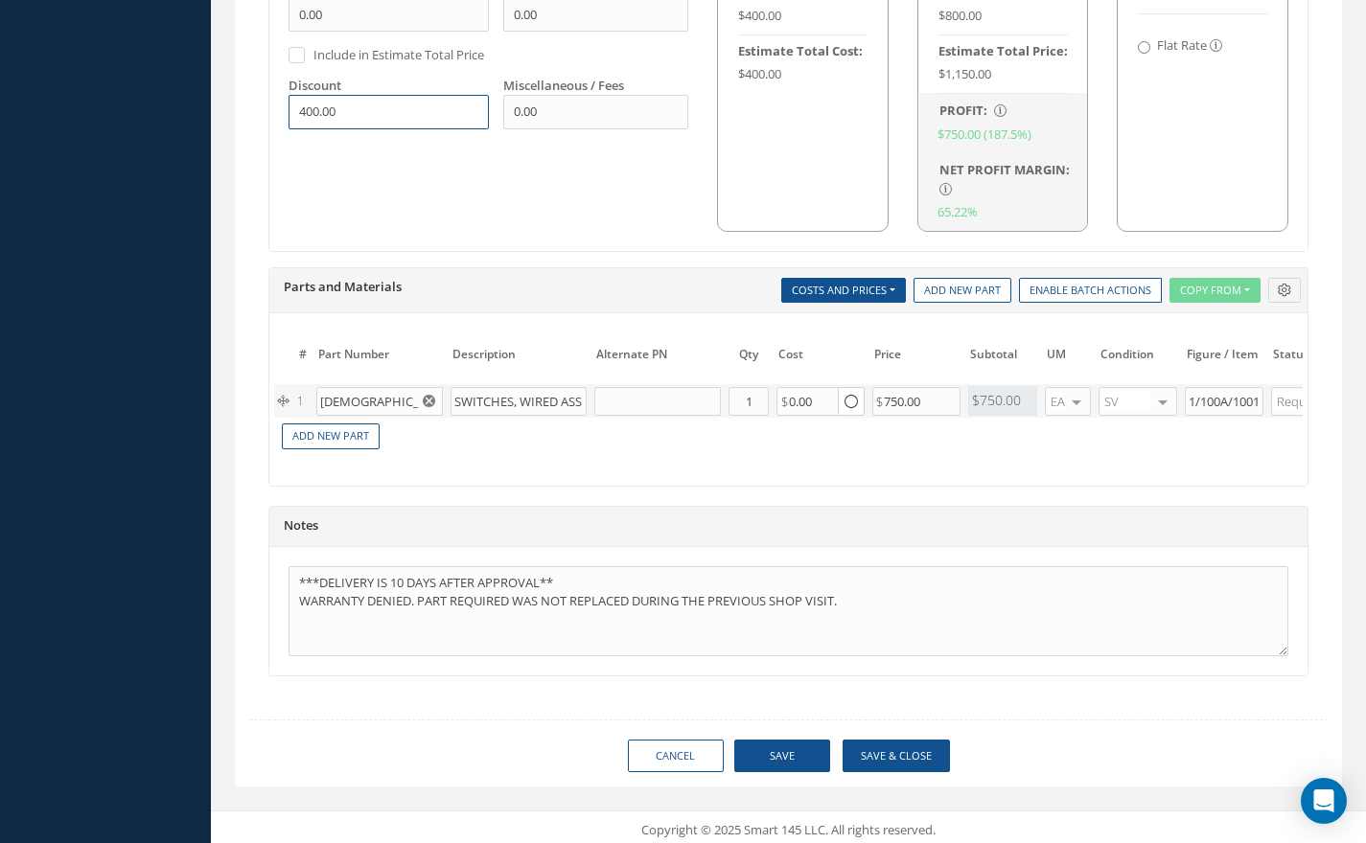
scroll to position [1259, 0]
type input "400.00"
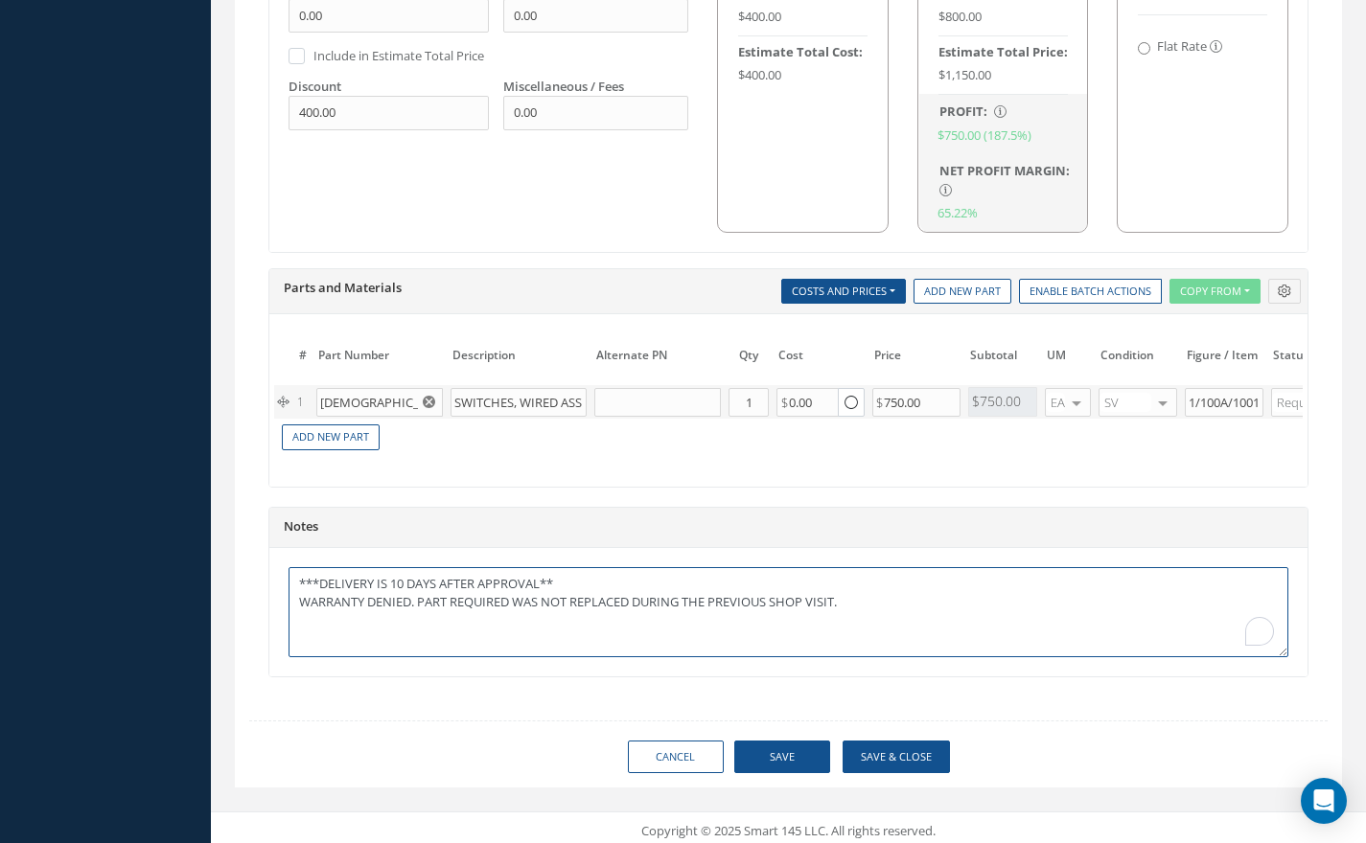
click at [881, 616] on textarea "***DELIVERY IS 10 DAYS AFTER APPROVAL** WARRANTY DENIED. PART REQUIRED WAS NOT …" at bounding box center [788, 612] width 1000 height 90
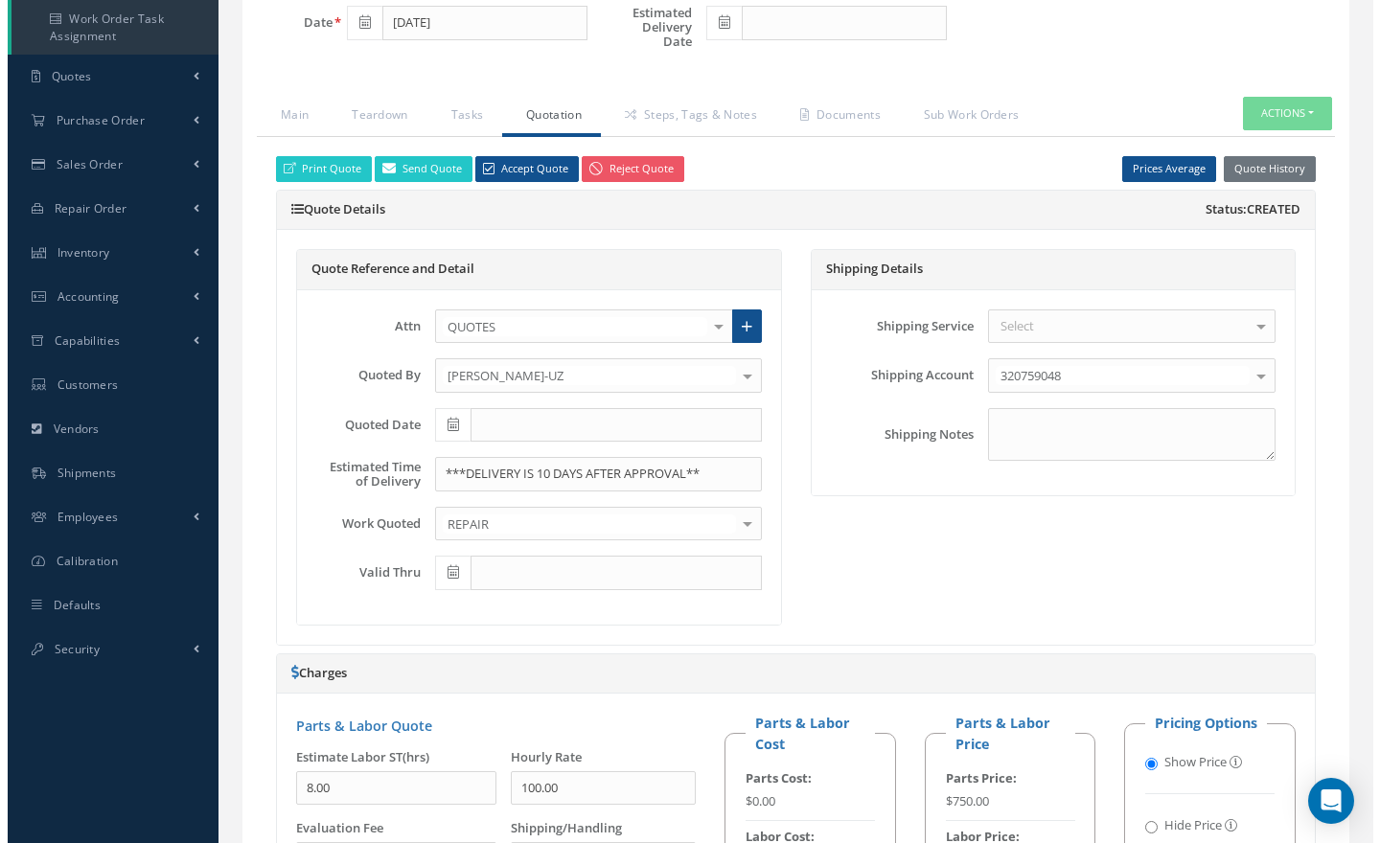
scroll to position [415, 0]
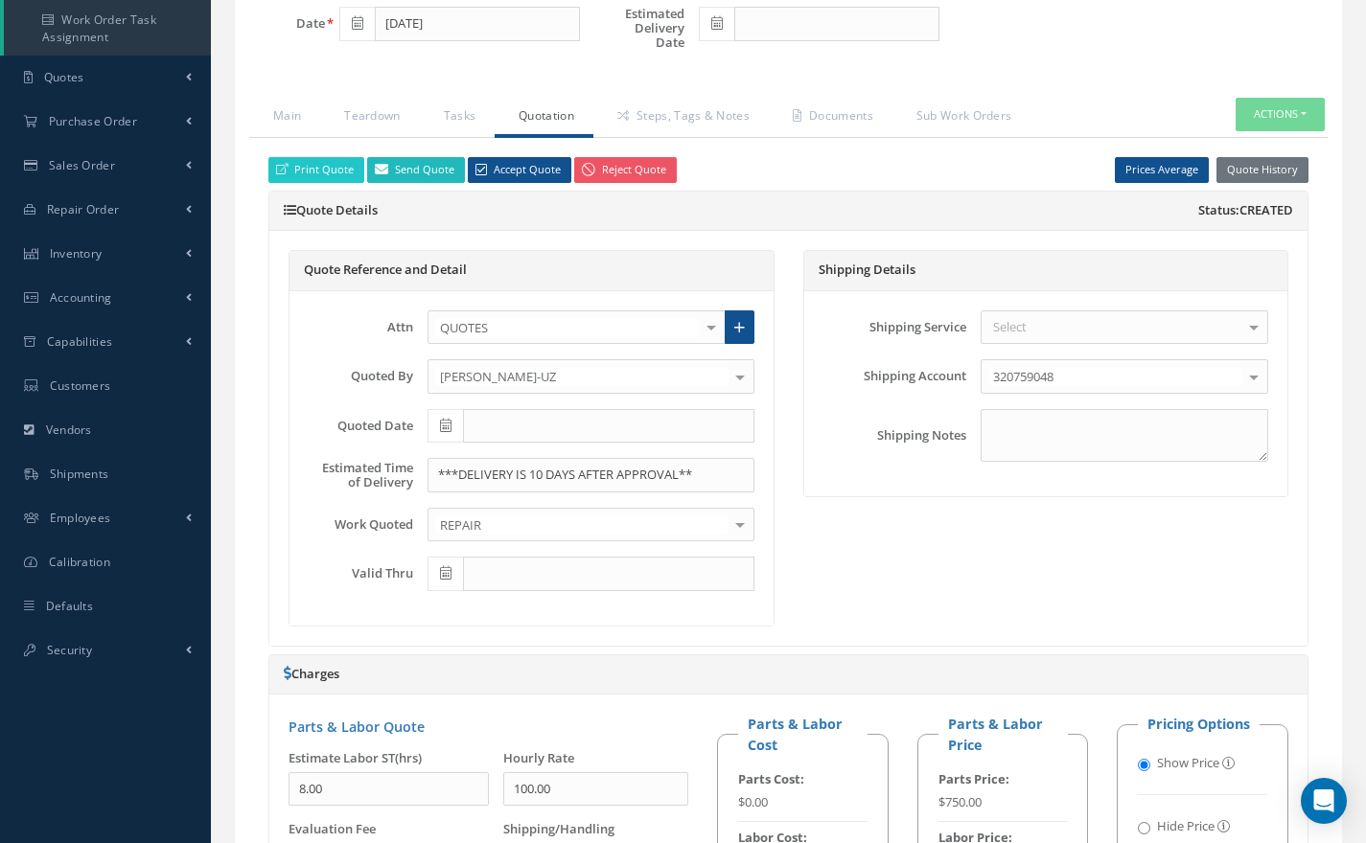
type textarea "***DELIVERY IS 10 DAYS AFTER APPROVAL** WARRANTY DENIED. PART REQUIRED WAS NOT …"
click at [422, 171] on link "Send Quote" at bounding box center [416, 170] width 98 height 26
type input "Quote for RO E377143, WO 48674"
type textarea "Dear, Please find attached your Quote for RO E377143. Please feel free to conta…"
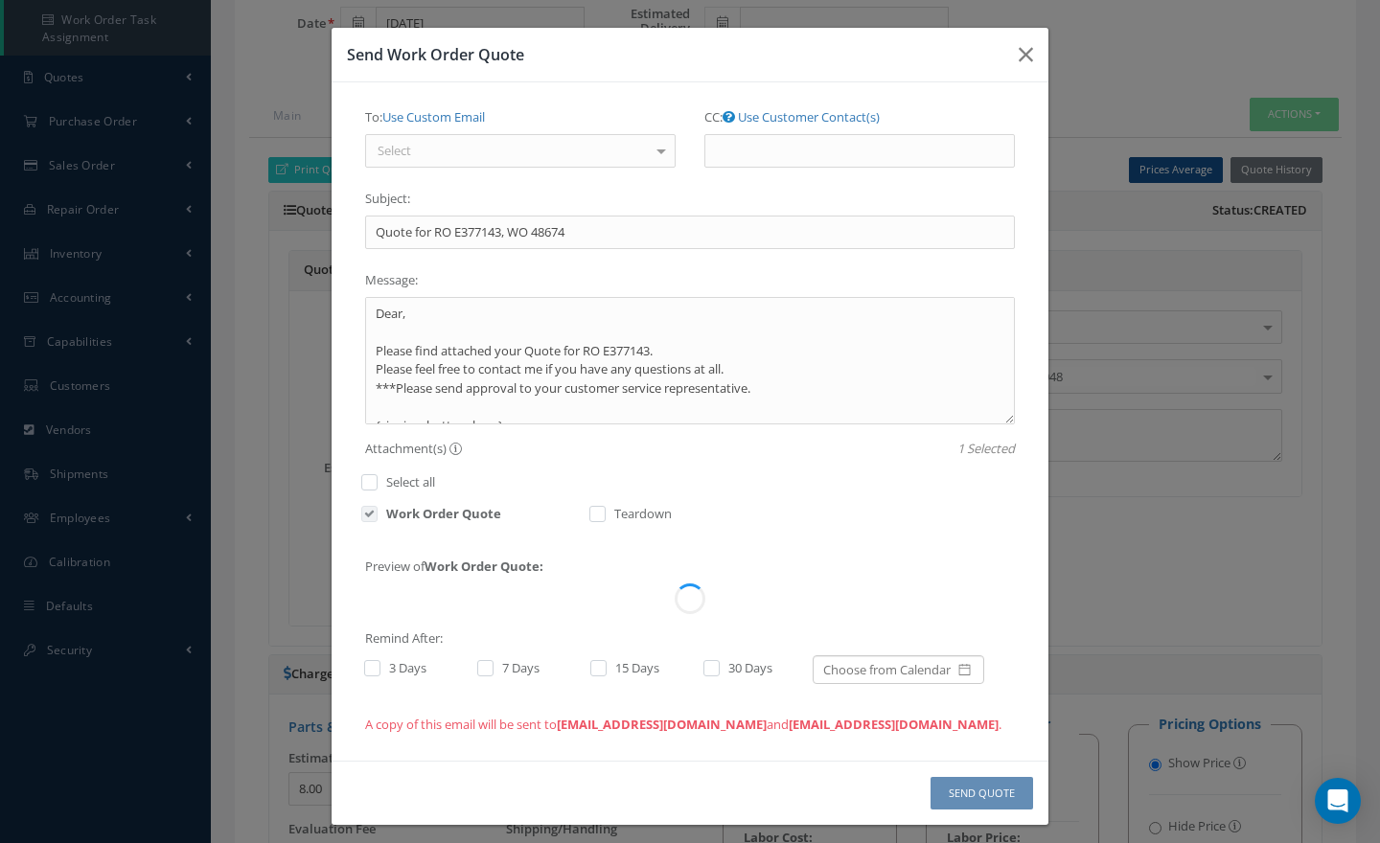
click at [423, 165] on div "Select" at bounding box center [520, 151] width 310 height 34
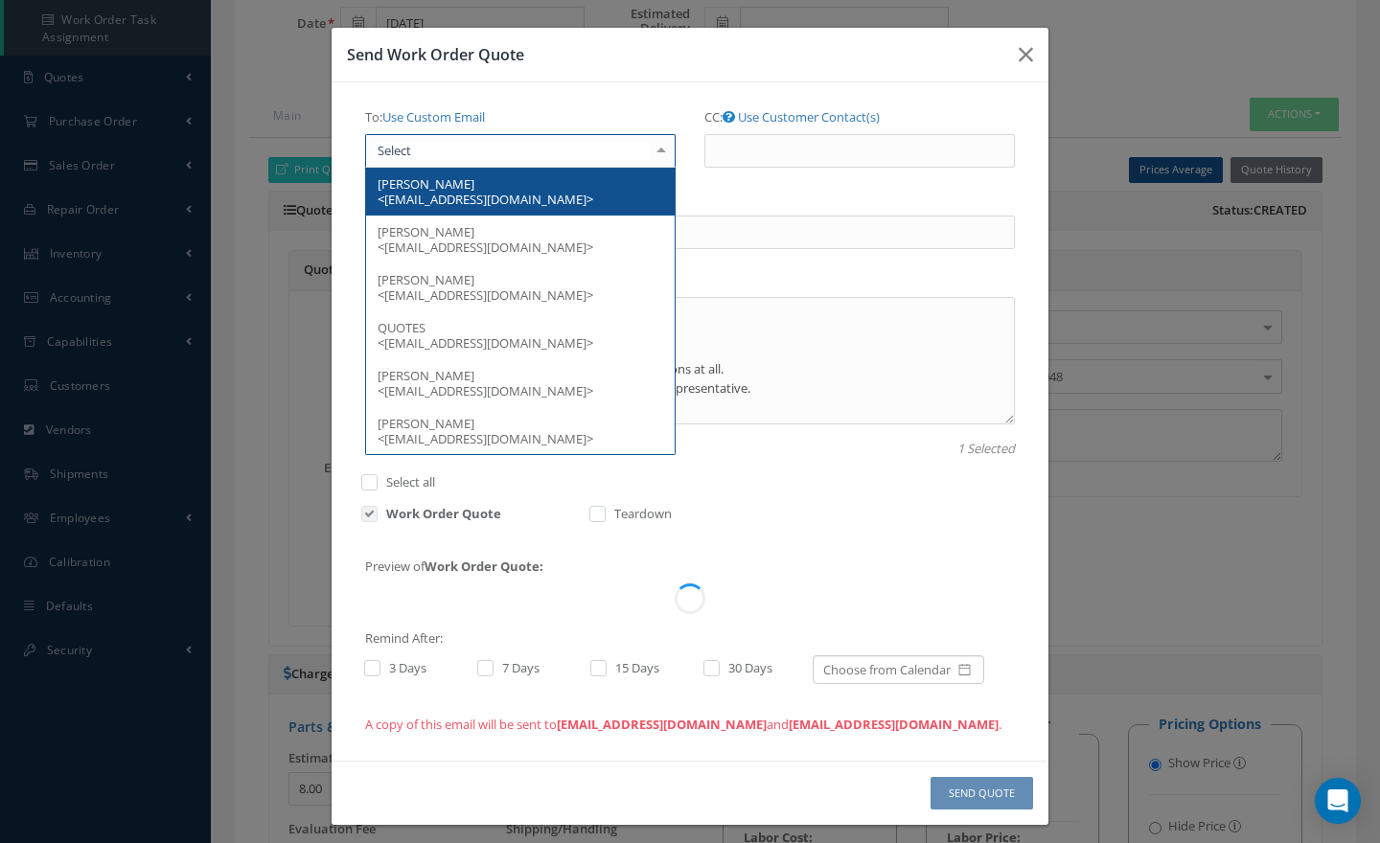
drag, startPoint x: 423, startPoint y: 165, endPoint x: 422, endPoint y: 186, distance: 21.1
click at [422, 169] on div "EDDY MIGENES <EMigenes@heico.com> NANCY FERNANDEZ <nfernandez@heico.com> DAISY …" at bounding box center [520, 151] width 310 height 34
click at [430, 185] on span "EDDY MIGENES <EMigenes@heico.com>" at bounding box center [486, 191] width 216 height 33
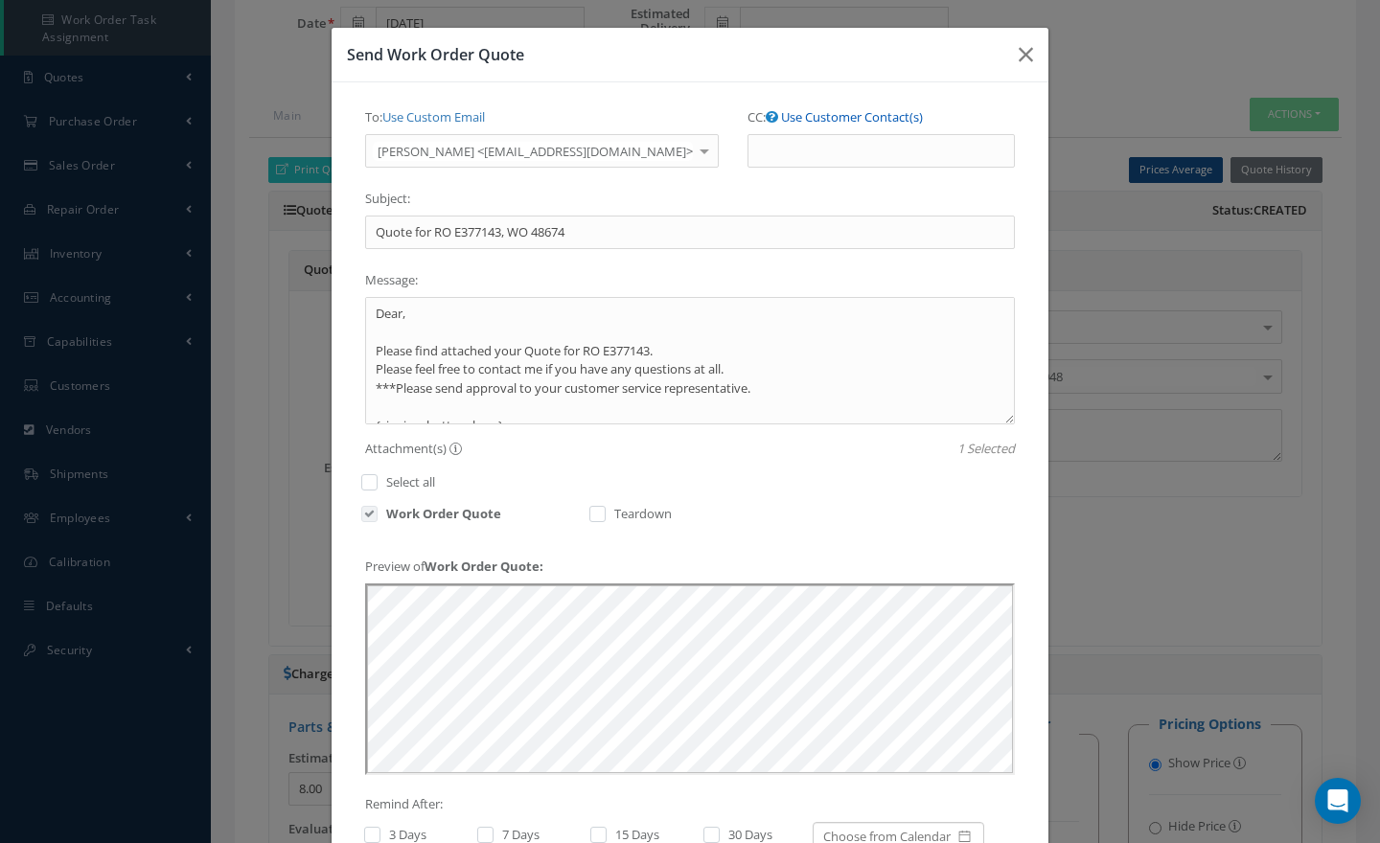
click at [786, 115] on link "Use Customer Contact(s)" at bounding box center [852, 116] width 142 height 17
click at [768, 142] on li at bounding box center [787, 151] width 72 height 26
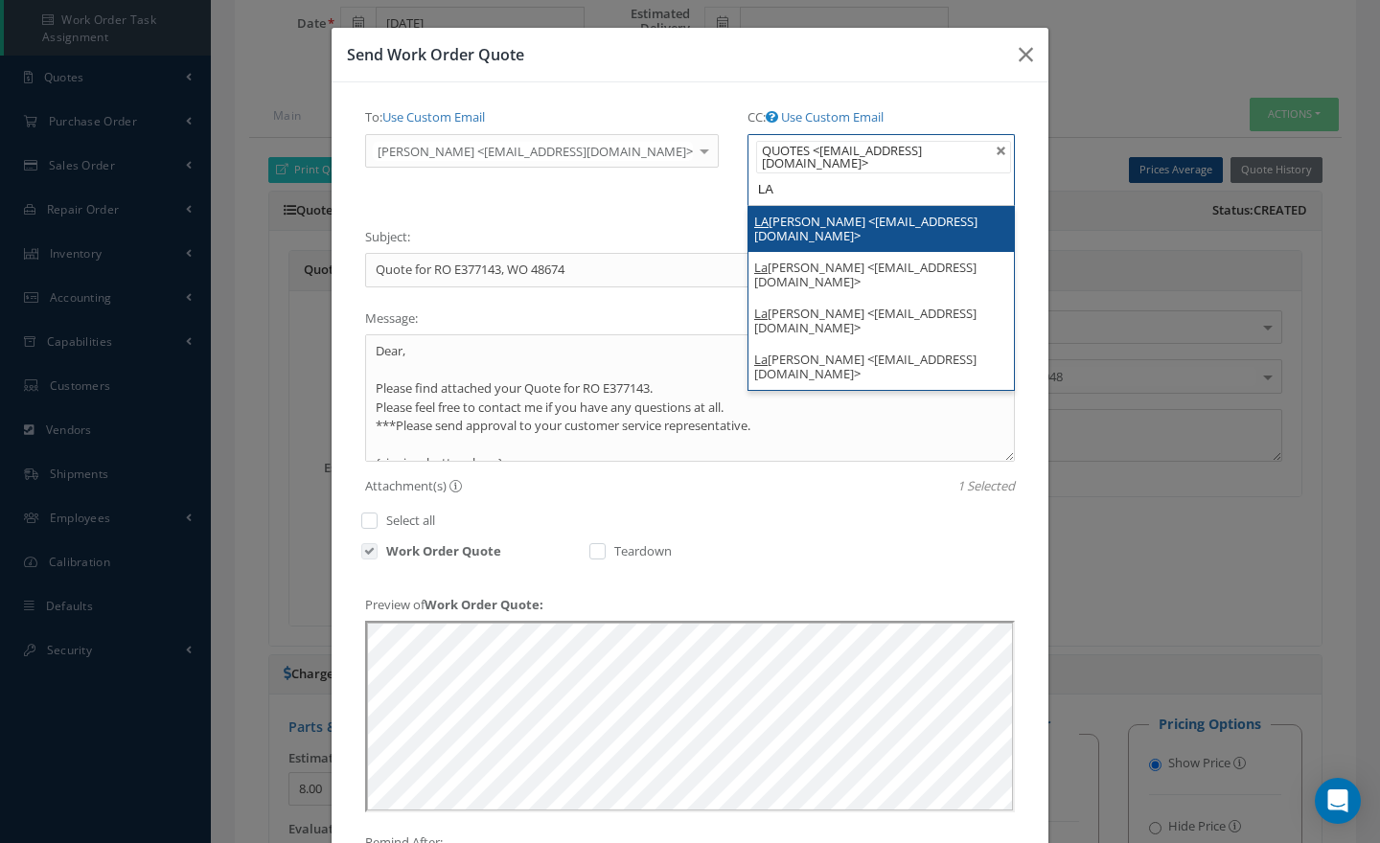
type input "LA"
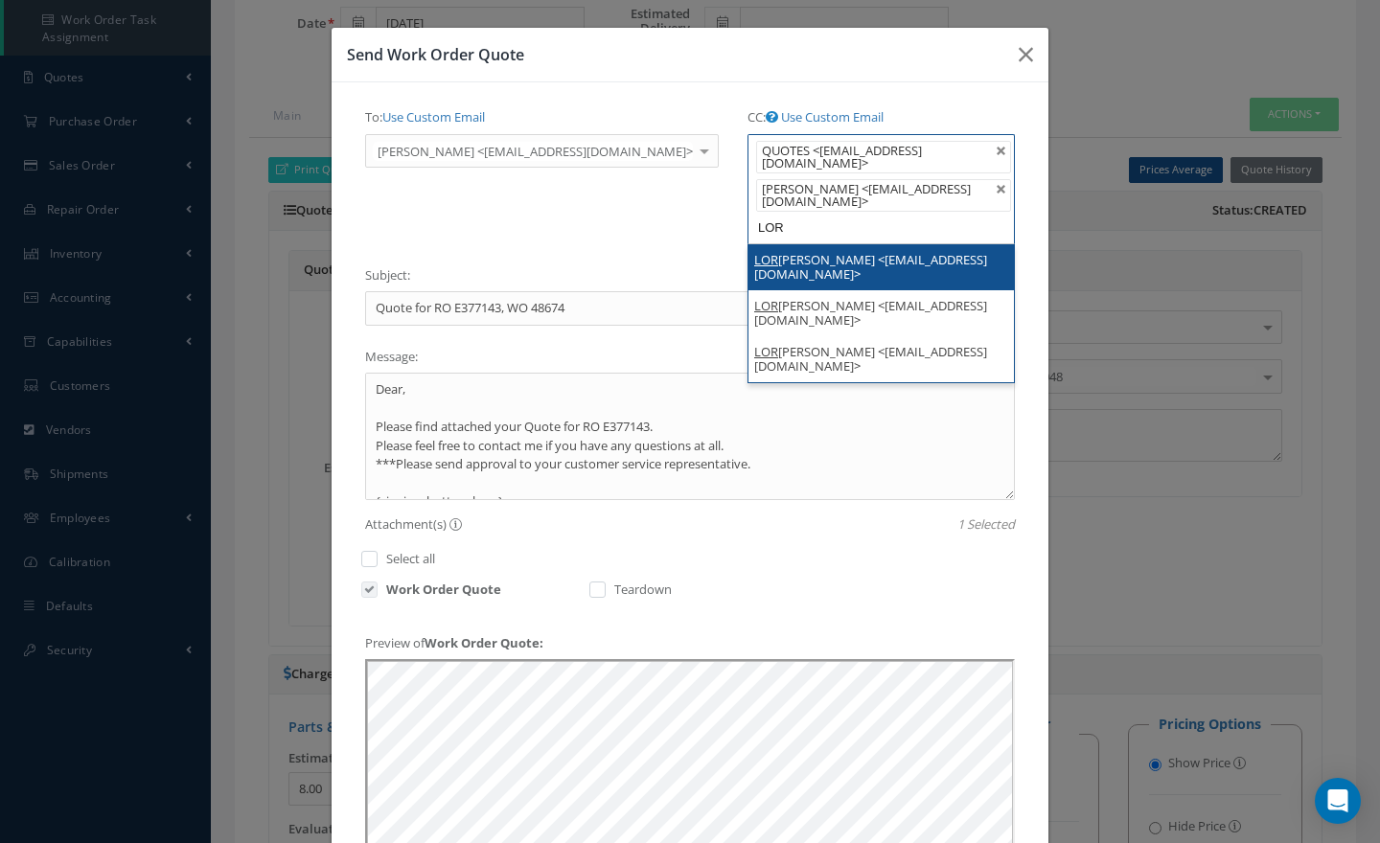
type input "LOR"
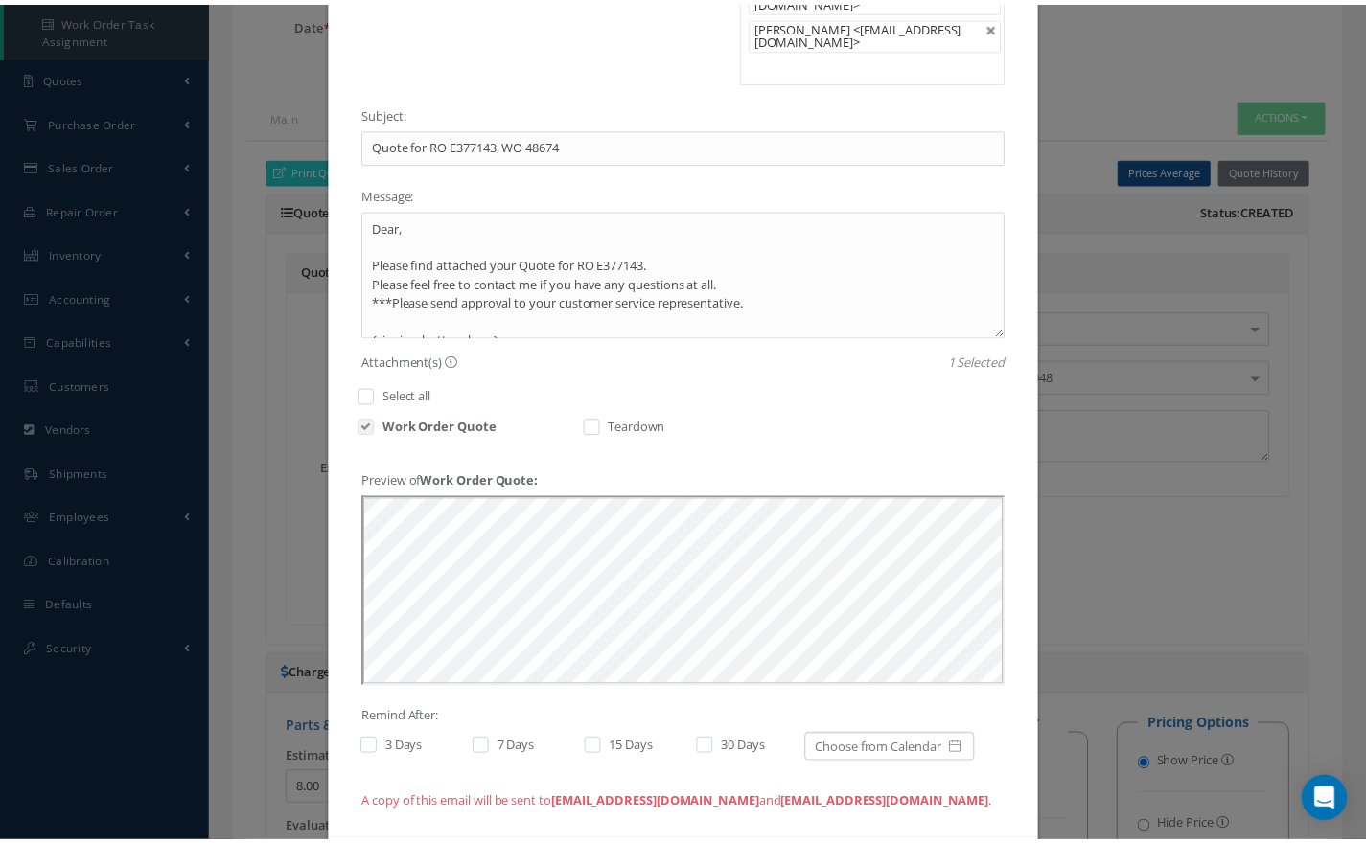
scroll to position [264, 0]
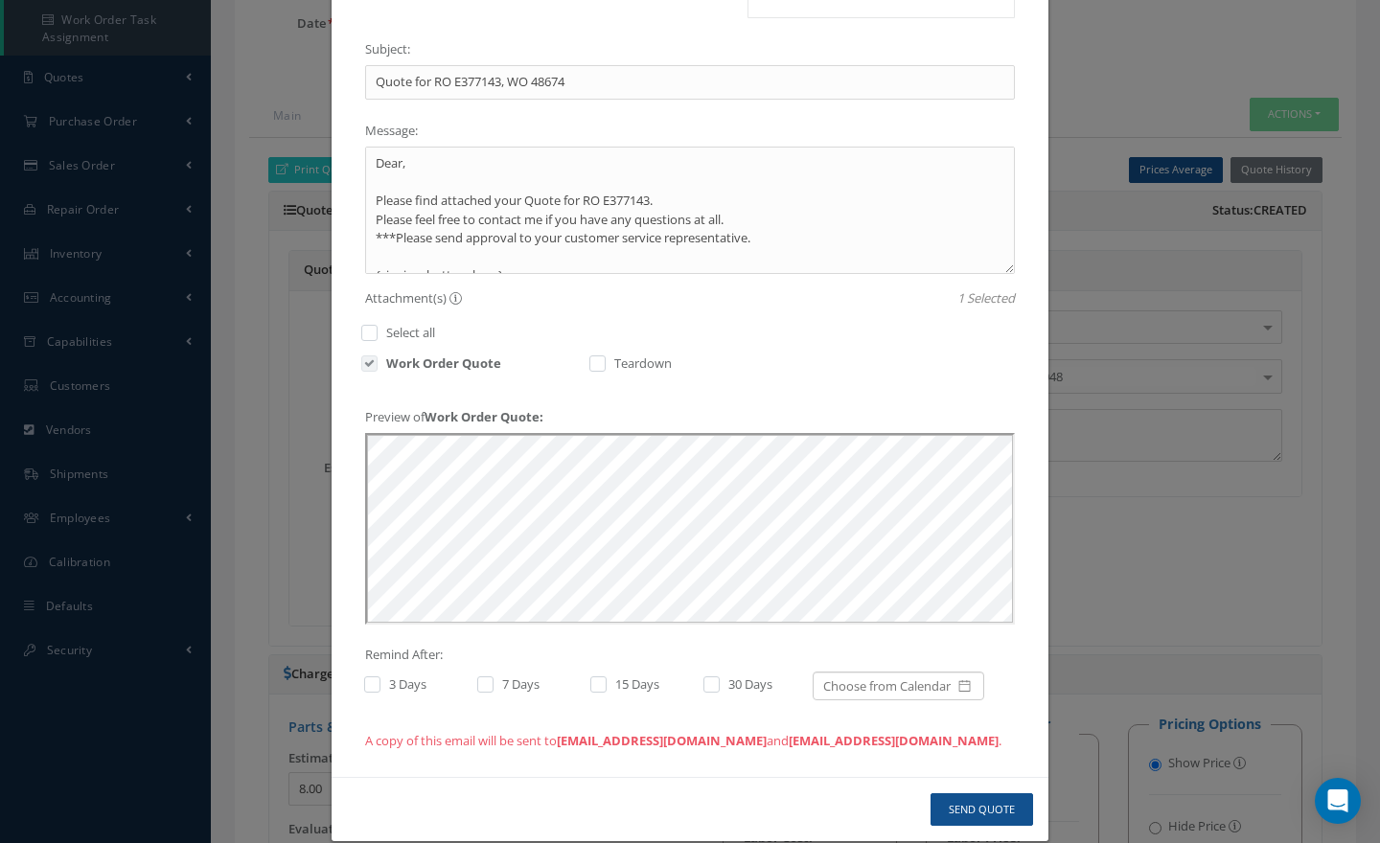
click at [379, 676] on label at bounding box center [381, 684] width 5 height 17
click at [364, 680] on input "checkbox" at bounding box center [370, 686] width 12 height 12
checkbox input "true"
click at [493, 676] on label at bounding box center [495, 684] width 5 height 17
click at [480, 680] on input "checkbox" at bounding box center [483, 686] width 12 height 12
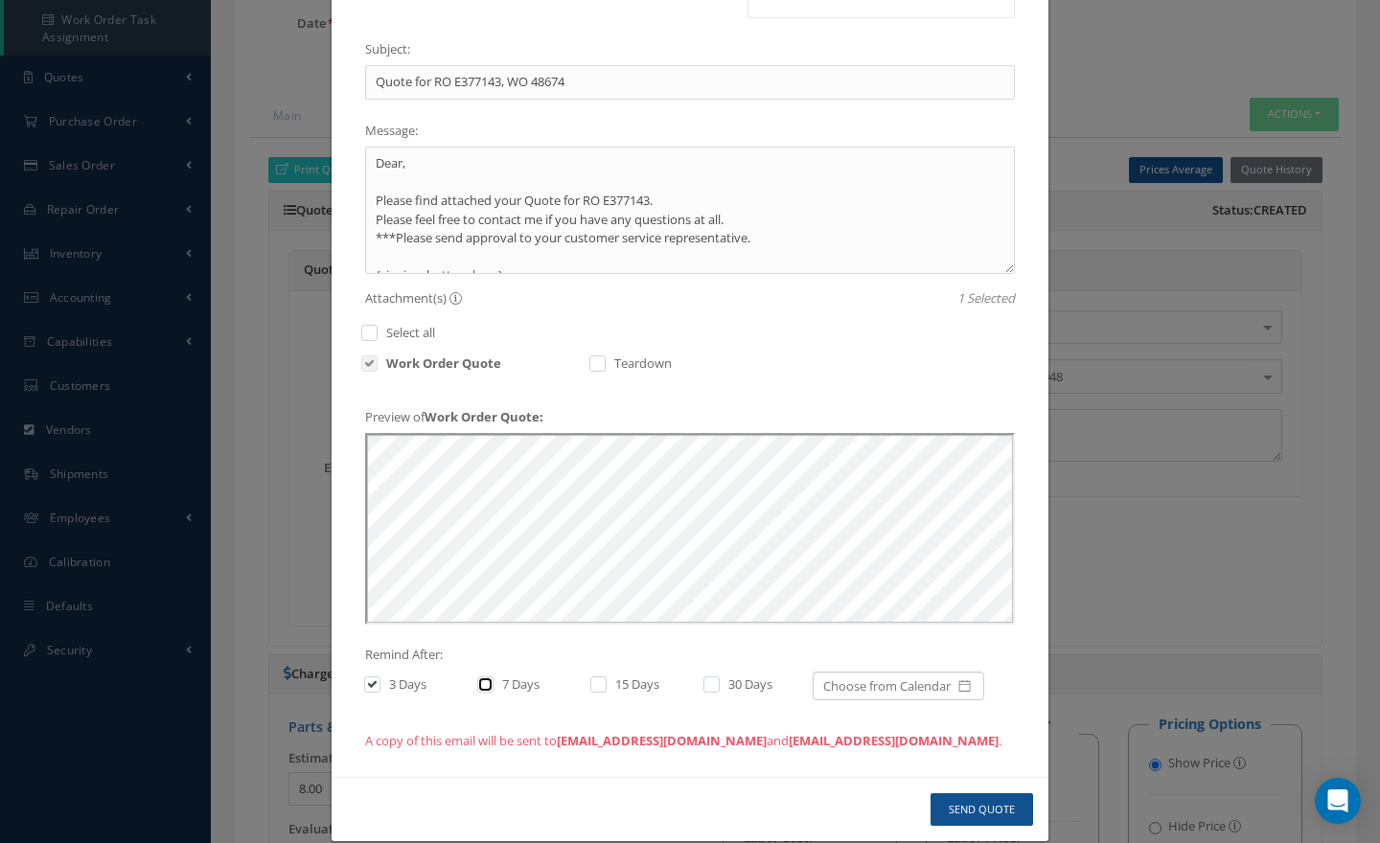
checkbox input "true"
click at [606, 676] on label at bounding box center [608, 684] width 5 height 17
click at [596, 680] on input "checkbox" at bounding box center [596, 686] width 12 height 12
checkbox input "true"
click at [719, 676] on label at bounding box center [721, 684] width 5 height 17
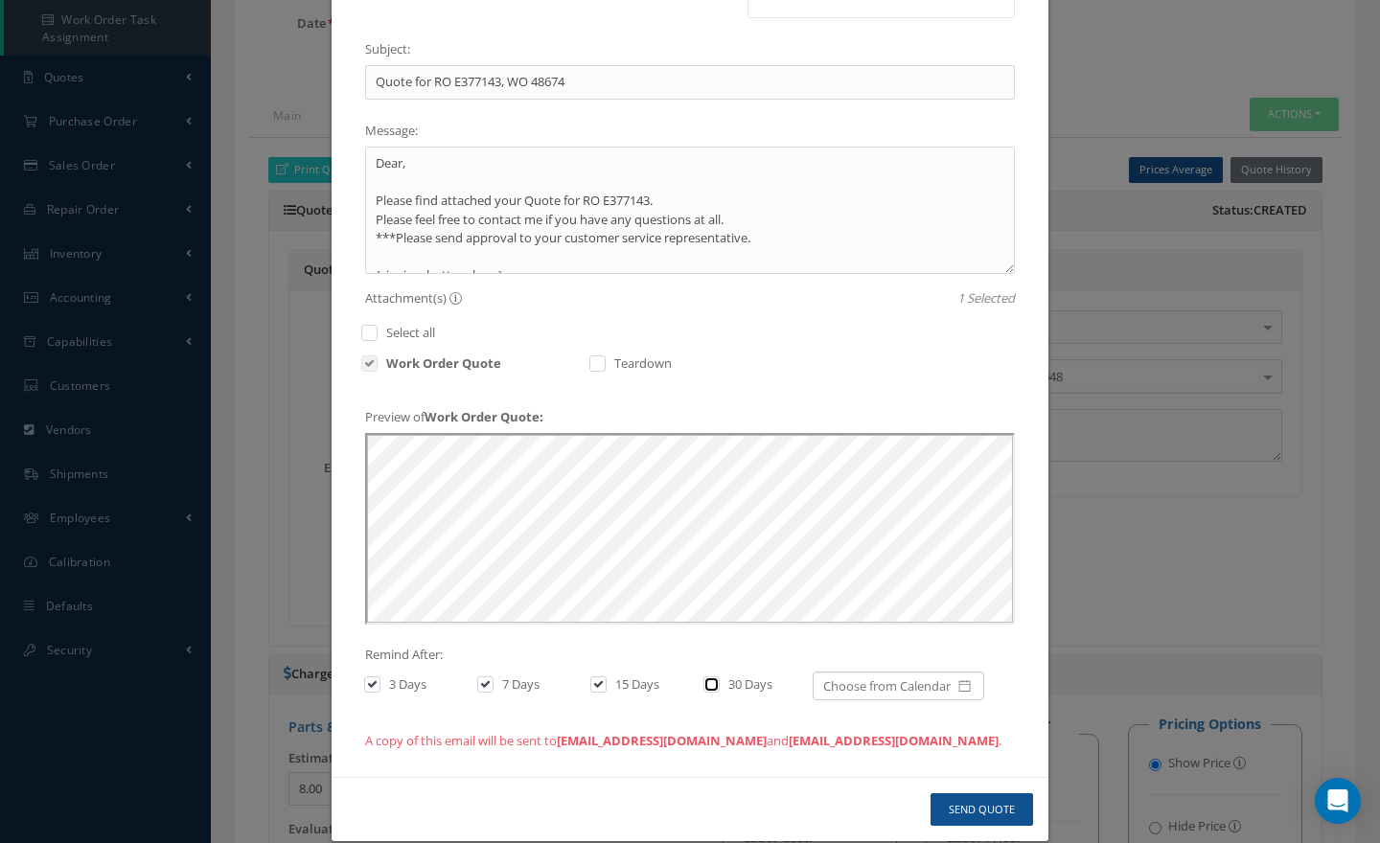
click at [703, 680] on input "checkbox" at bounding box center [709, 686] width 12 height 12
checkbox input "true"
click at [977, 793] on button "Send Quote" at bounding box center [982, 810] width 103 height 34
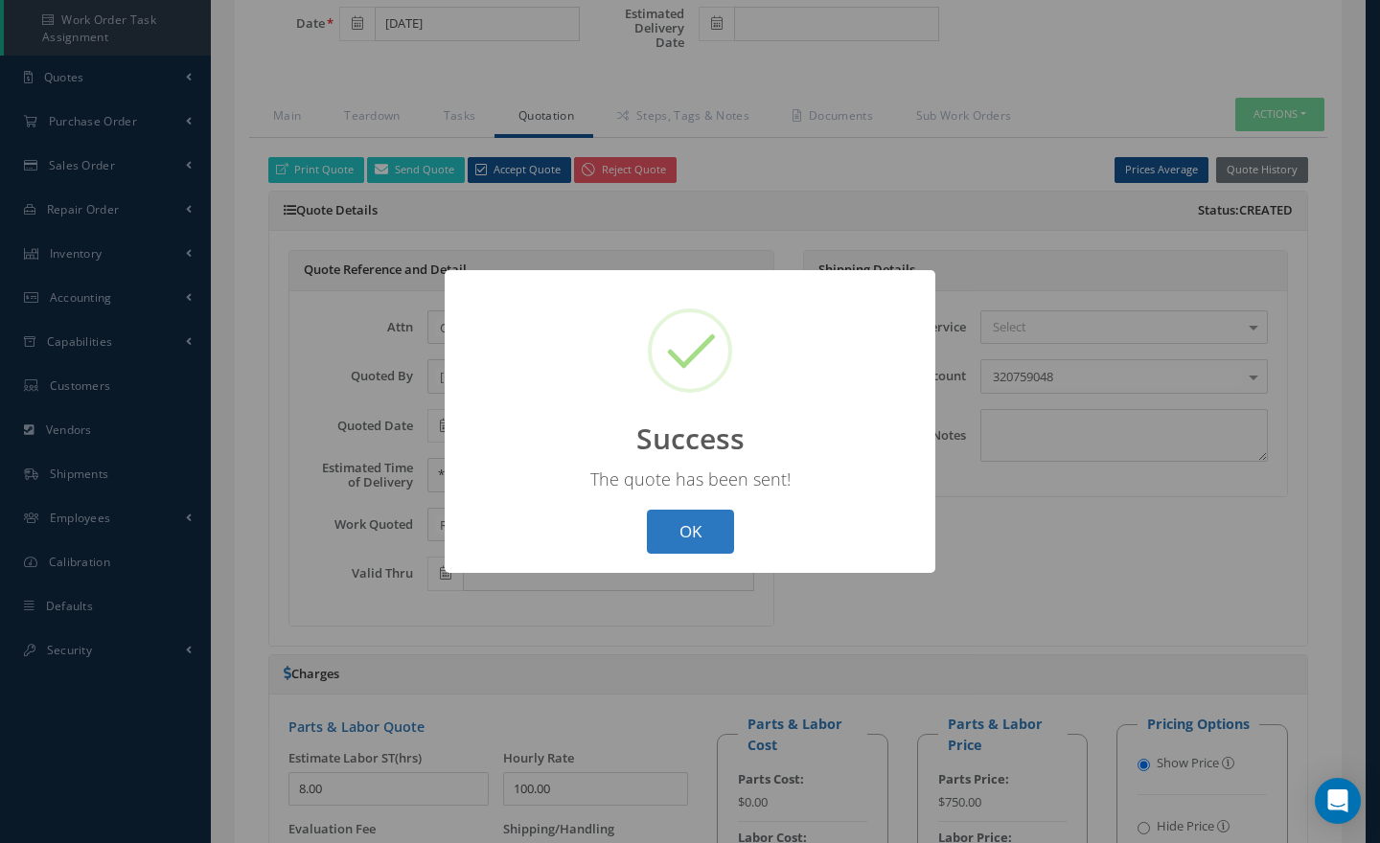
click at [678, 531] on button "OK" at bounding box center [690, 532] width 87 height 45
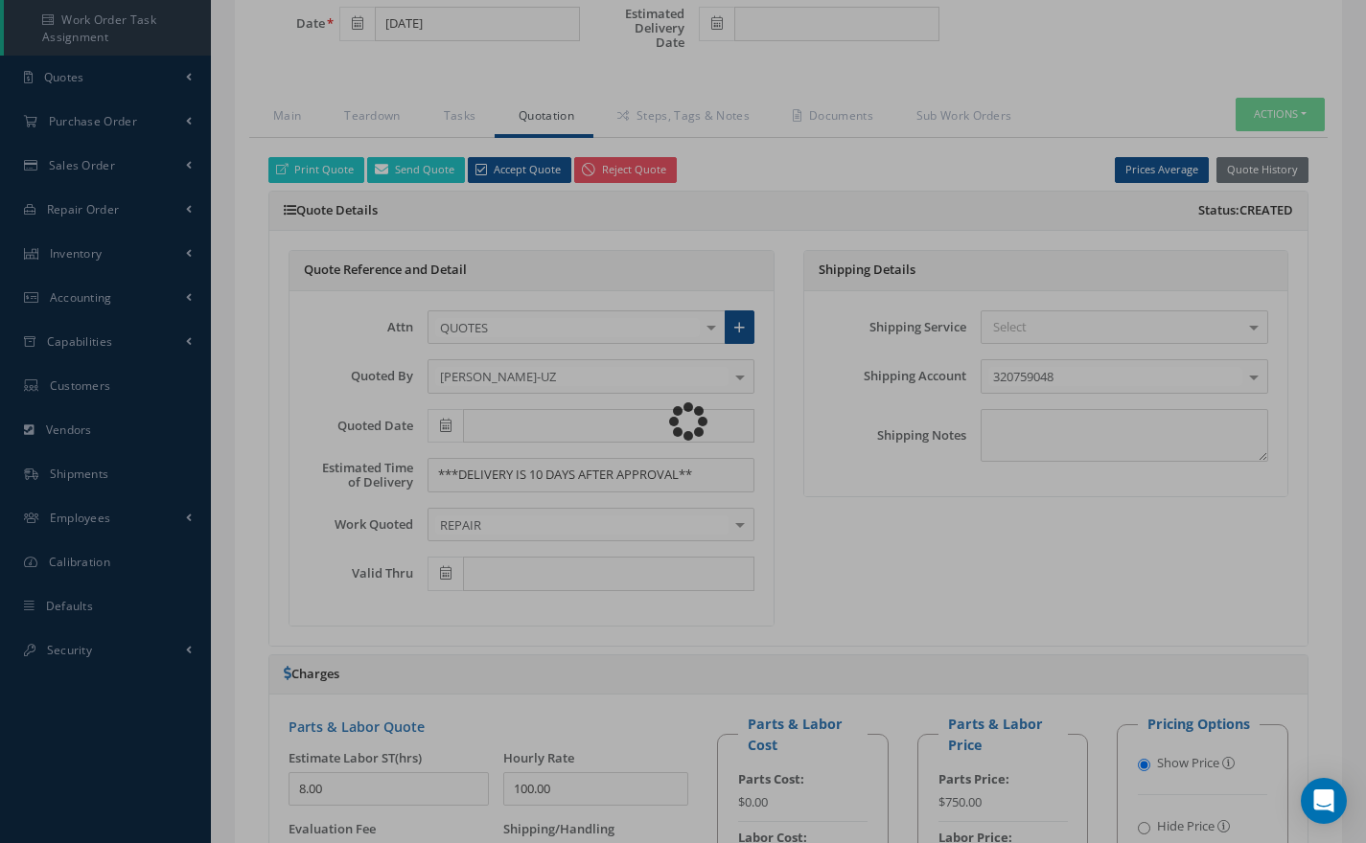
type textarea "***DELIVERY IS 10 DAYS AFTER APPROVAL** WARRANTY DENIED. PART REQUIRED WAS NOT …"
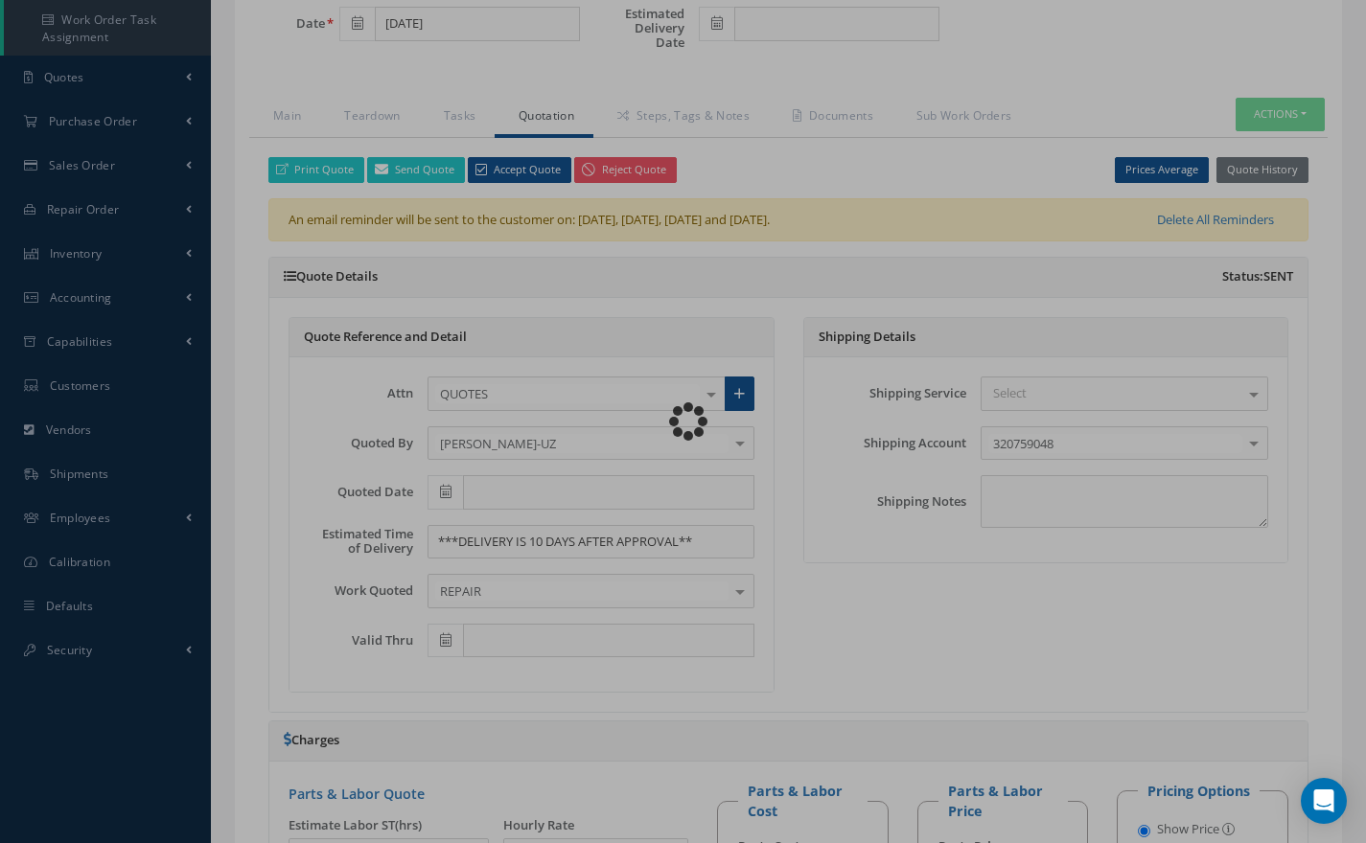
type input "CROUZET"
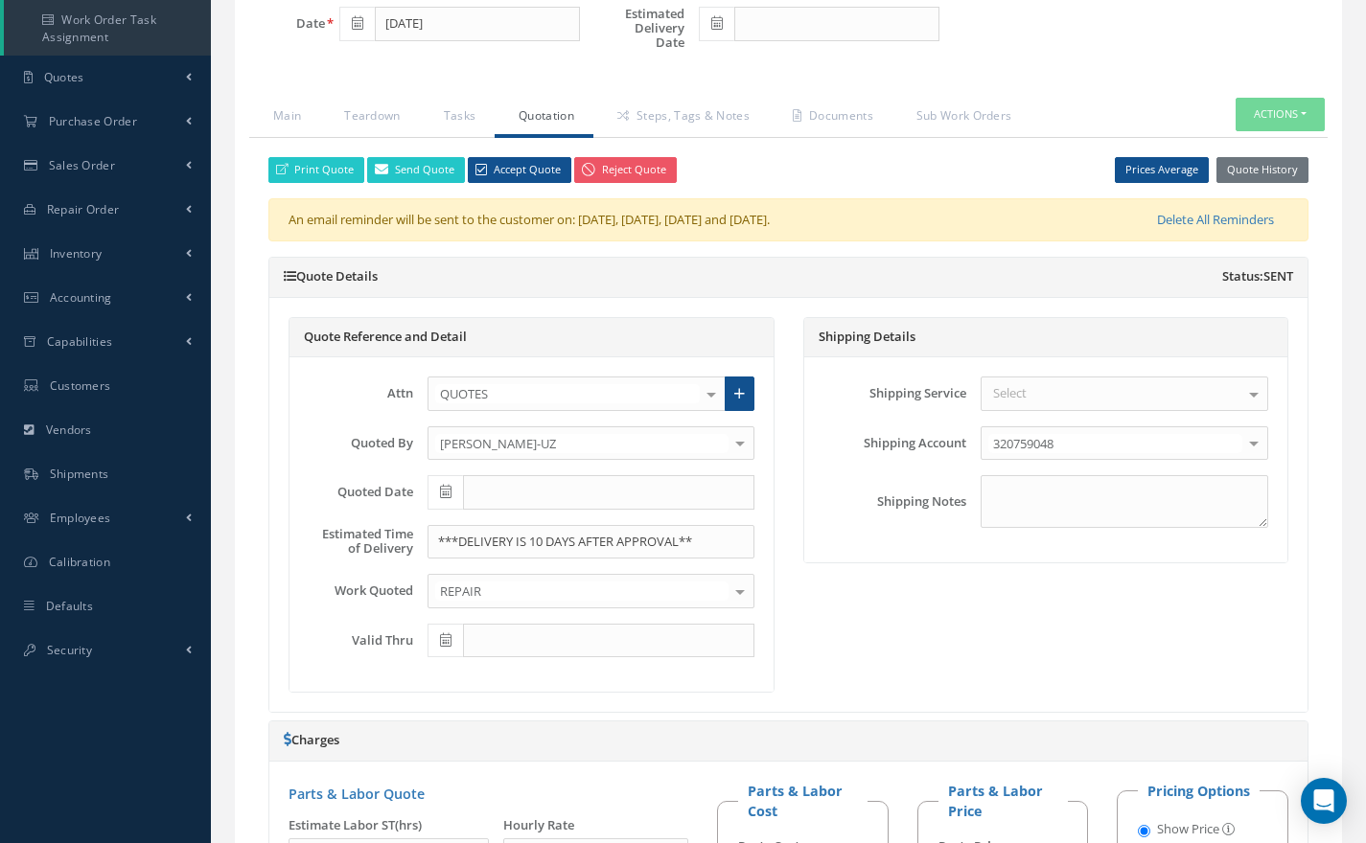
click at [448, 489] on icon at bounding box center [445, 491] width 11 height 13
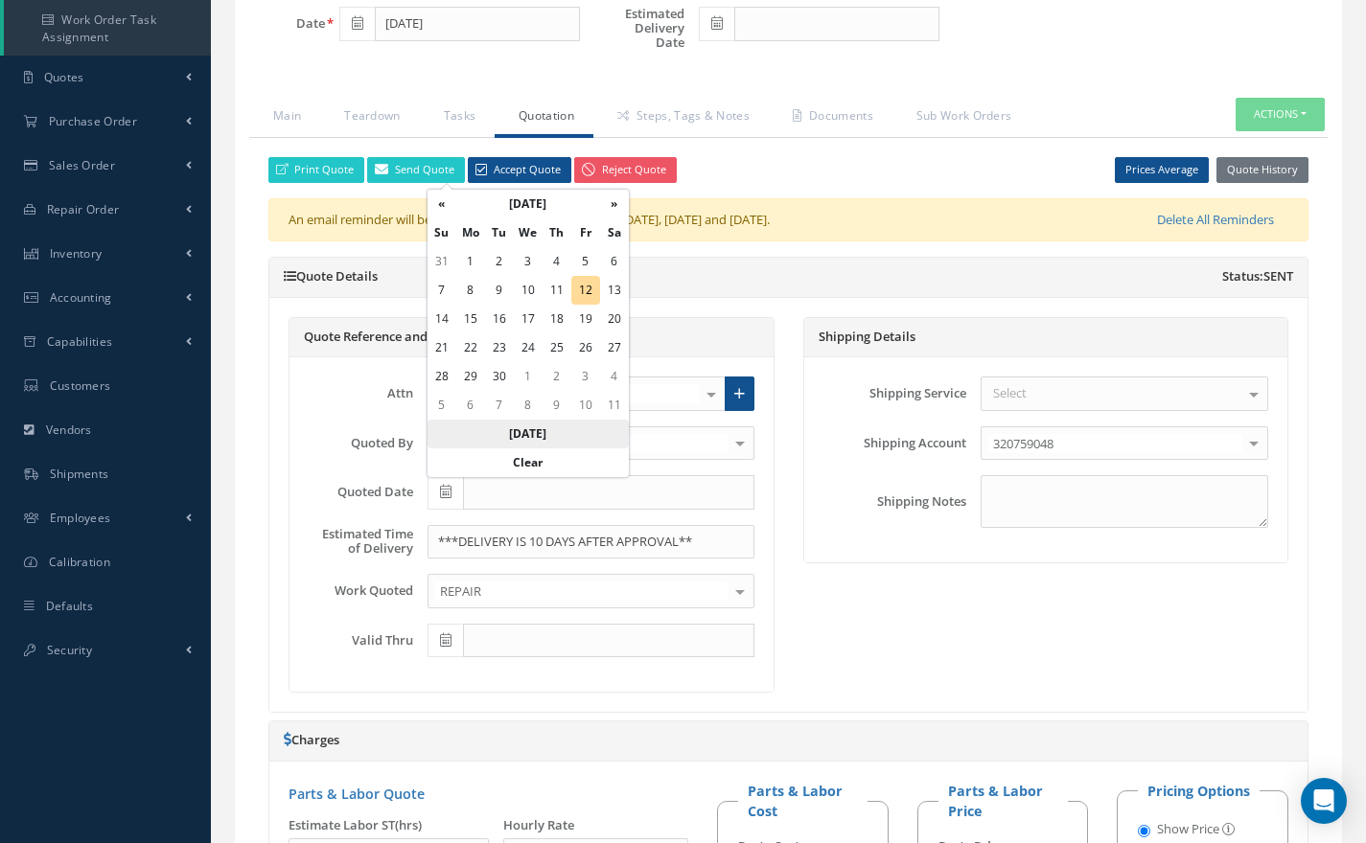
click at [540, 434] on th "Today" at bounding box center [527, 434] width 201 height 29
type input "[DATE]"
type input "12/11/2025"
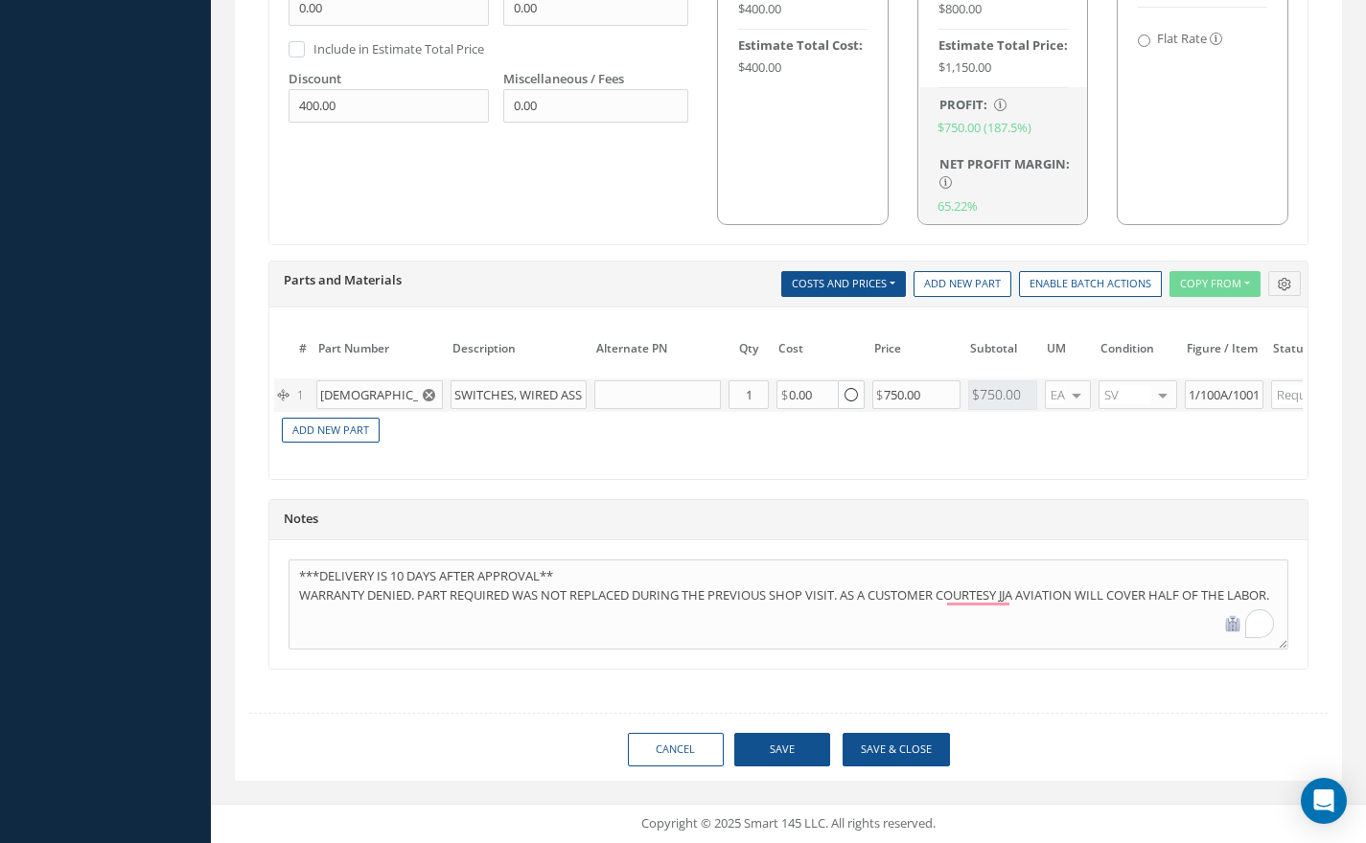
scroll to position [1346, 0]
click at [901, 746] on button "Save & Close" at bounding box center [895, 750] width 107 height 34
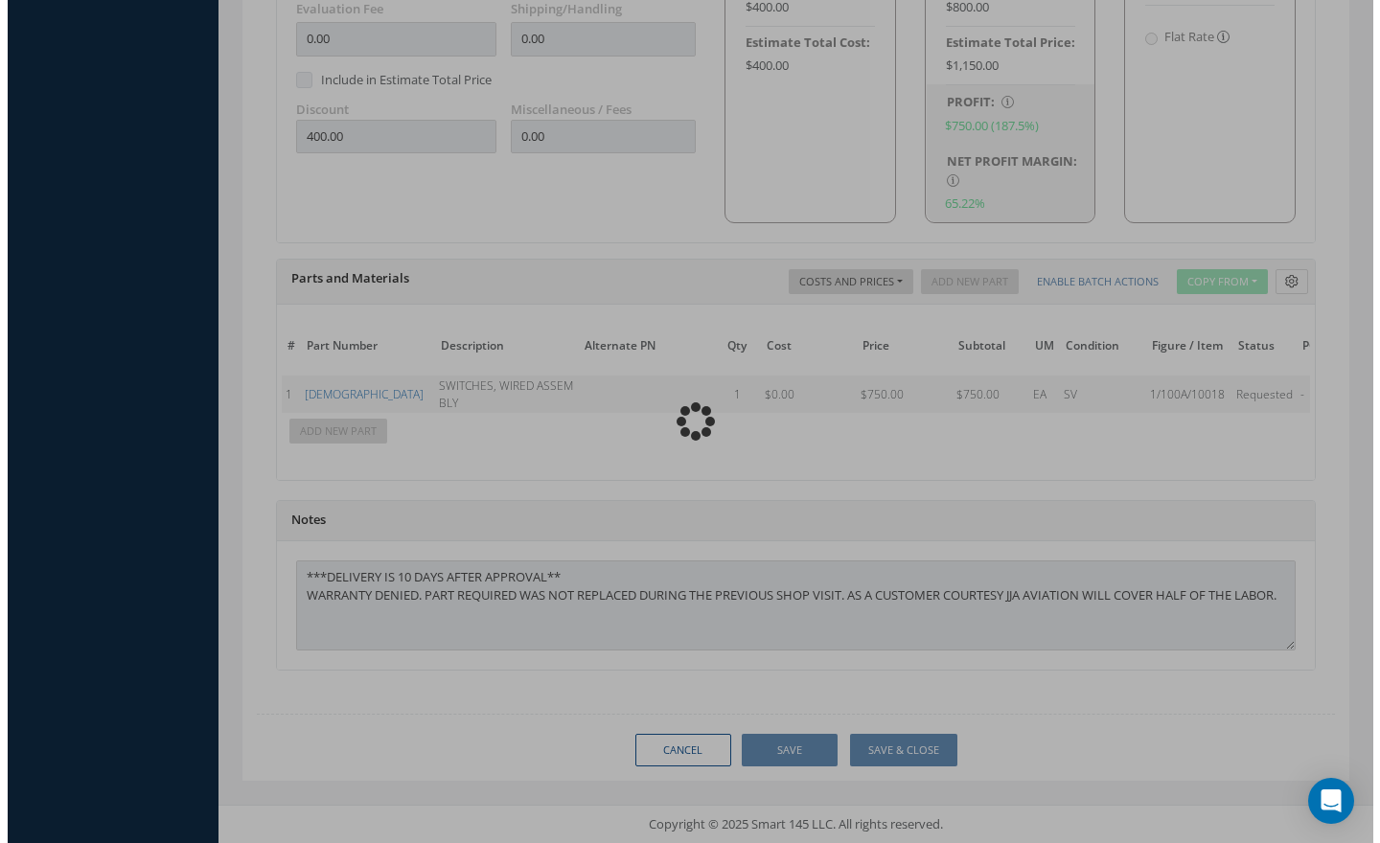
scroll to position [1283, 0]
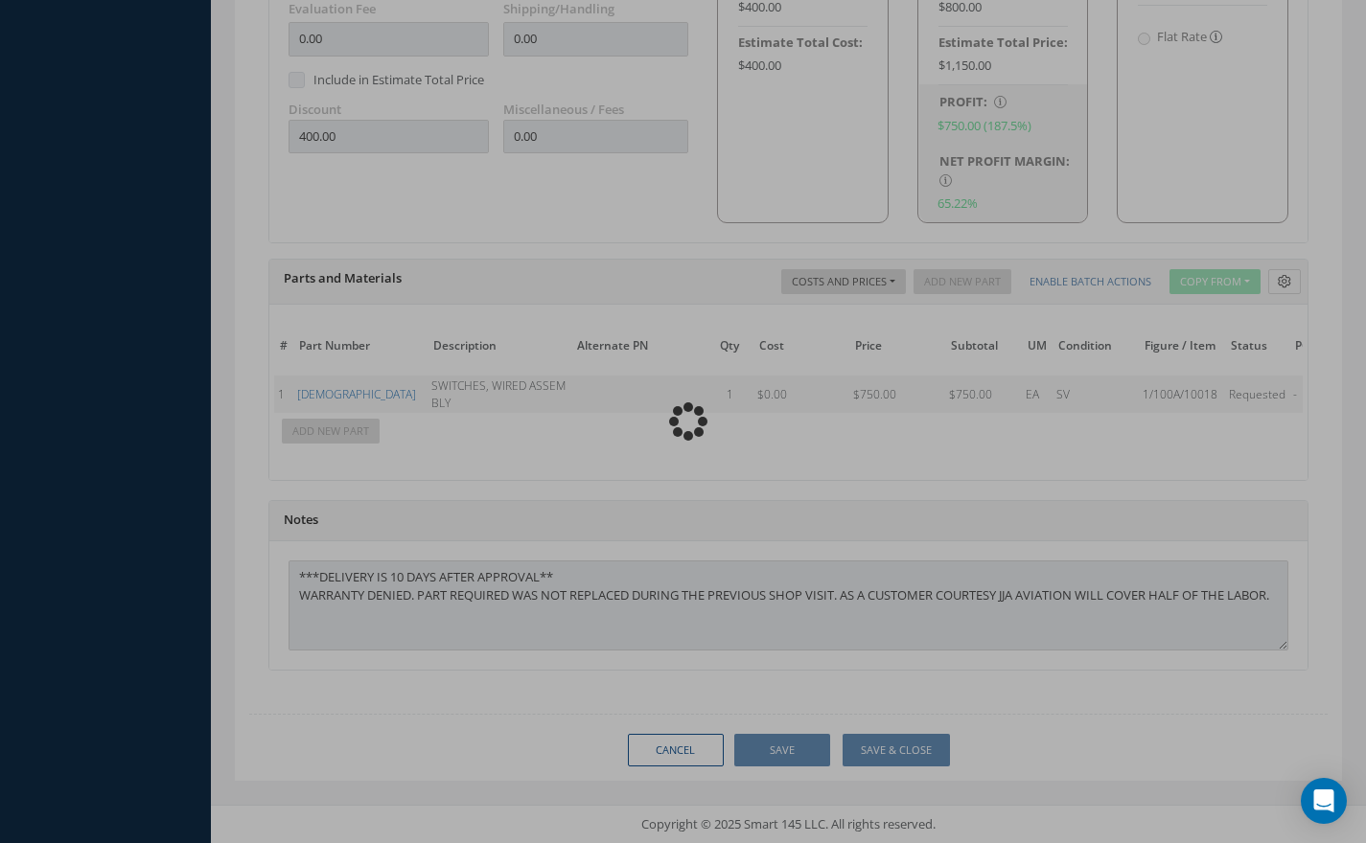
type input "CROUZET"
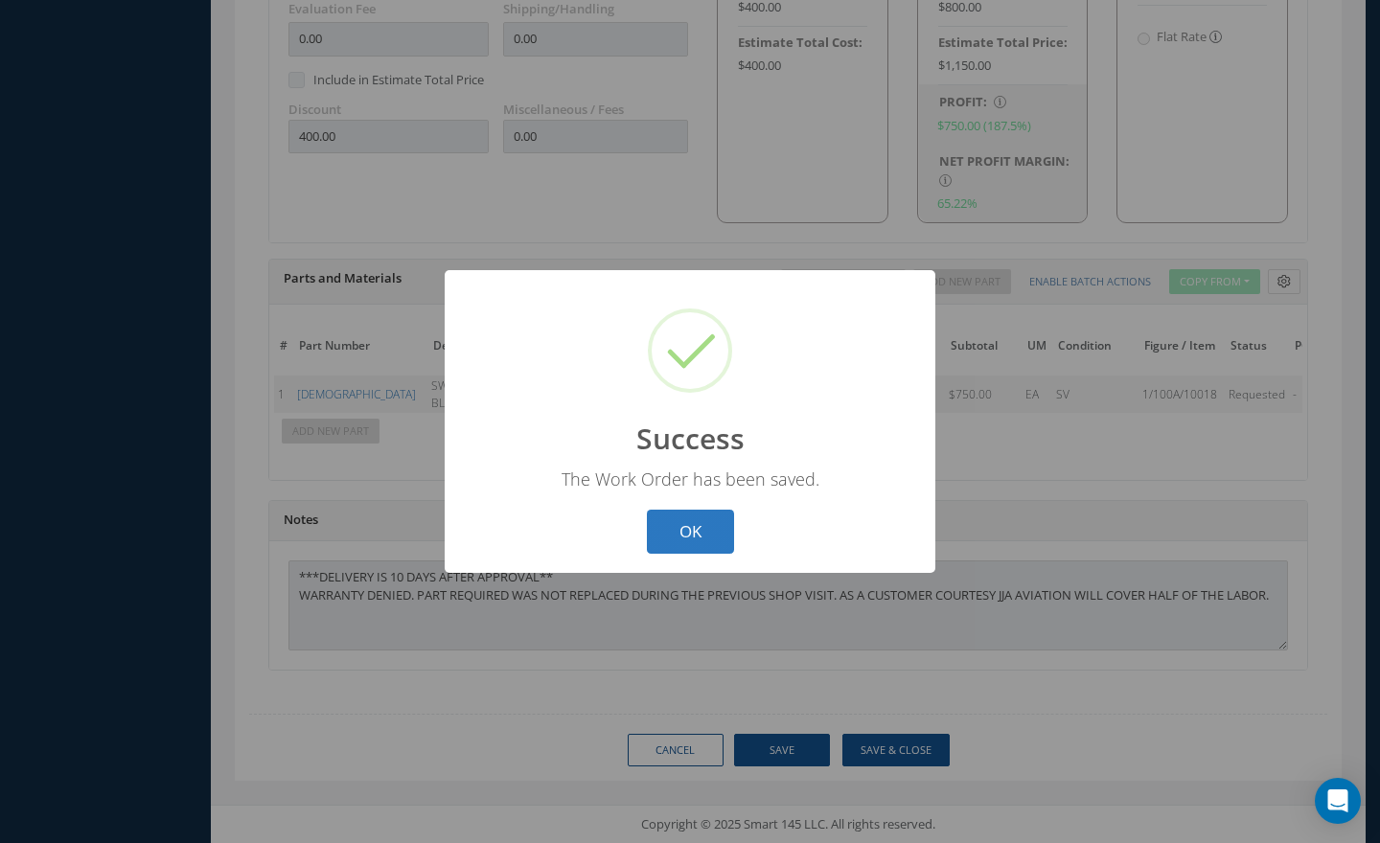
click at [697, 530] on button "OK" at bounding box center [690, 532] width 87 height 45
select select "25"
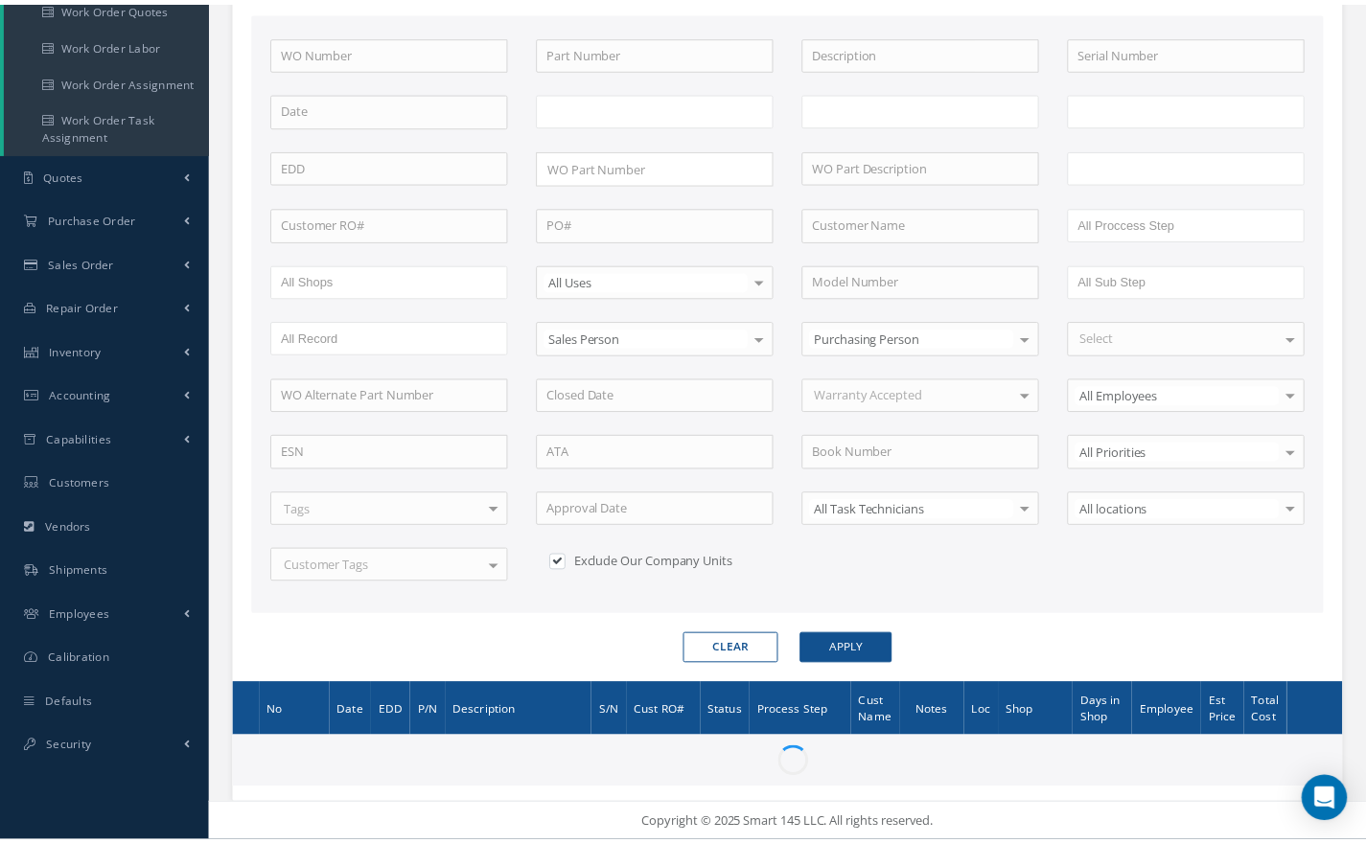
scroll to position [317, 0]
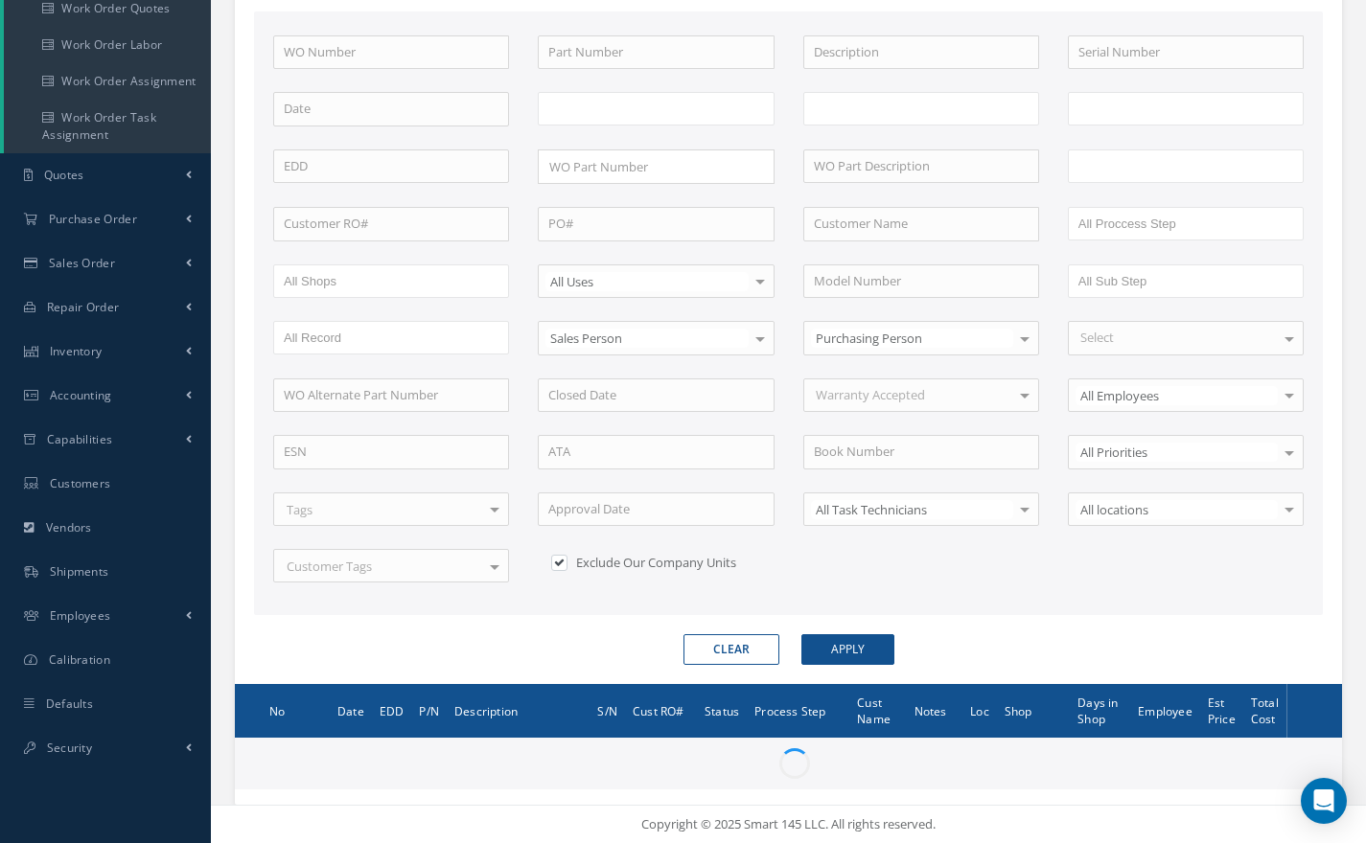
type input "All Work Request"
type input "All Work Performed"
type input "All Status"
type input "WO Part Status"
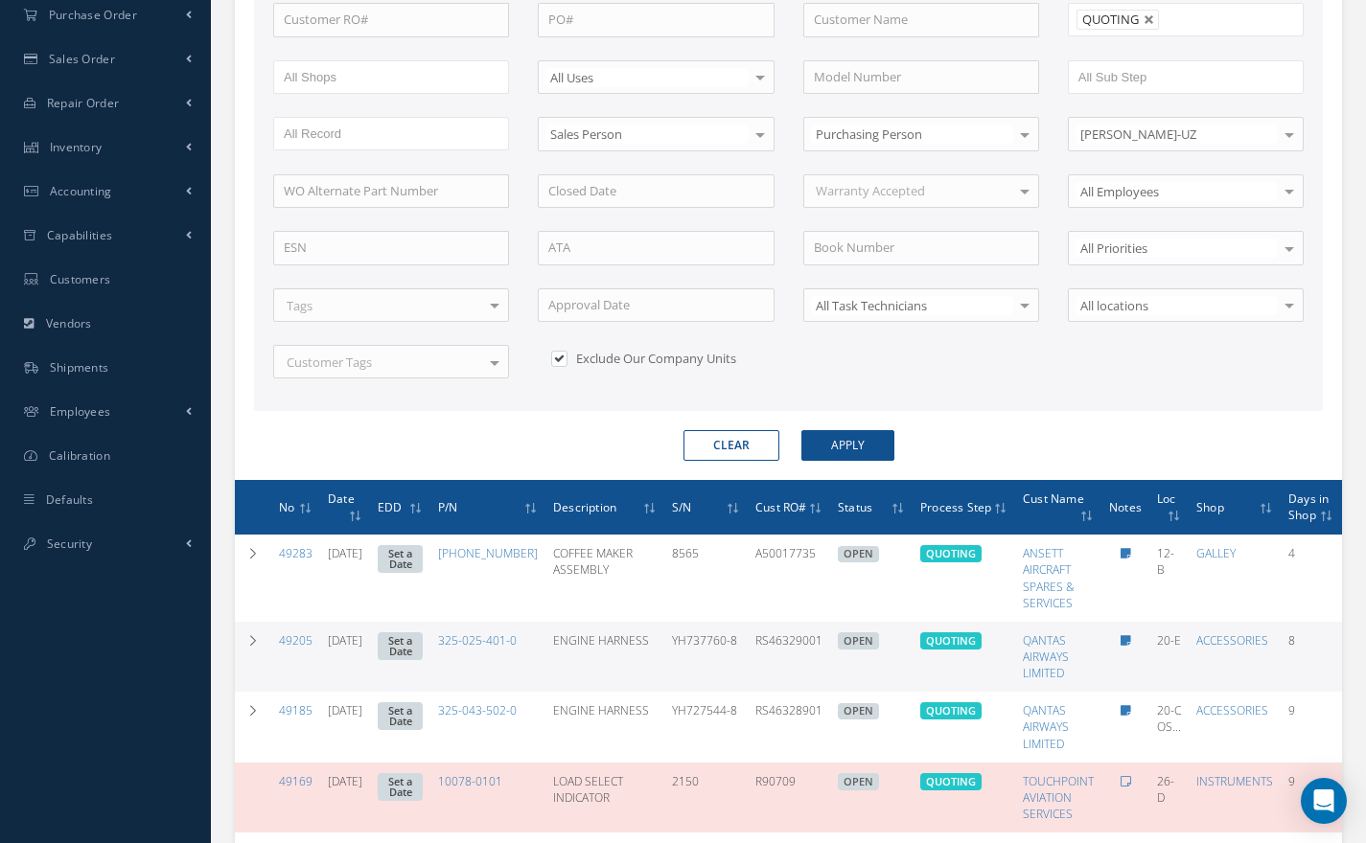
scroll to position [526, 0]
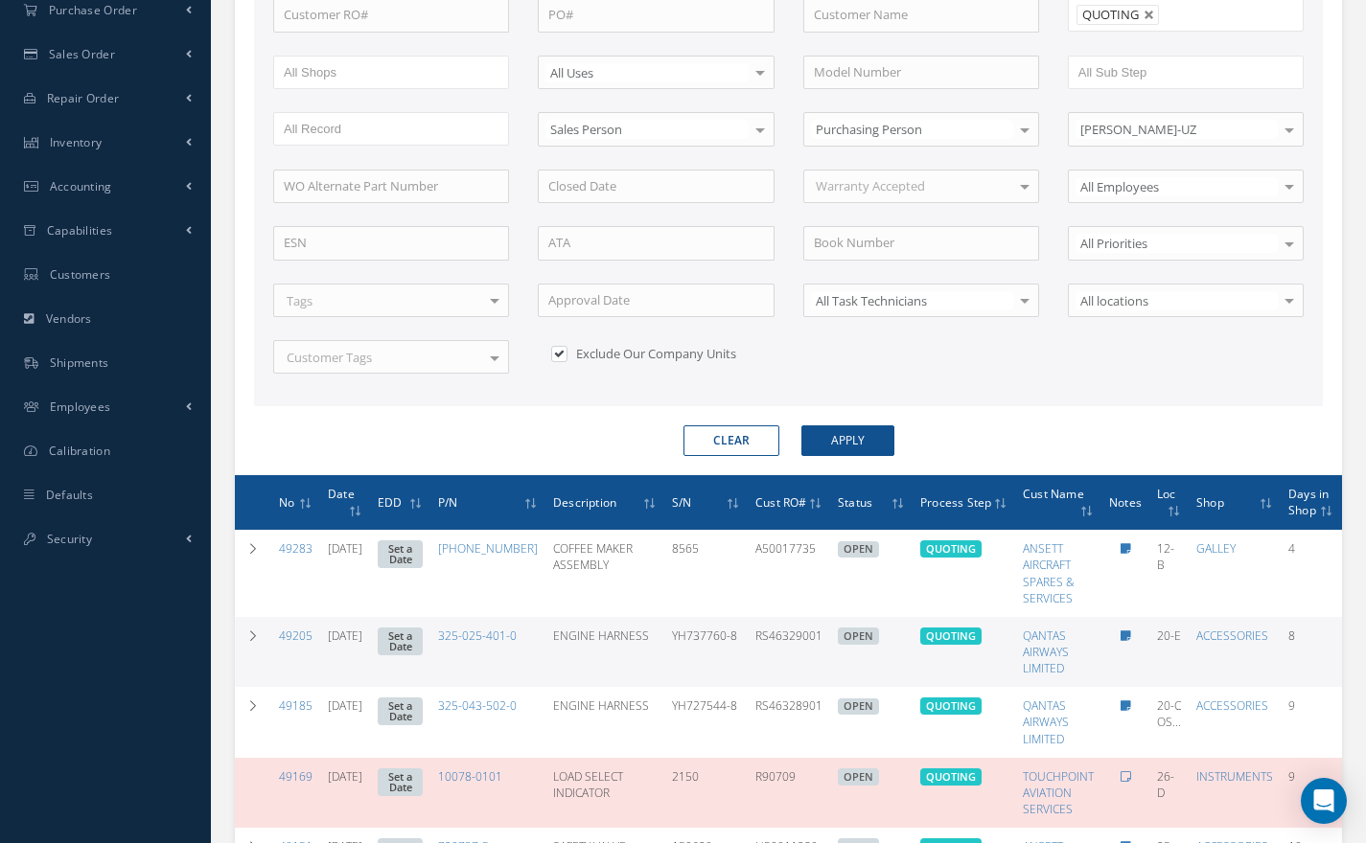
click at [1052, 491] on span "Cust Name" at bounding box center [1053, 493] width 61 height 18
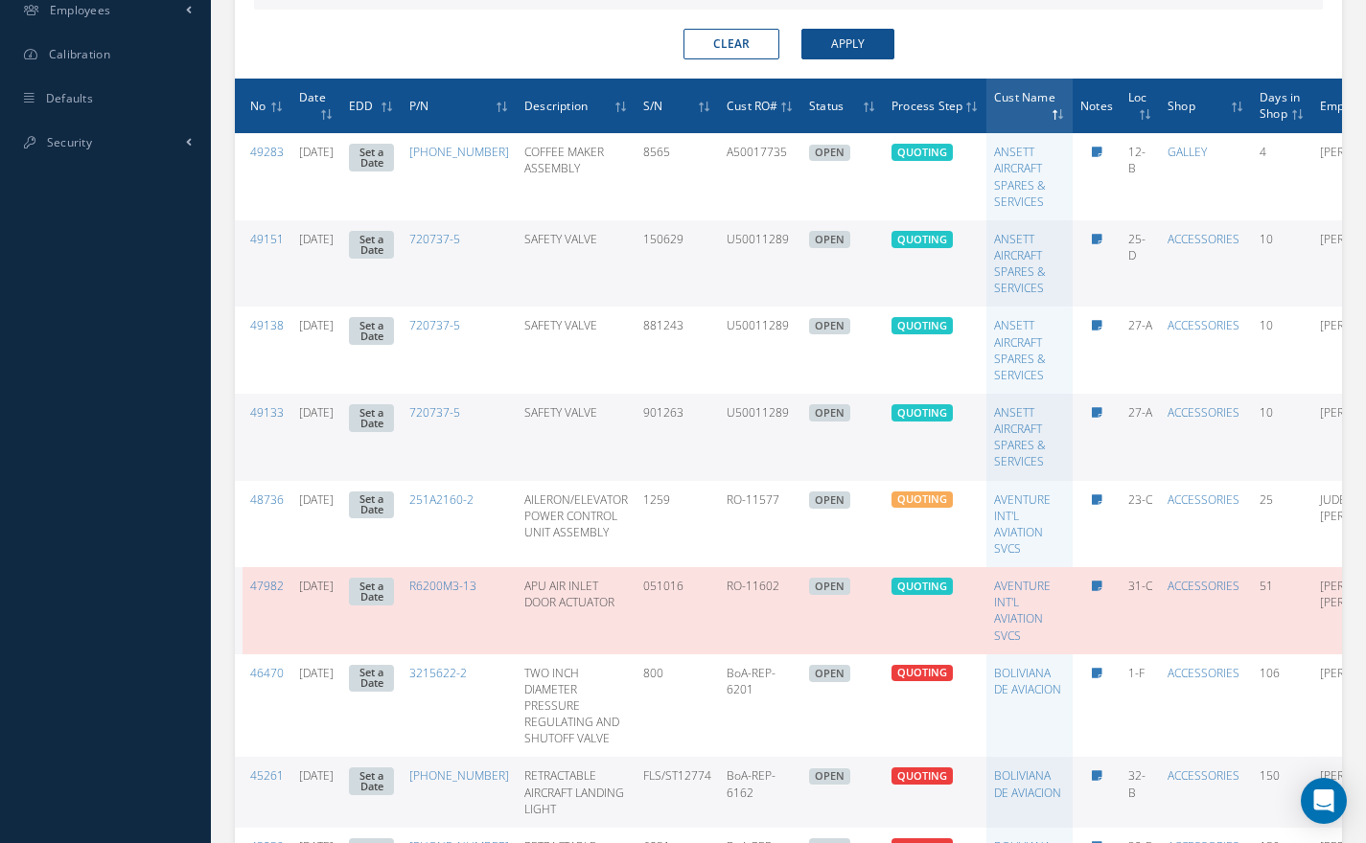
scroll to position [0, 0]
